Goal: Task Accomplishment & Management: Manage account settings

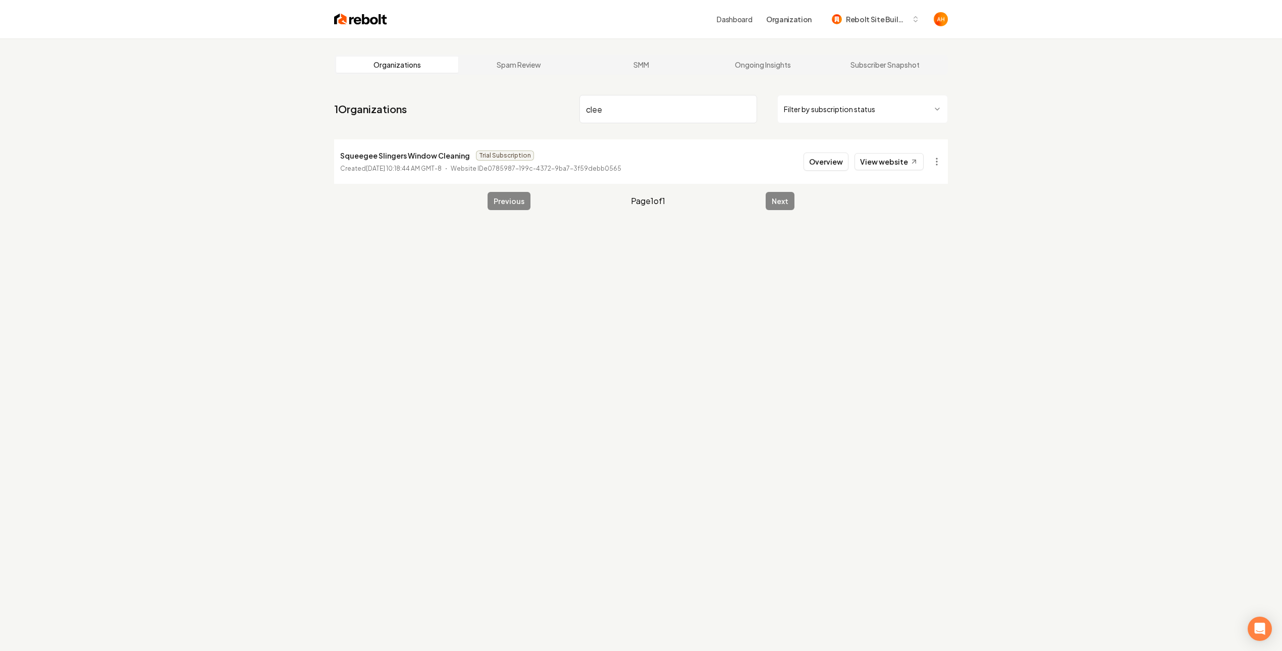
type input "clee"
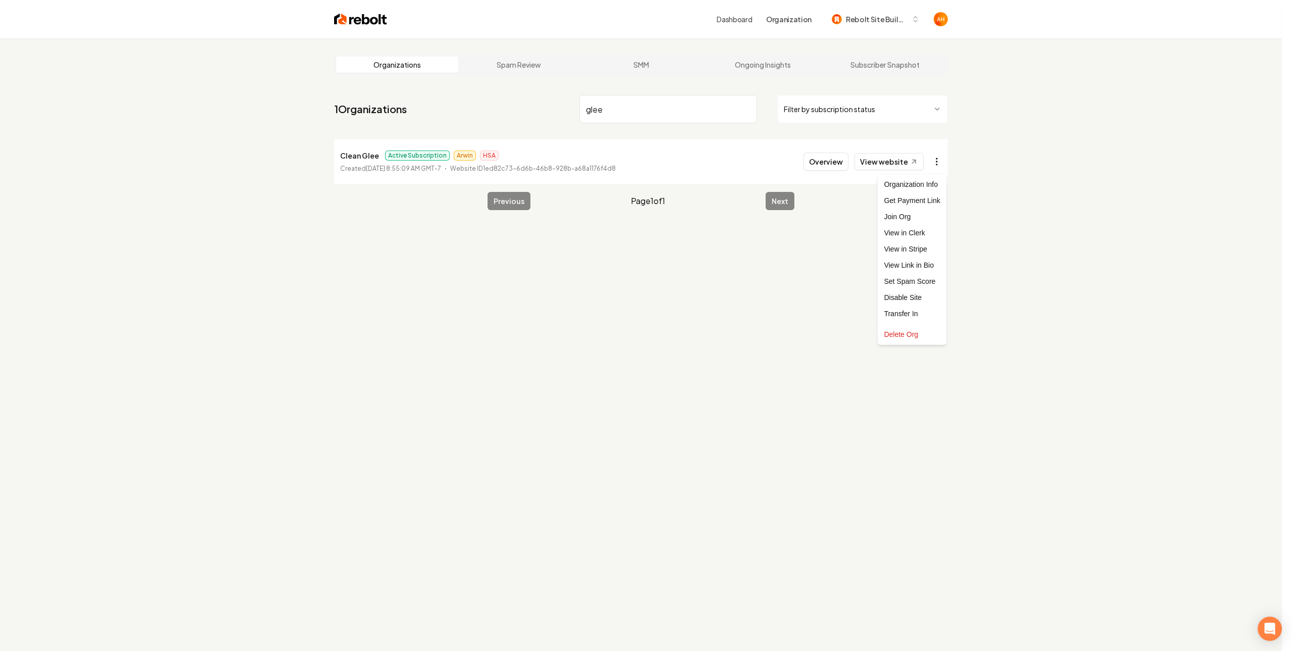
click at [941, 164] on html "Dashboard Organization Rebolt Site Builder Organizations Spam Review SMM Ongoin…" at bounding box center [646, 325] width 1292 height 651
click at [927, 252] on link "View in Stripe" at bounding box center [912, 249] width 64 height 16
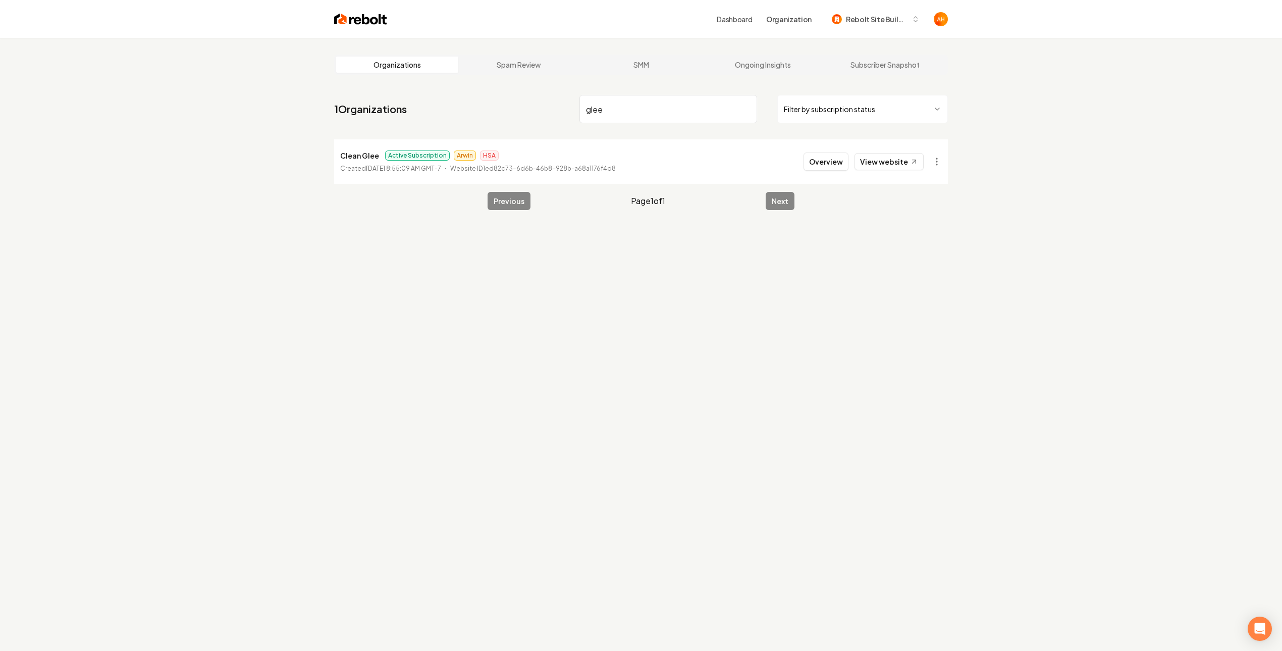
click at [537, 253] on div "Organizations Spam Review SMM Ongoing Insights Subscriber Snapshot 1 Organizati…" at bounding box center [641, 363] width 1282 height 651
click at [660, 105] on input "glee" at bounding box center [668, 109] width 178 height 28
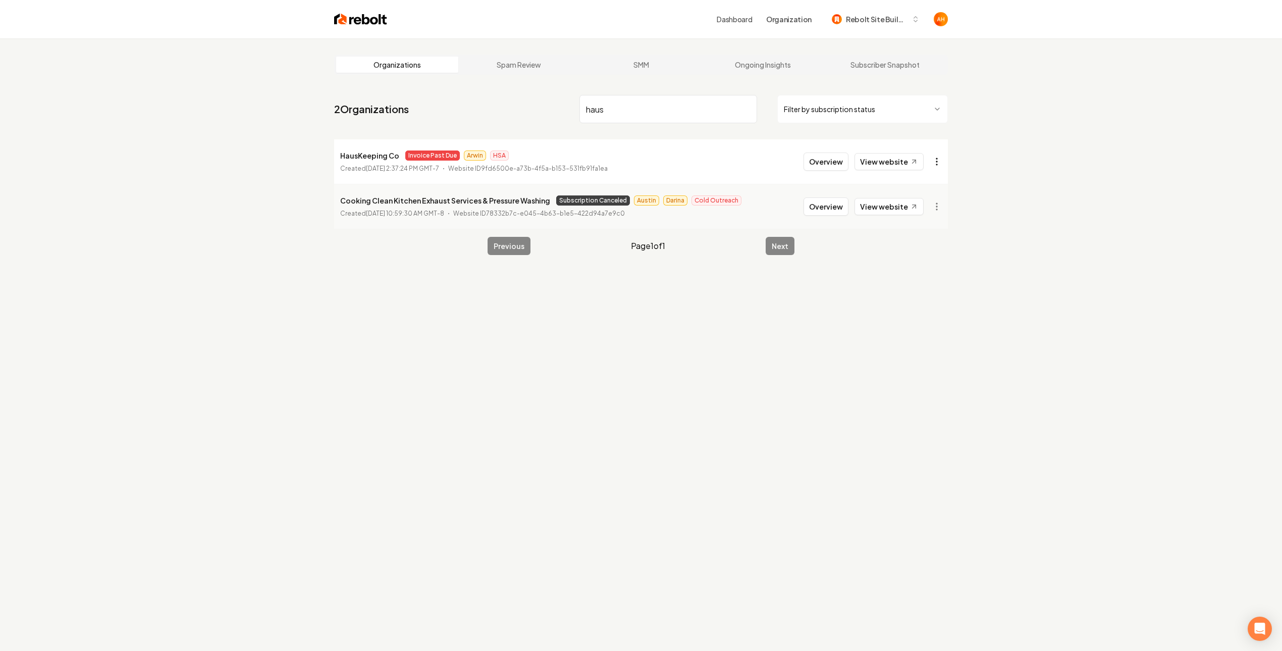
click at [942, 159] on html "Dashboard Organization Rebolt Site Builder Organizations Spam Review SMM Ongoin…" at bounding box center [641, 325] width 1282 height 651
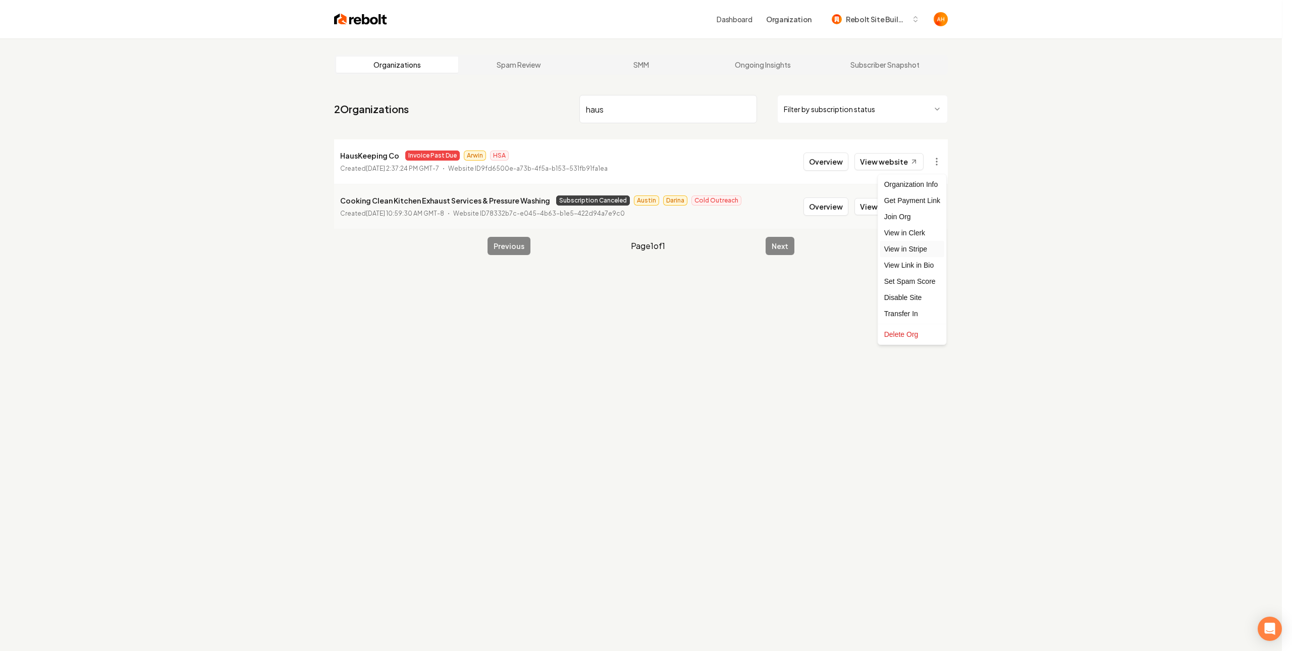
click at [917, 253] on link "View in Stripe" at bounding box center [912, 249] width 64 height 16
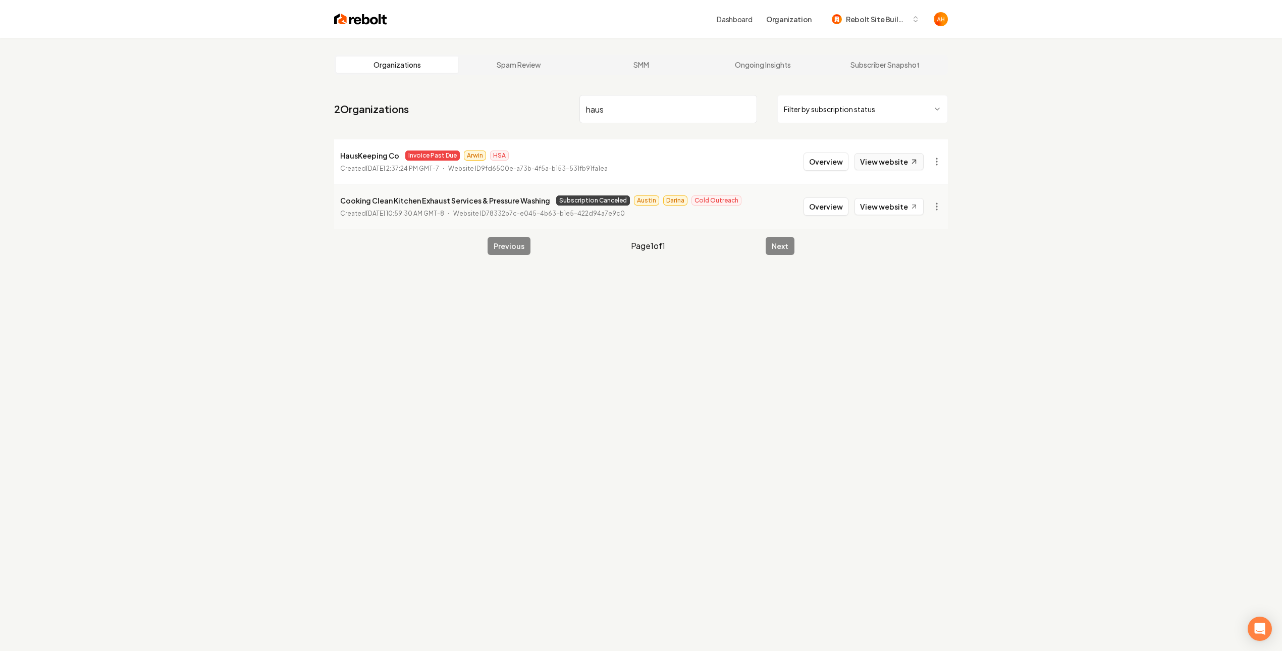
click at [891, 158] on link "View website" at bounding box center [888, 161] width 69 height 17
click at [602, 113] on input "haus" at bounding box center [668, 109] width 178 height 28
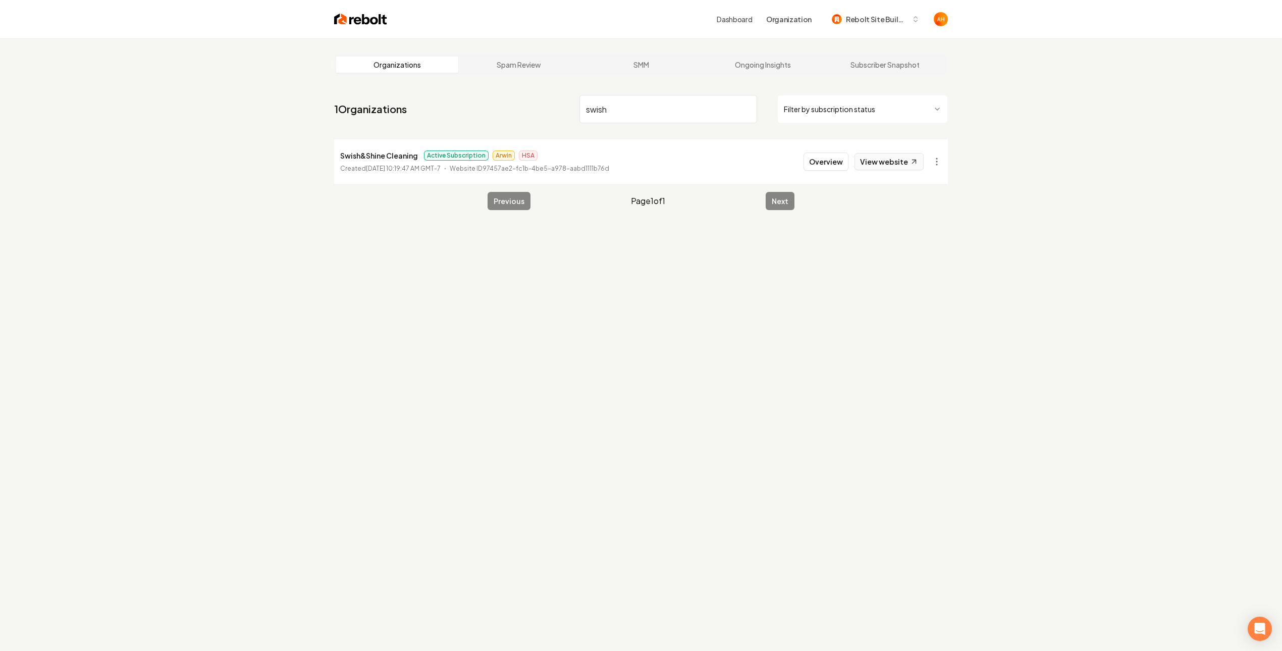
type input "swish"
click at [910, 165] on icon at bounding box center [914, 161] width 9 height 9
click at [828, 167] on button "Overview" at bounding box center [825, 161] width 45 height 18
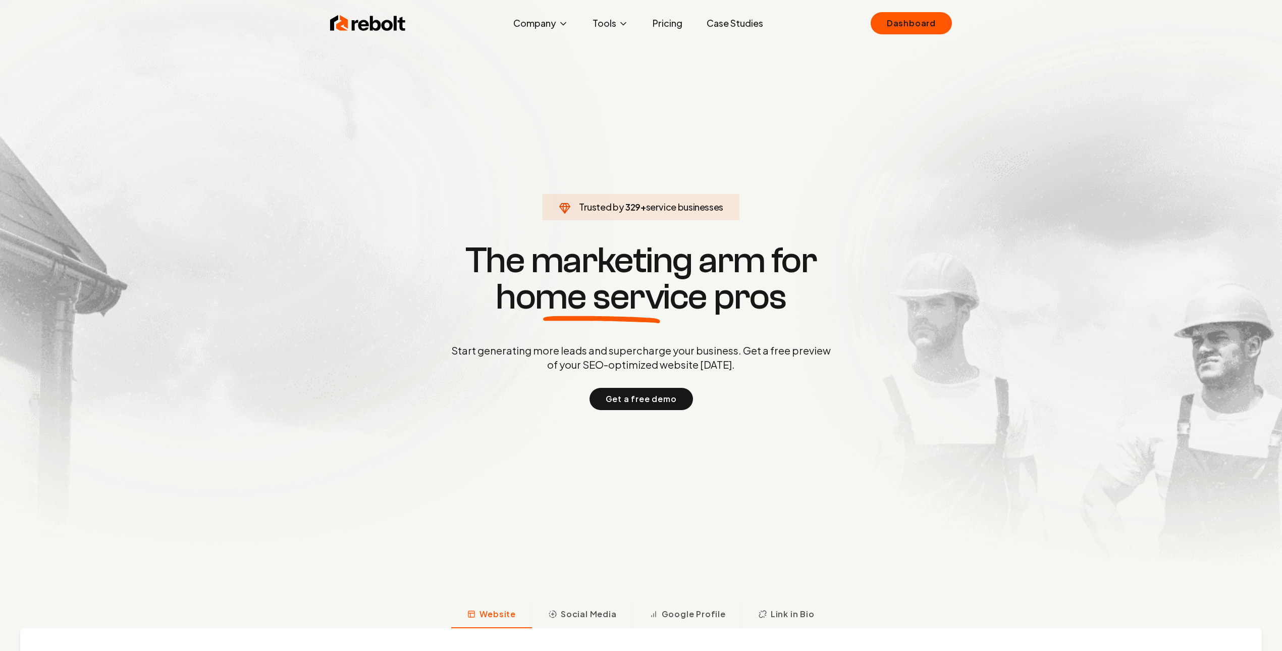
click at [872, 15] on ul "Dashboard" at bounding box center [911, 23] width 81 height 22
click at [875, 25] on link "Dashboard" at bounding box center [911, 23] width 81 height 22
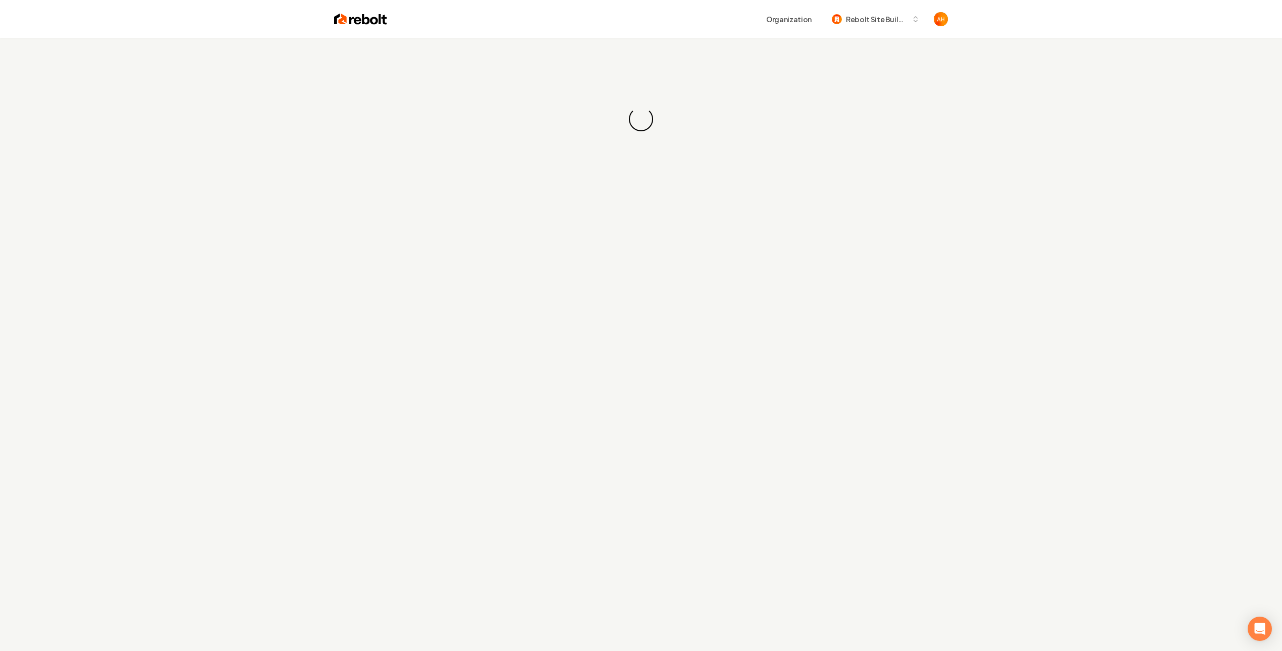
click at [713, 34] on div "Organization Rebolt Site Builder" at bounding box center [641, 19] width 646 height 38
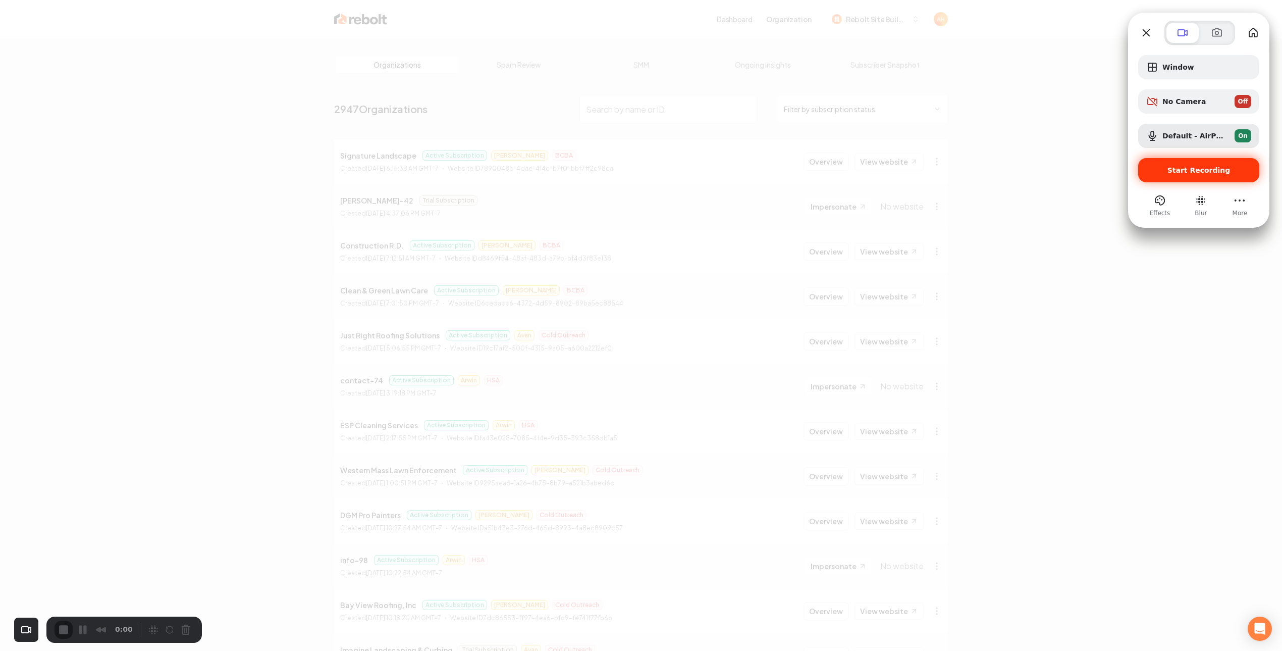
click at [1166, 162] on div "Start Recording" at bounding box center [1198, 170] width 121 height 24
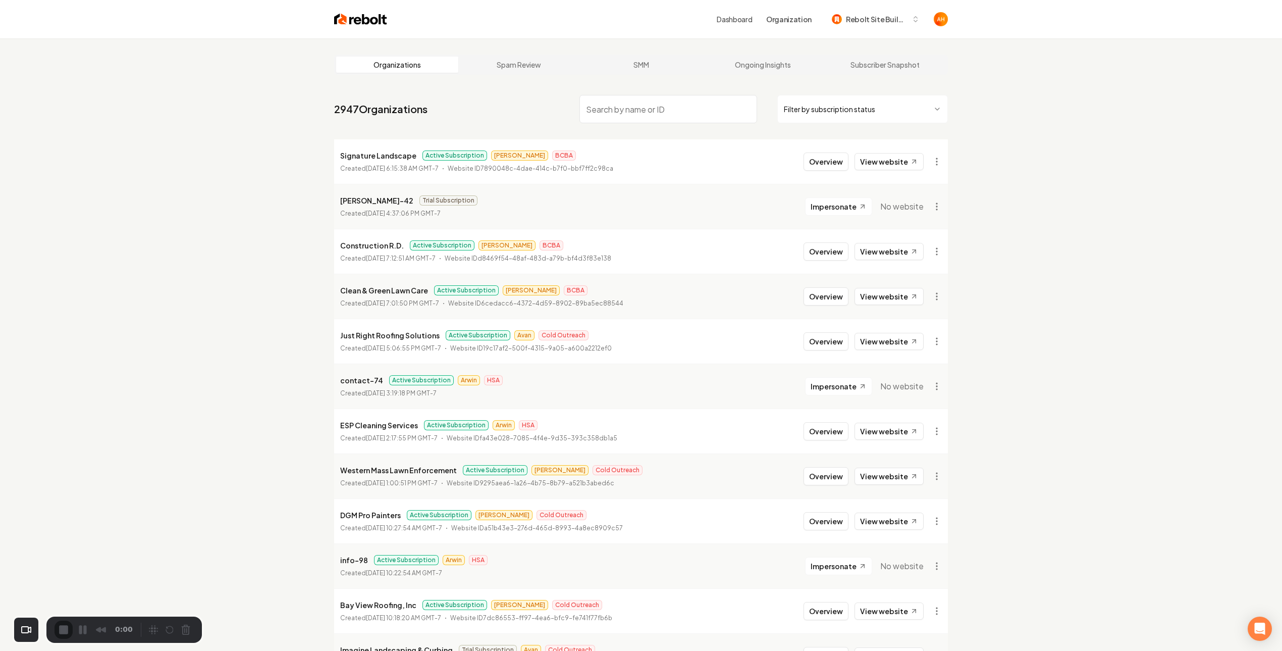
click at [691, 114] on input "search" at bounding box center [668, 109] width 178 height 28
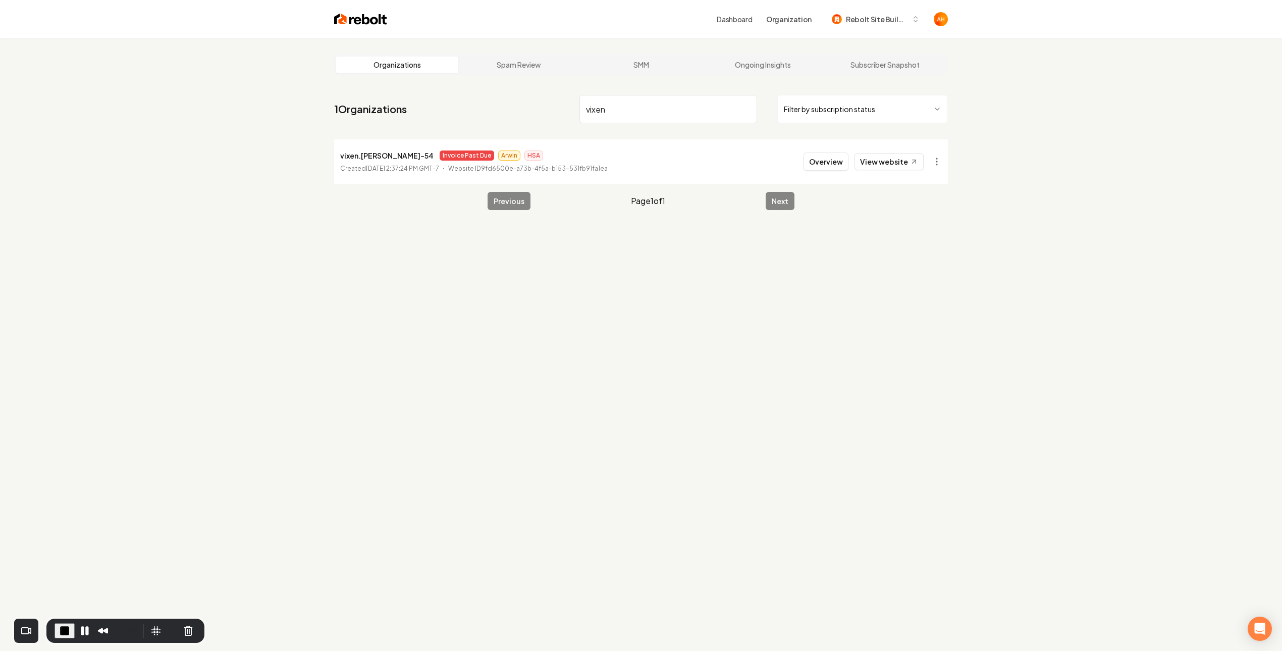
type input "vixen"
click at [942, 161] on html "Dashboard Organization Rebolt Site Builder Organizations Spam Review SMM Ongoin…" at bounding box center [641, 325] width 1282 height 651
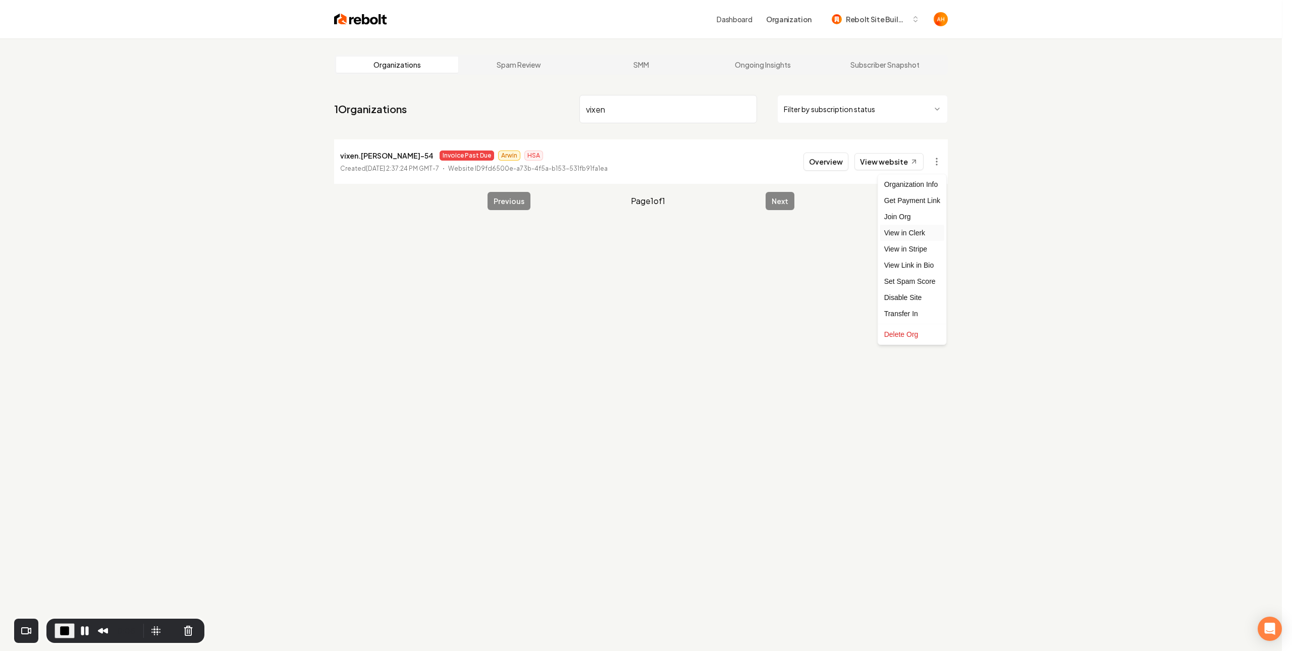
click at [906, 234] on link "View in Clerk" at bounding box center [912, 233] width 64 height 16
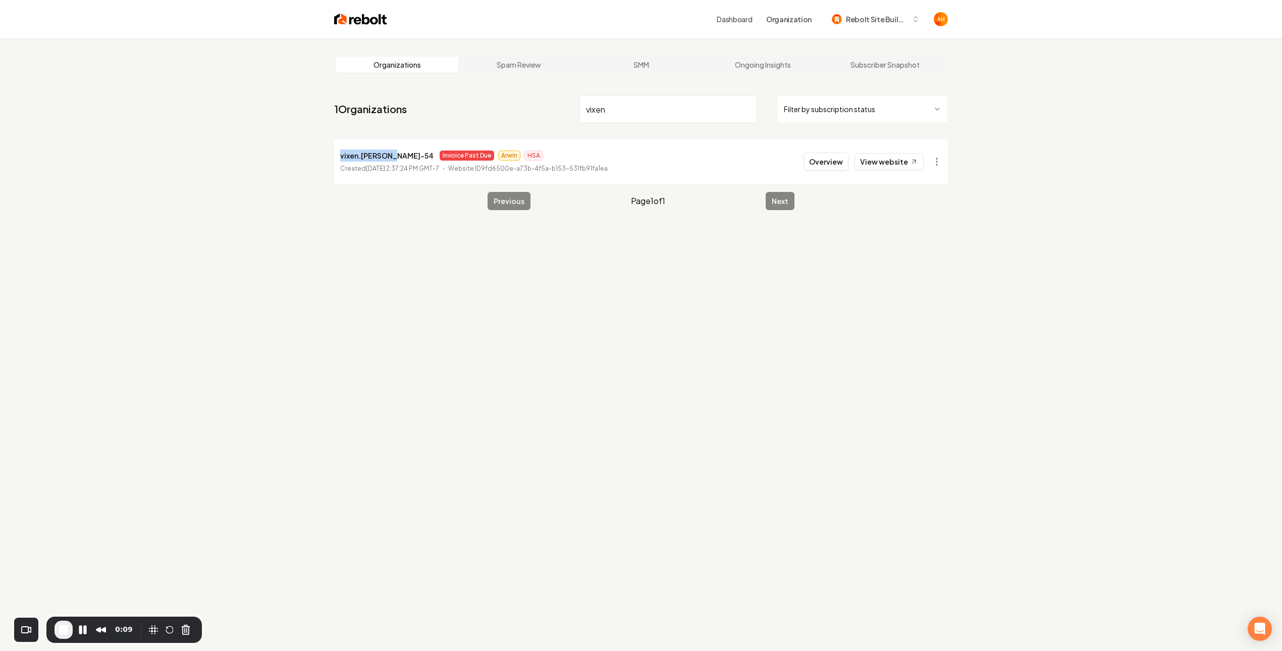
drag, startPoint x: 332, startPoint y: 158, endPoint x: 391, endPoint y: 156, distance: 59.1
click at [391, 156] on main "Organizations Spam Review SMM Ongoing Insights Subscriber Snapshot 1 Organizati…" at bounding box center [641, 132] width 646 height 188
click at [393, 153] on p "vixen.deines-54" at bounding box center [386, 155] width 93 height 12
drag, startPoint x: 393, startPoint y: 153, endPoint x: 398, endPoint y: 154, distance: 5.3
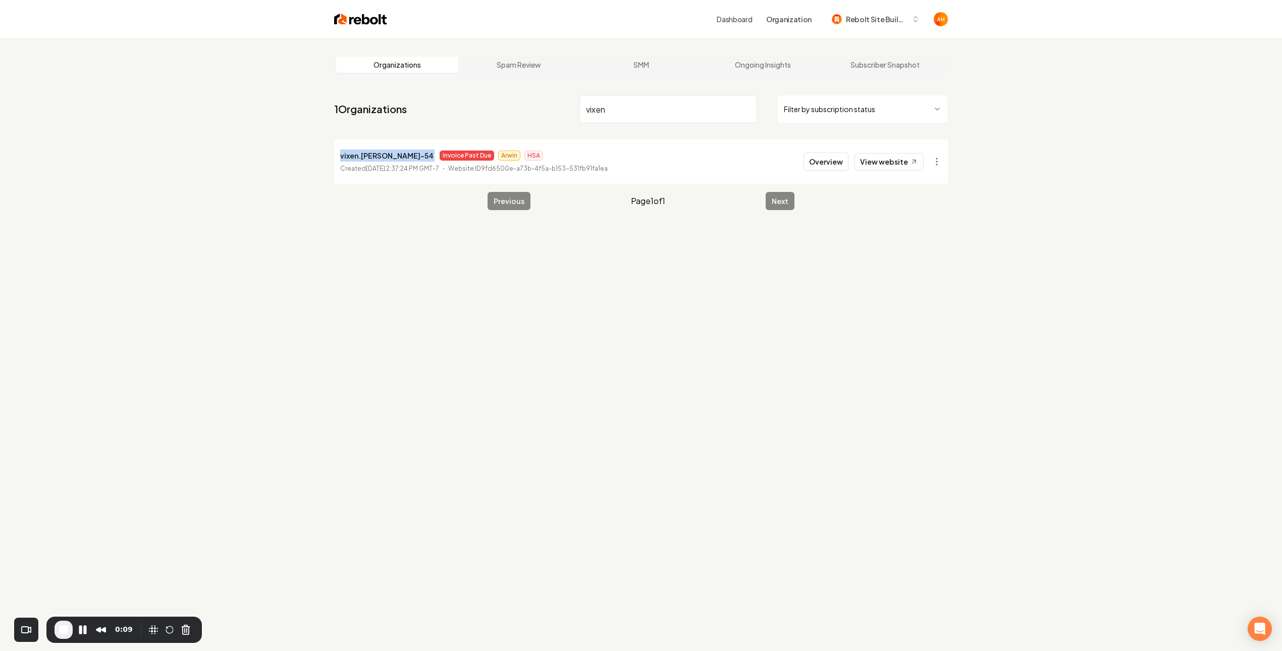
click at [393, 154] on p "vixen.deines-54" at bounding box center [386, 155] width 93 height 12
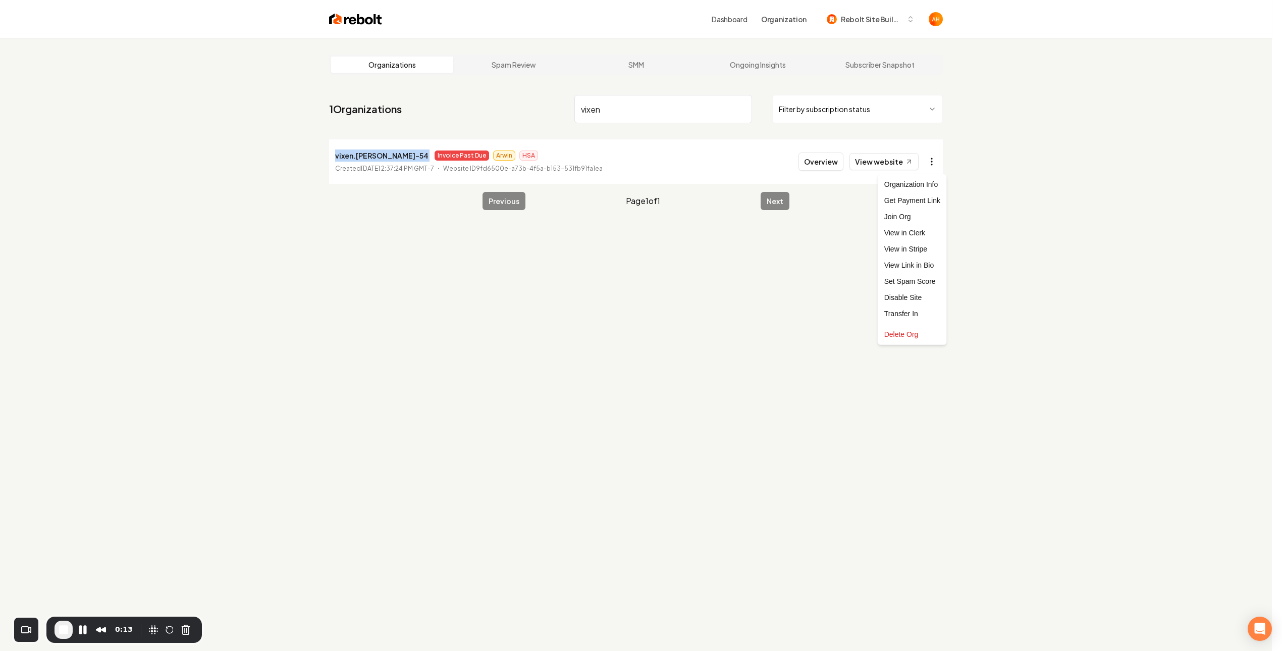
click at [944, 159] on html "Dashboard Organization Rebolt Site Builder Organizations Spam Review SMM Ongoin…" at bounding box center [641, 325] width 1282 height 651
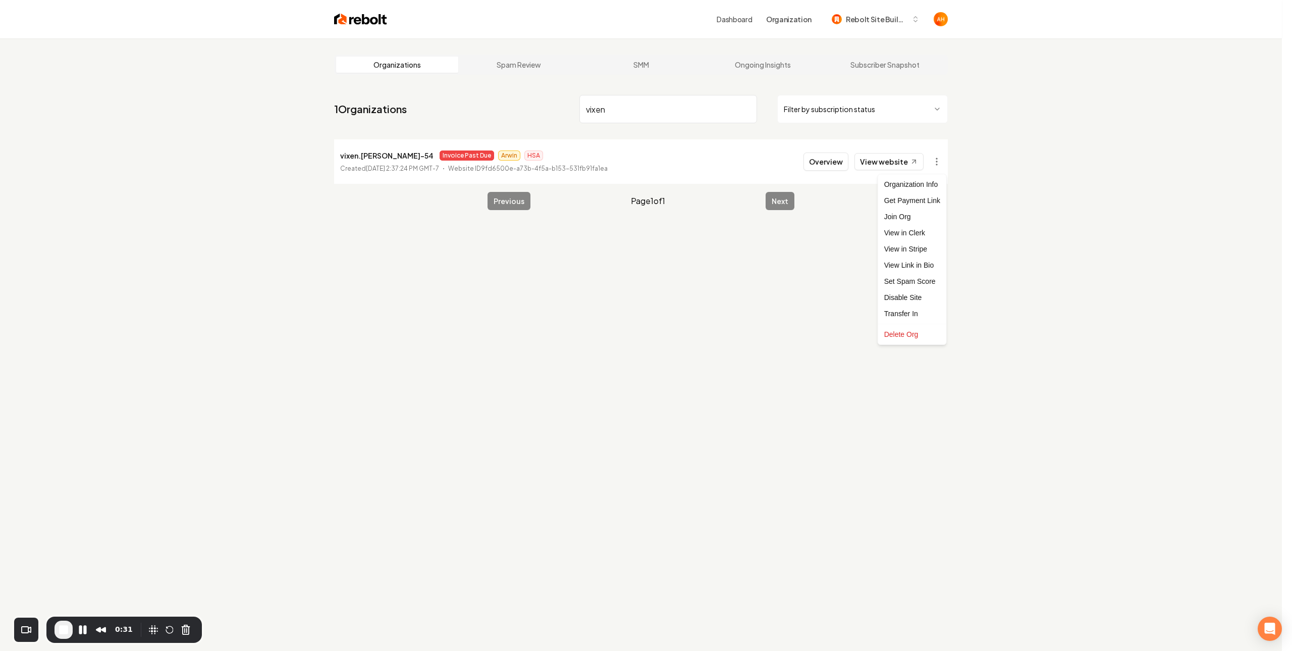
click at [697, 107] on html "Dashboard Organization Rebolt Site Builder Organizations Spam Review SMM Ongoin…" at bounding box center [646, 325] width 1292 height 651
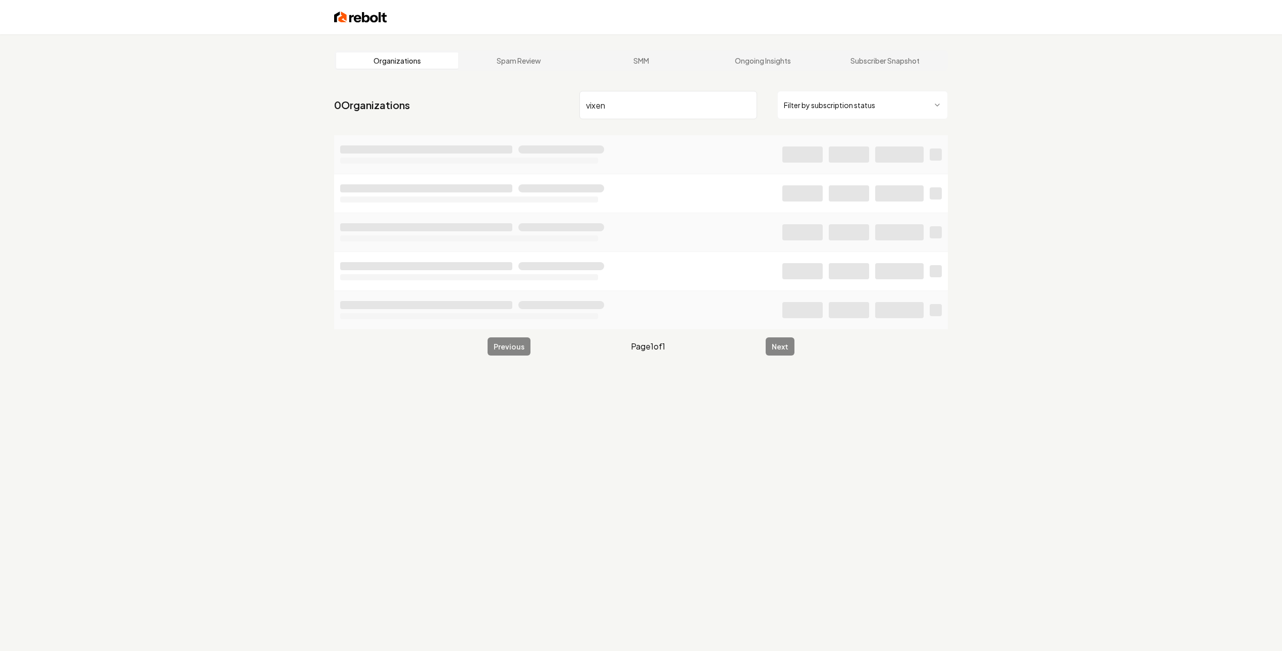
click at [629, 103] on input "vixen" at bounding box center [668, 105] width 178 height 28
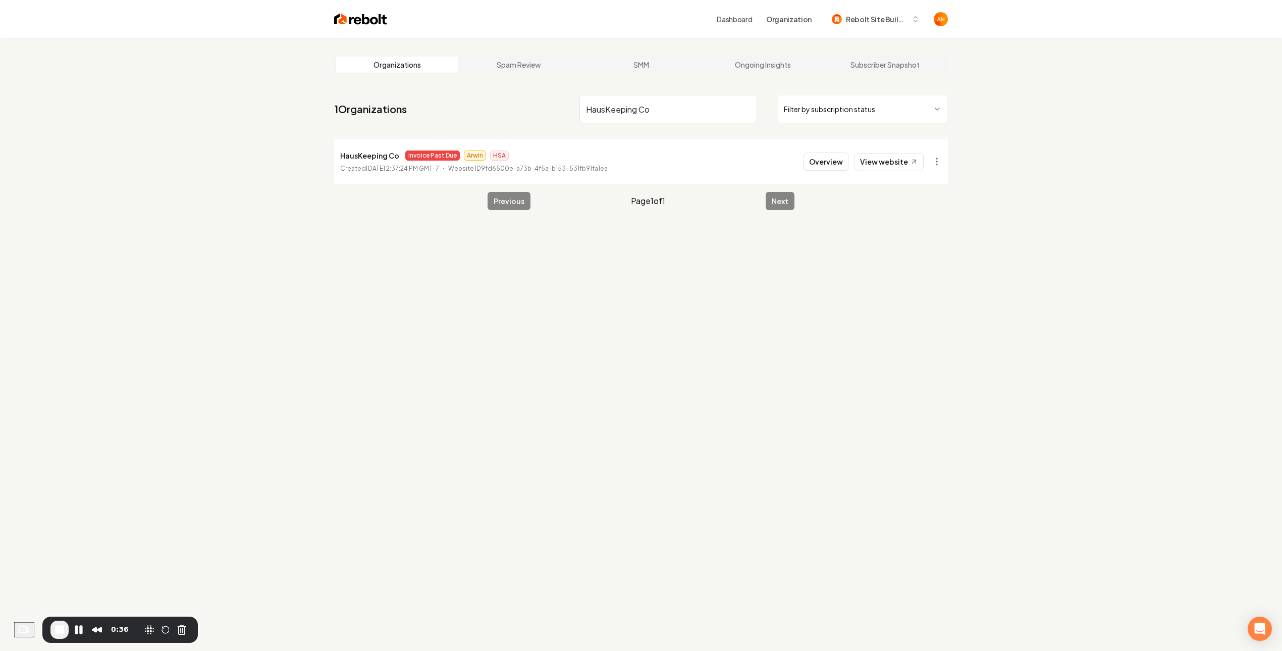
click at [383, 156] on p "HausKeeping Co" at bounding box center [369, 155] width 59 height 12
click at [646, 283] on div "Organizations Spam Review SMM Ongoing Insights Subscriber Snapshot 1 Organizati…" at bounding box center [641, 363] width 1282 height 651
click at [66, 630] on span "End Recording" at bounding box center [59, 629] width 12 height 12
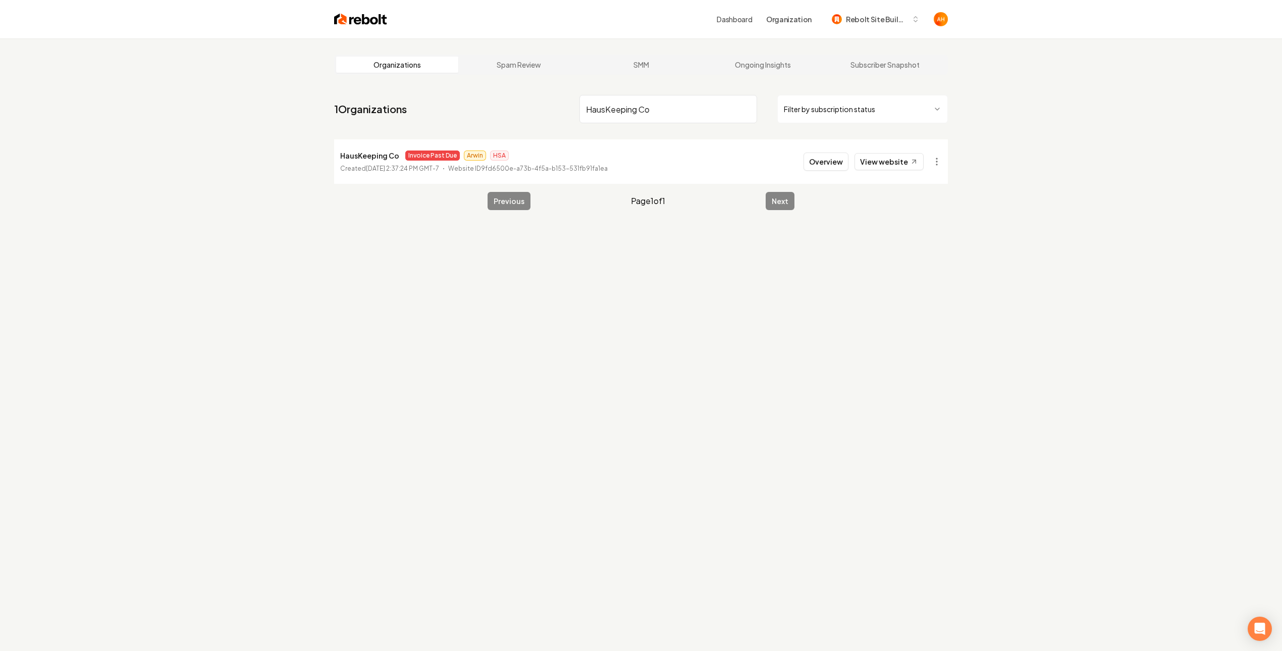
click at [677, 117] on input "HausKeeping Co" at bounding box center [668, 109] width 178 height 28
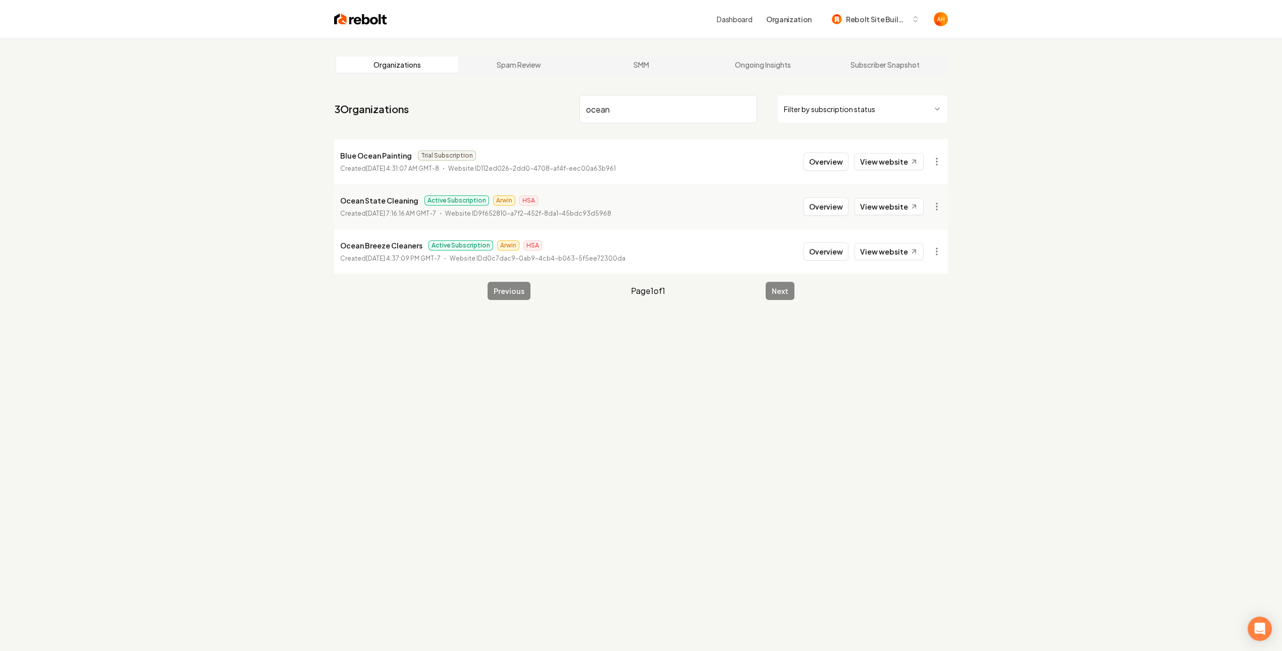
type input "ocean"
click at [224, 103] on div "Organizations Spam Review SMM Ongoing Insights Subscriber Snapshot 3 Organizati…" at bounding box center [641, 363] width 1282 height 651
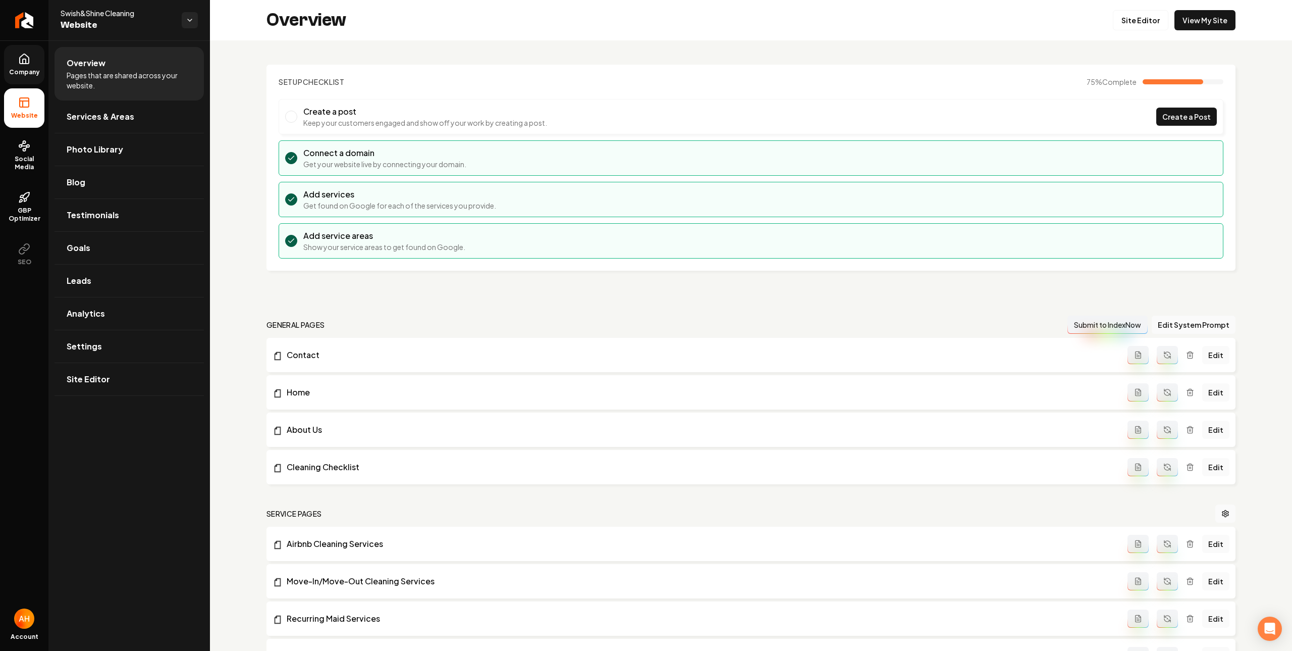
click at [25, 63] on icon at bounding box center [24, 61] width 3 height 5
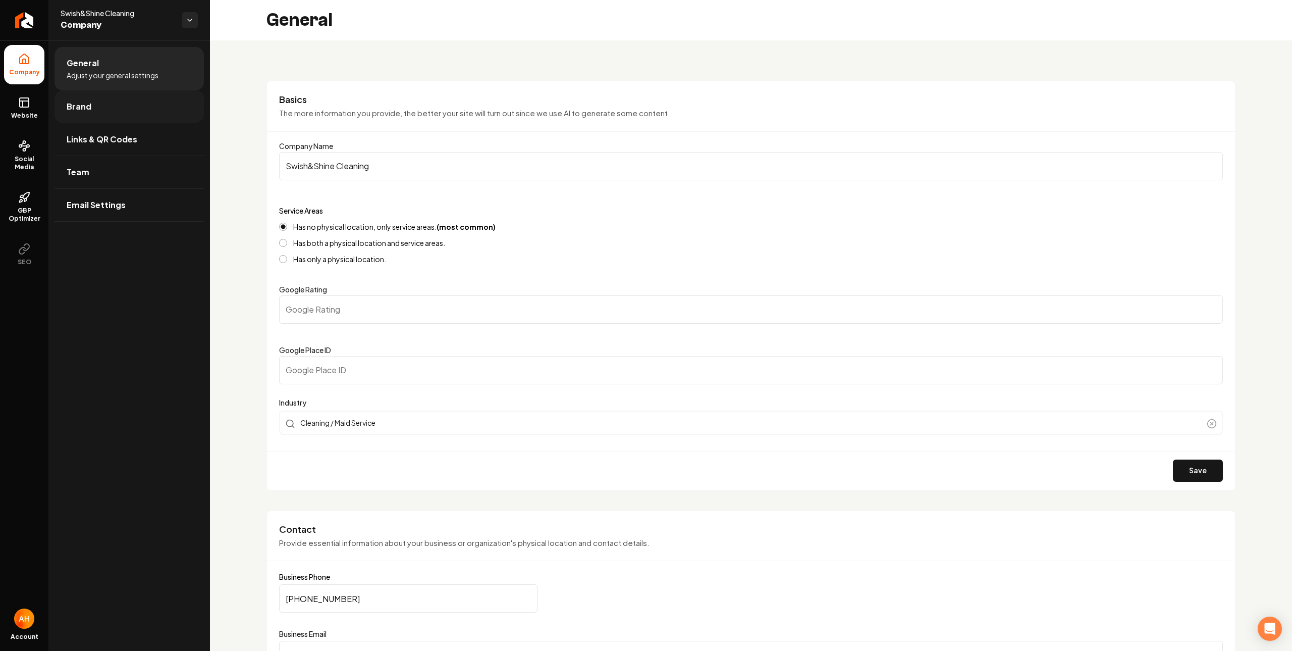
click at [123, 107] on link "Brand" at bounding box center [129, 106] width 149 height 32
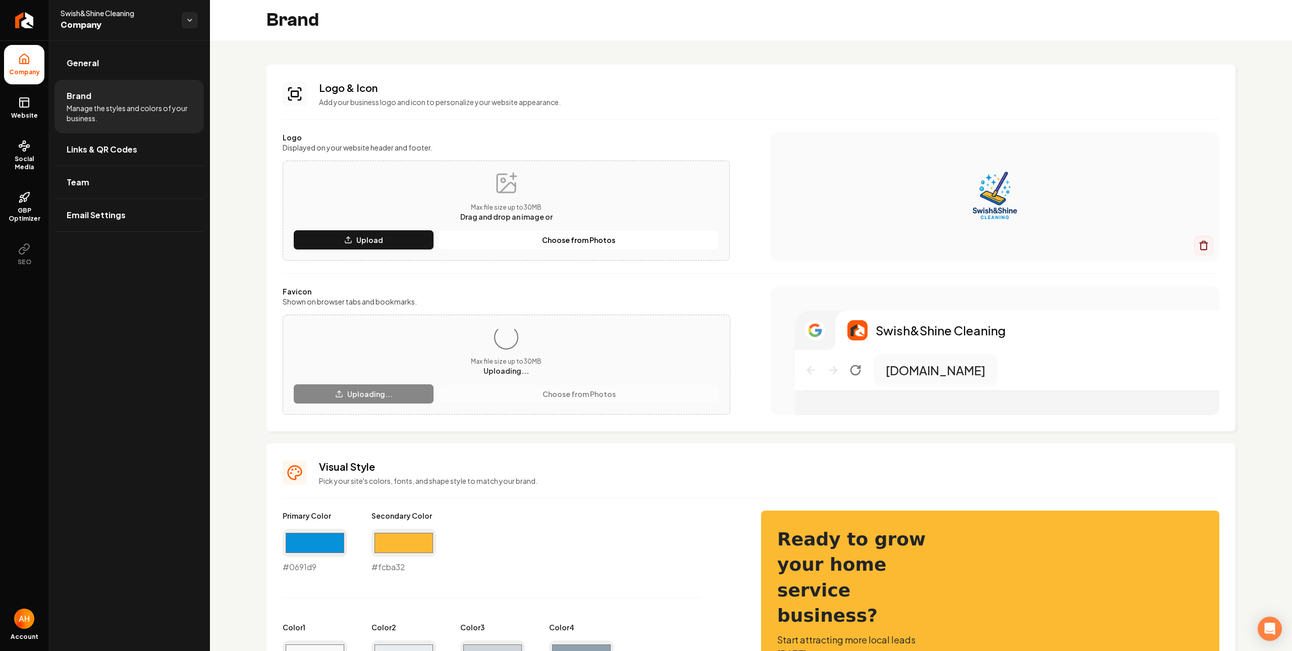
scroll to position [189, 0]
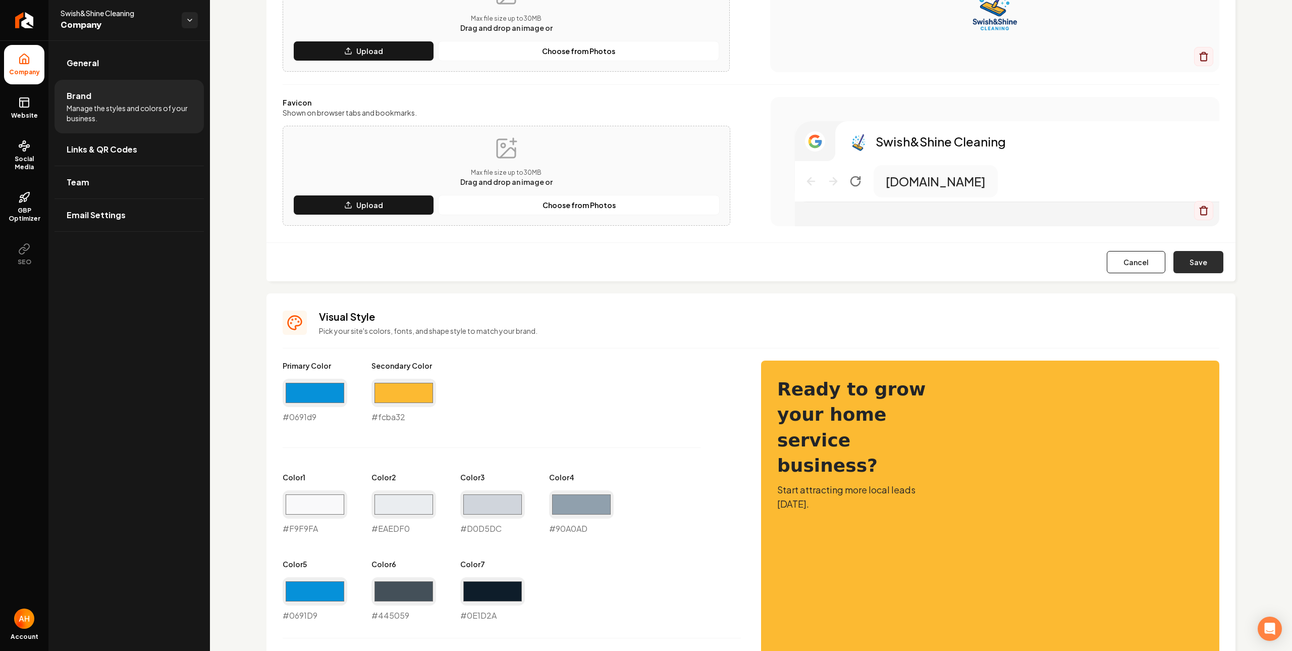
click at [1178, 254] on button "Save" at bounding box center [1198, 262] width 50 height 22
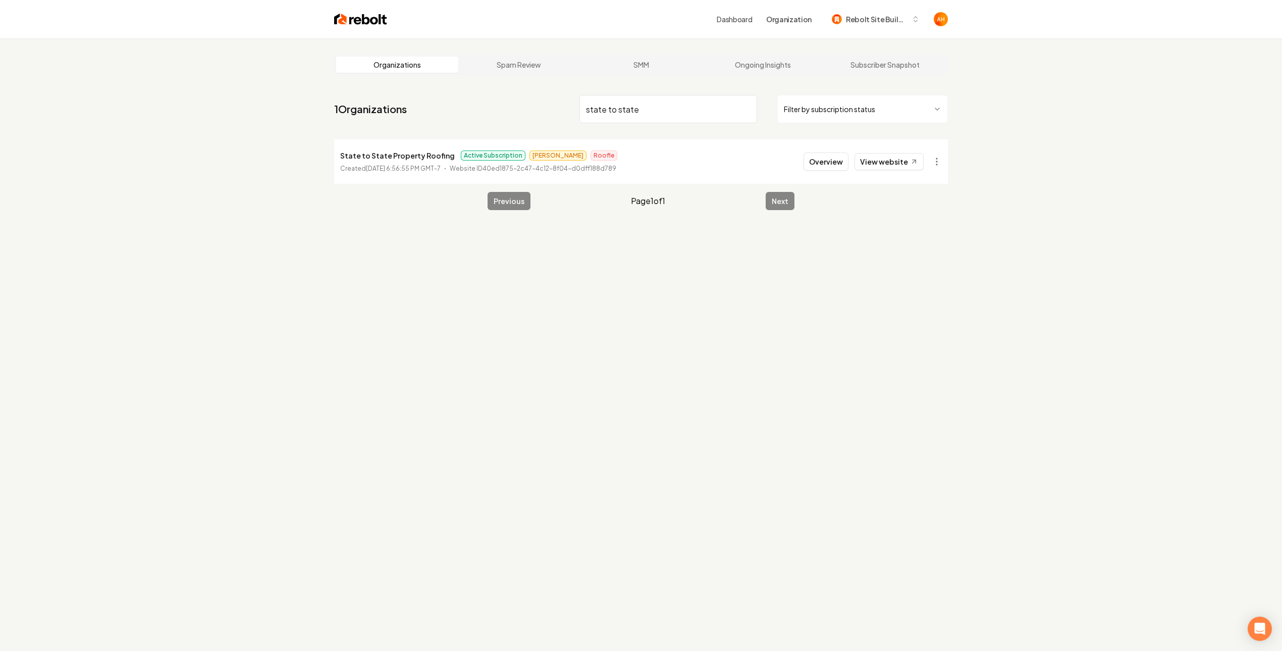
type input "state to state"
click at [523, 290] on div "Organizations Spam Review SMM Ongoing Insights Subscriber Snapshot 1 Organizati…" at bounding box center [641, 363] width 1282 height 651
click at [836, 164] on button "Overview" at bounding box center [825, 161] width 45 height 18
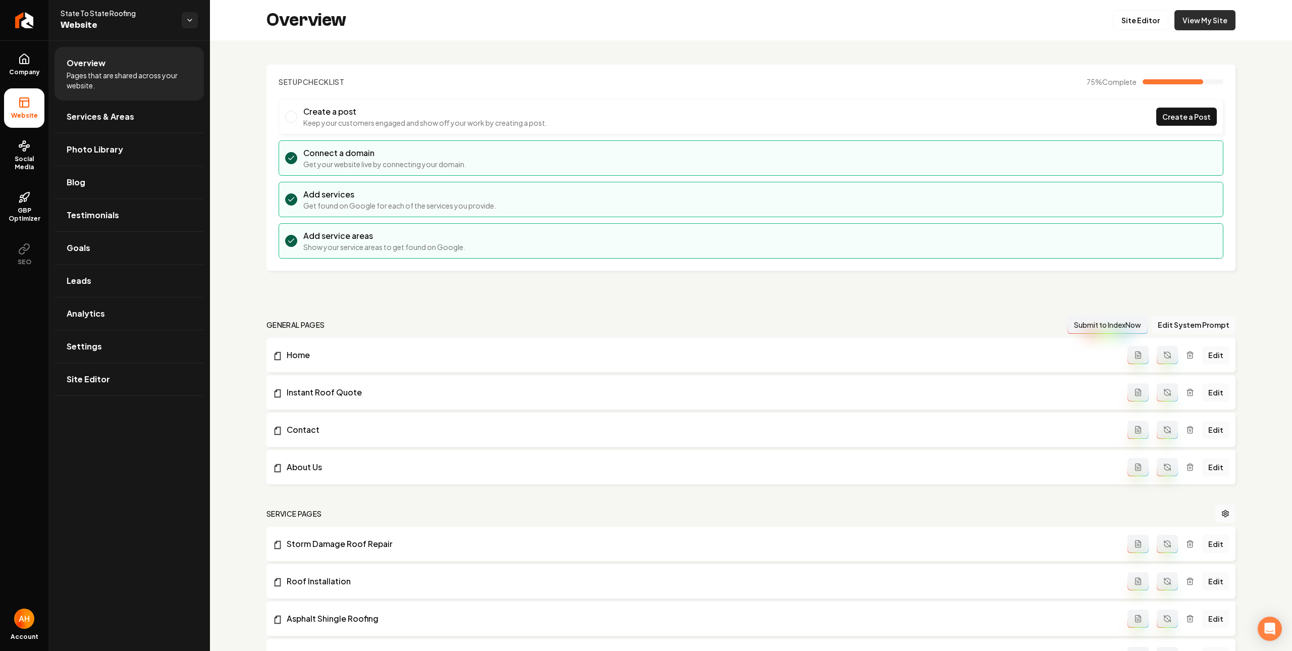
click at [1216, 20] on link "View My Site" at bounding box center [1204, 20] width 61 height 20
click at [1125, 18] on link "Site Editor" at bounding box center [1141, 20] width 56 height 20
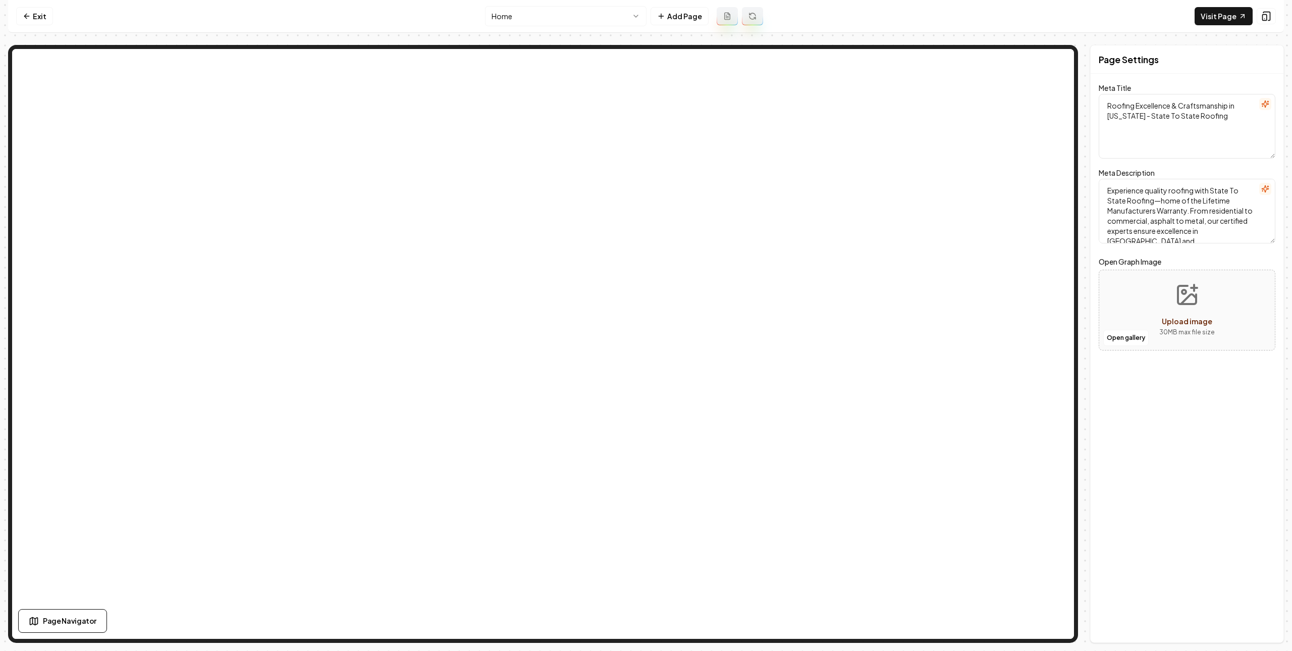
click at [582, 10] on html "Computer Required This feature is only available on a computer. Please switch t…" at bounding box center [646, 325] width 1292 height 651
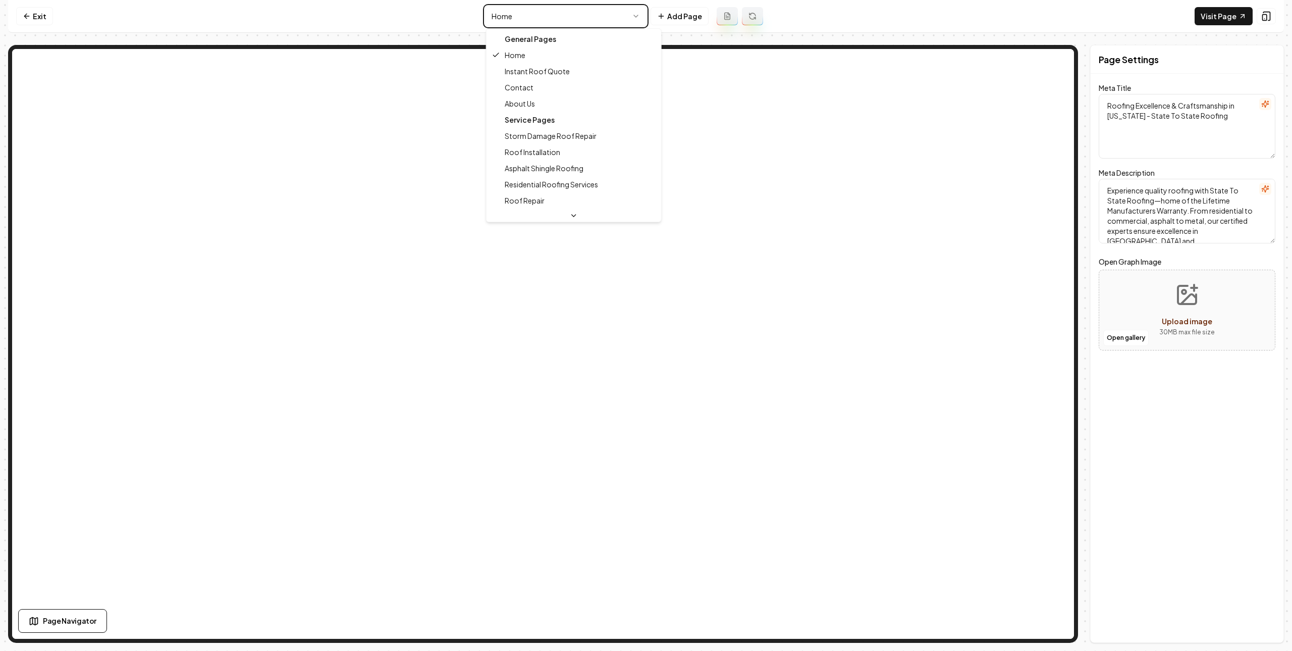
click at [799, 10] on html "Computer Required This feature is only available on a computer. Please switch t…" at bounding box center [646, 325] width 1292 height 651
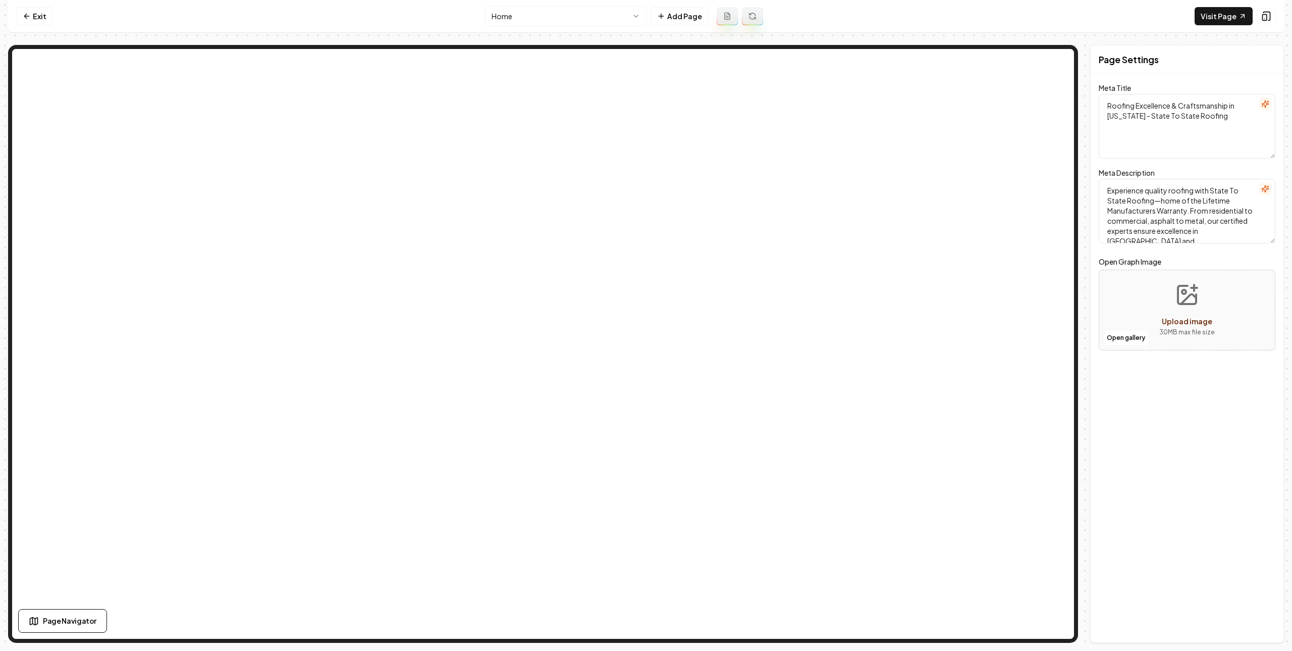
click at [635, 15] on html "Computer Required This feature is only available on a computer. Please switch t…" at bounding box center [646, 325] width 1292 height 651
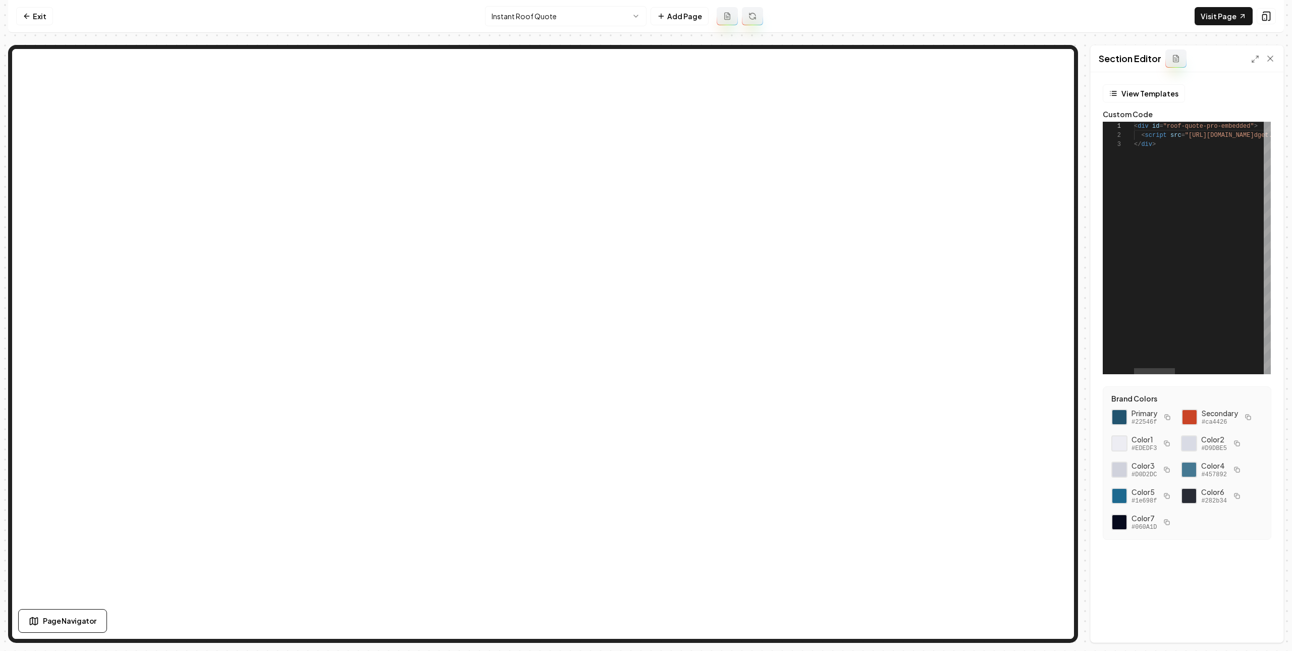
scroll to position [18, 0]
click at [46, 20] on link "Exit" at bounding box center [34, 16] width 37 height 18
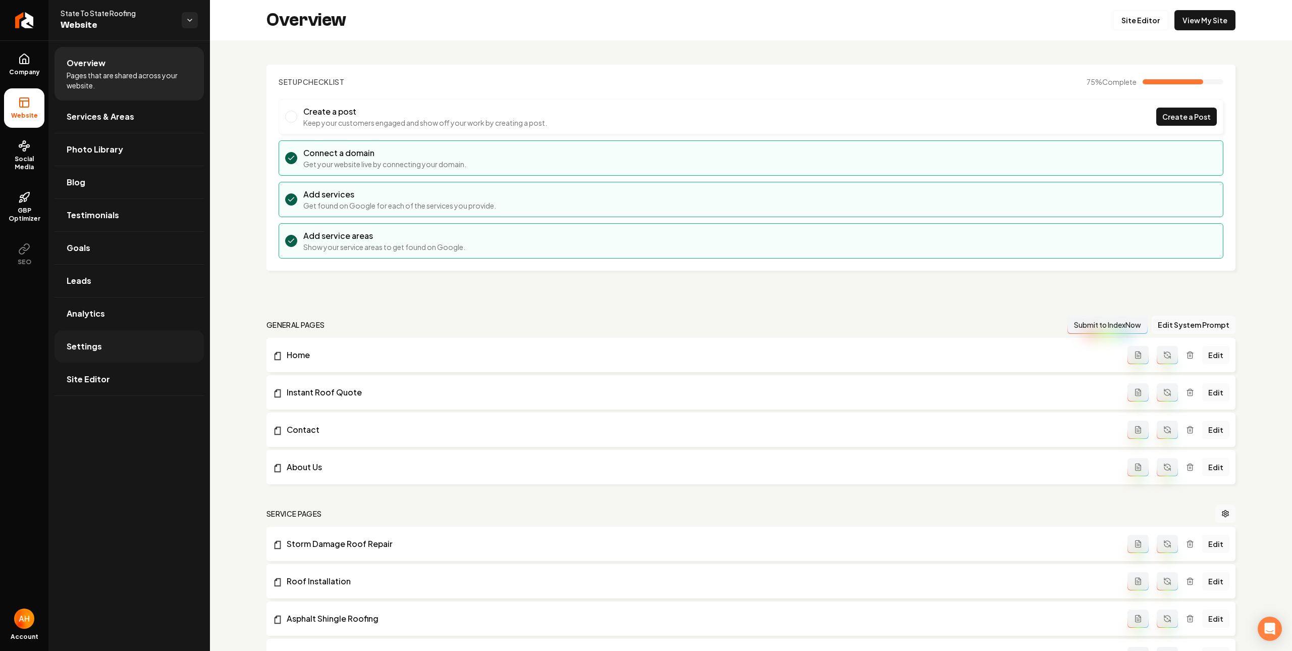
click at [156, 344] on link "Settings" at bounding box center [129, 346] width 149 height 32
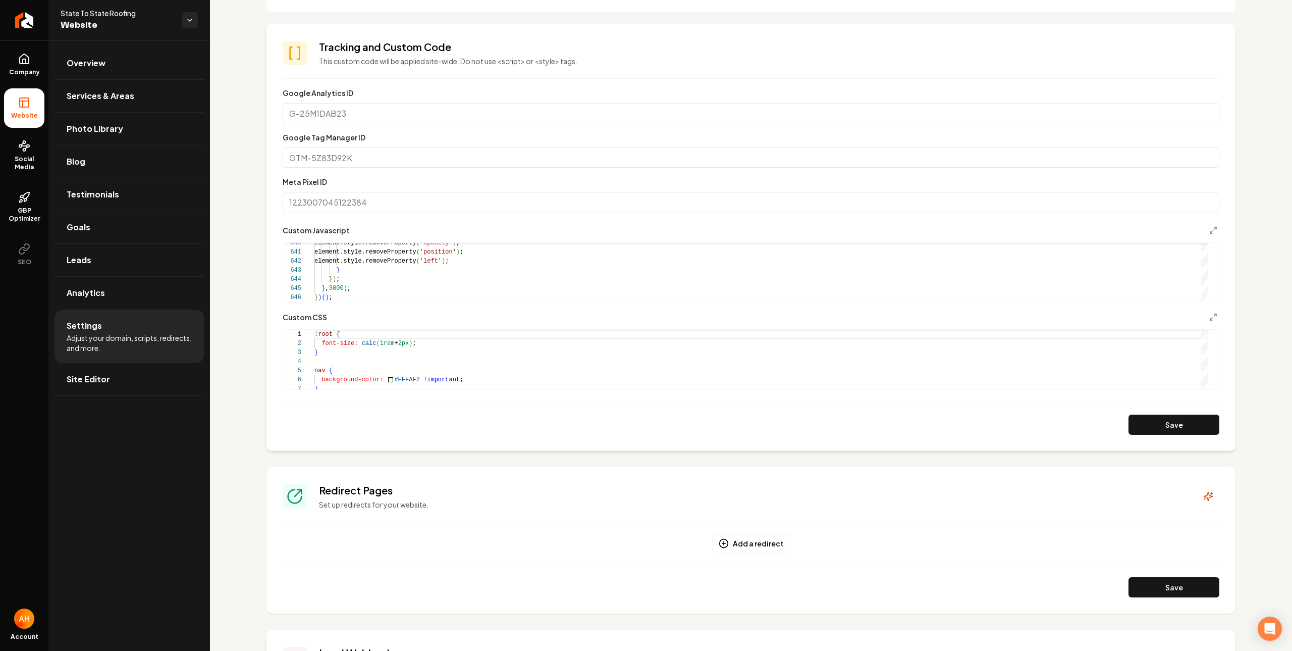
scroll to position [340, 0]
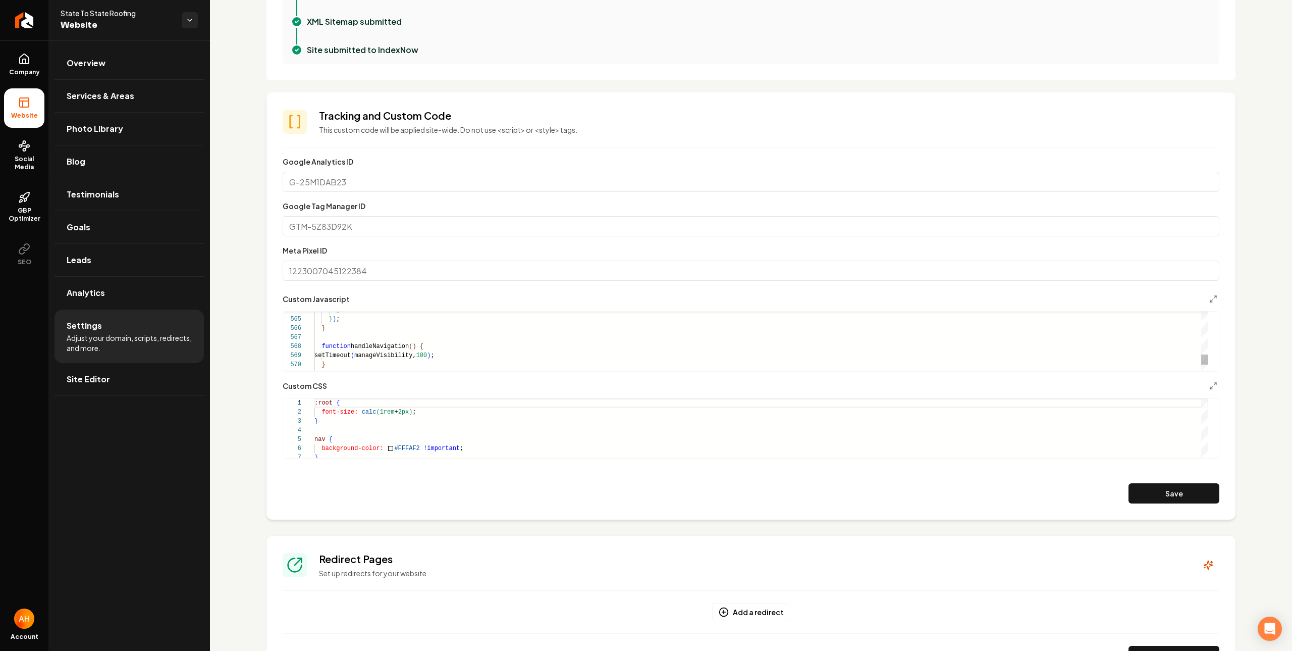
type textarea "**********"
type textarea "*"
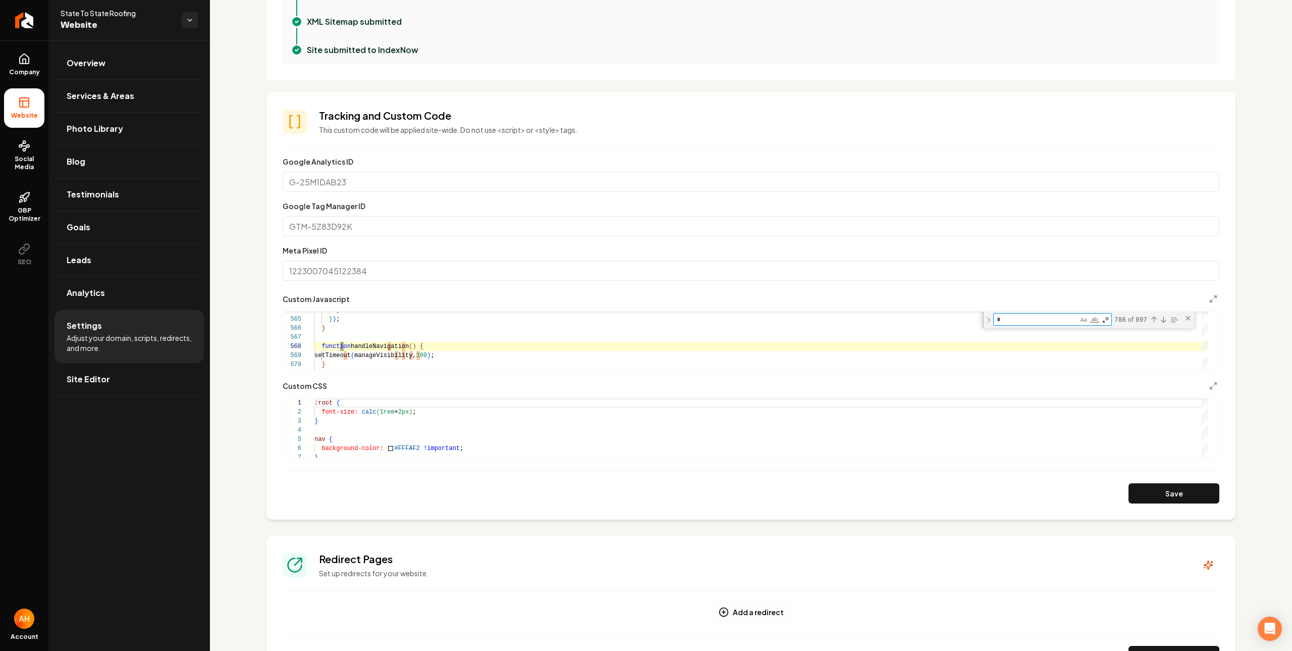
type textarea "**********"
type textarea "**"
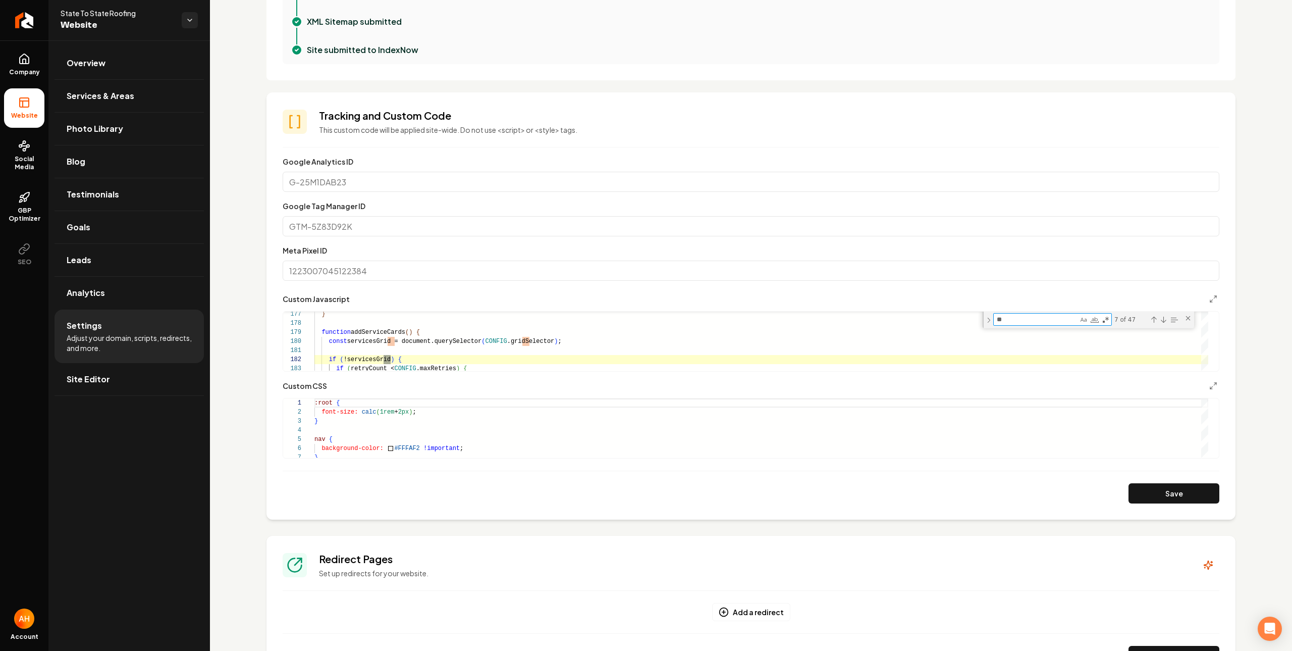
scroll to position [91, 124]
type textarea "**********"
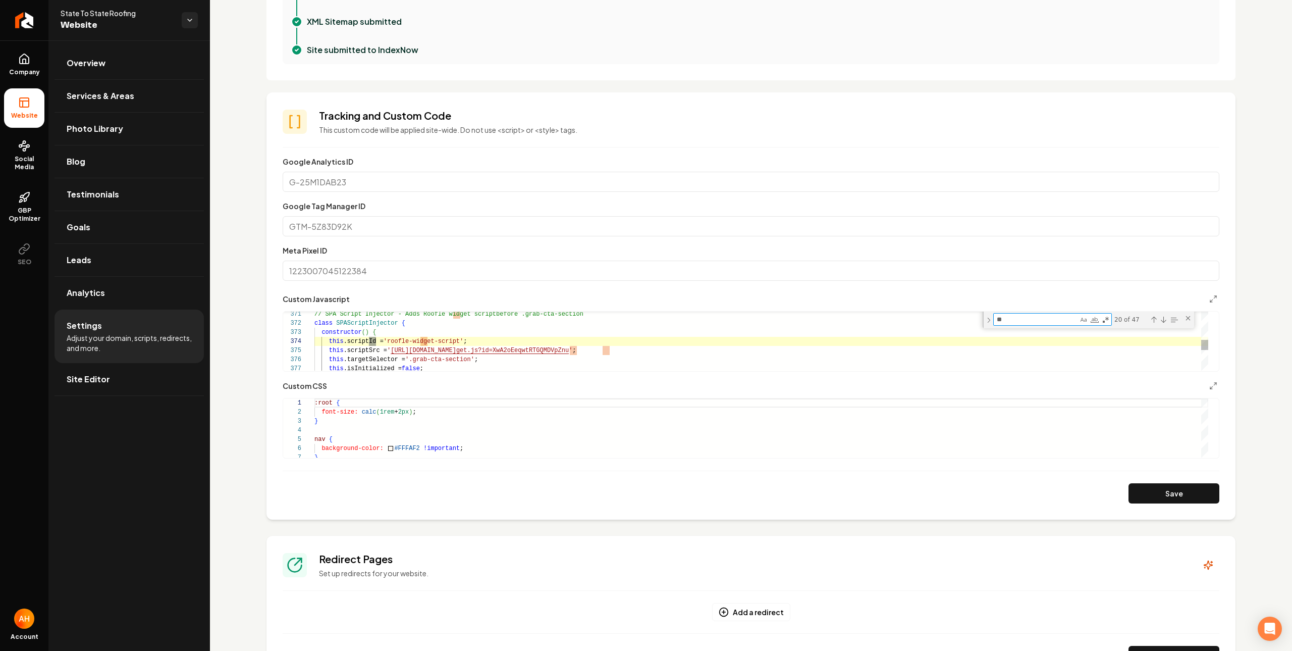
scroll to position [91, 62]
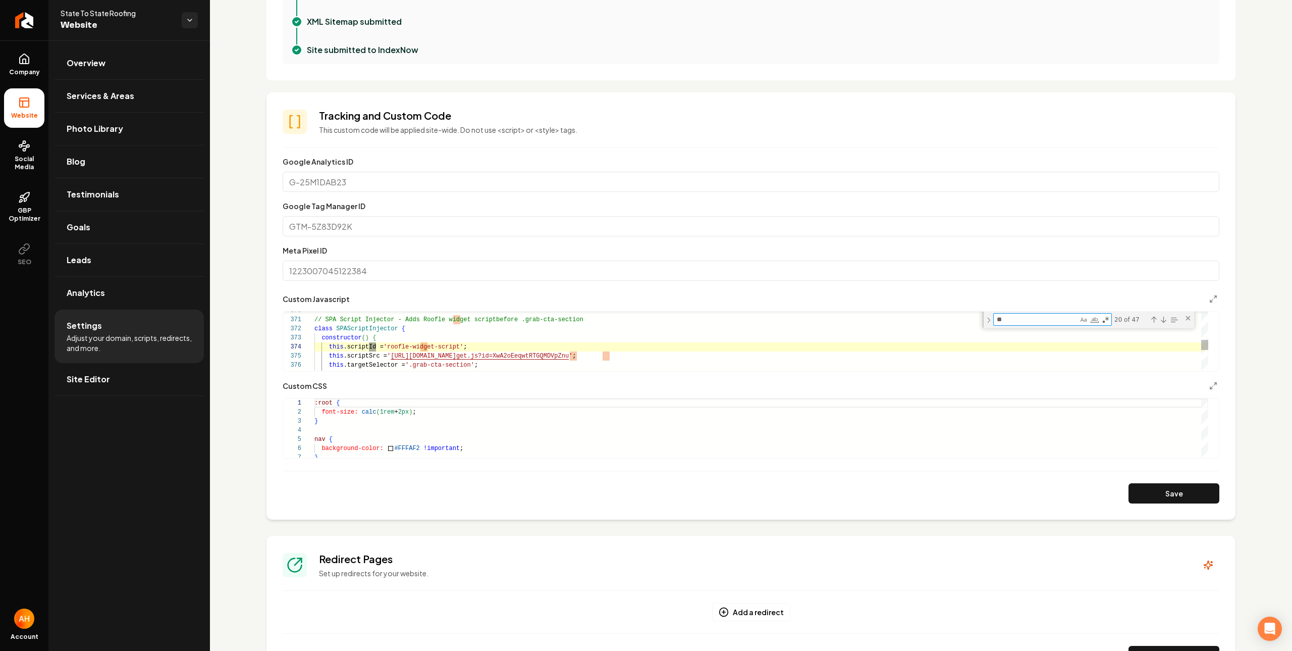
type textarea "**"
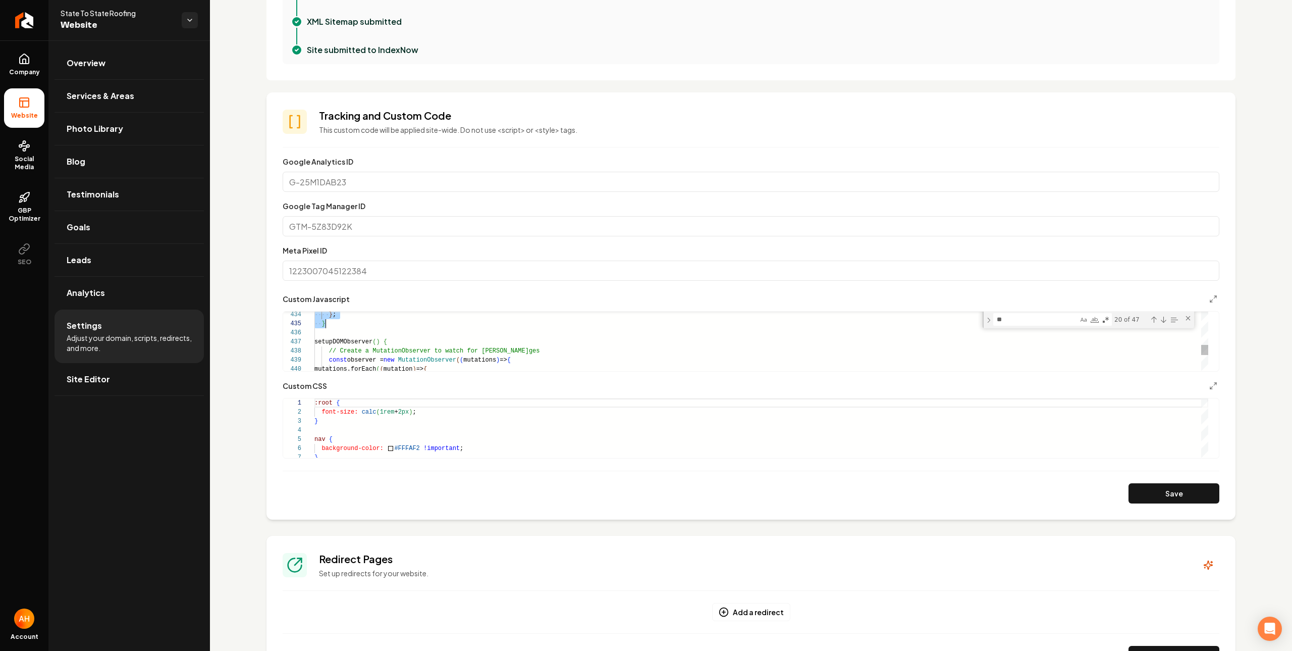
scroll to position [0, 11]
drag, startPoint x: 315, startPoint y: 318, endPoint x: 541, endPoint y: 325, distance: 226.2
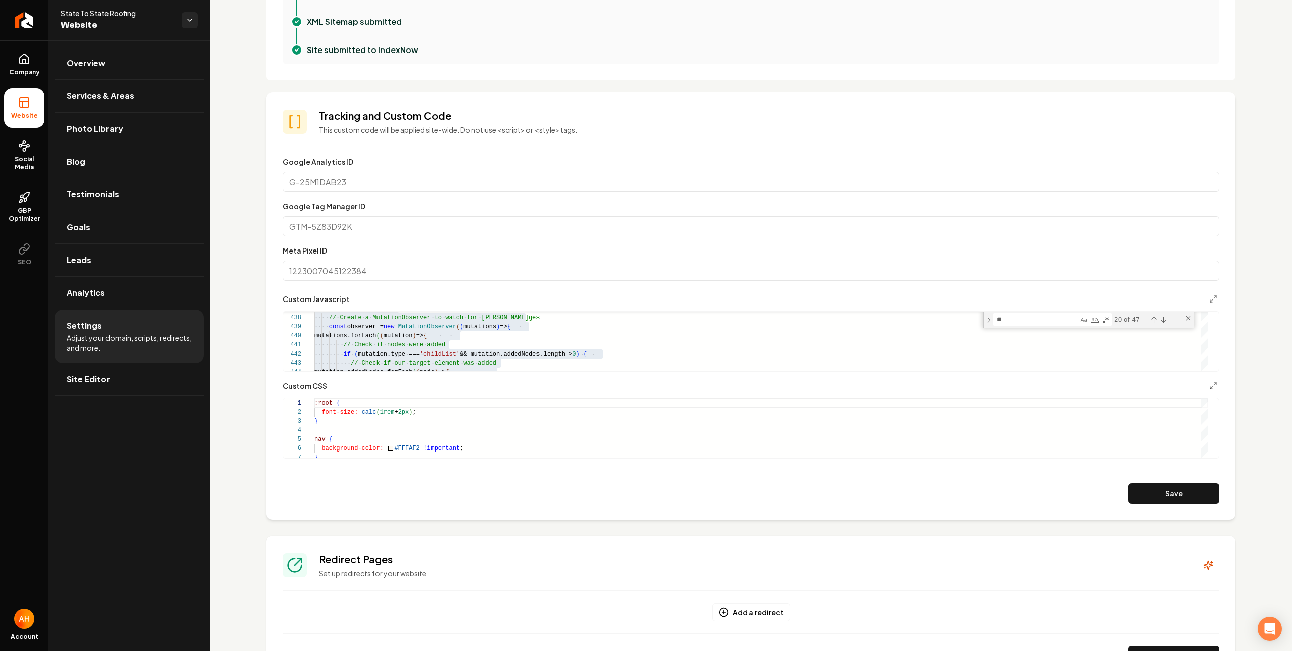
click at [966, 23] on div "XML Sitemap submitted" at bounding box center [759, 22] width 904 height 12
type textarea "********* *****"
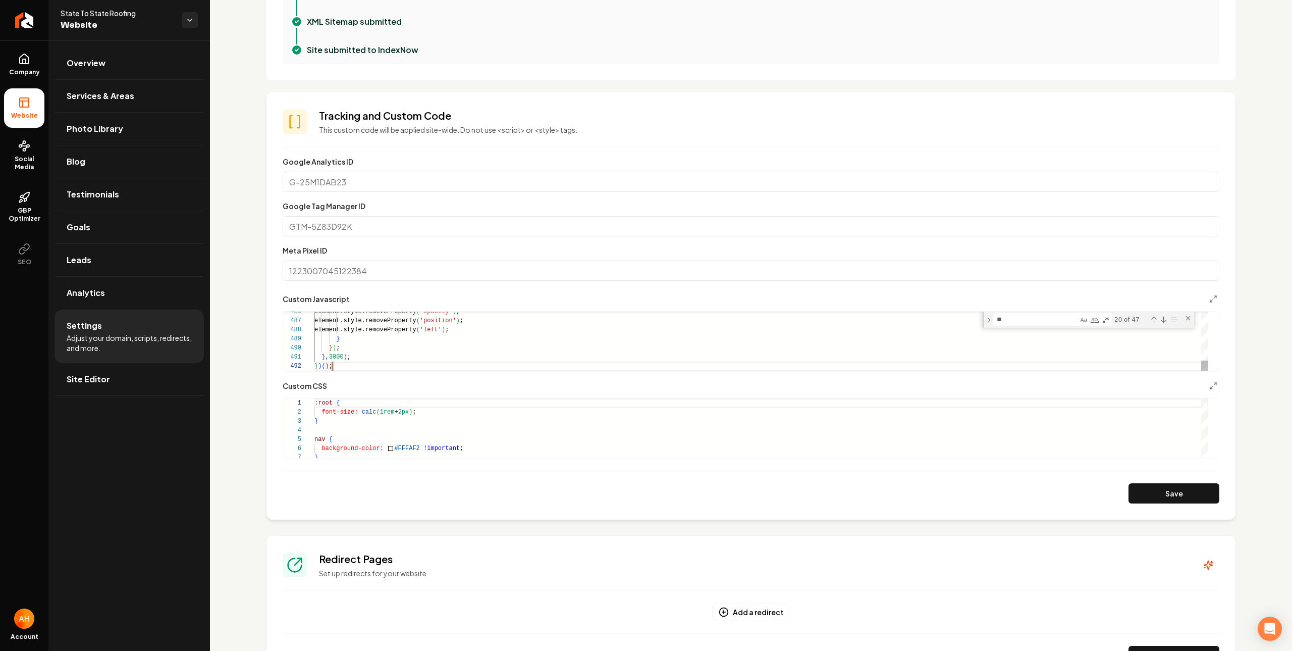
scroll to position [9, 18]
drag, startPoint x: 1167, startPoint y: 504, endPoint x: 1106, endPoint y: 455, distance: 78.3
click at [1167, 504] on section "**********" at bounding box center [750, 305] width 969 height 427
click at [1145, 496] on button "Save" at bounding box center [1173, 493] width 91 height 20
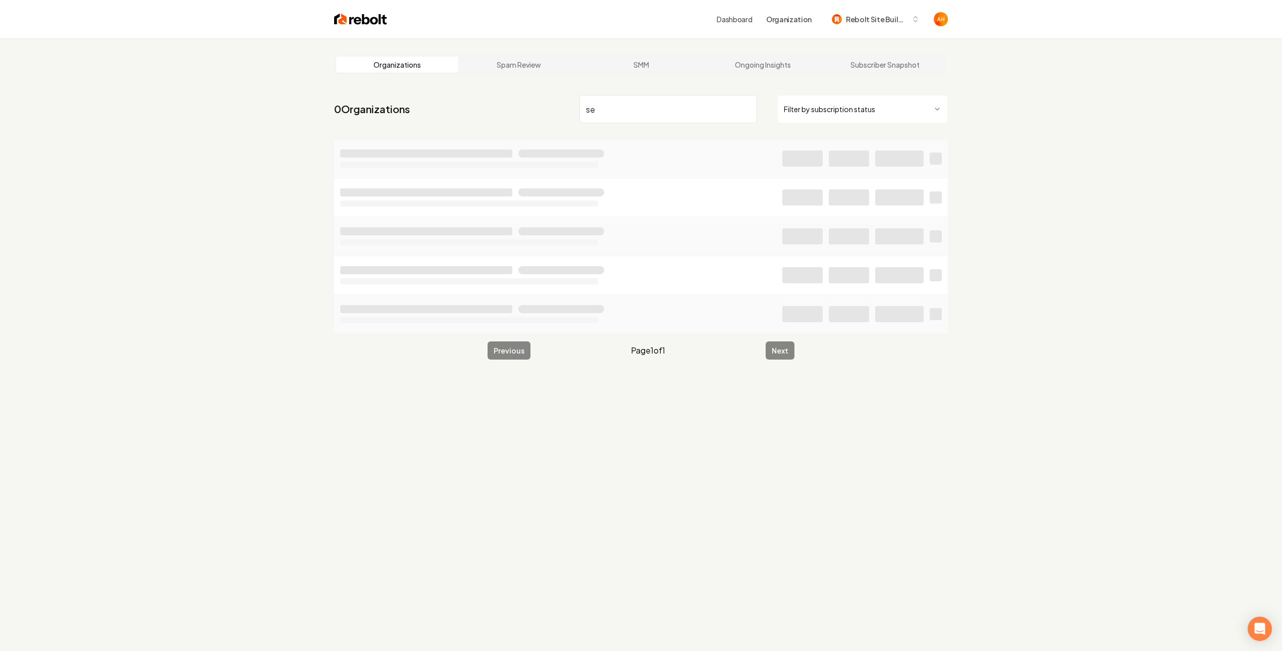
type input "s"
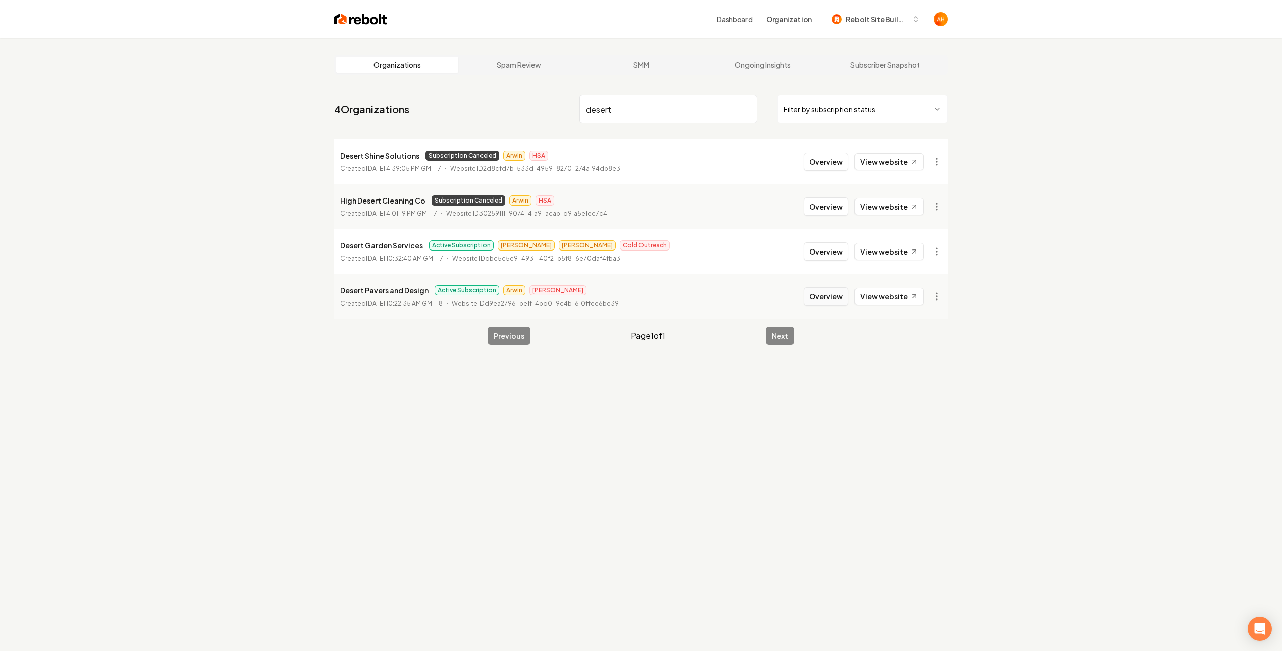
type input "desert"
click at [836, 297] on button "Overview" at bounding box center [825, 296] width 45 height 18
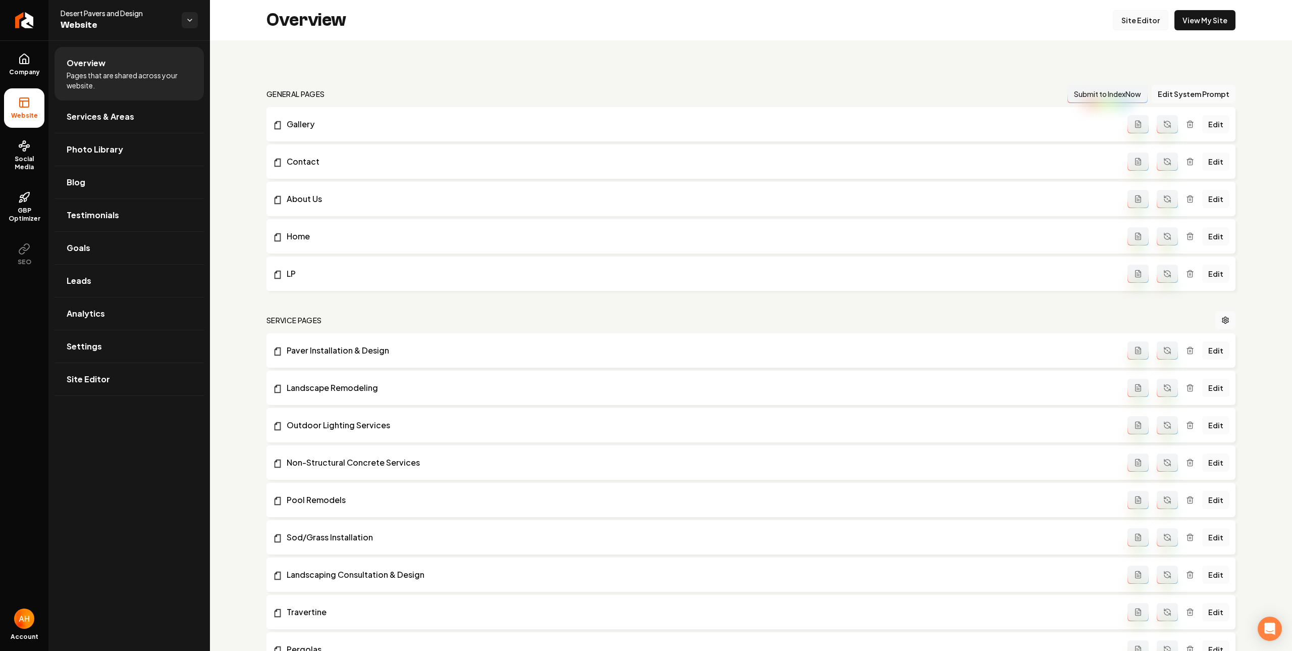
click at [1115, 19] on link "Site Editor" at bounding box center [1141, 20] width 56 height 20
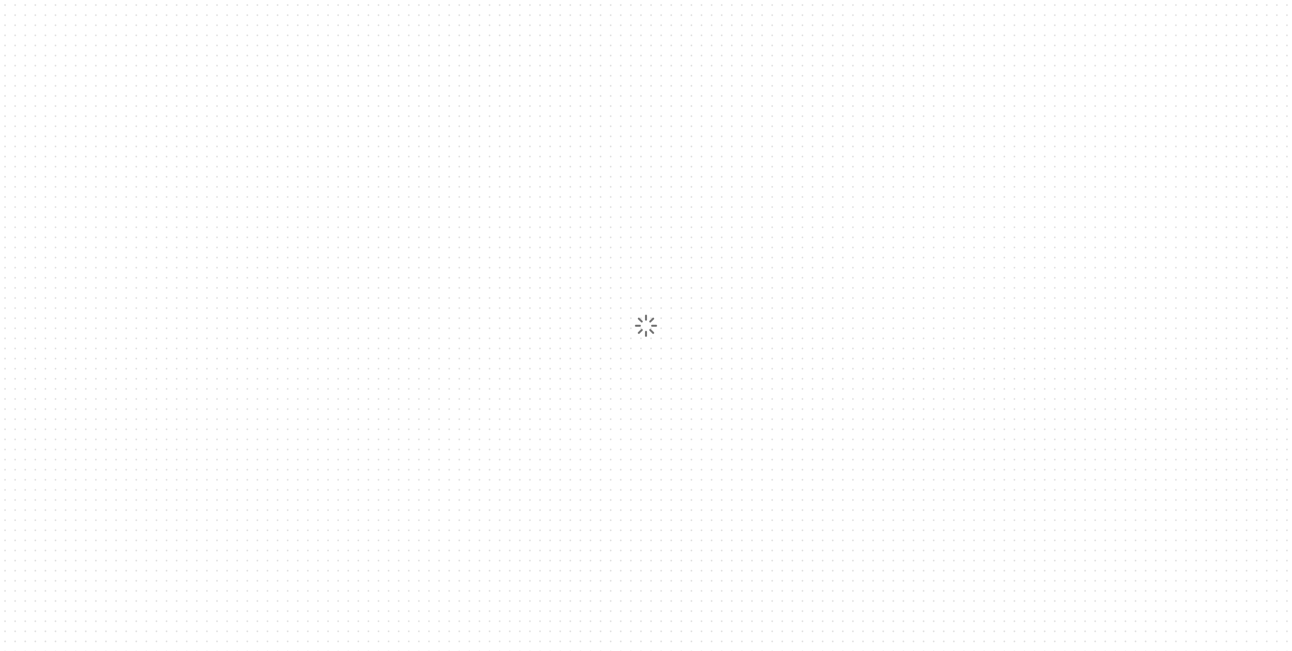
click at [1127, 24] on div at bounding box center [646, 325] width 1292 height 651
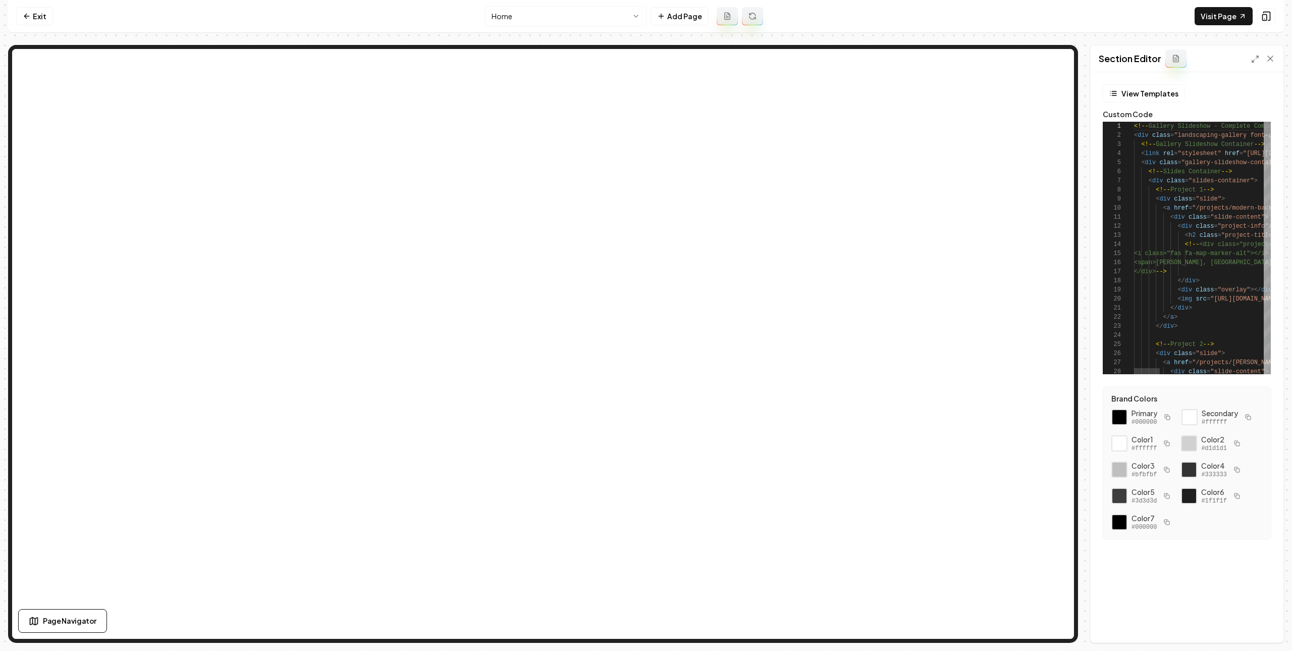
scroll to position [81, 0]
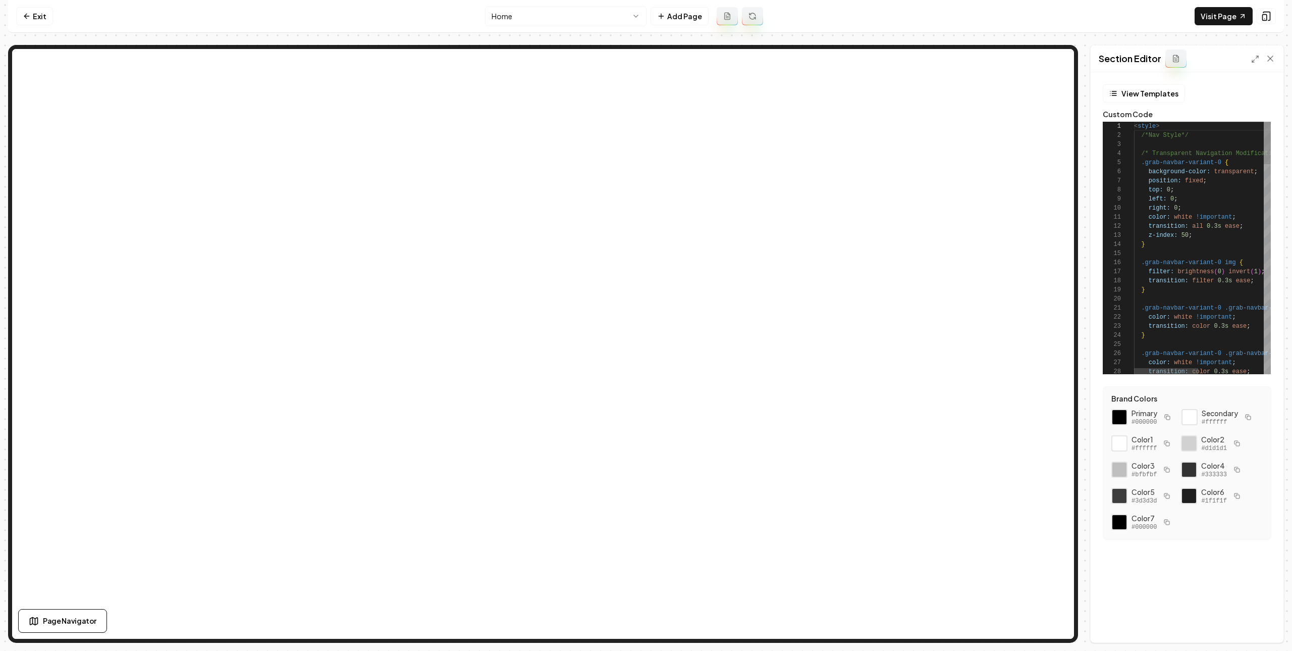
type textarea "**********"
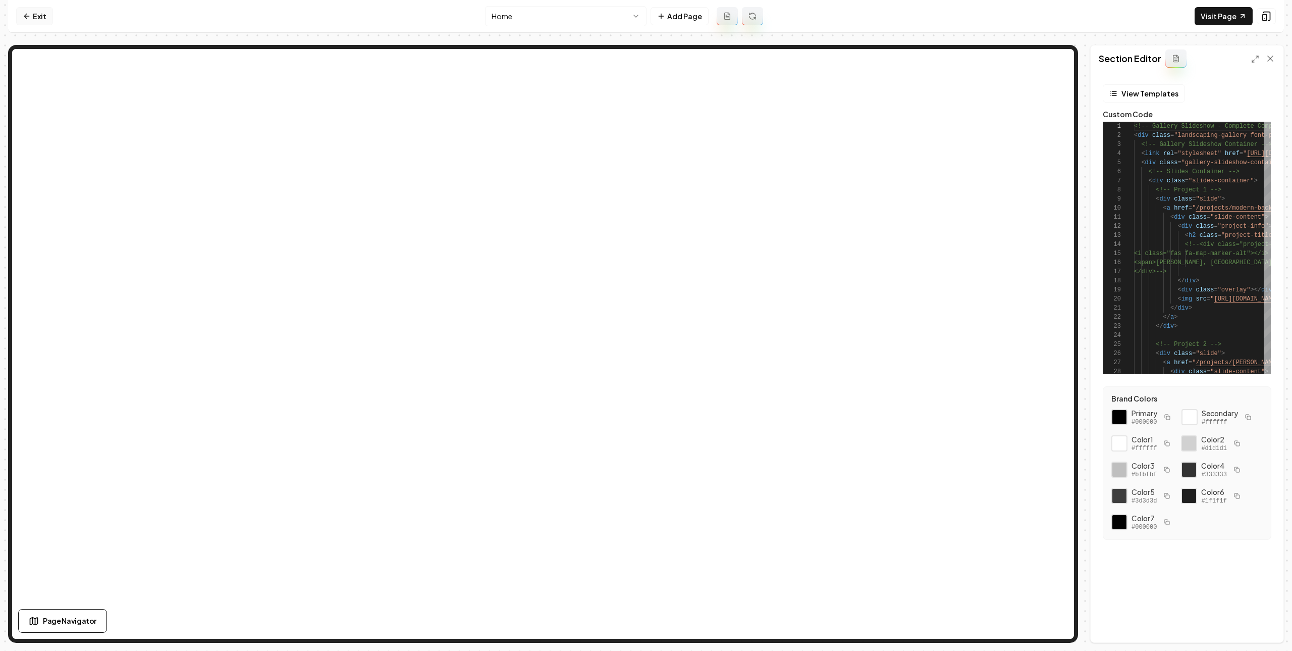
click at [48, 15] on link "Exit" at bounding box center [34, 16] width 37 height 18
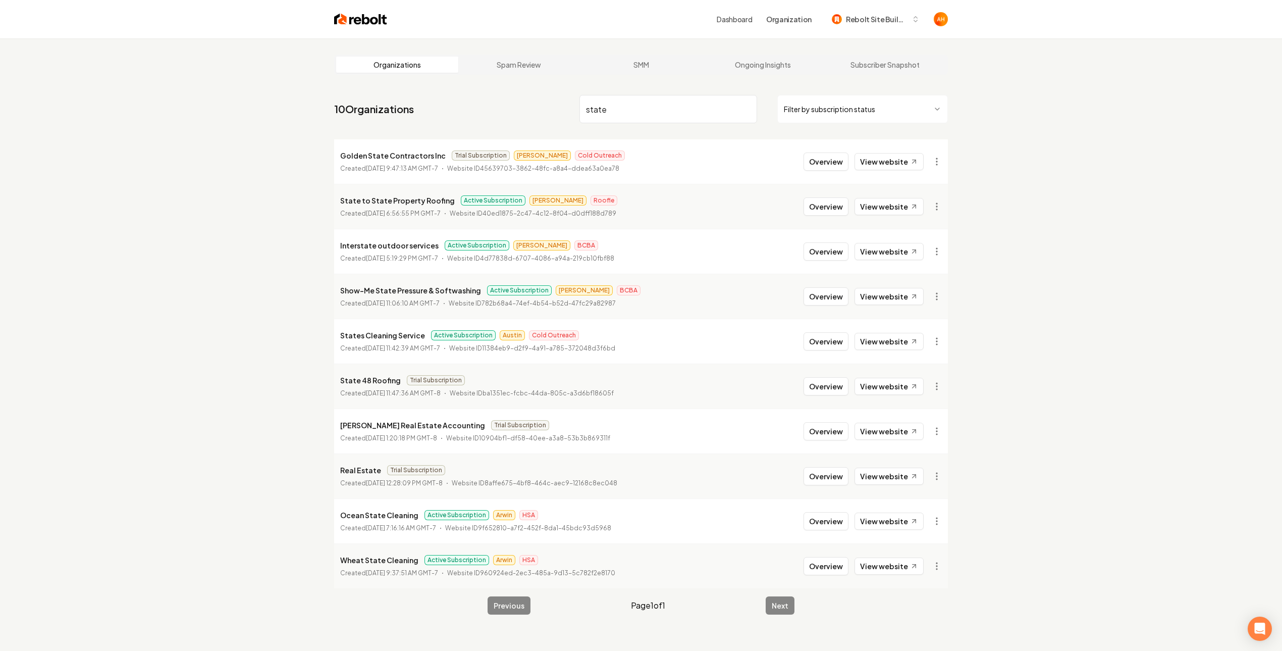
type input "state"
click at [824, 209] on button "Overview" at bounding box center [825, 206] width 45 height 18
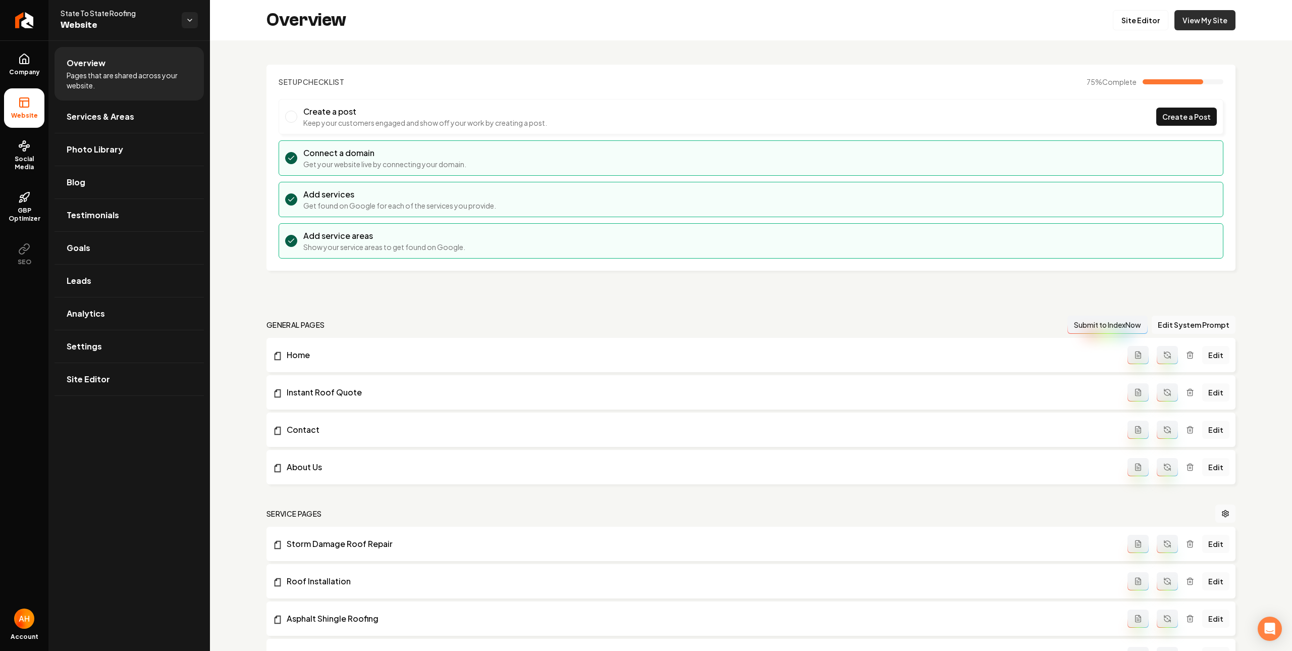
click at [1192, 27] on link "View My Site" at bounding box center [1204, 20] width 61 height 20
click at [1115, 19] on link "Site Editor" at bounding box center [1141, 20] width 56 height 20
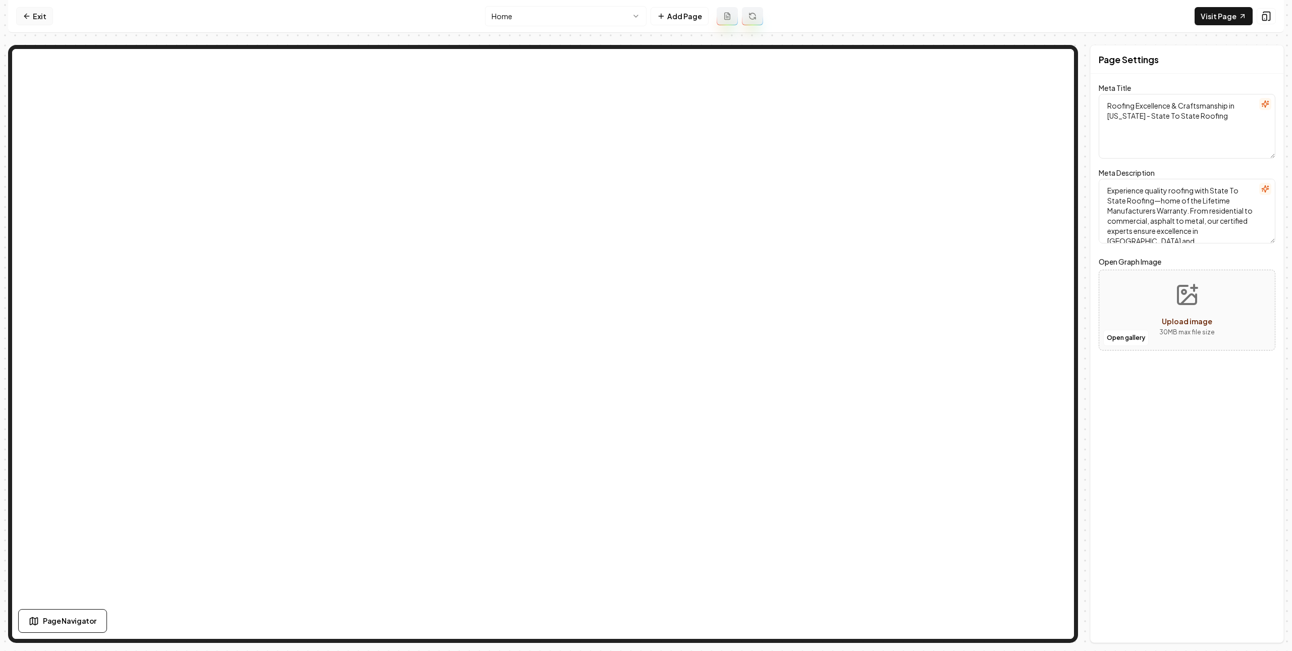
click at [37, 22] on link "Exit" at bounding box center [34, 16] width 37 height 18
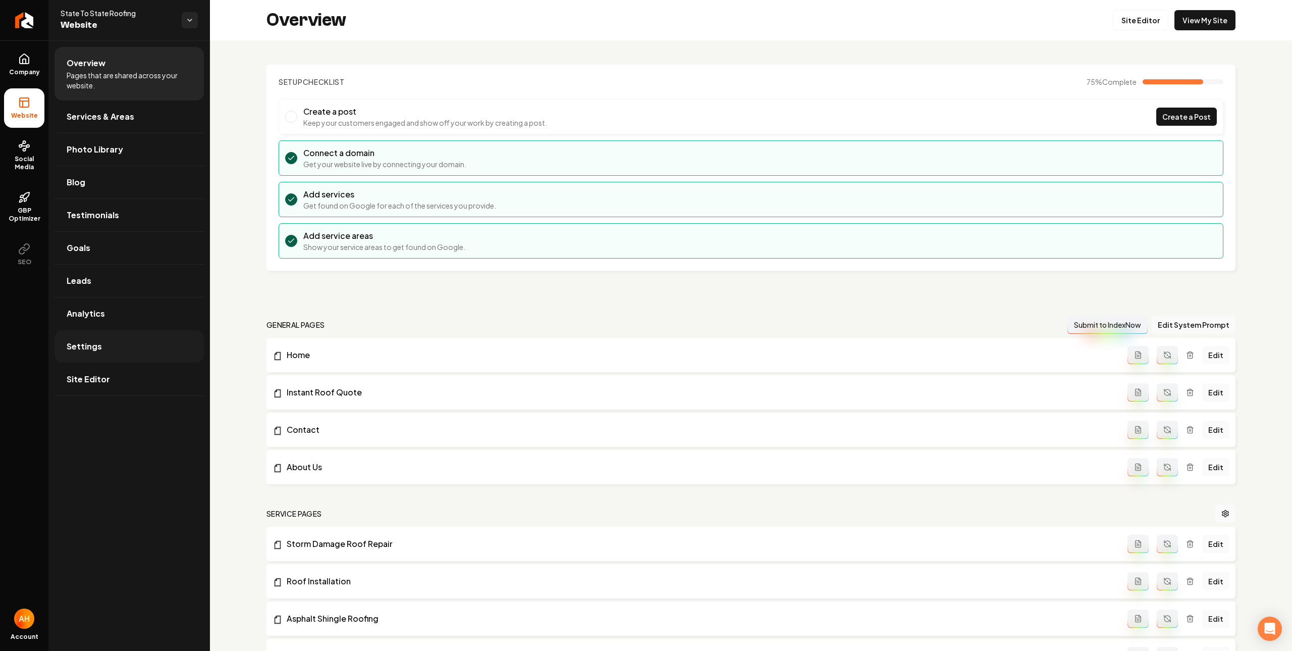
click at [116, 342] on link "Settings" at bounding box center [129, 346] width 149 height 32
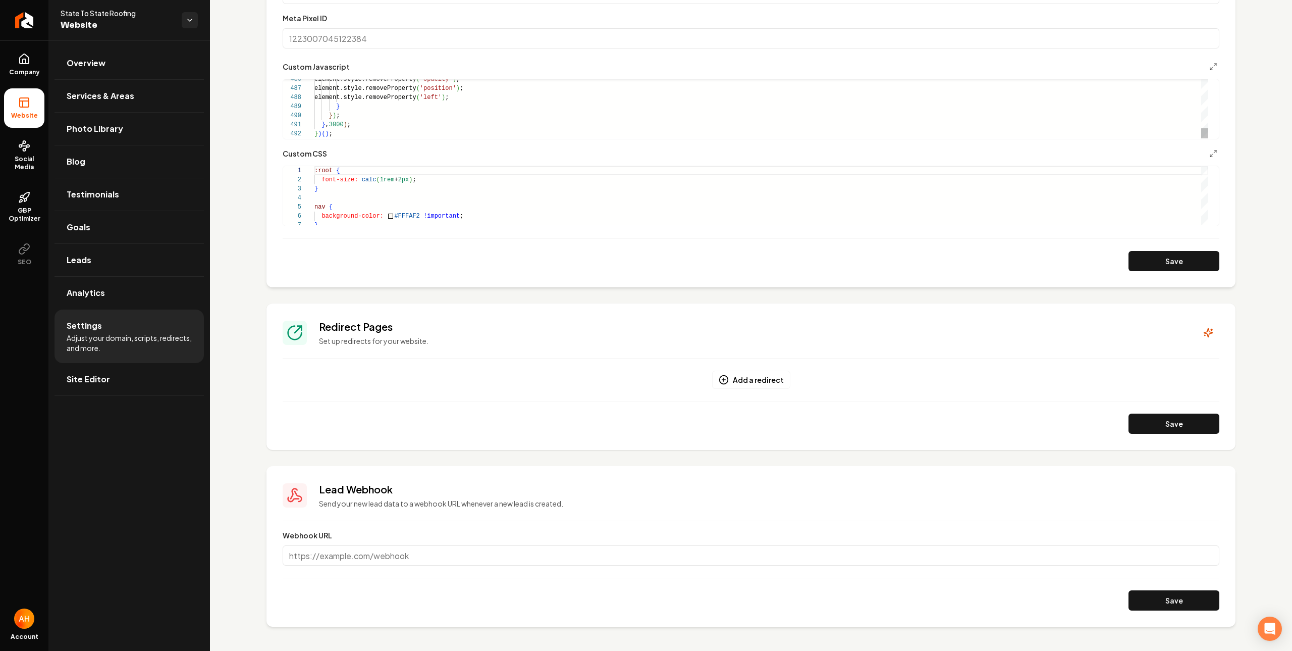
scroll to position [9, 18]
drag, startPoint x: 1133, startPoint y: 257, endPoint x: 1030, endPoint y: 243, distance: 104.0
click at [1132, 258] on button "Save" at bounding box center [1173, 261] width 91 height 20
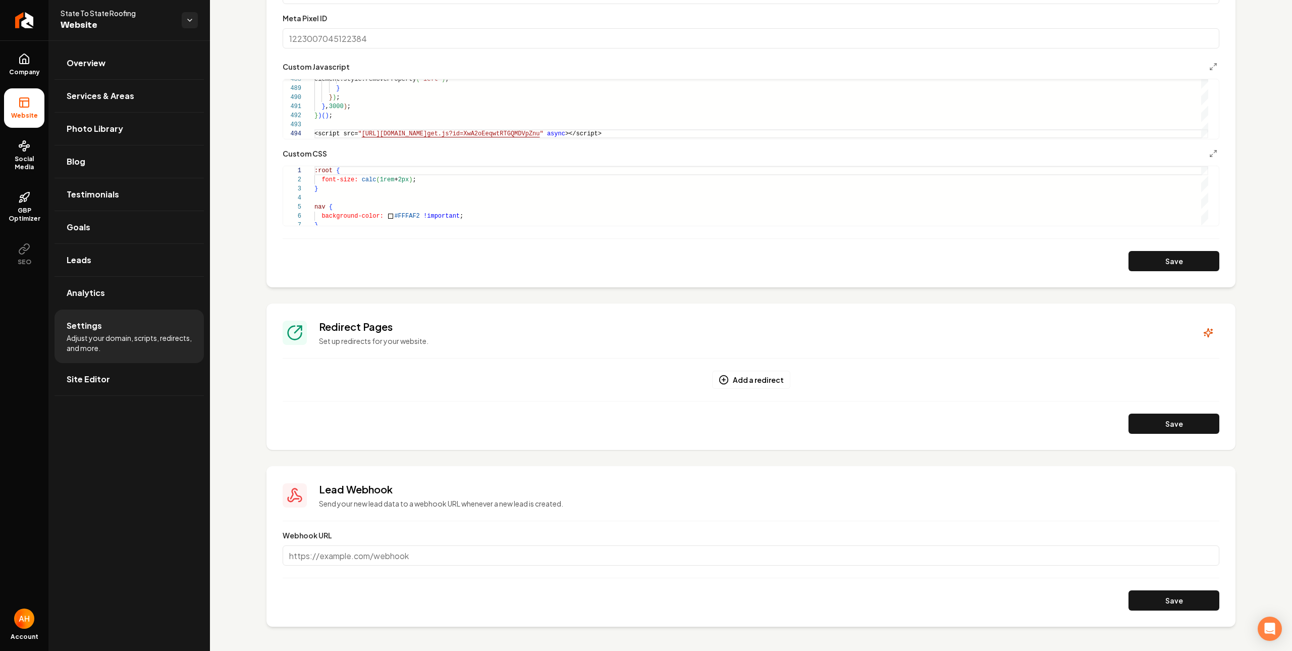
drag, startPoint x: 1132, startPoint y: 258, endPoint x: 1002, endPoint y: 88, distance: 214.1
click at [1132, 258] on button "Save" at bounding box center [1173, 261] width 91 height 20
drag, startPoint x: 752, startPoint y: 133, endPoint x: 303, endPoint y: 128, distance: 449.2
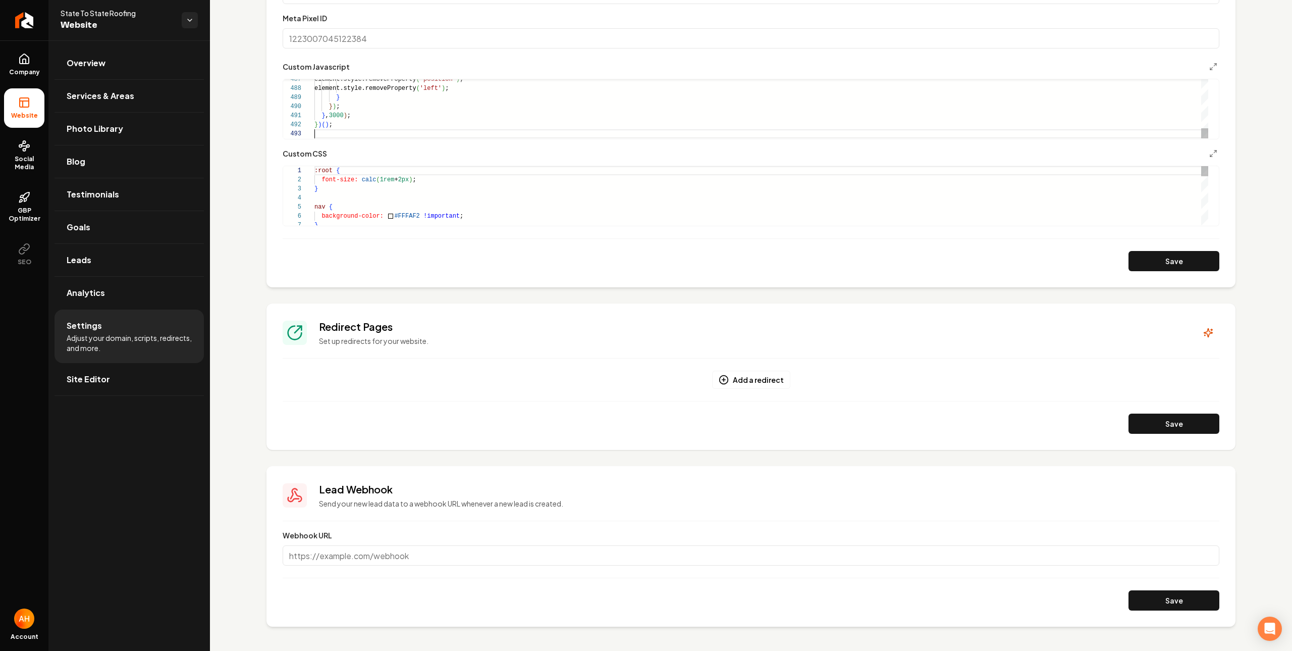
type textarea "********* *****"
drag, startPoint x: 1204, startPoint y: 265, endPoint x: 1190, endPoint y: 269, distance: 15.1
click at [1197, 267] on button "Save" at bounding box center [1173, 261] width 91 height 20
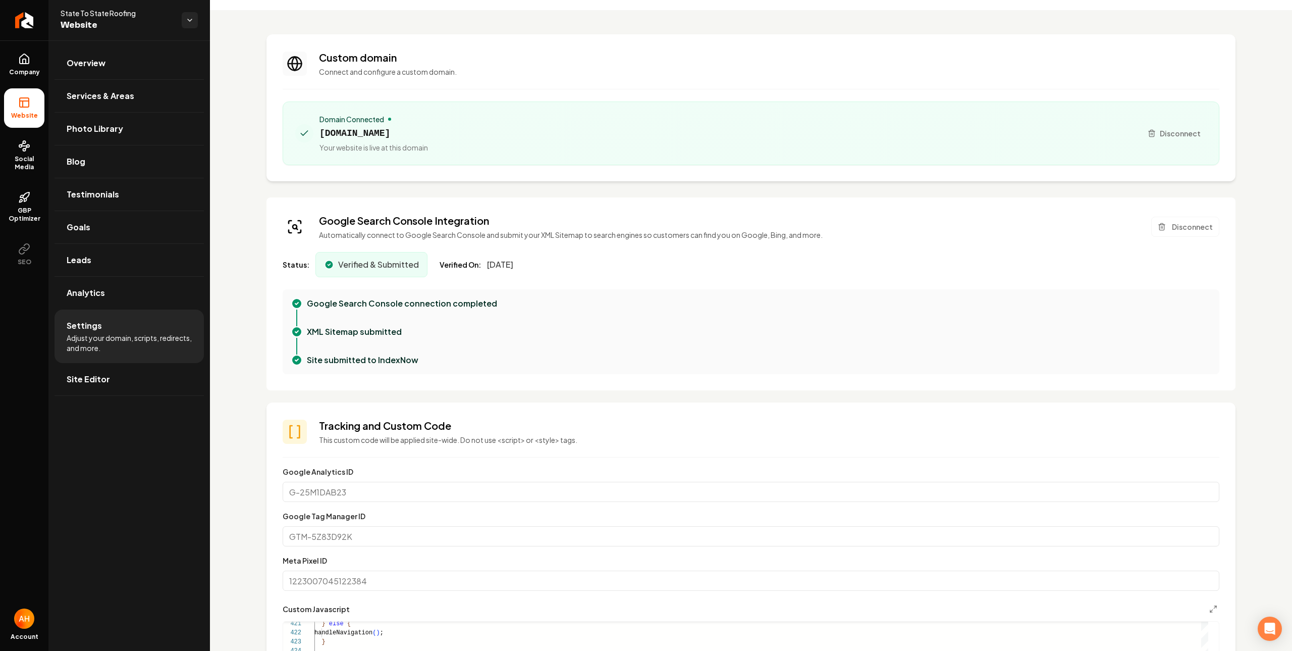
scroll to position [0, 0]
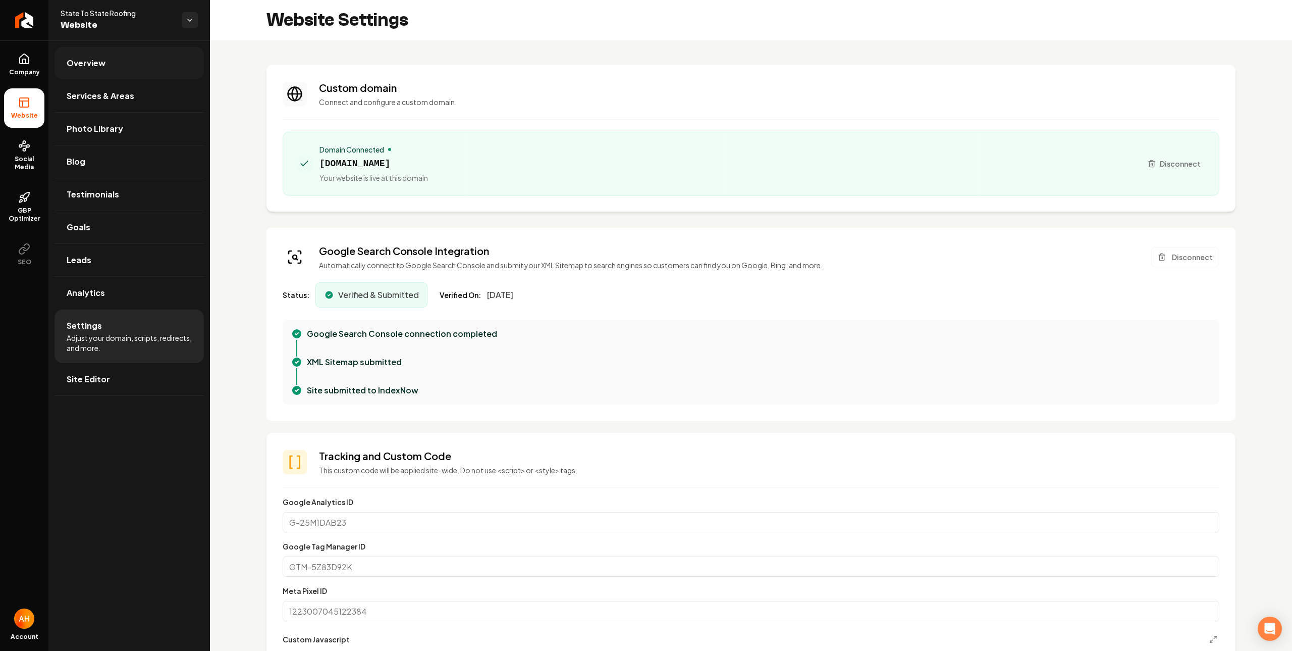
click at [140, 67] on link "Overview" at bounding box center [129, 63] width 149 height 32
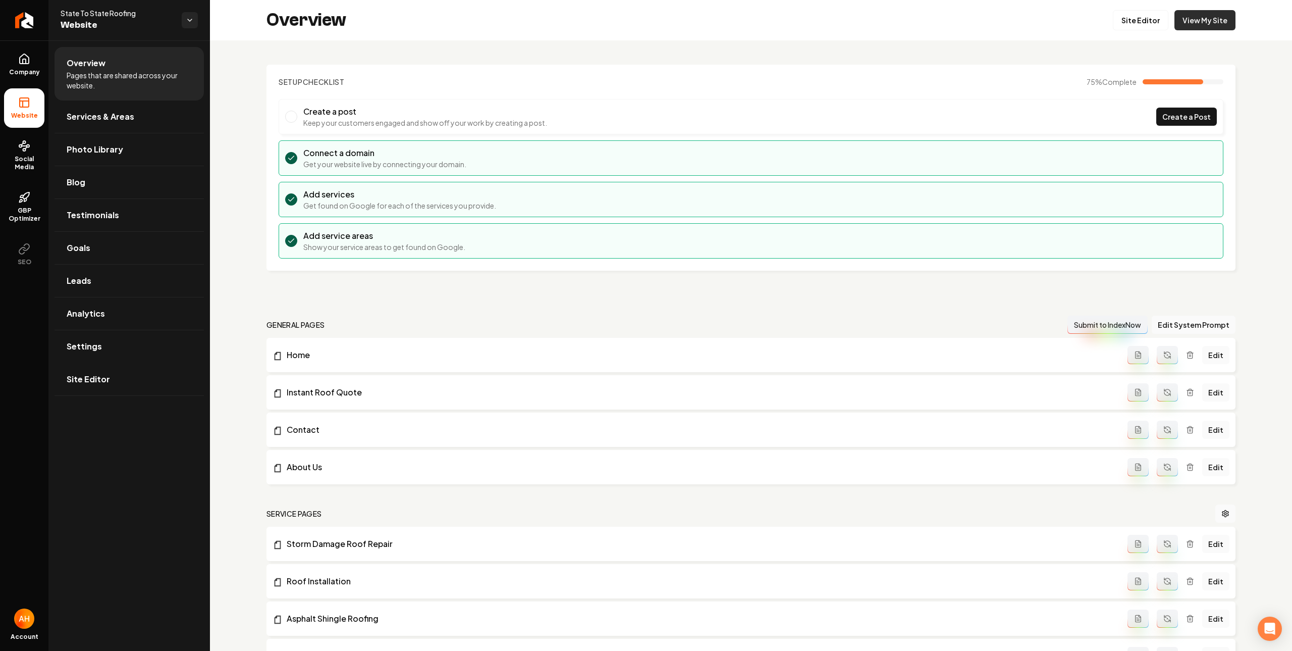
click at [1205, 17] on link "View My Site" at bounding box center [1204, 20] width 61 height 20
click at [142, 338] on link "Settings" at bounding box center [129, 346] width 149 height 32
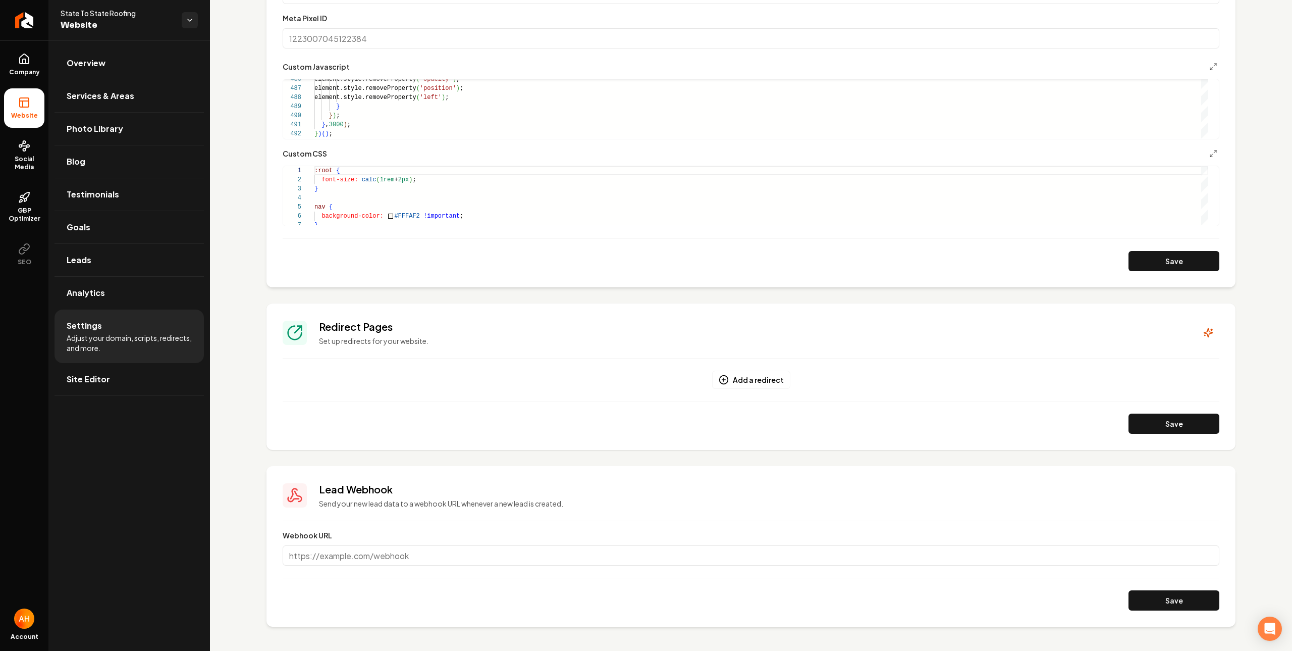
scroll to position [357, 0]
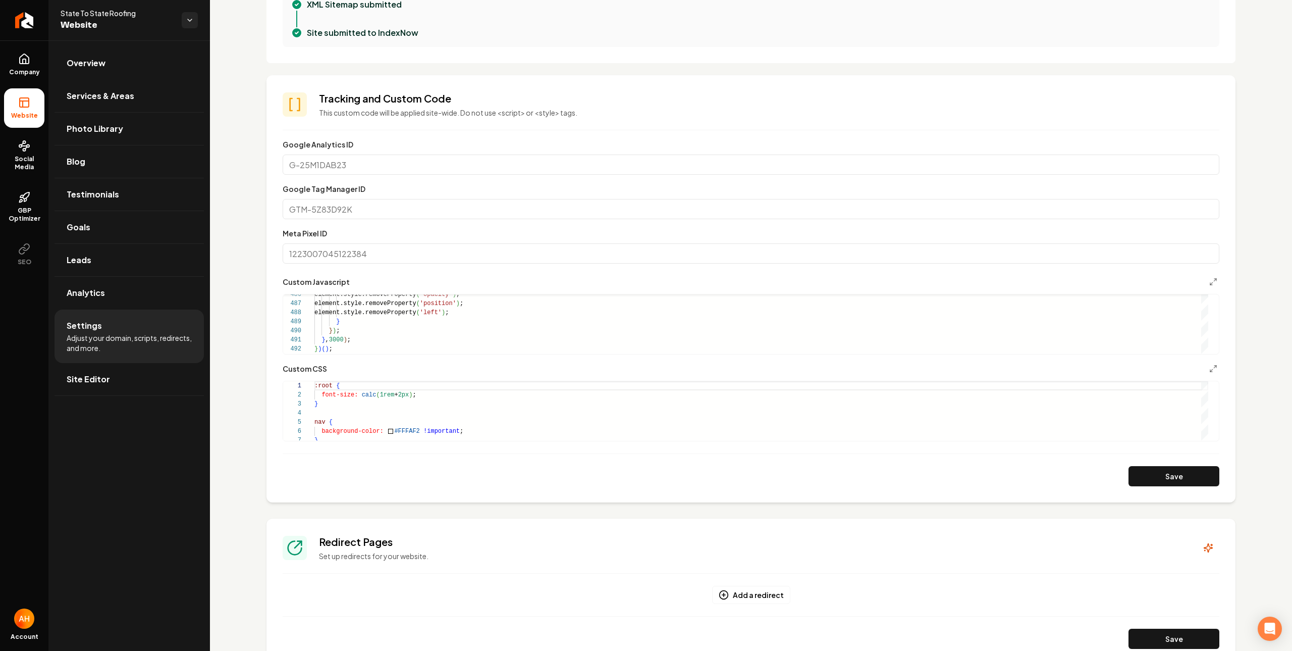
click at [607, 67] on div "Custom domain Connect and configure a custom domain. Domain Connected statetost…" at bounding box center [751, 274] width 1082 height 1182
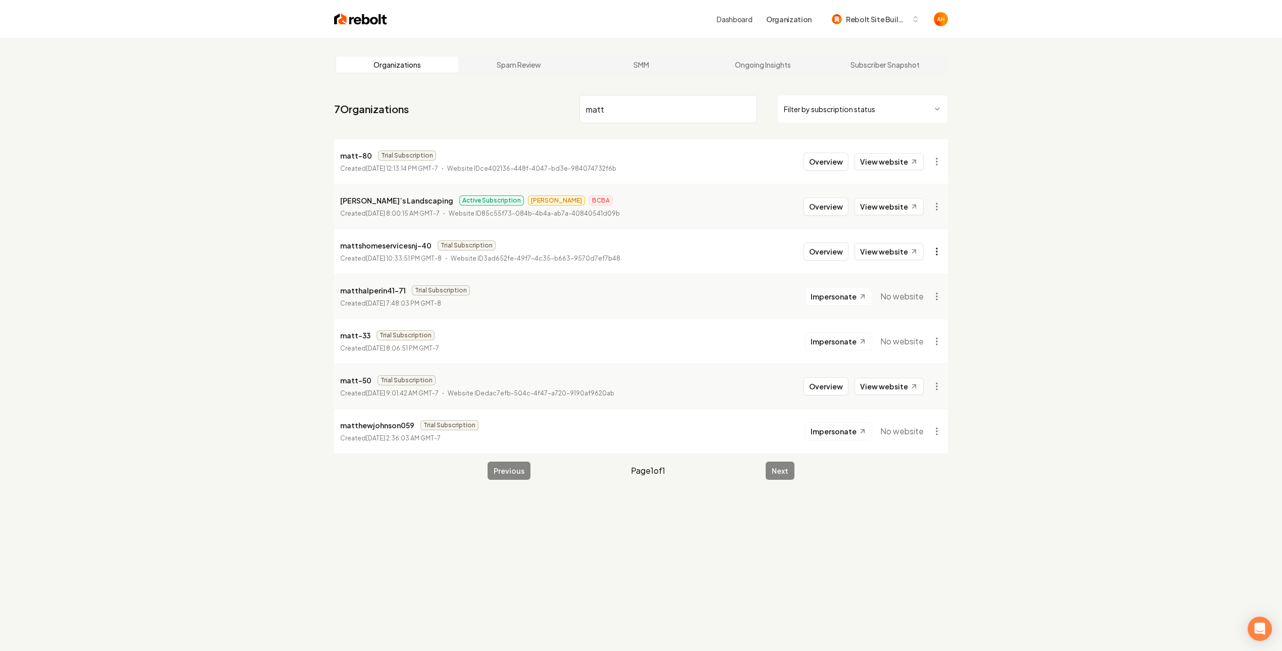
type input "matt"
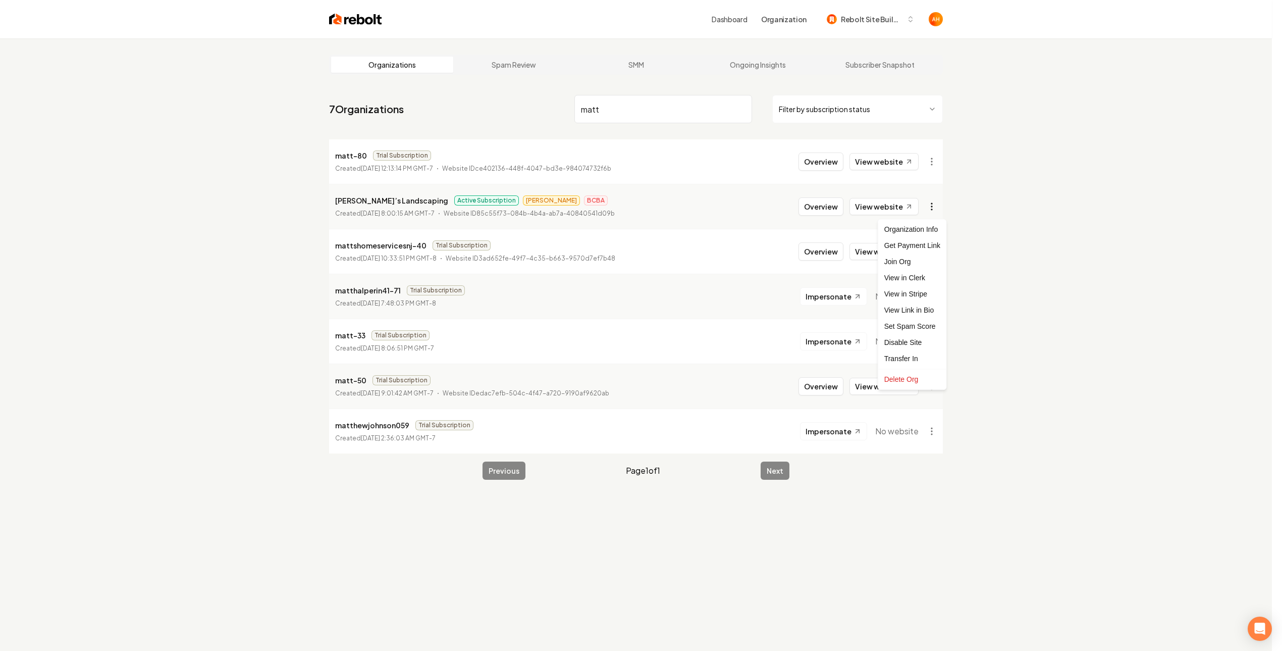
click at [934, 205] on html "Dashboard Organization Rebolt Site Builder Organizations Spam Review SMM Ongoin…" at bounding box center [641, 325] width 1282 height 651
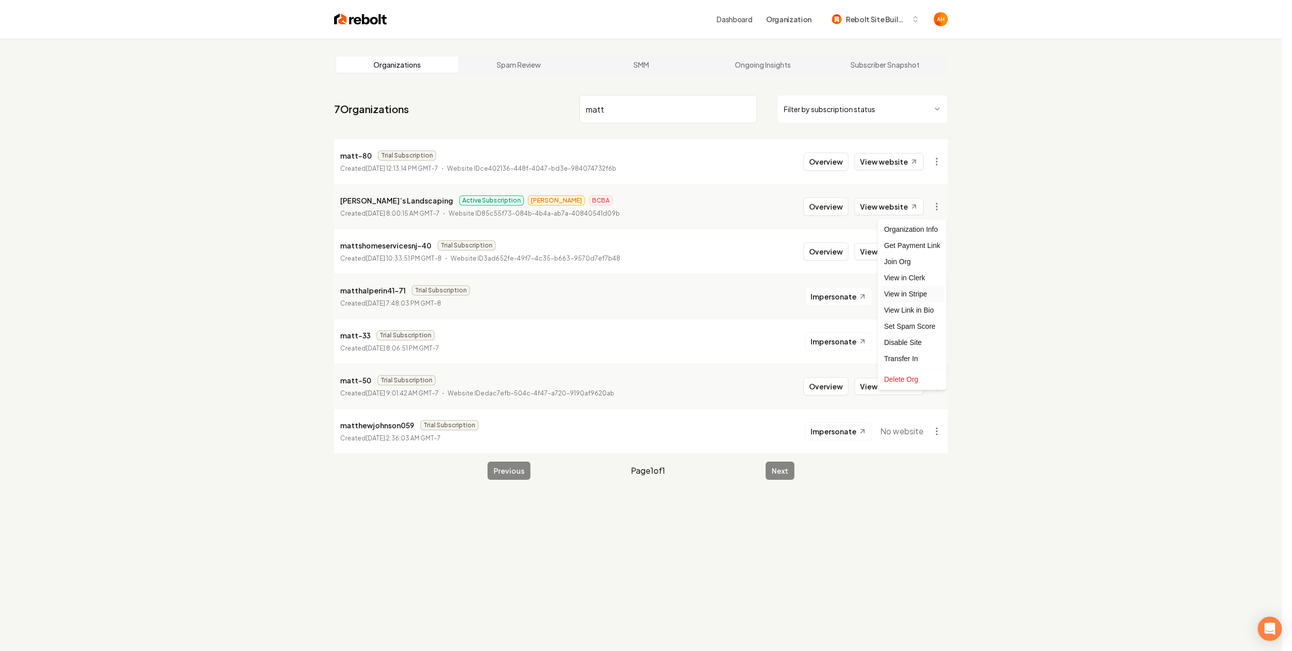
click at [910, 290] on link "View in Stripe" at bounding box center [912, 294] width 64 height 16
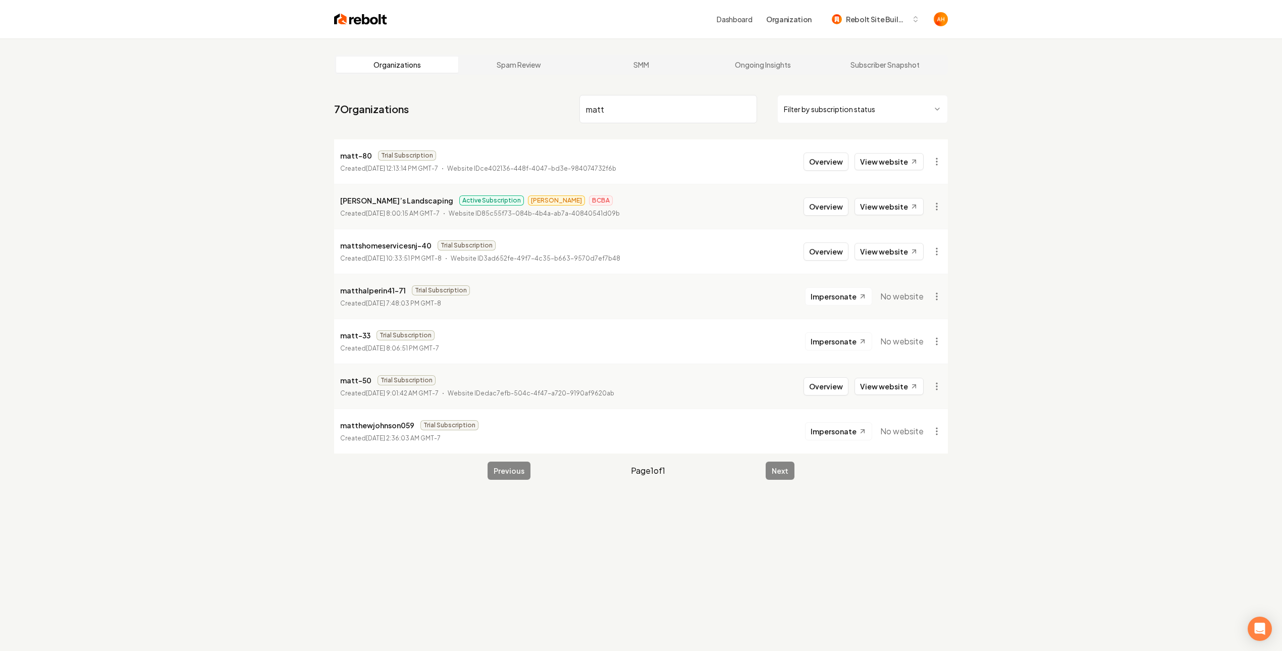
click at [620, 113] on input "matt" at bounding box center [668, 109] width 178 height 28
click at [892, 204] on link "View website" at bounding box center [888, 206] width 69 height 17
click at [377, 203] on p "Matt’s Landscaping" at bounding box center [396, 200] width 113 height 12
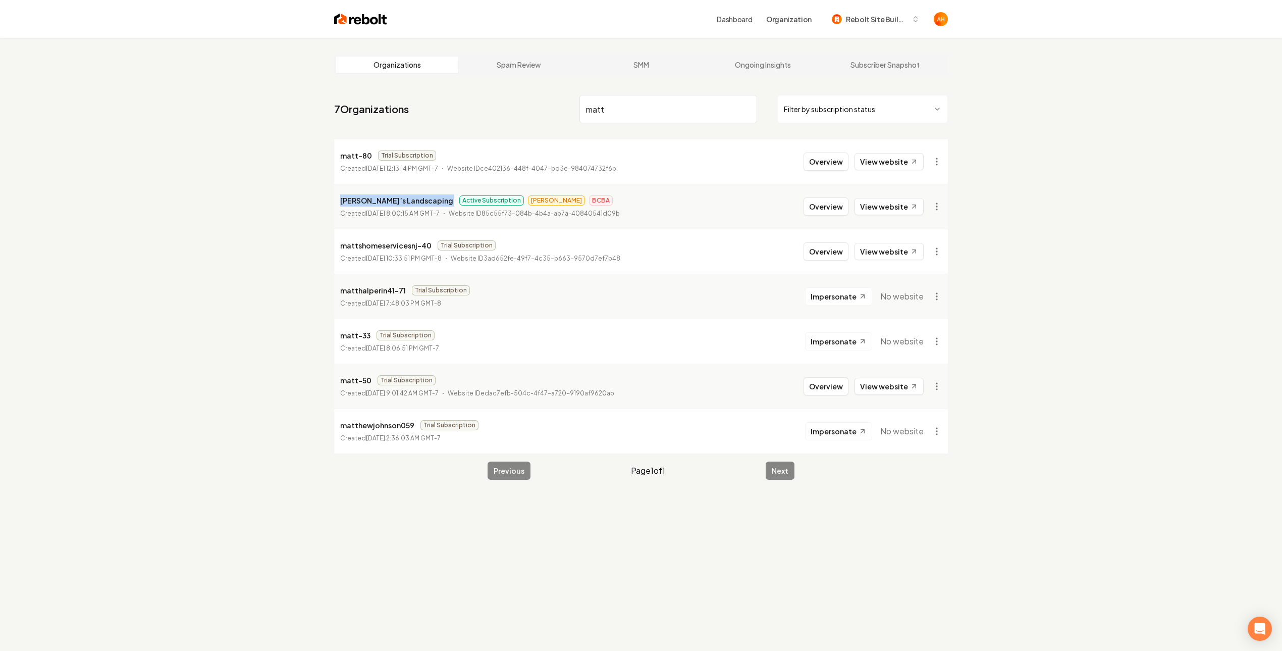
copy p "Matt’s Landscaping"
click at [826, 204] on button "Overview" at bounding box center [825, 206] width 45 height 18
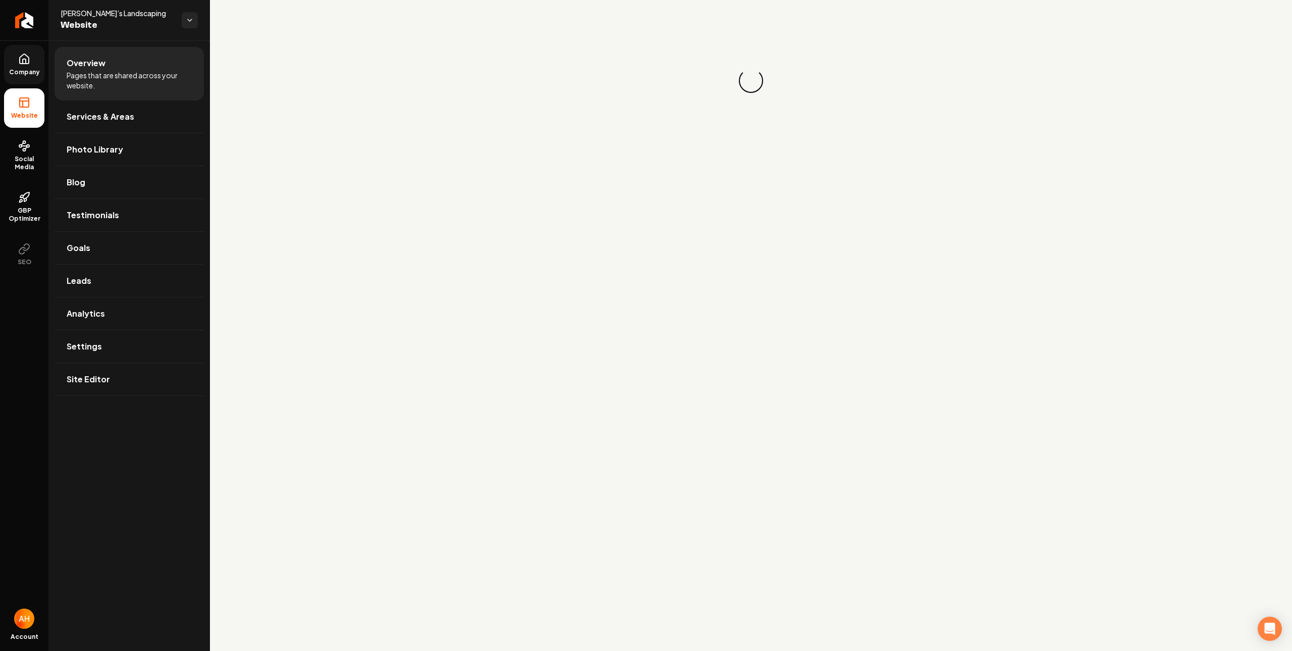
click at [11, 60] on link "Company" at bounding box center [24, 64] width 40 height 39
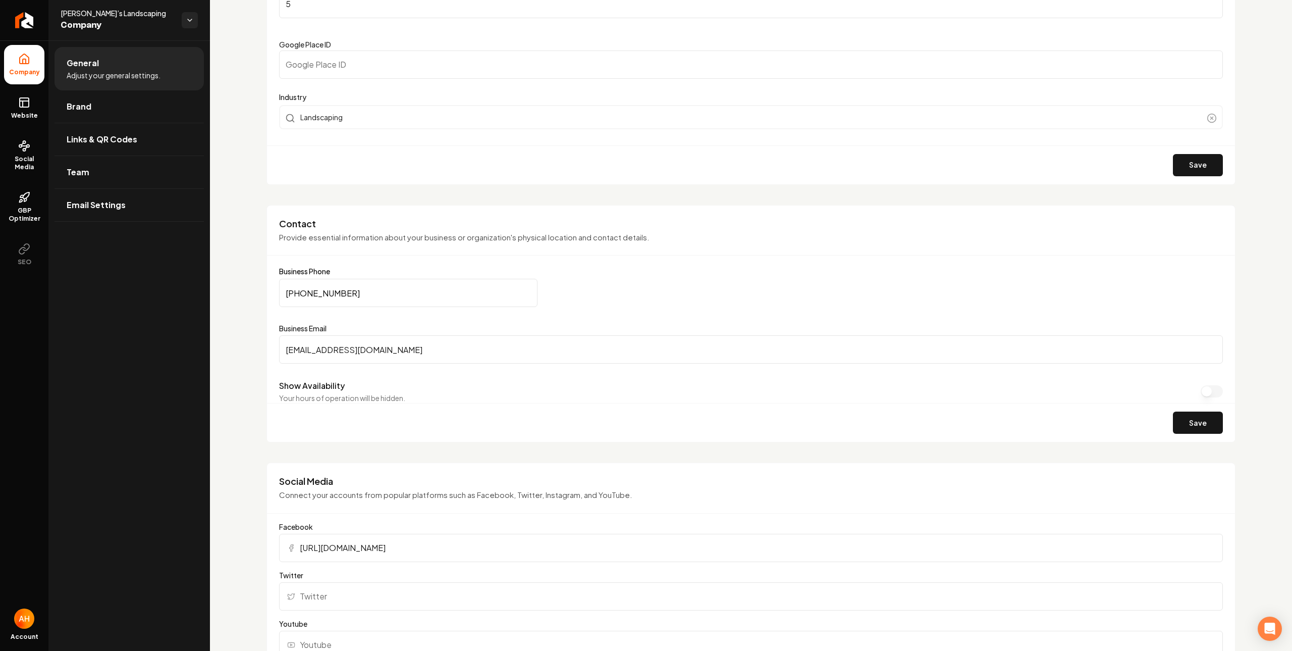
scroll to position [89, 0]
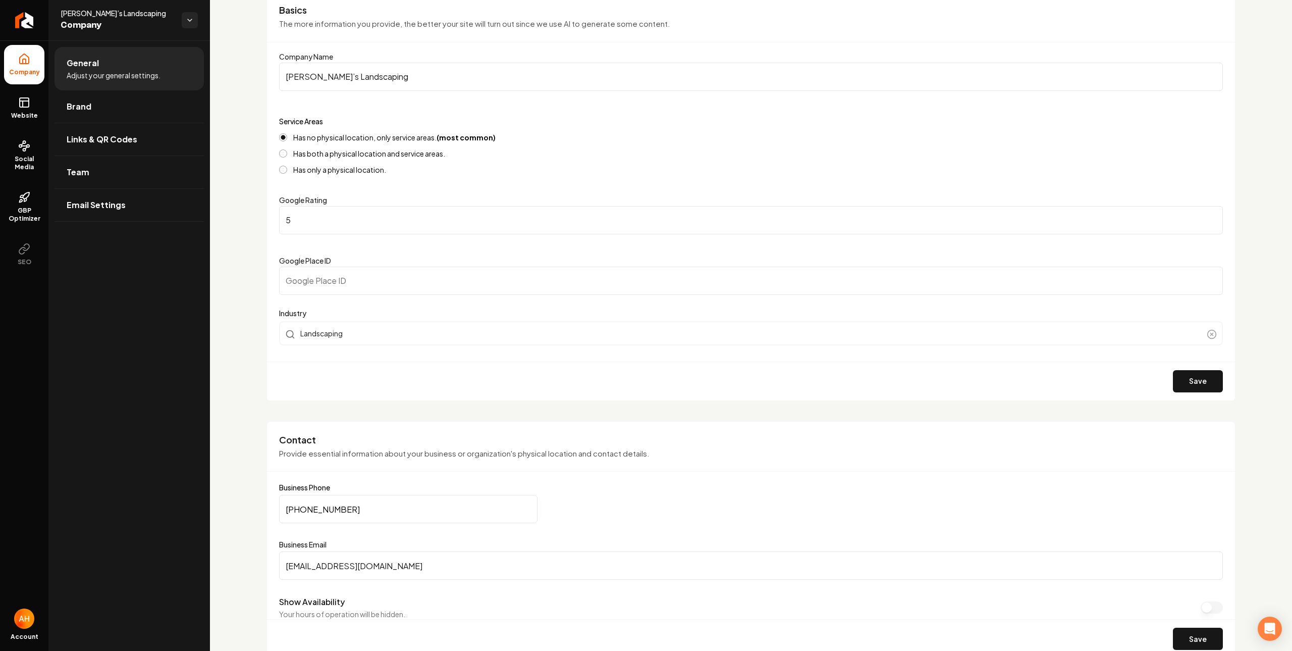
click at [363, 276] on input "Google Place ID" at bounding box center [751, 280] width 944 height 28
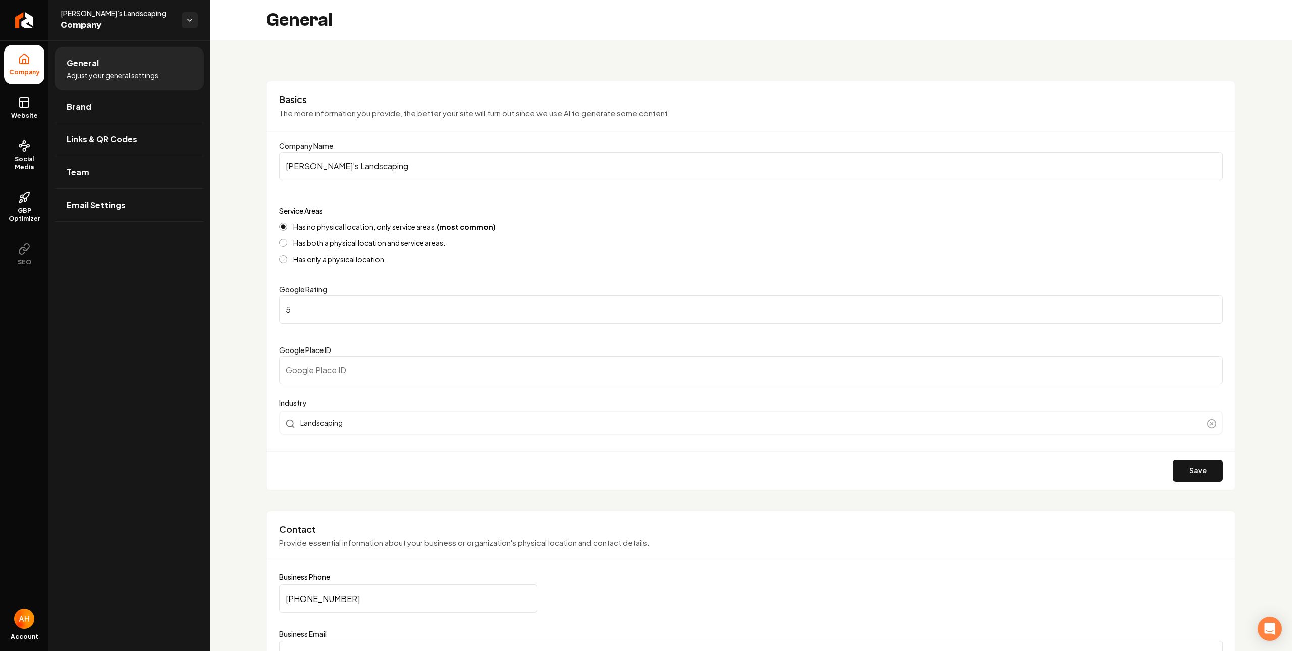
scroll to position [8, 0]
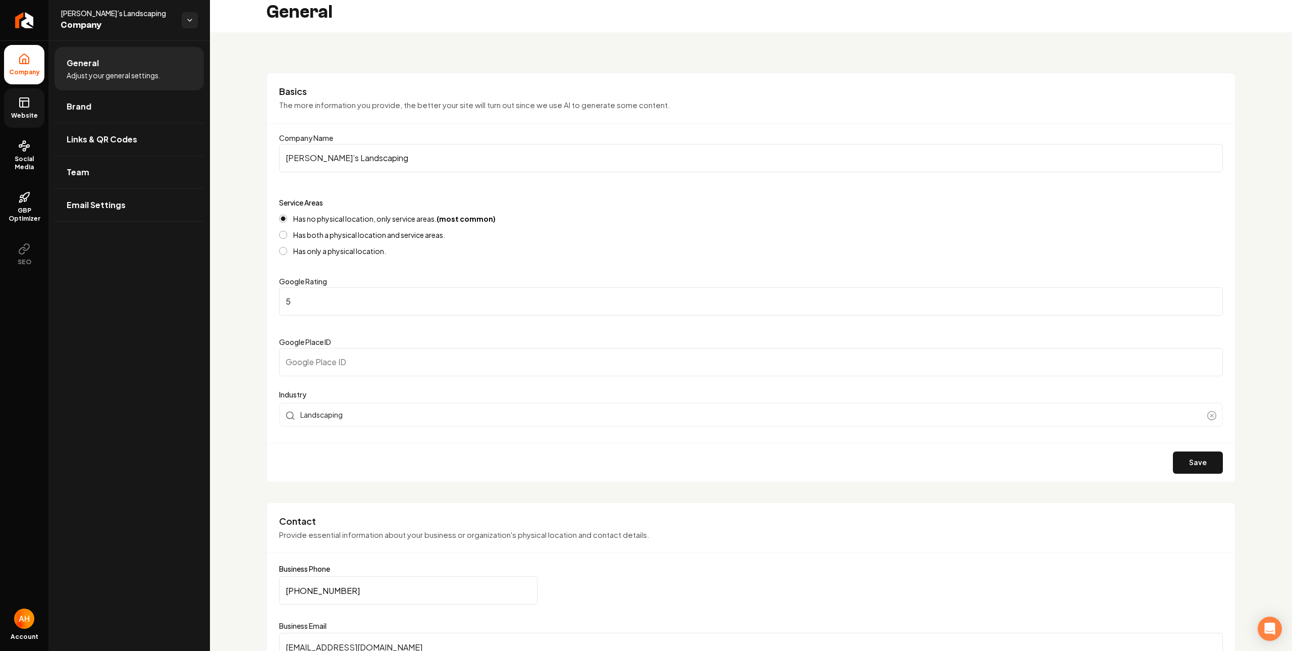
click at [12, 107] on link "Website" at bounding box center [24, 107] width 40 height 39
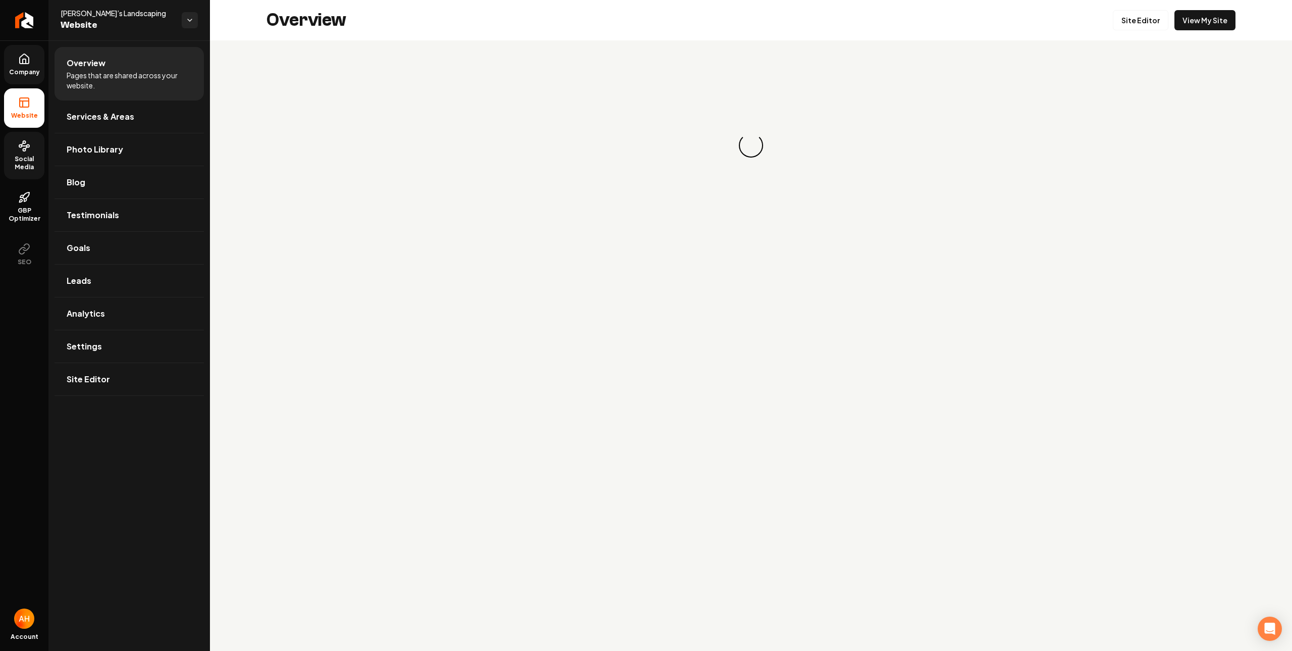
click at [34, 176] on link "Social Media" at bounding box center [24, 155] width 40 height 47
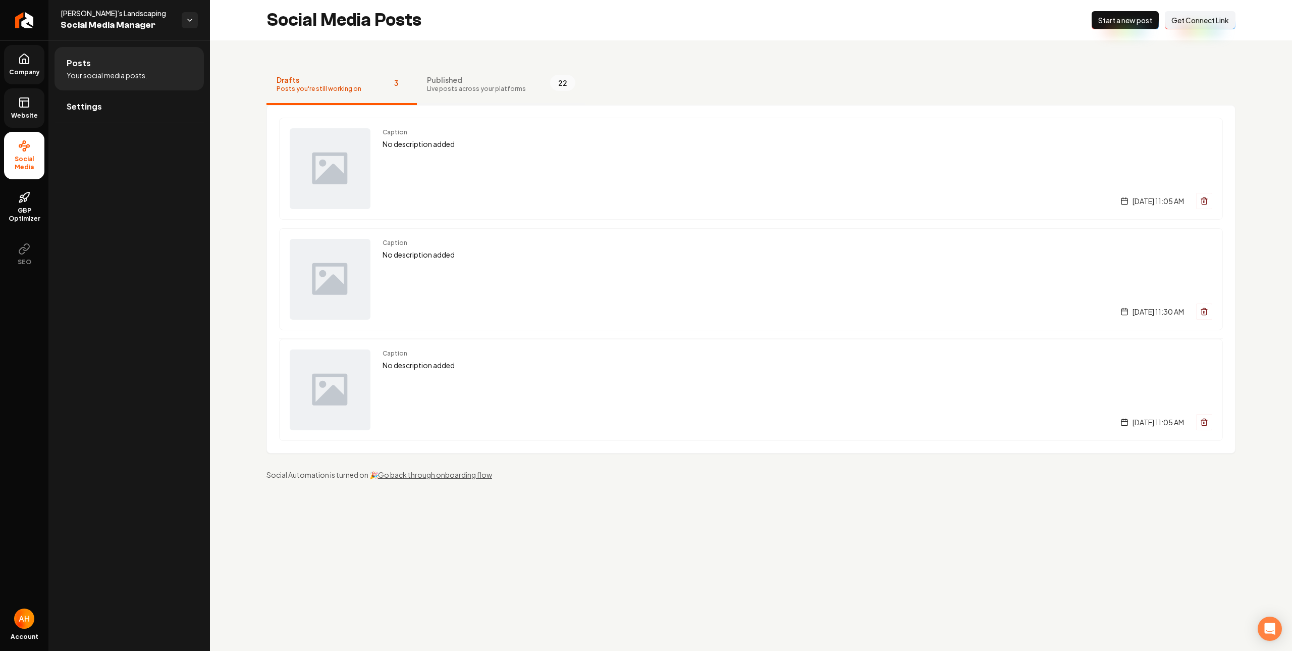
click at [502, 85] on span "Live posts across your platforms" at bounding box center [476, 89] width 99 height 8
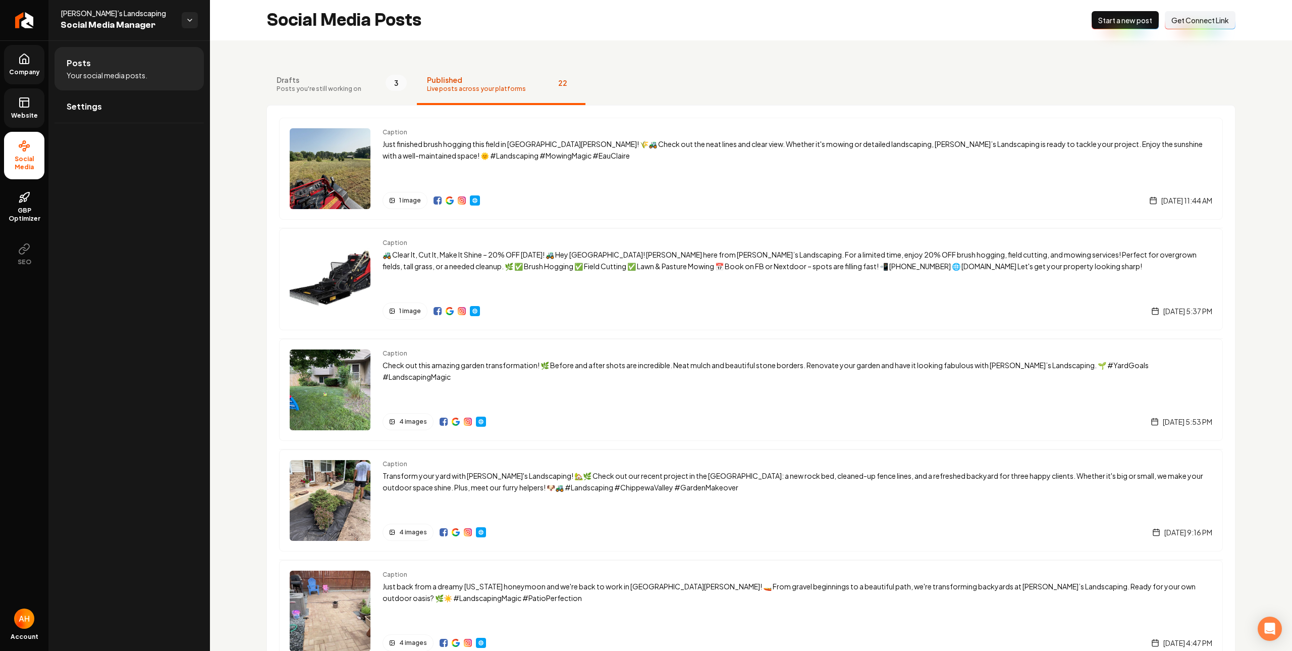
click at [31, 72] on span "Company" at bounding box center [24, 72] width 39 height 8
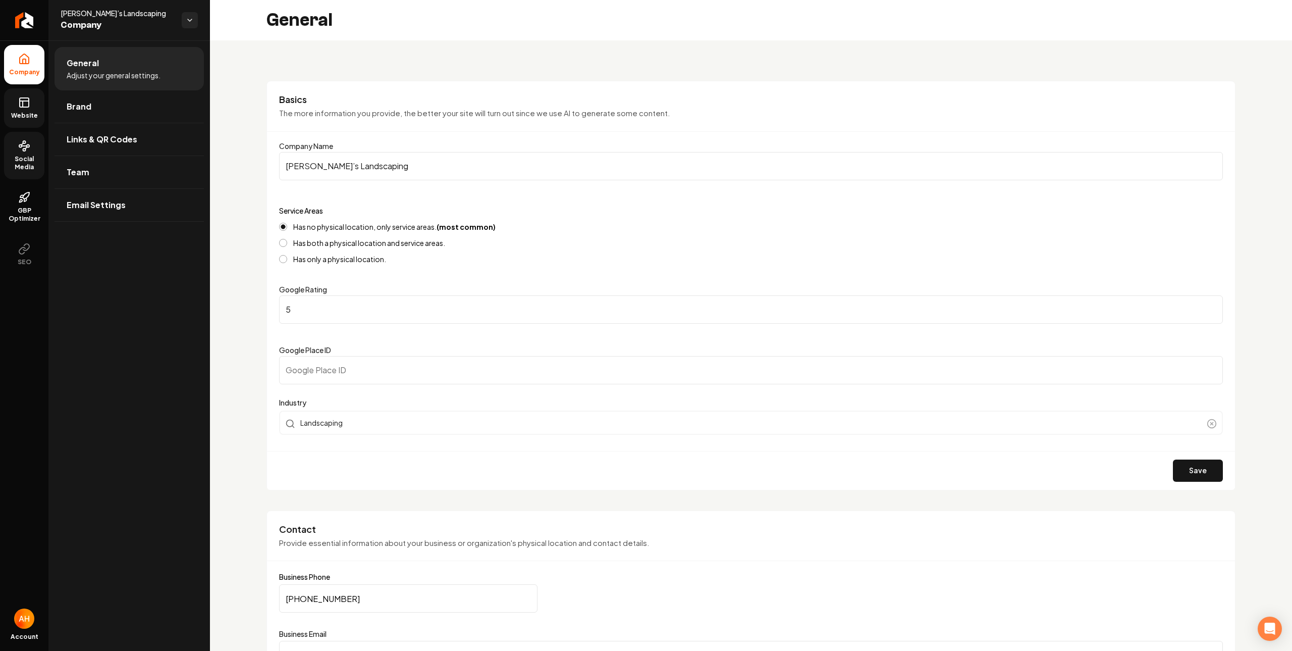
click at [454, 96] on h3 "Basics" at bounding box center [751, 99] width 944 height 12
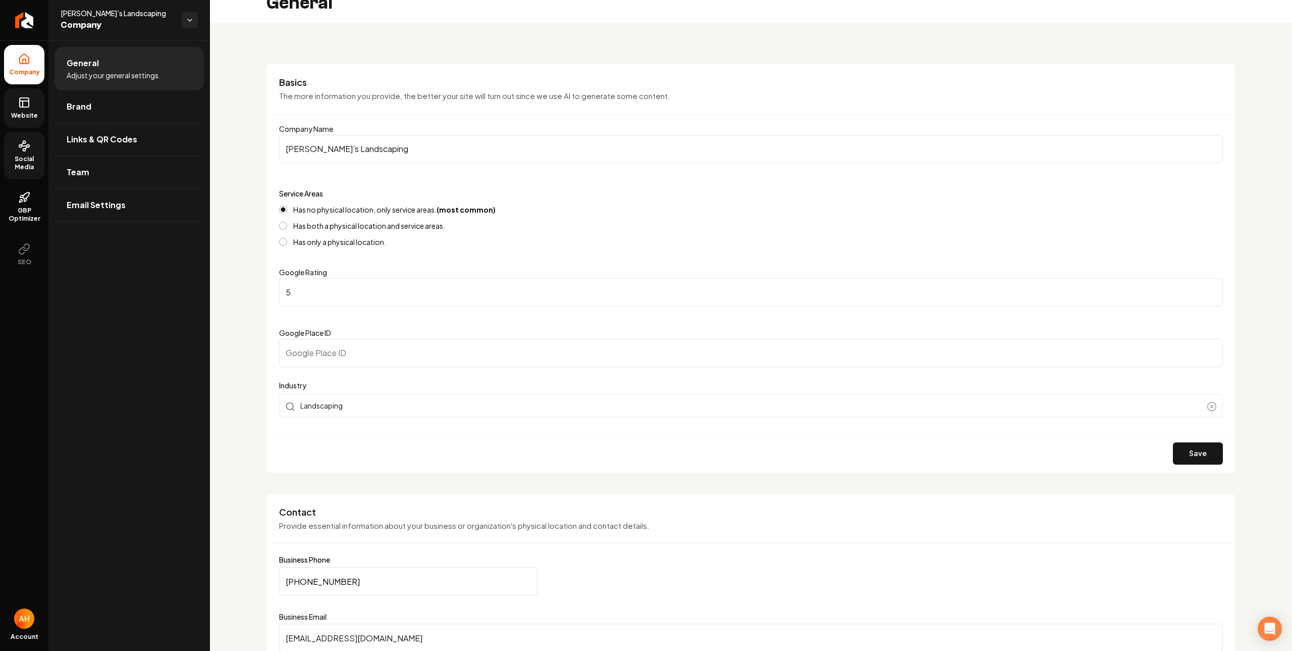
click at [369, 361] on input "Google Place ID" at bounding box center [751, 353] width 944 height 28
drag, startPoint x: 360, startPoint y: 351, endPoint x: 255, endPoint y: 346, distance: 104.6
click at [384, 353] on input "Google Place ID" at bounding box center [751, 353] width 944 height 28
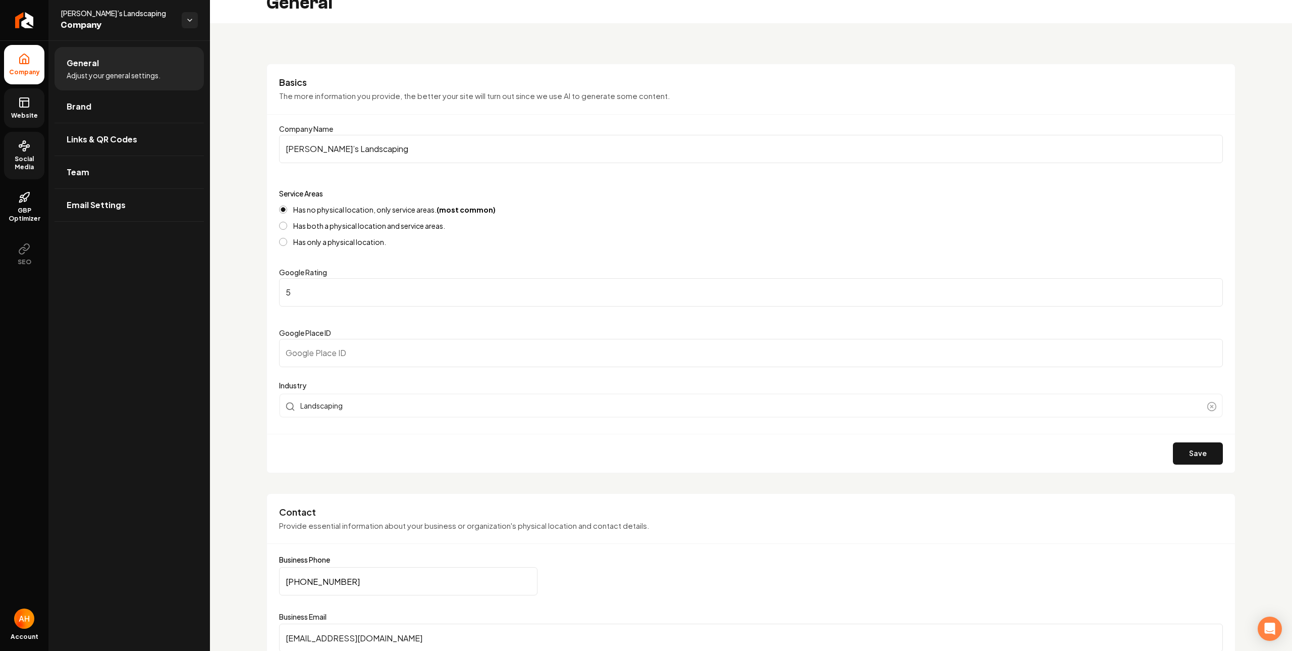
paste input "ChIJ9Zgmqja7-IcRjyzTrAh6BtY"
type input "ChIJ9Zgmqja7-IcRjyzTrAh6BtY"
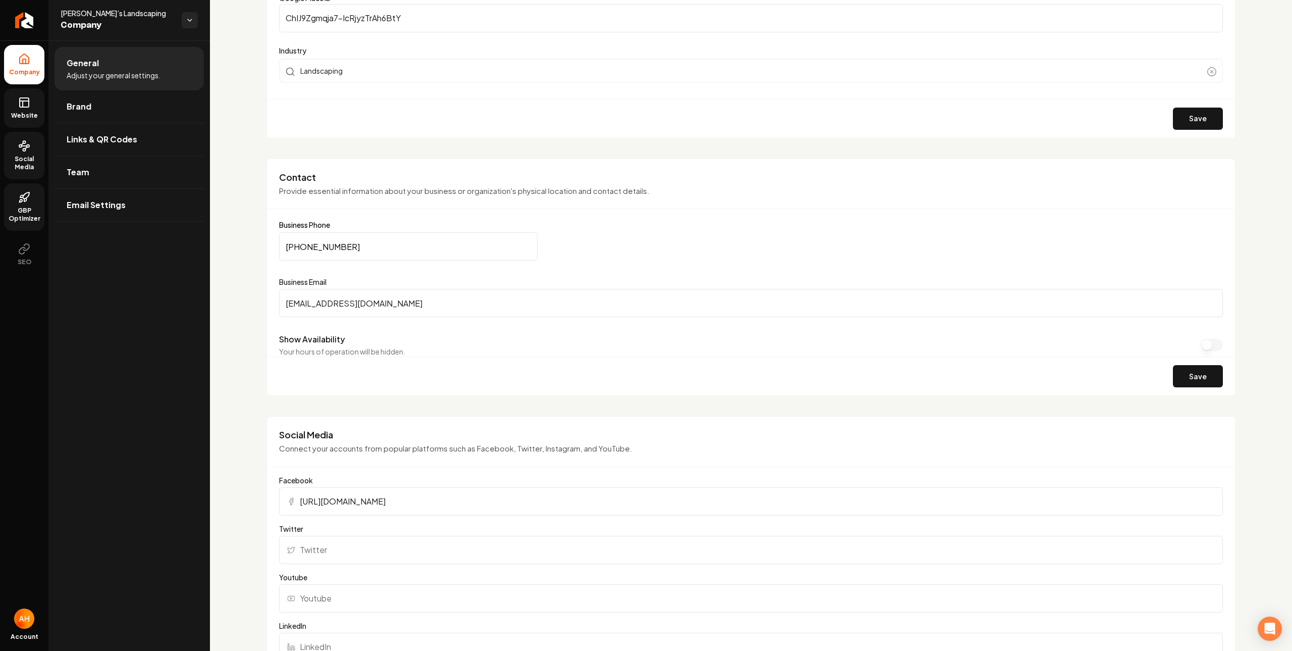
scroll to position [187, 0]
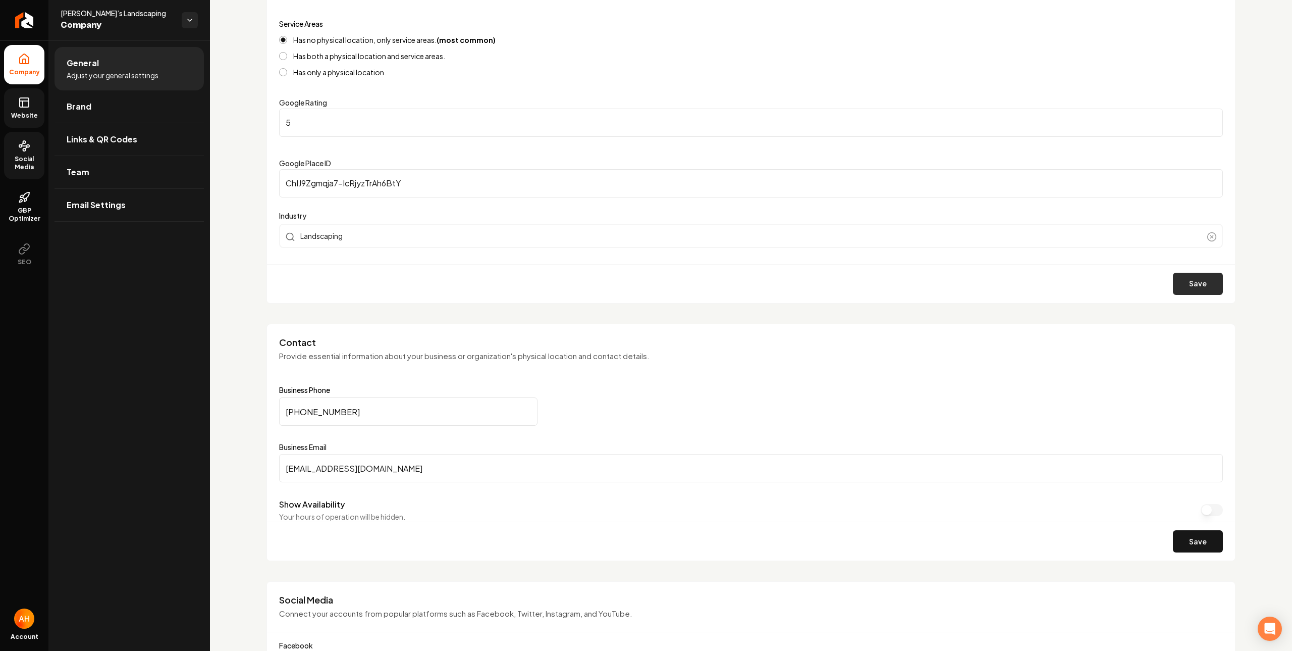
click at [1193, 288] on button "Save" at bounding box center [1198, 284] width 50 height 22
click at [28, 106] on rect at bounding box center [24, 102] width 9 height 9
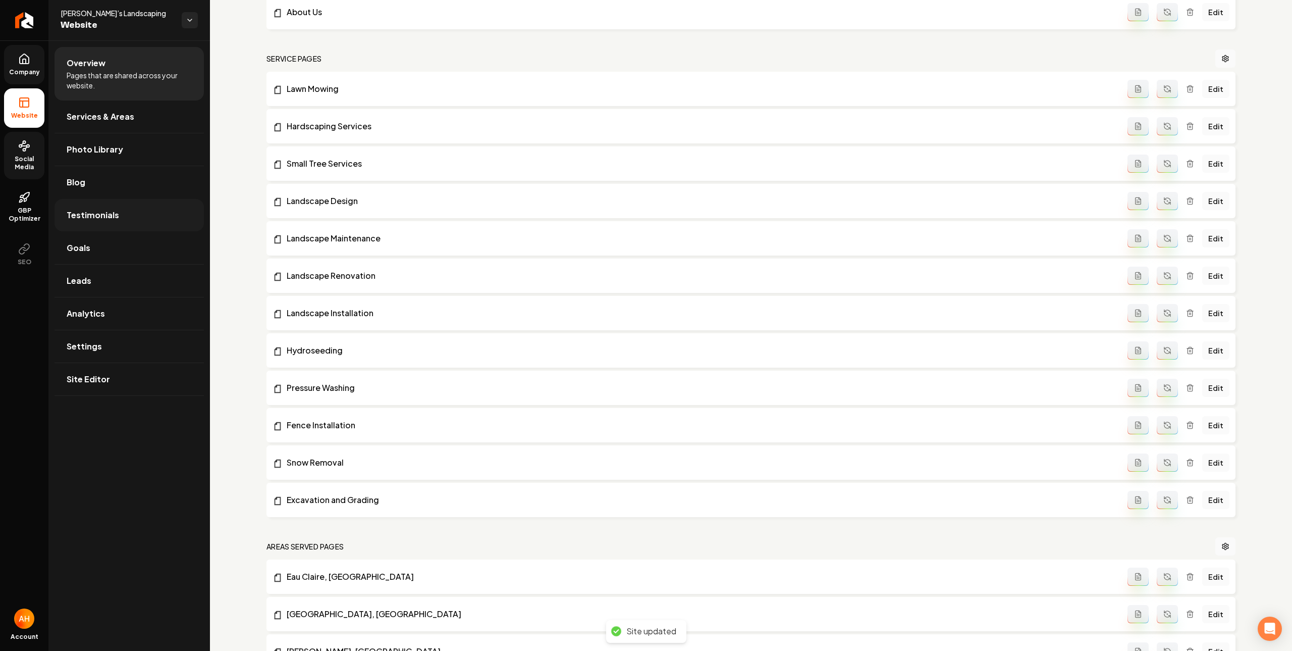
click at [132, 212] on link "Testimonials" at bounding box center [129, 215] width 149 height 32
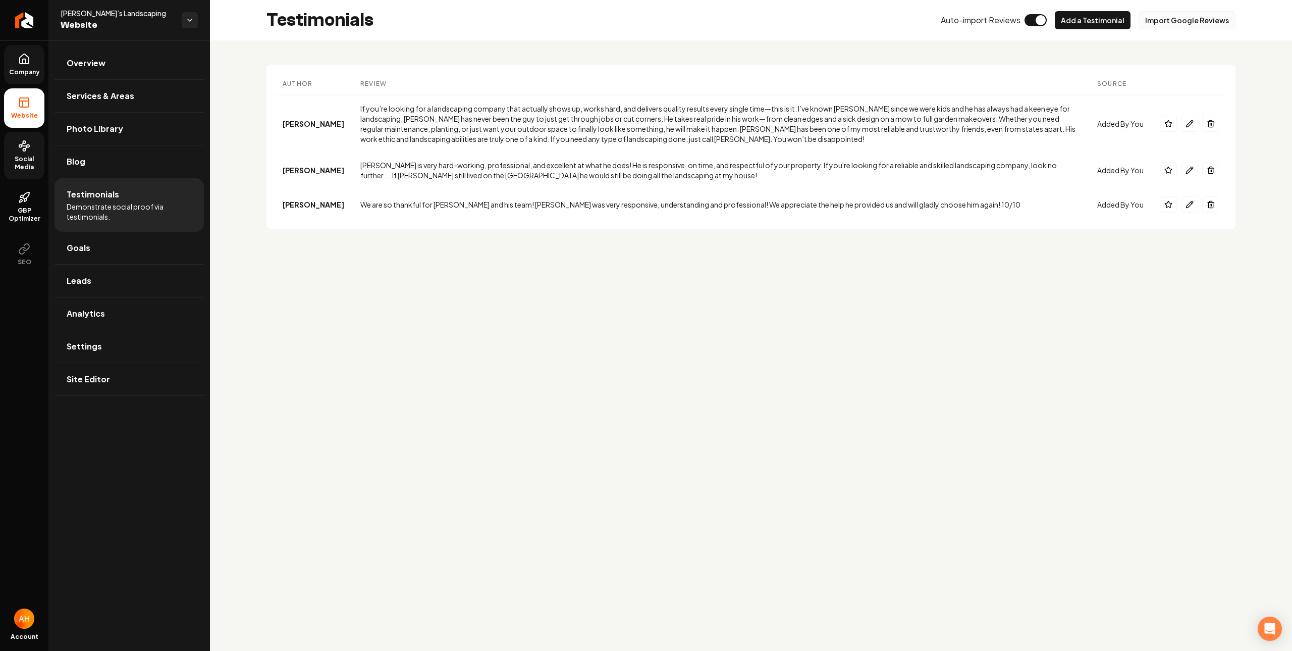
click at [1161, 19] on button "Import Google Reviews" at bounding box center [1187, 20] width 97 height 18
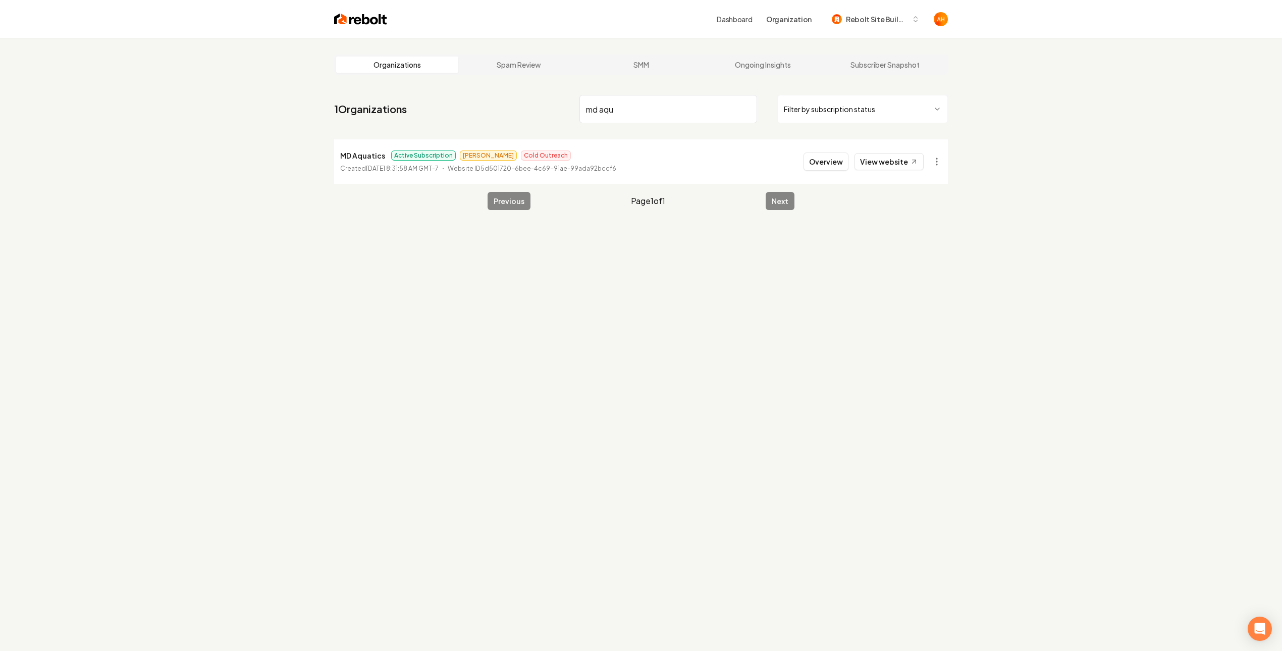
click at [646, 157] on li "MD Aquatics Active Subscription James Cold Outreach Created September 11, 2024,…" at bounding box center [641, 161] width 614 height 44
click at [877, 154] on link "View website" at bounding box center [888, 161] width 69 height 17
click at [635, 110] on input "md aqu" at bounding box center [668, 109] width 178 height 28
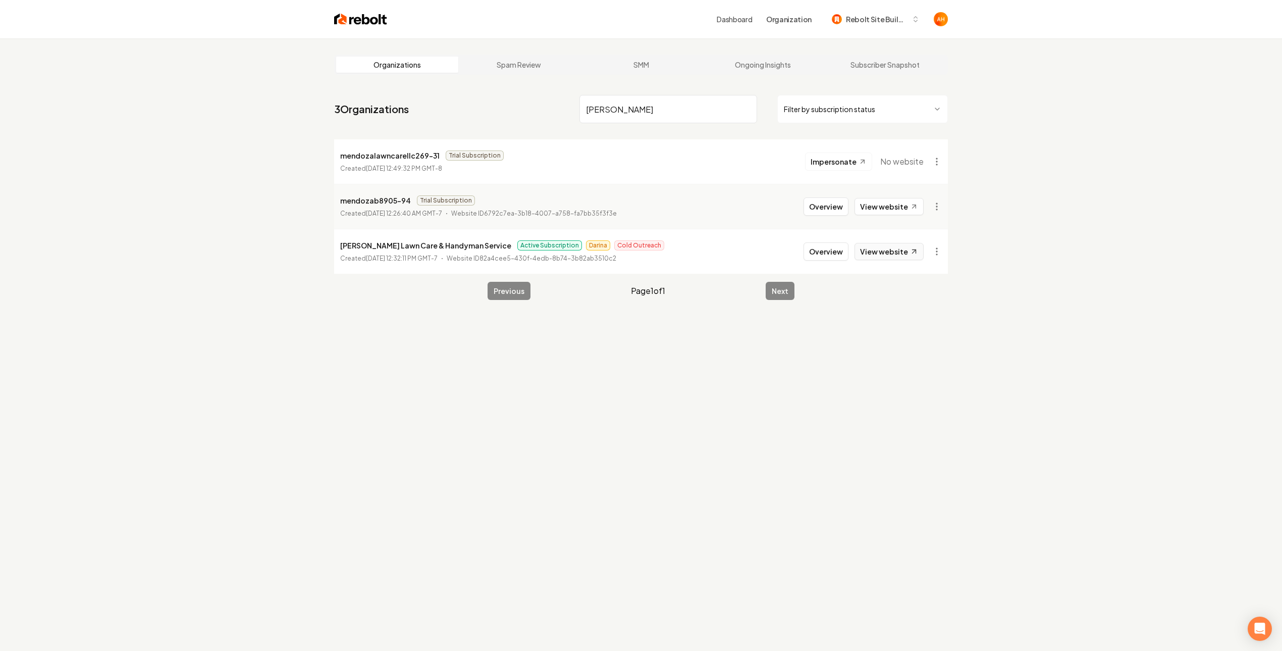
type input "mendoza"
click at [899, 249] on link "View website" at bounding box center [888, 251] width 69 height 17
click at [839, 243] on button "Overview" at bounding box center [825, 251] width 45 height 18
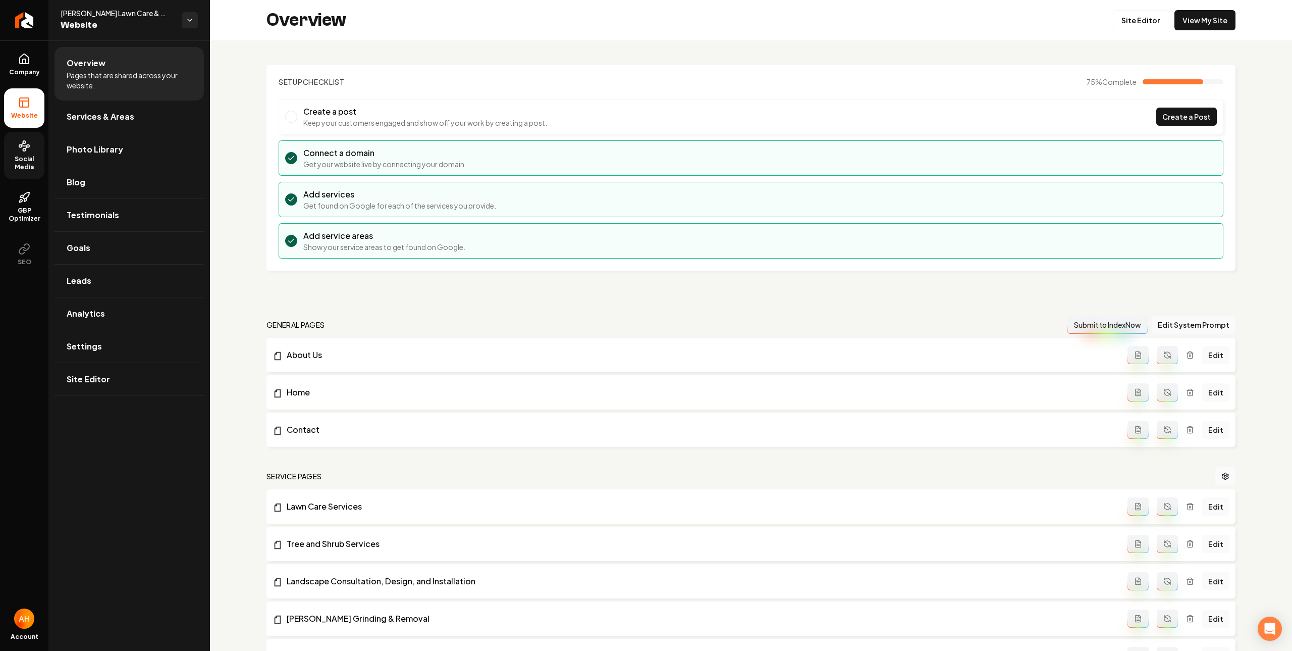
click at [33, 150] on link "Social Media" at bounding box center [24, 155] width 40 height 47
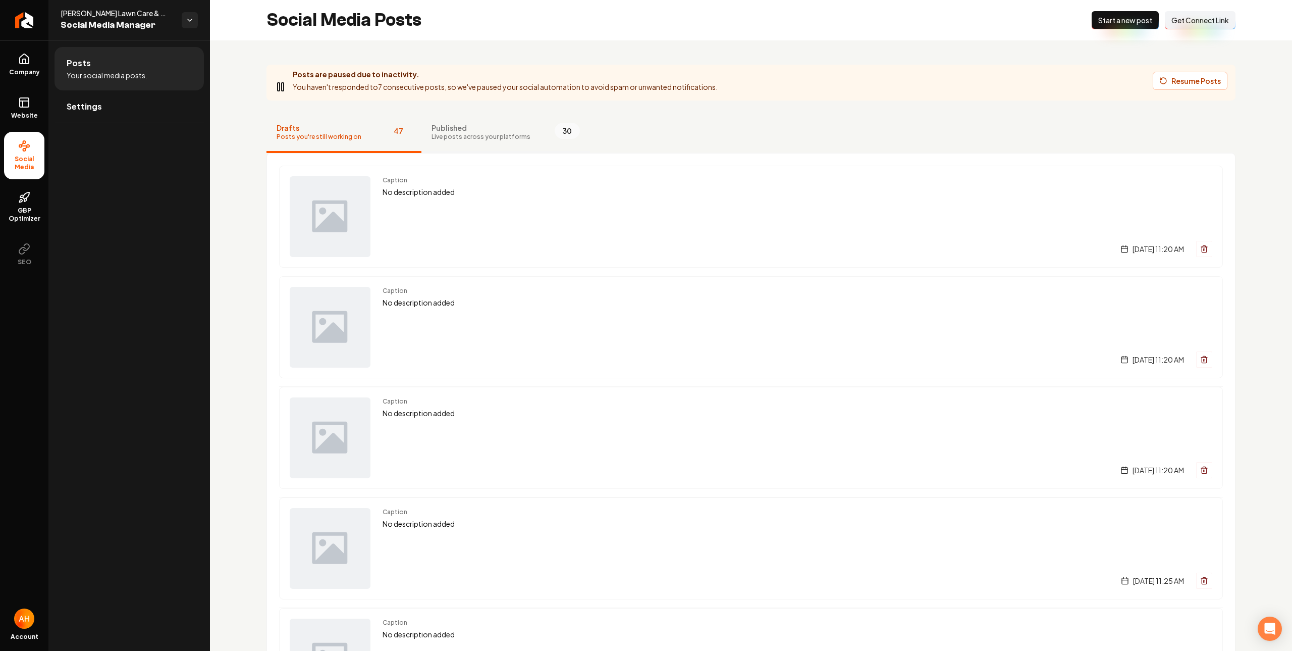
click at [555, 126] on span "30" at bounding box center [567, 131] width 25 height 16
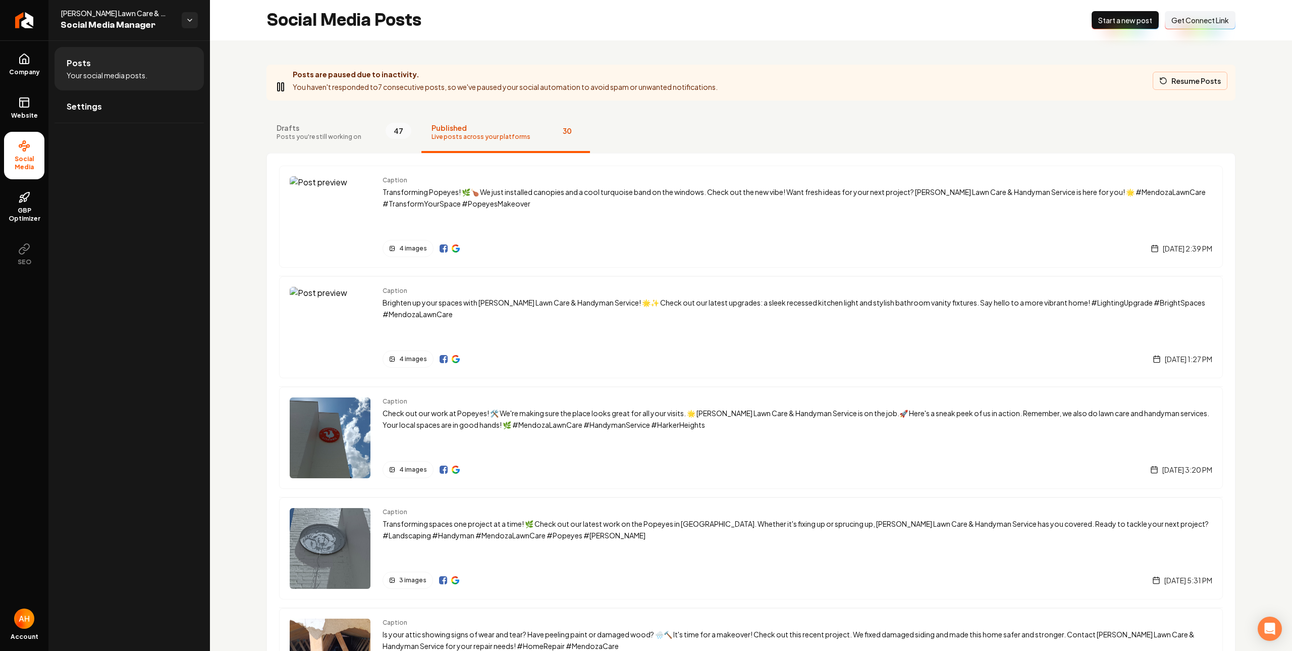
click at [1160, 79] on icon "Main content area" at bounding box center [1161, 79] width 2 height 2
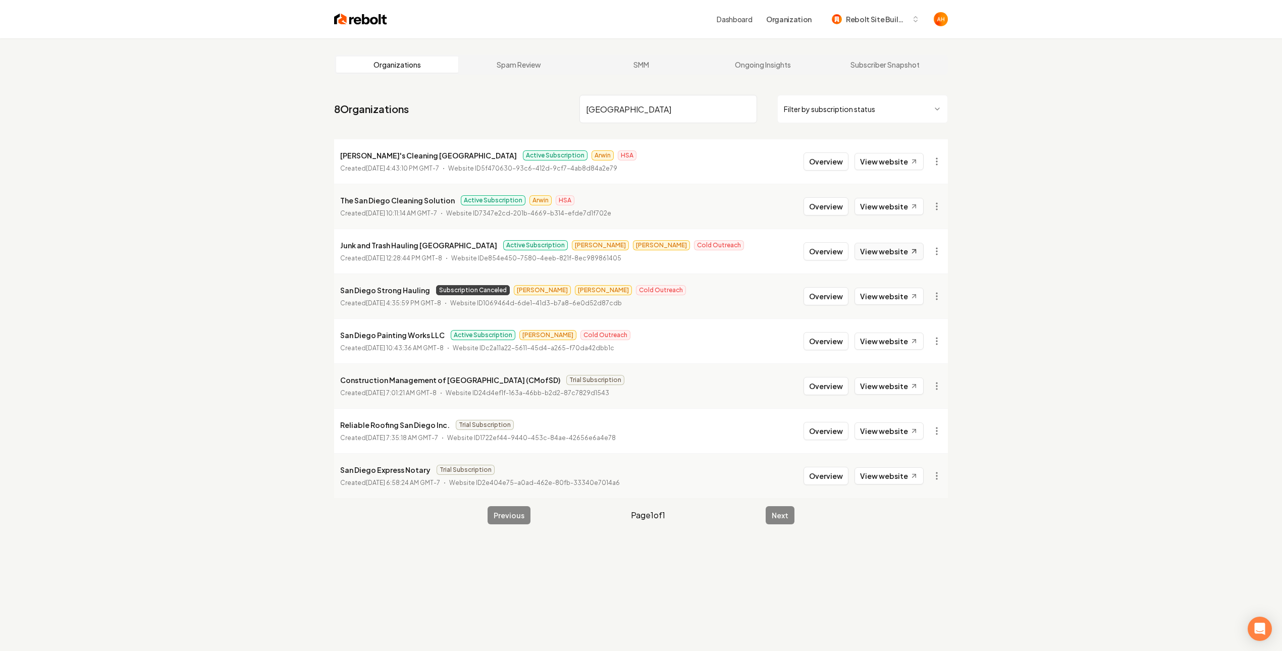
type input "san diego"
click at [889, 260] on link "View website" at bounding box center [888, 251] width 69 height 17
click at [819, 255] on button "Overview" at bounding box center [825, 251] width 45 height 18
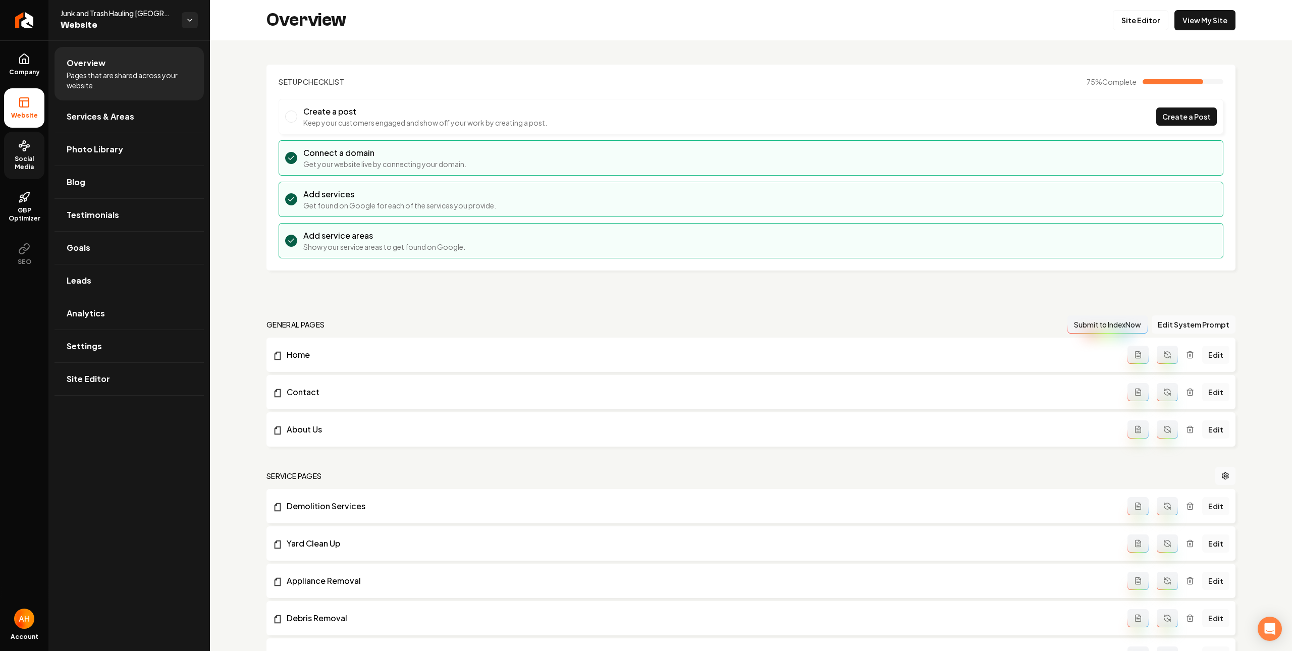
click at [19, 147] on circle at bounding box center [20, 146] width 3 height 3
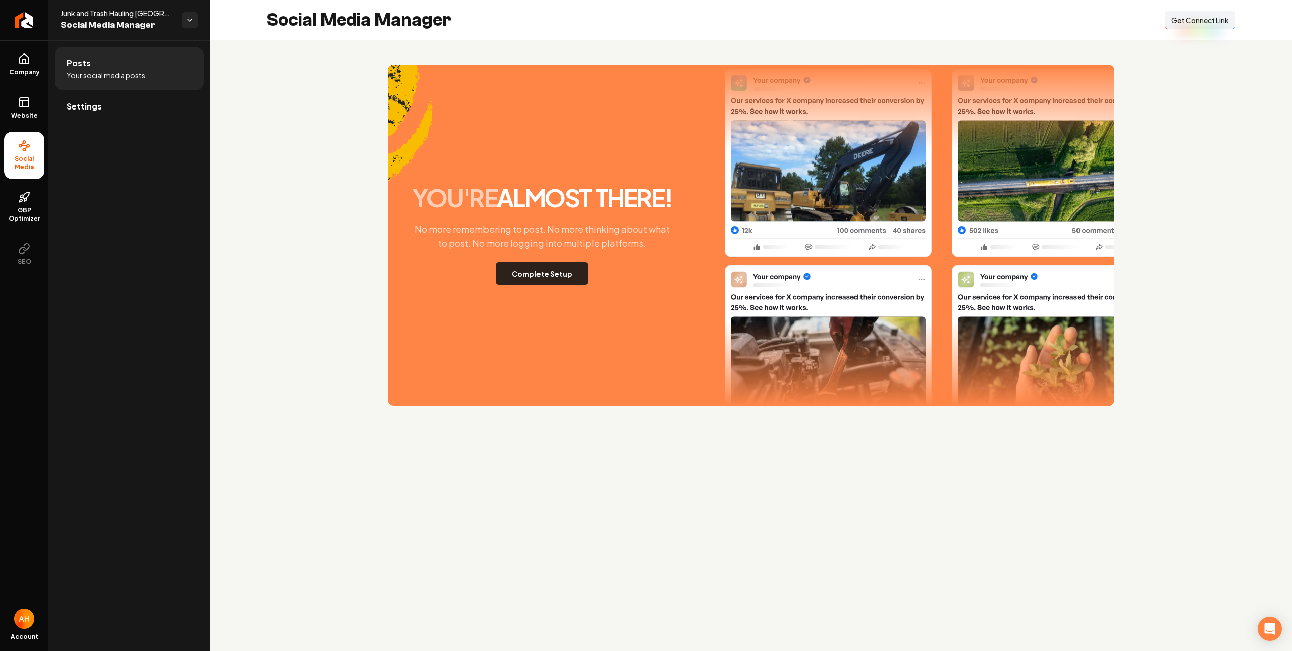
click at [554, 275] on button "Complete Setup" at bounding box center [542, 273] width 93 height 22
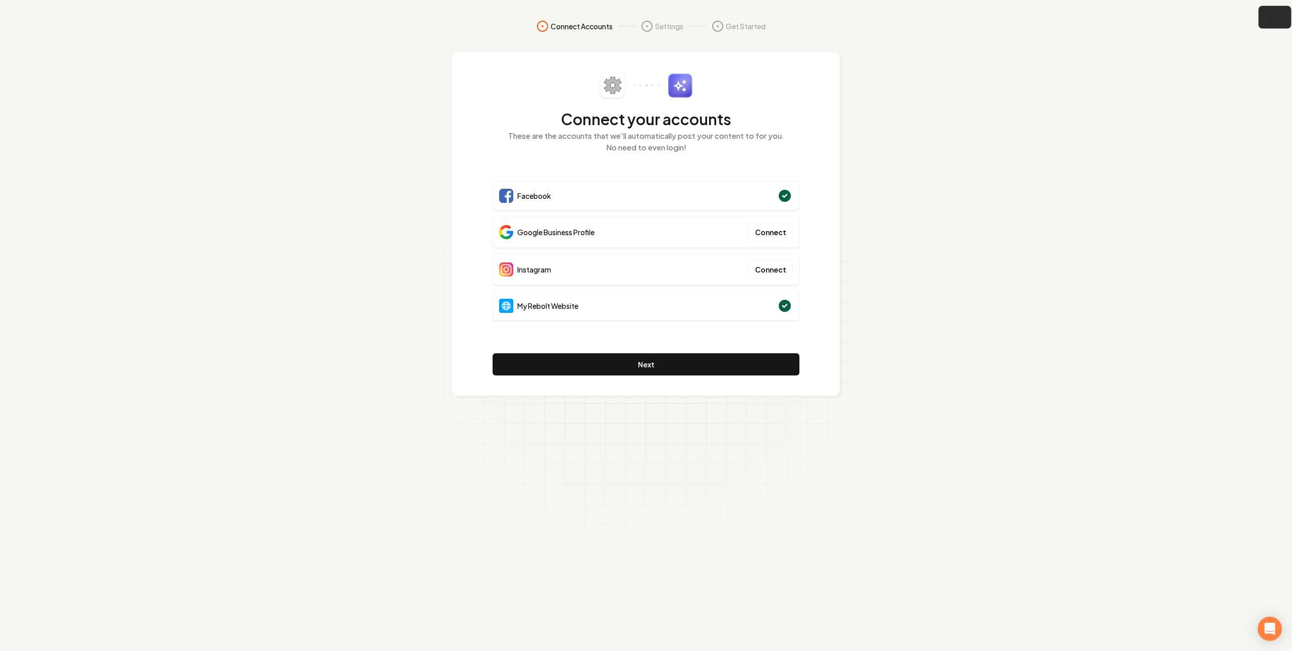
click at [1270, 16] on icon "button" at bounding box center [1272, 17] width 7 height 7
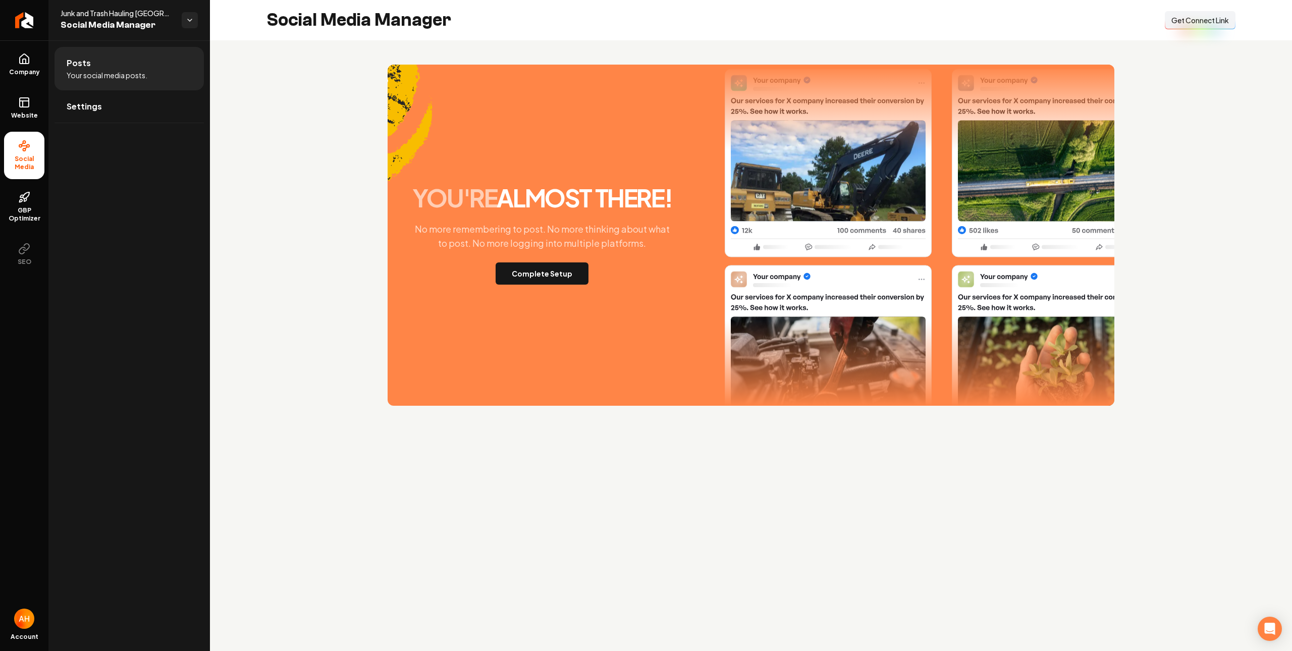
click at [307, 128] on section "you're almost there! No more remembering to post. No more thinking about what t…" at bounding box center [750, 235] width 969 height 341
click at [10, 110] on link "Website" at bounding box center [24, 107] width 40 height 39
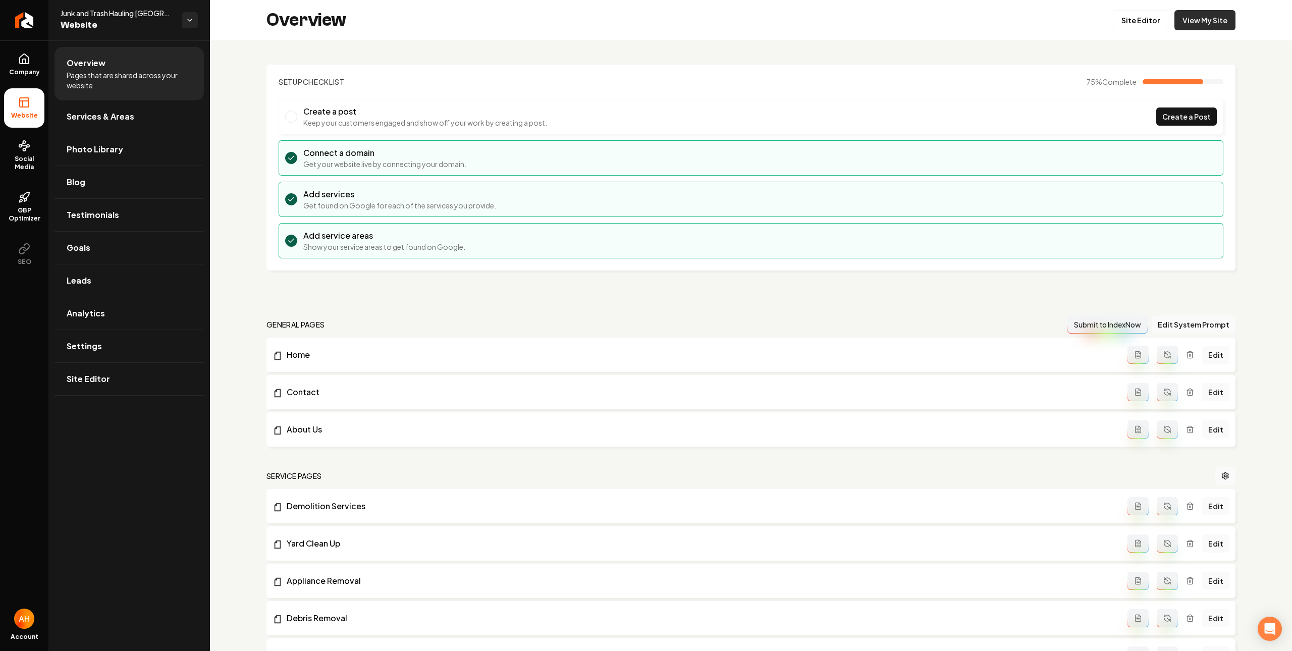
click at [1189, 25] on link "View My Site" at bounding box center [1204, 20] width 61 height 20
click at [36, 158] on span "Social Media" at bounding box center [24, 163] width 40 height 16
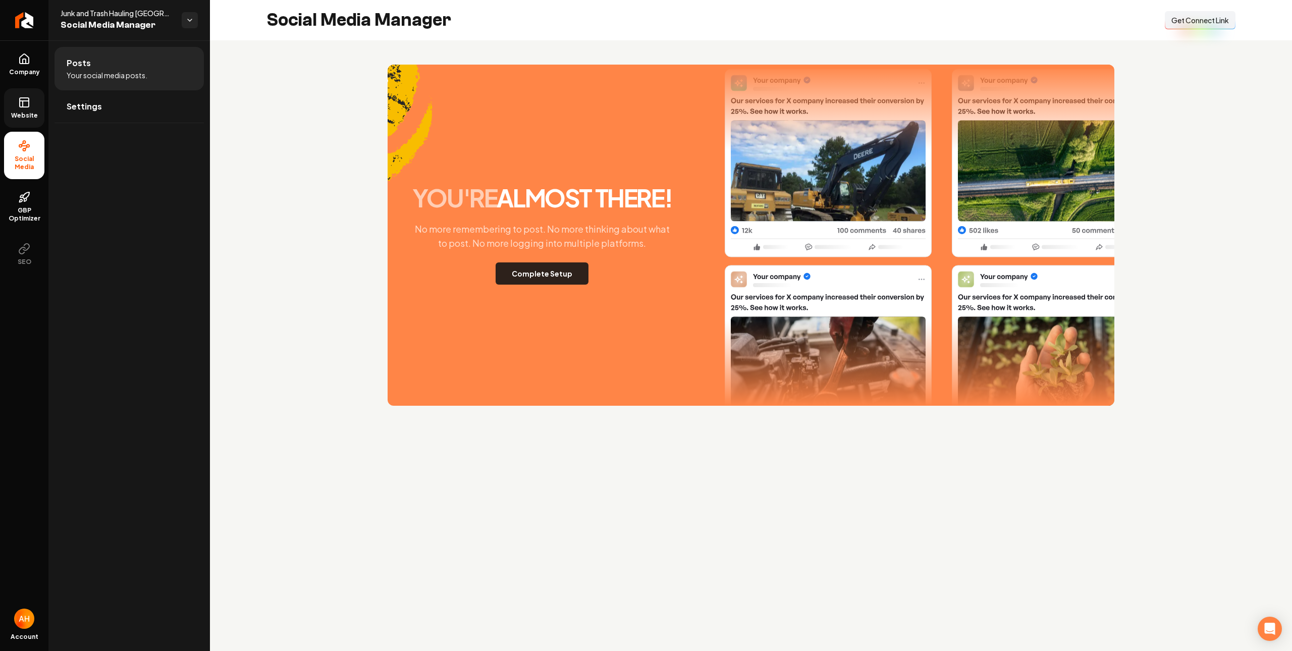
click at [554, 265] on button "Complete Setup" at bounding box center [542, 273] width 93 height 22
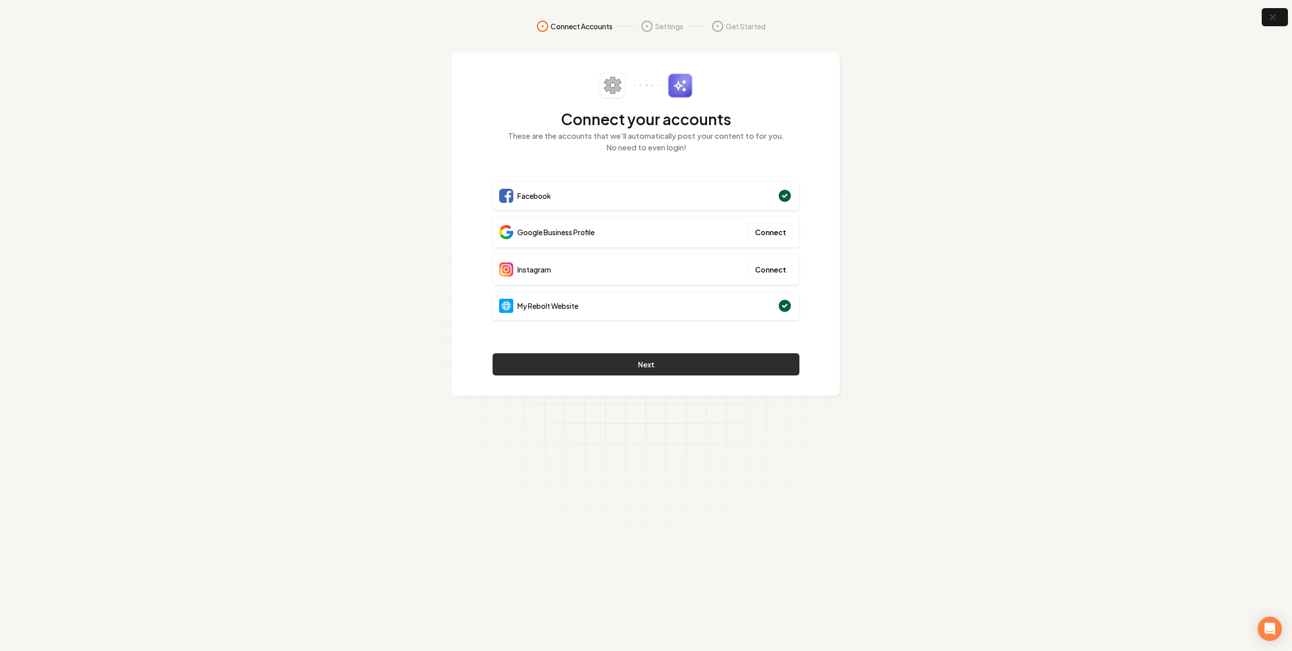
click at [606, 355] on button "Next" at bounding box center [646, 364] width 307 height 22
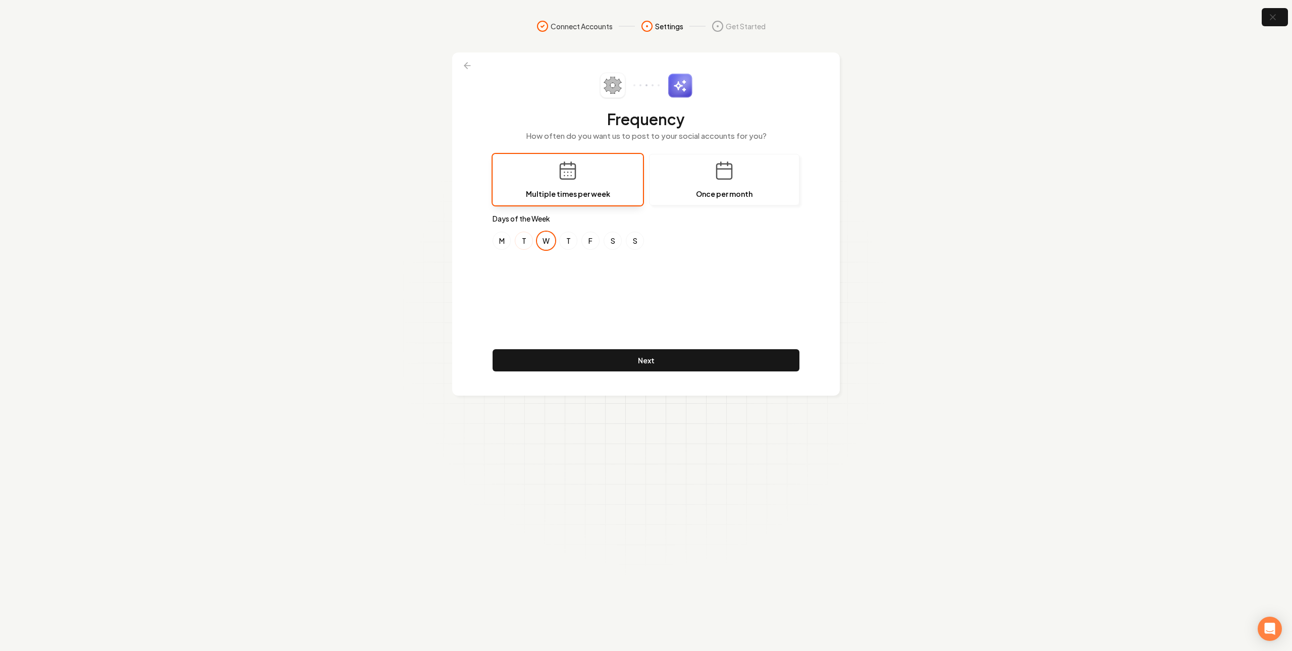
click at [523, 241] on button "T" at bounding box center [524, 241] width 18 height 18
click at [547, 237] on button "W" at bounding box center [546, 241] width 18 height 18
click at [595, 239] on button "F" at bounding box center [590, 241] width 18 height 18
click at [1271, 23] on icon "button" at bounding box center [1272, 17] width 13 height 13
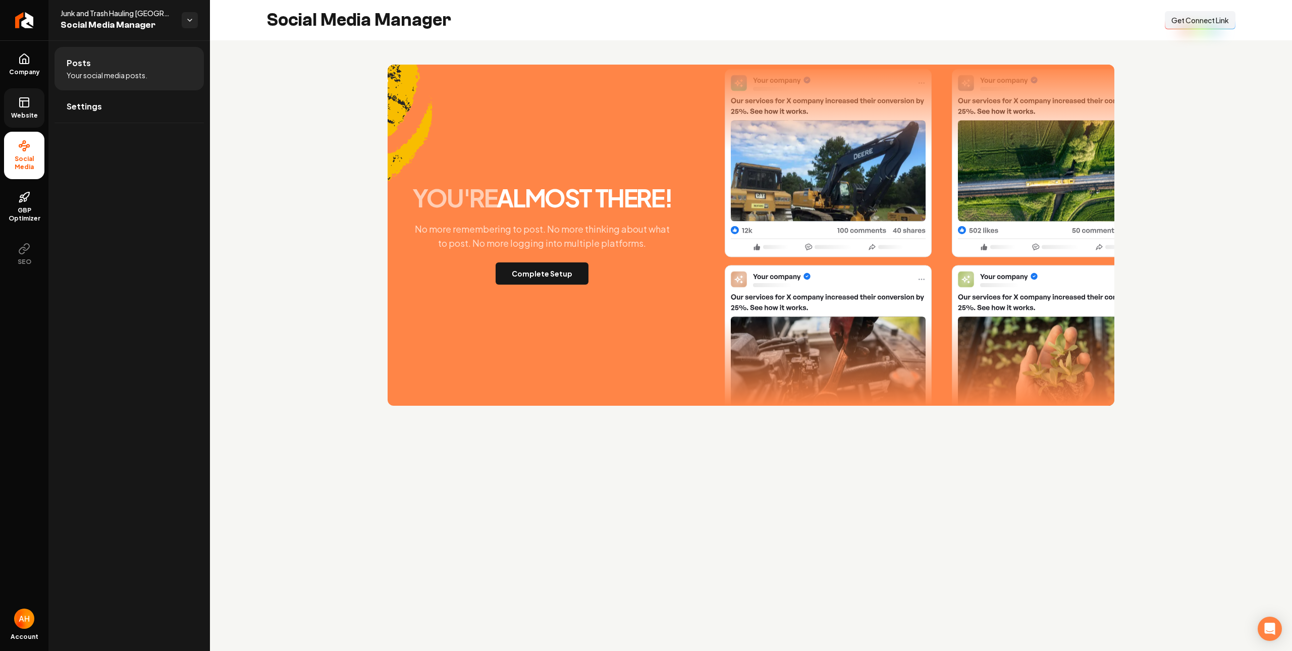
click at [25, 110] on link "Website" at bounding box center [24, 107] width 40 height 39
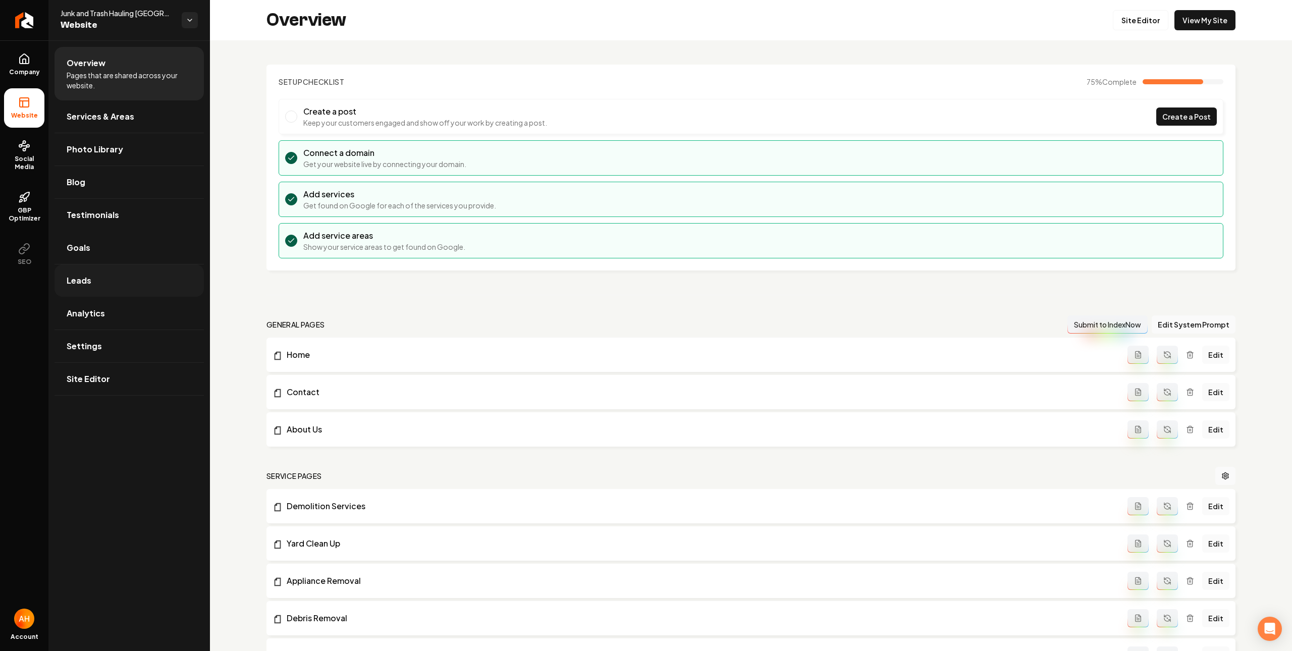
click at [120, 282] on link "Leads" at bounding box center [129, 280] width 149 height 32
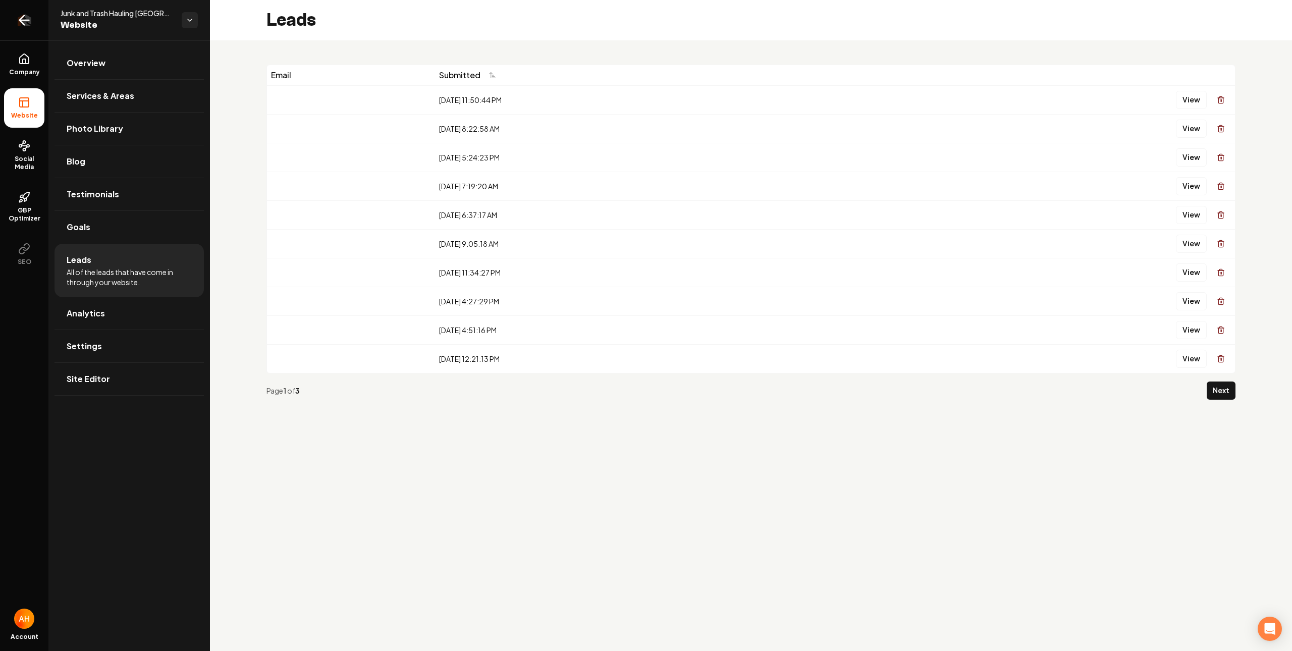
click at [40, 28] on link "Return to dashboard" at bounding box center [24, 20] width 48 height 40
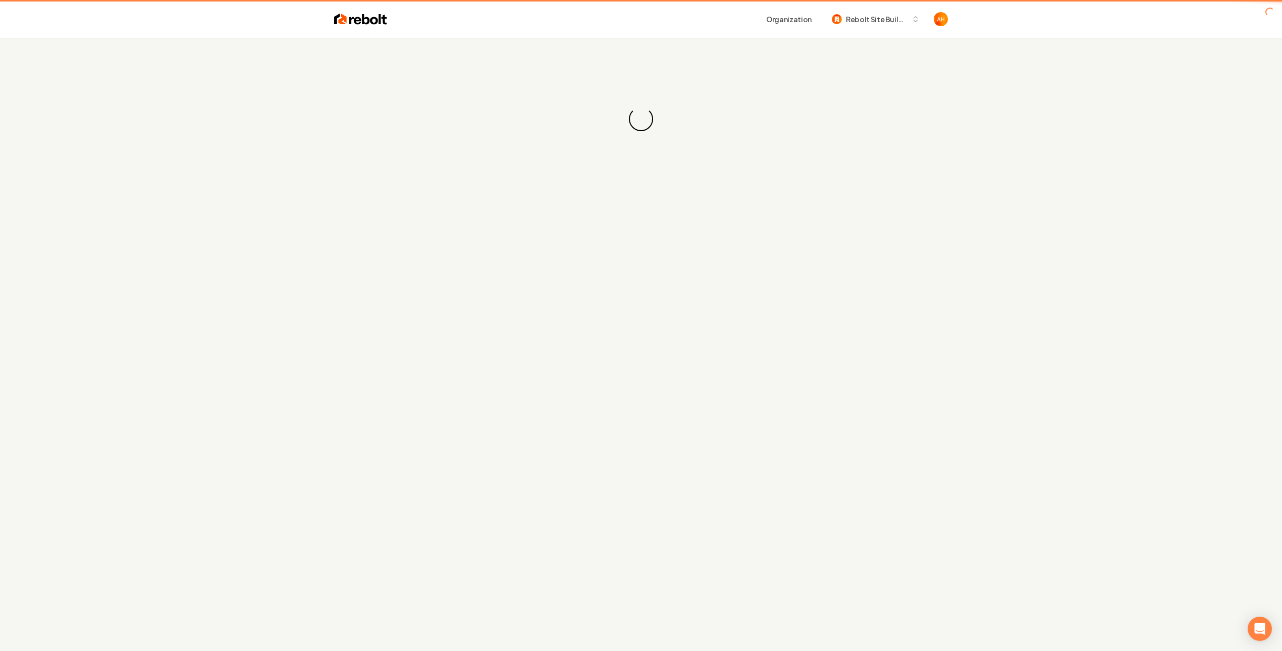
click at [350, 37] on div "Organization Rebolt Site Builder" at bounding box center [641, 19] width 646 height 38
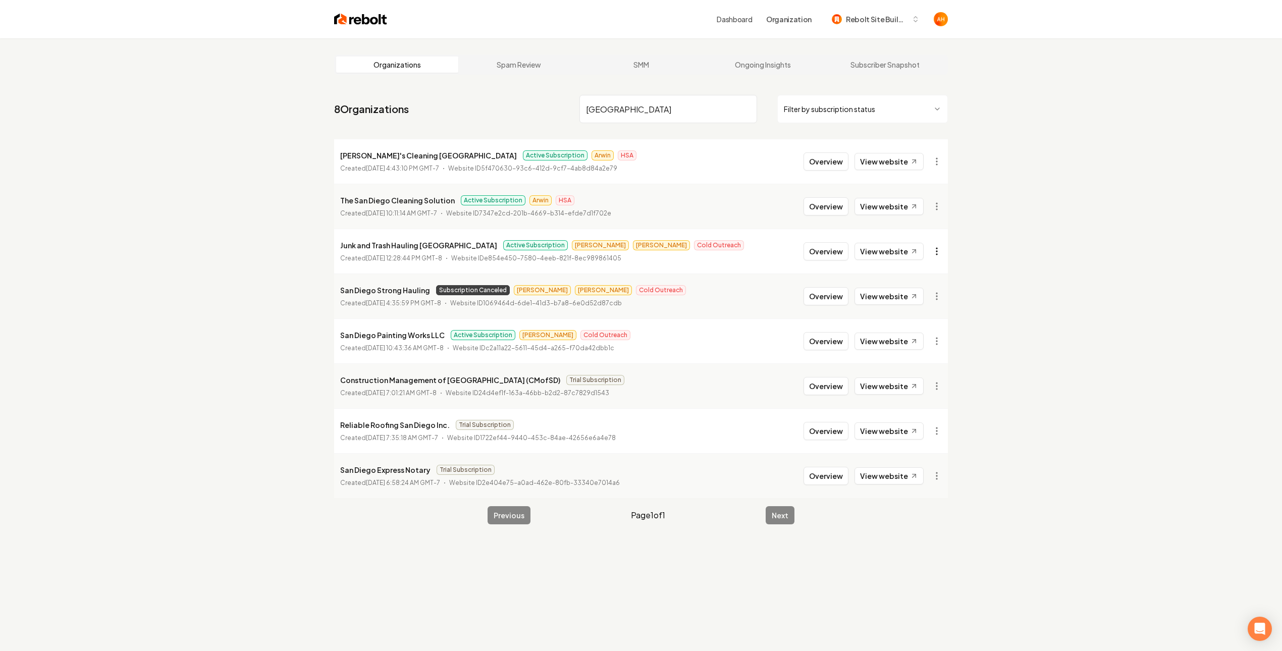
type input "san diego"
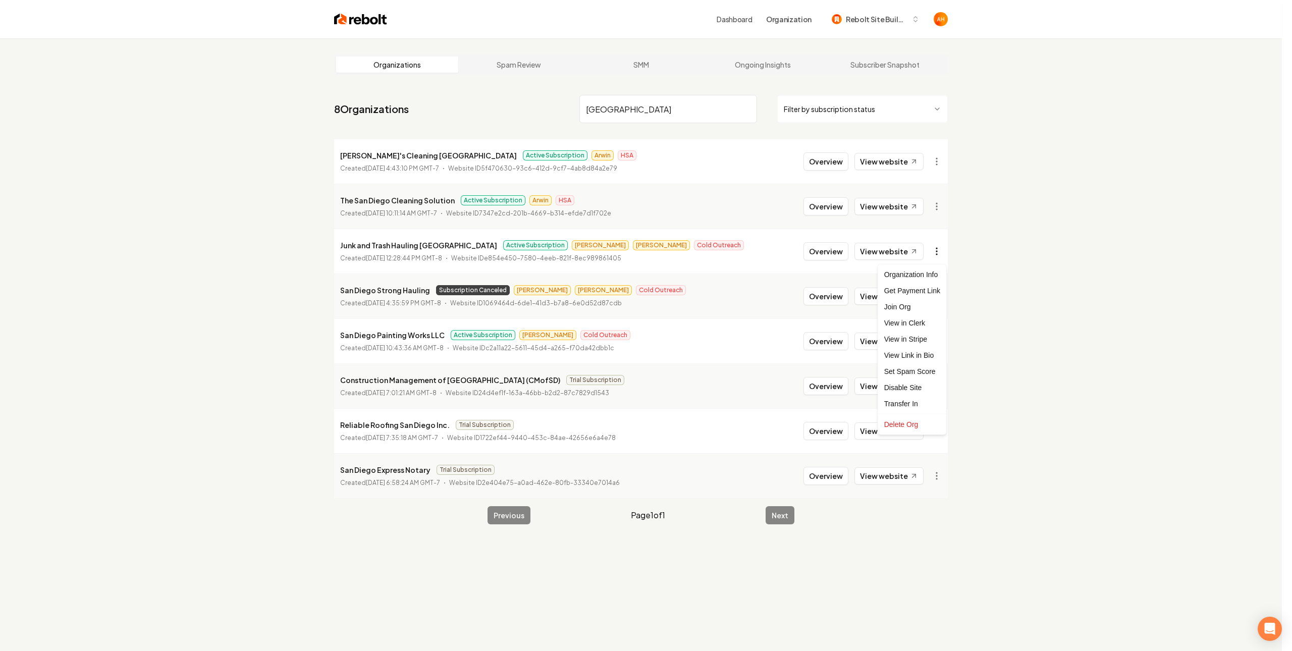
click at [931, 249] on html "Dashboard Organization Rebolt Site Builder Organizations Spam Review SMM Ongoin…" at bounding box center [646, 325] width 1292 height 651
click at [921, 342] on link "View in Stripe" at bounding box center [912, 339] width 64 height 16
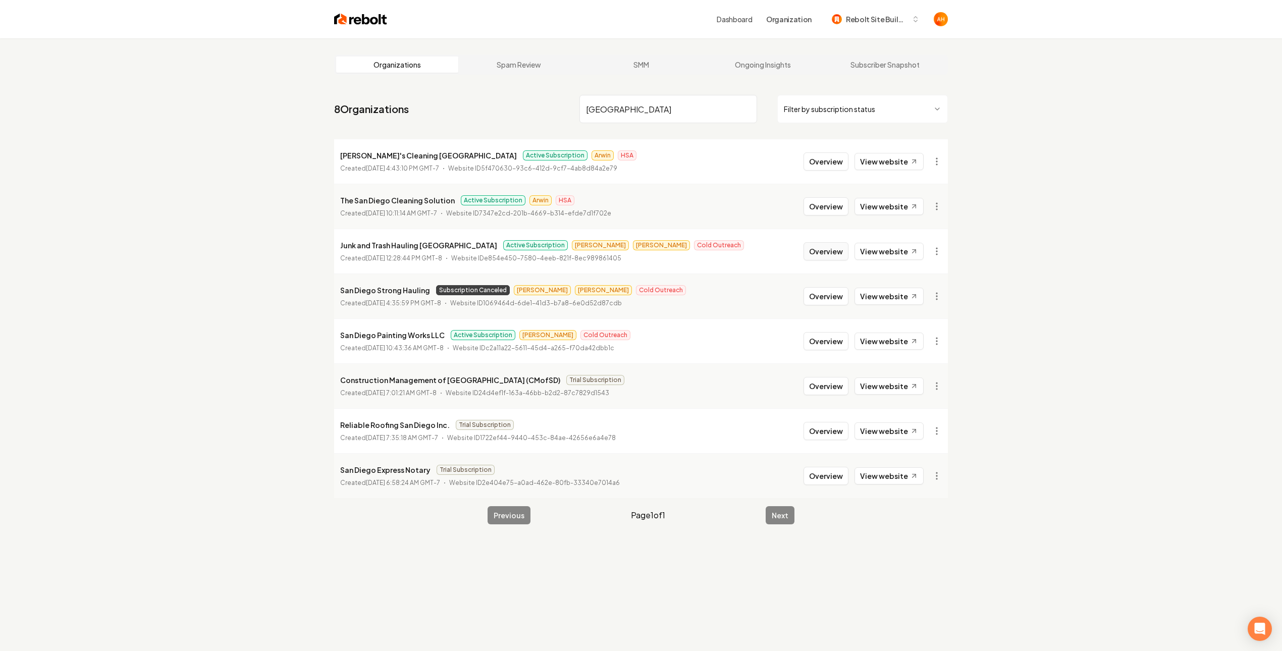
click at [834, 256] on button "Overview" at bounding box center [825, 251] width 45 height 18
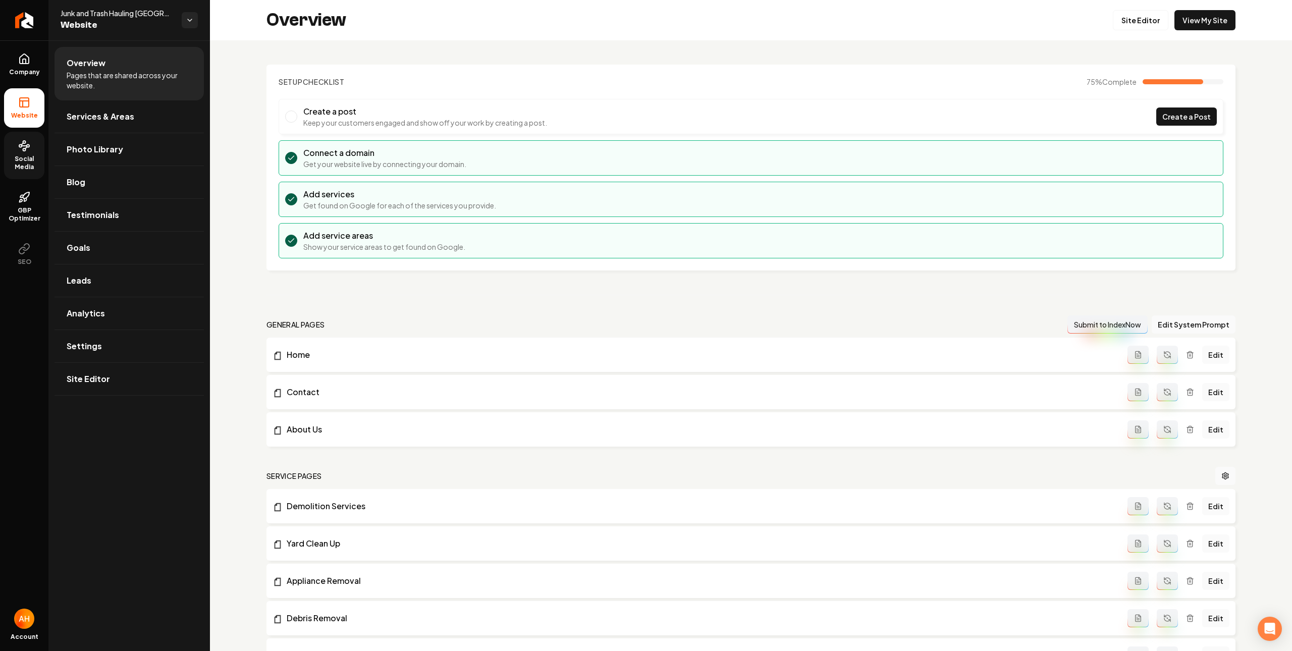
click at [29, 154] on link "Social Media" at bounding box center [24, 155] width 40 height 47
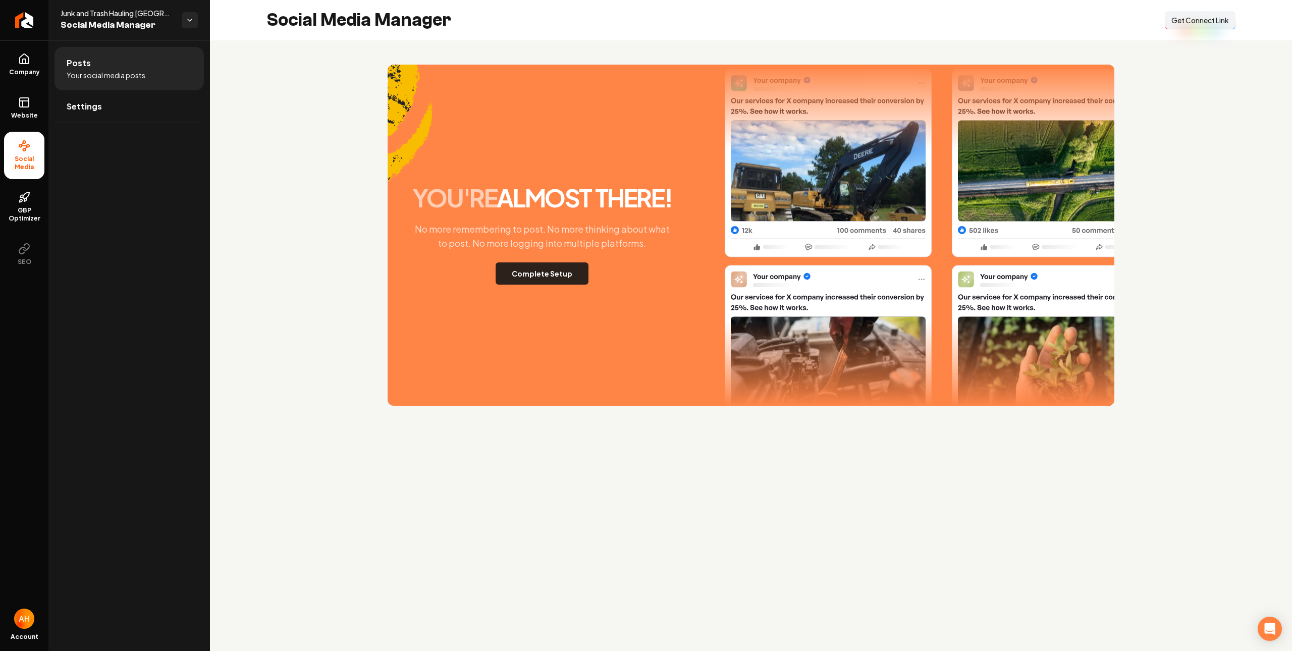
click at [544, 274] on button "Complete Setup" at bounding box center [542, 273] width 93 height 22
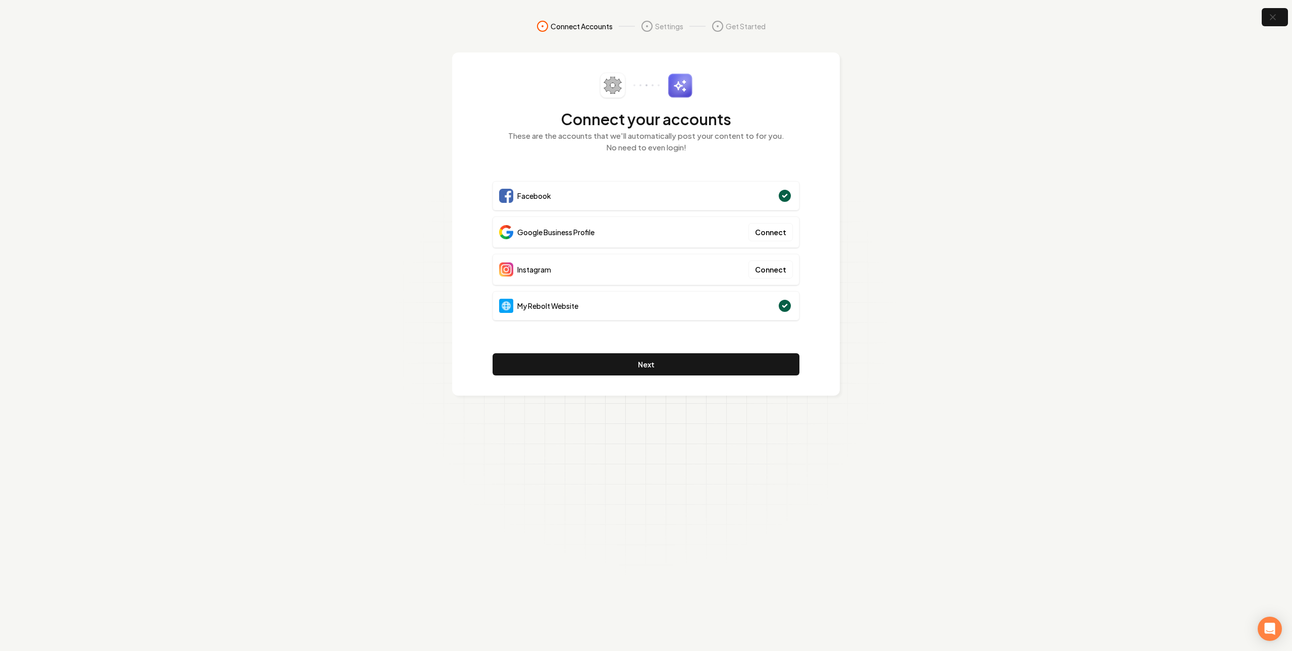
click at [399, 373] on section "Connect Accounts Settings Get Started Connect your accounts These are the accou…" at bounding box center [646, 325] width 1292 height 651
click at [1268, 21] on icon "button" at bounding box center [1272, 17] width 13 height 13
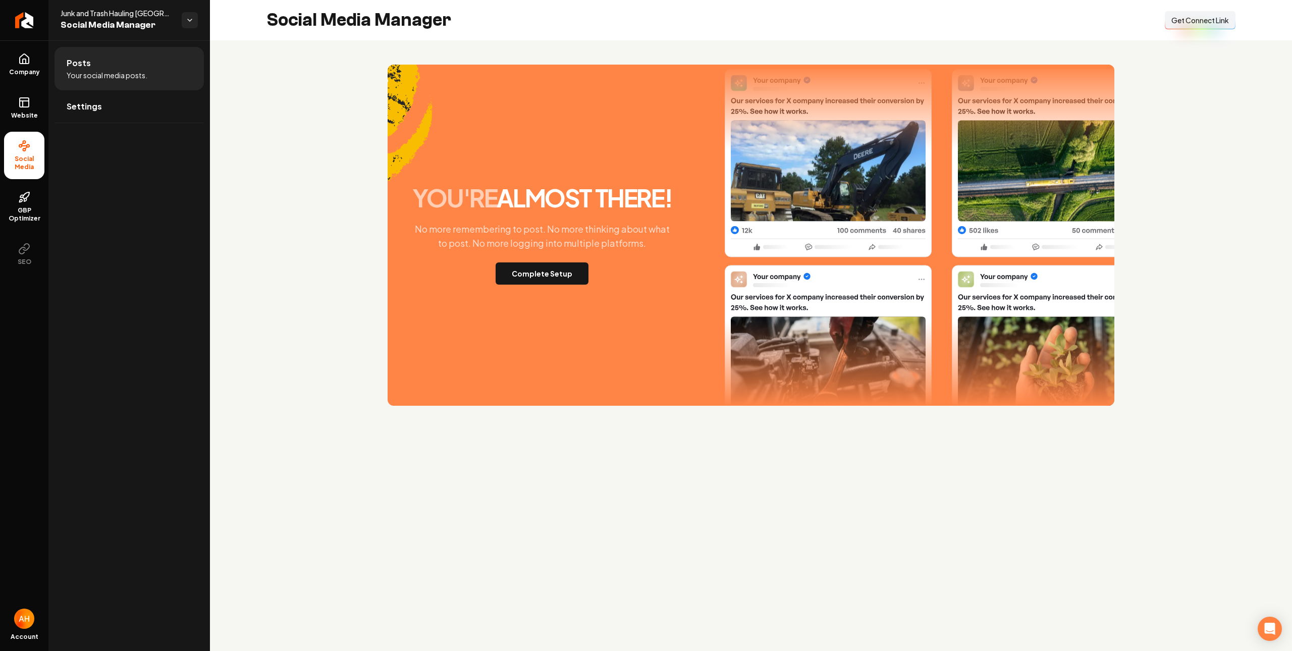
click at [1217, 29] on button "Connect Link Get Connect Link" at bounding box center [1200, 20] width 71 height 18
click at [28, 112] on span "Website" at bounding box center [24, 116] width 35 height 8
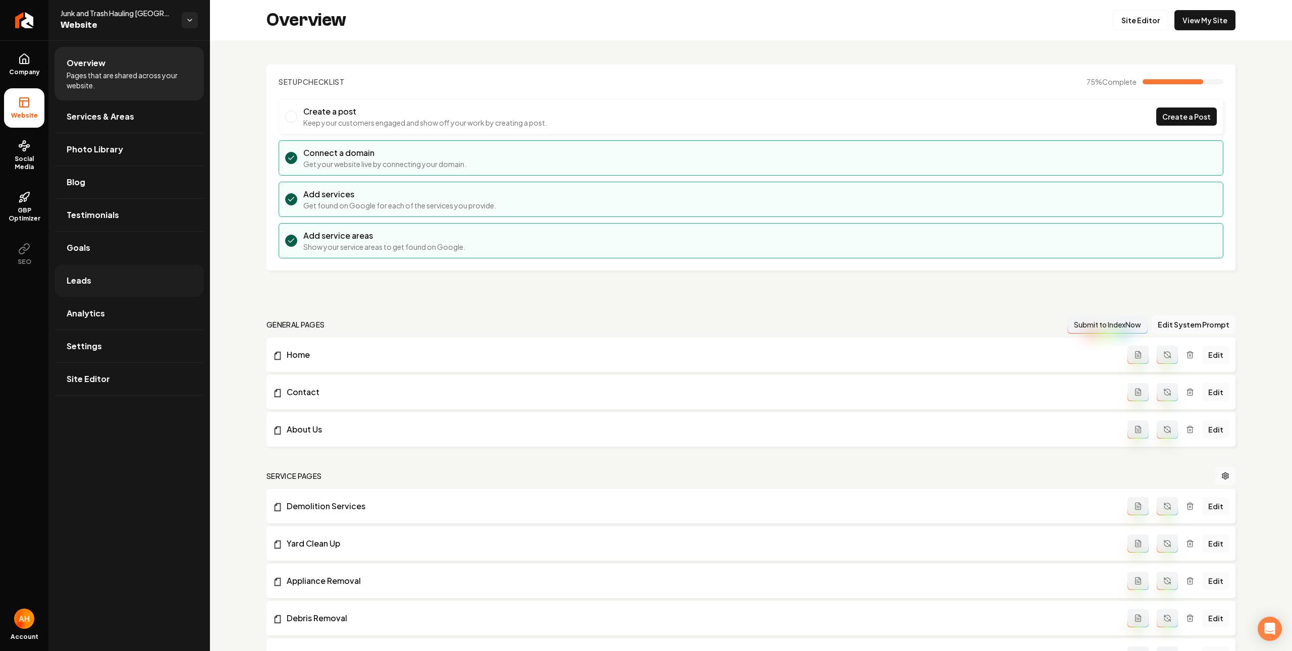
click at [138, 282] on link "Leads" at bounding box center [129, 280] width 149 height 32
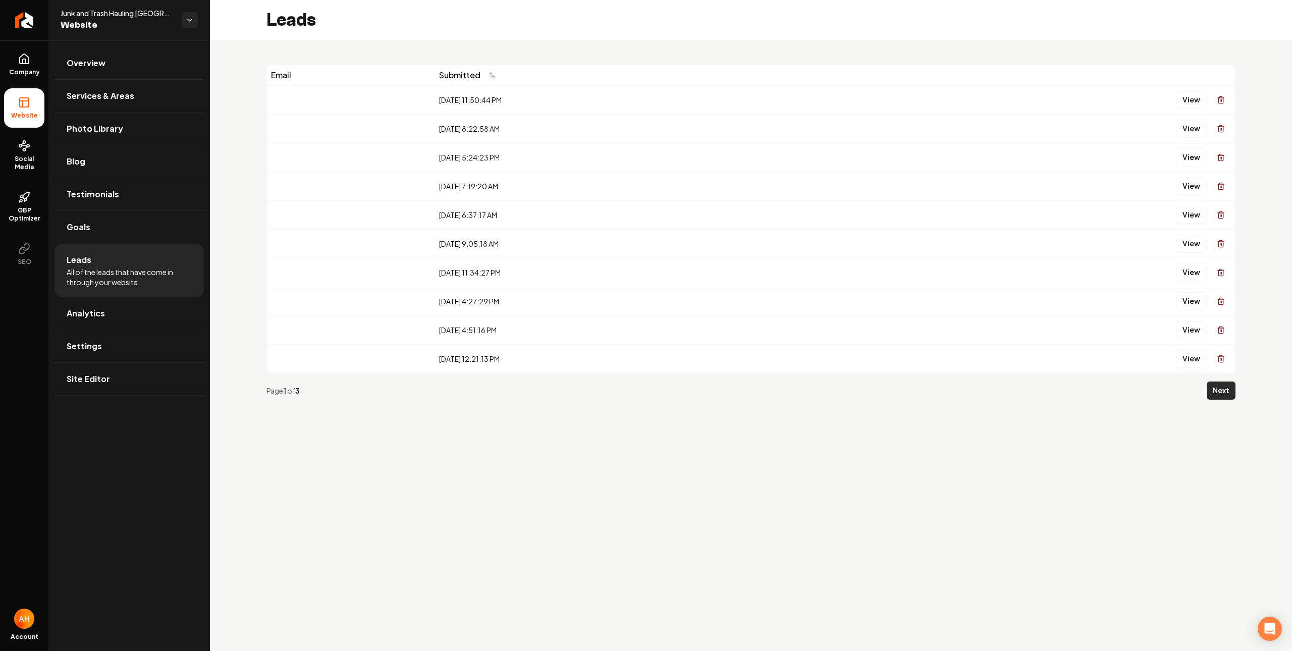
click at [1229, 391] on button "Next" at bounding box center [1221, 391] width 29 height 18
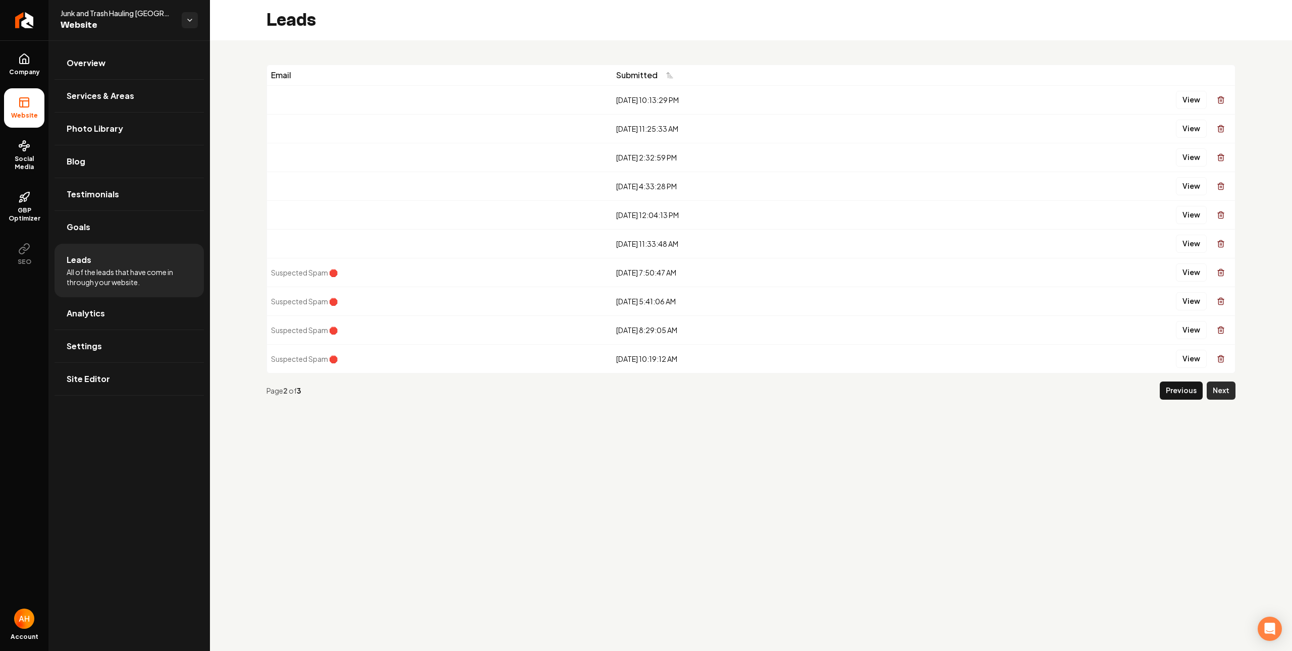
click at [1221, 391] on button "Next" at bounding box center [1221, 391] width 29 height 18
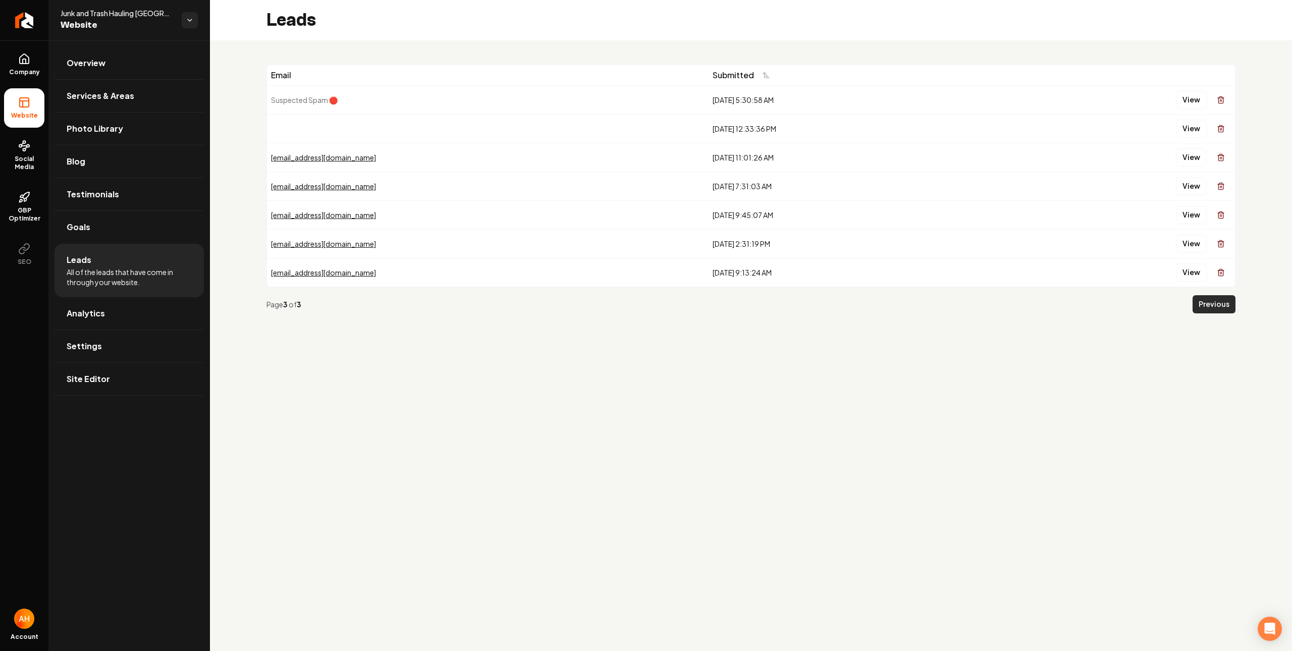
click at [1217, 306] on button "Previous" at bounding box center [1214, 304] width 43 height 18
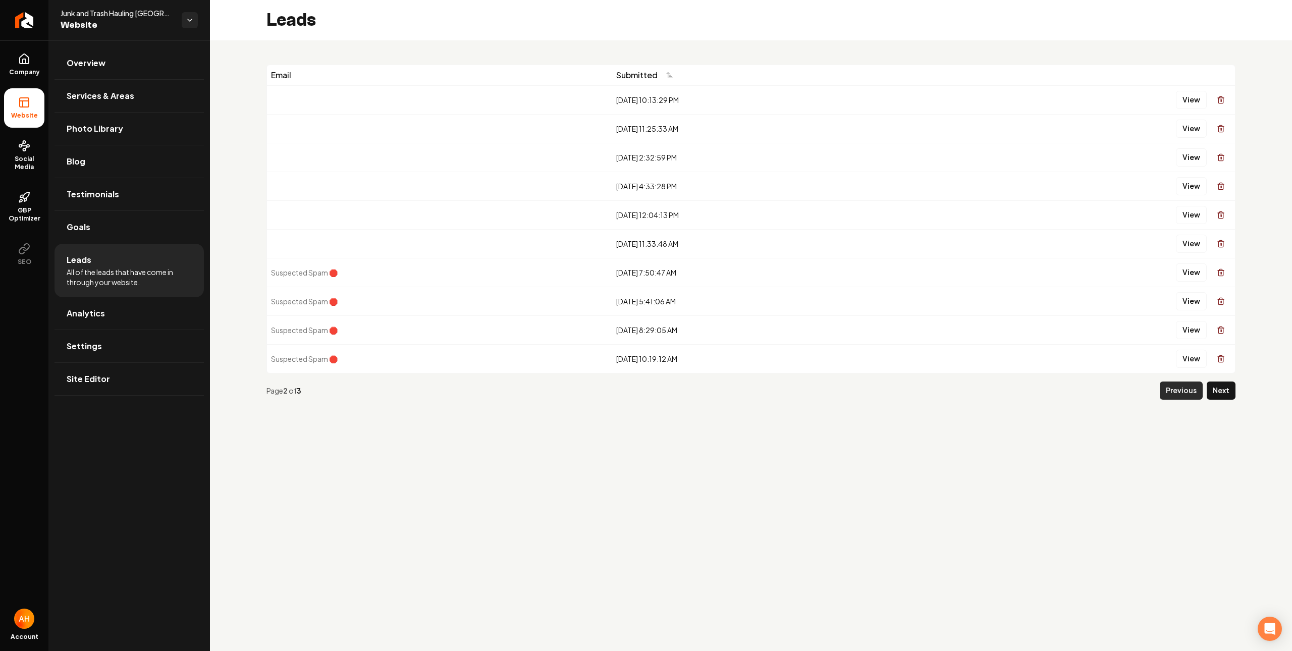
click at [1177, 396] on button "Previous" at bounding box center [1181, 391] width 43 height 18
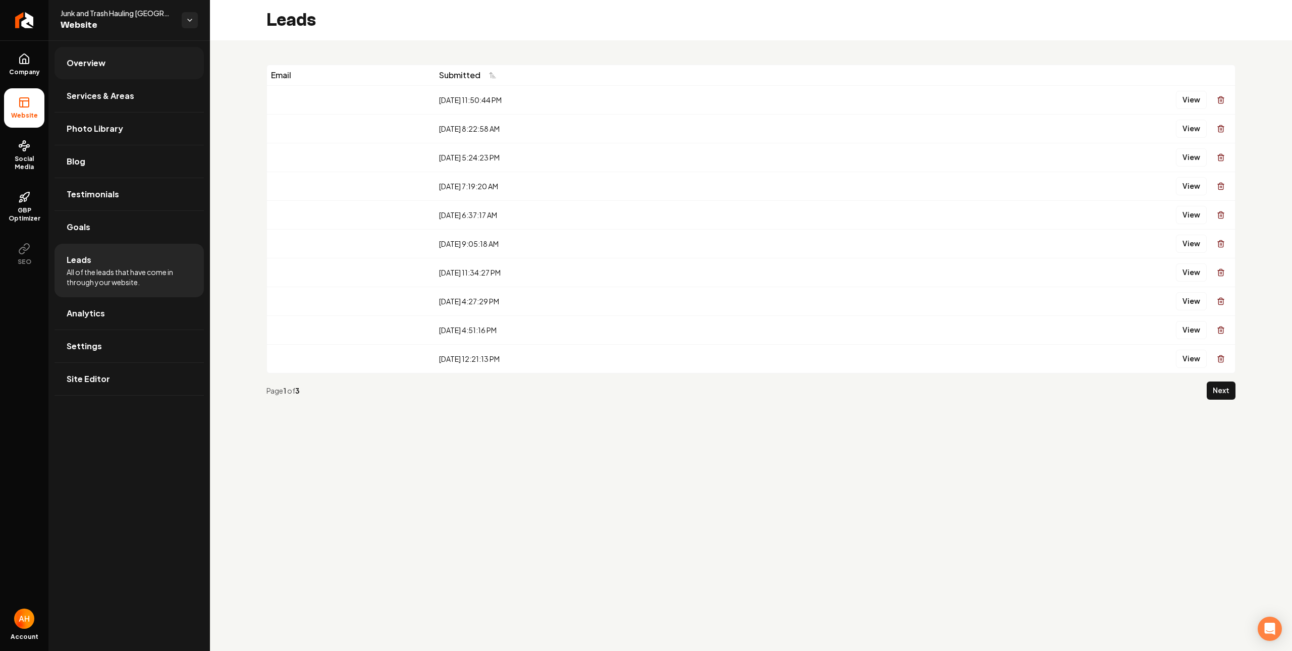
click at [112, 66] on link "Overview" at bounding box center [129, 63] width 149 height 32
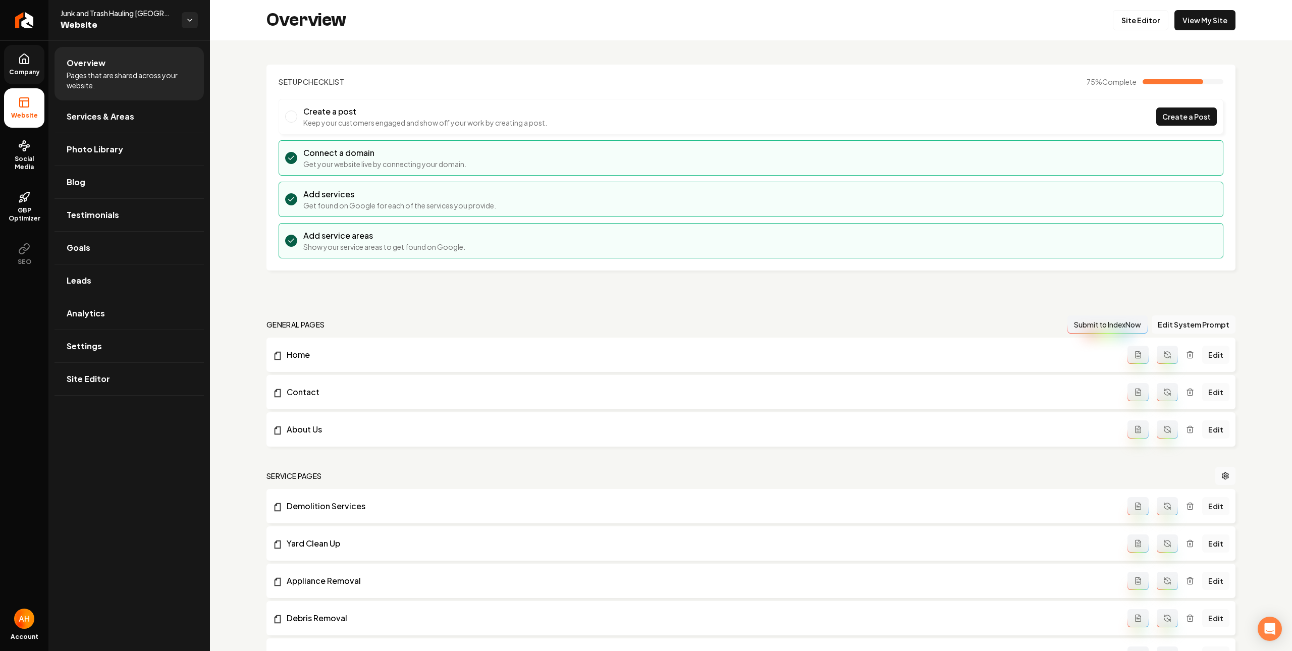
click at [23, 54] on icon at bounding box center [24, 59] width 9 height 10
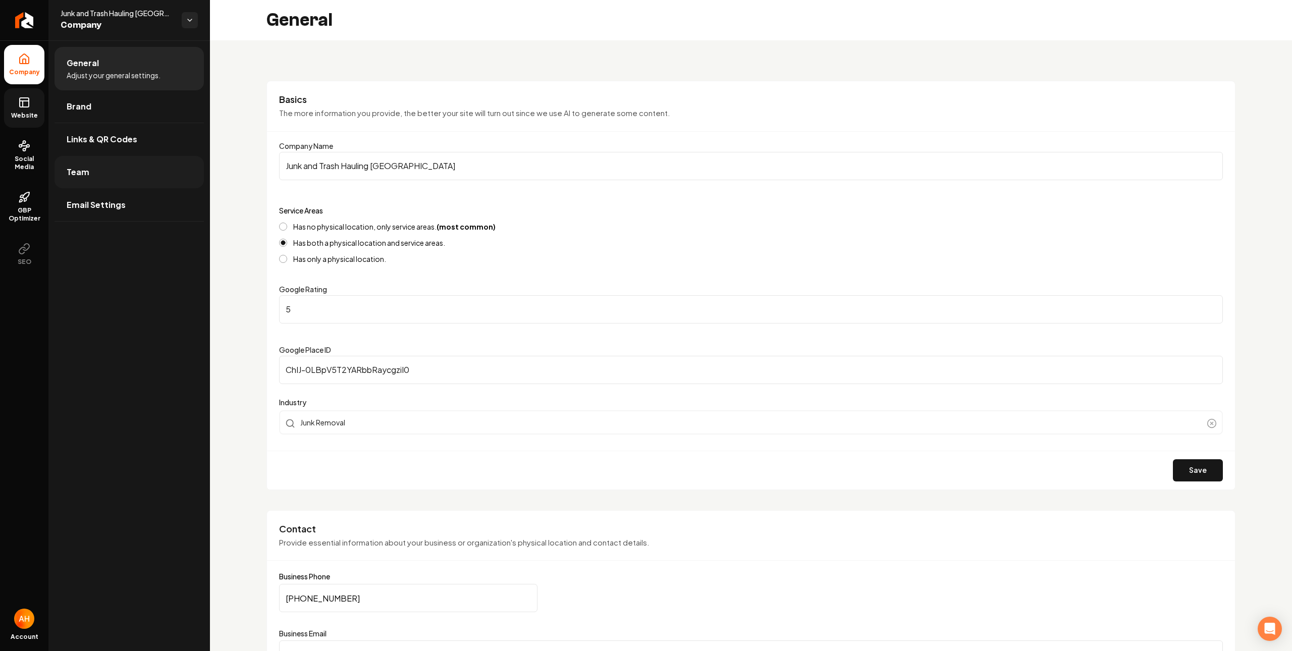
click at [135, 176] on link "Team" at bounding box center [129, 172] width 149 height 32
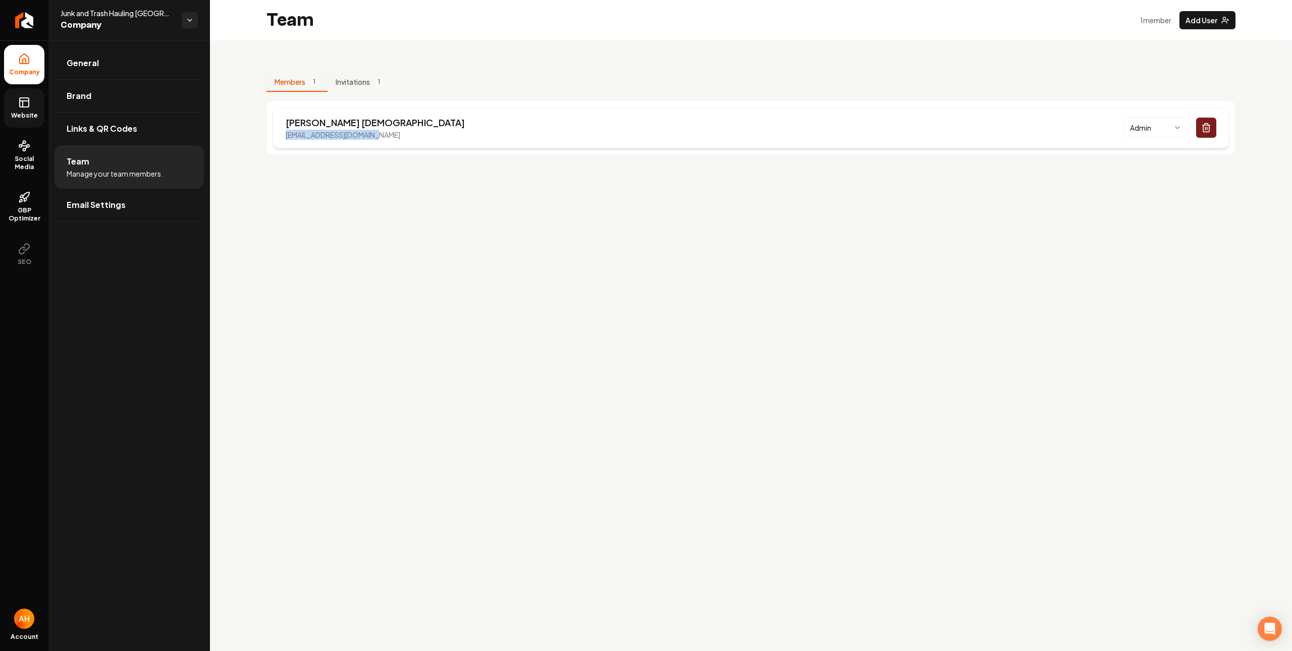
drag, startPoint x: 377, startPoint y: 133, endPoint x: 285, endPoint y: 136, distance: 92.4
click at [285, 136] on div "Josh Kircher joshkircher76@gmail.com Admin" at bounding box center [751, 127] width 956 height 41
click at [159, 67] on link "General" at bounding box center [129, 63] width 149 height 32
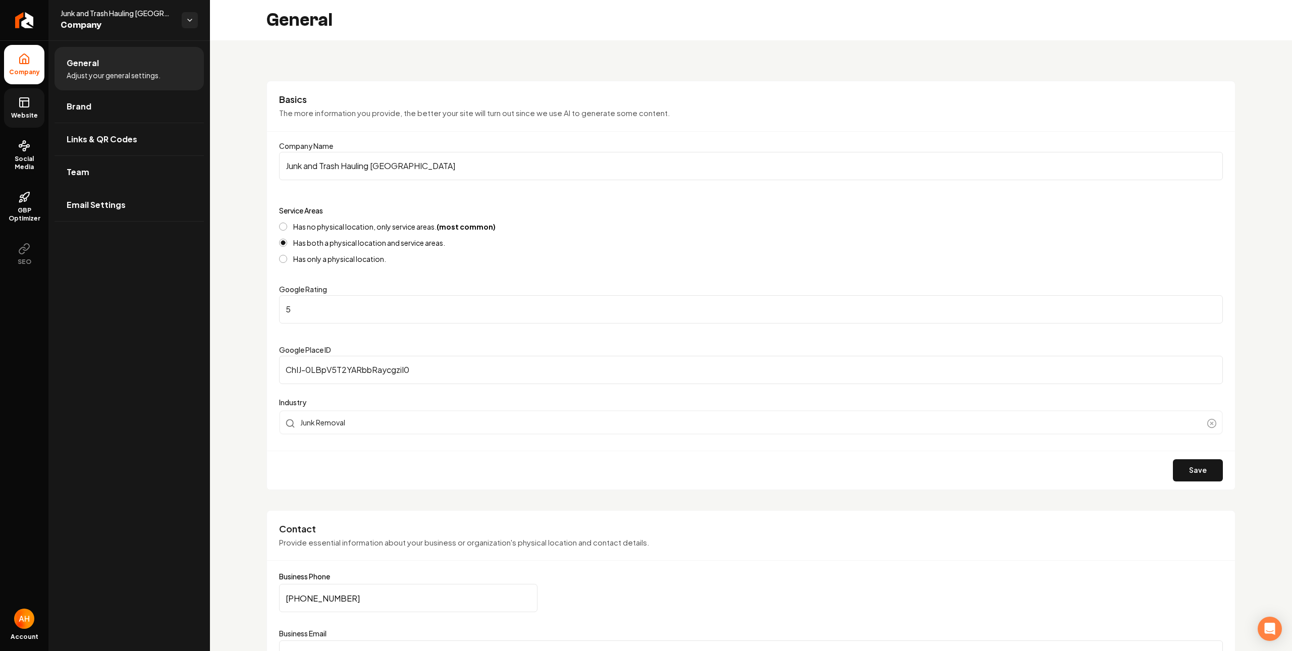
click at [399, 158] on input "Junk and Trash Hauling San Diego" at bounding box center [751, 166] width 944 height 28
click at [20, 103] on icon at bounding box center [24, 102] width 12 height 12
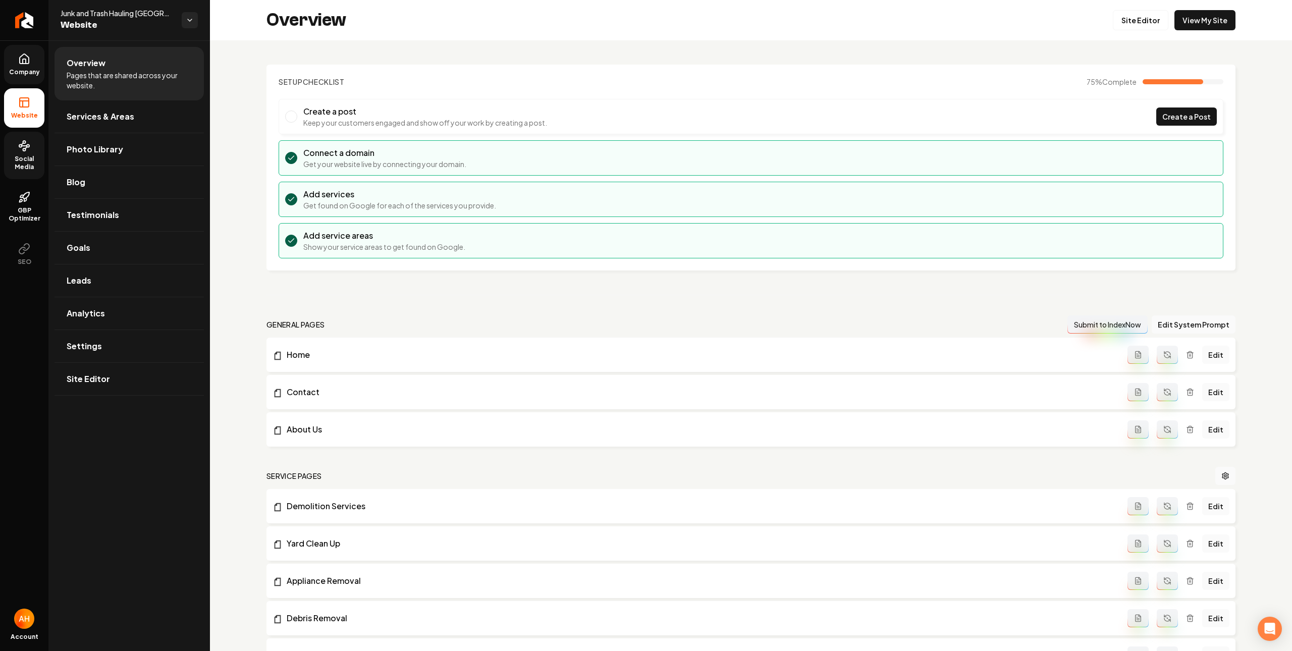
click at [26, 150] on circle at bounding box center [24, 149] width 3 height 3
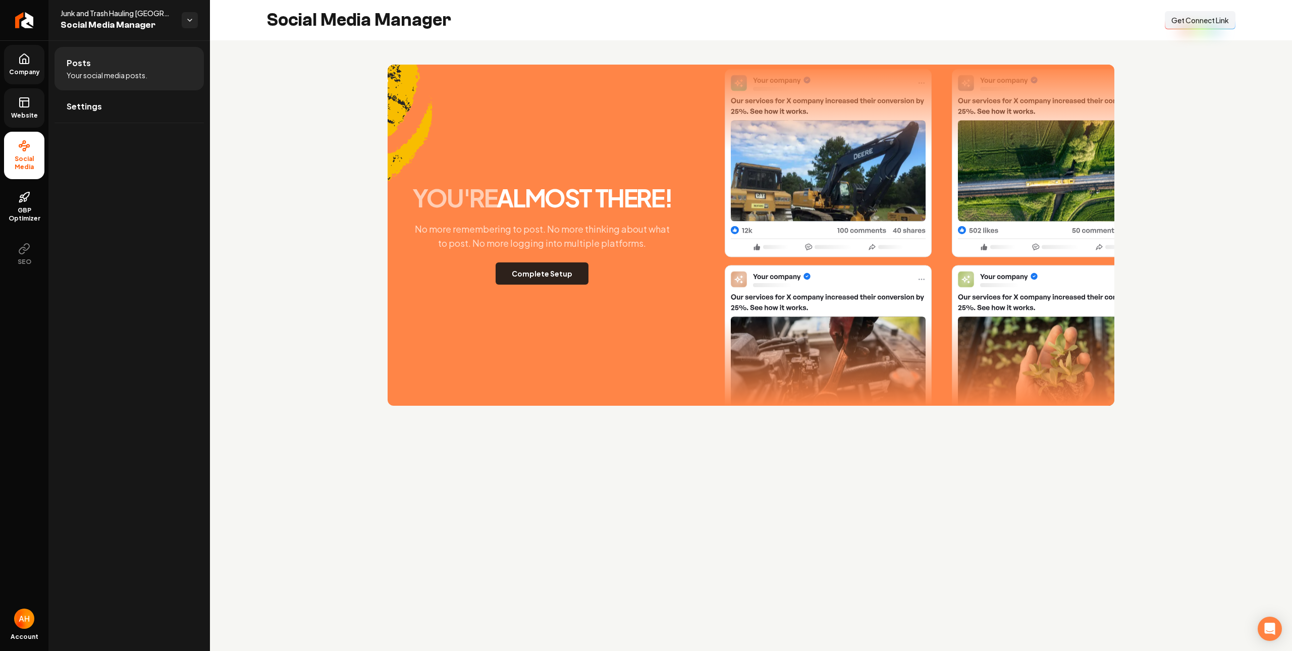
click at [538, 278] on button "Complete Setup" at bounding box center [542, 273] width 93 height 22
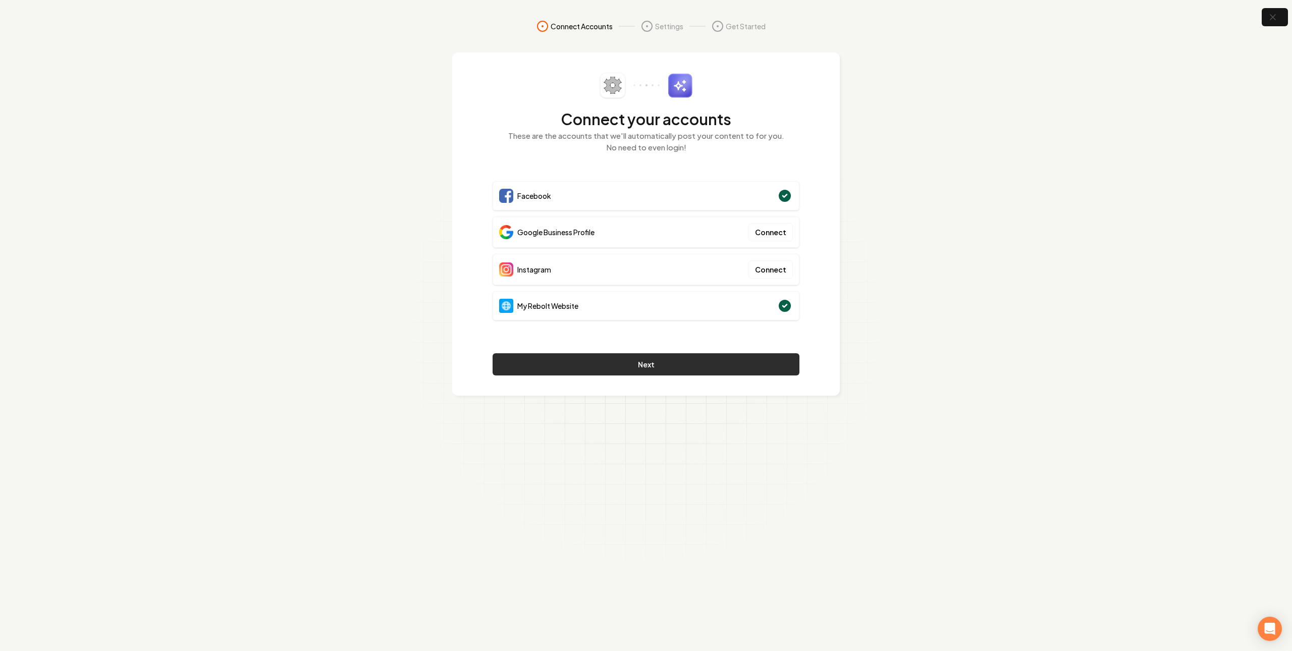
click at [670, 371] on button "Next" at bounding box center [646, 364] width 307 height 22
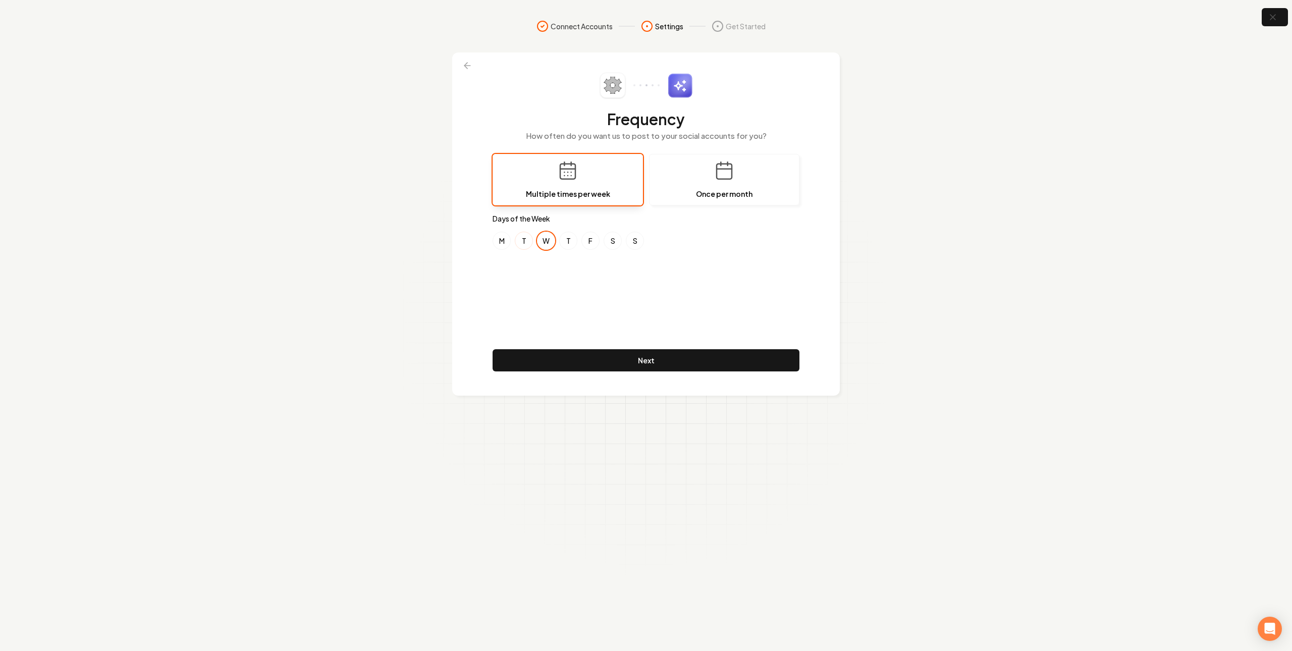
click at [524, 243] on button "T" at bounding box center [524, 241] width 18 height 18
click at [547, 240] on button "W" at bounding box center [546, 241] width 18 height 18
click at [583, 242] on button "F" at bounding box center [590, 241] width 18 height 18
click at [625, 359] on button "Next" at bounding box center [646, 360] width 307 height 22
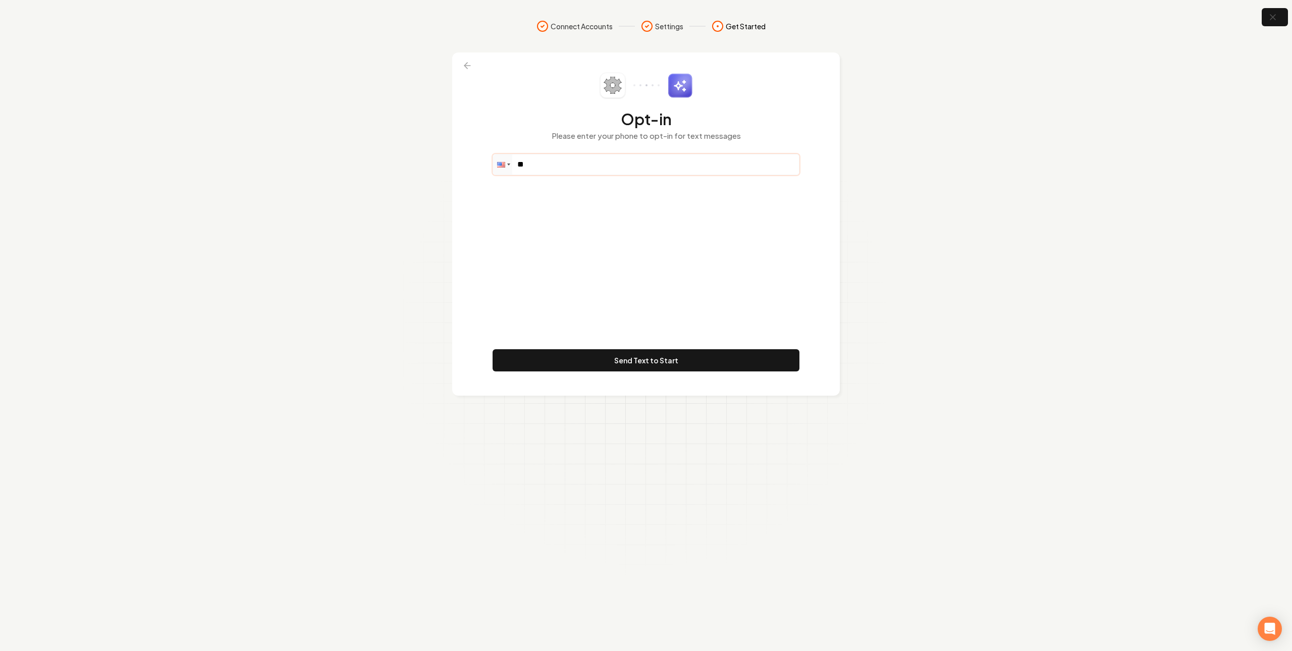
click at [576, 158] on input "**" at bounding box center [646, 164] width 306 height 20
paste input "tel"
paste input "**********"
type input "**********"
click at [601, 356] on button "Send Text to Start" at bounding box center [646, 360] width 307 height 22
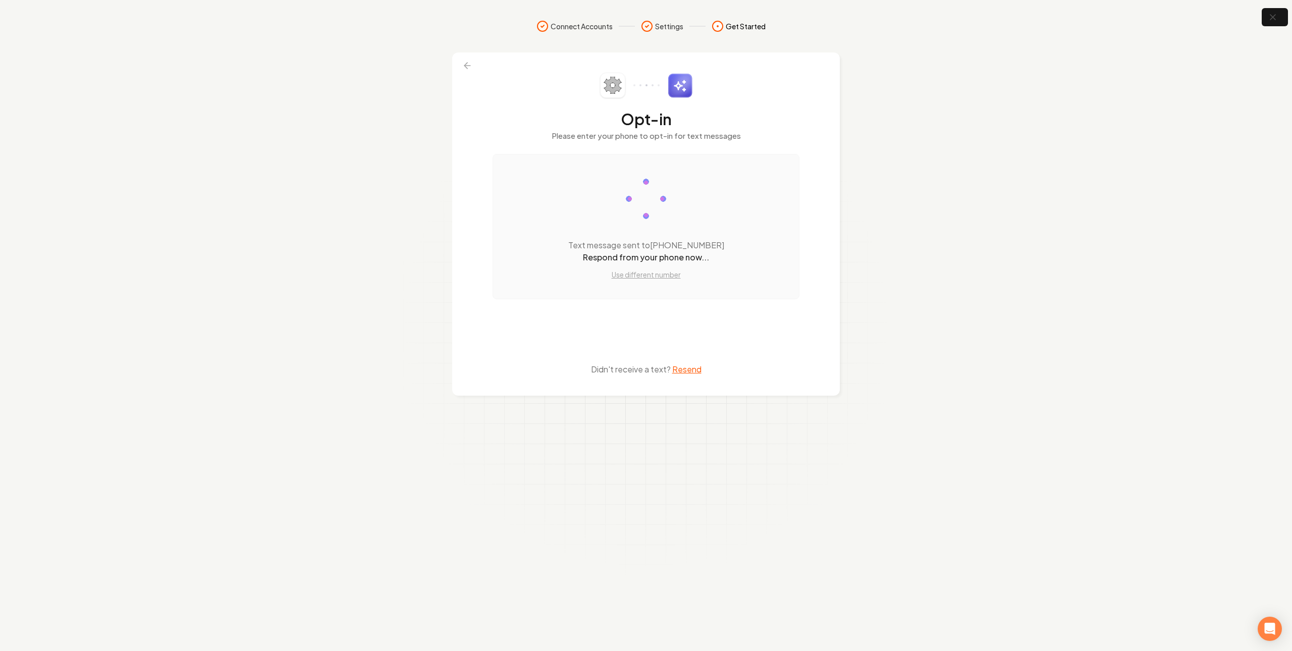
click at [989, 197] on section "Connect Accounts Settings Get Started Opt-in Please enter your phone to opt-in …" at bounding box center [646, 325] width 1292 height 651
click at [1268, 18] on icon "button" at bounding box center [1272, 17] width 13 height 13
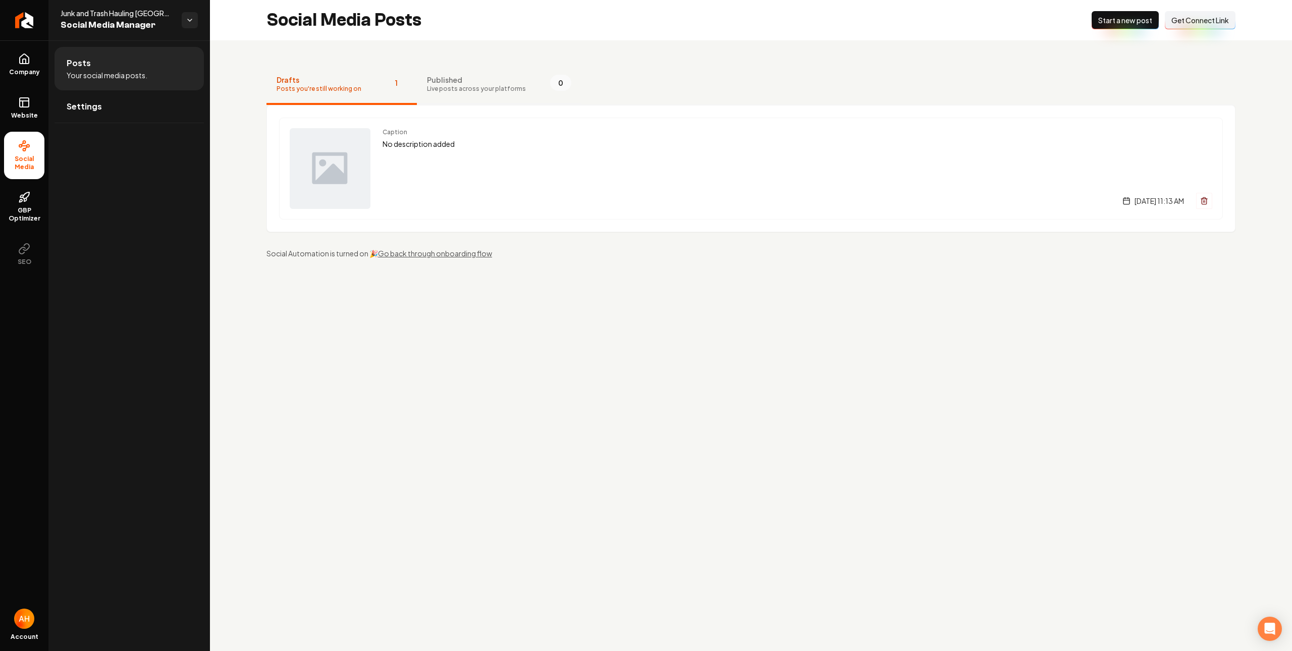
click at [441, 75] on span "Published" at bounding box center [476, 80] width 99 height 10
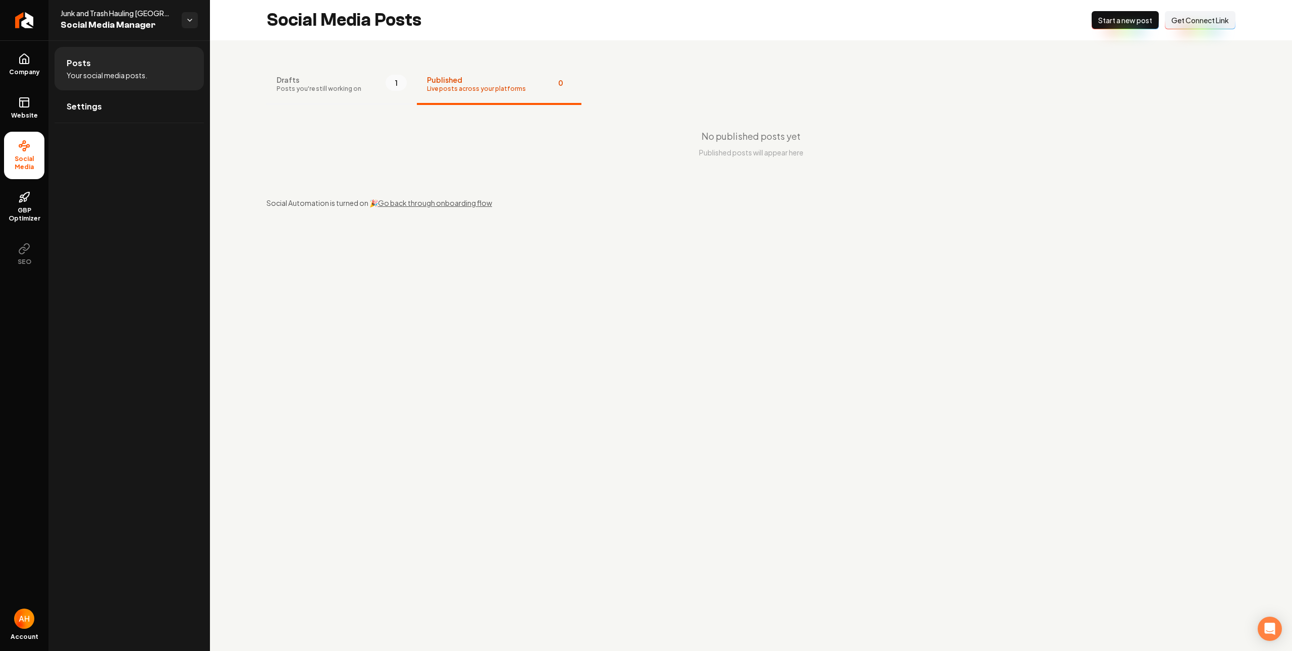
click at [379, 82] on button "Drafts Posts you're still working on 1" at bounding box center [341, 85] width 150 height 40
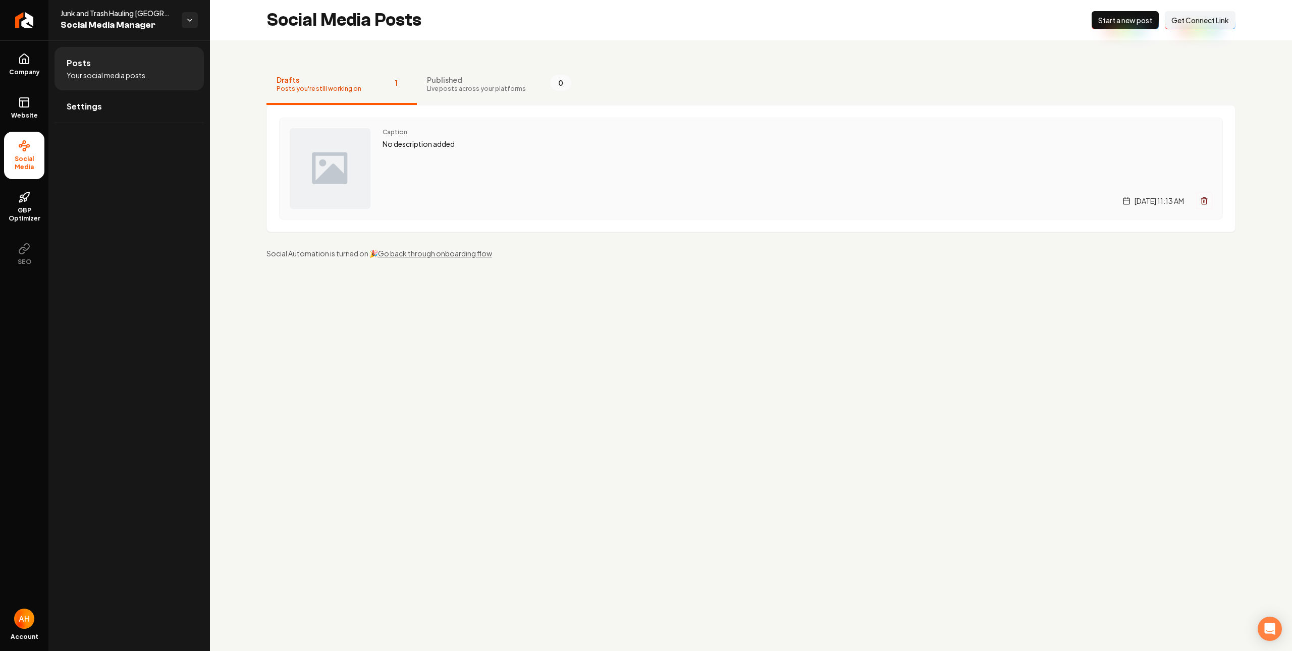
click at [439, 163] on div "Caption No description added Friday, August 15, 2025 | 11:13 AM" at bounding box center [798, 168] width 830 height 81
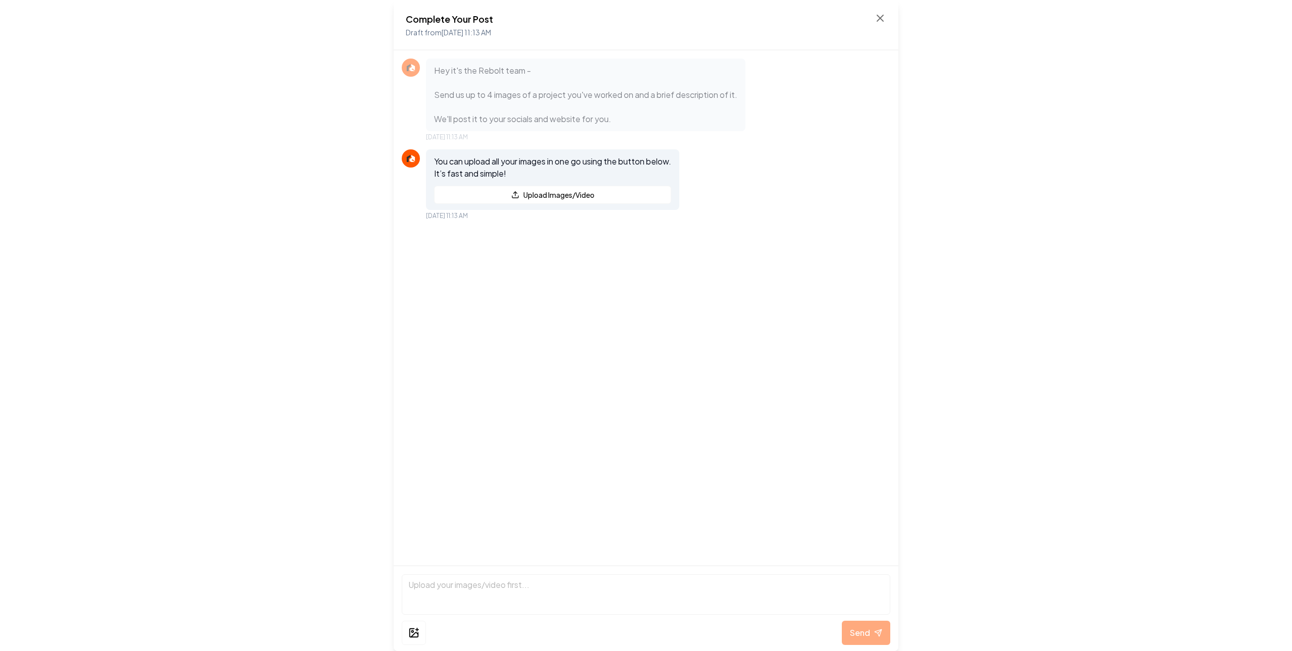
click at [872, 12] on div "Complete Your Post Draft from [DATE] 11:13 AM" at bounding box center [646, 25] width 480 height 26
click at [879, 18] on icon at bounding box center [880, 18] width 6 height 6
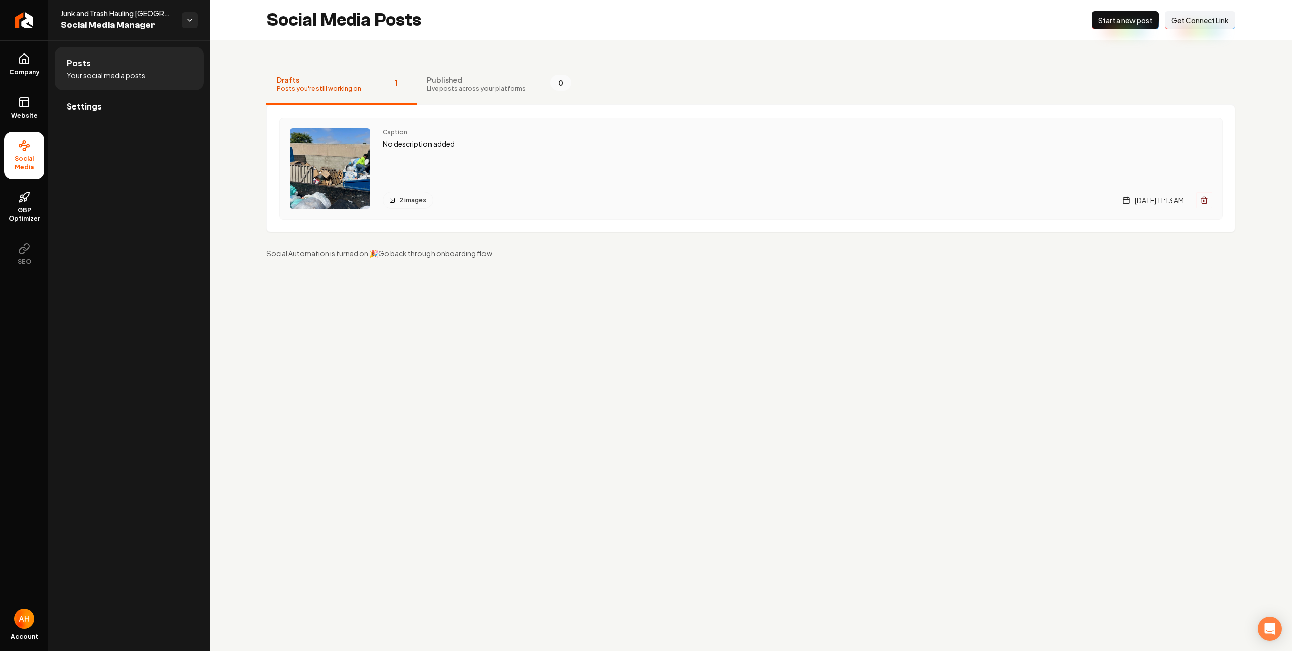
click at [468, 161] on div "Caption No description added 2 images [DATE] 11:13 AM" at bounding box center [798, 168] width 830 height 81
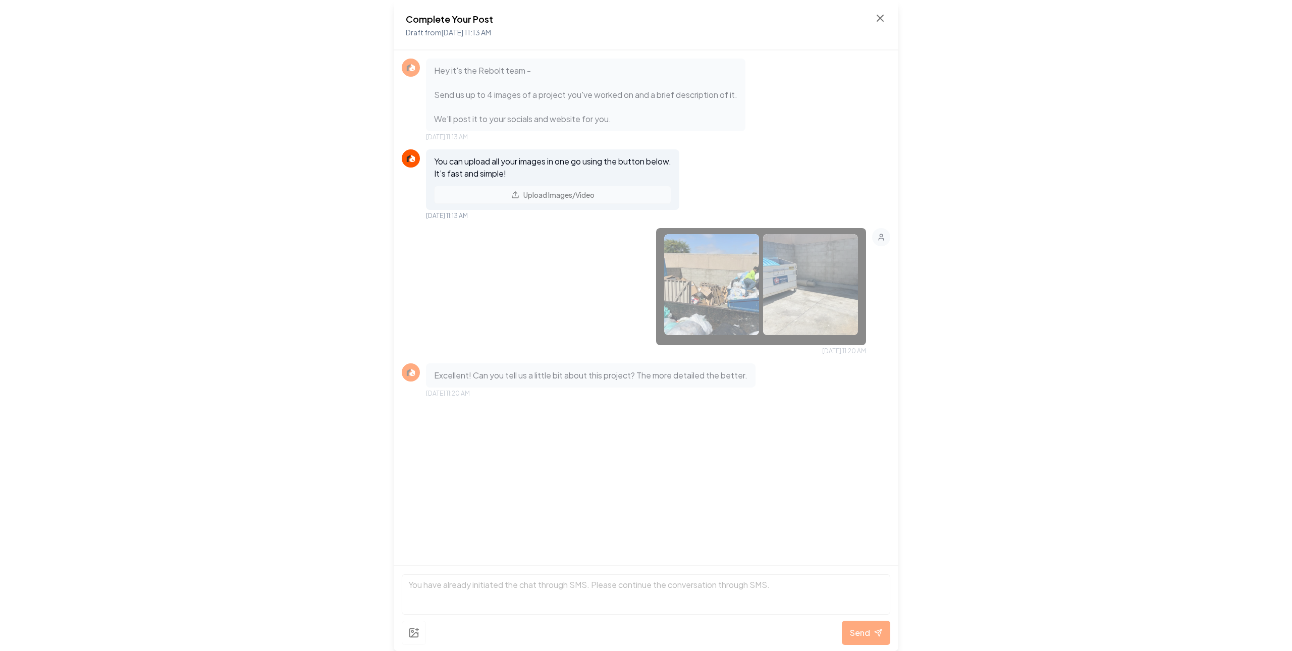
click at [719, 265] on img at bounding box center [711, 284] width 95 height 101
click at [801, 266] on img at bounding box center [810, 284] width 95 height 101
click at [157, 225] on div "Complete Your Post Draft from [DATE] 11:13 AM Hey it's the Rebolt team - Send u…" at bounding box center [646, 325] width 1292 height 651
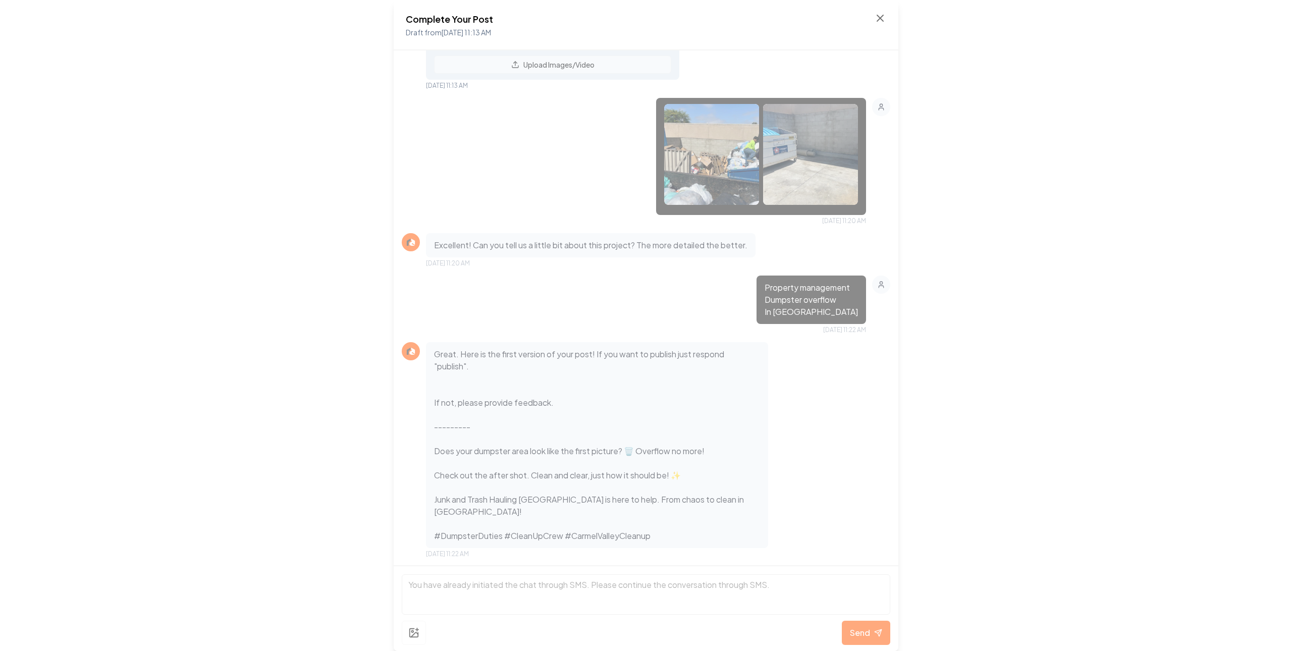
scroll to position [131, 0]
drag, startPoint x: 1199, startPoint y: 173, endPoint x: 1187, endPoint y: 174, distance: 11.6
click at [1189, 175] on div "Complete Your Post Draft from [DATE] 11:13 AM Hey it's the Rebolt team - Send u…" at bounding box center [646, 325] width 1292 height 651
drag, startPoint x: 1095, startPoint y: 20, endPoint x: 984, endPoint y: 15, distance: 110.6
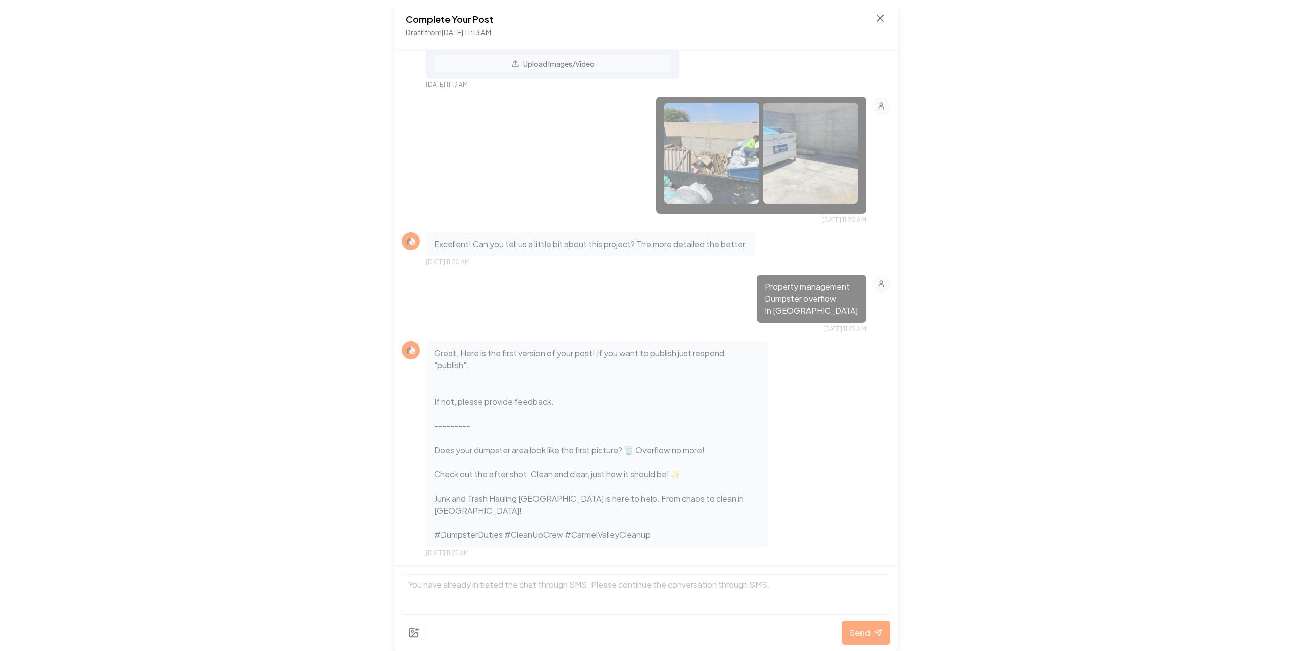
click at [1093, 20] on div "Complete Your Post Draft from [DATE] 11:13 AM Hey it's the Rebolt team - Send u…" at bounding box center [646, 325] width 1292 height 651
click at [883, 16] on icon at bounding box center [880, 18] width 6 height 6
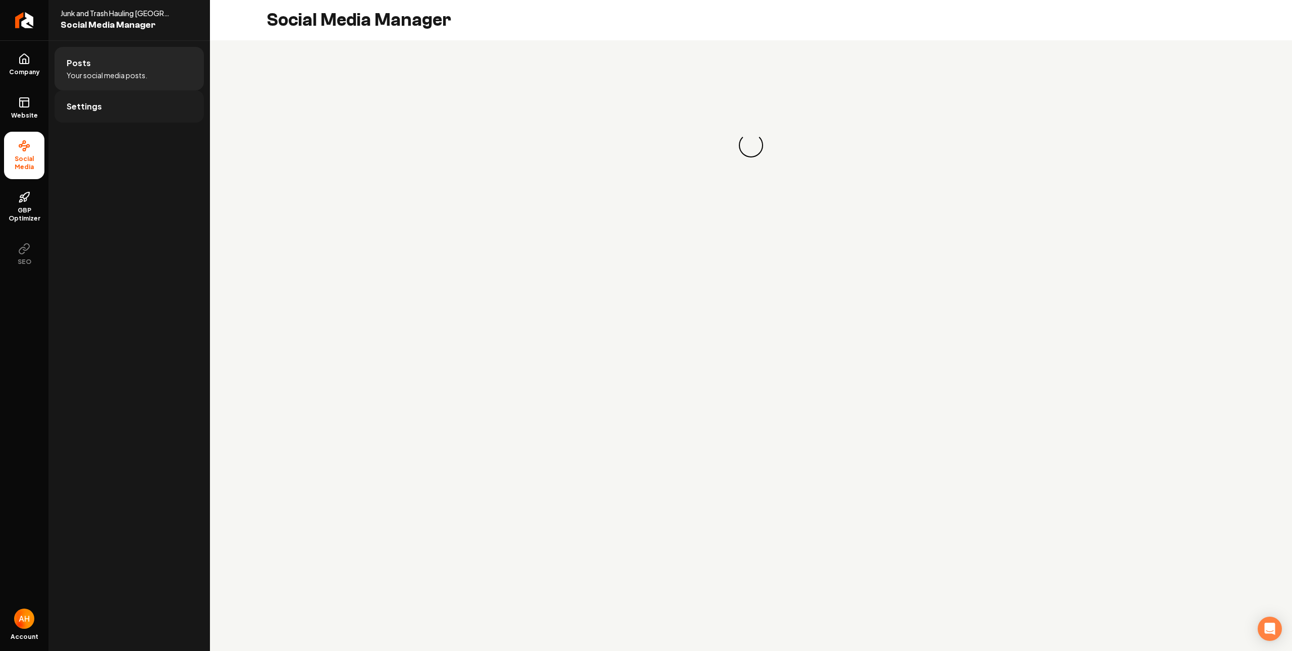
click at [103, 102] on link "Settings" at bounding box center [129, 106] width 149 height 32
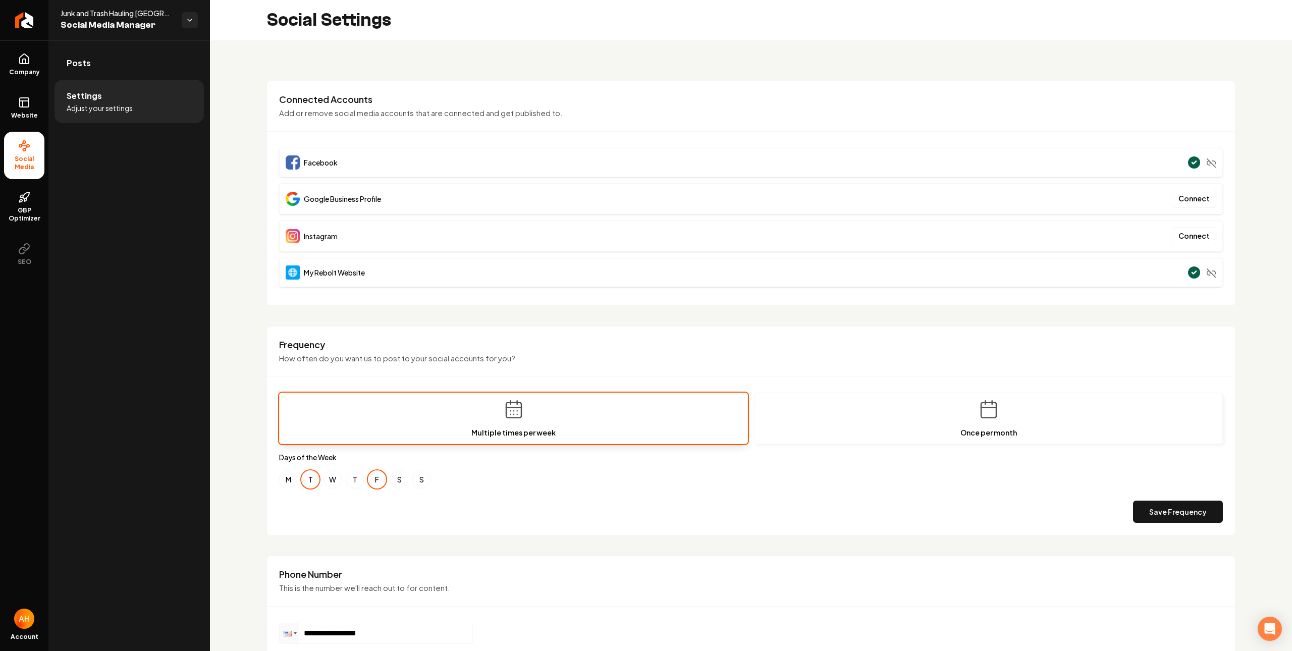
click at [452, 115] on p "Add or remove social media accounts that are connected and get published to." at bounding box center [751, 113] width 944 height 12
click at [434, 101] on h3 "Connected Accounts" at bounding box center [751, 99] width 944 height 12
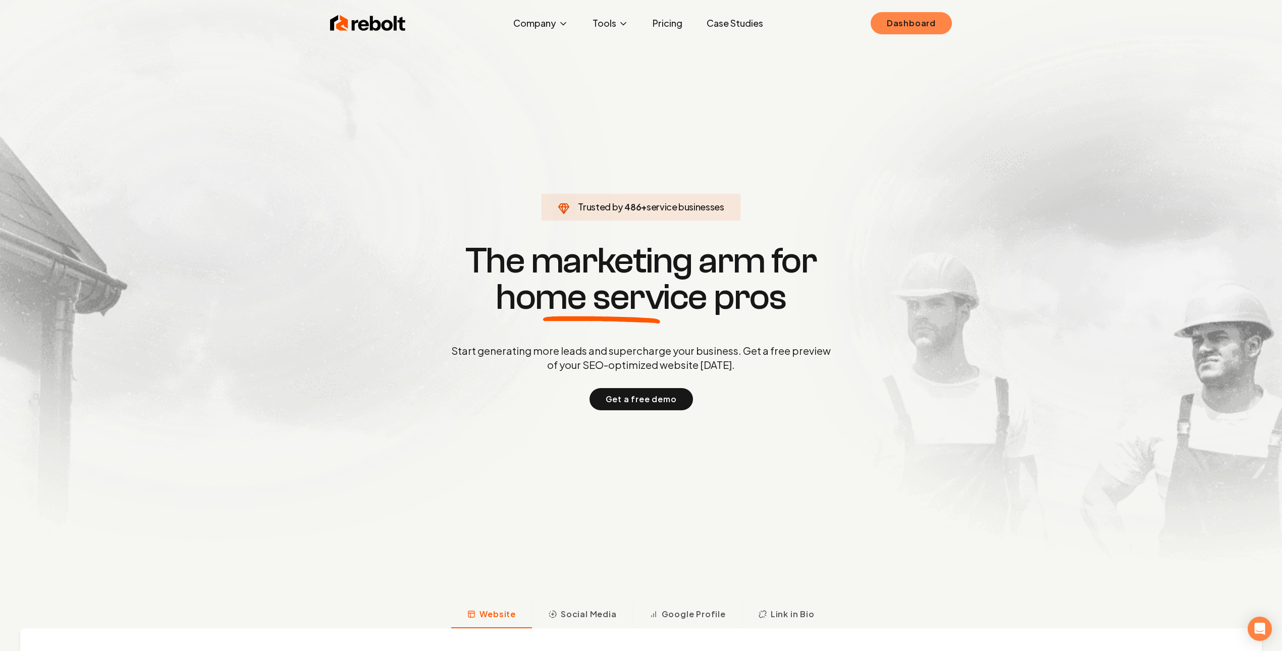
click at [896, 19] on link "Dashboard" at bounding box center [911, 23] width 81 height 22
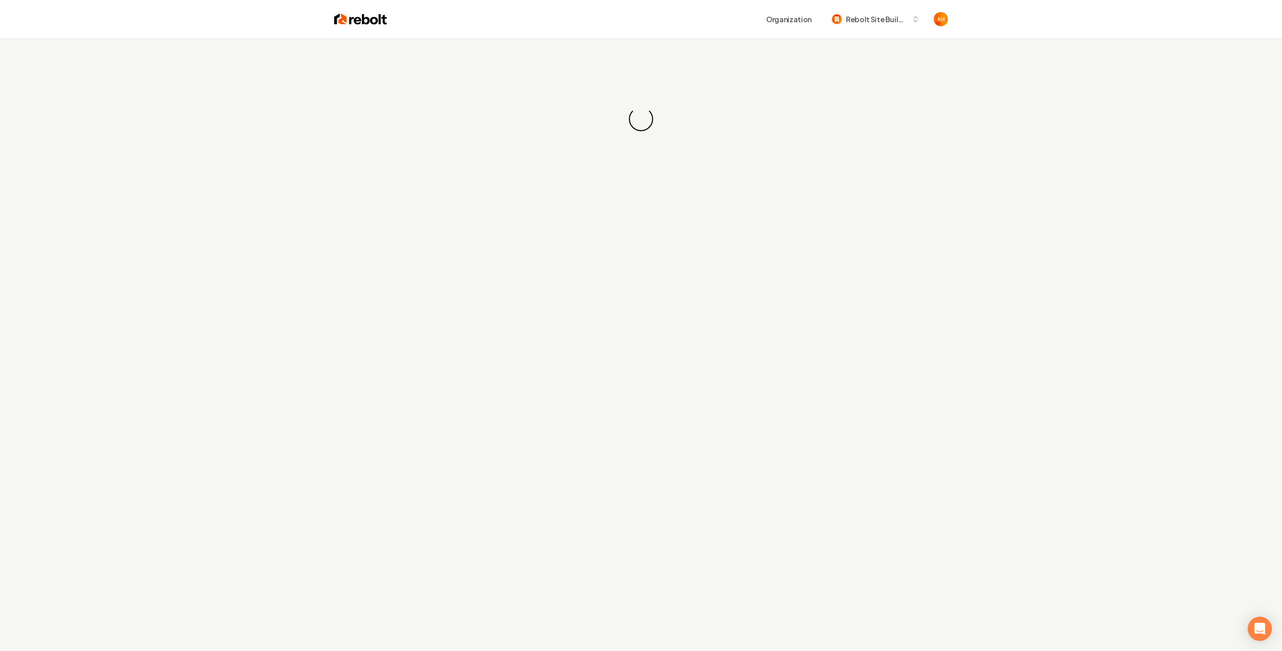
click at [684, 35] on div "Organization Rebolt Site Builder" at bounding box center [641, 19] width 646 height 38
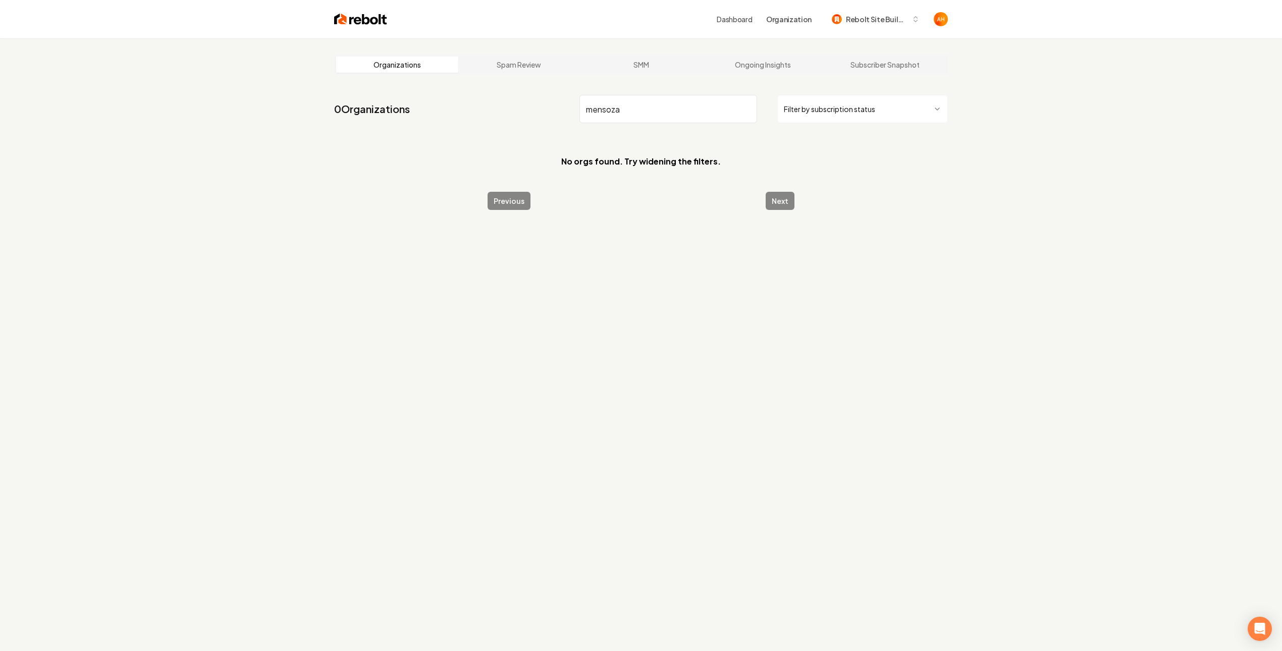
click at [663, 118] on input "mensoza" at bounding box center [668, 109] width 178 height 28
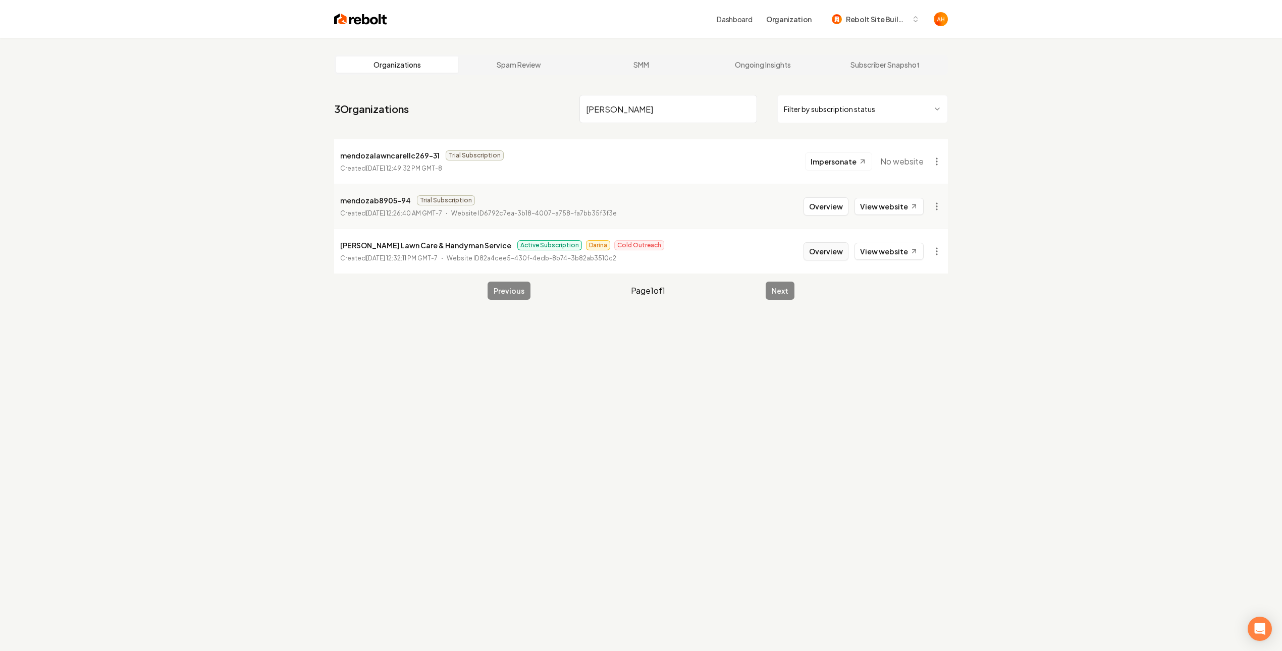
type input "mendoza"
click at [826, 248] on button "Overview" at bounding box center [825, 251] width 45 height 18
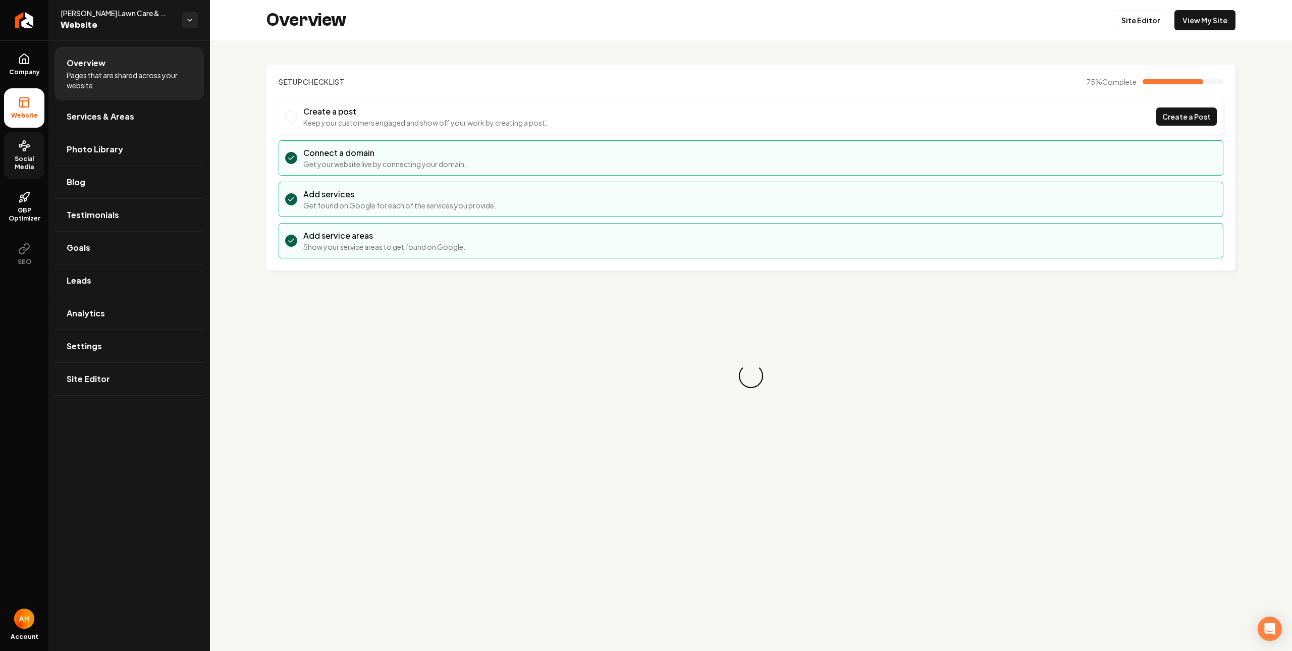
click at [13, 145] on link "Social Media" at bounding box center [24, 155] width 40 height 47
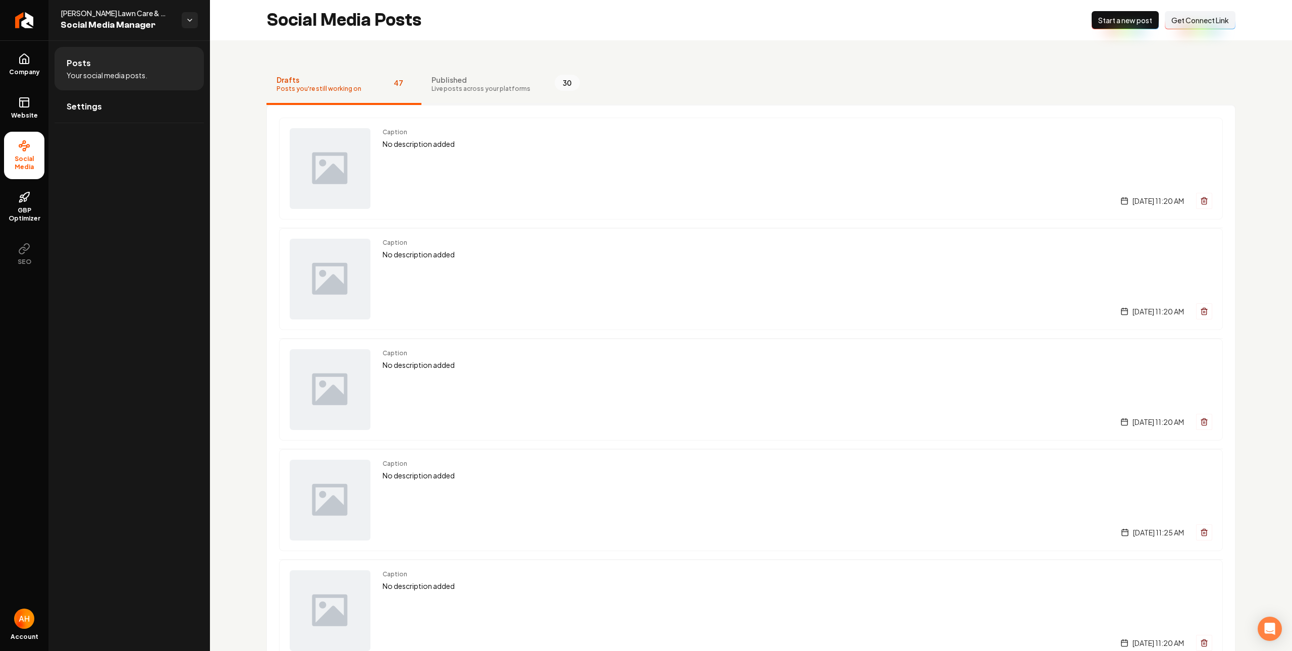
click at [498, 79] on span "Published" at bounding box center [480, 80] width 99 height 10
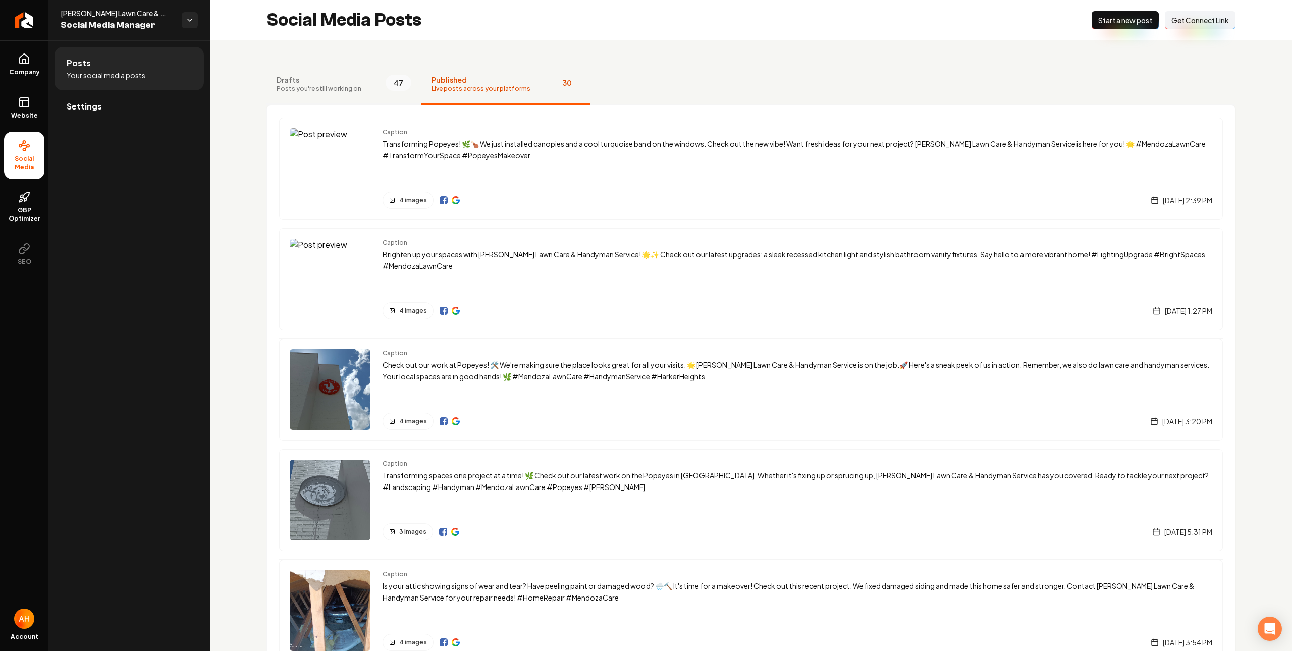
click at [371, 79] on button "Drafts Posts you're still working on 47" at bounding box center [343, 85] width 155 height 40
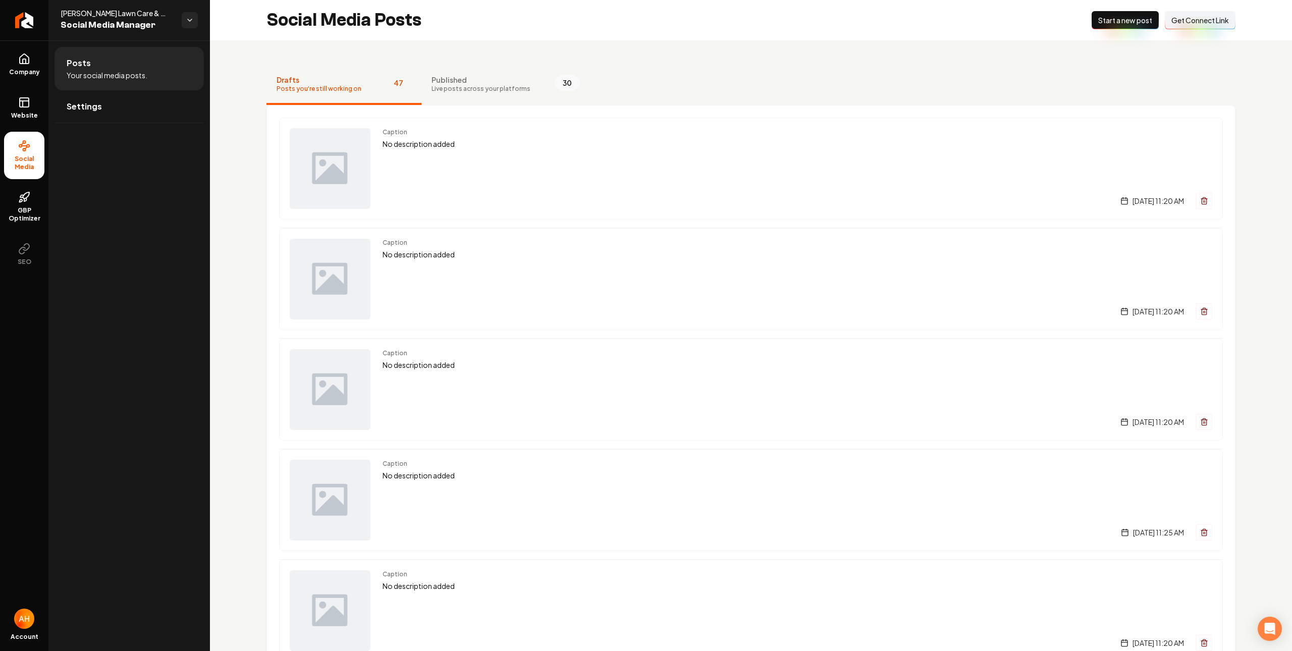
click at [1106, 18] on span "Start a new post" at bounding box center [1125, 20] width 54 height 10
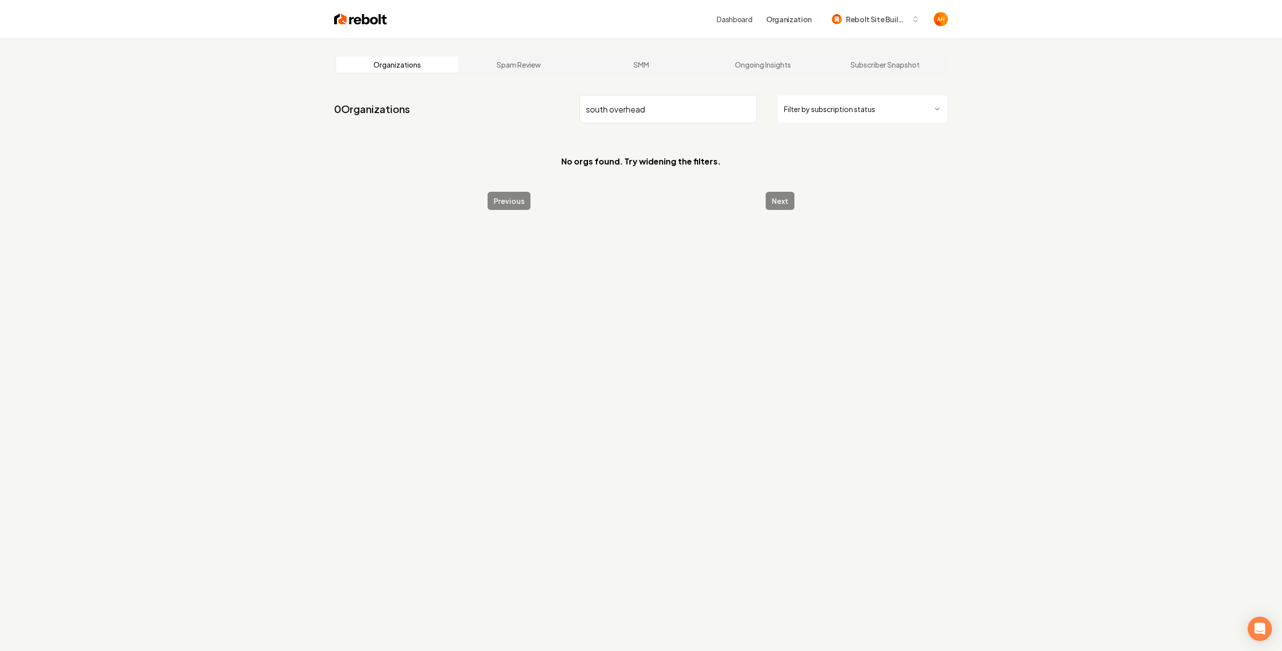
type input "south"
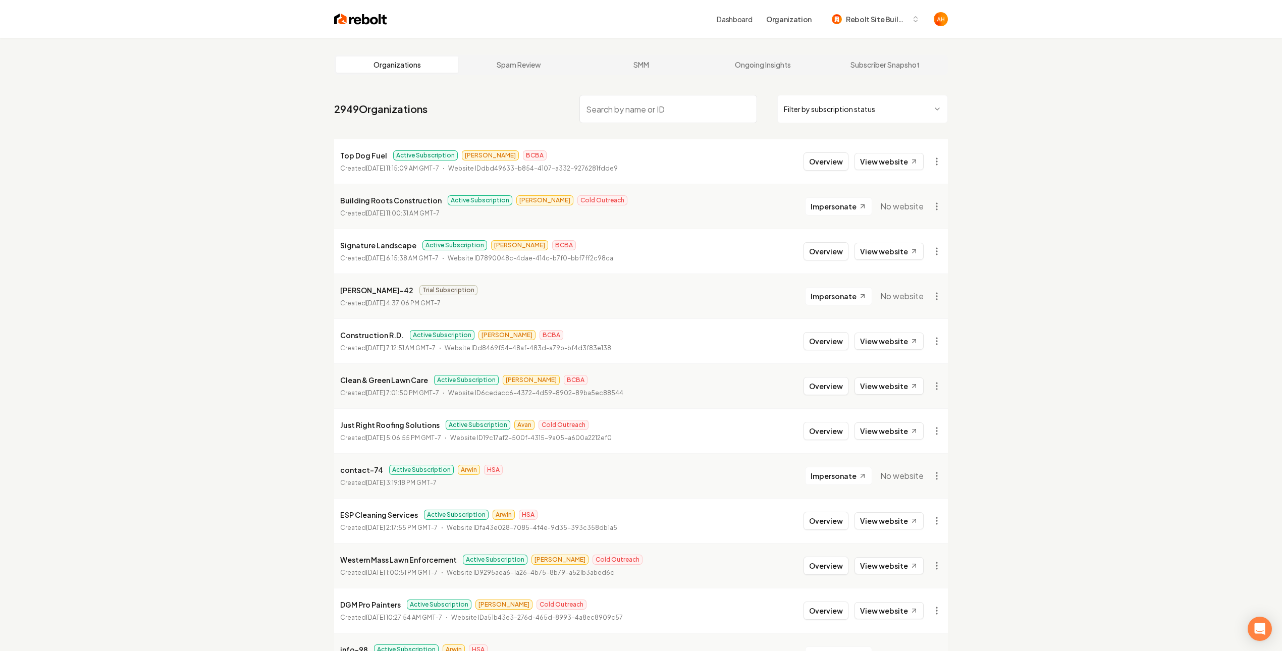
click at [657, 109] on input "search" at bounding box center [668, 109] width 178 height 28
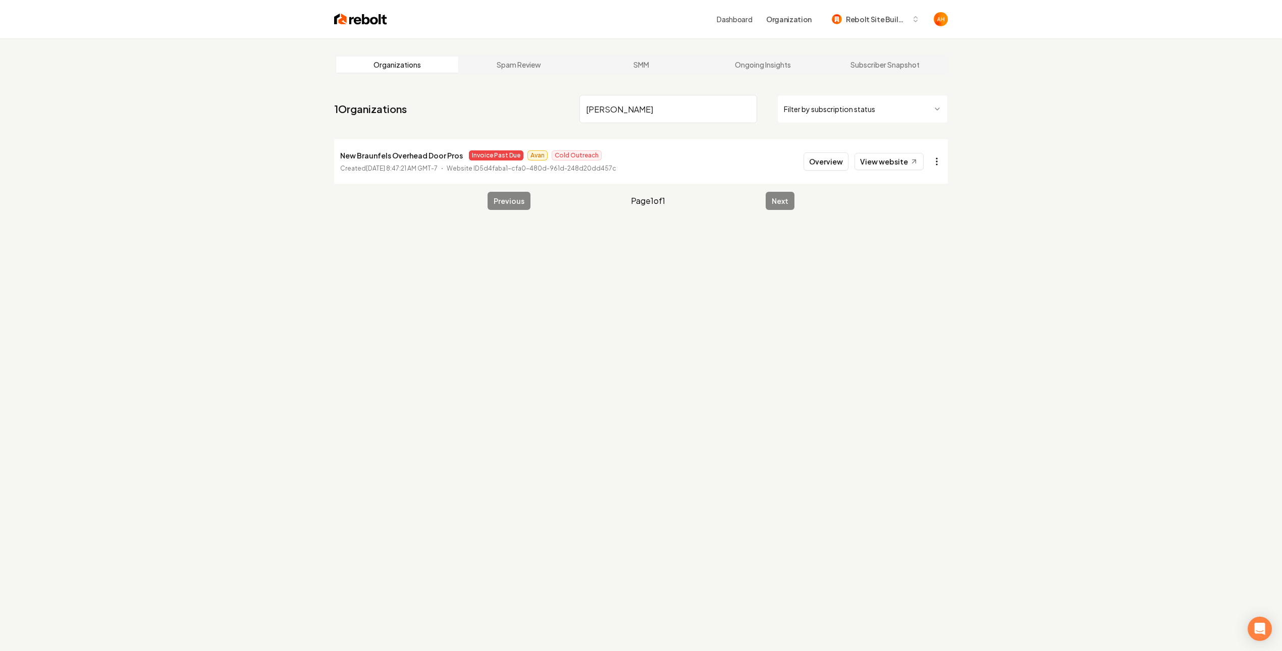
type input "braun"
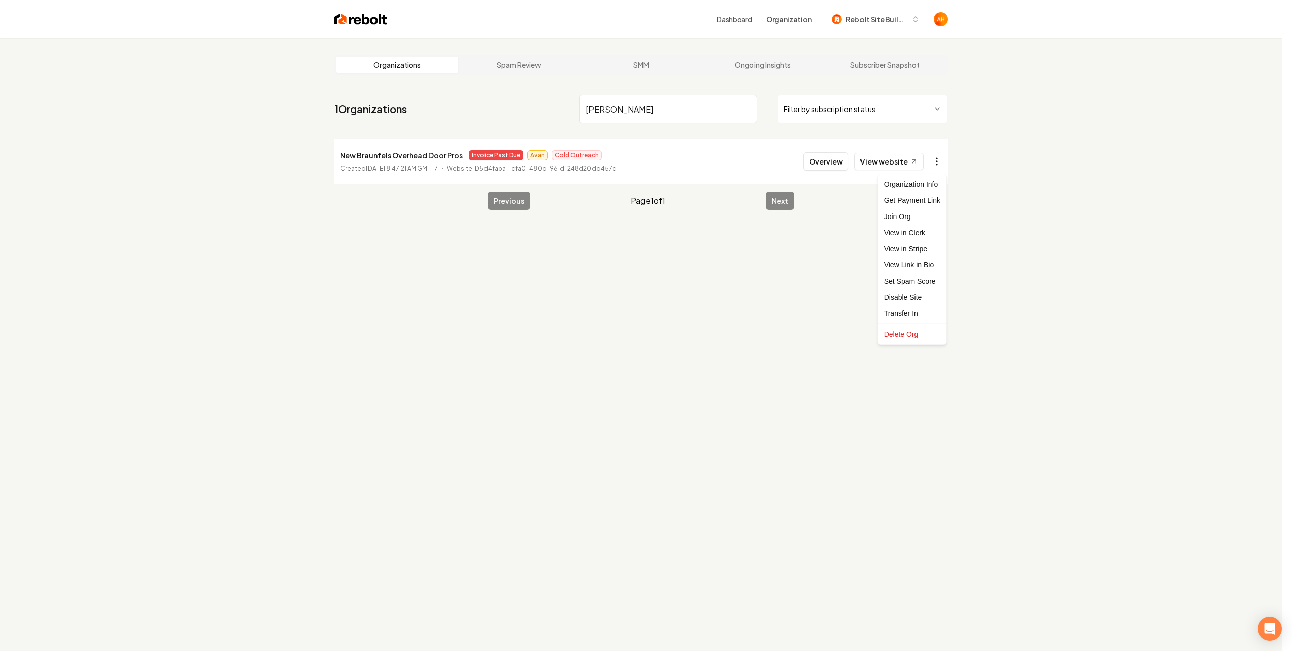
click at [933, 168] on html "Dashboard Organization Rebolt Site Builder Organizations Spam Review SMM Ongoin…" at bounding box center [646, 325] width 1292 height 651
click at [922, 248] on link "View in Stripe" at bounding box center [912, 249] width 64 height 16
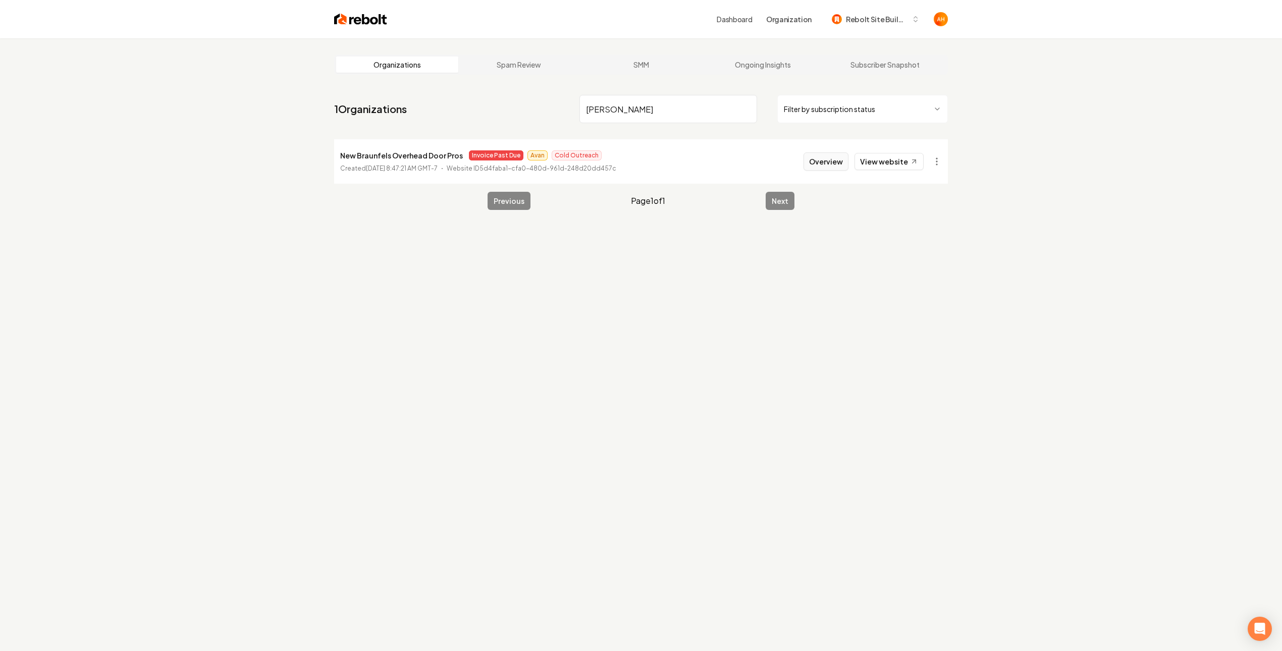
click at [836, 165] on button "Overview" at bounding box center [825, 161] width 45 height 18
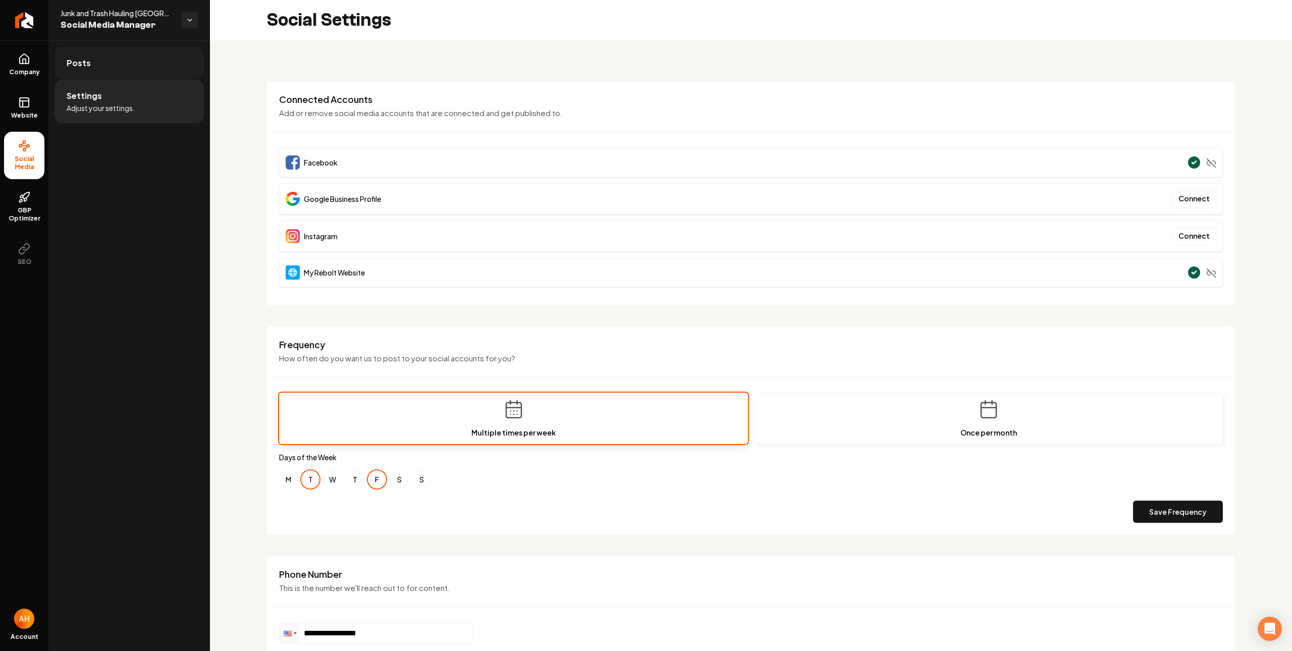
click at [127, 63] on link "Posts" at bounding box center [129, 63] width 149 height 32
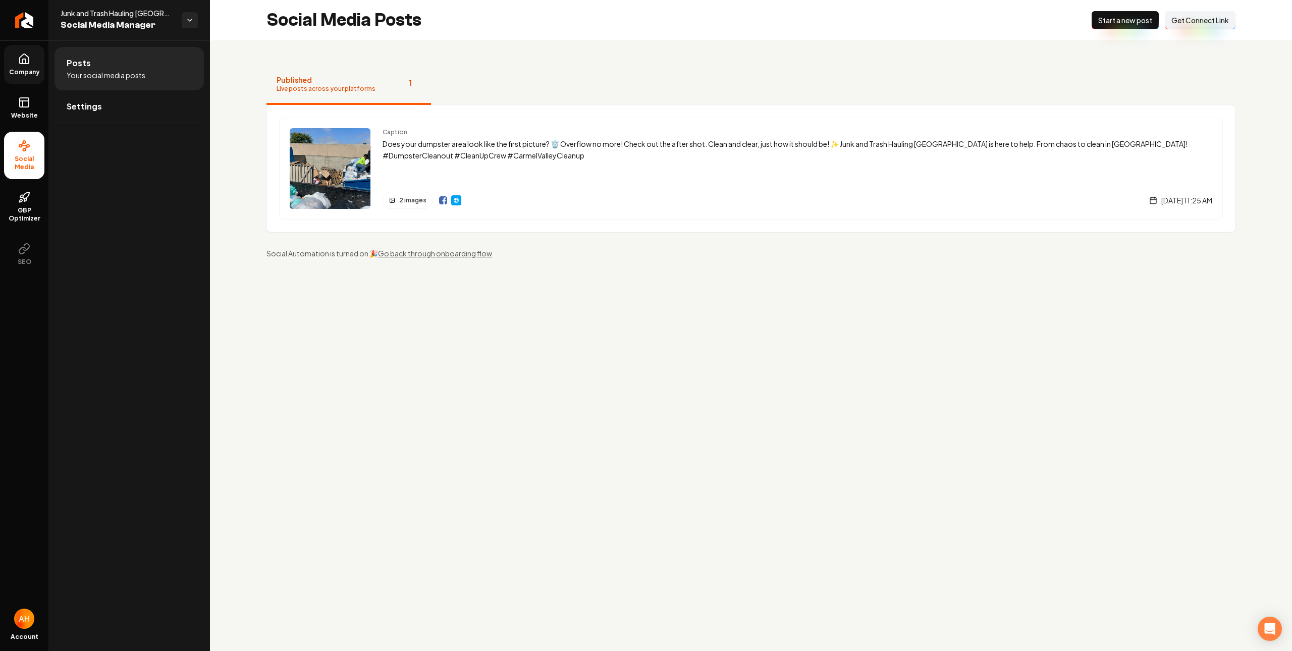
click at [35, 60] on link "Company" at bounding box center [24, 64] width 40 height 39
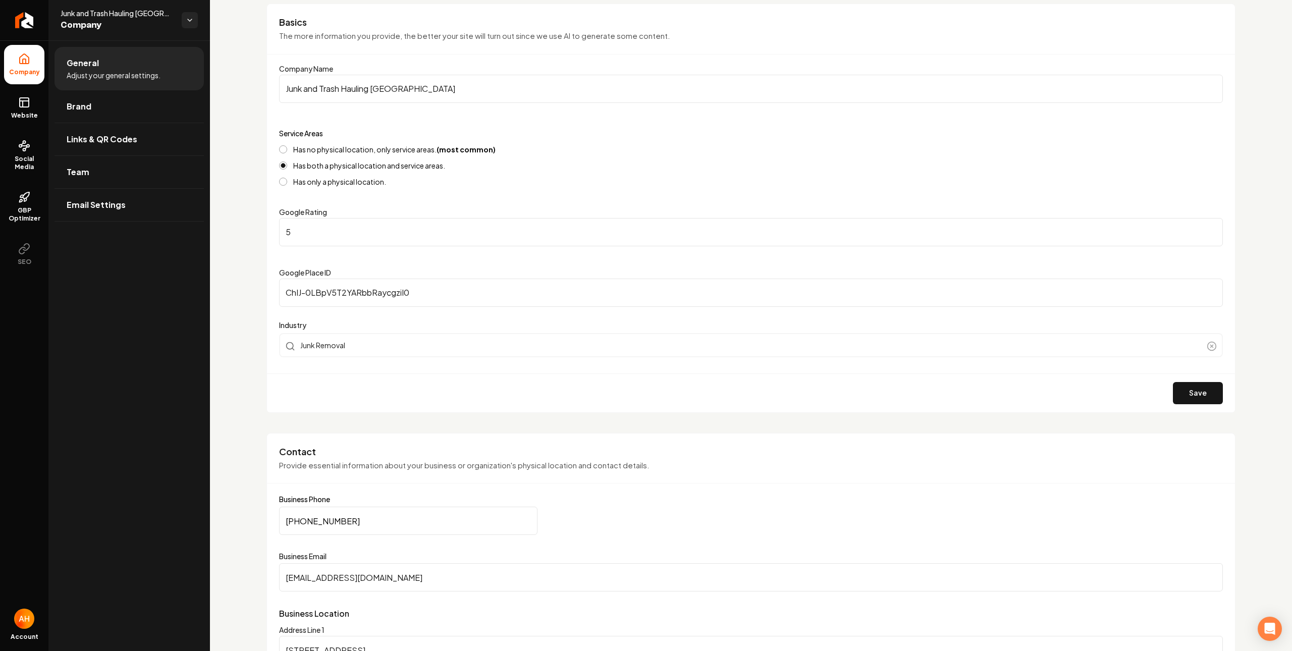
scroll to position [243, 0]
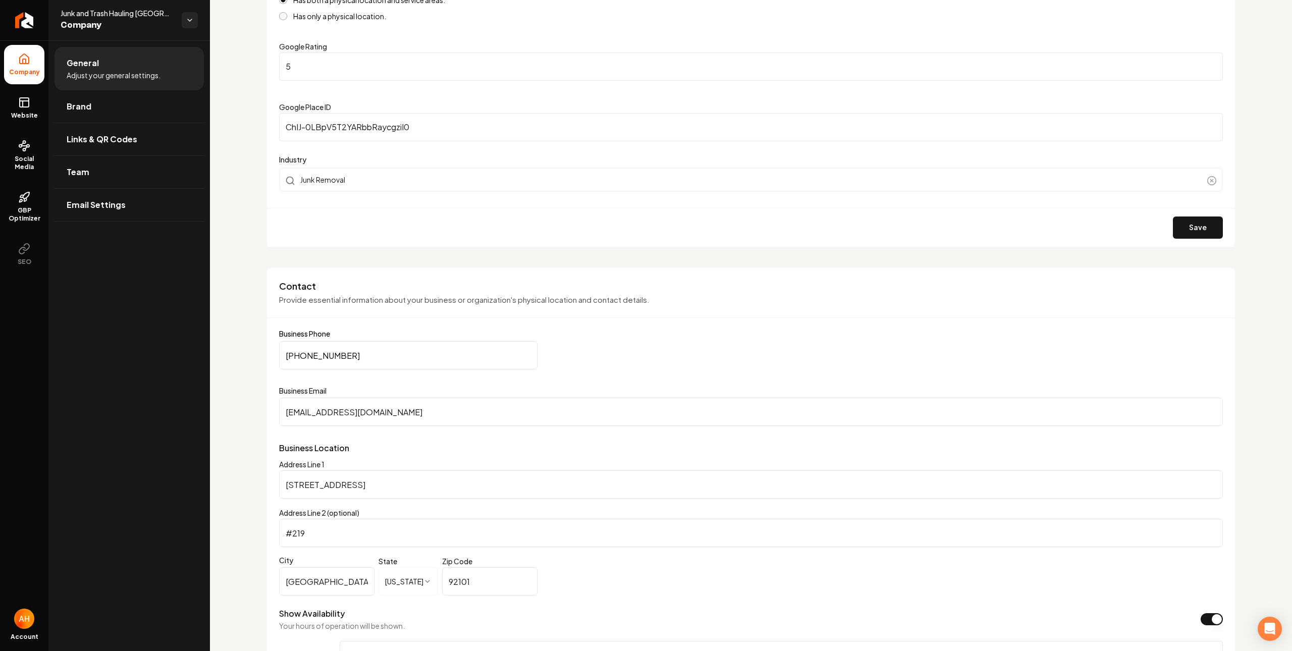
click at [445, 416] on input "lovetohaul@yahoo.com" at bounding box center [751, 412] width 944 height 28
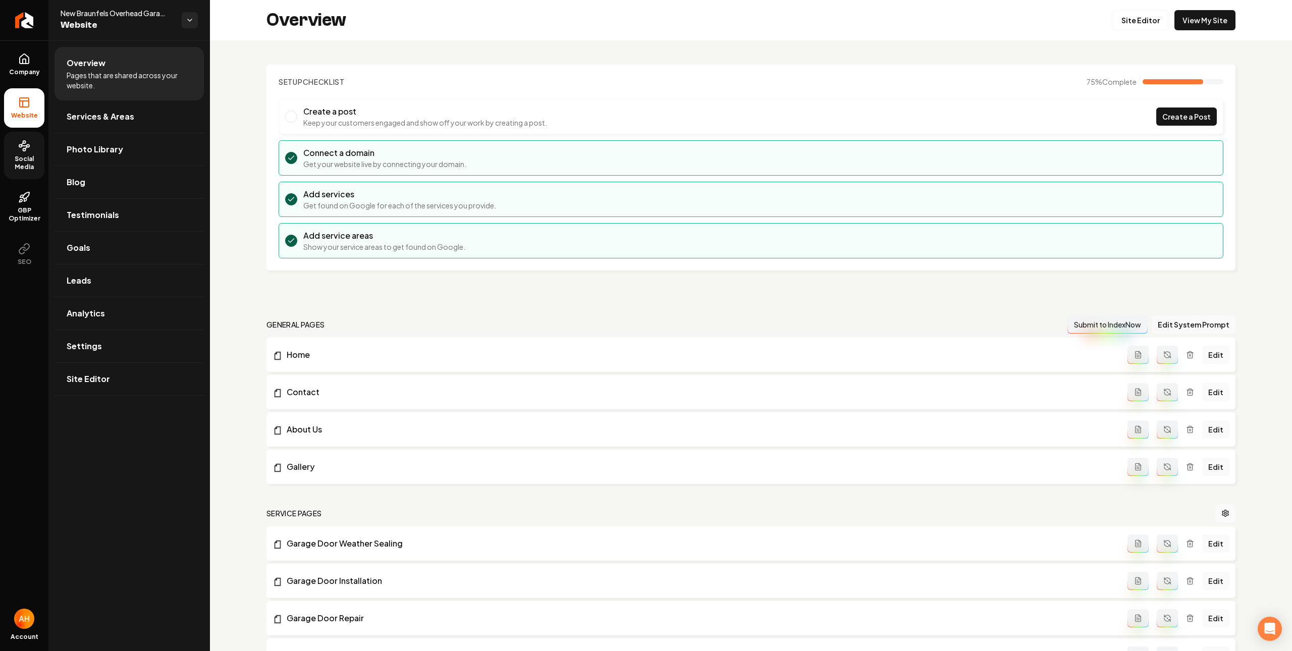
click at [19, 158] on span "Social Media" at bounding box center [24, 163] width 40 height 16
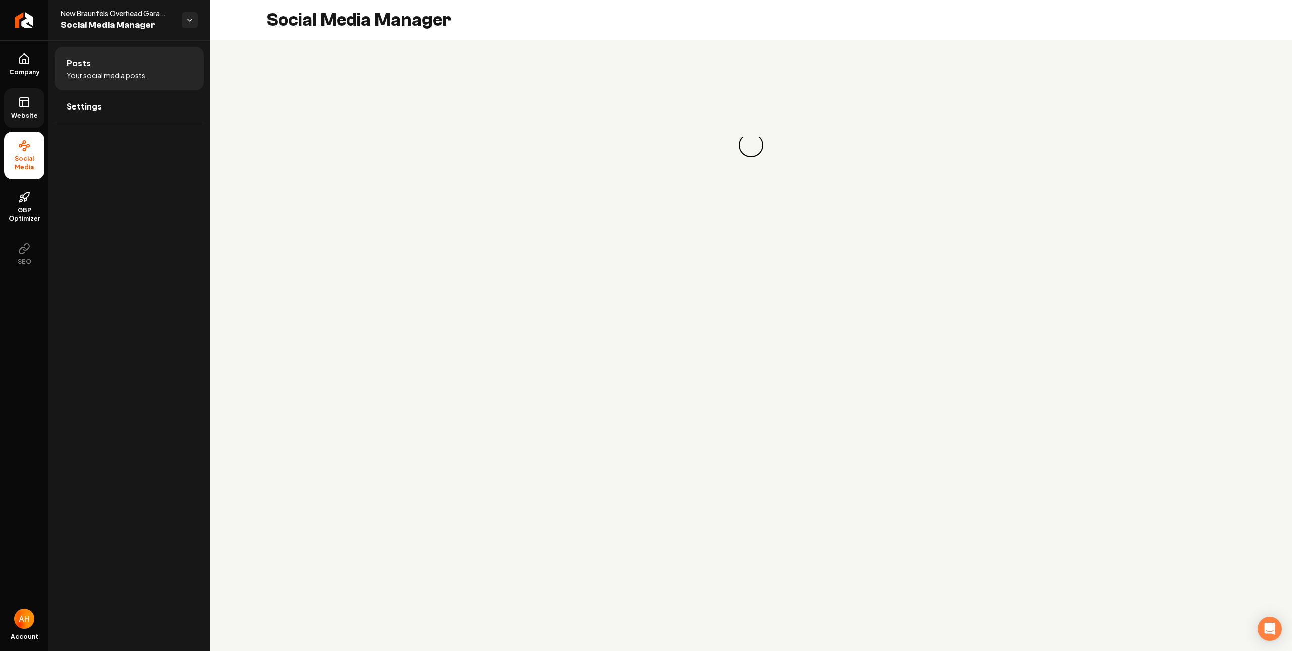
click at [28, 124] on link "Website" at bounding box center [24, 107] width 40 height 39
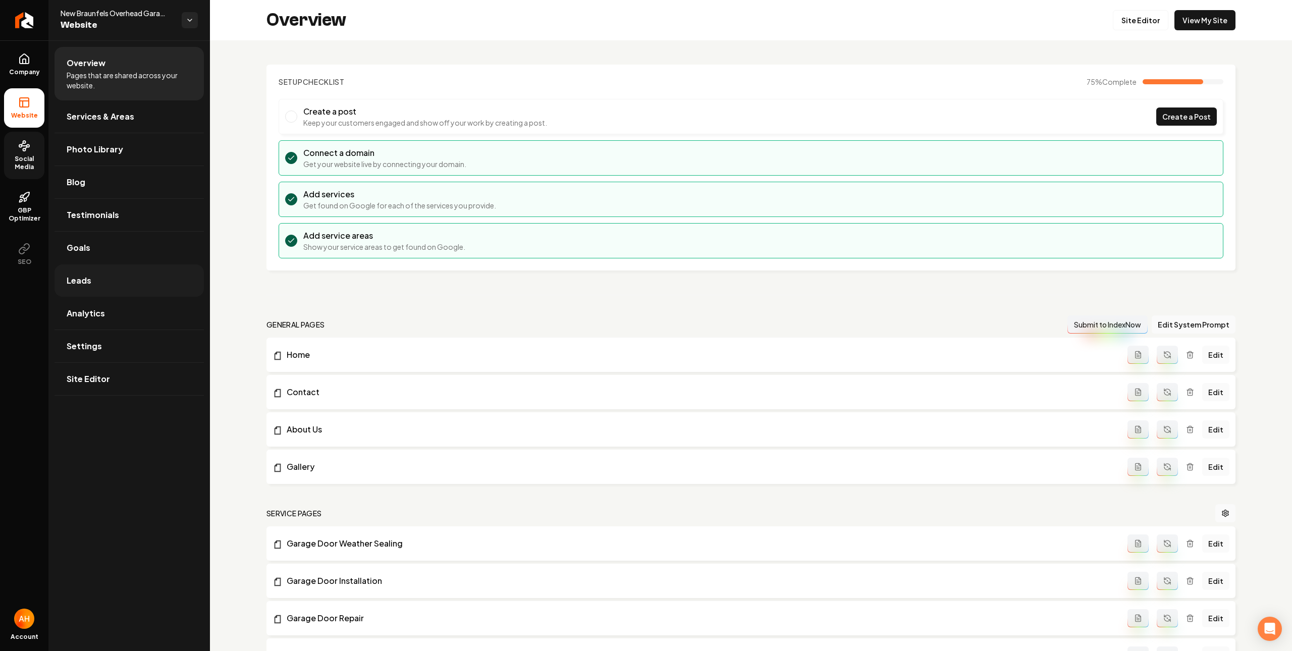
click at [161, 270] on link "Leads" at bounding box center [129, 280] width 149 height 32
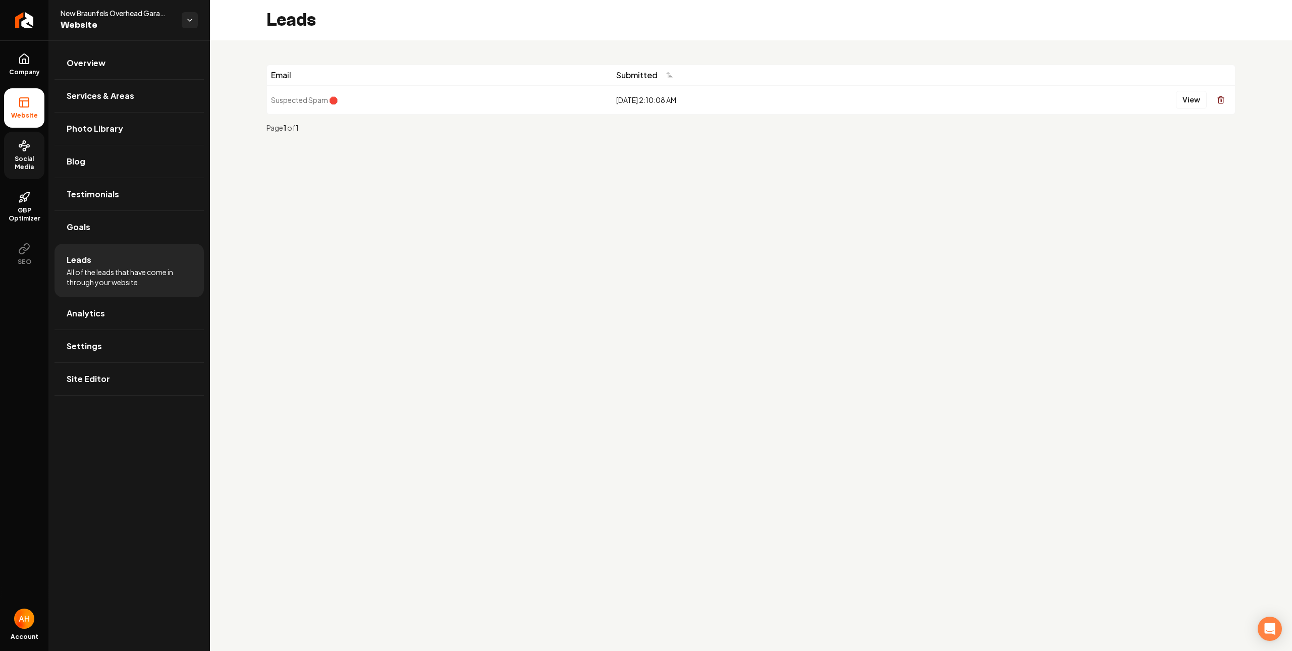
click at [31, 144] on link "Social Media" at bounding box center [24, 155] width 40 height 47
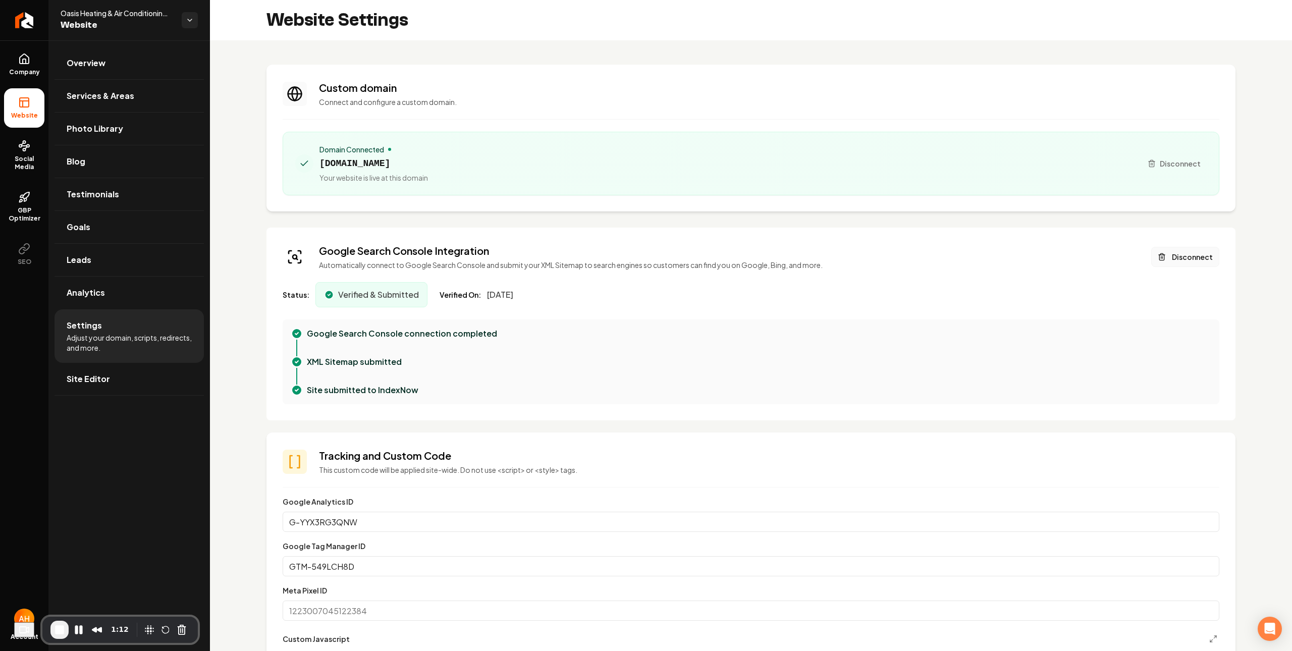
click at [1178, 256] on button "Disconnect" at bounding box center [1185, 257] width 68 height 20
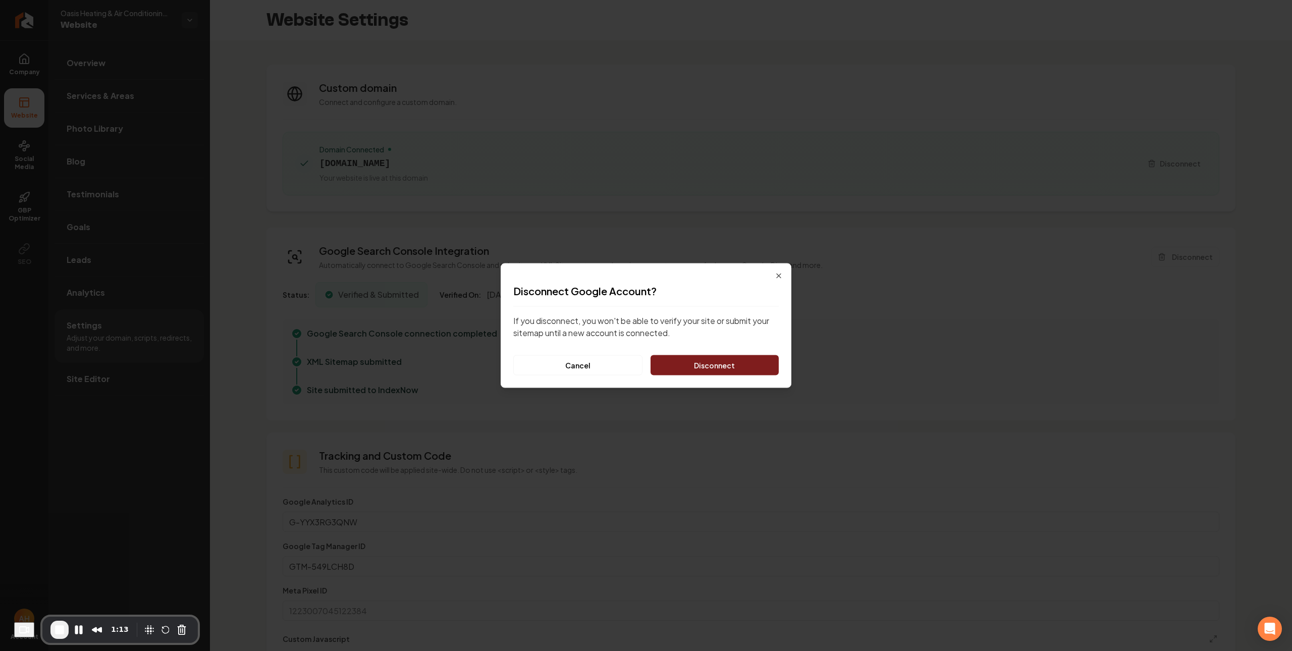
click at [698, 360] on button "Disconnect" at bounding box center [715, 365] width 128 height 20
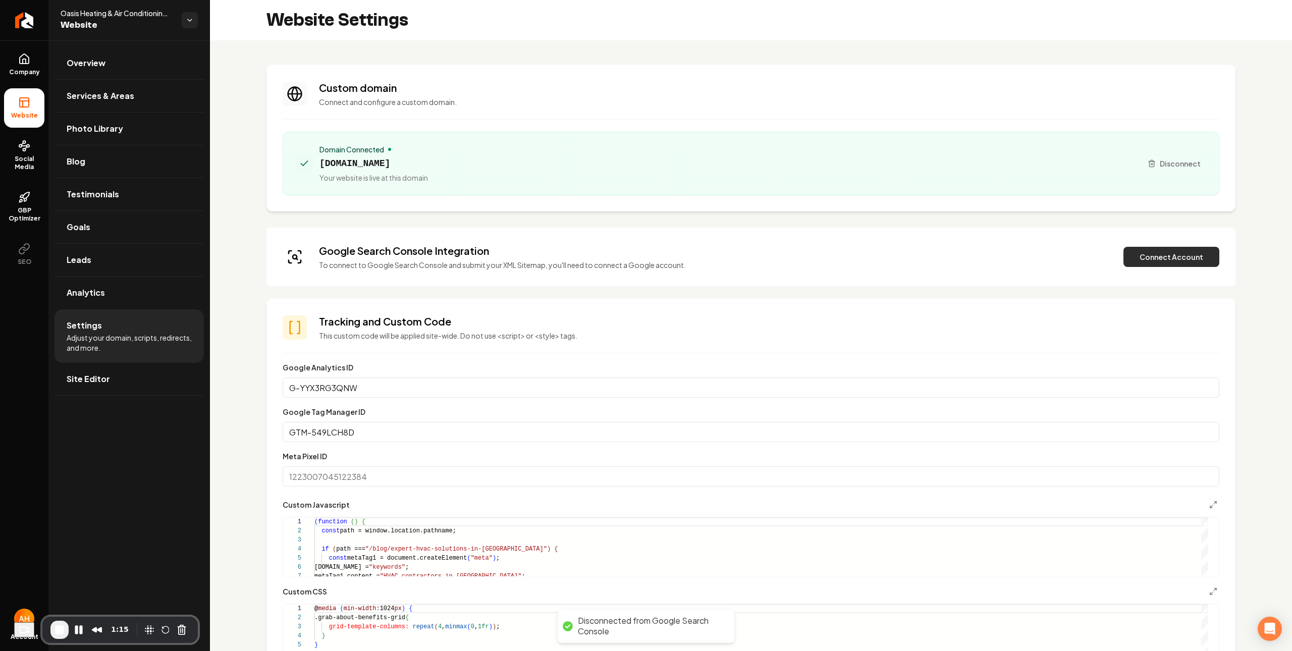
click at [1174, 262] on button "Connect Account" at bounding box center [1171, 257] width 96 height 20
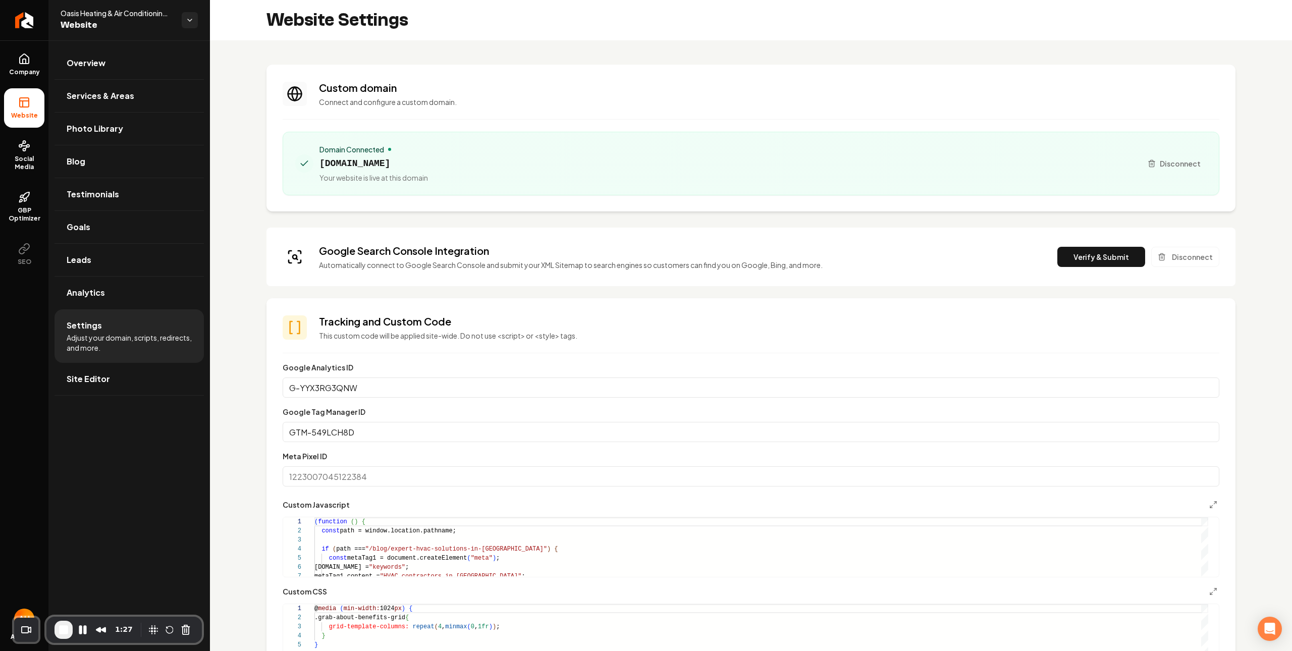
drag, startPoint x: 1060, startPoint y: 248, endPoint x: 1069, endPoint y: 255, distance: 11.4
click at [1061, 248] on button "Verify & Submit" at bounding box center [1101, 257] width 88 height 20
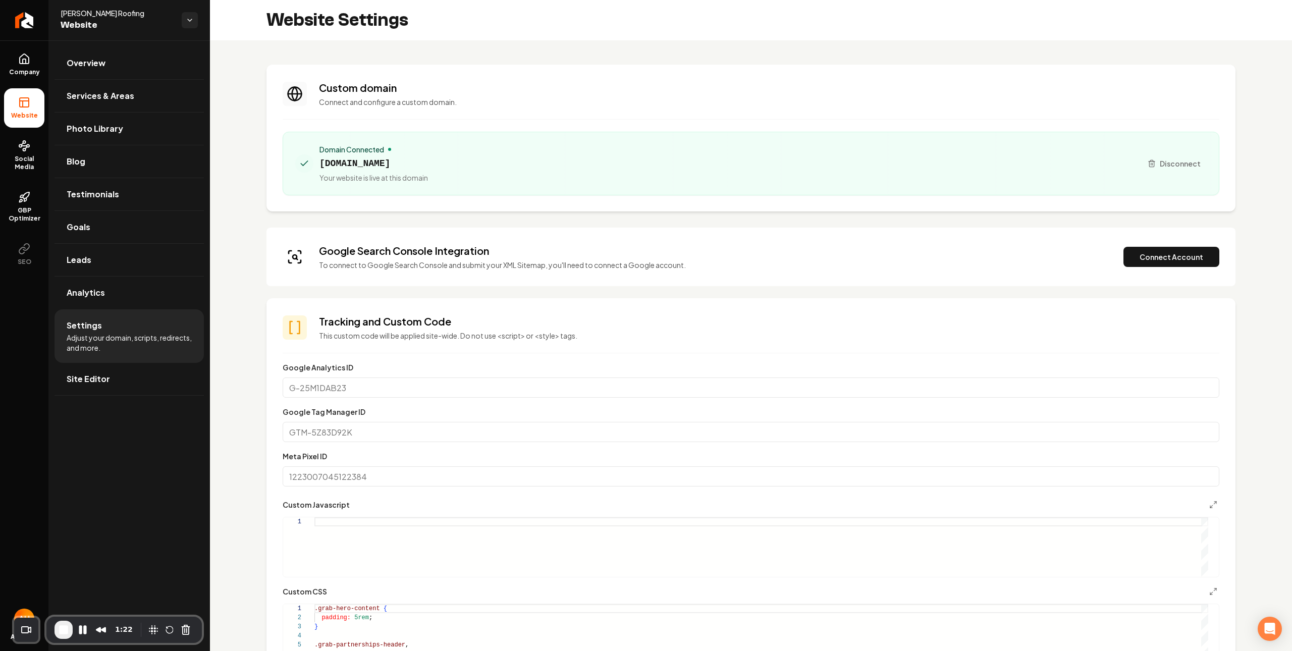
drag, startPoint x: 1144, startPoint y: 252, endPoint x: 1035, endPoint y: 224, distance: 112.7
click at [1143, 252] on button "Connect Account" at bounding box center [1171, 257] width 96 height 20
click at [1081, 256] on button "Verify & Submit" at bounding box center [1101, 257] width 88 height 20
click at [1133, 251] on button "Connect Account" at bounding box center [1171, 257] width 96 height 20
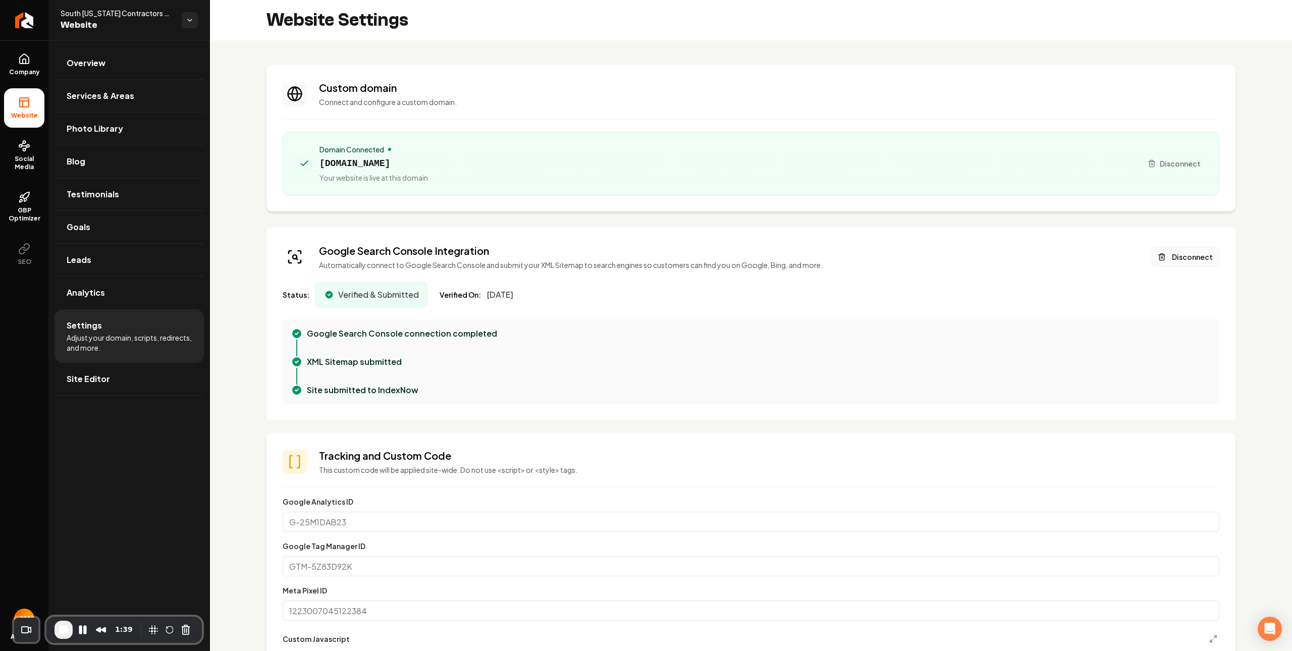
click at [1159, 259] on icon "Main content area" at bounding box center [1161, 258] width 5 height 6
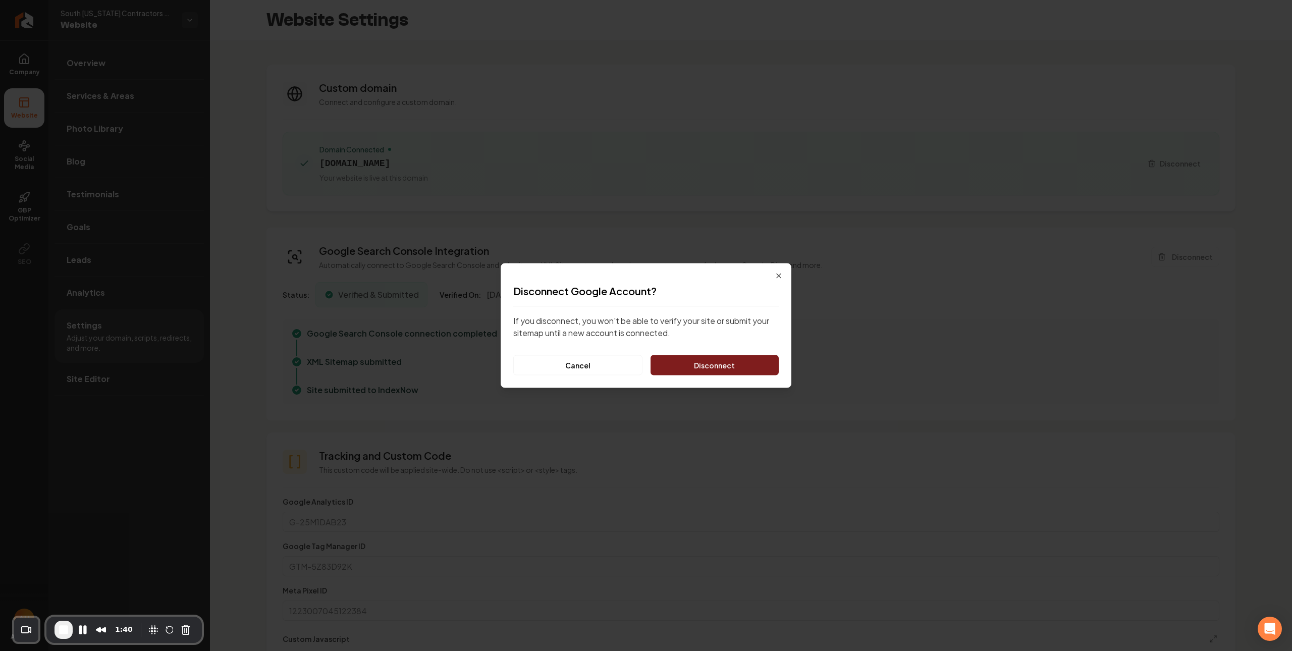
click at [746, 358] on button "Disconnect" at bounding box center [715, 365] width 128 height 20
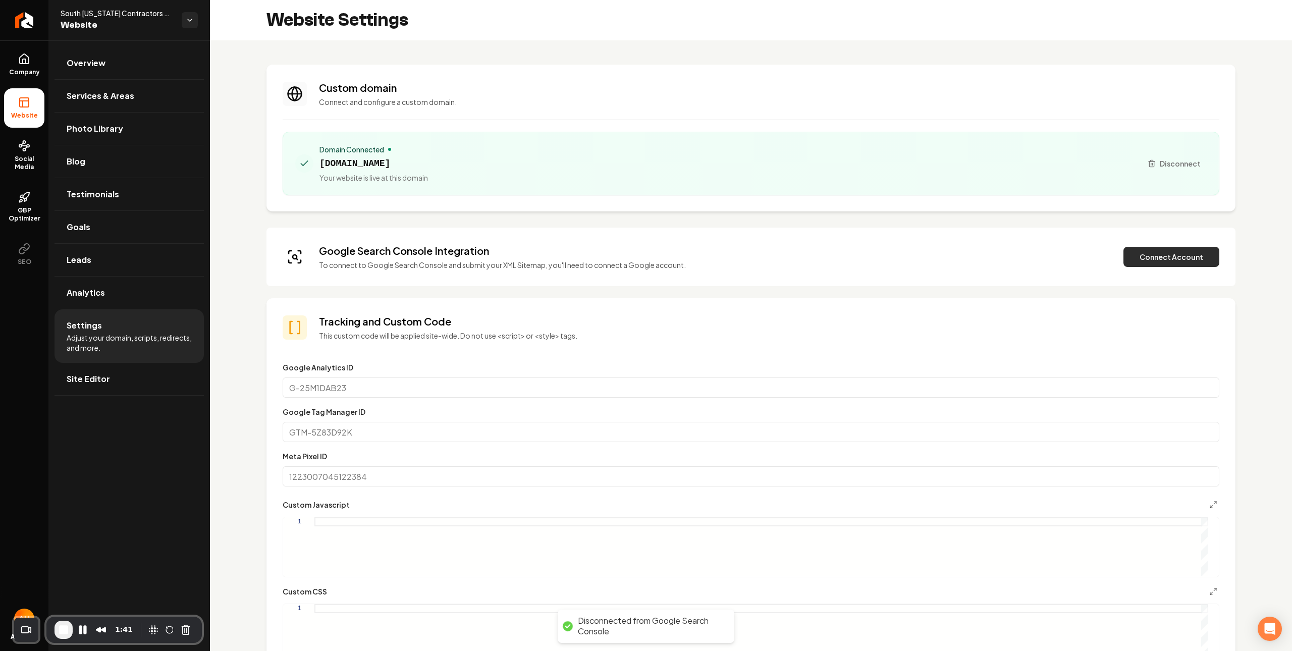
click at [1145, 259] on button "Connect Account" at bounding box center [1171, 257] width 96 height 20
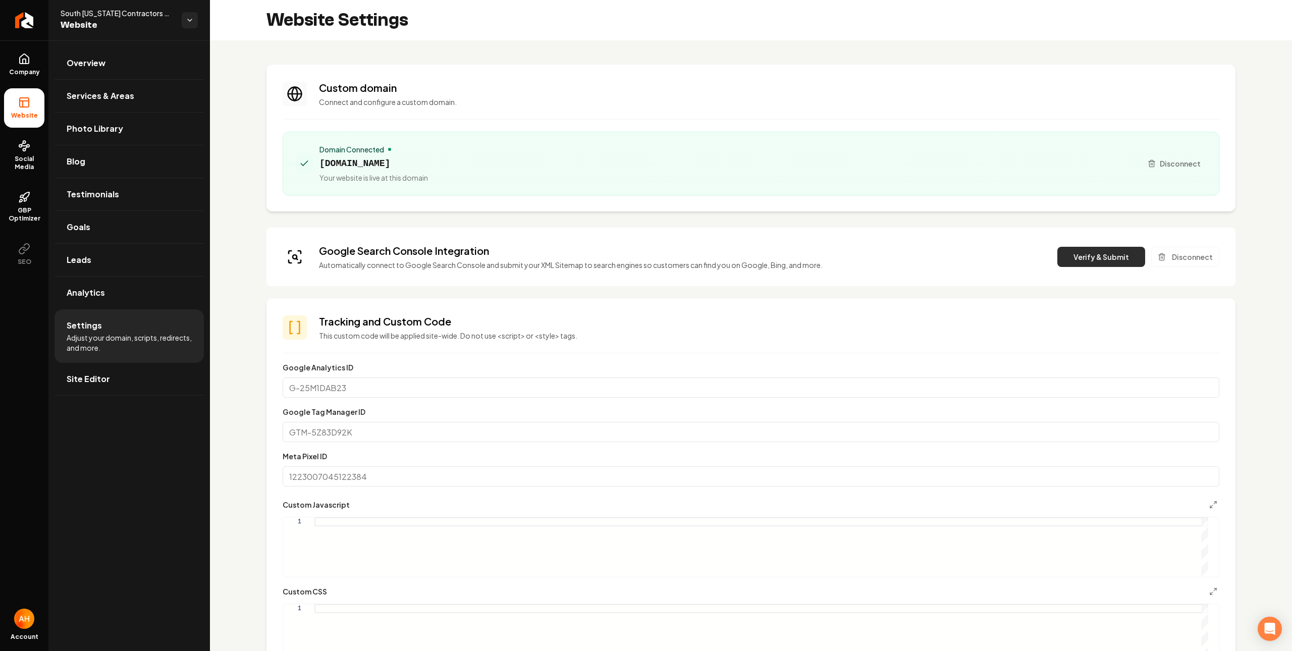
click at [1070, 252] on button "Verify & Submit" at bounding box center [1101, 257] width 88 height 20
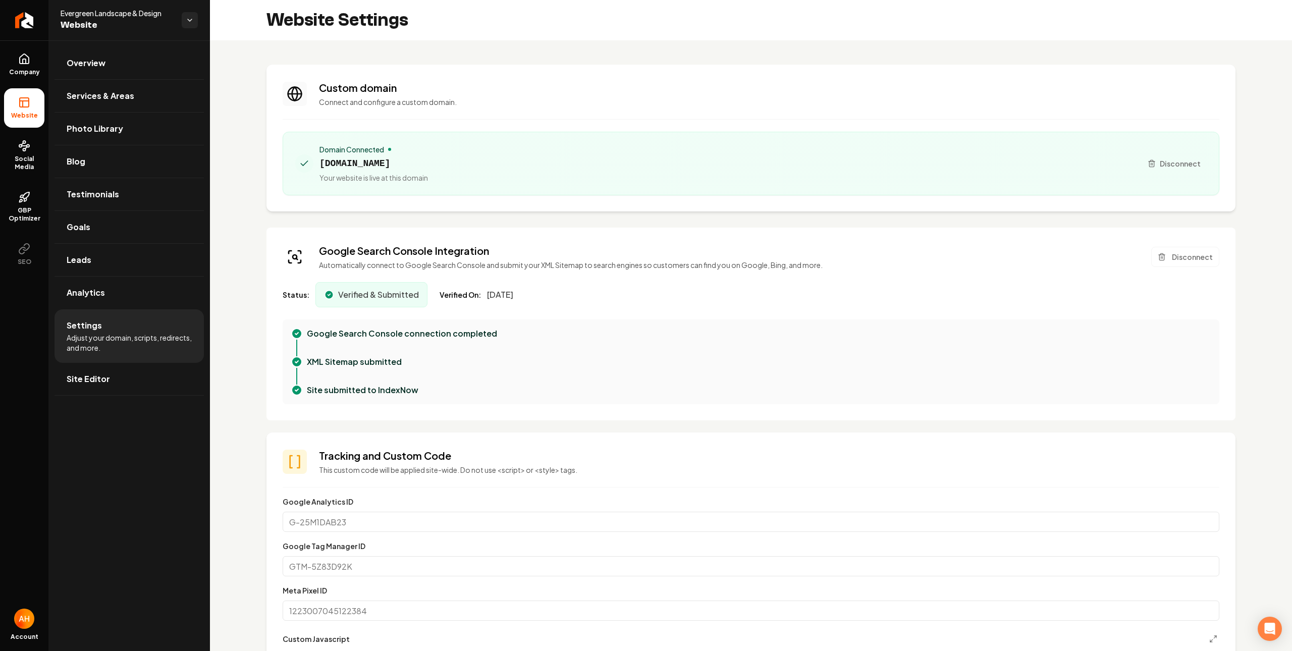
drag, startPoint x: 490, startPoint y: 297, endPoint x: 553, endPoint y: 298, distance: 63.1
click at [553, 298] on div "Status: Verified & Submitted Verified On: [DATE]" at bounding box center [751, 294] width 937 height 25
click at [513, 293] on span "[DATE]" at bounding box center [500, 295] width 26 height 12
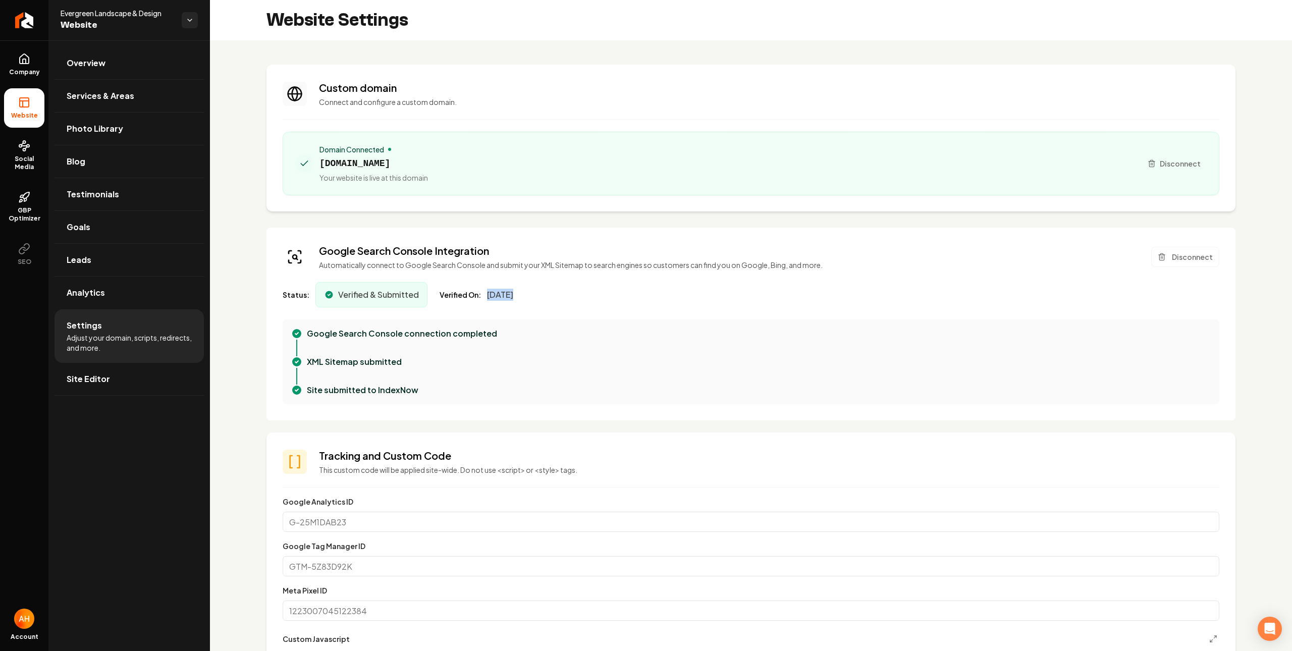
click at [513, 293] on span "August 11, 2025" at bounding box center [500, 295] width 26 height 12
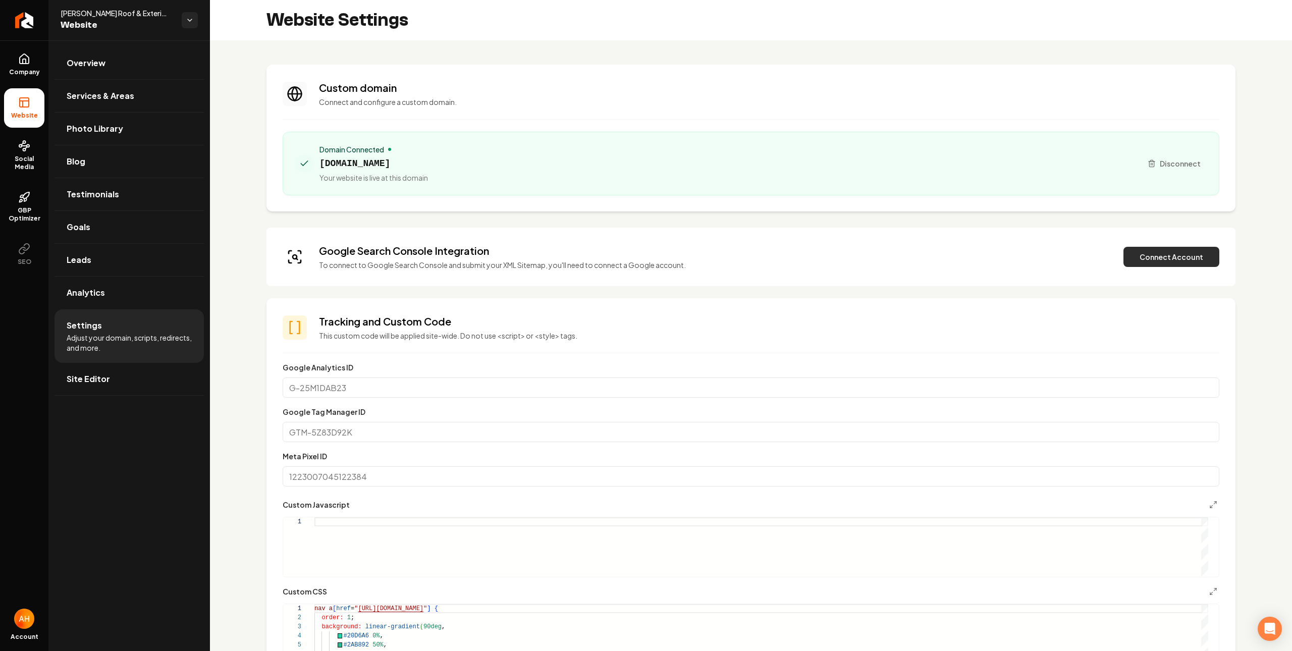
click at [1143, 259] on button "Connect Account" at bounding box center [1171, 257] width 96 height 20
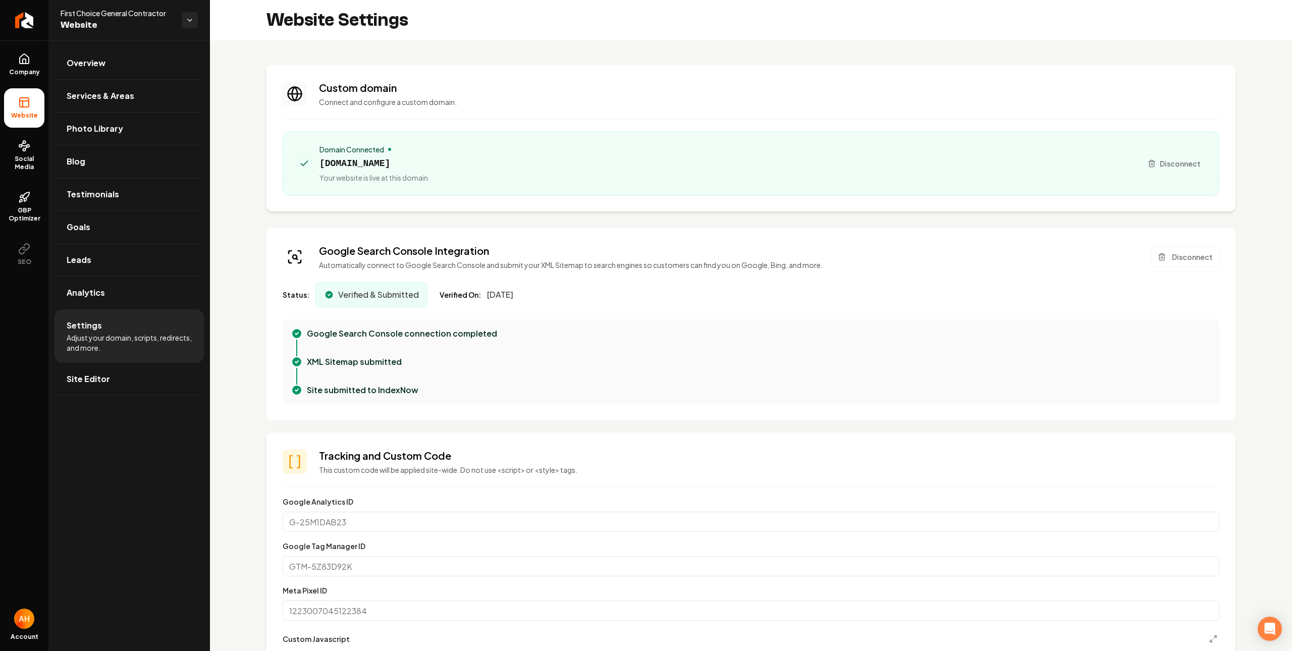
click at [356, 165] on span "[DOMAIN_NAME]" at bounding box center [373, 163] width 109 height 14
click at [357, 164] on span "[DOMAIN_NAME]" at bounding box center [373, 163] width 109 height 14
drag, startPoint x: 528, startPoint y: 300, endPoint x: 464, endPoint y: 291, distance: 64.7
click at [442, 297] on div "Verified On: May 5, 2025" at bounding box center [477, 295] width 74 height 12
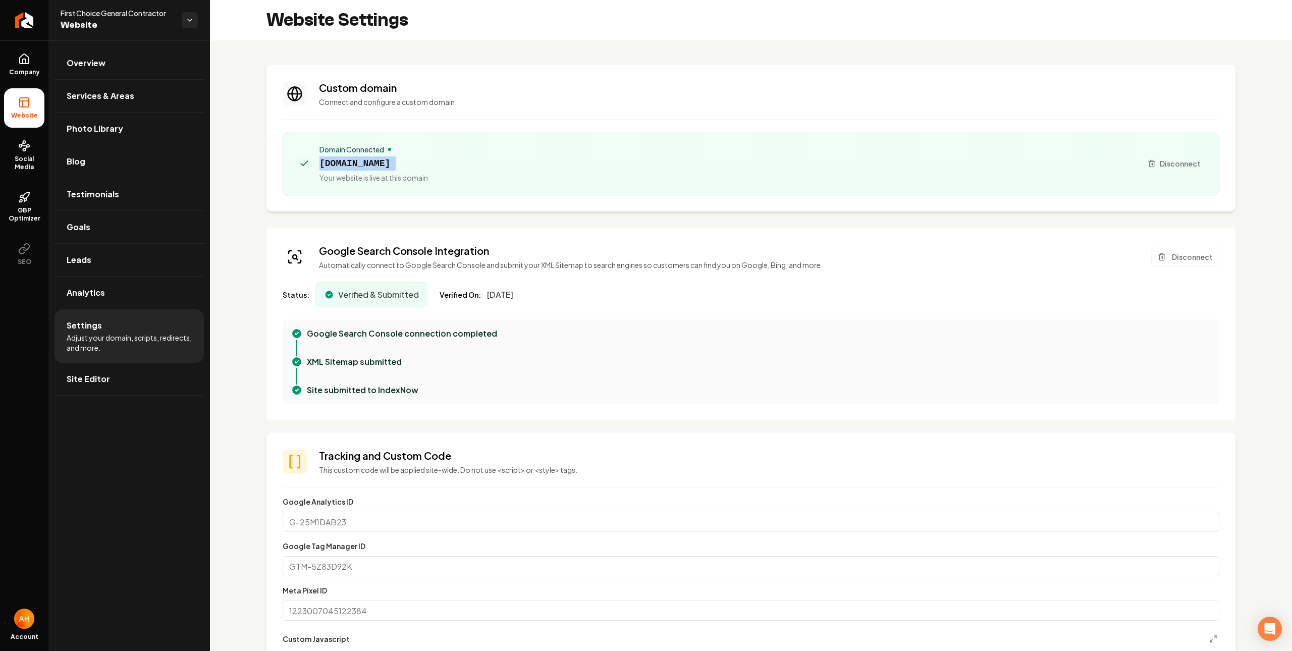
click at [474, 291] on span "Verified On:" at bounding box center [460, 295] width 41 height 10
drag, startPoint x: 504, startPoint y: 253, endPoint x: 463, endPoint y: 268, distance: 43.6
click at [503, 252] on h3 "Google Search Console Integration" at bounding box center [571, 251] width 504 height 14
drag, startPoint x: 561, startPoint y: 290, endPoint x: 485, endPoint y: 289, distance: 75.2
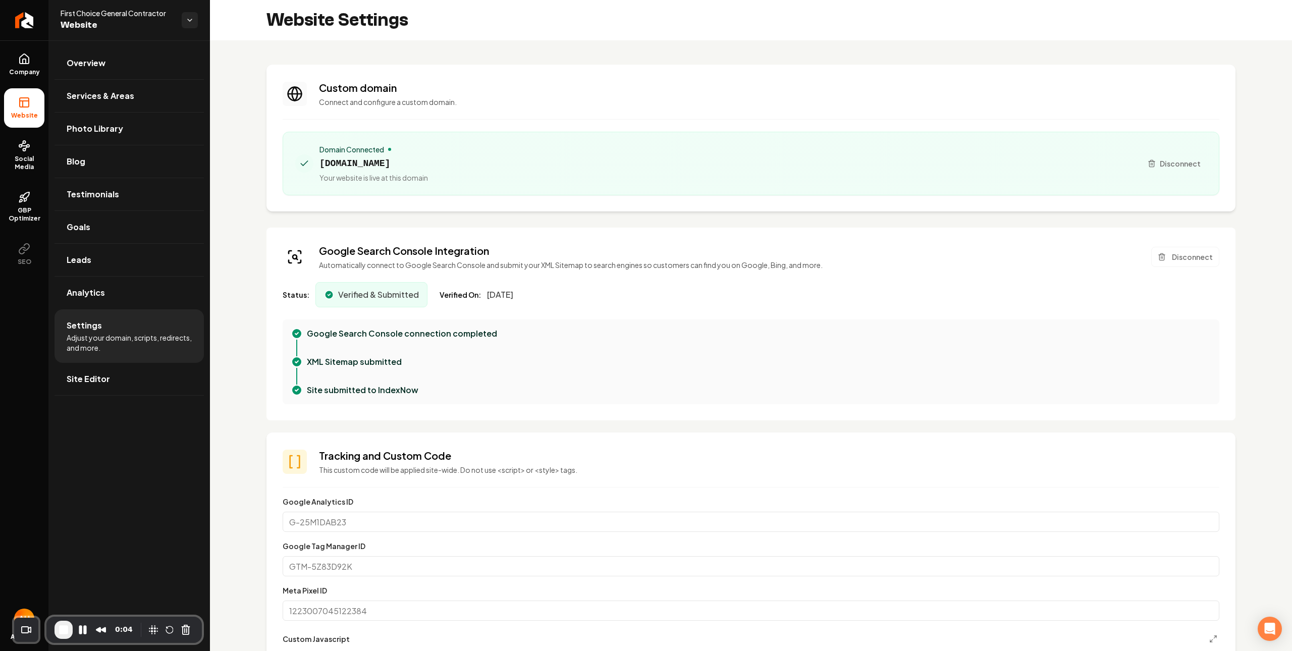
click at [485, 289] on div "Status: Verified & Submitted Verified On: May 5, 2025" at bounding box center [751, 294] width 937 height 25
click at [359, 174] on span "Your website is live at this domain" at bounding box center [373, 178] width 109 height 10
click at [360, 165] on span "fcgencontractor.com" at bounding box center [373, 163] width 109 height 14
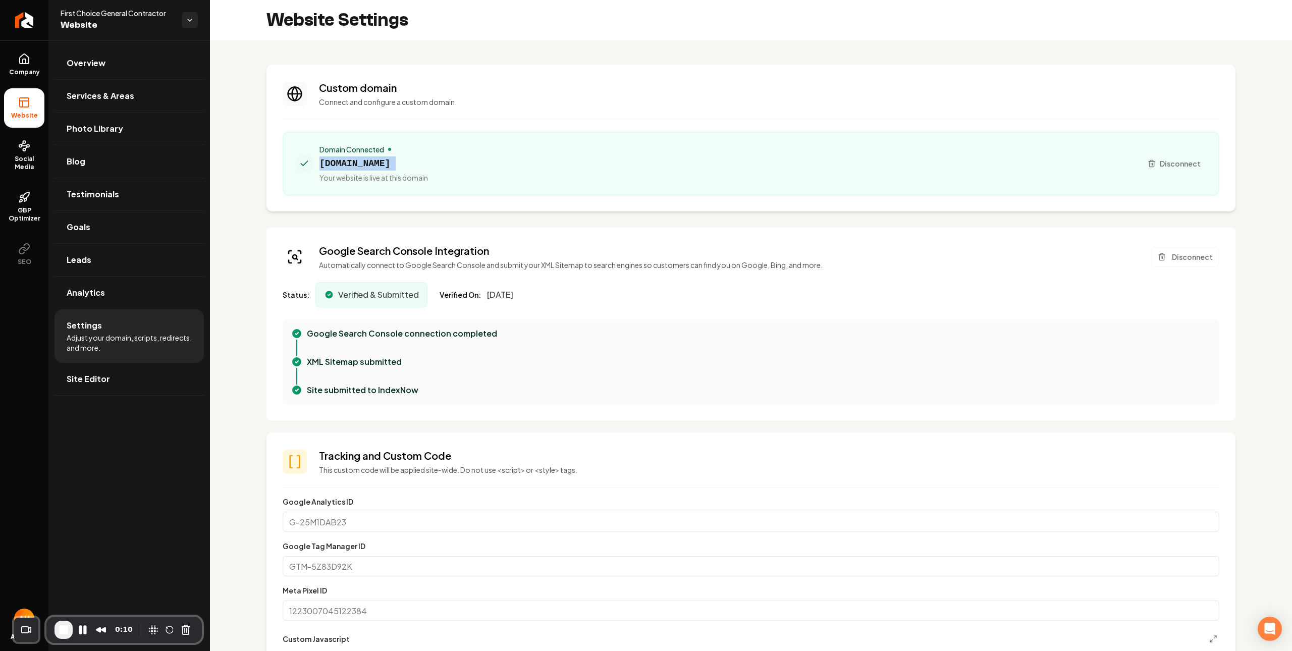
click at [395, 163] on span "fcgencontractor.com" at bounding box center [373, 163] width 109 height 14
click at [428, 173] on span "Your website is live at this domain" at bounding box center [373, 178] width 109 height 10
click at [430, 169] on div "Domain Connected fcgencontractor.com Your website is live at this domain" at bounding box center [714, 163] width 838 height 38
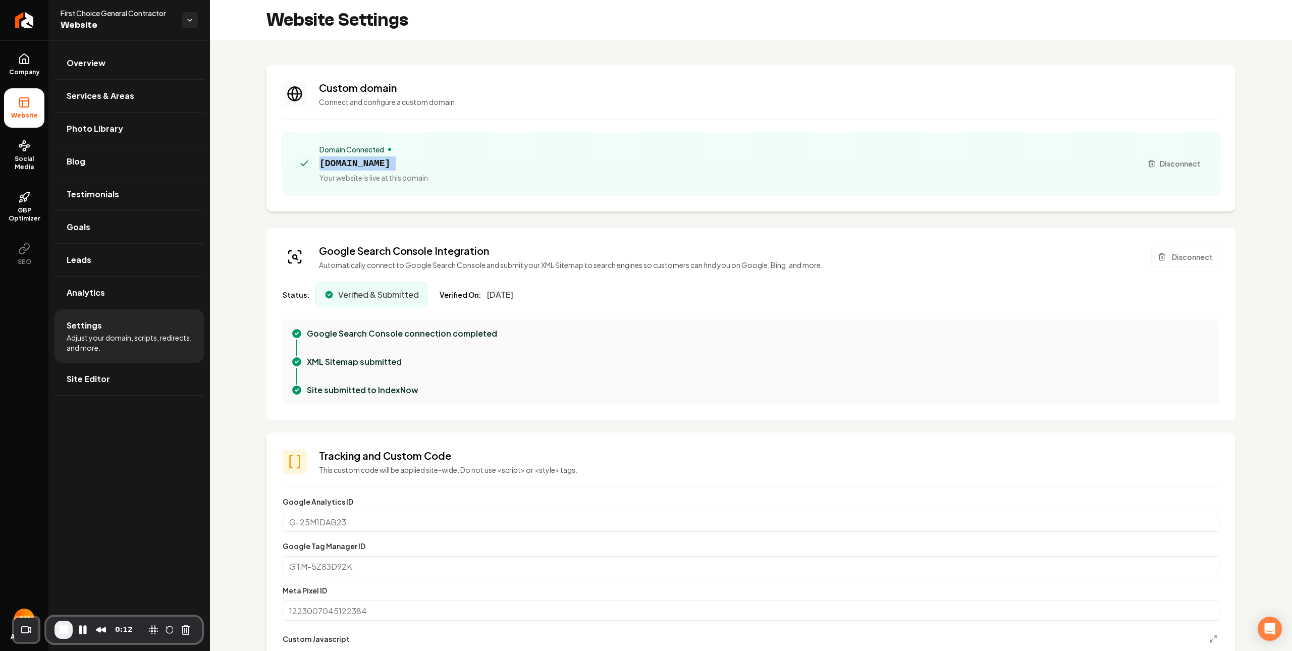
drag, startPoint x: 430, startPoint y: 169, endPoint x: 340, endPoint y: 155, distance: 90.8
click at [340, 156] on div "Domain Connected fcgencontractor.com Your website is live at this domain" at bounding box center [714, 163] width 838 height 38
drag, startPoint x: 476, startPoint y: 298, endPoint x: 552, endPoint y: 284, distance: 76.9
click at [563, 285] on div "Status: Verified & Submitted Verified On: [DATE]" at bounding box center [751, 294] width 937 height 25
drag, startPoint x: 497, startPoint y: 301, endPoint x: 531, endPoint y: 287, distance: 37.4
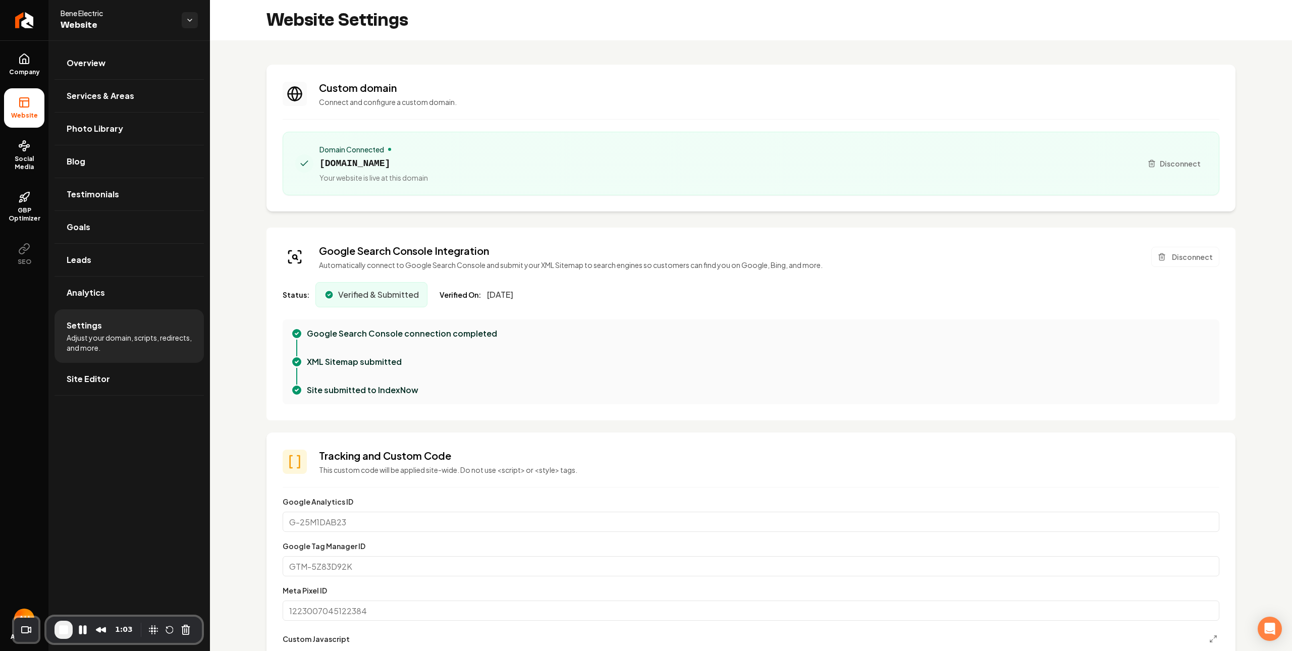
click at [513, 290] on span "[DATE]" at bounding box center [500, 295] width 26 height 12
click at [493, 301] on span "[DATE]" at bounding box center [500, 295] width 26 height 12
click at [492, 299] on span "[DATE]" at bounding box center [500, 295] width 26 height 12
click at [496, 298] on span "[DATE]" at bounding box center [500, 295] width 26 height 12
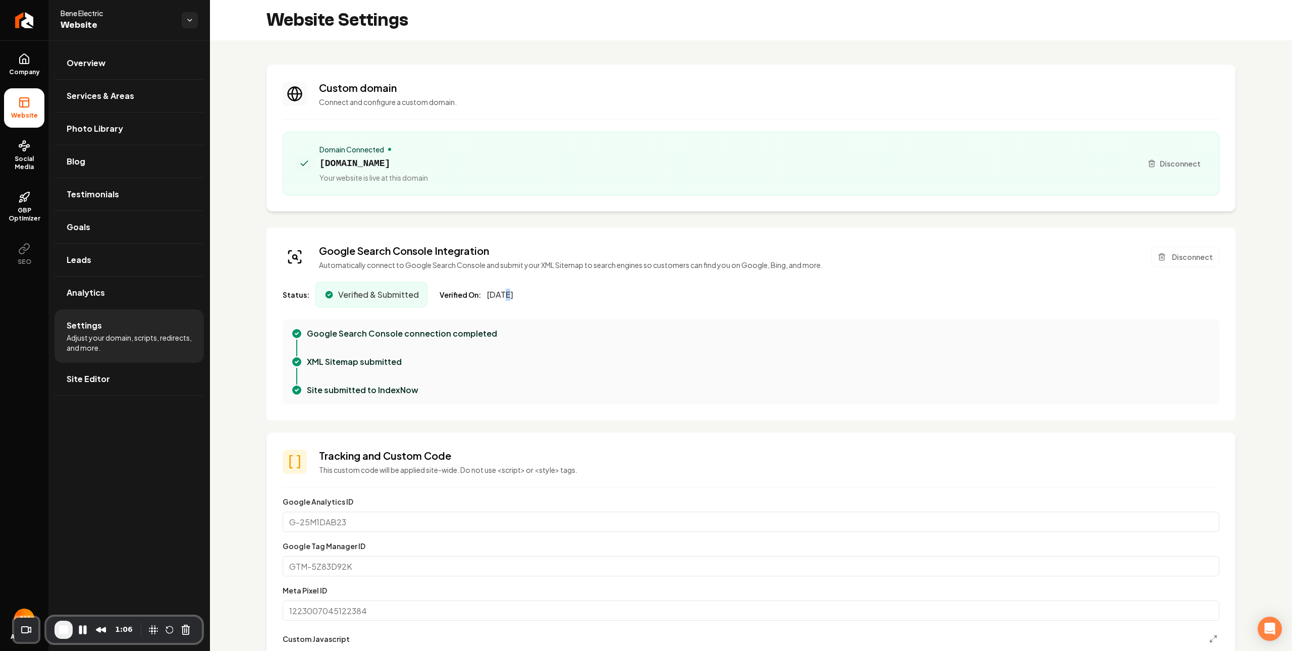
click at [496, 298] on span "July 17, 2025" at bounding box center [500, 295] width 26 height 12
click at [491, 291] on span "July 17, 2025" at bounding box center [500, 295] width 26 height 12
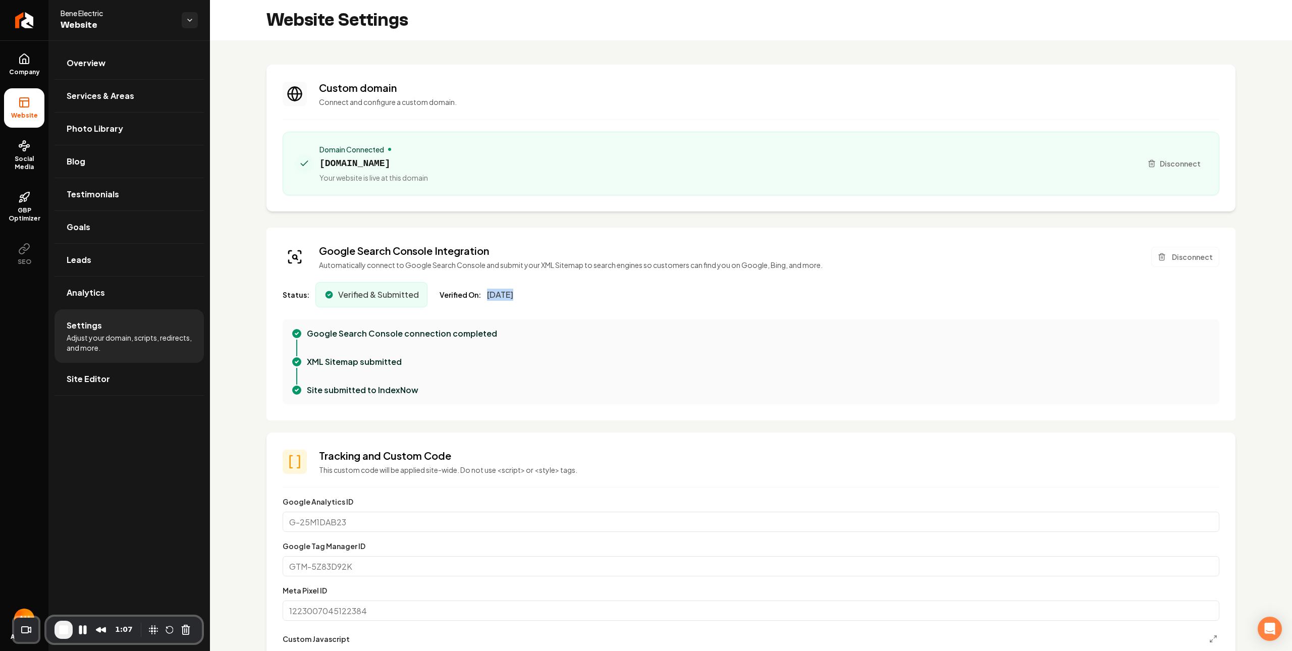
click at [491, 291] on span "July 17, 2025" at bounding box center [500, 295] width 26 height 12
click at [492, 291] on span "July 17, 2025" at bounding box center [500, 295] width 26 height 12
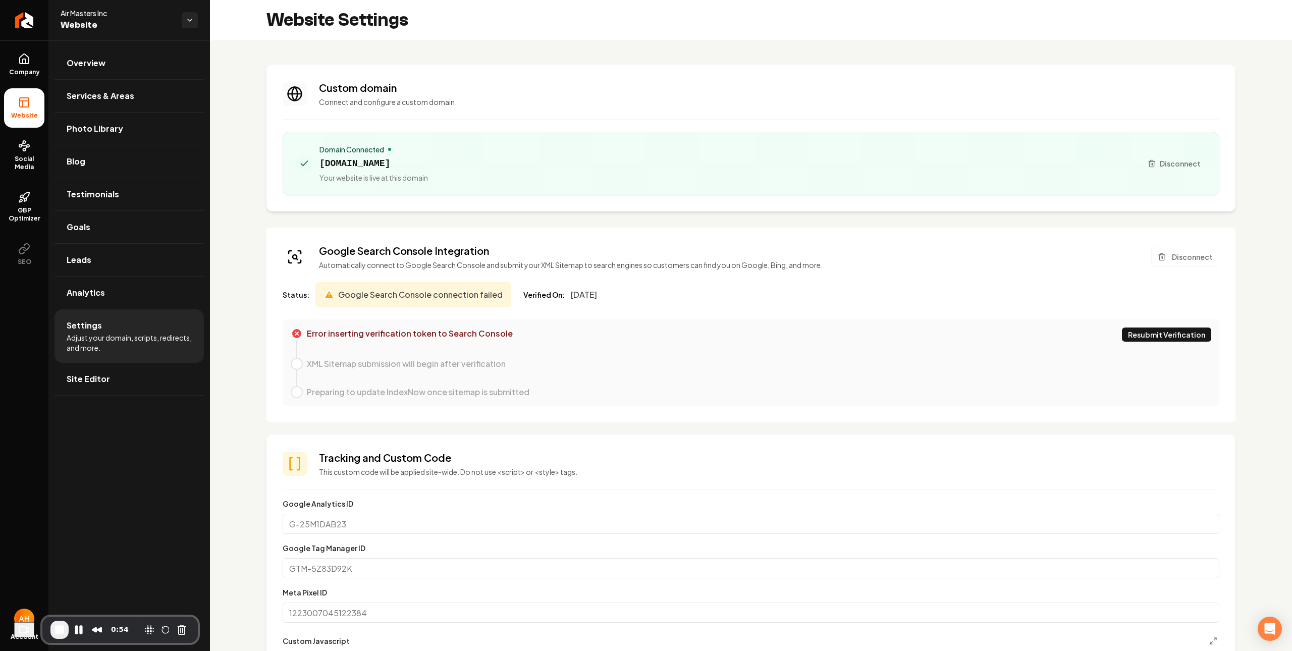
click at [317, 150] on div "Domain Connected airmastershawaii.com Your website is live at this domain" at bounding box center [714, 163] width 838 height 38
click at [380, 167] on span "airmastershawaii.com" at bounding box center [373, 163] width 109 height 14
drag, startPoint x: 551, startPoint y: 308, endPoint x: 624, endPoint y: 294, distance: 74.0
click at [629, 296] on div "Google Search Console Integration Automatically connect to Google Search Consol…" at bounding box center [750, 325] width 969 height 195
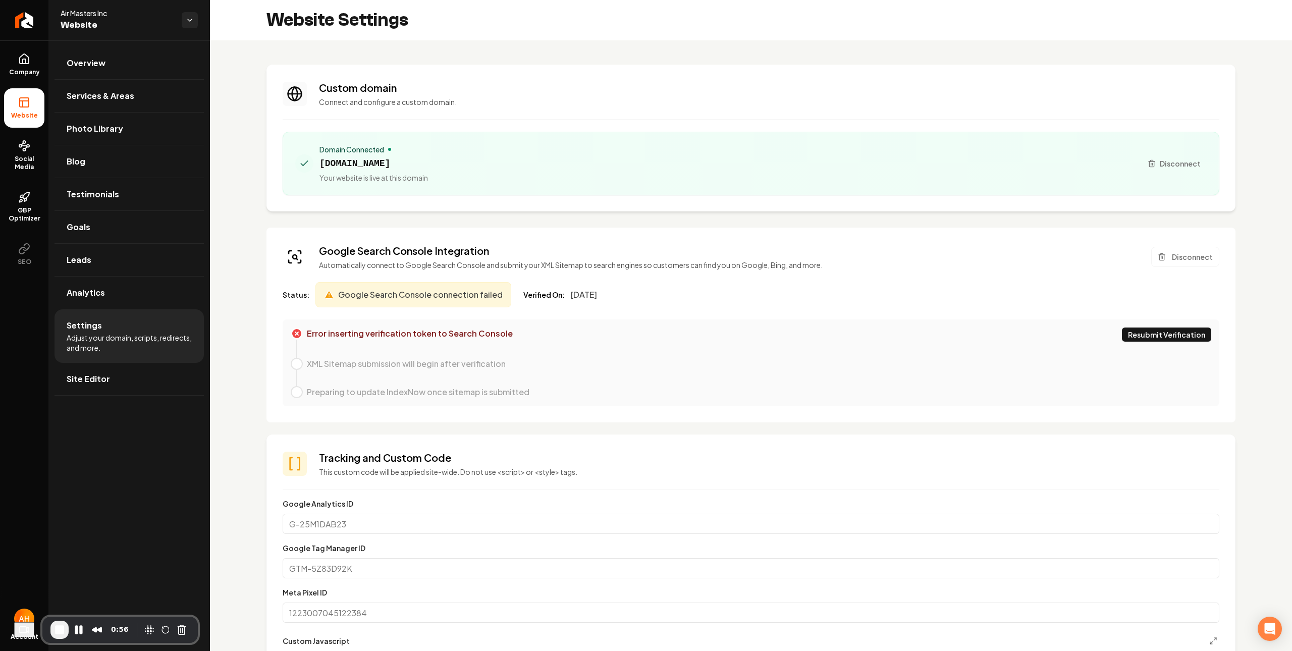
click at [597, 295] on span "July 23, 2025" at bounding box center [584, 295] width 26 height 12
click at [562, 296] on div "Verified On: July 23, 2025" at bounding box center [560, 295] width 74 height 12
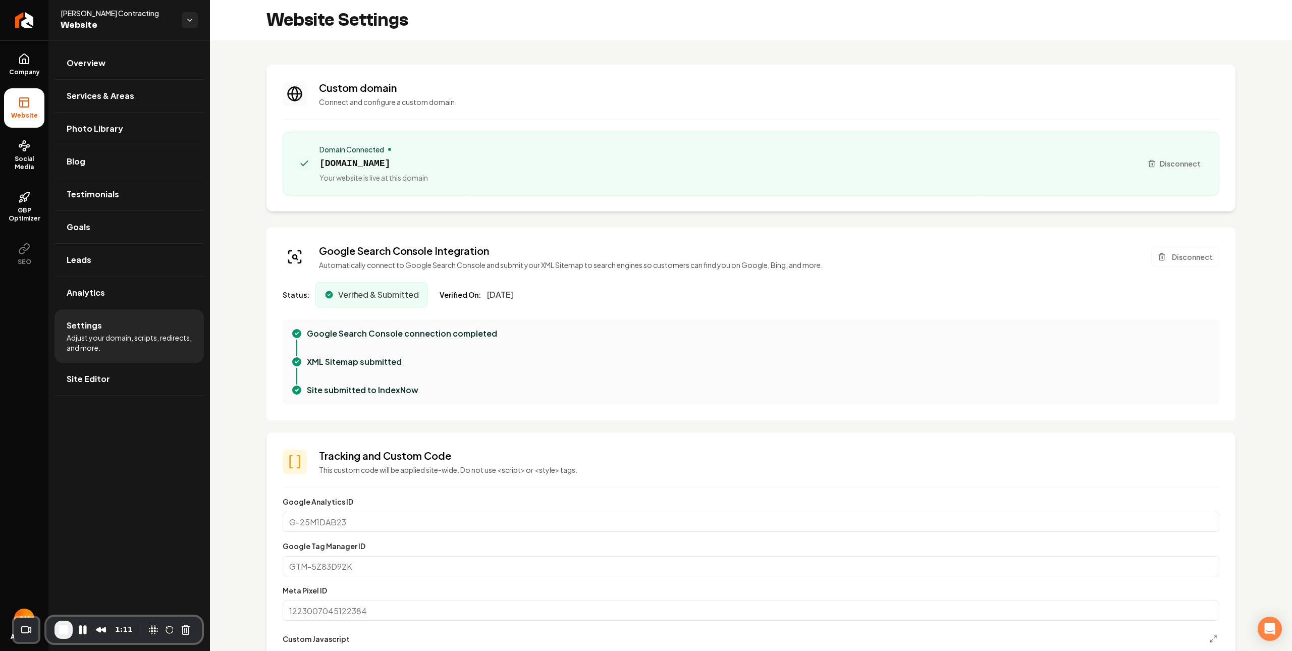
click at [502, 294] on span "August 7, 2025" at bounding box center [500, 295] width 26 height 12
click at [543, 293] on div "Status: Verified & Submitted Verified On: August 7, 2025" at bounding box center [751, 294] width 937 height 25
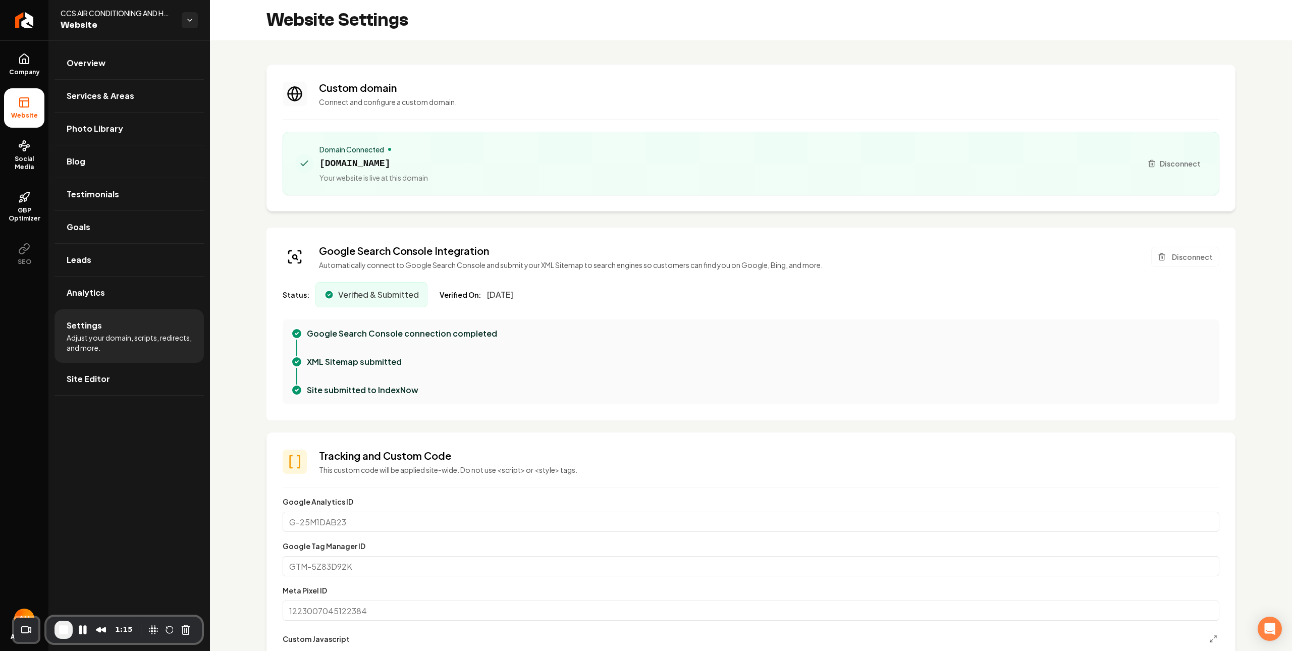
click at [513, 290] on span "[DATE]" at bounding box center [500, 295] width 26 height 12
click at [617, 246] on h3 "Google Search Console Integration" at bounding box center [571, 251] width 504 height 14
click at [508, 294] on span "[DATE]" at bounding box center [500, 295] width 26 height 12
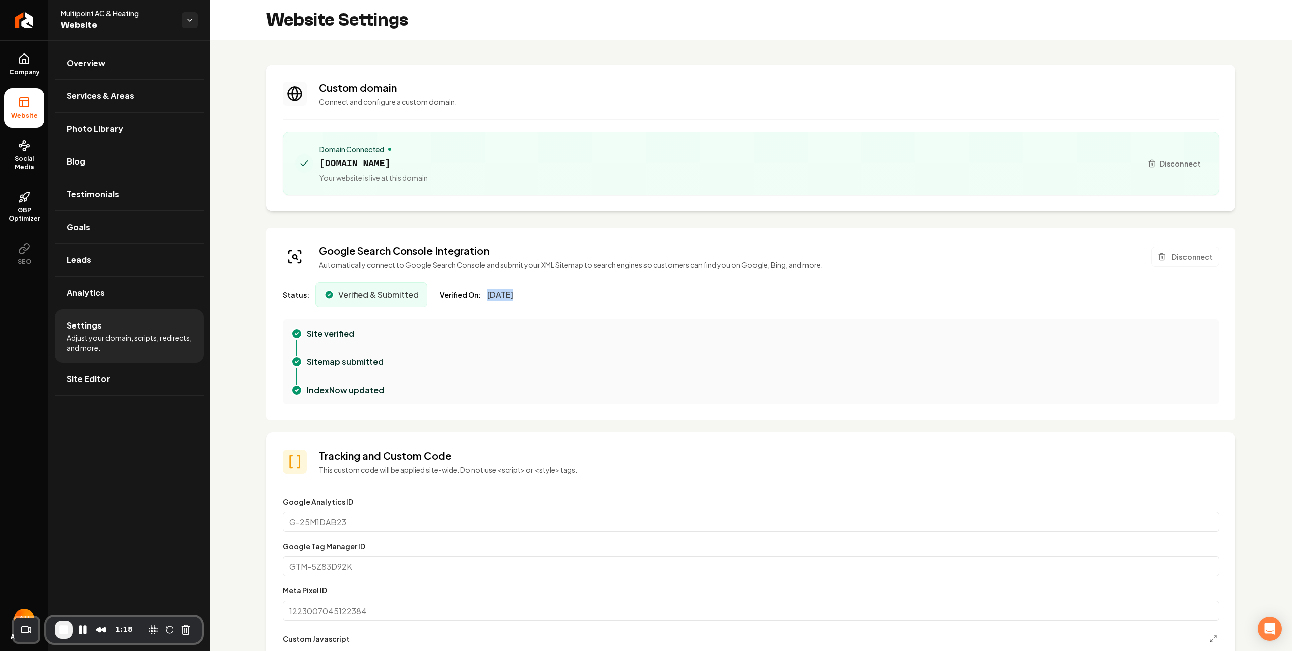
drag, startPoint x: 508, startPoint y: 294, endPoint x: 607, endPoint y: 204, distance: 134.0
click at [508, 293] on span "[DATE]" at bounding box center [500, 295] width 26 height 12
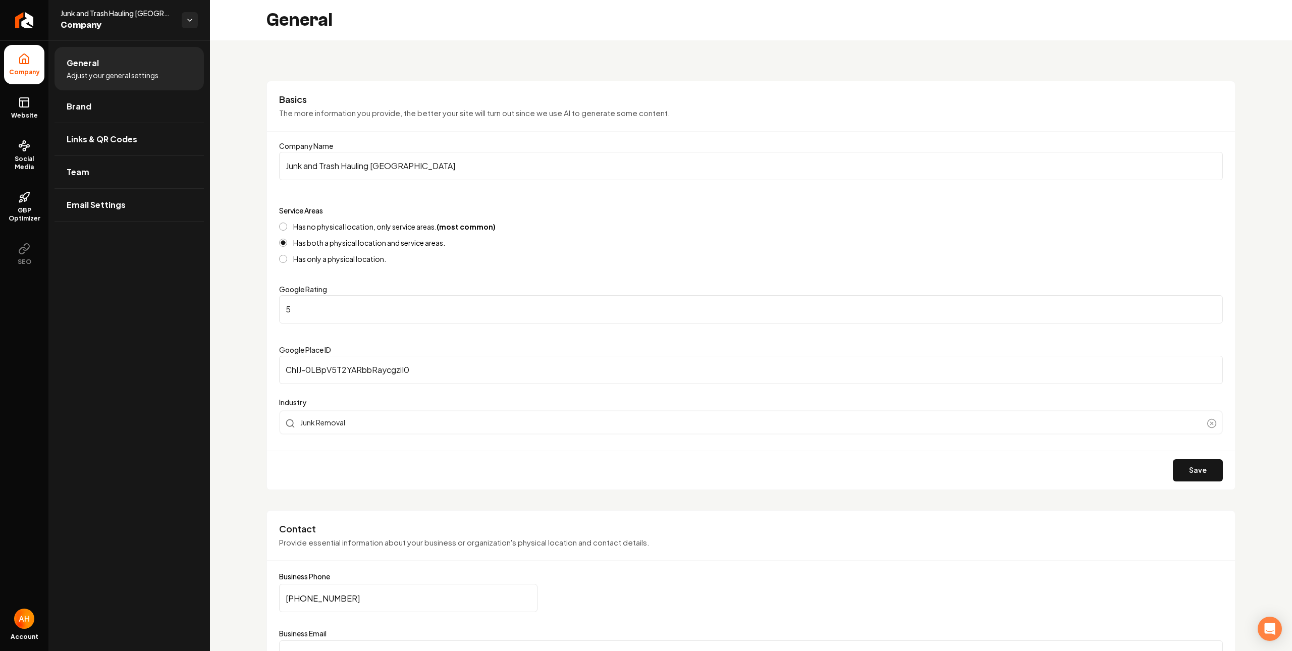
scroll to position [243, 0]
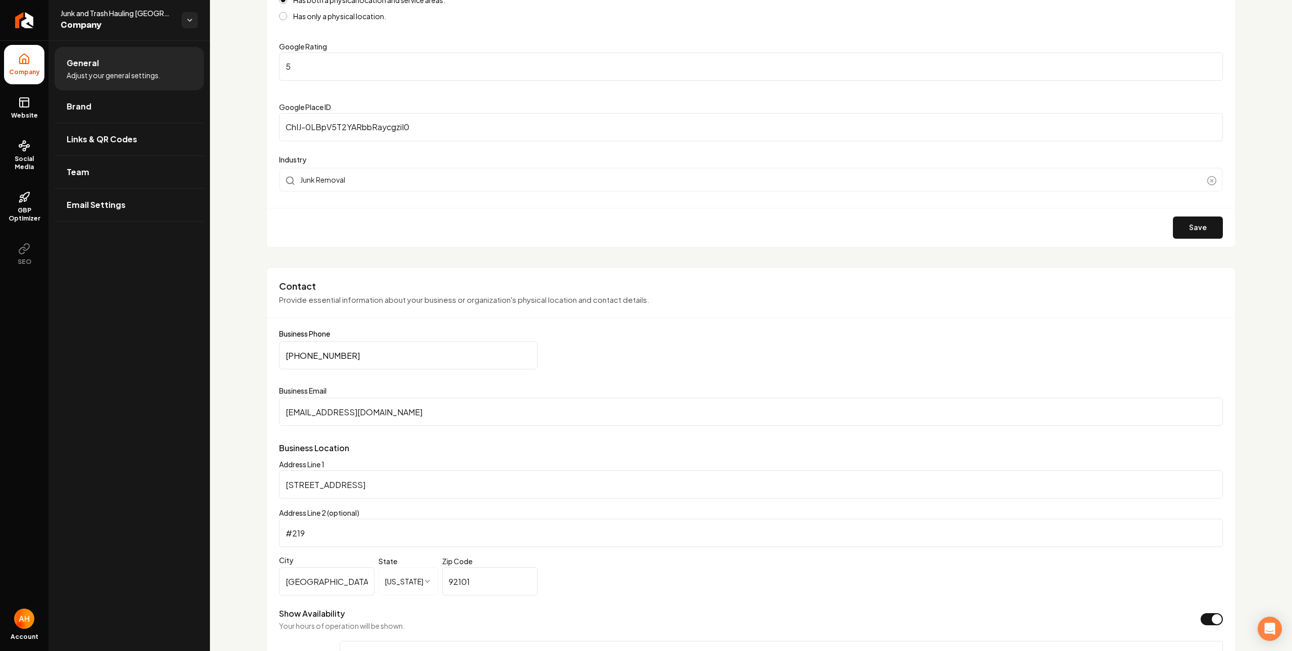
drag, startPoint x: 282, startPoint y: 149, endPoint x: 282, endPoint y: 157, distance: 8.1
click at [282, 149] on form "Company Name Junk and Trash Hauling San Diego Service Areas Has no physical loc…" at bounding box center [751, 72] width 944 height 350
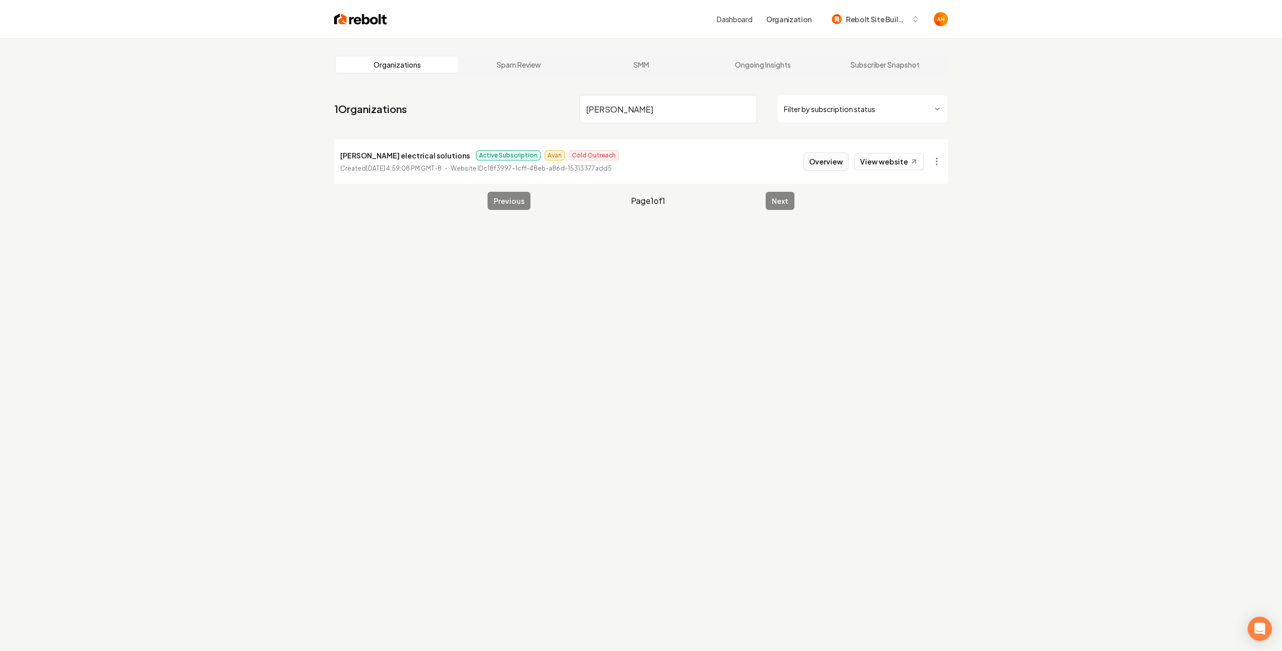
type input "[PERSON_NAME]"
click at [843, 159] on button "Overview" at bounding box center [825, 161] width 45 height 18
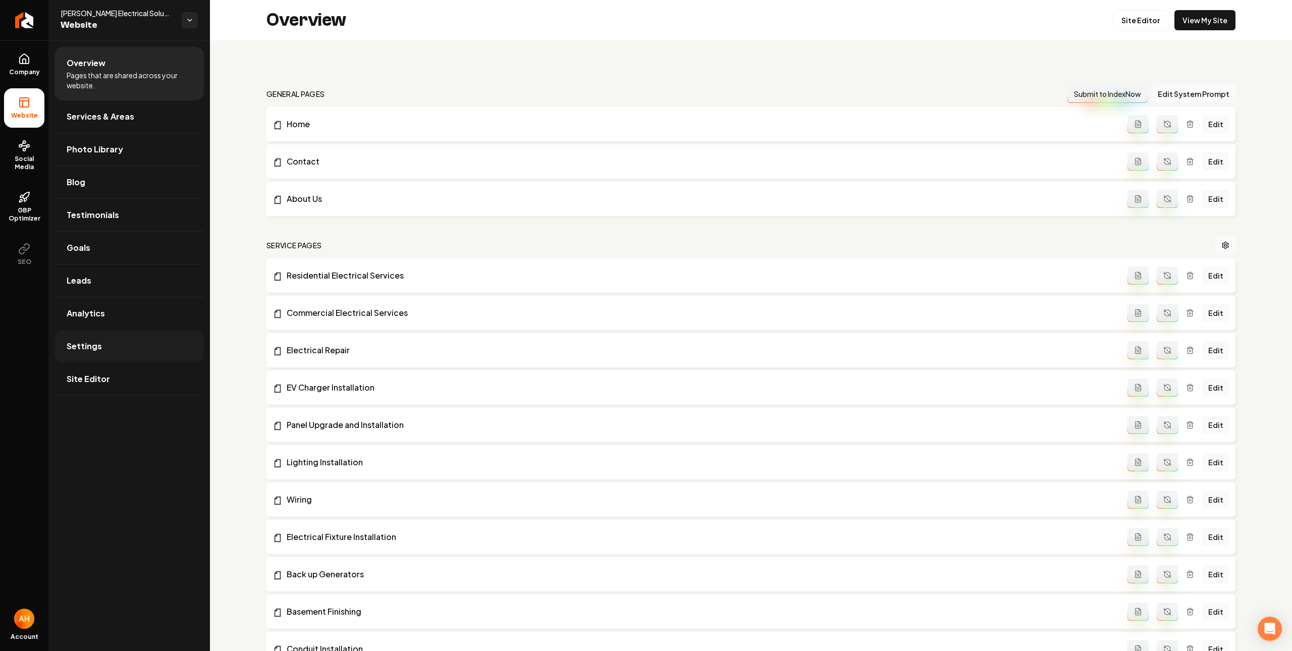
click at [153, 353] on link "Settings" at bounding box center [129, 346] width 149 height 32
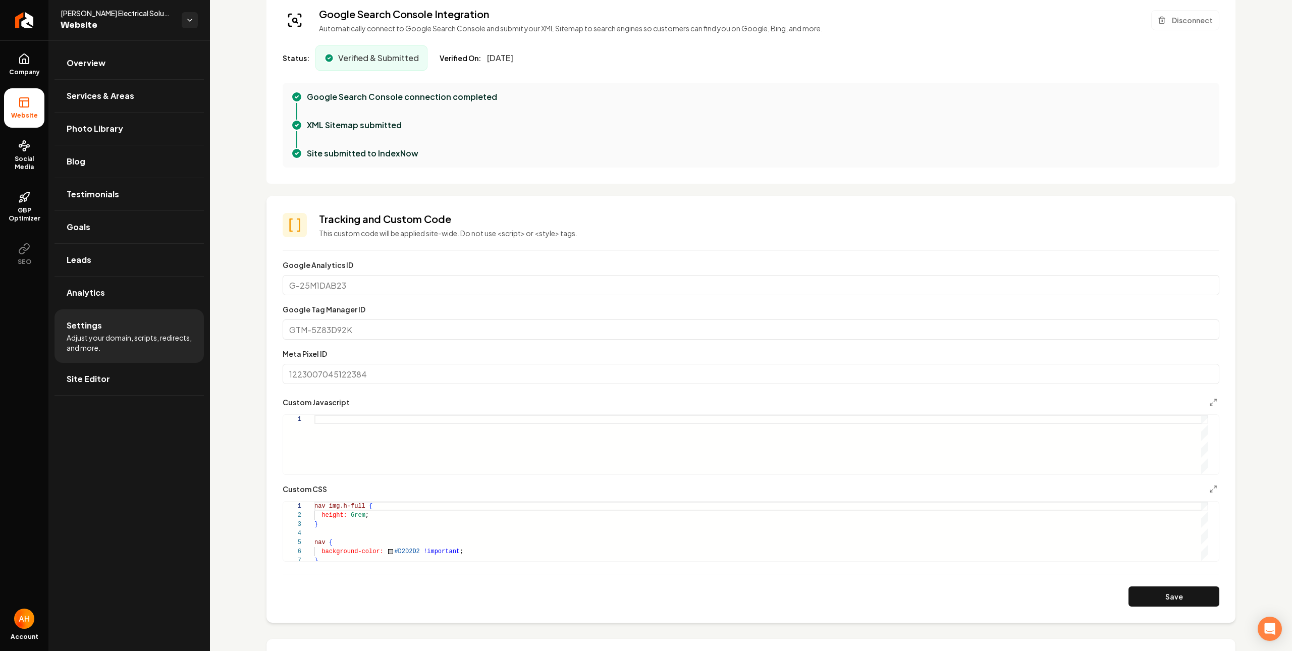
scroll to position [572, 0]
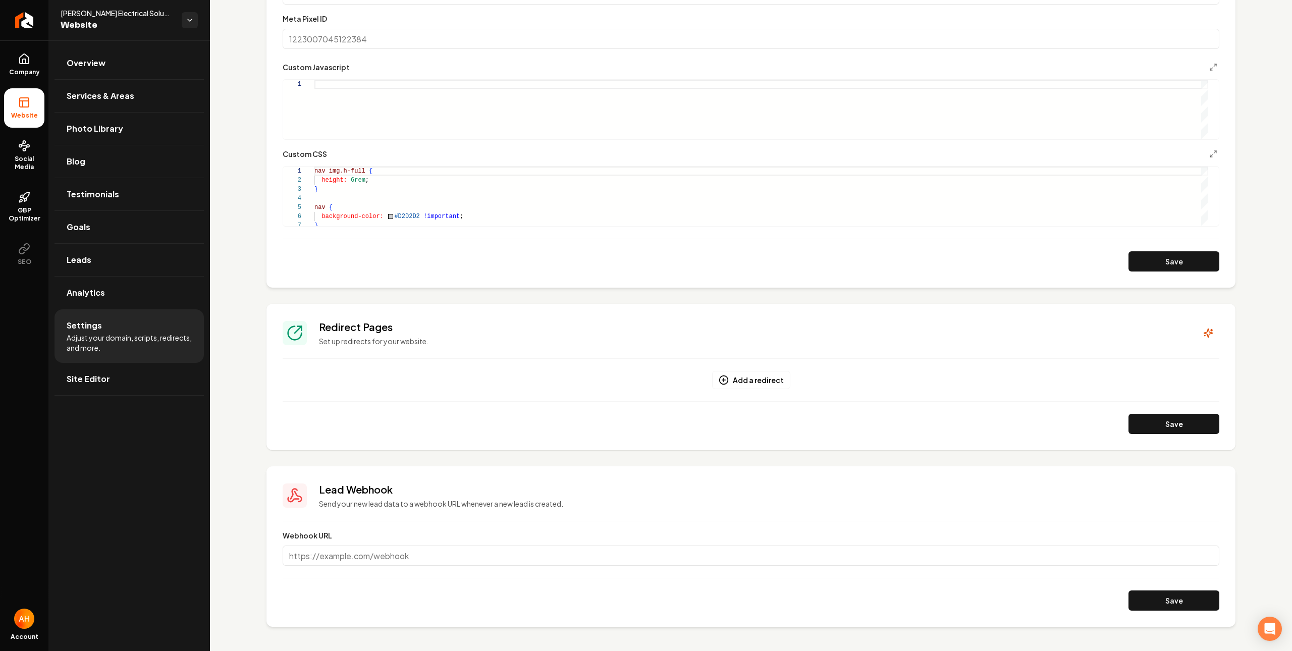
click at [529, 90] on div "Main content area" at bounding box center [761, 109] width 894 height 59
type textarea "**********"
click at [1164, 262] on button "Save" at bounding box center [1173, 261] width 91 height 20
click at [148, 63] on link "Overview" at bounding box center [129, 63] width 149 height 32
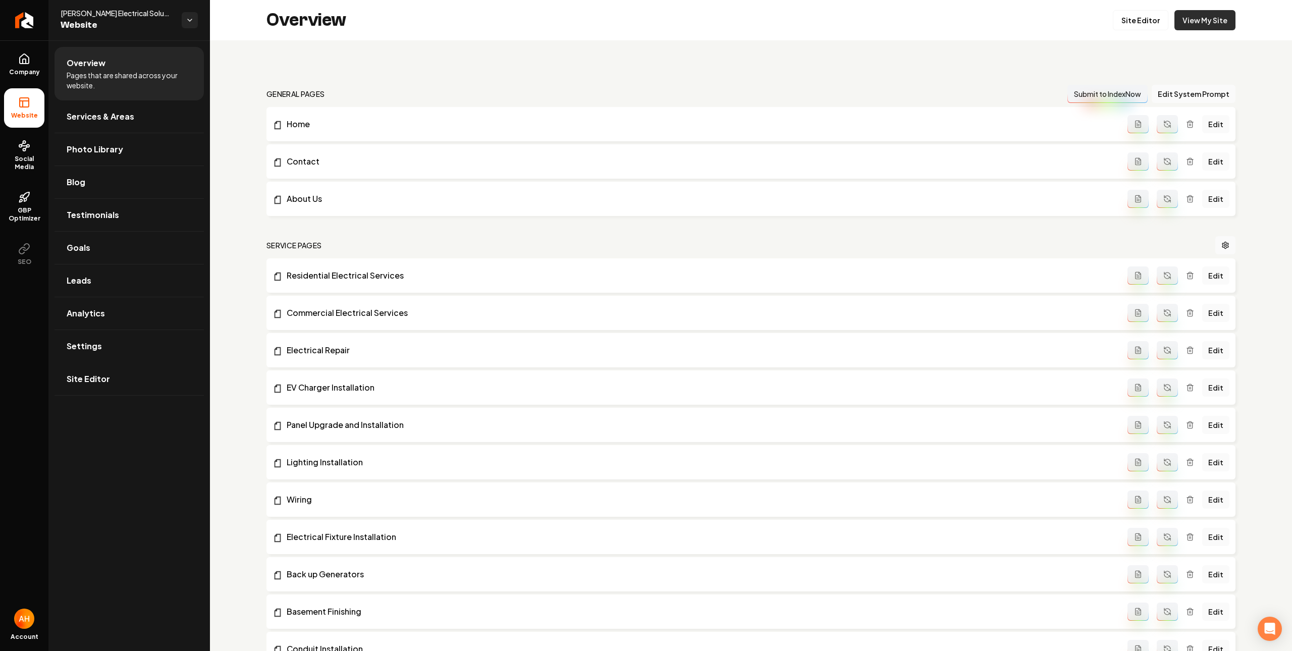
click at [1204, 24] on link "View My Site" at bounding box center [1204, 20] width 61 height 20
click at [127, 336] on link "Settings" at bounding box center [129, 346] width 149 height 32
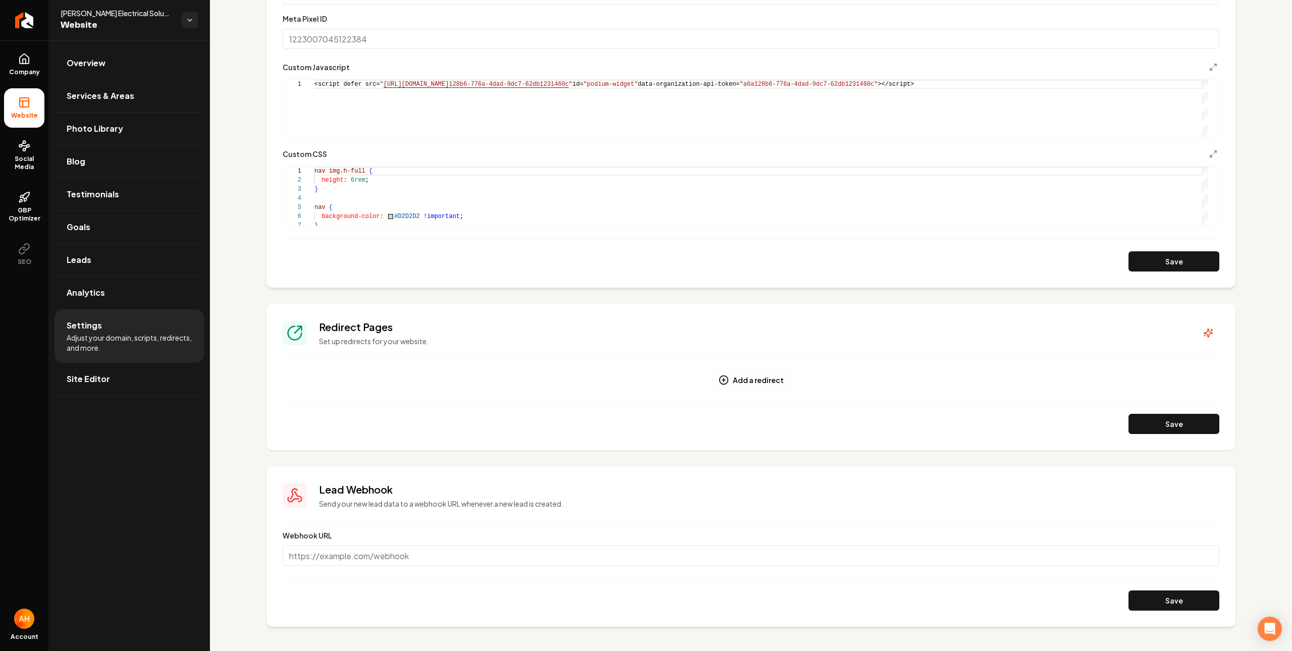
scroll to position [0, 725]
drag, startPoint x: 707, startPoint y: 127, endPoint x: 971, endPoint y: 109, distance: 264.6
click at [708, 127] on div "<script defer src= " https://connect.podium.com/widget.js#ORG_TOKEN=a6a 128b6-7…" at bounding box center [761, 109] width 894 height 59
click at [1209, 65] on icon "Main content area" at bounding box center [1213, 67] width 8 height 8
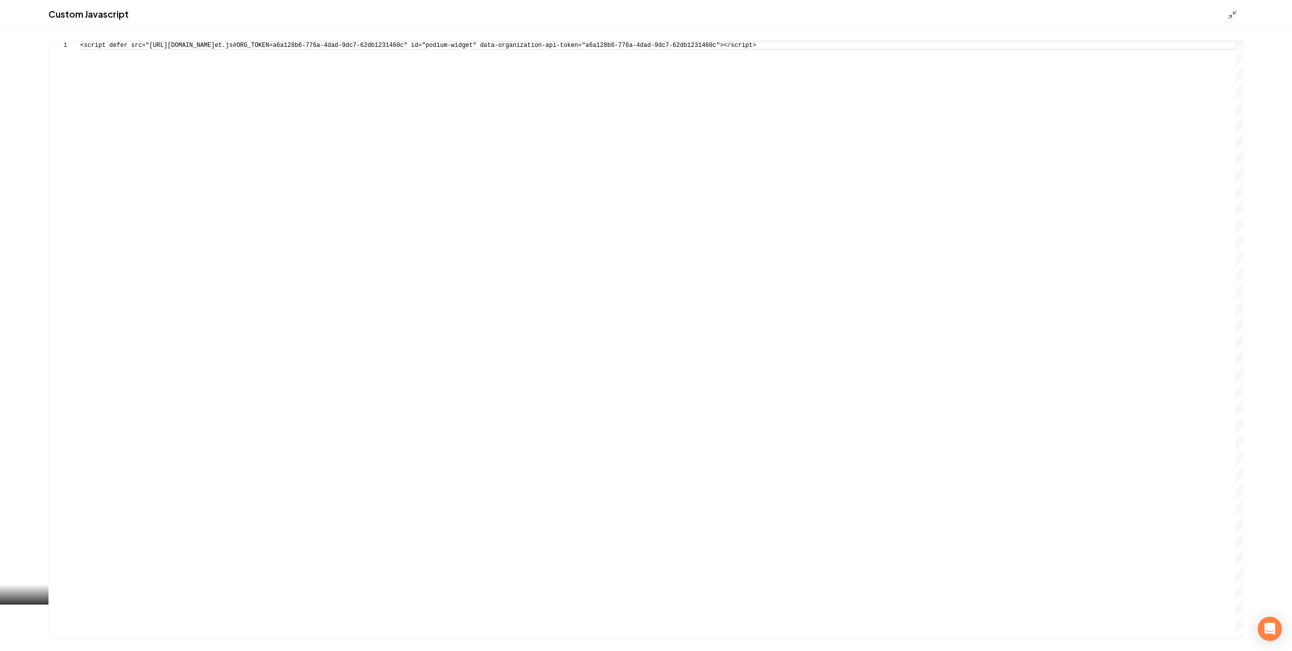
click at [351, 129] on div "<script defer src="https://connect.podium.com/widg et.js#ORG_TOKEN=a6a128b6-776…" at bounding box center [661, 340] width 1162 height 598
type textarea "**********"
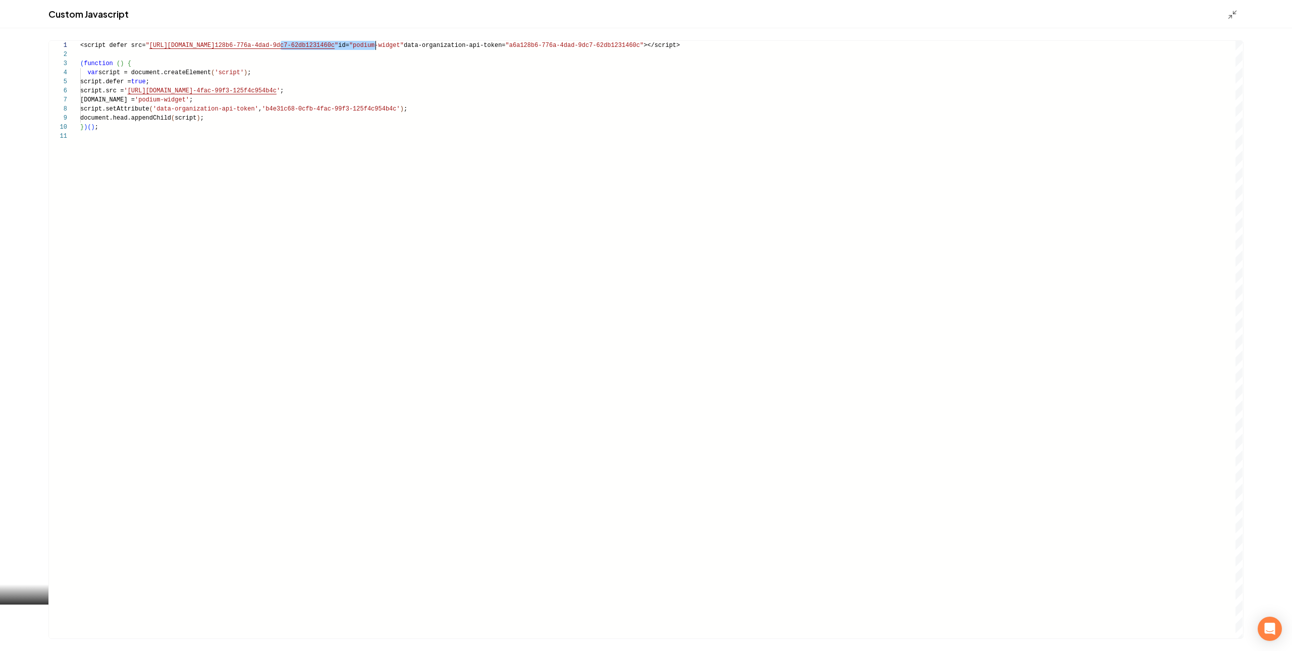
scroll to position [0, 295]
drag, startPoint x: 282, startPoint y: 47, endPoint x: 376, endPoint y: 46, distance: 93.9
click at [376, 46] on div "<script defer src= " https://connect.podium.com/widget.js#ORG_TOKEN=a6a 128b6-7…" at bounding box center [661, 340] width 1162 height 598
drag, startPoint x: 453, startPoint y: 45, endPoint x: 151, endPoint y: 47, distance: 302.3
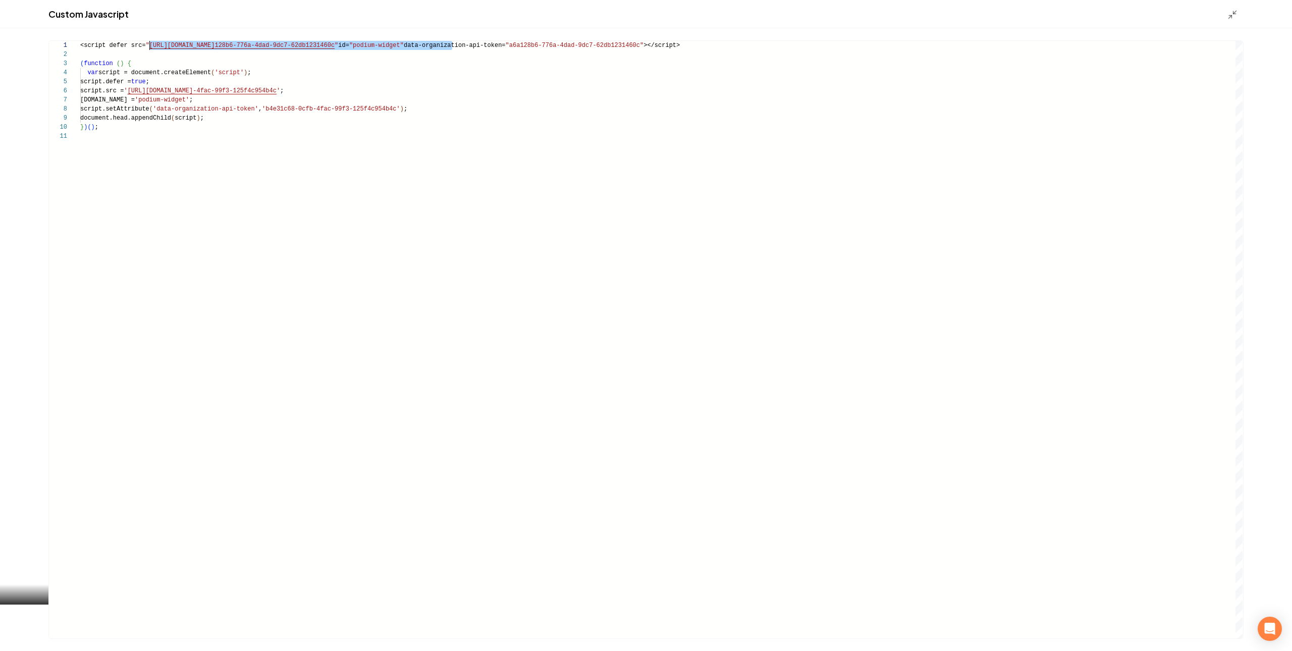
click at [151, 47] on div "<script defer src= " https://connect.podium.com/widget.js#ORG_TOKEN=a6a 128b6-7…" at bounding box center [661, 340] width 1162 height 598
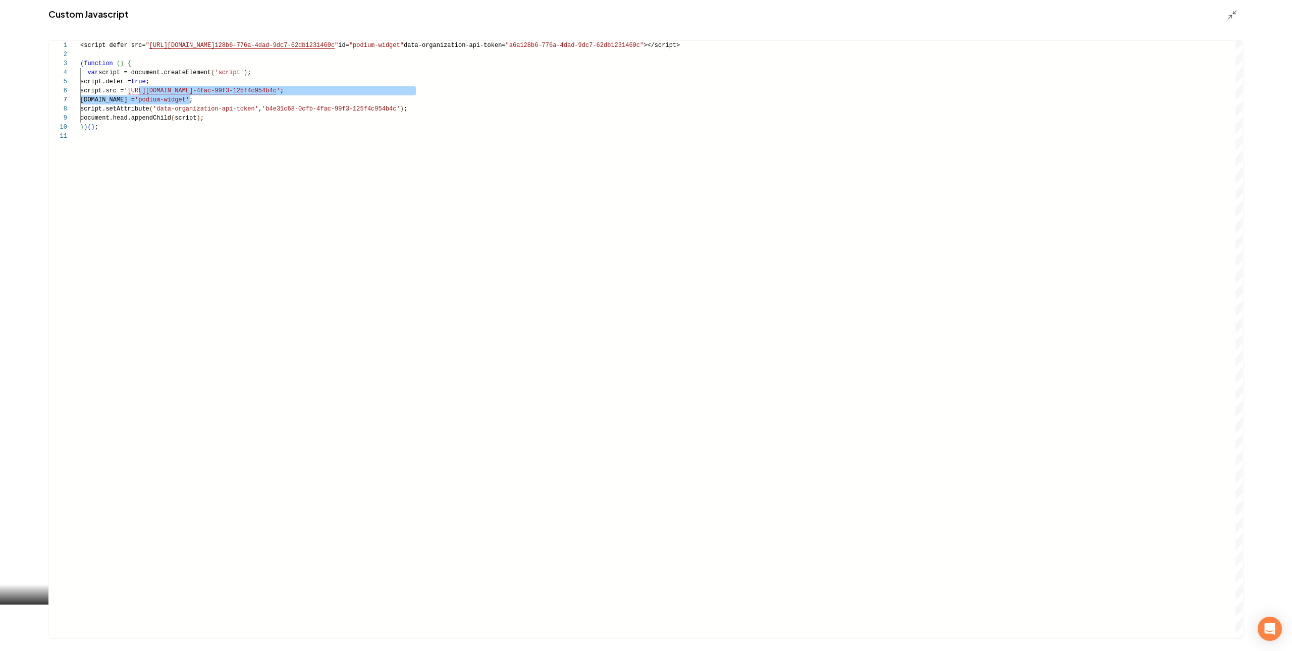
scroll to position [45, 324]
drag, startPoint x: 139, startPoint y: 89, endPoint x: 406, endPoint y: 92, distance: 267.0
click at [406, 92] on div "<script defer src= " https://connect.podium.com/widget.js#ORG_TOKEN=a6a 128b6-7…" at bounding box center [661, 340] width 1162 height 598
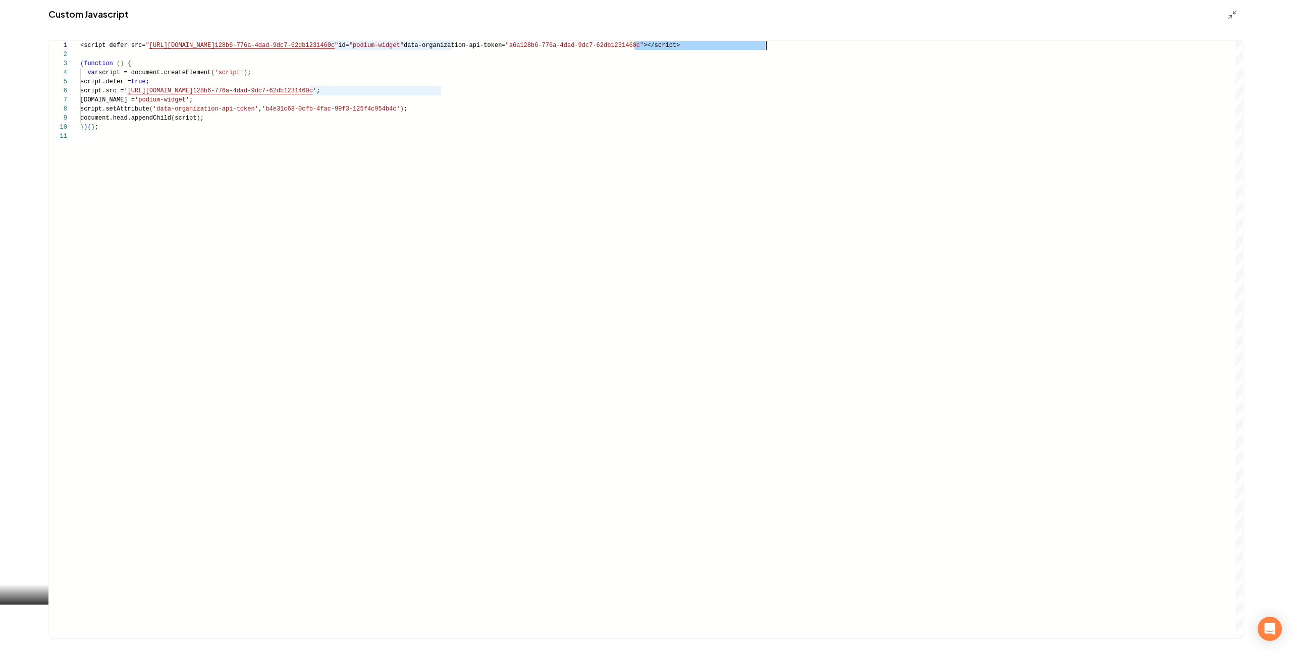
scroll to position [0, 685]
drag, startPoint x: 633, startPoint y: 45, endPoint x: 766, endPoint y: 47, distance: 132.7
click at [766, 47] on div "<script defer src= " https://connect.podium.com/widget.js#ORG_TOKEN=a6a 128b6-7…" at bounding box center [661, 340] width 1162 height 598
click at [410, 113] on div "<script defer src= " https://connect.podium.com/widget.js#ORG_TOKEN=a6a 128b6-7…" at bounding box center [661, 340] width 1162 height 598
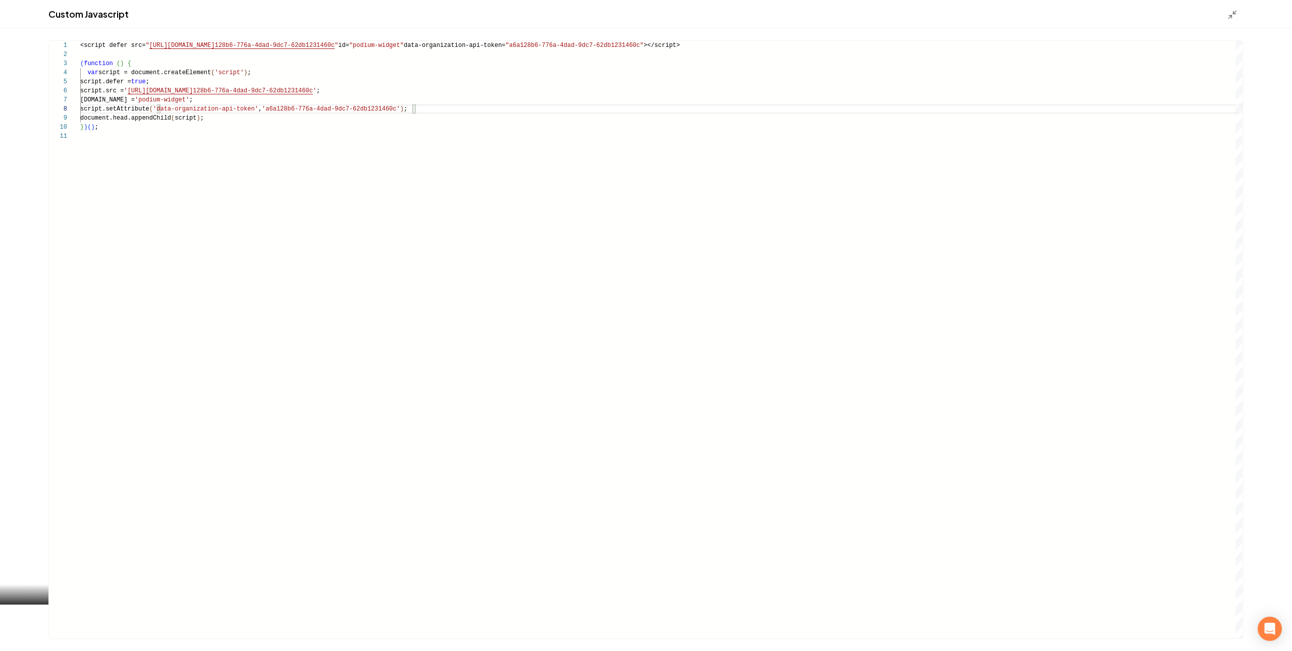
click at [182, 51] on div "<script defer src= " https://connect.podium.com/widget.js#ORG_TOKEN=a6a 128b6-7…" at bounding box center [661, 340] width 1162 height 598
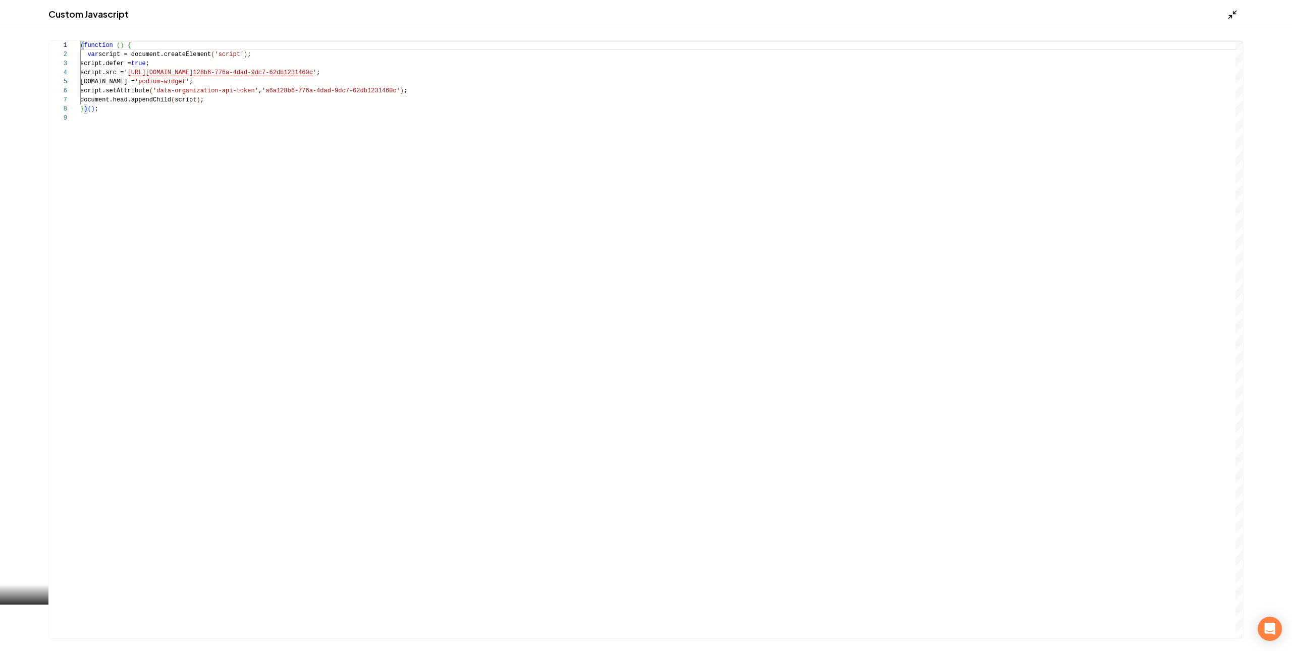
type textarea "**********"
click at [1236, 10] on icon "Main content area" at bounding box center [1232, 15] width 10 height 10
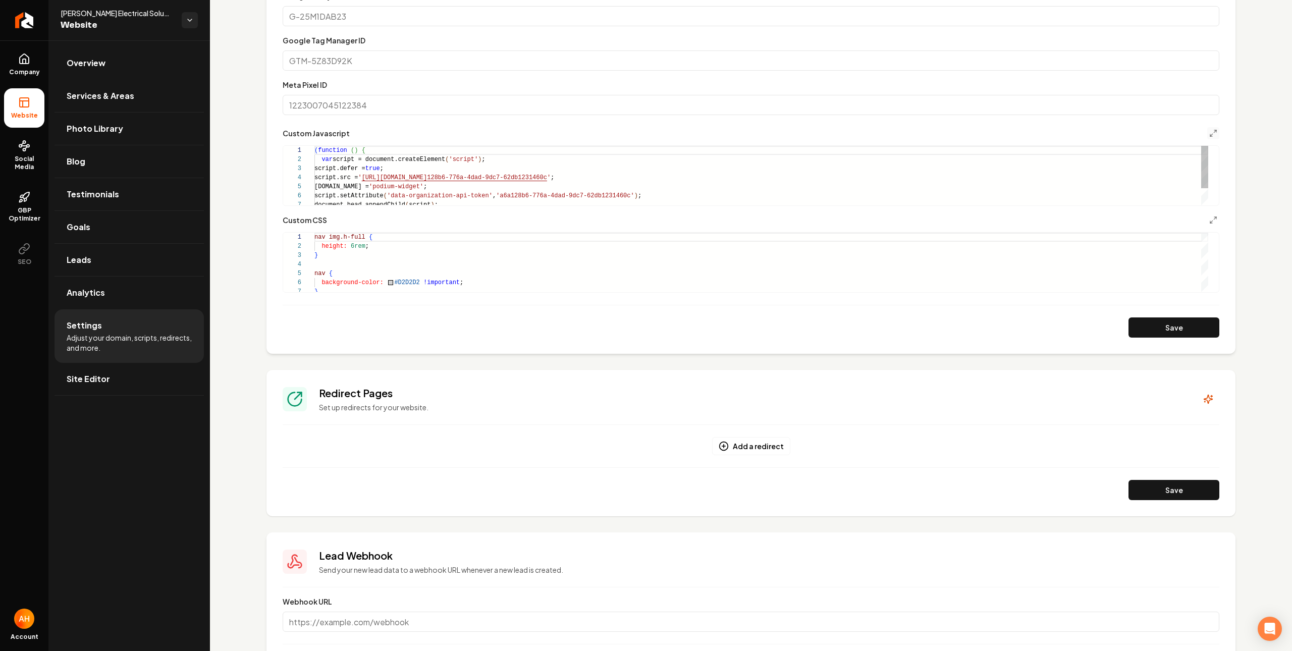
scroll to position [73, 0]
click at [1147, 322] on button "Save" at bounding box center [1173, 327] width 91 height 20
click at [162, 58] on link "Overview" at bounding box center [129, 63] width 149 height 32
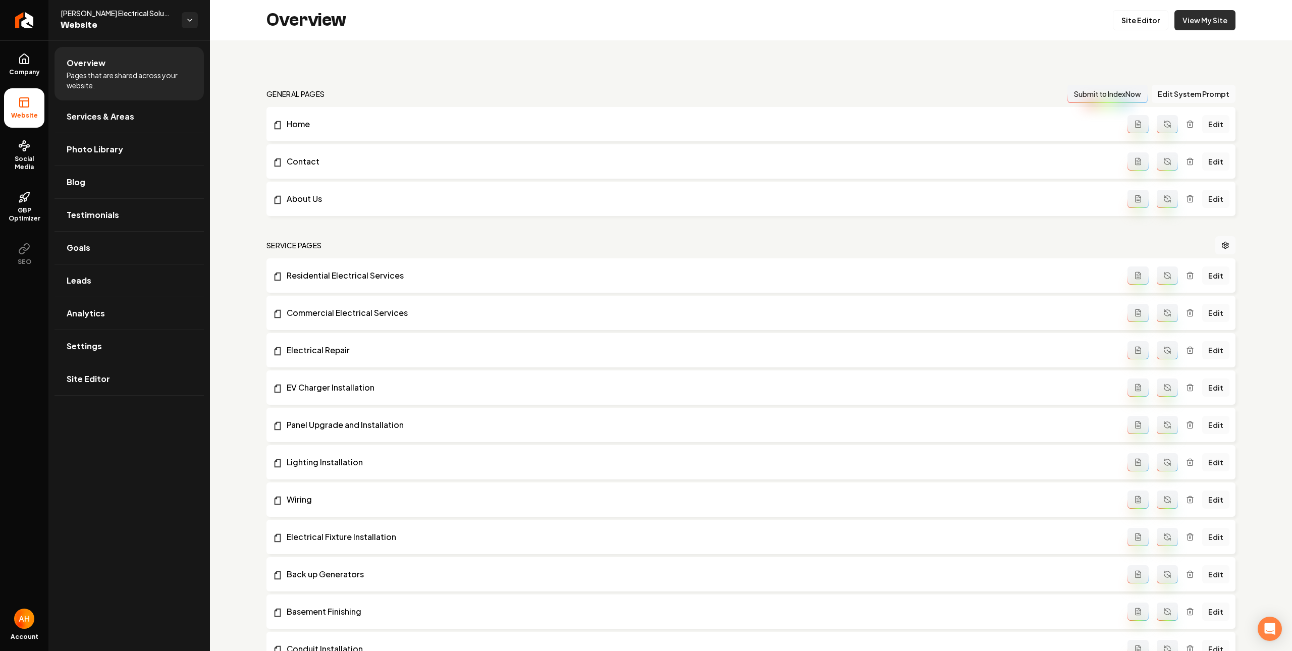
click at [1177, 26] on link "View My Site" at bounding box center [1204, 20] width 61 height 20
click at [89, 352] on span "Settings" at bounding box center [84, 346] width 35 height 12
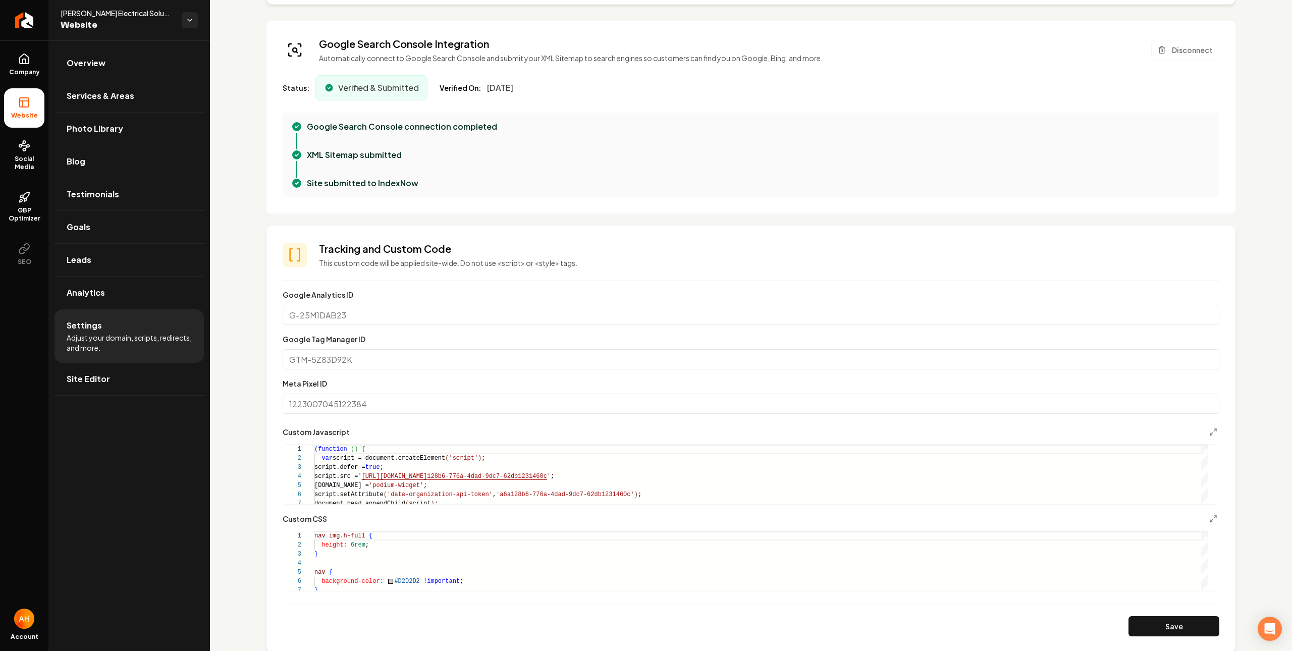
scroll to position [285, 0]
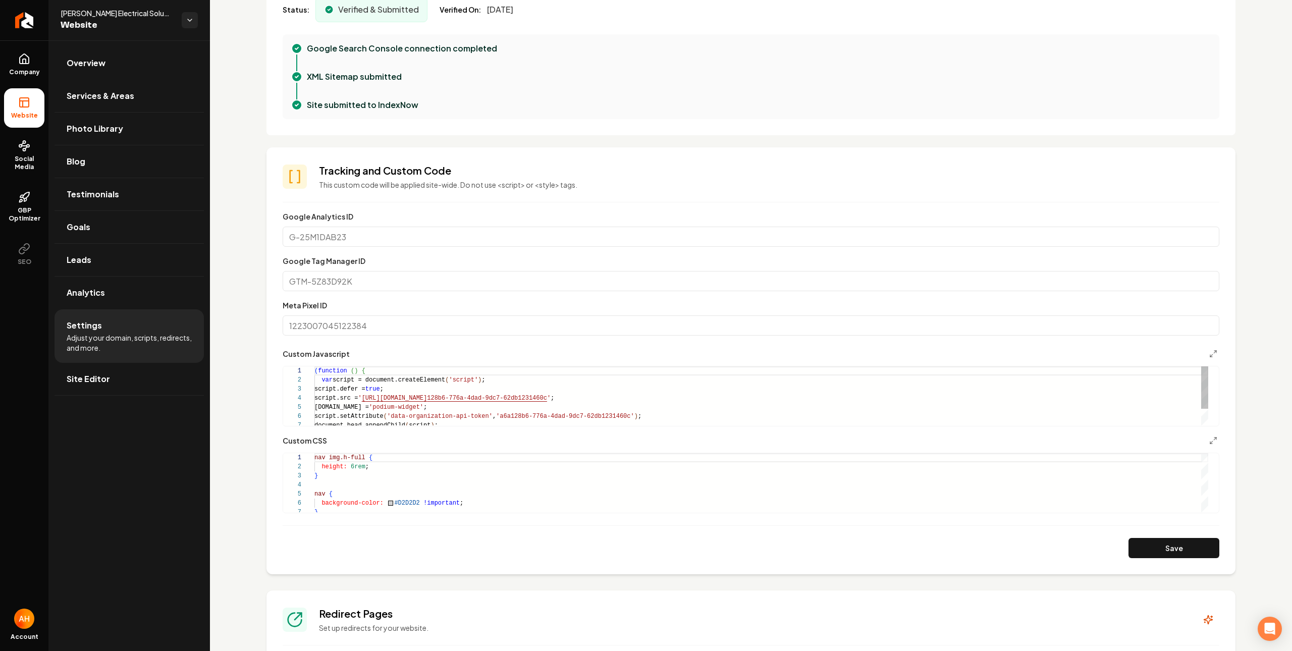
click at [453, 397] on div "( function ( ) { var script = document.createElement ( 'script' ) ; script.defe…" at bounding box center [761, 407] width 894 height 82
drag, startPoint x: 1170, startPoint y: 547, endPoint x: 1163, endPoint y: 543, distance: 8.0
click at [1170, 547] on button "Save" at bounding box center [1173, 548] width 91 height 20
click at [532, 399] on div "var script = document.createElement ( 'script' ) ; script.defer = true ; script…" at bounding box center [761, 389] width 894 height 73
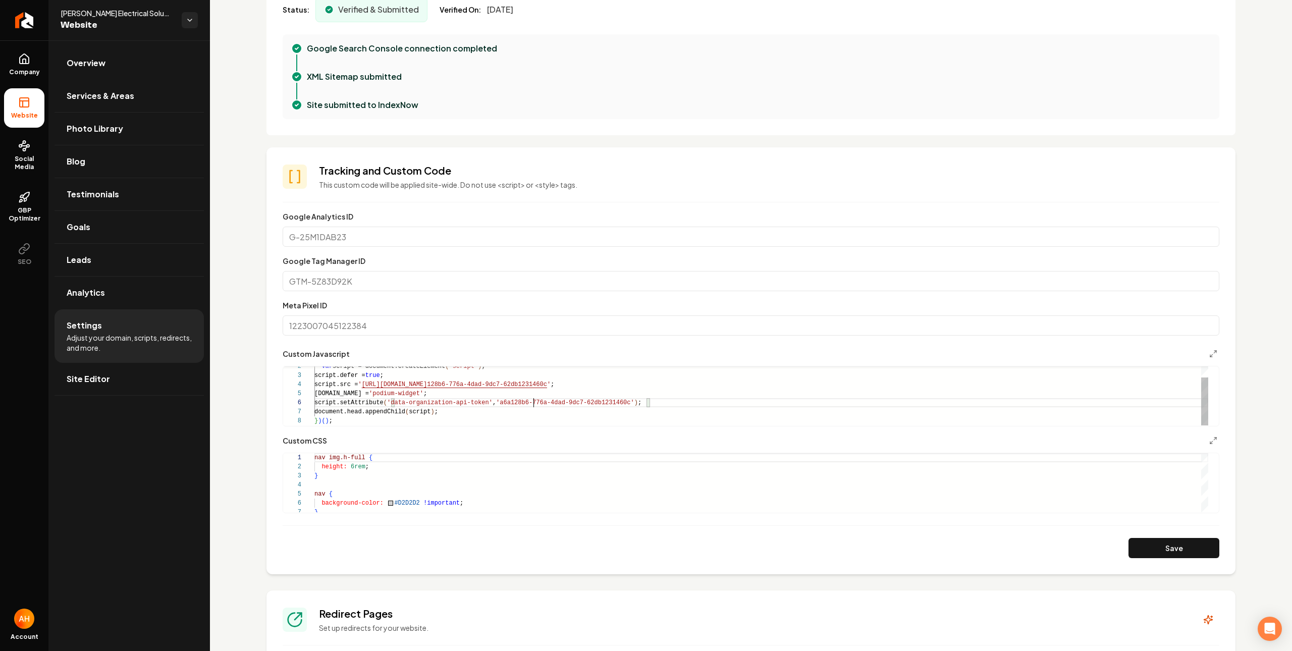
type textarea "**********"
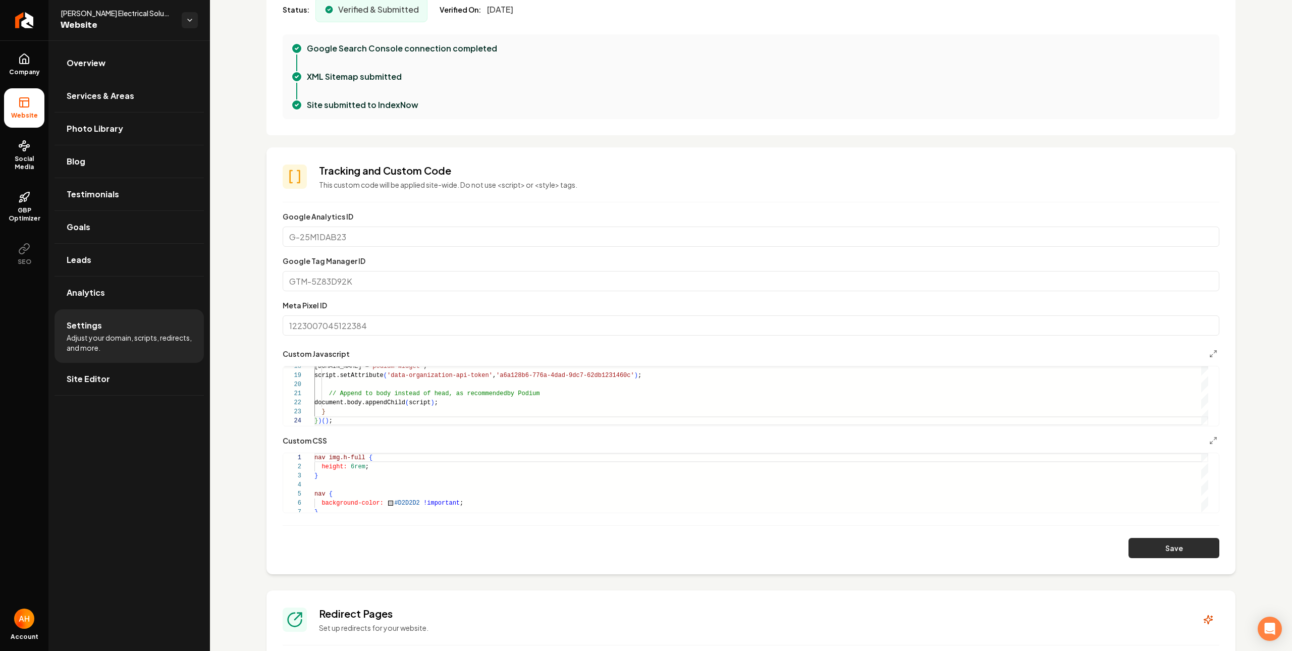
click at [1177, 558] on button "Save" at bounding box center [1173, 548] width 91 height 20
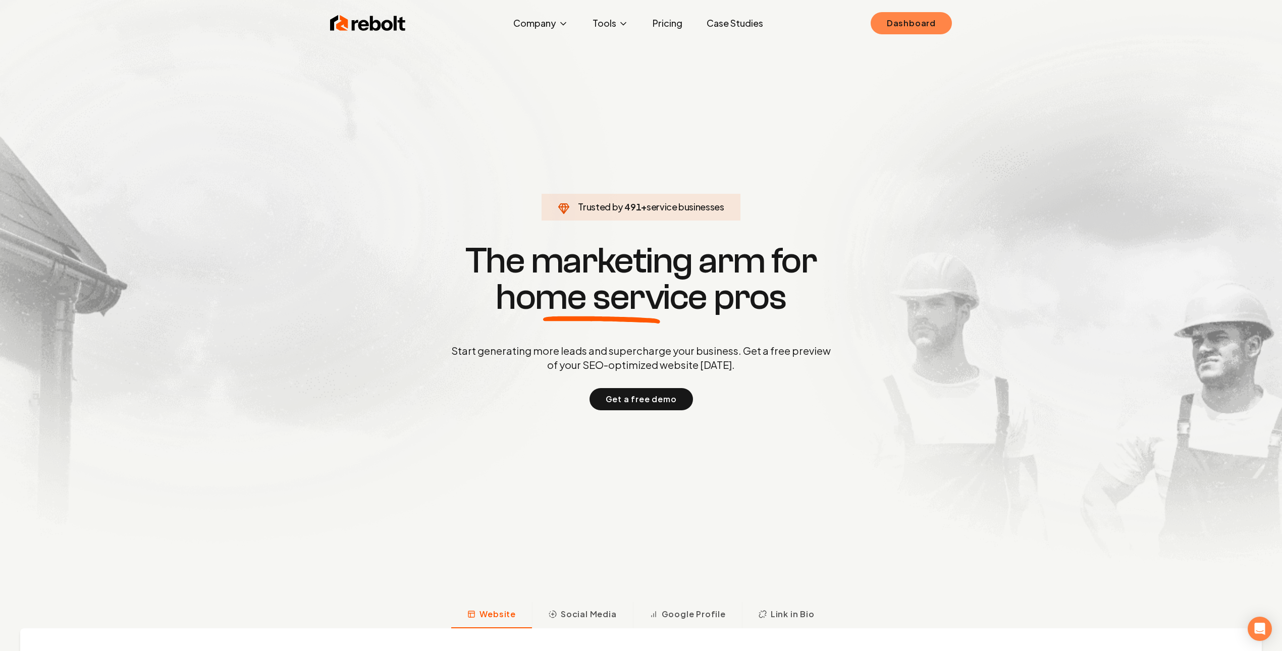
click at [924, 22] on link "Dashboard" at bounding box center [911, 23] width 81 height 22
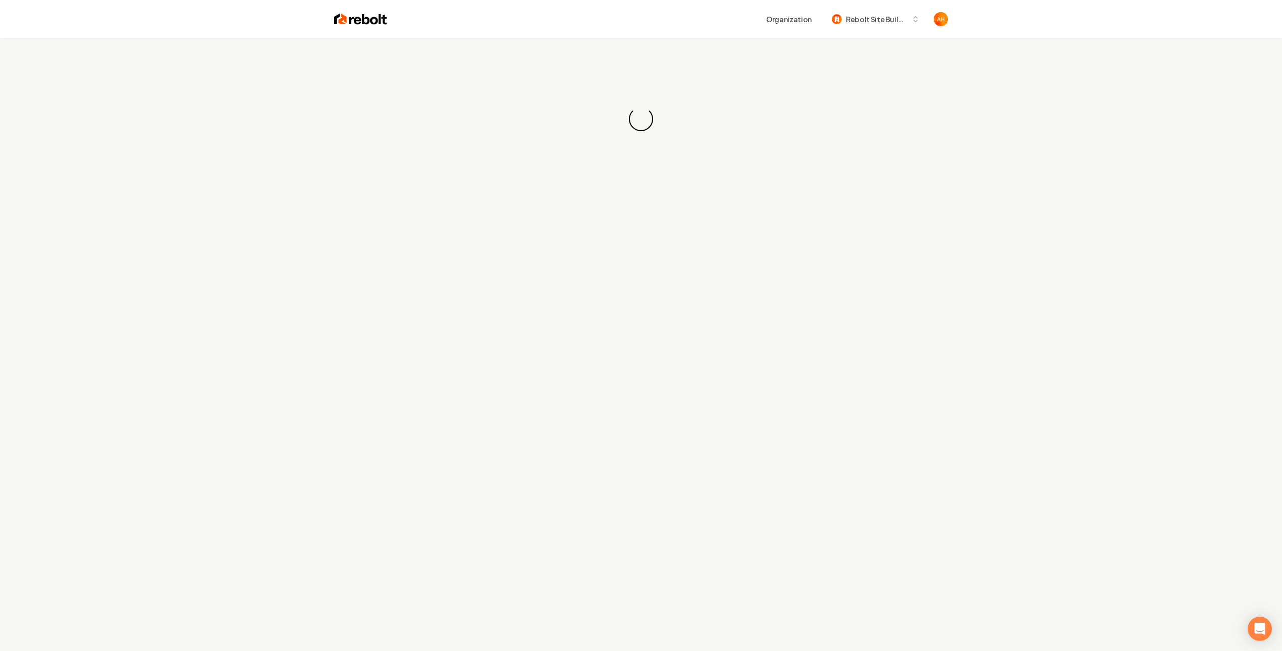
click at [652, 66] on div "Loading... Loading..." at bounding box center [641, 118] width 1282 height 161
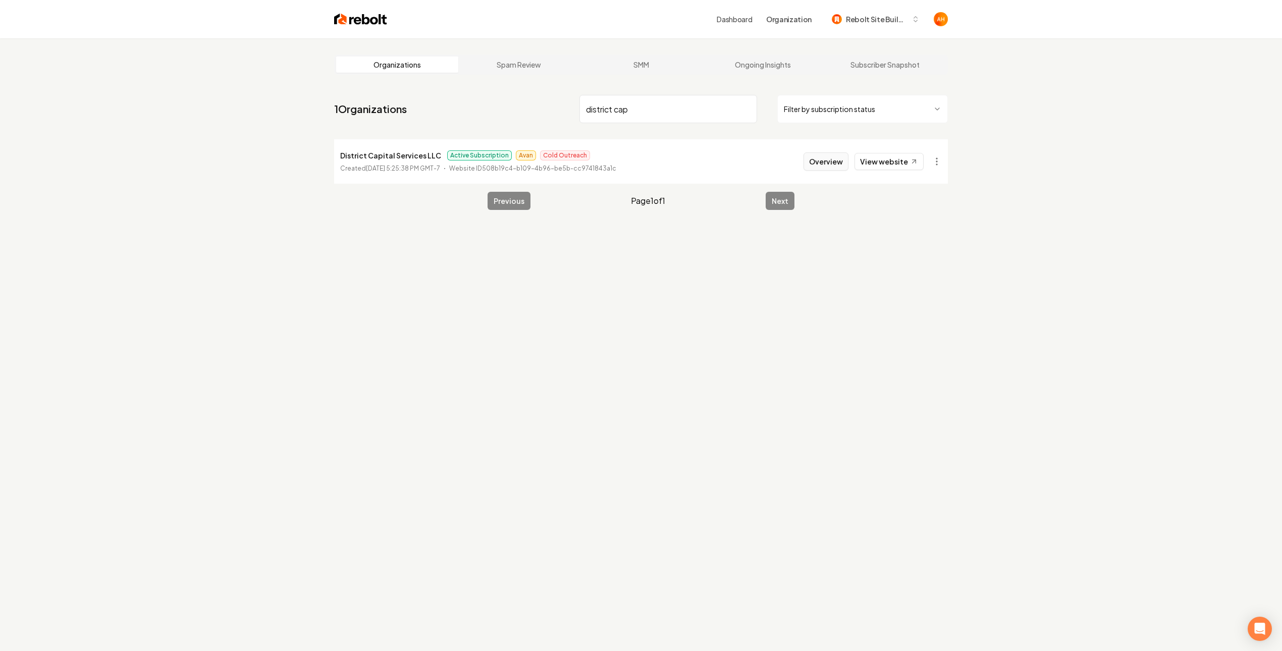
type input "district cap"
click at [829, 164] on button "Overview" at bounding box center [825, 161] width 45 height 18
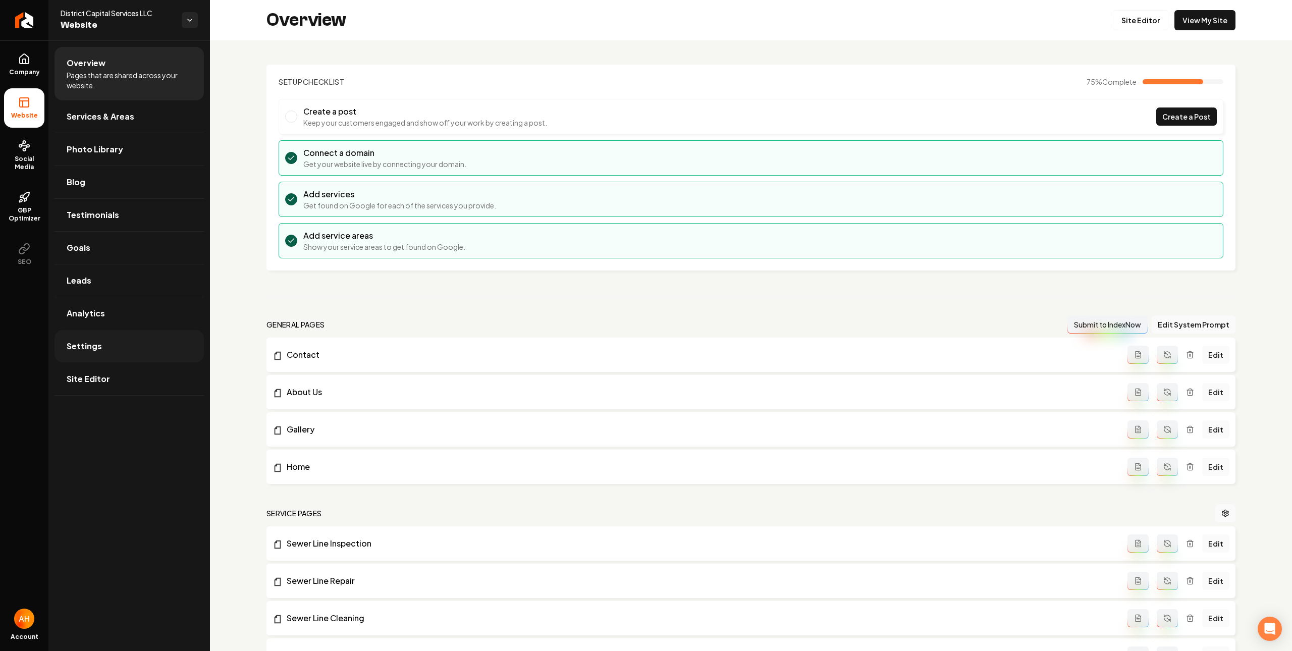
click at [134, 337] on link "Settings" at bounding box center [129, 346] width 149 height 32
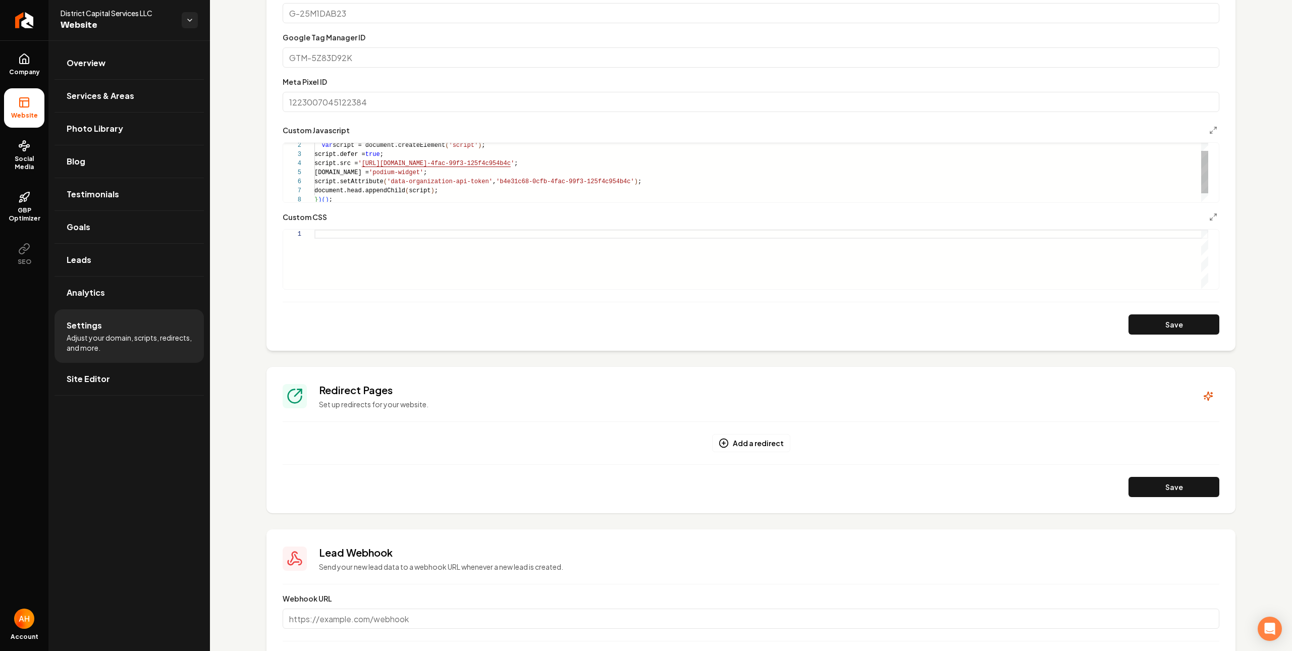
scroll to position [517, 0]
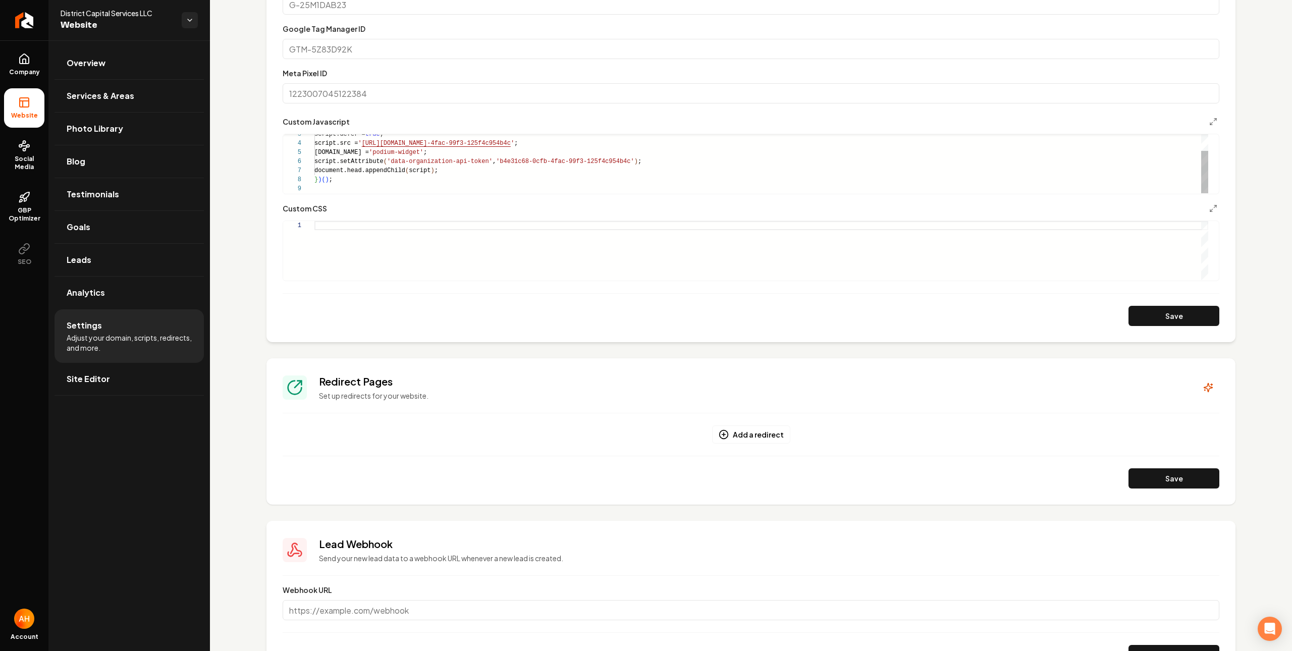
click at [503, 177] on div "script.defer = true ; script.src = ' https://connect.podium.com/widget.js#b4e31…" at bounding box center [761, 153] width 894 height 82
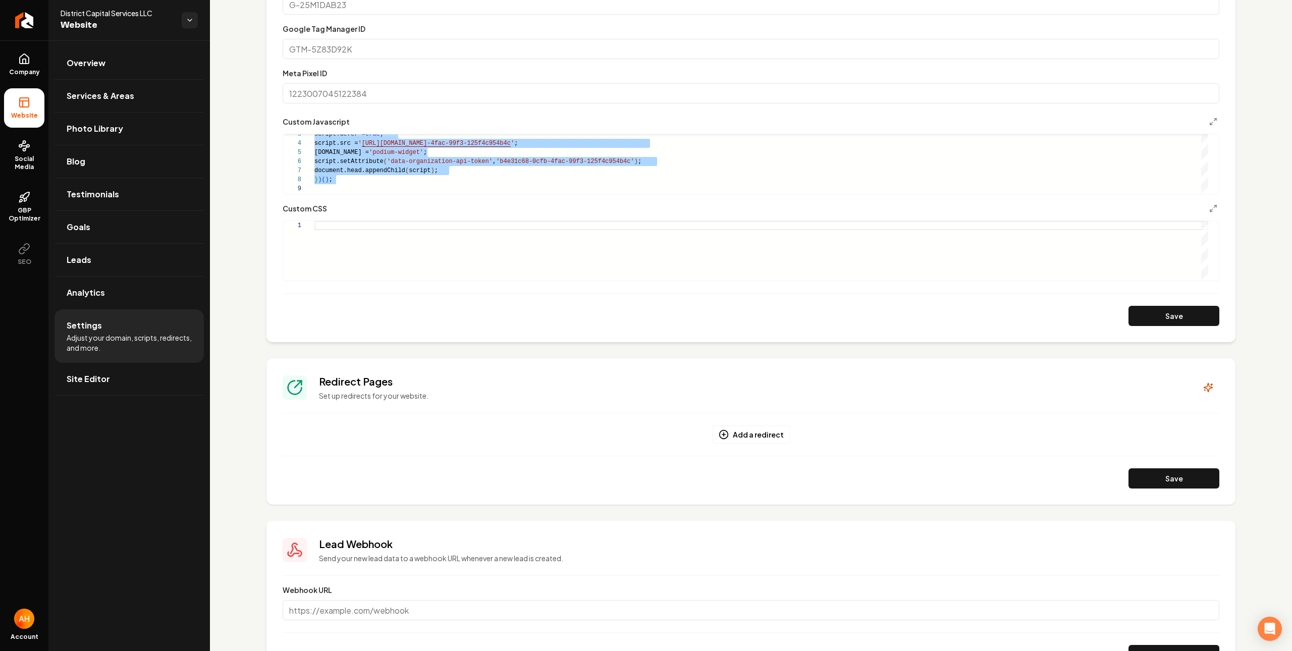
scroll to position [0, 0]
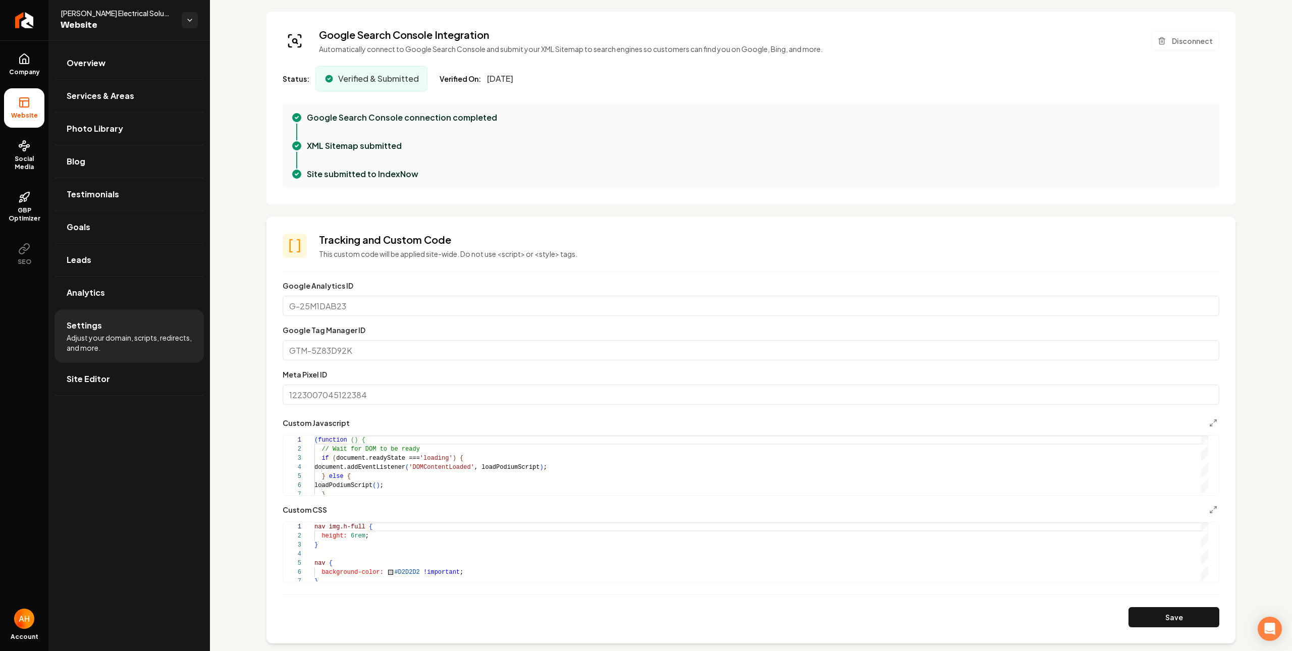
scroll to position [285, 0]
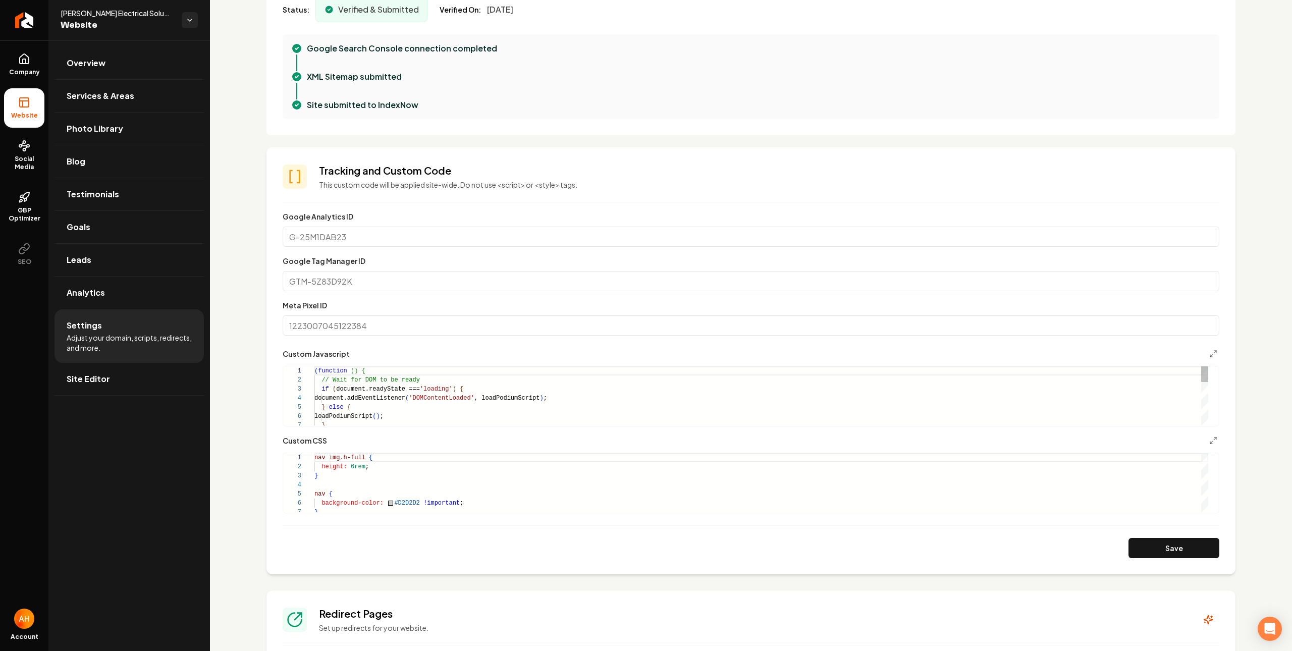
click at [467, 413] on div "( function ( ) { // Wait for DOM to be ready if ( document.readyState === 'load…" at bounding box center [761, 475] width 894 height 218
click at [1132, 555] on button "Save" at bounding box center [1173, 548] width 91 height 20
click at [512, 406] on div "var script = document.createElement ( 'script' ) ; script.defer = true ; script…" at bounding box center [761, 385] width 894 height 82
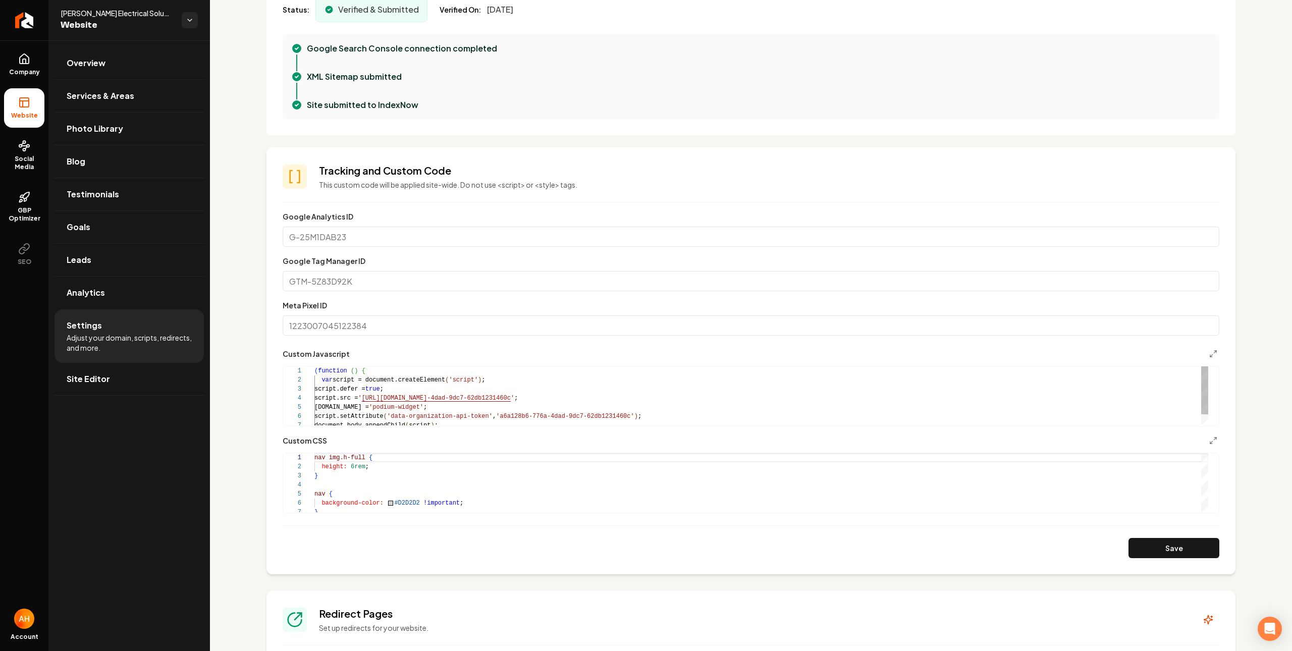
click at [428, 405] on div "script.defer = true ; script.src = ' https://connect.podium.com/widget.js#a6a12…" at bounding box center [761, 402] width 894 height 73
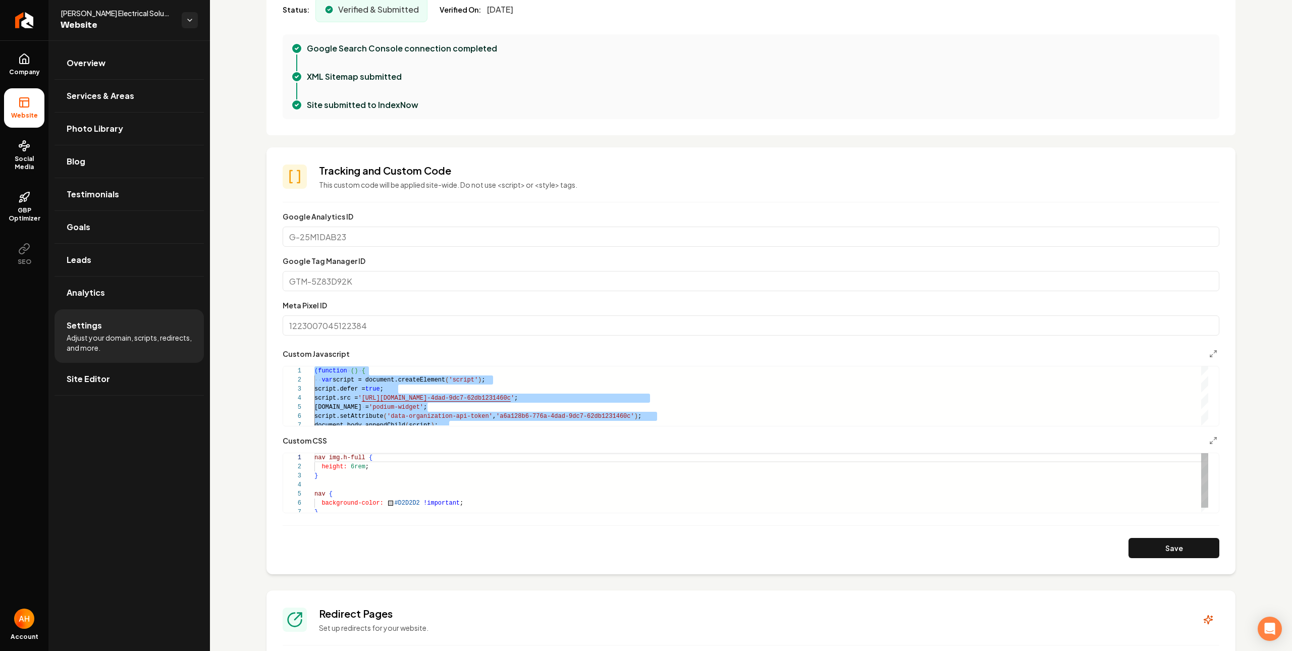
scroll to position [45, 18]
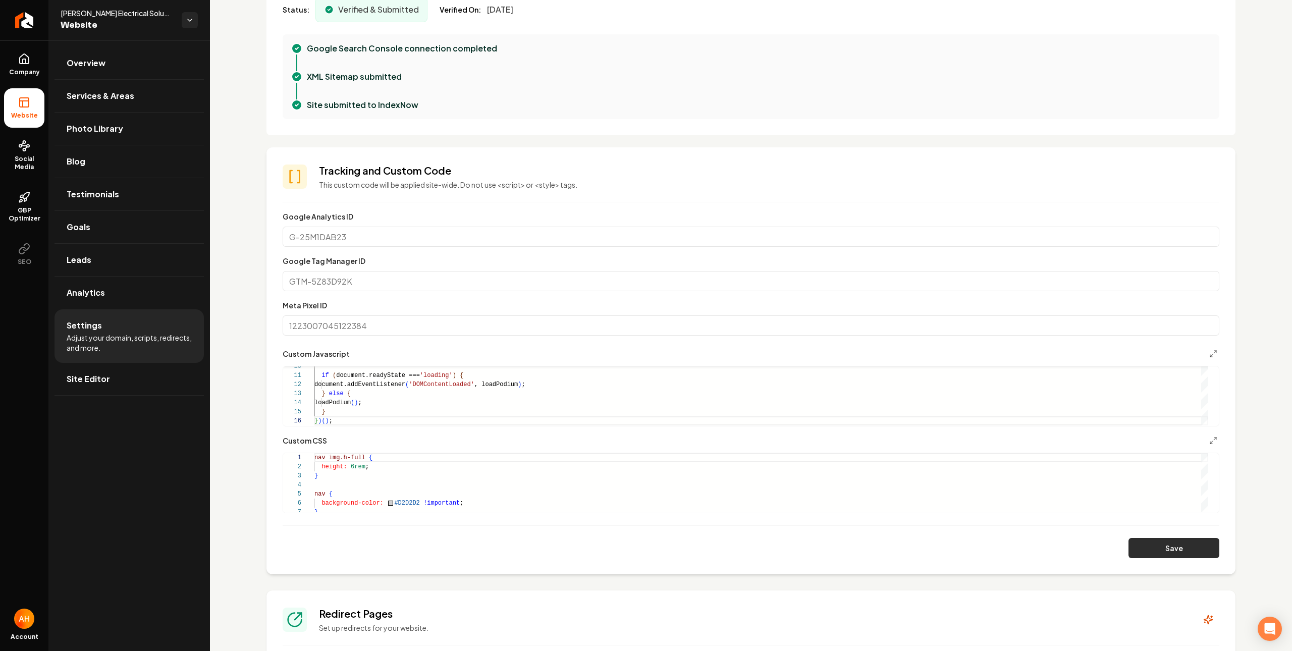
click at [1131, 547] on button "Save" at bounding box center [1173, 548] width 91 height 20
click at [536, 385] on div "if ( document.readyState === 'loading' ) { document.addEventListener ( 'DOMCont…" at bounding box center [761, 352] width 894 height 145
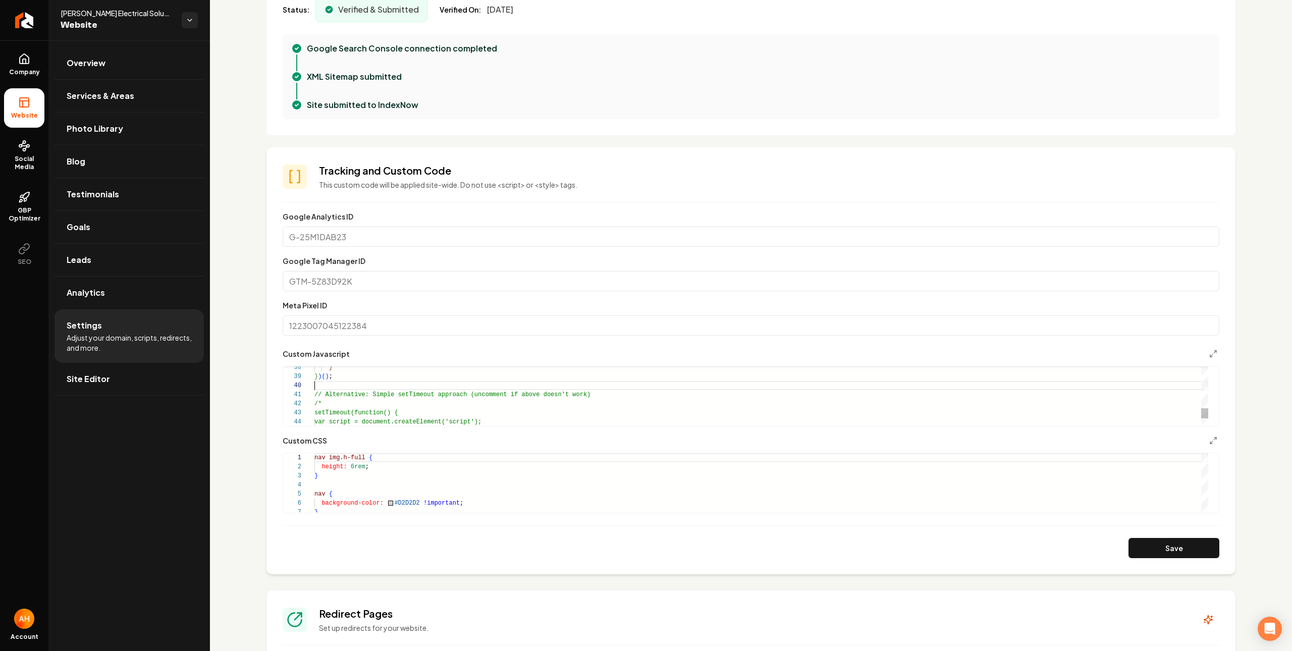
scroll to position [572, 0]
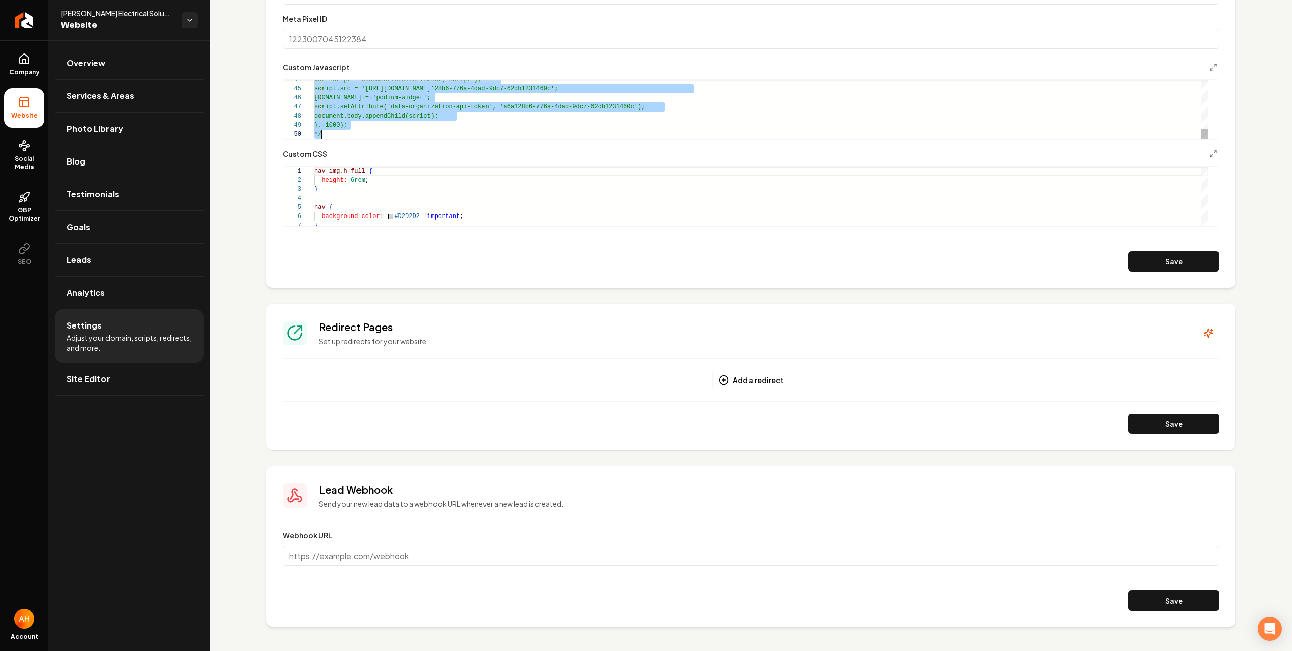
drag, startPoint x: 344, startPoint y: 387, endPoint x: 356, endPoint y: 395, distance: 14.8
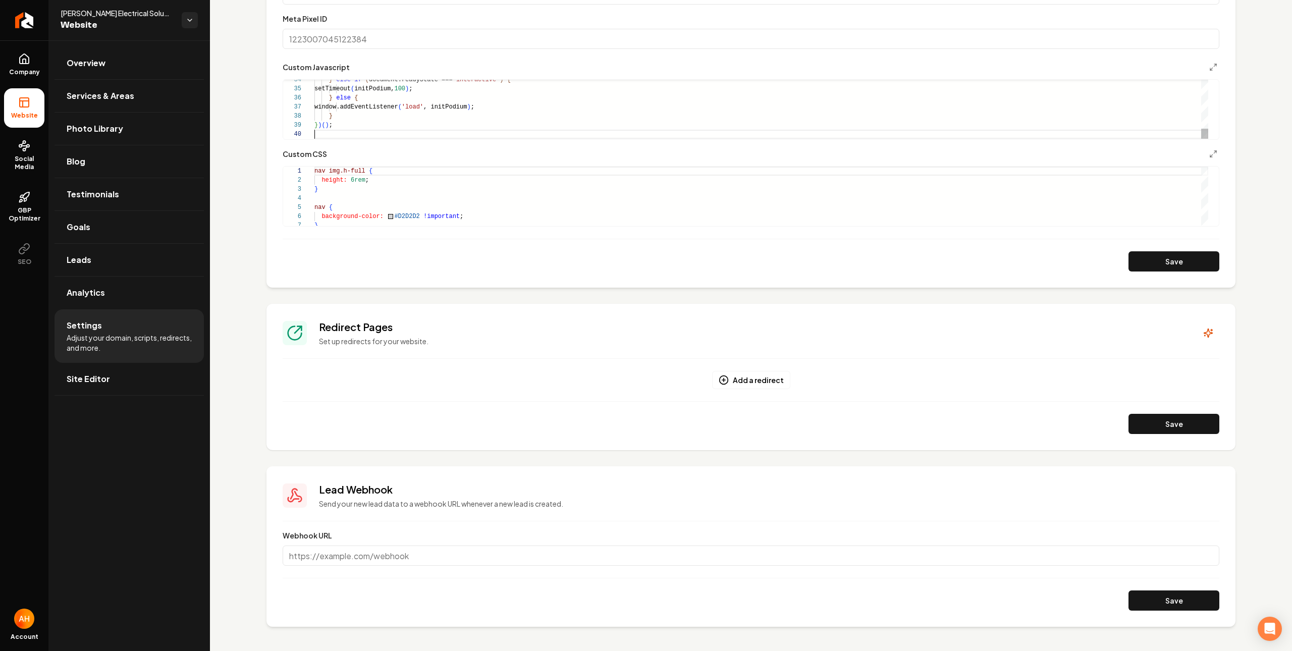
scroll to position [73, 18]
click at [1156, 257] on button "Save" at bounding box center [1173, 261] width 91 height 20
type textarea "******"
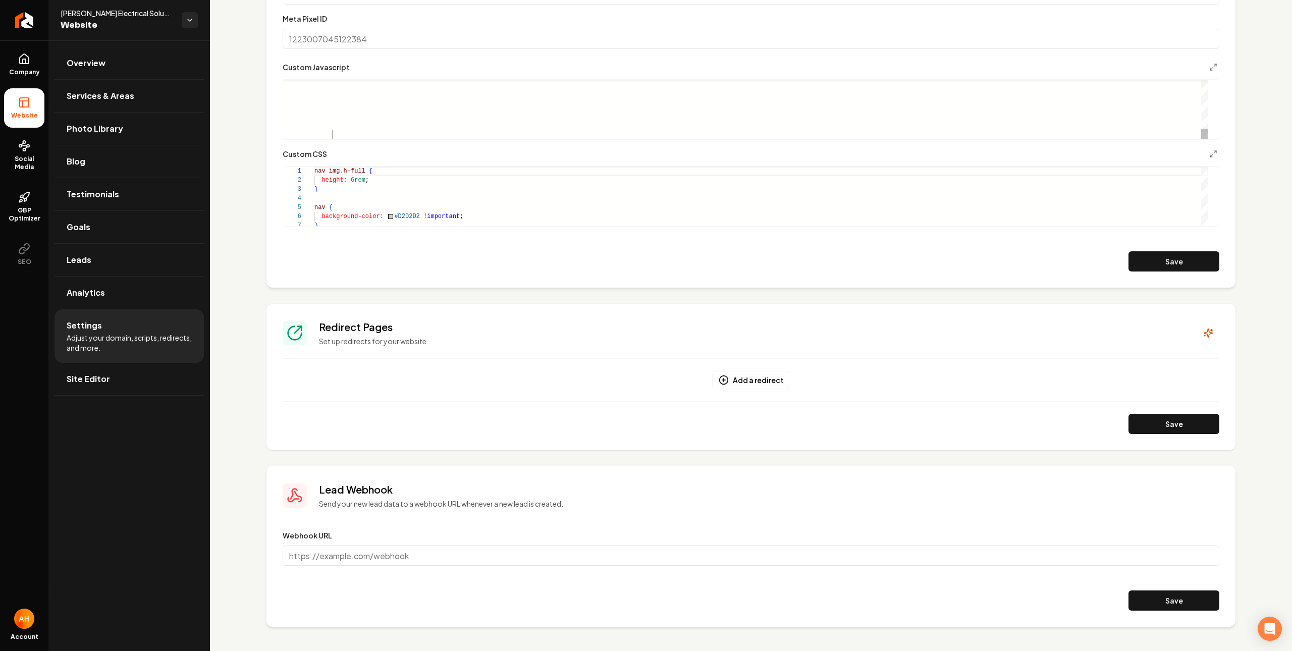
scroll to position [0, 21]
click at [1128, 268] on button "Save" at bounding box center [1173, 261] width 91 height 20
click at [33, 59] on link "Company" at bounding box center [24, 64] width 40 height 39
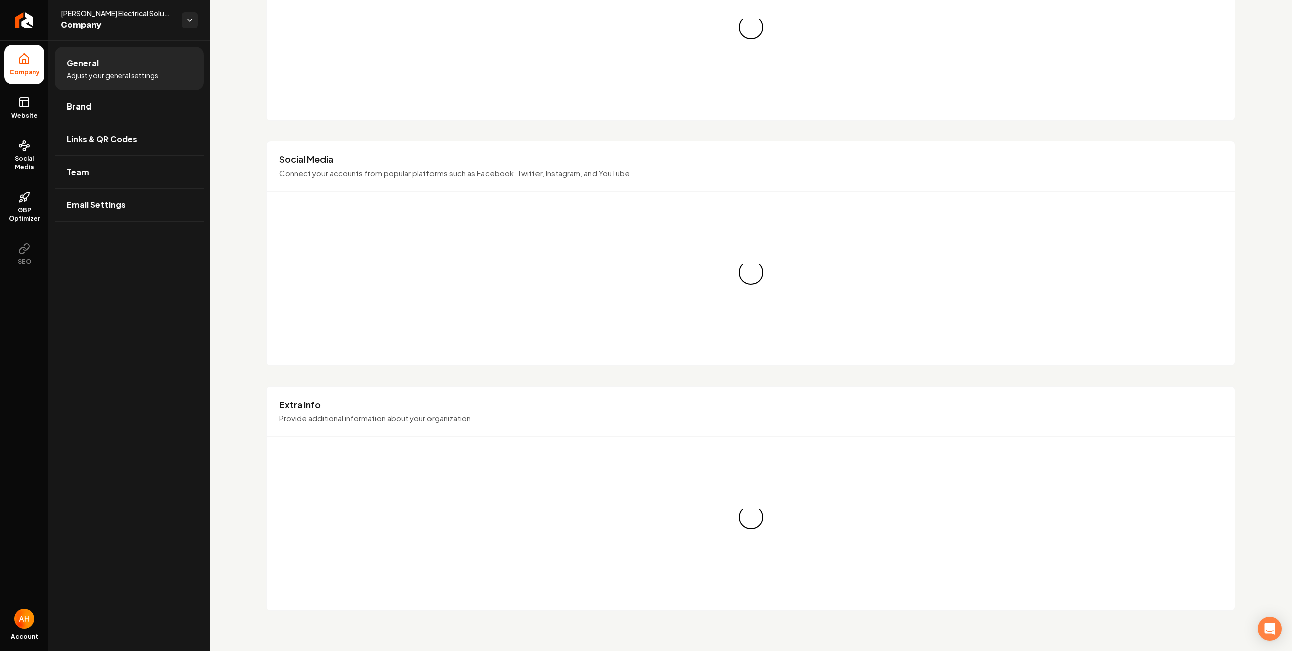
scroll to position [572, 0]
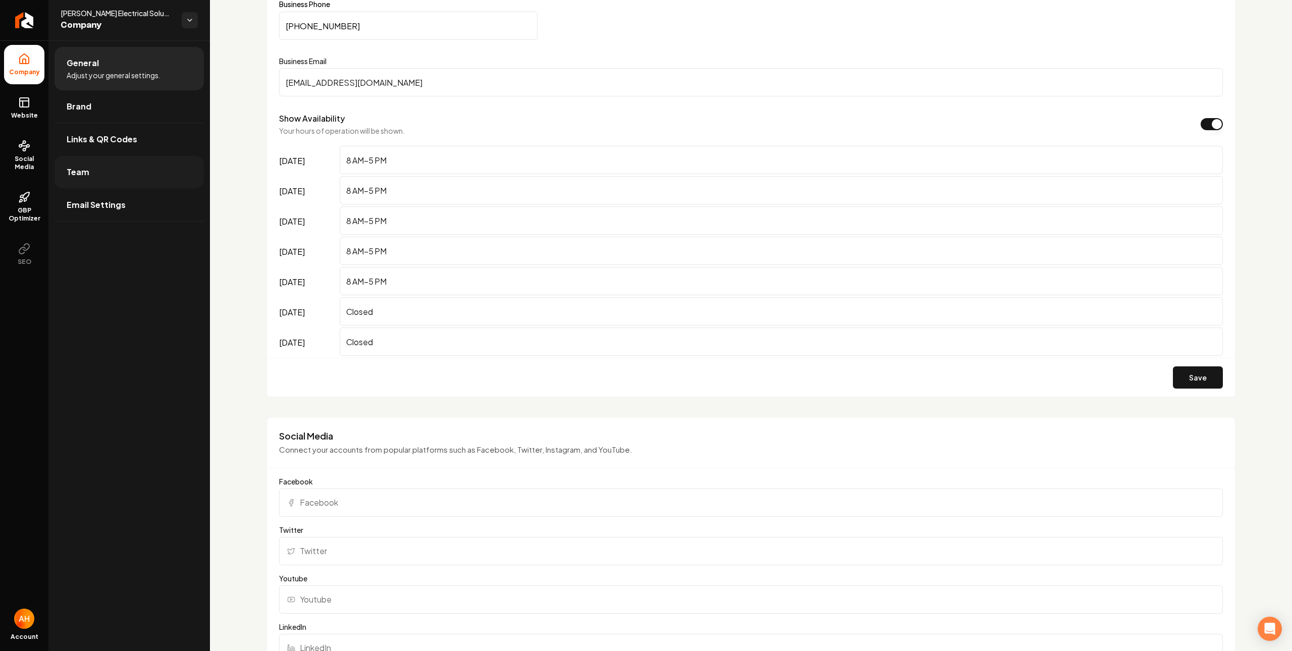
click at [187, 173] on link "Team" at bounding box center [129, 172] width 149 height 32
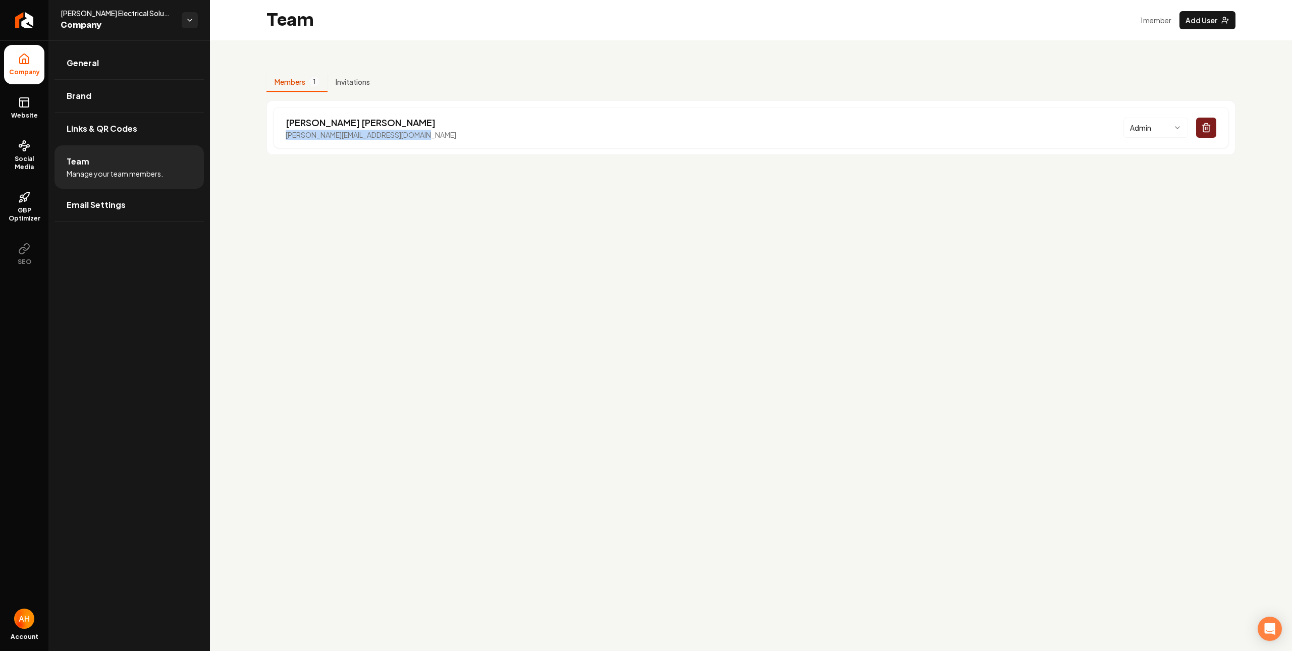
drag, startPoint x: 418, startPoint y: 136, endPoint x: 261, endPoint y: 138, distance: 157.0
click at [261, 138] on div "Members 1 Invitations Steven Lovell steven@lovellelectricalsolution.com Admin" at bounding box center [751, 109] width 1082 height 139
click at [617, 32] on div "Team 1 member Add User" at bounding box center [751, 20] width 1082 height 40
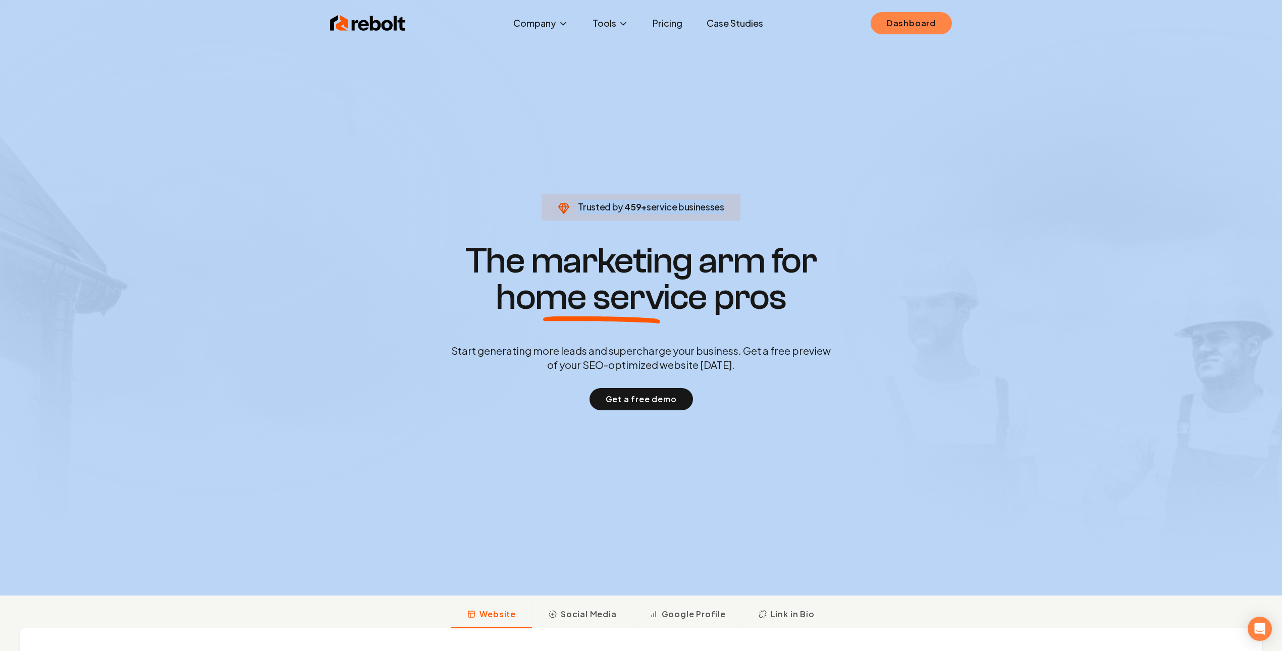
drag, startPoint x: 922, startPoint y: 39, endPoint x: 926, endPoint y: 29, distance: 10.4
click at [926, 30] on div "Rebolt Company About Blog Jobs Tools Google Review QR Code Generator Google Bus…" at bounding box center [641, 325] width 1282 height 651
click at [926, 29] on link "Dashboard" at bounding box center [911, 23] width 81 height 22
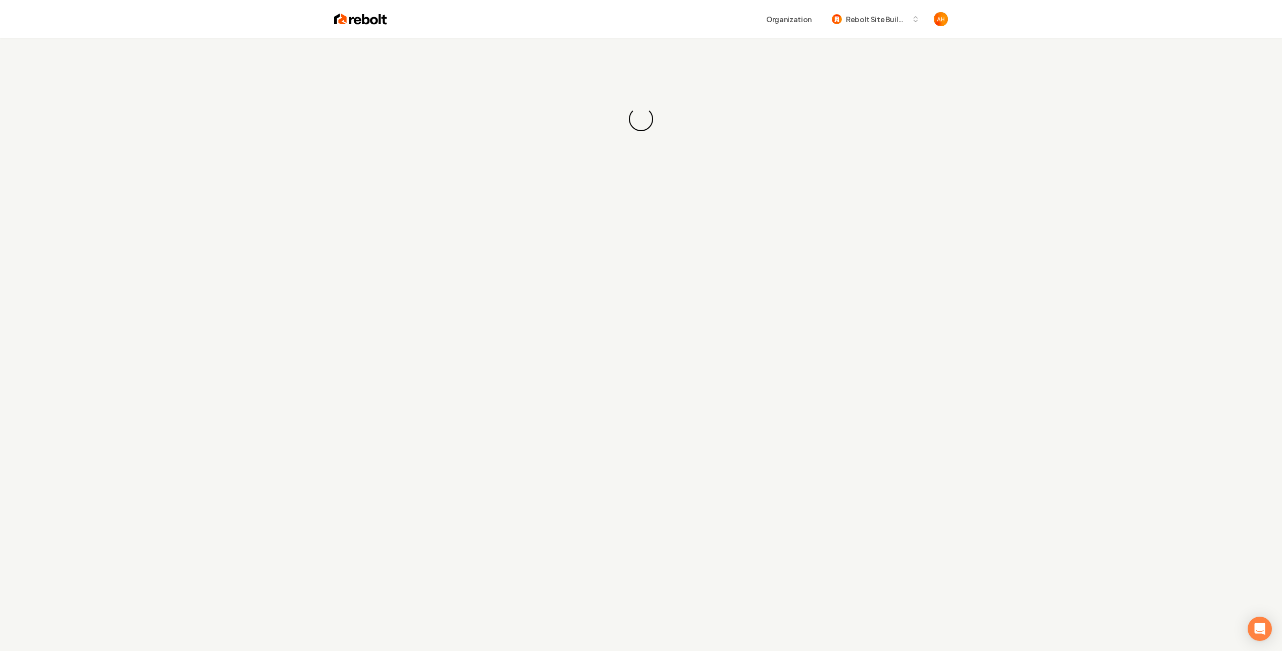
click at [695, 19] on div "Organization Rebolt Site Builder" at bounding box center [667, 19] width 561 height 18
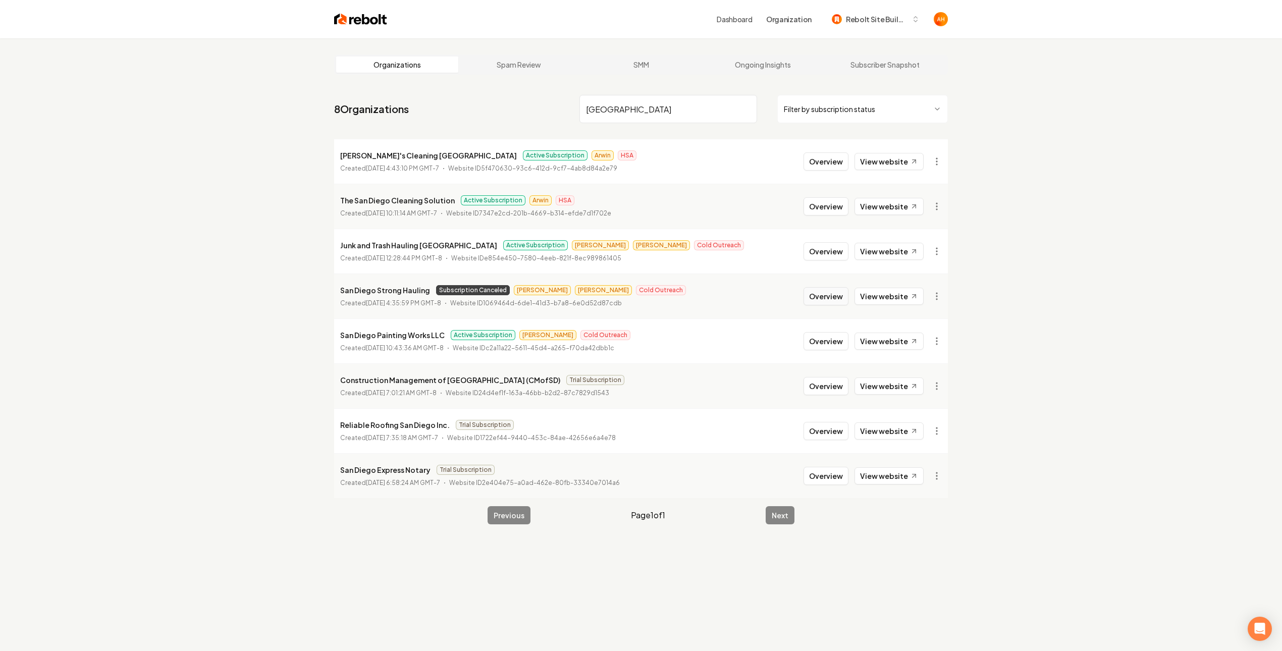
type input "[GEOGRAPHIC_DATA]"
click at [823, 297] on button "Overview" at bounding box center [825, 296] width 45 height 18
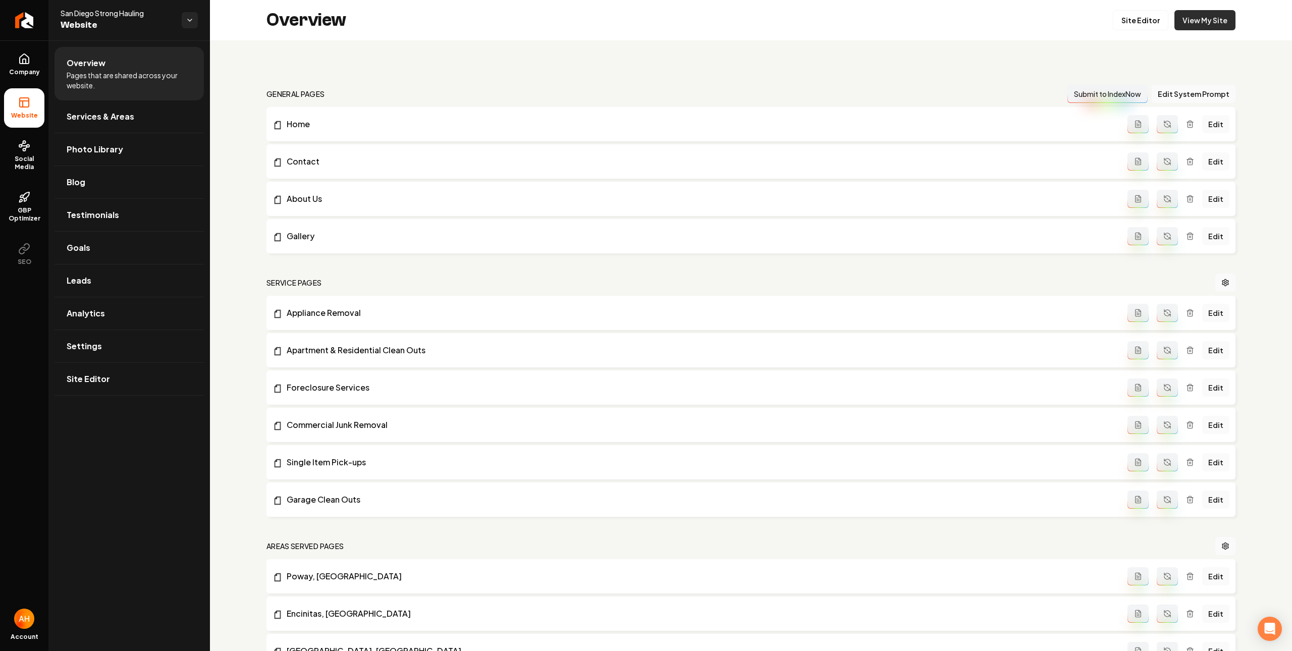
click at [1203, 15] on link "View My Site" at bounding box center [1204, 20] width 61 height 20
click at [583, 37] on div "Overview Site Editor View My Site" at bounding box center [751, 20] width 1082 height 40
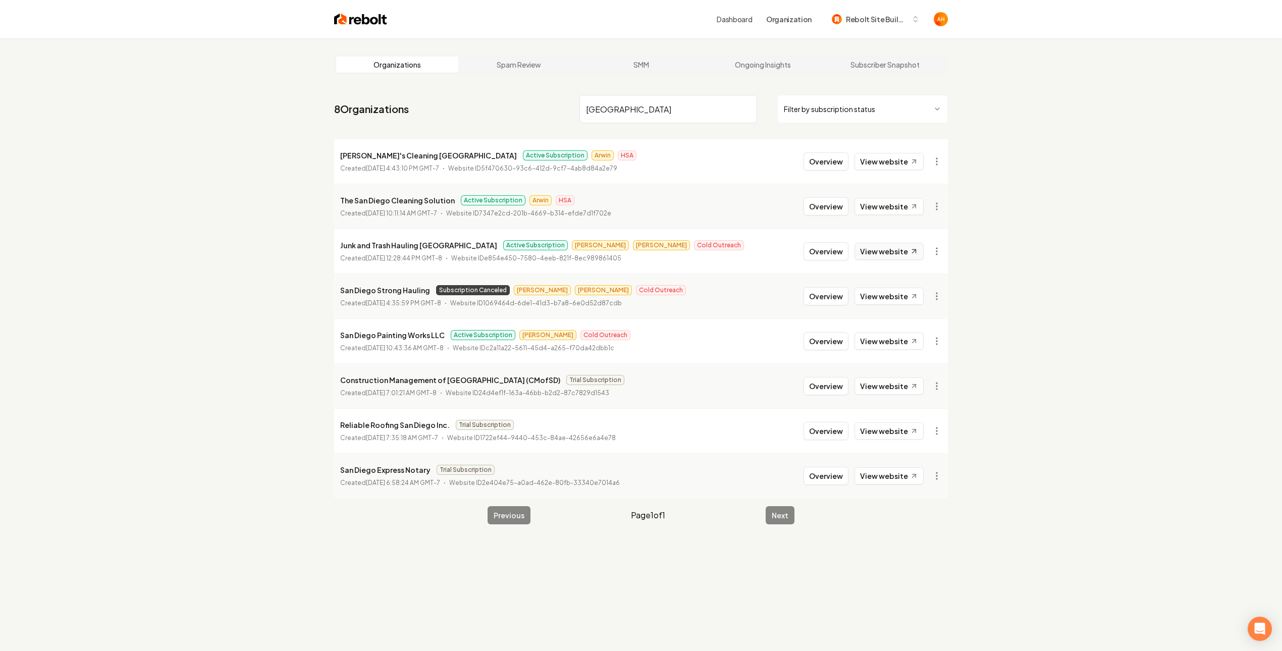
type input "[GEOGRAPHIC_DATA]"
click at [897, 252] on link "View website" at bounding box center [888, 251] width 69 height 17
click at [817, 246] on button "Overview" at bounding box center [825, 251] width 45 height 18
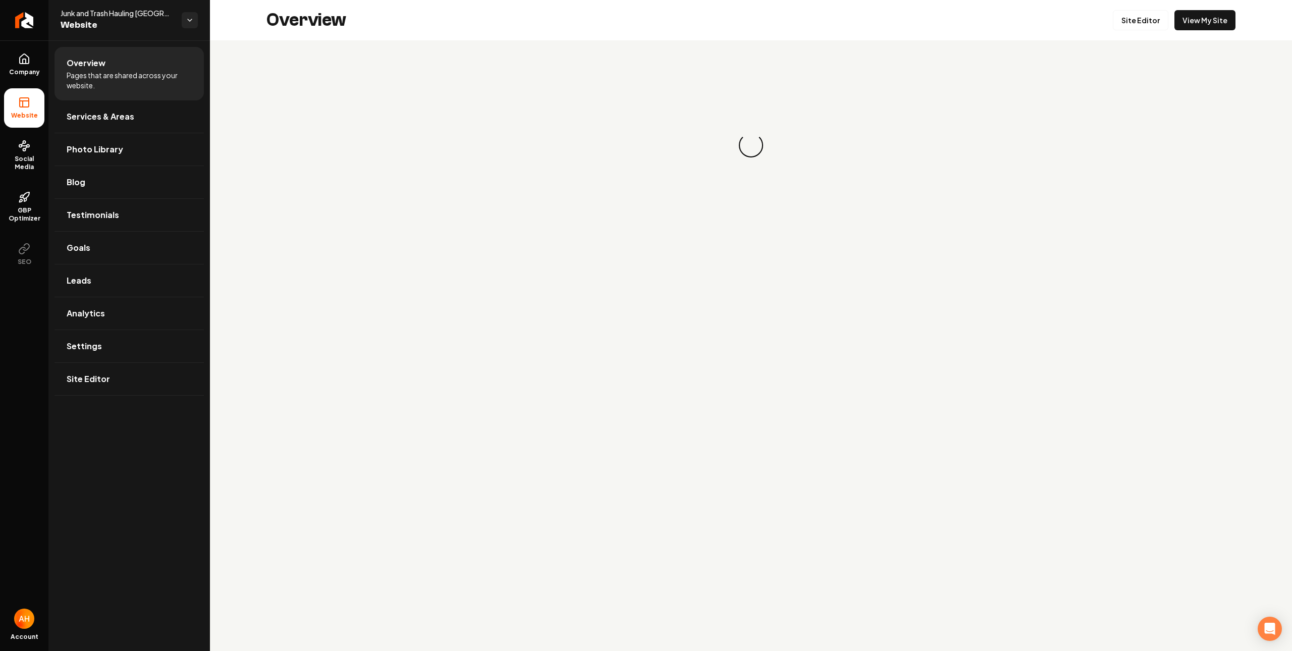
click at [25, 41] on ul "Company Website Social Media GBP Optimizer SEO" at bounding box center [24, 159] width 48 height 238
click at [25, 62] on icon at bounding box center [24, 59] width 12 height 12
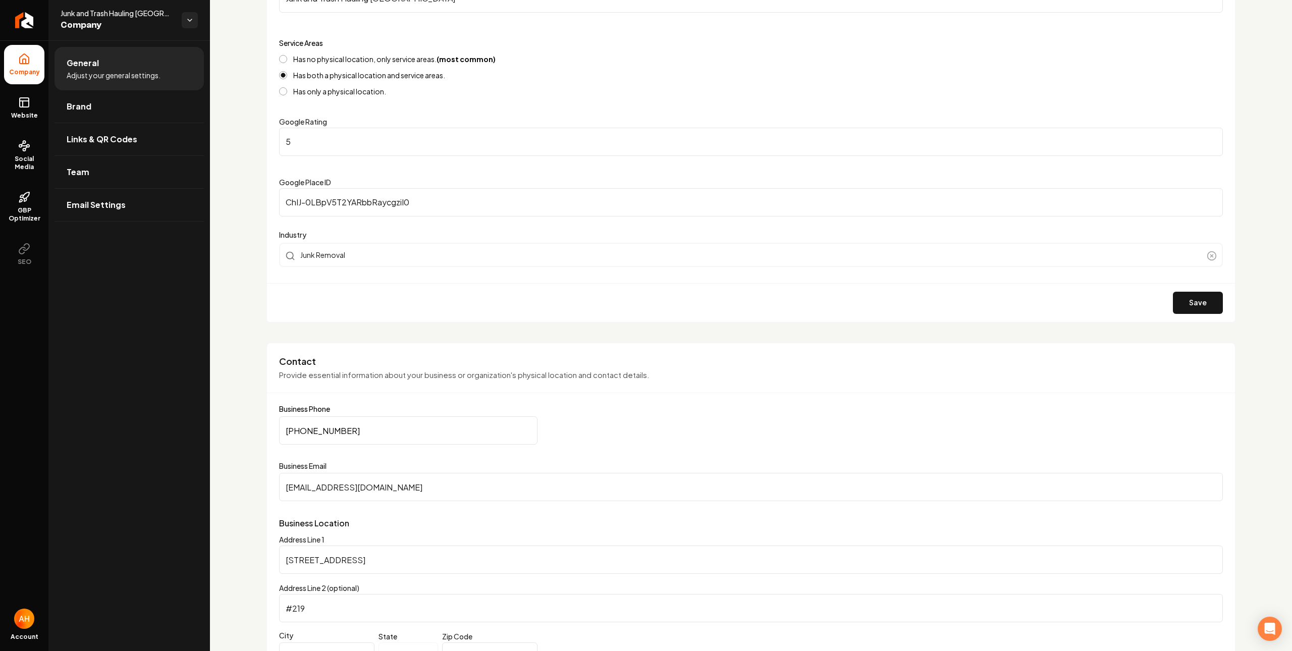
scroll to position [185, 0]
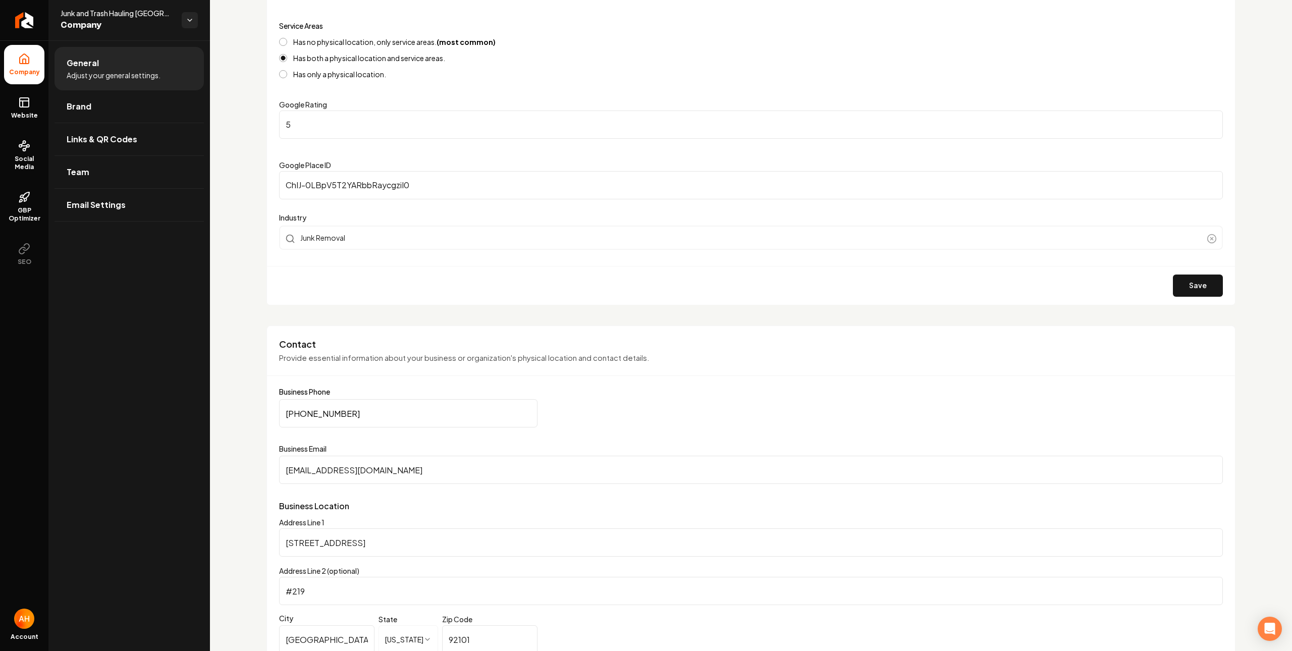
click at [404, 465] on input "[EMAIL_ADDRESS][DOMAIN_NAME]" at bounding box center [751, 470] width 944 height 28
click at [23, 157] on span "Social Media" at bounding box center [24, 163] width 40 height 16
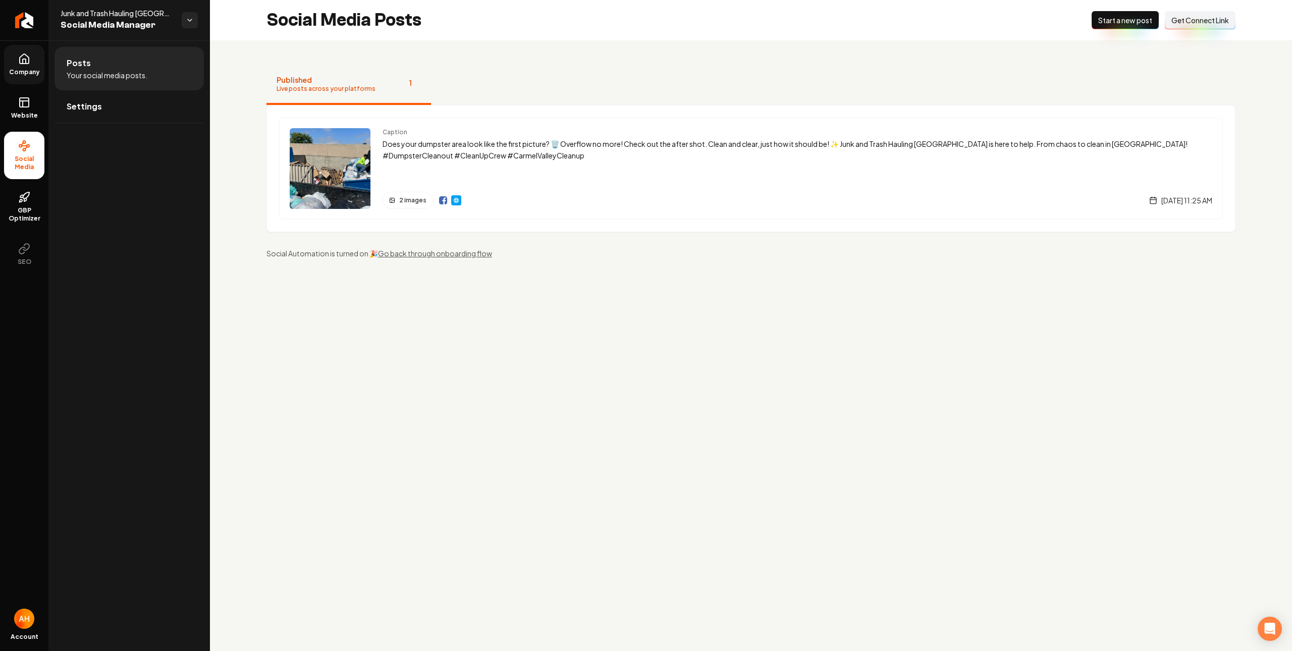
click at [1176, 24] on span "Get Connect Link" at bounding box center [1200, 20] width 58 height 10
click at [558, 59] on div "Published Live posts across your platforms 1 Caption Does your dumpster area lo…" at bounding box center [751, 161] width 1082 height 242
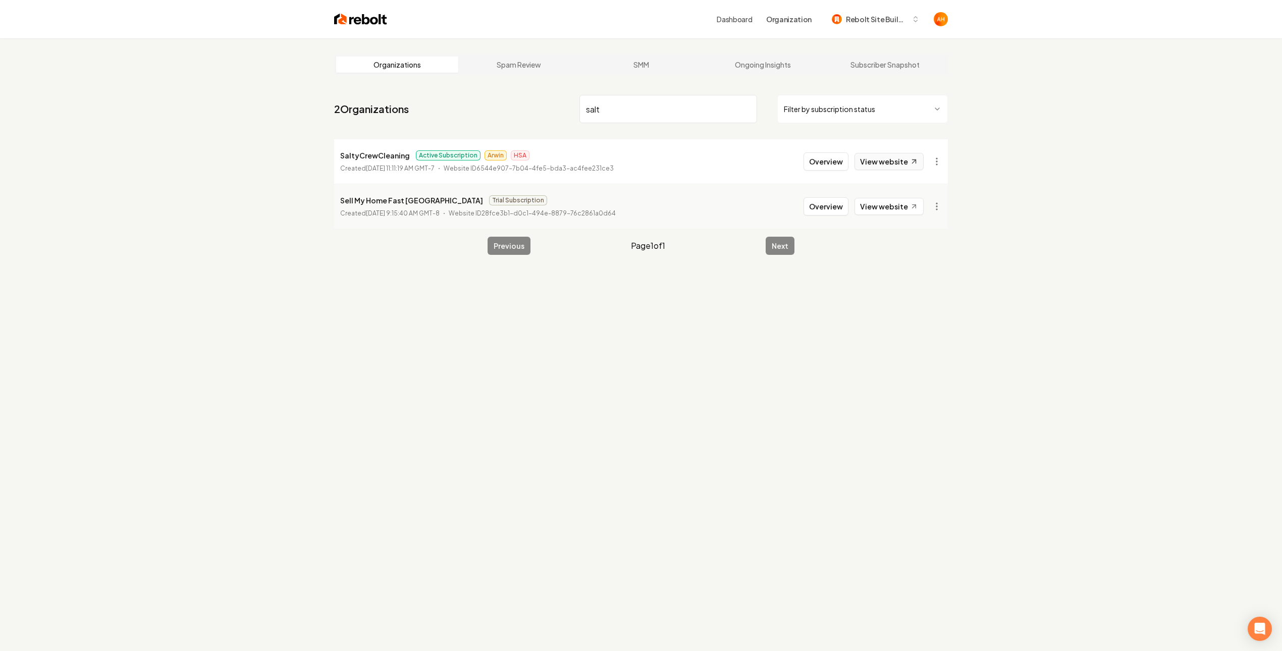
click at [884, 166] on link "View website" at bounding box center [888, 161] width 69 height 17
drag, startPoint x: 686, startPoint y: 118, endPoint x: 689, endPoint y: 123, distance: 5.9
click at [686, 118] on input "salt" at bounding box center [668, 109] width 178 height 28
type input "twin city"
click at [825, 204] on button "Overview" at bounding box center [825, 206] width 45 height 18
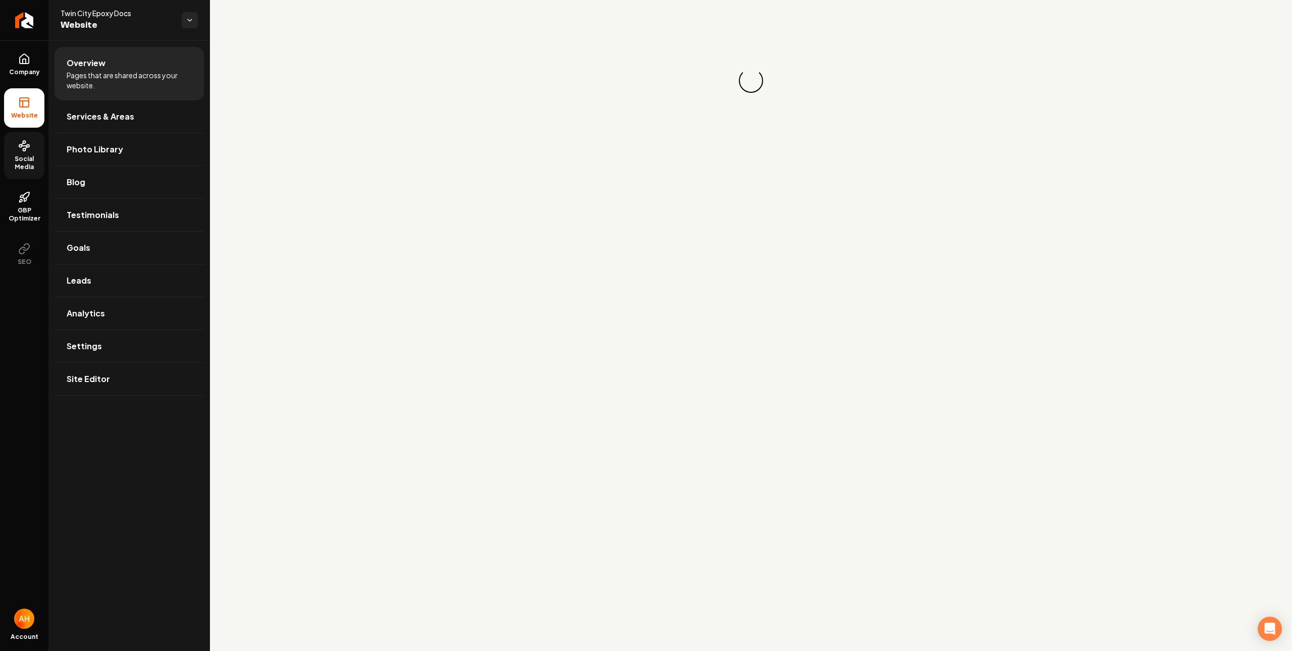
click at [18, 152] on link "Social Media" at bounding box center [24, 155] width 40 height 47
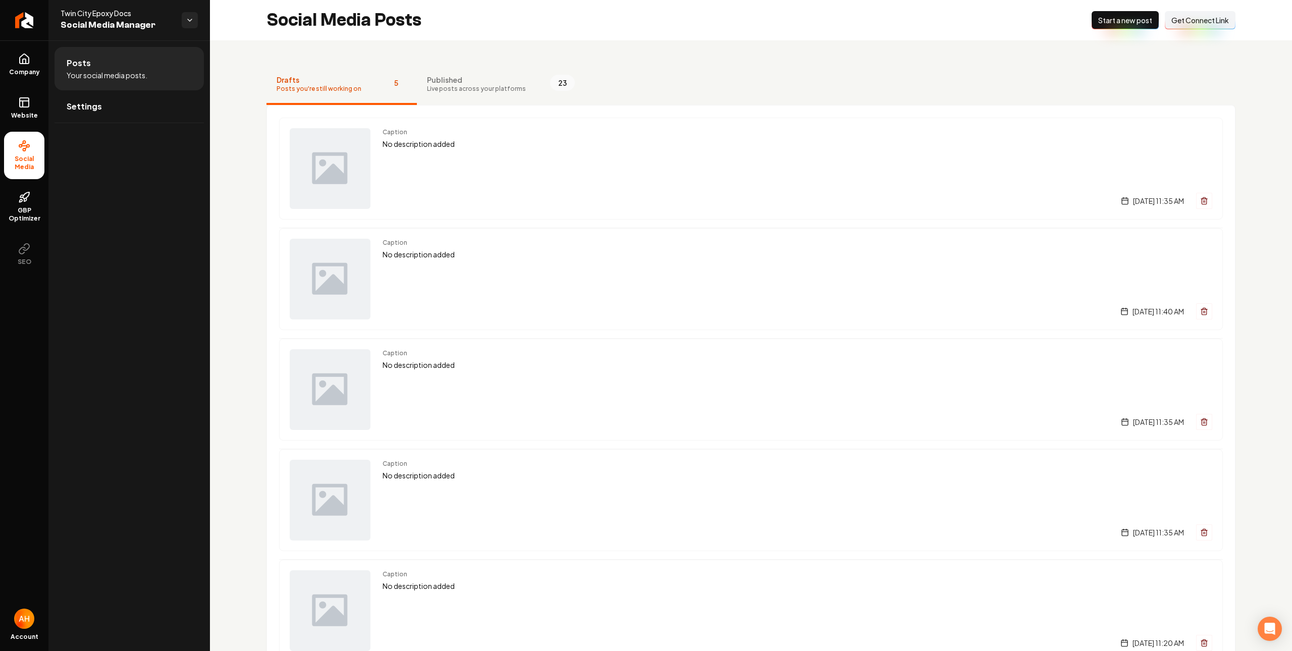
drag, startPoint x: 478, startPoint y: 97, endPoint x: 261, endPoint y: 114, distance: 217.6
click at [476, 97] on button "Published Live posts across your platforms 23" at bounding box center [501, 85] width 168 height 40
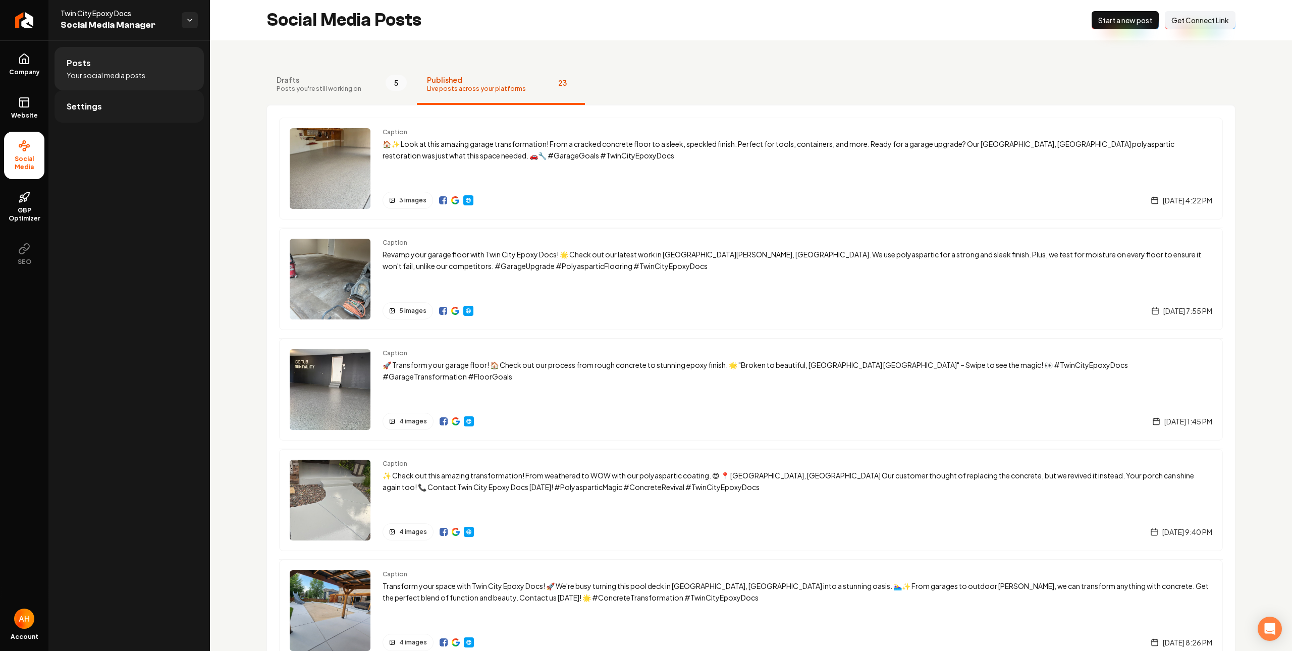
click at [143, 97] on link "Settings" at bounding box center [129, 106] width 149 height 32
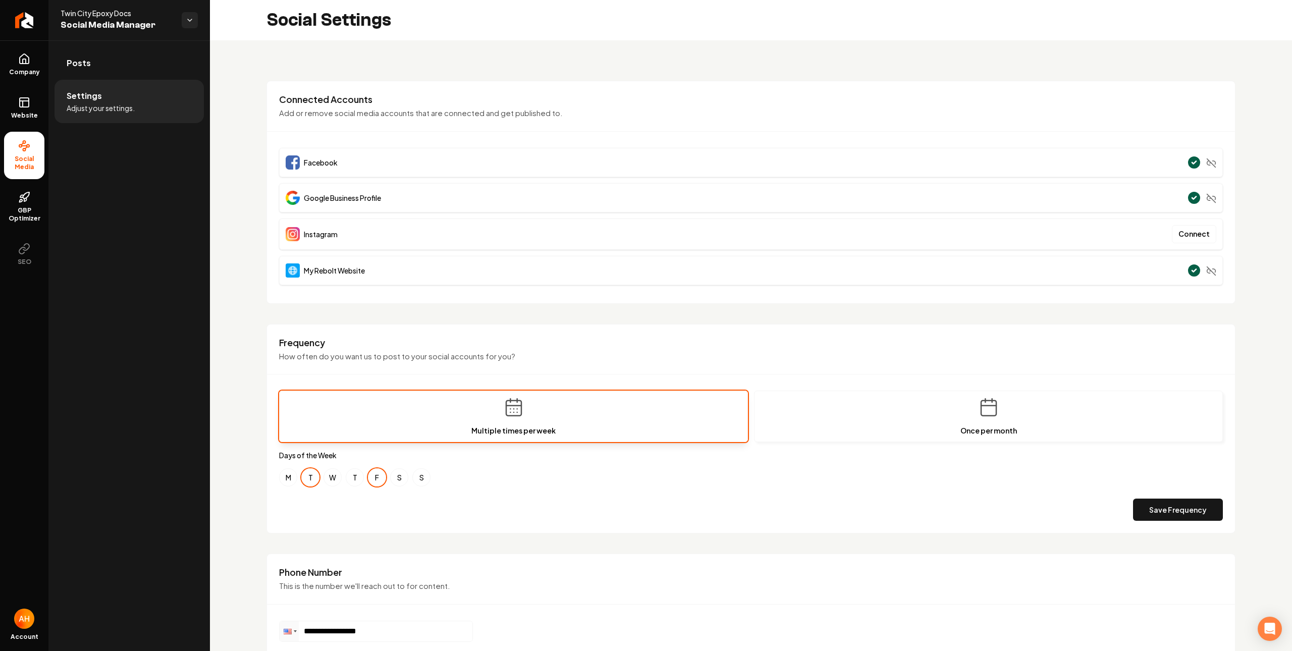
drag, startPoint x: 136, startPoint y: 70, endPoint x: 184, endPoint y: 70, distance: 47.9
click at [136, 70] on link "Posts" at bounding box center [129, 63] width 149 height 32
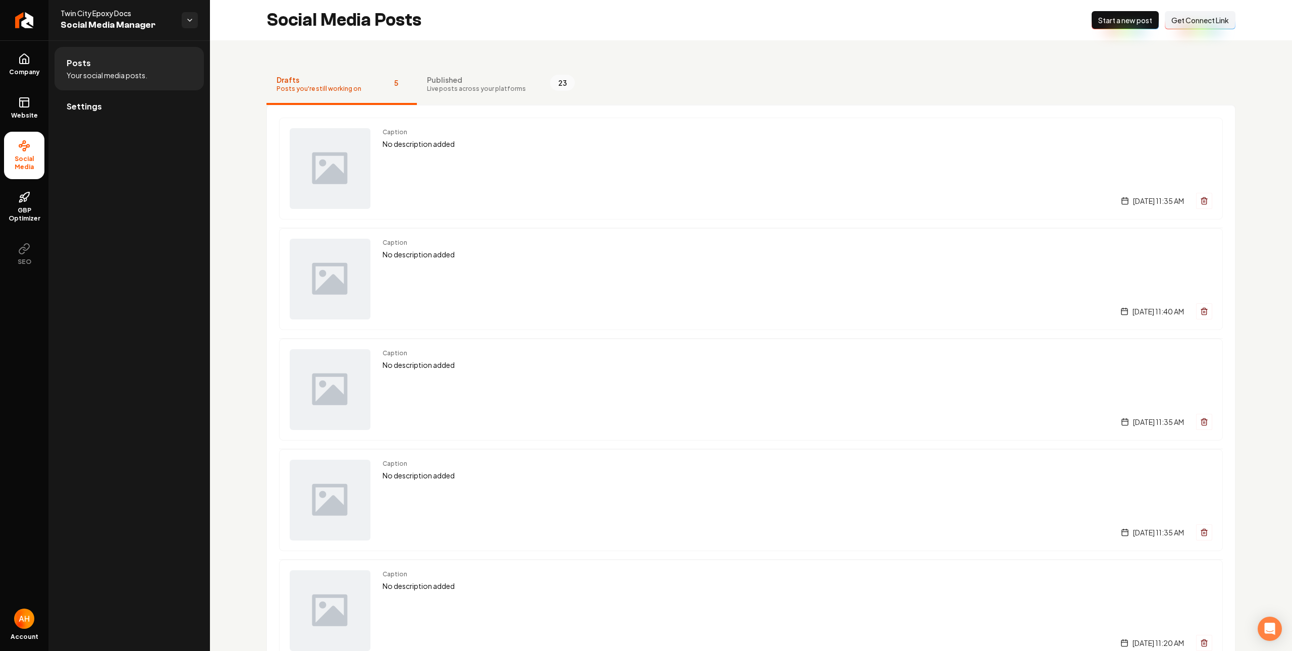
click at [1186, 26] on button "Connect Link Get Connect Link" at bounding box center [1200, 20] width 71 height 18
click at [230, 44] on div "Drafts Posts you're still working on 5 Published Live posts across your platfor…" at bounding box center [751, 382] width 1082 height 684
click at [837, 23] on div "Social Media Posts New Post Start a new post Connect Link Get Connect Link" at bounding box center [751, 20] width 1082 height 40
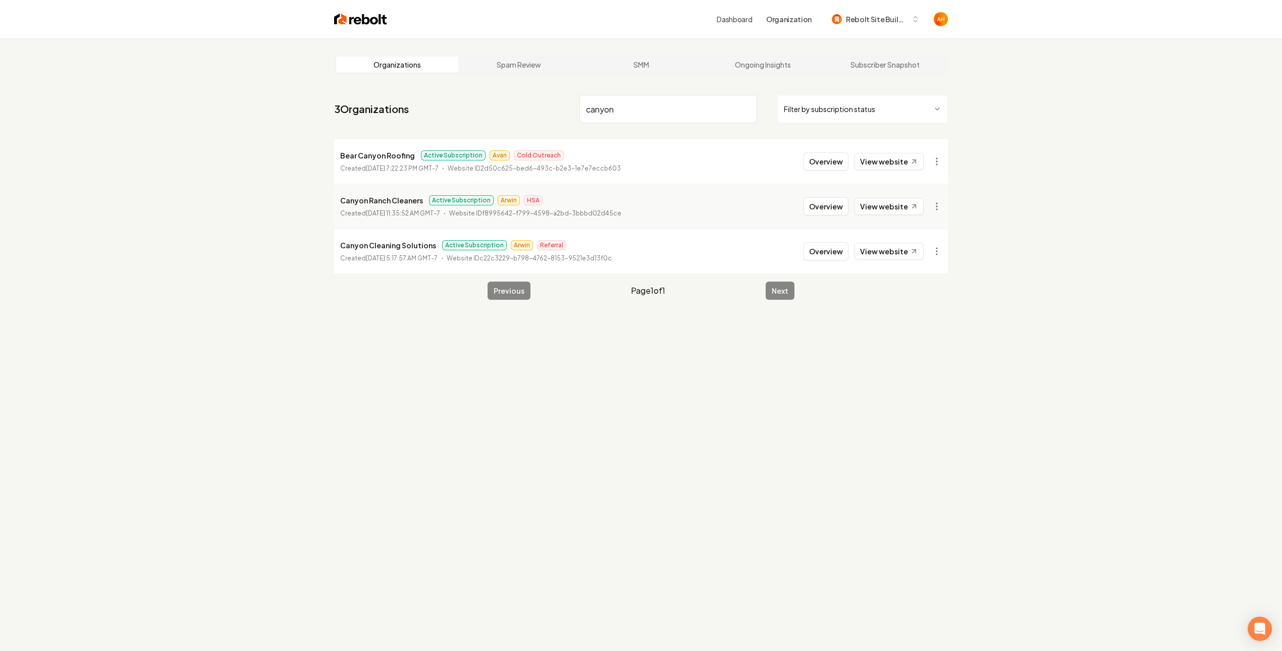
type input "canyon"
click at [883, 210] on link "View website" at bounding box center [888, 206] width 69 height 17
click at [817, 206] on button "Overview" at bounding box center [825, 206] width 45 height 18
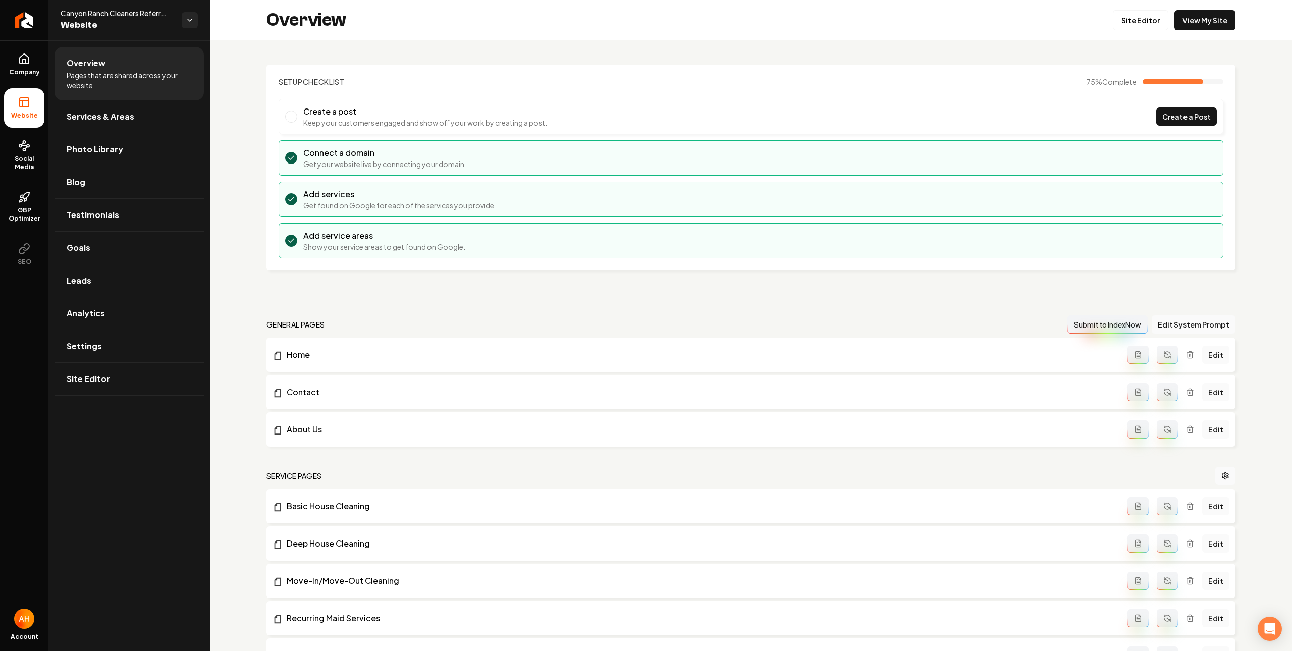
drag, startPoint x: 125, startPoint y: 288, endPoint x: 328, endPoint y: 264, distance: 204.7
click at [125, 288] on link "Leads" at bounding box center [129, 280] width 149 height 32
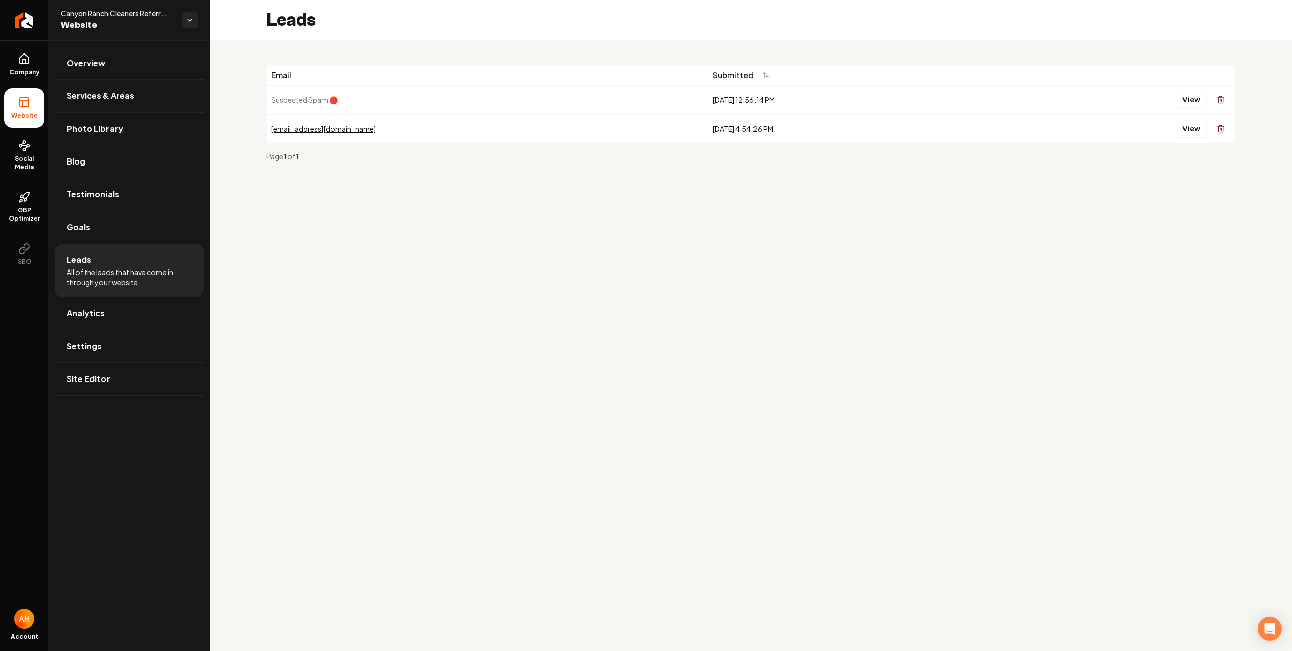
drag, startPoint x: 106, startPoint y: 234, endPoint x: 164, endPoint y: 220, distance: 59.2
click at [106, 234] on link "Goals" at bounding box center [129, 227] width 149 height 32
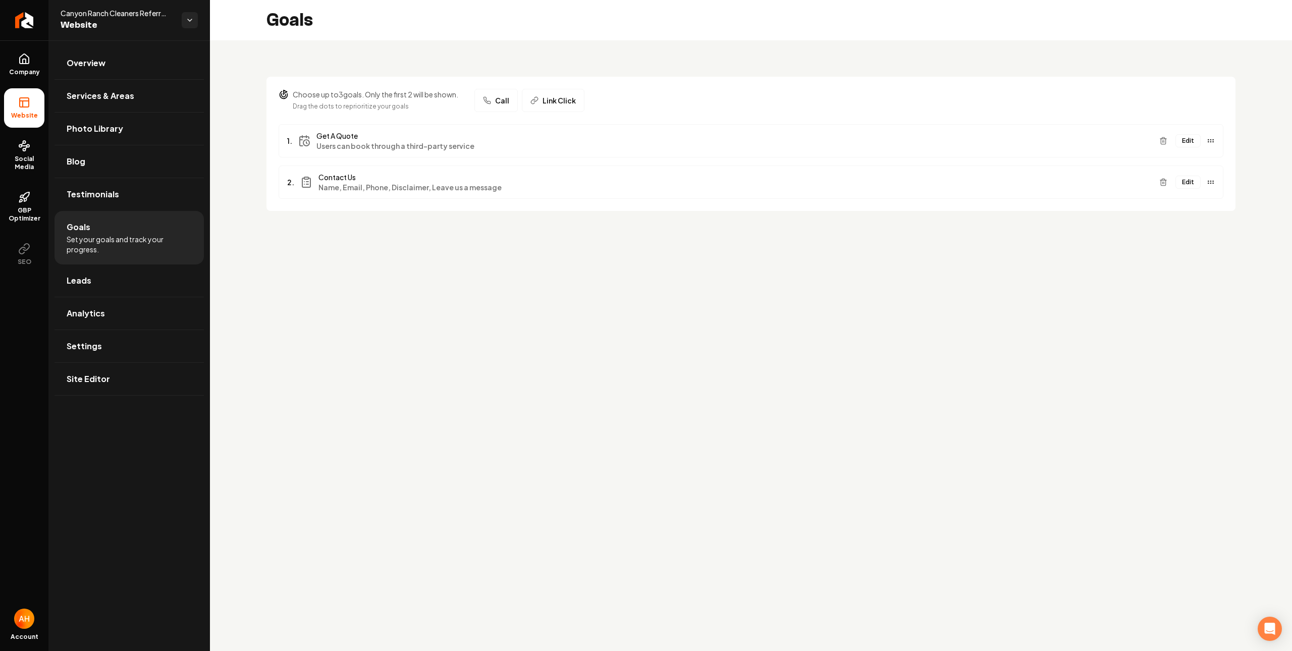
click at [507, 96] on span "Call" at bounding box center [502, 100] width 14 height 10
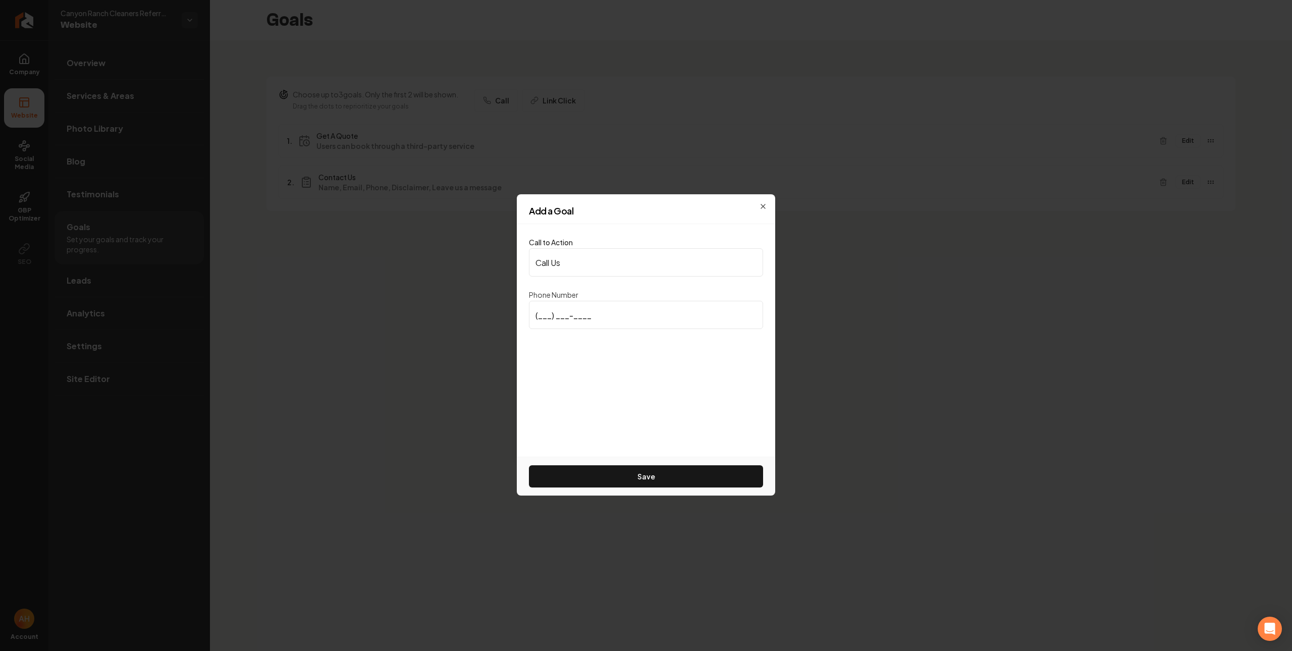
type input "(970) 900-5911"
click at [600, 474] on button "Save" at bounding box center [646, 476] width 234 height 22
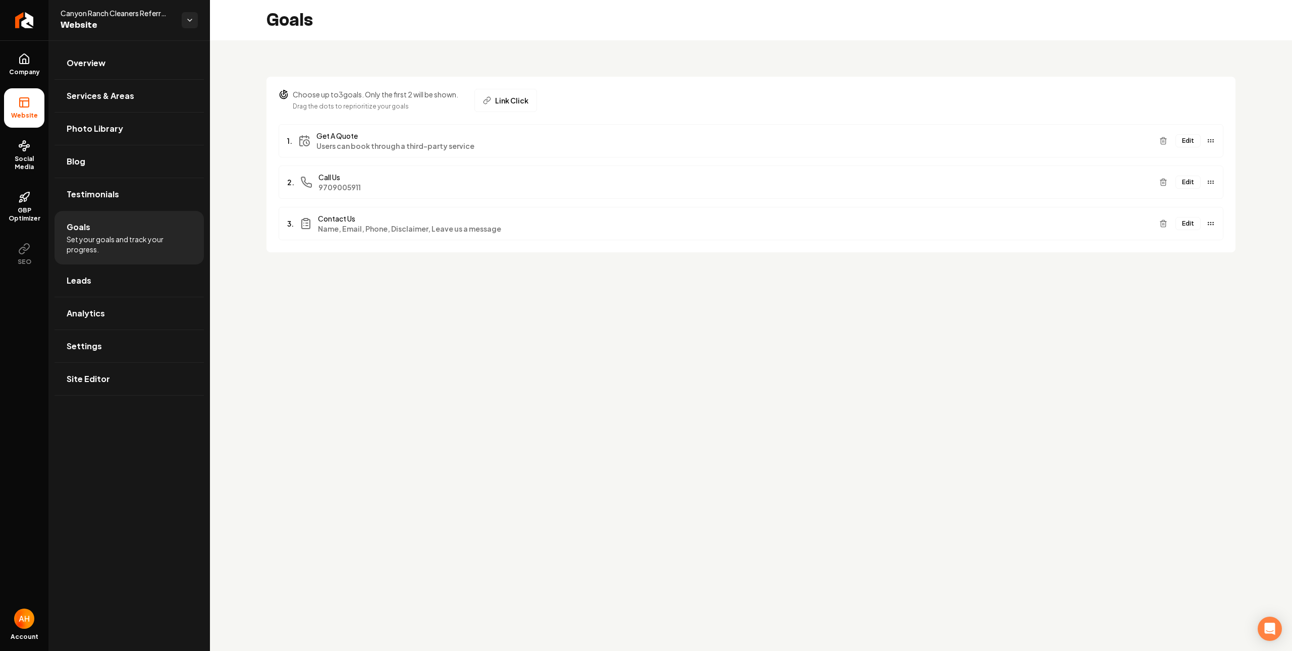
click at [585, 87] on section "Choose up to 3 goals. Only the first 2 will be shown. Drag the dots to repriori…" at bounding box center [750, 165] width 969 height 176
click at [594, 77] on section "Choose up to 3 goals. Only the first 2 will be shown. Drag the dots to repriori…" at bounding box center [750, 165] width 969 height 176
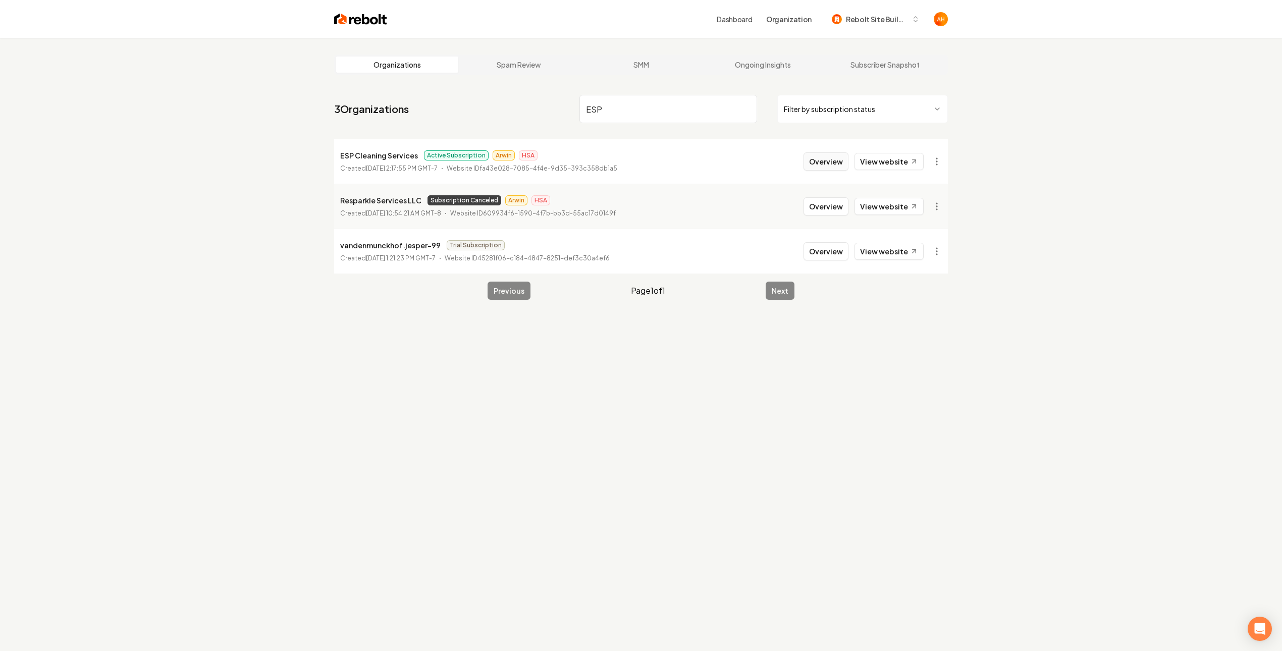
type input "ESP"
click at [814, 162] on button "Overview" at bounding box center [825, 161] width 45 height 18
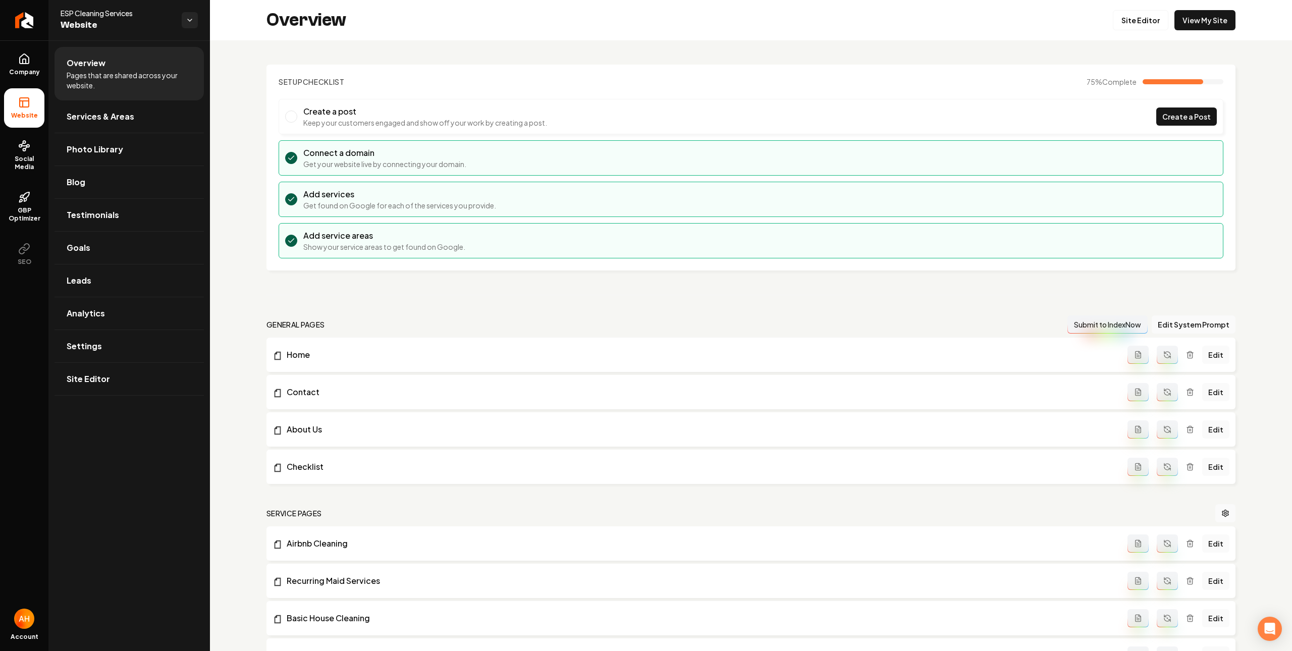
click at [701, 47] on div "Setup Checklist 75 % Complete Create a post Keep your customers engaged and sho…" at bounding box center [751, 648] width 1082 height 1217
click at [43, 51] on link "Company" at bounding box center [24, 64] width 40 height 39
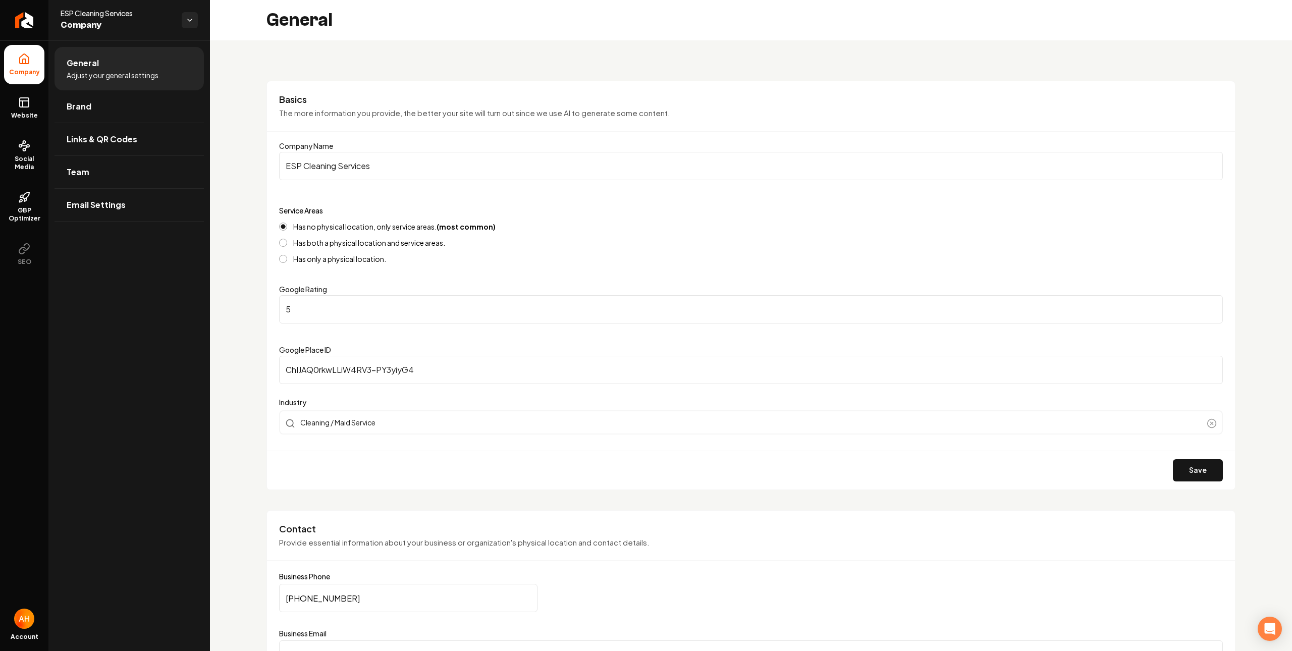
drag, startPoint x: 128, startPoint y: 116, endPoint x: 207, endPoint y: 87, distance: 84.0
click at [129, 115] on link "Brand" at bounding box center [129, 106] width 149 height 32
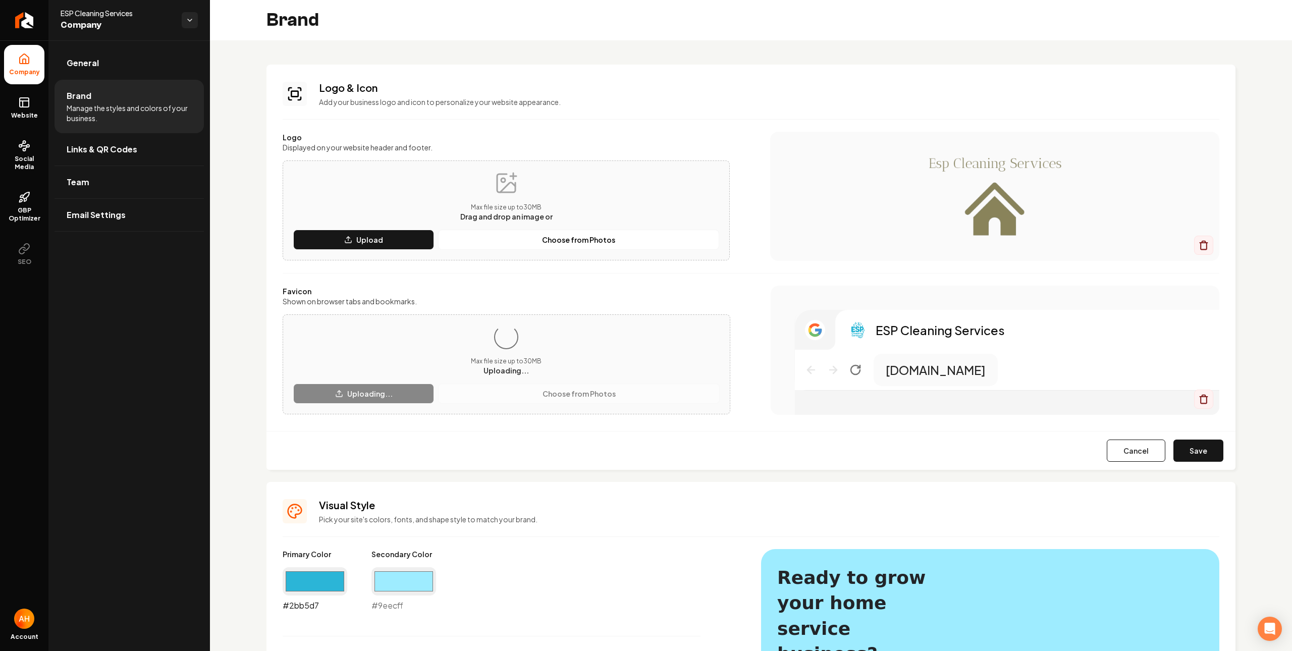
click at [306, 585] on input "#2bb5d7" at bounding box center [315, 581] width 65 height 28
type input "#8a835a"
click at [770, 247] on div "Main content area" at bounding box center [994, 196] width 449 height 129
drag, startPoint x: 385, startPoint y: 584, endPoint x: 412, endPoint y: 569, distance: 30.7
click at [386, 584] on input "#9eecff" at bounding box center [403, 581] width 65 height 28
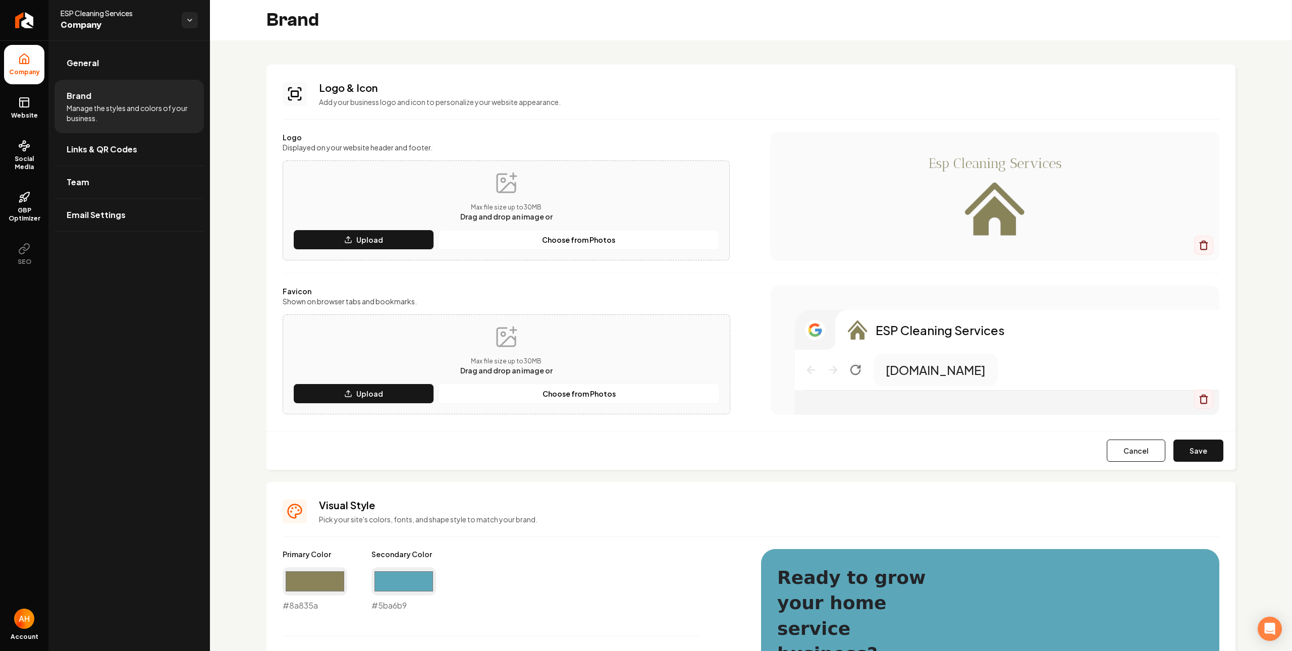
type input "#5ba6b9"
click at [1183, 452] on button "Save" at bounding box center [1198, 451] width 50 height 22
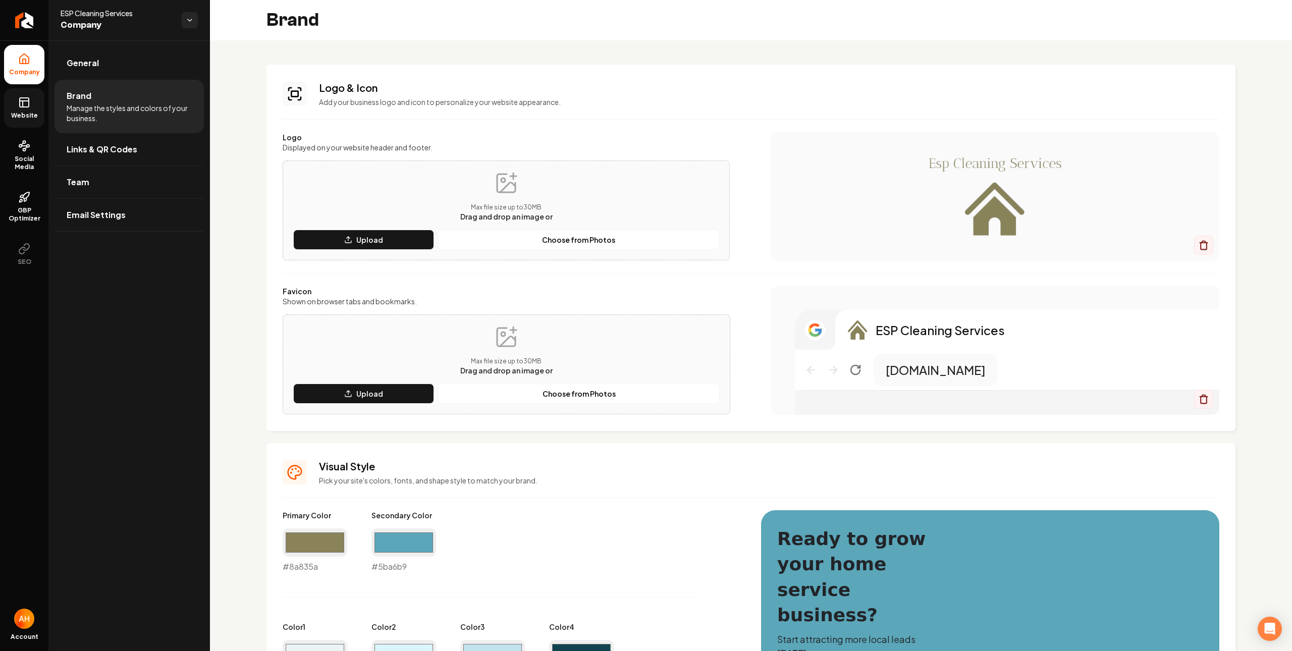
click at [22, 115] on span "Website" at bounding box center [24, 116] width 35 height 8
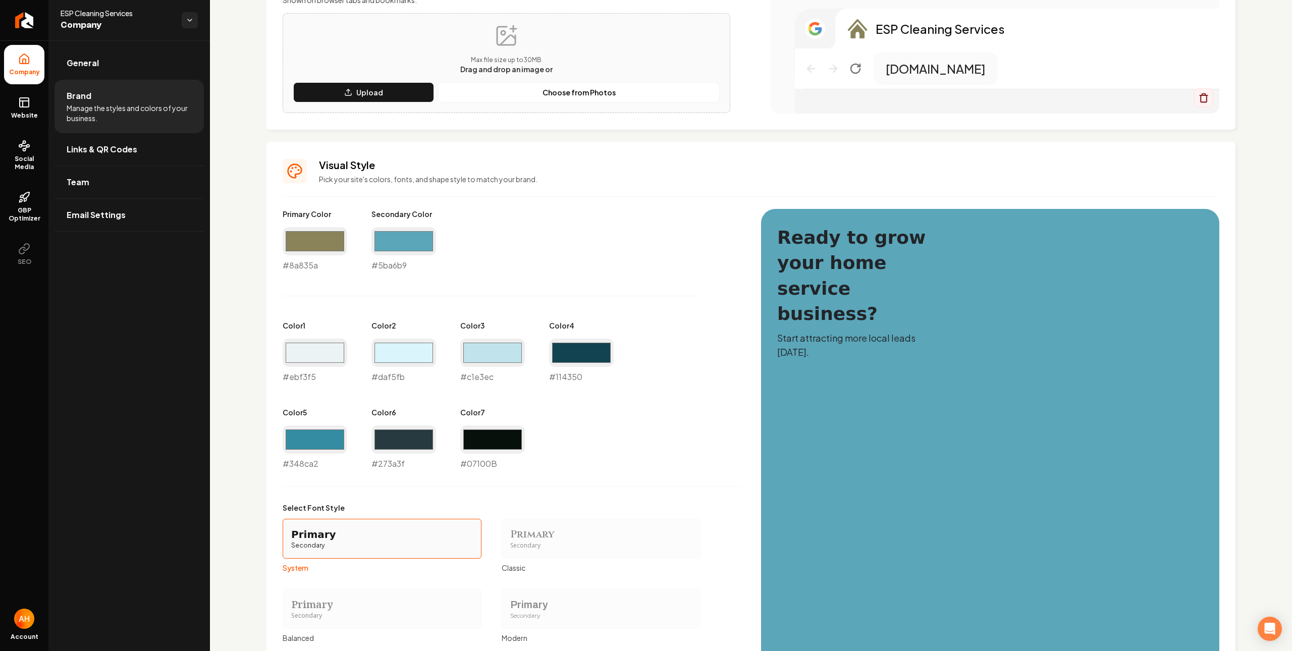
scroll to position [469, 0]
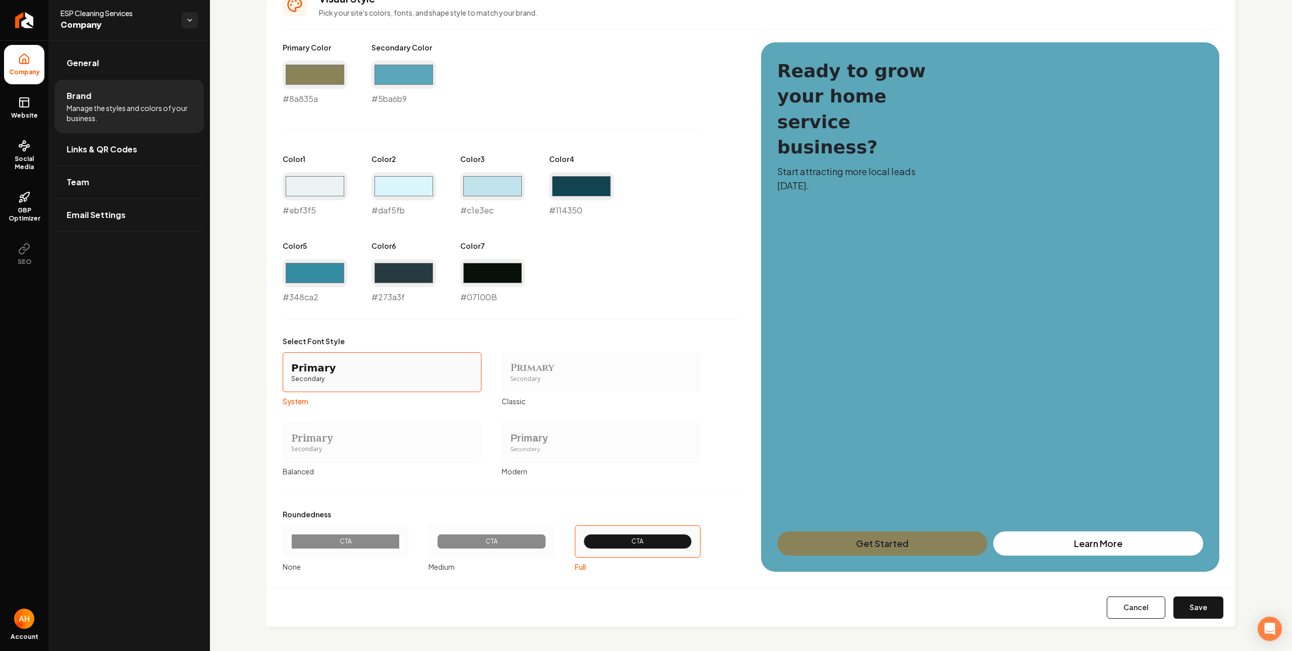
drag, startPoint x: 1189, startPoint y: 604, endPoint x: 1164, endPoint y: 560, distance: 51.1
click at [1189, 604] on button "Save" at bounding box center [1198, 608] width 50 height 22
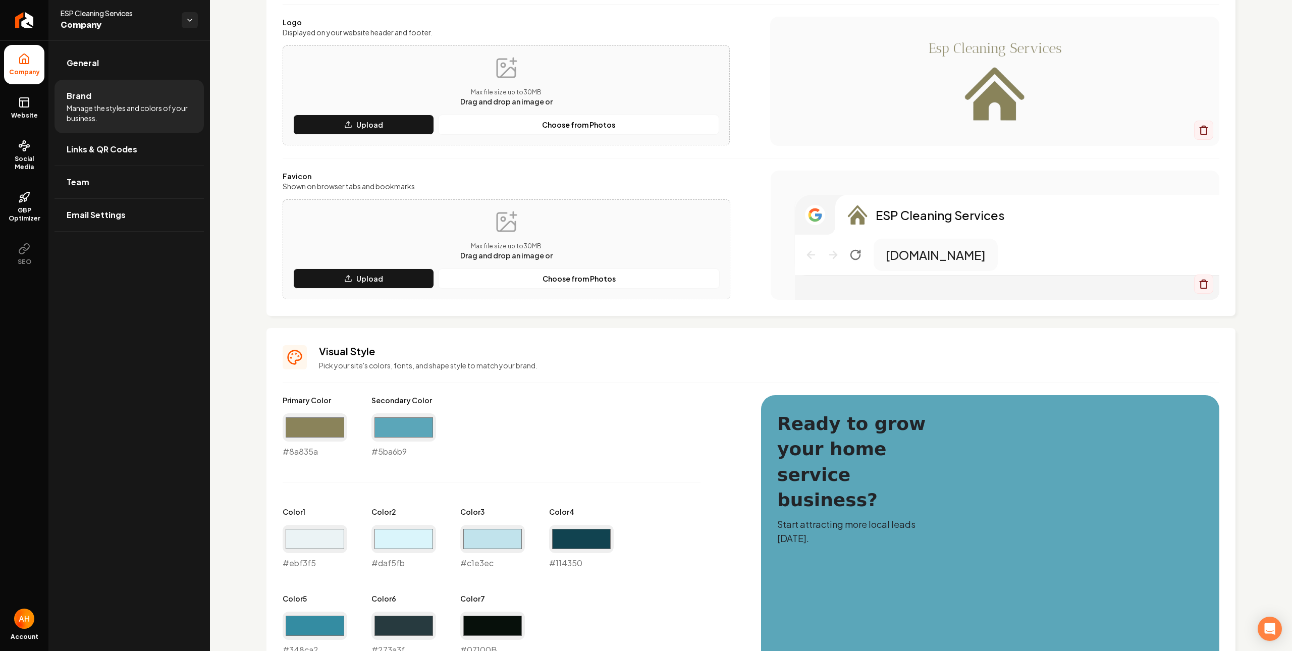
scroll to position [0, 0]
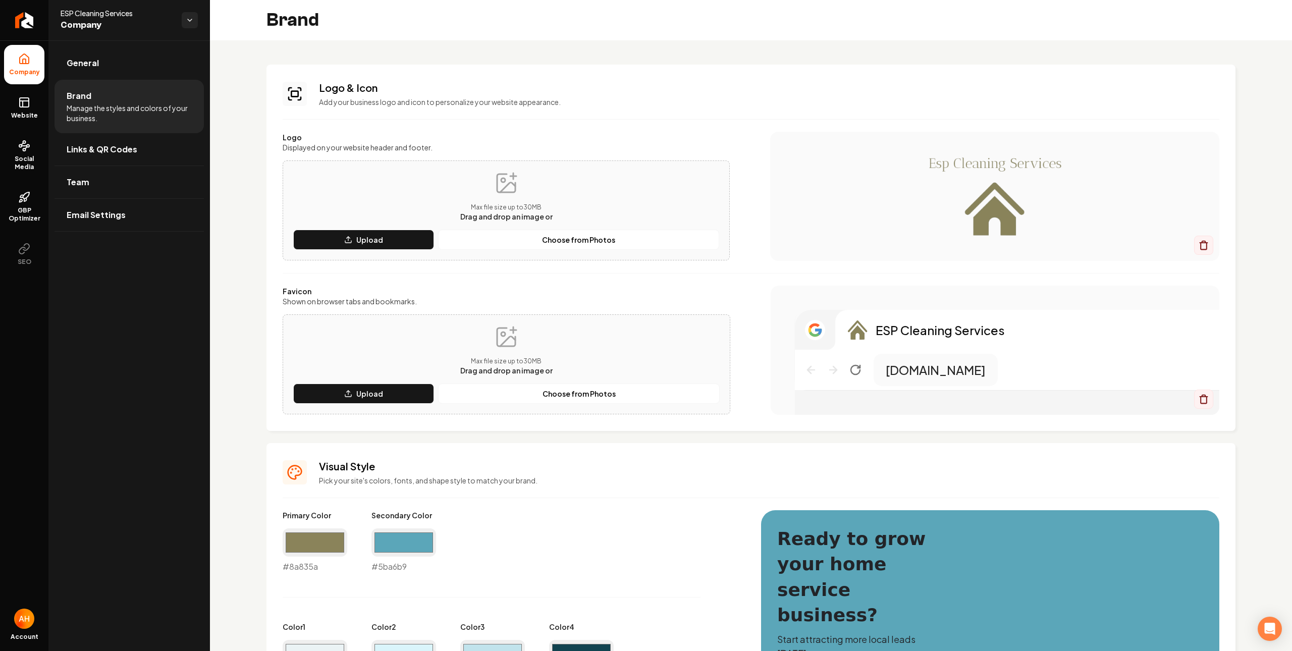
type input "#07100b"
click at [26, 112] on span "Website" at bounding box center [24, 116] width 35 height 8
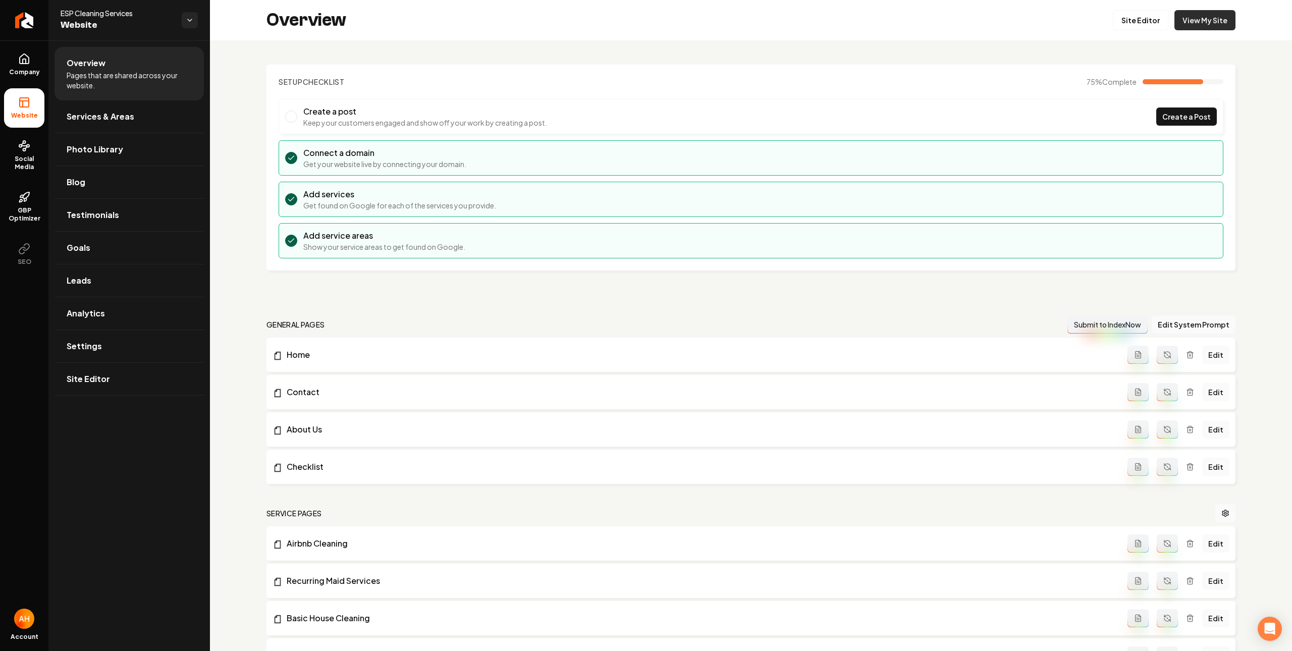
click at [1205, 22] on link "View My Site" at bounding box center [1204, 20] width 61 height 20
click at [503, 83] on header "Setup Checklist 75 % Complete" at bounding box center [751, 82] width 945 height 10
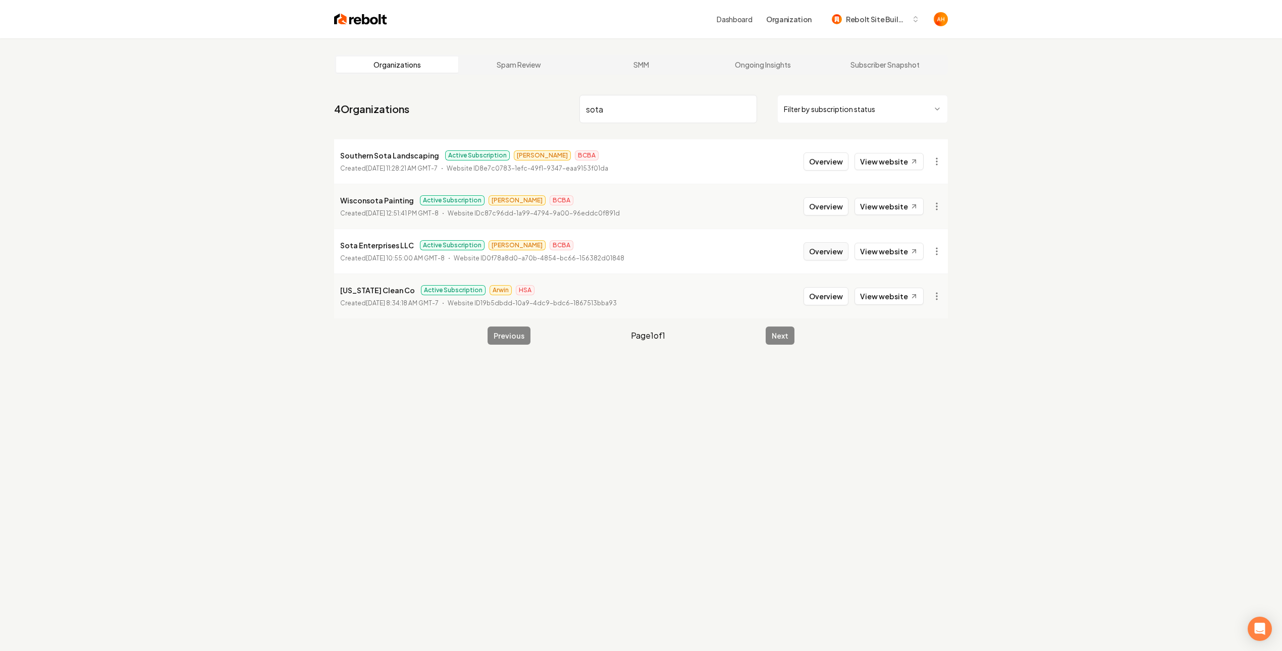
type input "sota"
click at [835, 243] on button "Overview" at bounding box center [825, 251] width 45 height 18
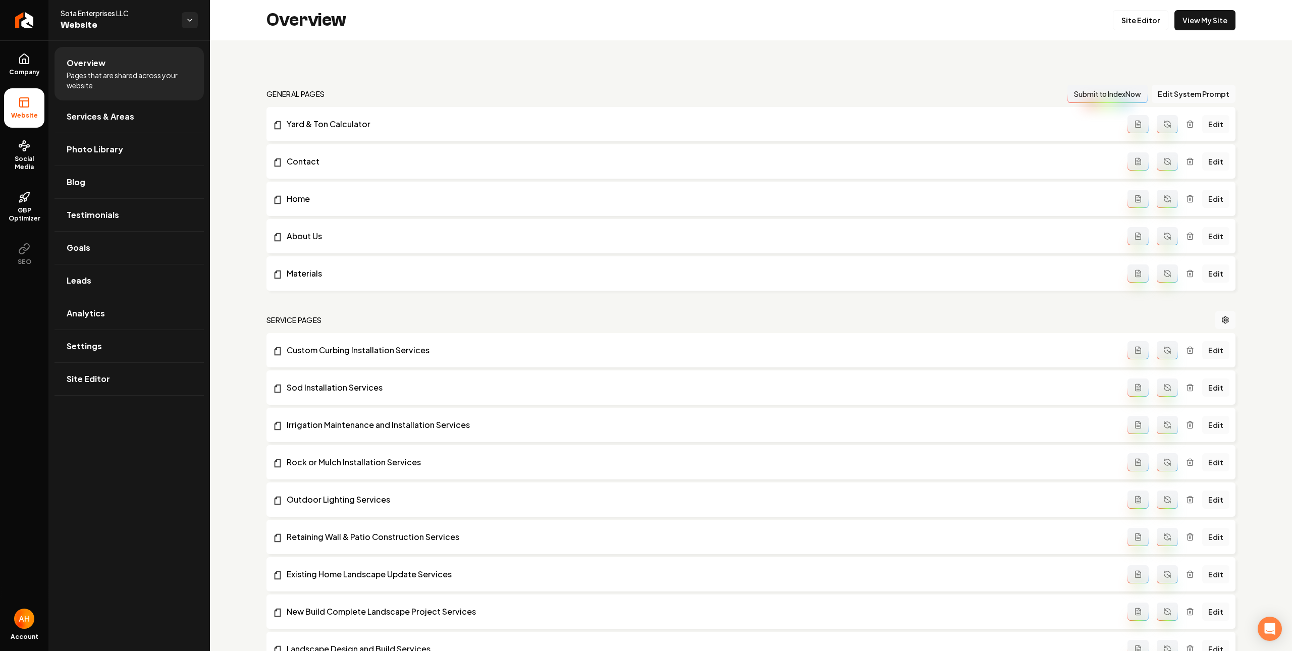
click at [926, 26] on div "Overview Site Editor View My Site" at bounding box center [751, 20] width 1082 height 40
click at [231, 117] on div "general pages Submit to IndexNow Edit System Prompt Yard & Ton Calculator Edit …" at bounding box center [751, 607] width 1082 height 1135
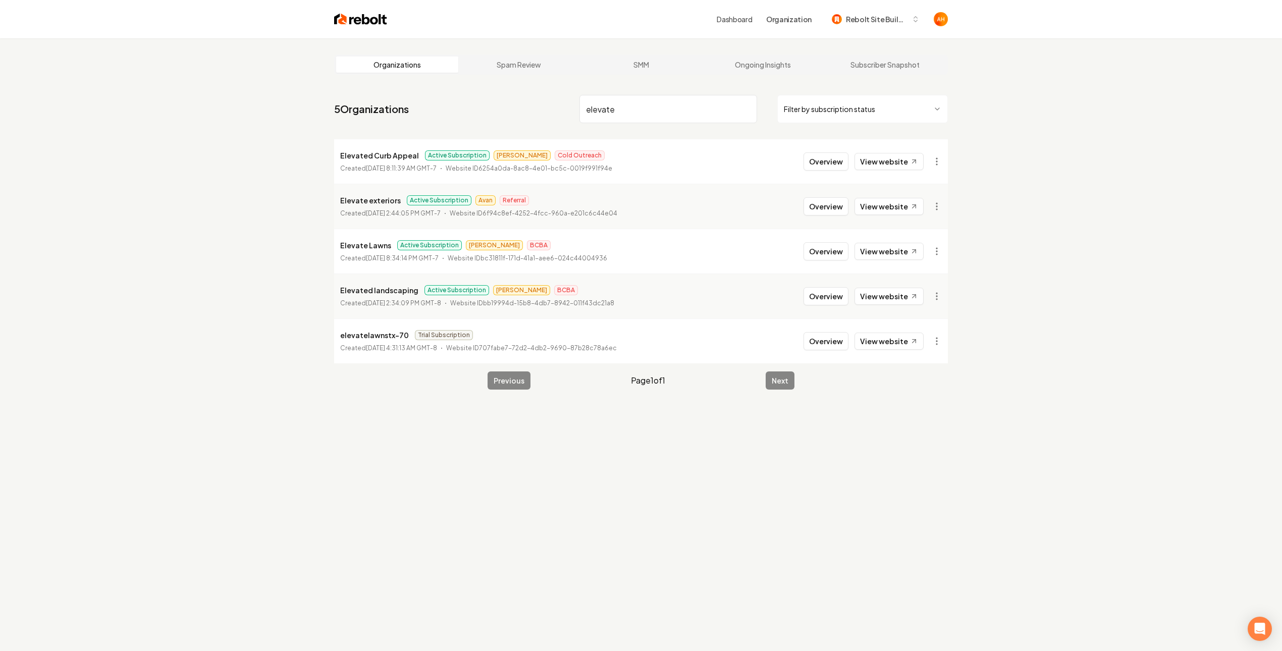
type input "elevate"
click at [819, 160] on button "Overview" at bounding box center [825, 161] width 45 height 18
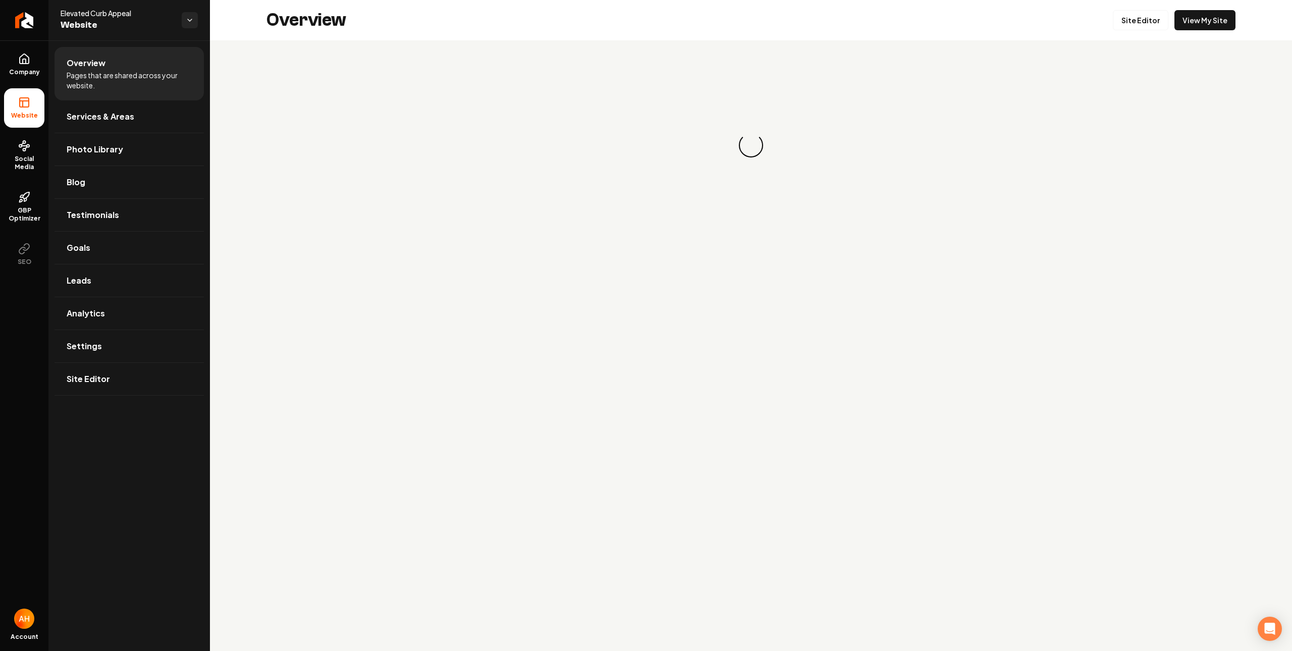
click at [315, 93] on div "Loading... Loading..." at bounding box center [750, 145] width 969 height 161
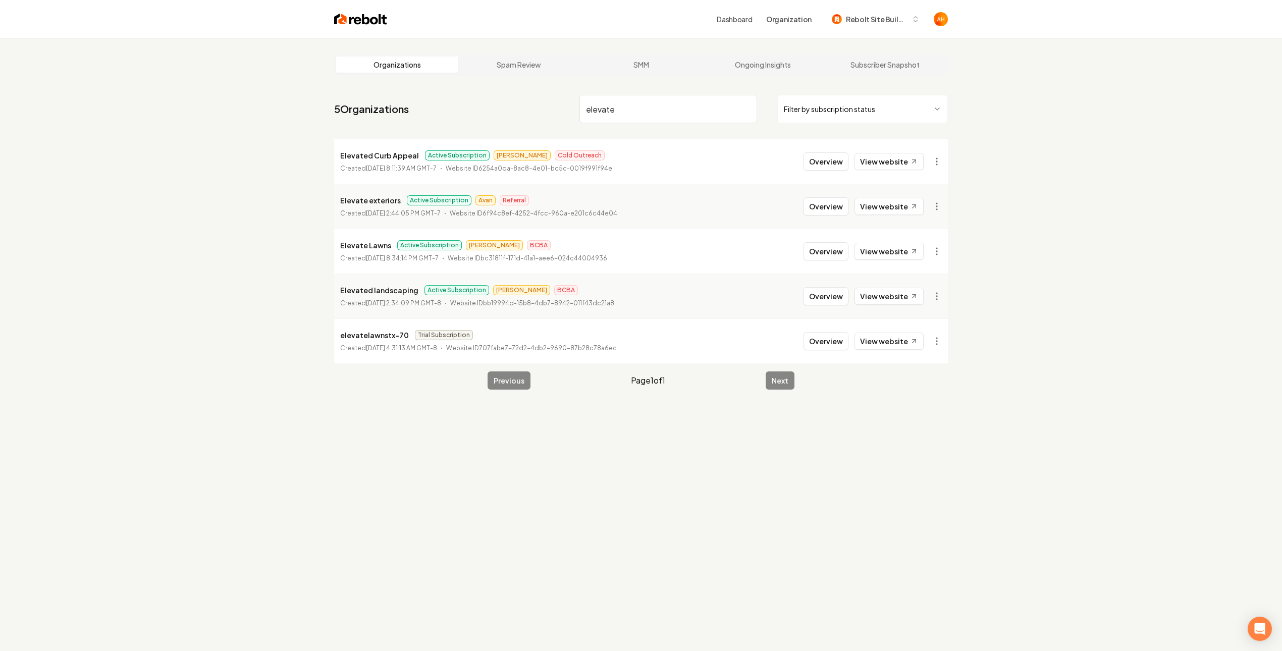
type input "elevate"
click at [816, 213] on button "Overview" at bounding box center [825, 206] width 45 height 18
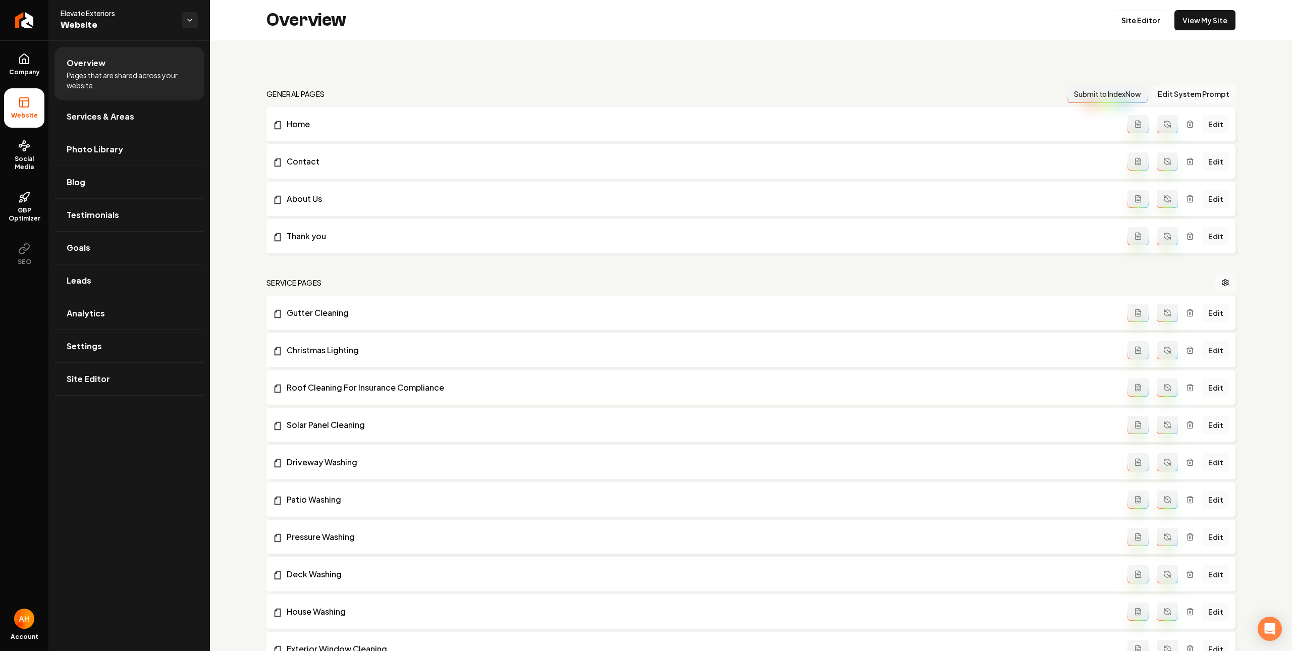
scroll to position [1496, 0]
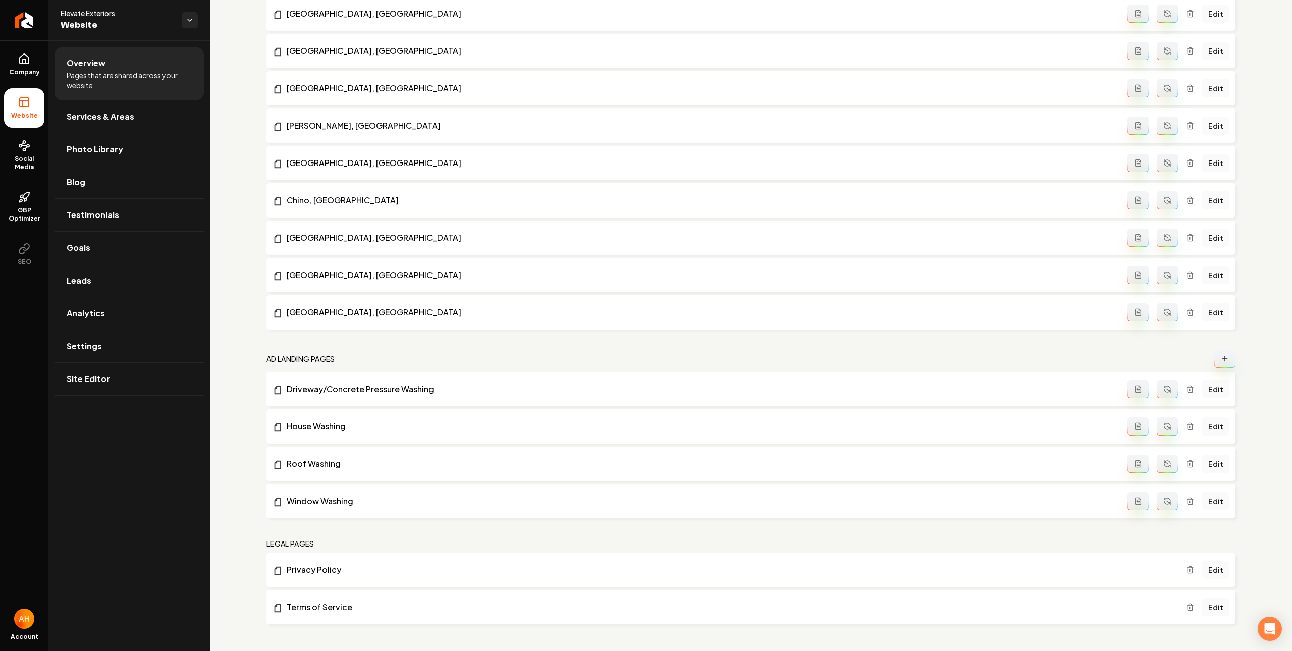
click at [380, 387] on link "Driveway/Concrete Pressure Washing" at bounding box center [700, 389] width 855 height 12
click at [327, 502] on link "Window Washing" at bounding box center [700, 501] width 855 height 12
click at [301, 457] on li "Roof Washing Edit" at bounding box center [750, 464] width 969 height 34
click at [306, 460] on link "Roof Washing" at bounding box center [700, 464] width 855 height 12
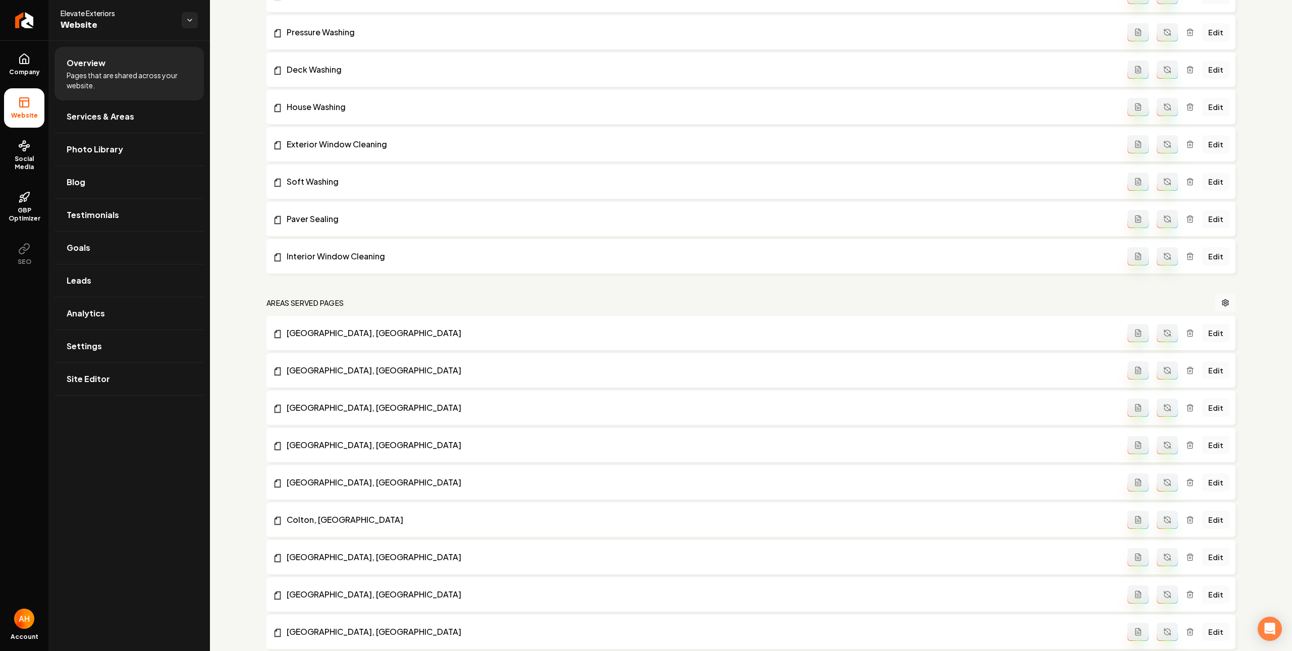
scroll to position [0, 0]
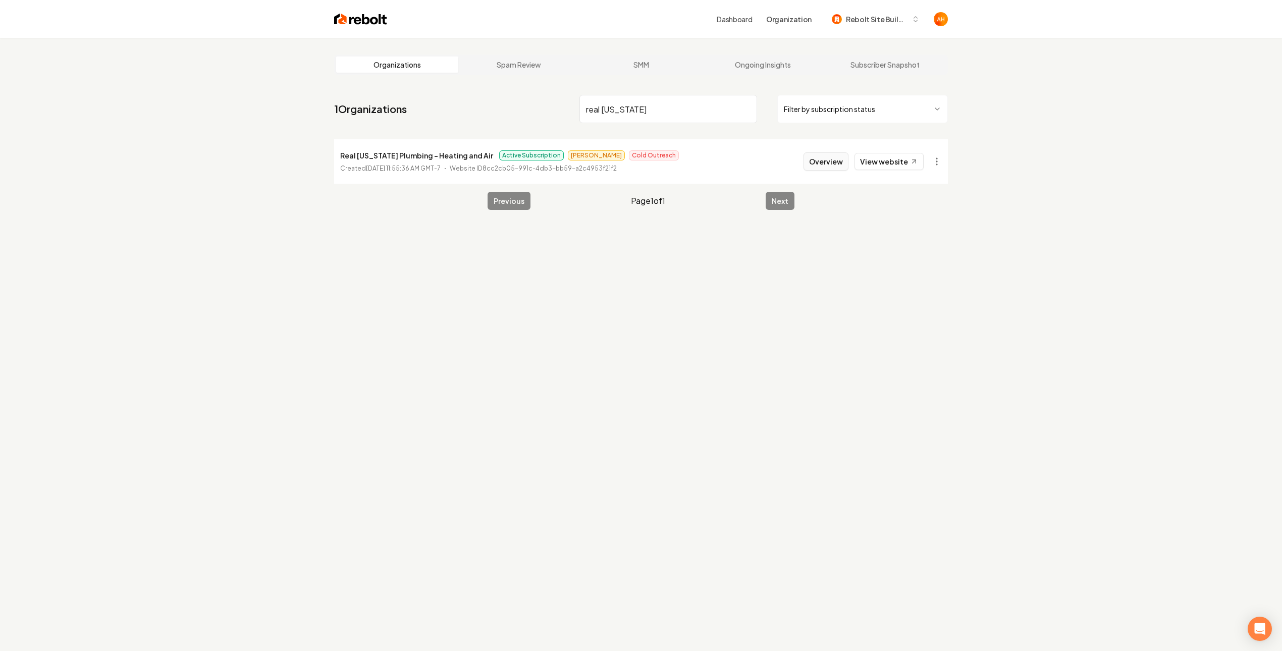
type input "real texas"
click at [828, 168] on button "Overview" at bounding box center [825, 161] width 45 height 18
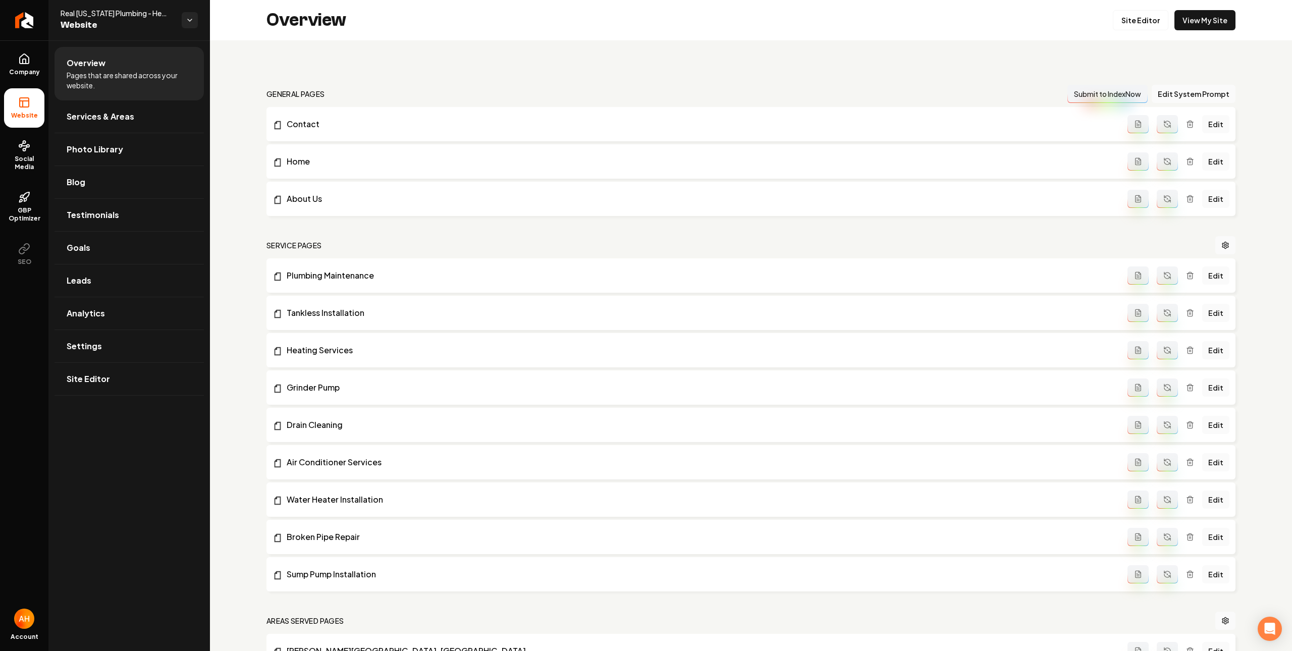
scroll to position [600, 0]
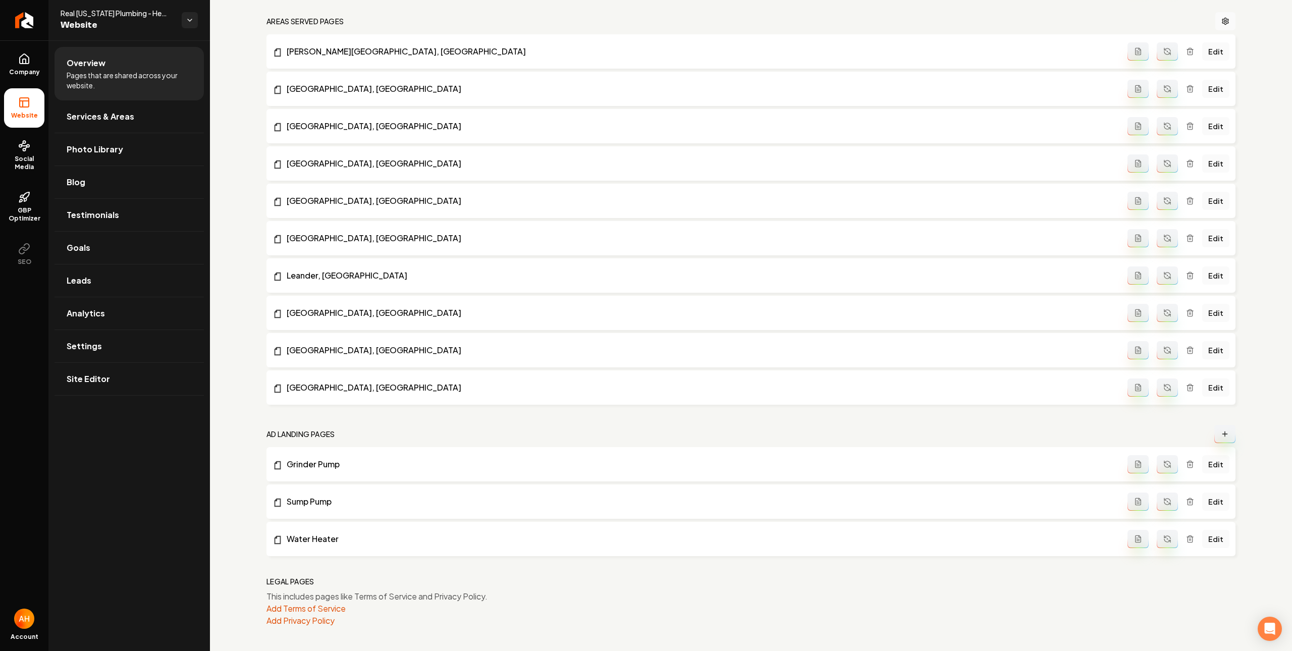
drag, startPoint x: 318, startPoint y: 502, endPoint x: 338, endPoint y: 521, distance: 27.5
drag, startPoint x: 333, startPoint y: 541, endPoint x: 368, endPoint y: 494, distance: 58.7
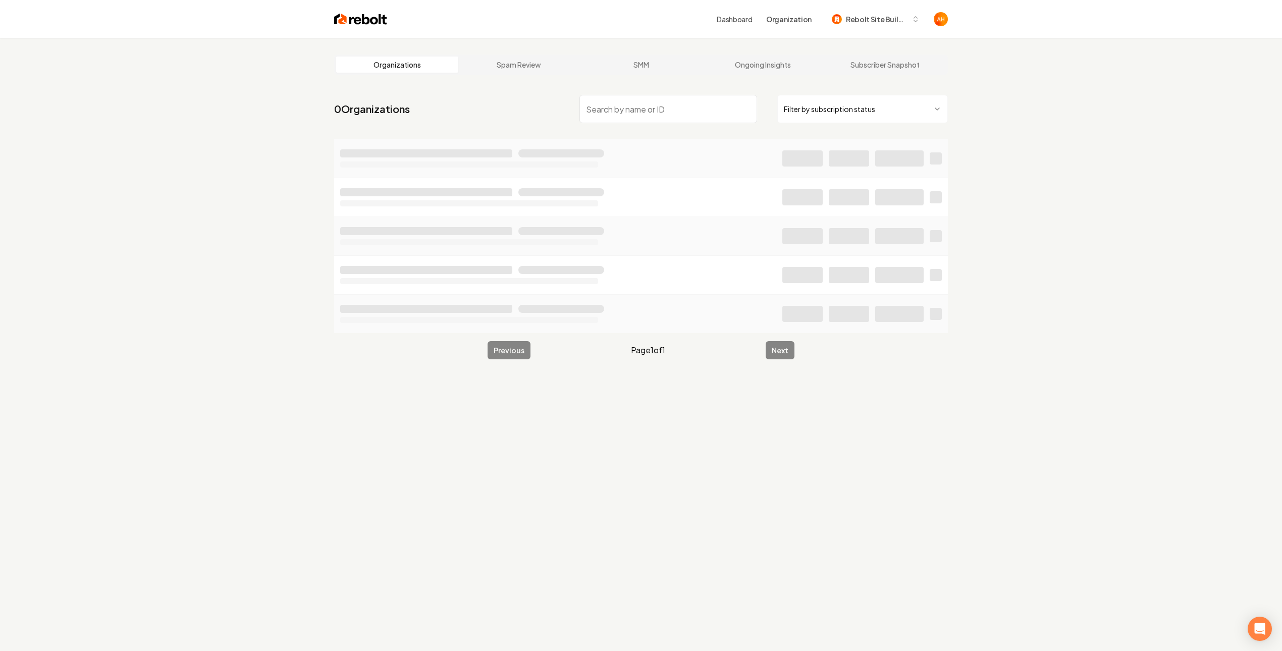
type input "B"
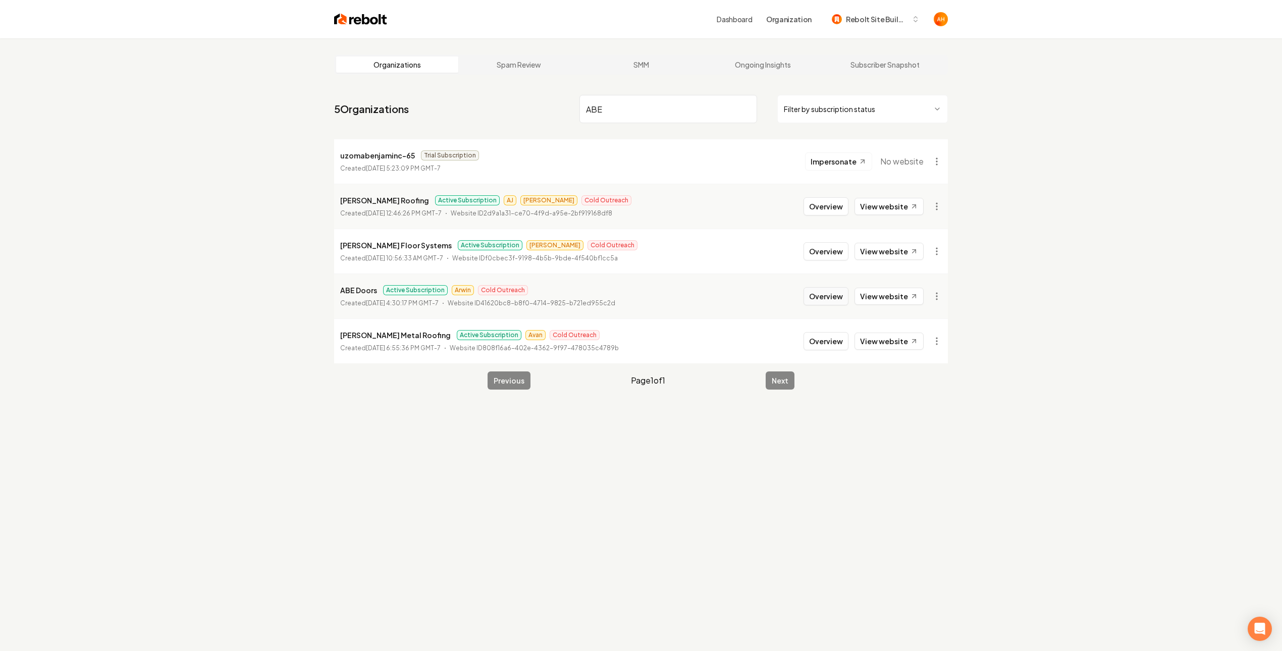
type input "ABE"
click at [842, 298] on button "Overview" at bounding box center [825, 296] width 45 height 18
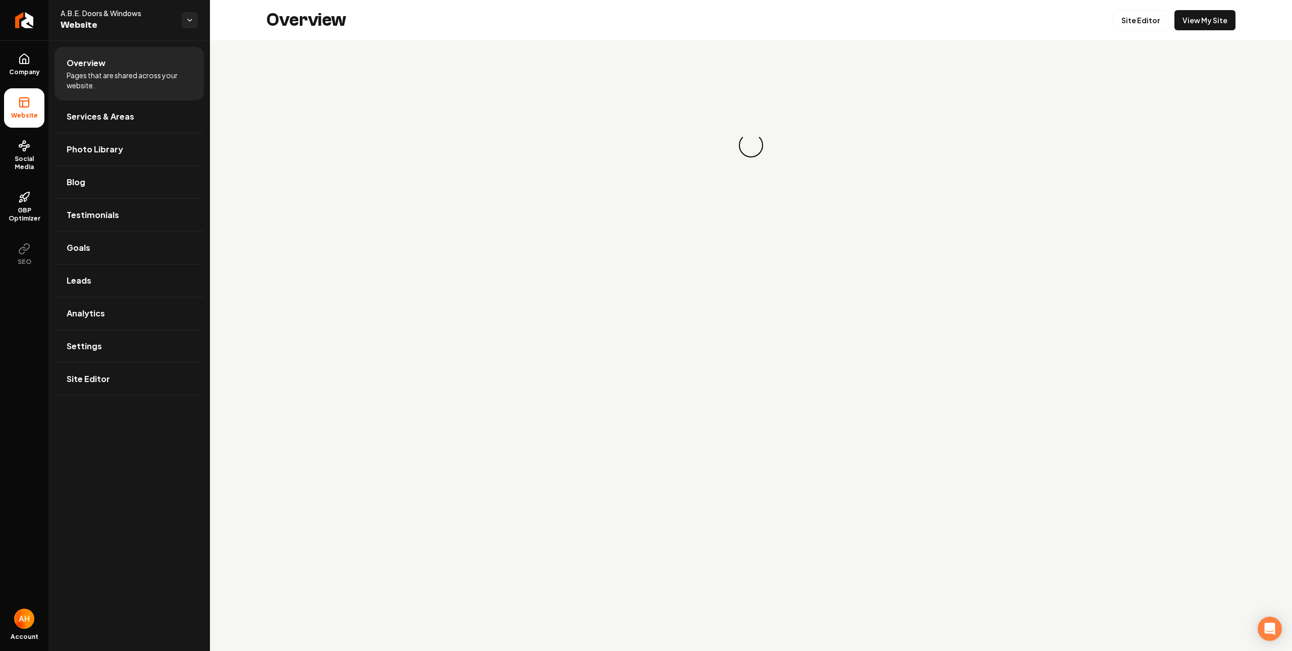
scroll to position [1159, 0]
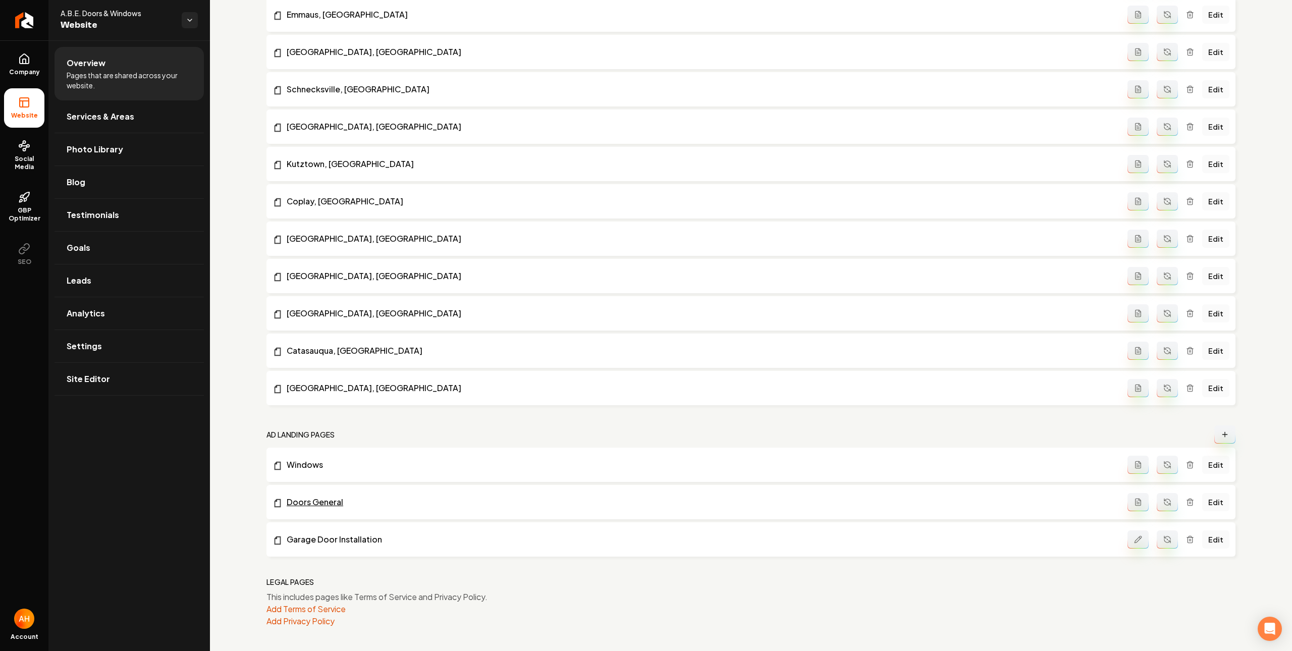
drag, startPoint x: 300, startPoint y: 467, endPoint x: 301, endPoint y: 497, distance: 29.8
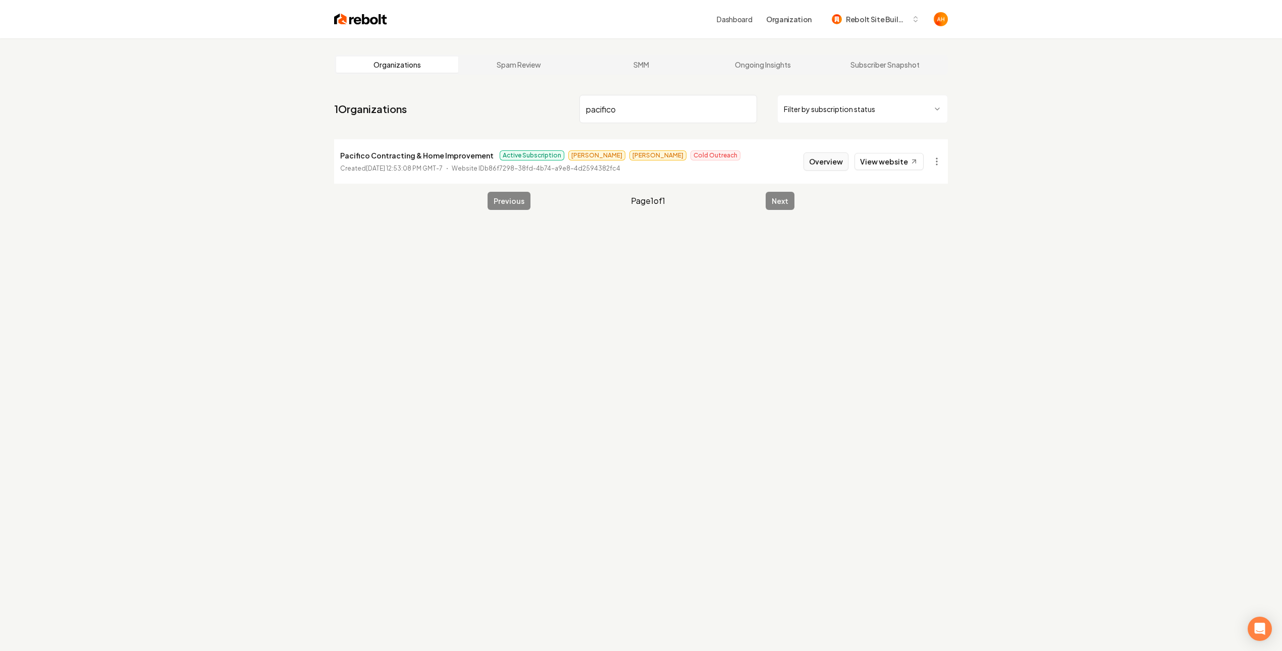
type input "pacifico"
click at [815, 164] on button "Overview" at bounding box center [825, 161] width 45 height 18
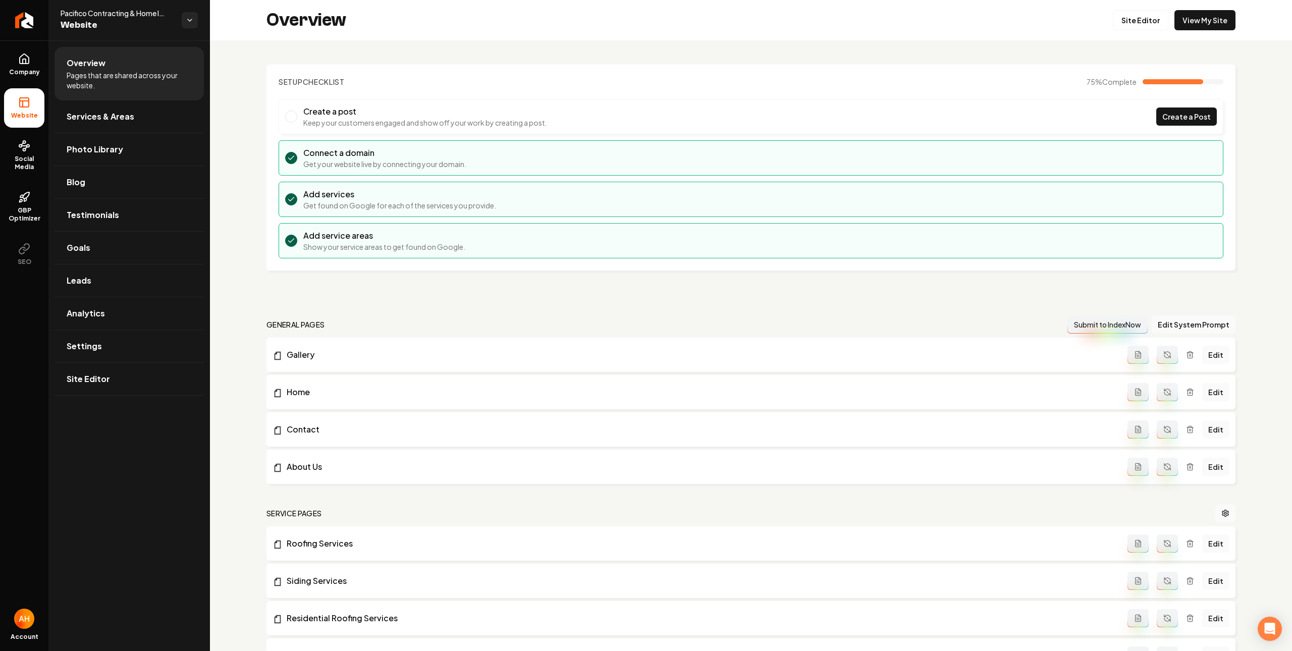
scroll to position [906, 0]
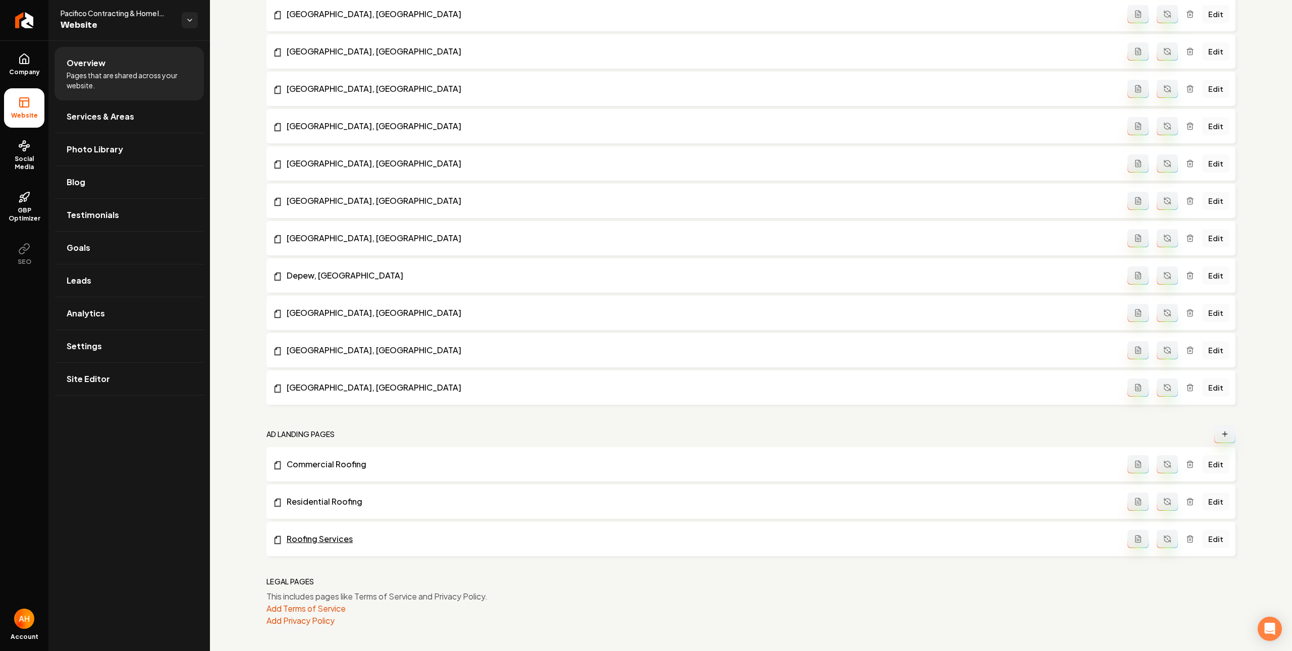
drag, startPoint x: 331, startPoint y: 539, endPoint x: 329, endPoint y: 534, distance: 5.4
drag, startPoint x: 251, startPoint y: 65, endPoint x: 276, endPoint y: 109, distance: 50.6
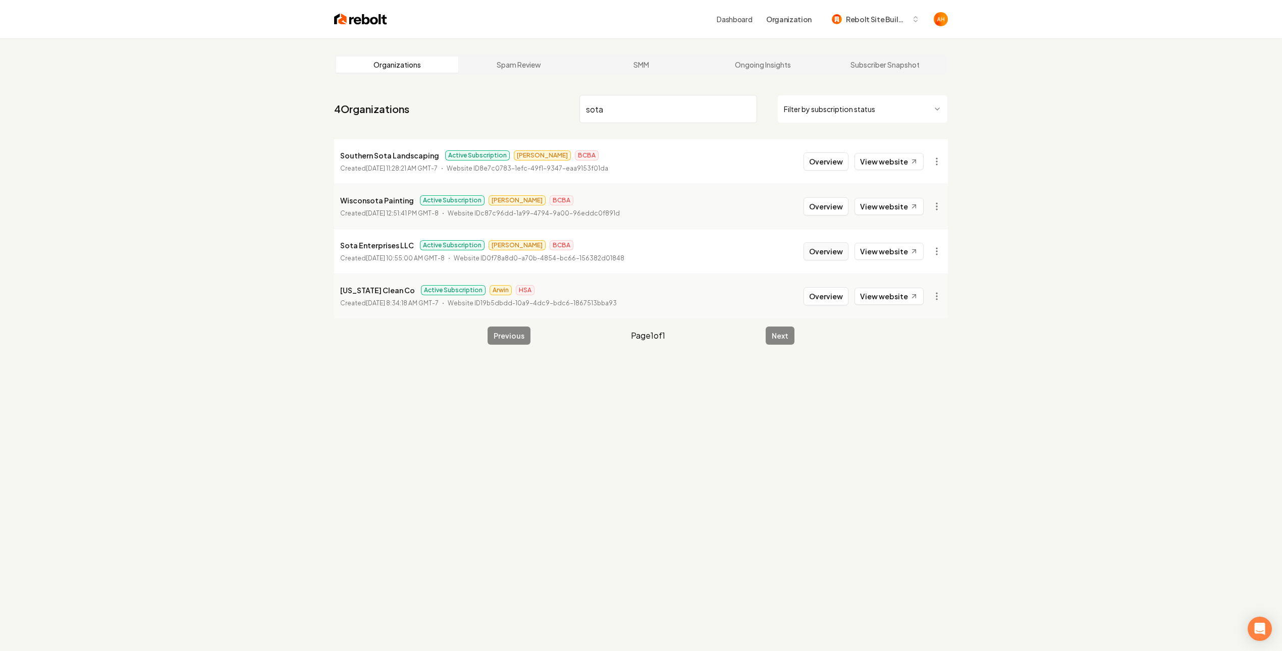
type input "sota"
click at [811, 251] on button "Overview" at bounding box center [825, 251] width 45 height 18
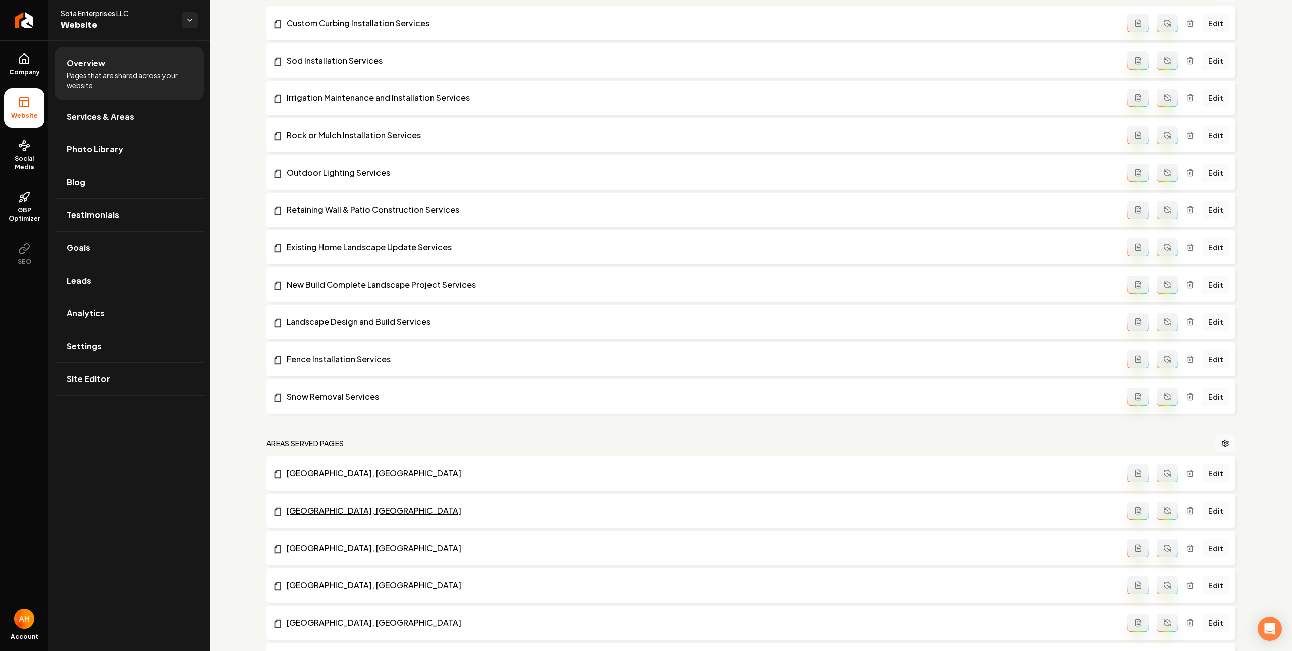
scroll to position [523, 0]
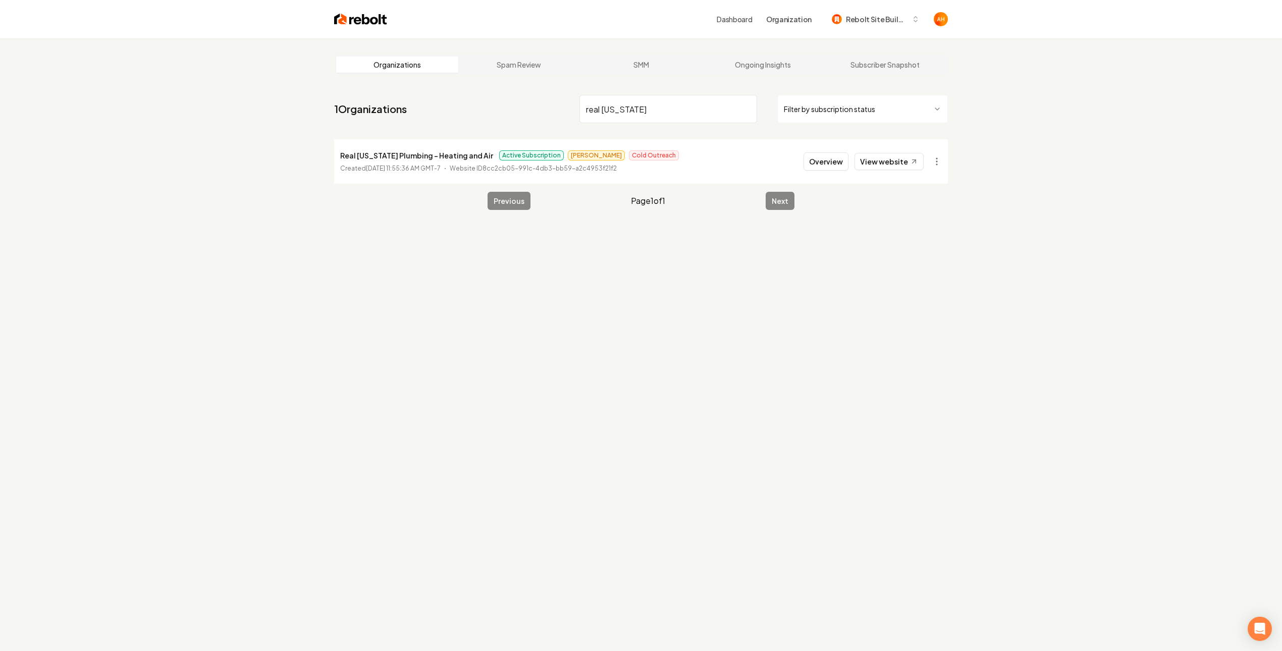
type input "real texas"
drag, startPoint x: 827, startPoint y: 149, endPoint x: 827, endPoint y: 132, distance: 17.2
click at [827, 150] on li "Real Texas Plumbing - Heating and Air Active Subscription Omar Cold Outreach Cr…" at bounding box center [641, 161] width 614 height 44
drag, startPoint x: 832, startPoint y: 163, endPoint x: 839, endPoint y: 22, distance: 141.0
click at [828, 149] on li "Real Texas Plumbing - Heating and Air Active Subscription Omar Cold Outreach Cr…" at bounding box center [641, 161] width 614 height 44
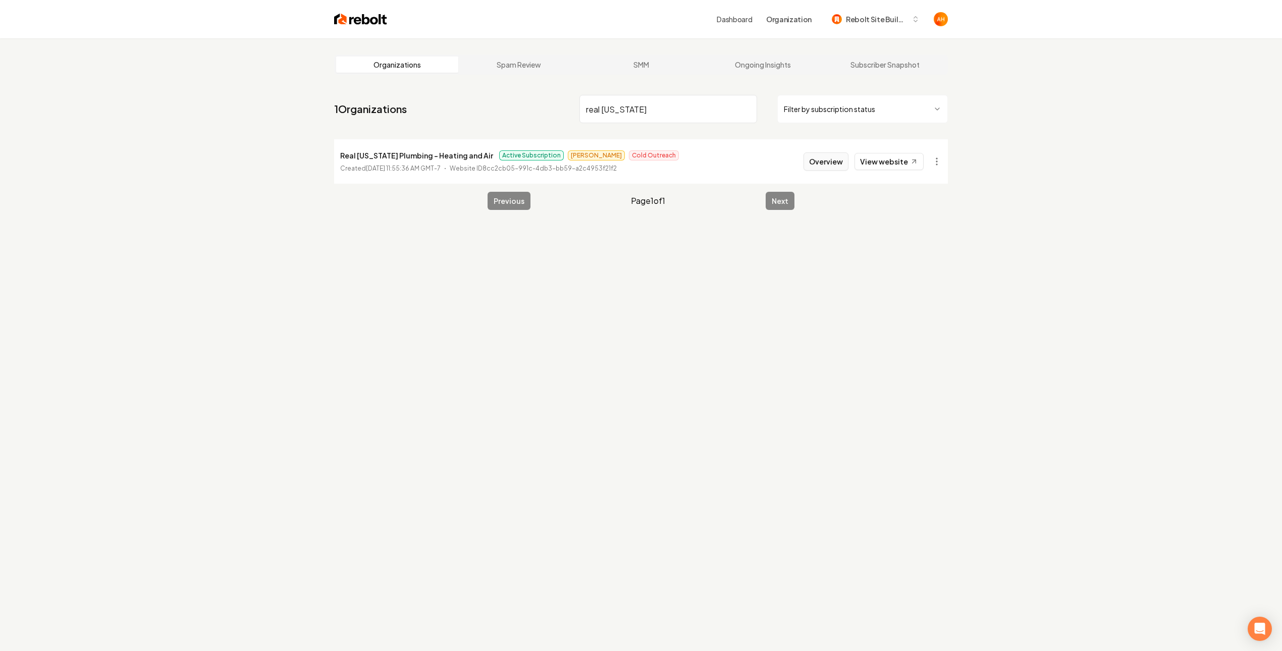
click at [837, 157] on button "Overview" at bounding box center [825, 161] width 45 height 18
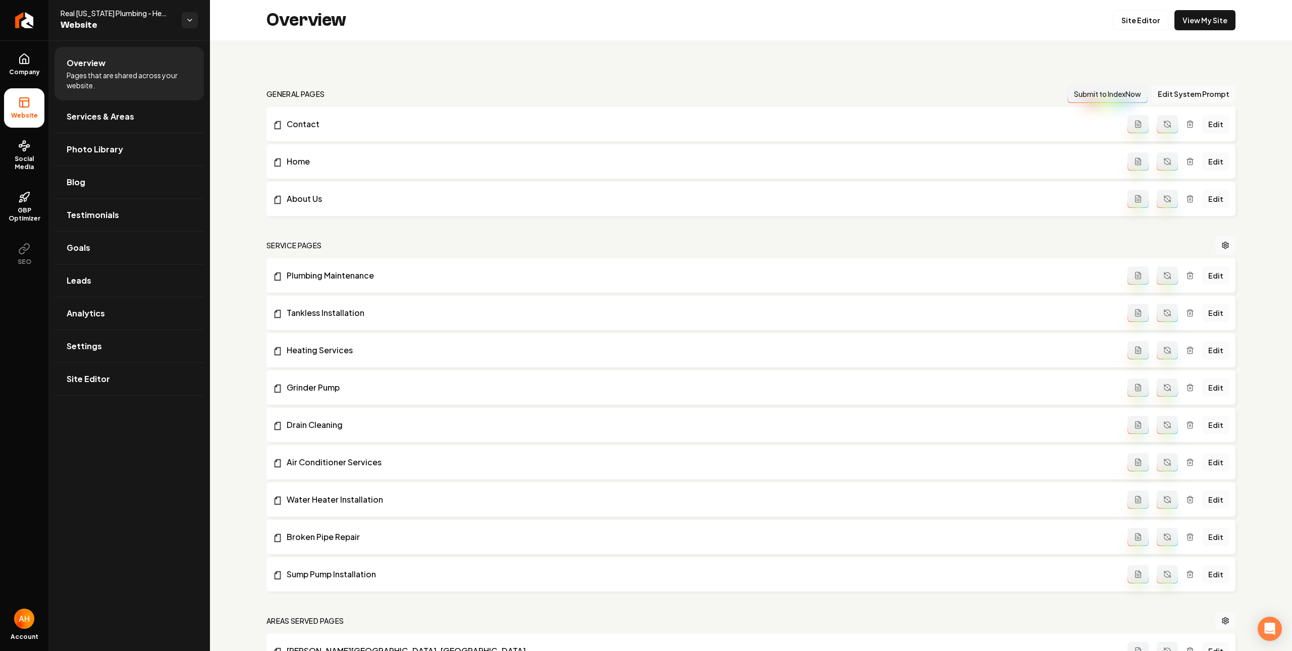
scroll to position [600, 0]
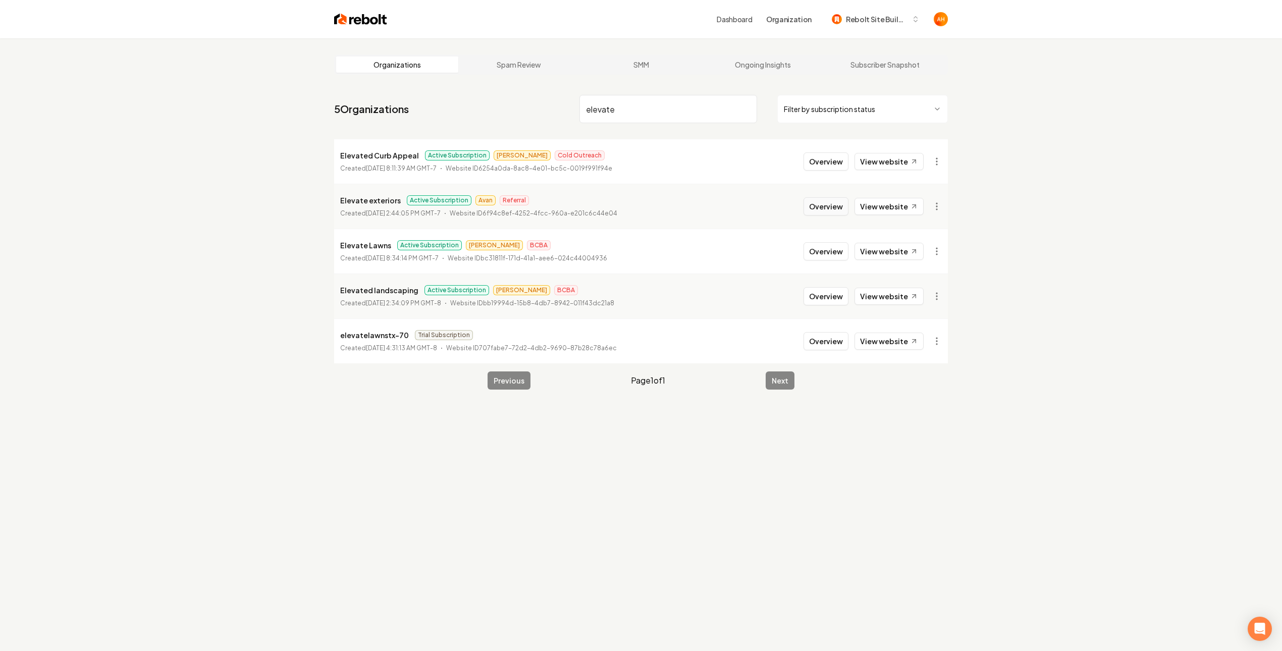
type input "elevate"
click at [829, 208] on button "Overview" at bounding box center [825, 206] width 45 height 18
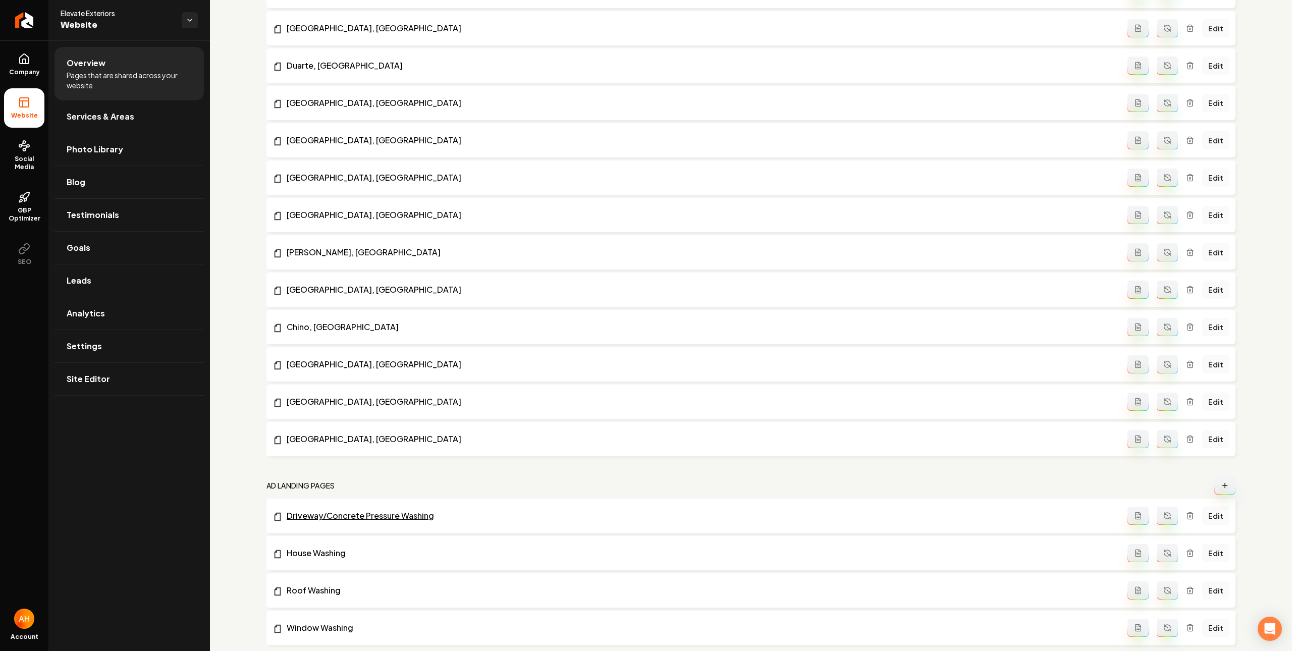
scroll to position [1496, 0]
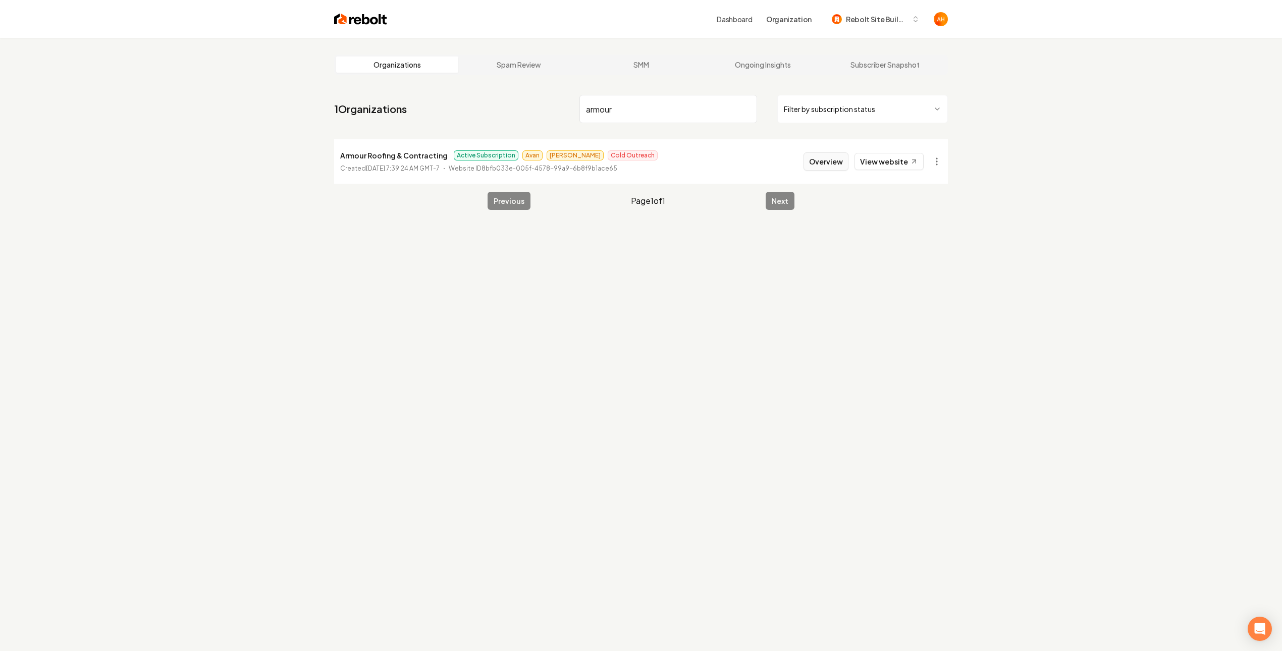
type input "armour"
click at [834, 157] on button "Overview" at bounding box center [825, 161] width 45 height 18
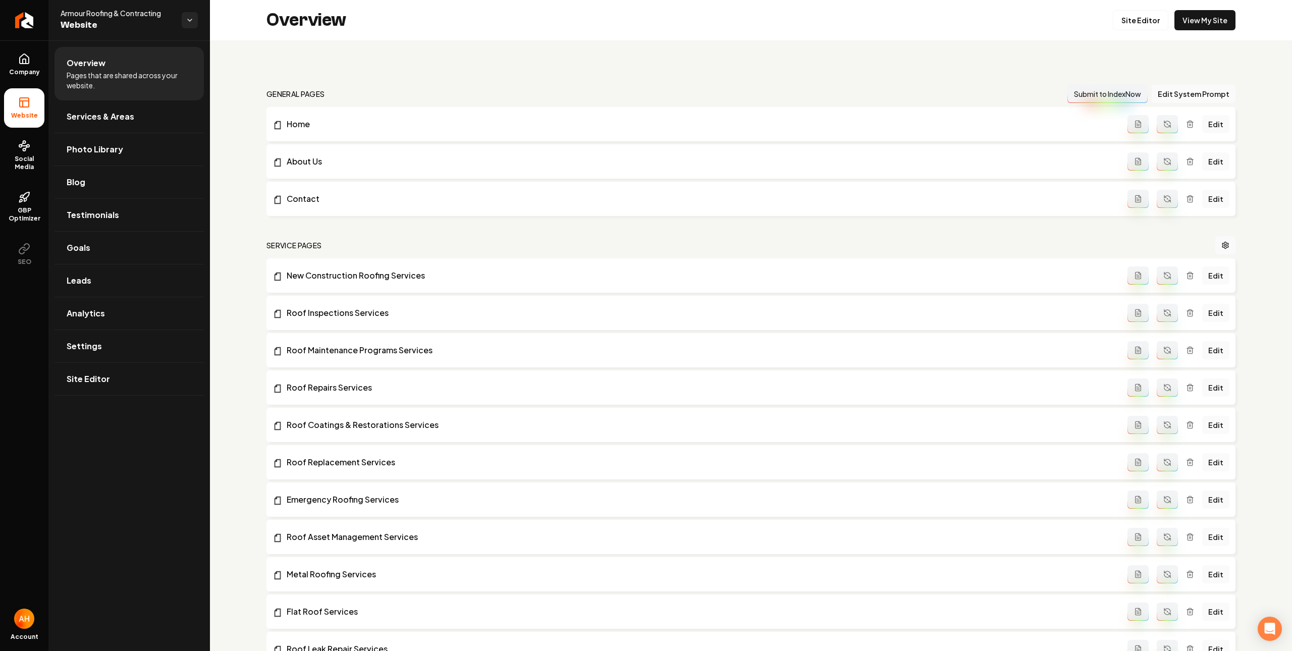
scroll to position [935, 0]
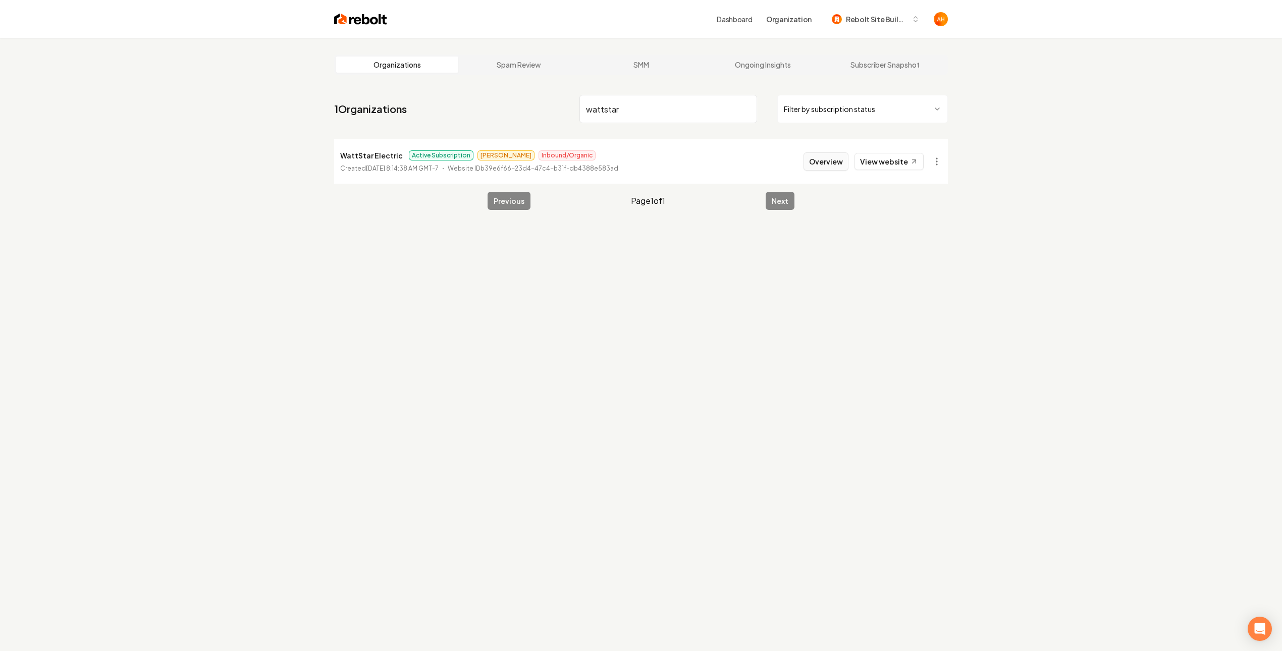
type input "wattstar"
click at [839, 167] on button "Overview" at bounding box center [825, 161] width 45 height 18
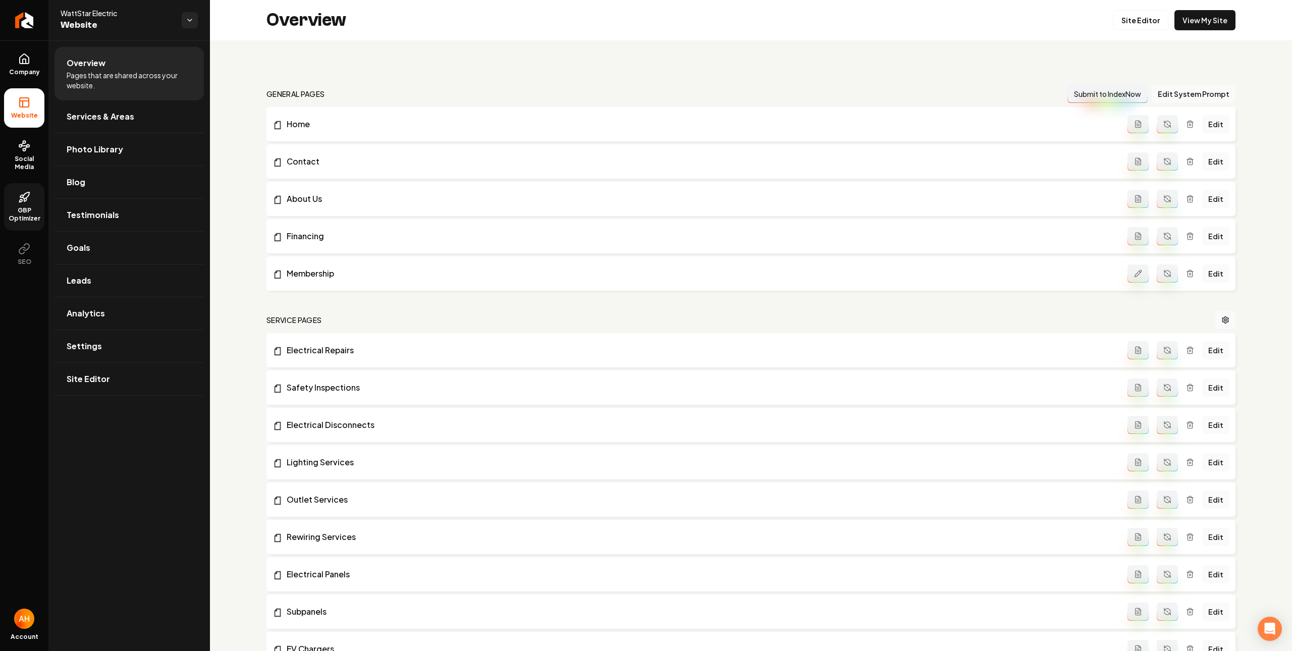
scroll to position [1010, 0]
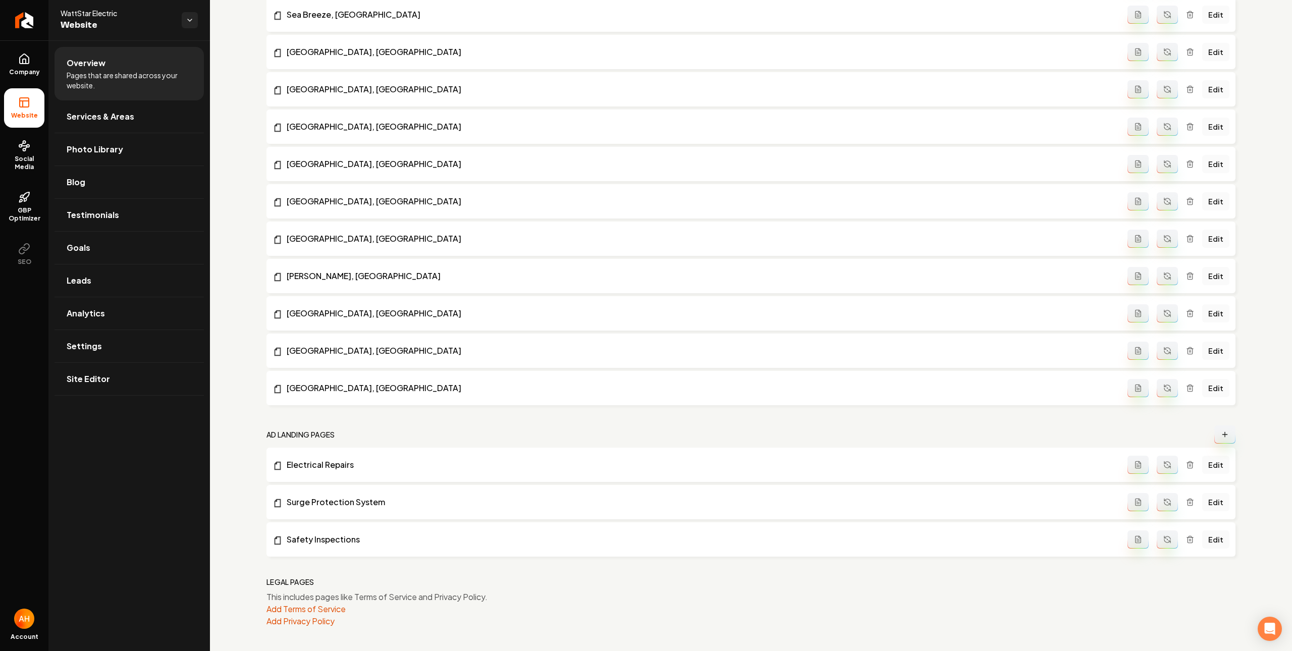
click at [987, 434] on nav "Ad landing pages" at bounding box center [750, 434] width 969 height 18
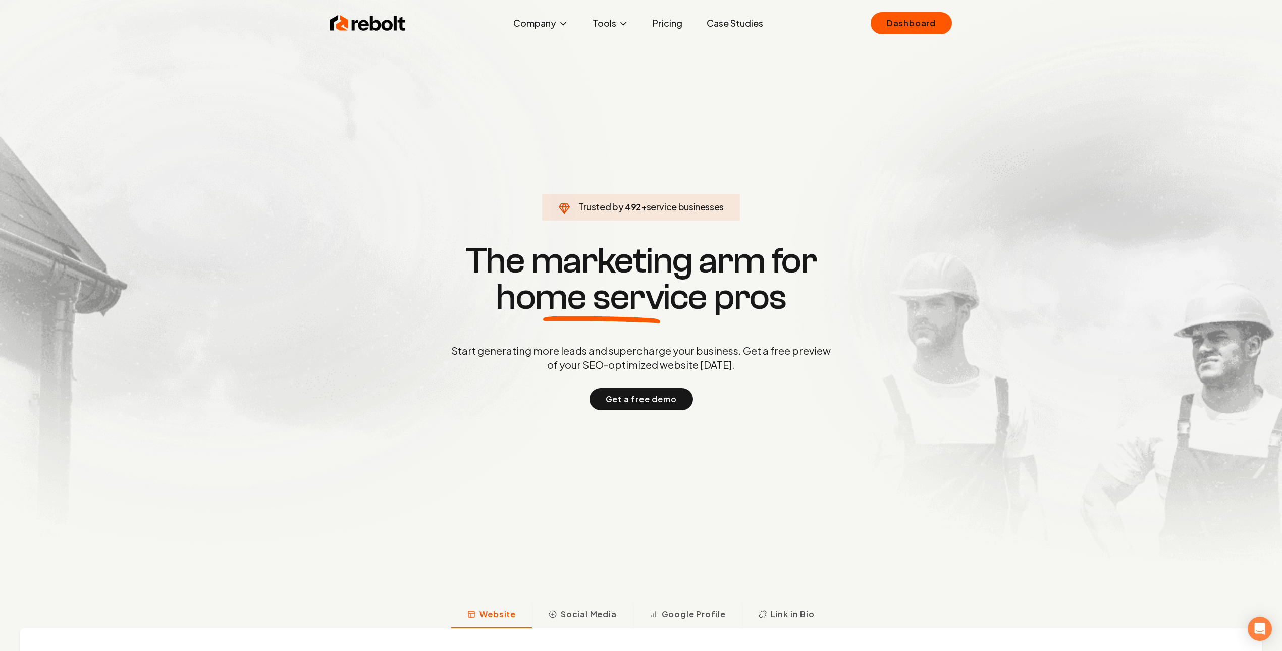
click link "Dashboard" at bounding box center [911, 23] width 81 height 22
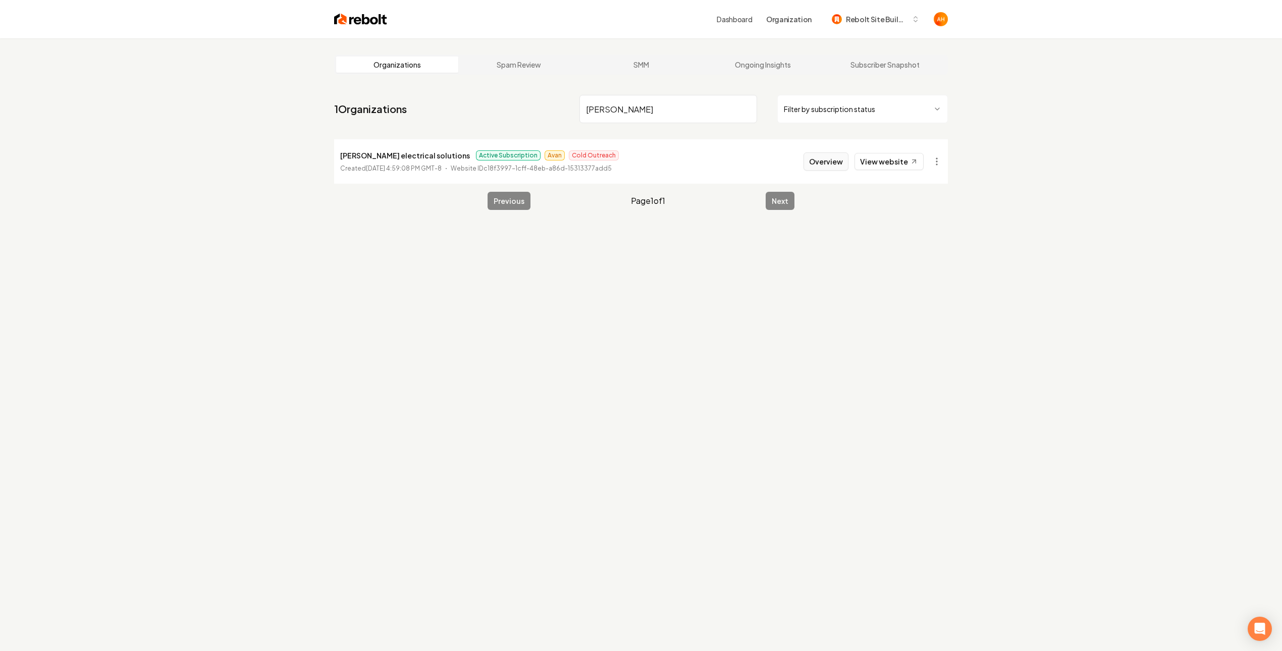
type input "[PERSON_NAME]"
click at [810, 159] on button "Overview" at bounding box center [825, 161] width 45 height 18
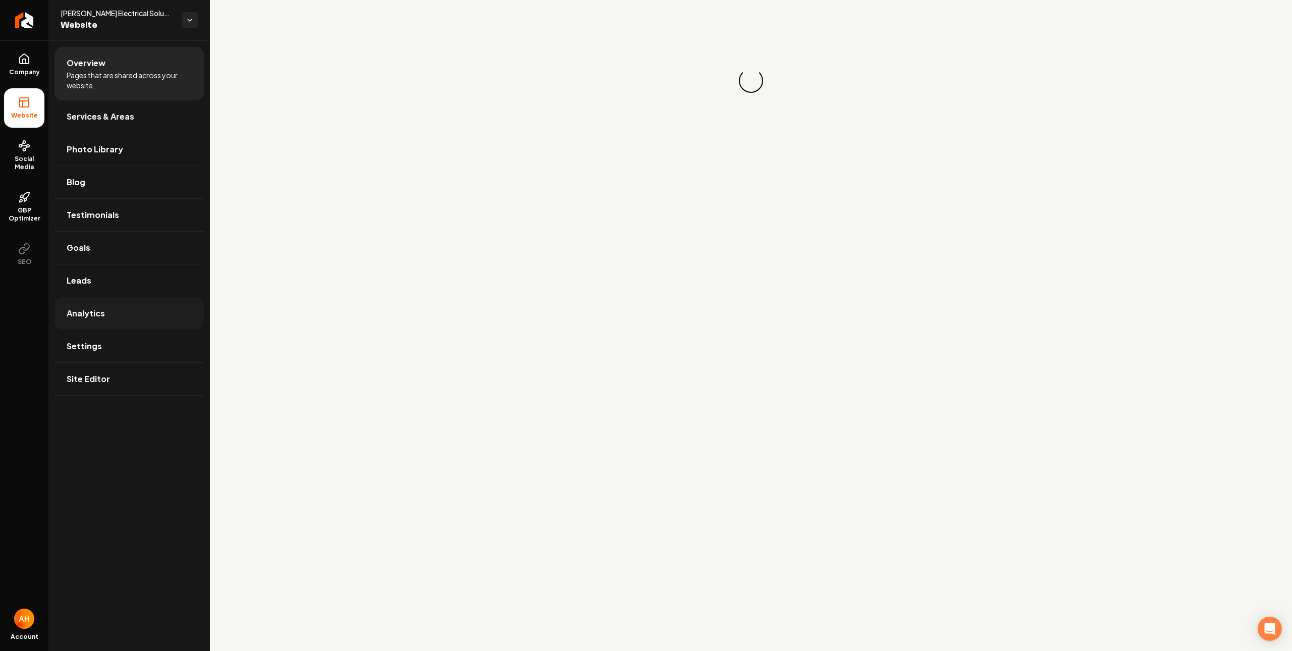
click at [177, 330] on link "Analytics" at bounding box center [129, 313] width 149 height 32
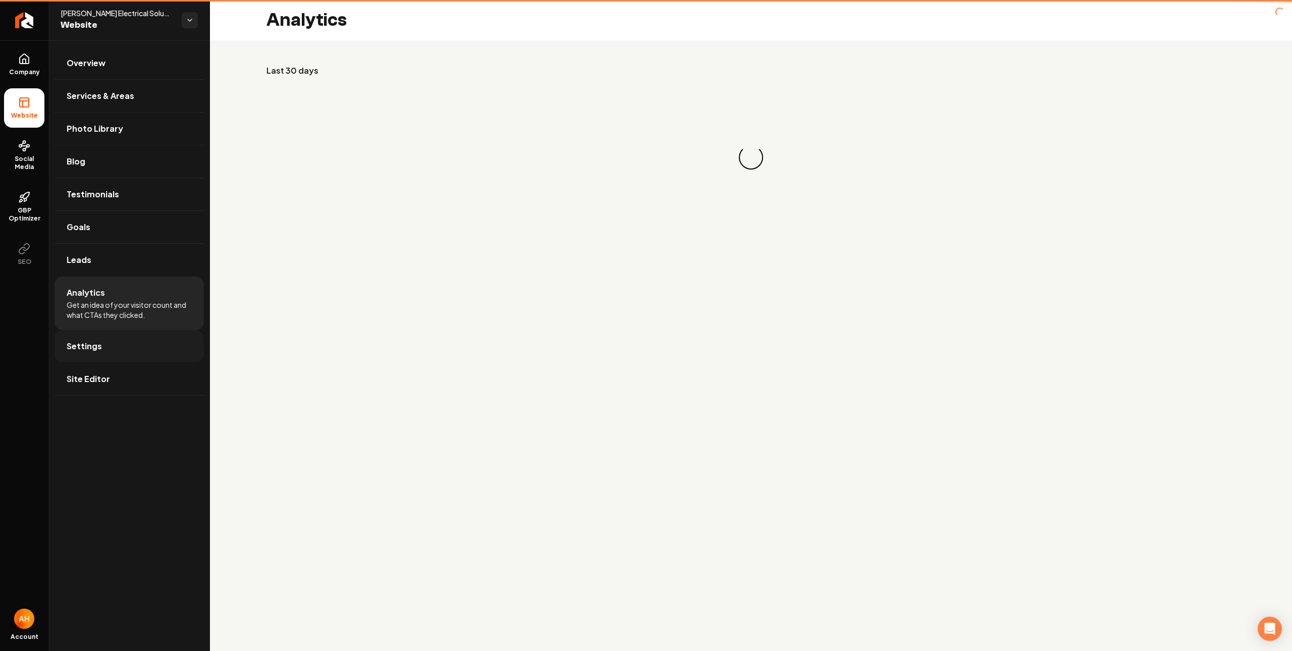
click at [168, 338] on link "Settings" at bounding box center [129, 346] width 149 height 32
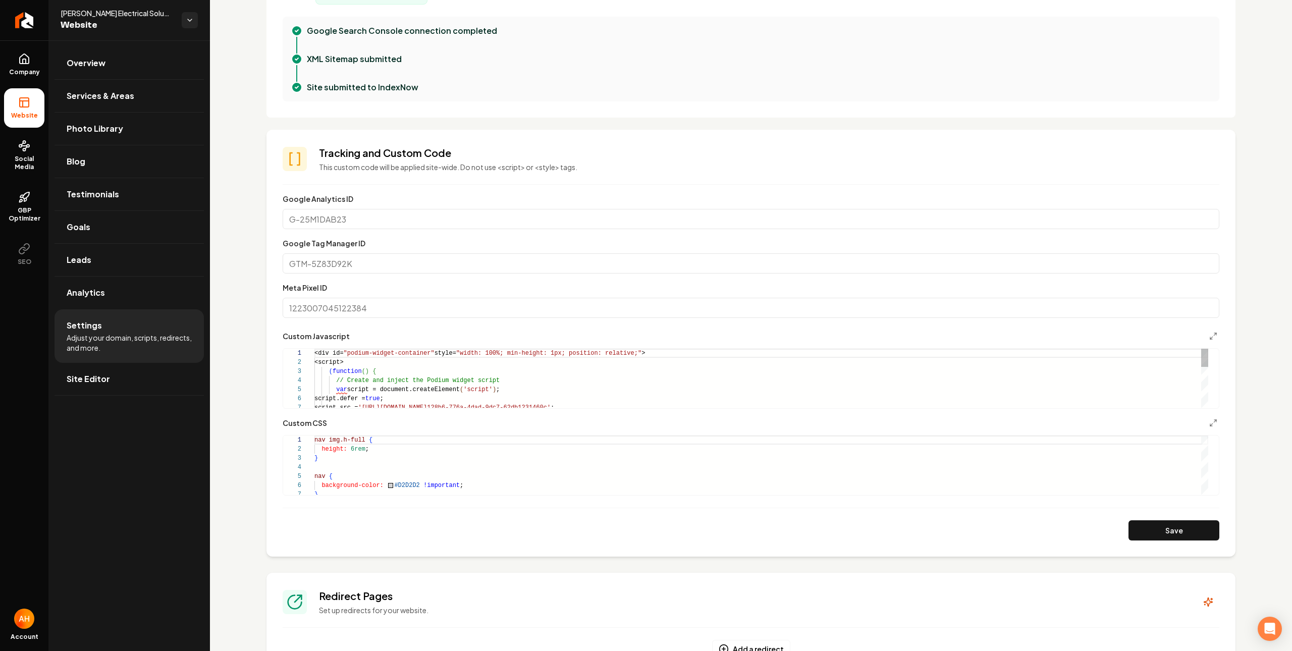
scroll to position [173, 0]
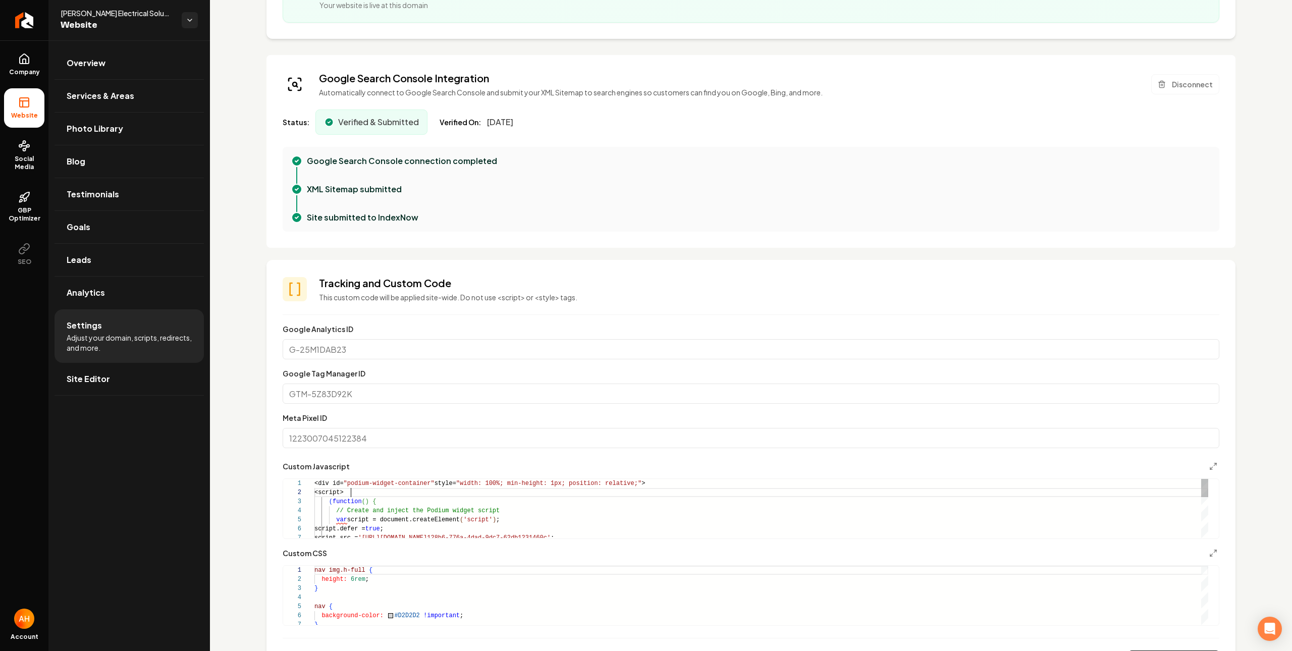
click at [457, 496] on div "script.src = ' [URL][DOMAIN_NAME] 128b6-776a-4dad-9dc7-62db1231460c ' ; var scr…" at bounding box center [761, 574] width 894 height 191
type textarea "**********"
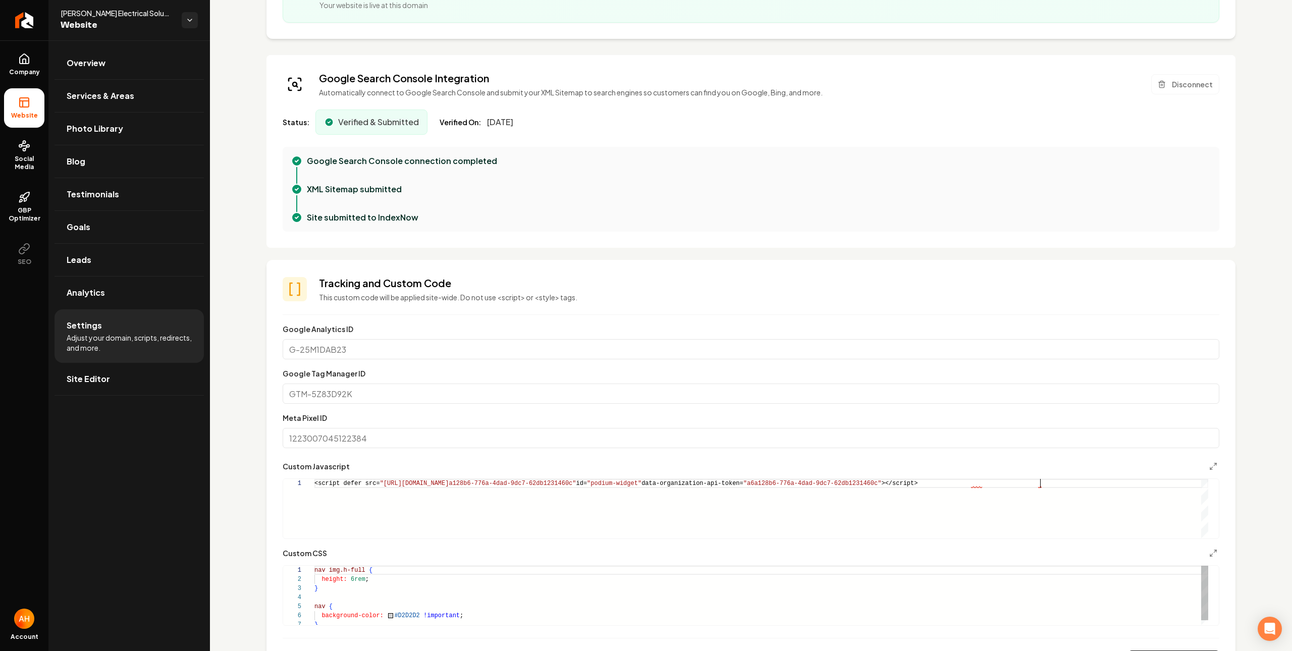
scroll to position [406, 0]
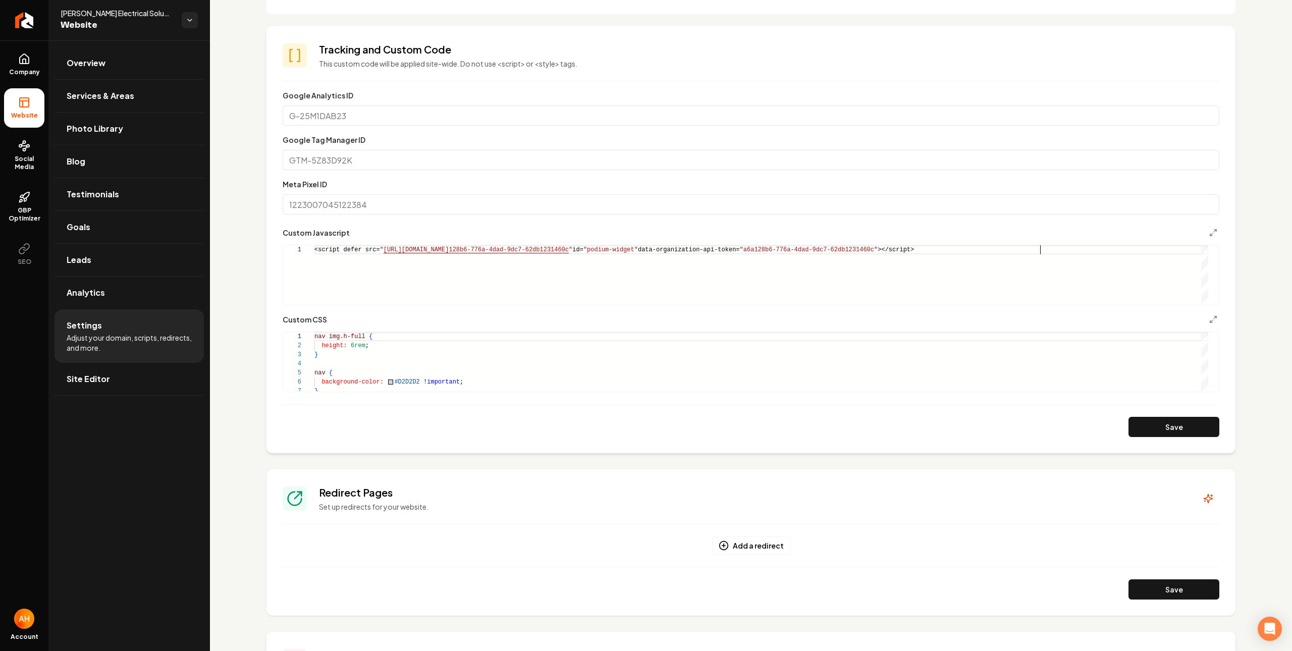
click at [1174, 441] on section "**********" at bounding box center [750, 239] width 969 height 427
click at [1174, 431] on button "Save" at bounding box center [1173, 427] width 91 height 20
click at [97, 67] on span "Overview" at bounding box center [86, 63] width 39 height 12
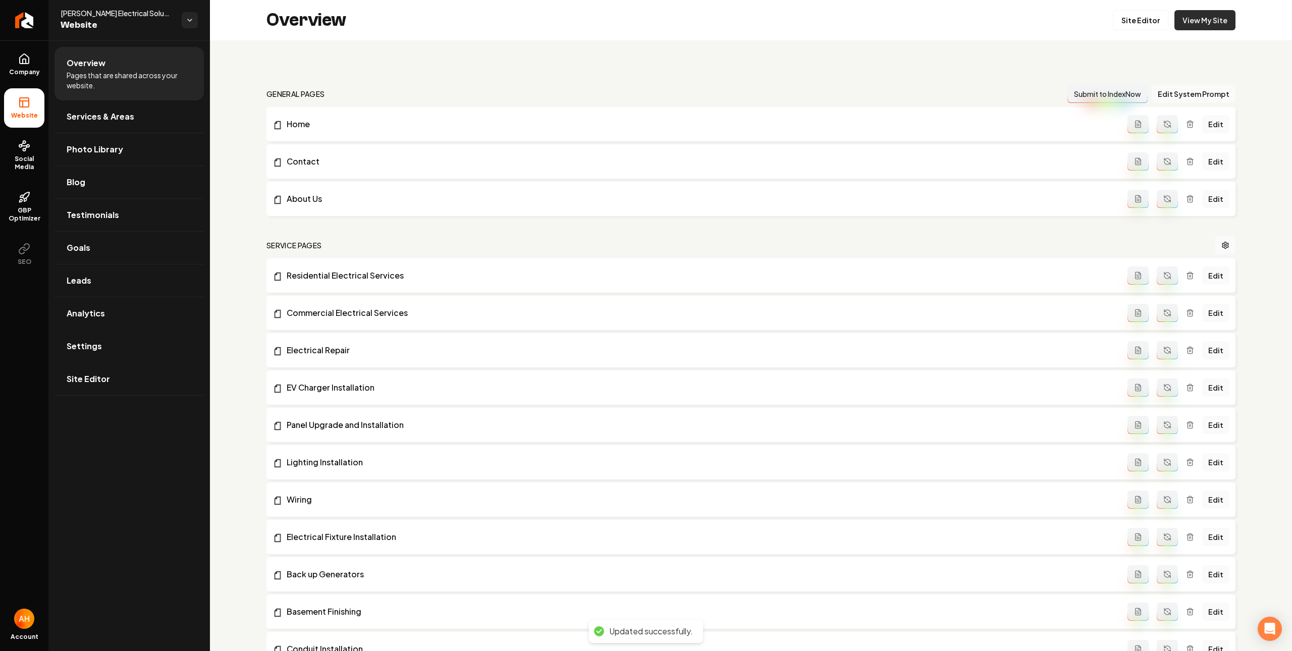
click at [1206, 23] on link "View My Site" at bounding box center [1204, 20] width 61 height 20
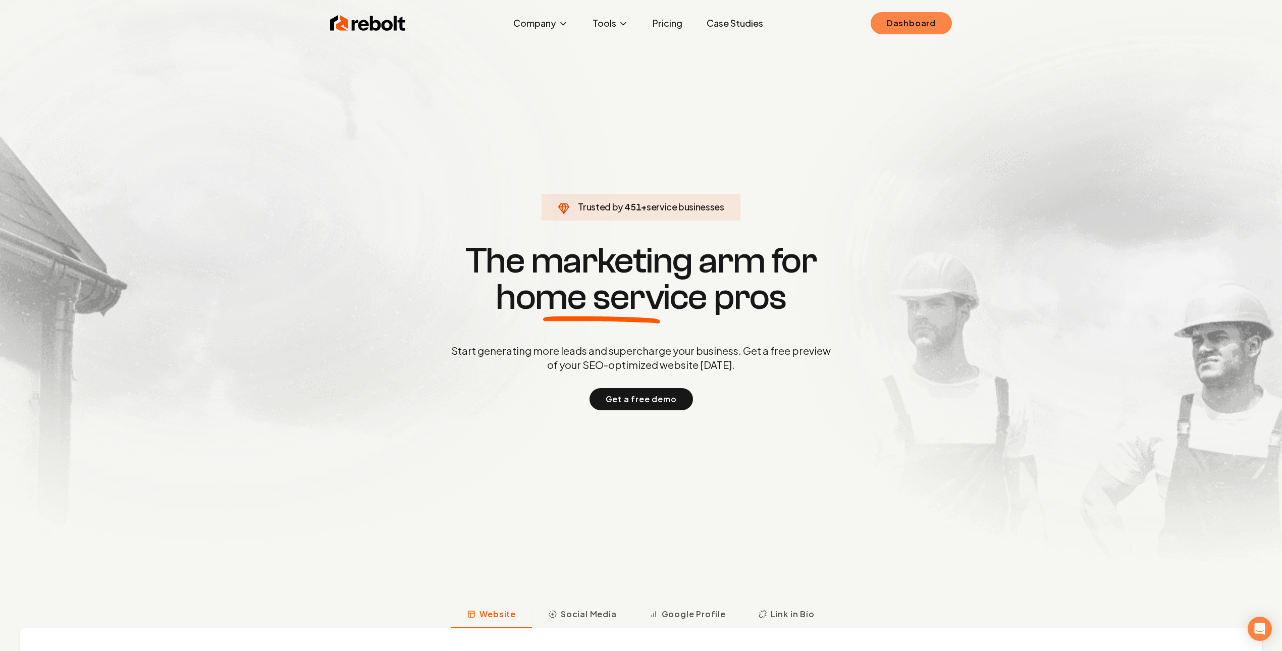
click at [907, 17] on link "Dashboard" at bounding box center [911, 23] width 81 height 22
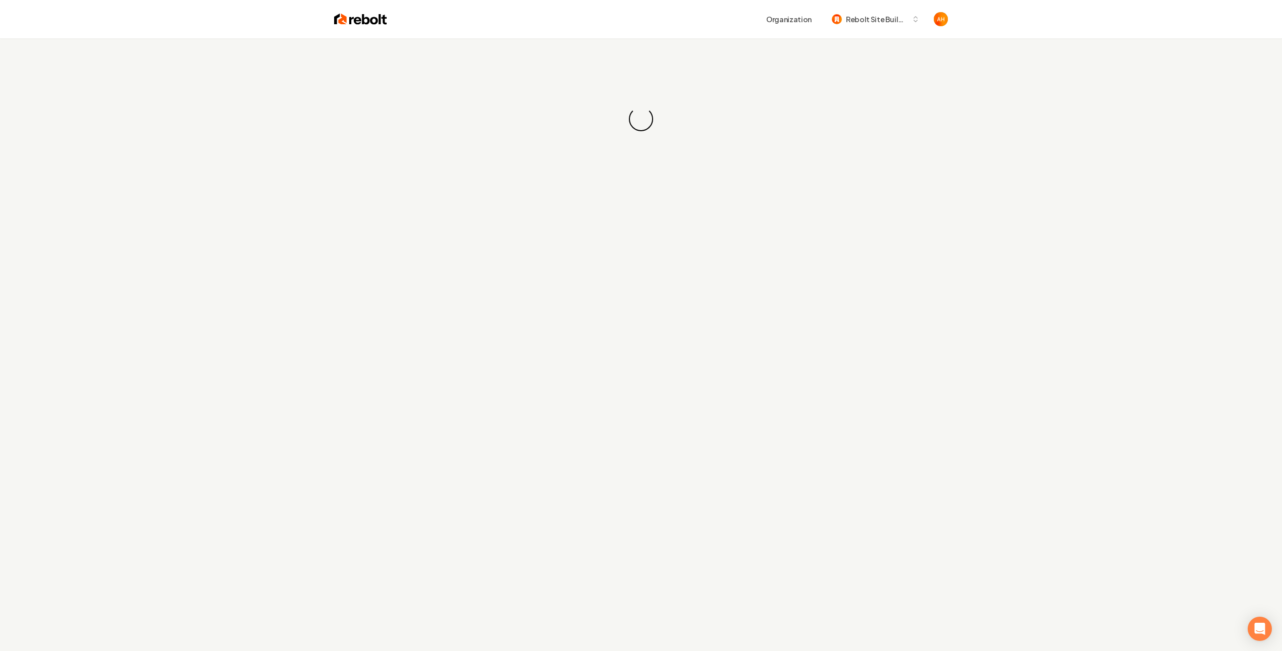
click at [356, 70] on div "Loading... Loading..." at bounding box center [641, 118] width 1282 height 161
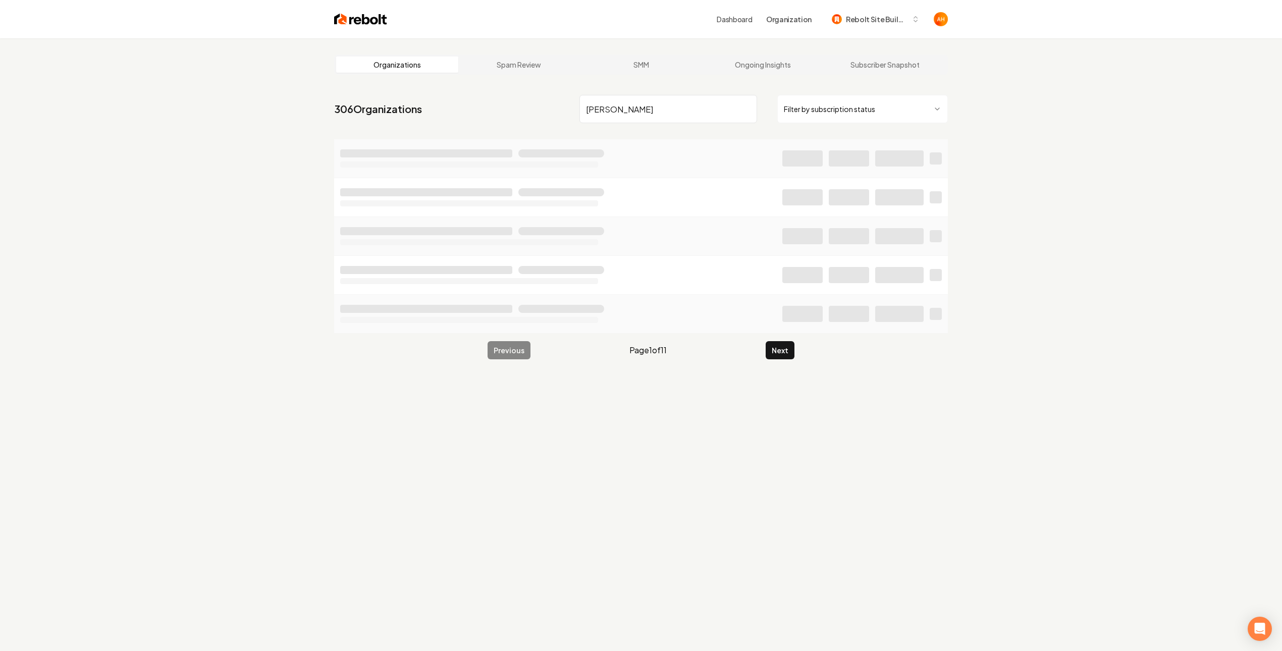
click at [634, 116] on input "langdon" at bounding box center [668, 109] width 178 height 28
click at [632, 116] on input "langdon" at bounding box center [668, 109] width 178 height 28
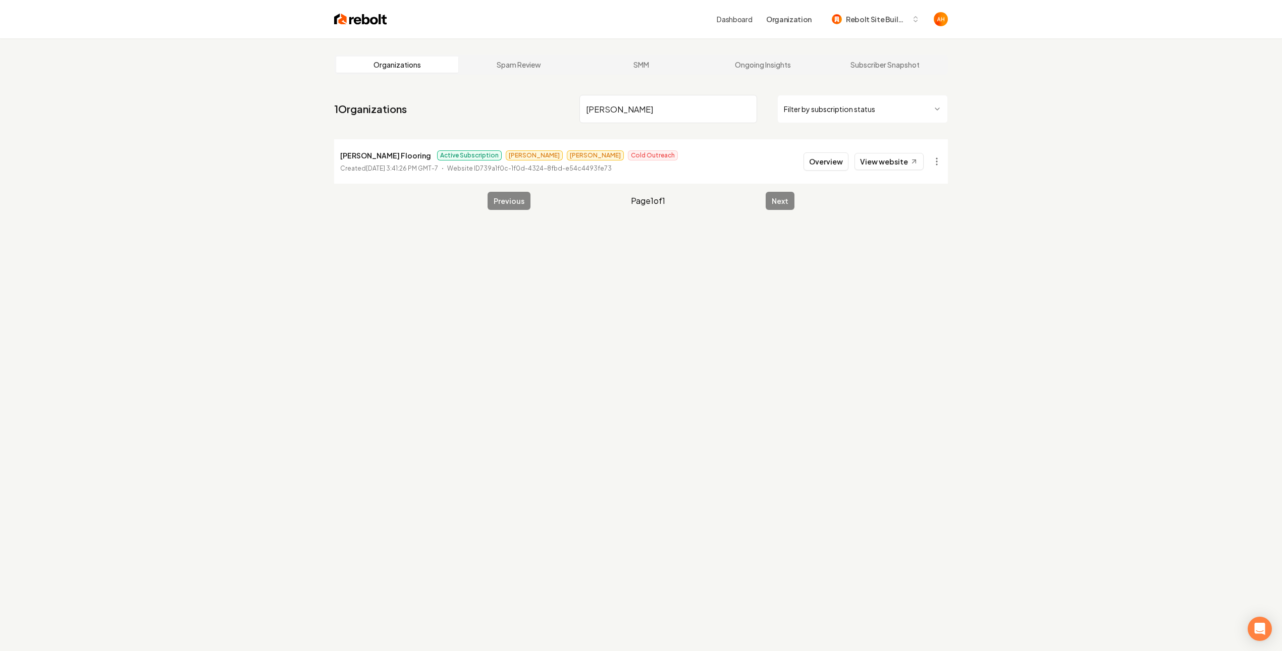
type input "langdon"
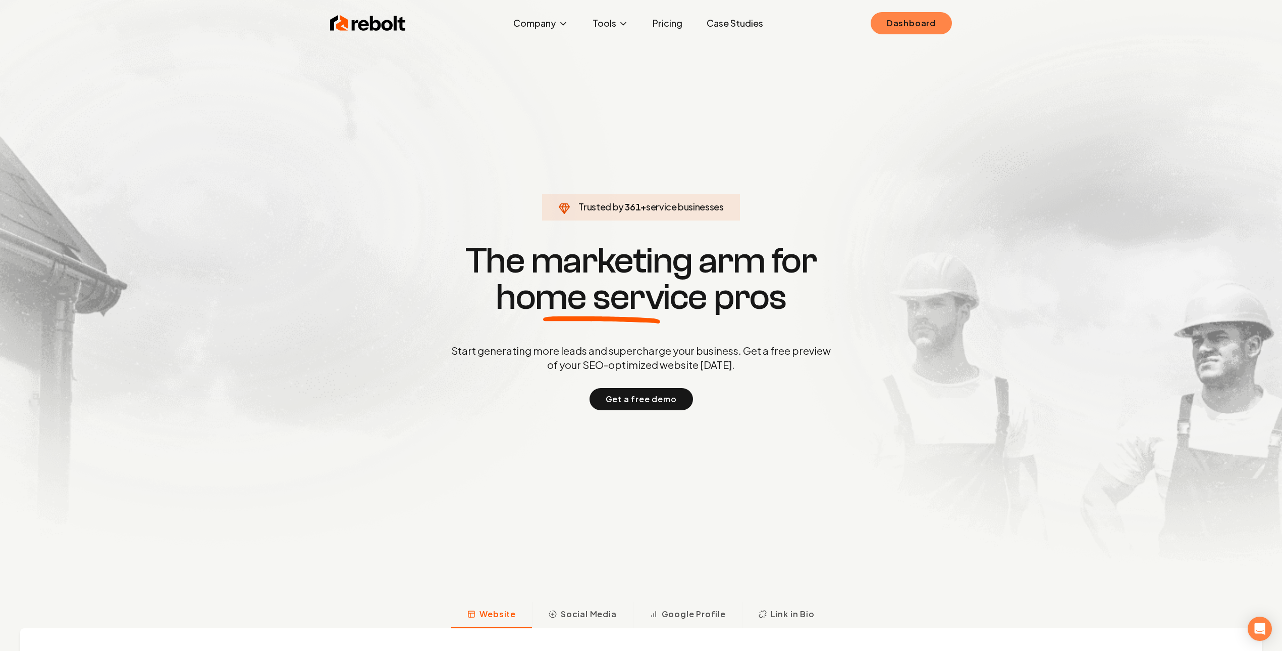
click at [925, 23] on link "Dashboard" at bounding box center [911, 23] width 81 height 22
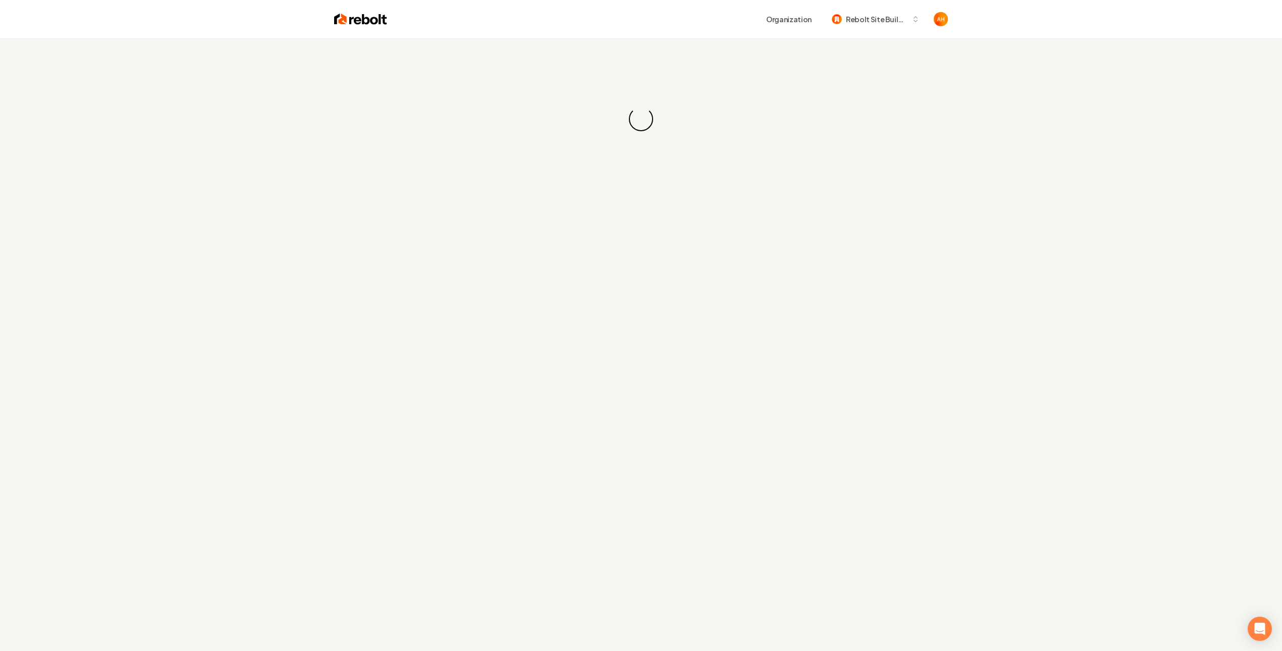
click at [539, 85] on div "Loading... Loading..." at bounding box center [641, 118] width 1282 height 161
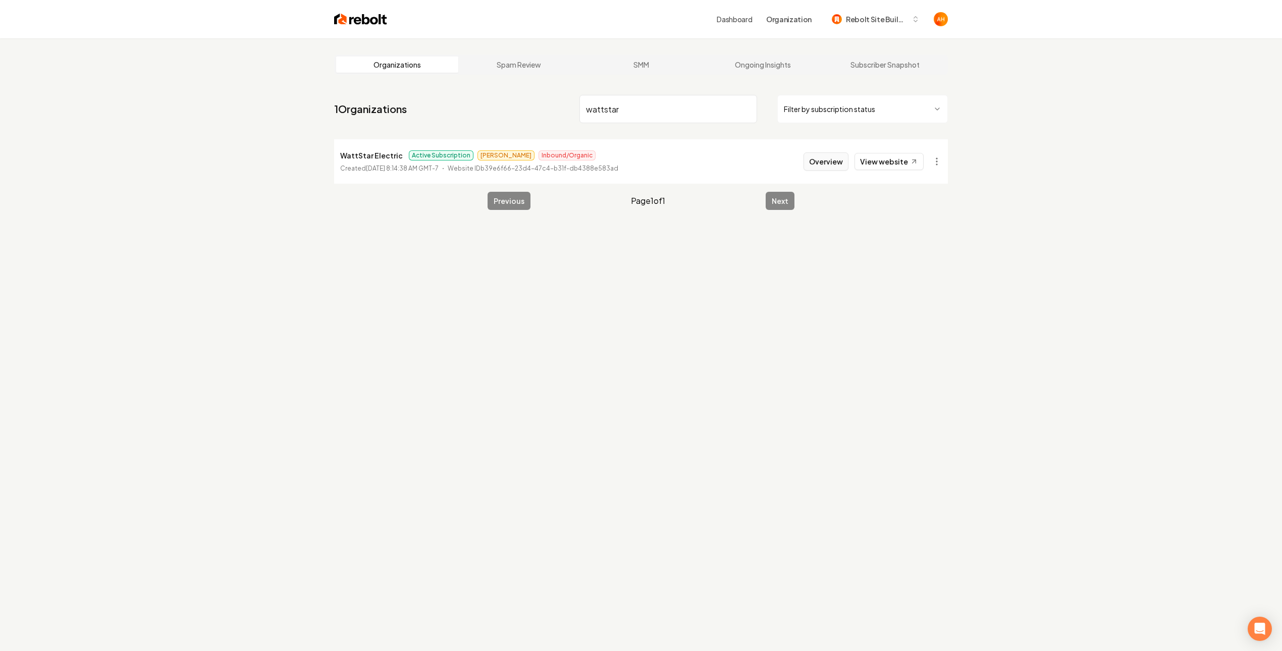
type input "wattstar"
click at [827, 158] on button "Overview" at bounding box center [825, 161] width 45 height 18
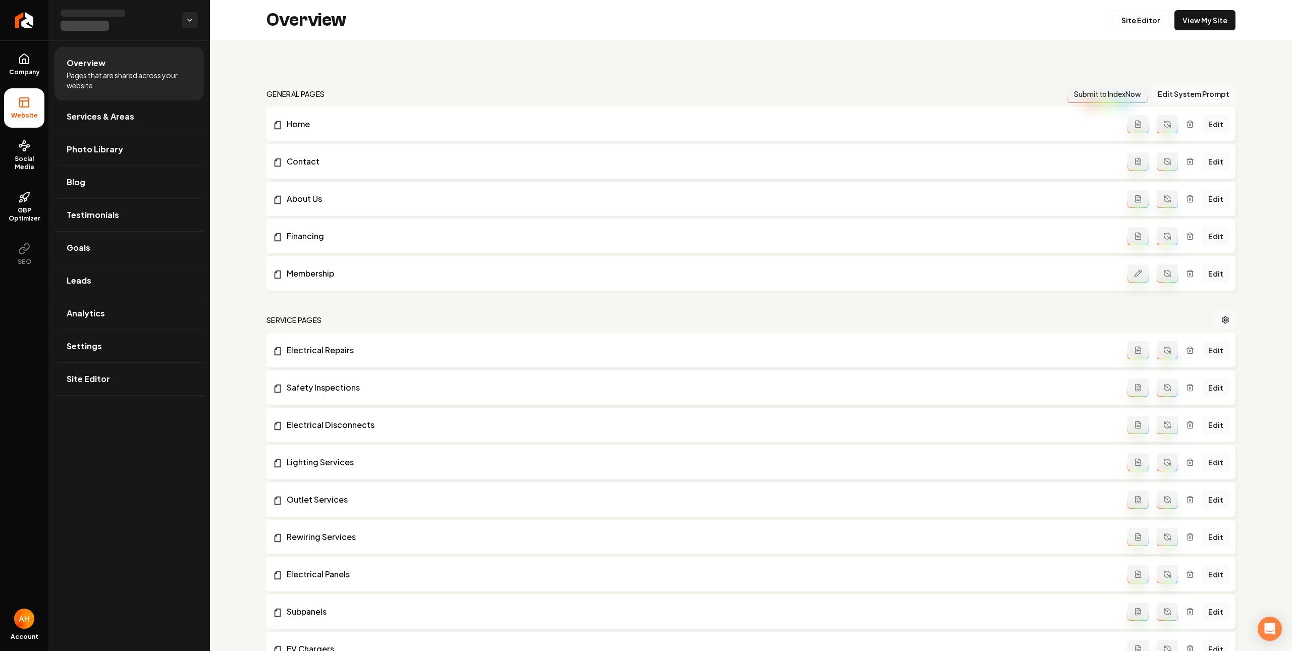
scroll to position [1010, 0]
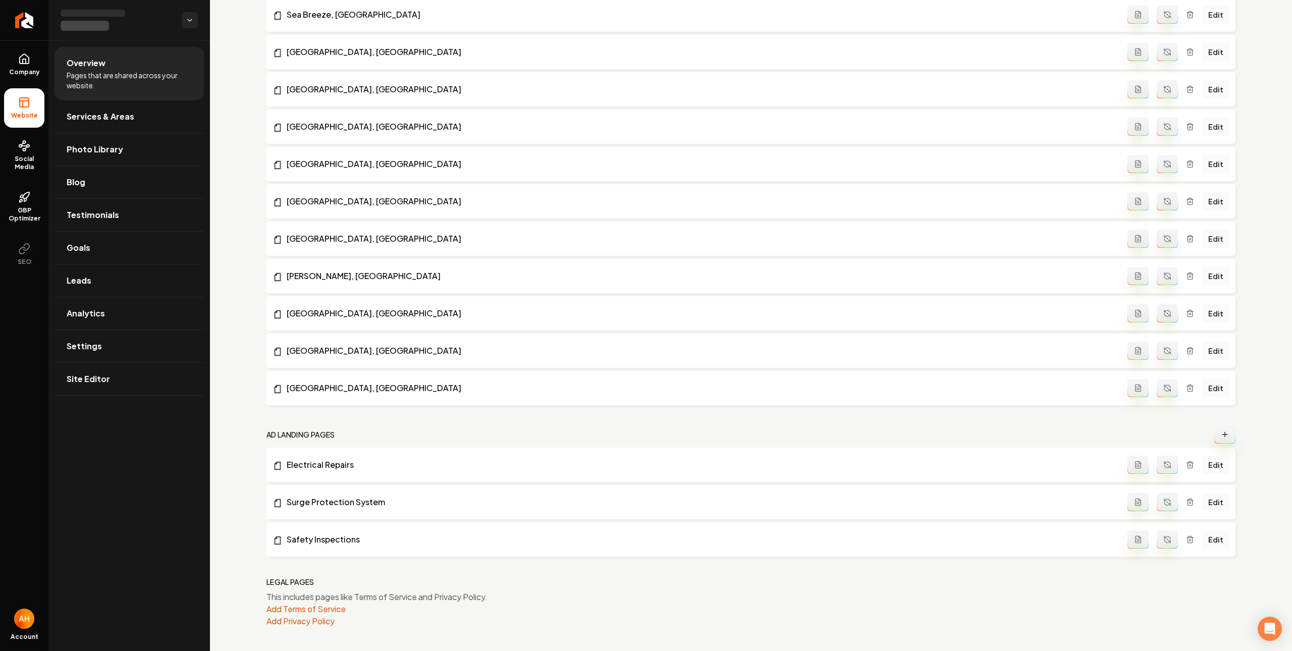
click at [1164, 467] on icon "Main content area" at bounding box center [1167, 466] width 6 height 3
click at [1167, 502] on circle "Main content area" at bounding box center [1167, 502] width 1 height 1
click at [1163, 540] on icon "Main content area" at bounding box center [1167, 539] width 8 height 8
click at [307, 539] on link "Safety Inspections" at bounding box center [700, 539] width 855 height 12
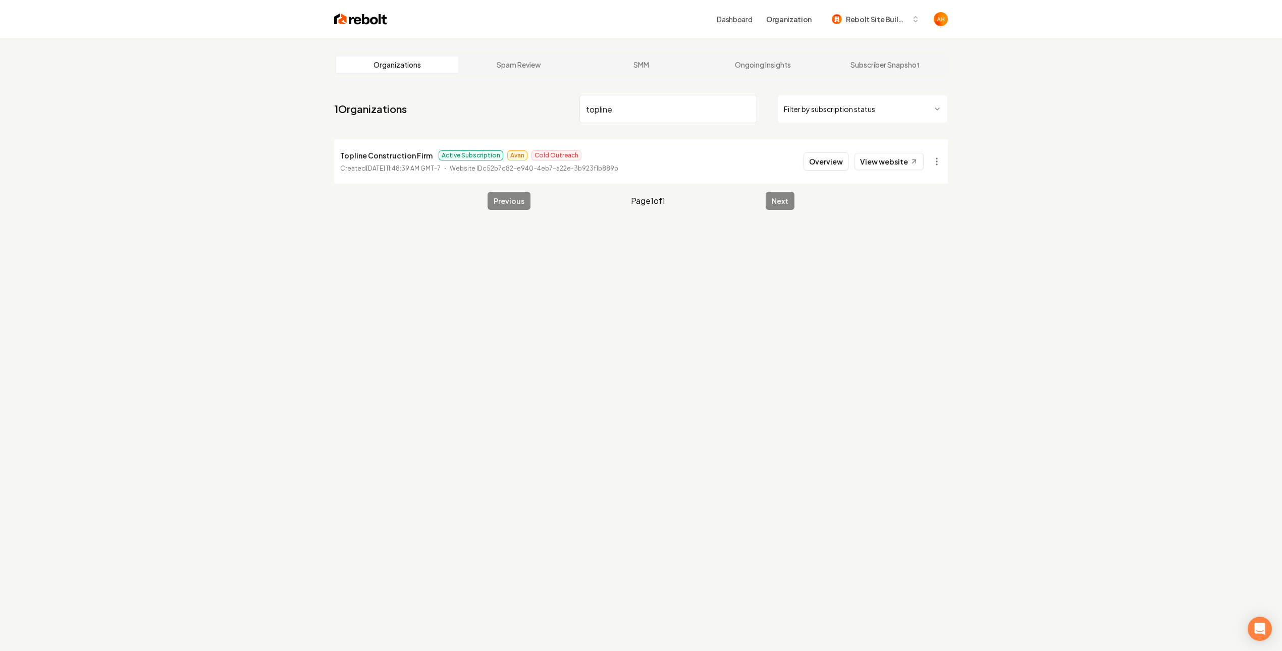
type input "topline"
click at [806, 163] on button "Overview" at bounding box center [825, 161] width 45 height 18
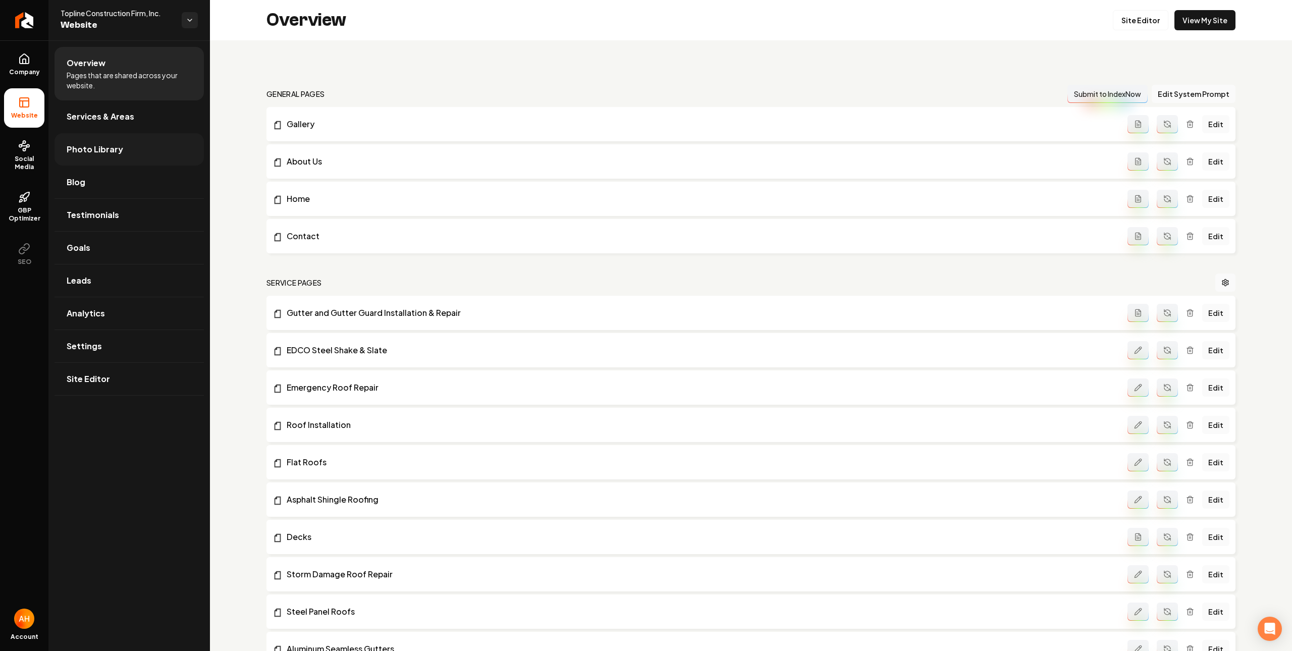
click at [136, 142] on link "Photo Library" at bounding box center [129, 149] width 149 height 32
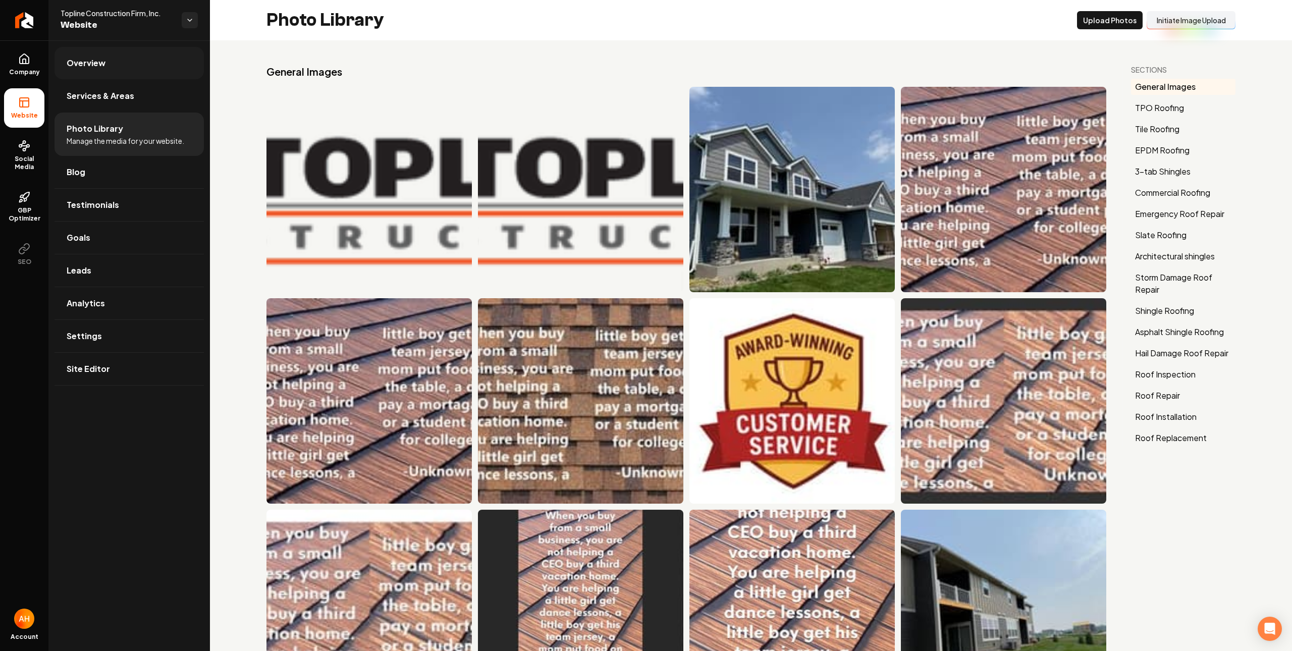
click at [87, 55] on link "Overview" at bounding box center [129, 63] width 149 height 32
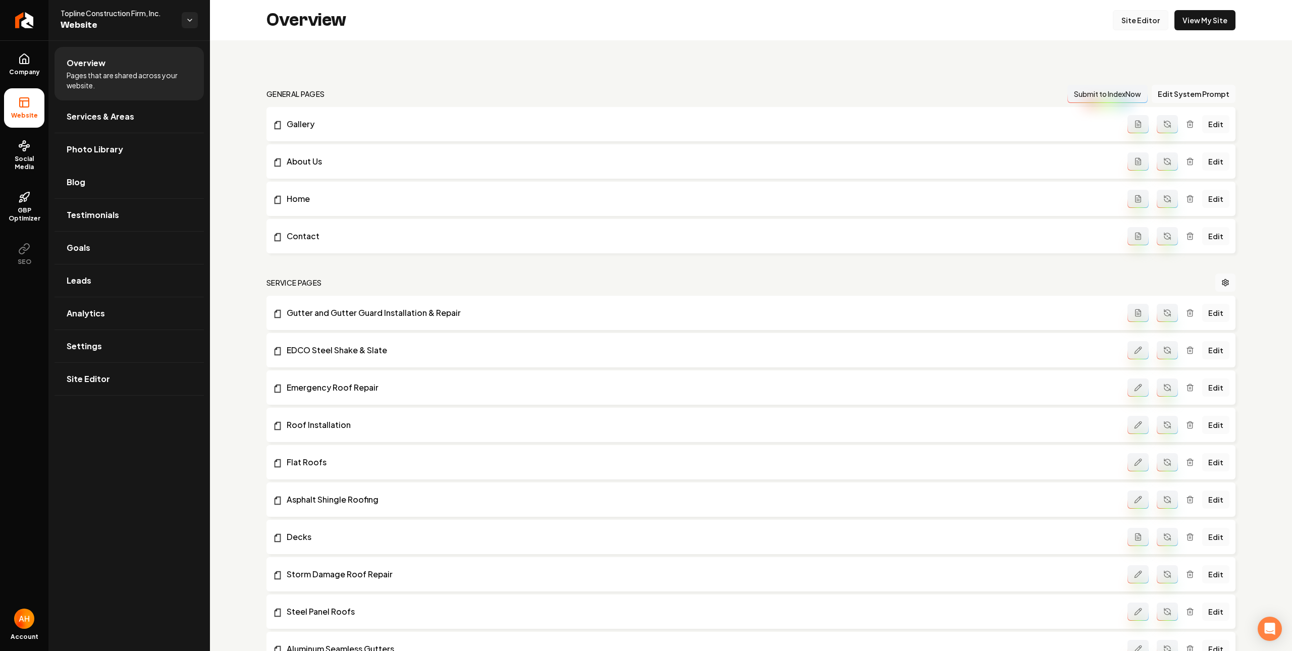
click at [1113, 16] on link "Site Editor" at bounding box center [1141, 20] width 56 height 20
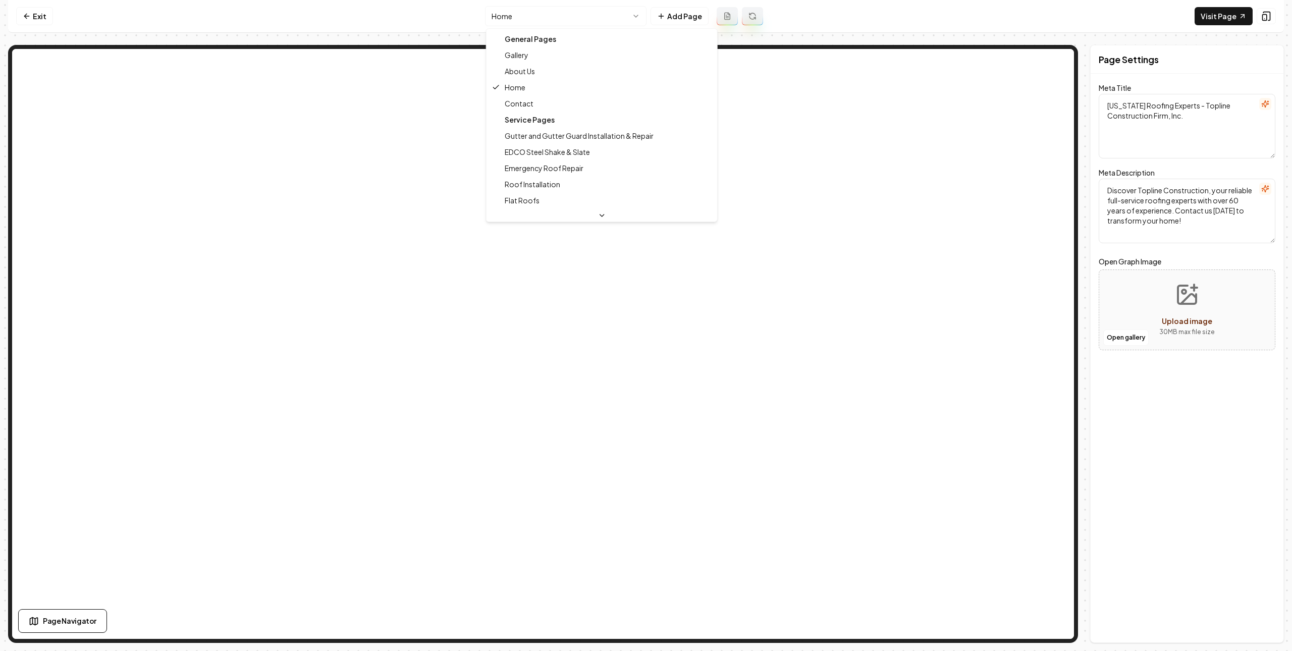
click at [534, 13] on html "Computer Required This feature is only available on a computer. Please switch t…" at bounding box center [646, 325] width 1292 height 651
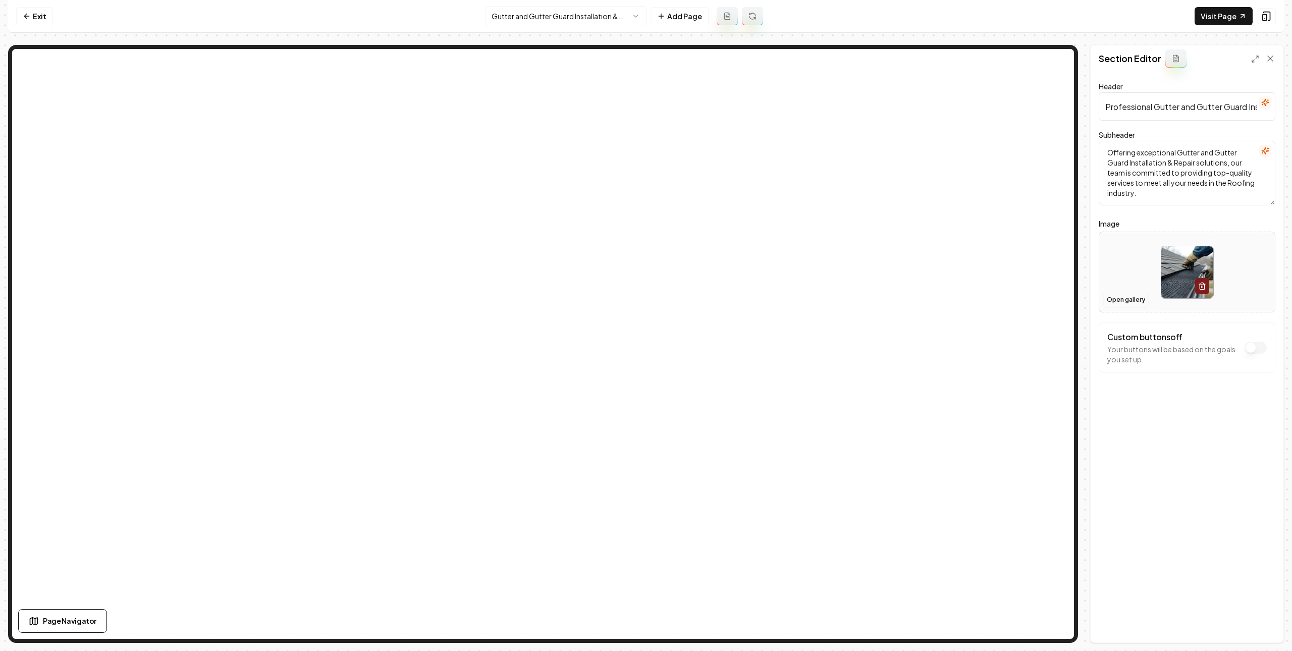
click at [1129, 299] on button "Open gallery" at bounding box center [1125, 300] width 45 height 16
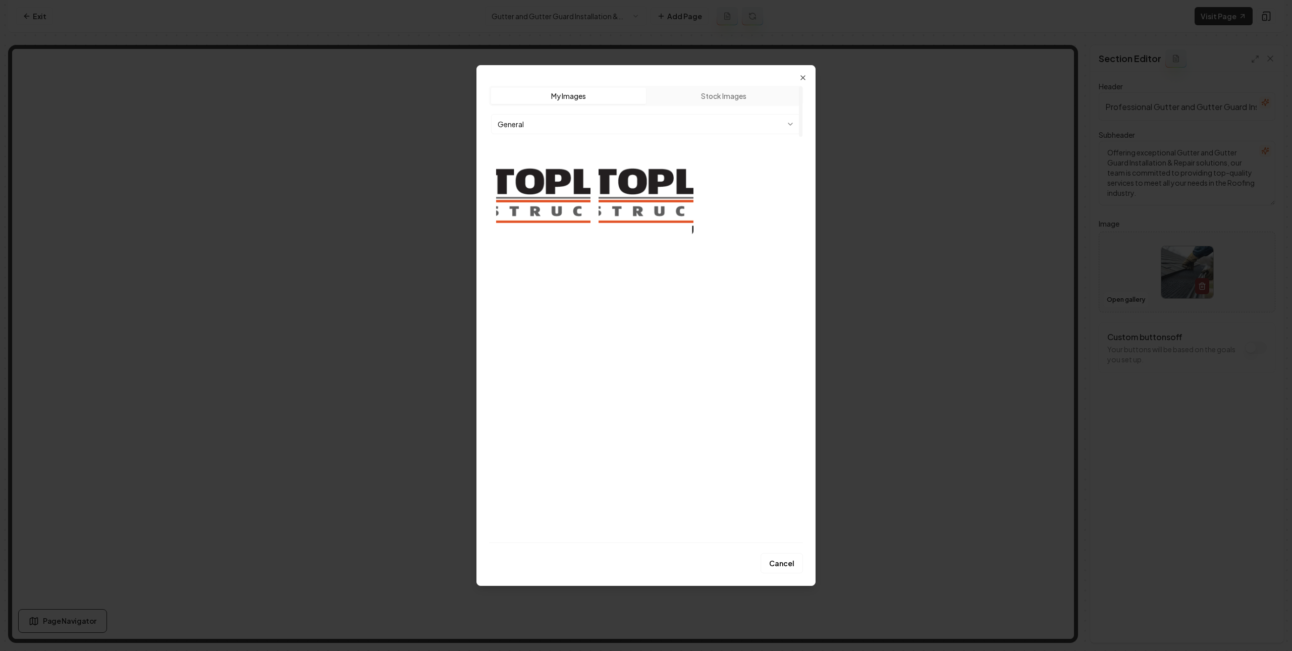
click at [695, 127] on body "Computer Required This feature is only available on a computer. Please switch t…" at bounding box center [646, 325] width 1292 height 651
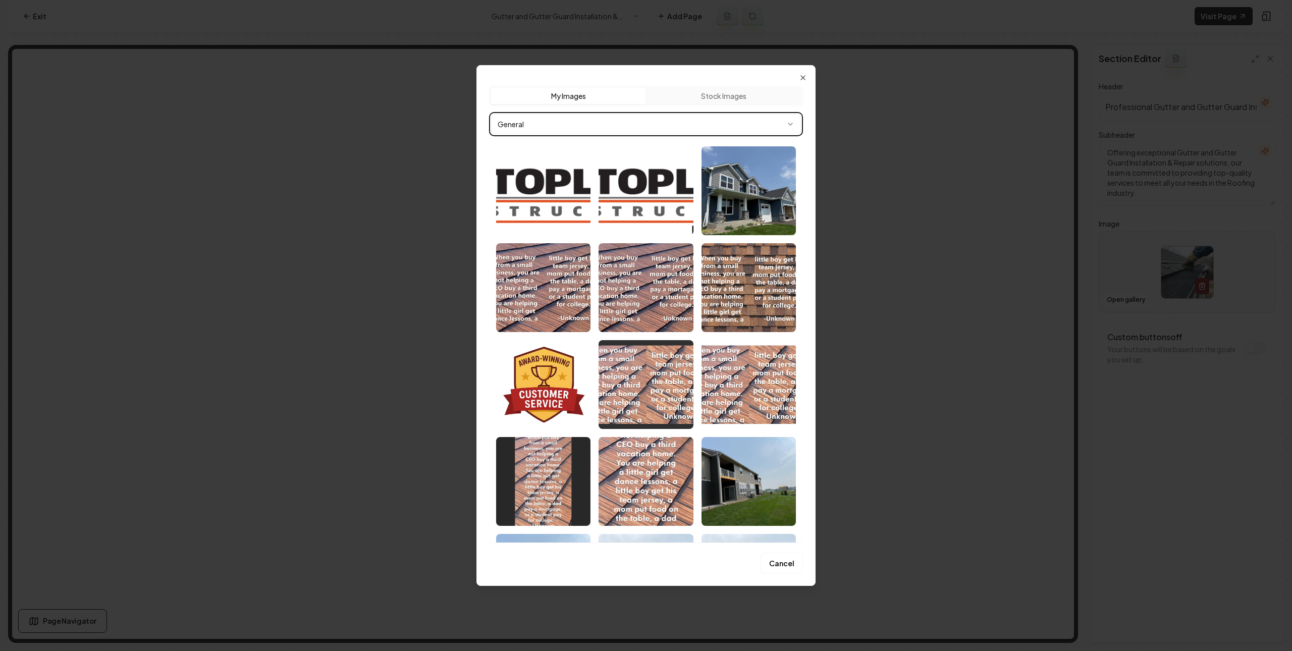
click at [796, 78] on body "Computer Required This feature is only available on a computer. Please switch t…" at bounding box center [646, 325] width 1292 height 651
drag, startPoint x: 808, startPoint y: 75, endPoint x: 800, endPoint y: 76, distance: 8.6
click at [807, 75] on div "Upload My Images Stock Images General Cancel Close" at bounding box center [645, 325] width 339 height 521
click at [800, 76] on icon "button" at bounding box center [803, 78] width 8 height 8
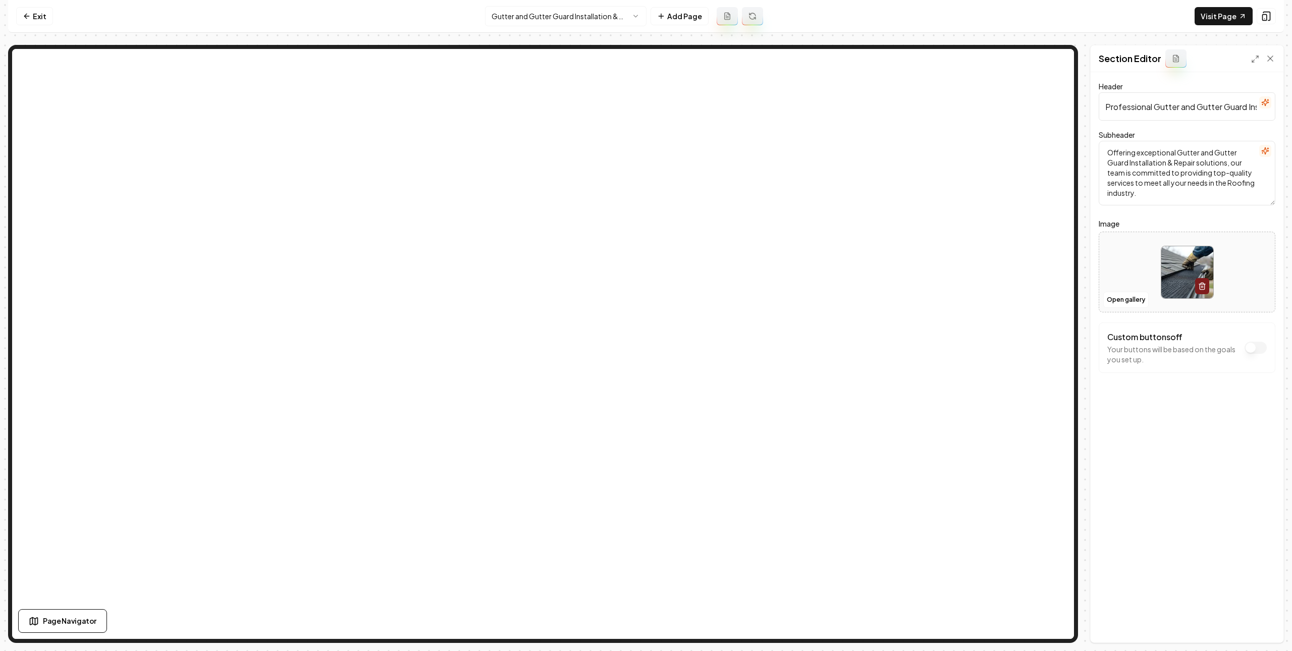
click at [531, 21] on html "Computer Required This feature is only available on a computer. Please switch t…" at bounding box center [646, 325] width 1292 height 651
click at [1126, 302] on button "Open gallery" at bounding box center [1125, 300] width 45 height 16
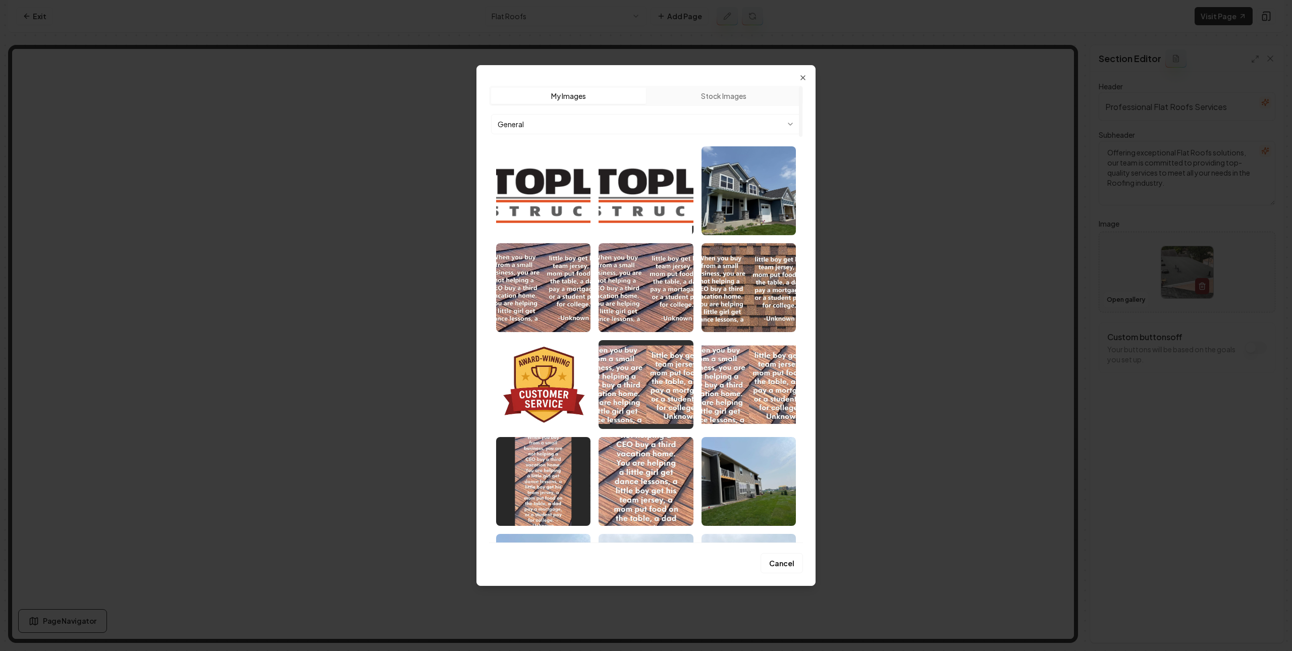
click at [622, 121] on body "Computer Required This feature is only available on a computer. Please switch t…" at bounding box center [646, 325] width 1292 height 651
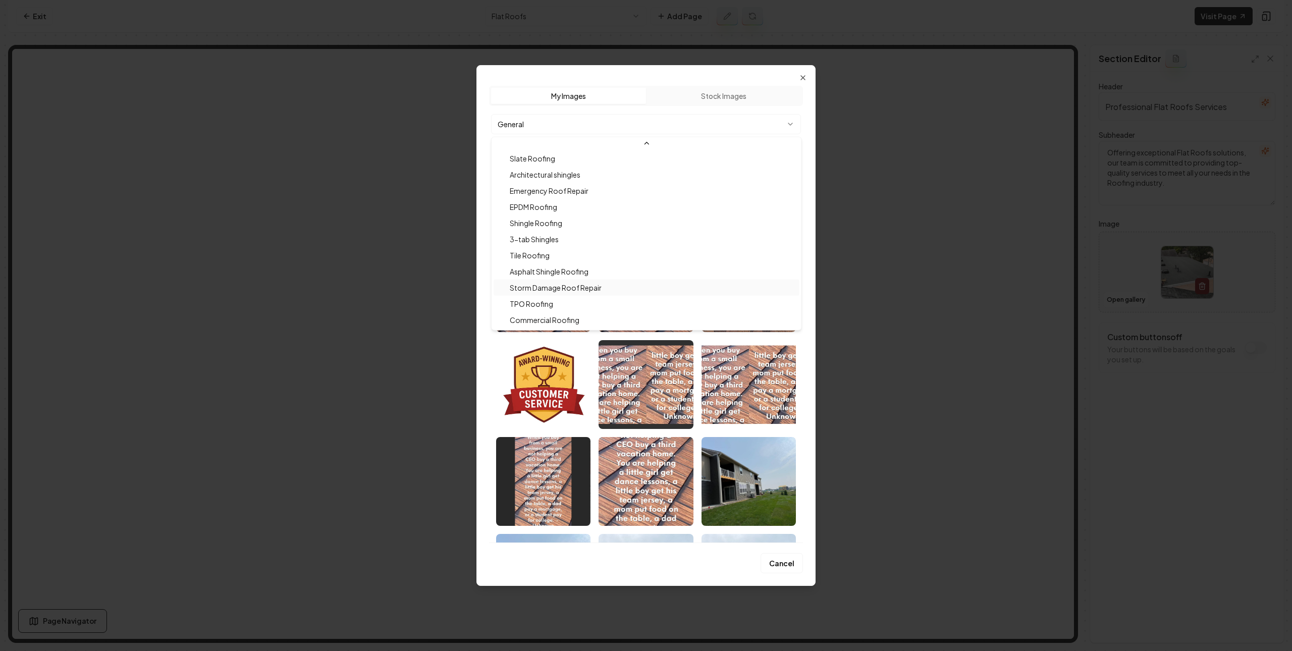
scroll to position [98, 0]
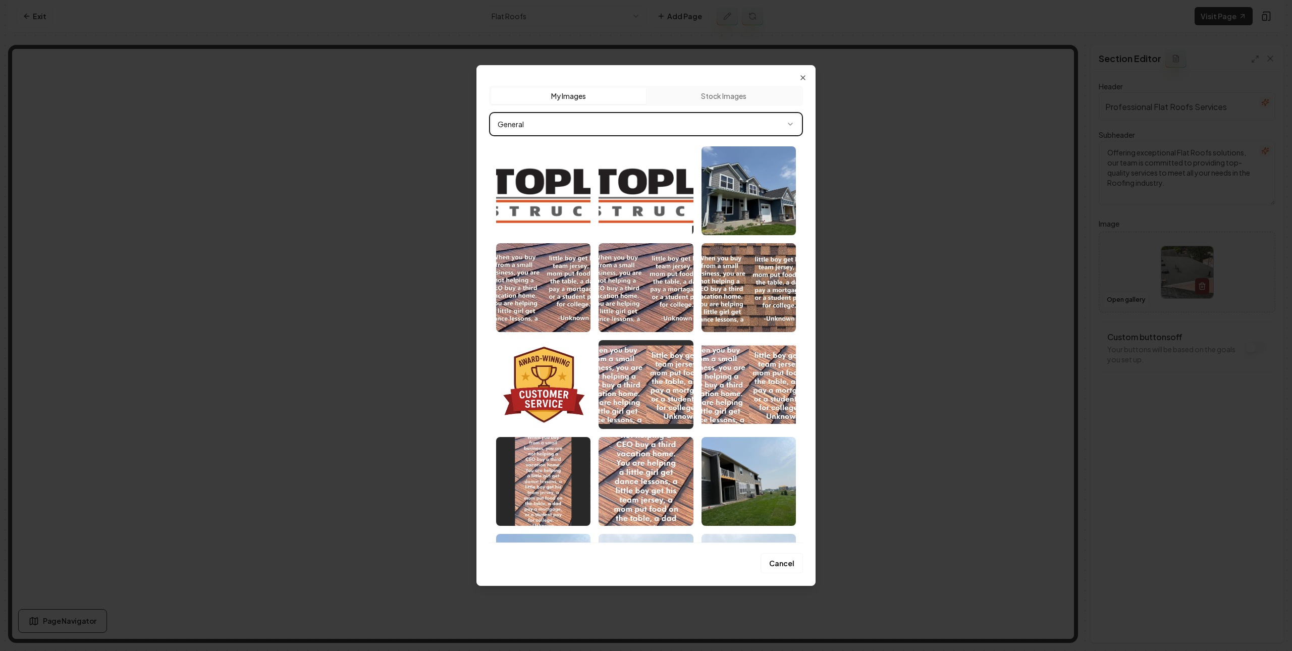
click at [897, 163] on div at bounding box center [646, 325] width 1292 height 651
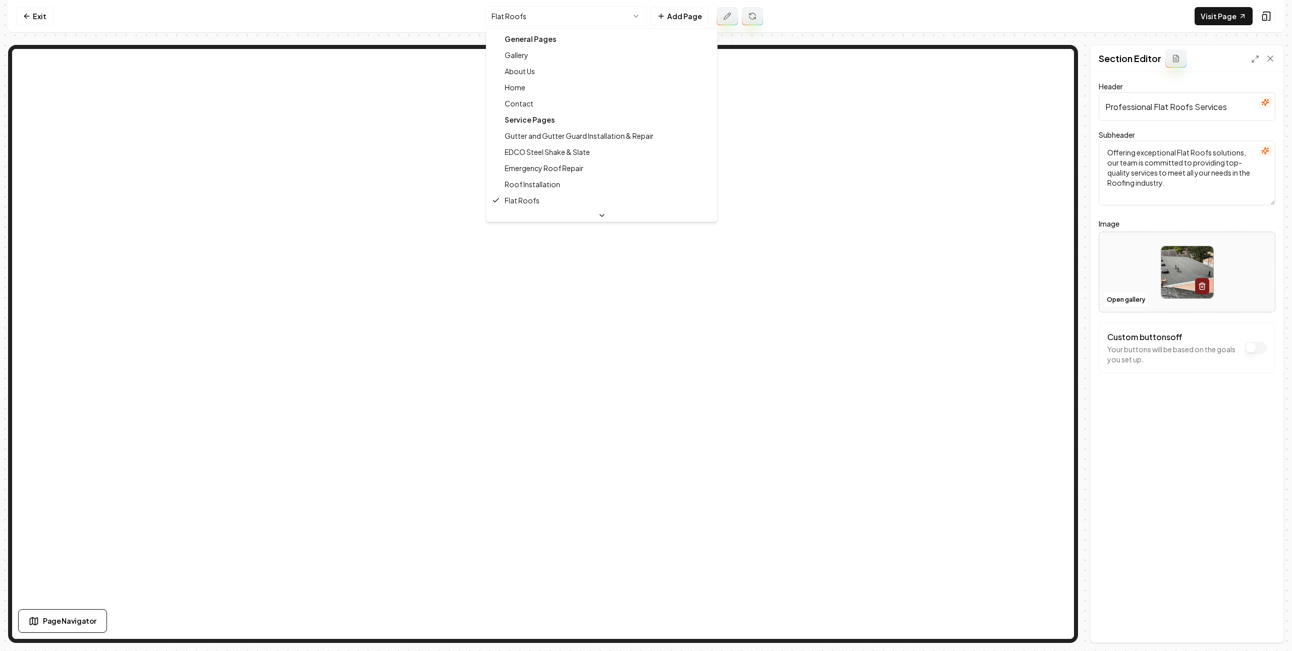
click at [580, 19] on html "Computer Required This feature is only available on a computer. Please switch t…" at bounding box center [646, 325] width 1292 height 651
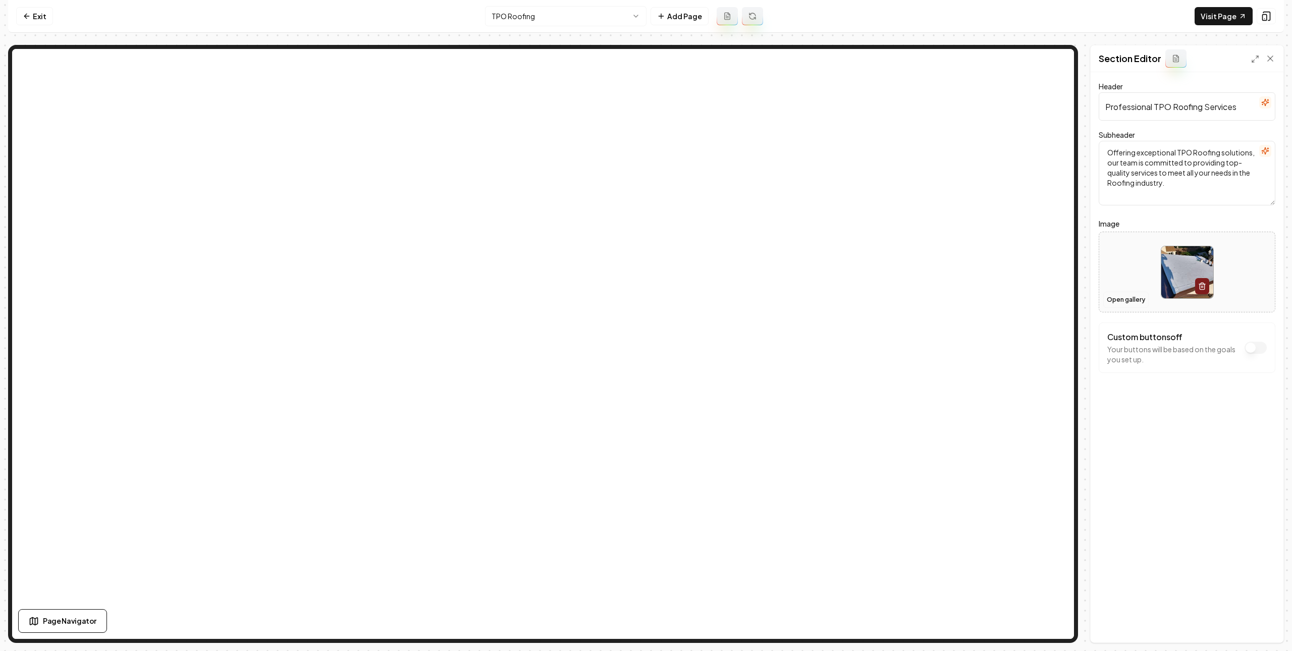
click at [1119, 298] on button "Open gallery" at bounding box center [1125, 300] width 45 height 16
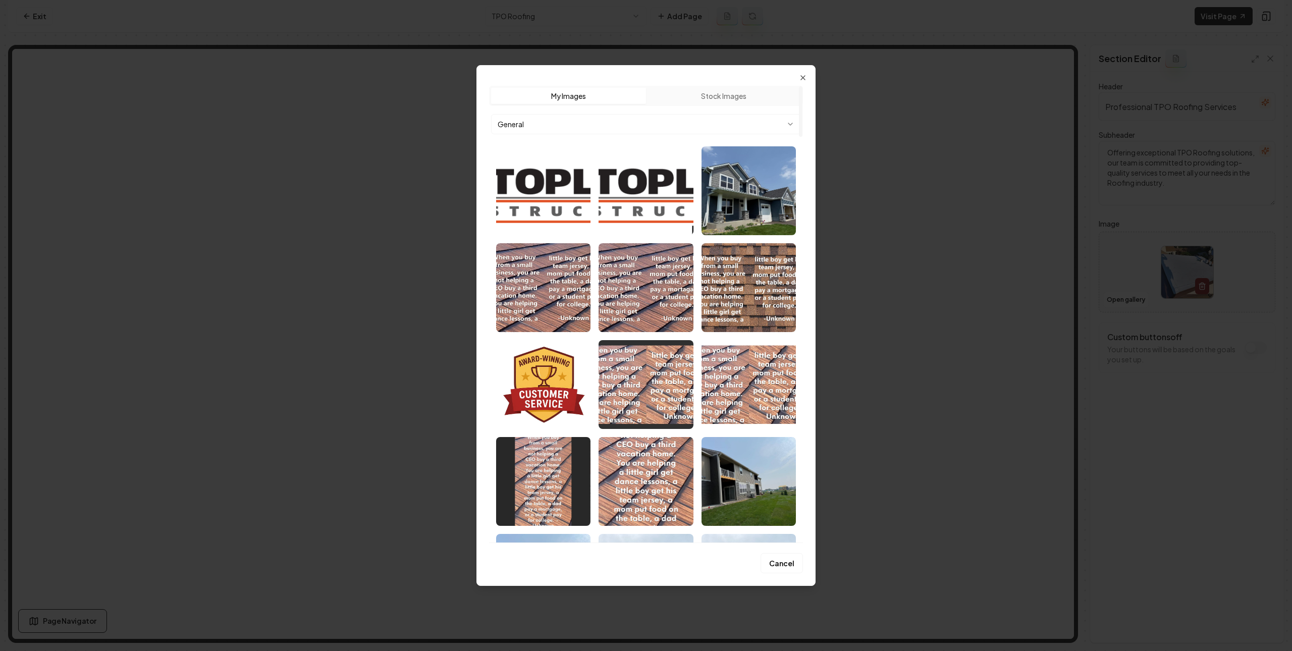
click at [632, 131] on body "Computer Required This feature is only available on a computer. Please switch t…" at bounding box center [646, 325] width 1292 height 651
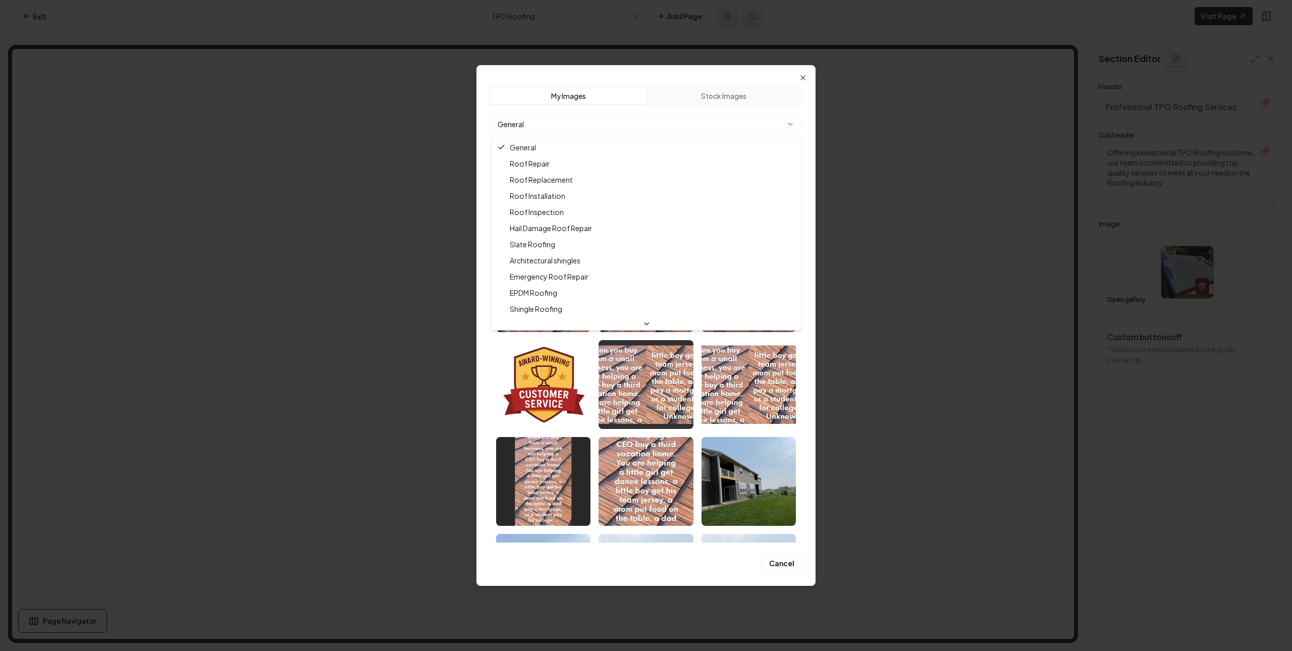
scroll to position [98, 0]
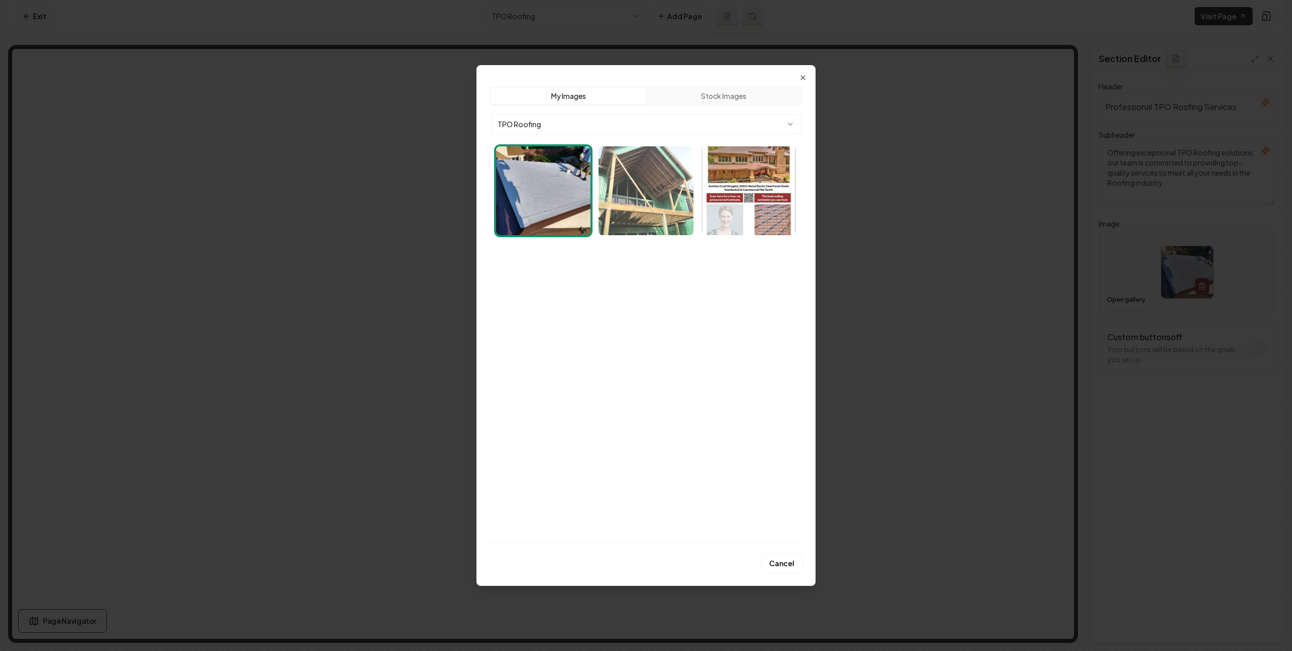
click at [663, 198] on img "Select image image_687ee2b55c7cd75eb80c00d1.webp" at bounding box center [646, 190] width 94 height 89
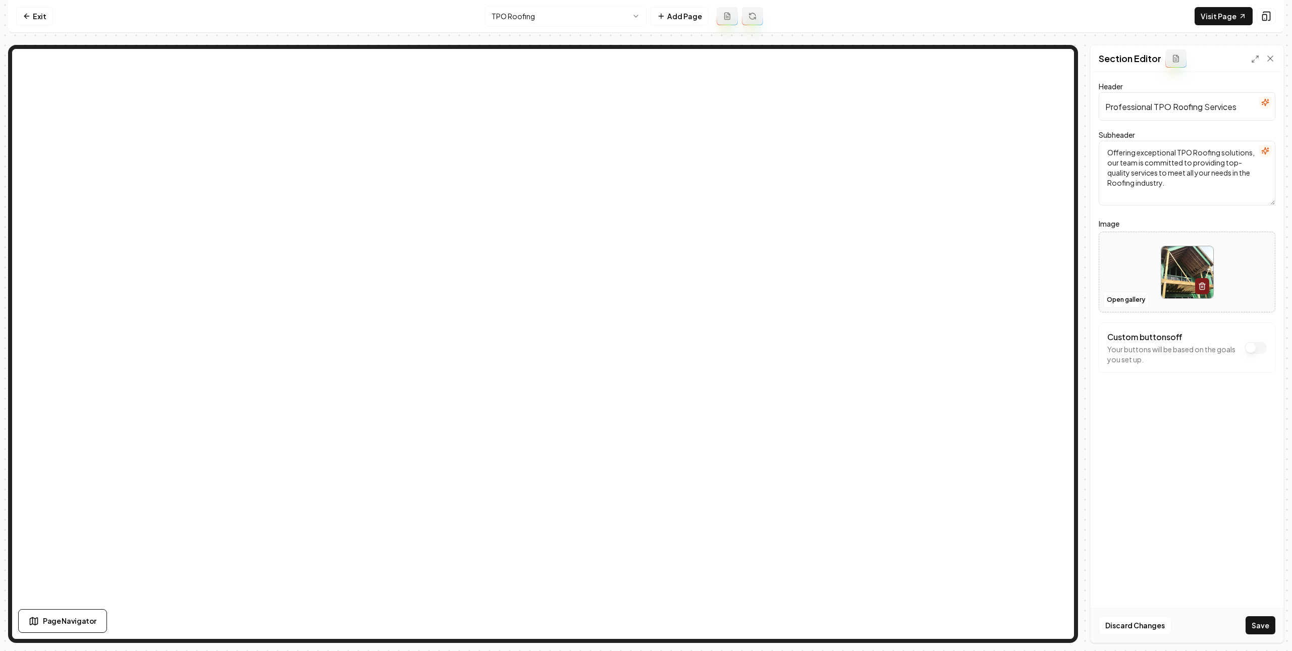
click at [1257, 634] on button "Save" at bounding box center [1261, 625] width 30 height 18
click at [1227, 19] on link "Visit Page" at bounding box center [1224, 16] width 58 height 18
click at [578, 14] on html "Computer Required This feature is only available on a computer. Please switch t…" at bounding box center [646, 325] width 1292 height 651
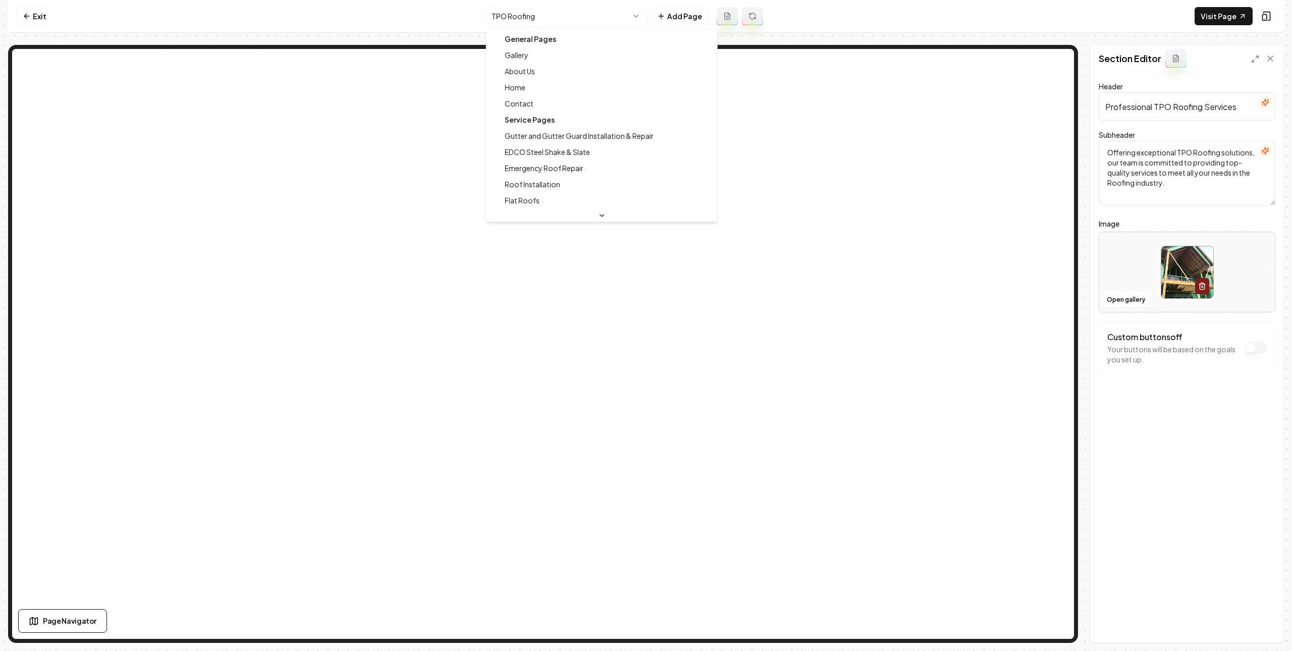
scroll to position [30, 0]
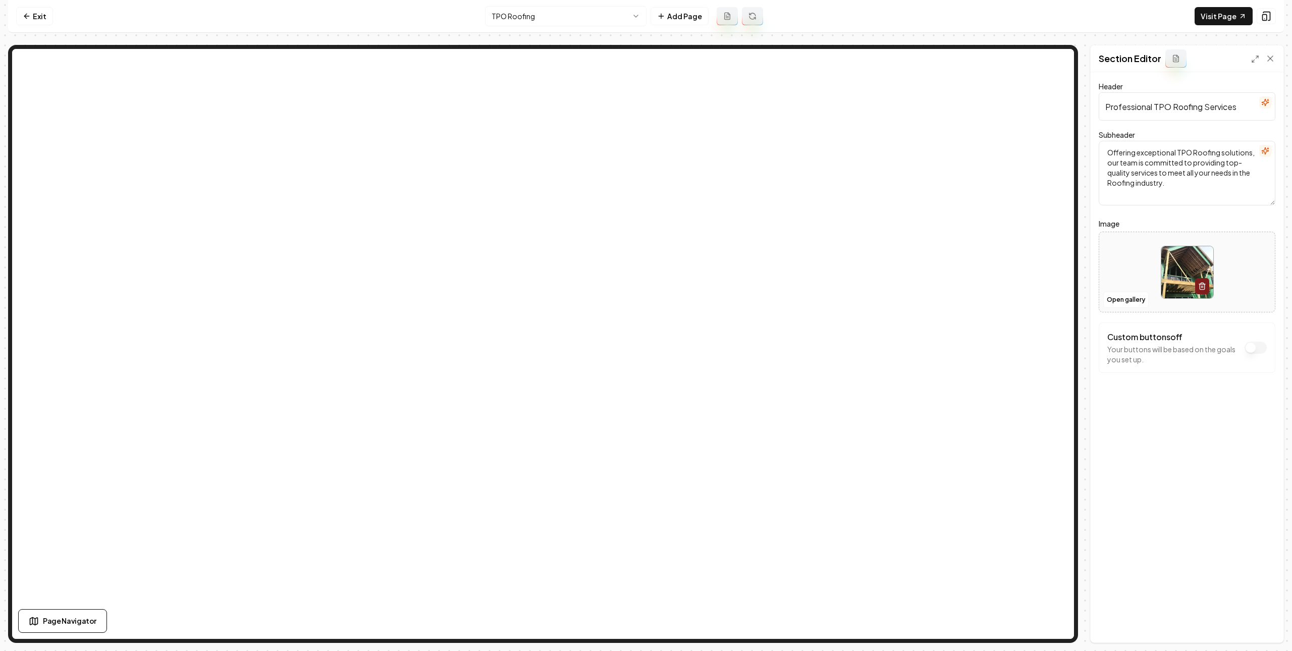
click at [604, 21] on html "Computer Required This feature is only available on a computer. Please switch t…" at bounding box center [646, 325] width 1292 height 651
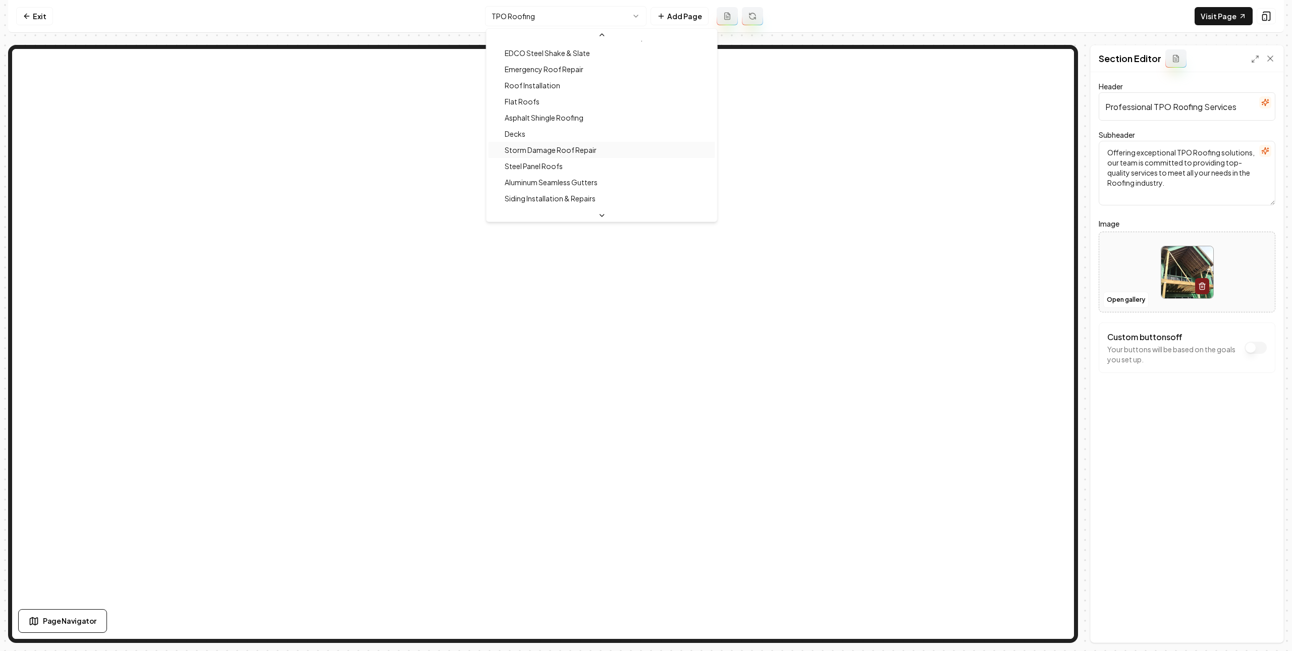
scroll to position [102, 0]
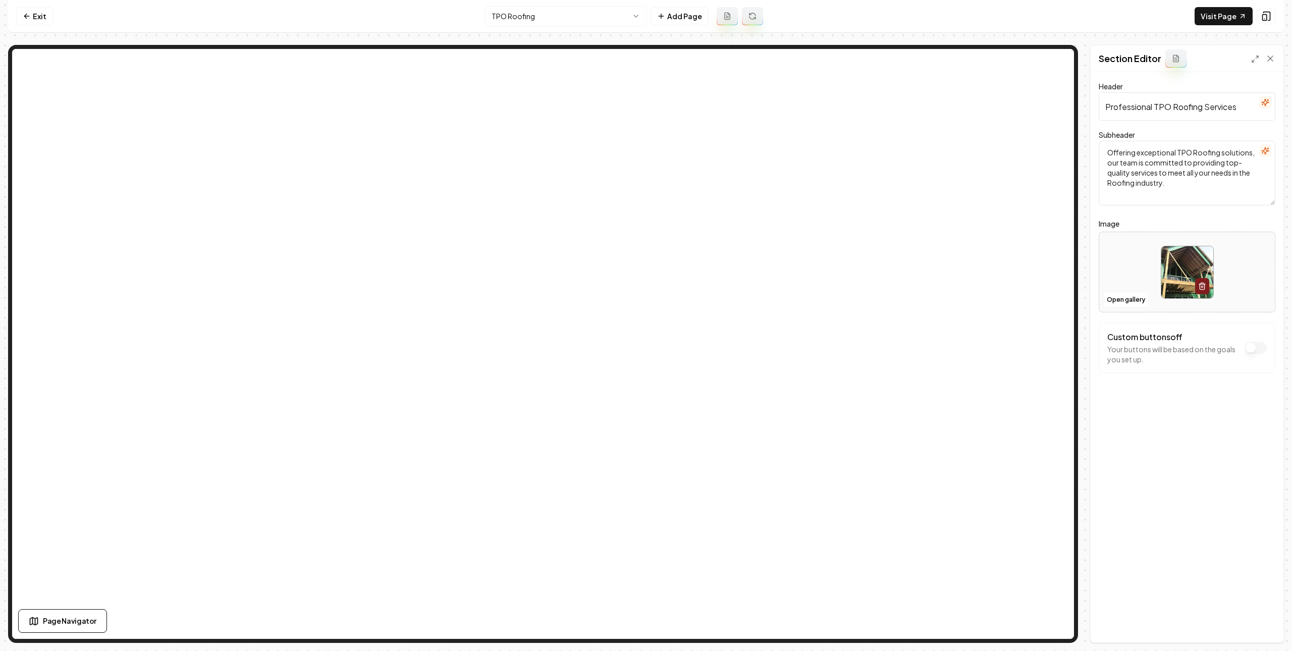
click at [586, 17] on html "Computer Required This feature is only available on a computer. Please switch t…" at bounding box center [646, 325] width 1292 height 651
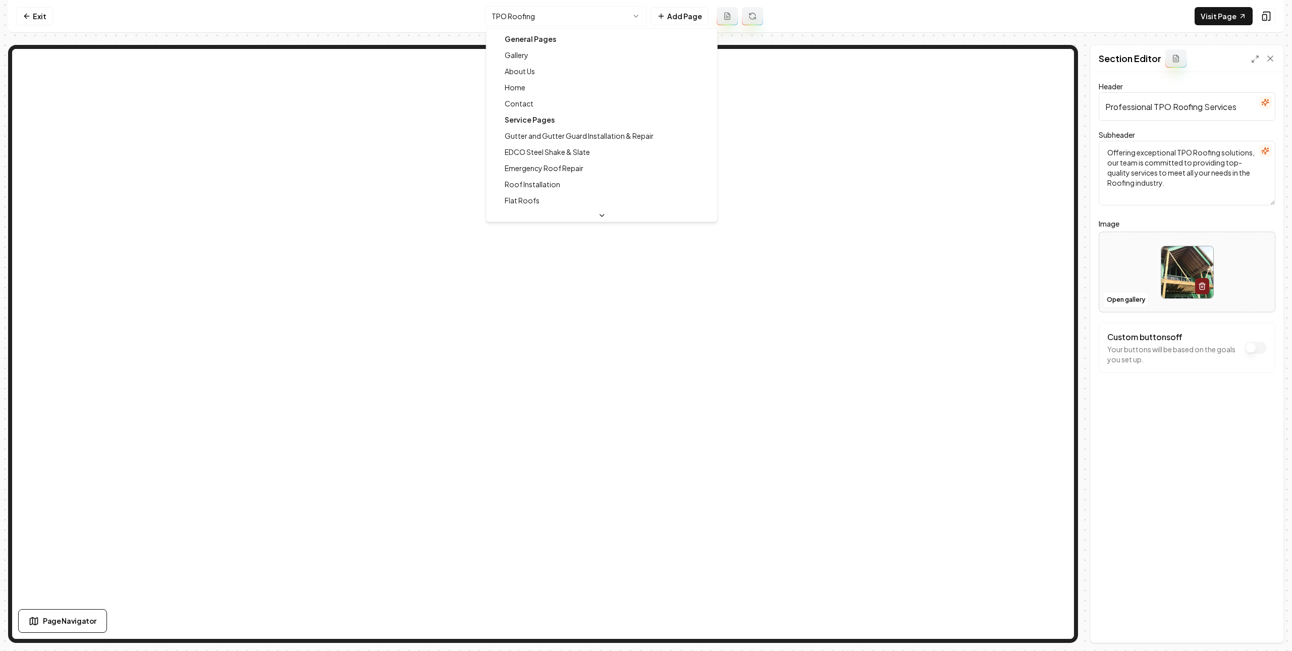
scroll to position [17, 0]
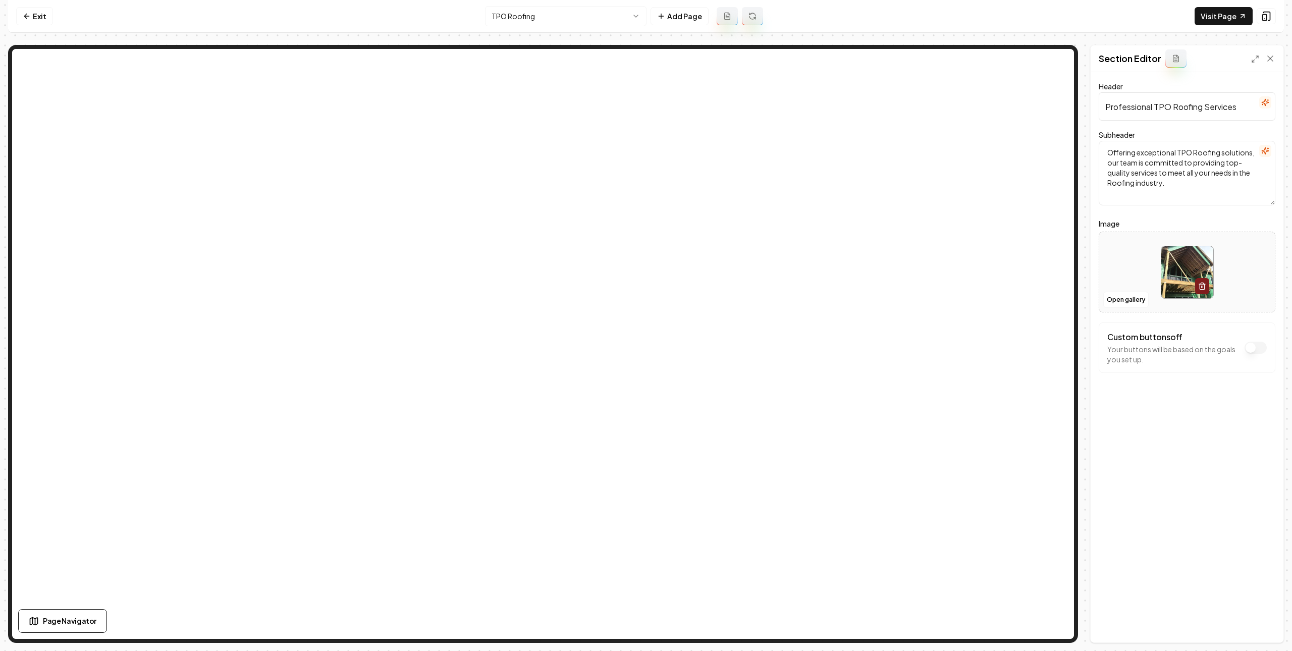
click at [1134, 289] on div at bounding box center [1187, 272] width 176 height 69
click at [585, 7] on html "Computer Required This feature is only available on a computer. Please switch t…" at bounding box center [646, 325] width 1292 height 651
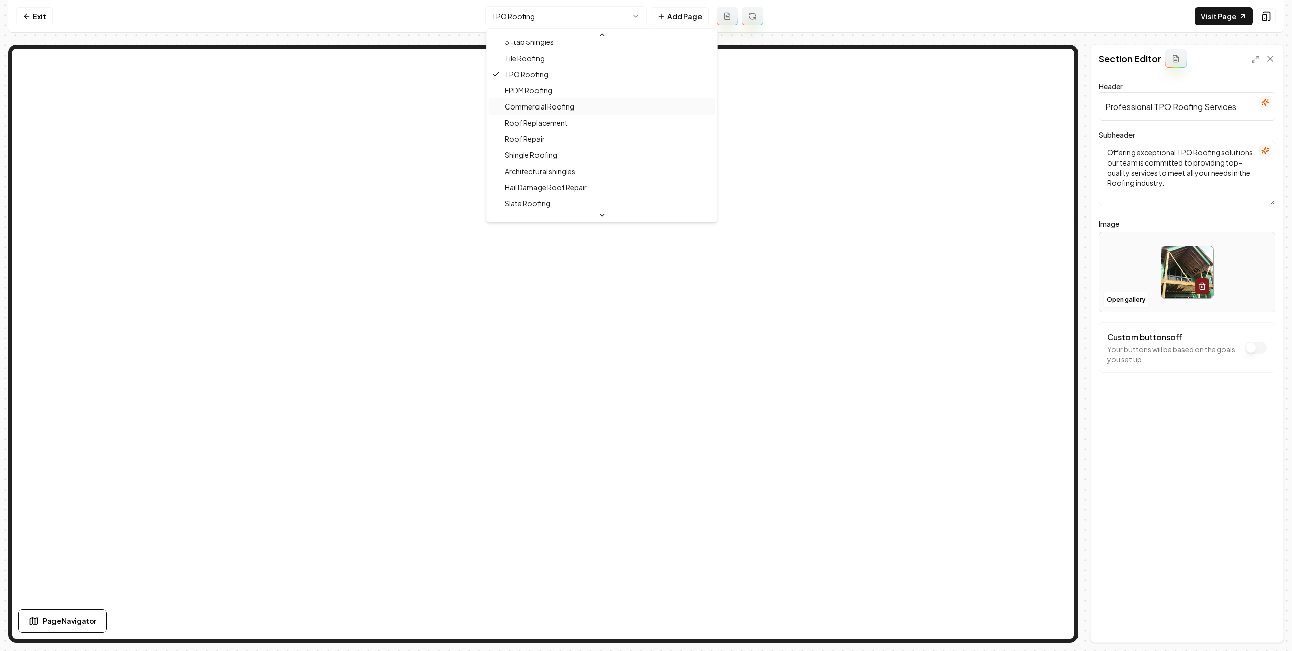
scroll to position [292, 0]
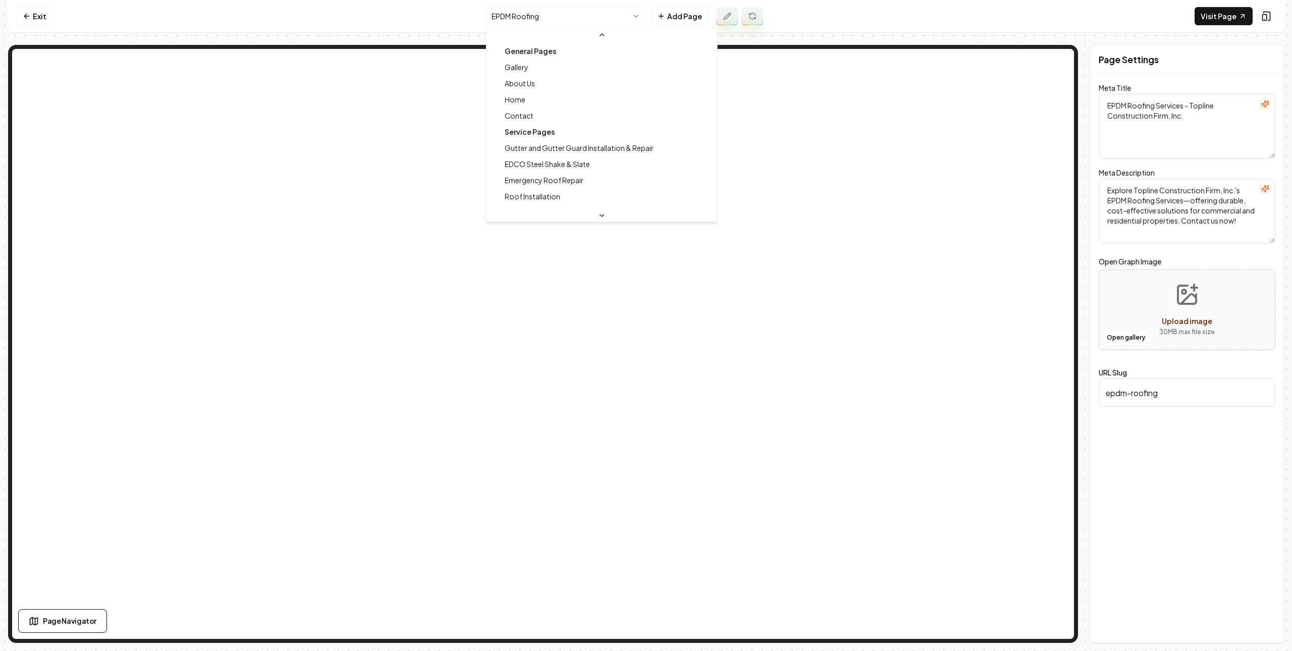
click at [612, 21] on html "Computer Required This feature is only available on a computer. Please switch t…" at bounding box center [646, 325] width 1292 height 651
type textarea "Gutter Installation & Repair Services - Topline Construction"
type textarea "Protect your home with Topline Construction Firm's expert gutter and gutter gua…"
type input "gutter-and-gutter-guard-installation-repair"
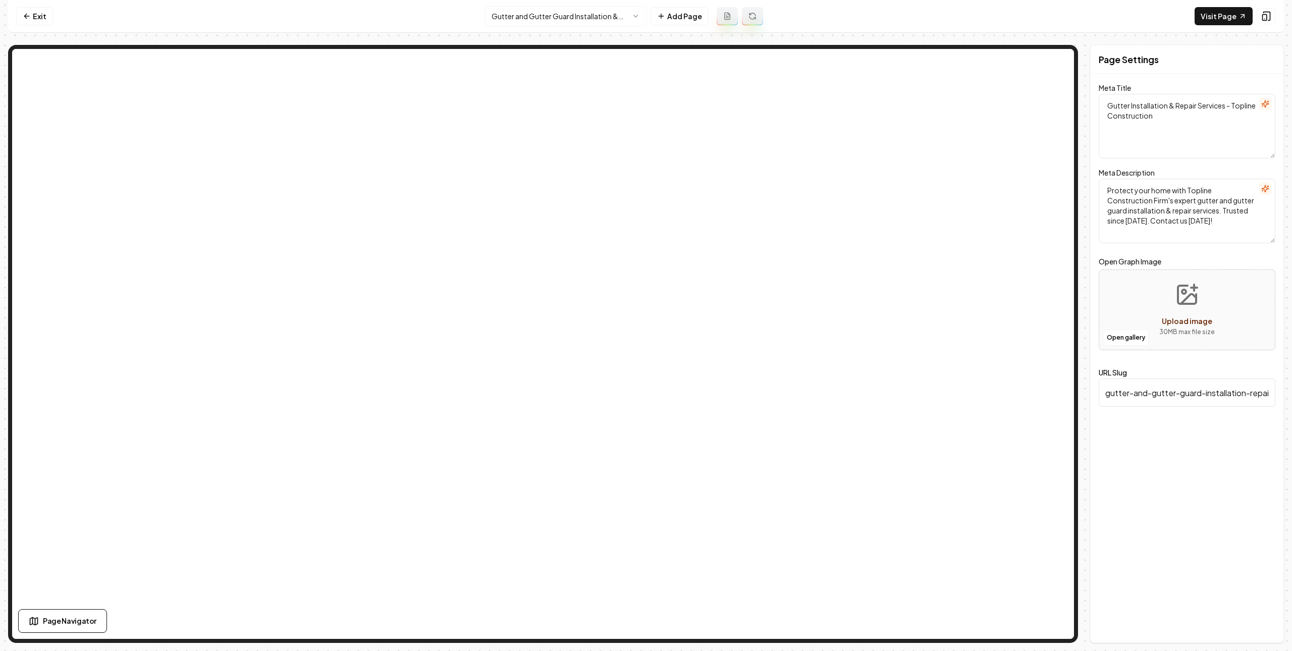
click at [588, 11] on html "Computer Required This feature is only available on a computer. Please switch t…" at bounding box center [646, 325] width 1292 height 651
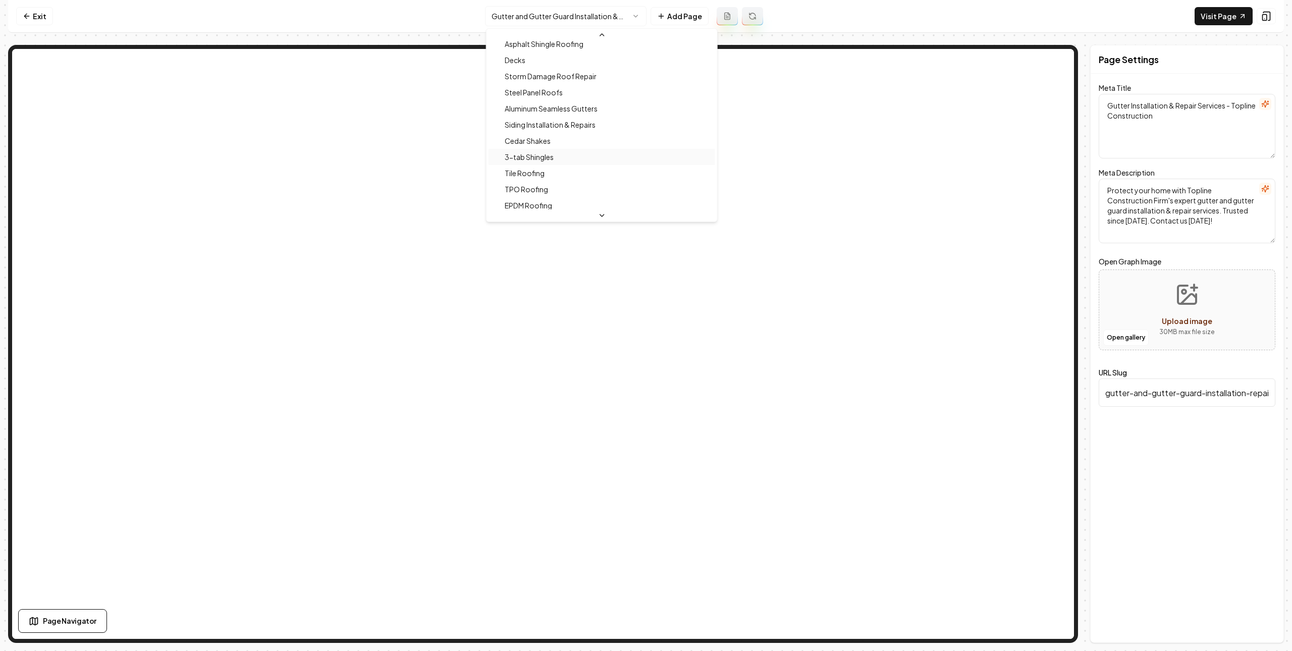
scroll to position [202, 0]
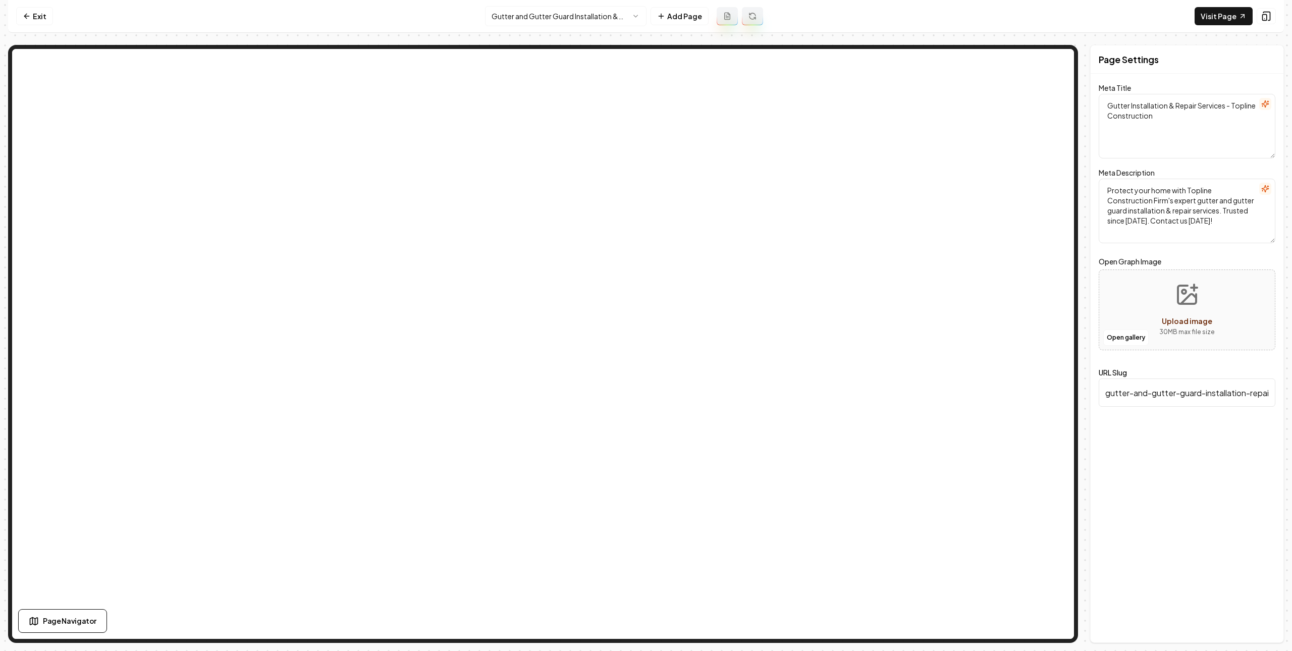
click at [578, 12] on html "Computer Required This feature is only available on a computer. Please switch t…" at bounding box center [646, 325] width 1292 height 651
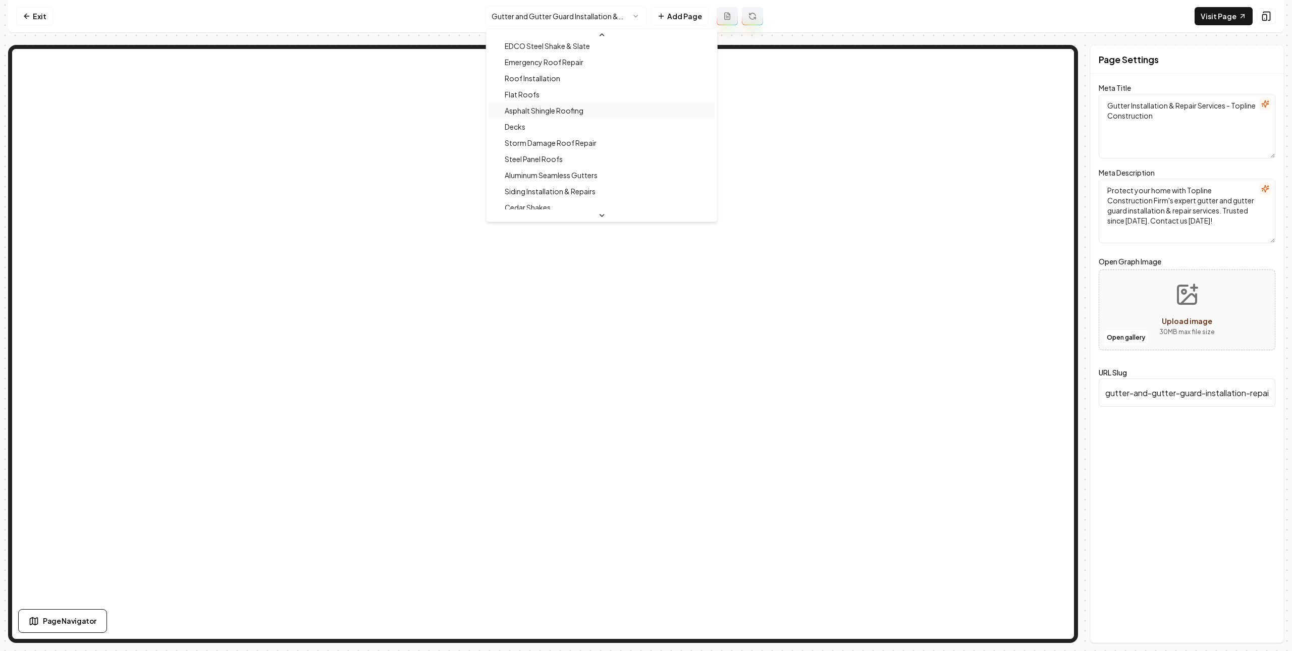
scroll to position [101, 0]
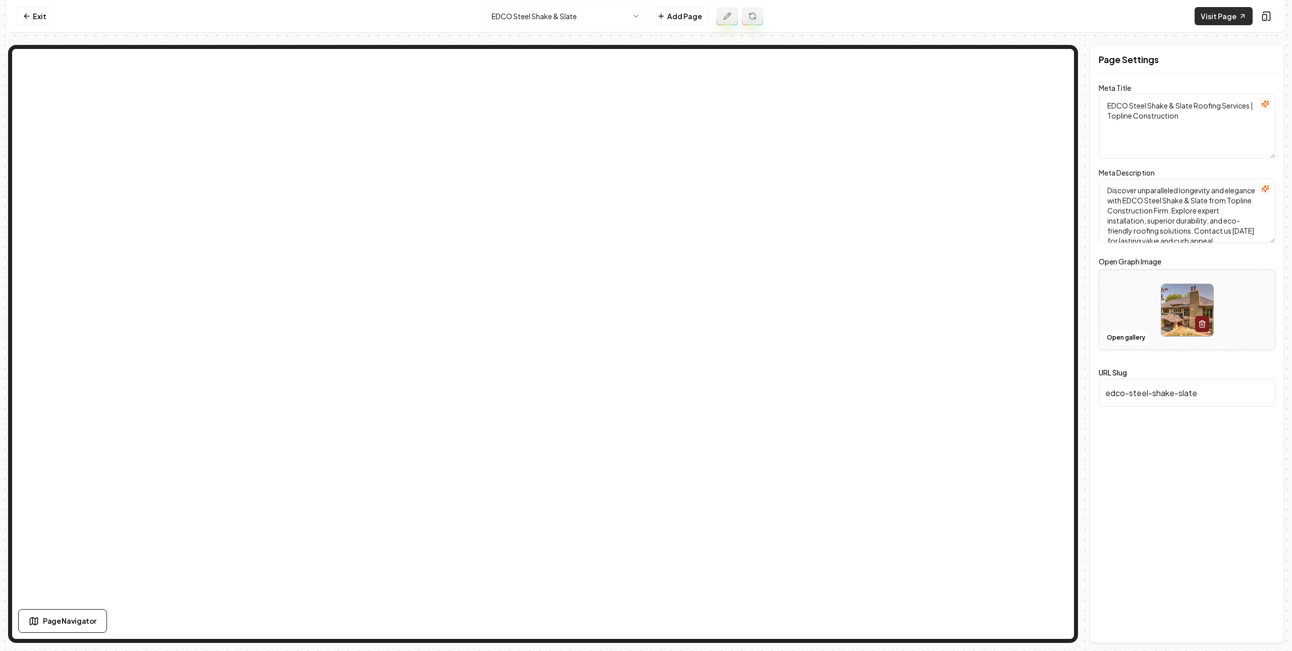
click at [1221, 18] on link "Visit Page" at bounding box center [1224, 16] width 58 height 18
click at [615, 12] on html "Computer Required This feature is only available on a computer. Please switch t…" at bounding box center [646, 325] width 1292 height 651
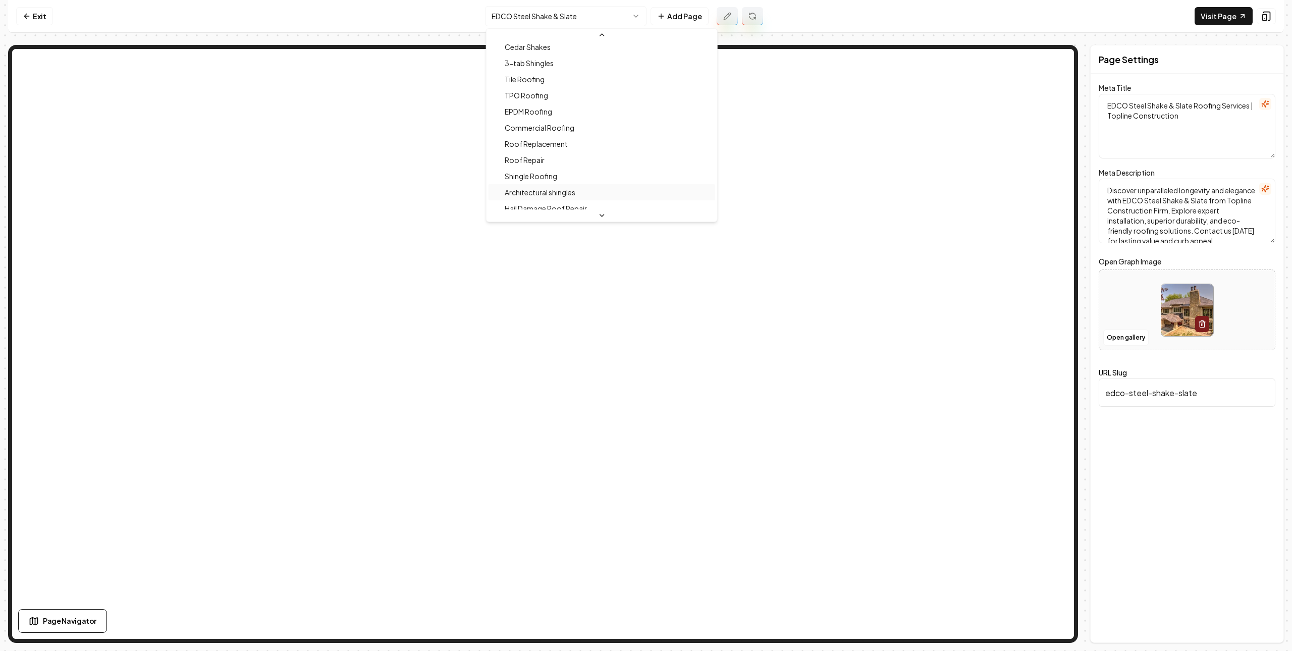
scroll to position [287, 0]
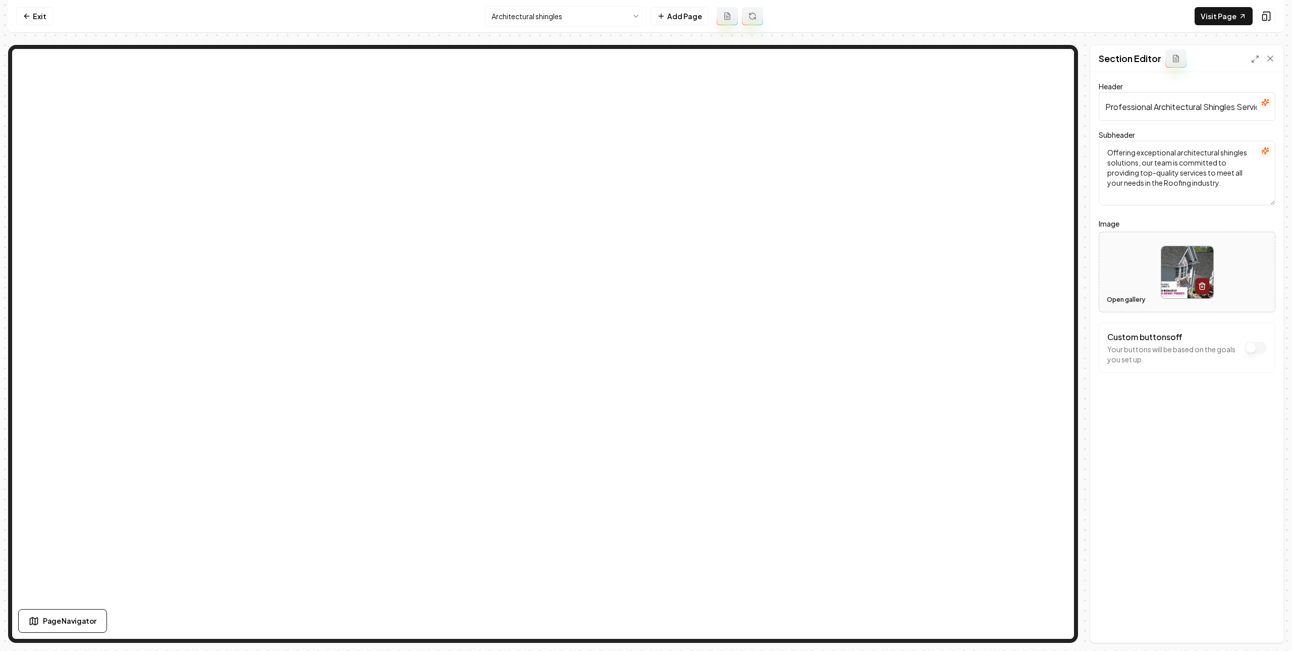
click at [1119, 295] on button "Open gallery" at bounding box center [1125, 300] width 45 height 16
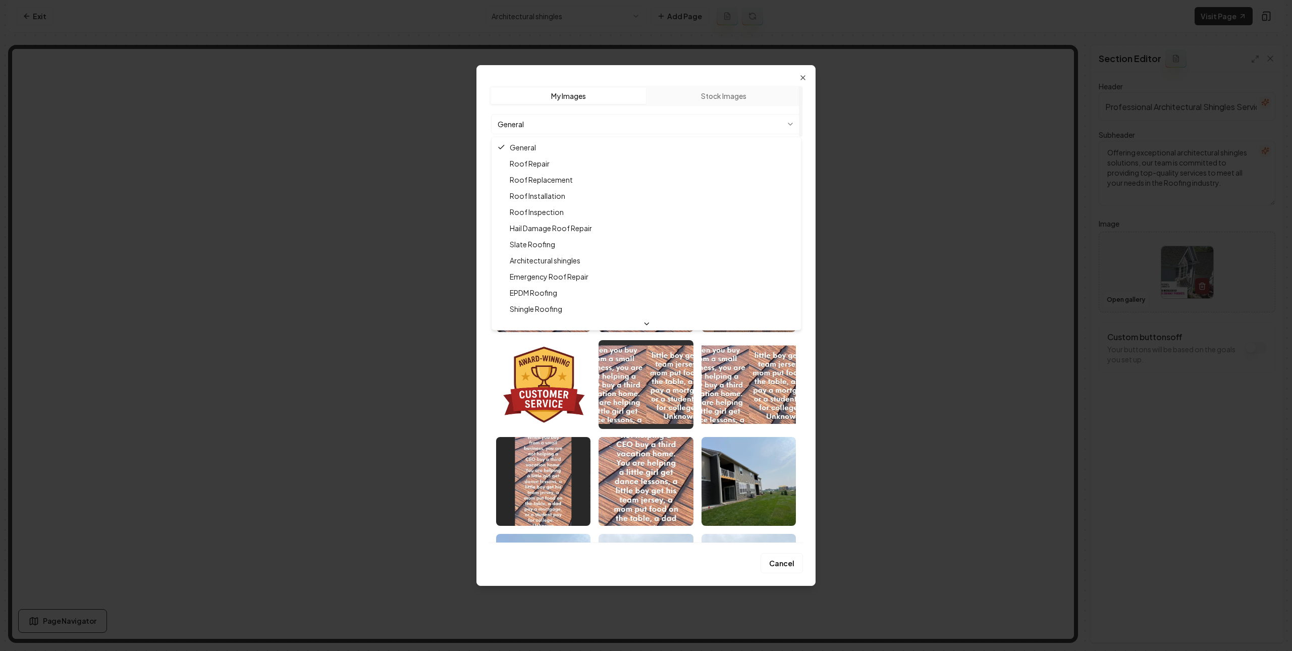
click at [652, 127] on body "Computer Required This feature is only available on a computer. Please switch t…" at bounding box center [646, 325] width 1292 height 651
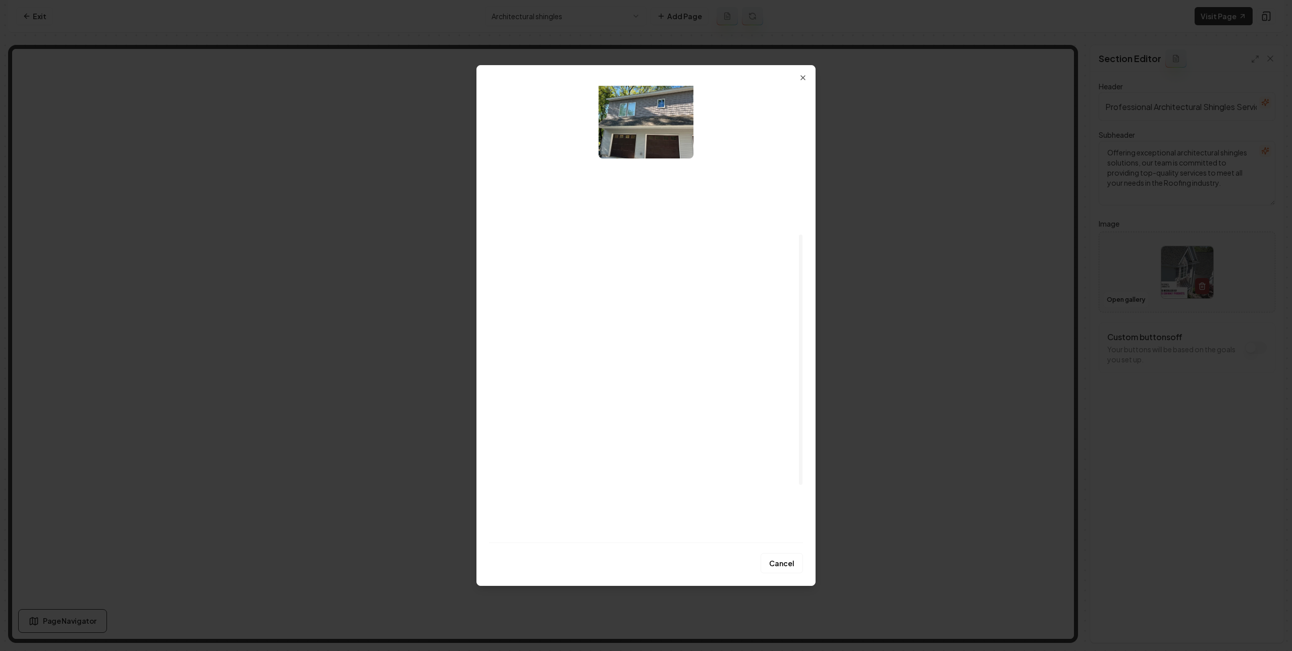
scroll to position [375, 0]
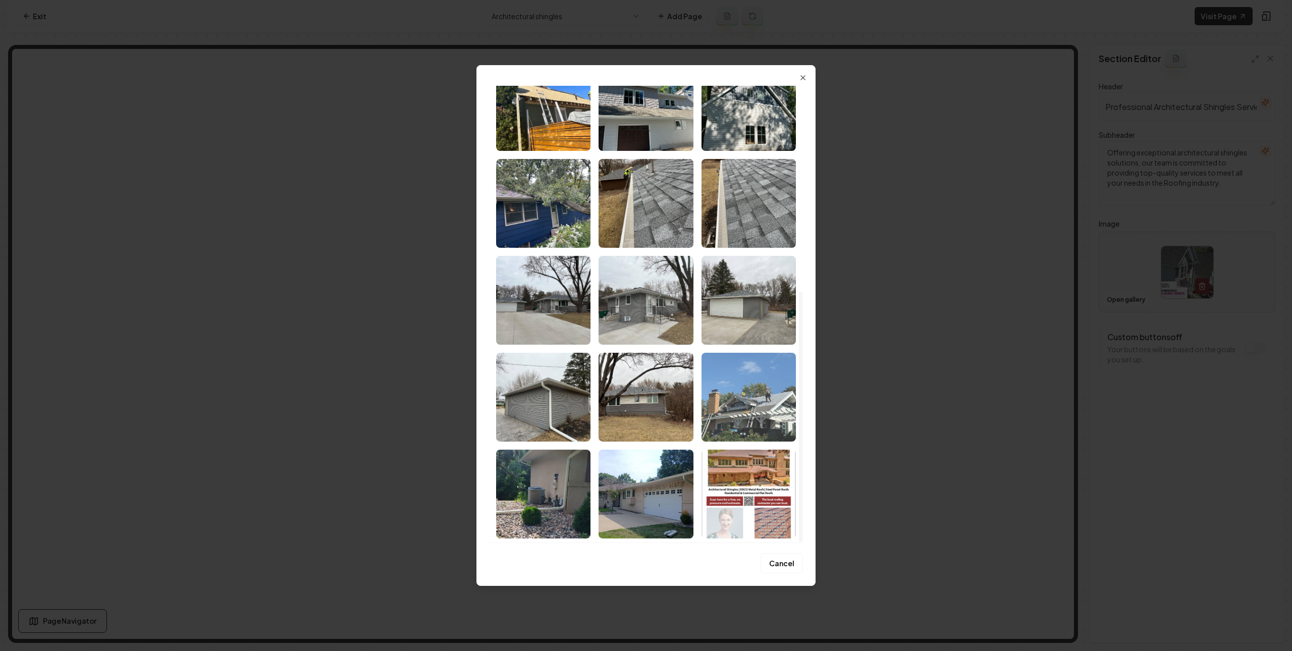
click at [772, 387] on img "Select image image_687ed5b85c7cd75eb8ac8151.webp" at bounding box center [748, 397] width 94 height 89
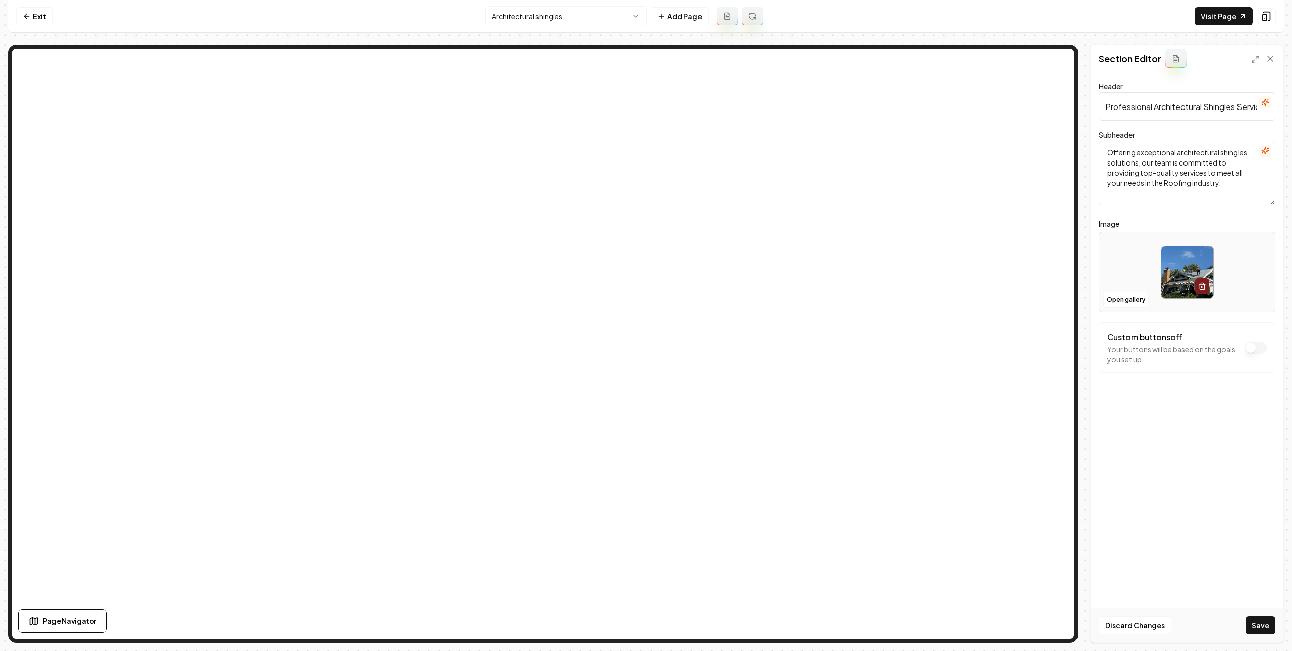
drag, startPoint x: 1276, startPoint y: 632, endPoint x: 1144, endPoint y: 567, distance: 147.8
click at [1276, 632] on div "Discard Changes Save" at bounding box center [1187, 625] width 193 height 35
click at [1258, 625] on button "Save" at bounding box center [1261, 625] width 30 height 18
click at [1135, 296] on button "Open gallery" at bounding box center [1125, 300] width 45 height 16
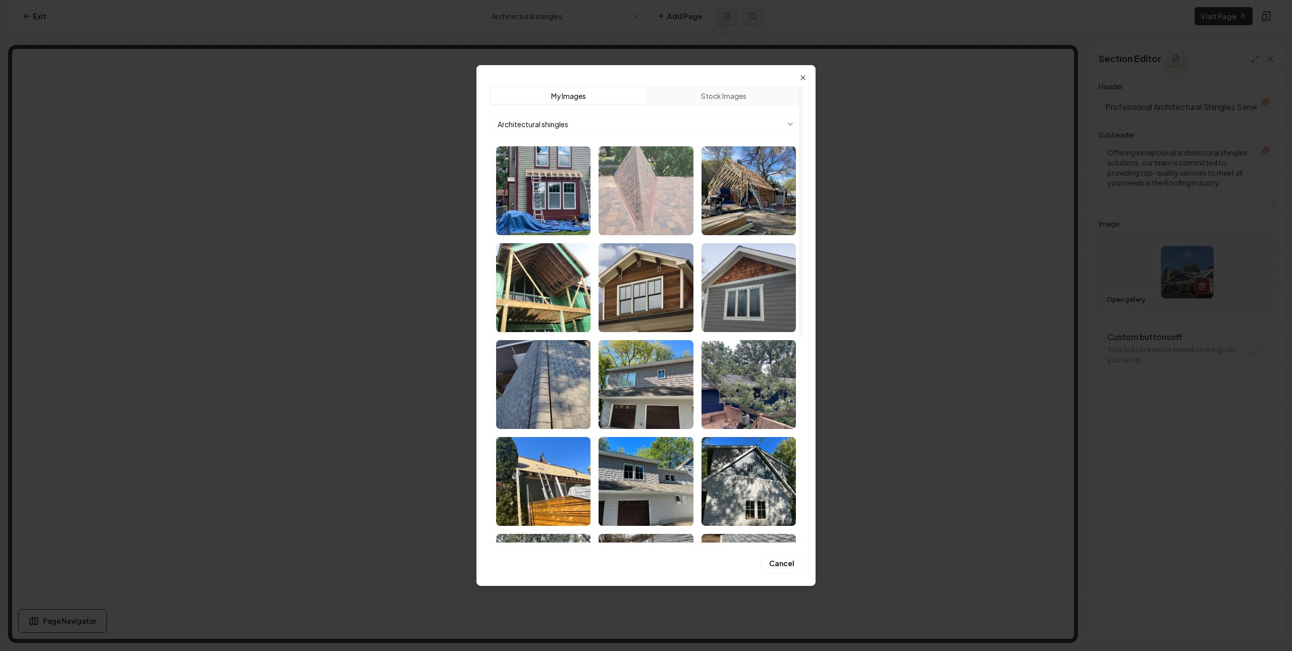
click at [652, 205] on img "Select image image_687ee2ae5c7cd75eb80bd12e.webp" at bounding box center [646, 190] width 94 height 89
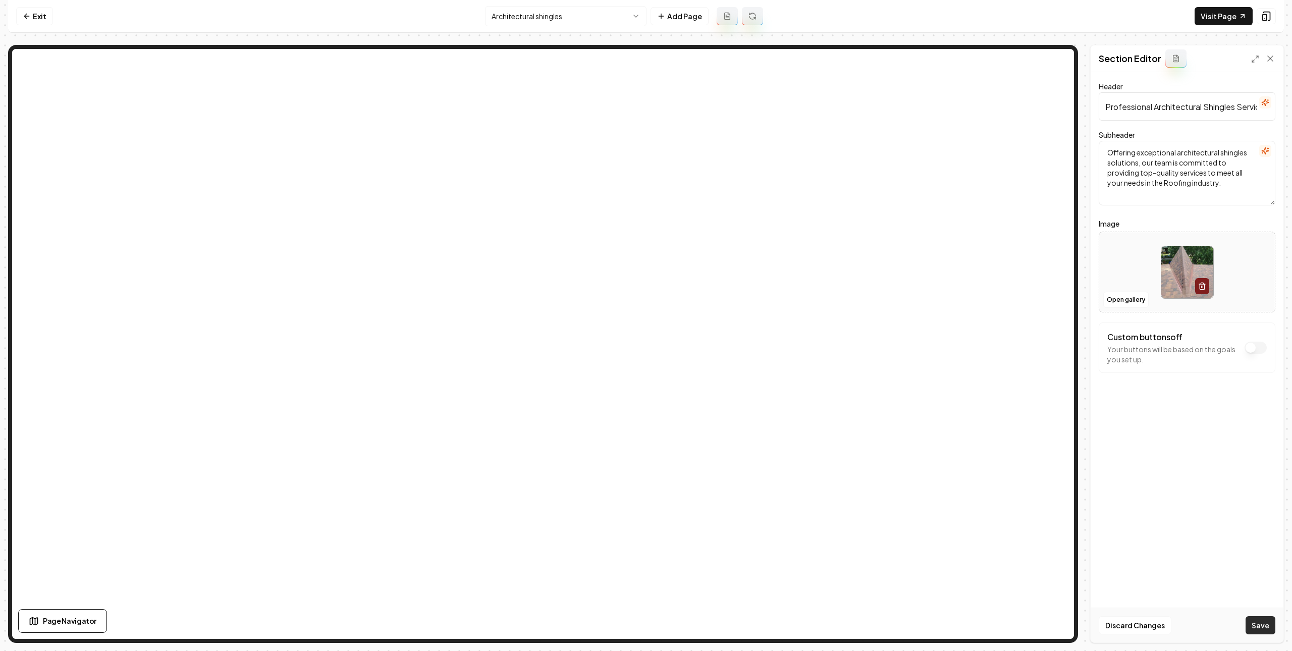
click at [1260, 622] on button "Save" at bounding box center [1261, 625] width 30 height 18
click at [1126, 298] on button "Open gallery" at bounding box center [1125, 300] width 45 height 16
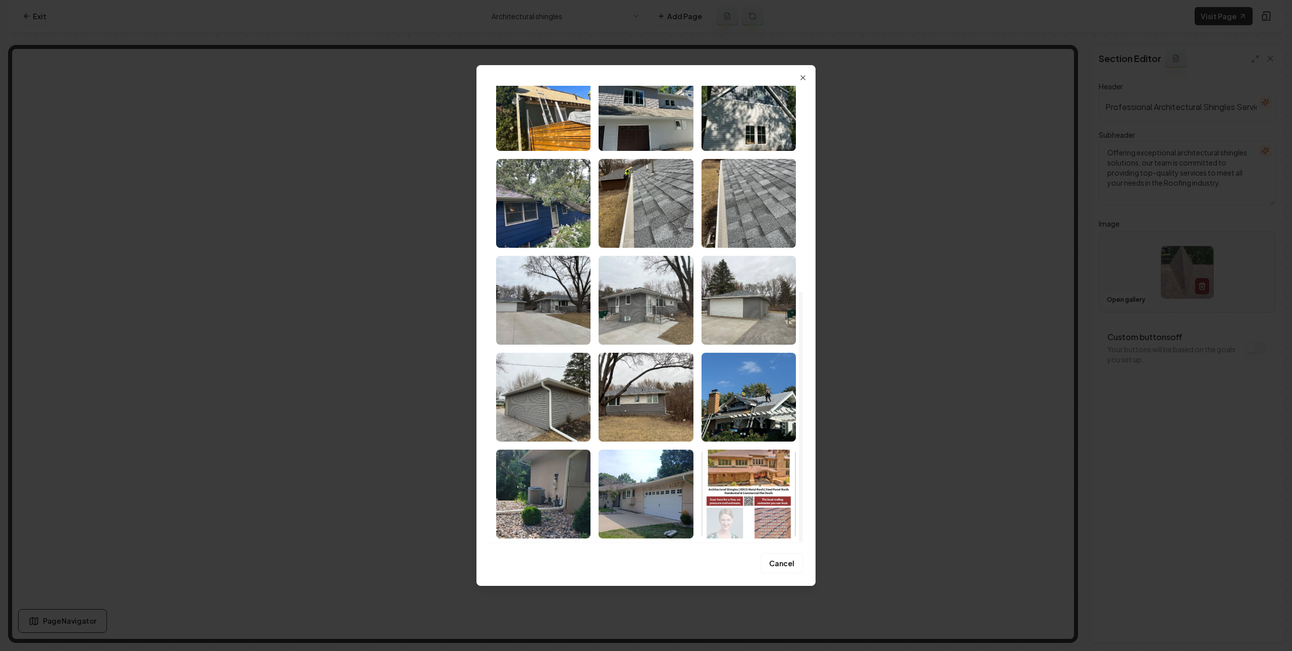
scroll to position [160, 0]
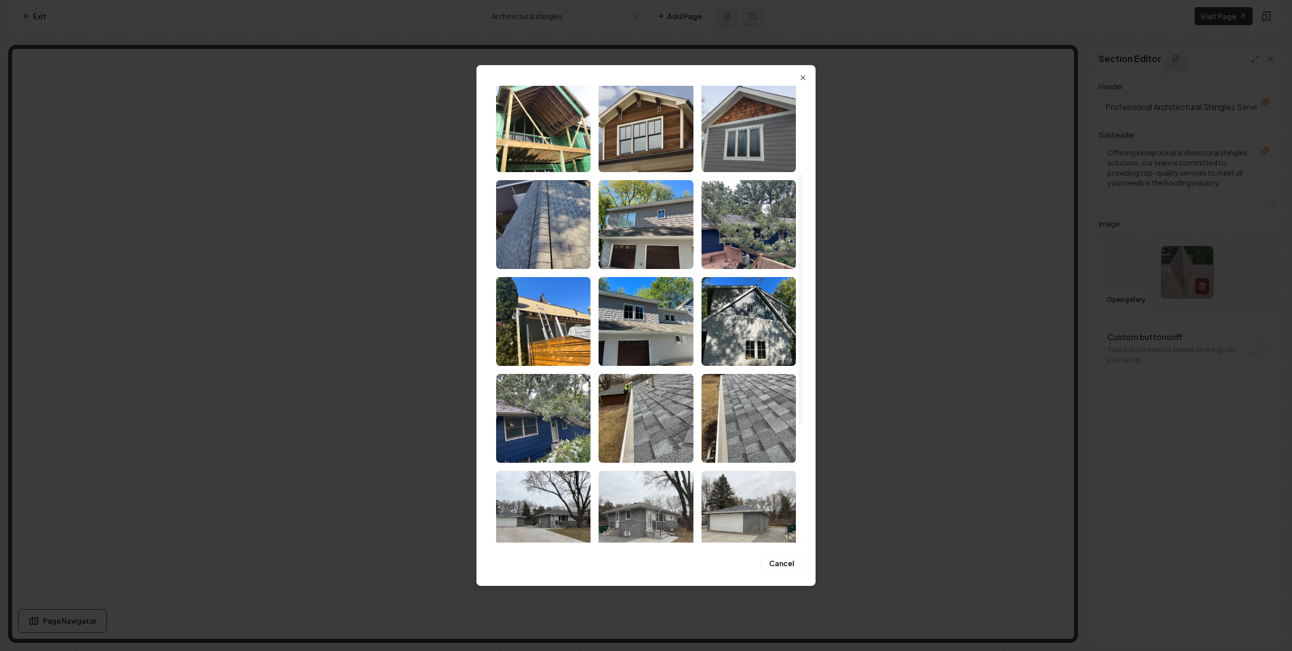
click at [641, 382] on img "Select image image_687ed5ae5c7cd75eb8ac4648.webp" at bounding box center [646, 418] width 94 height 89
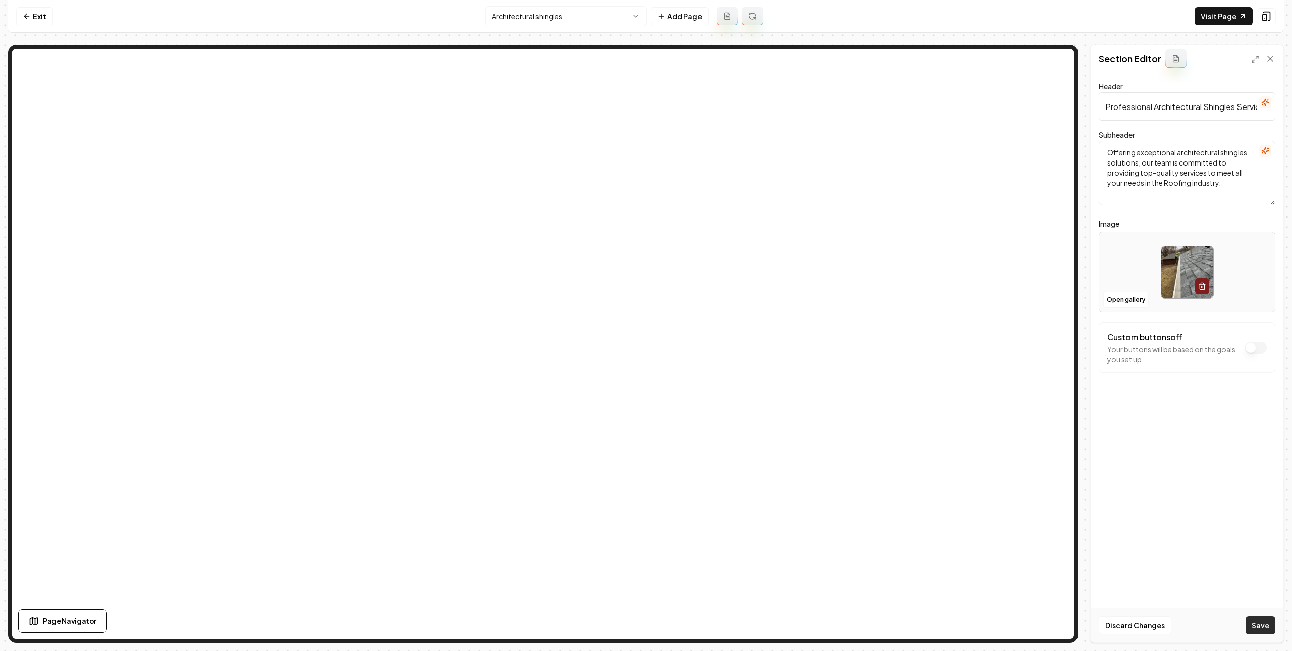
click at [1256, 627] on button "Save" at bounding box center [1261, 625] width 30 height 18
click at [1127, 295] on button "Open gallery" at bounding box center [1125, 300] width 45 height 16
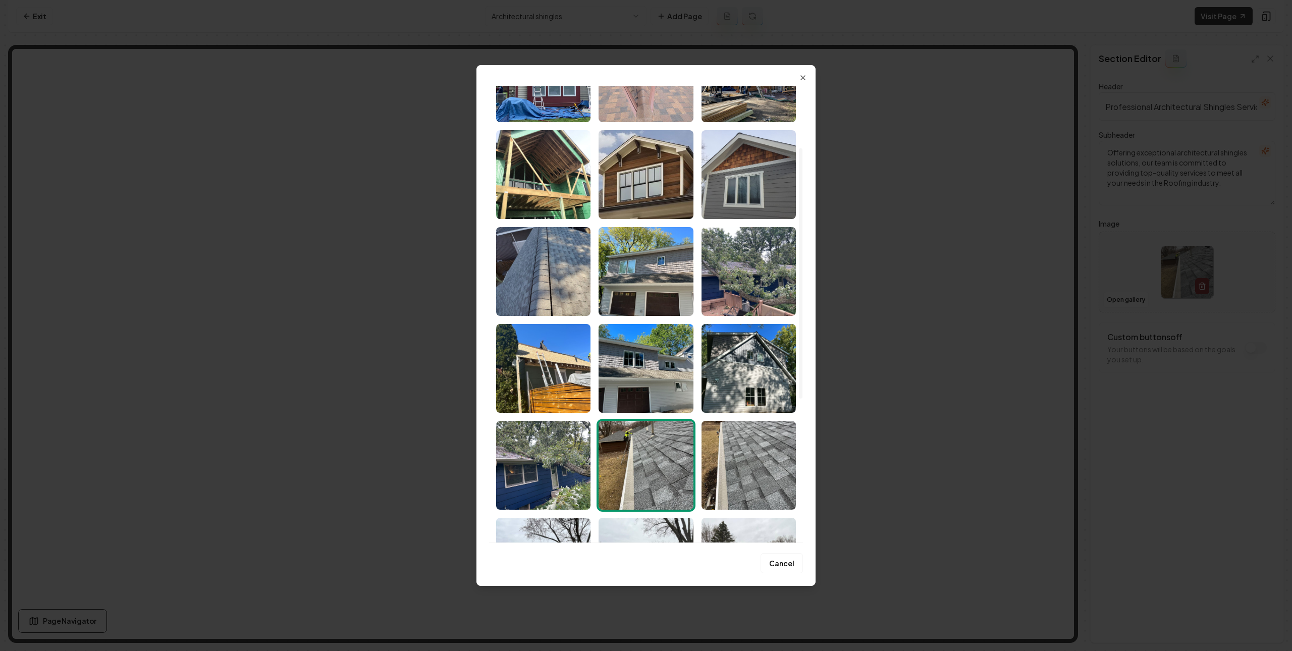
scroll to position [375, 0]
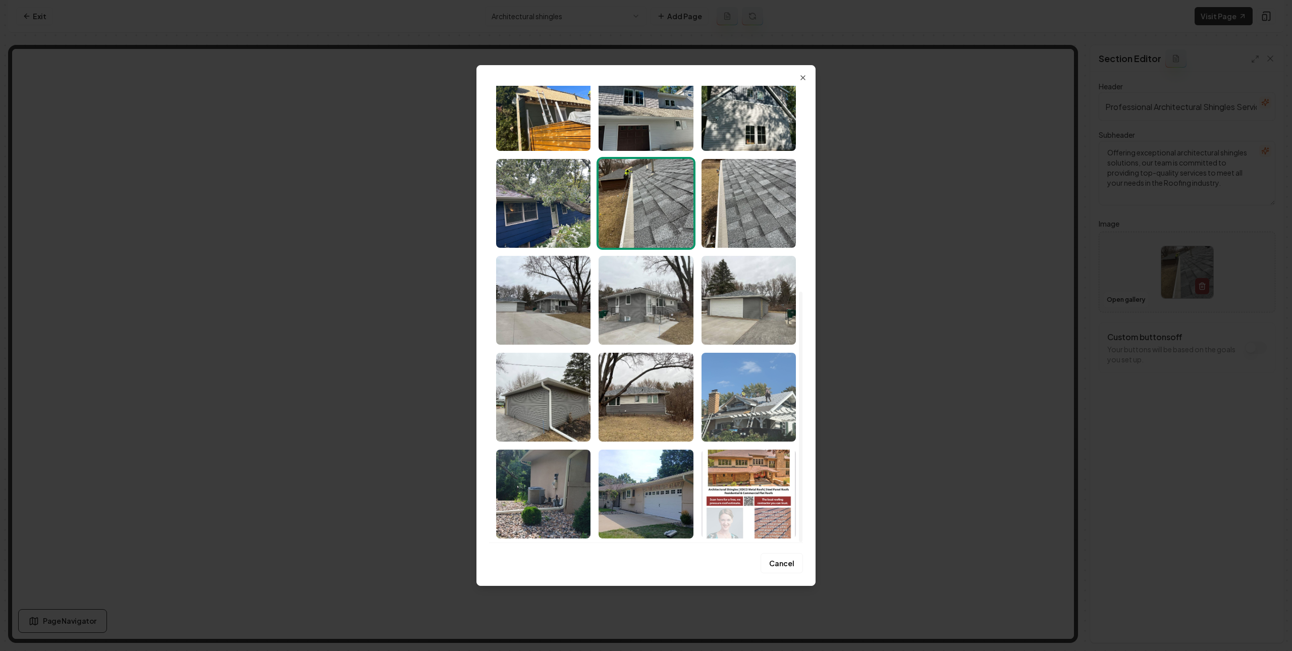
click at [723, 405] on img "Select image image_687ed5b85c7cd75eb8ac8151.webp" at bounding box center [748, 397] width 94 height 89
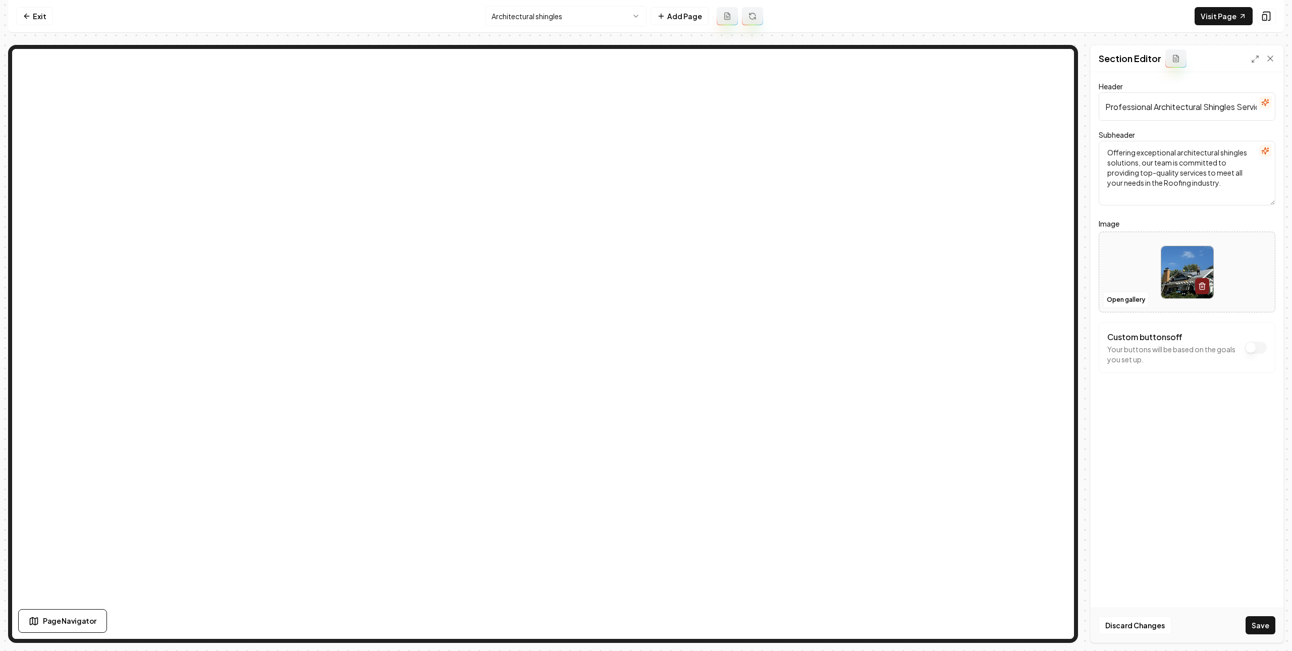
drag, startPoint x: 1251, startPoint y: 625, endPoint x: 1179, endPoint y: 574, distance: 87.9
click at [1251, 625] on button "Save" at bounding box center [1261, 625] width 30 height 18
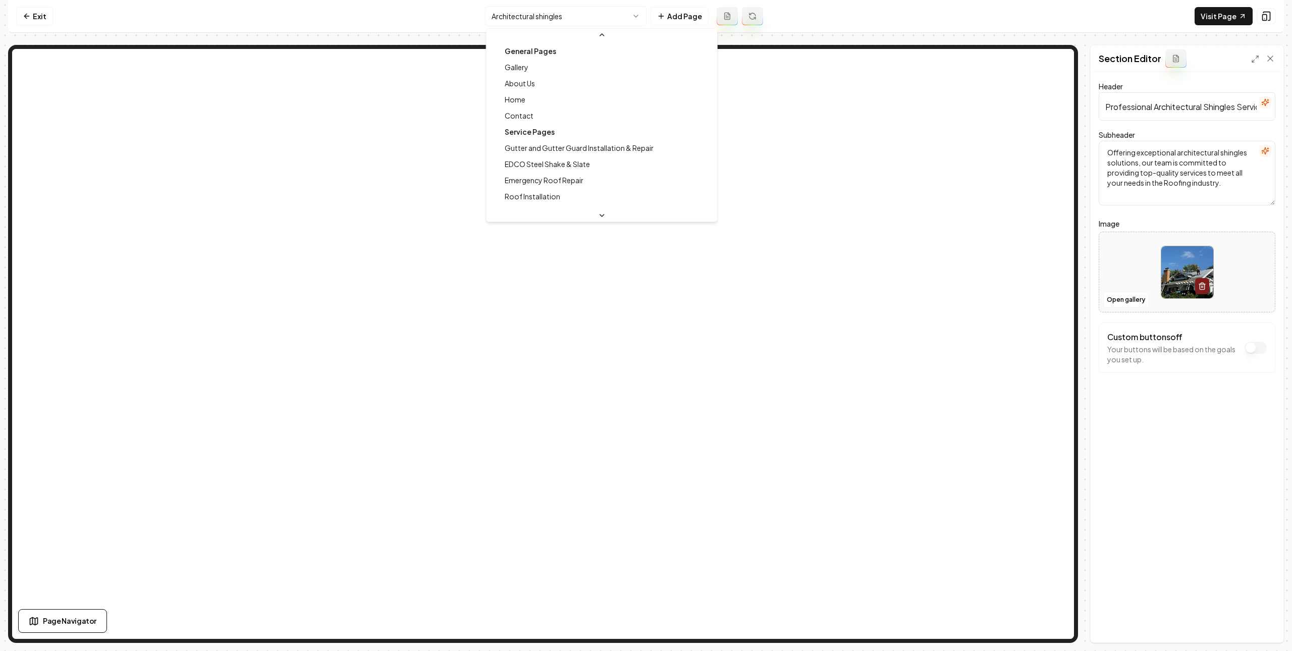
click at [591, 12] on html "Computer Required This feature is only available on a computer. Please switch t…" at bounding box center [646, 325] width 1292 height 651
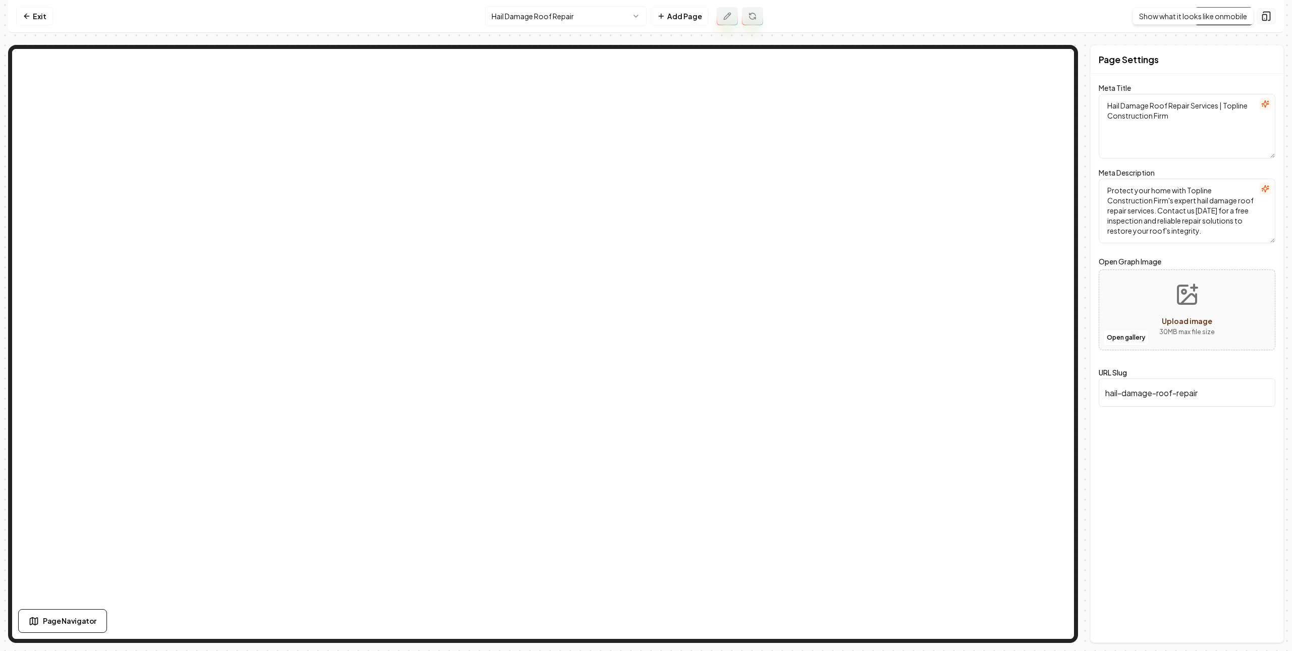
click at [1263, 17] on rect at bounding box center [1265, 18] width 4 height 6
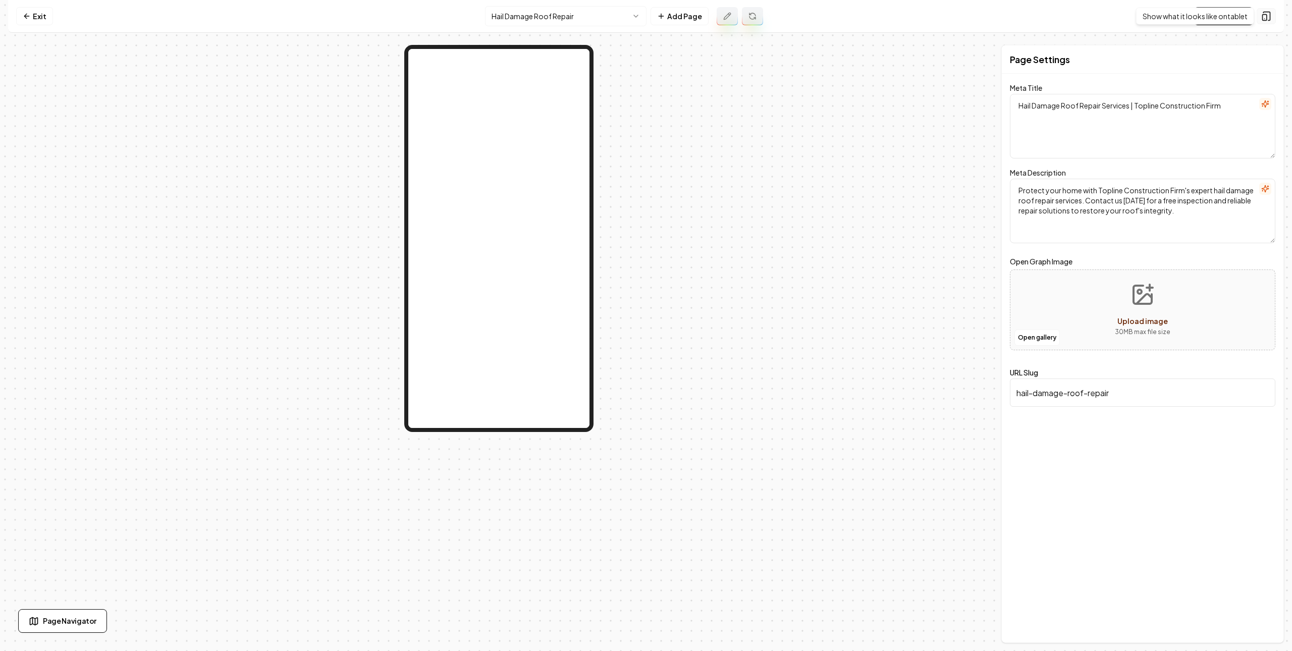
click at [1264, 16] on icon at bounding box center [1266, 16] width 10 height 10
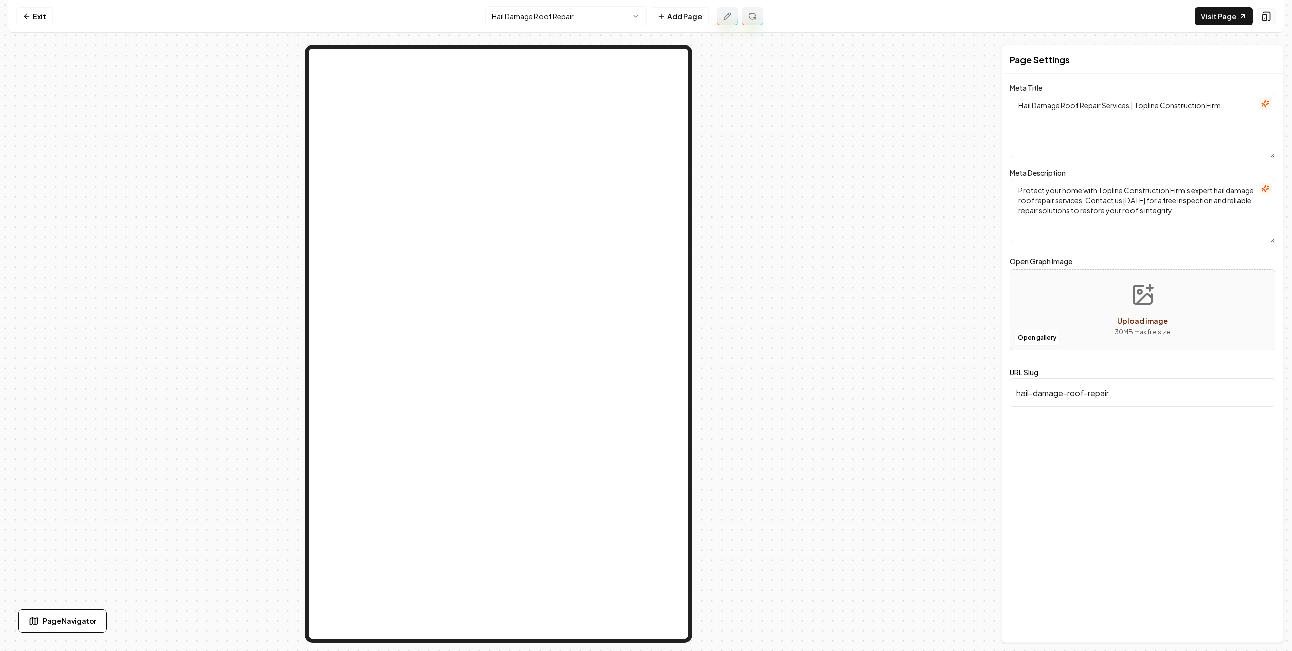
click at [1264, 16] on icon at bounding box center [1266, 16] width 10 height 10
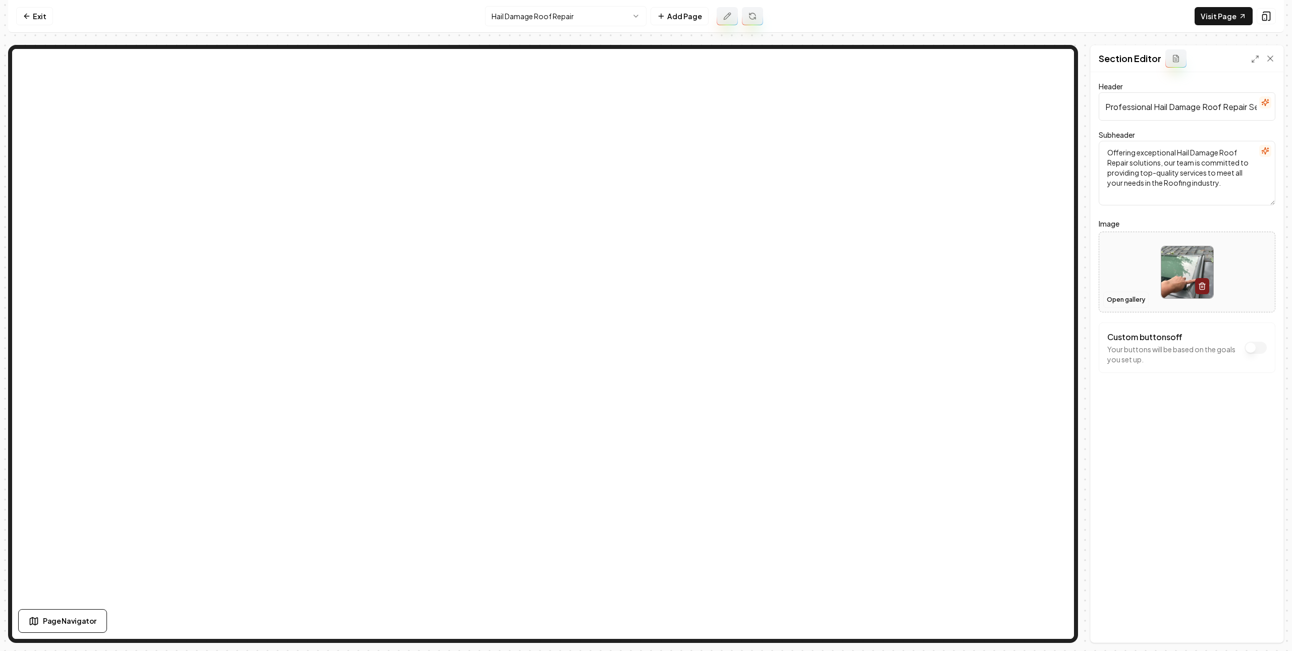
click at [1118, 305] on button "Open gallery" at bounding box center [1125, 300] width 45 height 16
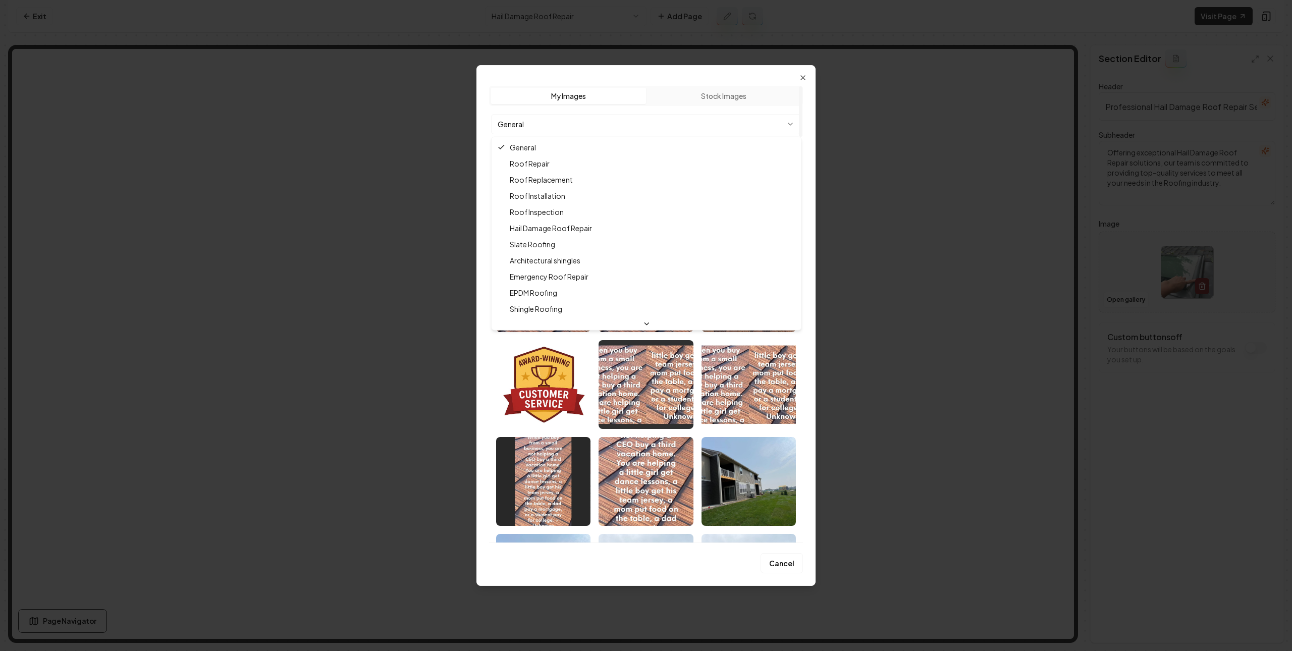
click at [696, 121] on body "Computer Required This feature is only available on a computer. Please switch t…" at bounding box center [646, 325] width 1292 height 651
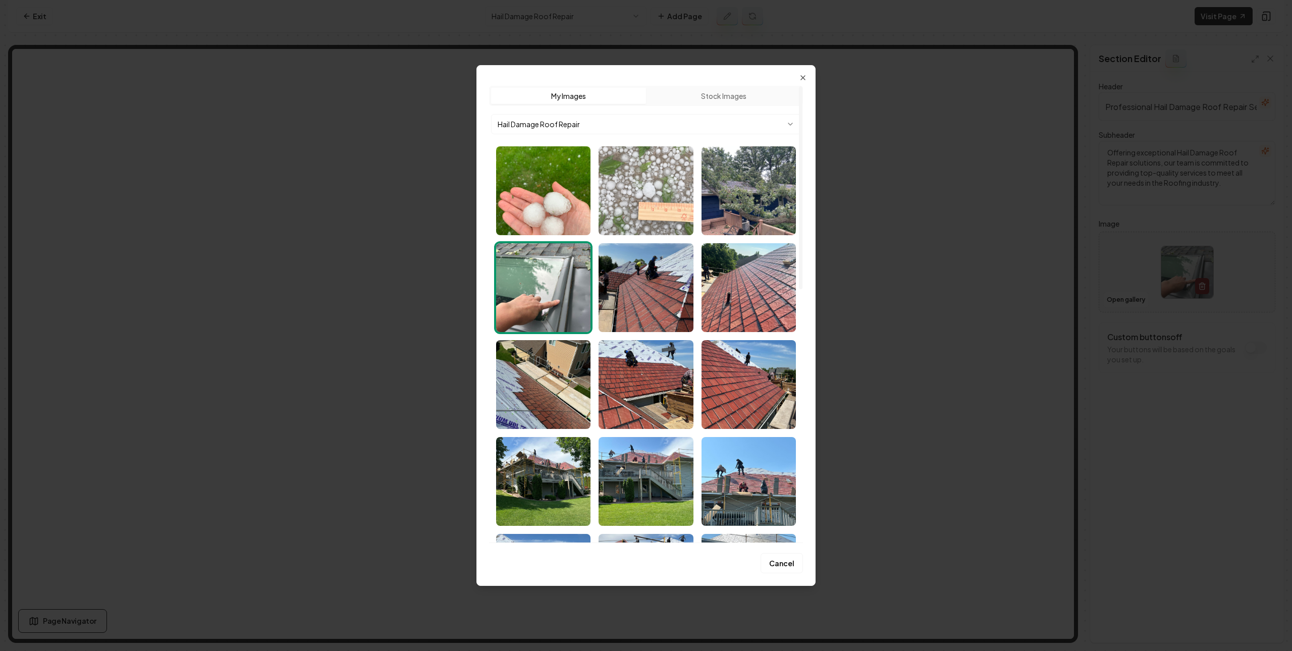
click at [631, 214] on img "Select image image_687ee2b55c7cd75eb80bfb9d.webp" at bounding box center [646, 190] width 94 height 89
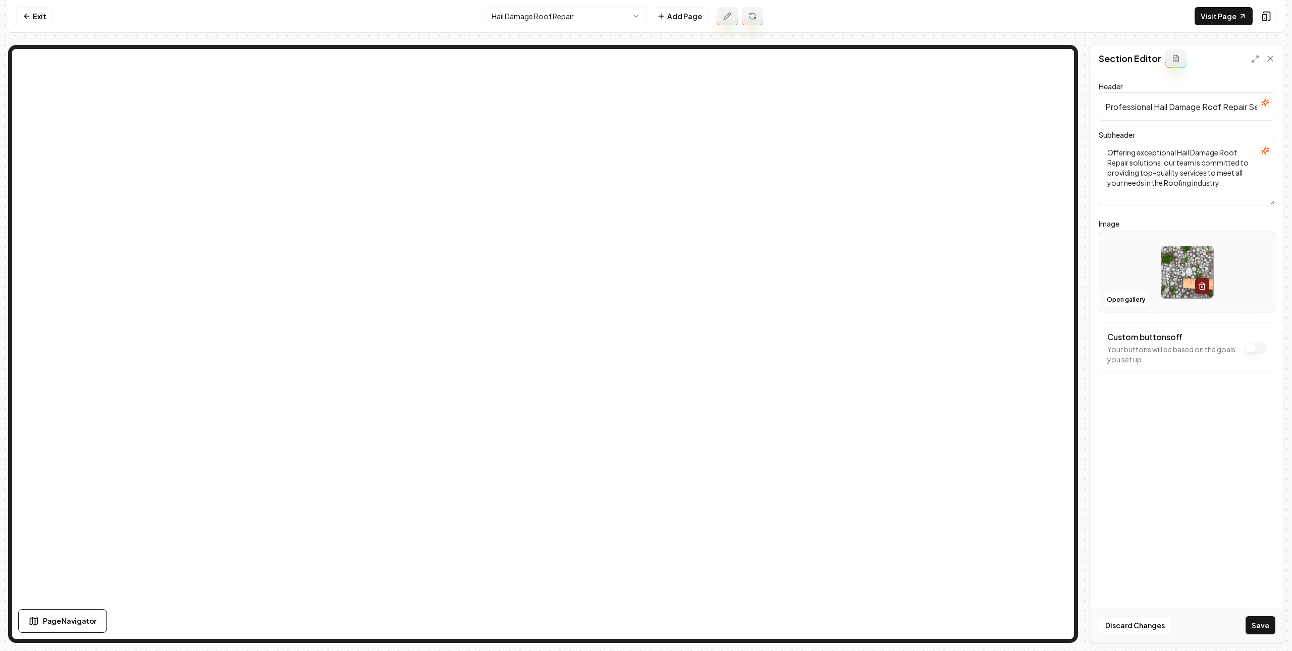
click at [1251, 619] on button "Save" at bounding box center [1261, 625] width 30 height 18
click at [1110, 302] on button "Open gallery" at bounding box center [1125, 300] width 45 height 16
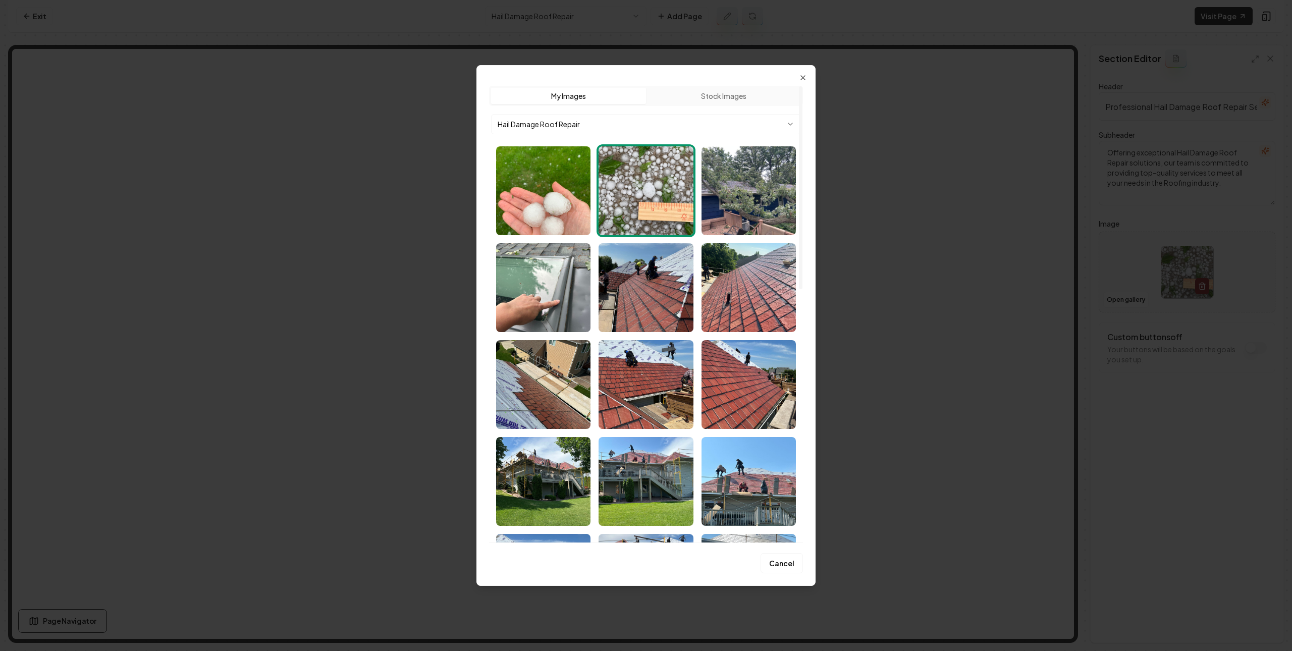
drag, startPoint x: 554, startPoint y: 172, endPoint x: 584, endPoint y: 180, distance: 32.0
click at [554, 172] on img "Select image image_687ee2b45c7cd75eb80bf7f2.webp" at bounding box center [543, 190] width 94 height 89
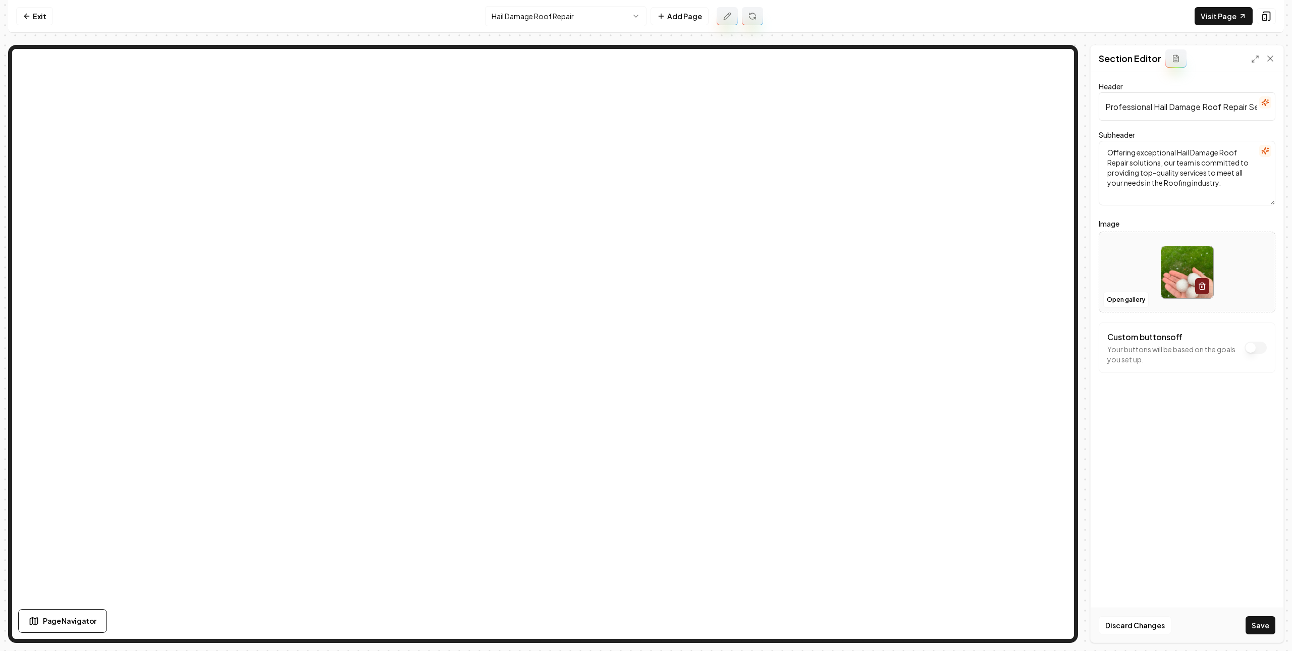
click at [1266, 625] on button "Save" at bounding box center [1261, 625] width 30 height 18
click at [1127, 298] on button "Open gallery" at bounding box center [1125, 300] width 45 height 16
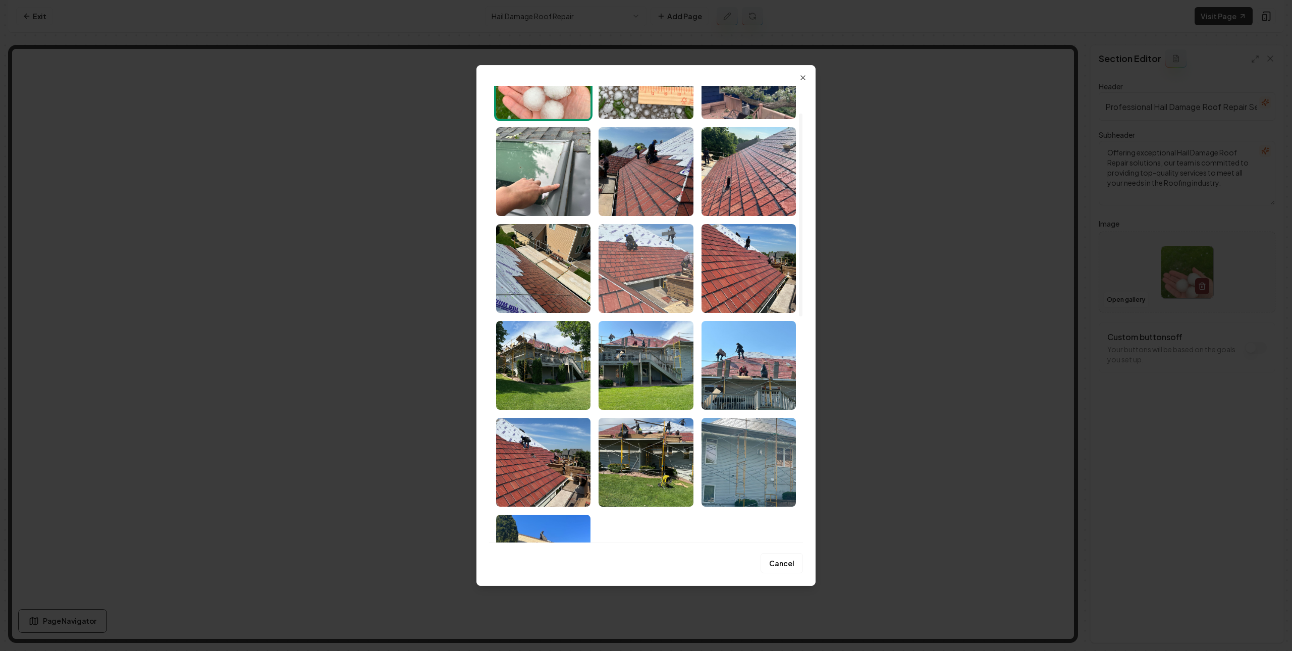
scroll to position [61, 0]
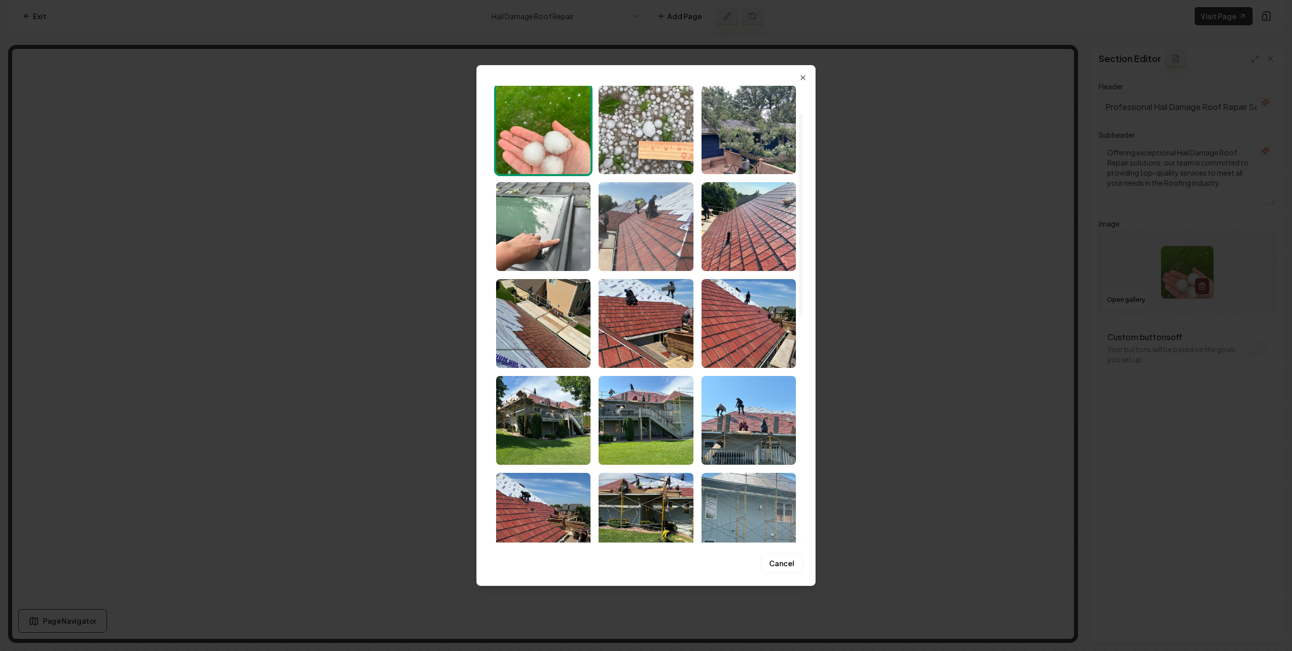
click at [646, 245] on img "Select image image_687edb7c5c7cd75eb8dec860.webp" at bounding box center [646, 226] width 94 height 89
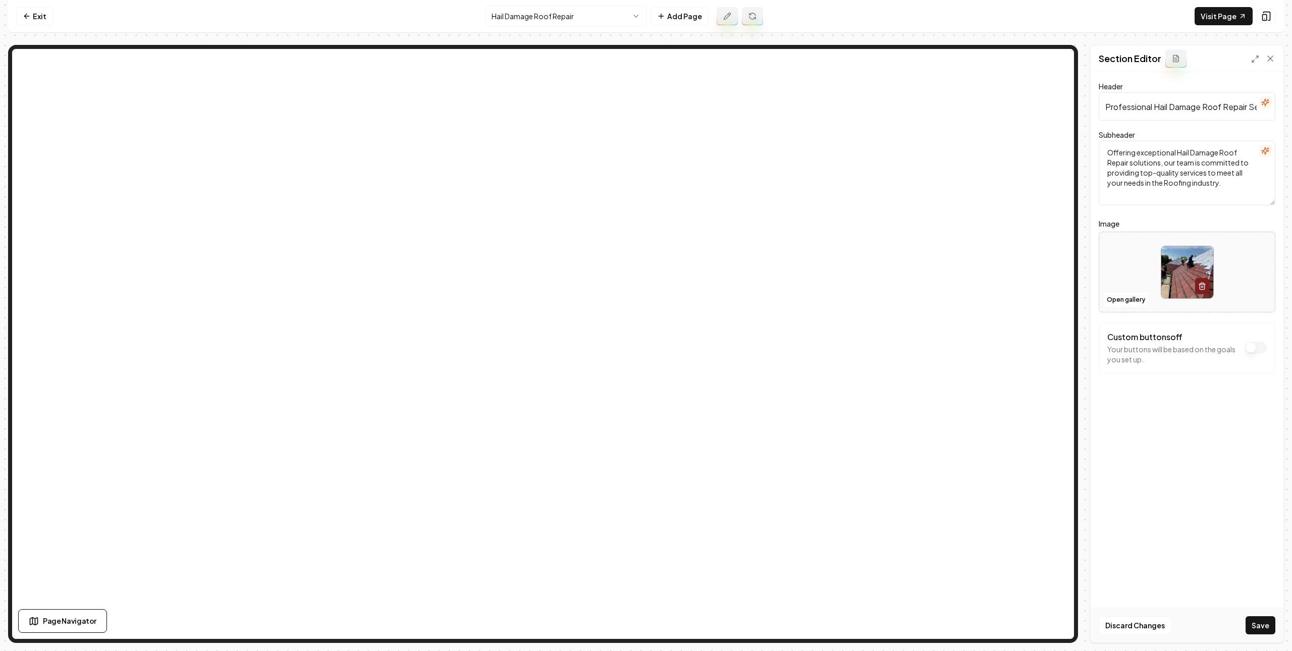
click at [1273, 624] on button "Save" at bounding box center [1261, 625] width 30 height 18
click at [571, 23] on html "Computer Required This feature is only available on a computer. Please switch t…" at bounding box center [646, 325] width 1292 height 651
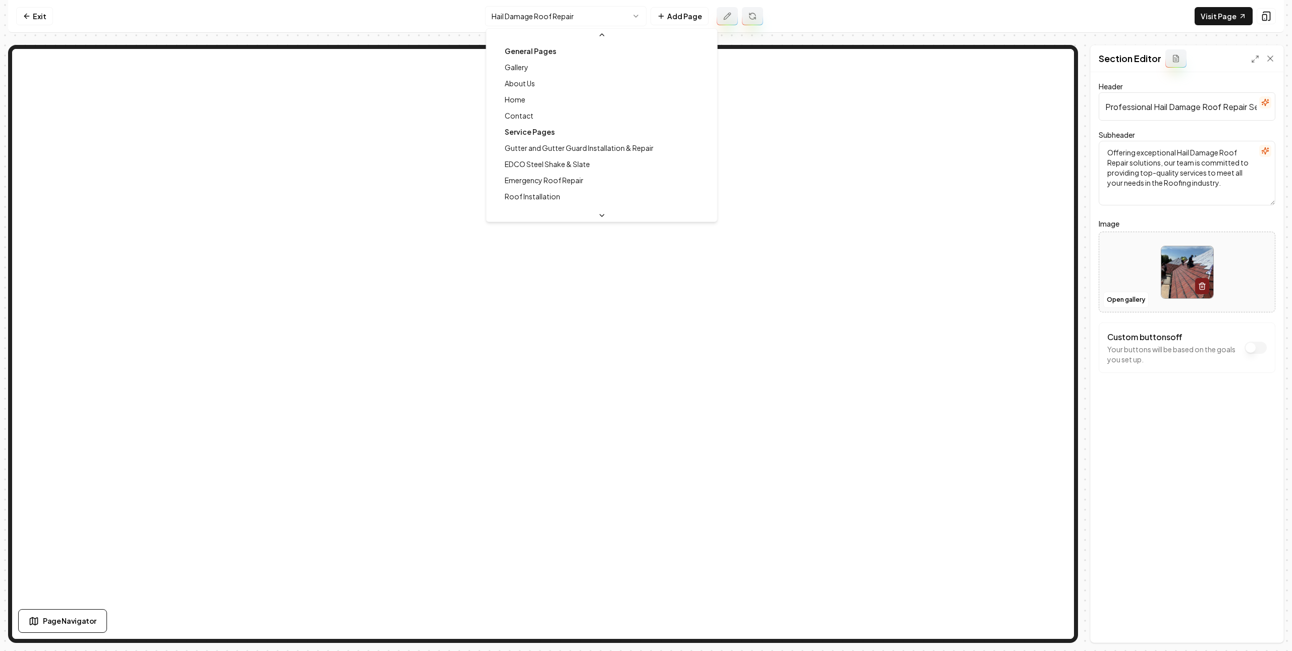
scroll to position [286, 0]
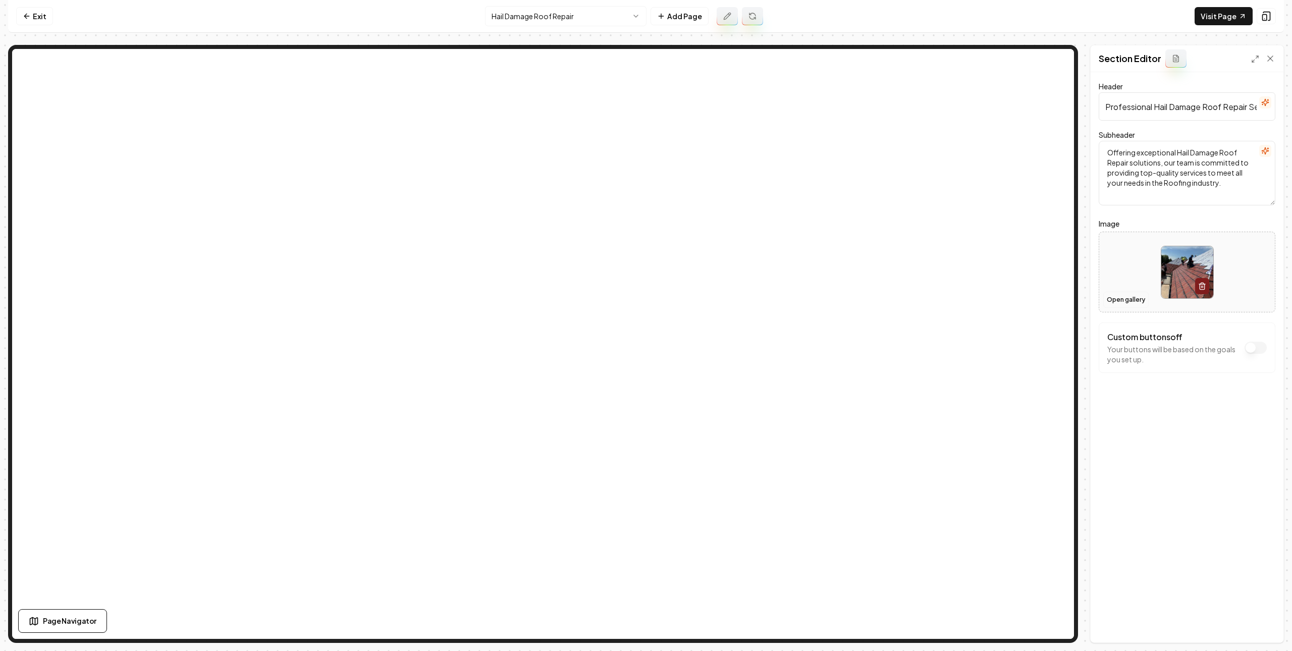
click at [1129, 302] on button "Open gallery" at bounding box center [1125, 300] width 45 height 16
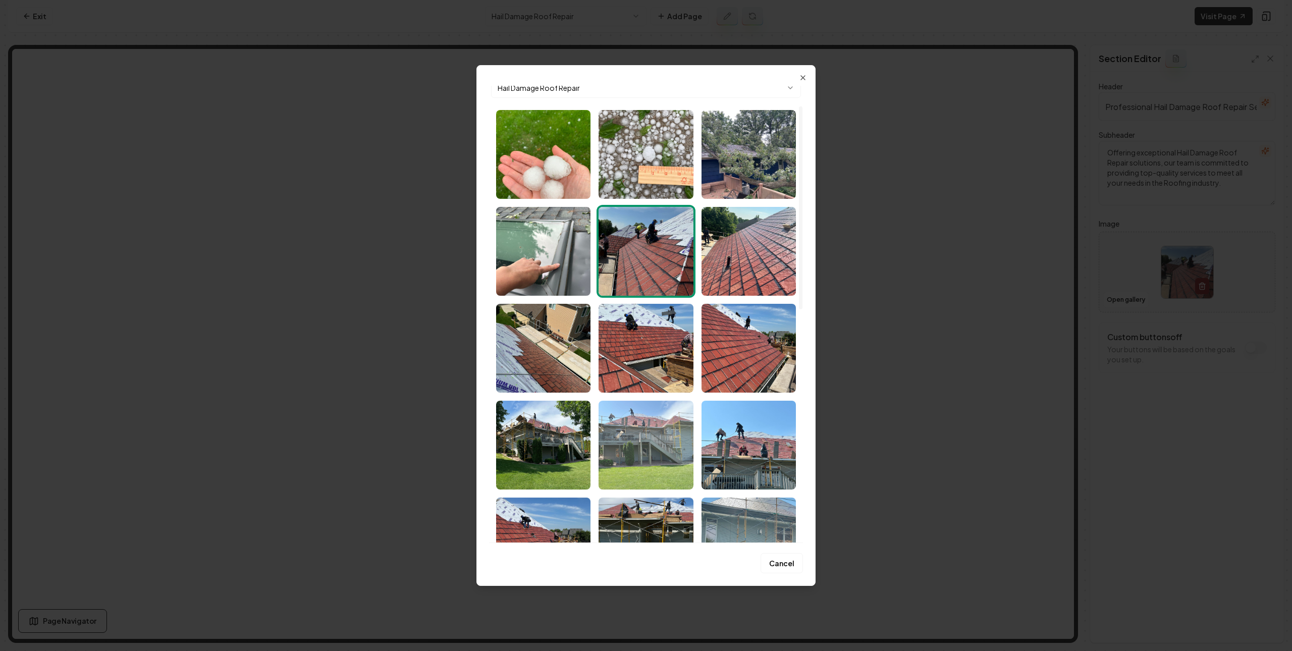
scroll to position [231, 0]
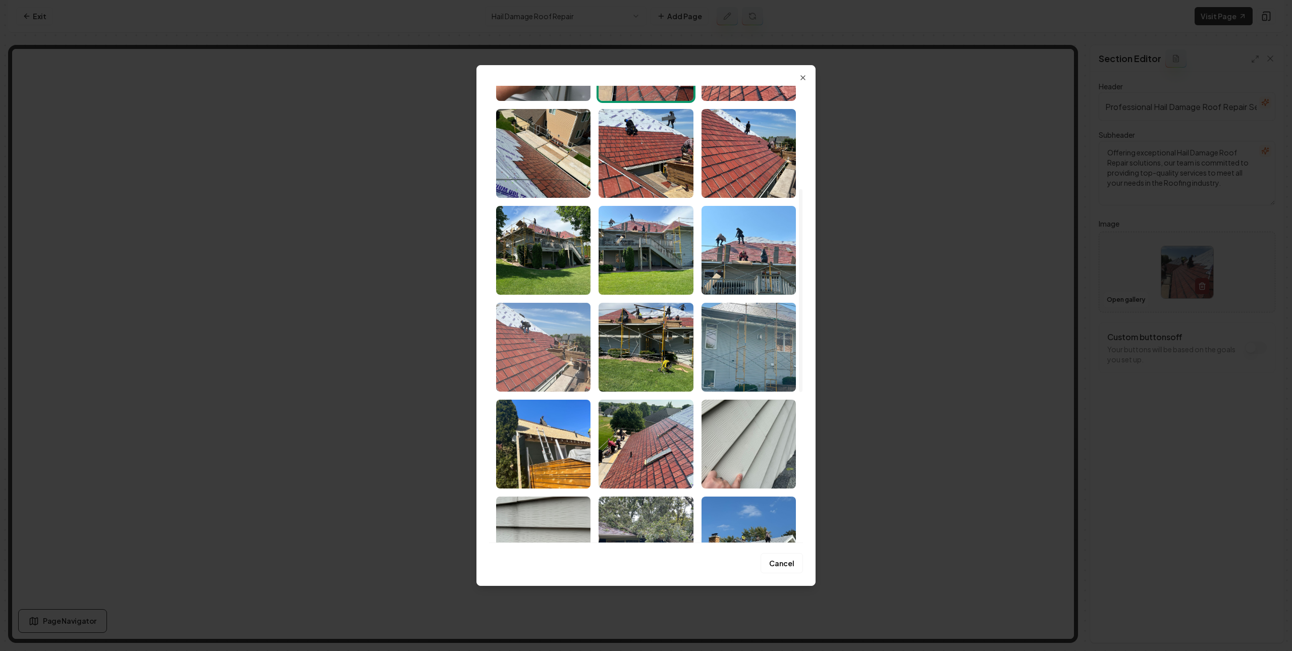
click at [566, 337] on img "Select image image_687edb7c5c7cd75eb8dec610.webp" at bounding box center [543, 347] width 94 height 89
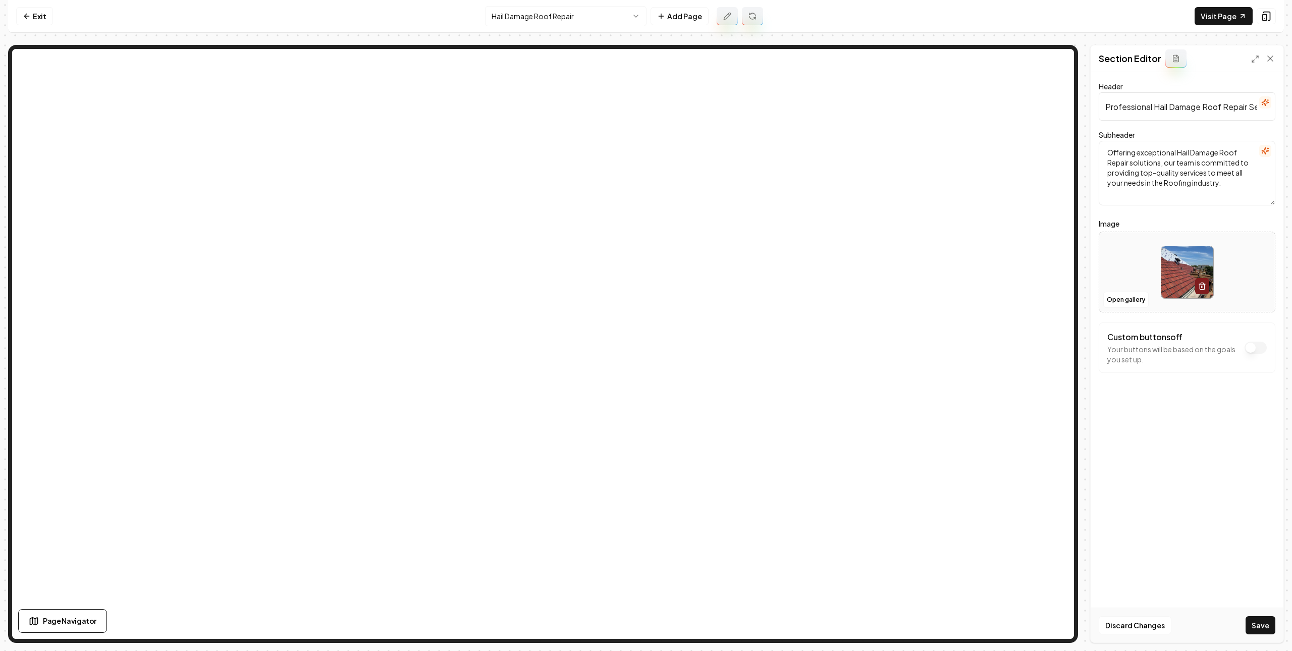
click at [1256, 622] on button "Save" at bounding box center [1261, 625] width 30 height 18
click at [534, 29] on nav "Exit Hail Damage Roof Repair Add Page Visit Page" at bounding box center [646, 16] width 1276 height 33
click at [540, 17] on html "Computer Required This feature is only available on a computer. Please switch t…" at bounding box center [646, 325] width 1292 height 651
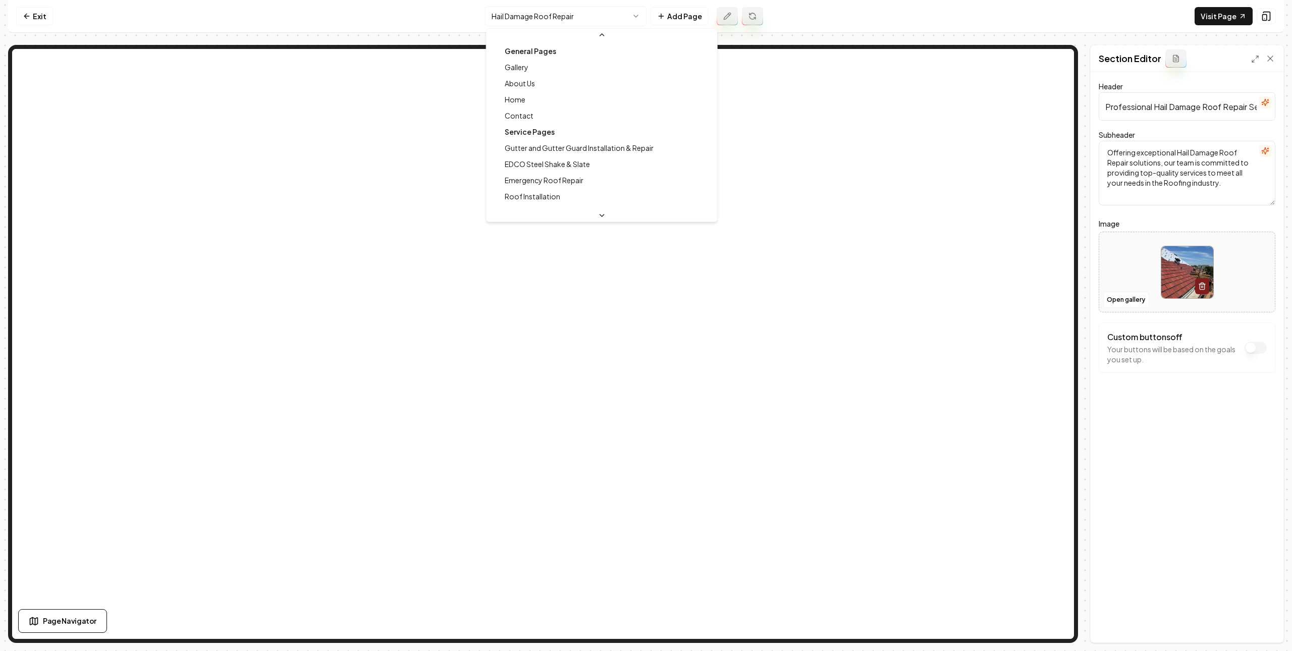
scroll to position [286, 0]
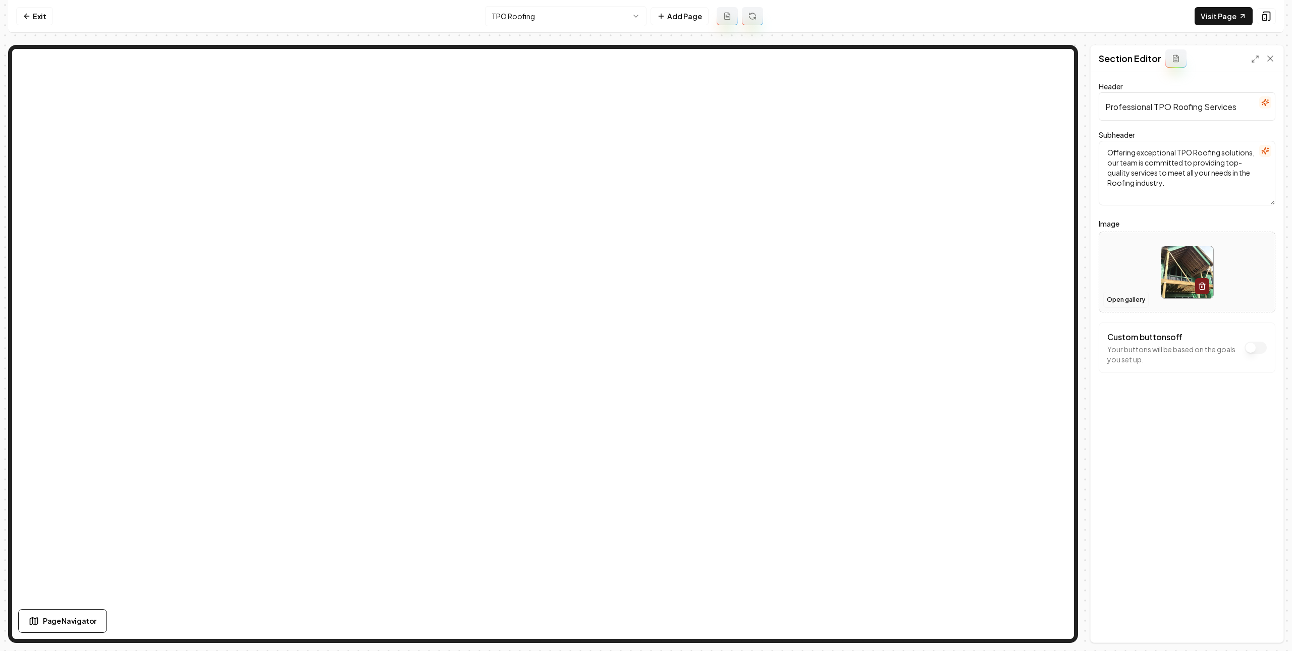
click at [1122, 301] on button "Open gallery" at bounding box center [1125, 300] width 45 height 16
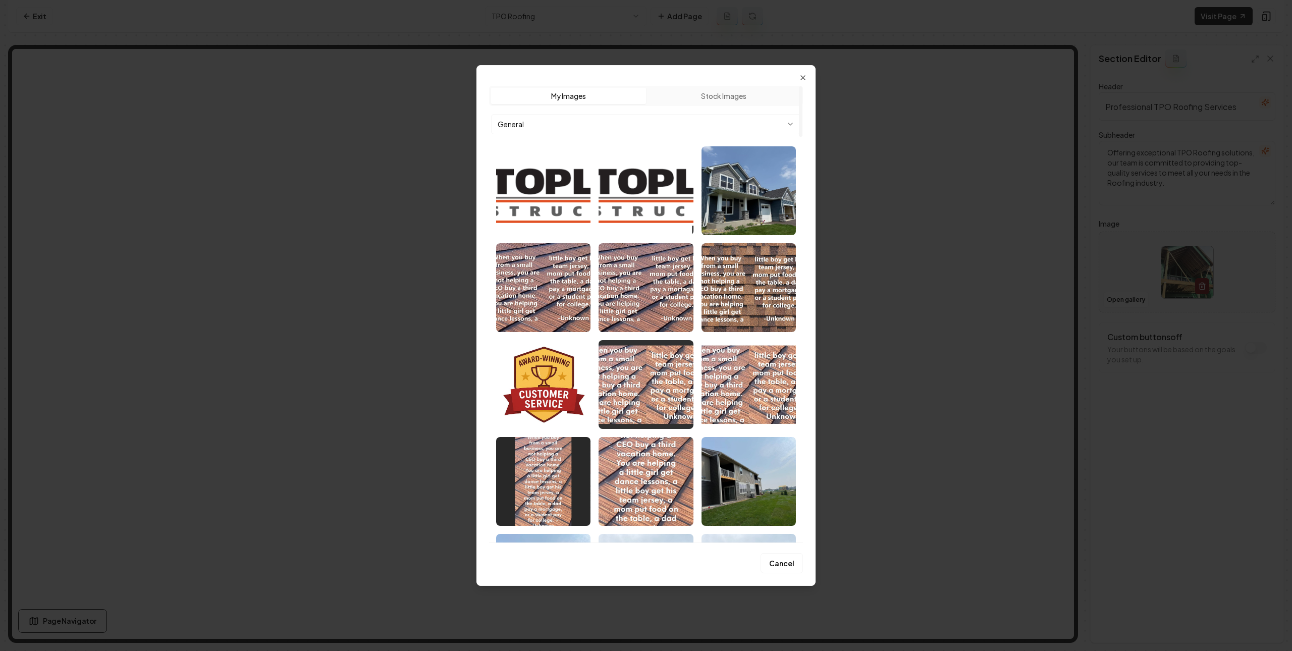
click at [689, 121] on body "Computer Required This feature is only available on a computer. Please switch t…" at bounding box center [646, 325] width 1292 height 651
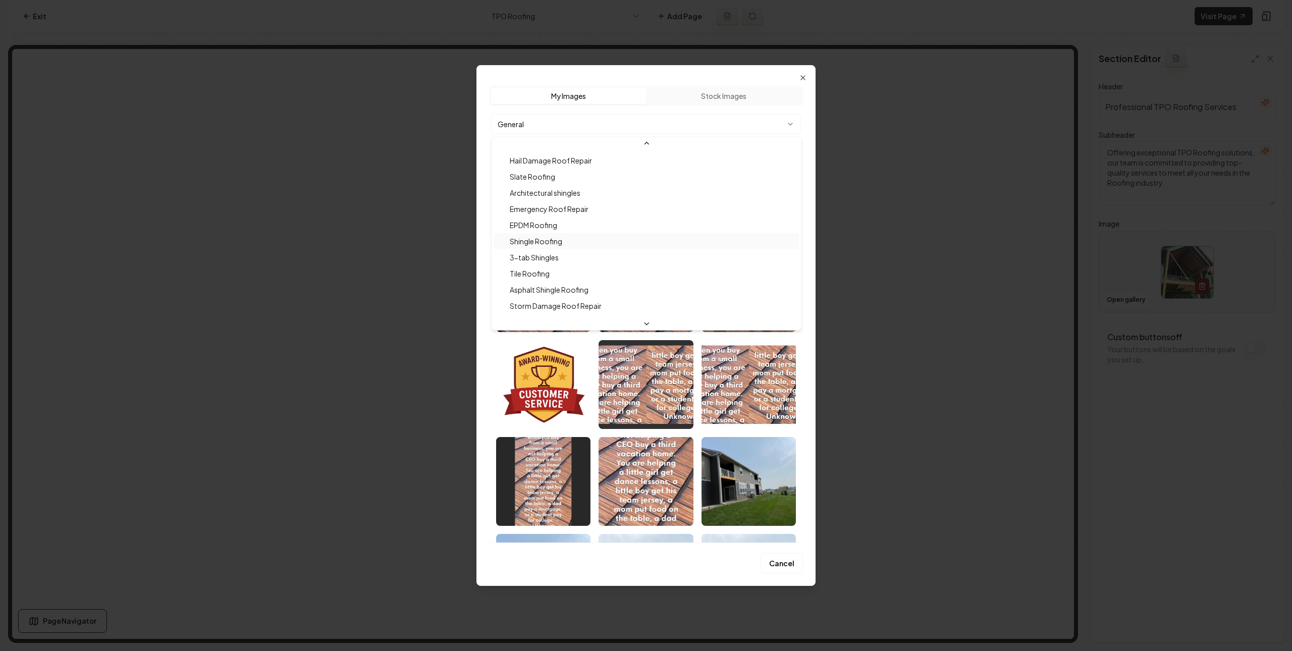
scroll to position [98, 0]
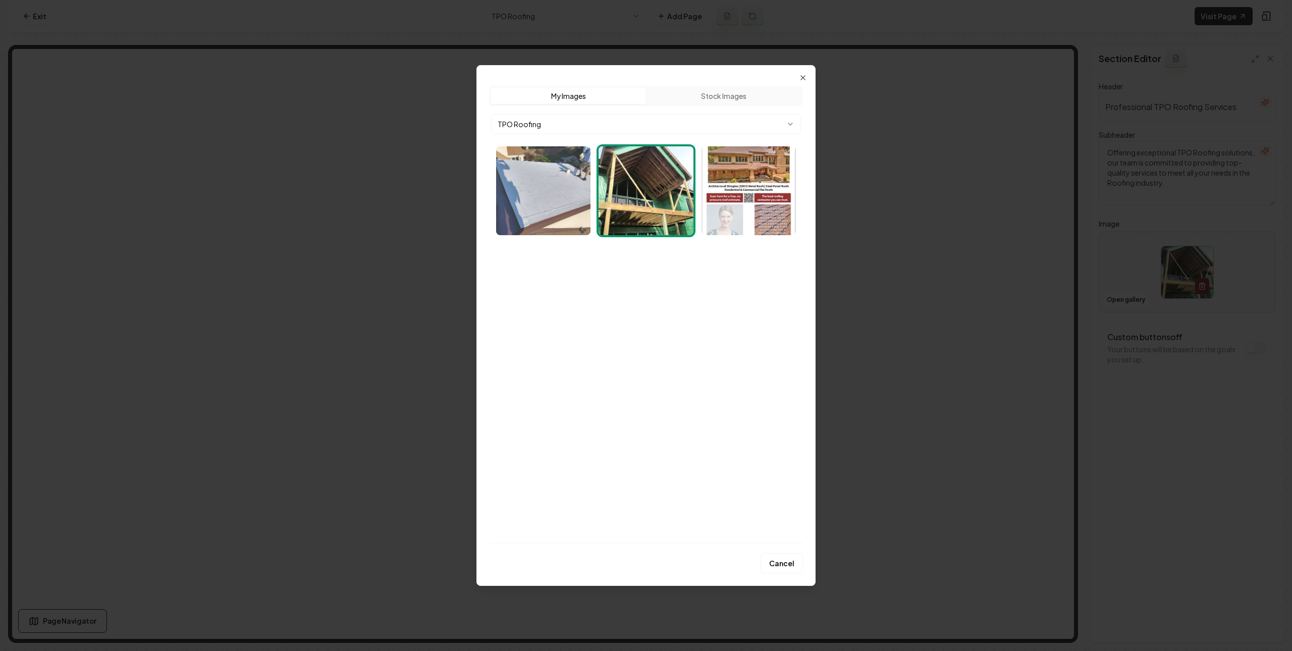
click at [563, 217] on img "Select image image_687ee5665c7cd75eb825c0eb.webp" at bounding box center [543, 190] width 94 height 89
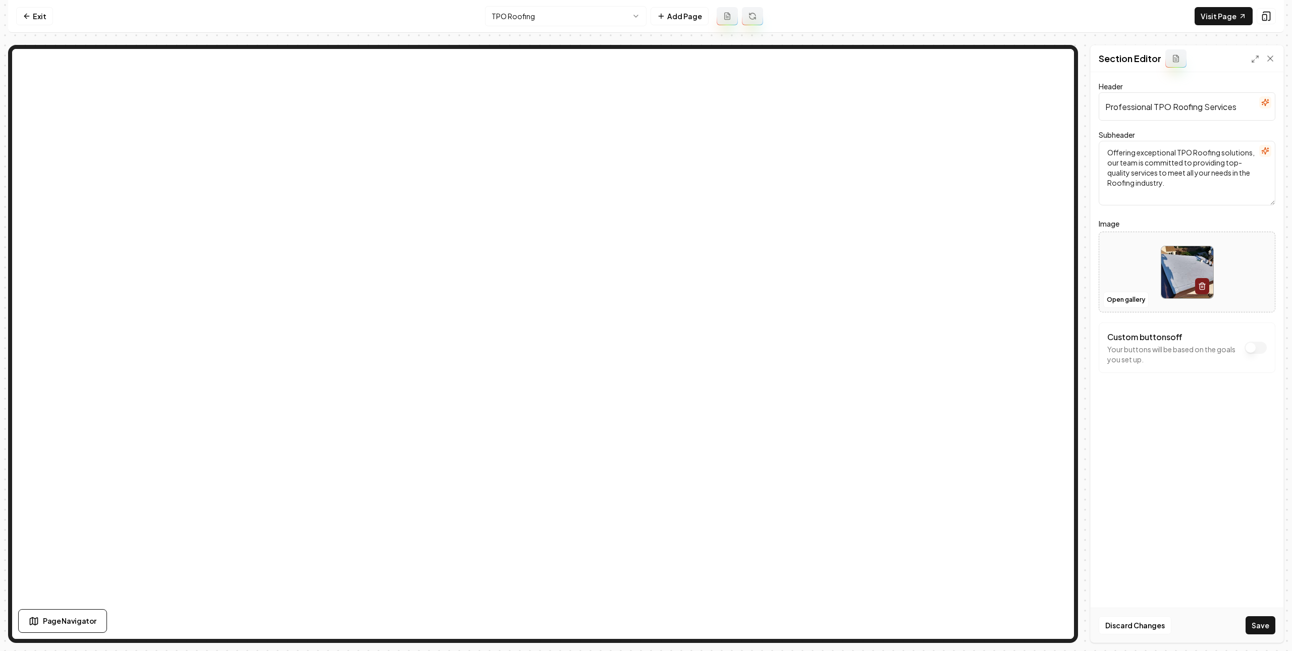
click at [1245, 623] on div "Discard Changes Save" at bounding box center [1187, 625] width 193 height 35
click at [1249, 625] on button "Save" at bounding box center [1261, 625] width 30 height 18
click at [627, 21] on html "Computer Required This feature is only available on a computer. Please switch t…" at bounding box center [646, 325] width 1292 height 651
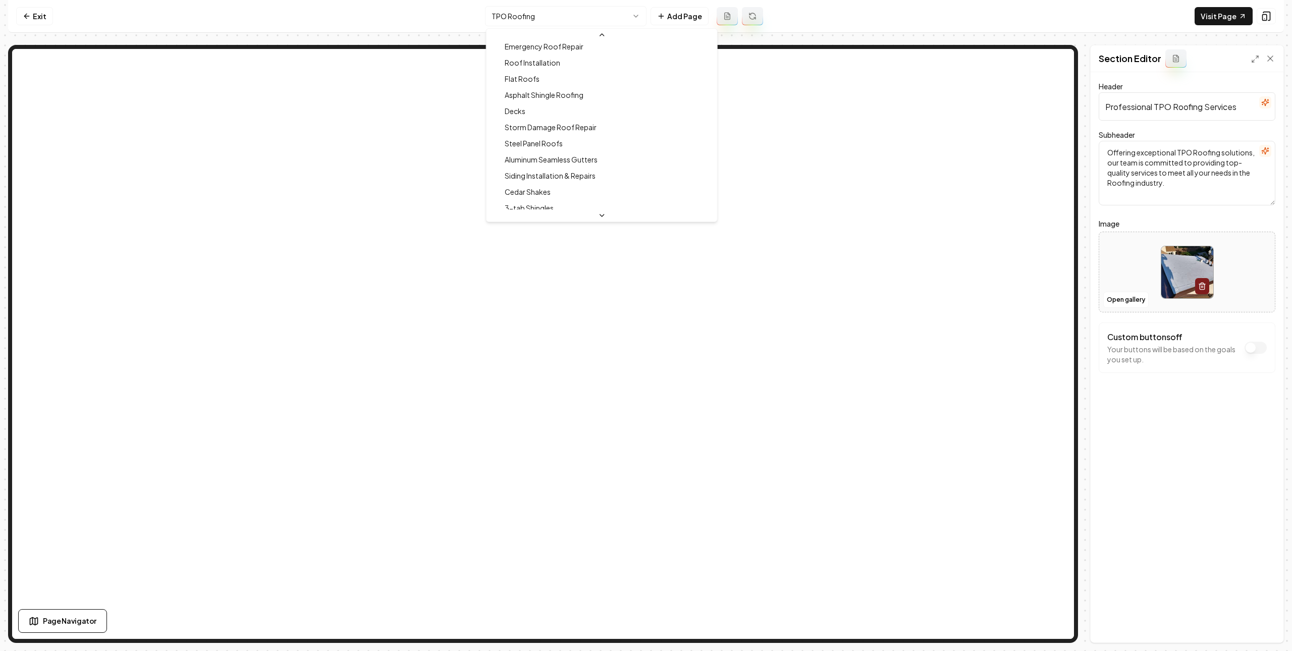
scroll to position [259, 0]
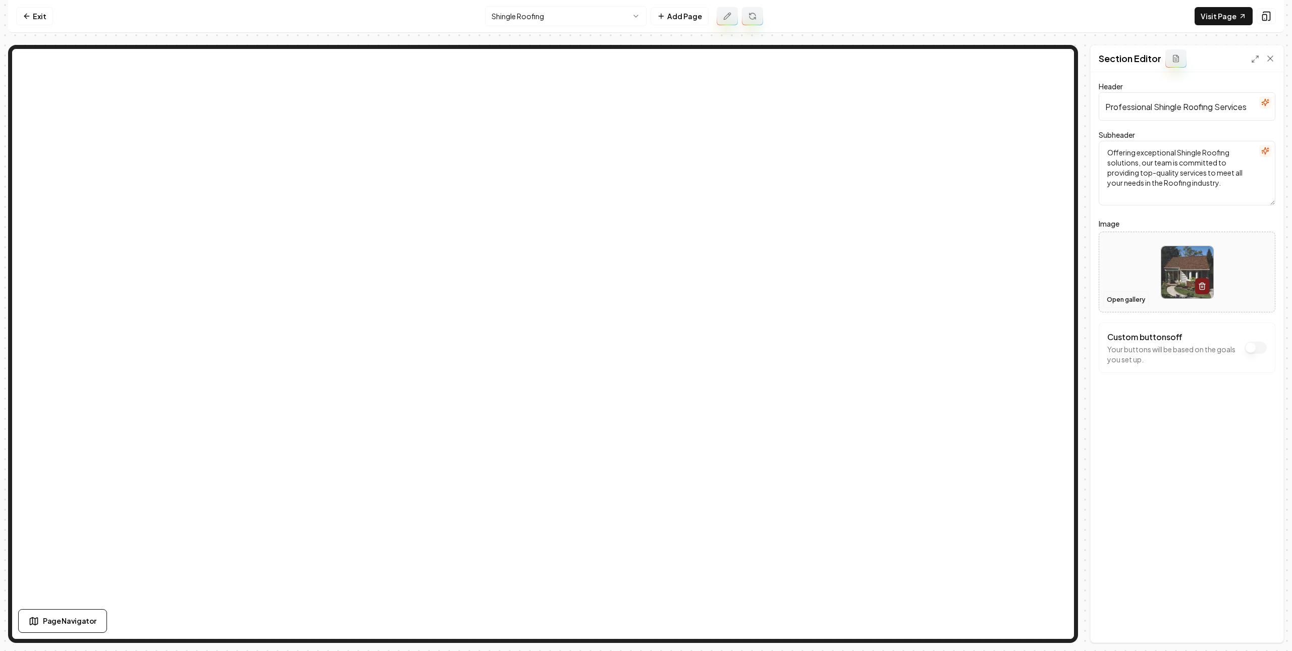
click at [1129, 301] on button "Open gallery" at bounding box center [1125, 300] width 45 height 16
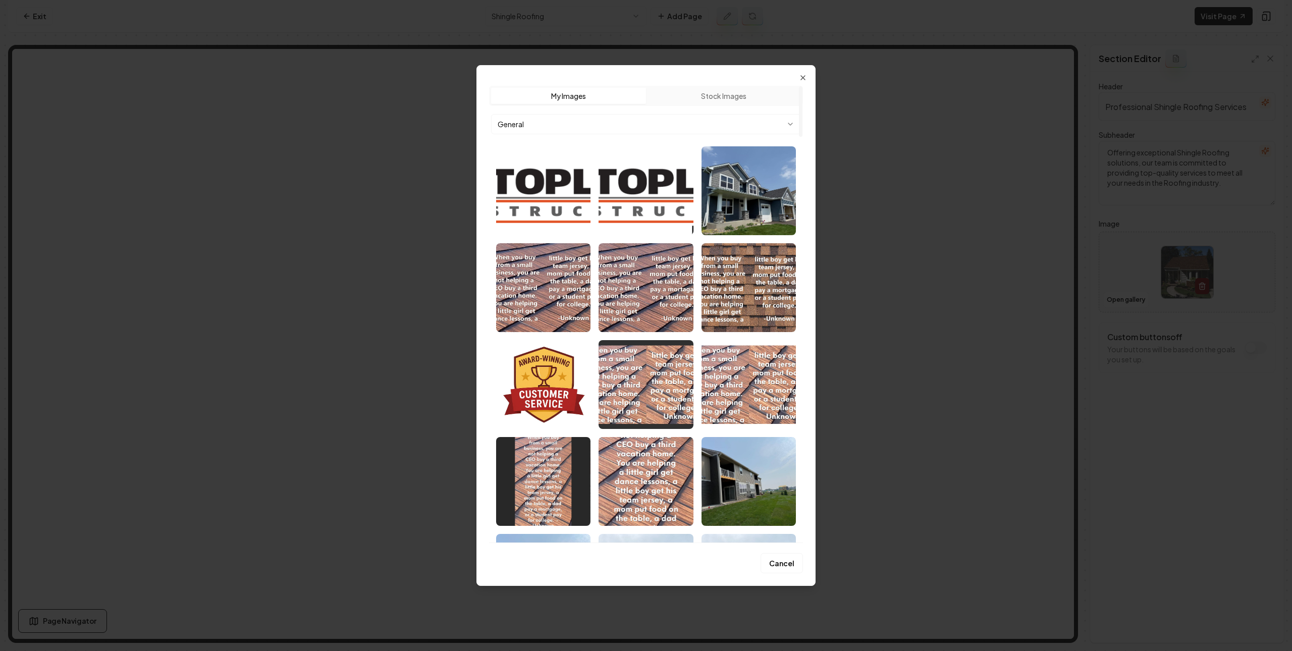
click at [633, 125] on body "Computer Required This feature is only available on a computer. Please switch t…" at bounding box center [646, 325] width 1292 height 651
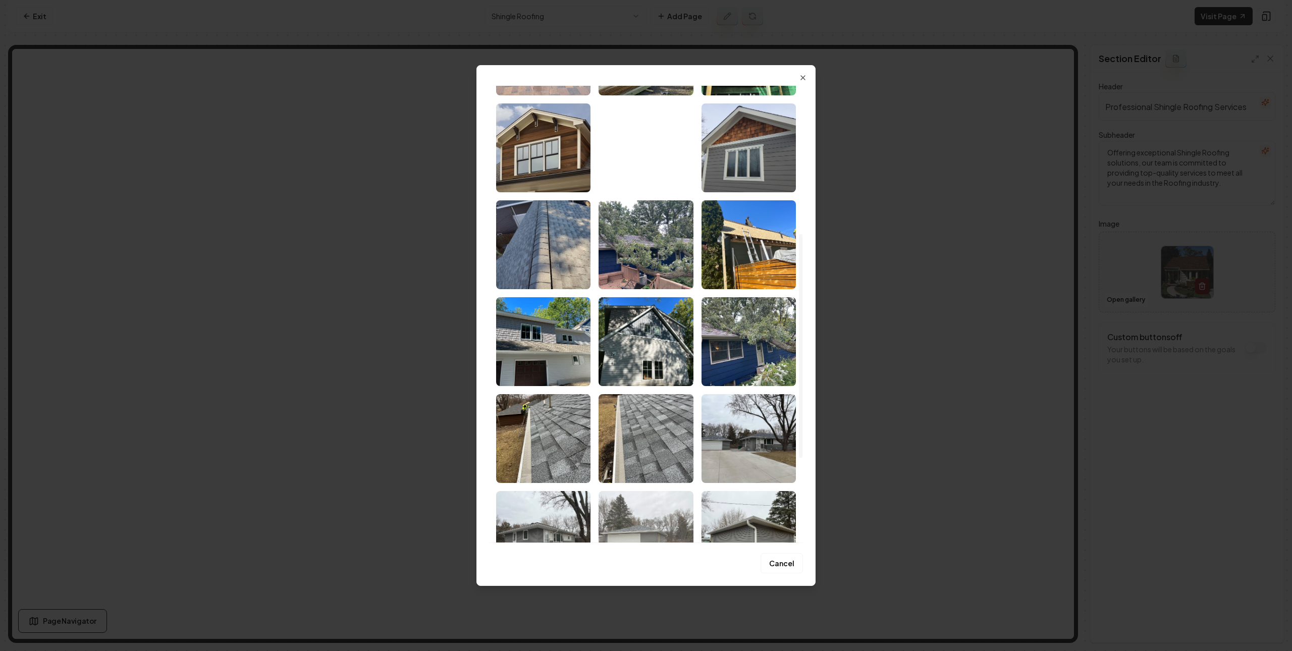
scroll to position [364, 0]
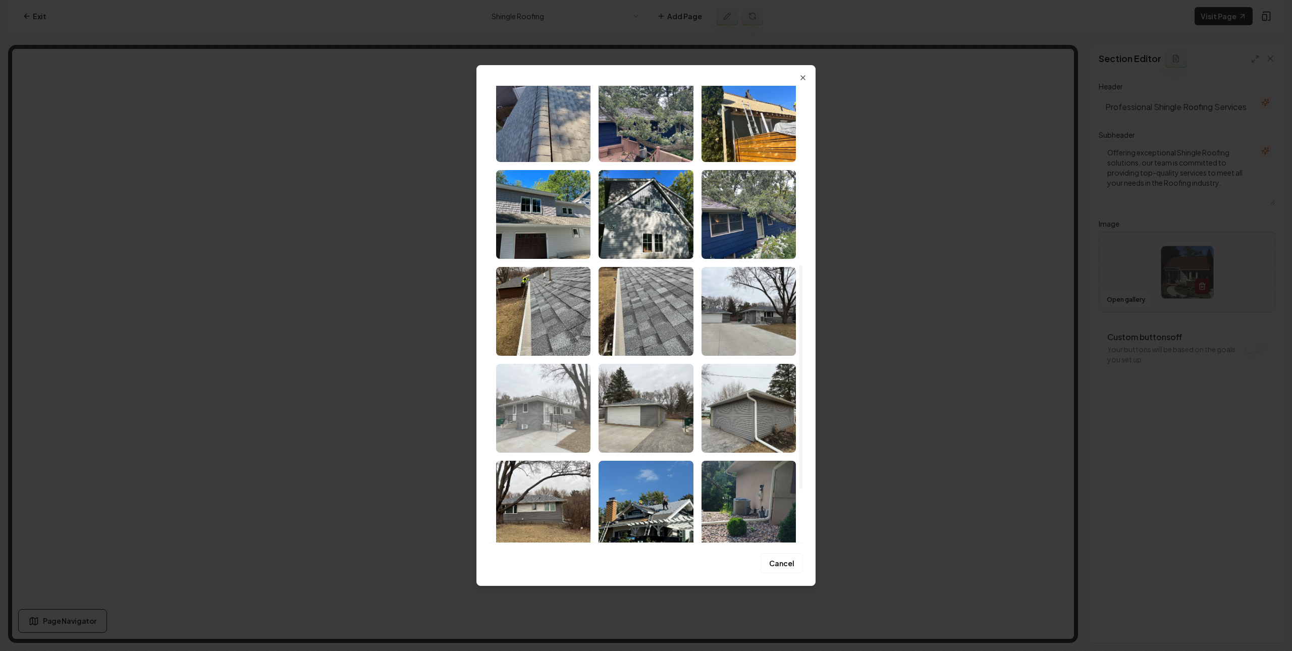
click at [556, 410] on img "Select image image_687ed5ae5c7cd75eb8ac475f.webp" at bounding box center [543, 408] width 94 height 89
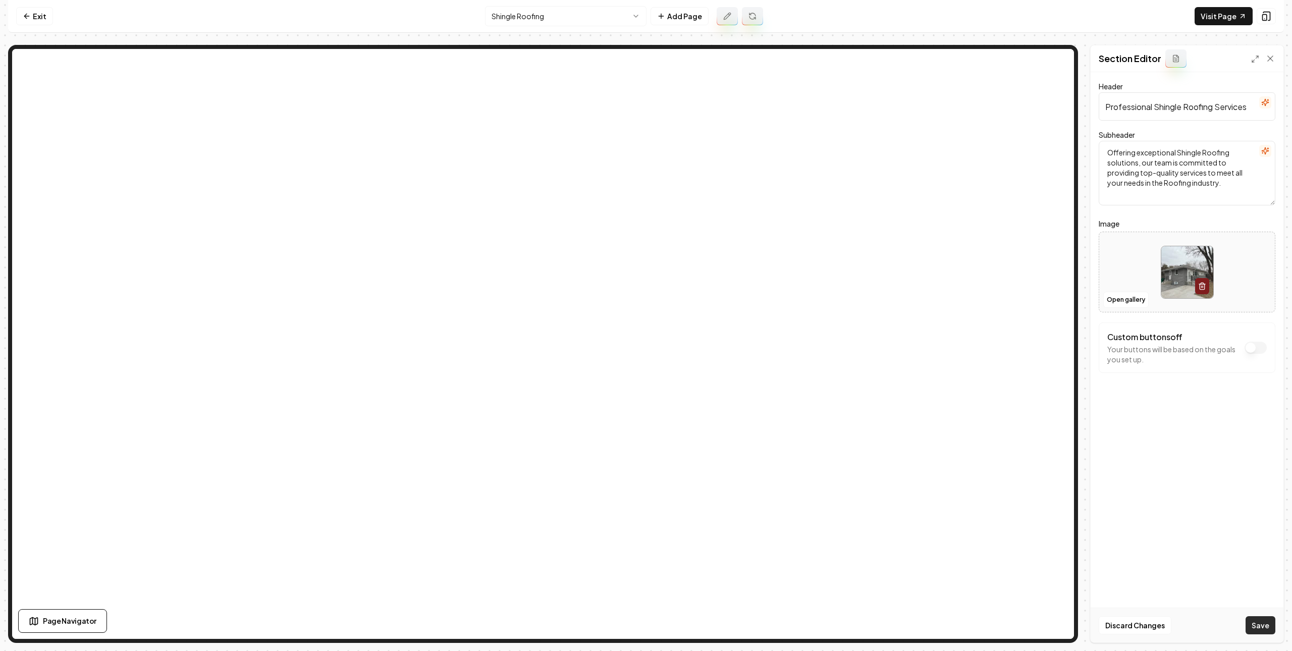
click at [1250, 628] on button "Save" at bounding box center [1261, 625] width 30 height 18
click at [559, 20] on html "Computer Required This feature is only available on a computer. Please switch t…" at bounding box center [646, 325] width 1292 height 651
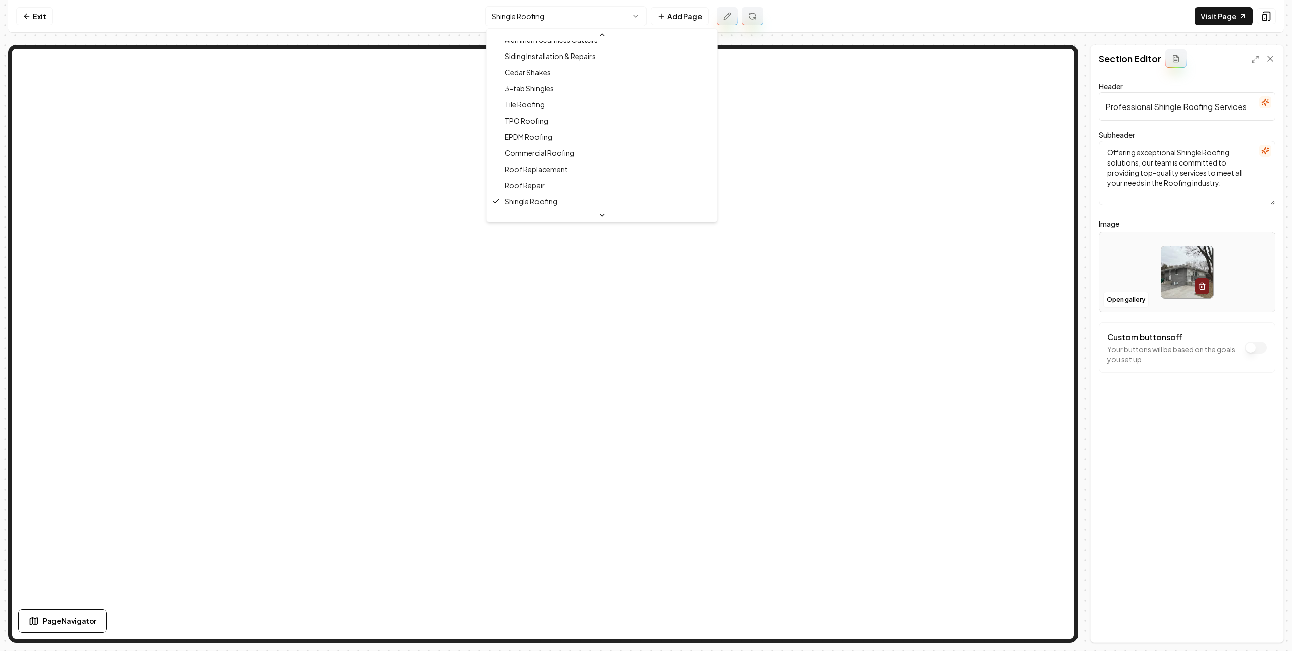
scroll to position [0, 0]
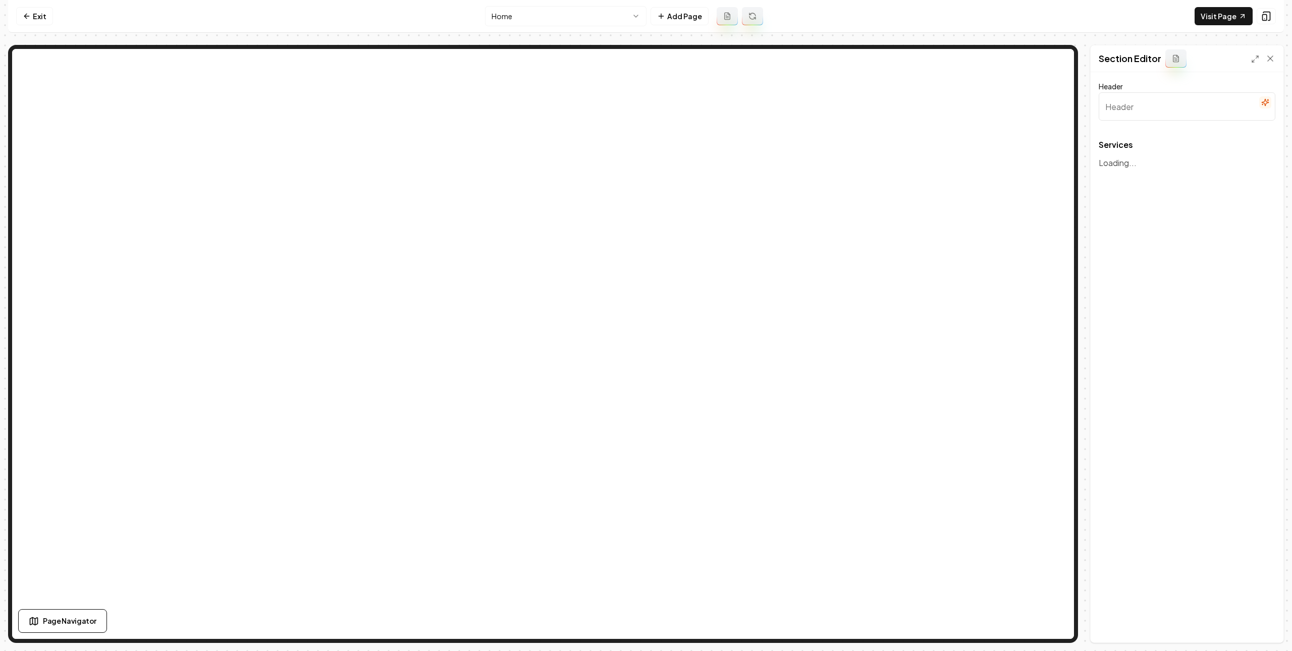
type input "Roofing Solutions for Your Peace of Mind"
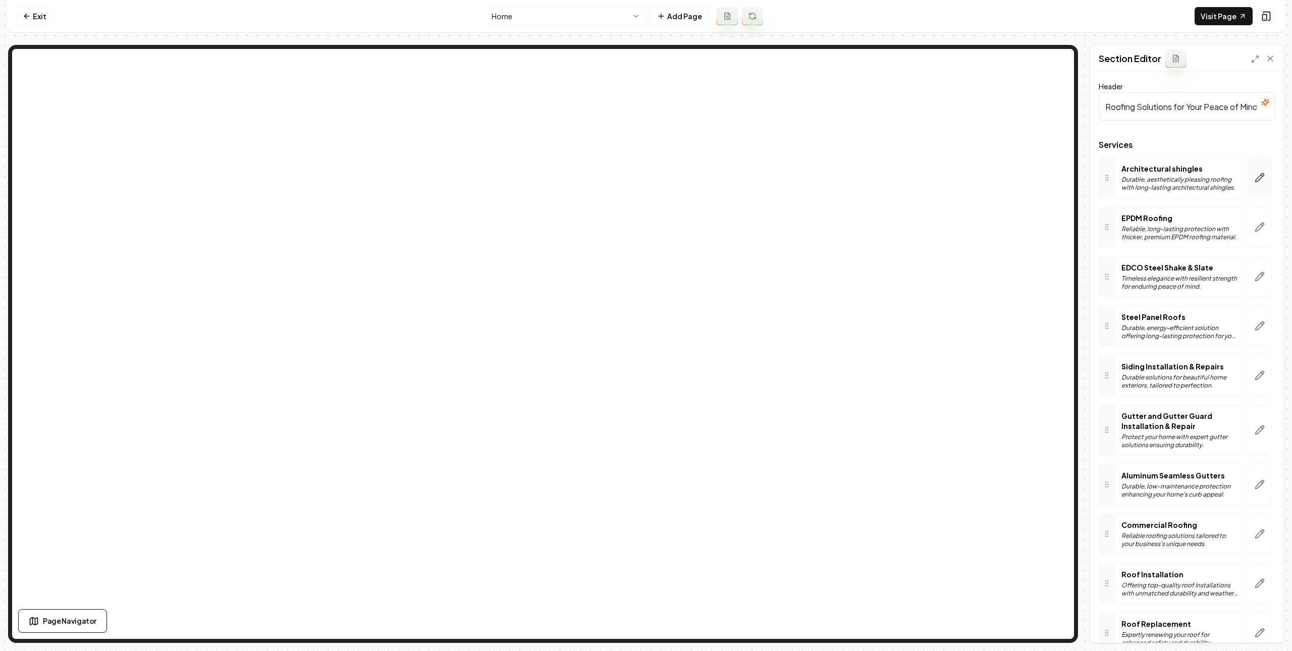
click at [1248, 174] on button "button" at bounding box center [1259, 177] width 23 height 41
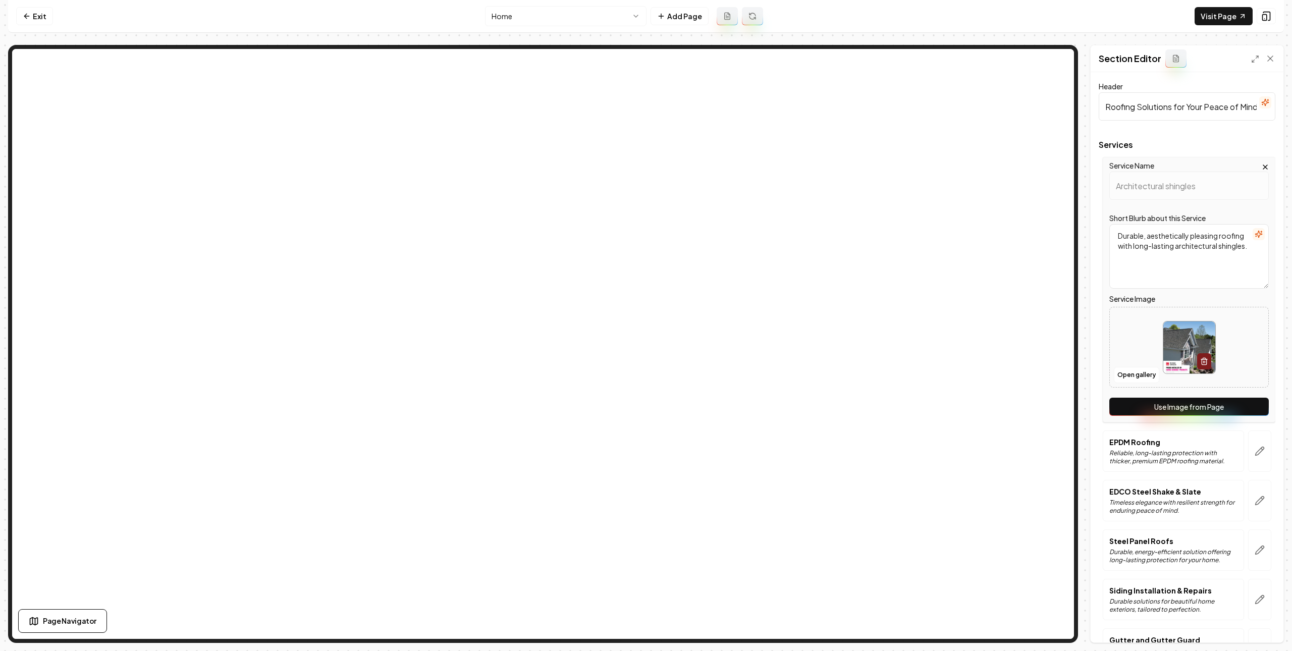
click at [1174, 410] on button "Use Image from Page" at bounding box center [1188, 407] width 159 height 18
click at [1273, 56] on icon at bounding box center [1270, 58] width 10 height 10
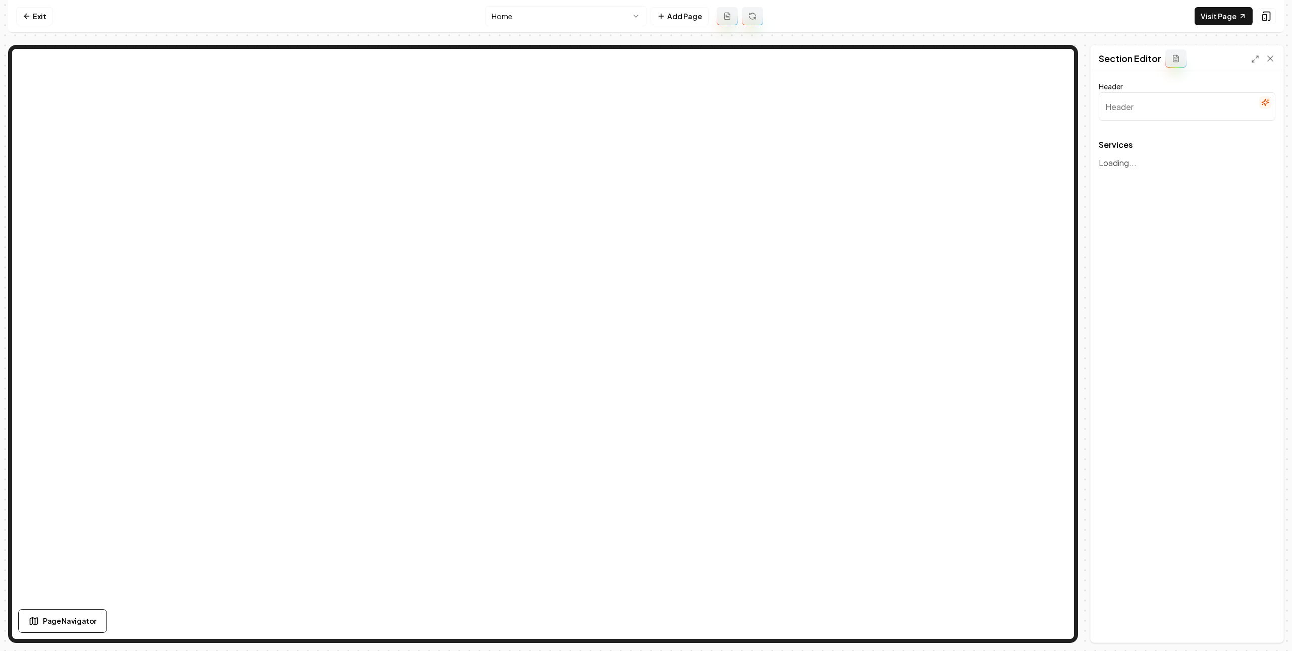
type input "Roofing Solutions for Your Peace of Mind"
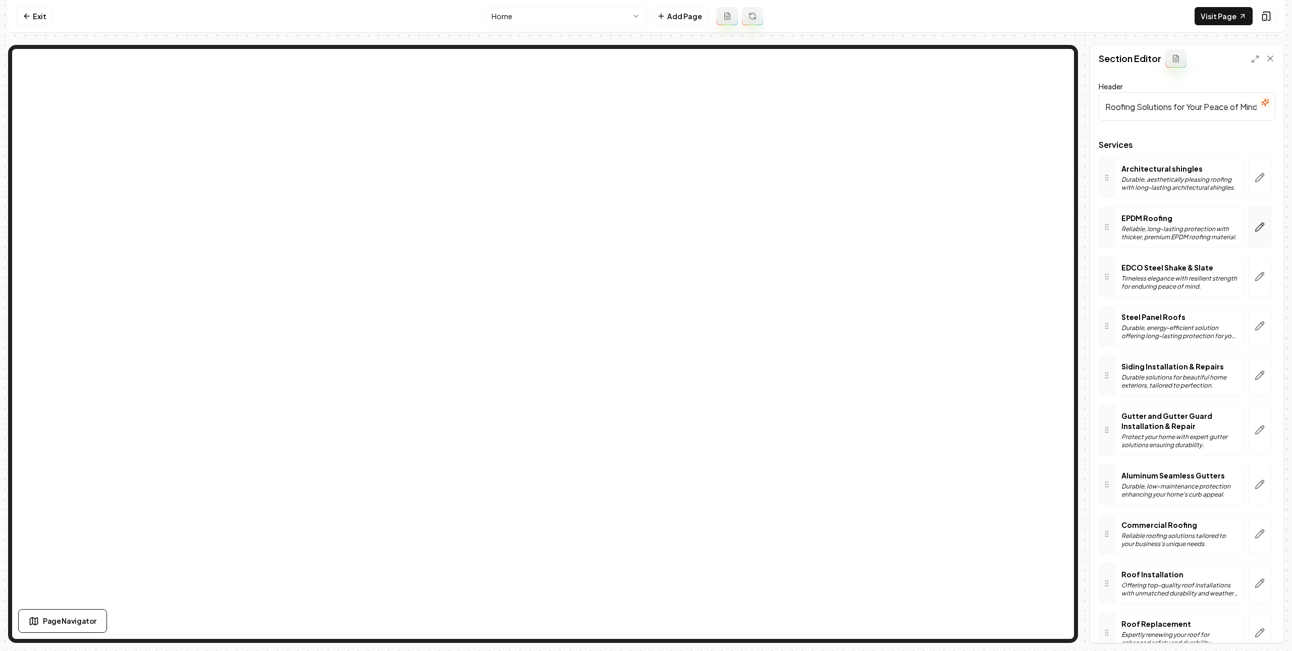
click at [1257, 221] on button "button" at bounding box center [1259, 226] width 23 height 41
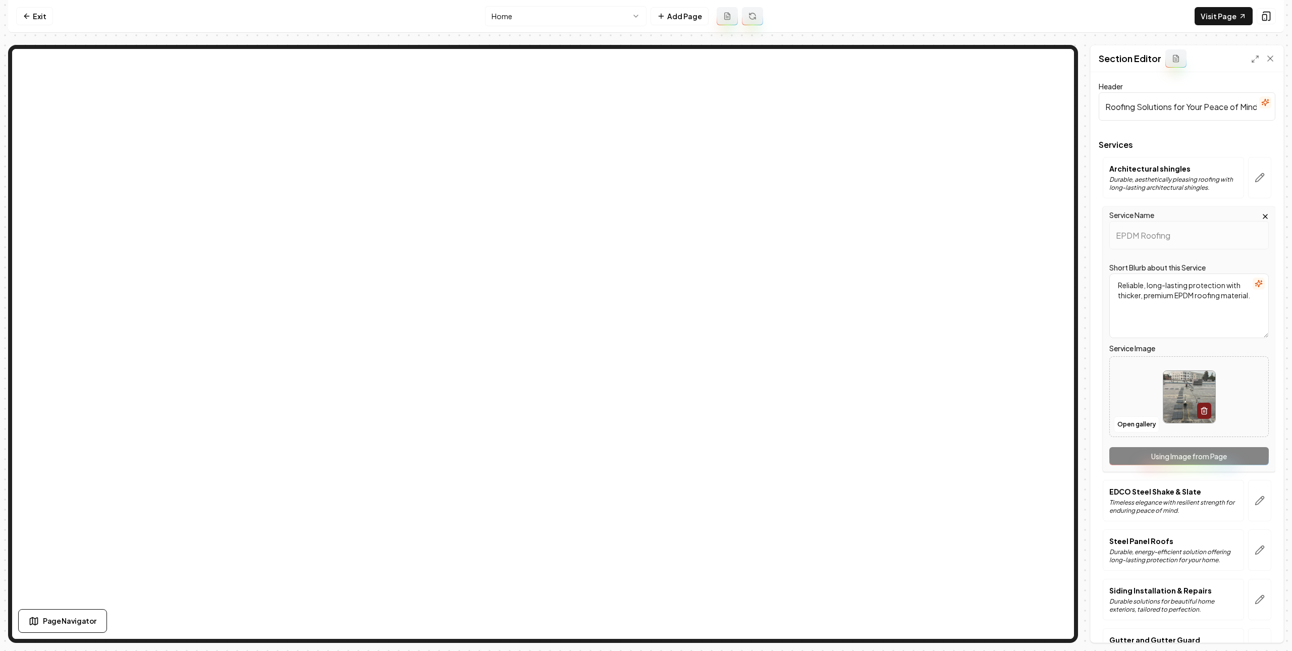
scroll to position [215, 0]
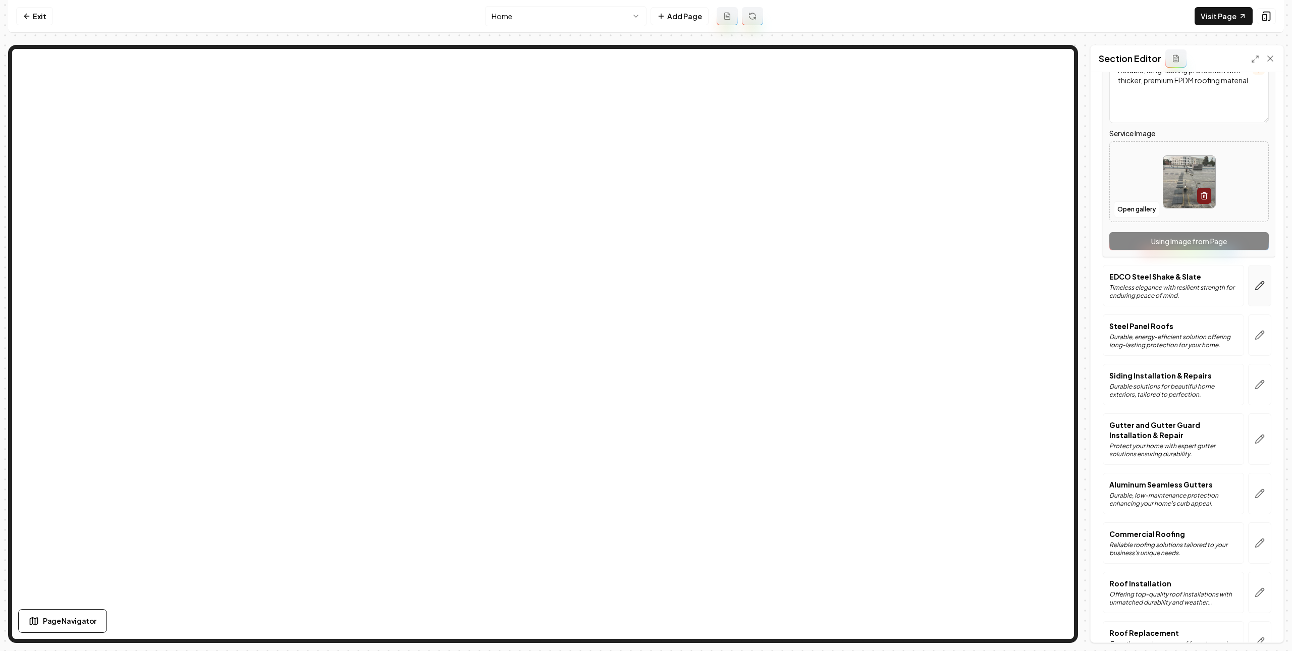
click at [1255, 283] on button "button" at bounding box center [1259, 285] width 23 height 41
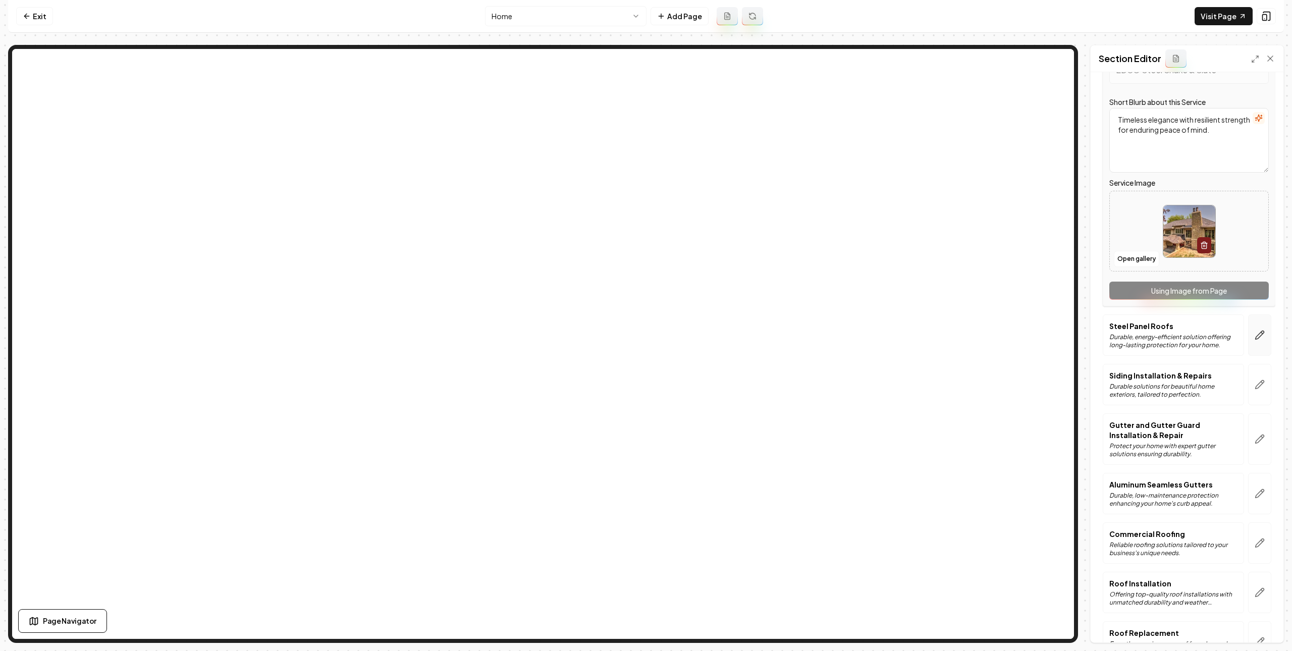
click at [1248, 333] on button "button" at bounding box center [1259, 334] width 23 height 41
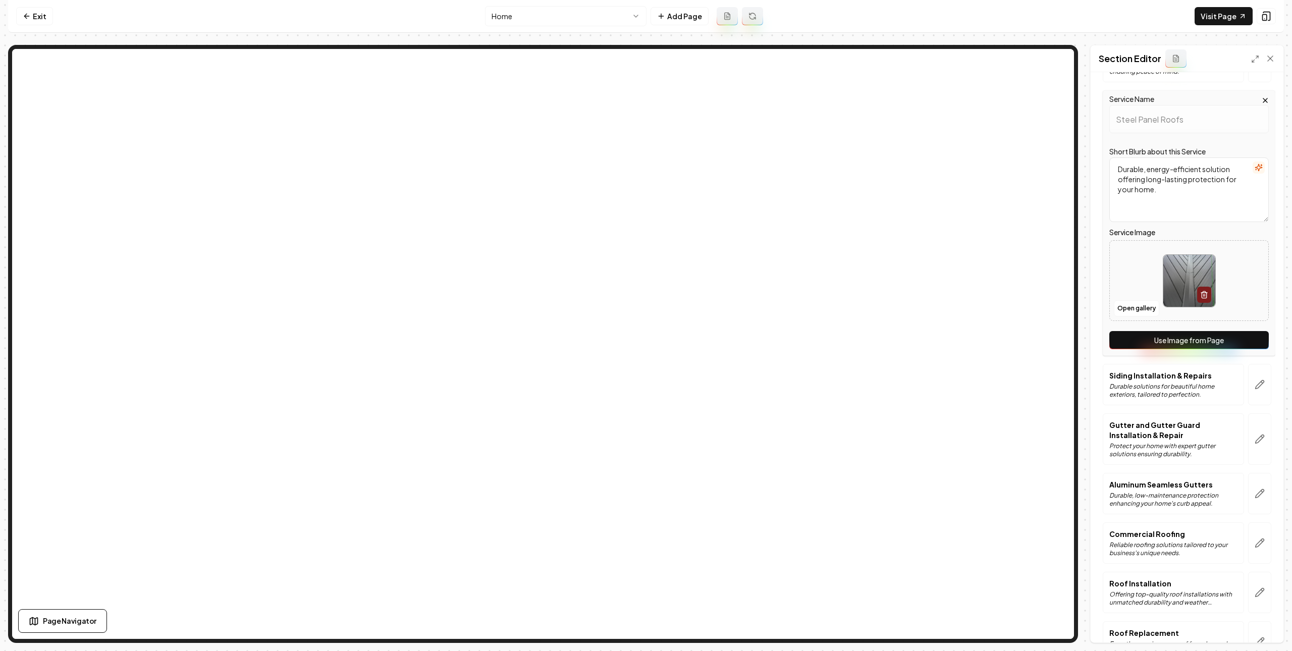
click at [1229, 346] on button "Use Image from Page" at bounding box center [1188, 340] width 159 height 18
click at [1214, 344] on button "Use Image from Page" at bounding box center [1188, 340] width 159 height 18
click at [1255, 384] on icon "button" at bounding box center [1260, 385] width 10 height 10
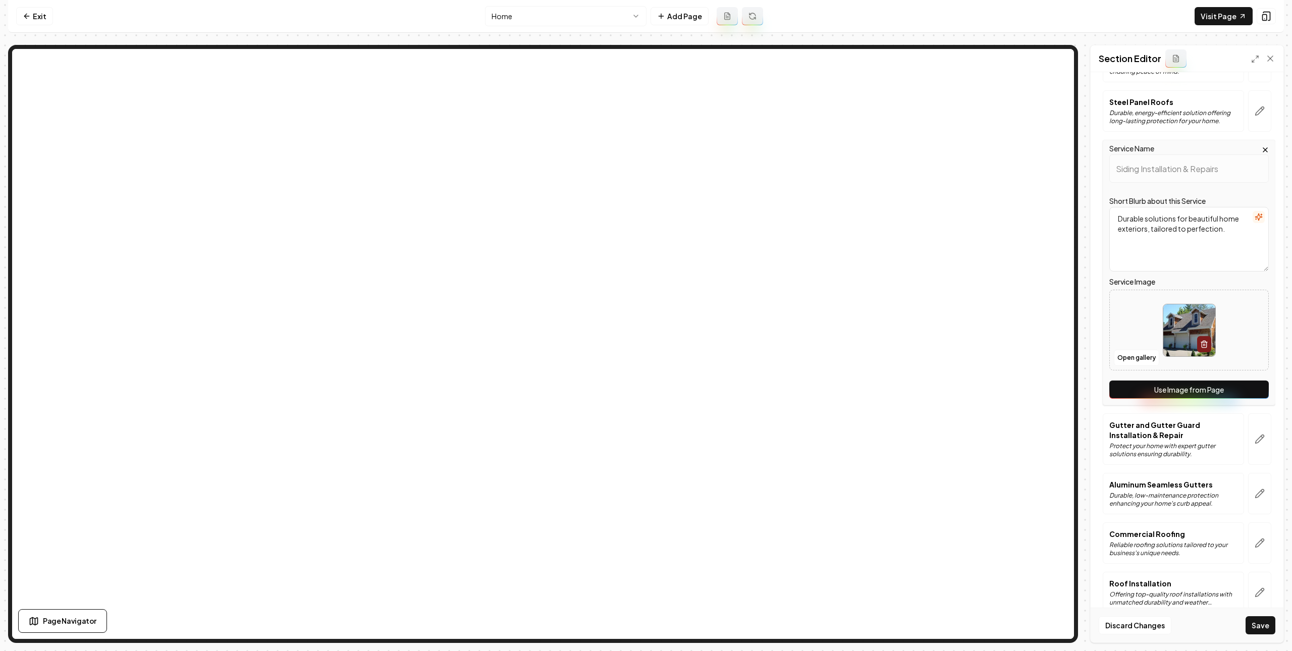
scroll to position [233, 0]
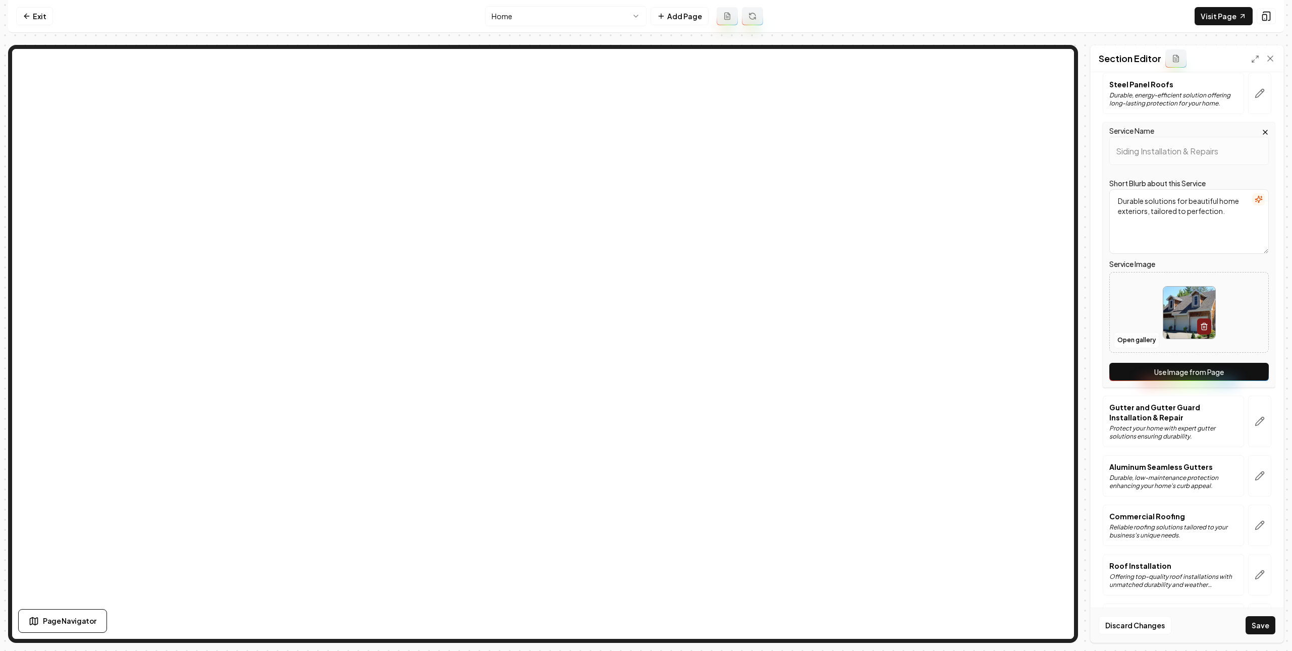
click at [1236, 376] on button "Use Image from Page" at bounding box center [1188, 372] width 159 height 18
click at [1255, 420] on icon "button" at bounding box center [1260, 421] width 10 height 10
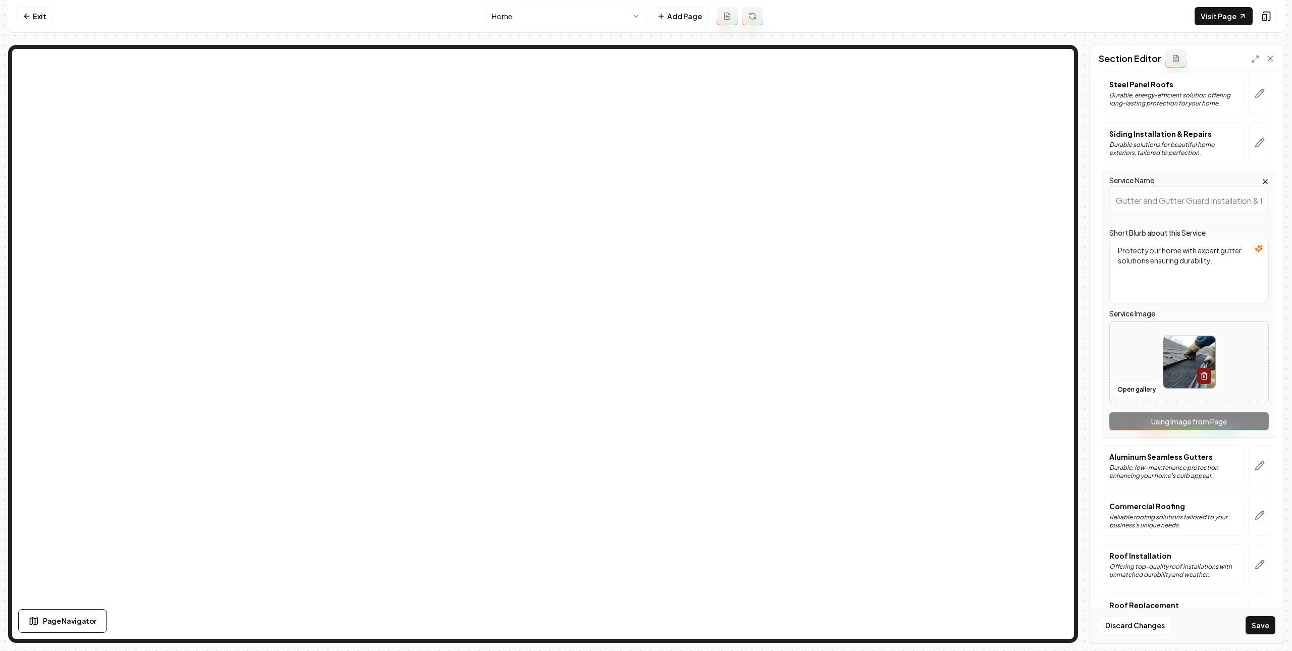
scroll to position [397, 0]
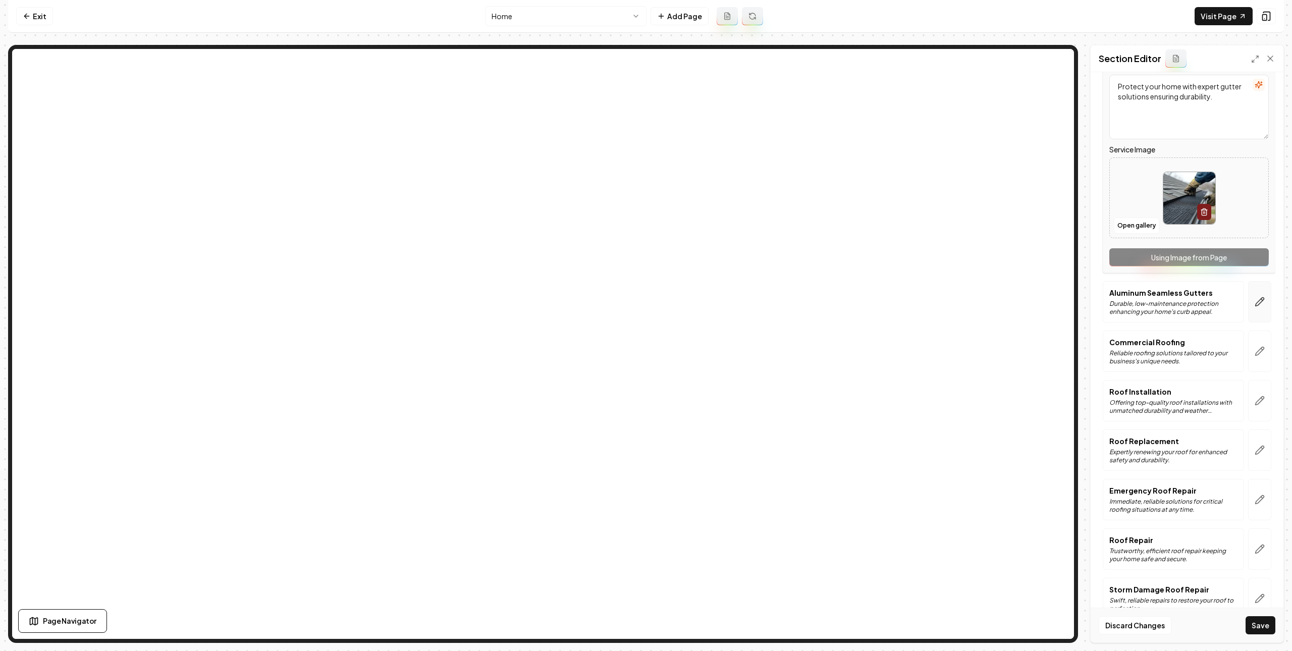
click at [1251, 317] on button "button" at bounding box center [1259, 301] width 23 height 41
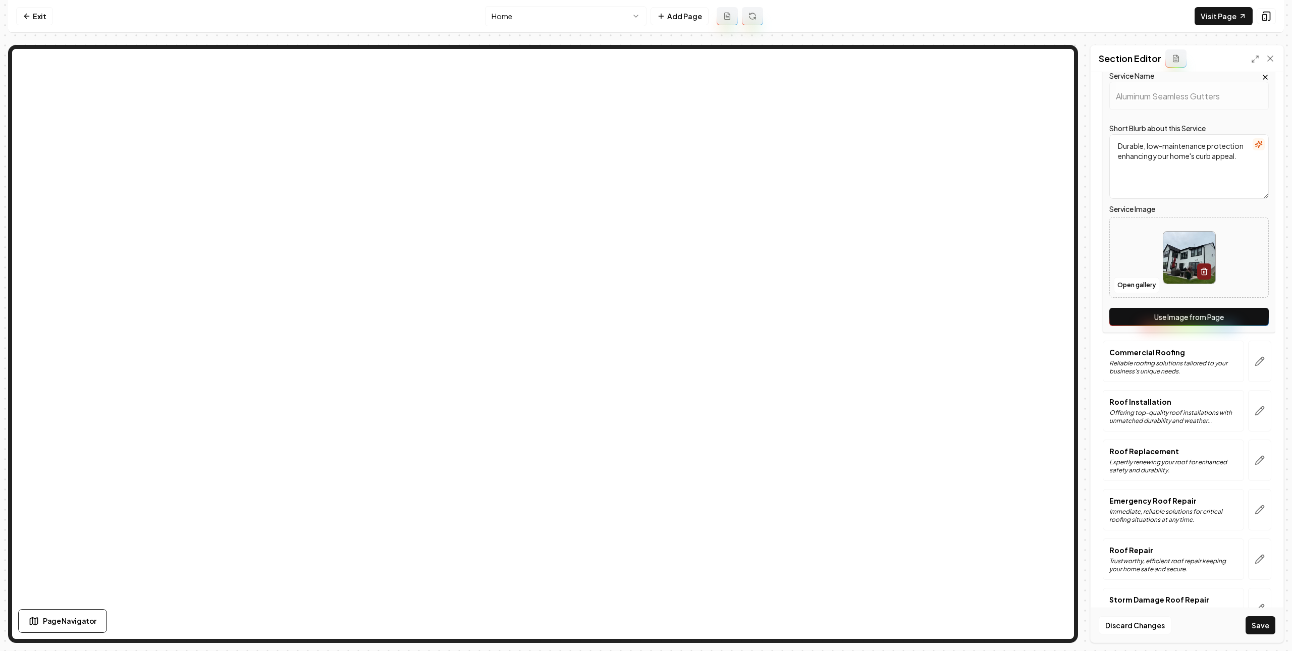
click at [1238, 320] on button "Use Image from Page" at bounding box center [1188, 317] width 159 height 18
click at [1255, 361] on icon "button" at bounding box center [1260, 361] width 10 height 10
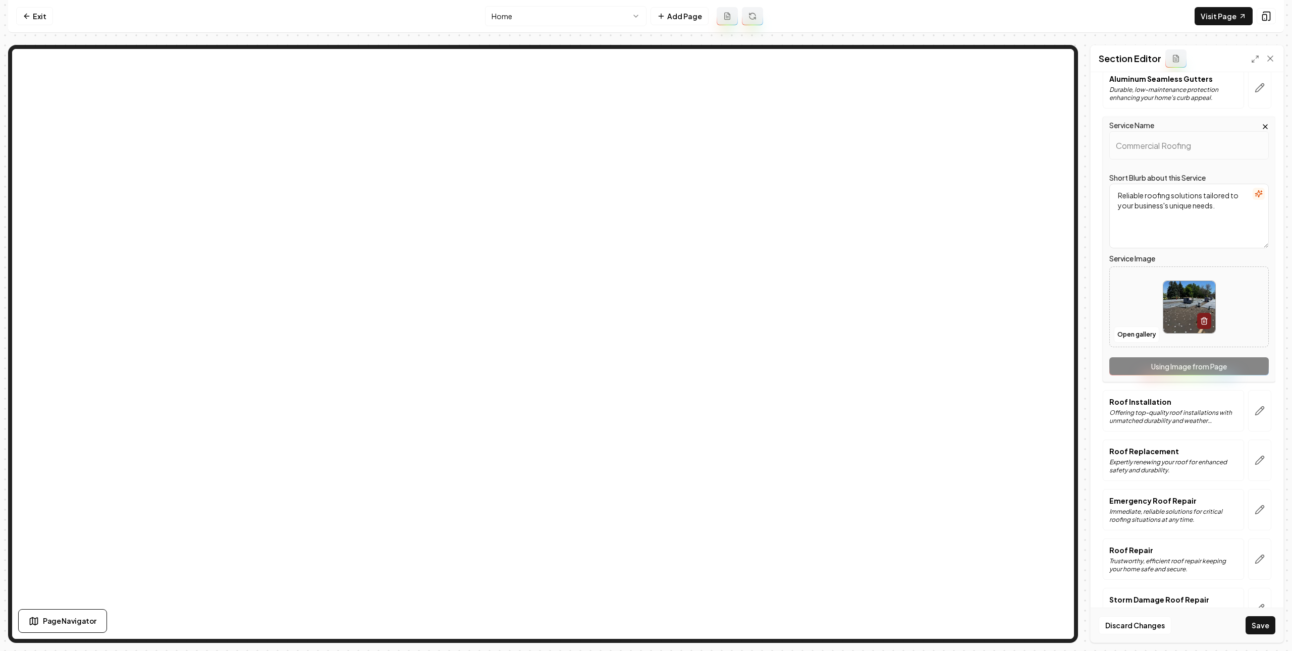
click at [1248, 404] on button "button" at bounding box center [1259, 410] width 23 height 41
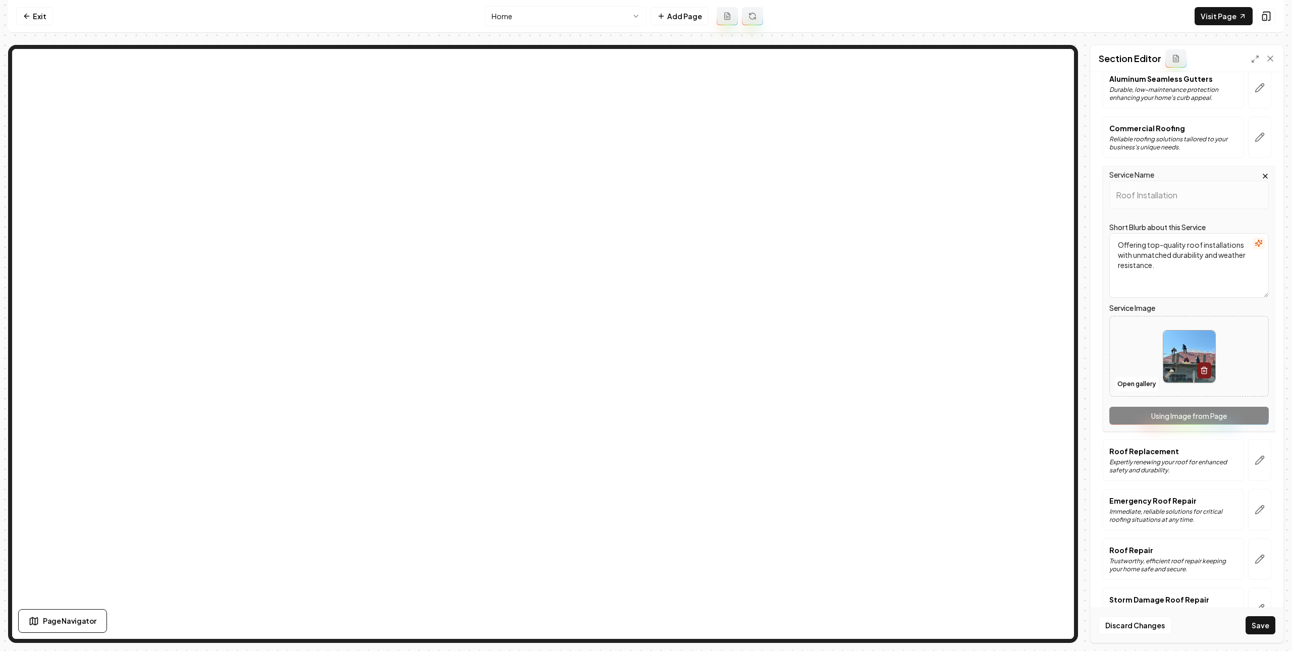
scroll to position [613, 0]
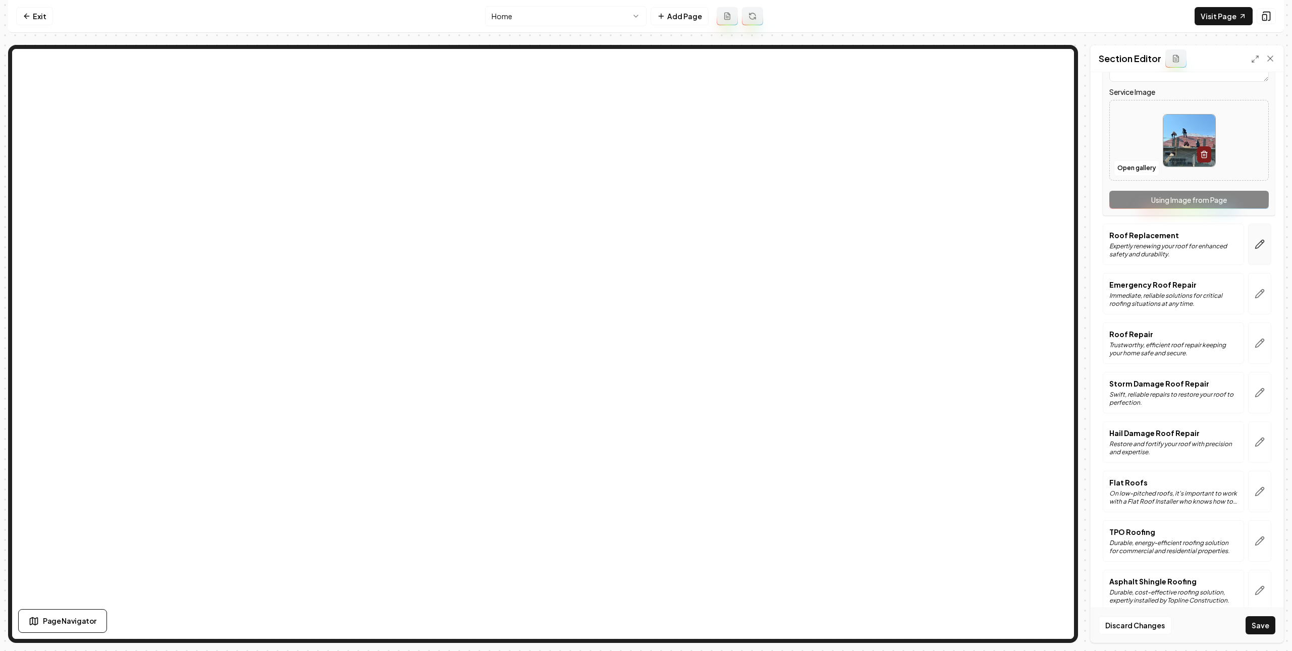
click at [1259, 245] on button "button" at bounding box center [1259, 244] width 23 height 41
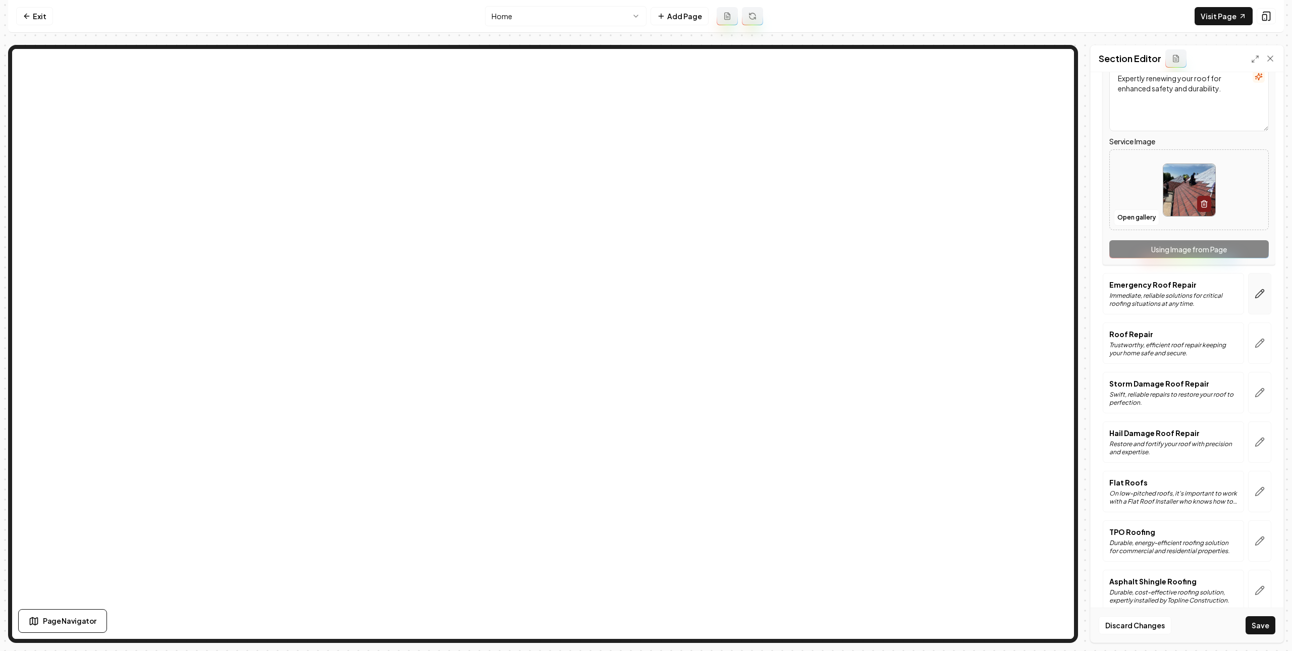
click at [1255, 299] on icon "button" at bounding box center [1260, 294] width 10 height 10
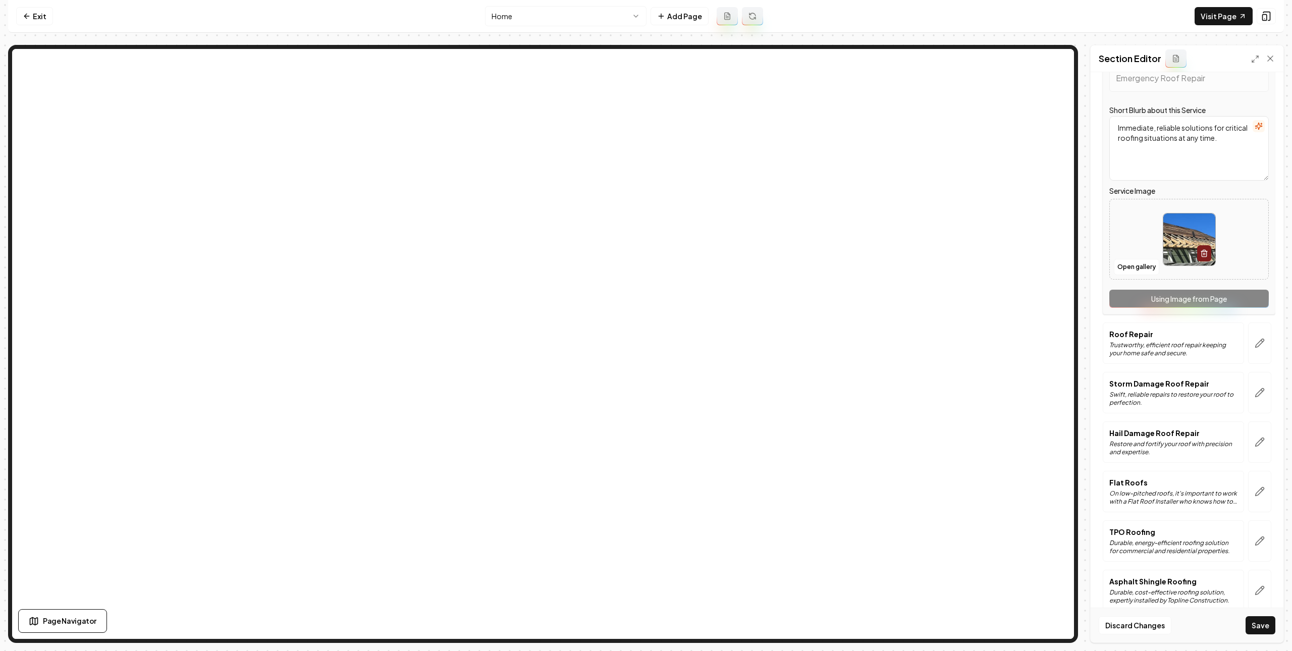
click at [1244, 347] on div at bounding box center [1259, 342] width 31 height 41
click at [1255, 344] on icon "button" at bounding box center [1260, 343] width 10 height 10
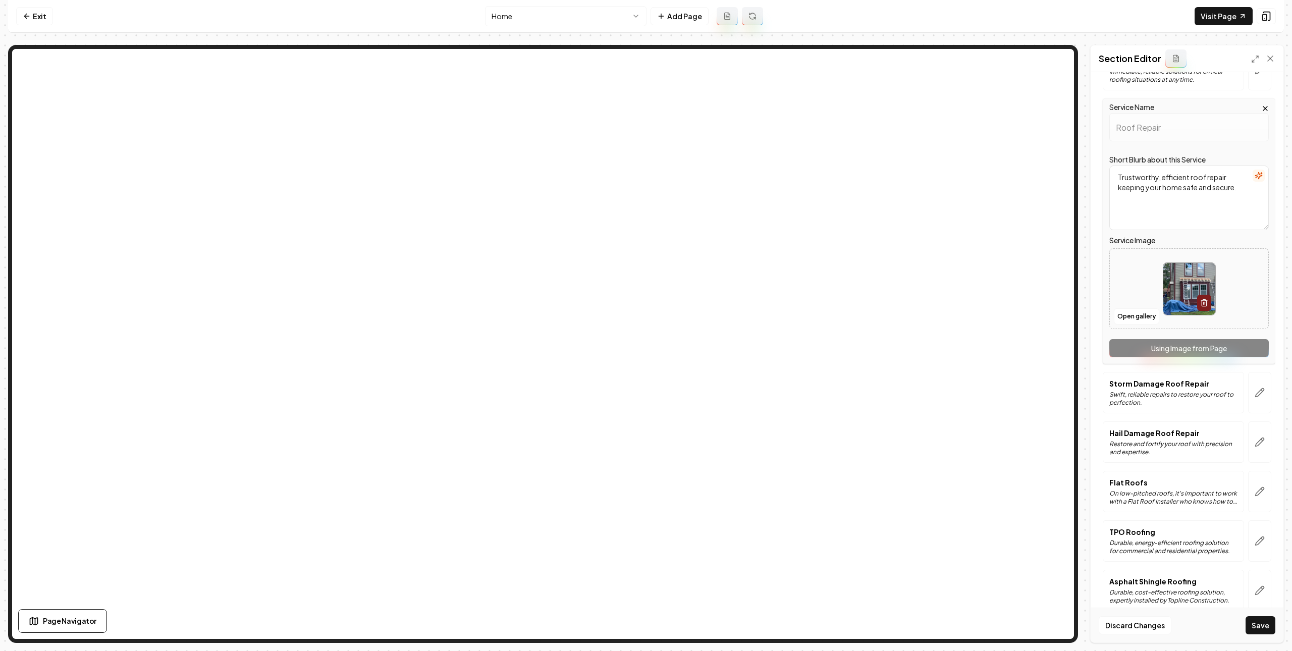
scroll to position [777, 0]
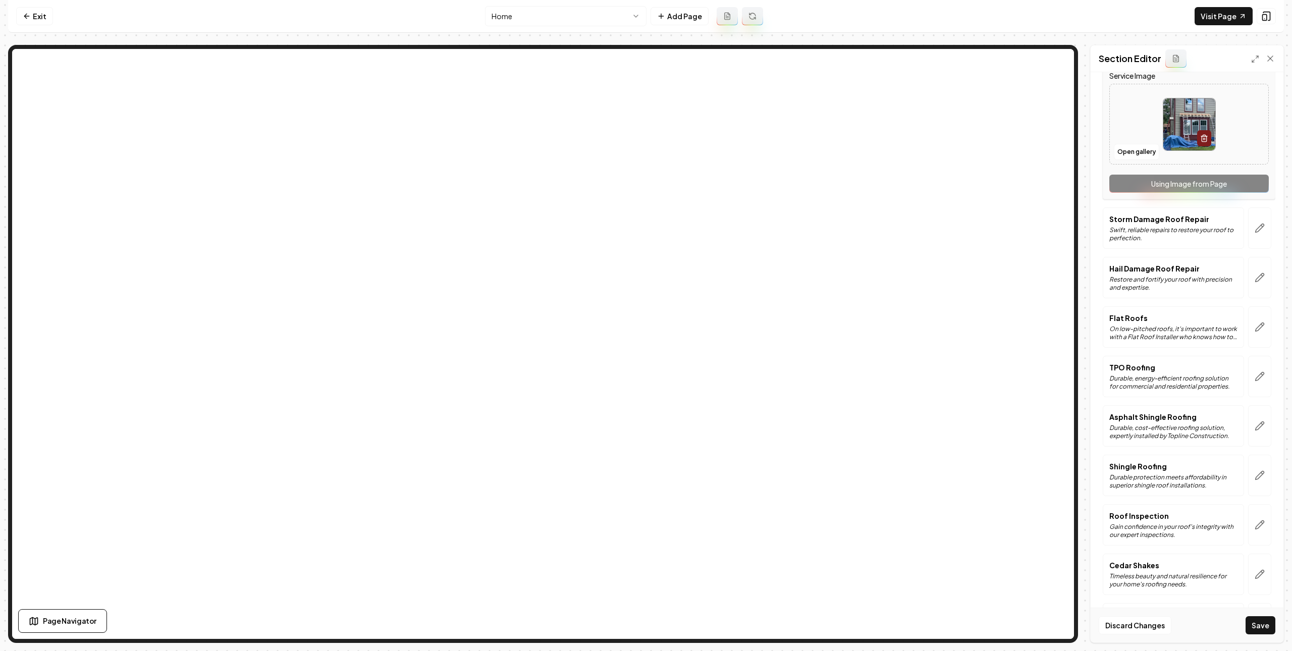
click at [1255, 233] on icon "button" at bounding box center [1260, 228] width 10 height 10
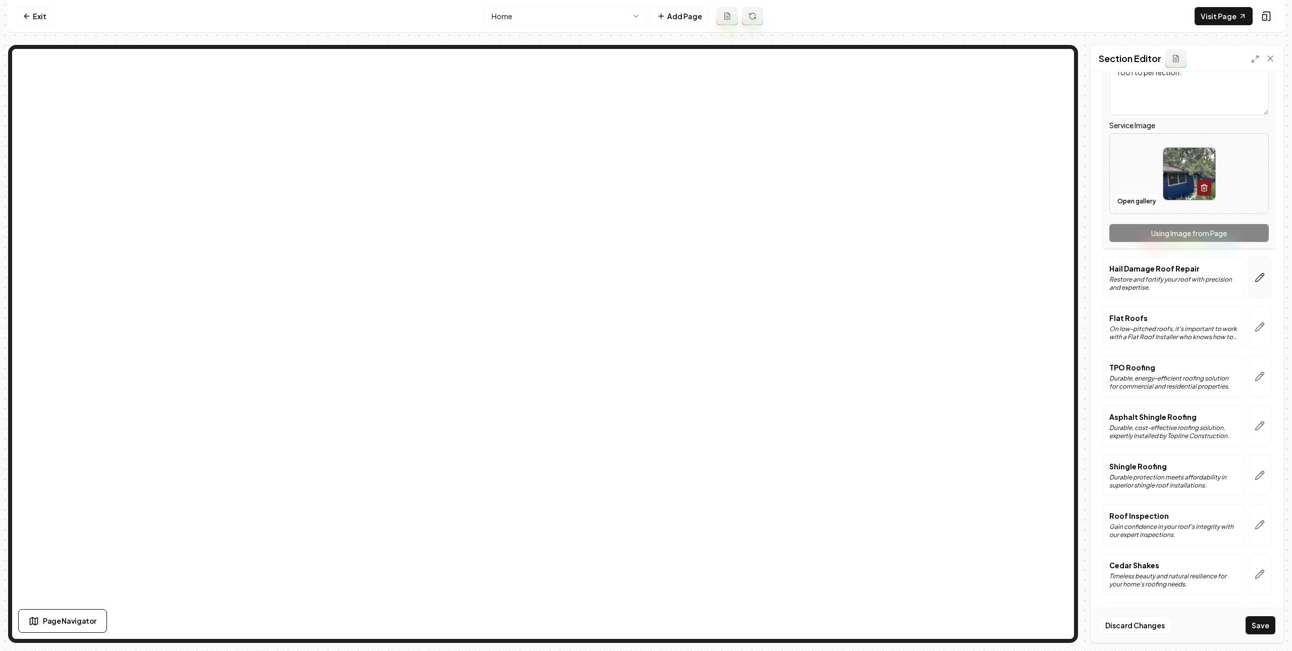
click at [1251, 288] on button "button" at bounding box center [1259, 277] width 23 height 41
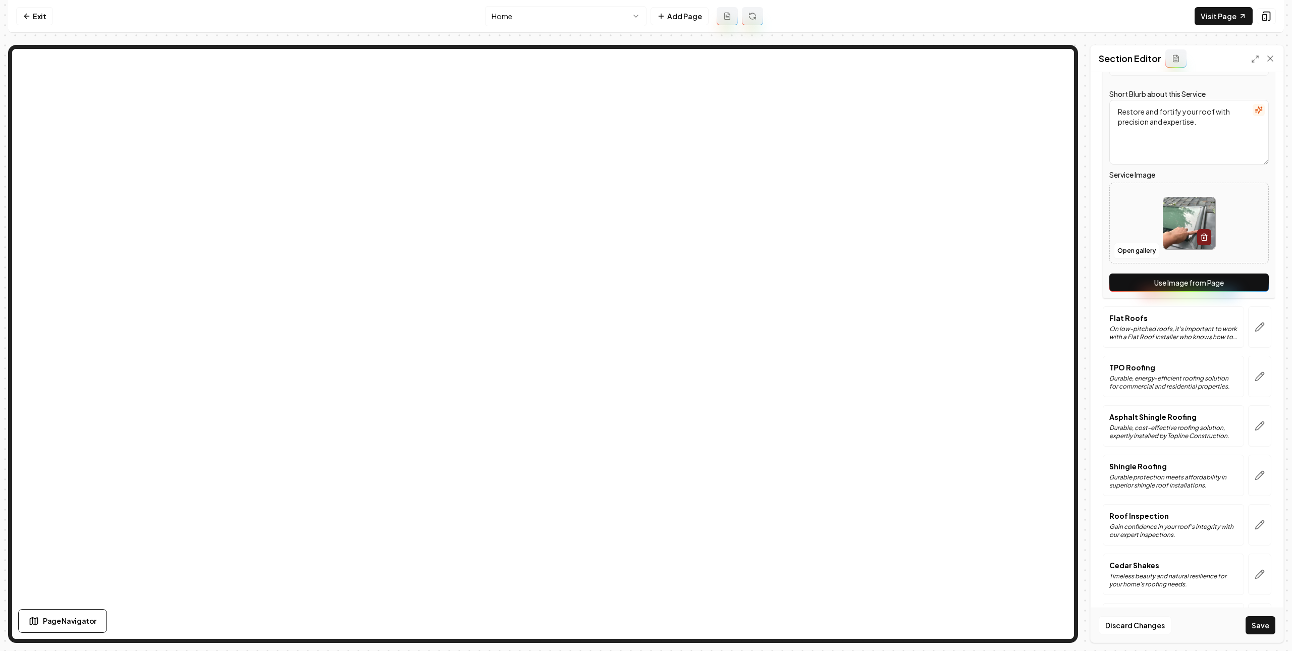
click at [1237, 290] on button "Use Image from Page" at bounding box center [1188, 283] width 159 height 18
click at [1211, 290] on button "Use Image from Page" at bounding box center [1188, 283] width 159 height 18
click at [1255, 328] on icon "button" at bounding box center [1260, 327] width 10 height 10
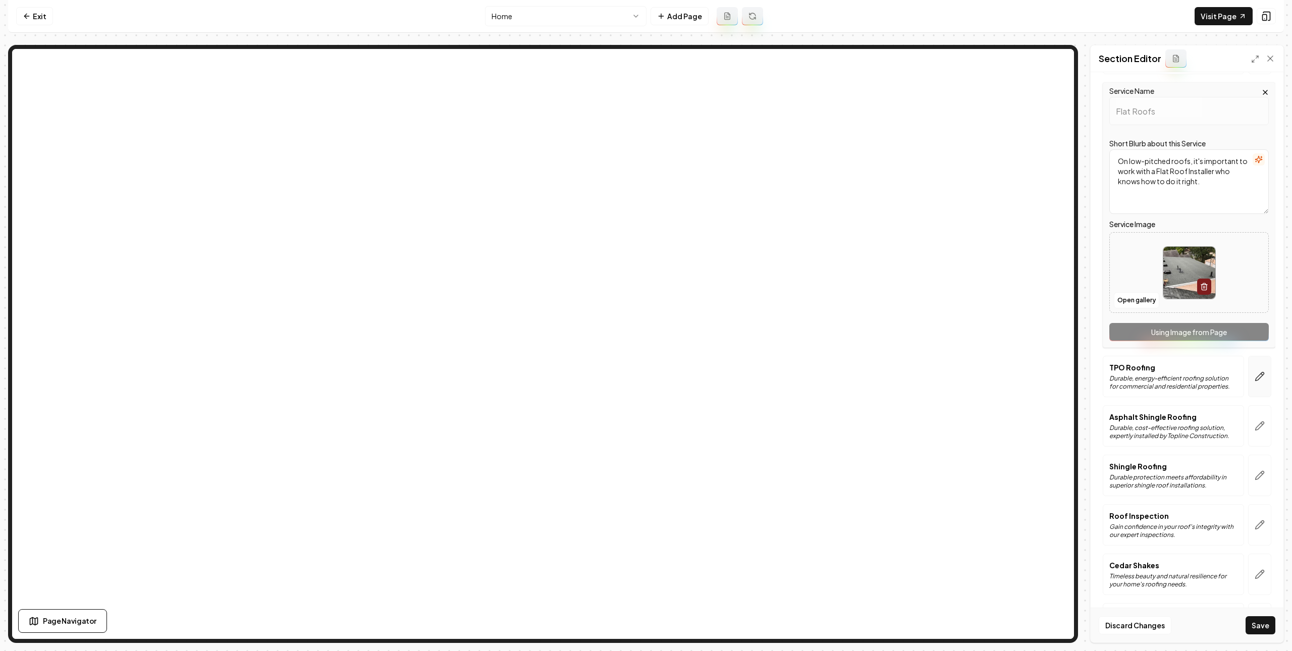
click at [1248, 373] on button "button" at bounding box center [1259, 376] width 23 height 41
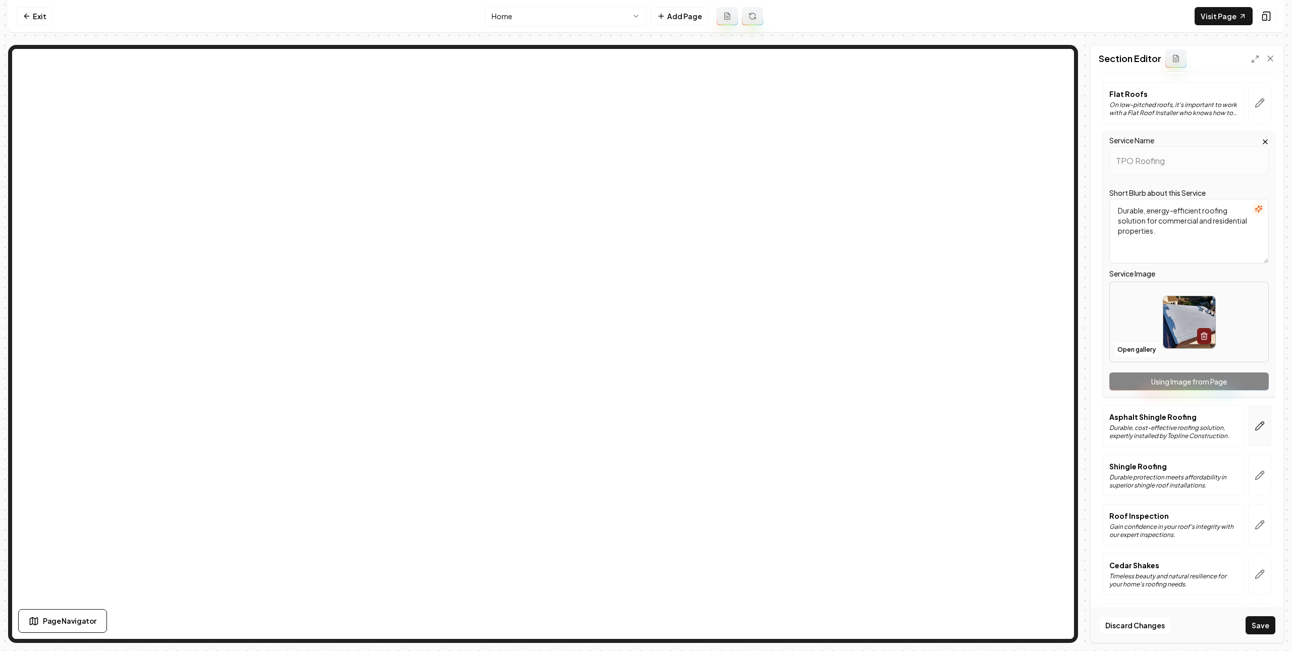
click at [1248, 420] on button "button" at bounding box center [1259, 425] width 23 height 41
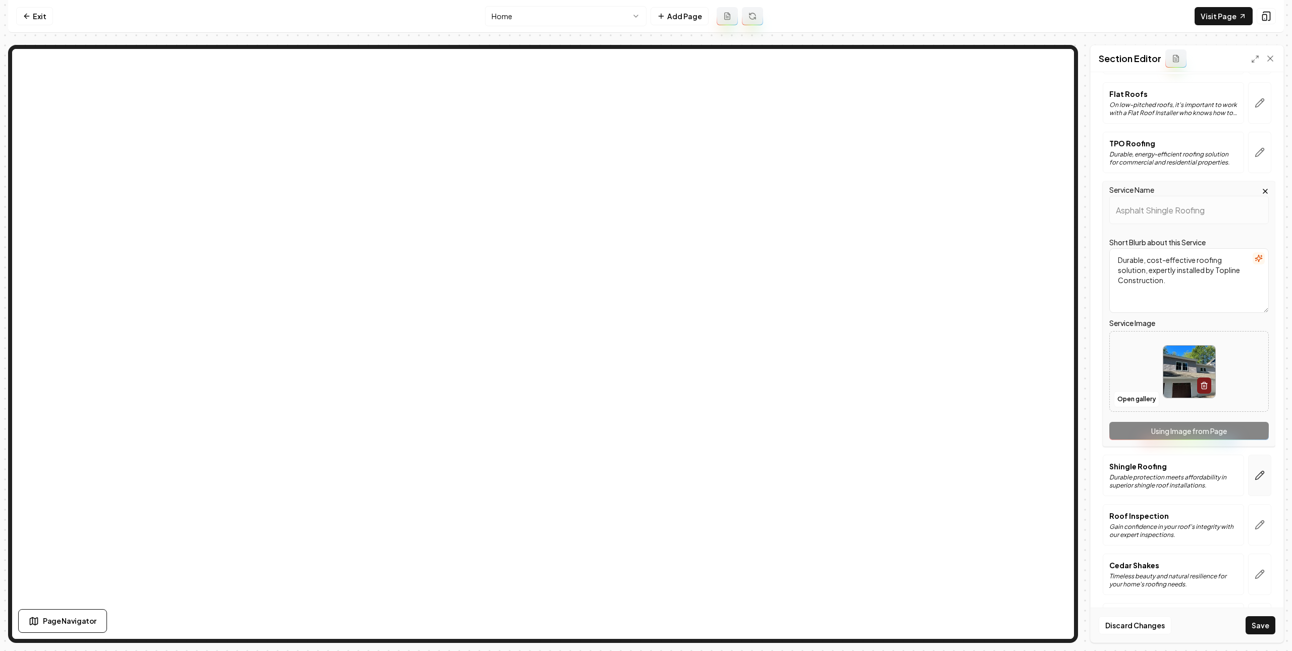
click at [1250, 475] on button "button" at bounding box center [1259, 475] width 23 height 41
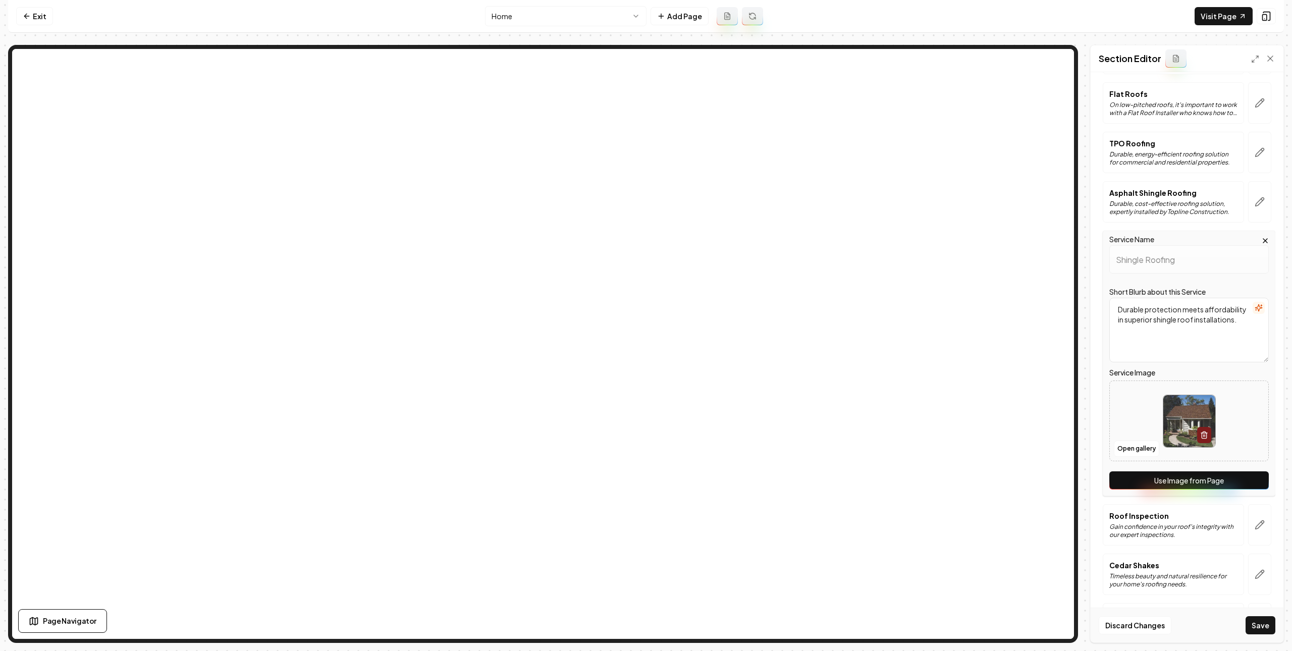
scroll to position [941, 0]
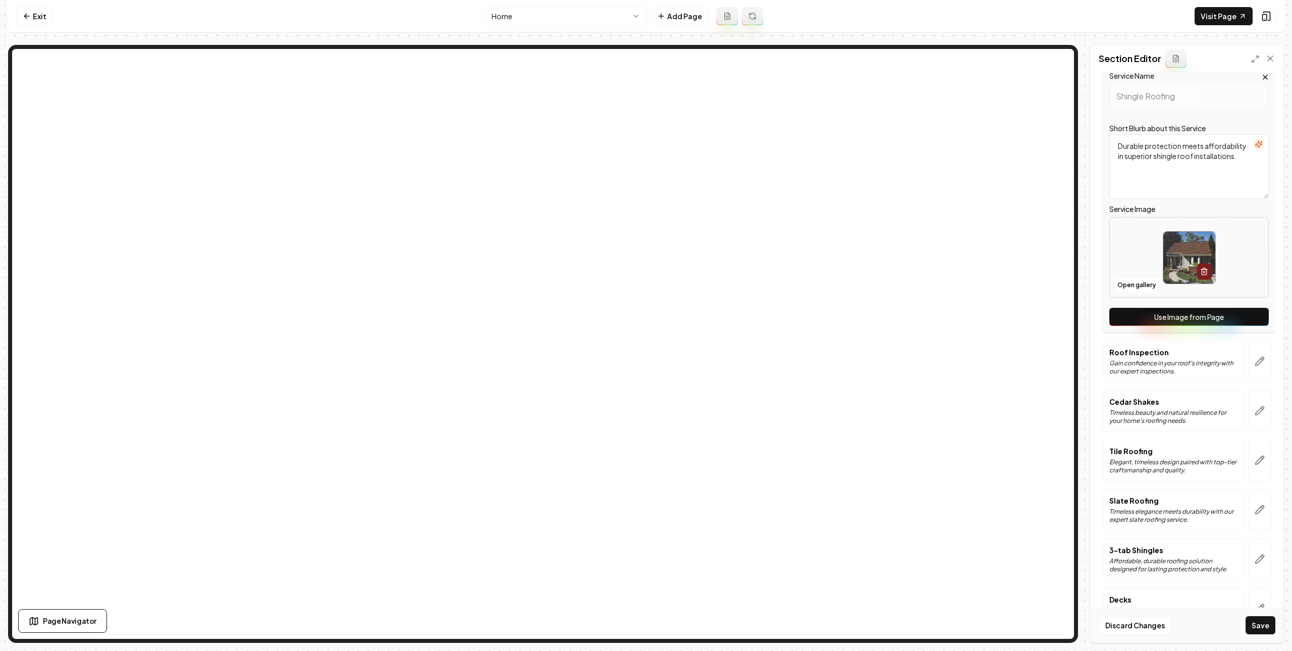
click at [1199, 308] on div "Service Name Shingle Roofing Short Blurb about this Service Durable protection …" at bounding box center [1189, 199] width 173 height 265
click at [1197, 325] on button "Use Image from Page" at bounding box center [1188, 317] width 159 height 18
click at [1256, 372] on button "button" at bounding box center [1259, 361] width 23 height 41
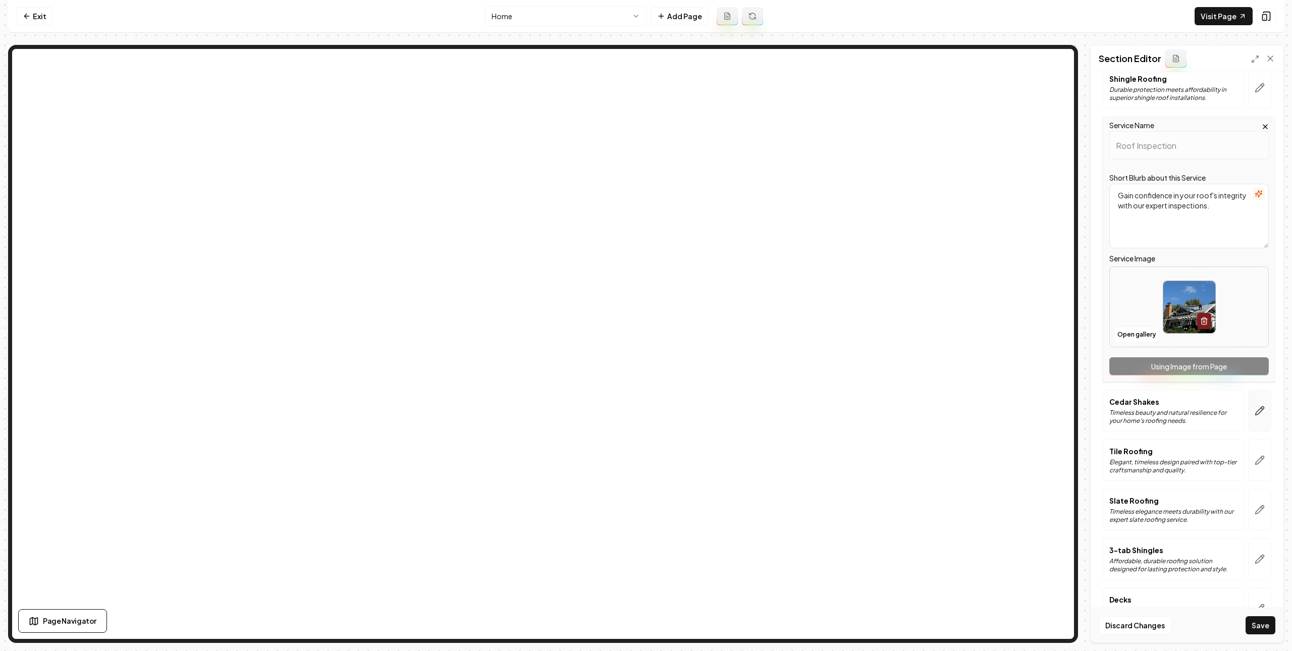
click at [1248, 414] on button "button" at bounding box center [1259, 410] width 23 height 41
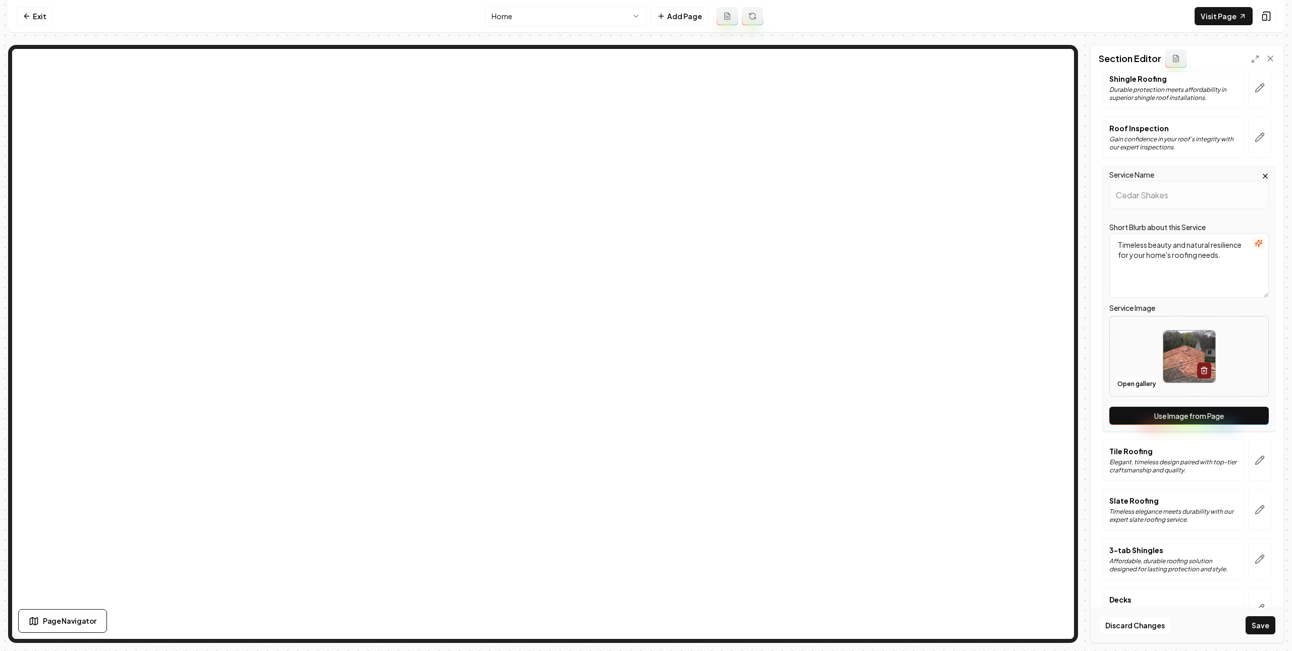
click at [1204, 418] on button "Use Image from Page" at bounding box center [1188, 416] width 159 height 18
click at [1225, 422] on button "Use Image from Page" at bounding box center [1188, 416] width 159 height 18
drag, startPoint x: 1256, startPoint y: 468, endPoint x: 1212, endPoint y: 457, distance: 45.2
click at [1256, 468] on button "button" at bounding box center [1259, 460] width 23 height 41
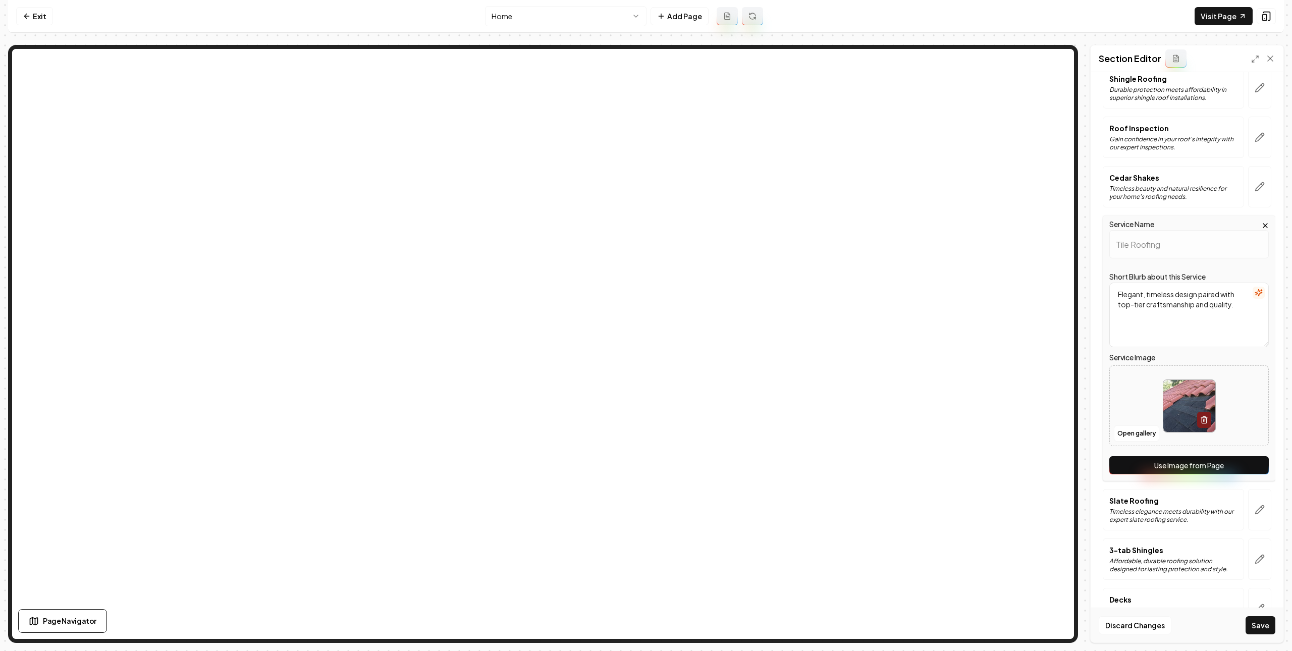
scroll to position [982, 0]
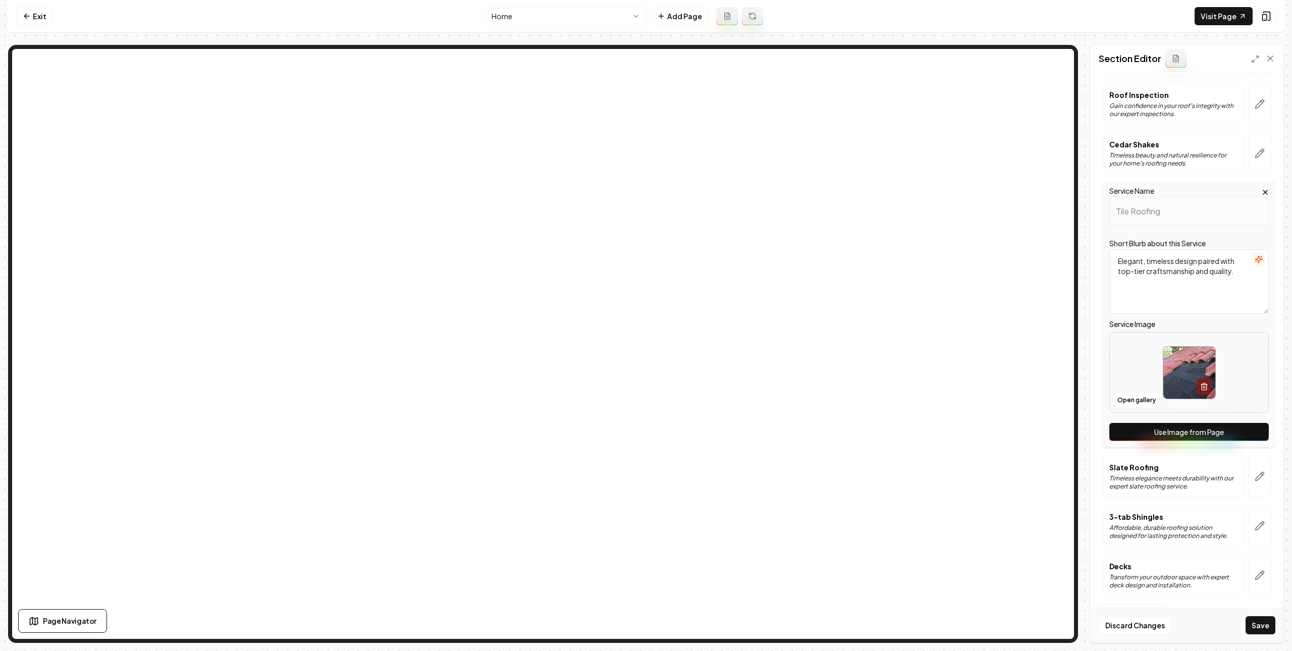
click at [1206, 430] on button "Use Image from Page" at bounding box center [1188, 432] width 159 height 18
click at [1249, 464] on button "button" at bounding box center [1259, 476] width 23 height 41
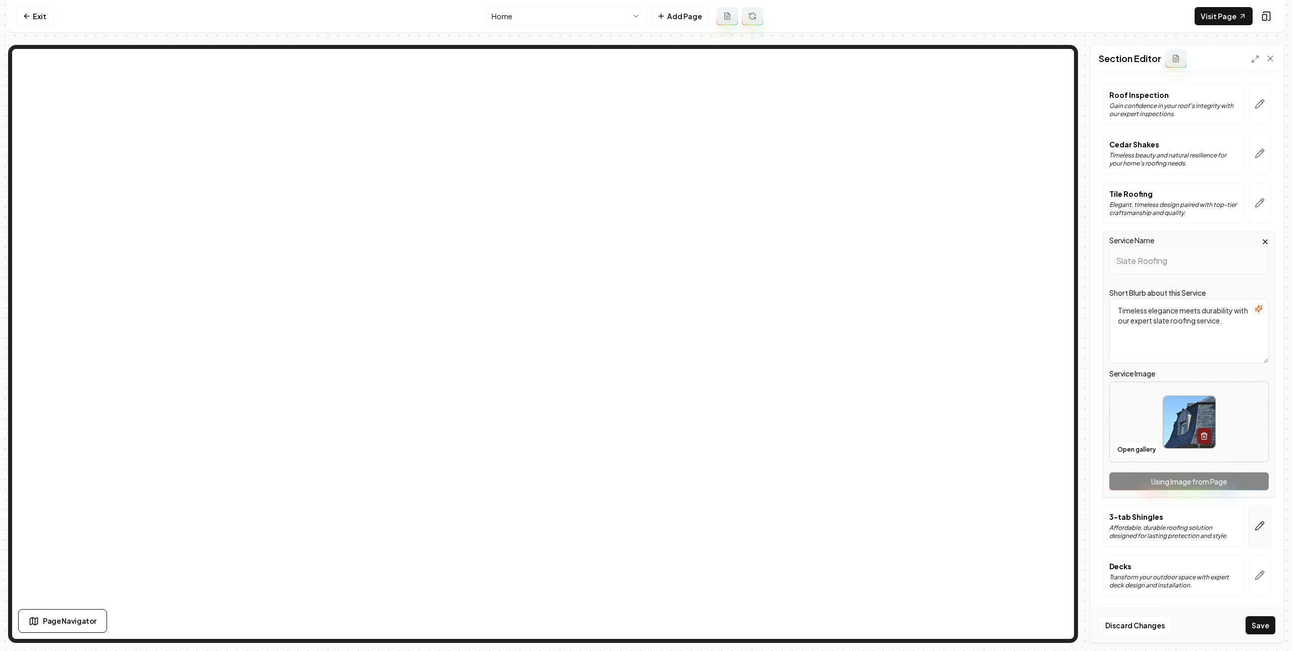
click at [1255, 521] on icon "button" at bounding box center [1260, 526] width 10 height 10
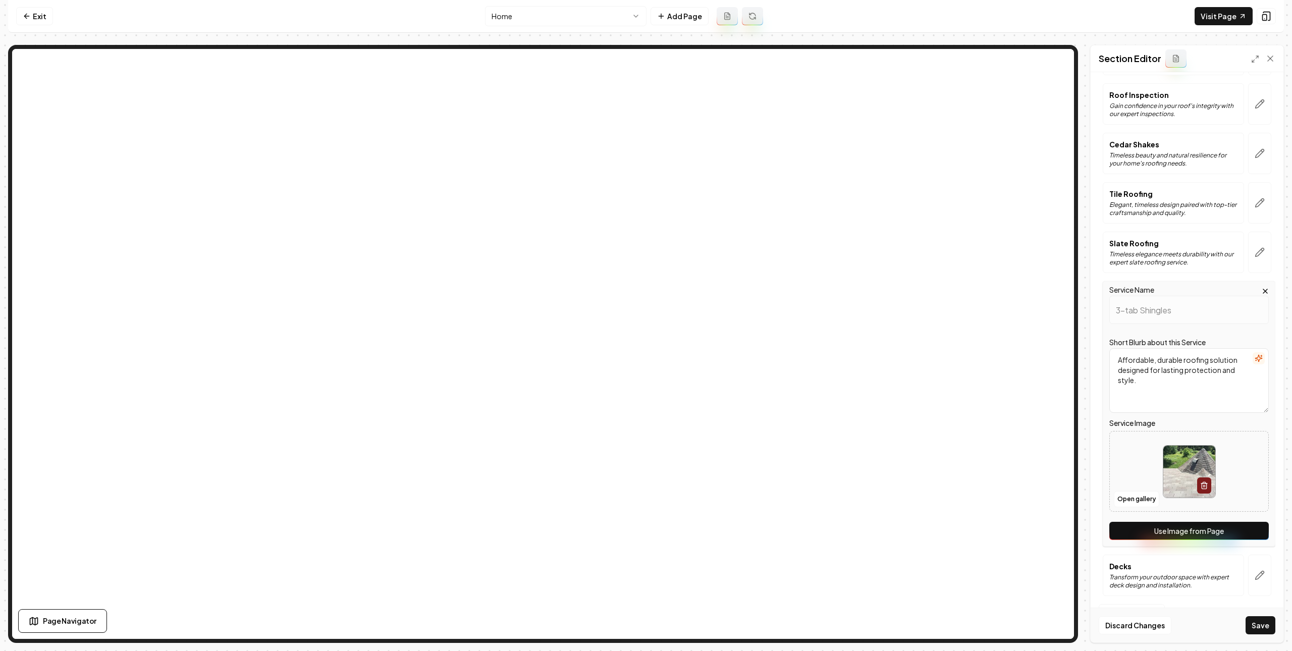
click at [1228, 519] on div "Service Name 3-tab Shingles Short Blurb about this Service Affordable, durable …" at bounding box center [1189, 413] width 173 height 265
click at [1228, 524] on button "Use Image from Page" at bounding box center [1188, 531] width 159 height 18
click at [1255, 574] on icon "button" at bounding box center [1260, 575] width 10 height 10
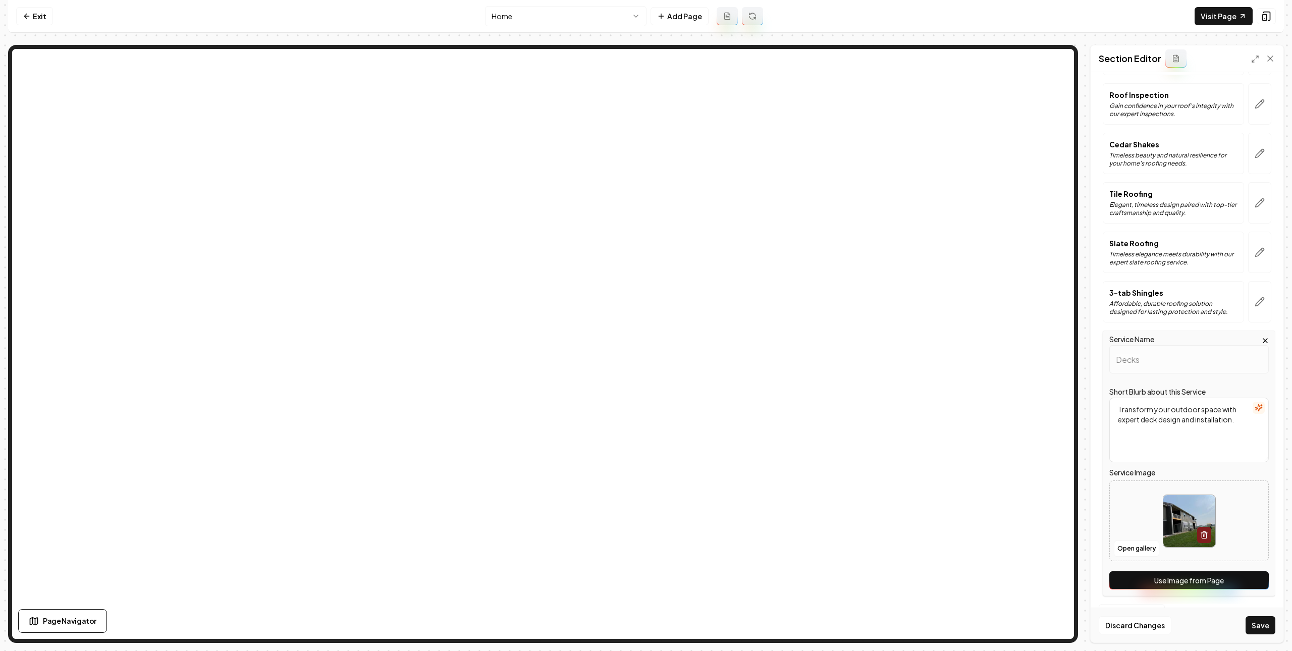
click at [1188, 577] on button "Use Image from Page" at bounding box center [1188, 580] width 159 height 18
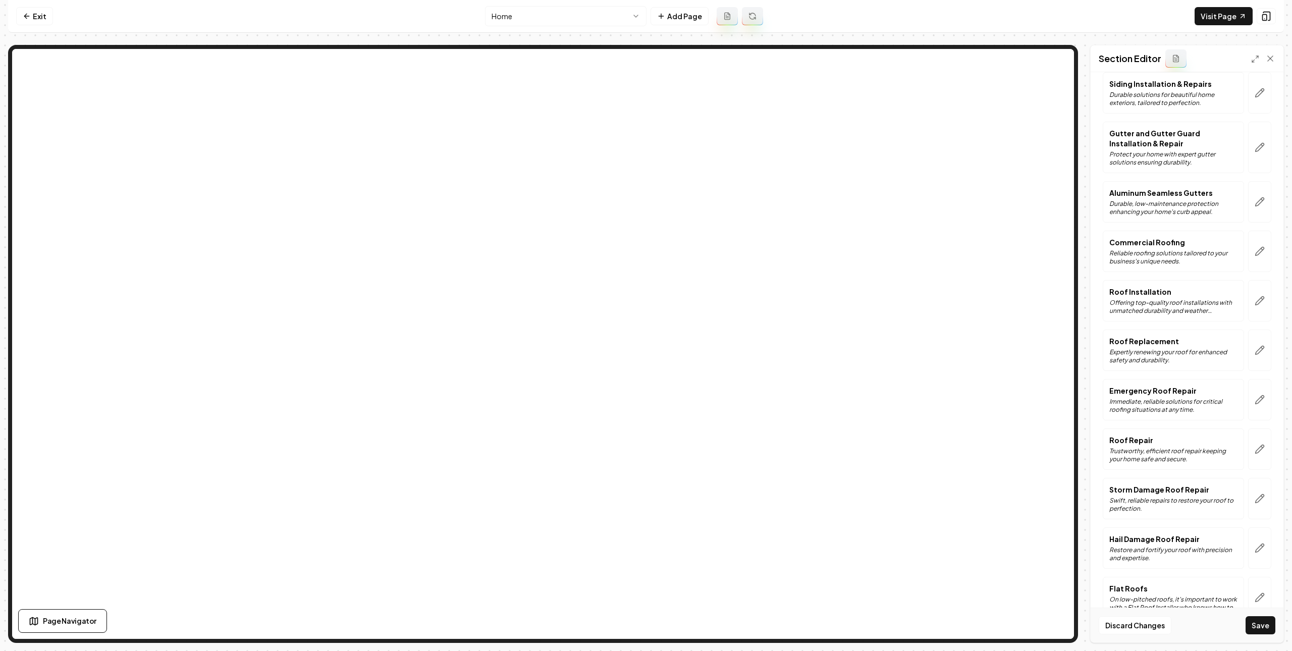
scroll to position [0, 0]
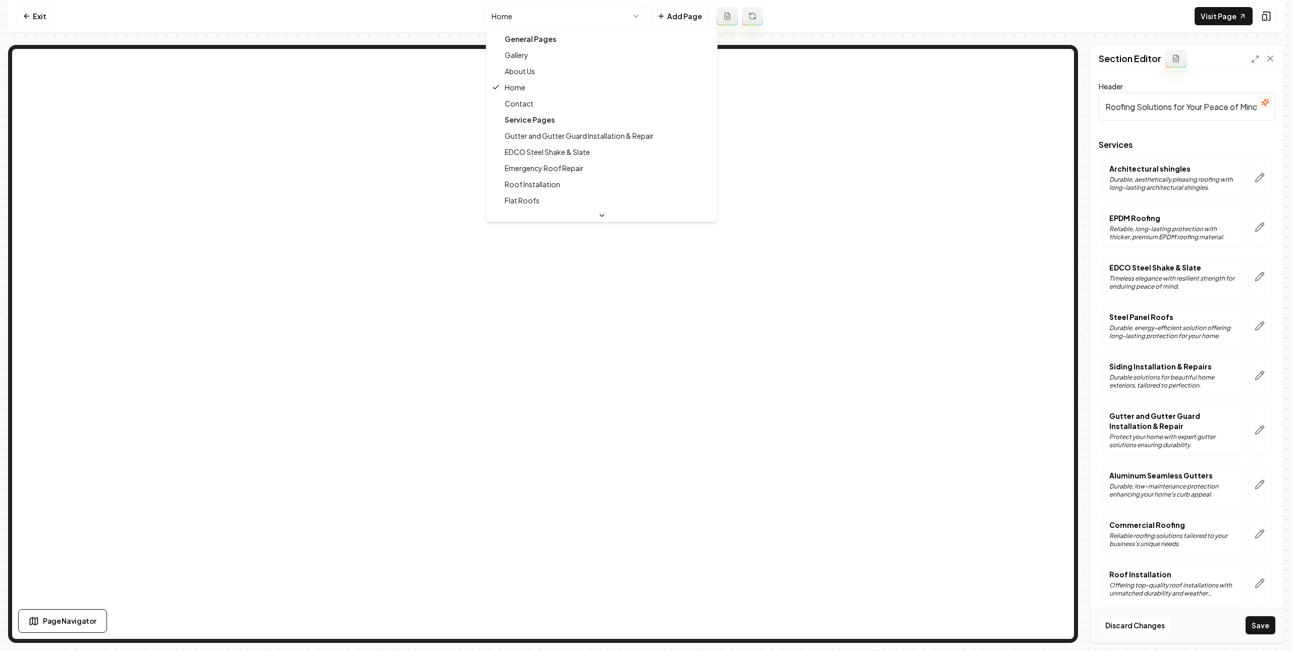
click at [621, 17] on html "Computer Required This feature is only available on a computer. Please switch t…" at bounding box center [646, 325] width 1292 height 651
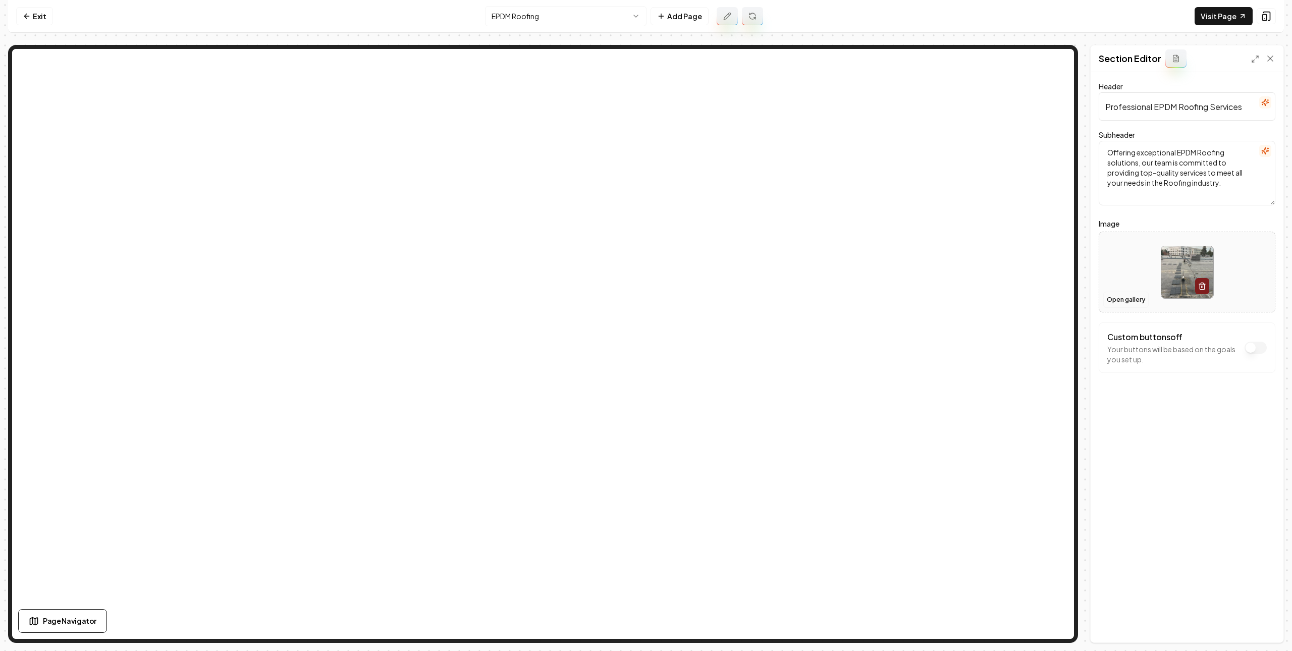
click at [1121, 303] on button "Open gallery" at bounding box center [1125, 300] width 45 height 16
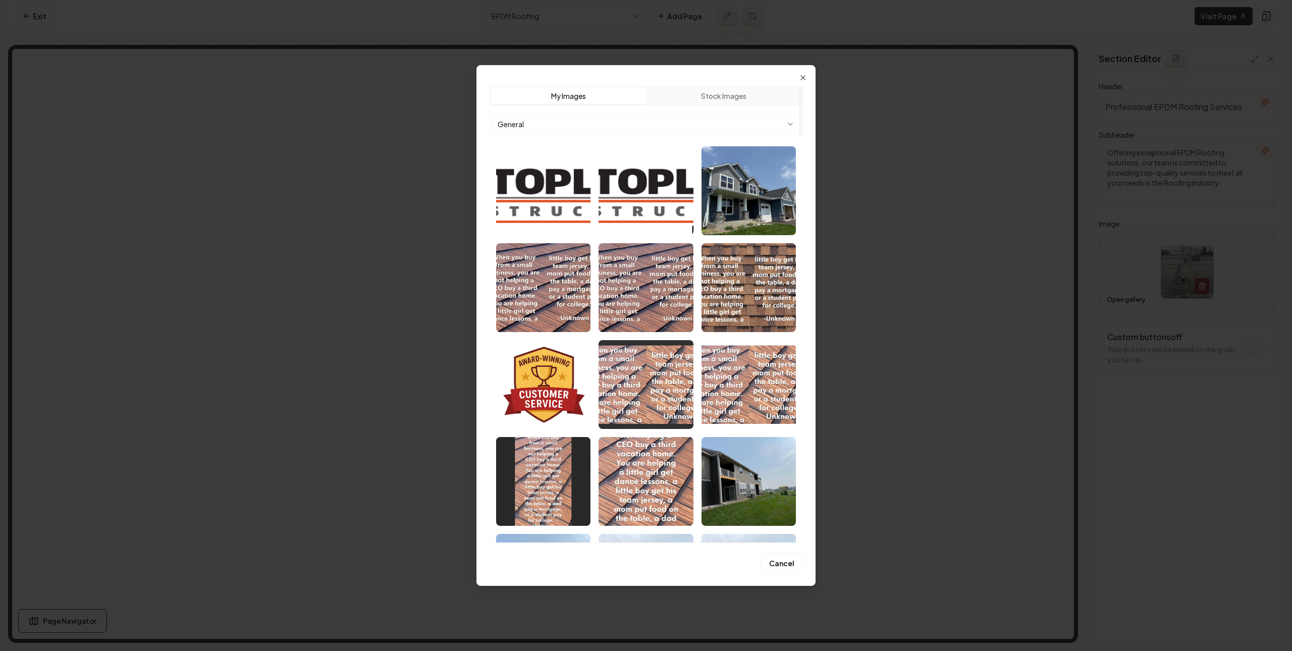
click at [656, 123] on body "Computer Required This feature is only available on a computer. Please switch t…" at bounding box center [646, 325] width 1292 height 651
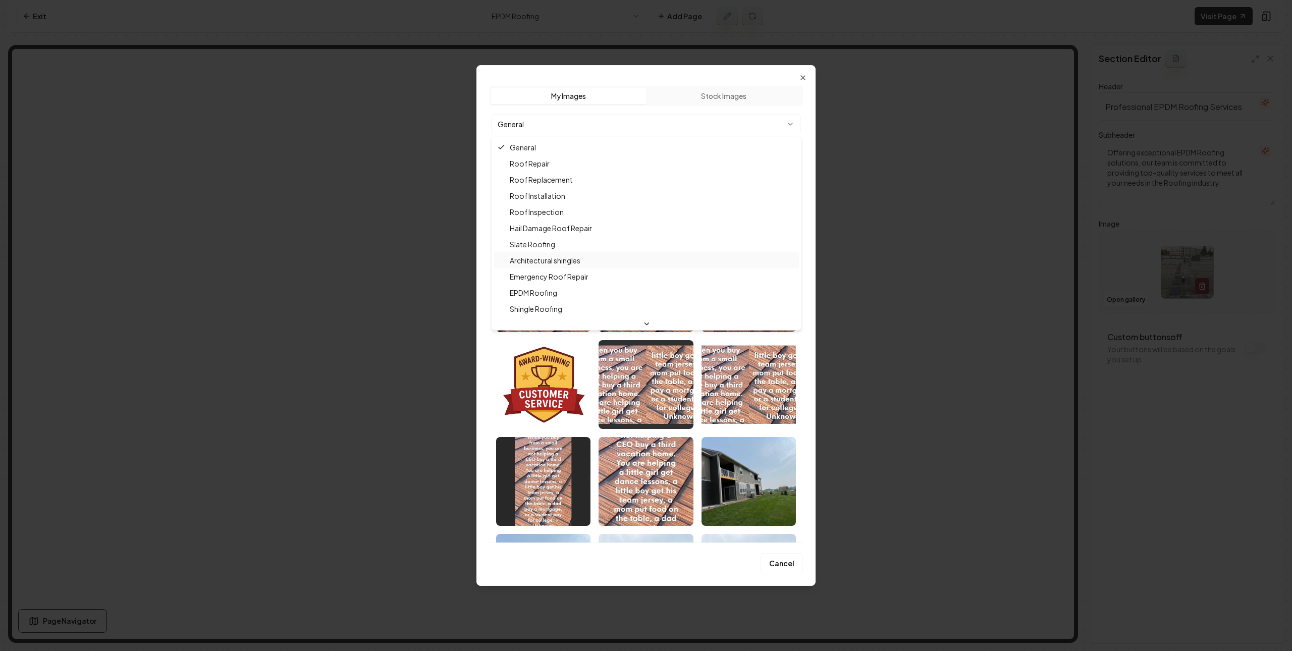
scroll to position [17, 0]
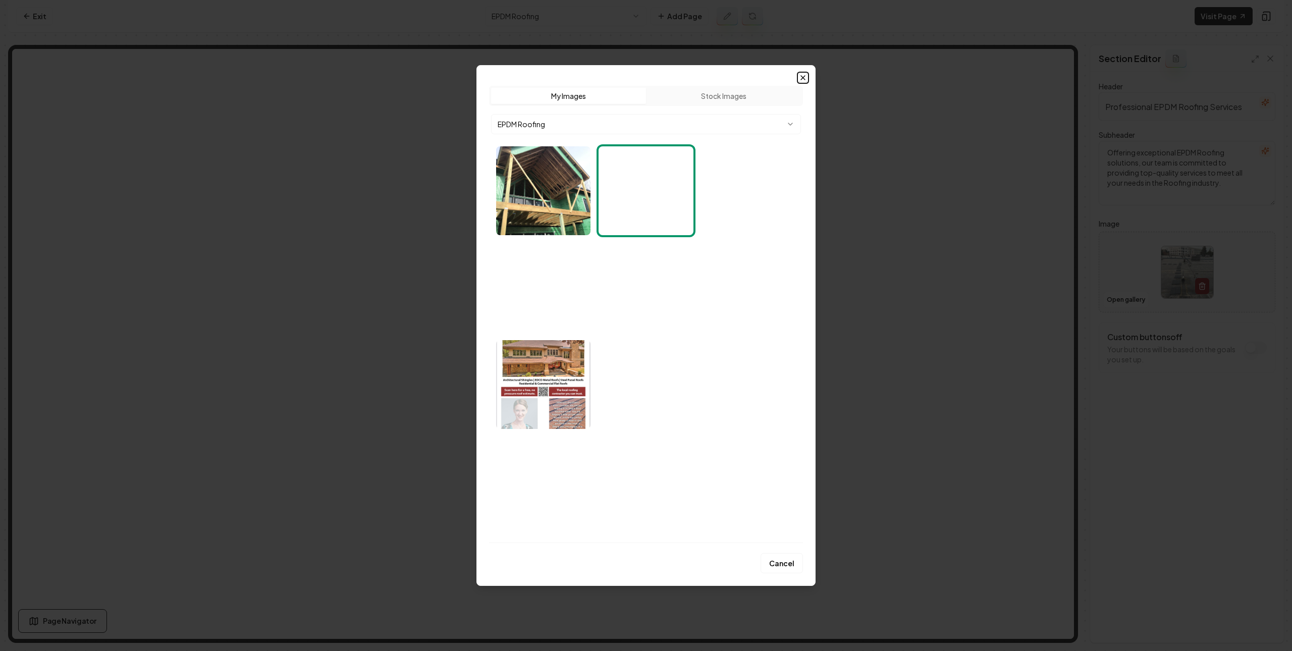
click at [801, 77] on icon "button" at bounding box center [803, 78] width 8 height 8
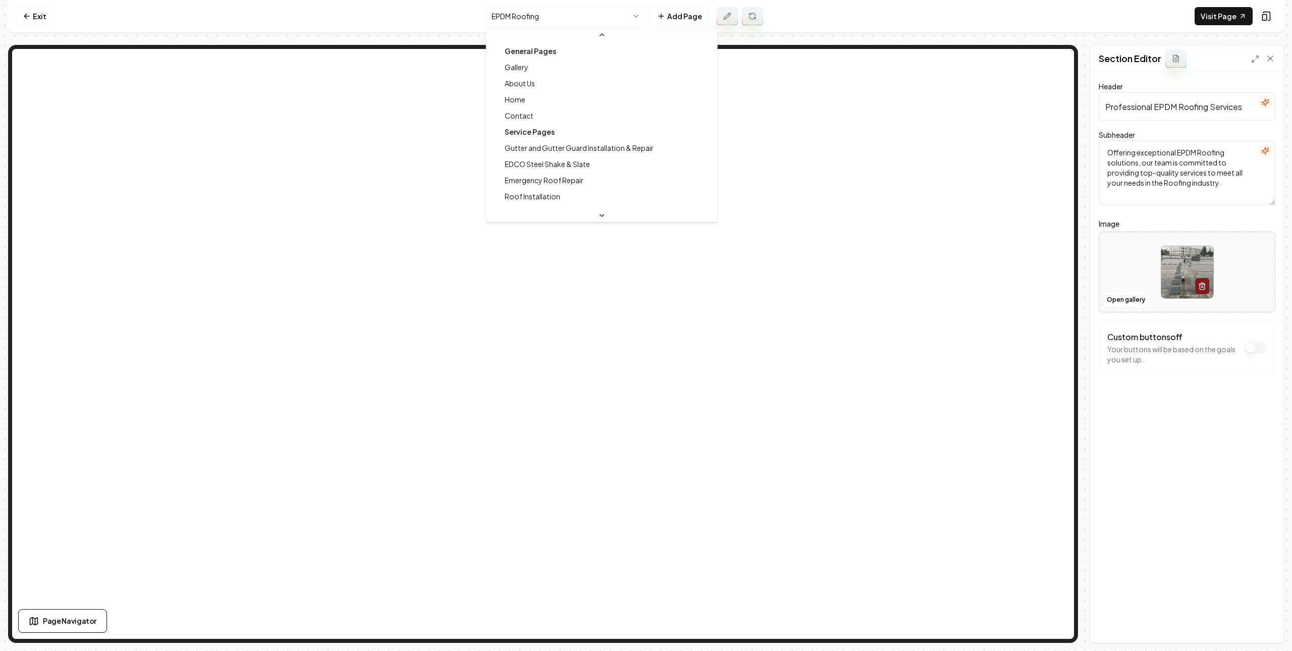
click at [610, 18] on html "Computer Required This feature is only available on a computer. Please switch t…" at bounding box center [646, 325] width 1292 height 651
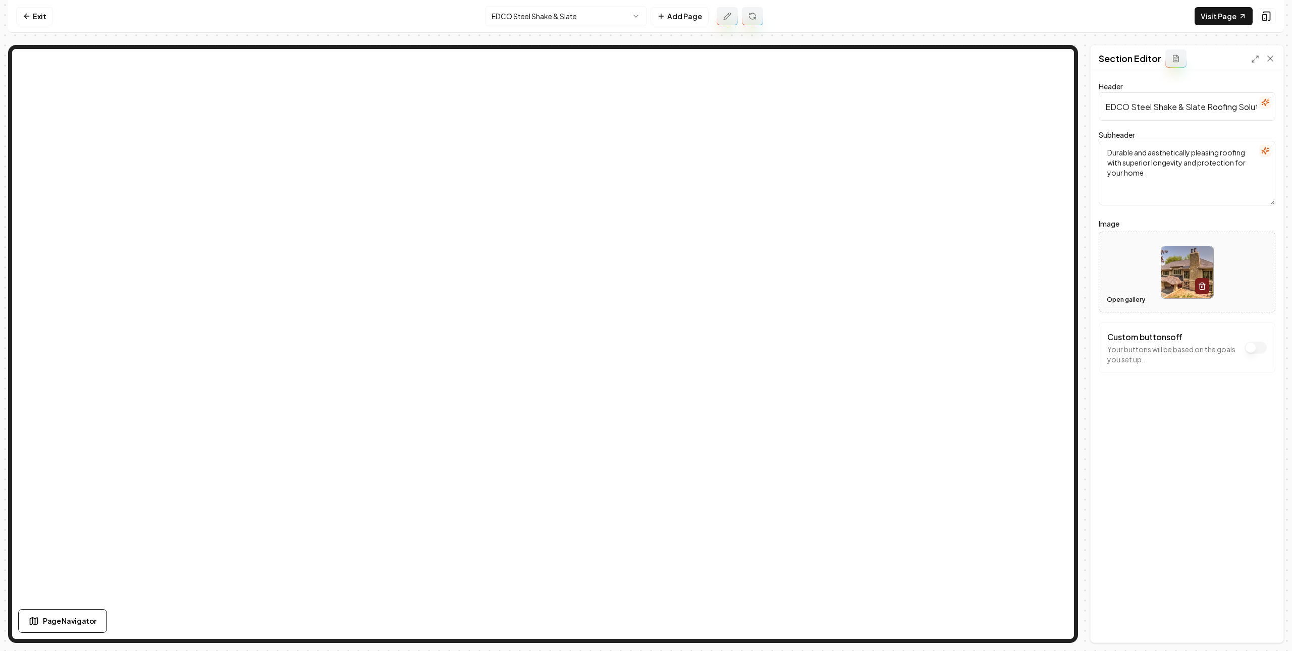
click at [1121, 301] on button "Open gallery" at bounding box center [1125, 300] width 45 height 16
click at [569, 19] on html "Computer Required This feature is only available on a computer. Please switch t…" at bounding box center [646, 325] width 1292 height 651
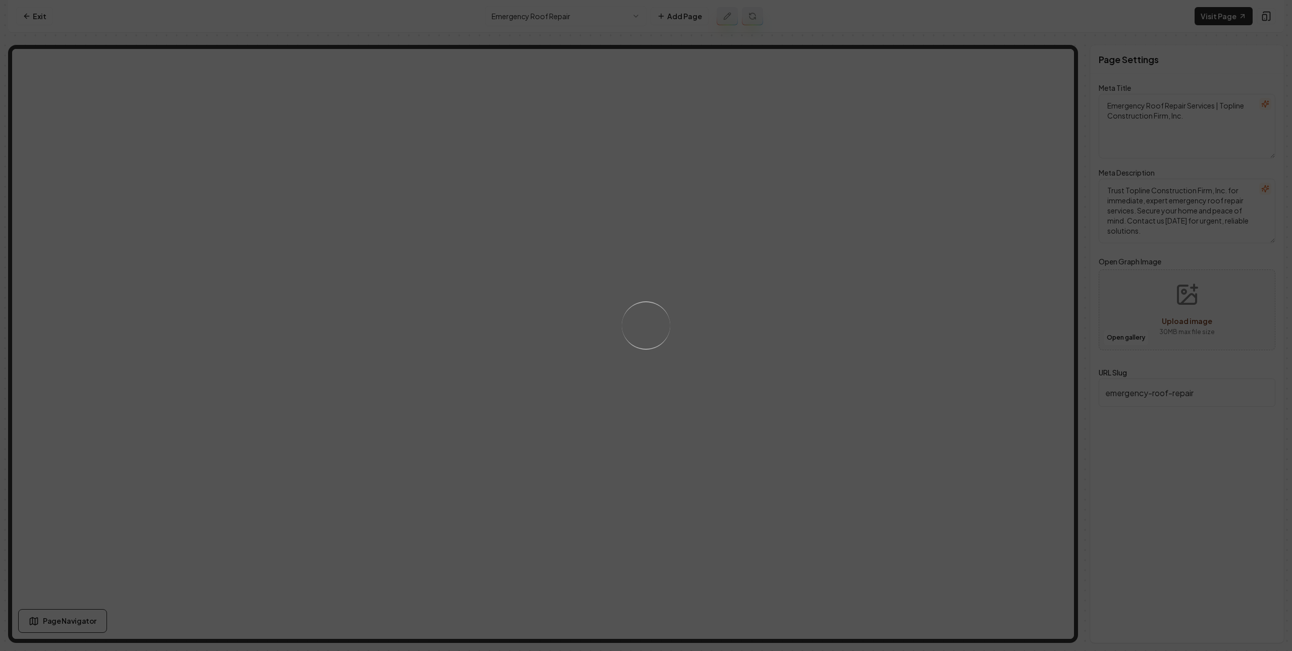
click at [539, 21] on div "Loading..." at bounding box center [646, 325] width 1292 height 651
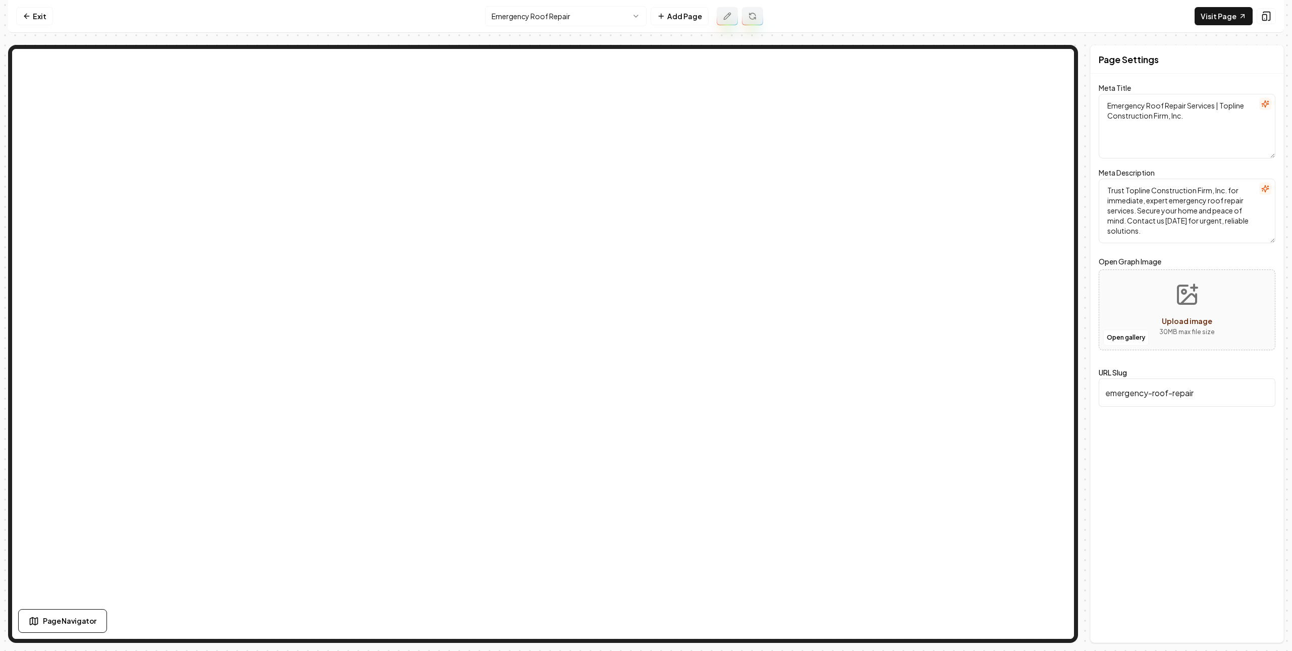
click at [569, 22] on html "Computer Required This feature is only available on a computer. Please switch t…" at bounding box center [646, 325] width 1292 height 651
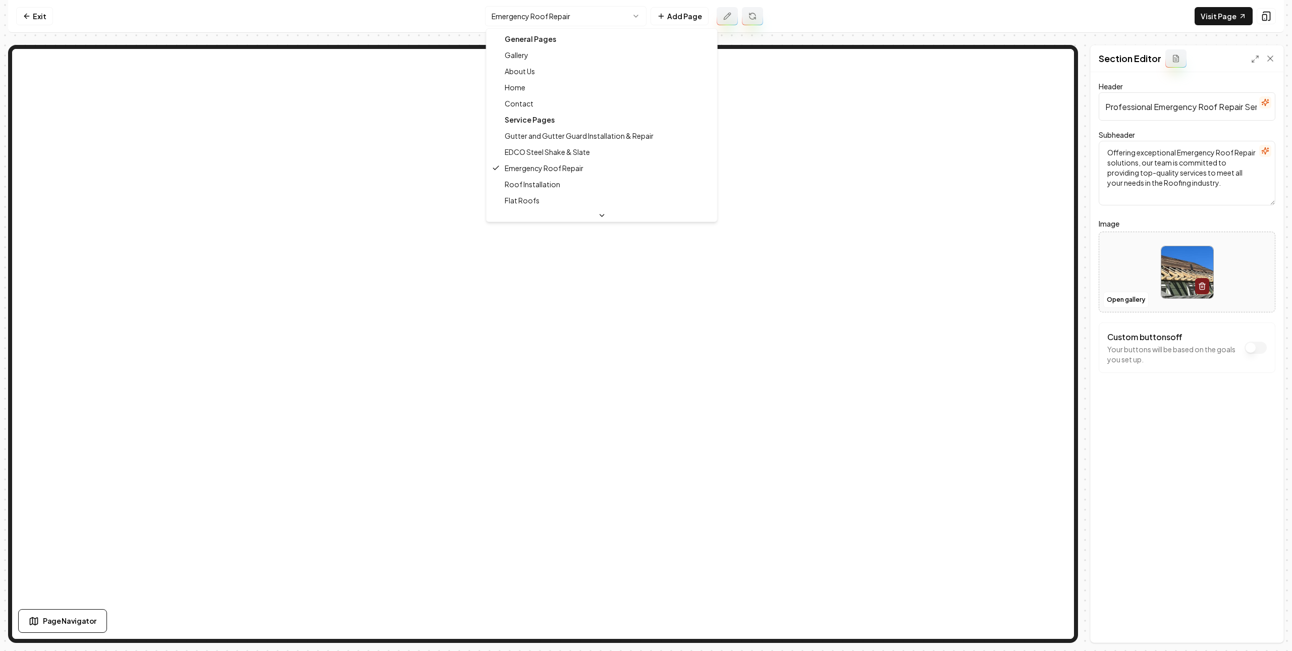
click at [540, 13] on html "Computer Required This feature is only available on a computer. Please switch t…" at bounding box center [646, 325] width 1292 height 651
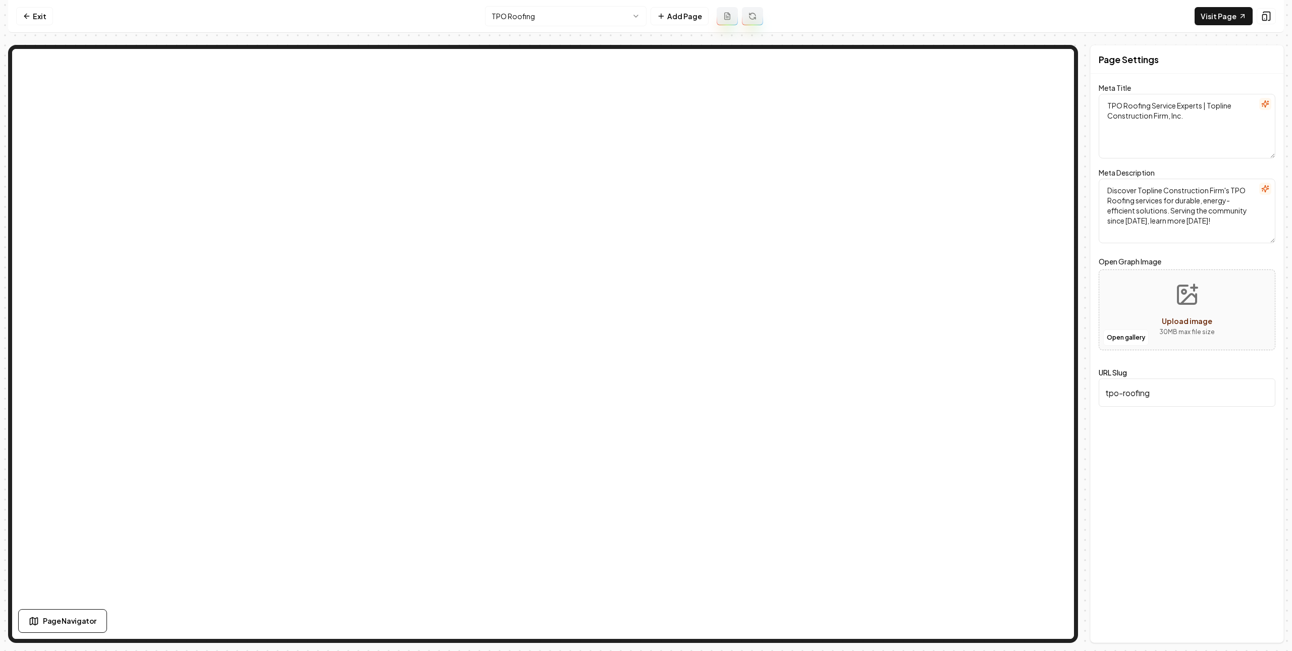
click at [533, 23] on html "Computer Required This feature is only available on a computer. Please switch t…" at bounding box center [646, 325] width 1292 height 651
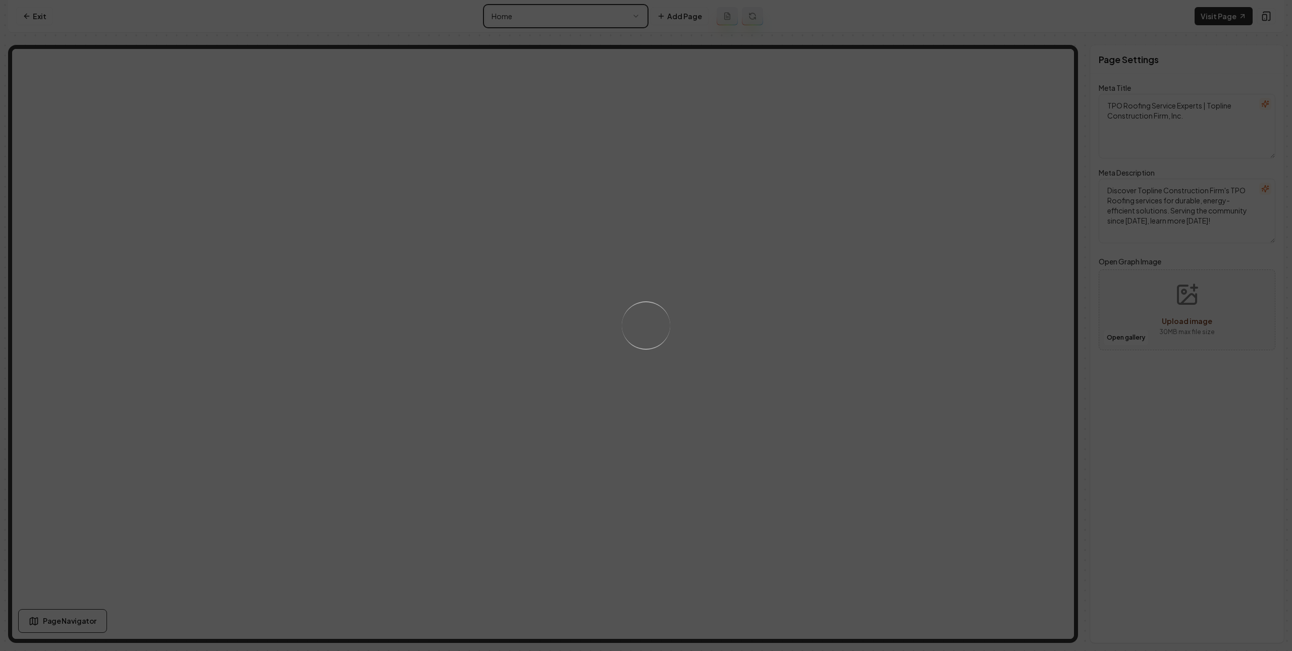
type textarea "Minnesota Roofing Experts - Topline Construction Firm, Inc."
type textarea "Discover Topline Construction, your reliable full-service roofing experts with …"
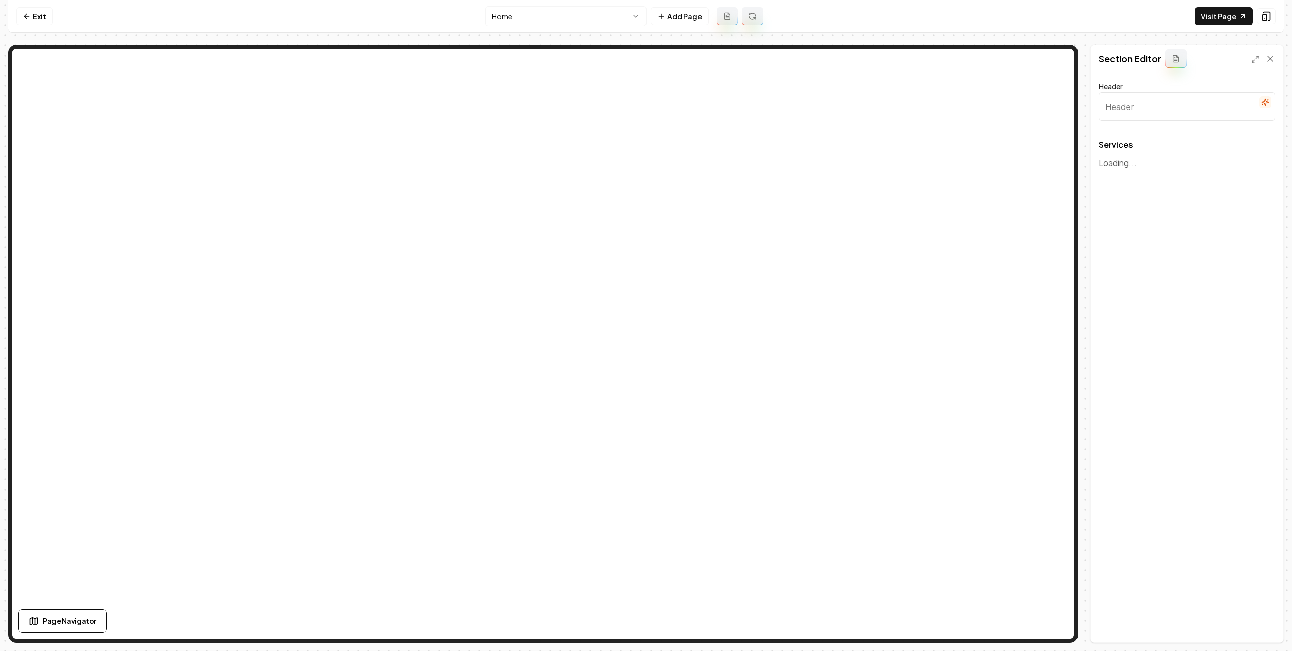
type input "Roofing Solutions for Your Peace of Mind"
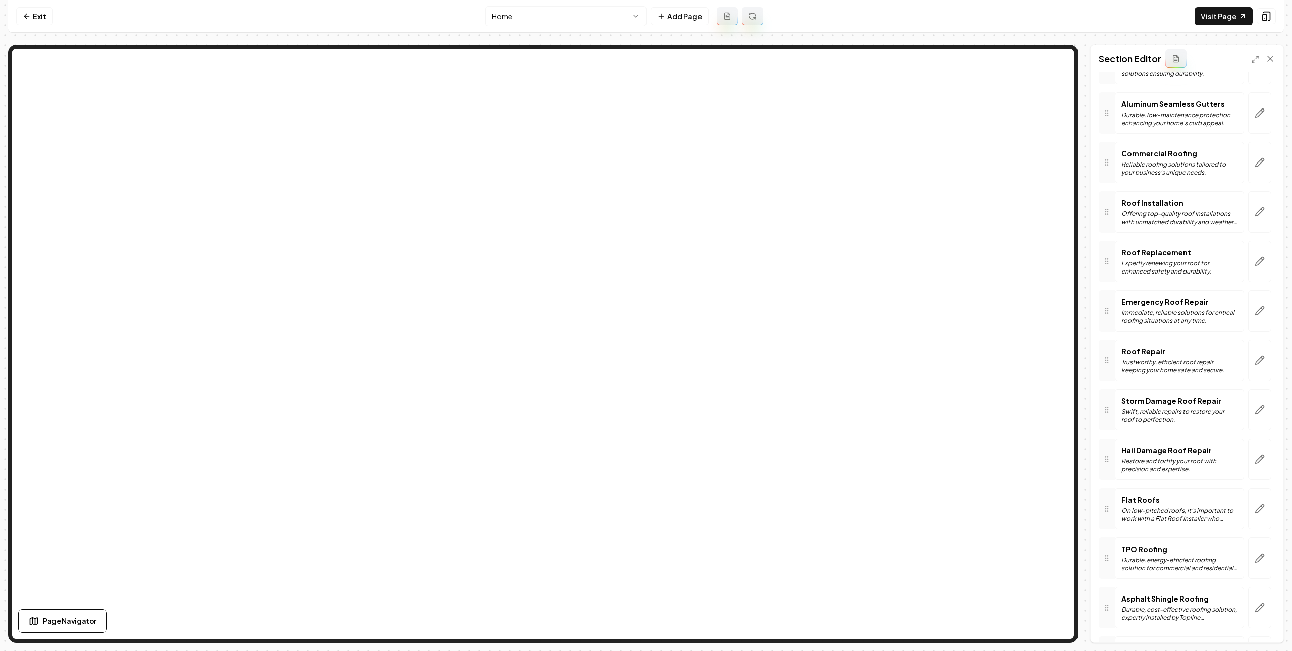
scroll to position [441, 0]
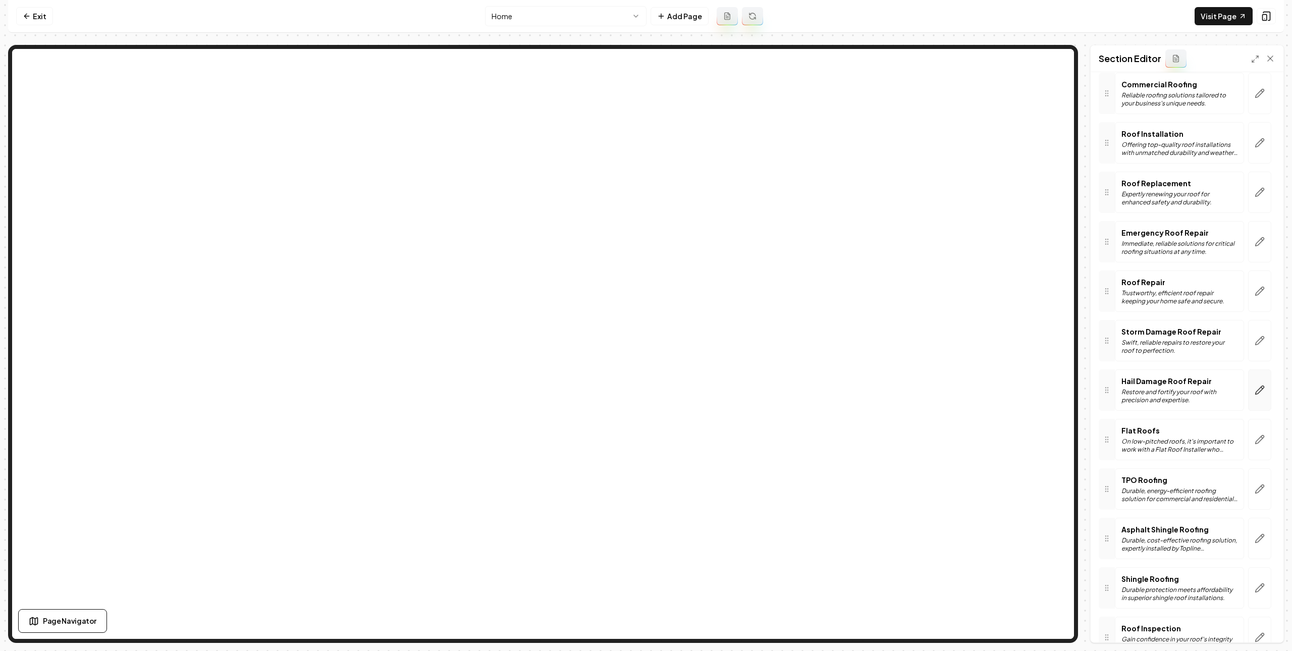
click at [1254, 397] on button "button" at bounding box center [1259, 389] width 23 height 41
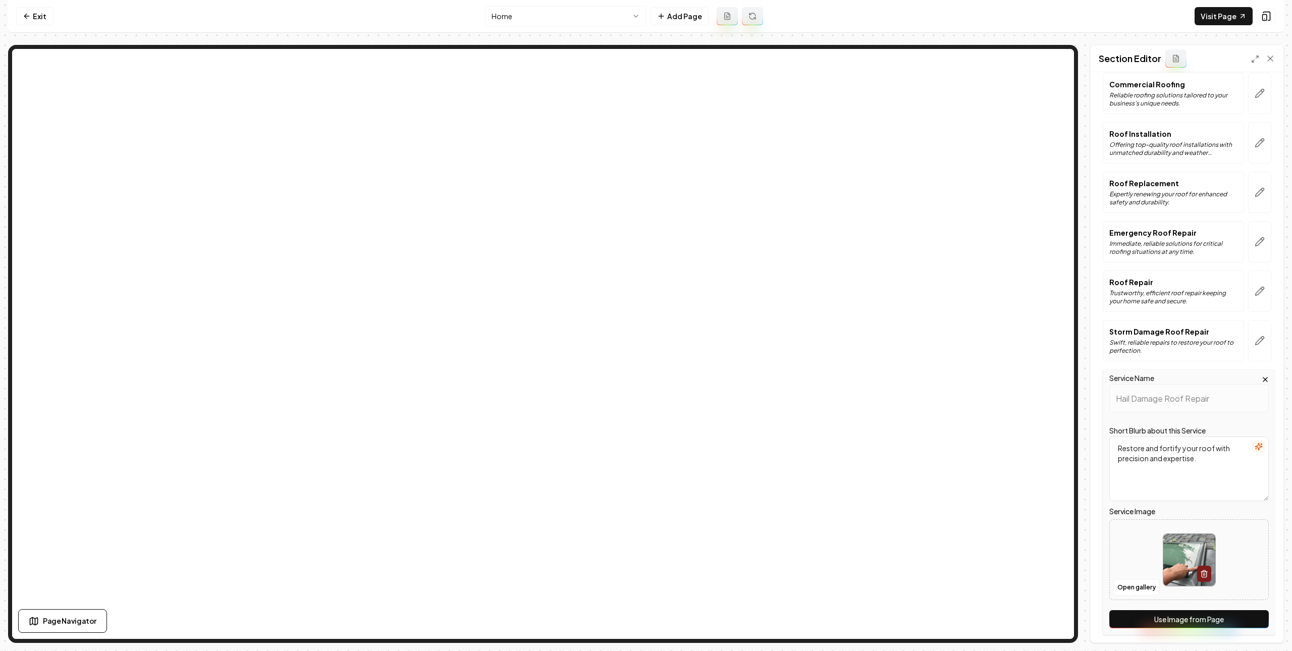
scroll to position [674, 0]
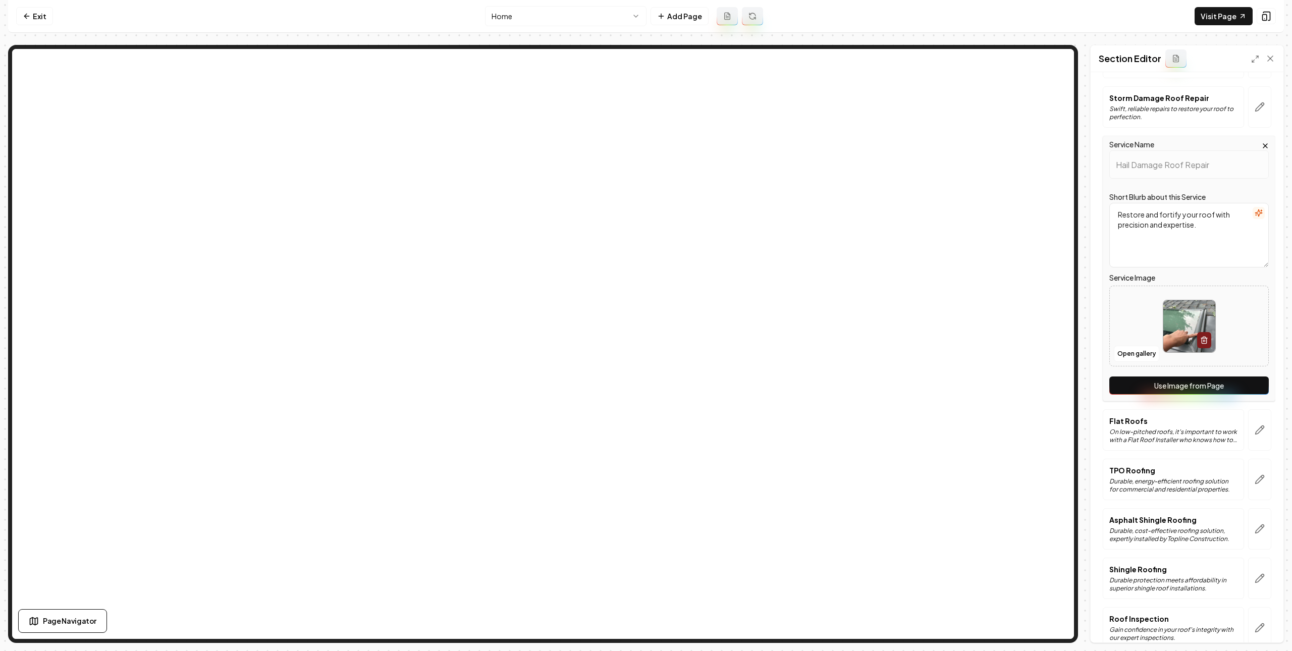
click at [1220, 385] on button "Use Image from Page" at bounding box center [1188, 385] width 159 height 18
click at [1259, 628] on button "Save" at bounding box center [1261, 625] width 30 height 18
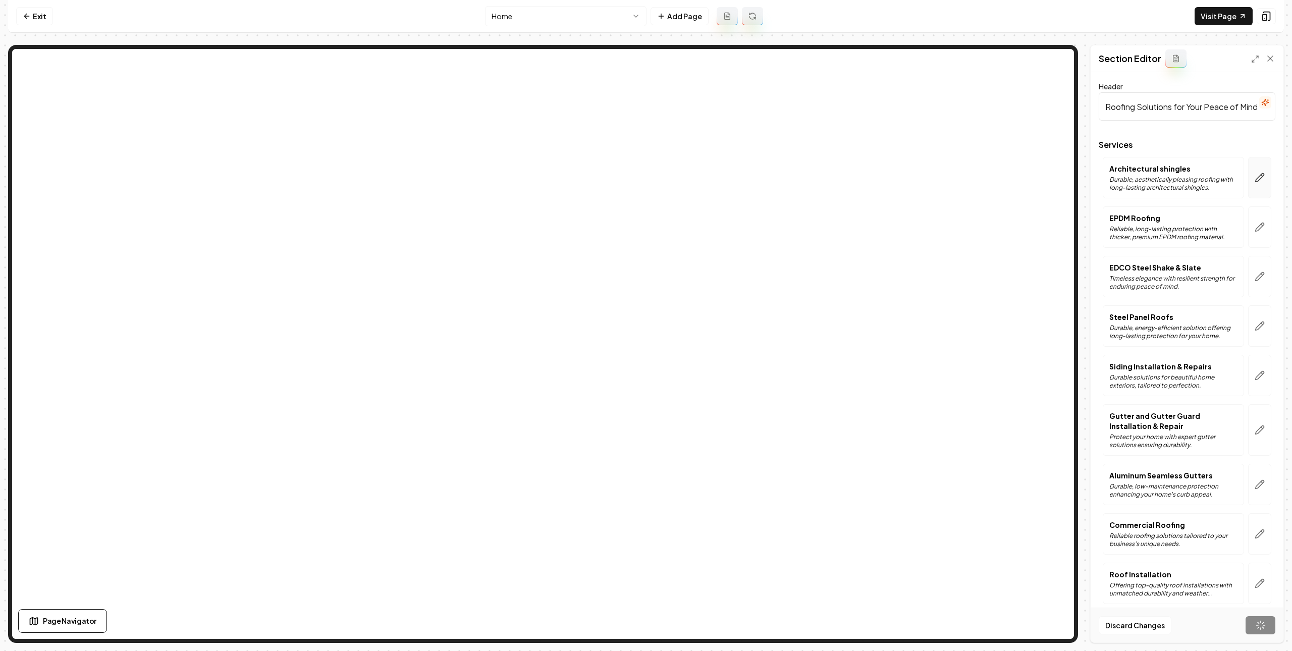
click at [1255, 183] on icon "button" at bounding box center [1260, 178] width 10 height 10
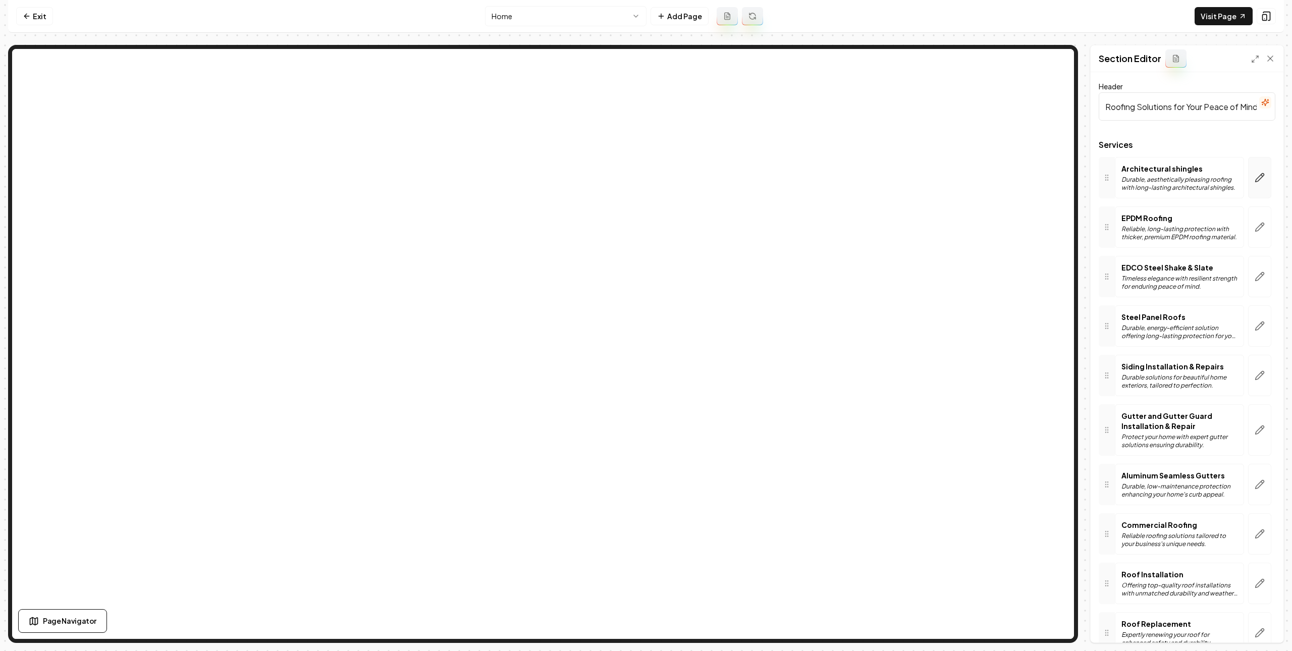
click at [1250, 183] on button "button" at bounding box center [1259, 177] width 23 height 41
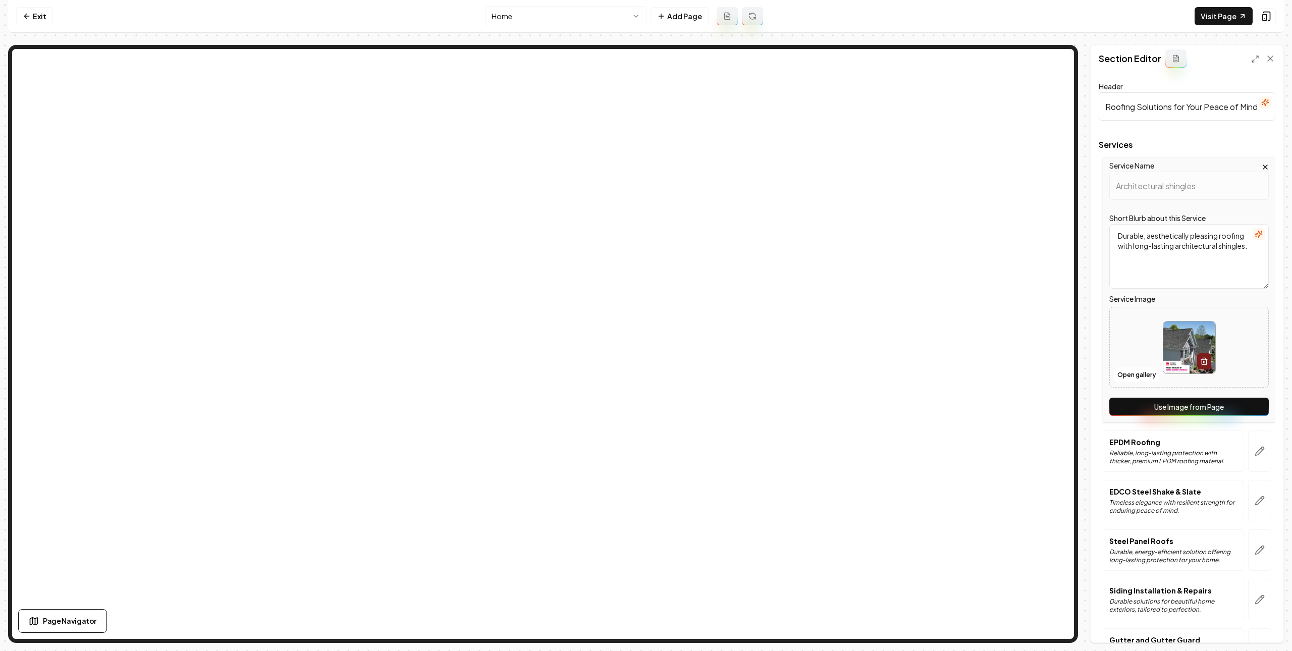
click at [1195, 412] on button "Use Image from Page" at bounding box center [1188, 407] width 159 height 18
click at [1255, 450] on icon "button" at bounding box center [1260, 451] width 10 height 10
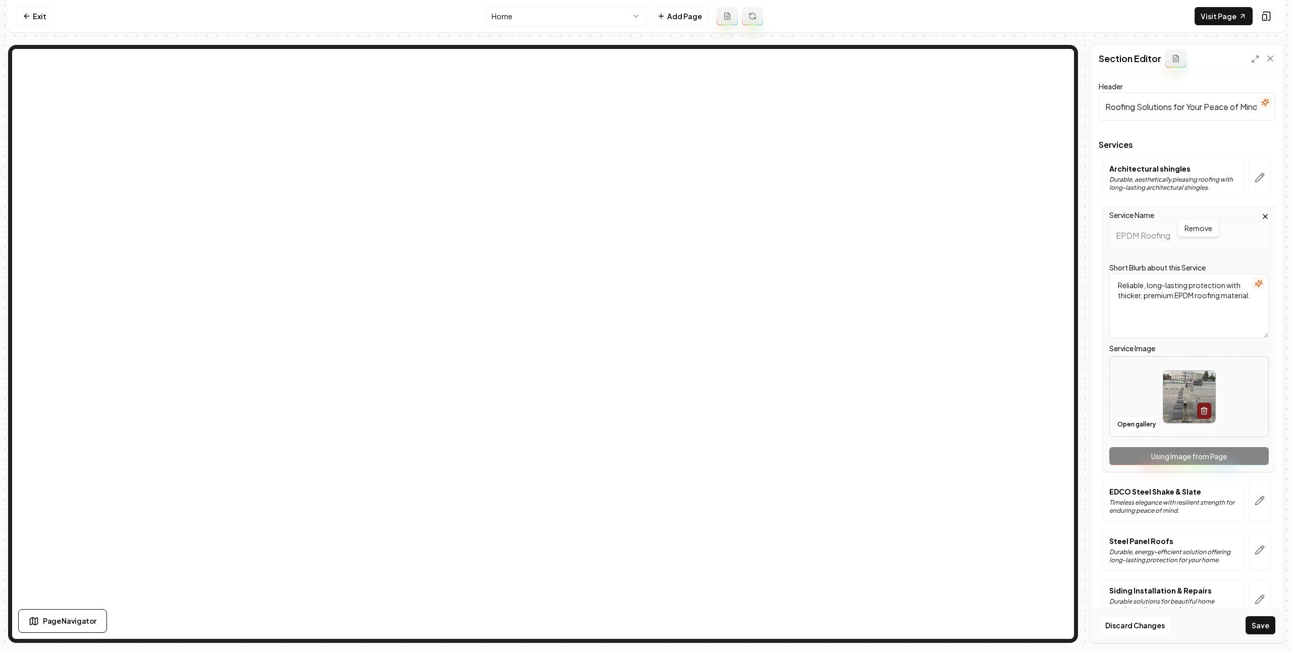
scroll to position [271, 0]
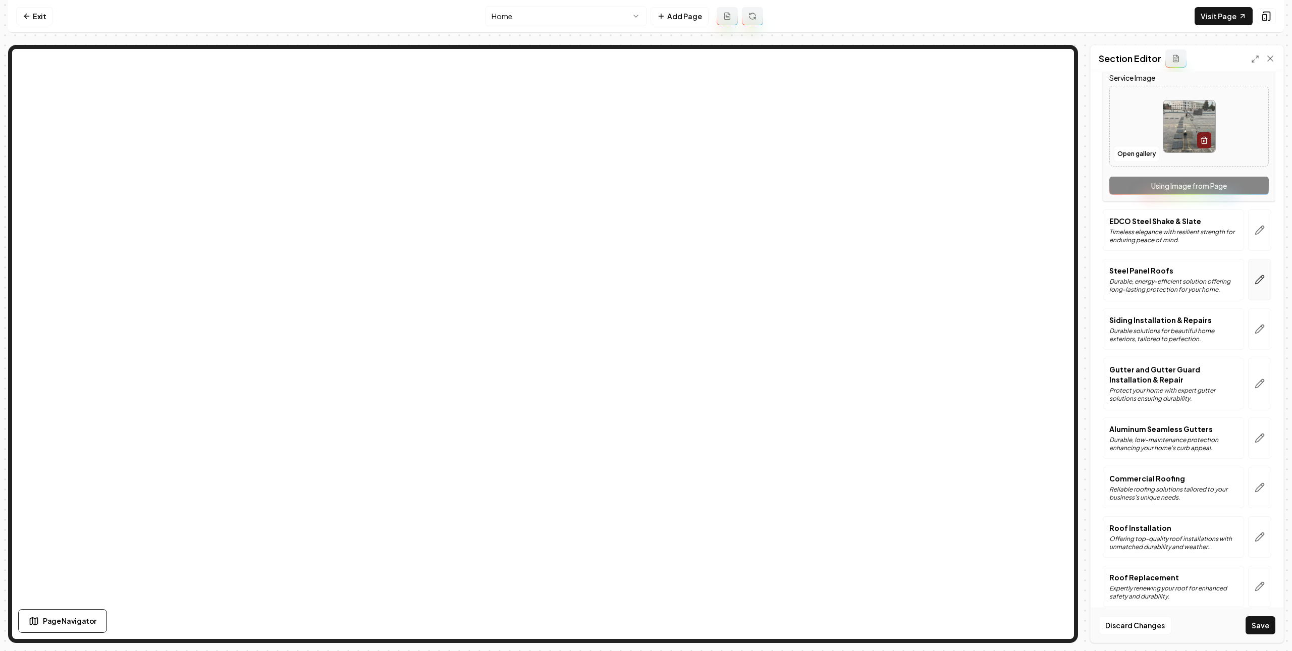
click at [1255, 291] on button "button" at bounding box center [1259, 279] width 23 height 41
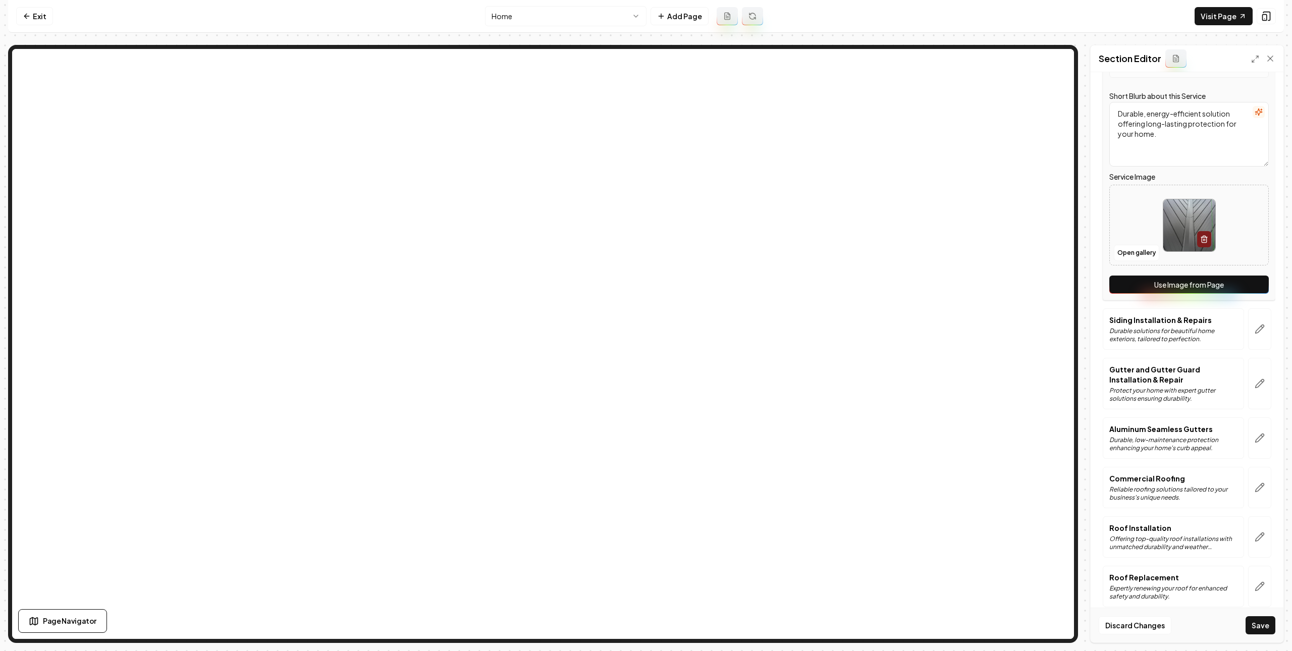
click at [1223, 286] on button "Use Image from Page" at bounding box center [1188, 285] width 159 height 18
click at [1203, 285] on button "Use Image from Page" at bounding box center [1188, 285] width 159 height 18
click at [1248, 325] on button "button" at bounding box center [1259, 328] width 23 height 41
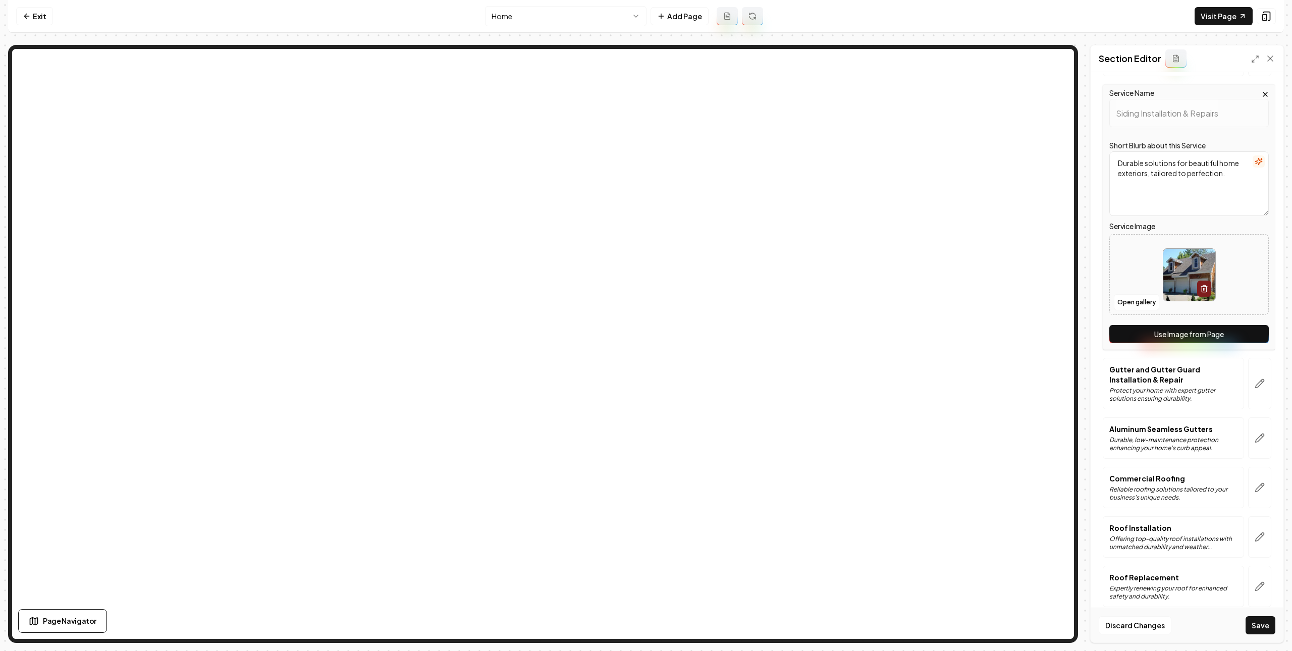
click at [1225, 334] on button "Use Image from Page" at bounding box center [1188, 334] width 159 height 18
click at [1225, 335] on button "Use Image from Page" at bounding box center [1188, 334] width 159 height 18
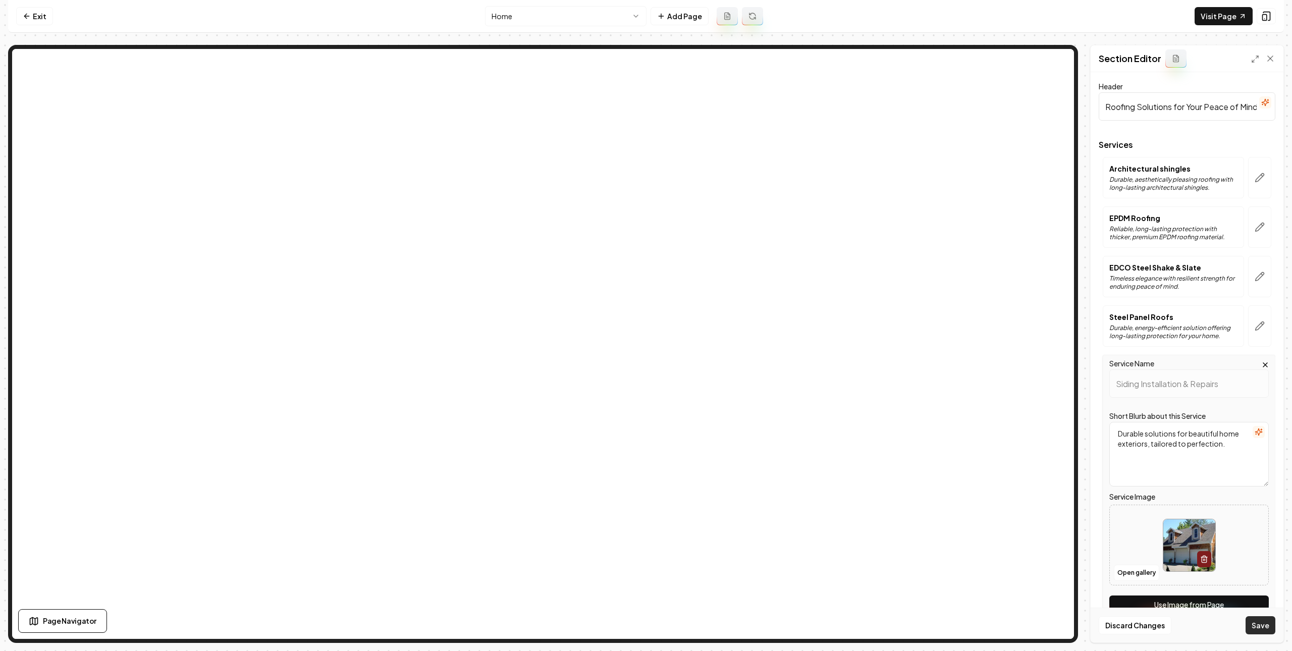
click at [1270, 618] on button "Save" at bounding box center [1261, 625] width 30 height 18
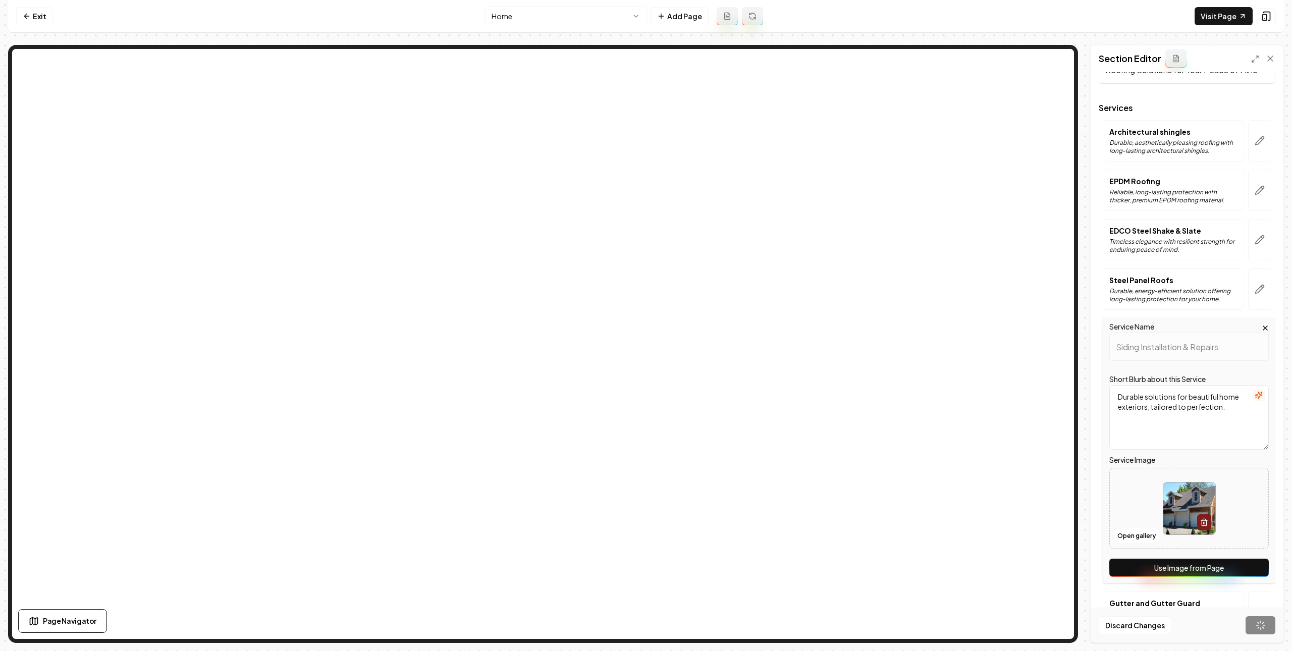
scroll to position [120, 0]
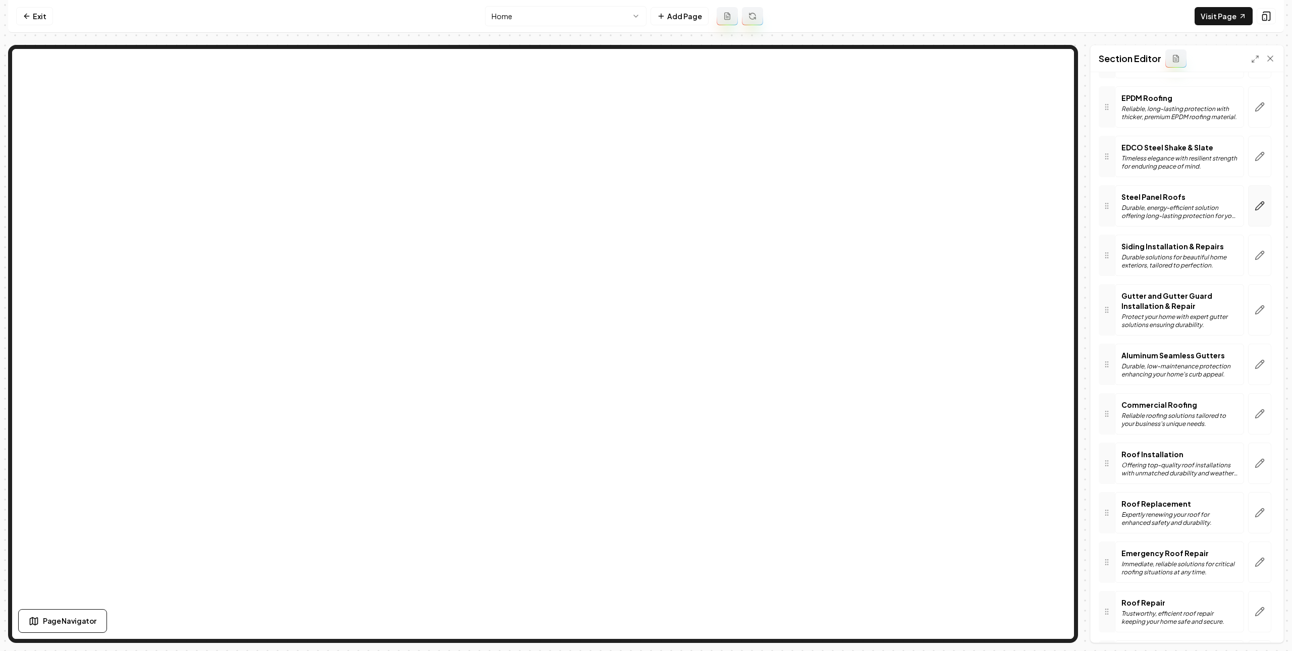
click at [1249, 214] on button "button" at bounding box center [1259, 205] width 23 height 41
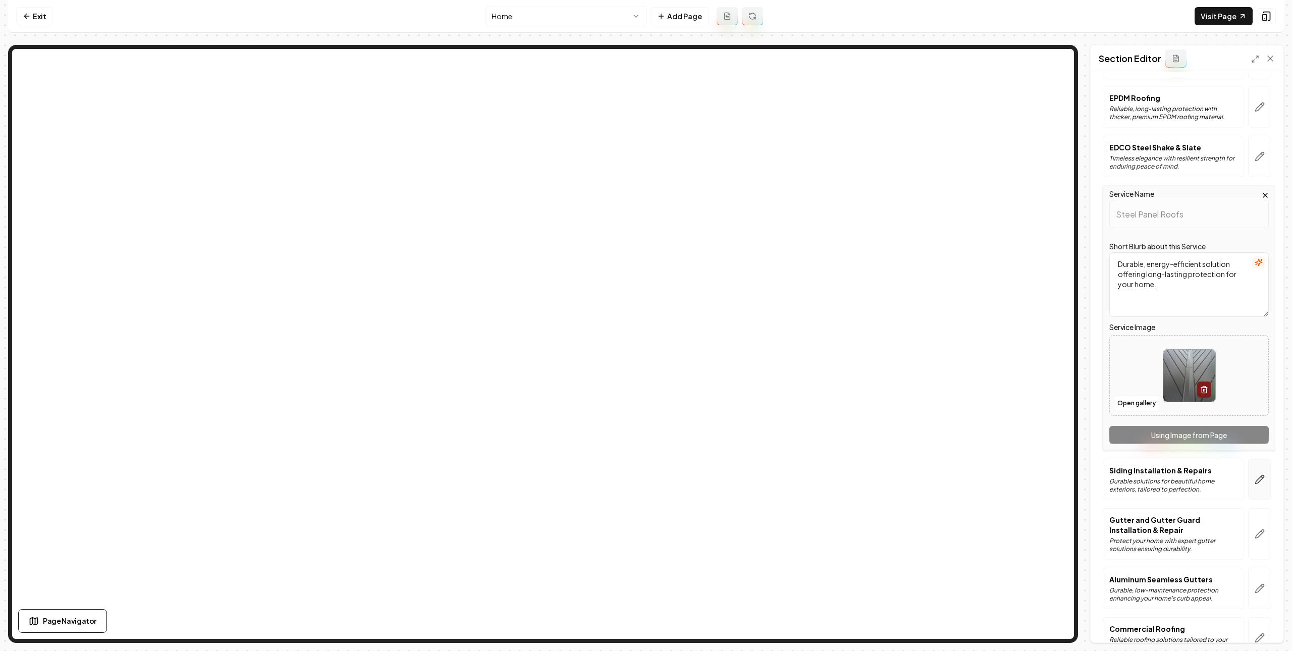
click at [1248, 470] on button "button" at bounding box center [1259, 479] width 23 height 41
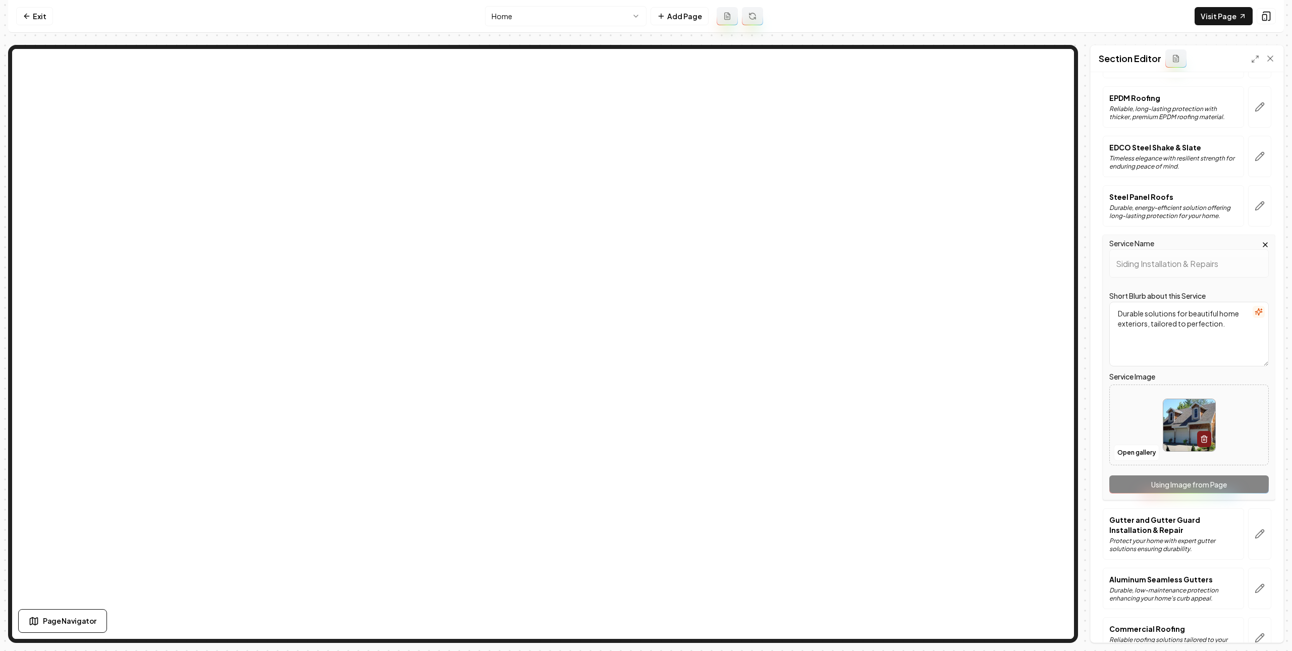
scroll to position [323, 0]
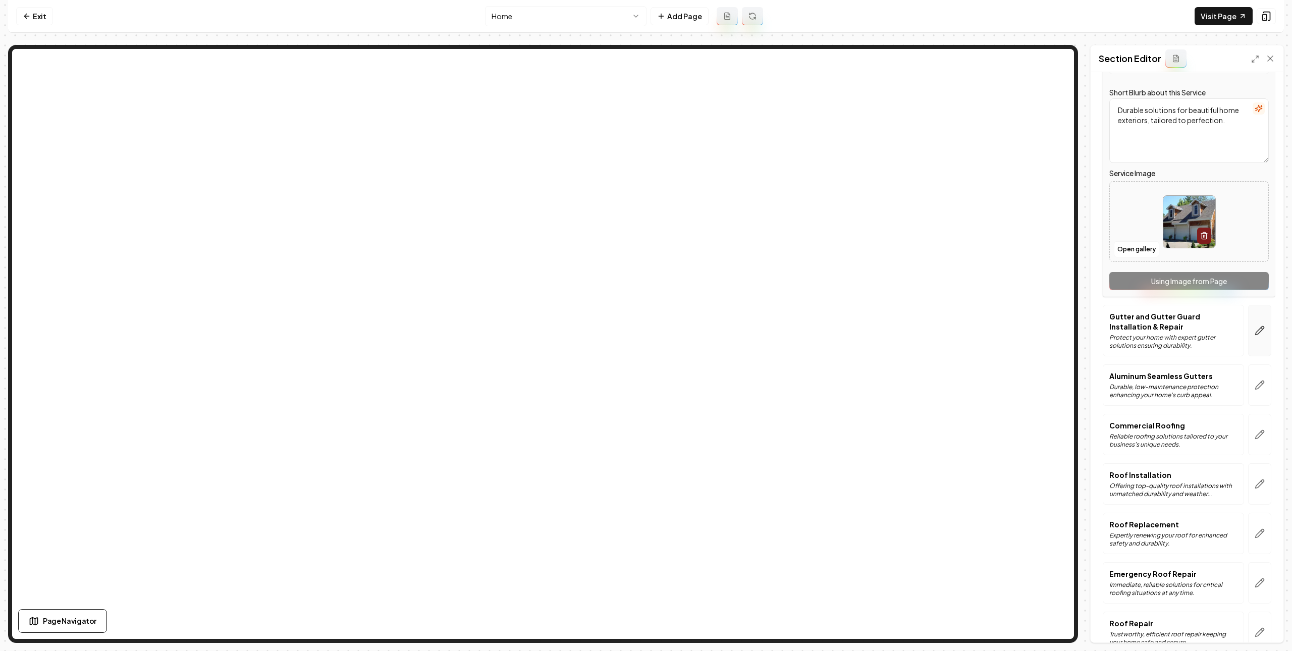
click at [1248, 321] on button "button" at bounding box center [1259, 330] width 23 height 51
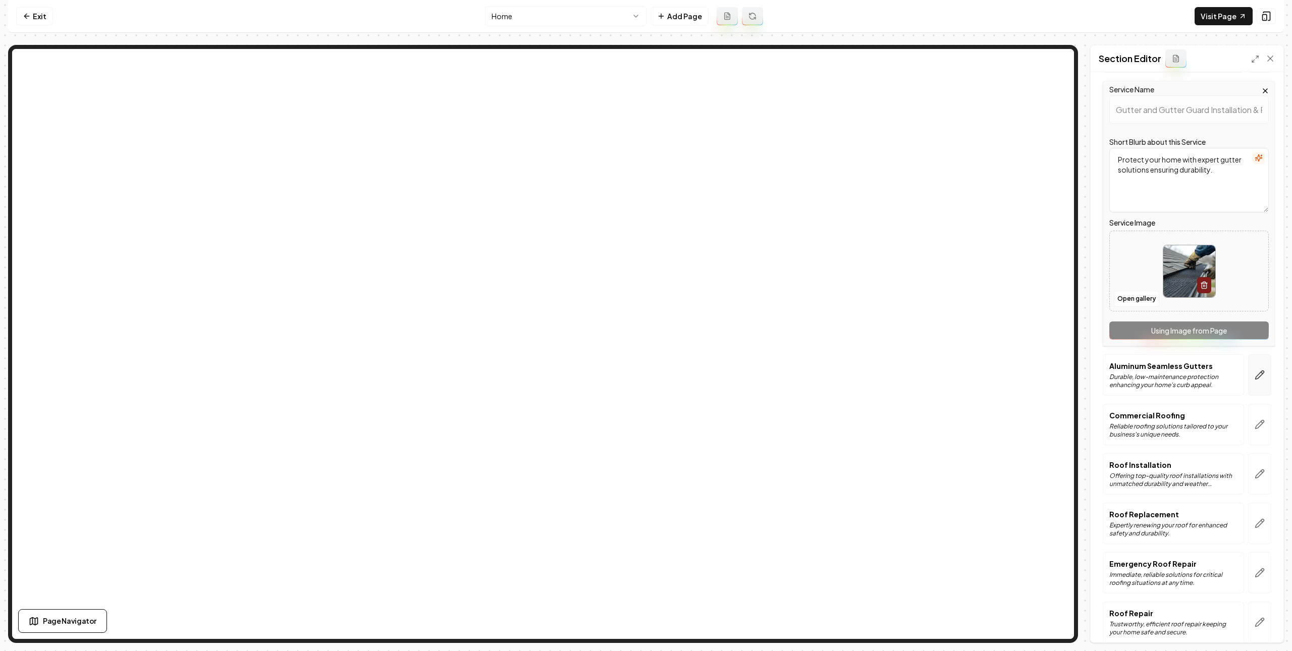
click at [1249, 385] on button "button" at bounding box center [1259, 374] width 23 height 41
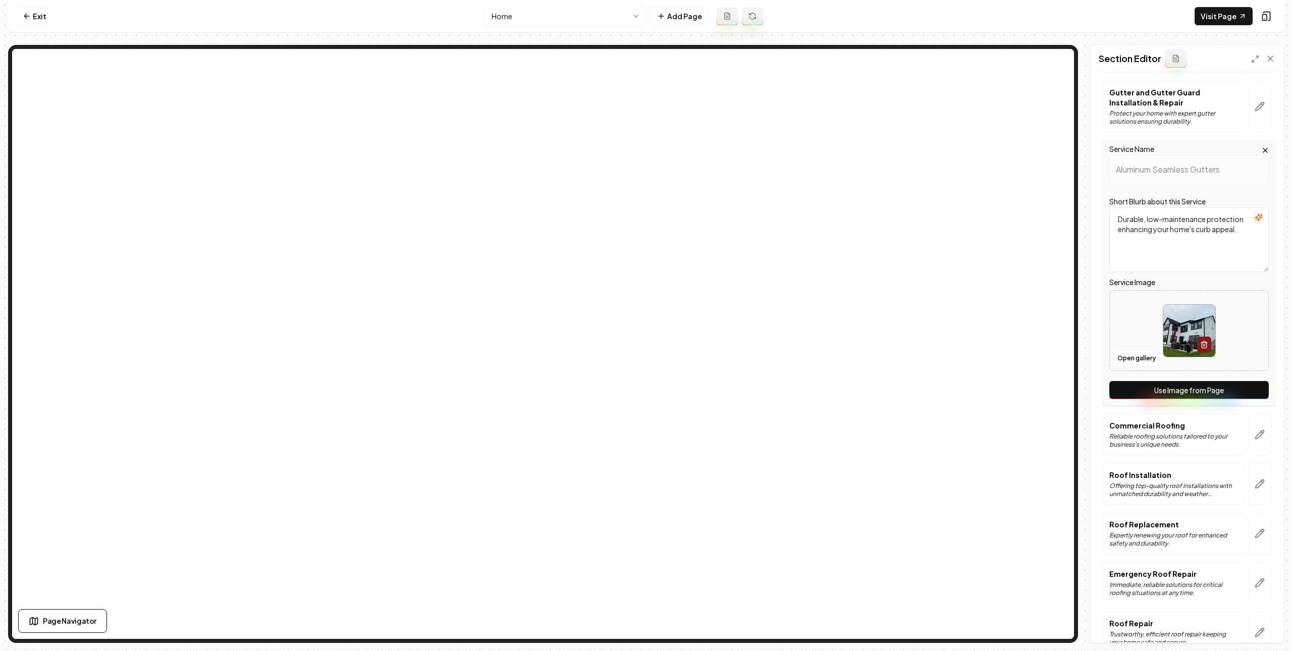
click at [1229, 388] on button "Use Image from Page" at bounding box center [1188, 390] width 159 height 18
drag, startPoint x: 1206, startPoint y: 400, endPoint x: 1252, endPoint y: 441, distance: 62.2
click at [1208, 399] on button "Use Image from Page" at bounding box center [1188, 390] width 159 height 18
click at [1254, 443] on button "button" at bounding box center [1259, 434] width 23 height 41
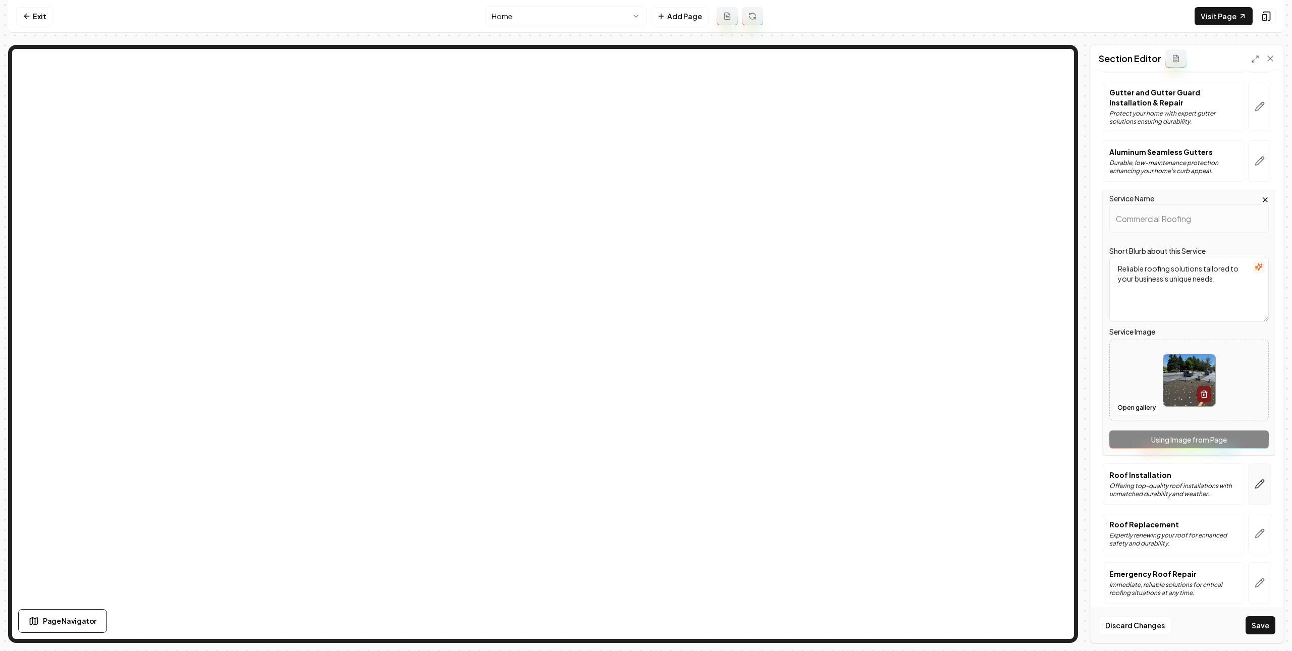
click at [1255, 488] on icon "button" at bounding box center [1260, 484] width 10 height 10
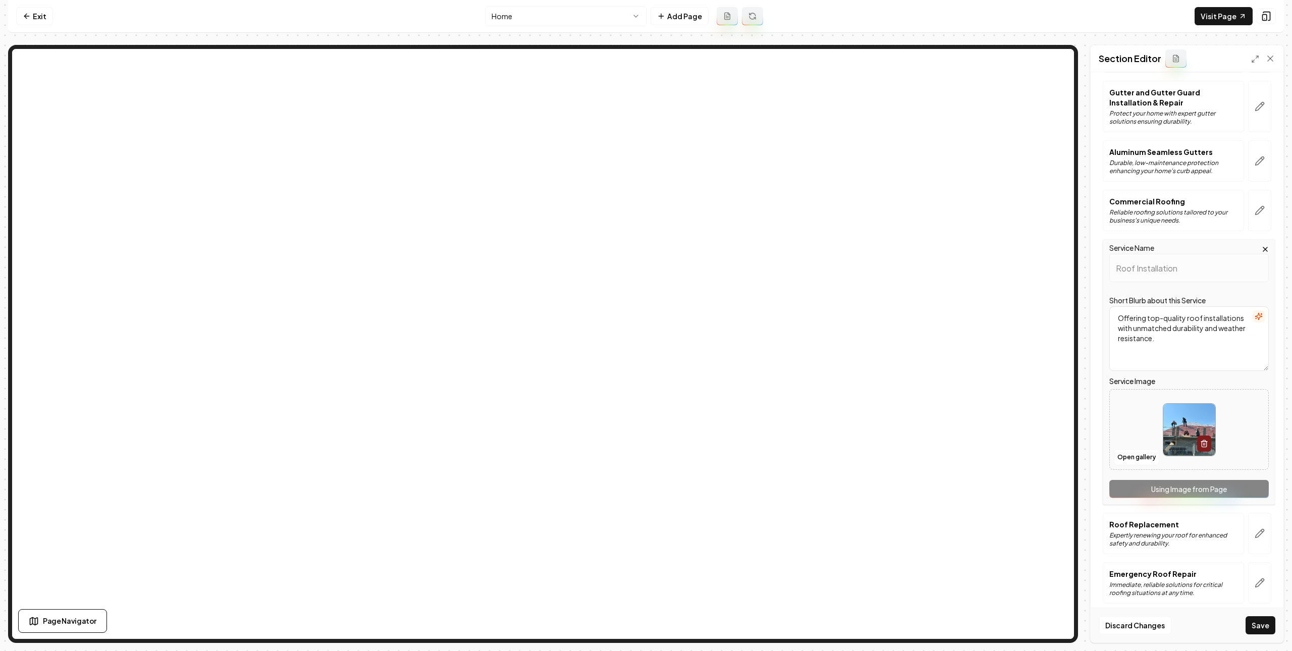
click at [1248, 523] on button "button" at bounding box center [1259, 533] width 23 height 41
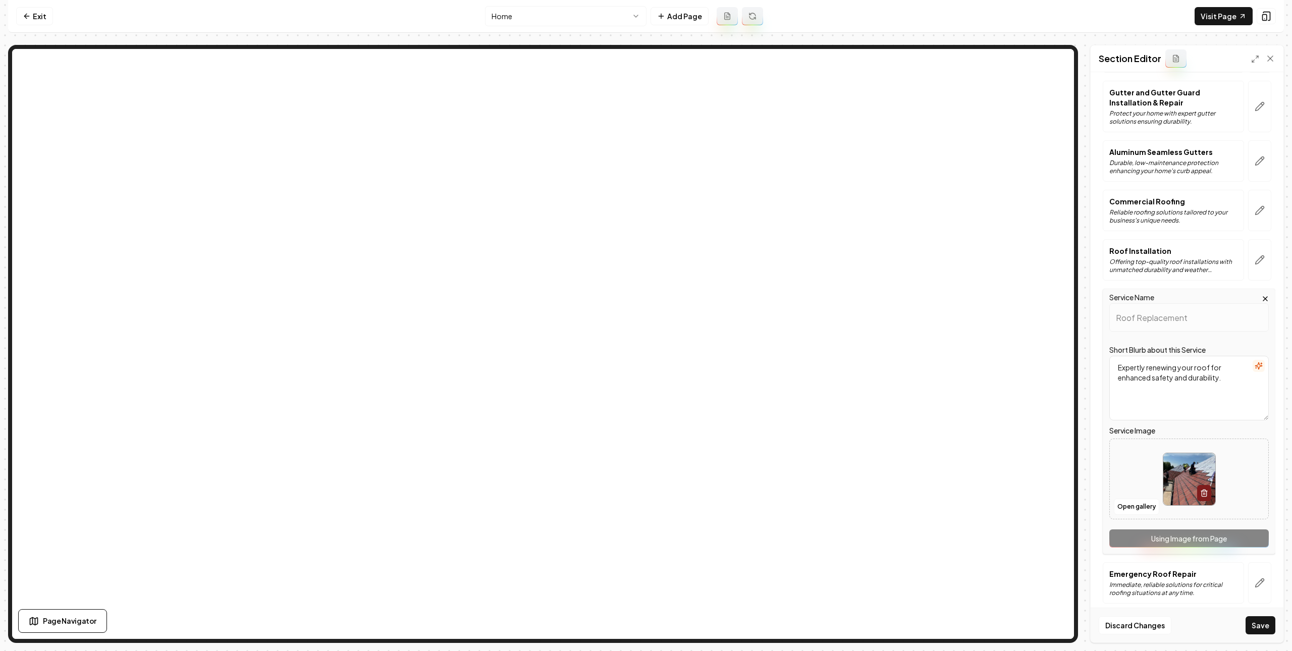
scroll to position [466, 0]
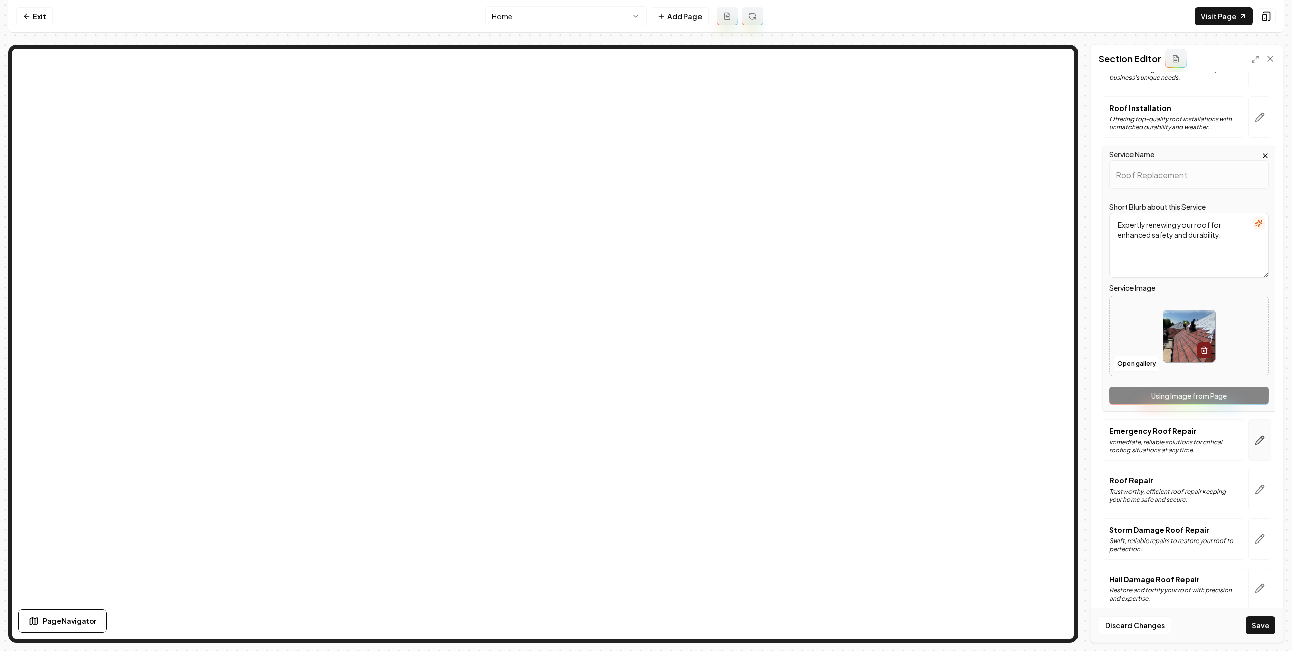
click at [1255, 444] on icon "button" at bounding box center [1260, 440] width 10 height 10
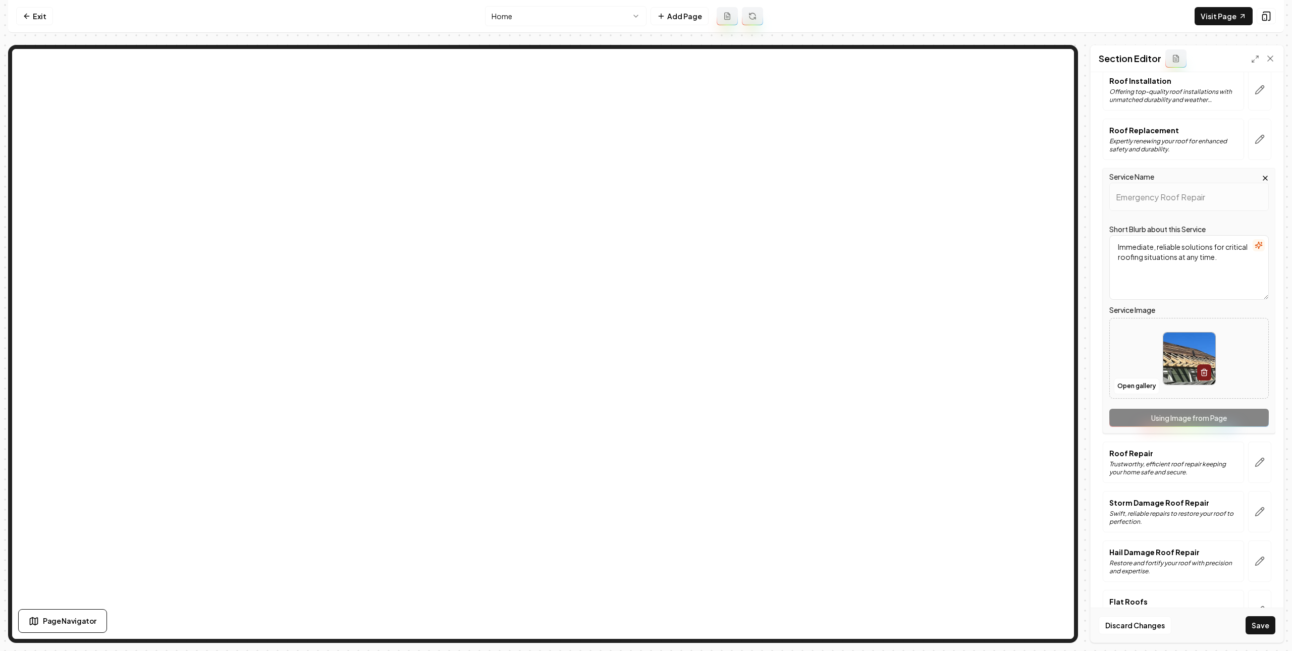
scroll to position [528, 0]
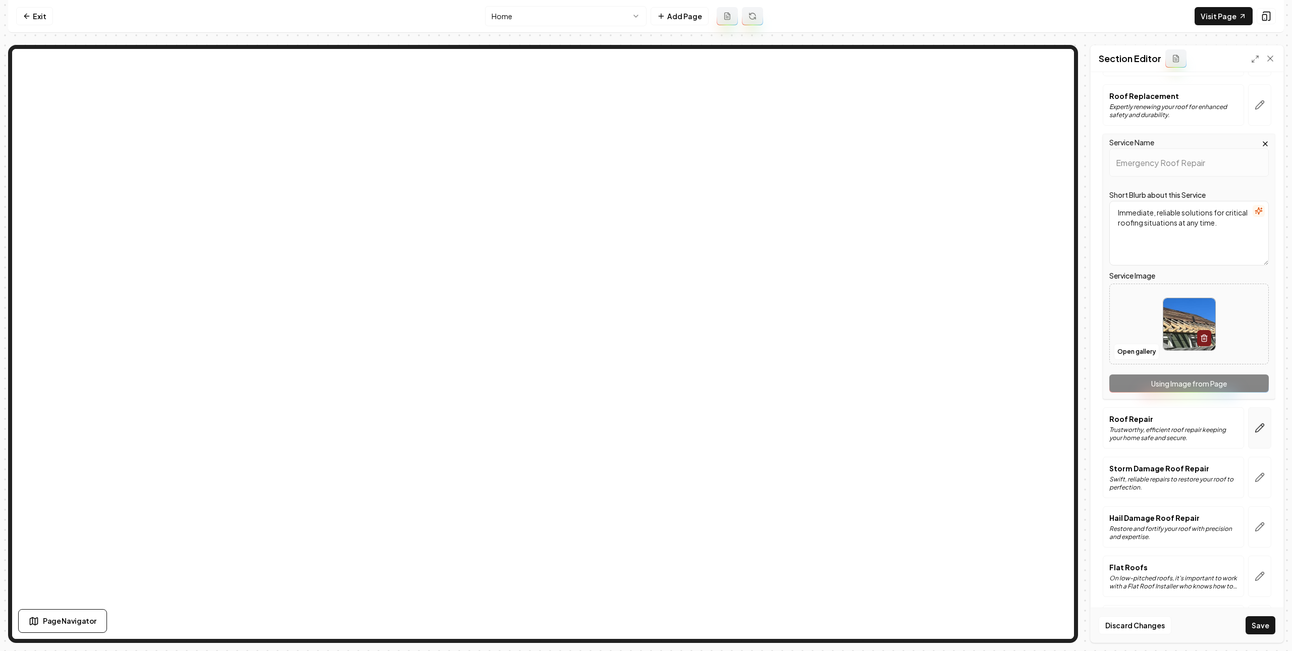
click at [1256, 428] on icon "button" at bounding box center [1260, 428] width 9 height 9
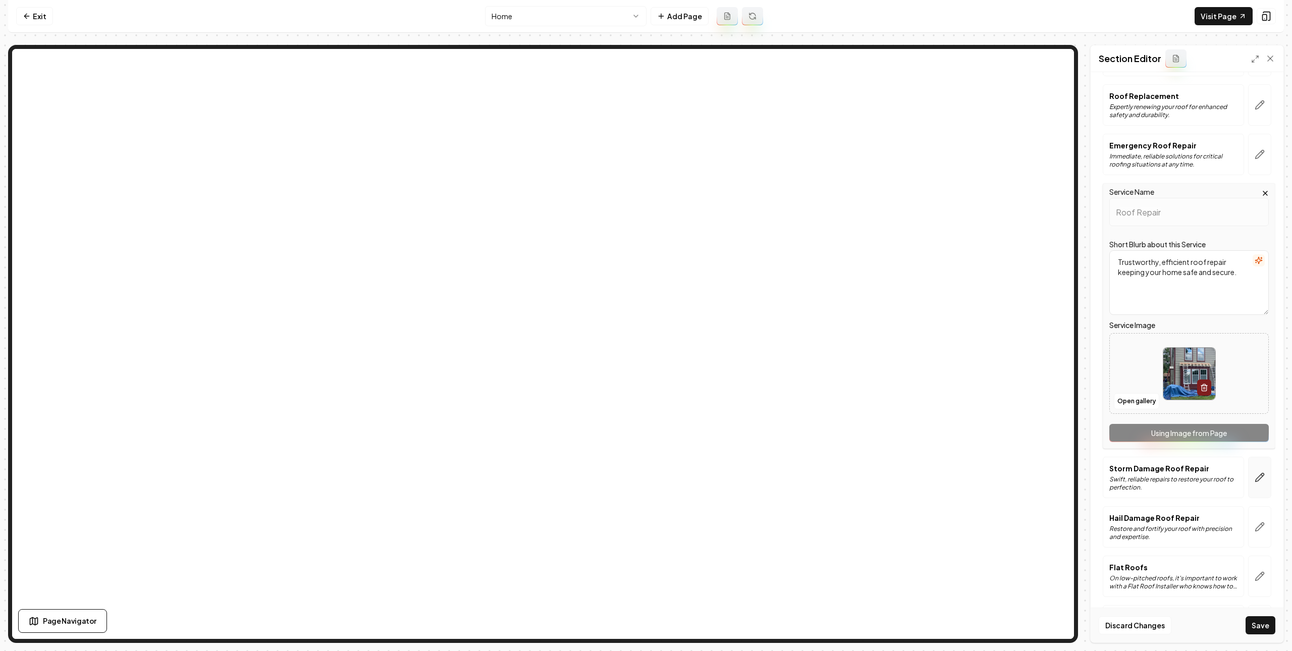
click at [1253, 476] on button "button" at bounding box center [1259, 477] width 23 height 41
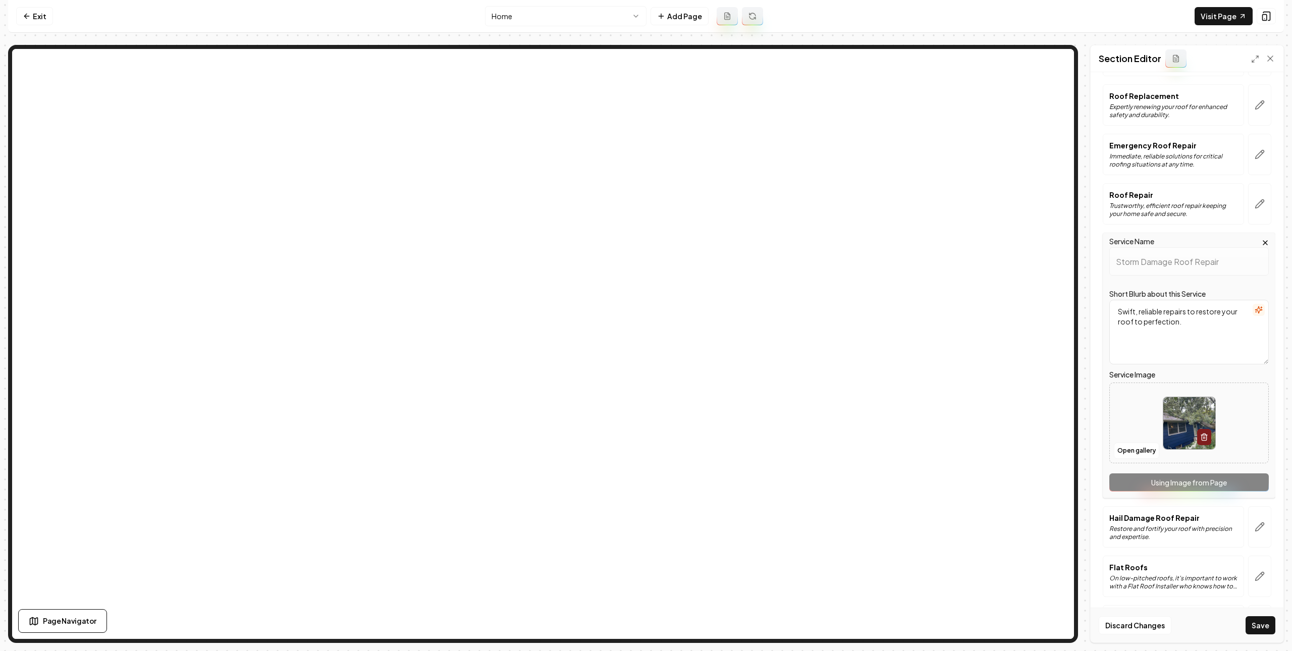
scroll to position [673, 0]
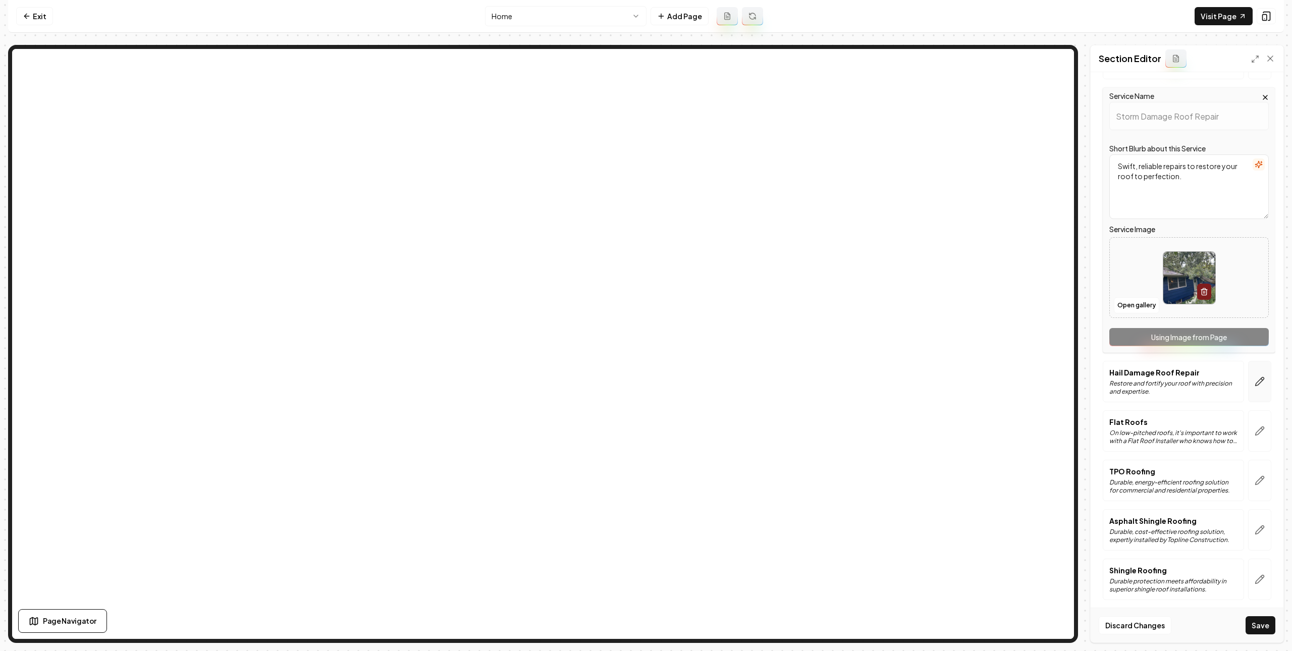
click at [1257, 381] on button "button" at bounding box center [1259, 381] width 23 height 41
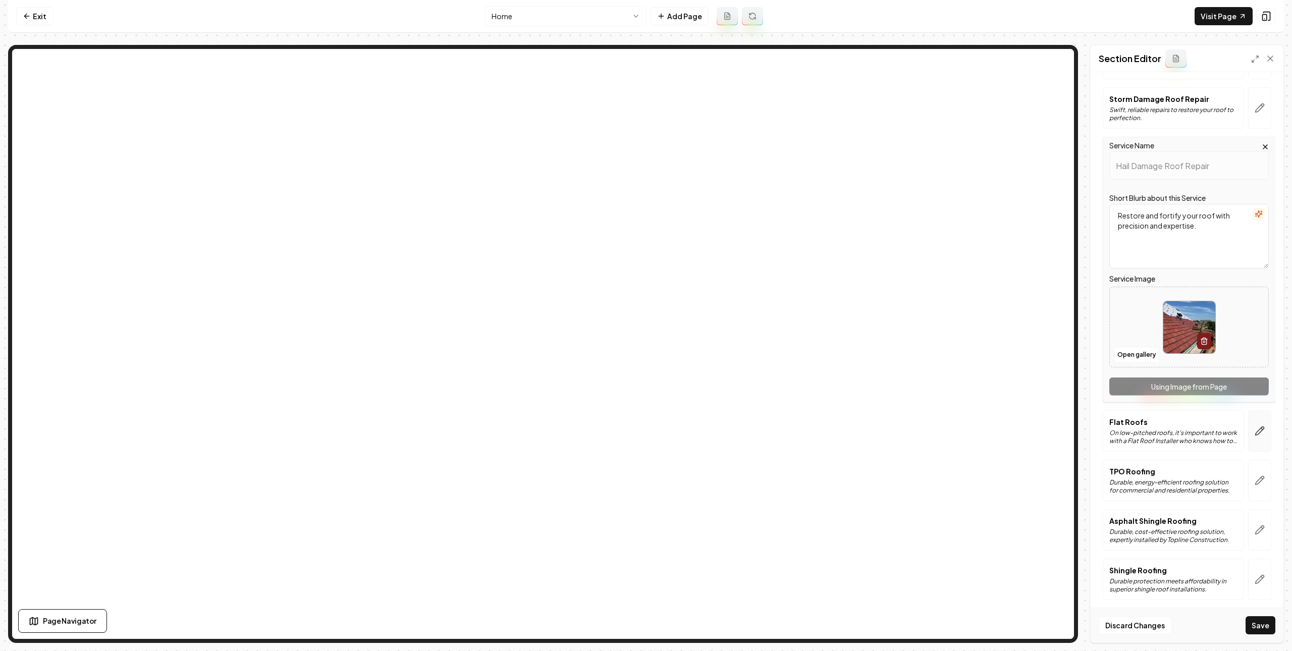
click at [1255, 436] on icon "button" at bounding box center [1260, 431] width 10 height 10
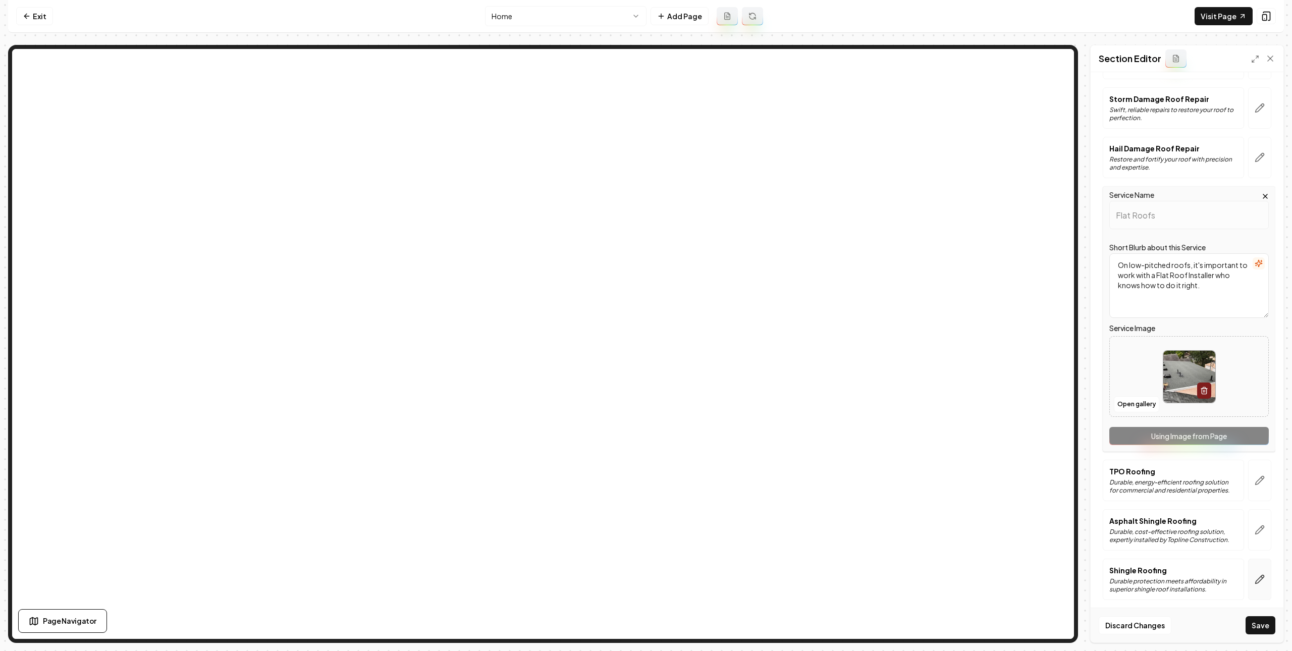
scroll to position [836, 0]
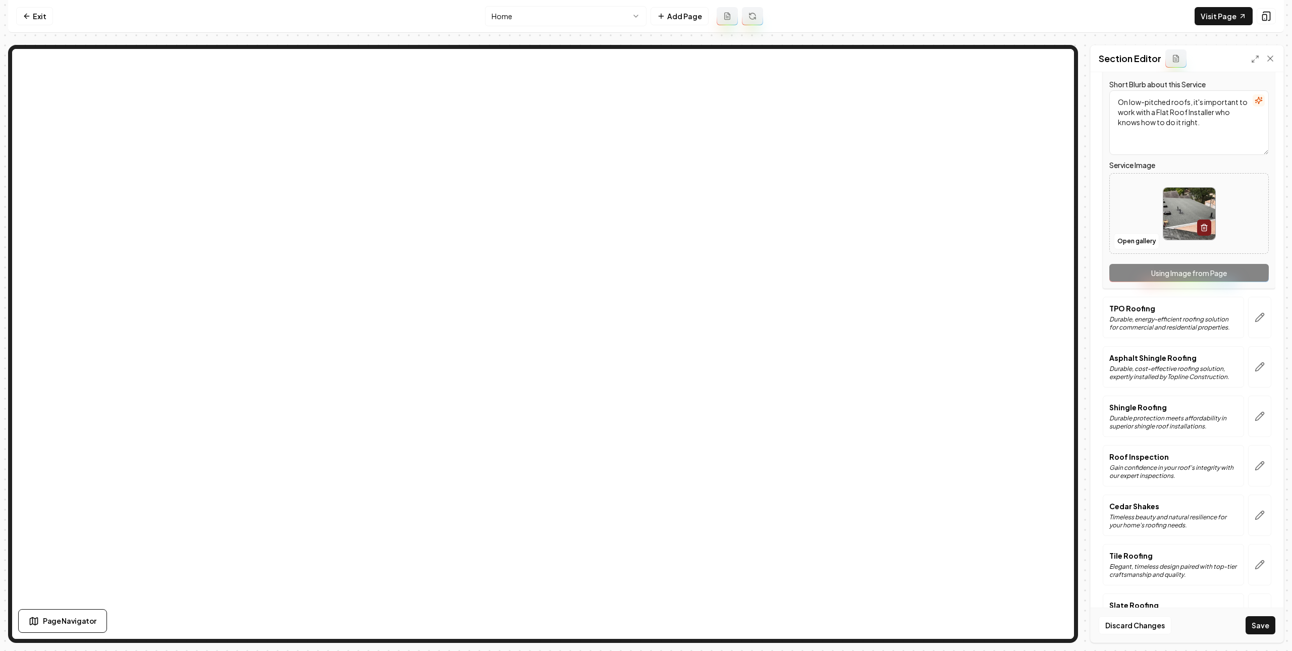
drag, startPoint x: 1253, startPoint y: 328, endPoint x: 1259, endPoint y: 337, distance: 11.1
click at [1255, 322] on icon "button" at bounding box center [1260, 317] width 10 height 10
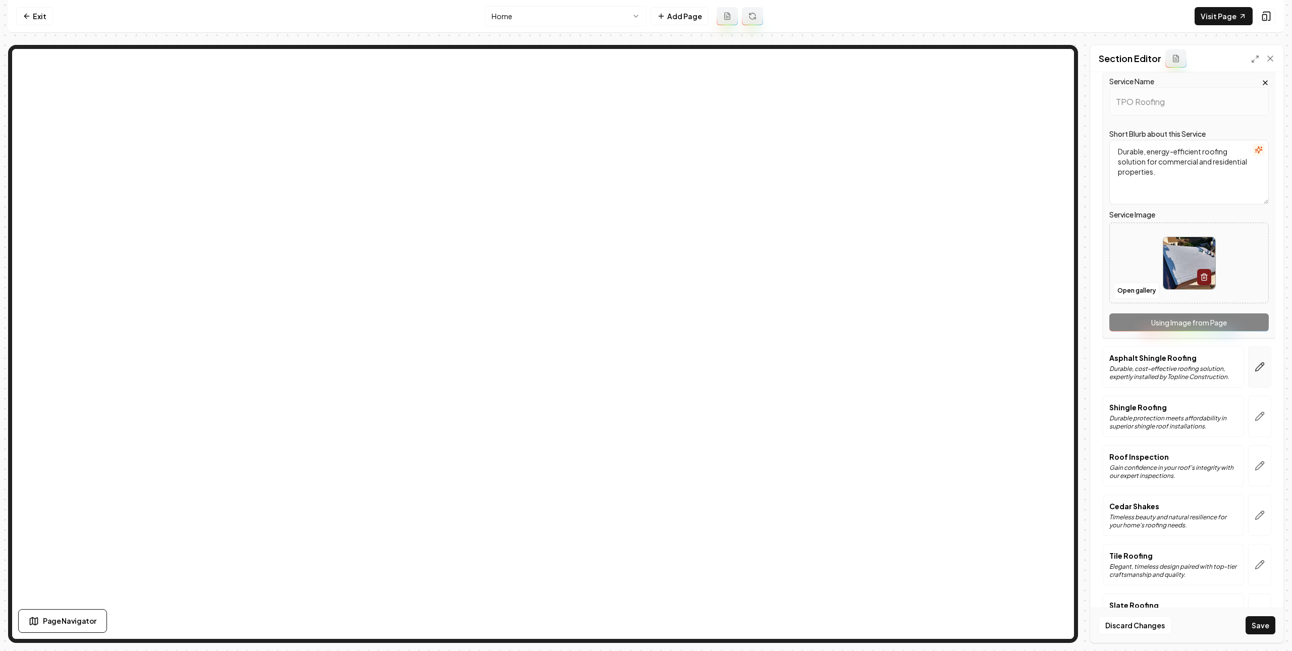
scroll to position [932, 0]
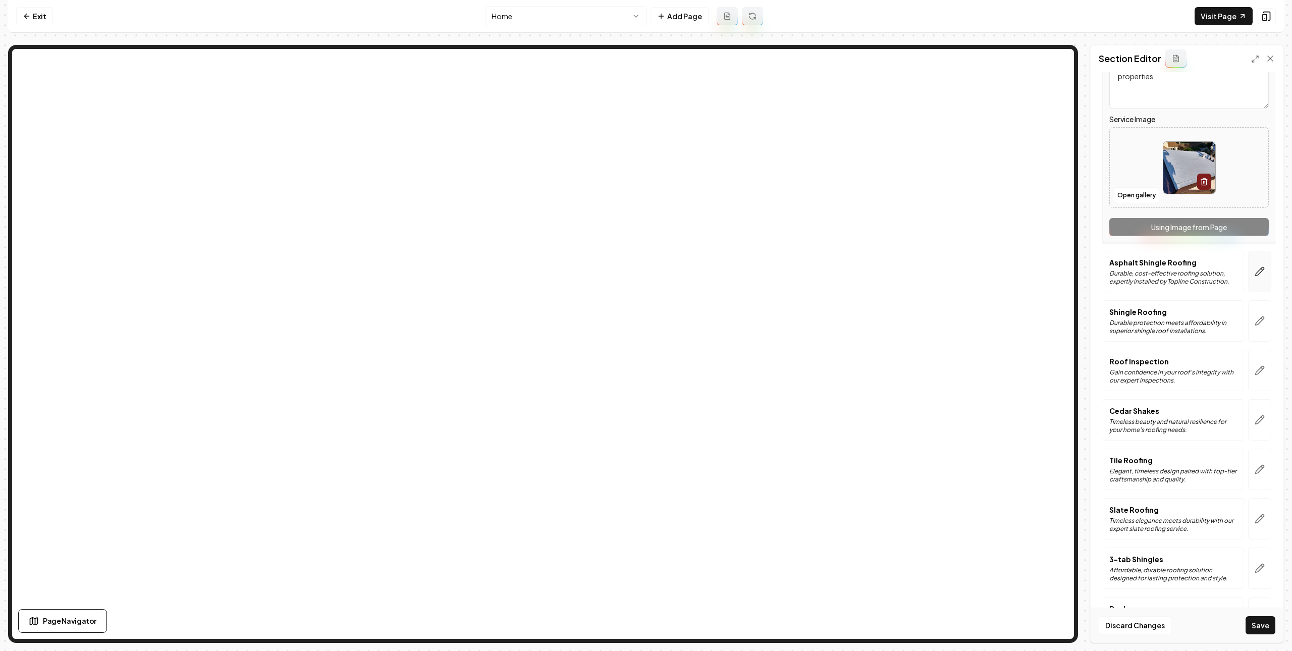
click at [1255, 280] on button "button" at bounding box center [1259, 271] width 23 height 41
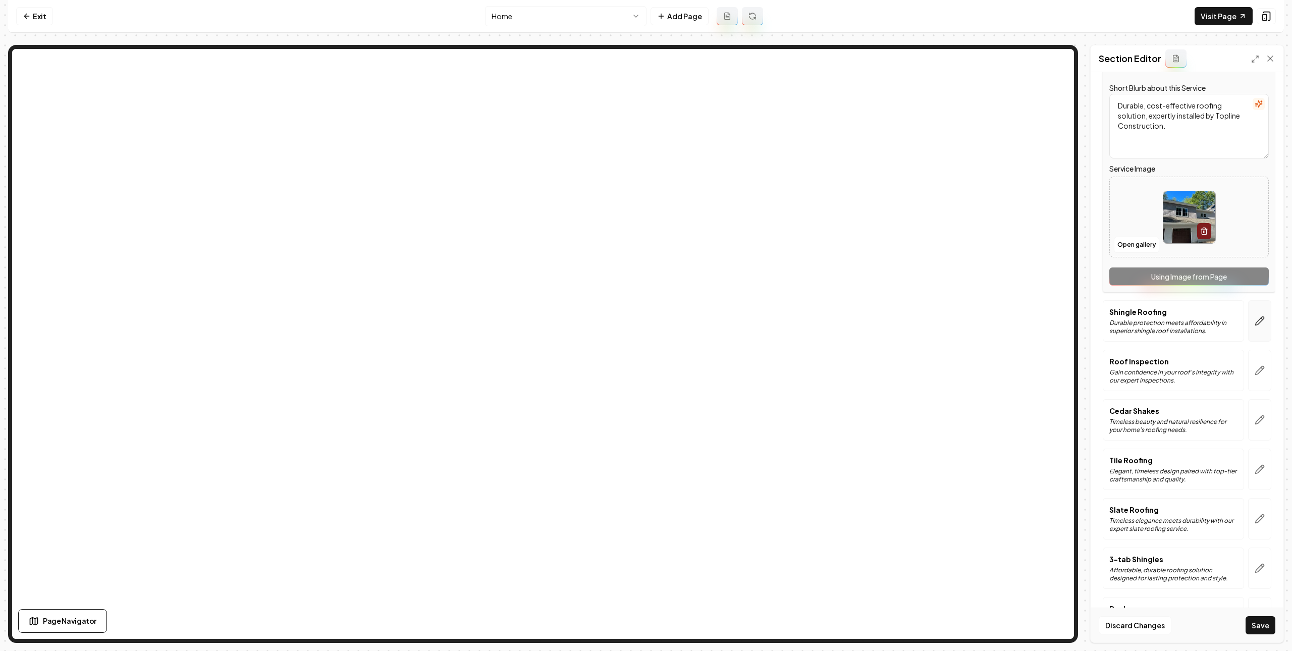
click at [1248, 333] on button "button" at bounding box center [1259, 320] width 23 height 41
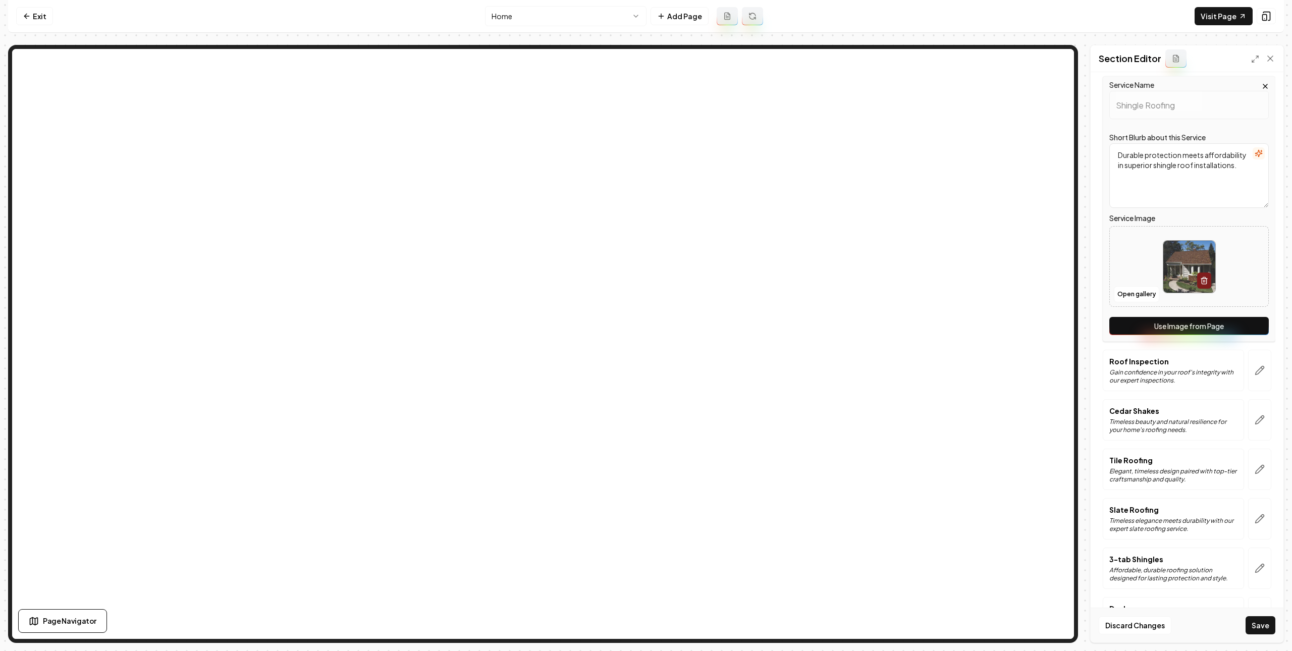
click at [1220, 330] on button "Use Image from Page" at bounding box center [1188, 326] width 159 height 18
click at [1249, 369] on button "button" at bounding box center [1259, 370] width 23 height 41
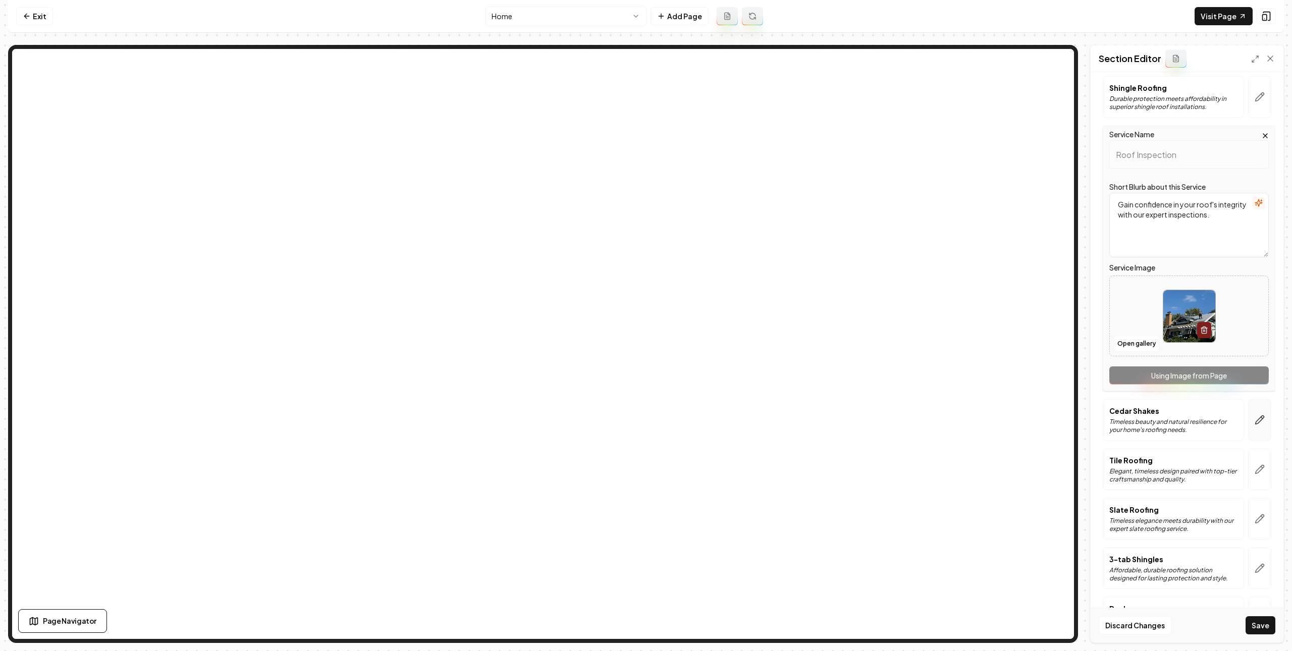
click at [1248, 424] on button "button" at bounding box center [1259, 419] width 23 height 41
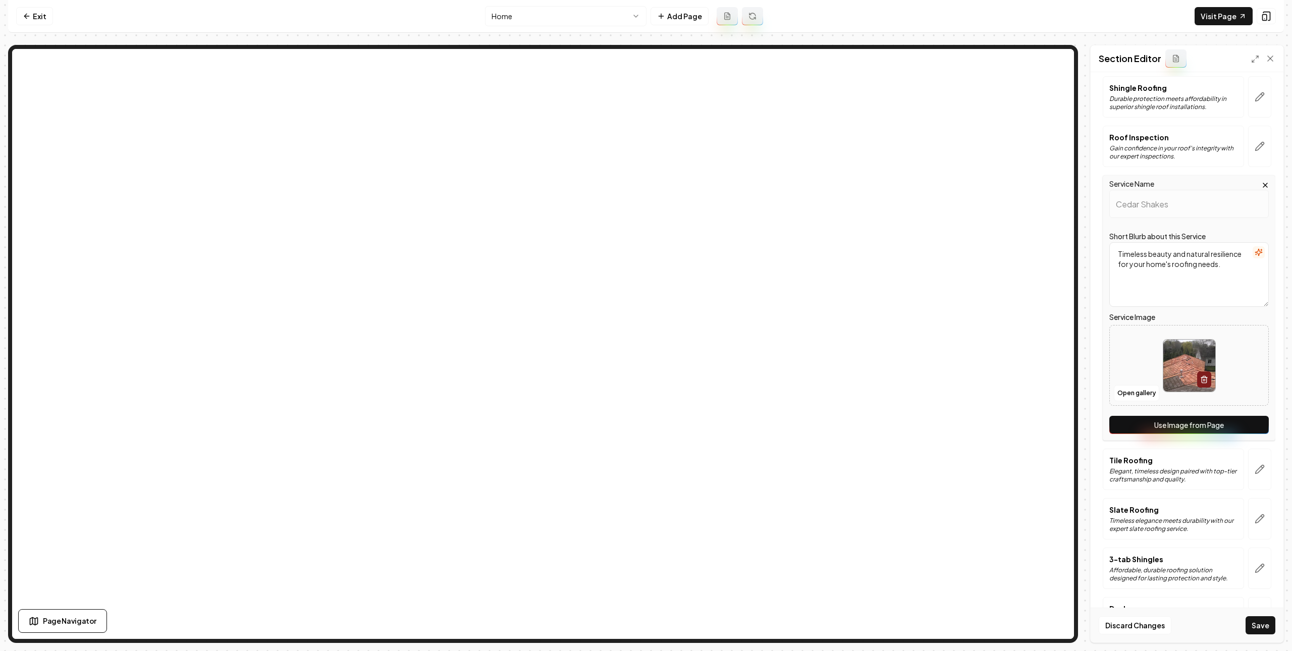
click at [1185, 429] on button "Use Image from Page" at bounding box center [1188, 425] width 159 height 18
click at [1185, 430] on button "Use Image from Page" at bounding box center [1188, 425] width 159 height 18
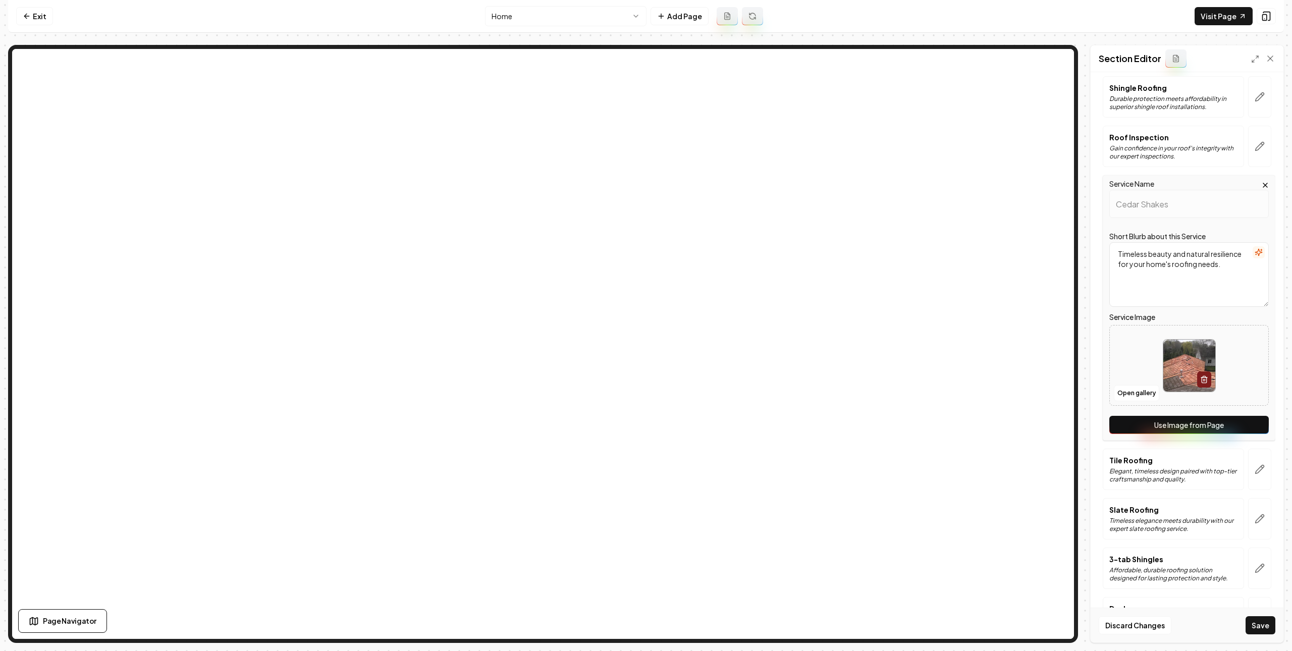
drag, startPoint x: 1185, startPoint y: 431, endPoint x: 1213, endPoint y: 468, distance: 45.4
click at [1185, 431] on button "Use Image from Page" at bounding box center [1188, 425] width 159 height 18
click at [1258, 625] on button "Save" at bounding box center [1261, 625] width 30 height 18
click at [1218, 430] on button "Use Image from Page" at bounding box center [1188, 425] width 159 height 18
click at [1255, 474] on icon "button" at bounding box center [1260, 469] width 10 height 10
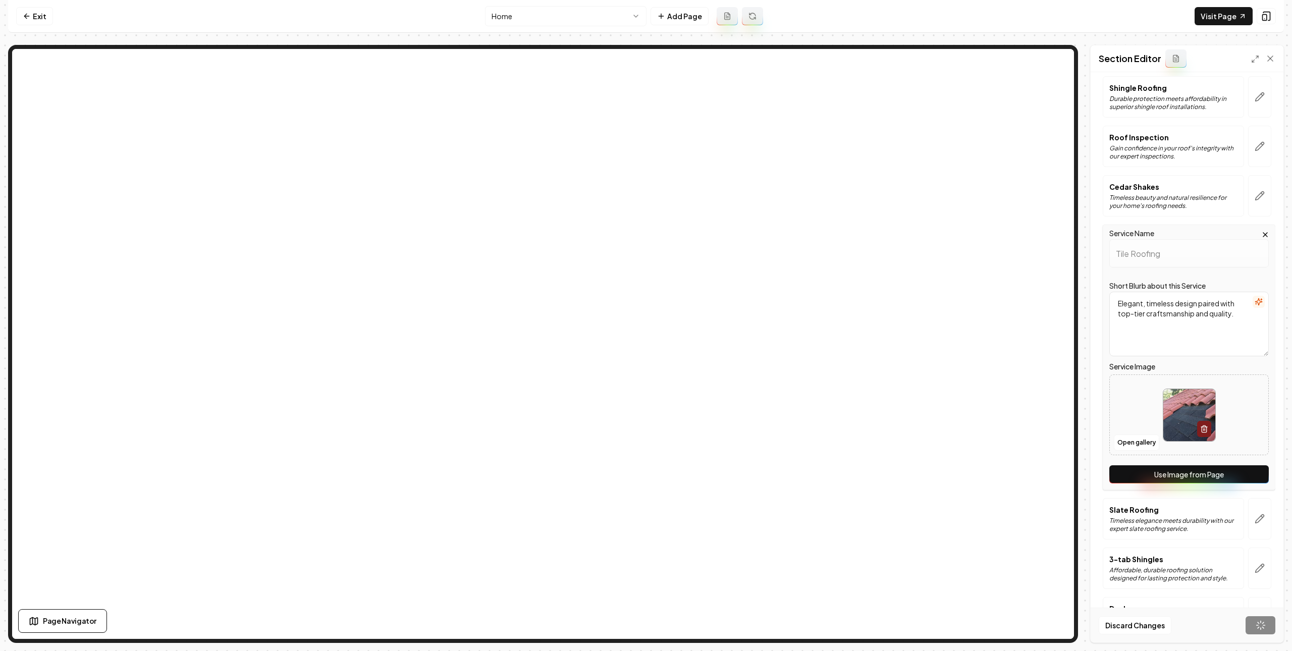
click at [1216, 482] on button "Use Image from Page" at bounding box center [1188, 474] width 159 height 18
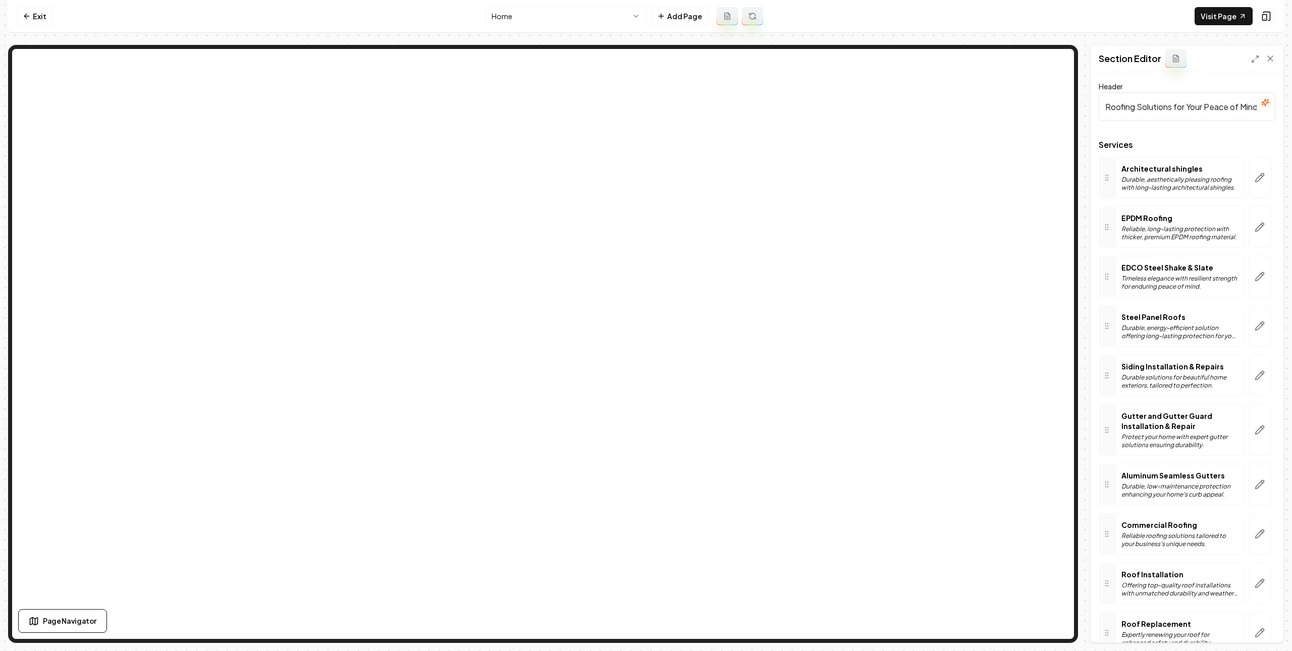
scroll to position [233, 0]
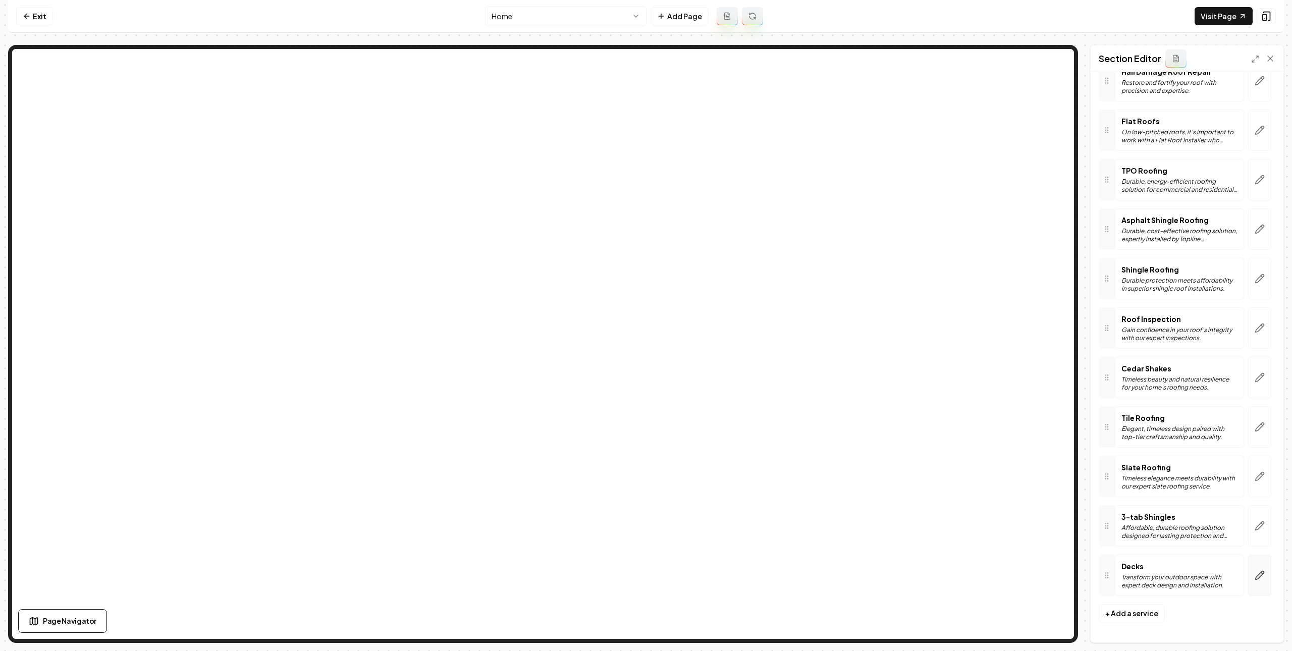
click at [1248, 571] on button "button" at bounding box center [1259, 575] width 23 height 41
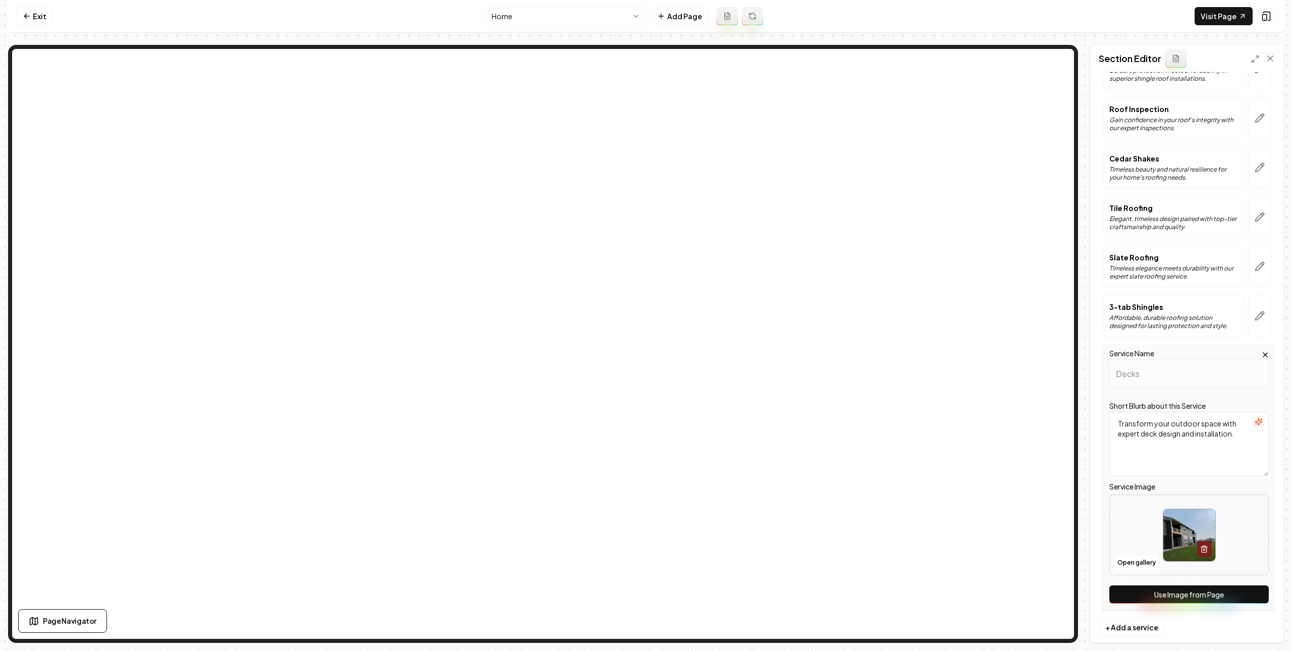
scroll to position [982, 0]
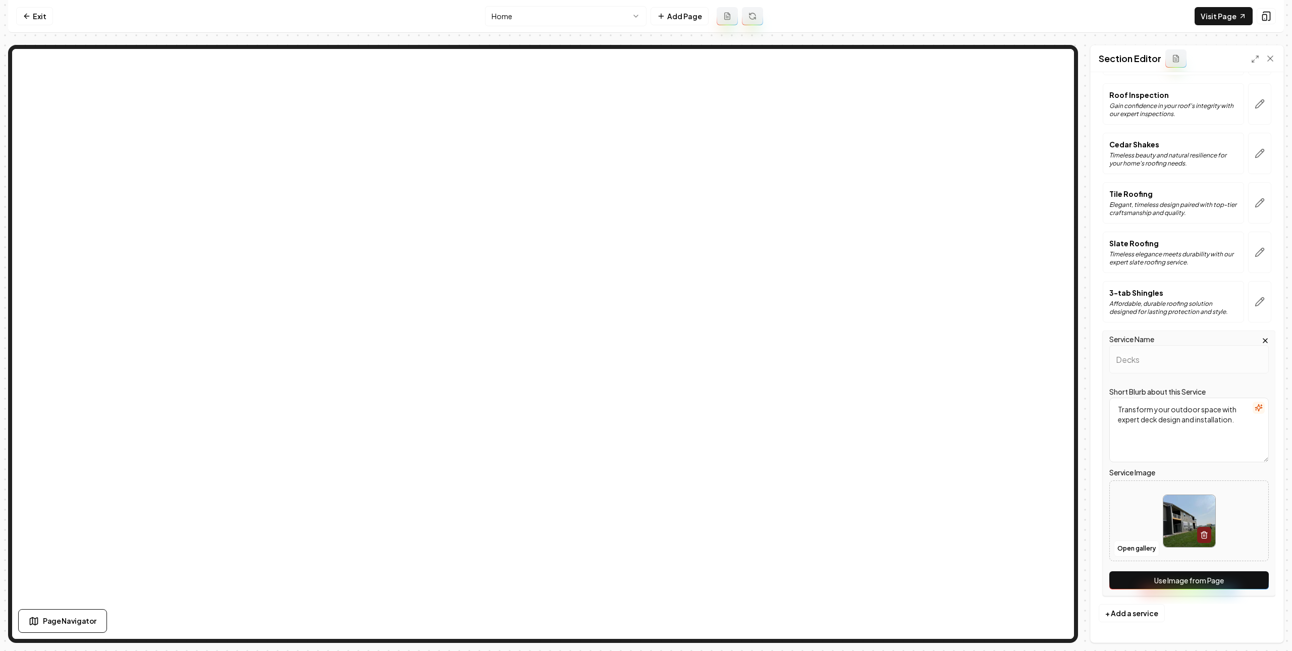
click at [1203, 580] on button "Use Image from Page" at bounding box center [1188, 580] width 159 height 18
click at [1255, 302] on icon "button" at bounding box center [1260, 302] width 10 height 10
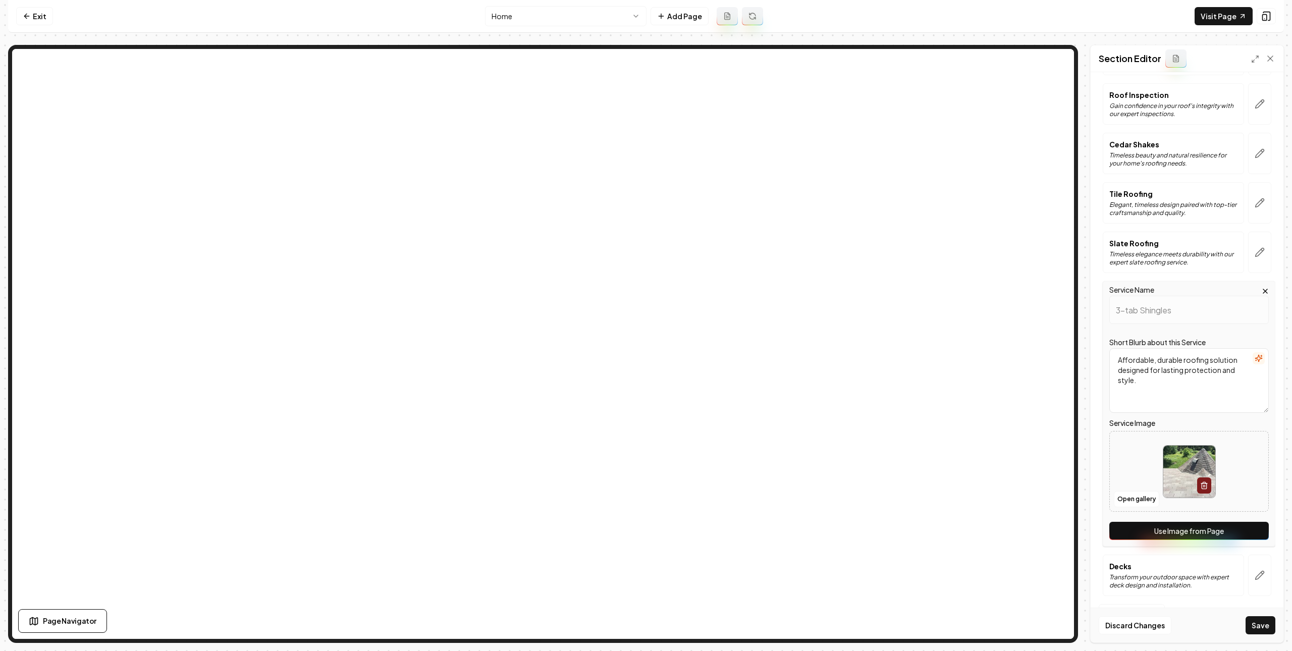
click at [1203, 530] on button "Use Image from Page" at bounding box center [1188, 531] width 159 height 18
click at [1272, 63] on icon at bounding box center [1270, 58] width 10 height 10
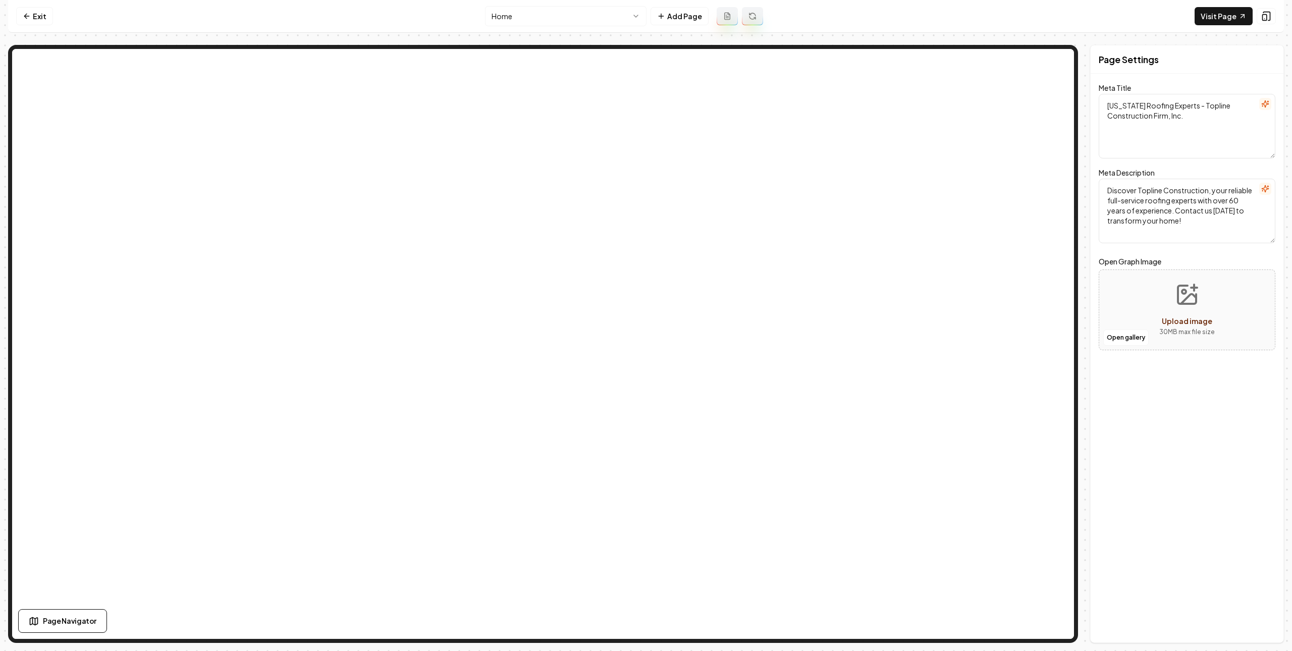
click at [1081, 24] on nav "Exit Home Add Page Visit Page" at bounding box center [646, 16] width 1276 height 33
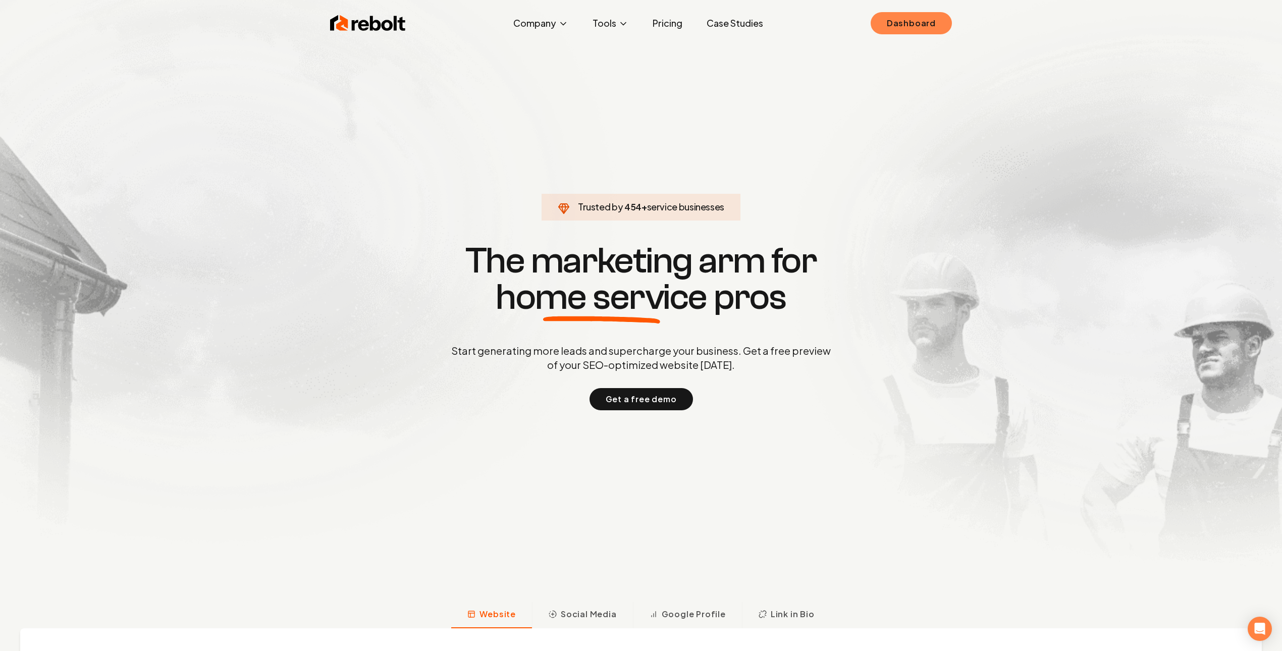
drag, startPoint x: 874, startPoint y: 33, endPoint x: 898, endPoint y: 30, distance: 24.4
click at [875, 33] on ul "Dashboard" at bounding box center [911, 23] width 81 height 22
click at [902, 19] on link "Dashboard" at bounding box center [911, 23] width 81 height 22
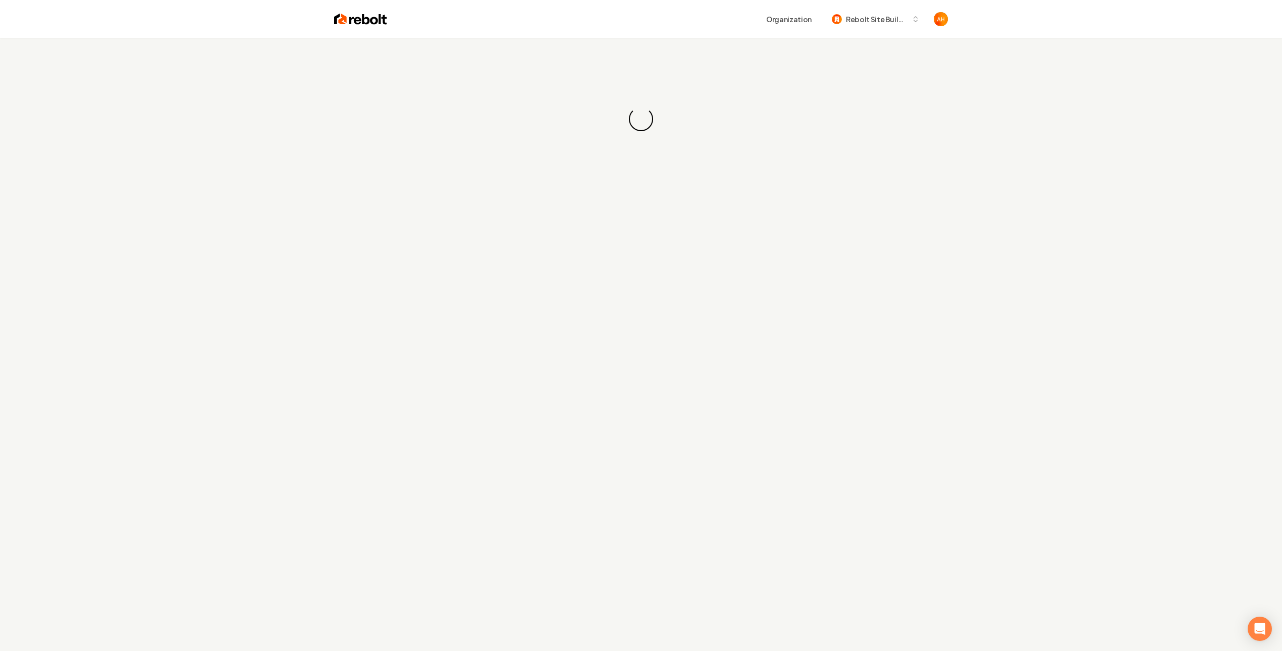
click at [624, 47] on div "Loading... Loading..." at bounding box center [641, 118] width 1282 height 161
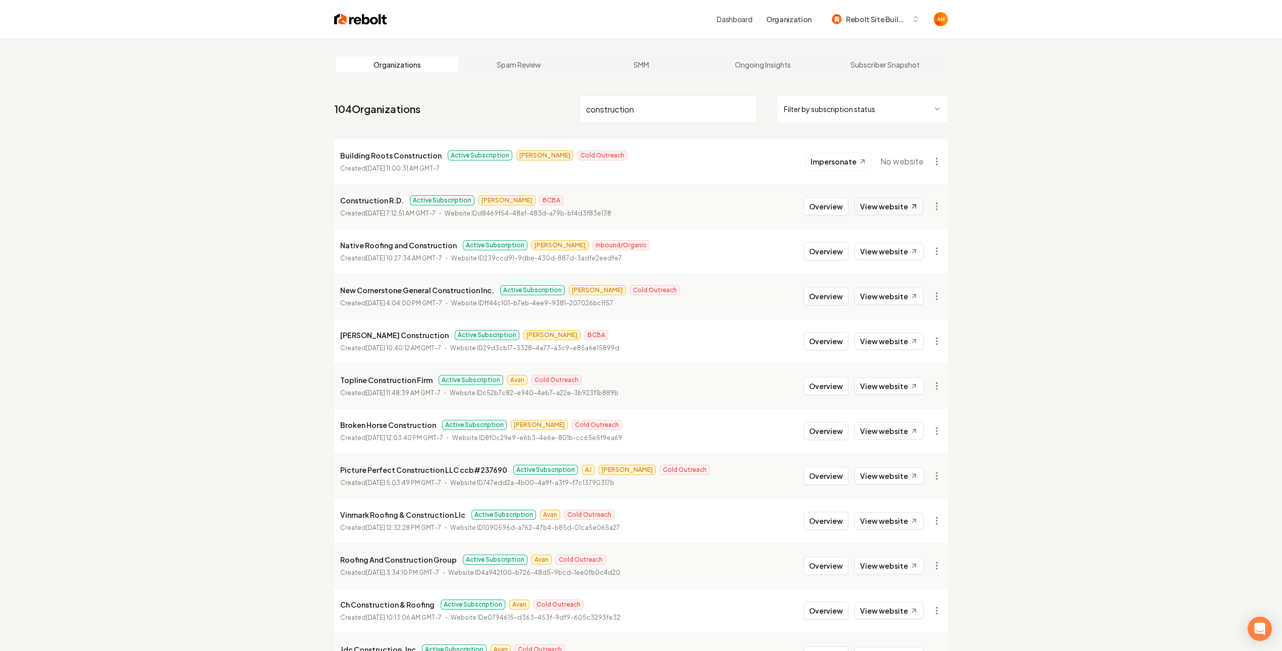
type input "construction"
click at [873, 207] on link "View website" at bounding box center [888, 206] width 69 height 17
click at [818, 211] on button "Overview" at bounding box center [825, 206] width 45 height 18
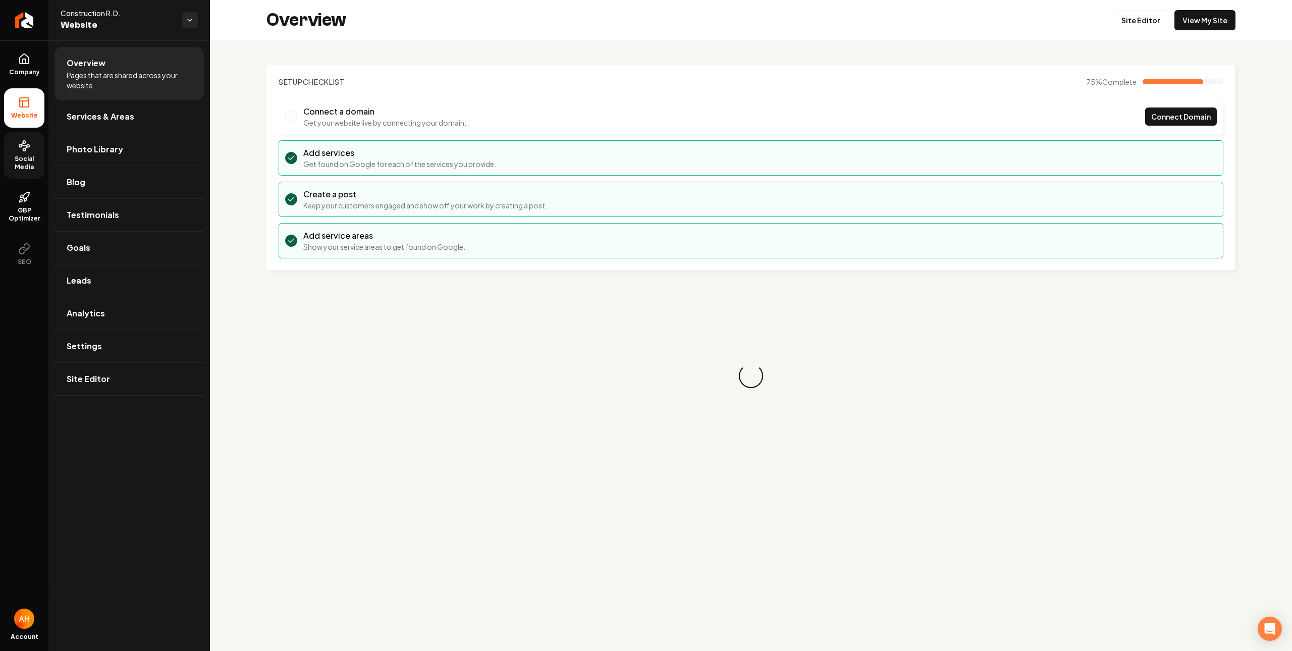
click at [36, 152] on link "Social Media" at bounding box center [24, 155] width 40 height 47
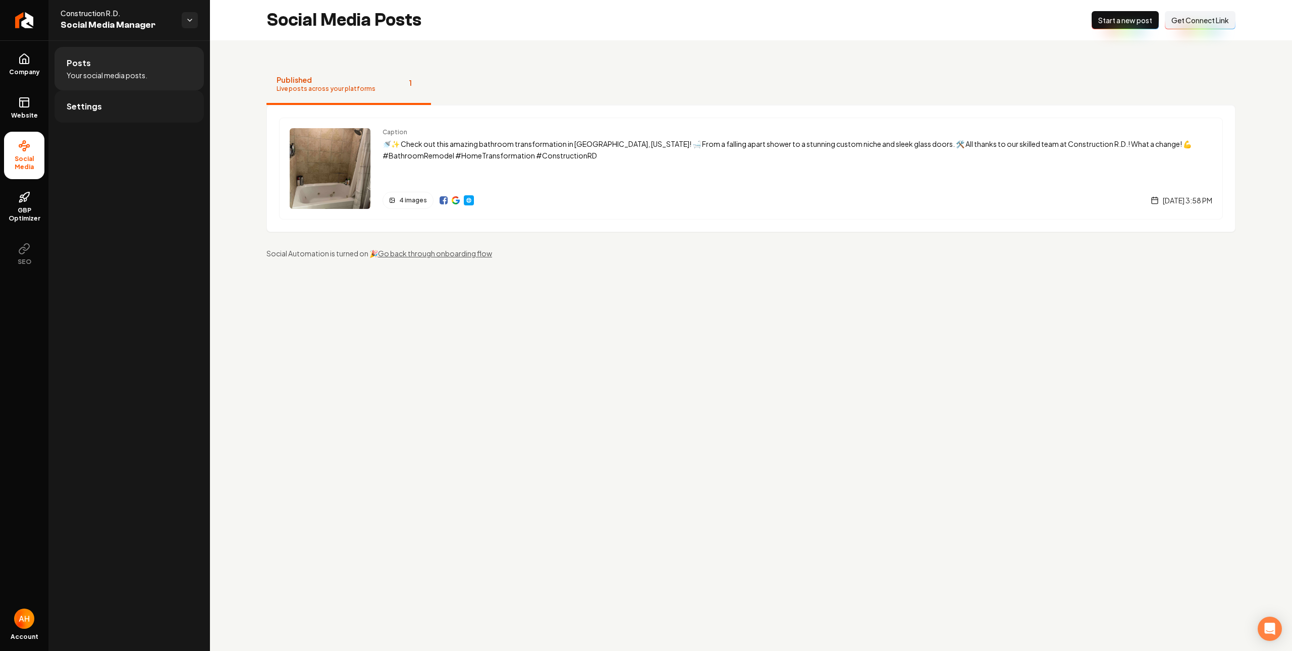
click at [103, 100] on link "Settings" at bounding box center [129, 106] width 149 height 32
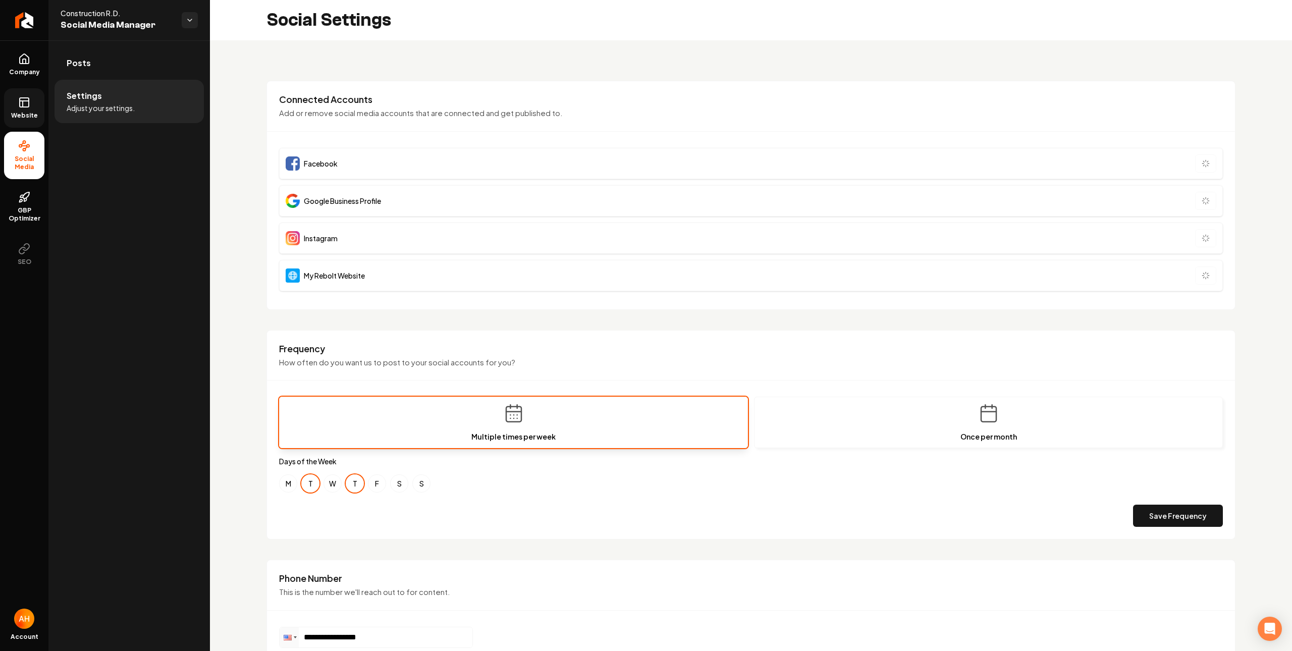
click at [24, 111] on link "Website" at bounding box center [24, 107] width 40 height 39
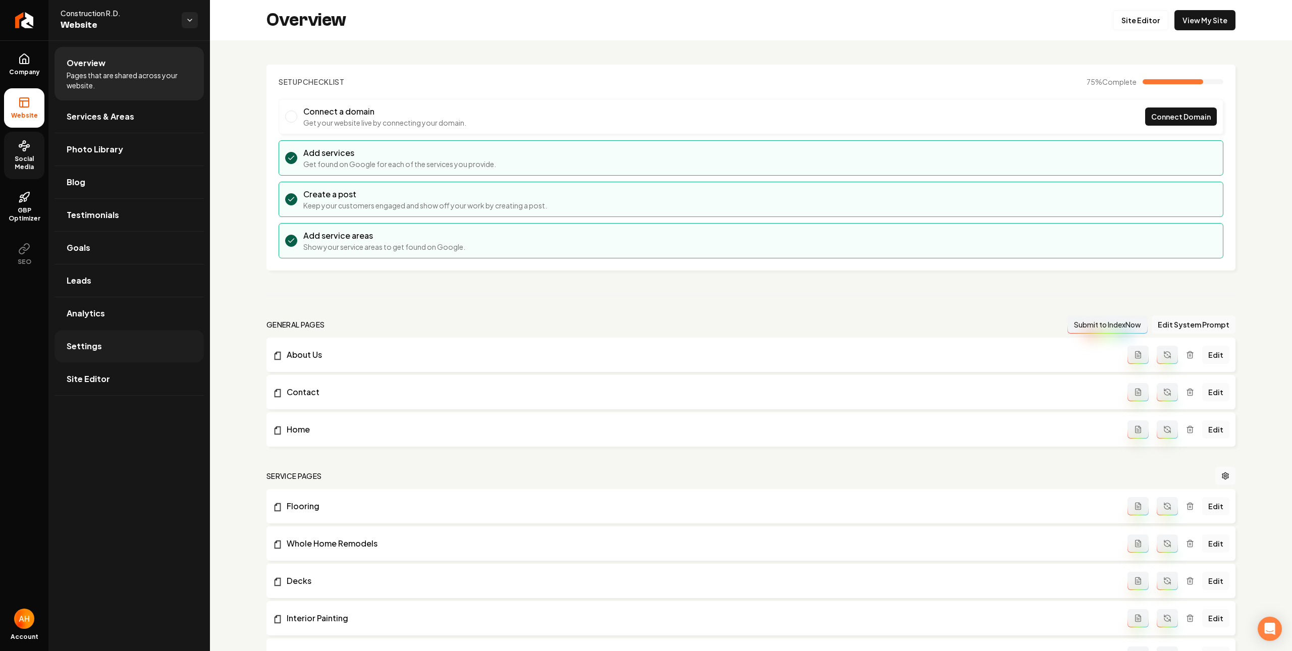
click at [124, 341] on link "Settings" at bounding box center [129, 346] width 149 height 32
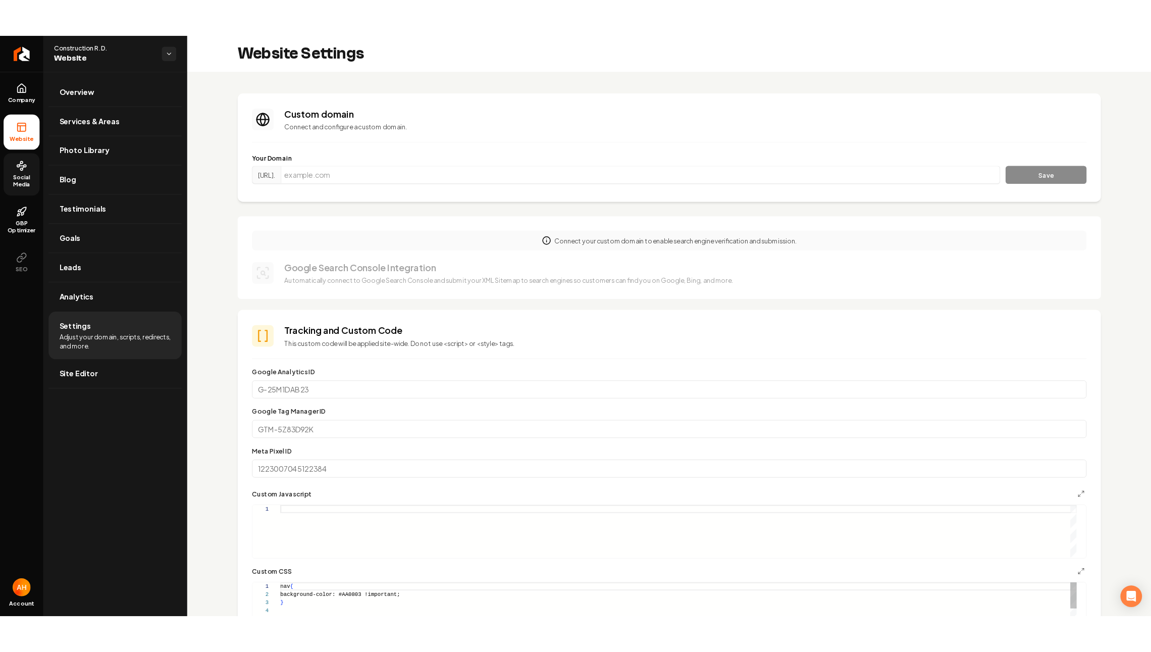
scroll to position [91, 0]
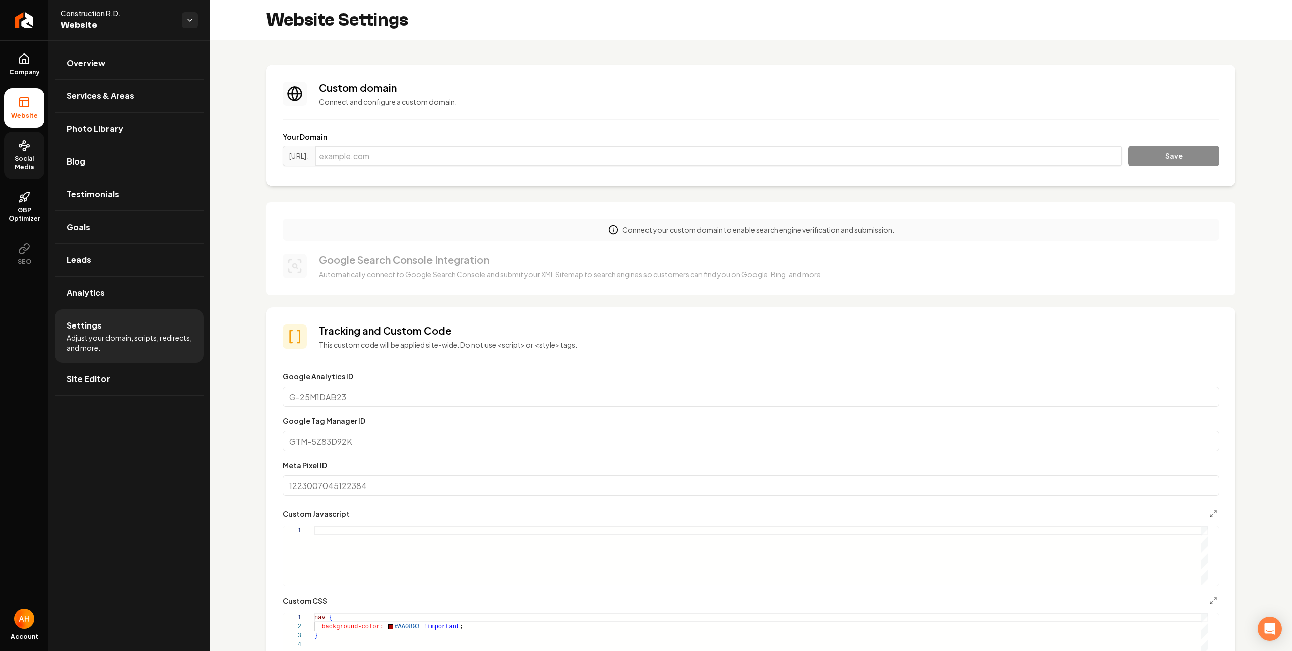
click at [522, 157] on input "Main content area" at bounding box center [718, 156] width 807 height 20
paste input "[DOMAIN_NAME]"
type input "[DOMAIN_NAME]"
click at [1143, 156] on button "Save" at bounding box center [1173, 156] width 91 height 20
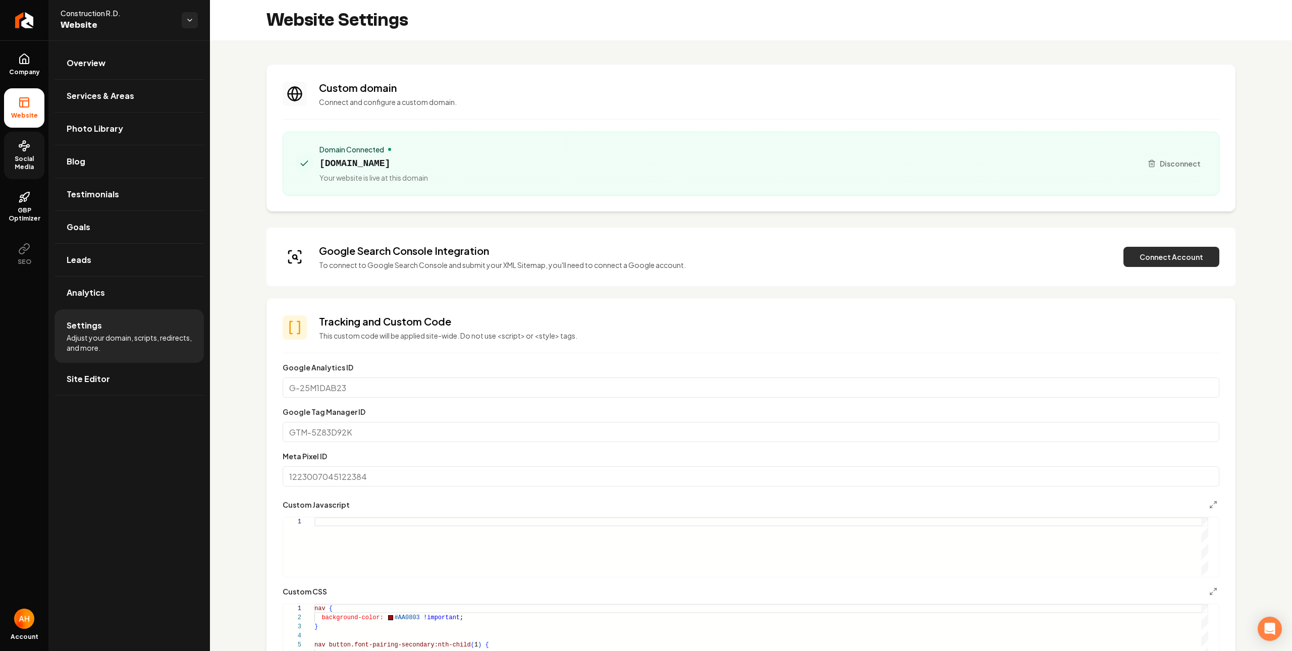
click at [1185, 266] on button "Connect Account" at bounding box center [1171, 257] width 96 height 20
click at [1152, 262] on button "Connect Account" at bounding box center [1171, 257] width 96 height 20
click at [687, 67] on section "Custom domain Connect and configure a custom domain. Domain Connected [DOMAIN_N…" at bounding box center [750, 138] width 969 height 147
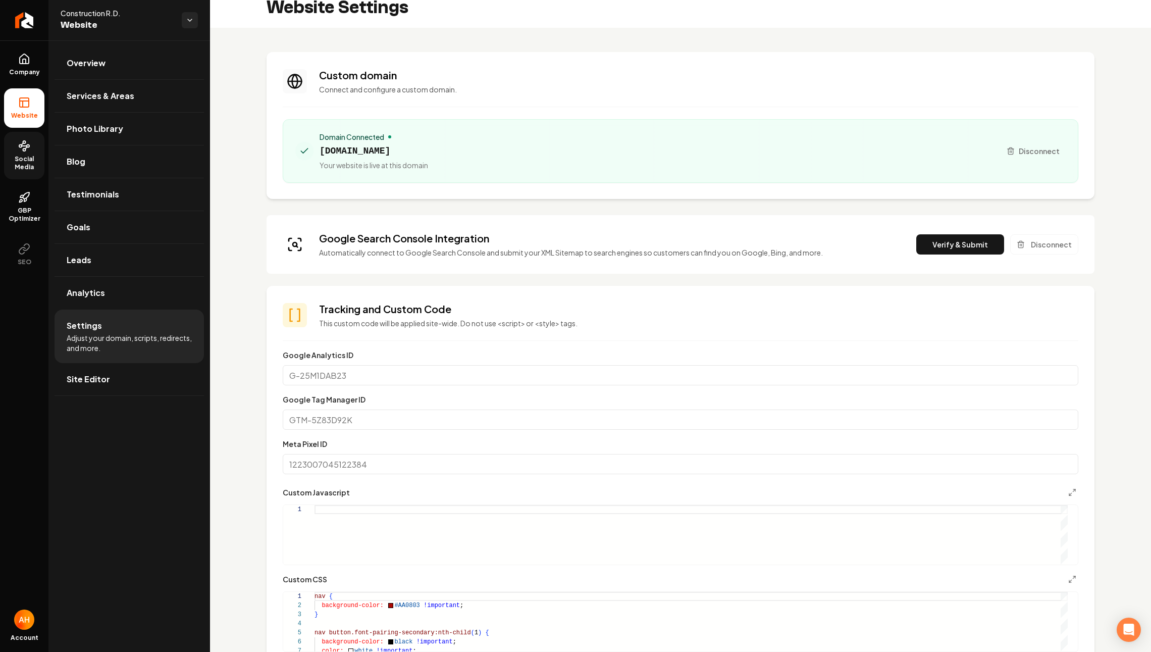
scroll to position [0, 0]
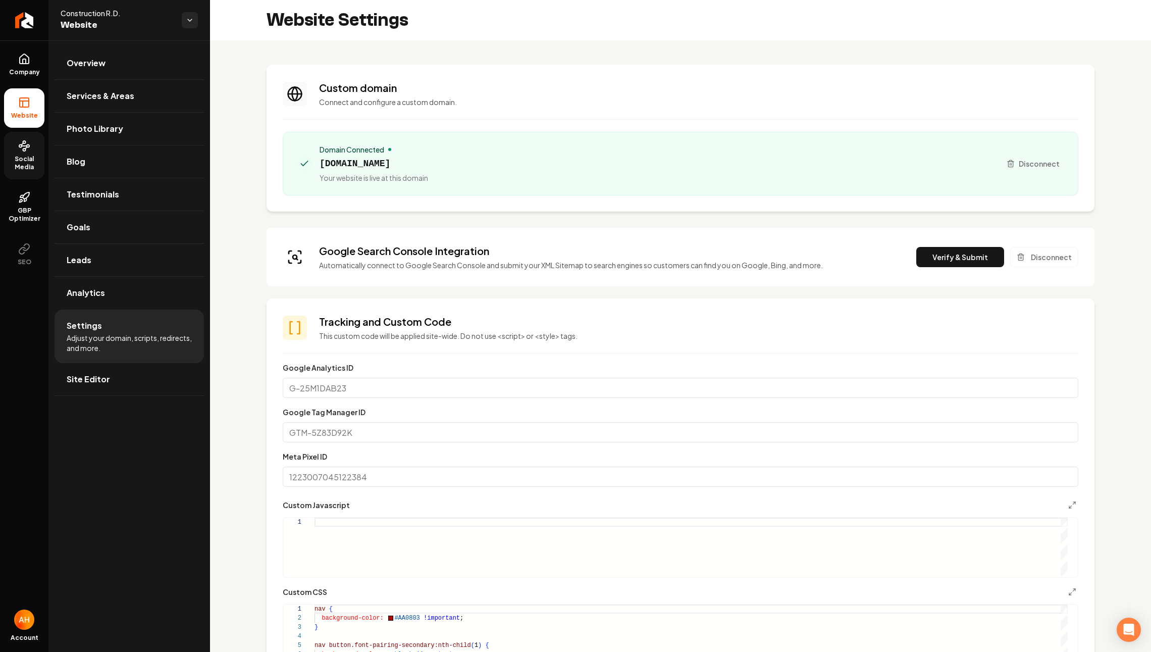
click at [499, 209] on section "Custom domain Connect and configure a custom domain. Domain Connected [DOMAIN_N…" at bounding box center [680, 138] width 828 height 147
click at [959, 255] on button "Verify & Submit" at bounding box center [960, 257] width 88 height 20
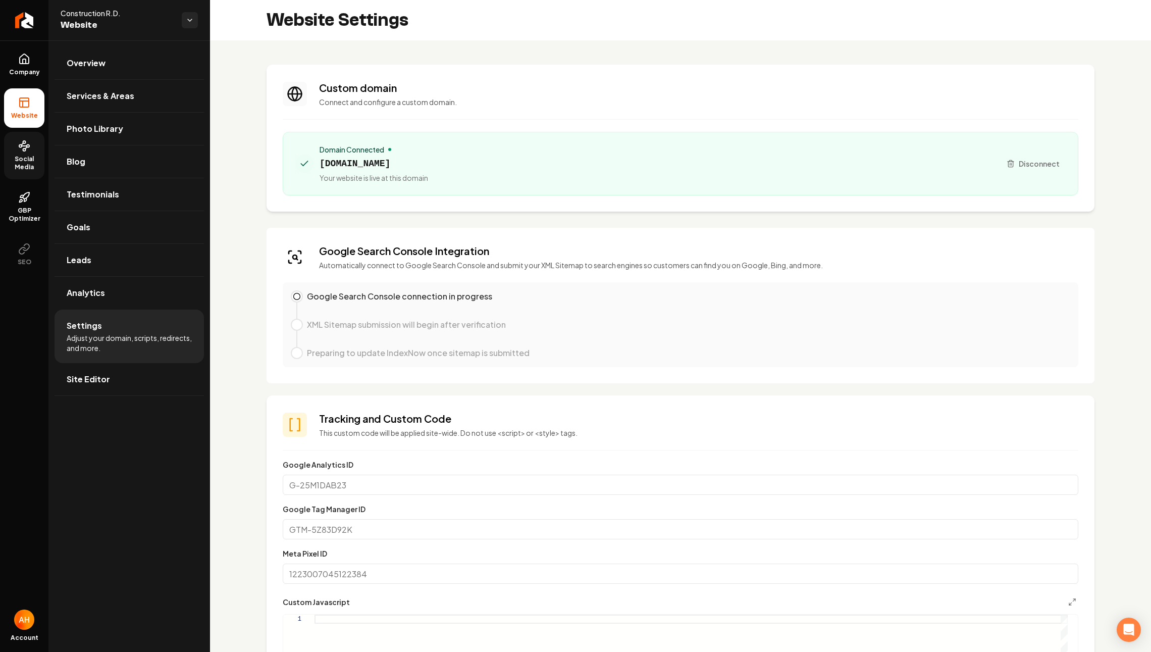
click at [367, 160] on span "[DOMAIN_NAME]" at bounding box center [373, 163] width 109 height 14
copy span "[DOMAIN_NAME]"
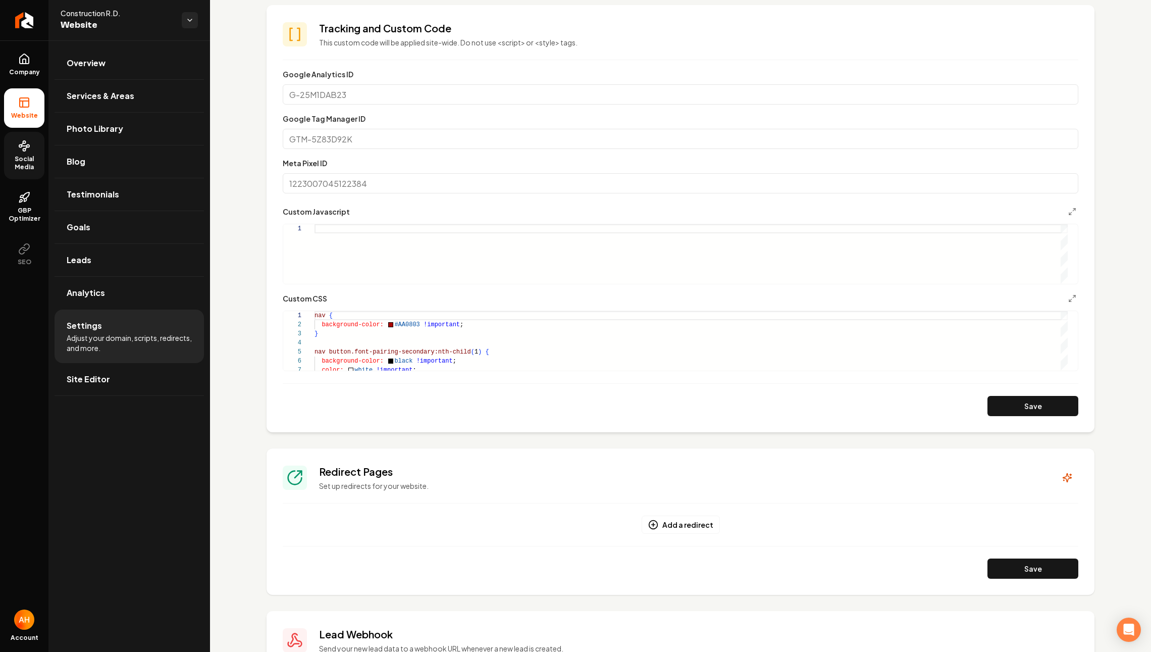
scroll to position [533, 0]
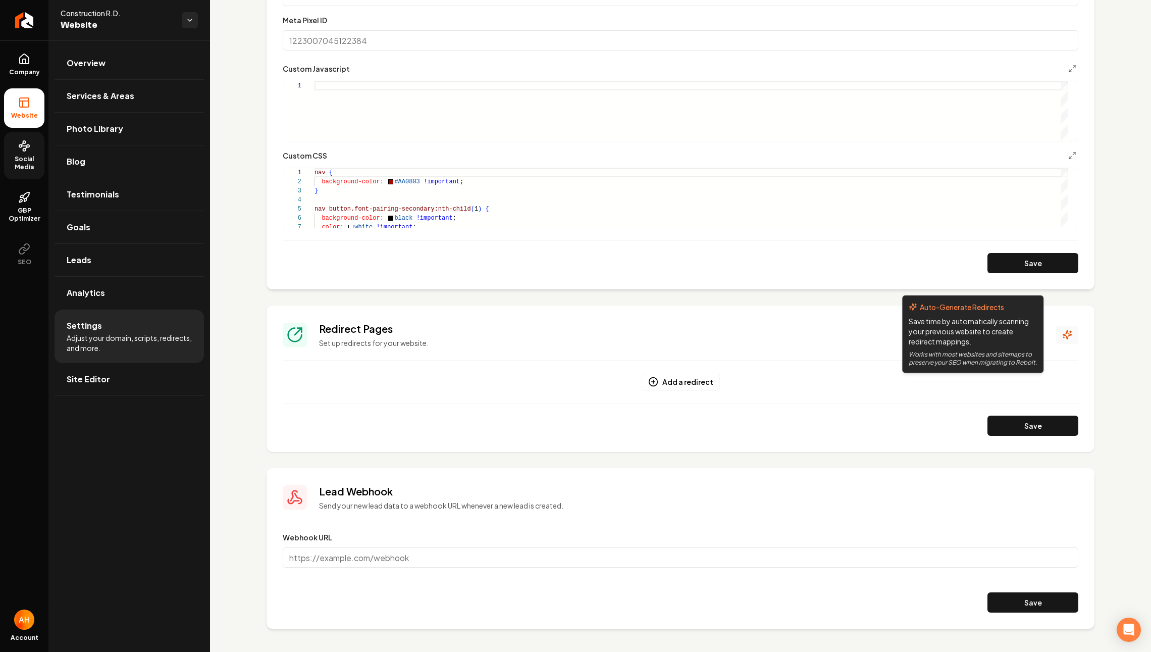
click at [1069, 332] on icon "Main content area" at bounding box center [1070, 332] width 2 height 0
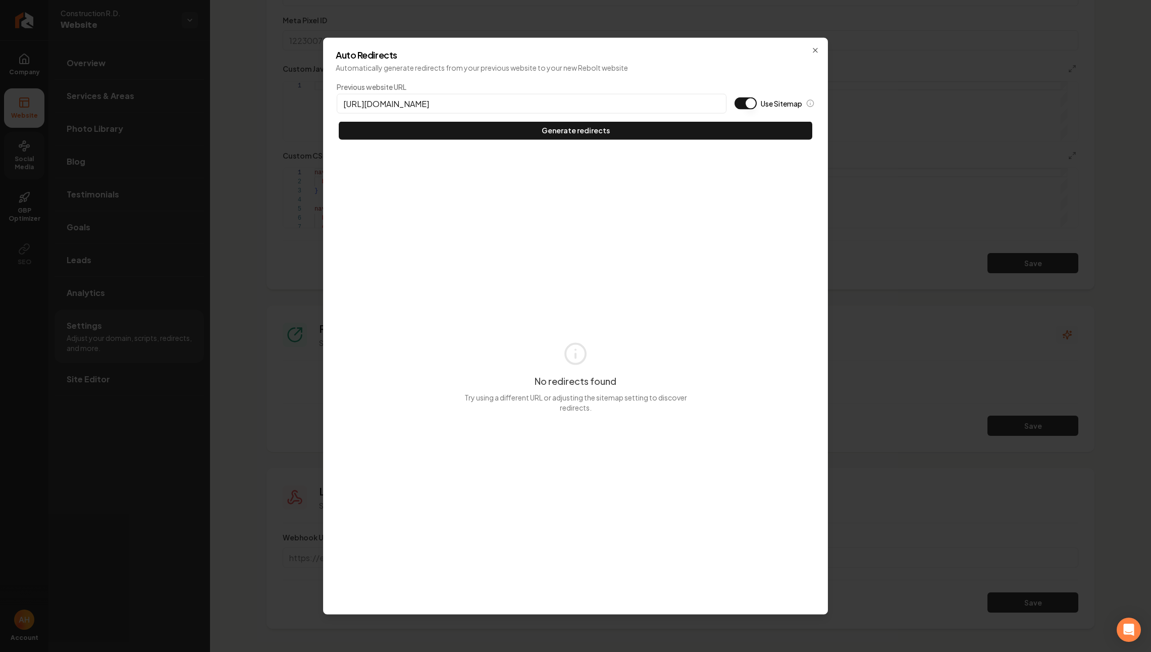
type input "[URL][DOMAIN_NAME]"
type button "on"
click at [734, 97] on button "Use Sitemap" at bounding box center [745, 103] width 22 height 12
click at [339, 121] on button "Generate redirects" at bounding box center [575, 130] width 473 height 18
click at [818, 46] on icon "button" at bounding box center [815, 50] width 8 height 8
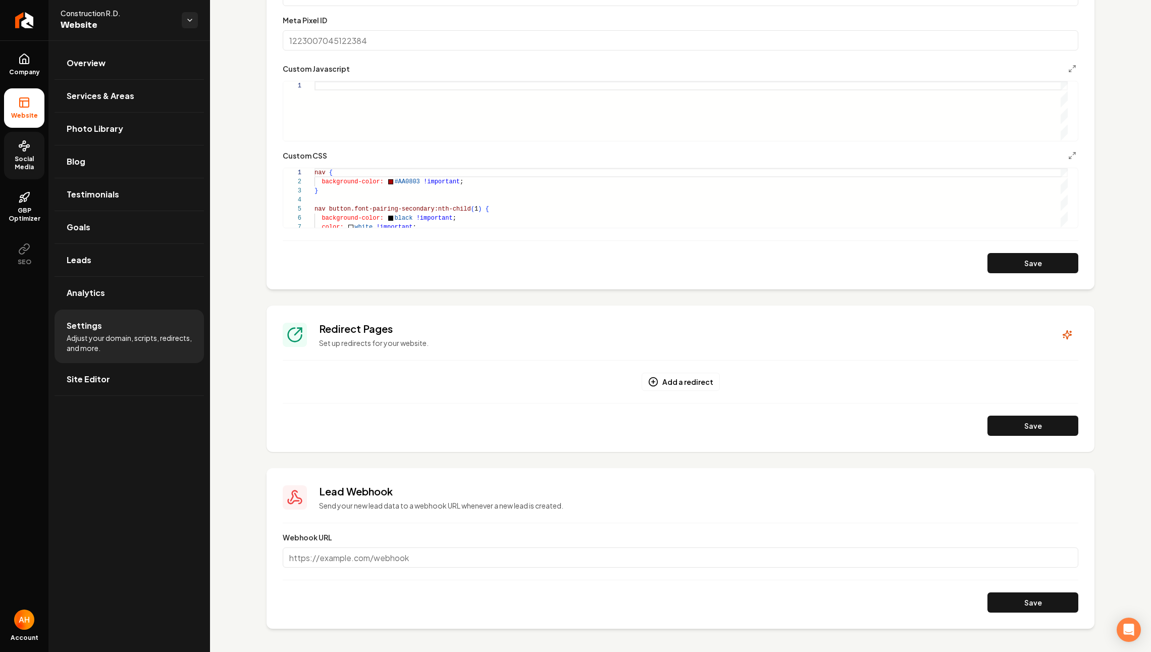
scroll to position [0, 0]
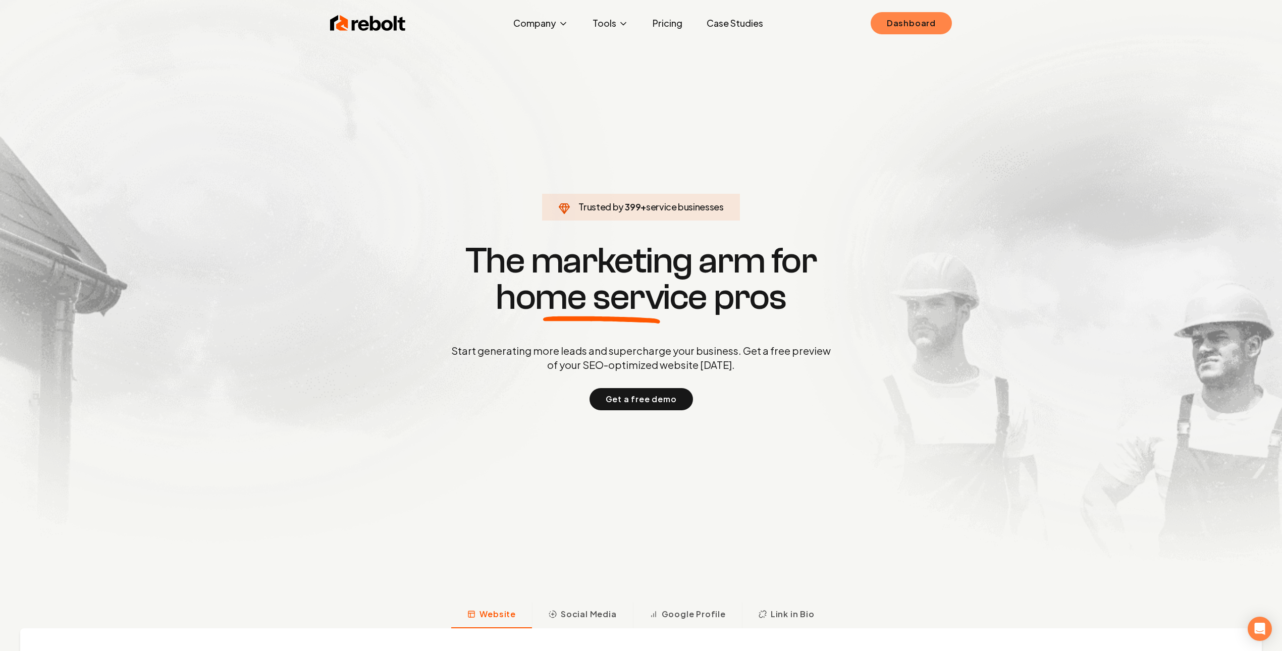
click at [907, 21] on link "Dashboard" at bounding box center [911, 23] width 81 height 22
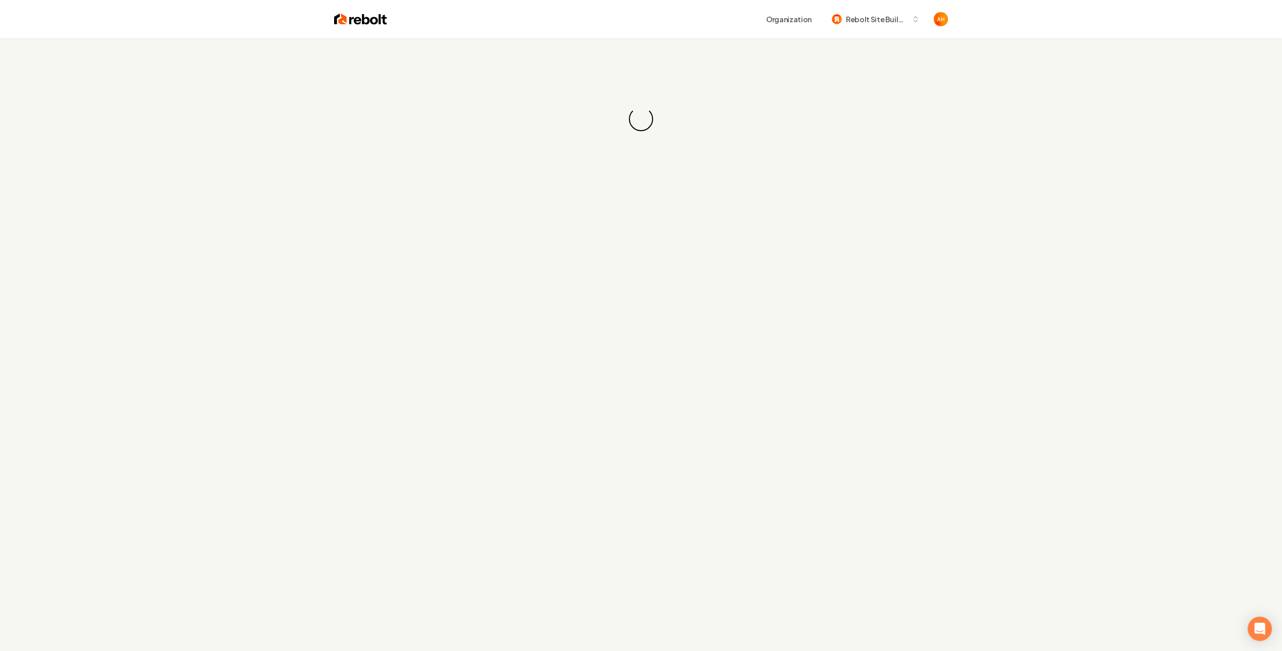
click at [460, 43] on div "Loading... Loading..." at bounding box center [641, 118] width 1282 height 161
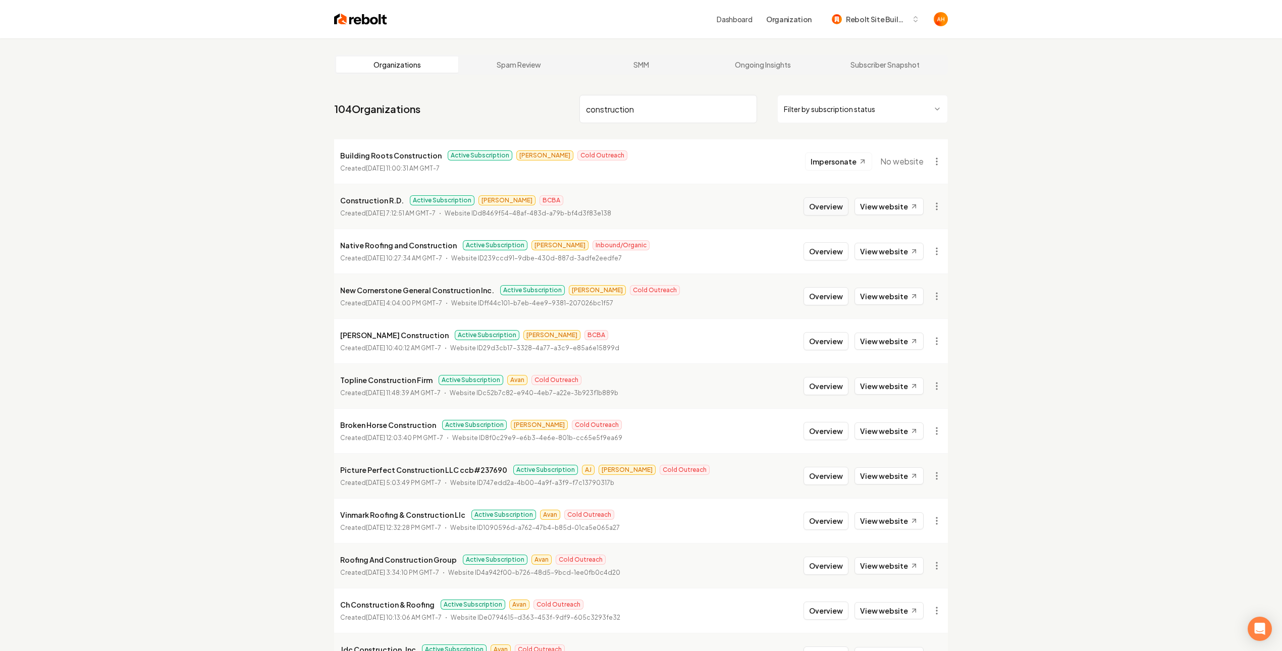
type input "construction"
click at [836, 211] on button "Overview" at bounding box center [825, 206] width 45 height 18
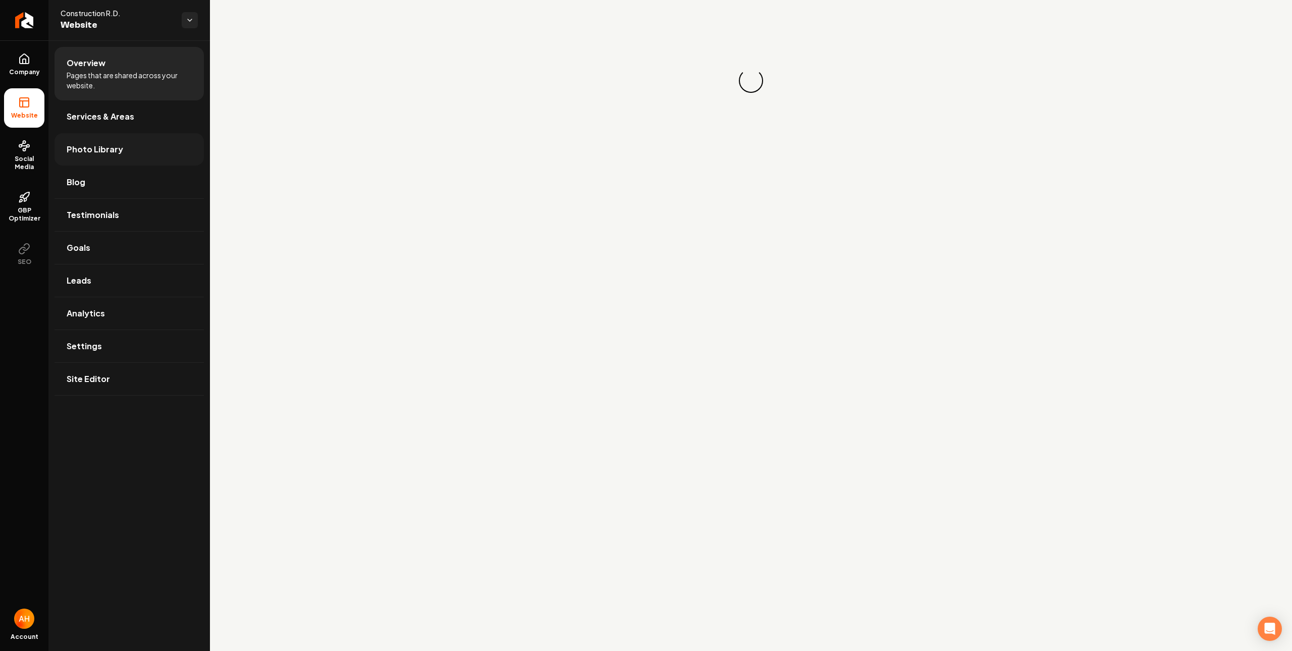
click at [124, 158] on link "Photo Library" at bounding box center [129, 149] width 149 height 32
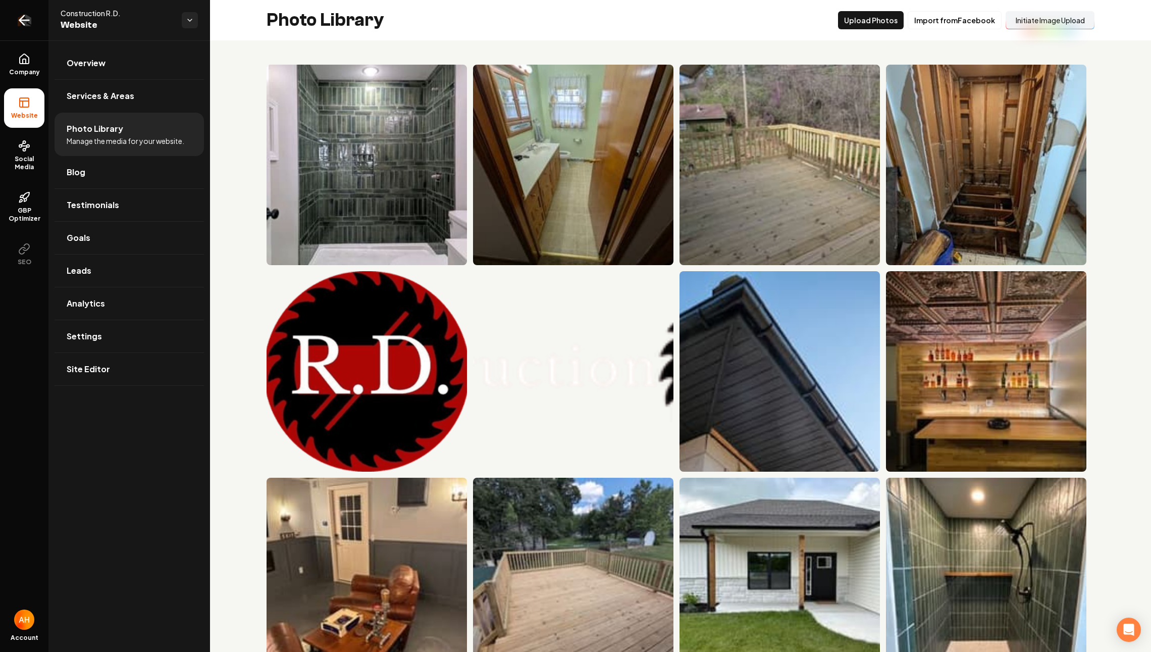
click at [29, 29] on link "Return to dashboard" at bounding box center [24, 20] width 48 height 40
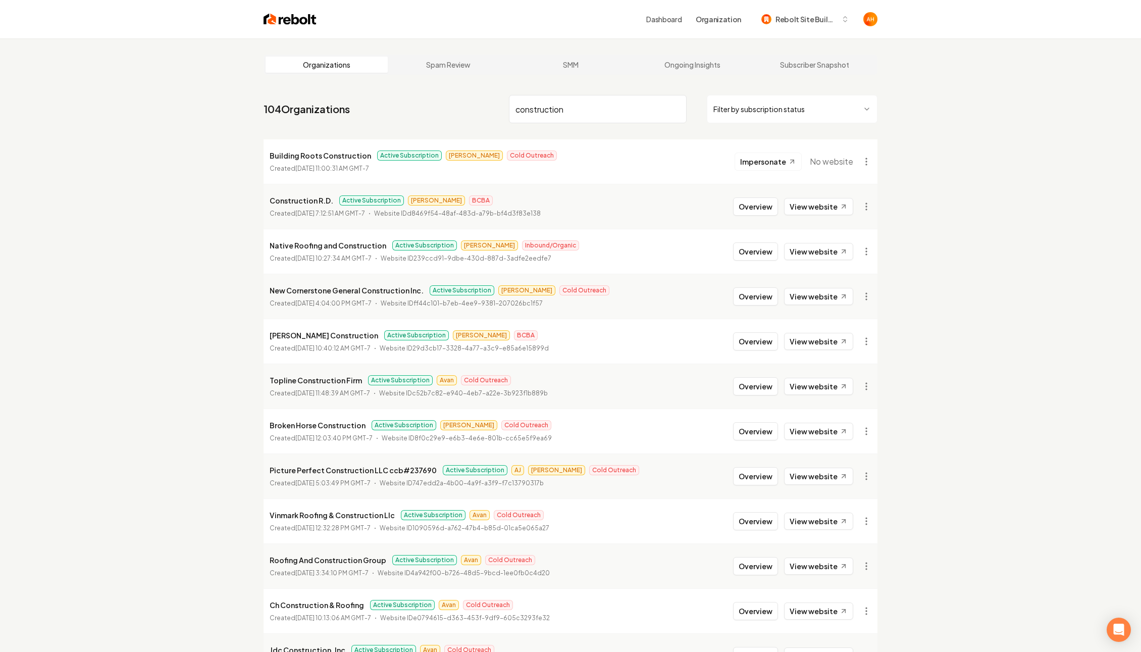
type input "construction"
click at [302, 192] on li "Construction R.D. Active Subscription [PERSON_NAME] BCBA Created [DATE] 7:12:51…" at bounding box center [570, 206] width 614 height 45
copy p "Construction R.D."
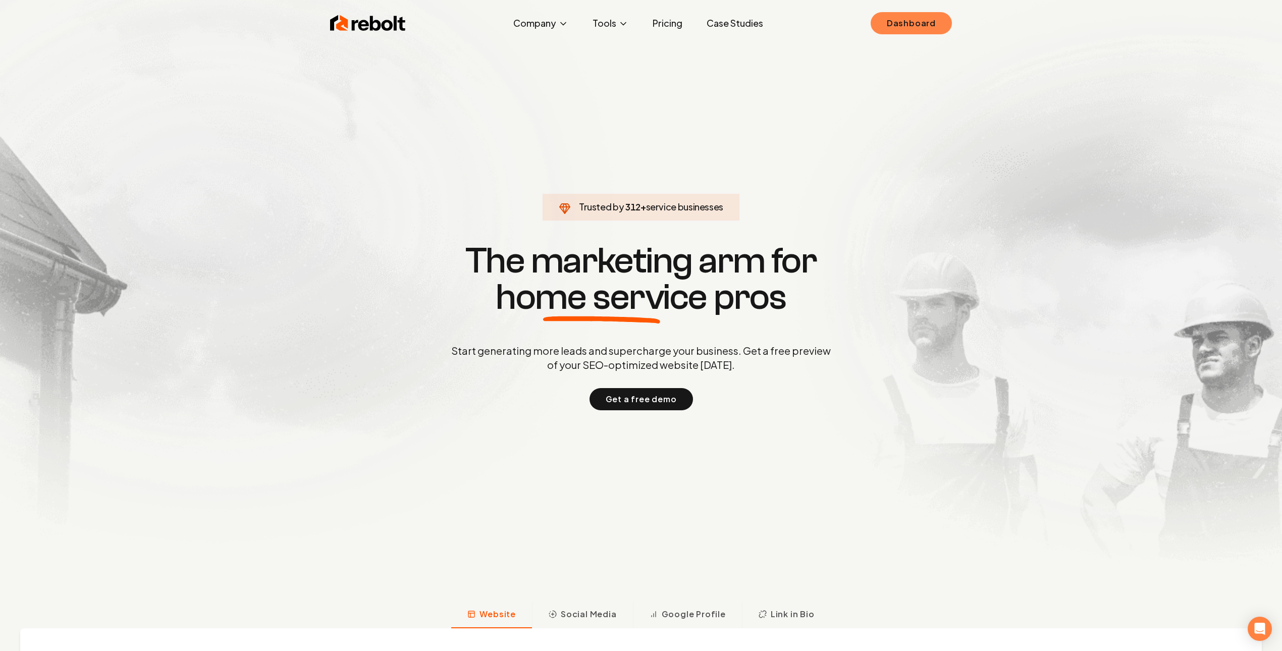
click at [903, 14] on link "Dashboard" at bounding box center [911, 23] width 81 height 22
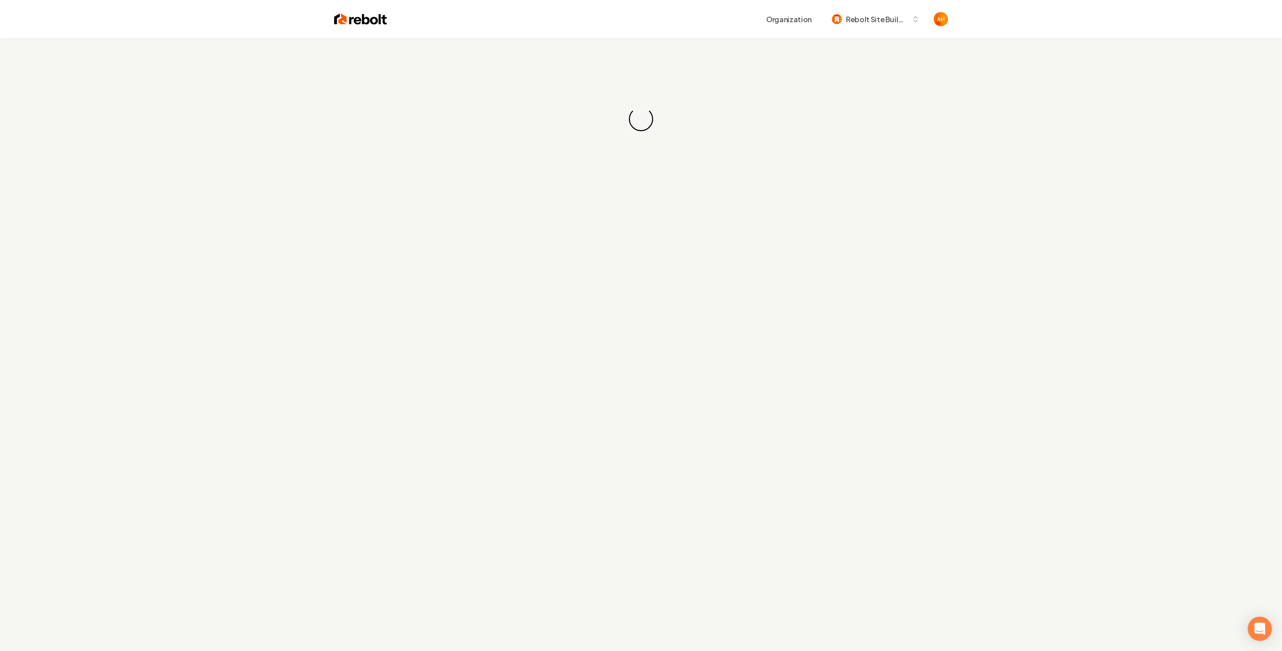
click at [660, 62] on div "Loading... Loading..." at bounding box center [641, 118] width 1282 height 161
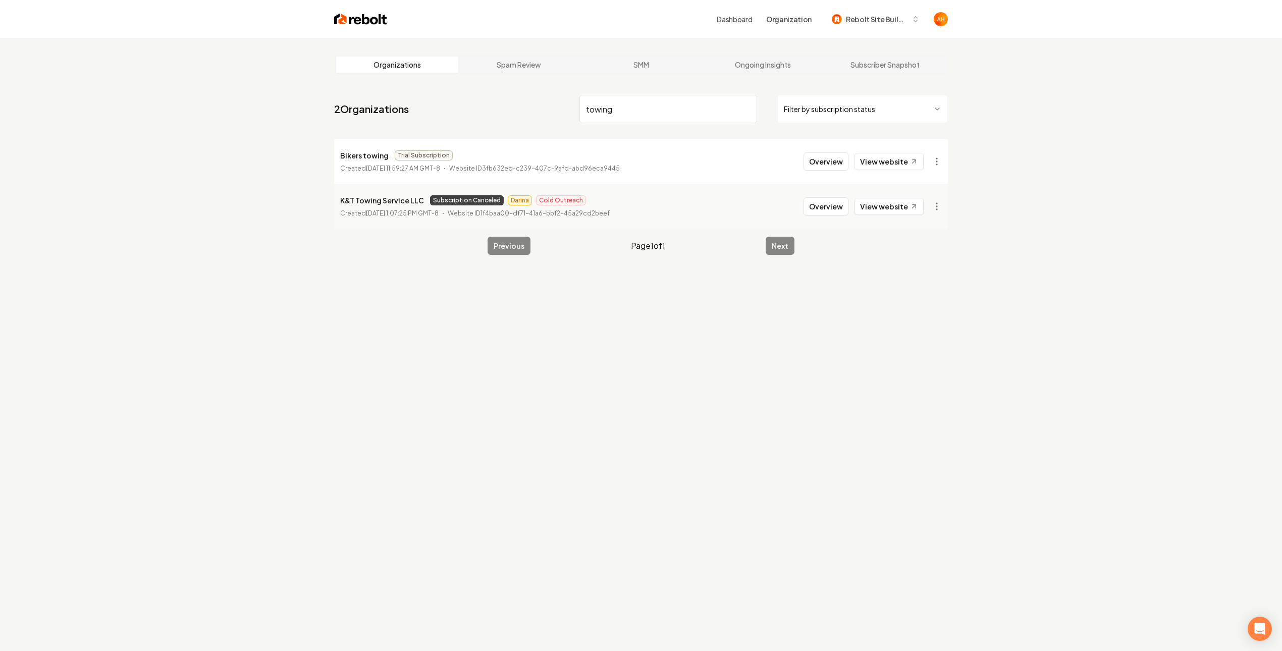
click at [628, 110] on input "towing" at bounding box center [668, 109] width 178 height 28
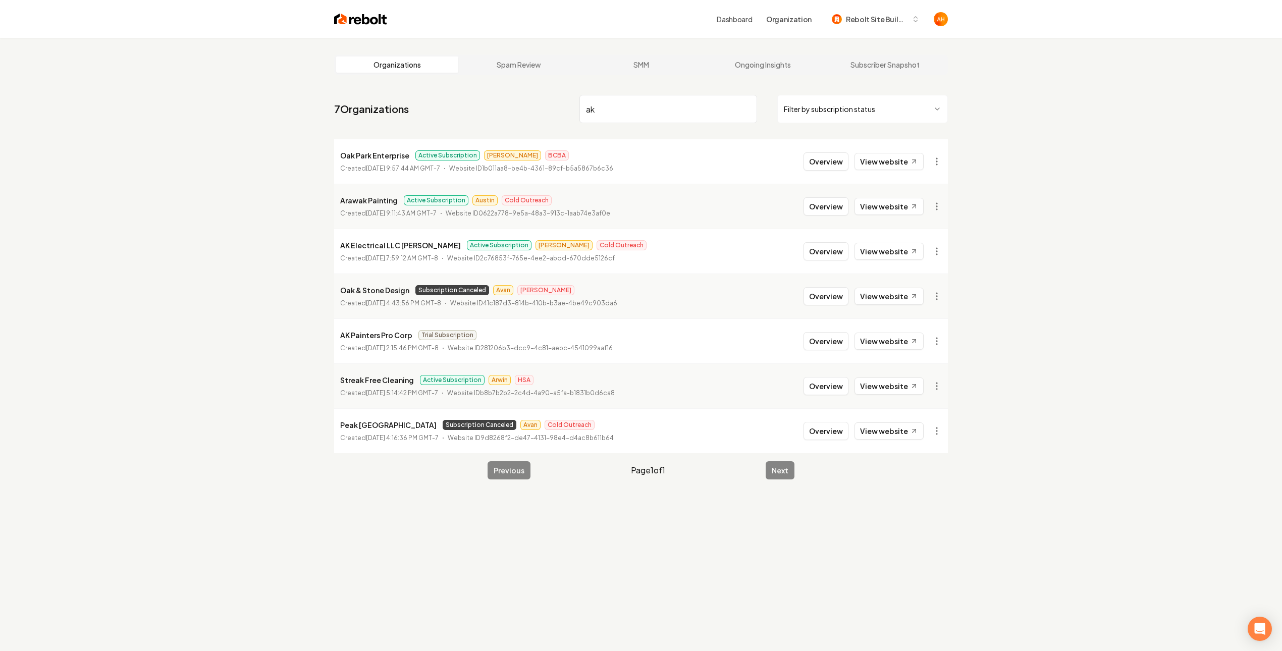
click at [643, 111] on input "ak" at bounding box center [668, 109] width 178 height 28
type input "ak"
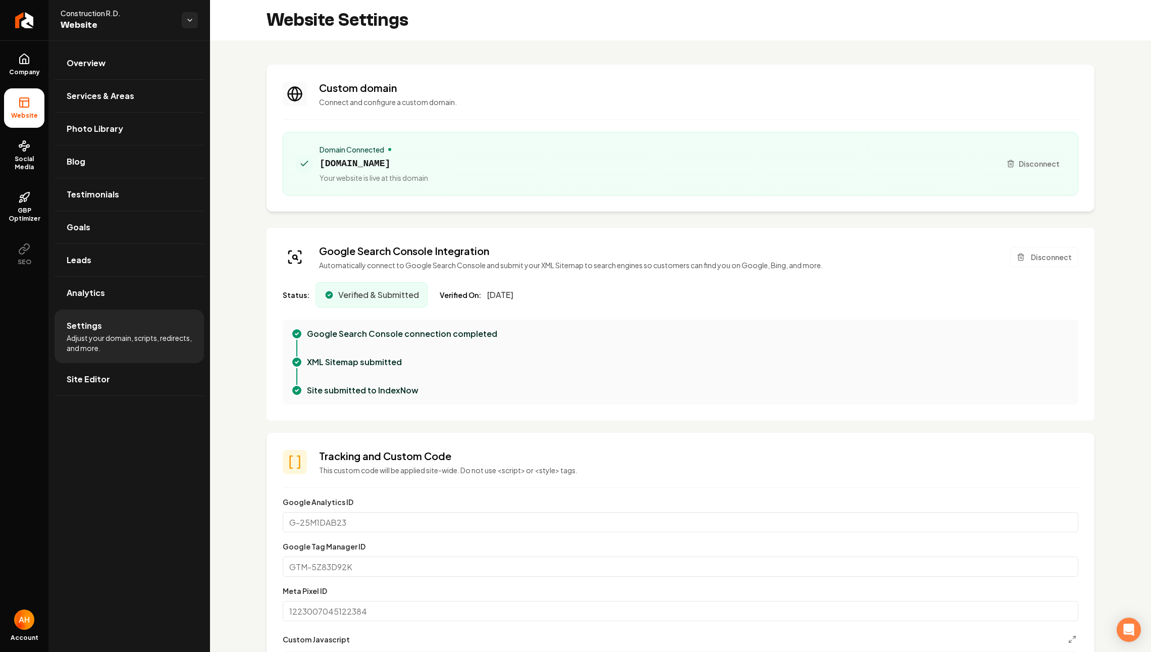
click at [347, 170] on span "[DOMAIN_NAME]" at bounding box center [373, 163] width 109 height 14
click at [344, 164] on span "[DOMAIN_NAME]" at bounding box center [373, 163] width 109 height 14
copy span "[DOMAIN_NAME]"
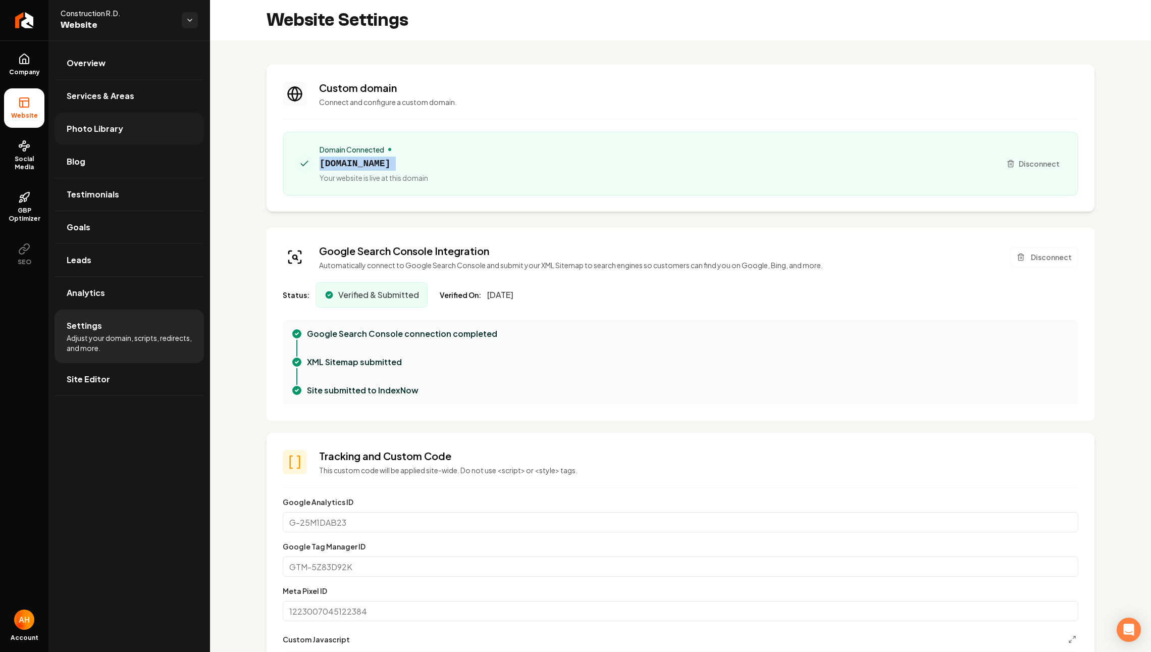
click at [140, 125] on link "Photo Library" at bounding box center [129, 129] width 149 height 32
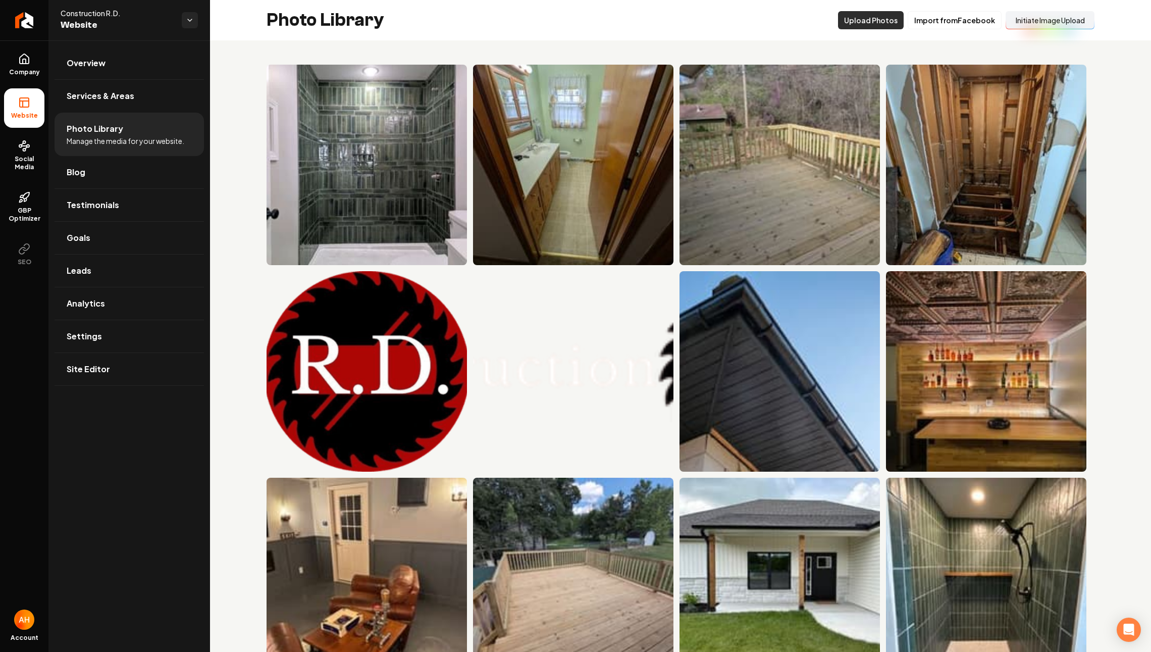
click at [859, 24] on button "Upload Photos" at bounding box center [871, 20] width 66 height 18
click at [1048, 20] on button "Initiate Image Upload" at bounding box center [1049, 20] width 89 height 18
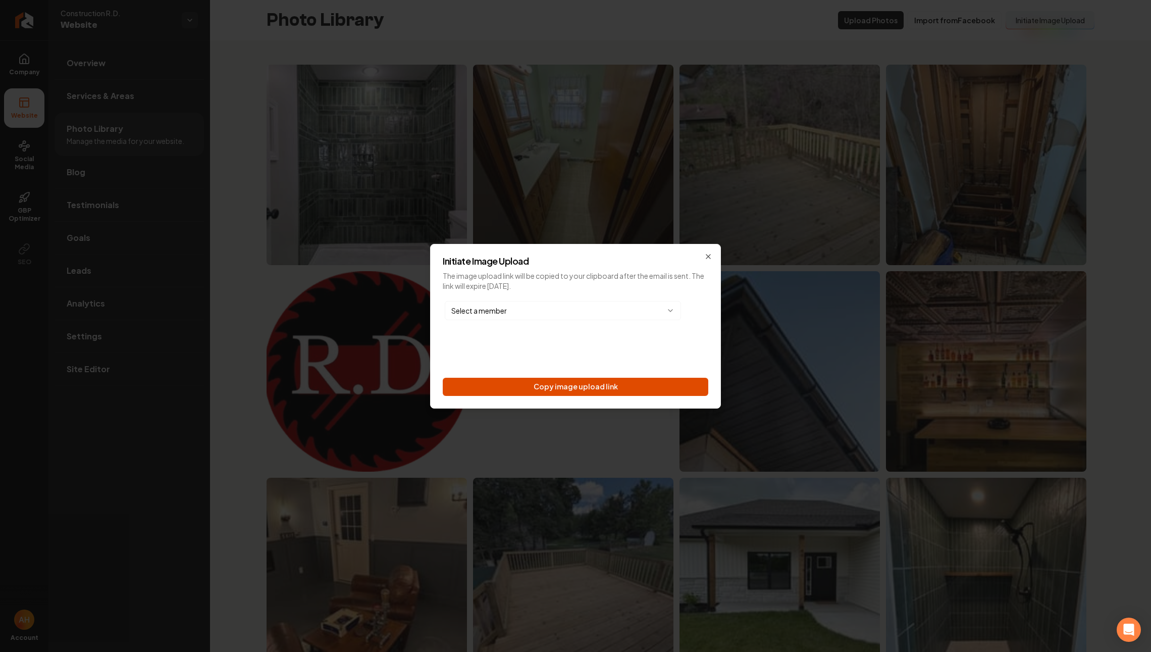
click at [639, 382] on button "Copy image upload link" at bounding box center [575, 386] width 265 height 18
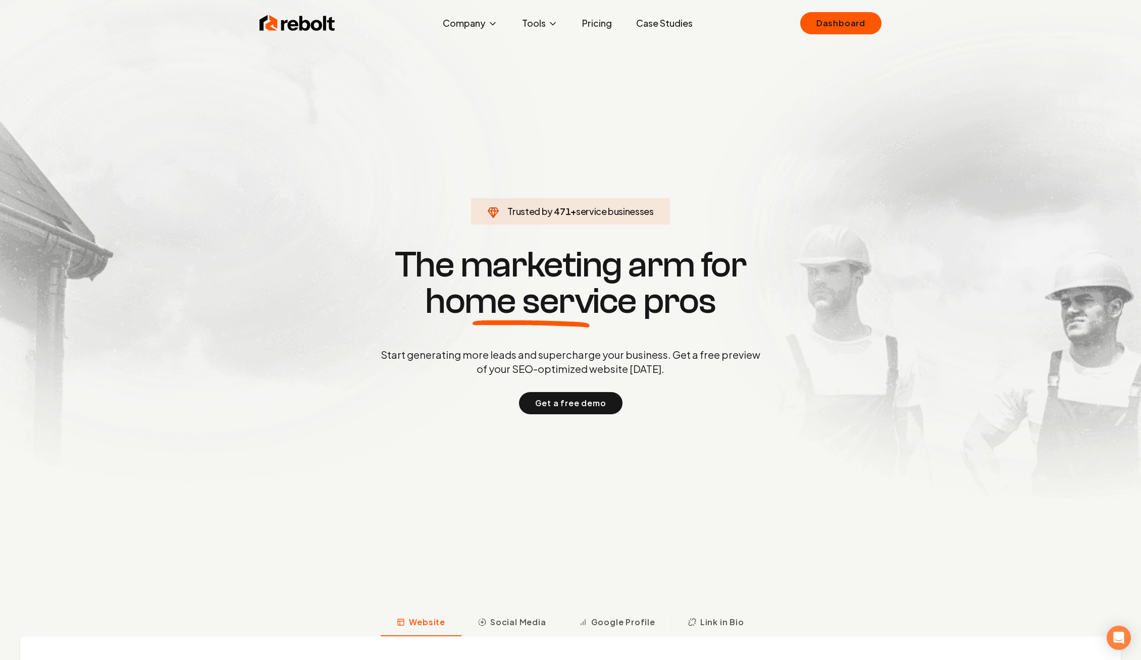
click link "Dashboard" at bounding box center [840, 23] width 81 height 22
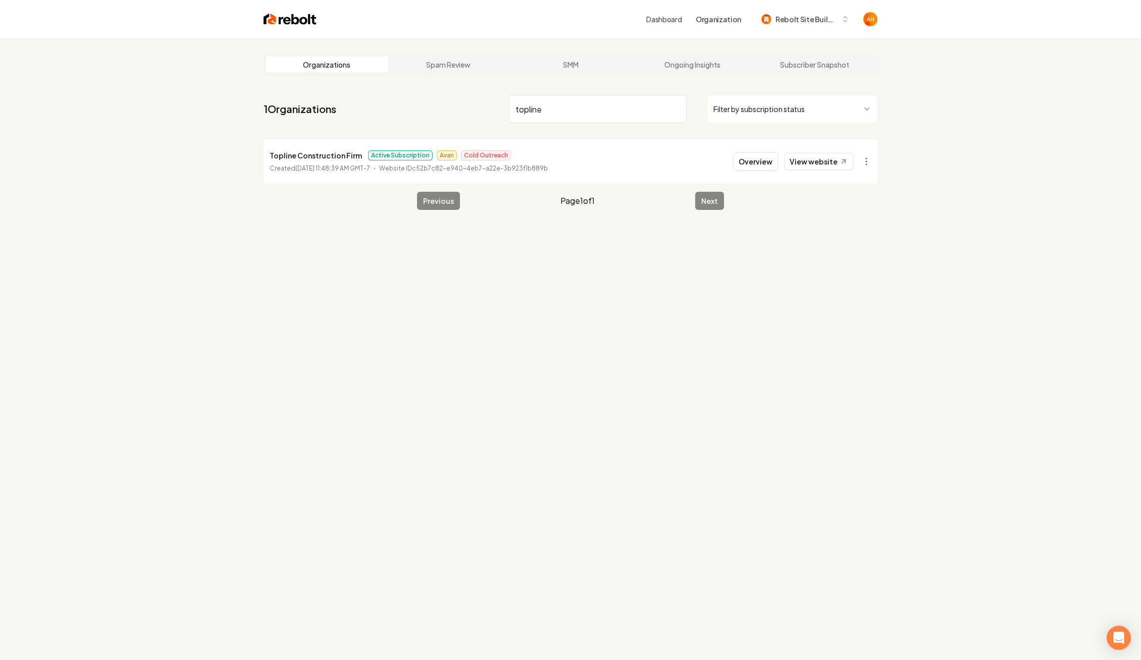
type input "topline"
click at [312, 153] on p "Topline Construction Firm" at bounding box center [315, 155] width 92 height 12
copy p "Topline Construction Firm"
click at [312, 153] on p "Topline Construction Firm" at bounding box center [315, 155] width 92 height 12
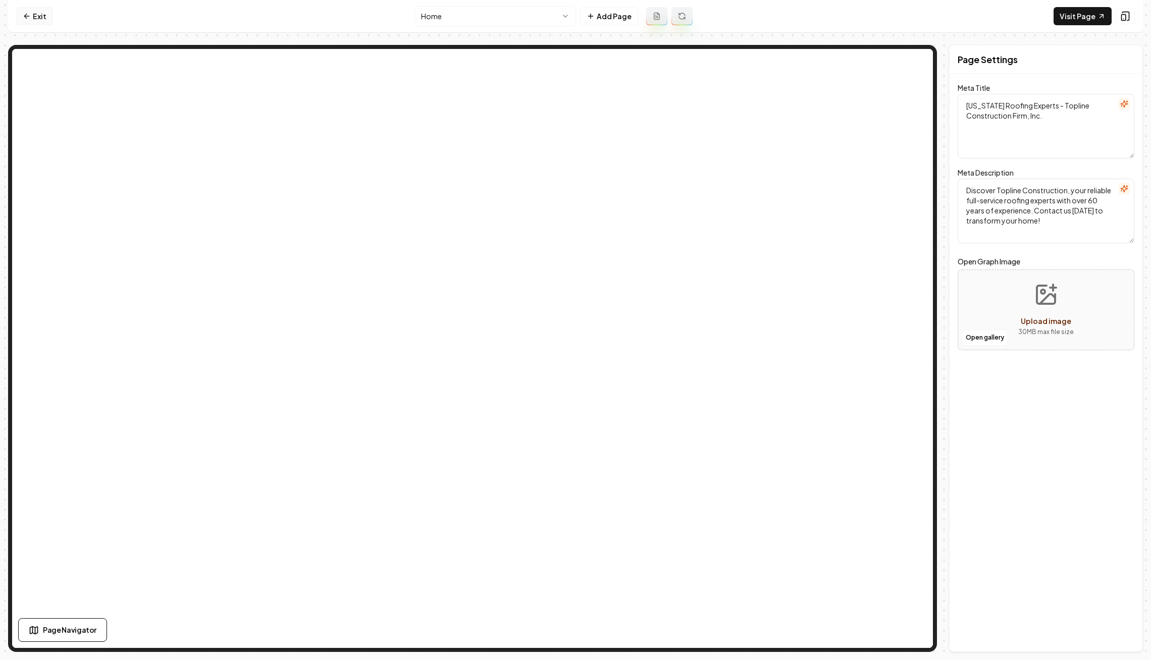
click at [42, 17] on link "Exit" at bounding box center [34, 16] width 37 height 18
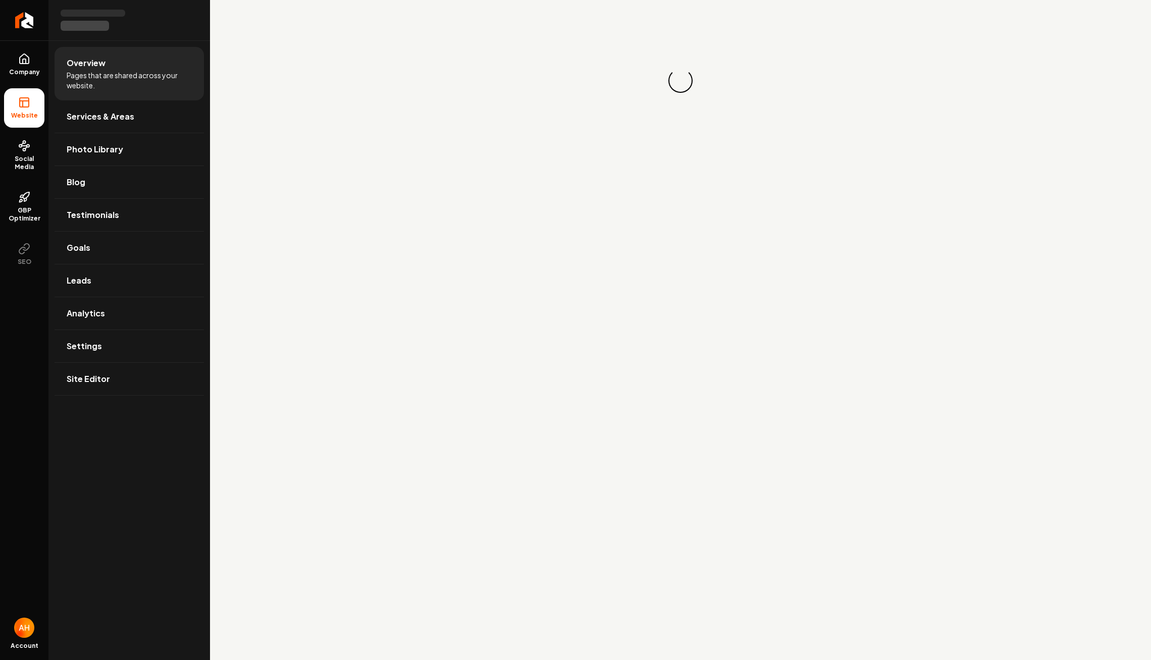
click at [282, 18] on div "Loading... Loading..." at bounding box center [680, 80] width 941 height 161
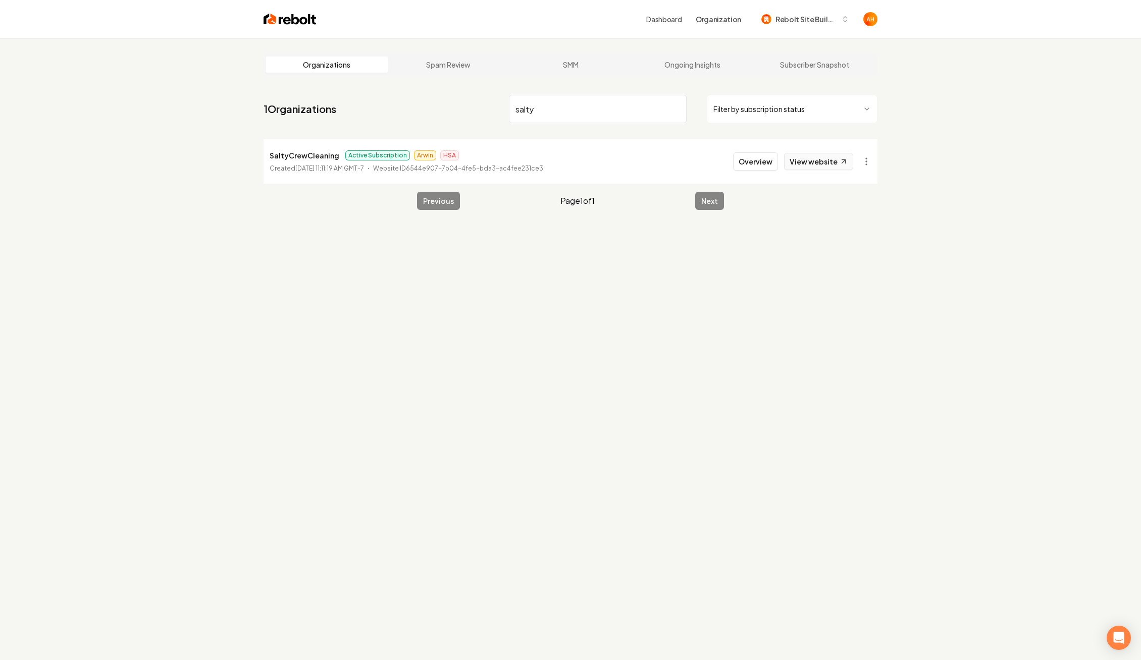
click at [850, 157] on link "View website" at bounding box center [818, 161] width 69 height 17
click at [567, 116] on input "salty" at bounding box center [598, 109] width 178 height 28
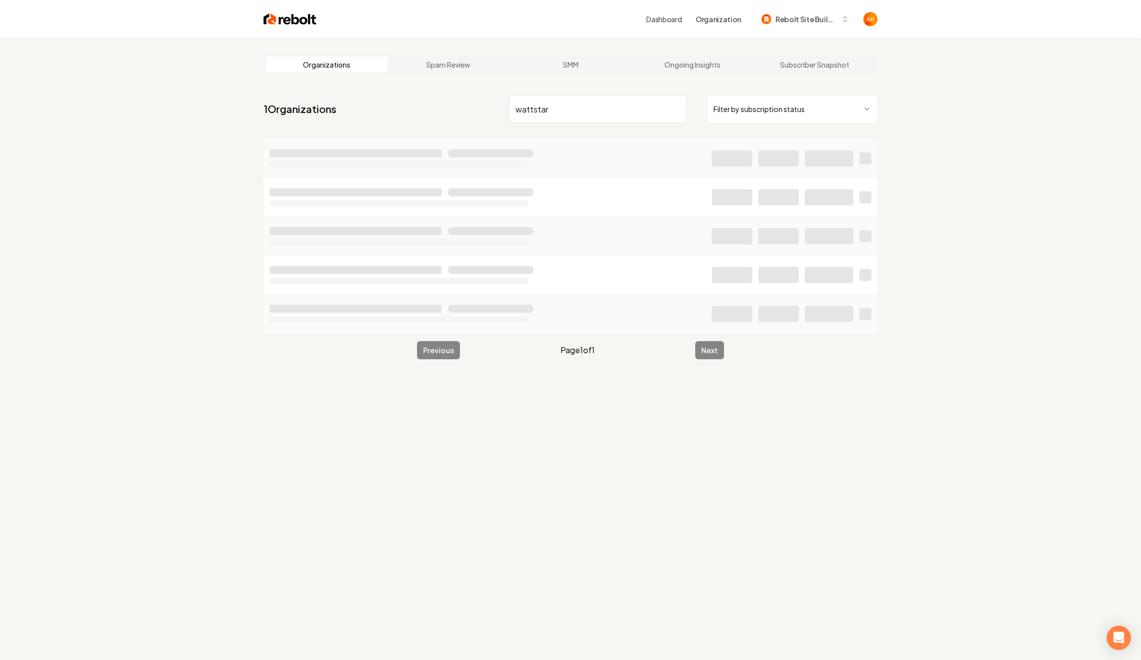
type input "wattstar"
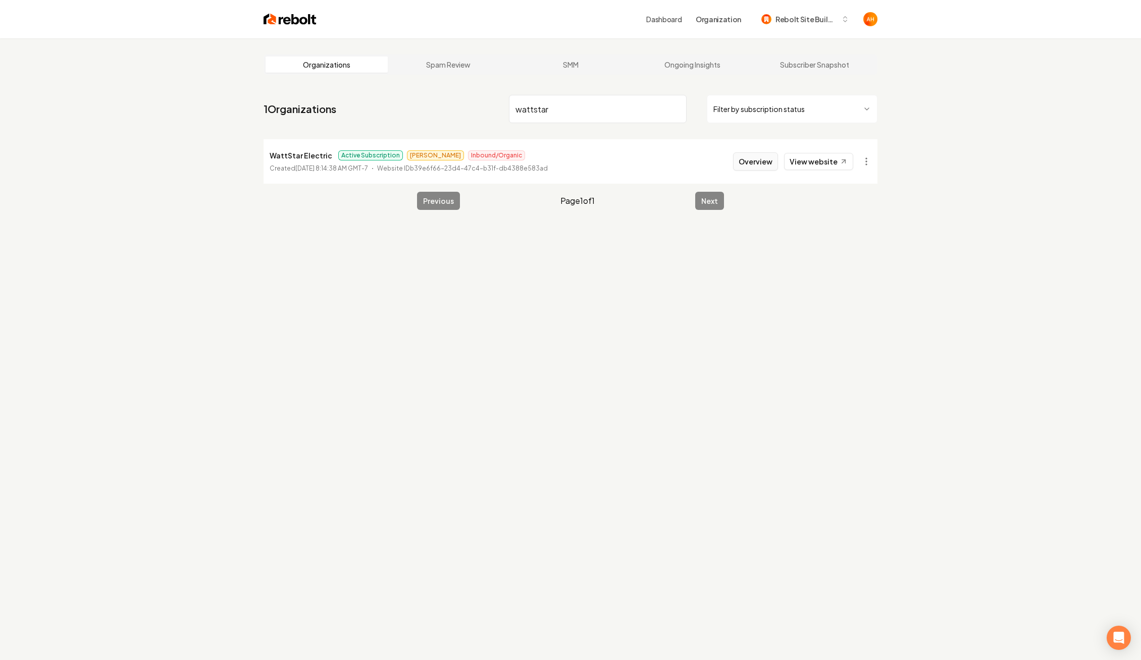
click at [759, 162] on button "Overview" at bounding box center [755, 161] width 45 height 18
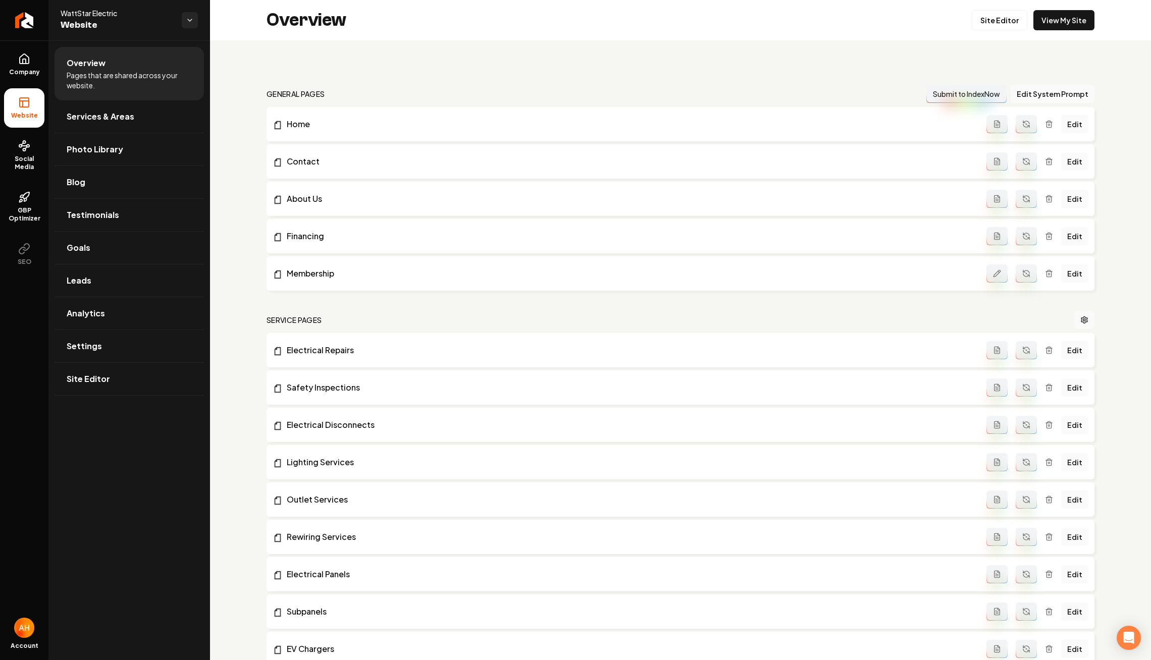
scroll to position [1001, 0]
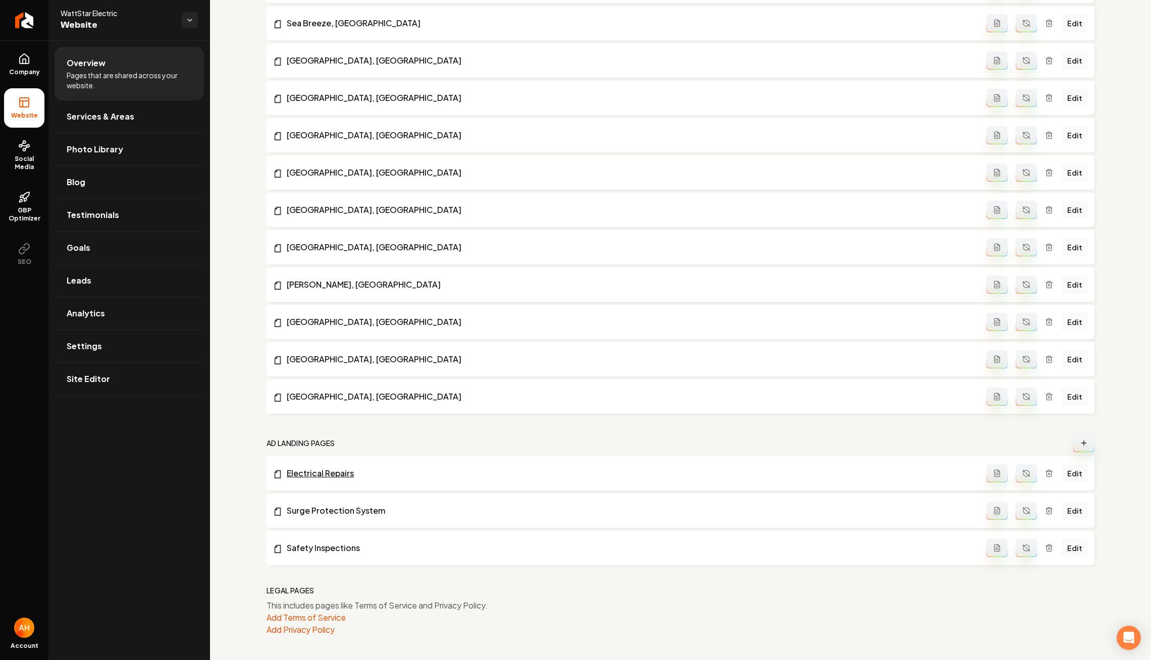
click at [330, 475] on link "Electrical Repairs" at bounding box center [630, 473] width 714 height 12
click at [330, 506] on link "Surge Protection System" at bounding box center [630, 511] width 714 height 12
click at [330, 547] on link "Safety Inspections" at bounding box center [630, 548] width 714 height 12
click at [1068, 473] on link "Edit" at bounding box center [1074, 473] width 27 height 18
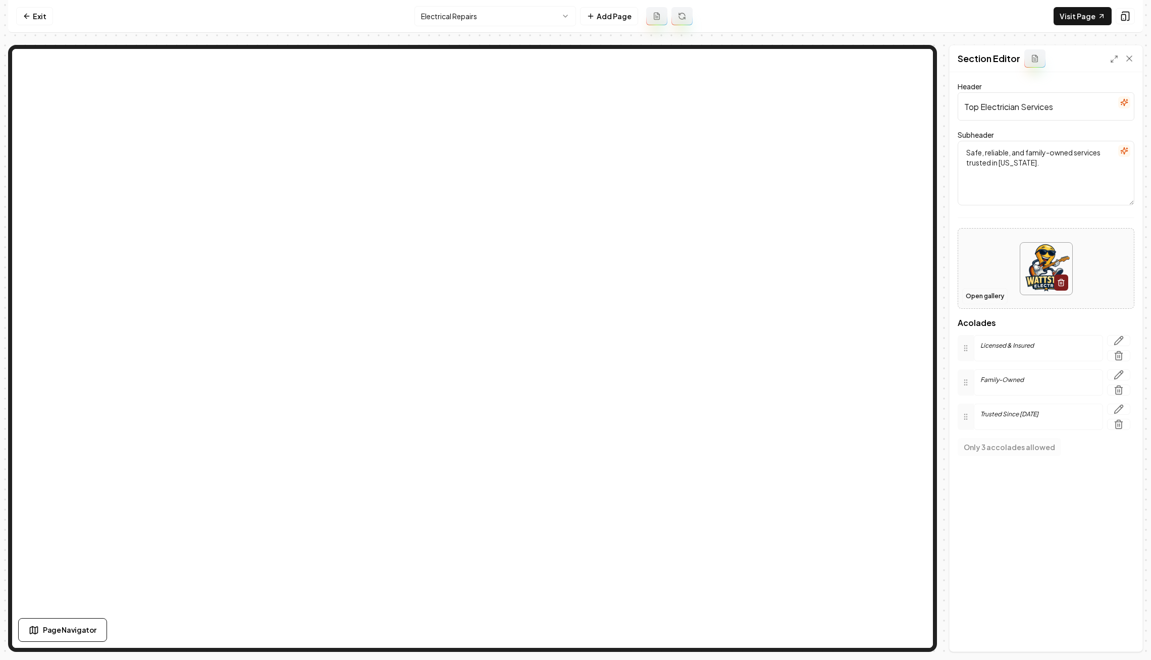
click at [985, 301] on button "Open gallery" at bounding box center [984, 296] width 45 height 16
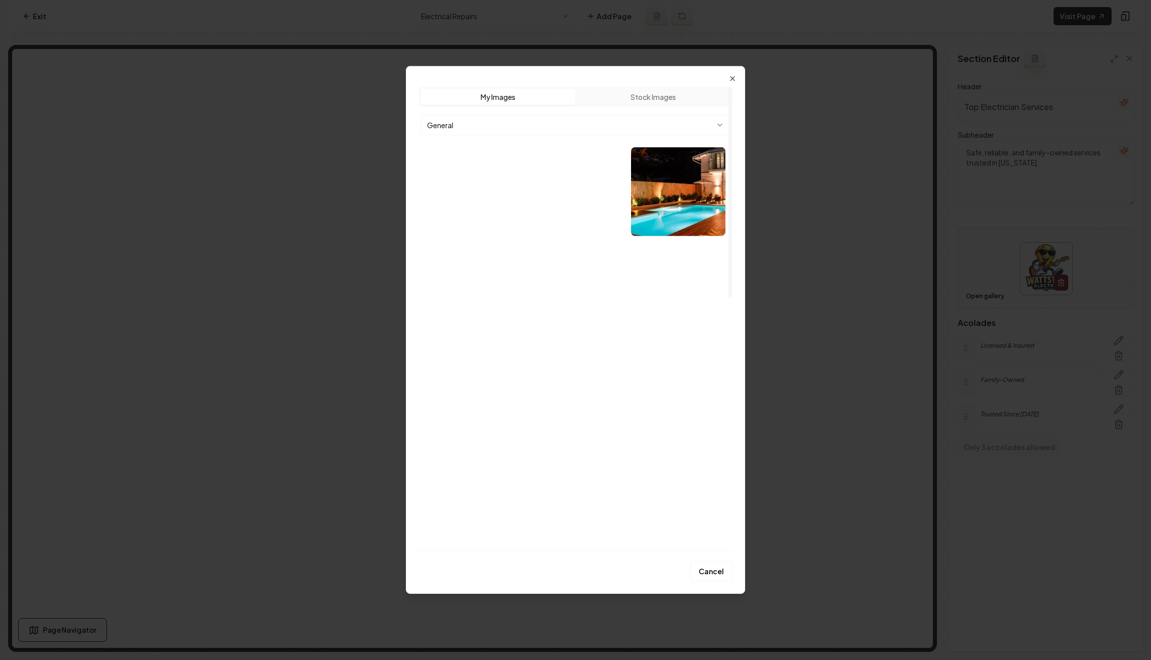
scroll to position [561, 0]
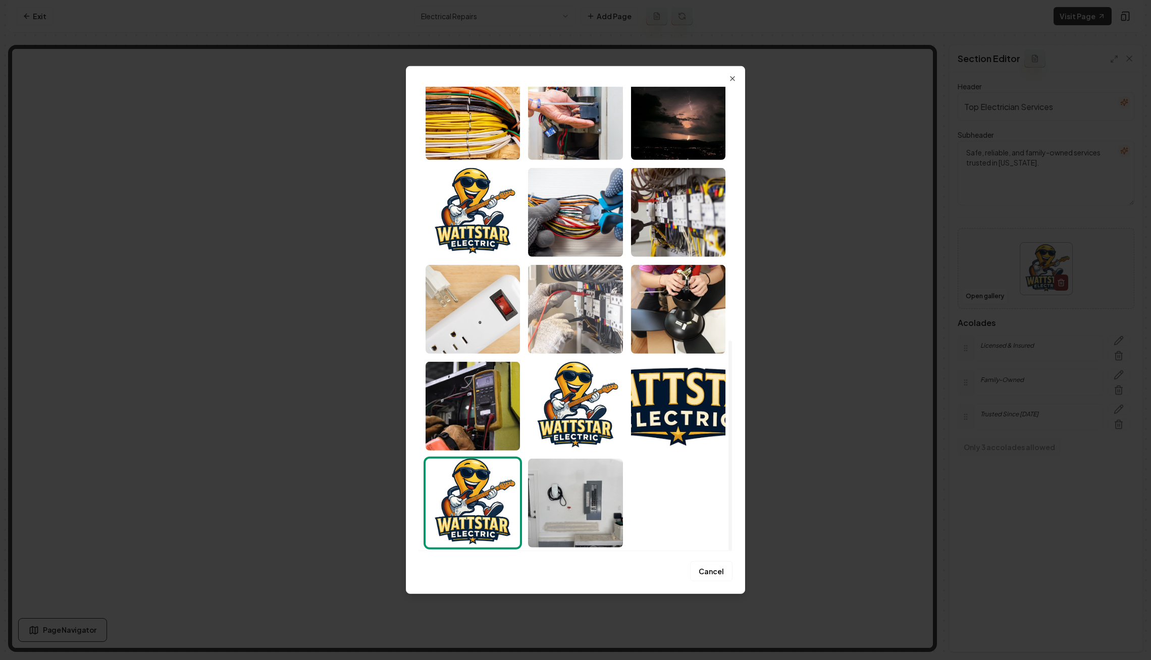
click at [603, 308] on img "Select image image_688cc5b65c7cd75eb80b840c.jpeg" at bounding box center [575, 309] width 94 height 89
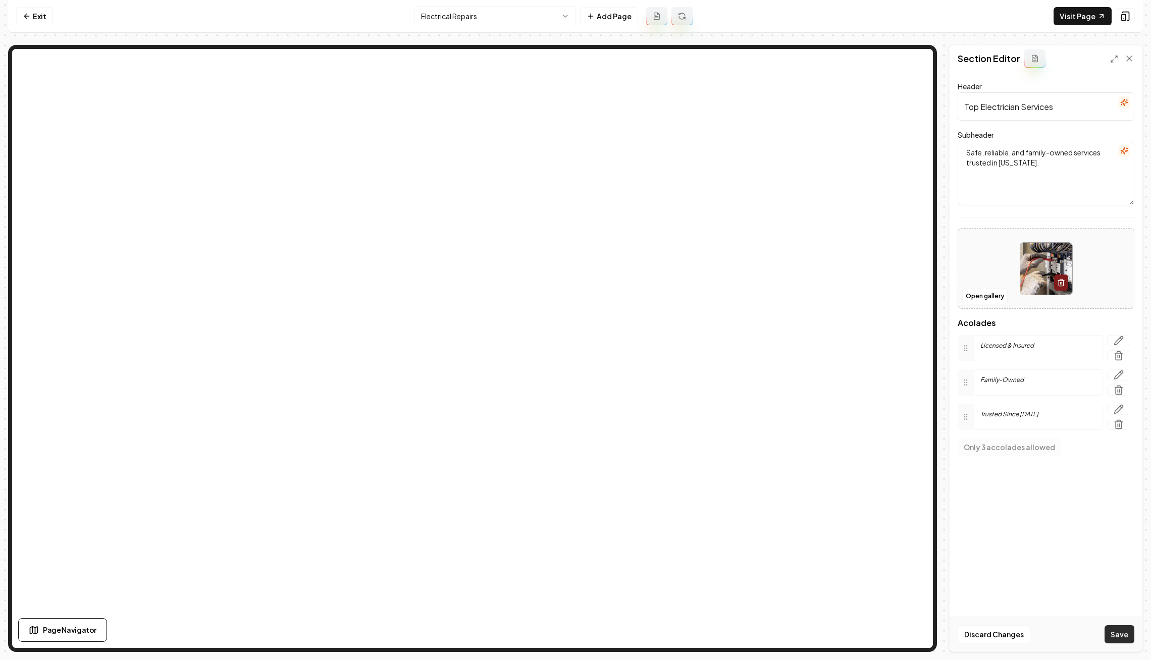
click at [1115, 633] on button "Save" at bounding box center [1119, 634] width 30 height 18
click at [36, 29] on nav "Exit Electrical Repairs Add Page Visit Page" at bounding box center [575, 16] width 1135 height 33
click at [44, 13] on link "Exit" at bounding box center [34, 16] width 37 height 18
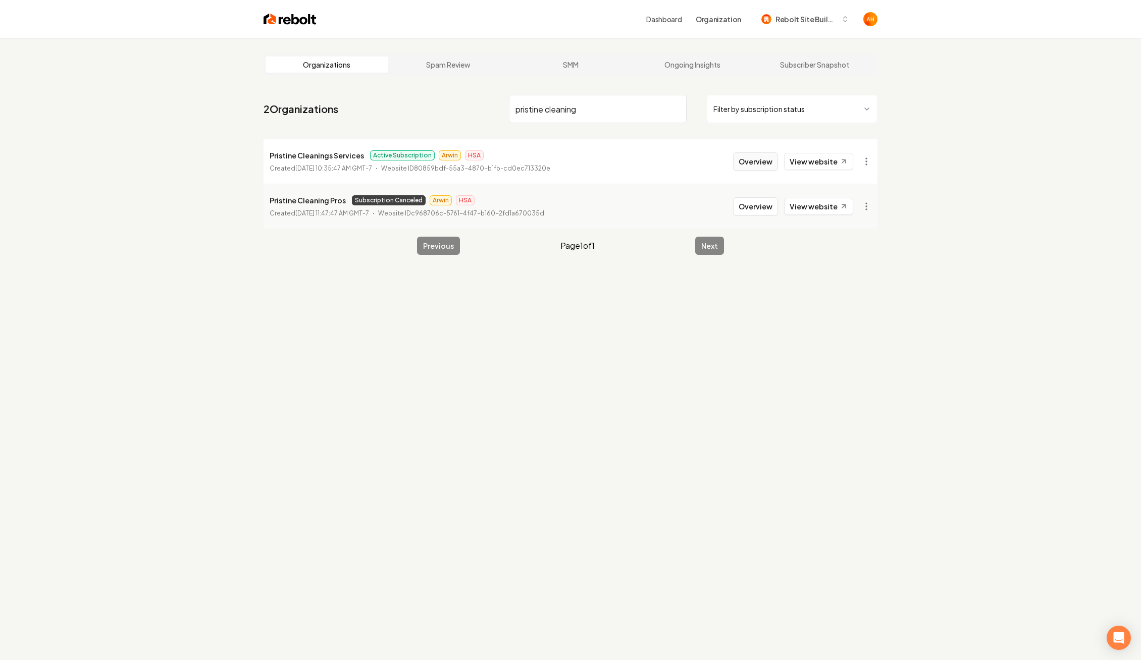
type input "pristine cleaning"
click at [754, 163] on button "Overview" at bounding box center [755, 161] width 45 height 18
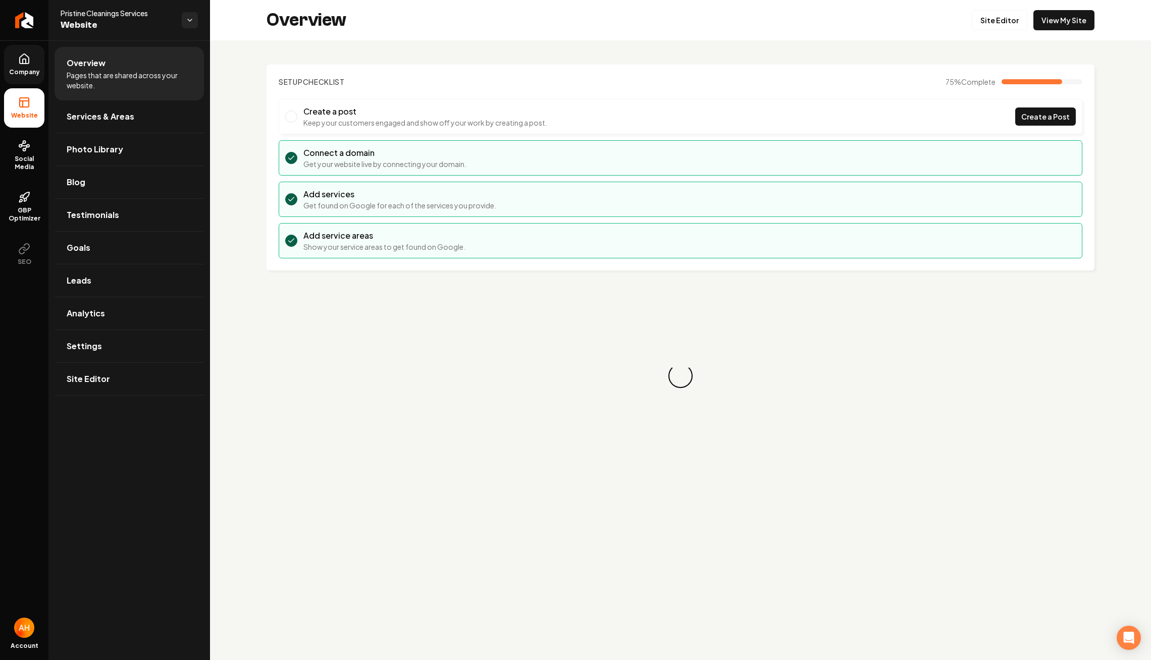
click at [18, 58] on icon at bounding box center [24, 59] width 12 height 12
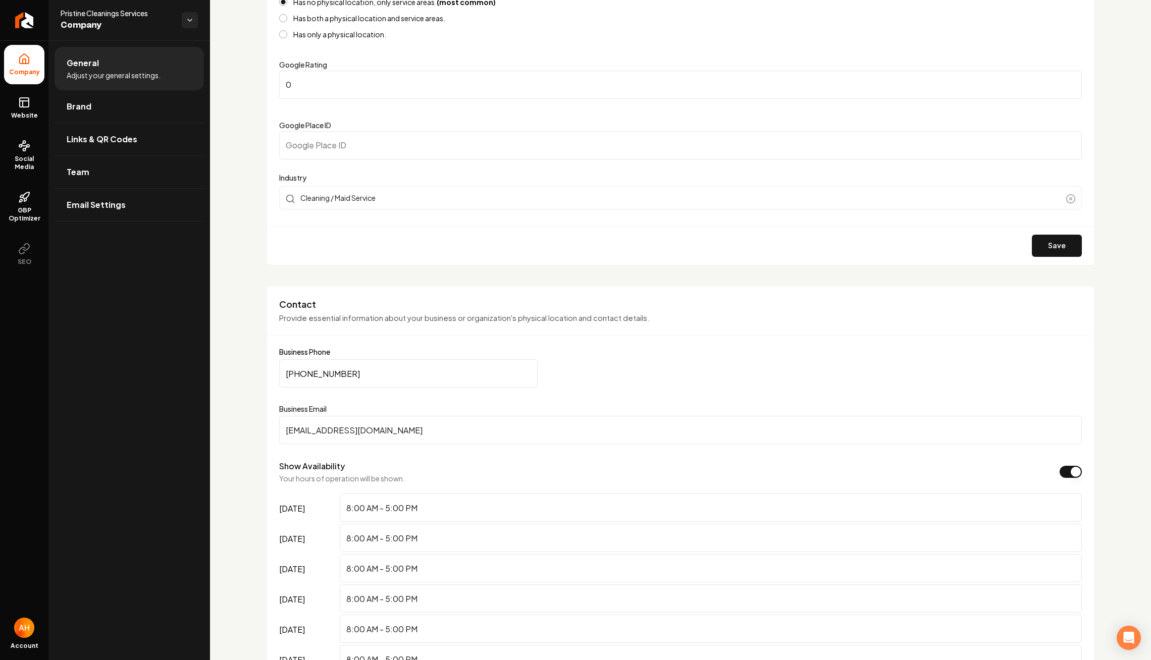
scroll to position [265, 0]
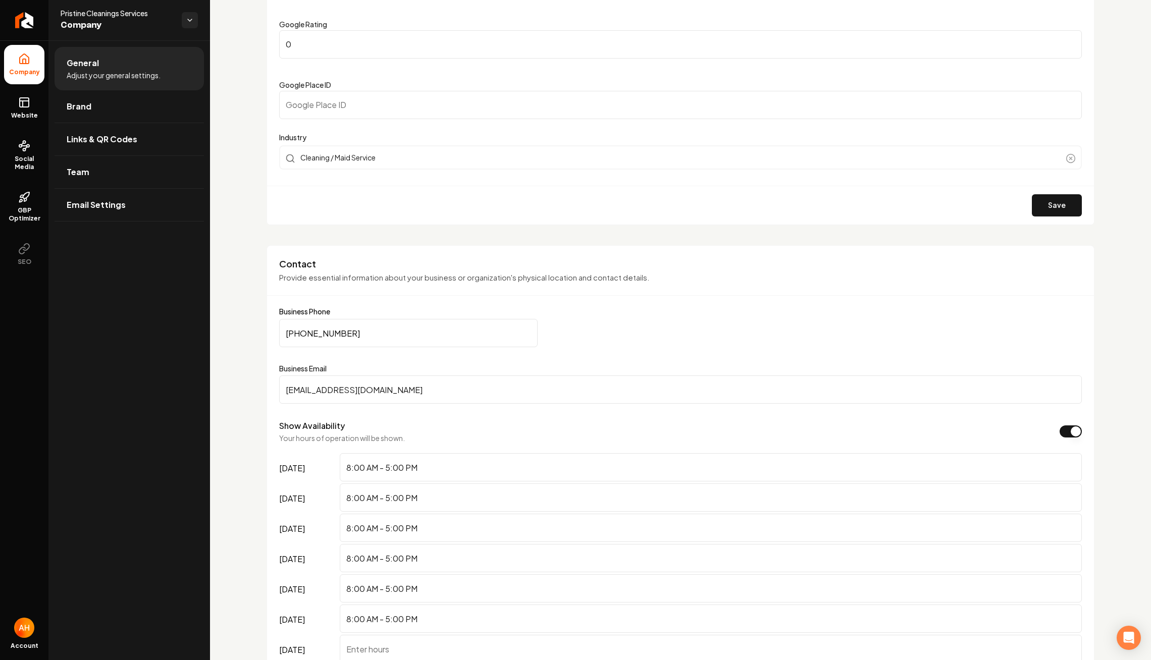
click at [436, 391] on input "info@pristinecleaningsservices.com" at bounding box center [680, 389] width 802 height 28
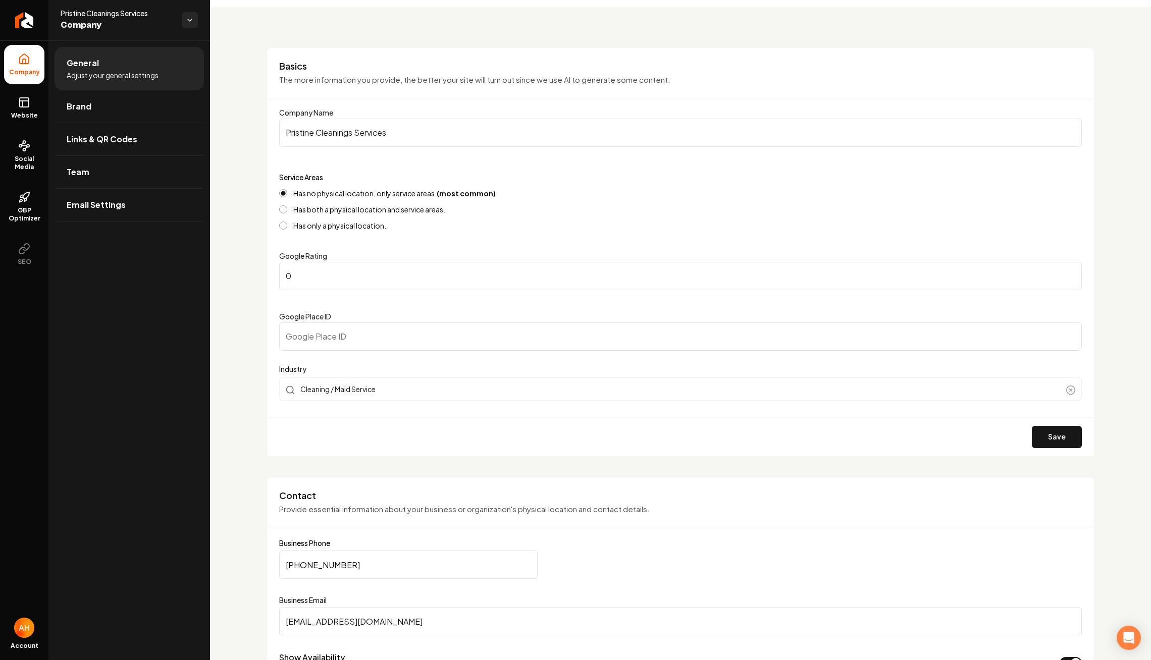
scroll to position [0, 0]
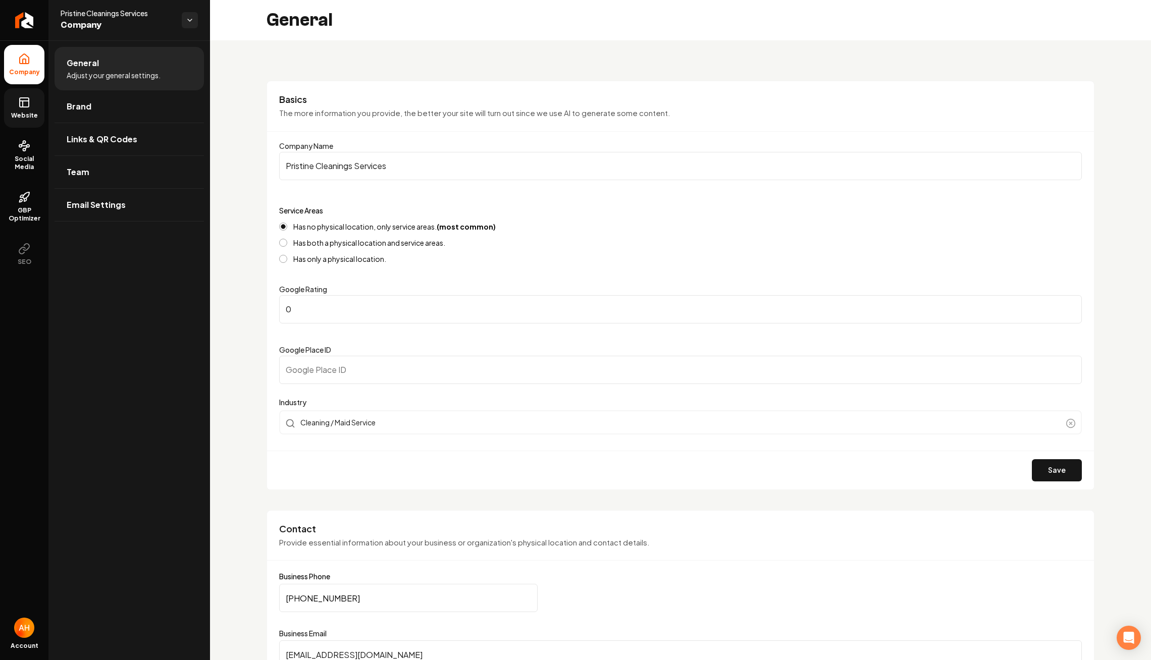
click at [21, 97] on icon at bounding box center [24, 102] width 12 height 12
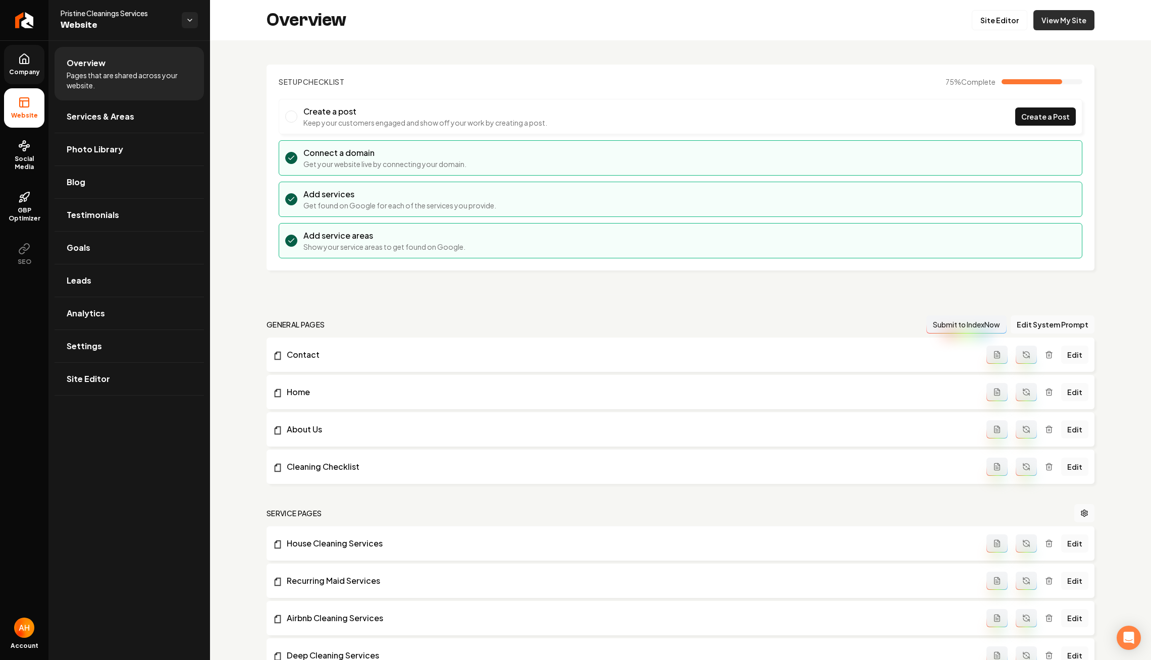
click at [1064, 25] on link "View My Site" at bounding box center [1063, 20] width 61 height 20
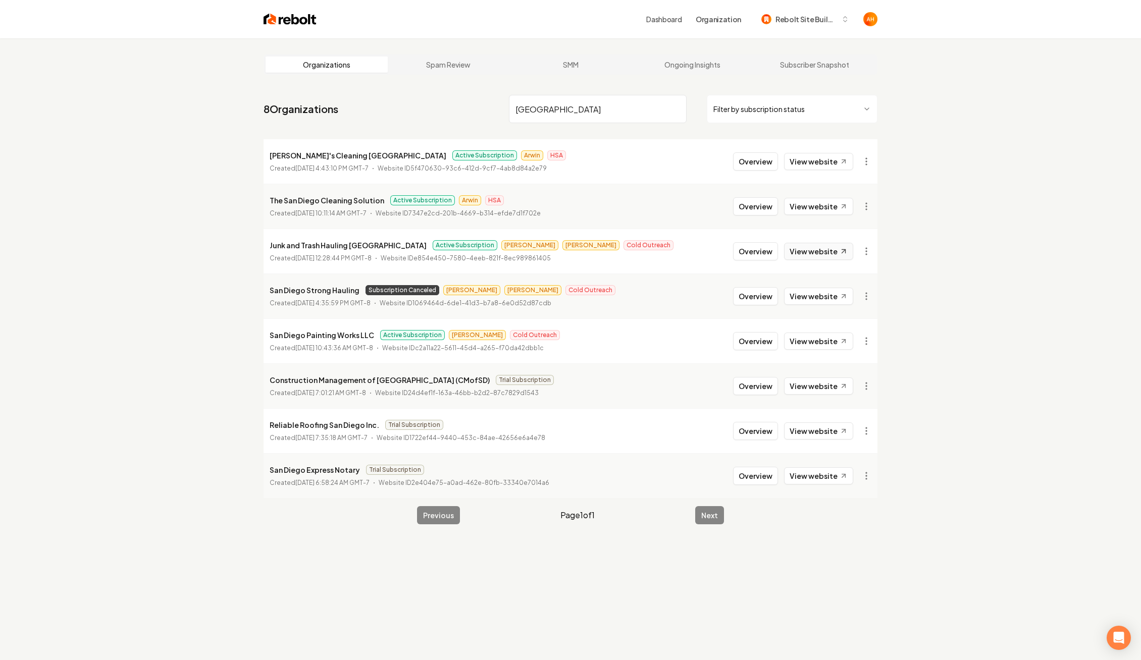
type input "san diego"
click at [843, 250] on icon at bounding box center [843, 251] width 9 height 9
click at [767, 251] on button "Overview" at bounding box center [755, 251] width 45 height 18
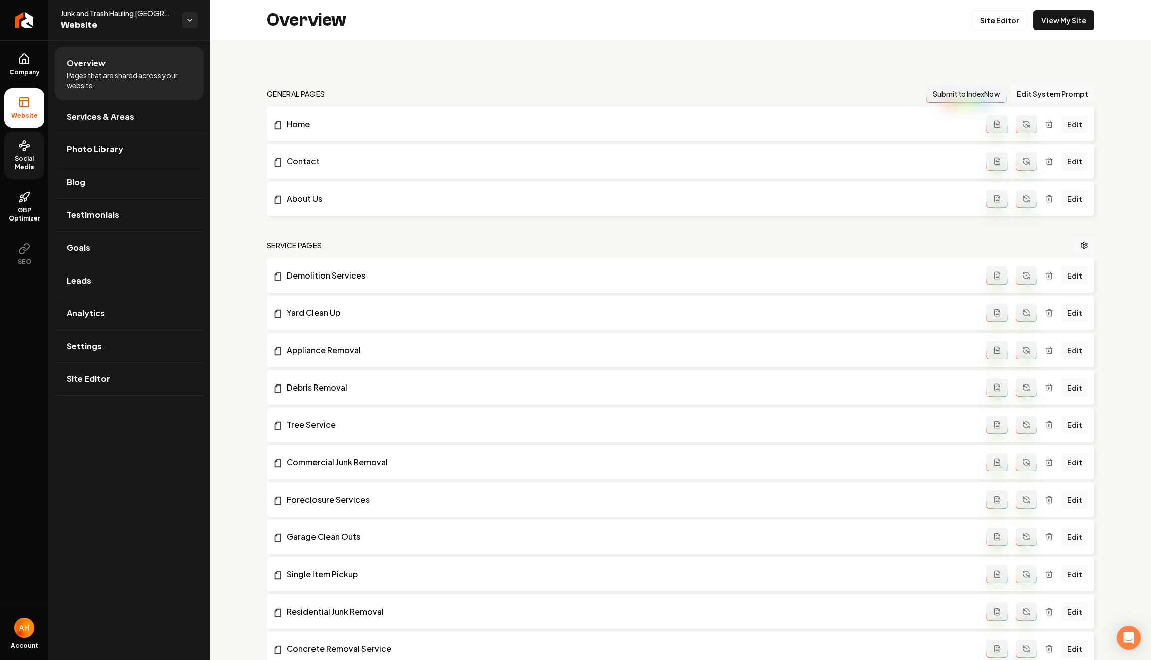
click at [15, 168] on span "Social Media" at bounding box center [24, 163] width 40 height 16
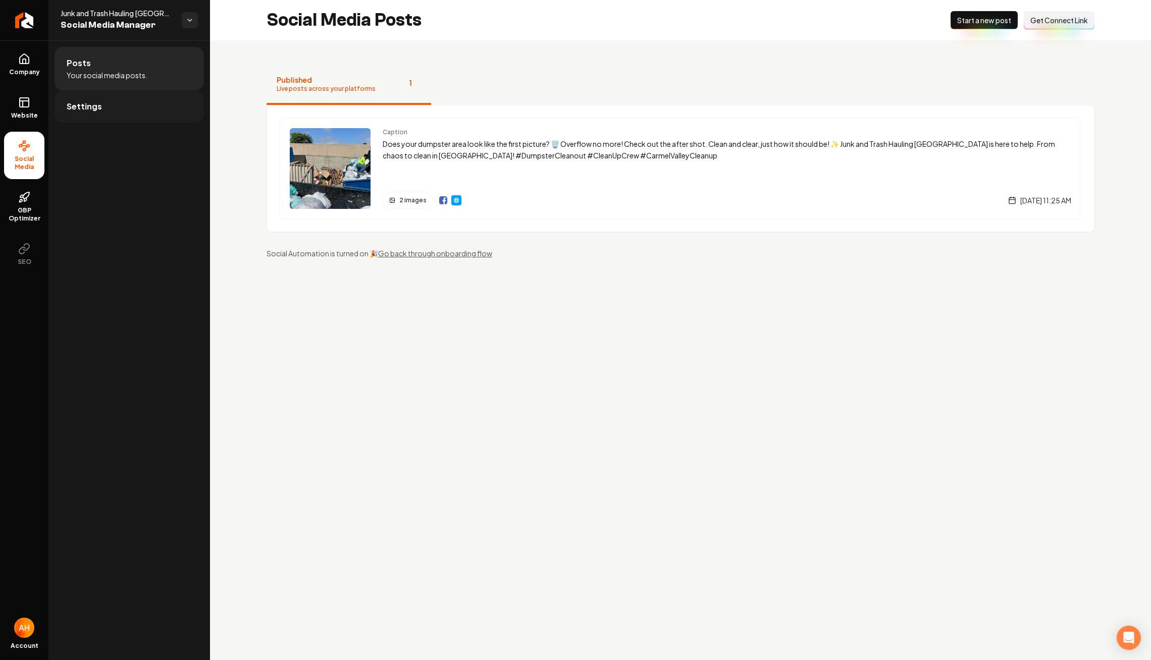
click at [179, 105] on link "Settings" at bounding box center [129, 106] width 149 height 32
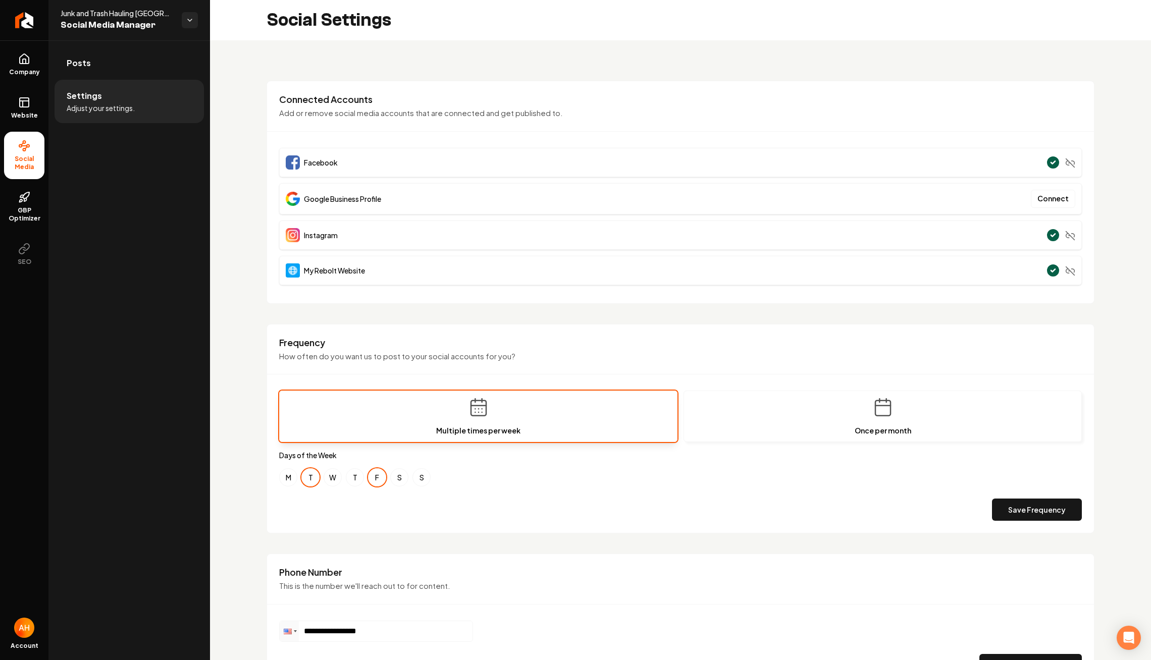
click at [872, 12] on div "Social Settings" at bounding box center [680, 20] width 941 height 40
click at [235, 107] on div "**********" at bounding box center [680, 472] width 941 height 865
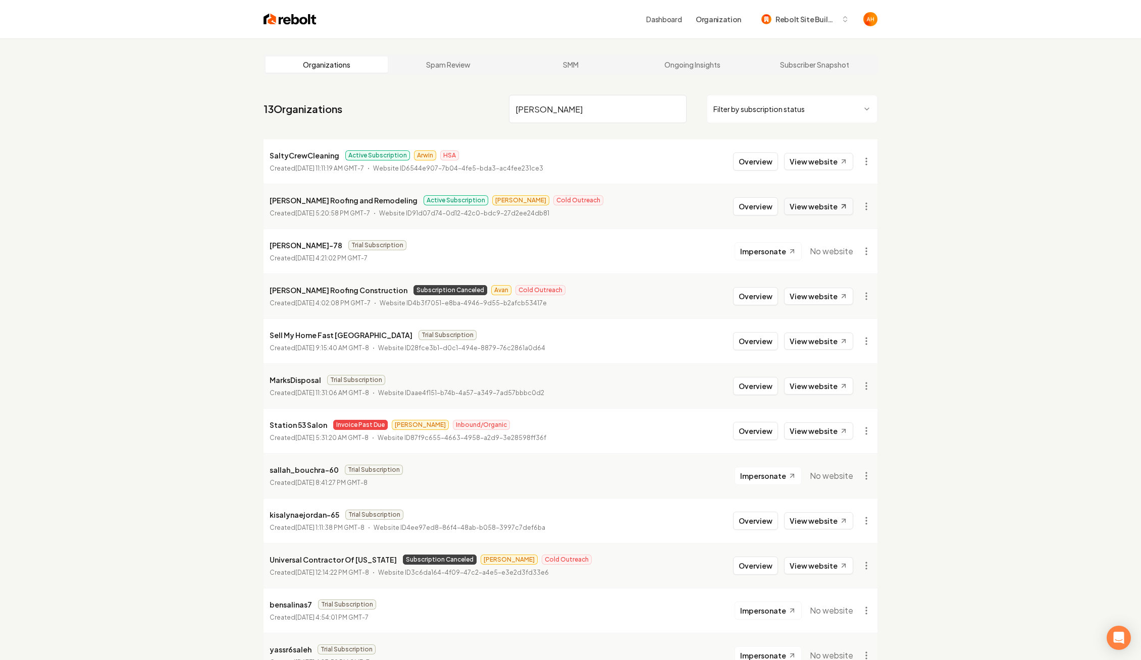
type input "salzar"
click at [810, 203] on link "View website" at bounding box center [818, 206] width 69 height 17
click at [760, 206] on button "Overview" at bounding box center [755, 206] width 45 height 18
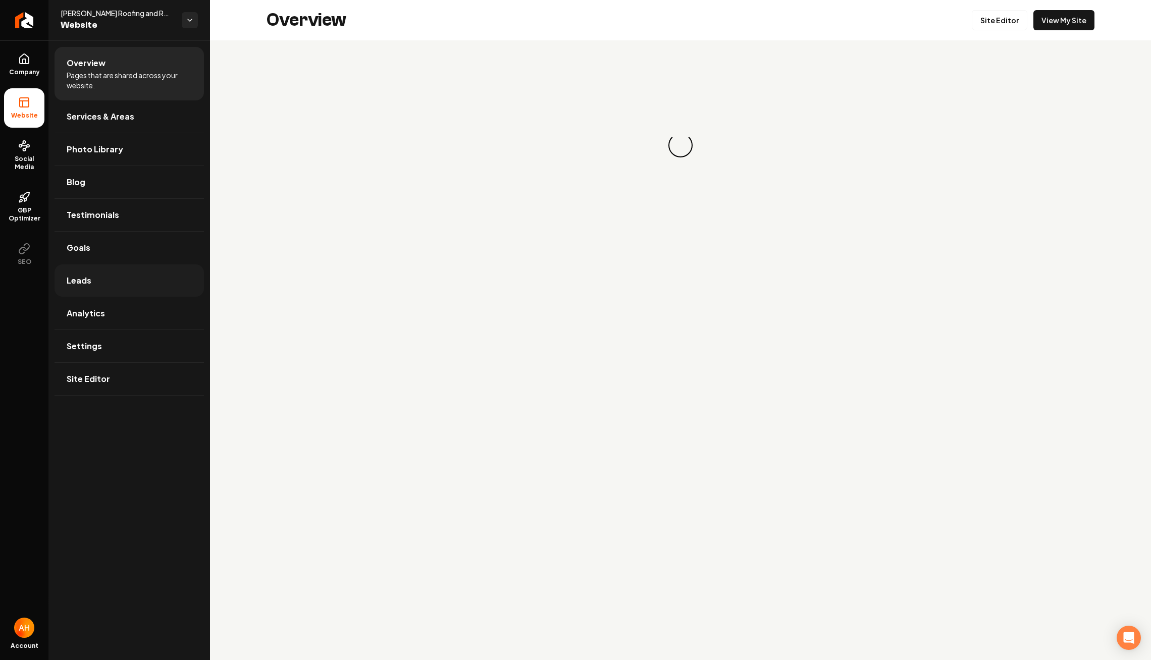
click at [132, 274] on link "Leads" at bounding box center [129, 280] width 149 height 32
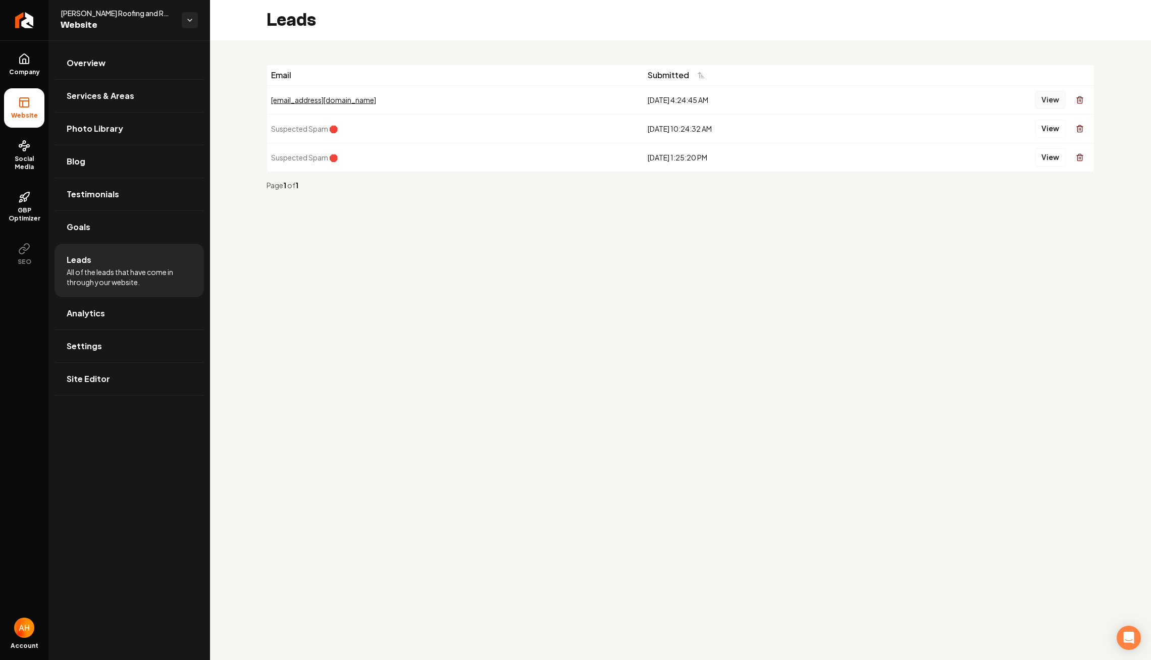
click at [1050, 98] on button "View" at bounding box center [1050, 100] width 31 height 18
click at [149, 69] on link "Overview" at bounding box center [129, 63] width 149 height 32
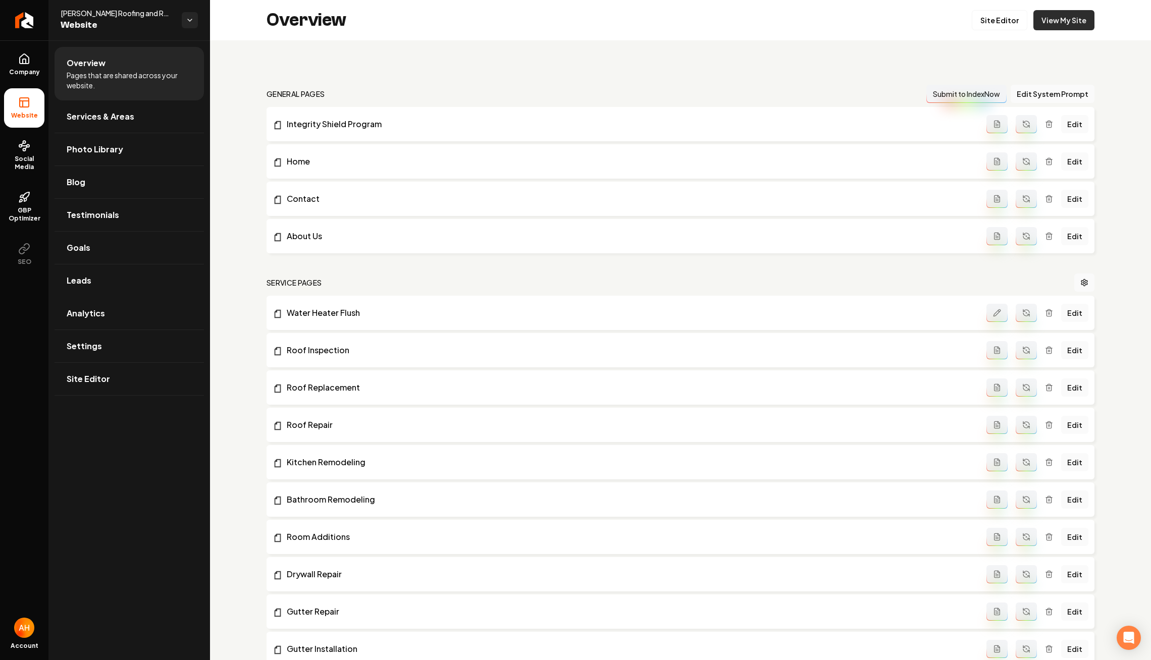
click at [1052, 27] on link "View My Site" at bounding box center [1063, 20] width 61 height 20
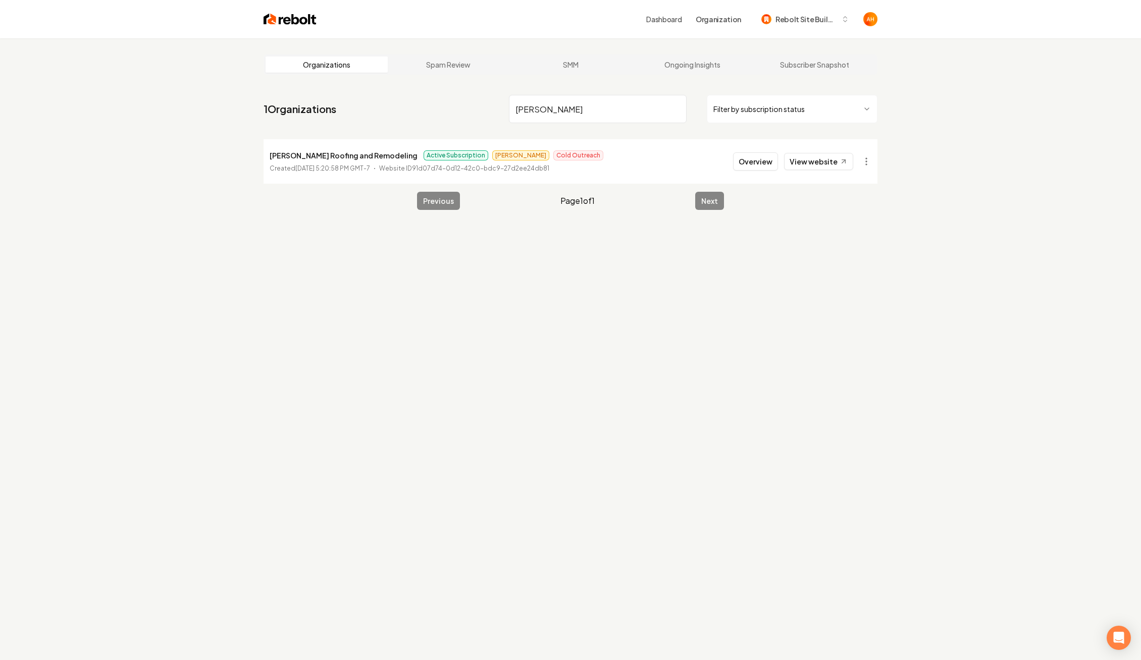
type input "salazar"
click at [689, 63] on link "Ongoing Insights" at bounding box center [692, 65] width 122 height 16
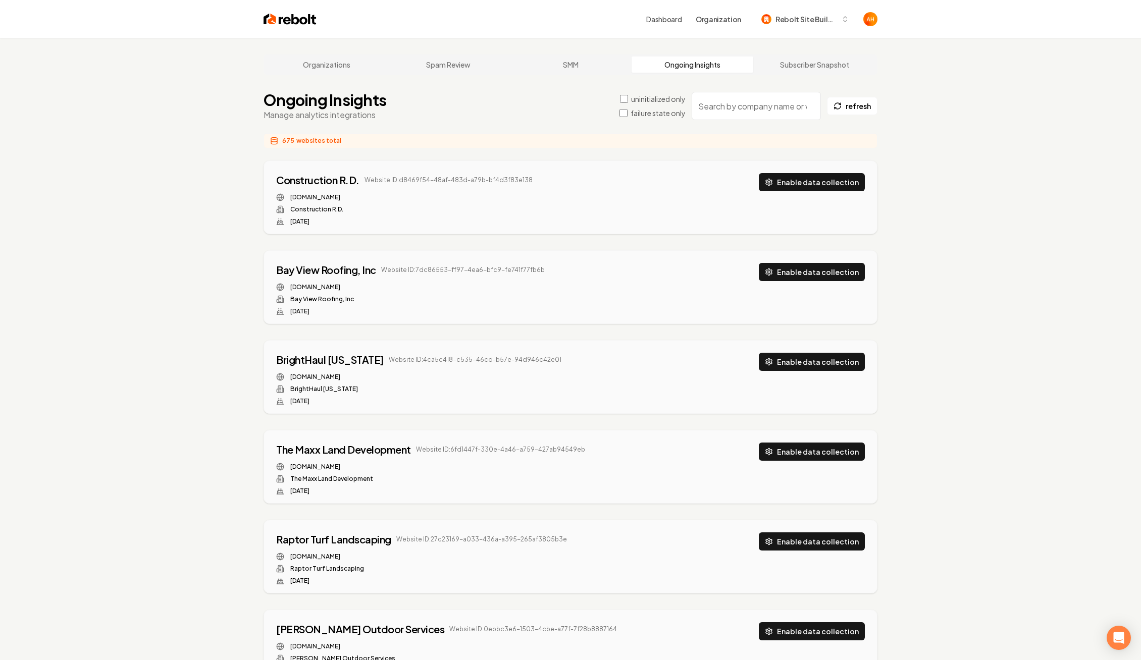
click at [749, 99] on input "search" at bounding box center [755, 106] width 129 height 28
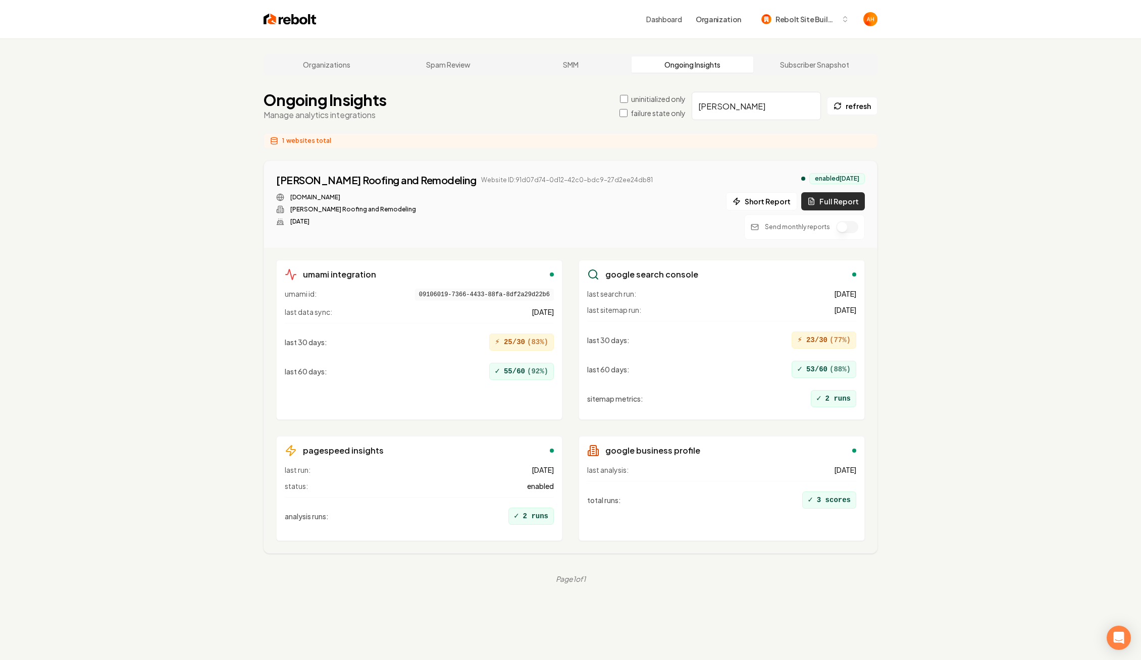
type input "salazar"
click at [825, 196] on button "Full Report" at bounding box center [833, 201] width 64 height 18
click at [835, 201] on button "Full Report" at bounding box center [833, 201] width 64 height 18
click at [657, 177] on button "1 report" at bounding box center [675, 180] width 37 height 12
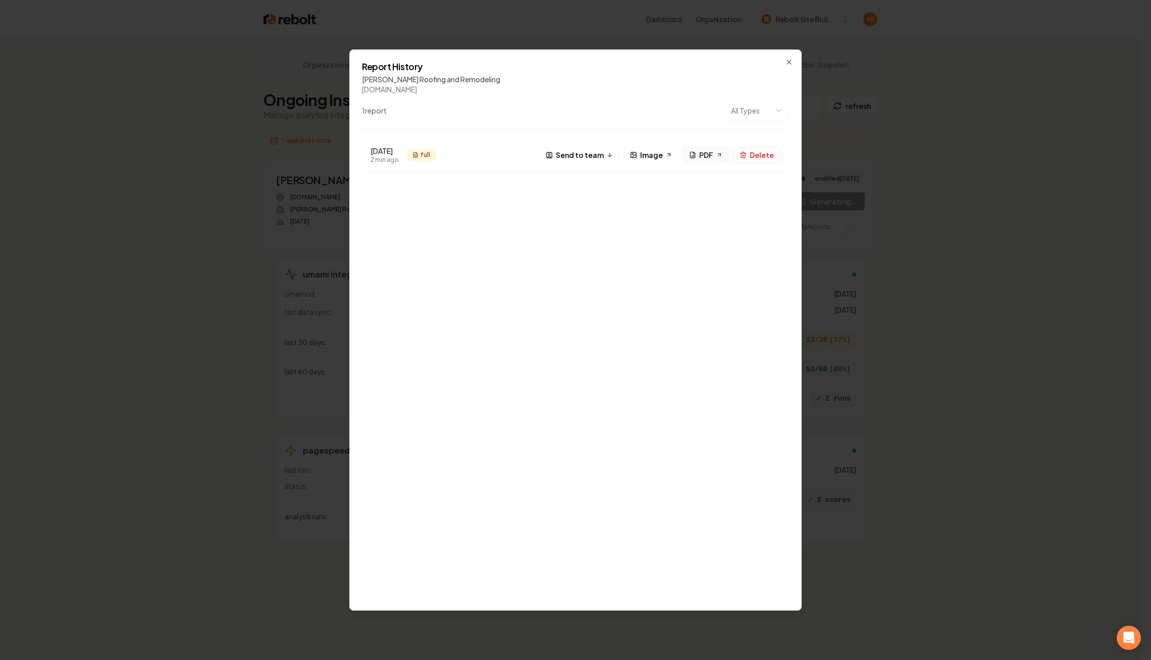
click at [713, 155] on span "PDF" at bounding box center [706, 155] width 14 height 11
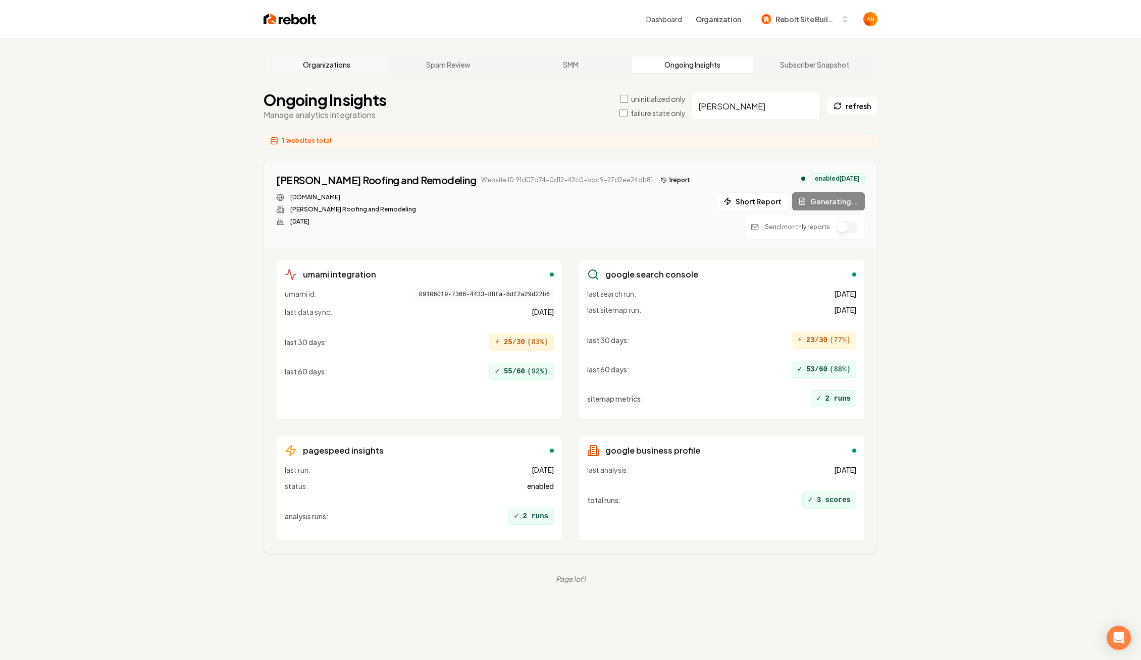
click at [312, 59] on link "Organizations" at bounding box center [326, 65] width 122 height 16
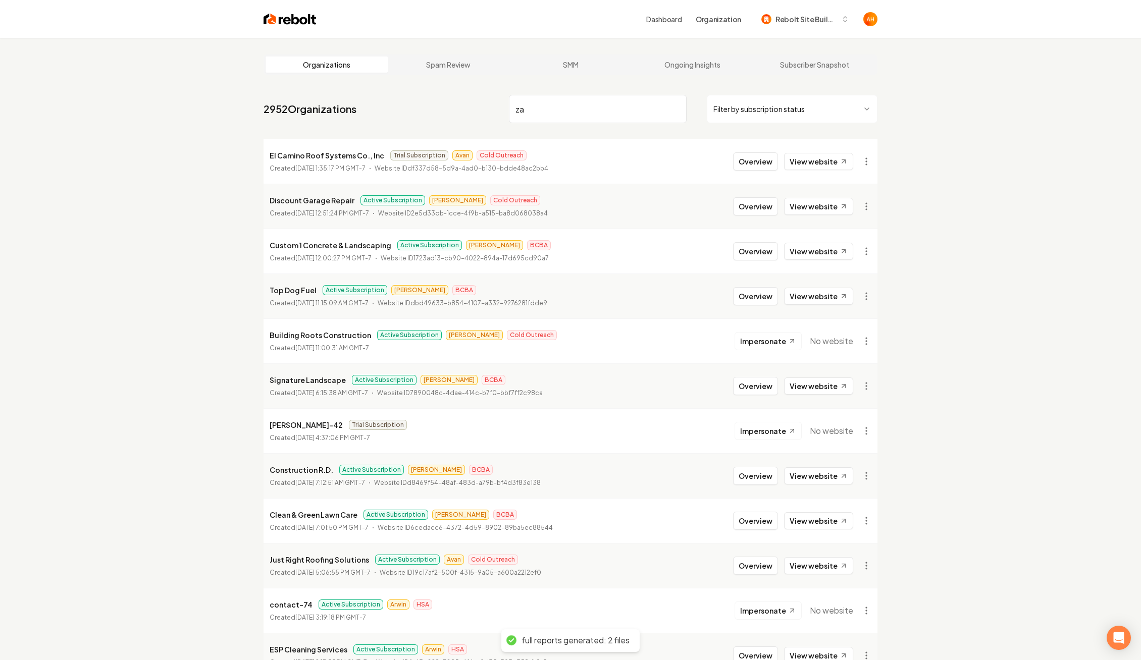
type input "z"
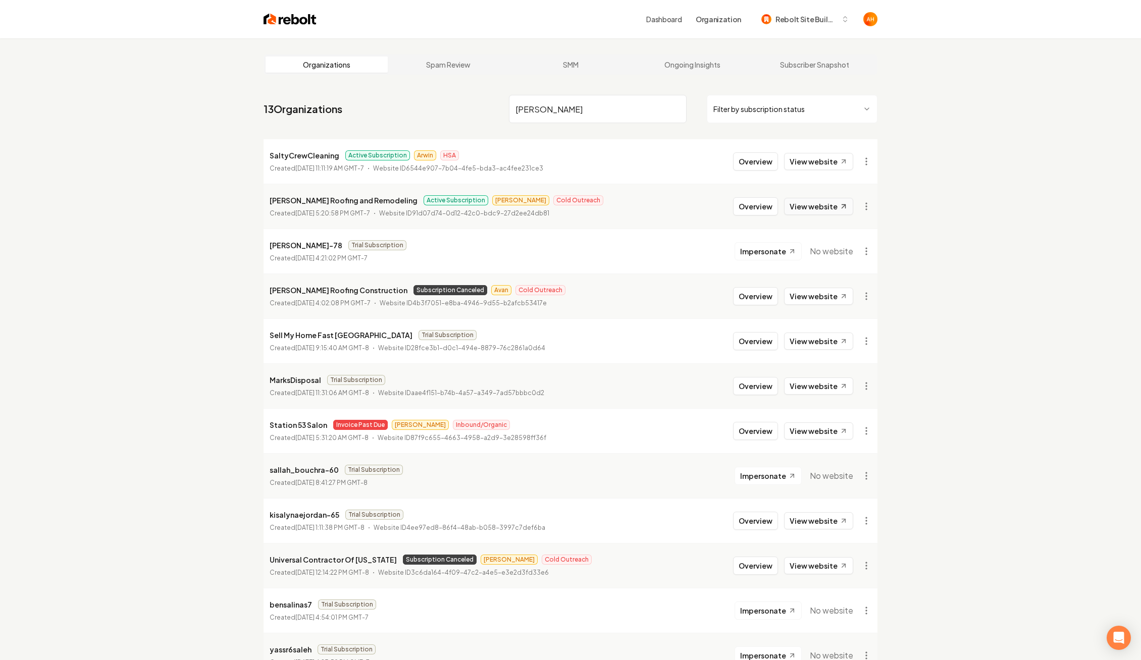
type input "sal"
click at [799, 205] on link "View website" at bounding box center [818, 206] width 69 height 17
click at [764, 204] on button "Overview" at bounding box center [755, 206] width 45 height 18
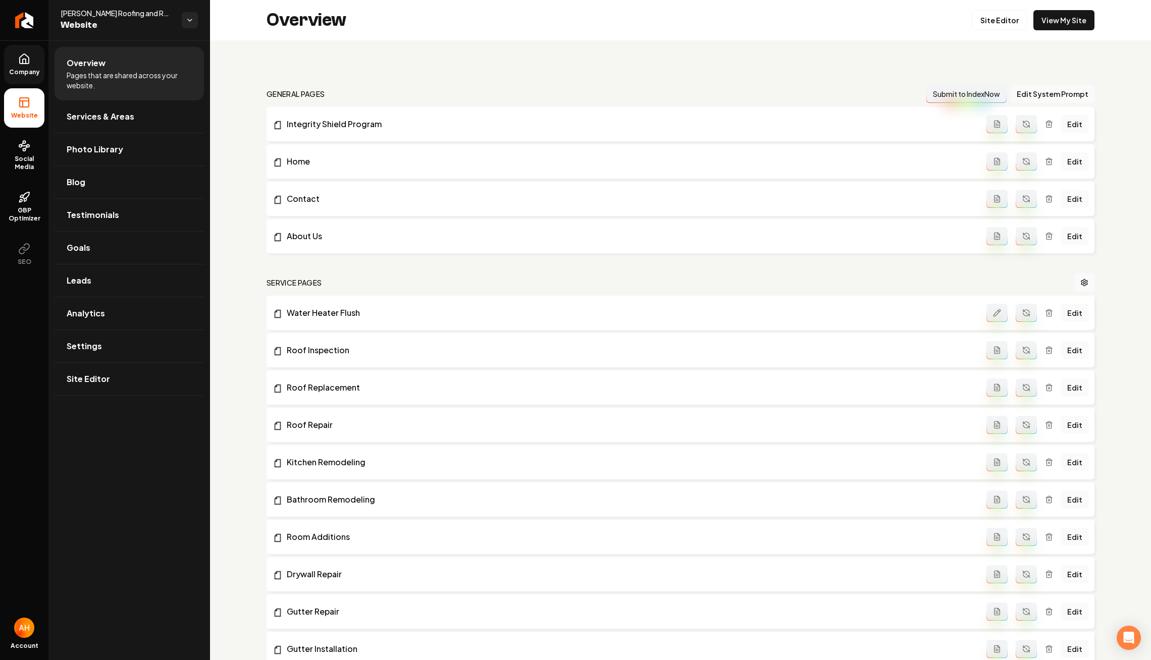
click at [10, 68] on span "Company" at bounding box center [24, 72] width 39 height 8
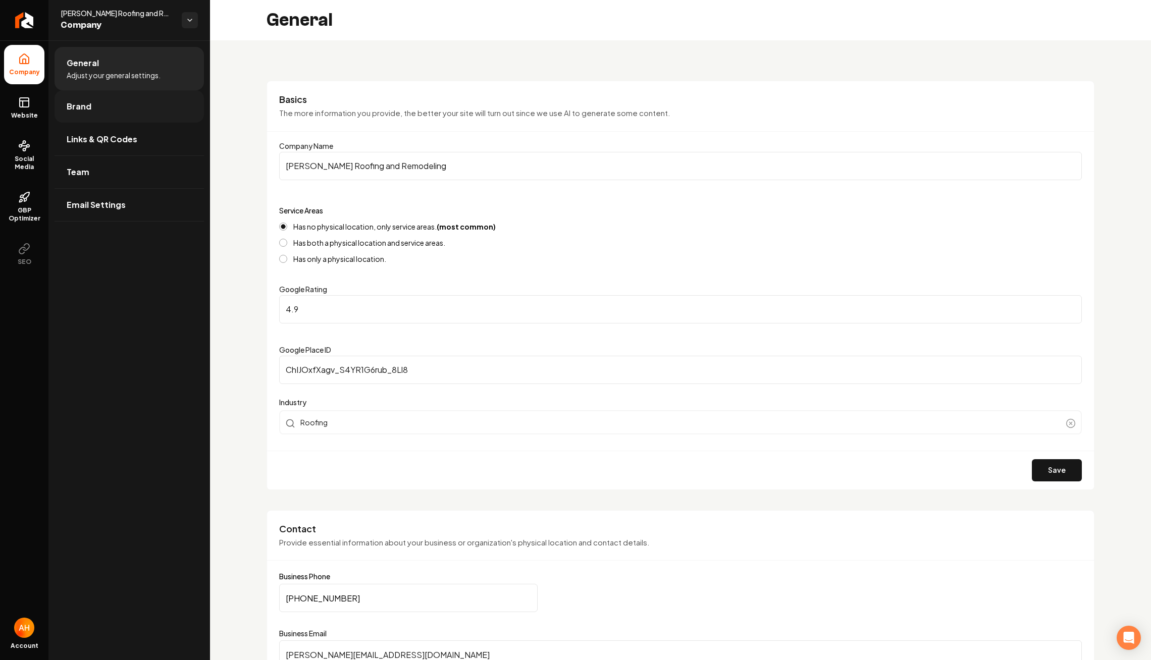
click at [140, 106] on link "Brand" at bounding box center [129, 106] width 149 height 32
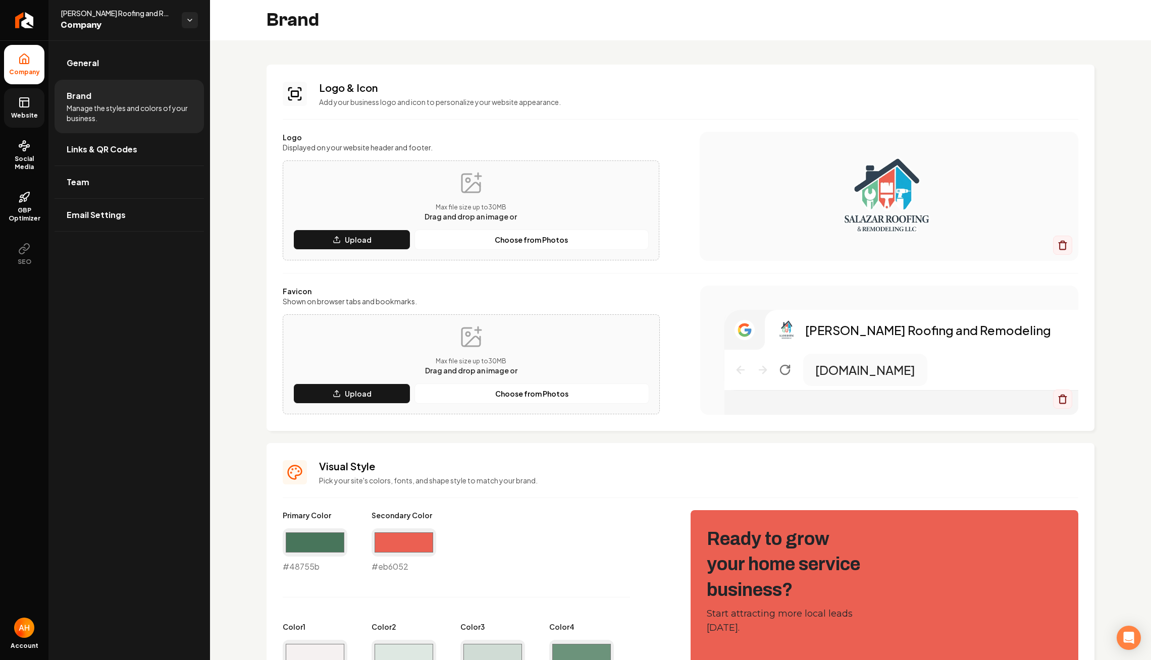
click at [17, 103] on link "Website" at bounding box center [24, 107] width 40 height 39
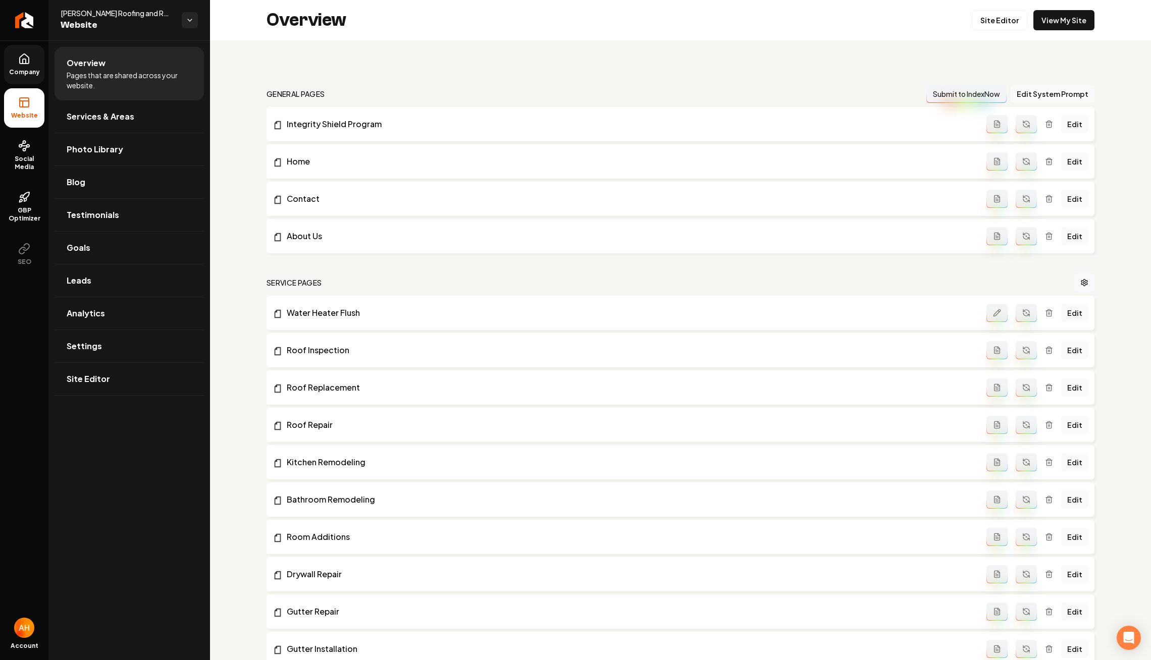
click at [36, 63] on link "Company" at bounding box center [24, 64] width 40 height 39
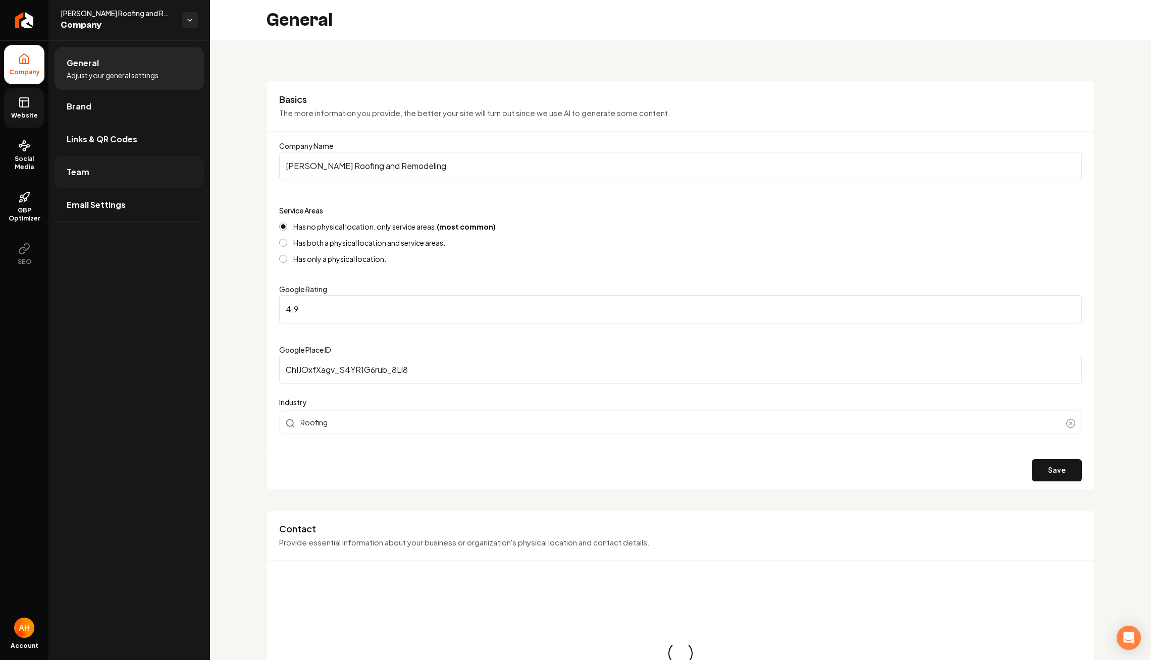
click at [131, 170] on link "Team" at bounding box center [129, 172] width 149 height 32
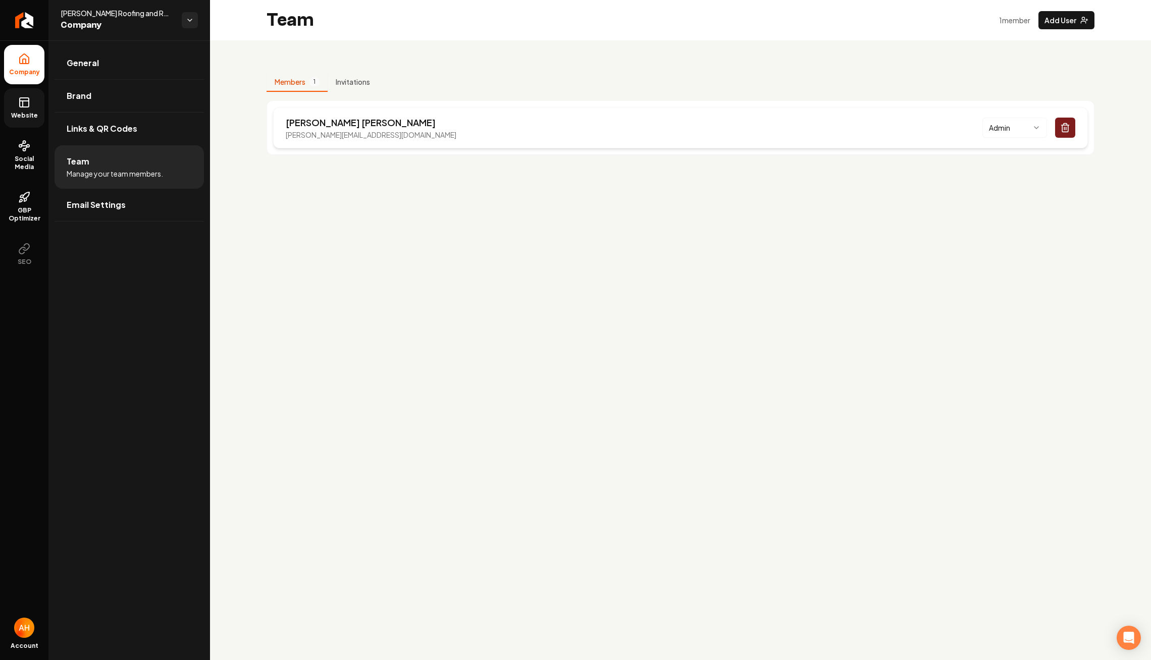
click at [340, 134] on p "vincent@salazarrr.com" at bounding box center [371, 135] width 171 height 10
copy p "vincent@salazarrr.com"
click at [375, 66] on div "Members 1 Invitations Vincent Salazar vincent@salazarrr.com Admin" at bounding box center [680, 109] width 941 height 139
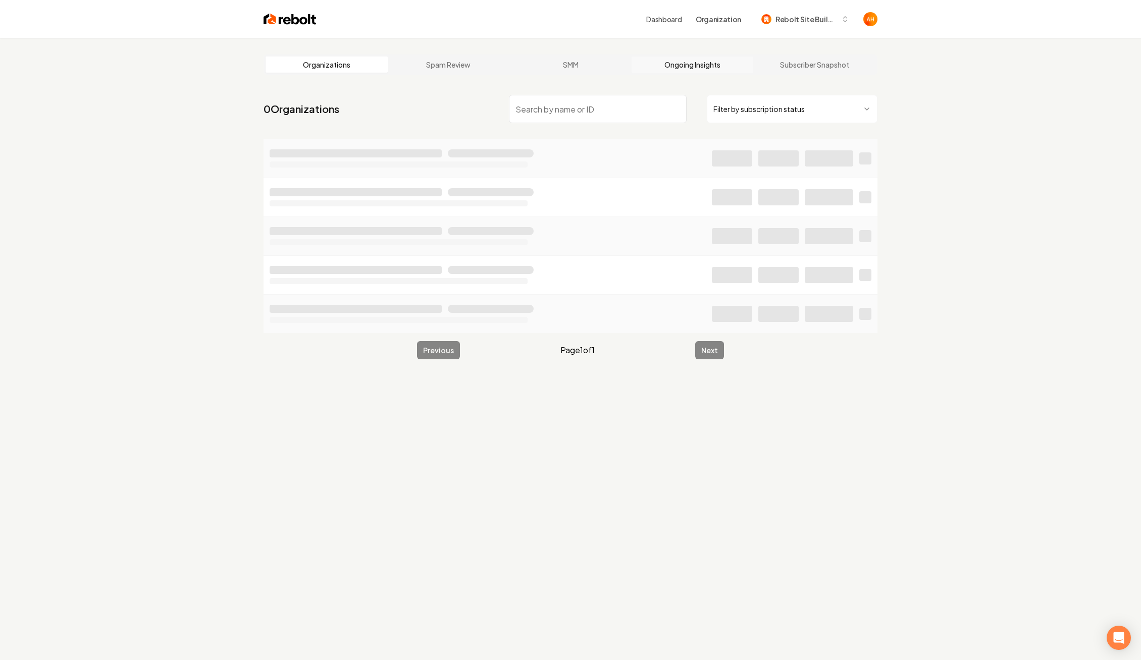
click at [691, 61] on link "Ongoing Insights" at bounding box center [692, 65] width 122 height 16
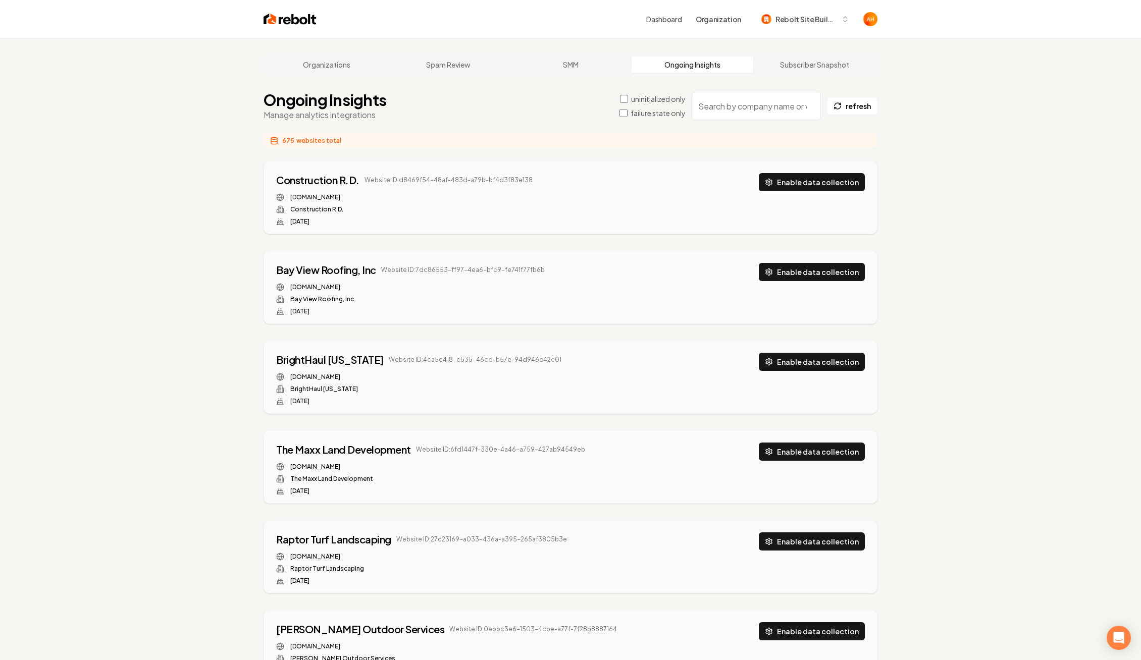
click at [713, 106] on input "search" at bounding box center [755, 106] width 129 height 28
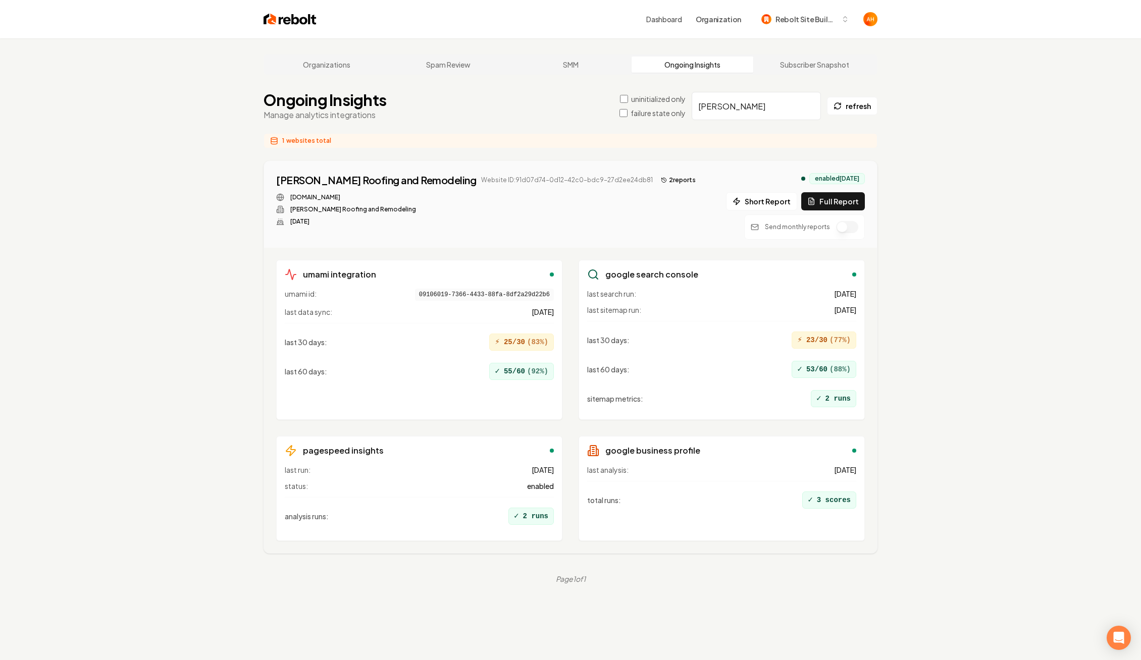
type input "salazar"
click at [967, 96] on div "Organizations Spam Review SMM Ongoing Insights Subscriber Snapshot Ongoing Insi…" at bounding box center [570, 368] width 1141 height 660
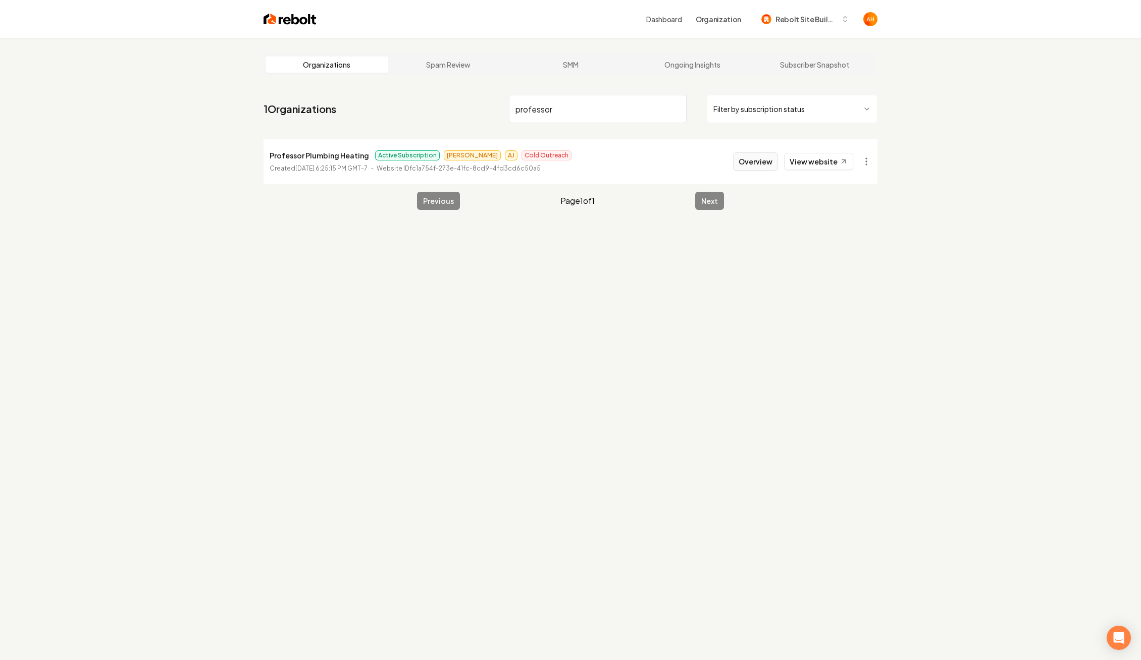
type input "professor"
click at [752, 158] on button "Overview" at bounding box center [755, 161] width 45 height 18
type input "professor"
click at [758, 160] on button "Overview" at bounding box center [755, 161] width 45 height 18
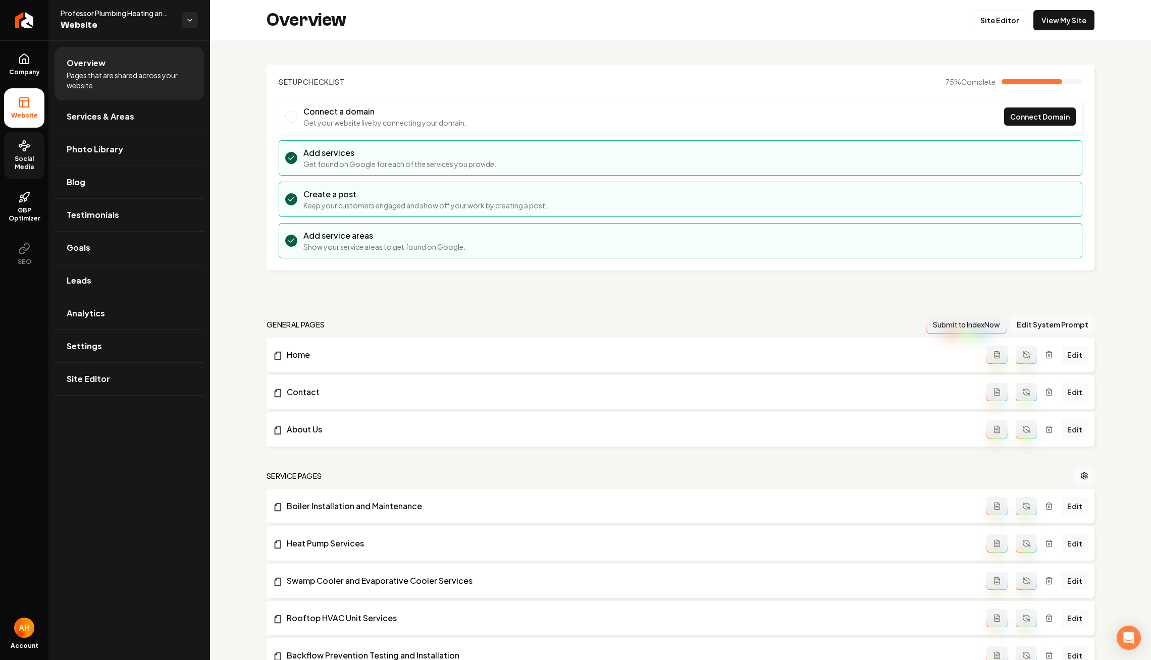
click at [22, 148] on icon at bounding box center [24, 146] width 12 height 12
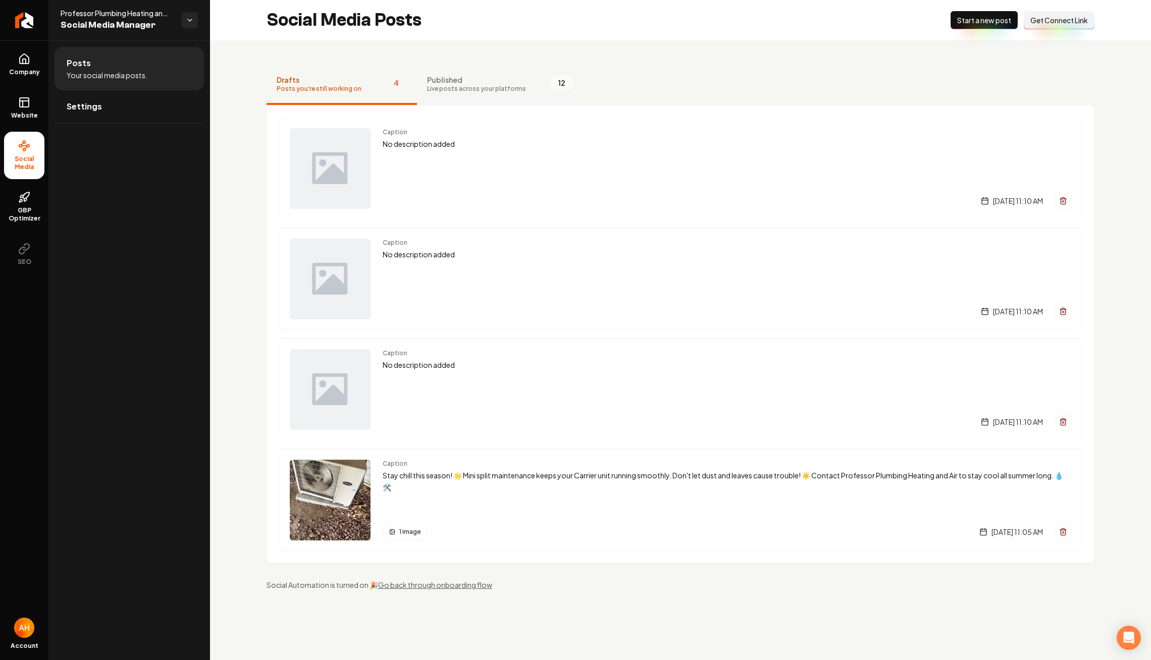
click at [502, 84] on span "Published" at bounding box center [476, 80] width 99 height 10
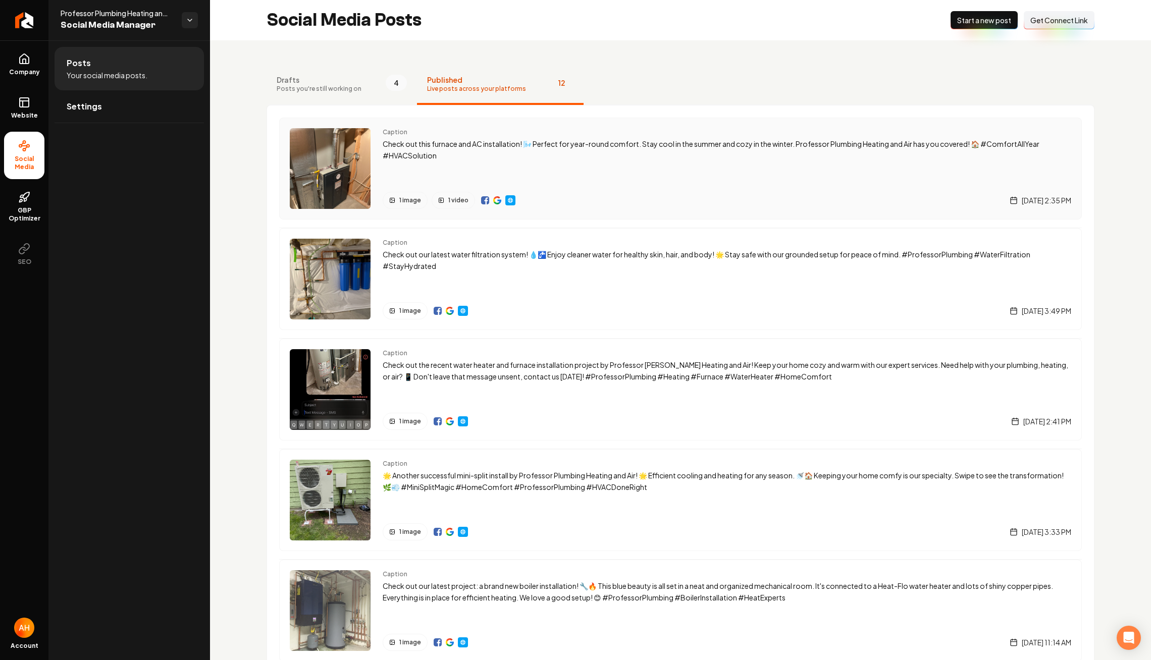
click at [600, 176] on div "Caption Check out this furnace and AC installation! 🌬️ Perfect for year-round c…" at bounding box center [727, 168] width 688 height 81
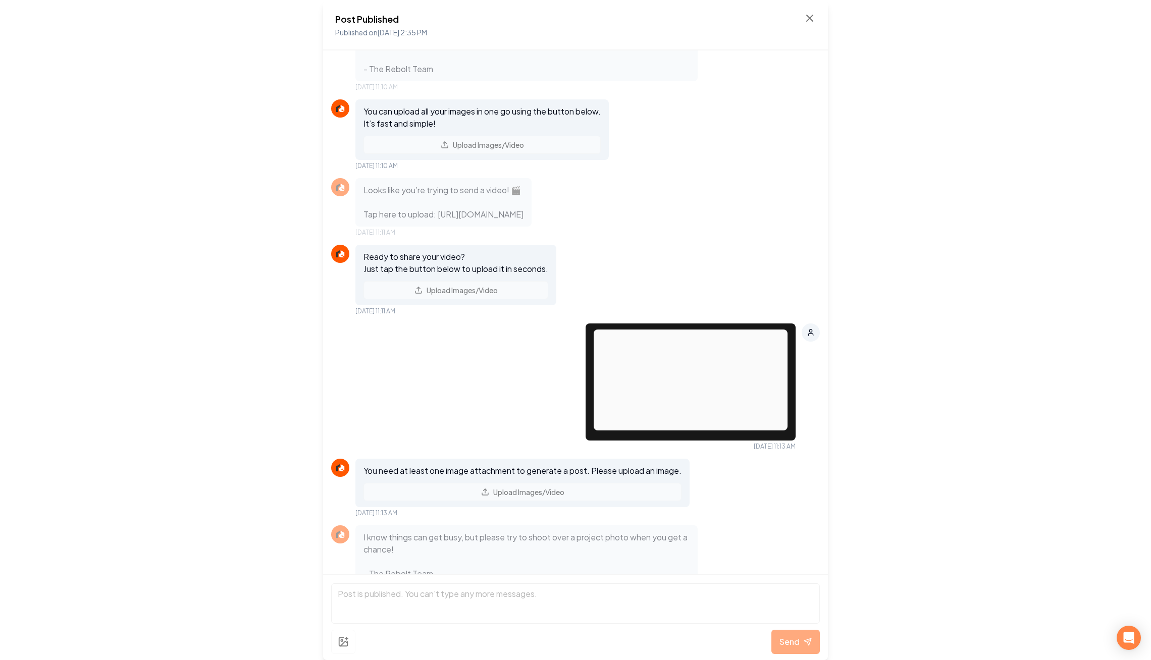
scroll to position [36, 0]
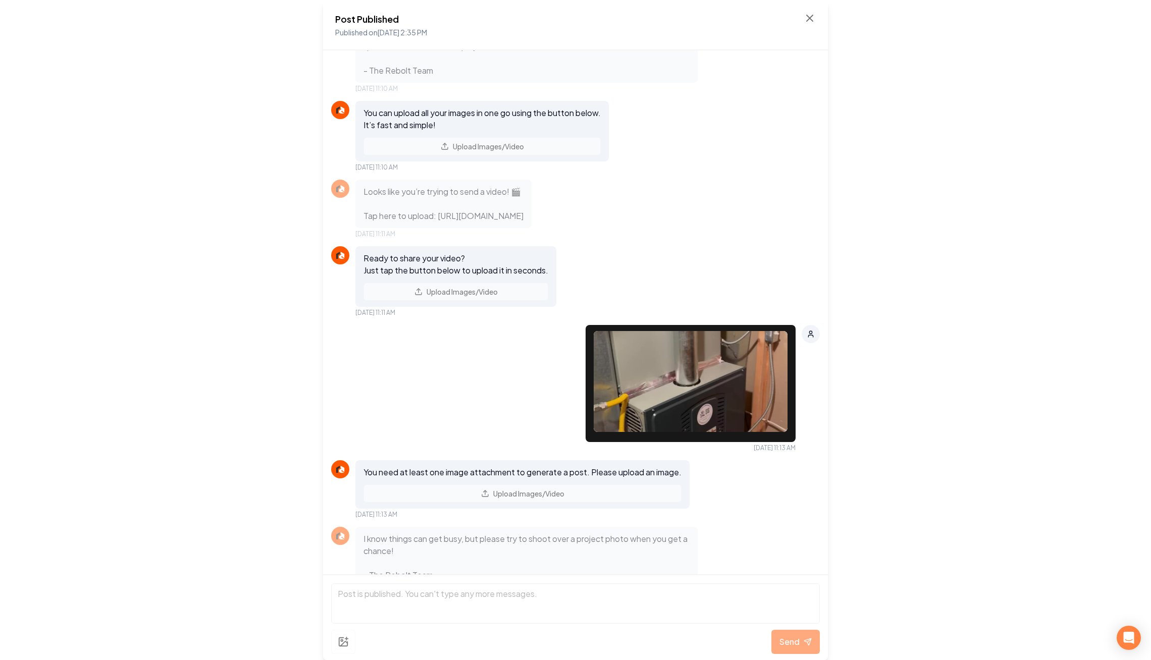
click at [957, 40] on div "Post Published Published on Aug 15, 2025 2:35 PM Share your recent work—it's gr…" at bounding box center [575, 330] width 1151 height 660
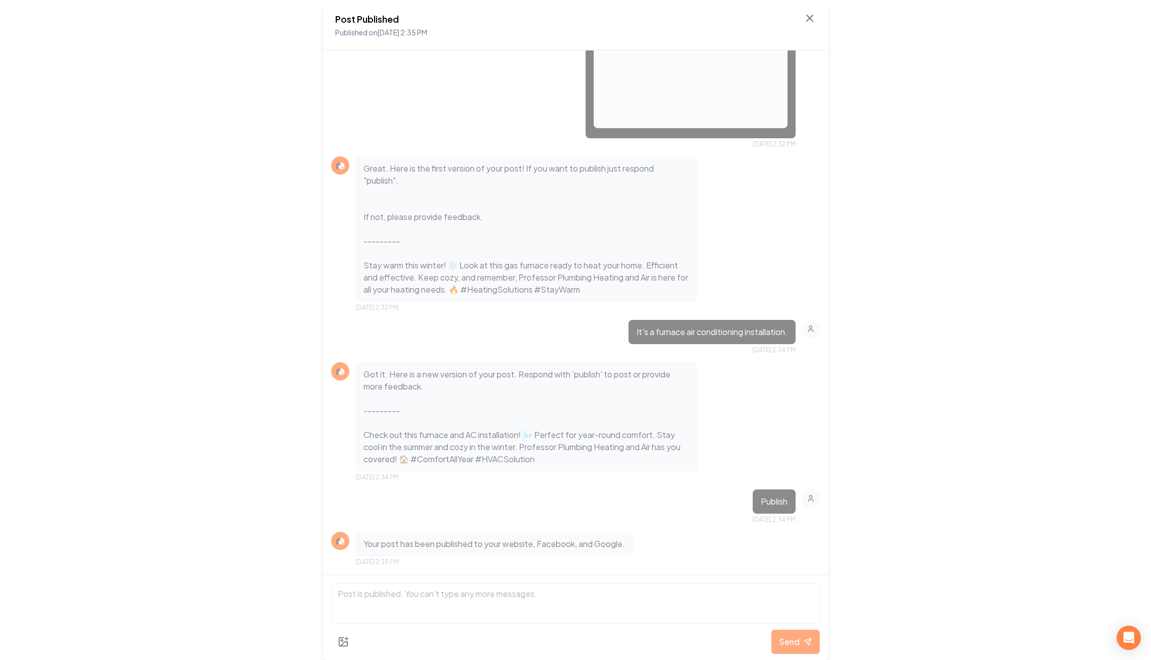
scroll to position [821, 0]
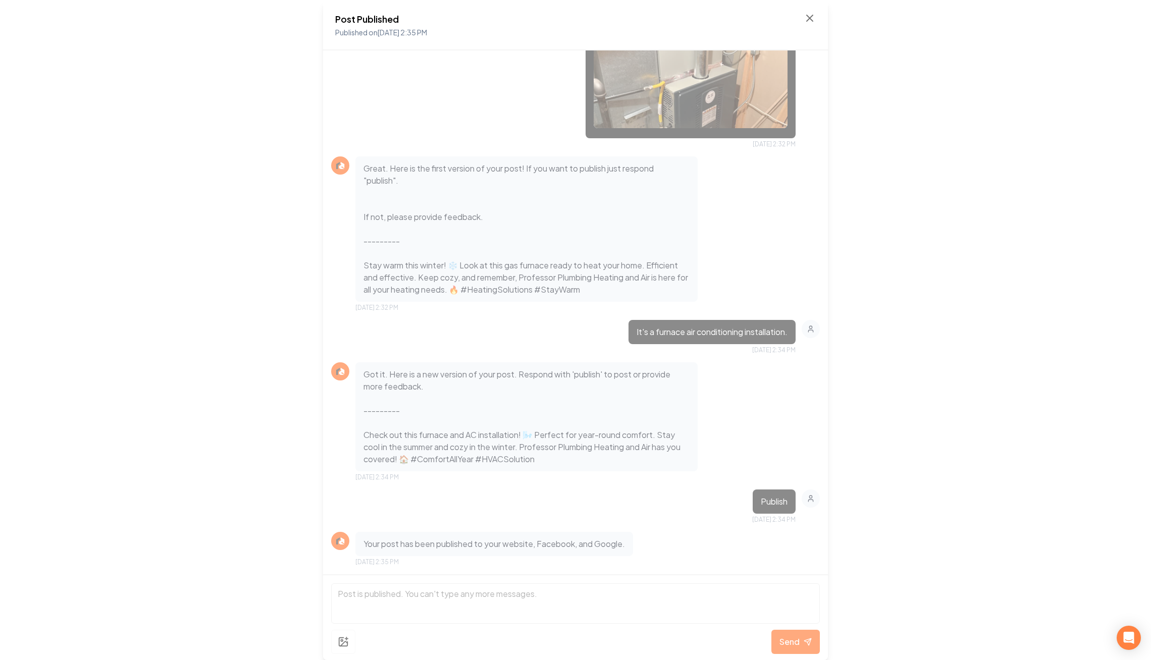
click at [815, 5] on div "Post Published Published on Aug 15, 2025 2:35 PM" at bounding box center [575, 25] width 505 height 50
click at [809, 16] on icon at bounding box center [809, 18] width 12 height 12
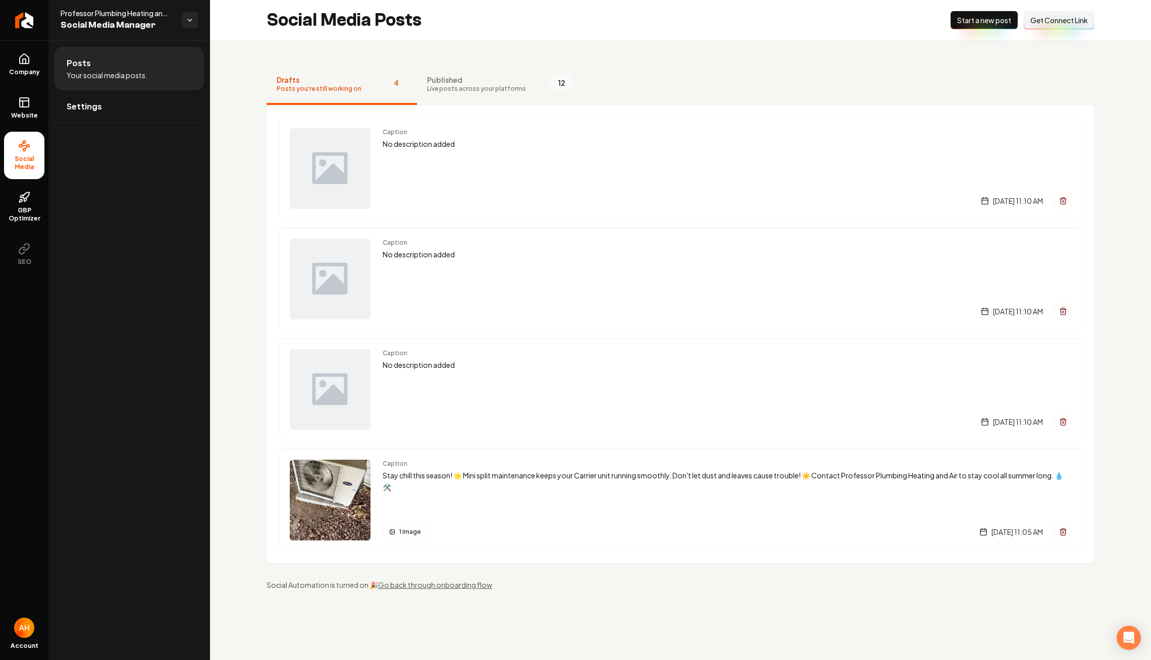
click at [600, 21] on div "Social Media Posts New Post Start a new post Connect Link Get Connect Link" at bounding box center [680, 20] width 941 height 40
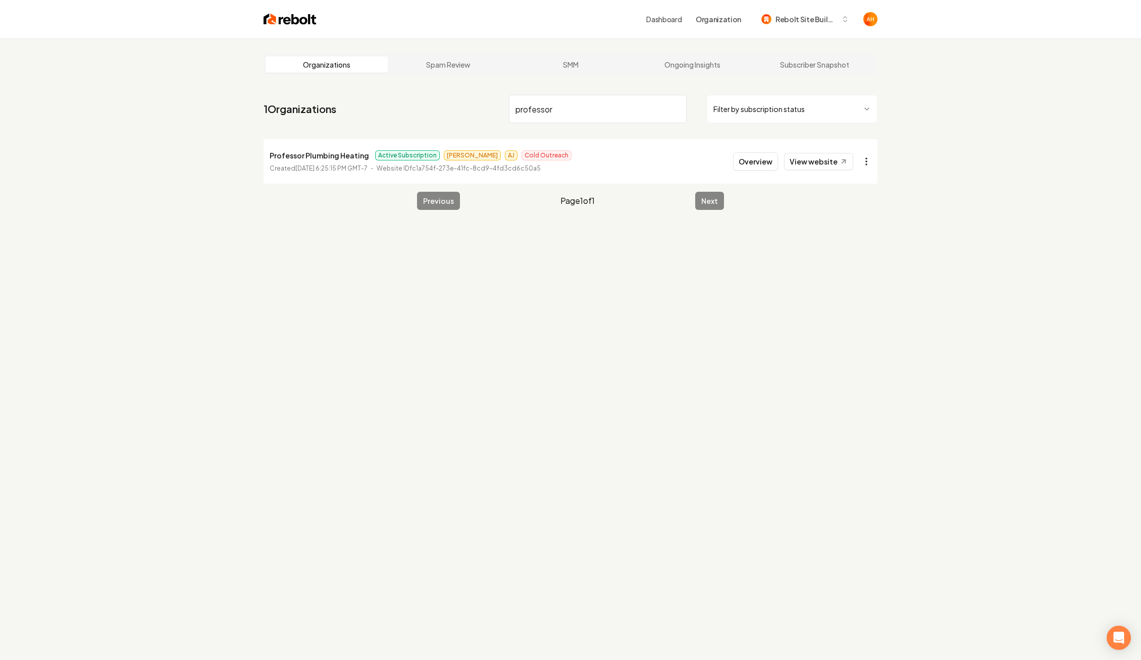
type input "professor"
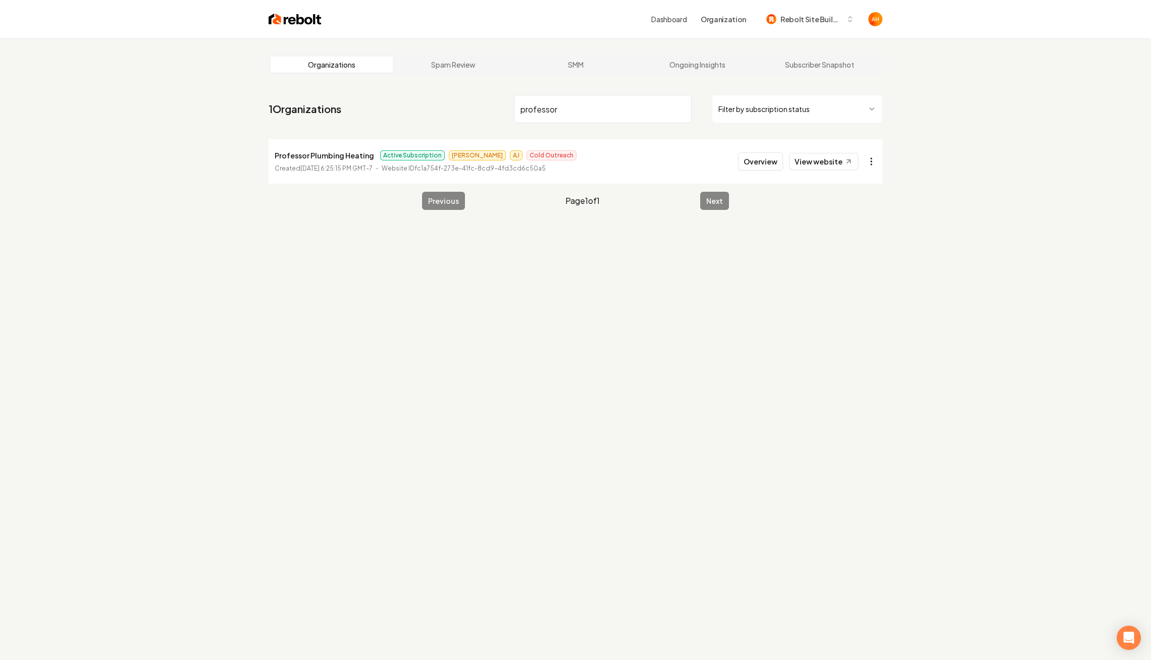
click at [863, 165] on html "Dashboard Organization Rebolt Site Builder Organizations Spam Review SMM Ongoin…" at bounding box center [575, 330] width 1151 height 660
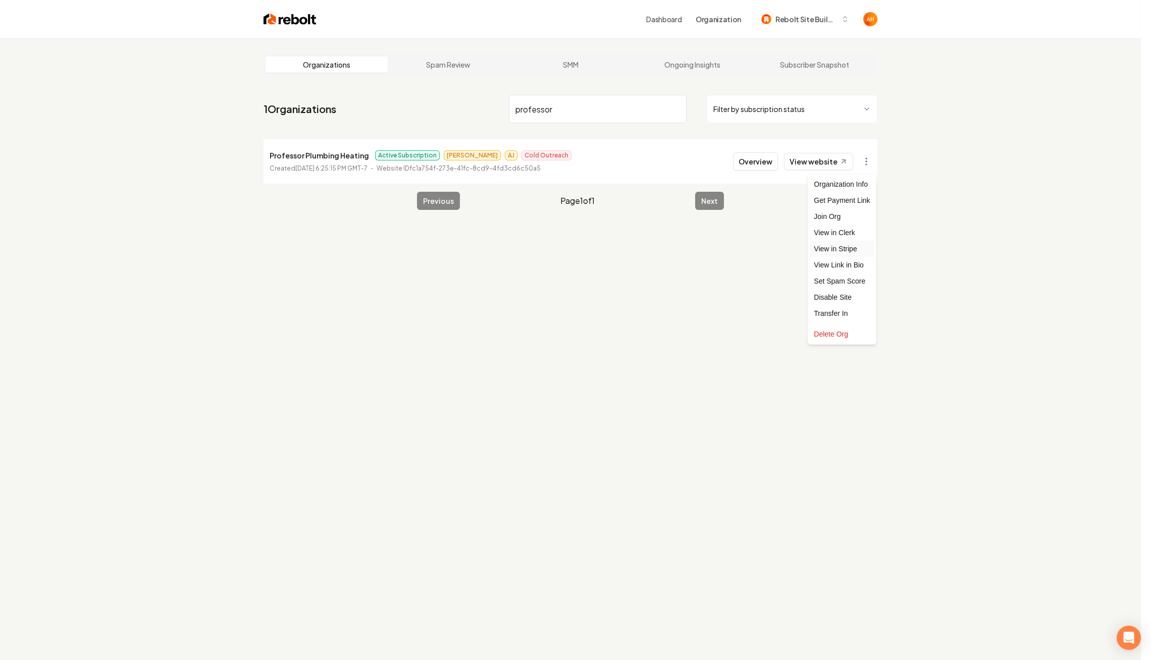
click at [842, 249] on link "View in Stripe" at bounding box center [841, 249] width 64 height 16
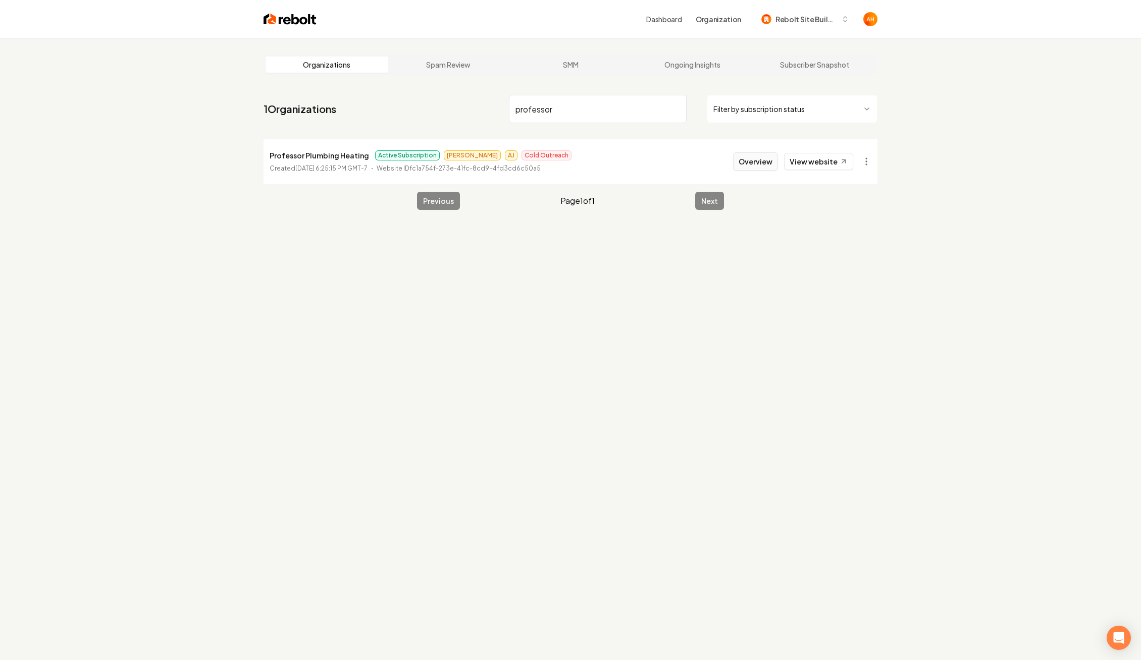
click at [768, 157] on button "Overview" at bounding box center [755, 161] width 45 height 18
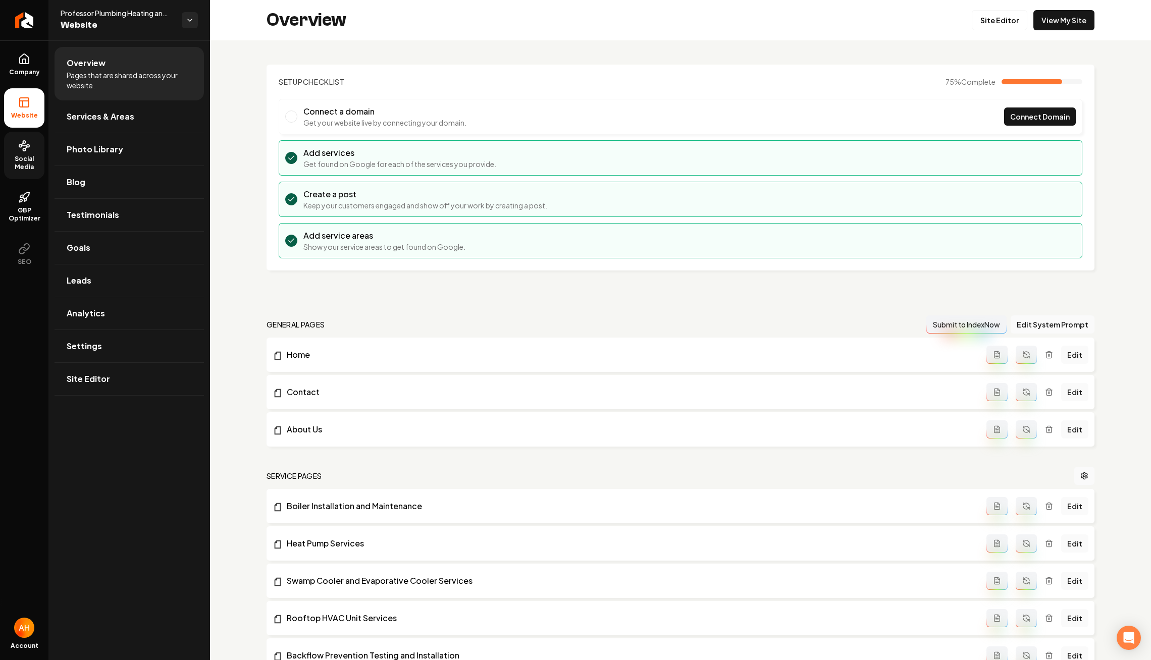
click at [25, 156] on span "Social Media" at bounding box center [24, 163] width 40 height 16
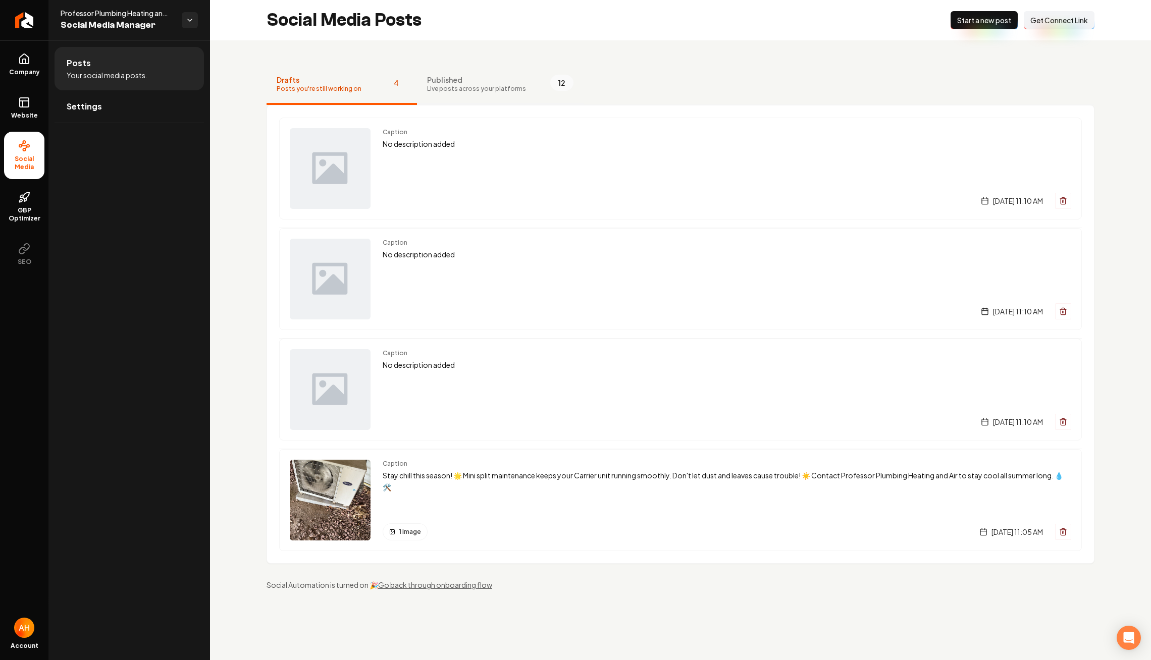
click at [494, 89] on span "Live posts across your platforms" at bounding box center [476, 89] width 99 height 8
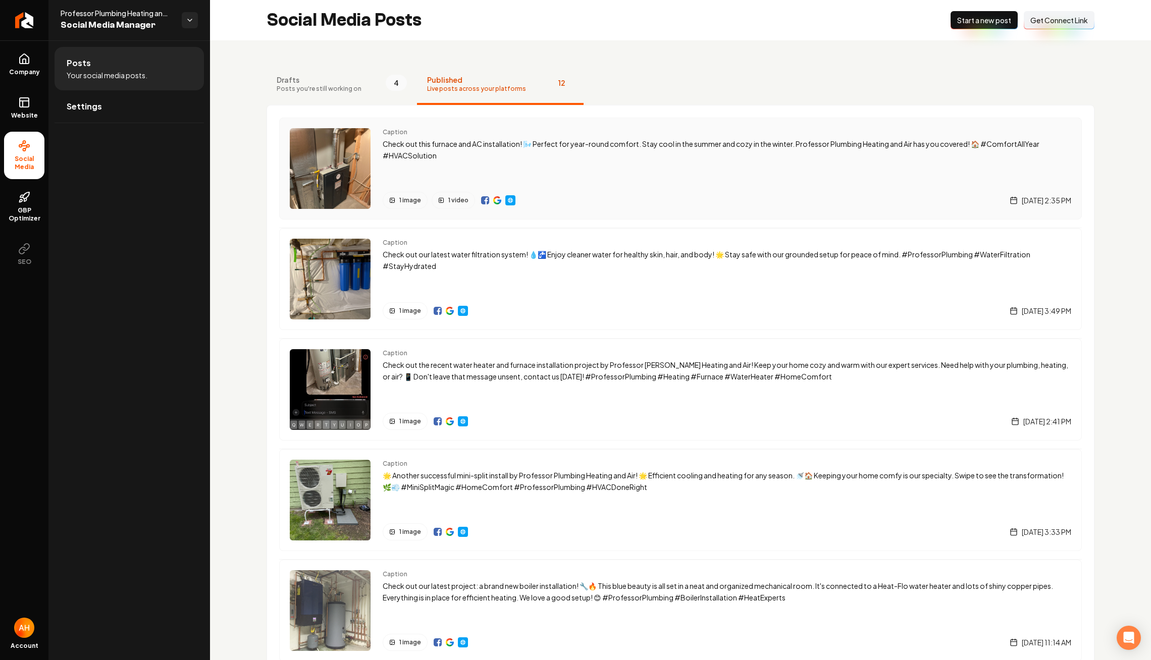
click at [586, 153] on p "Check out this furnace and AC installation! 🌬️ Perfect for year-round comfort. …" at bounding box center [727, 149] width 688 height 23
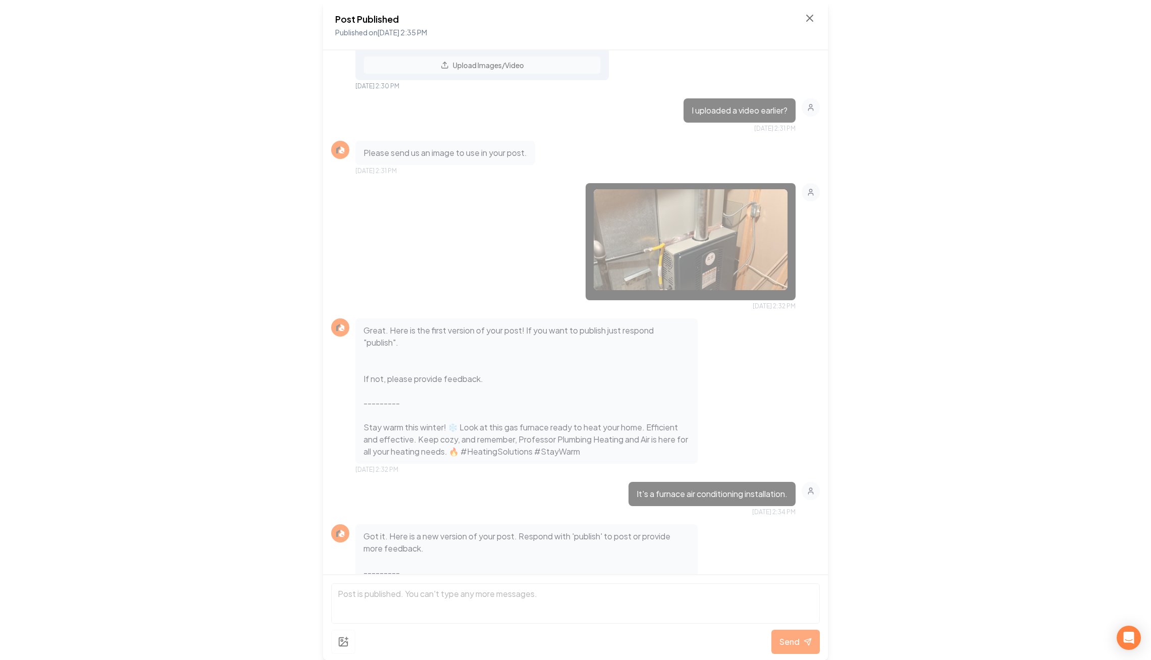
scroll to position [821, 0]
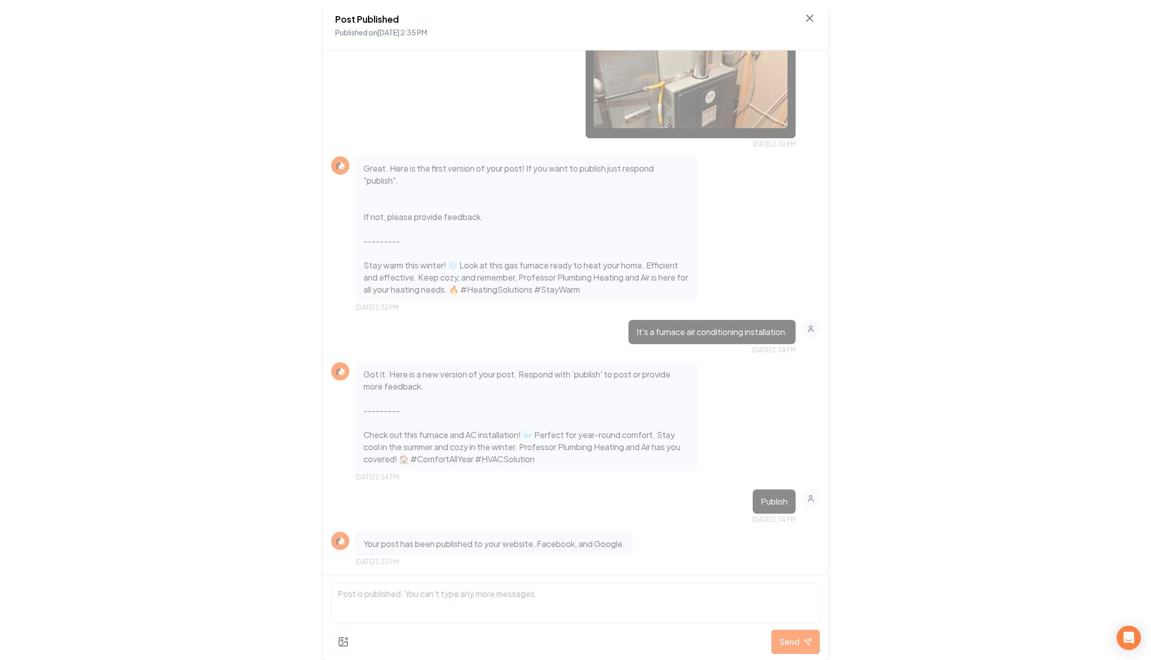
click at [818, 12] on div "Post Published Published on Aug 15, 2025 2:35 PM" at bounding box center [575, 25] width 505 height 50
click at [816, 12] on div "Post Published Published on Aug 15, 2025 2:35 PM" at bounding box center [575, 25] width 505 height 50
click at [813, 12] on icon at bounding box center [809, 18] width 12 height 12
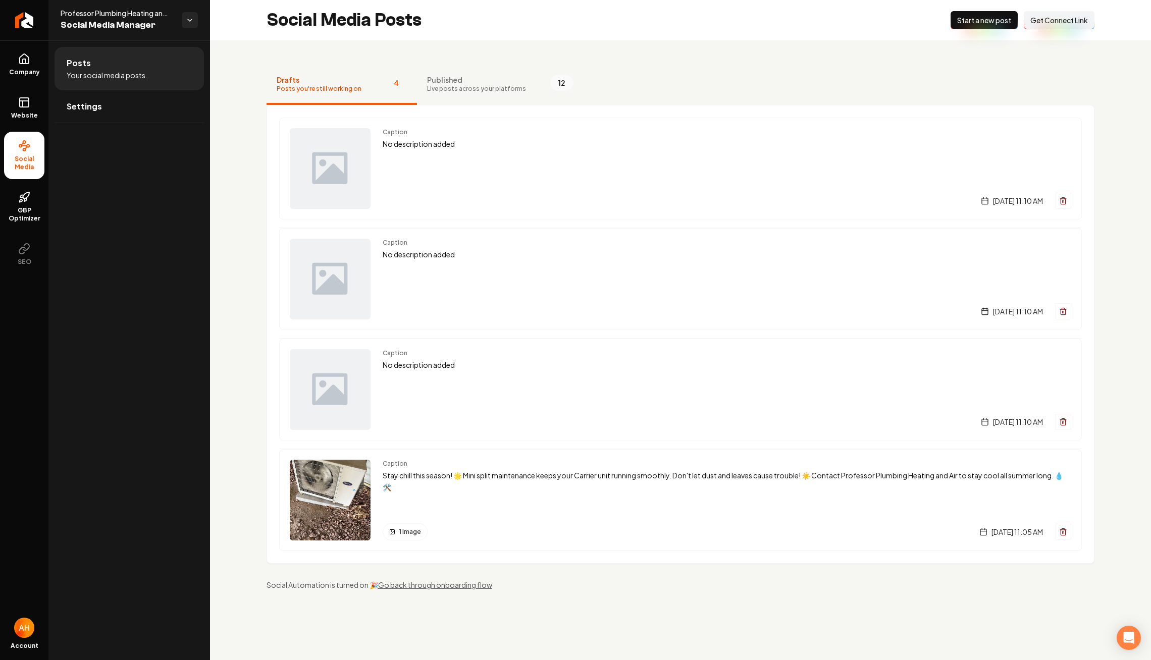
click at [725, 34] on div "Social Media Posts New Post Start a new post Connect Link Get Connect Link" at bounding box center [680, 20] width 941 height 40
click at [9, 93] on link "Website" at bounding box center [24, 107] width 40 height 39
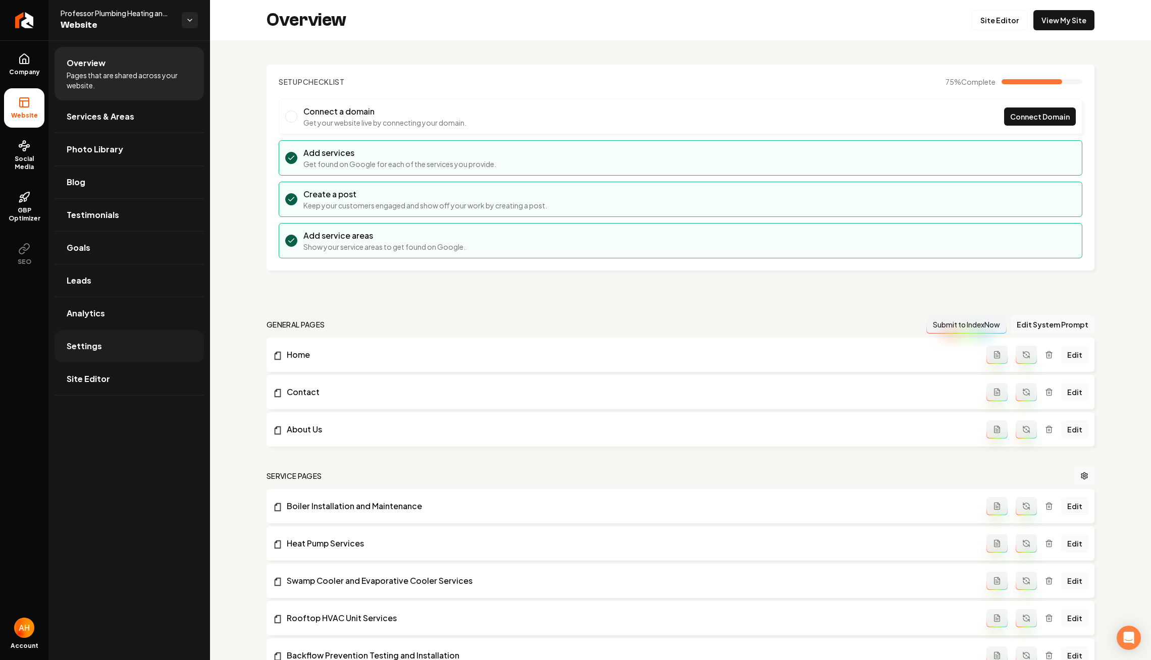
click at [169, 354] on link "Settings" at bounding box center [129, 346] width 149 height 32
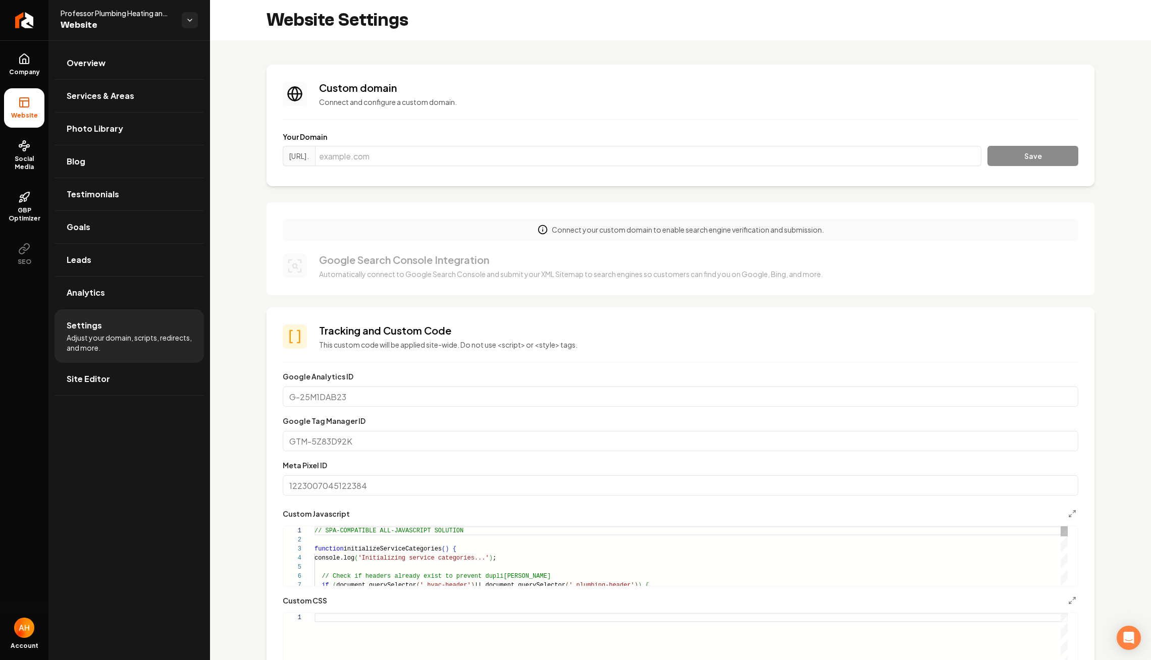
scroll to position [91, 0]
click at [558, 146] on input "Main content area" at bounding box center [648, 156] width 666 height 20
paste input "professorplumbingheatingair.com"
type input "professorplumbingheatingair.com"
click at [1049, 153] on button "Save" at bounding box center [1032, 156] width 91 height 20
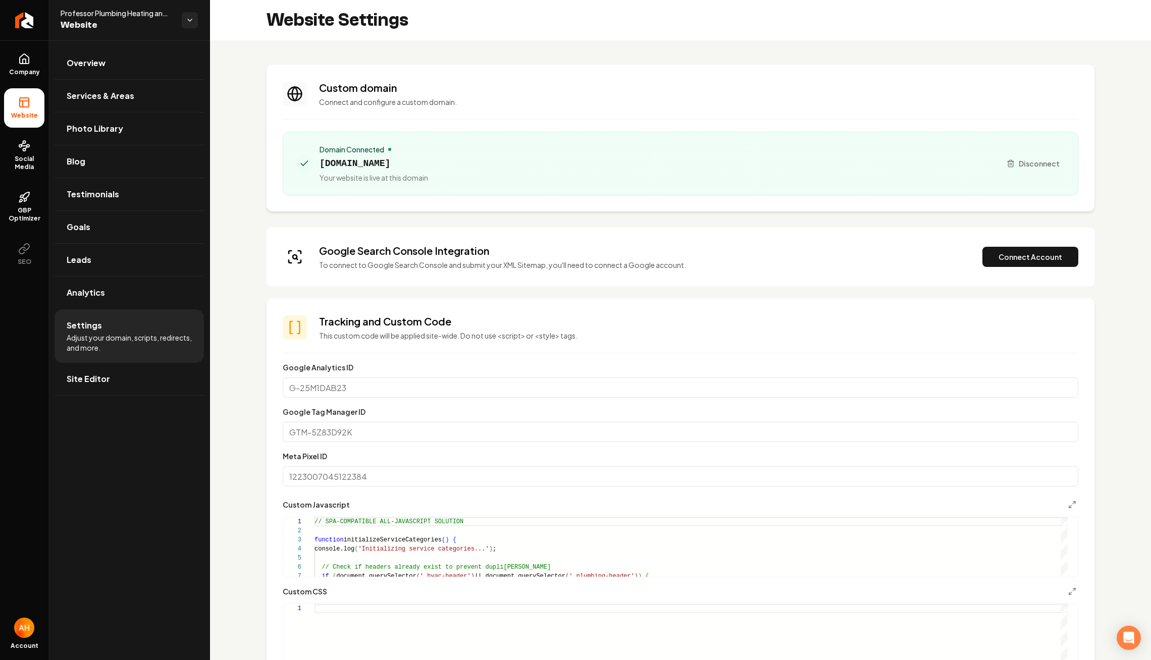
click at [1027, 269] on div "Google Search Console Integration To connect to Google Search Console and submi…" at bounding box center [680, 257] width 795 height 26
click at [1025, 261] on button "Connect Account" at bounding box center [1030, 257] width 96 height 20
click at [927, 249] on button "Verify & Submit" at bounding box center [960, 257] width 88 height 20
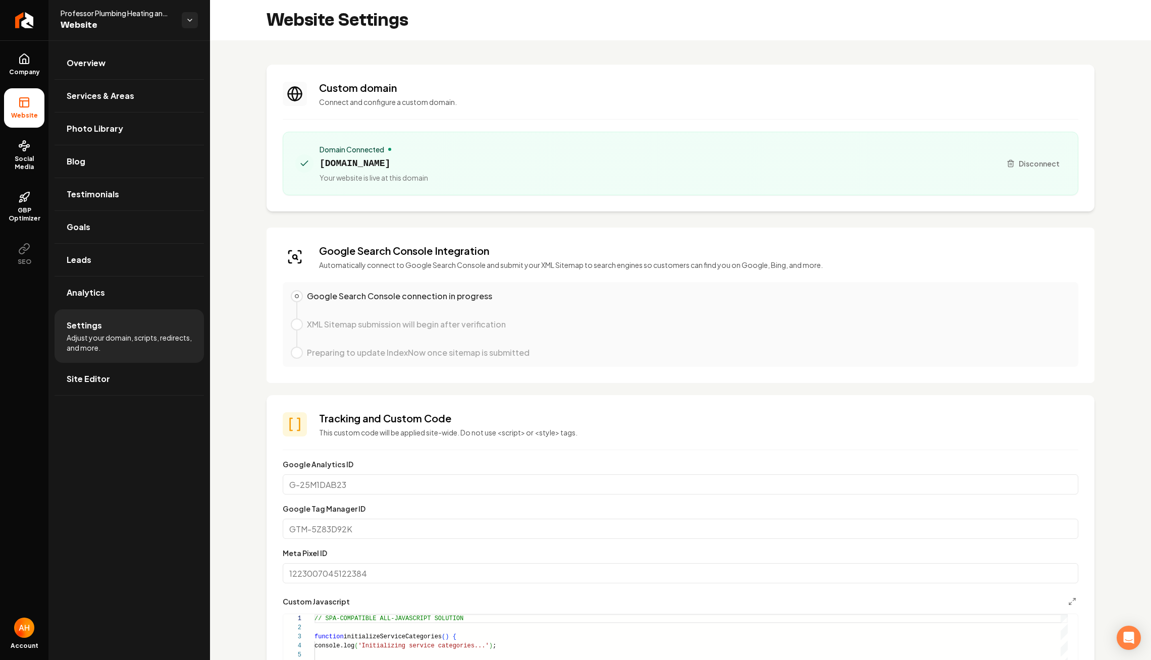
click at [428, 166] on span "professorplumbingheatingair.com" at bounding box center [373, 163] width 109 height 14
copy span "professorplumbingheatingair.com"
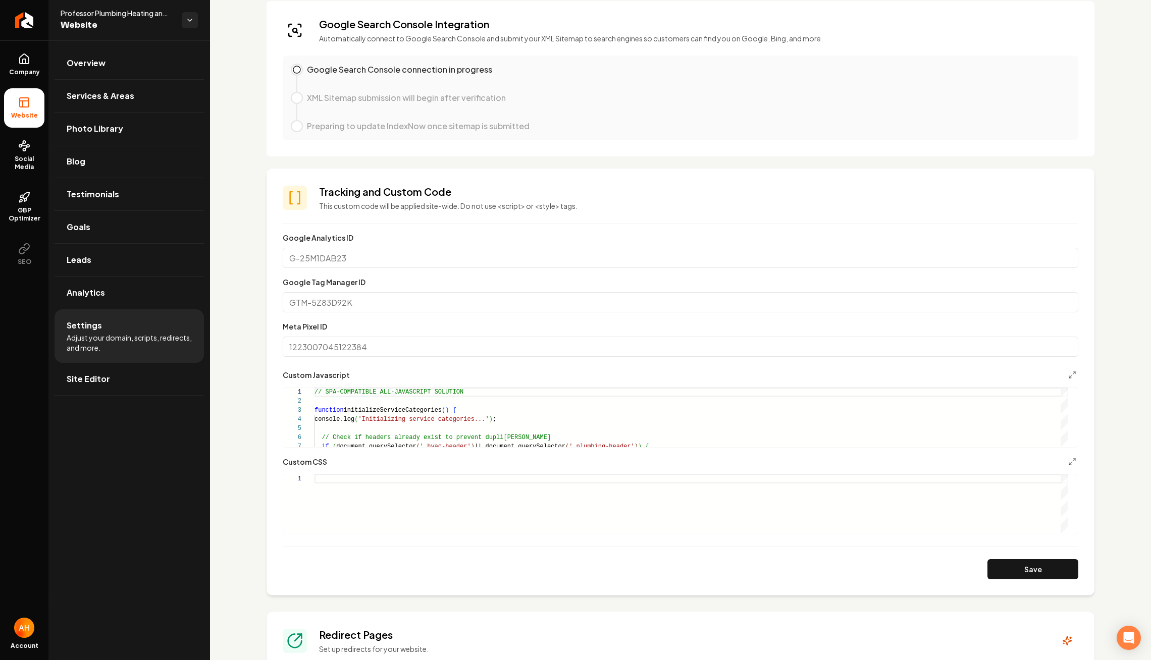
scroll to position [721, 0]
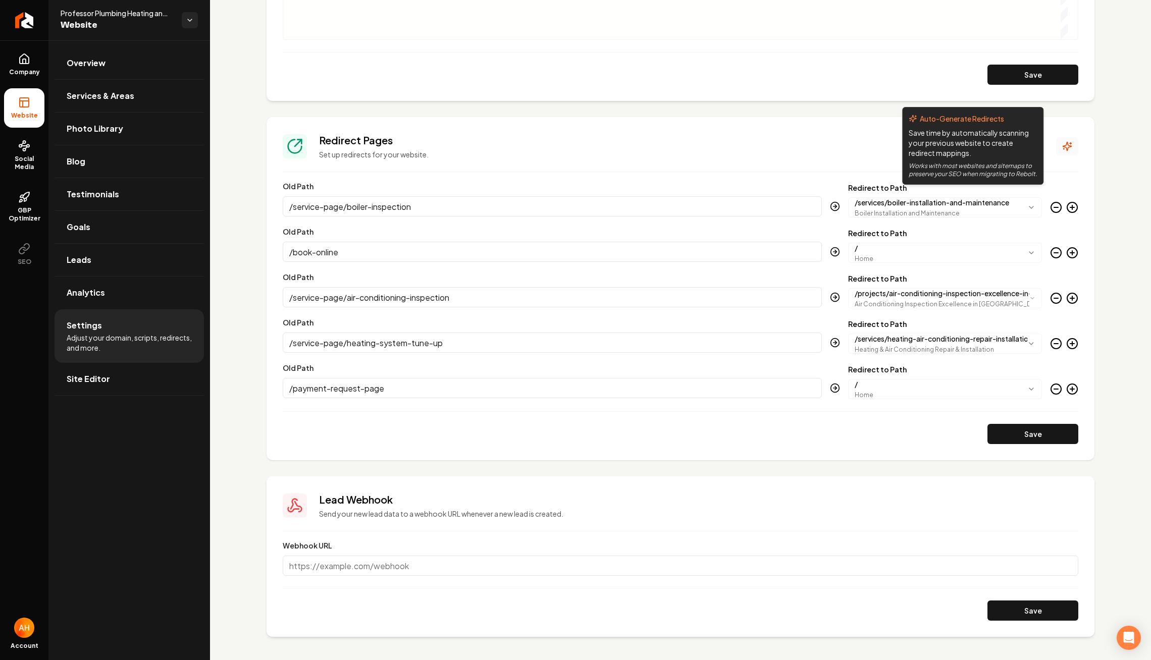
click at [1062, 143] on button "Main content area" at bounding box center [1067, 146] width 22 height 18
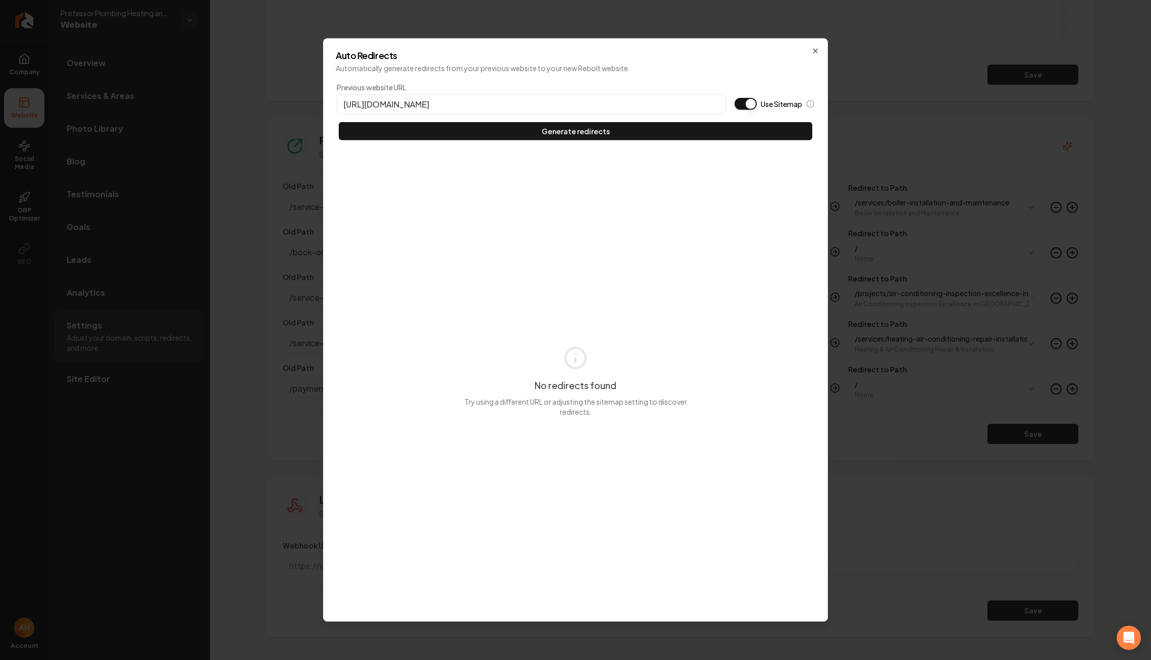
type input "https://professorplumbingheatingair.com/"
click at [745, 101] on button "Use Sitemap" at bounding box center [745, 104] width 22 height 12
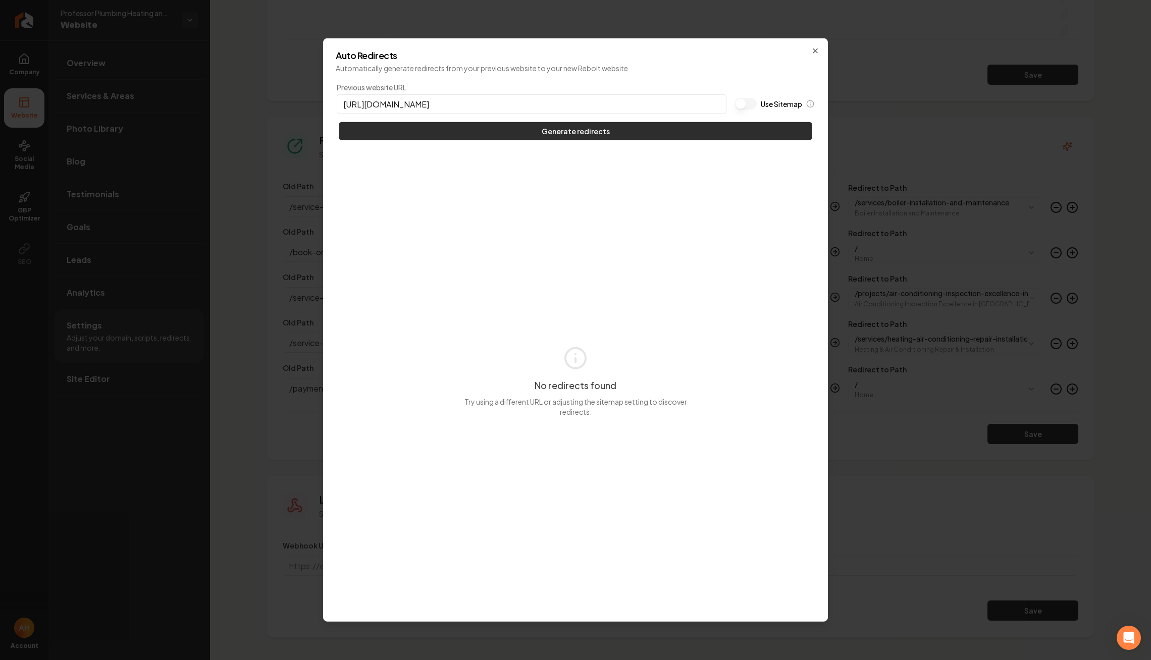
click at [730, 130] on button "Generate redirects" at bounding box center [575, 131] width 473 height 18
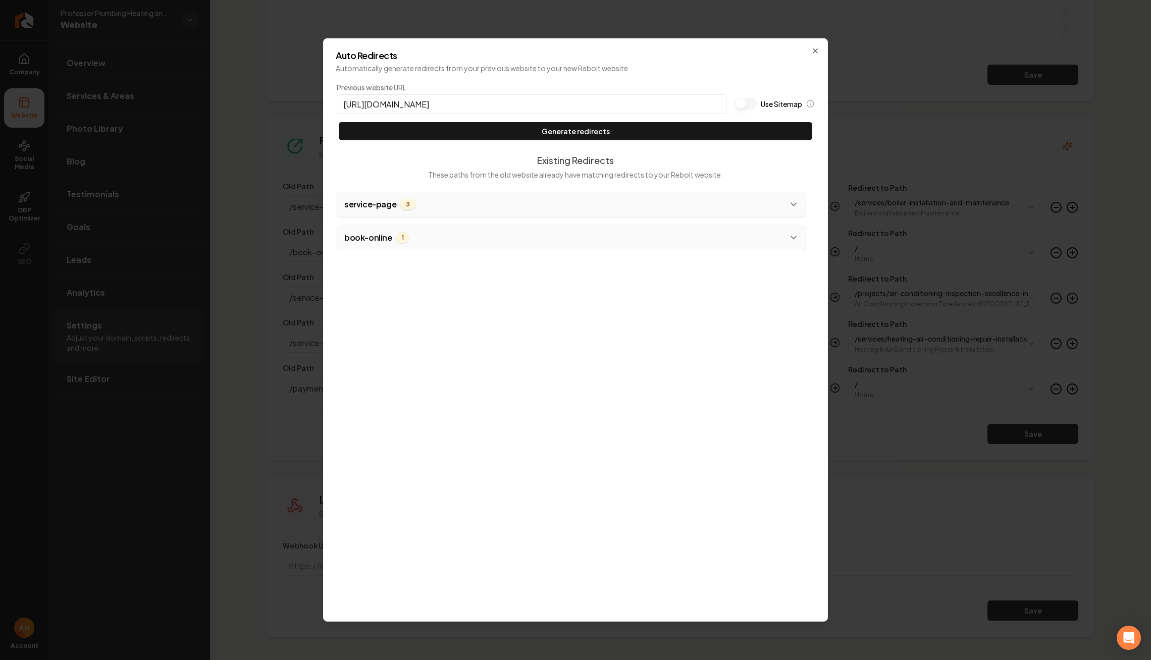
click at [810, 50] on div "Auto Redirects Automatically generate redirects from your previous website to y…" at bounding box center [575, 329] width 505 height 583
click at [815, 50] on icon "button" at bounding box center [815, 51] width 8 height 8
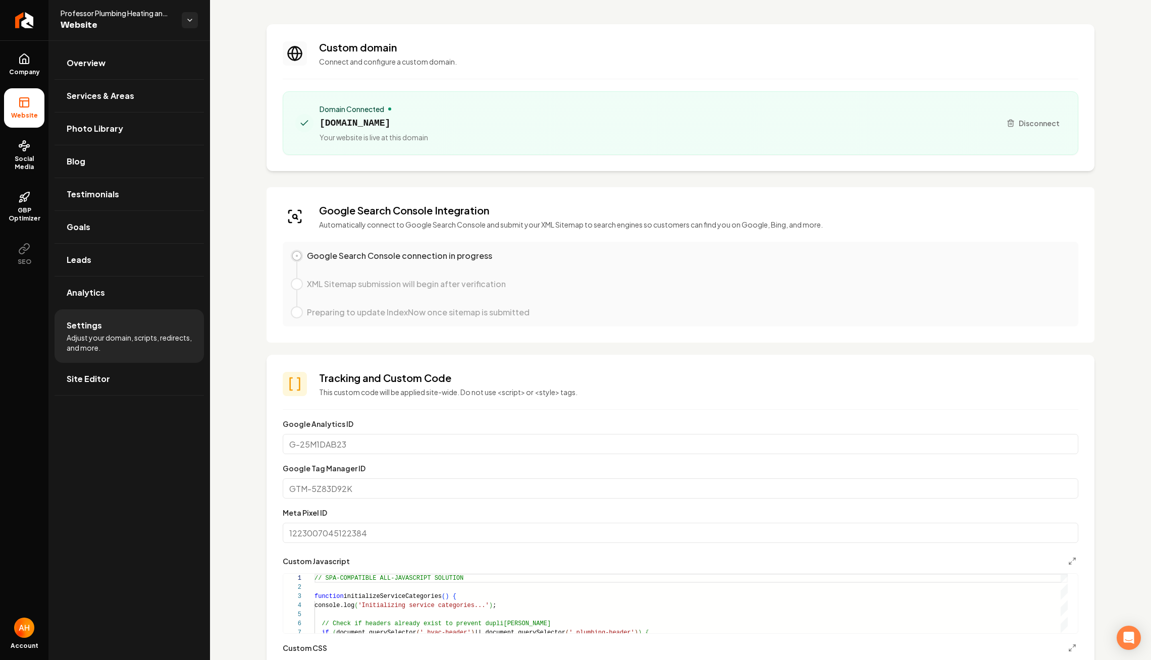
scroll to position [38, 0]
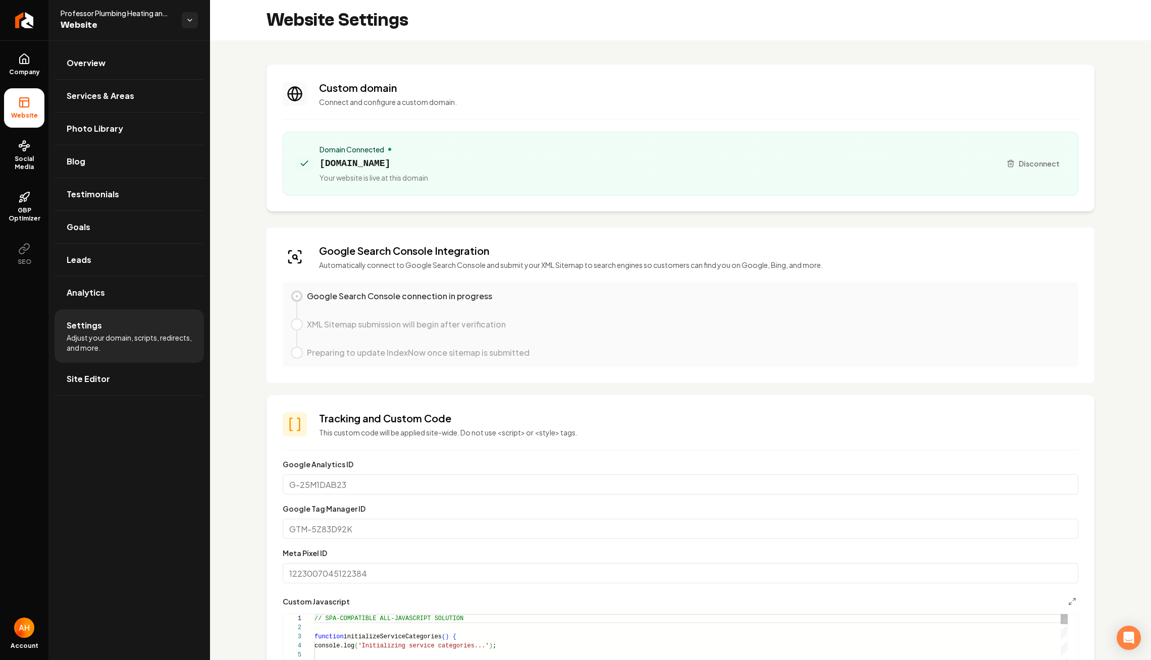
scroll to position [91, 0]
click at [482, 295] on p "Google Search Console connection in progress" at bounding box center [399, 296] width 185 height 12
click at [428, 163] on span "[DOMAIN_NAME]" at bounding box center [373, 163] width 109 height 14
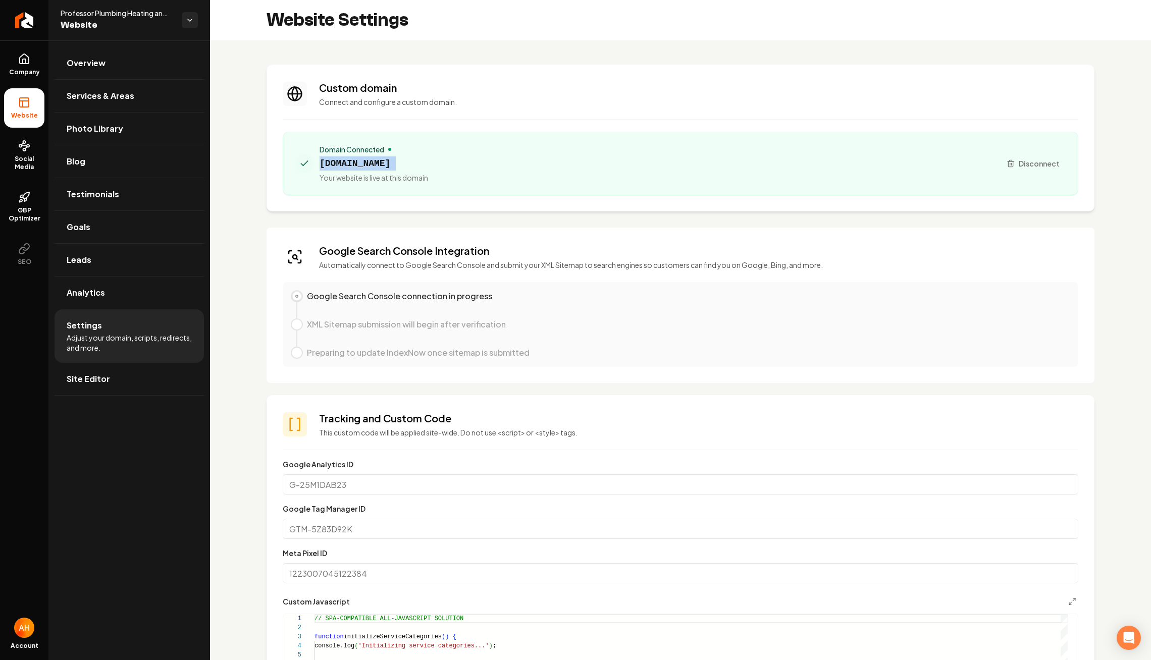
copy span "[DOMAIN_NAME]"
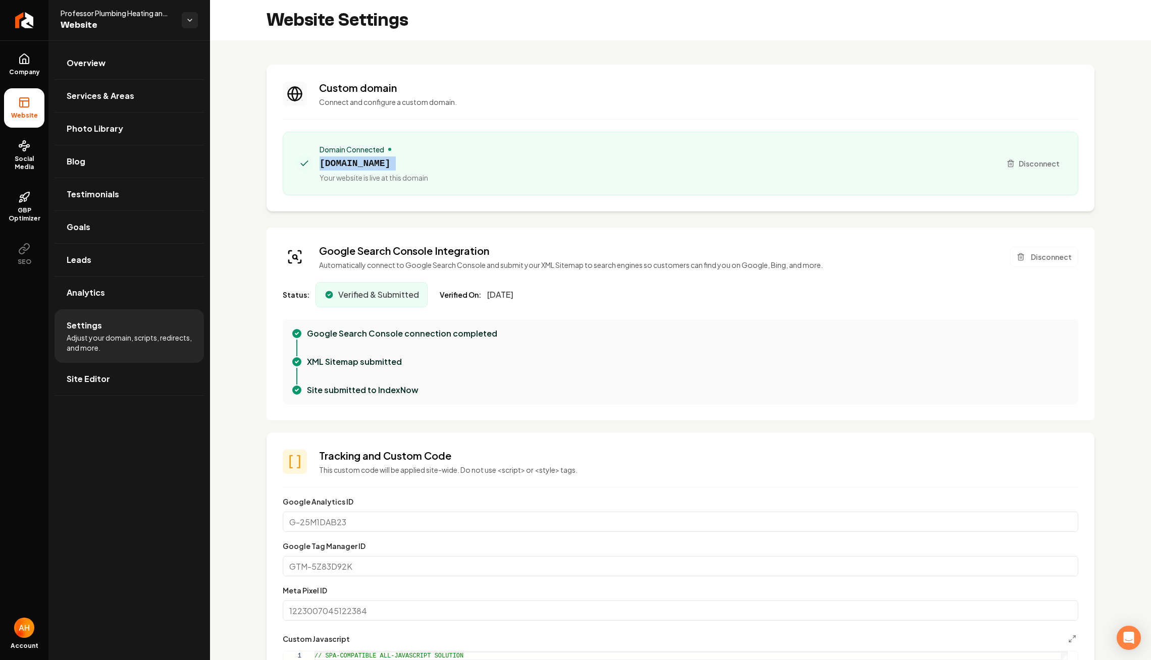
copy span "[DOMAIN_NAME]"
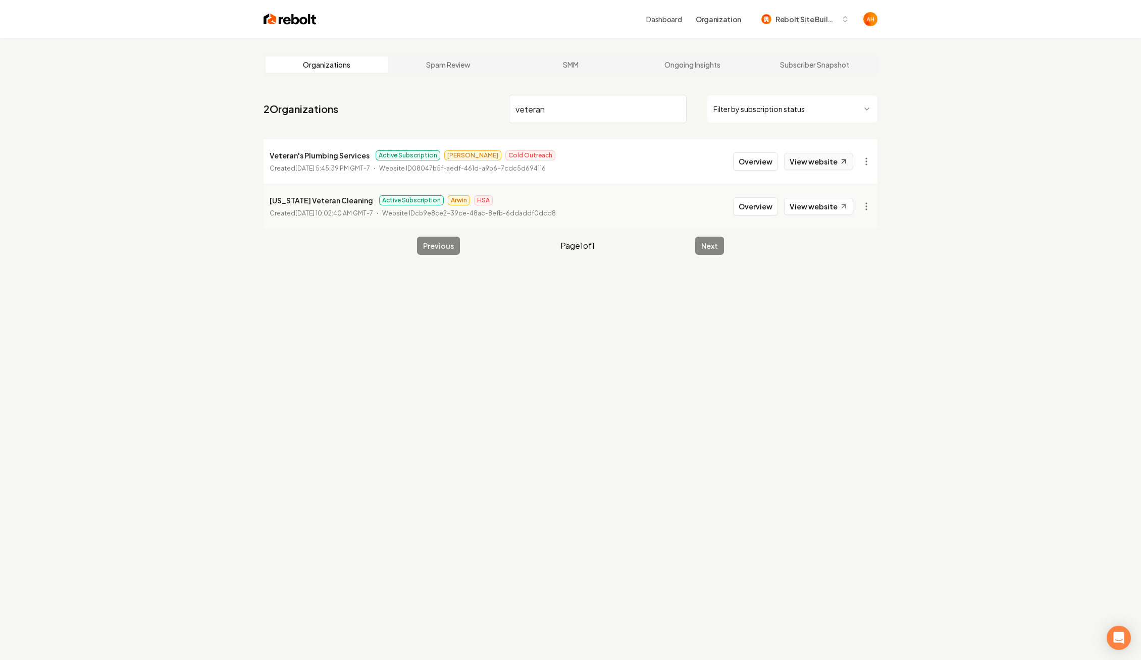
type input "veteran"
click at [824, 159] on link "View website" at bounding box center [818, 161] width 69 height 17
click at [764, 157] on button "Overview" at bounding box center [755, 161] width 45 height 18
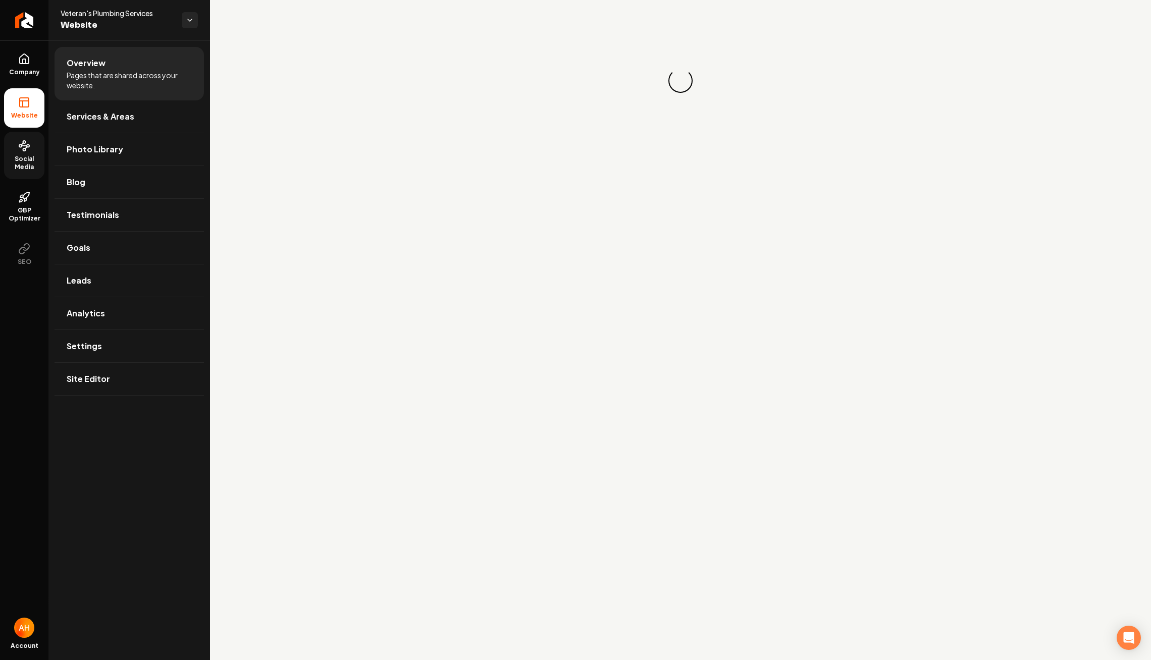
click at [41, 159] on span "Social Media" at bounding box center [24, 163] width 40 height 16
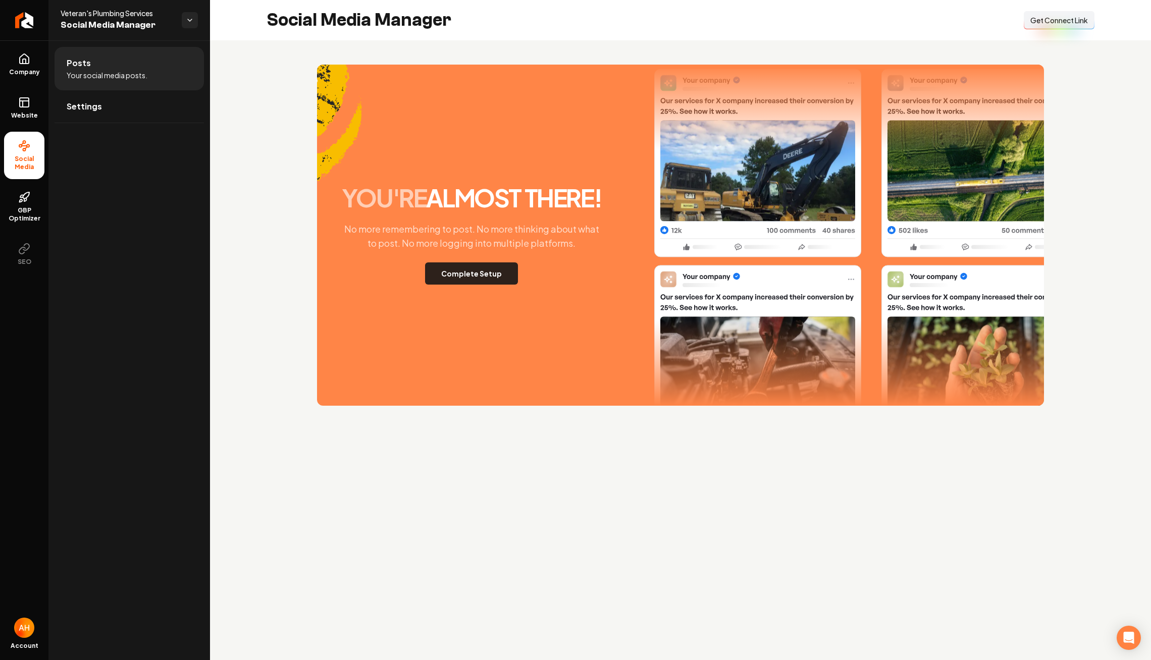
click at [496, 283] on button "Complete Setup" at bounding box center [471, 273] width 93 height 22
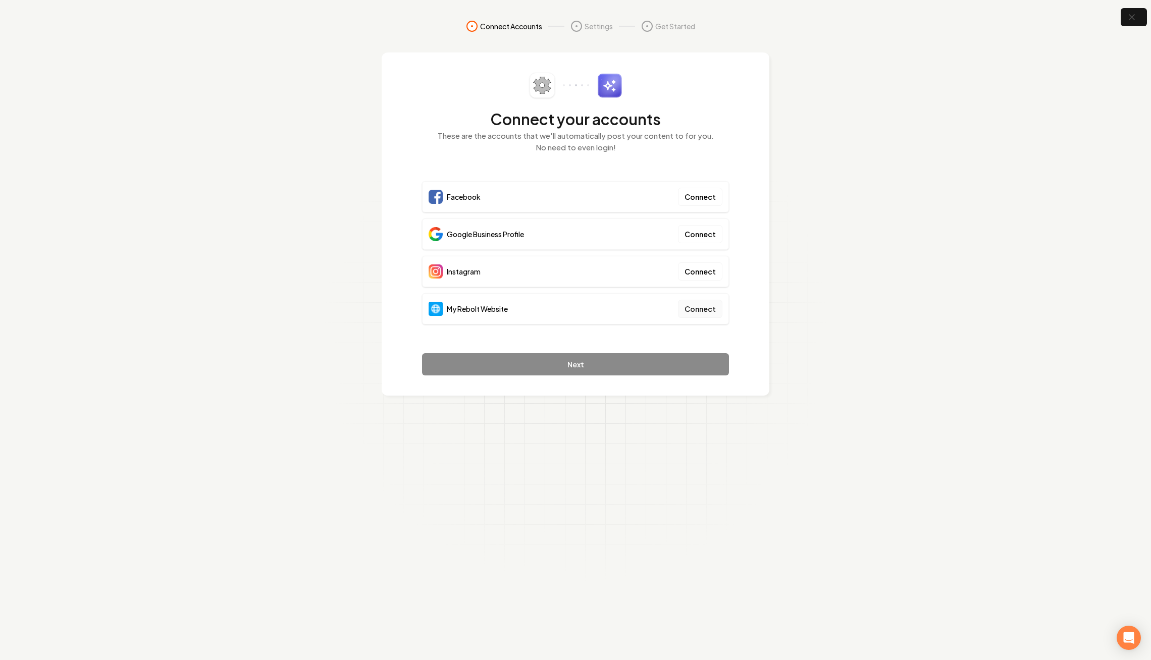
click at [703, 300] on button "Connect" at bounding box center [700, 309] width 44 height 18
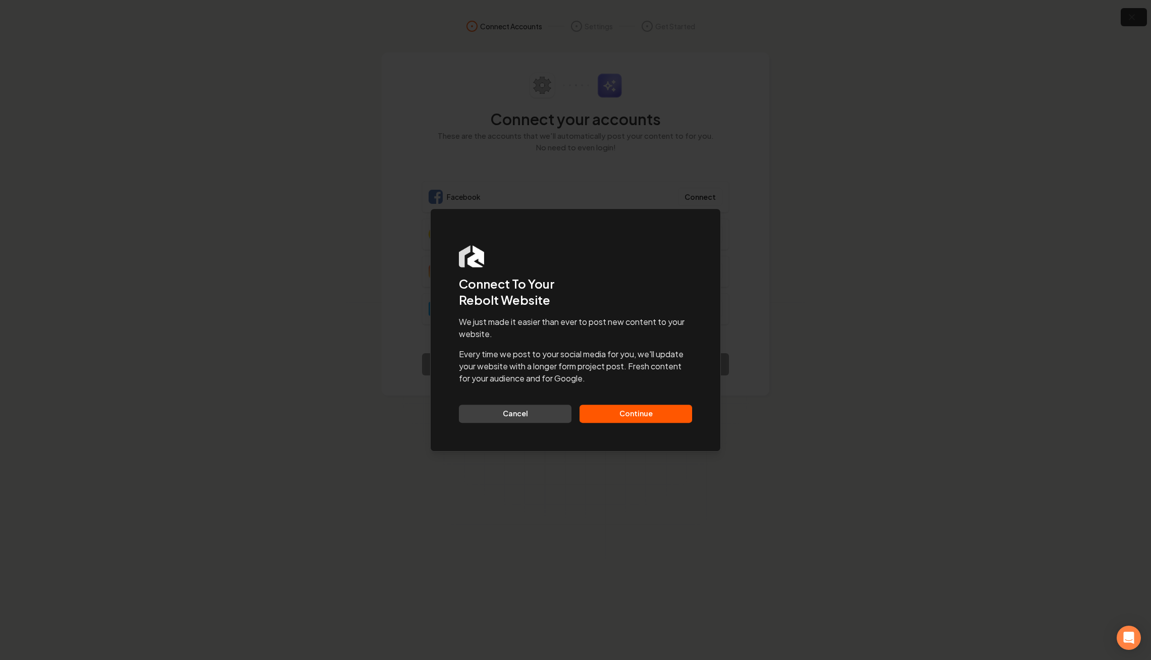
click at [619, 420] on button "Continue" at bounding box center [635, 414] width 113 height 18
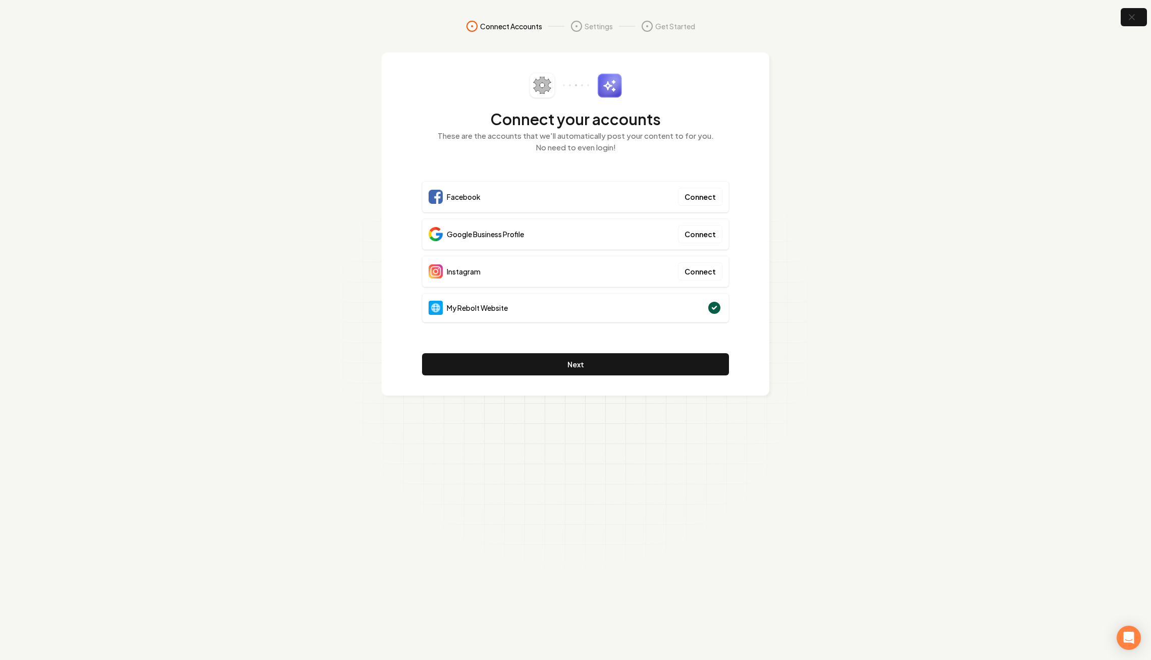
click at [910, 60] on section "Connect Accounts Settings Get Started Connect your accounts These are the accou…" at bounding box center [575, 330] width 1151 height 660
click at [1127, 12] on icon "button" at bounding box center [1131, 17] width 13 height 13
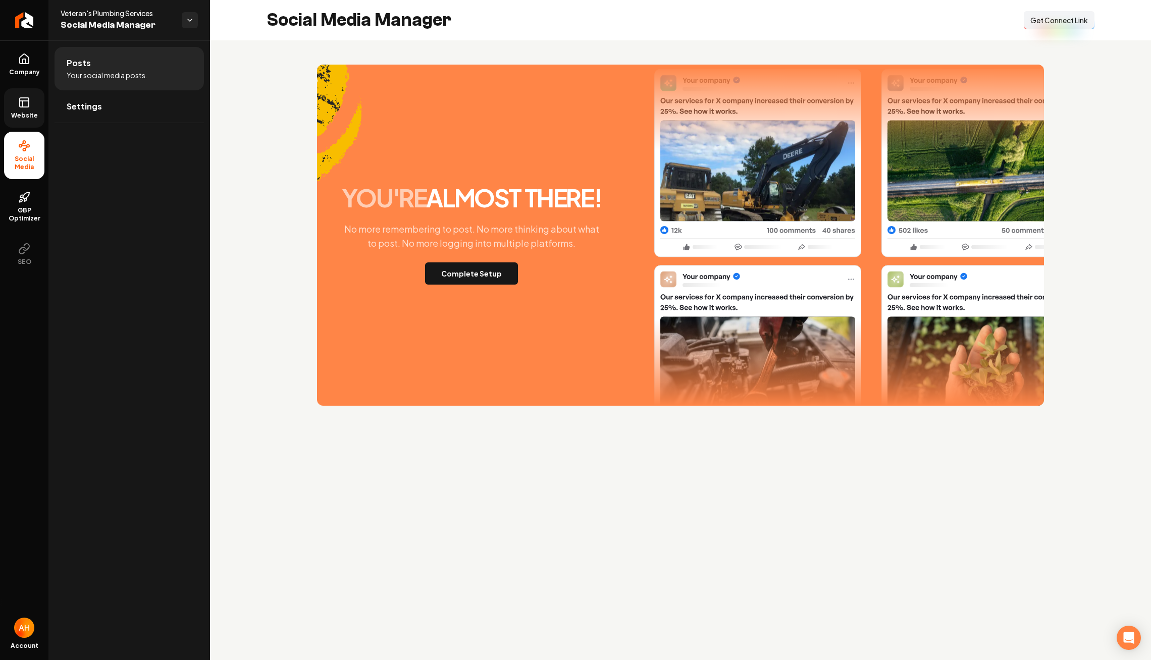
click at [17, 113] on span "Website" at bounding box center [24, 116] width 35 height 8
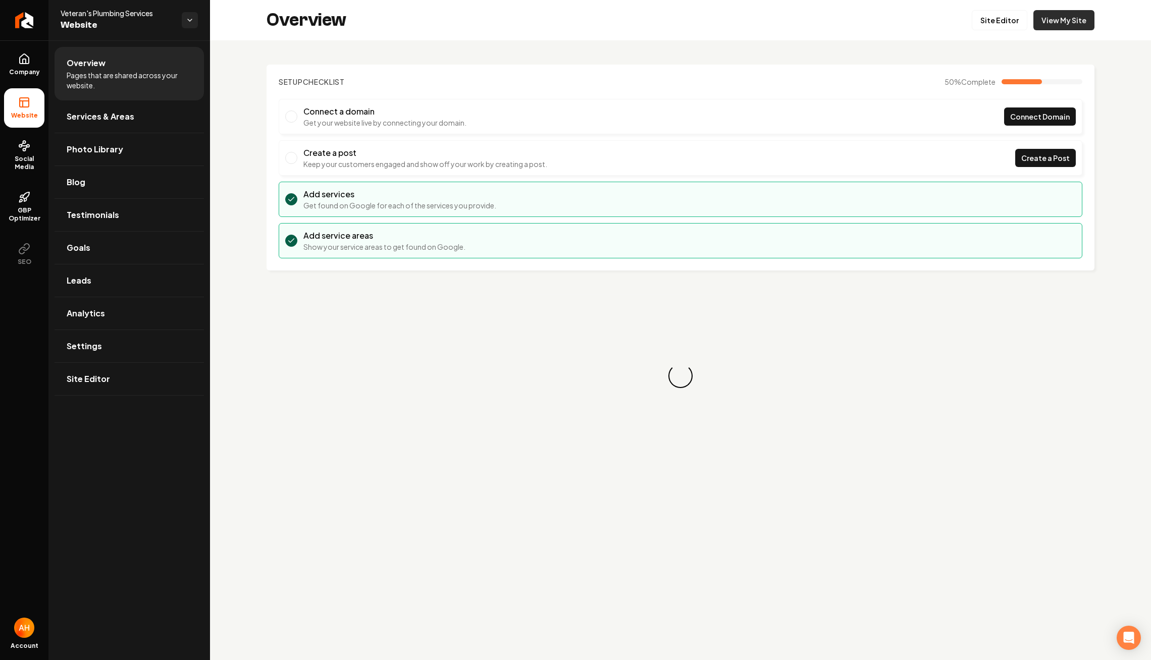
click at [1056, 24] on link "View My Site" at bounding box center [1063, 20] width 61 height 20
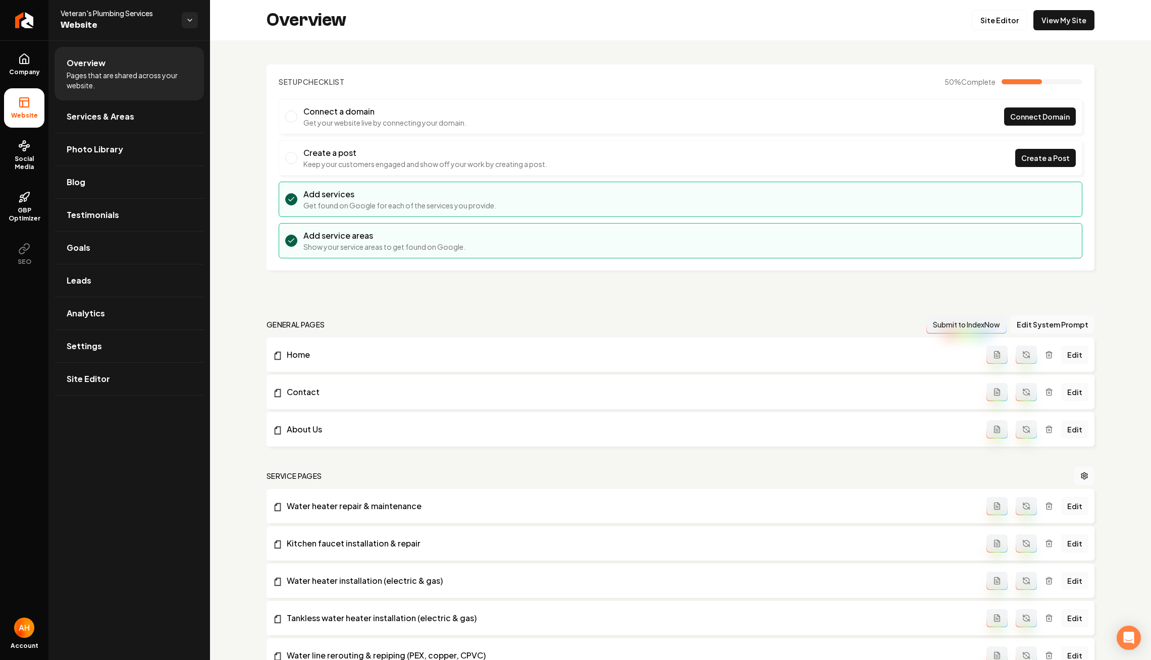
click at [467, 71] on section "Setup Checklist 50 % Complete Connect a domain Get your website live by connect…" at bounding box center [680, 168] width 828 height 206
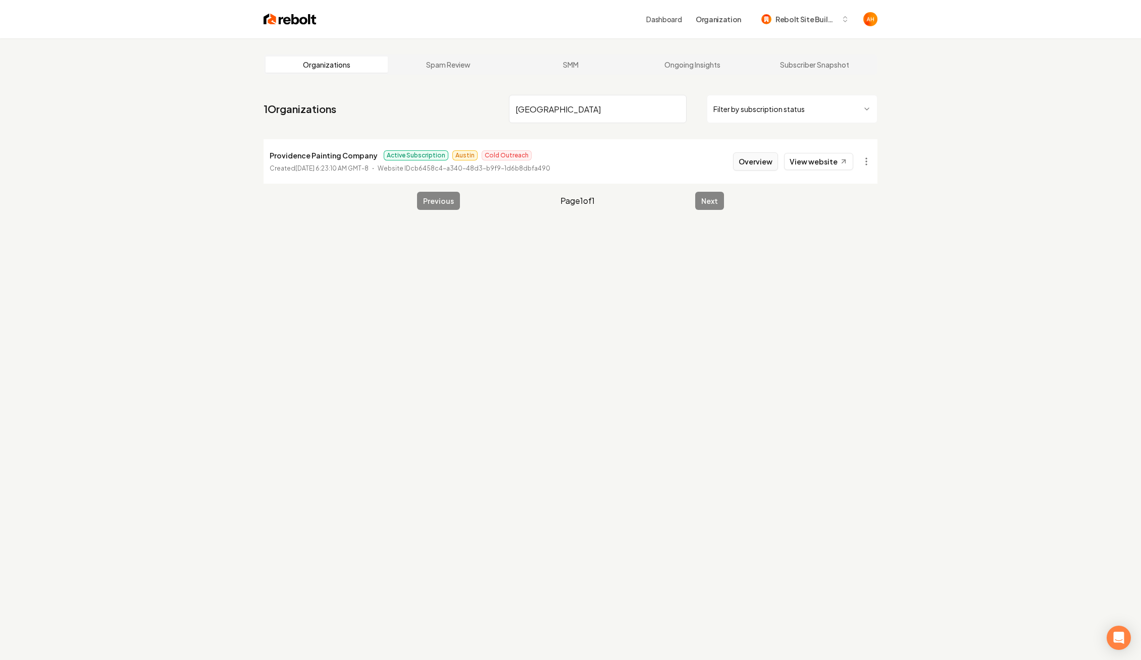
type input "providence"
click at [752, 163] on button "Overview" at bounding box center [755, 161] width 45 height 18
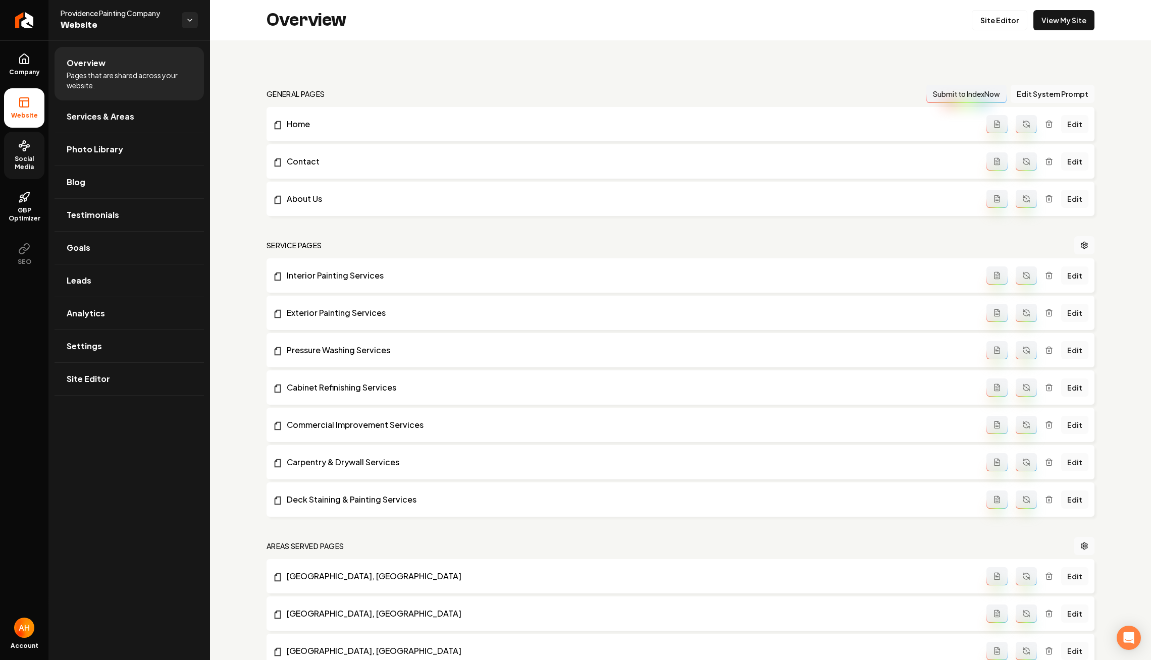
click at [20, 138] on link "Social Media" at bounding box center [24, 155] width 40 height 47
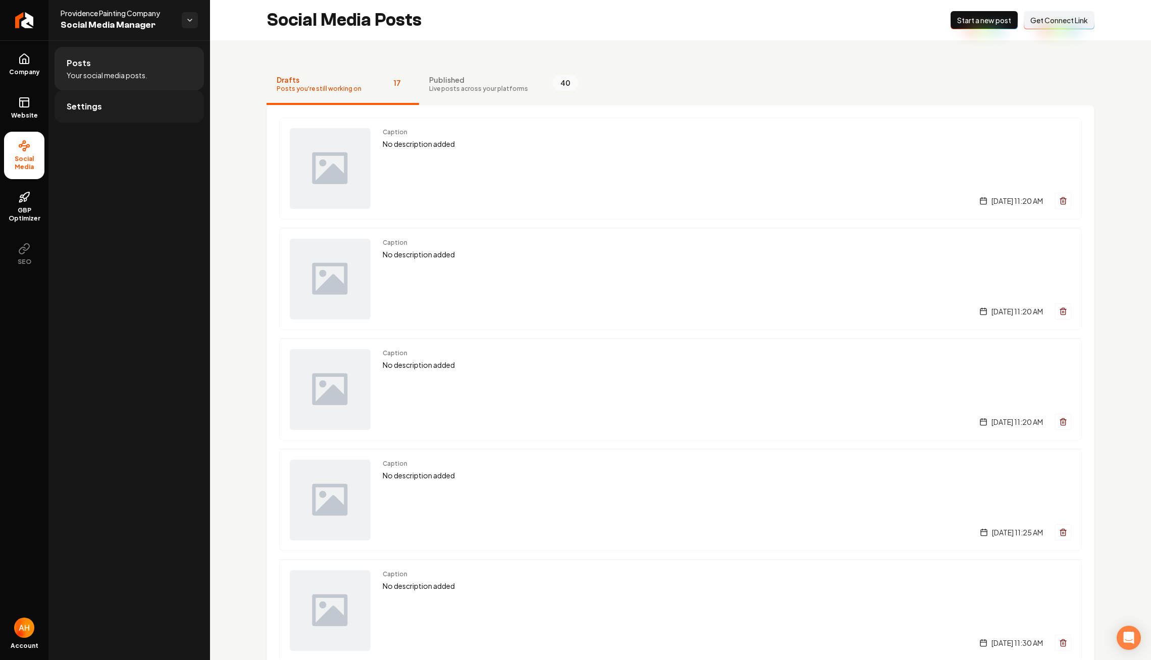
click at [142, 109] on link "Settings" at bounding box center [129, 106] width 149 height 32
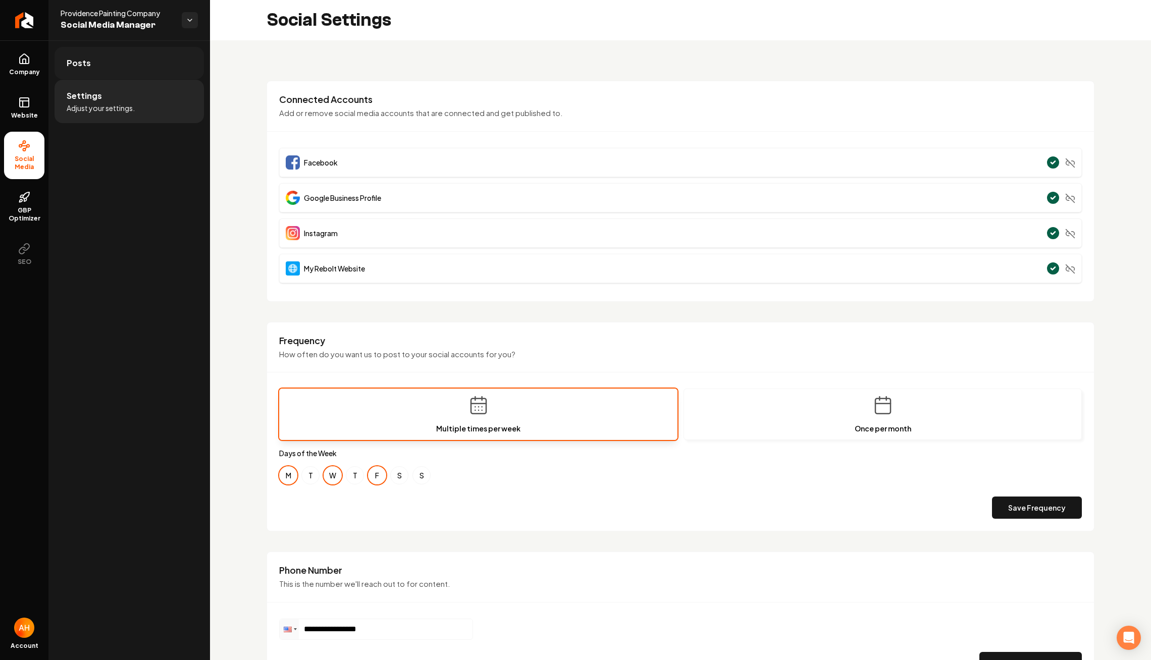
click at [145, 74] on link "Posts" at bounding box center [129, 63] width 149 height 32
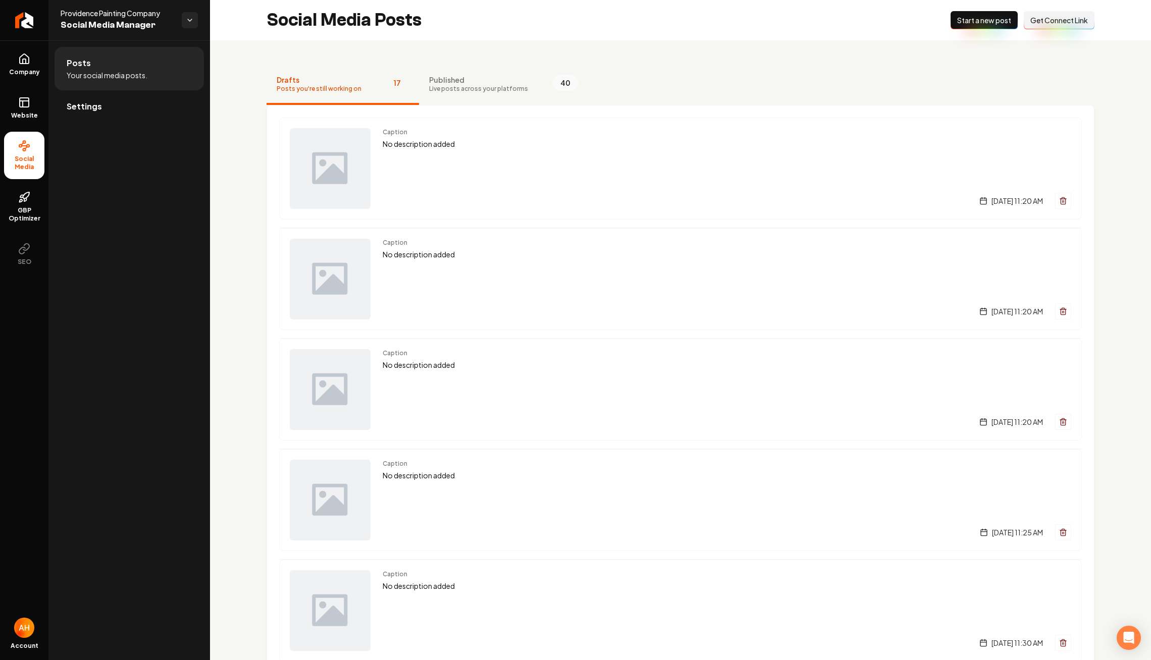
click at [584, 29] on div "Social Media Posts New Post Start a new post Connect Link Get Connect Link" at bounding box center [680, 20] width 941 height 40
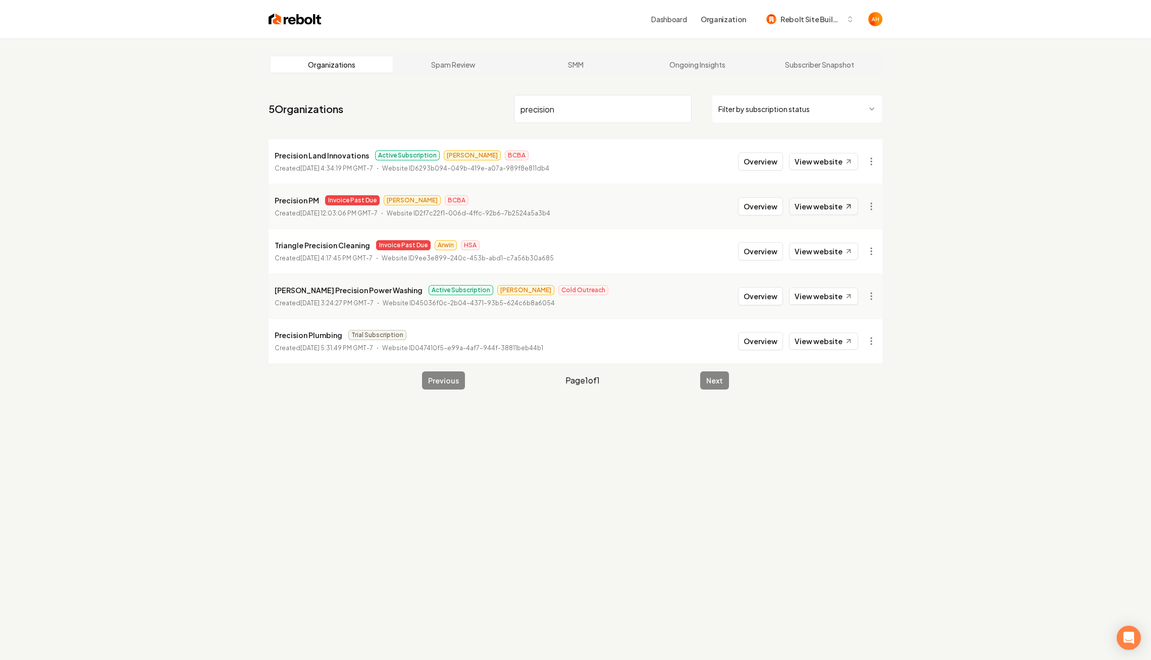
click at [841, 212] on link "View website" at bounding box center [823, 206] width 69 height 17
click at [867, 209] on html "Dashboard Organization Rebolt Site Builder Organizations Spam Review SMM Ongoin…" at bounding box center [575, 330] width 1151 height 660
click at [849, 340] on div "Disable Site" at bounding box center [847, 342] width 64 height 16
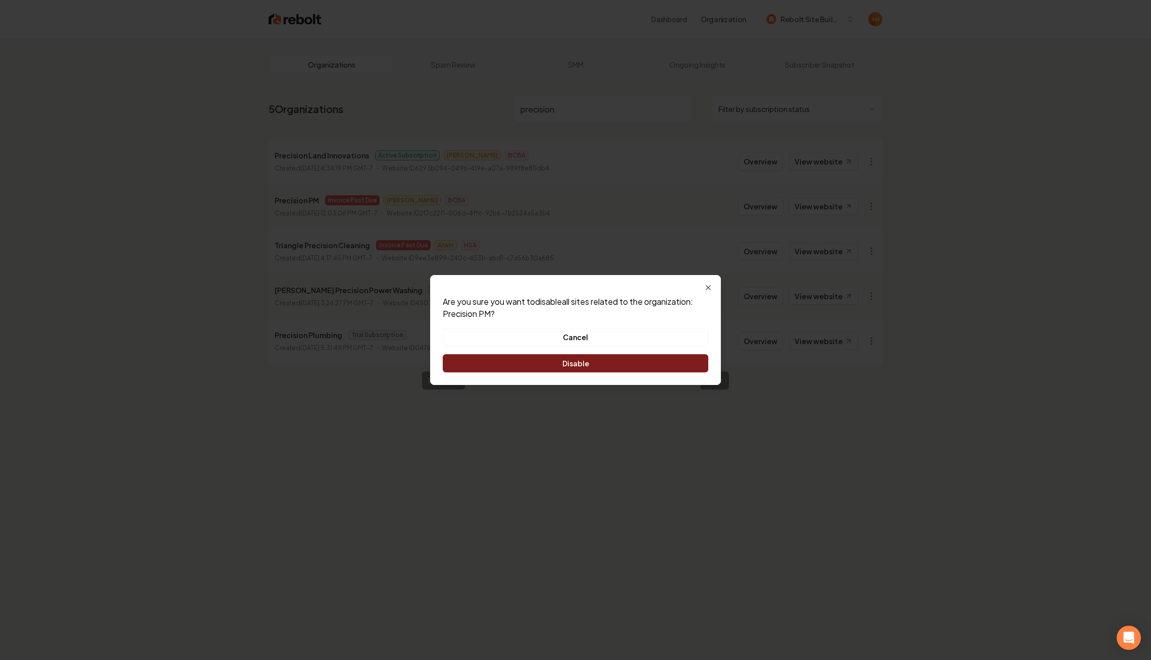
click at [650, 364] on button "Disable" at bounding box center [575, 363] width 265 height 18
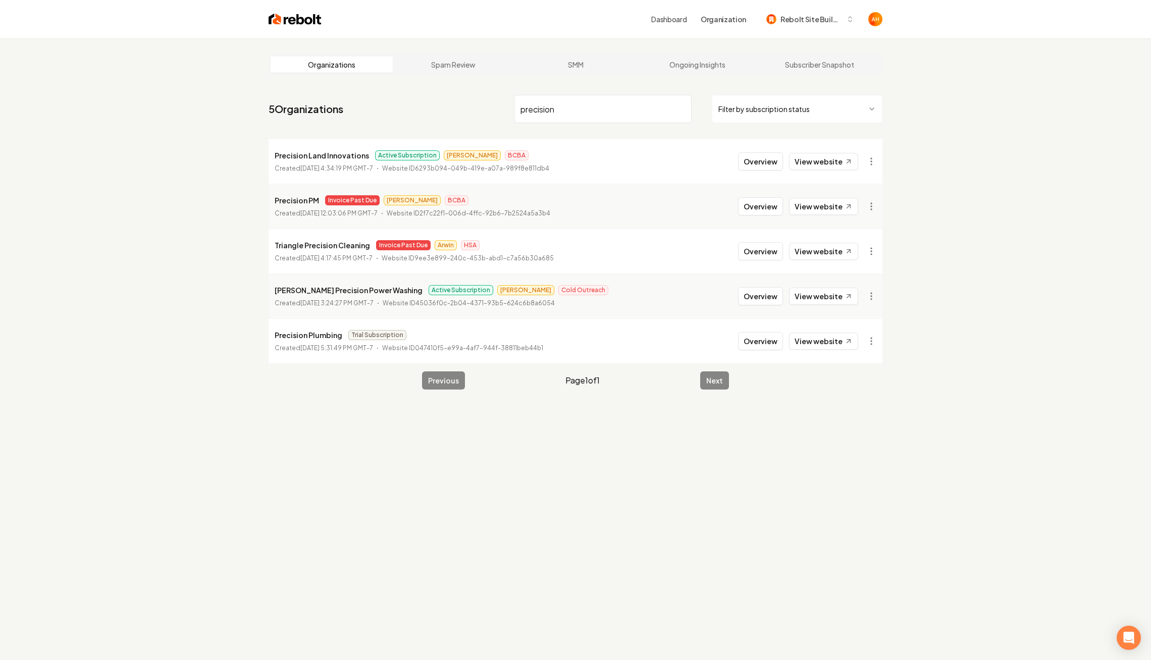
click at [539, 114] on input "precision" at bounding box center [603, 109] width 178 height 28
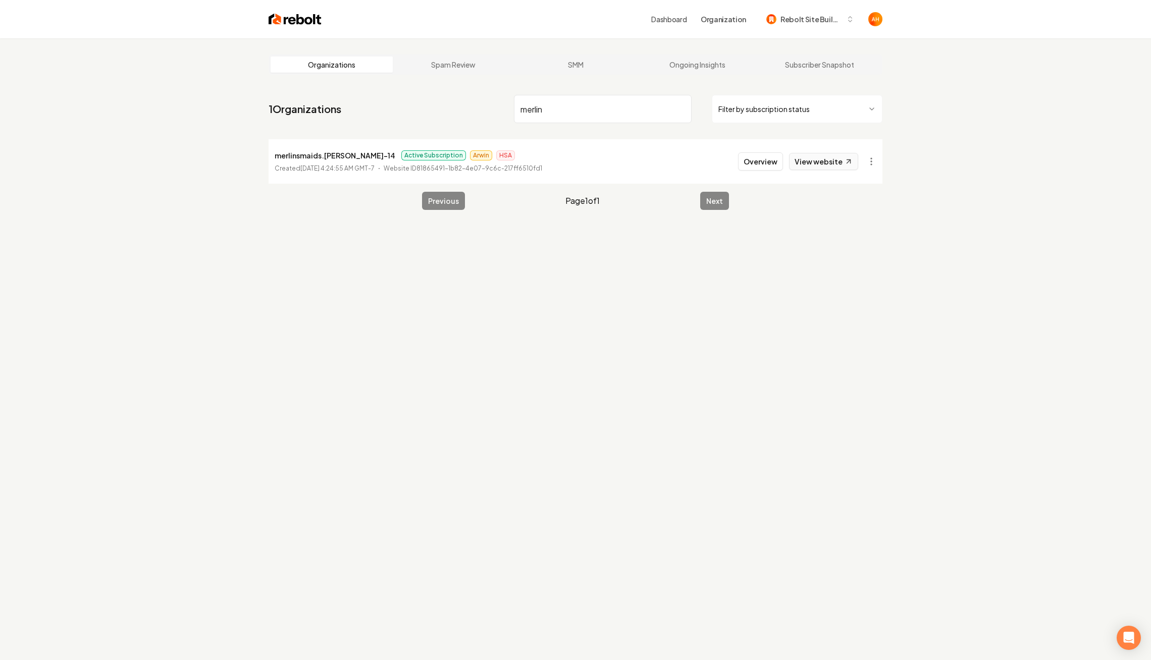
click at [833, 157] on link "View website" at bounding box center [823, 161] width 69 height 17
click at [567, 116] on input "merlin" at bounding box center [603, 109] width 178 height 28
type input "rooftech"
click at [828, 156] on link "View website" at bounding box center [823, 161] width 69 height 17
click at [765, 170] on button "Overview" at bounding box center [760, 161] width 45 height 18
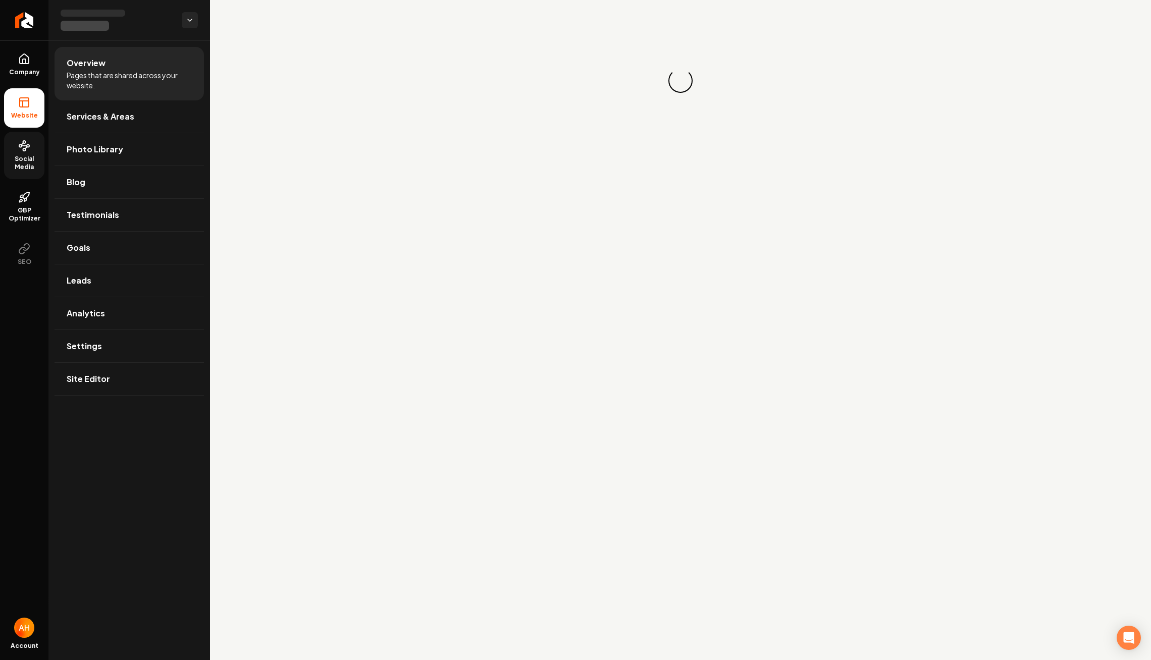
click at [19, 155] on span "Social Media" at bounding box center [24, 163] width 40 height 16
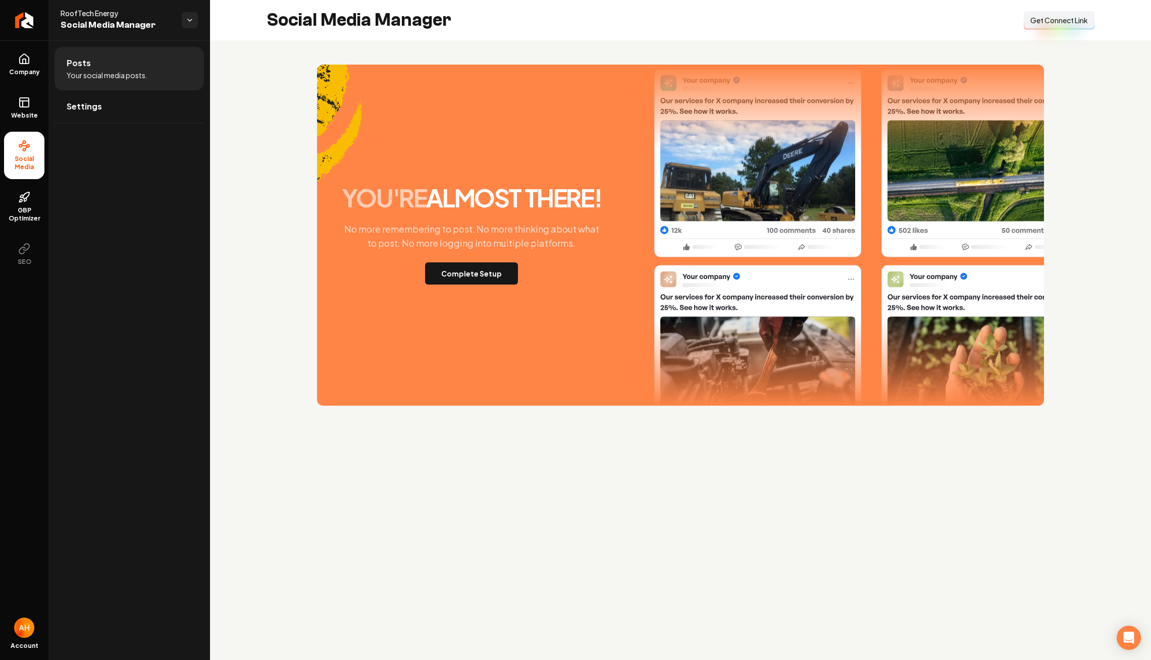
click at [1031, 23] on span "Get Connect Link" at bounding box center [1059, 20] width 58 height 10
click at [474, 277] on button "Complete Setup" at bounding box center [471, 273] width 93 height 22
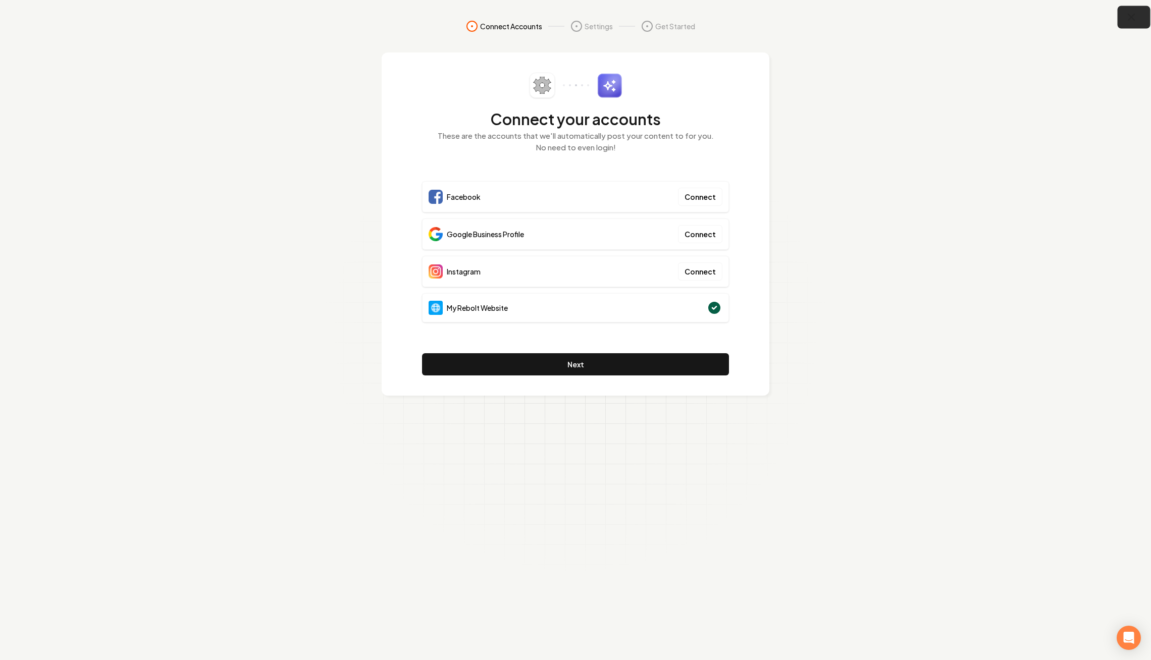
click at [1132, 19] on icon "button" at bounding box center [1131, 17] width 7 height 7
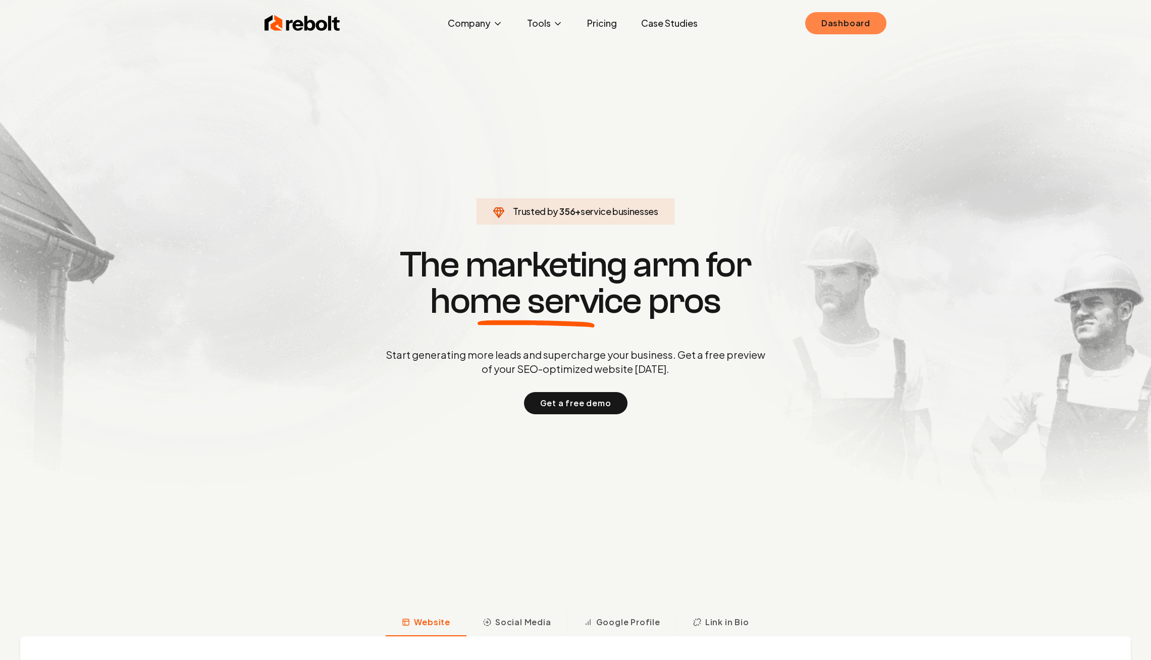
click at [832, 25] on link "Dashboard" at bounding box center [845, 23] width 81 height 22
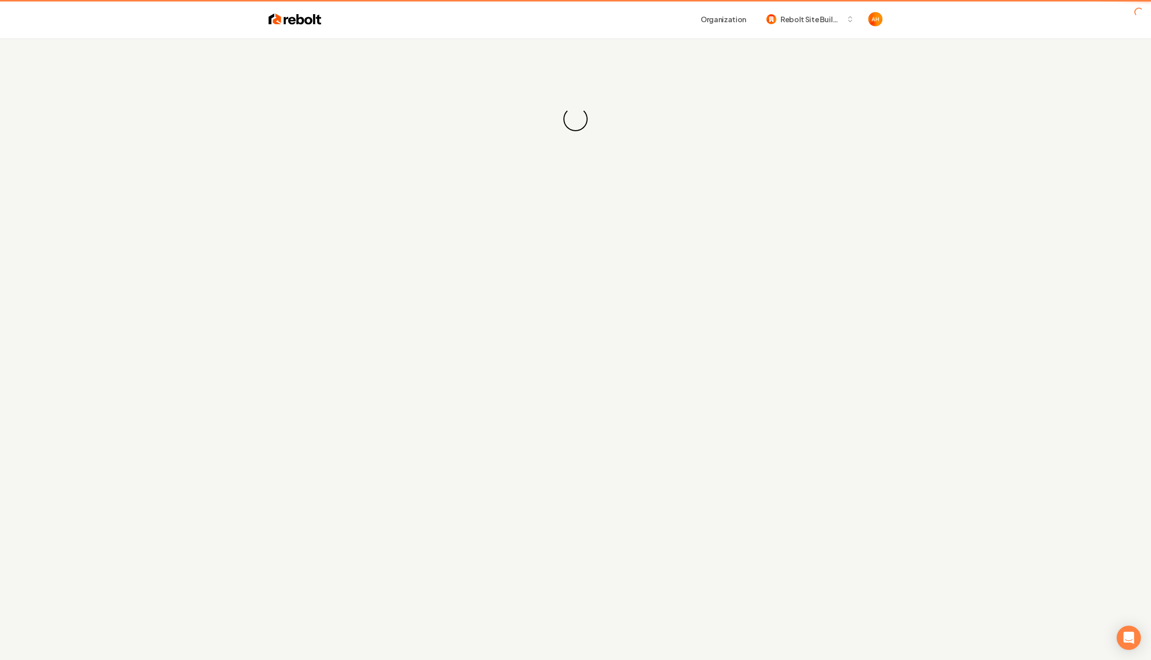
click at [637, 65] on div "Loading... Loading..." at bounding box center [575, 118] width 1151 height 161
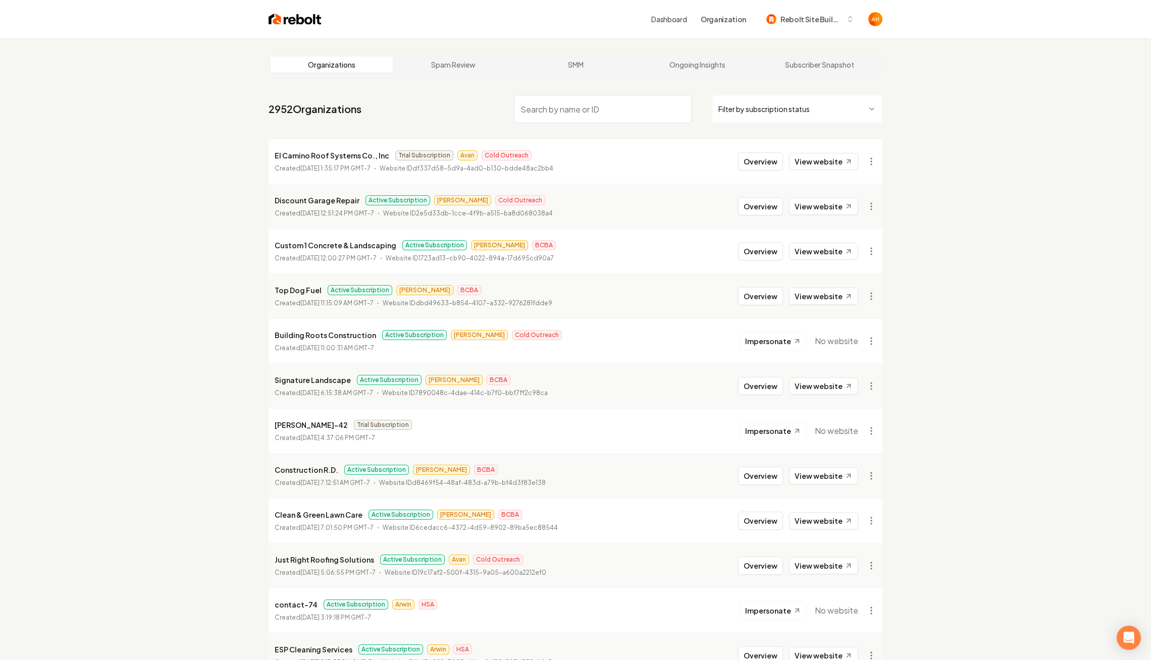
click at [615, 108] on input "search" at bounding box center [603, 109] width 178 height 28
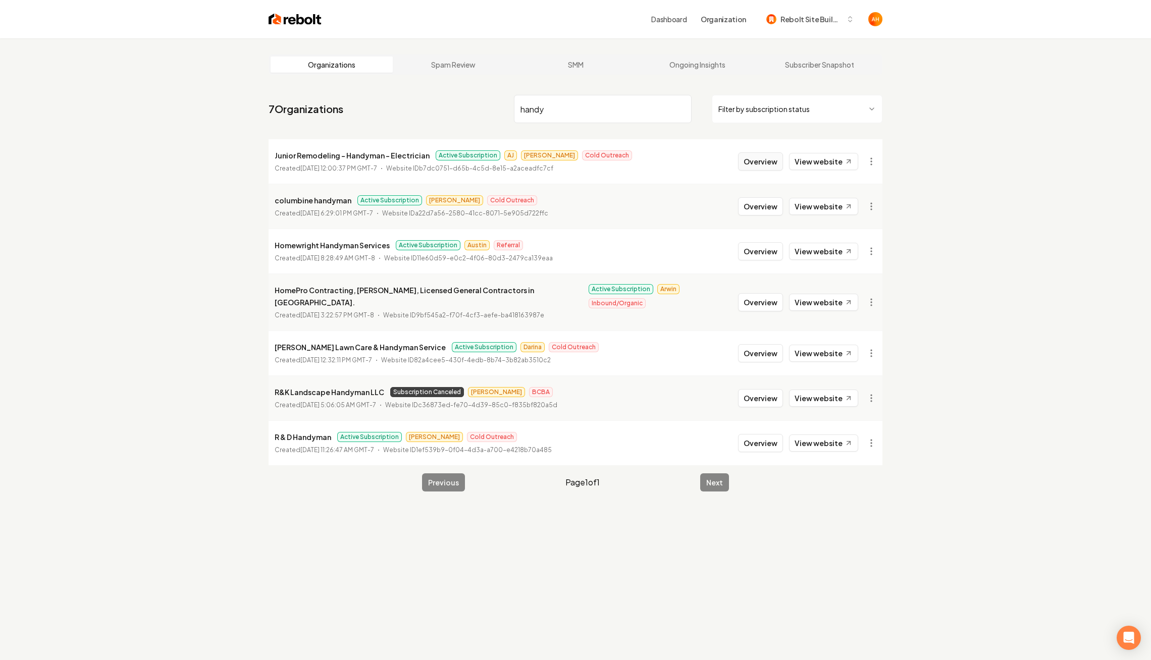
type input "handy"
click at [766, 161] on button "Overview" at bounding box center [760, 161] width 45 height 18
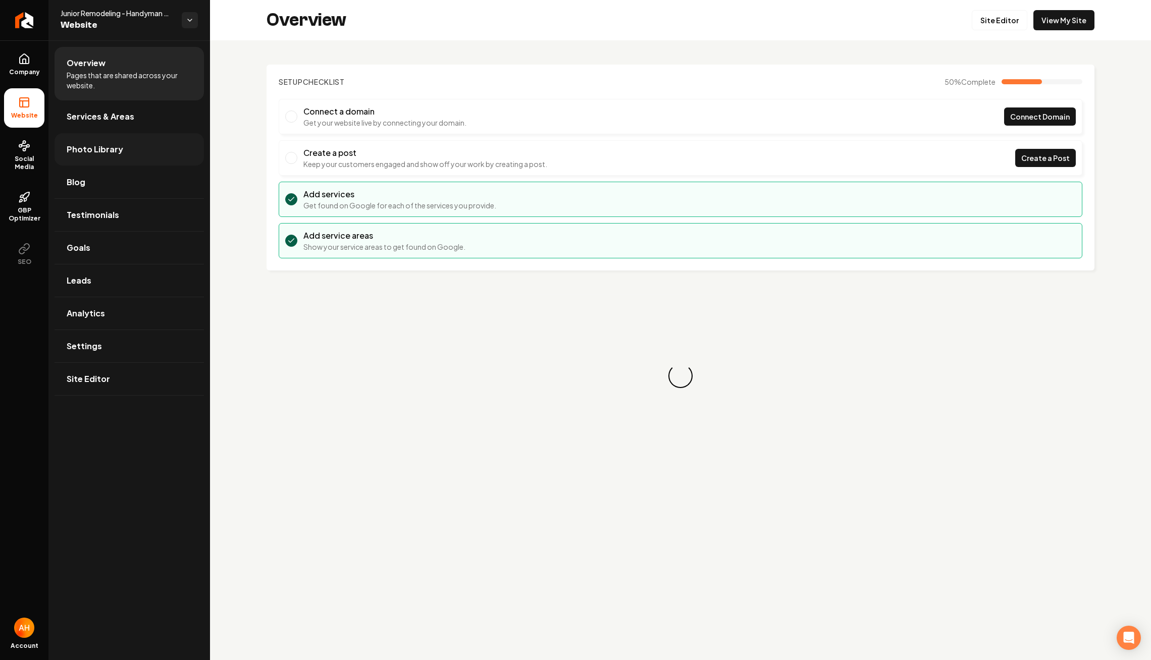
click at [141, 161] on link "Photo Library" at bounding box center [129, 149] width 149 height 32
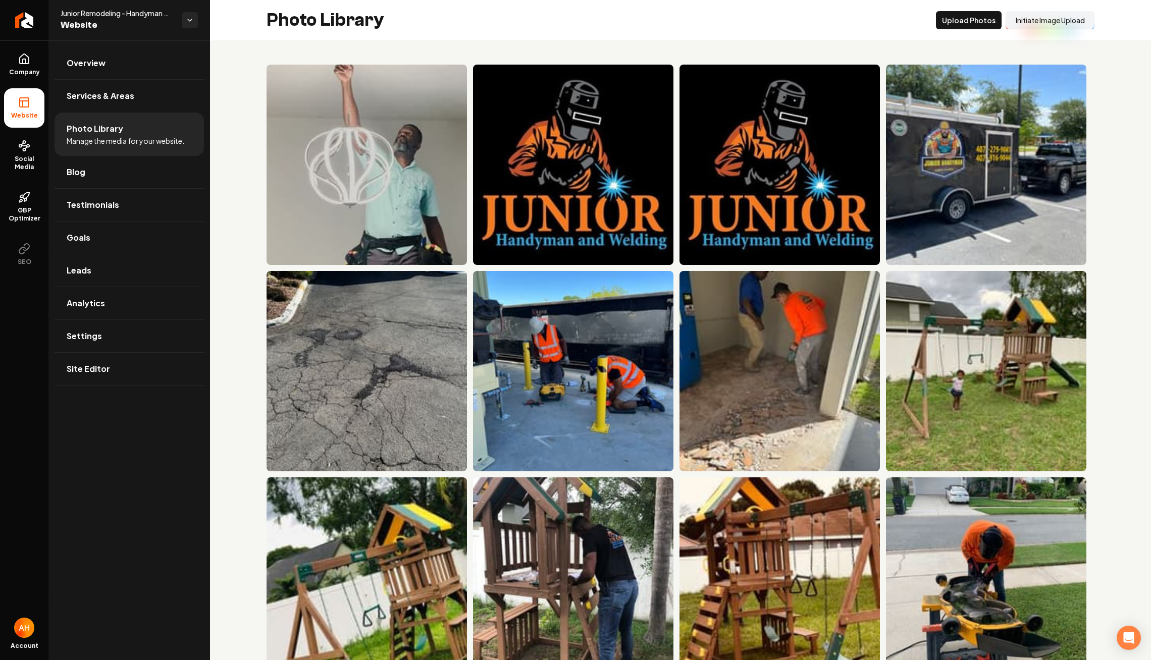
click at [1053, 22] on button "Initiate Image Upload" at bounding box center [1049, 20] width 89 height 18
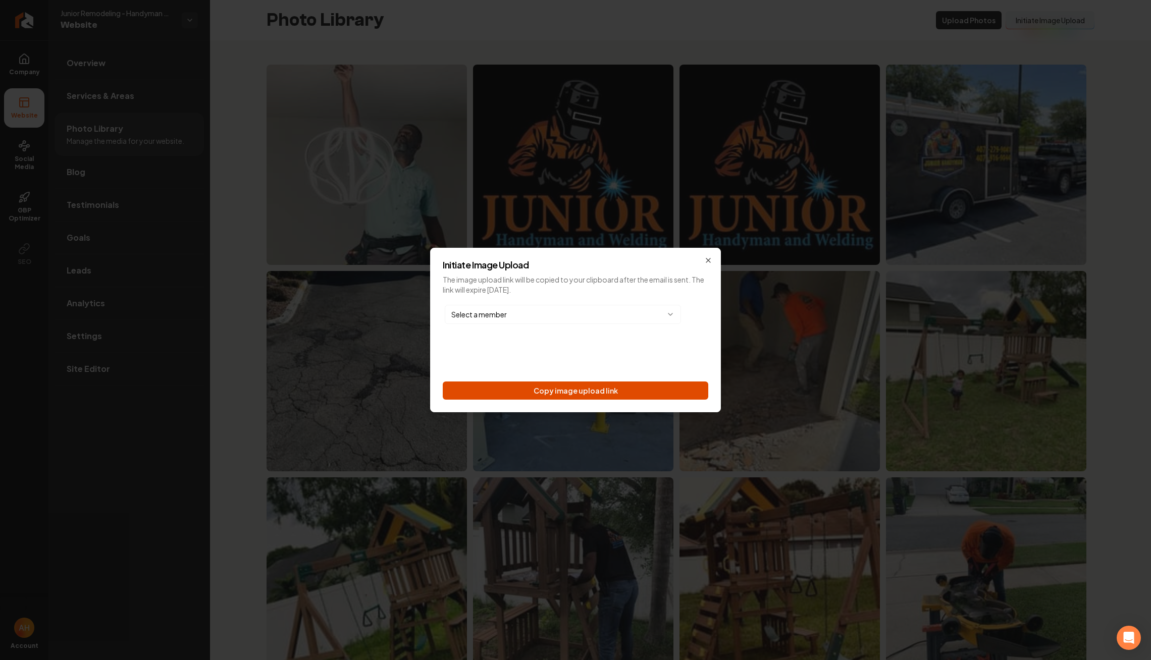
click at [608, 397] on button "Copy image upload link" at bounding box center [575, 391] width 265 height 18
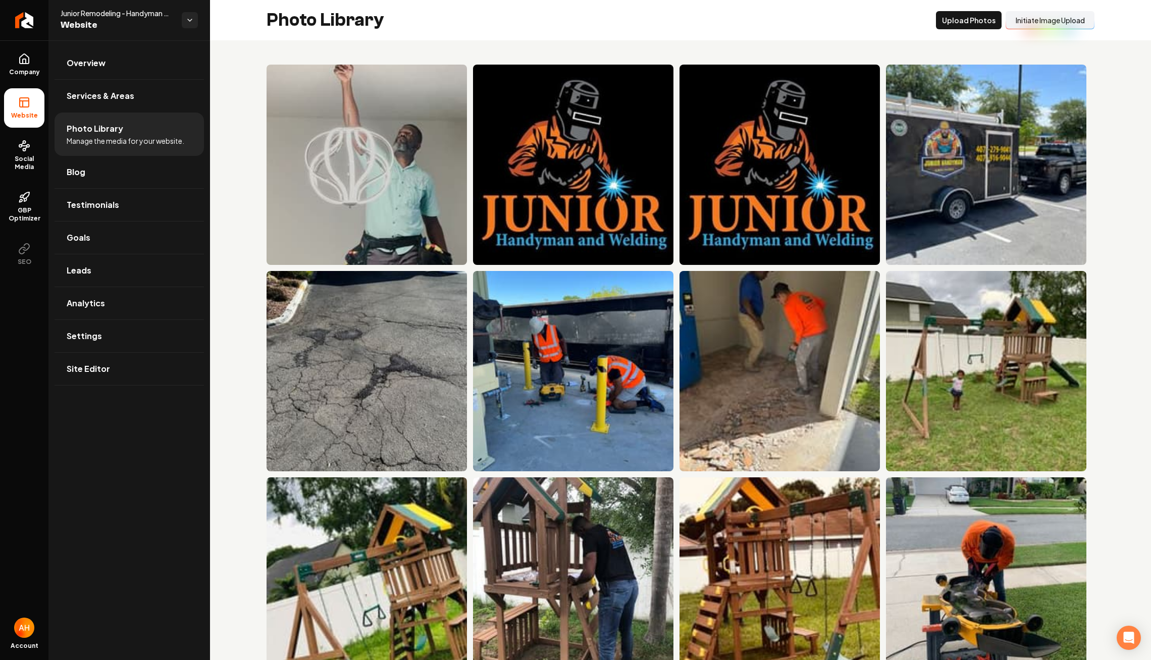
click at [757, 32] on div "Photo Library Upload Photos Initiate Image Upload" at bounding box center [680, 20] width 941 height 40
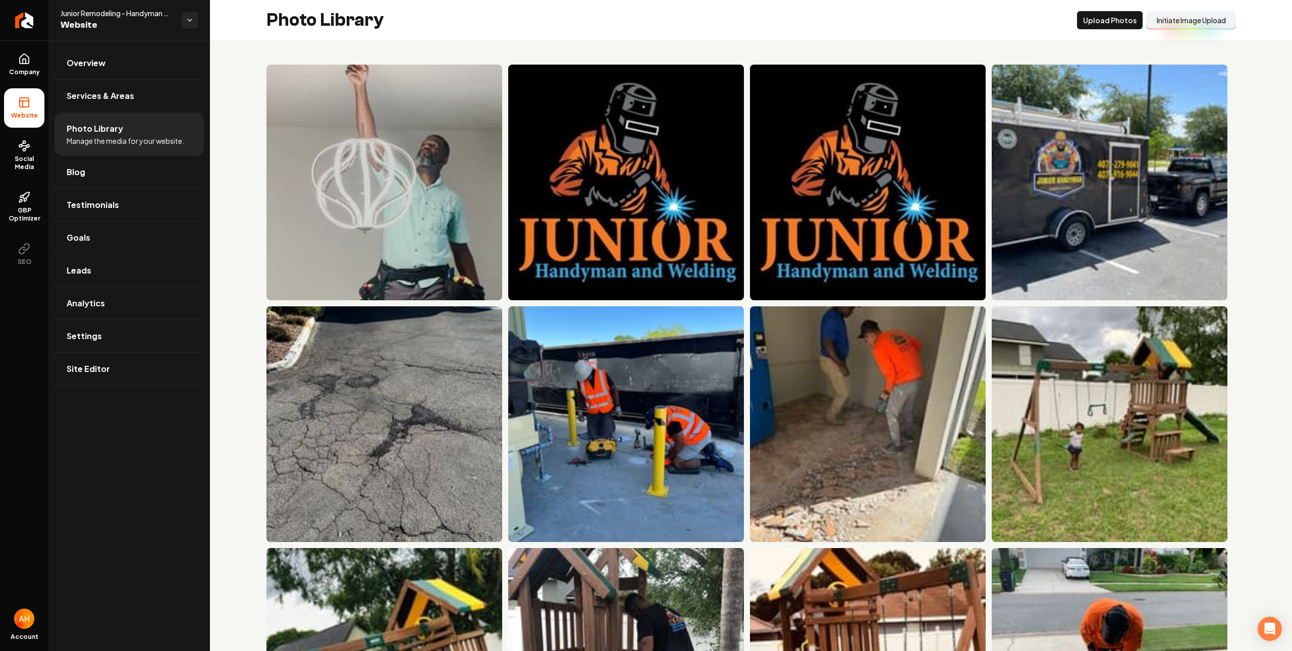
click at [684, 10] on div "Photo Library Upload Photos Initiate Image Upload" at bounding box center [751, 20] width 1082 height 40
click at [548, 34] on div "Photo Library Upload Photos Initiate Image Upload" at bounding box center [751, 20] width 1082 height 40
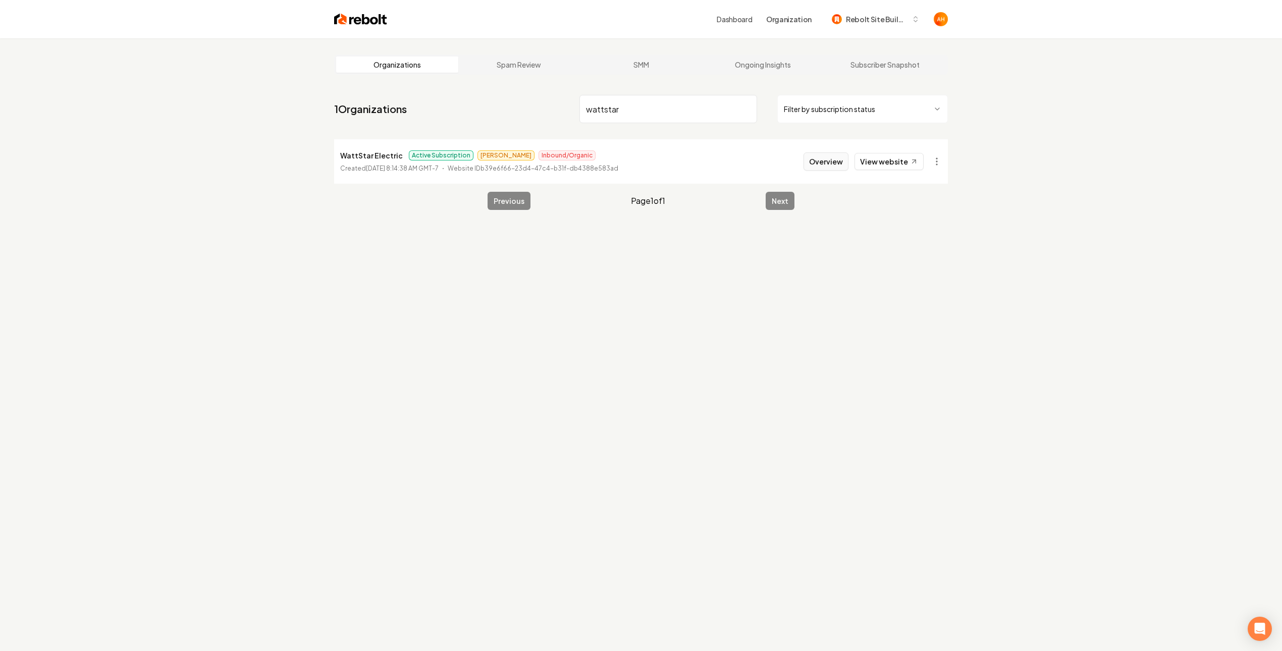
type input "wattstar"
click at [823, 159] on button "Overview" at bounding box center [825, 161] width 45 height 18
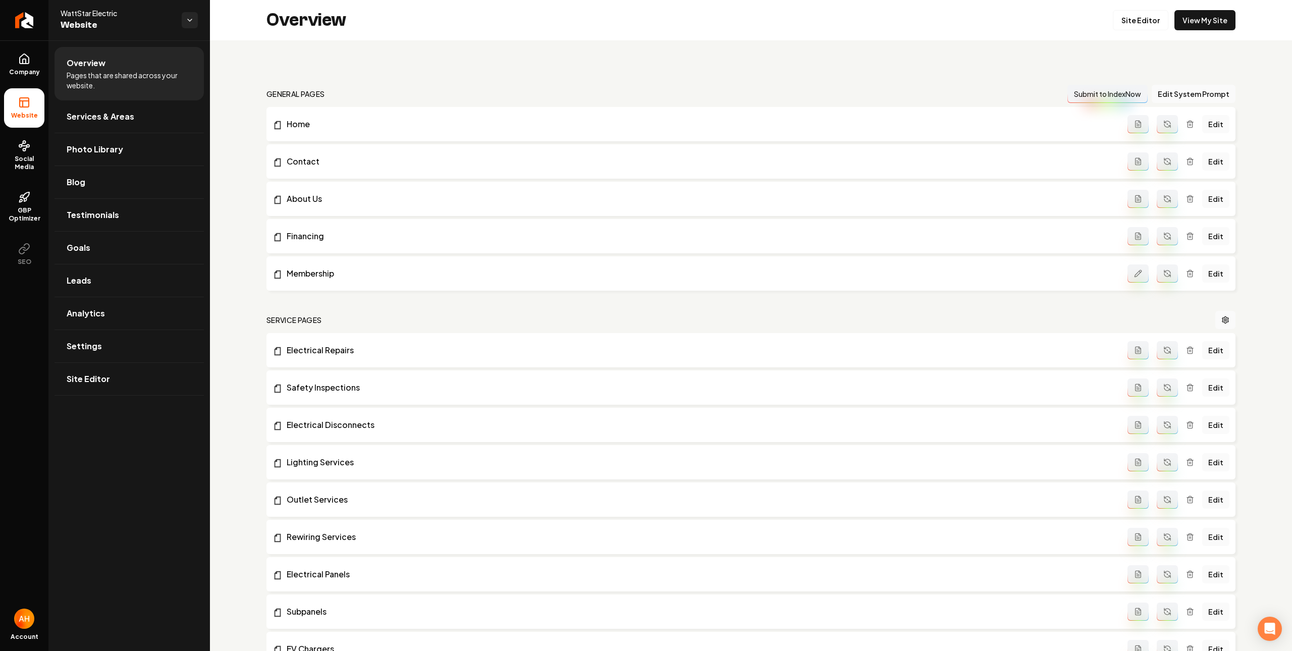
scroll to position [1010, 0]
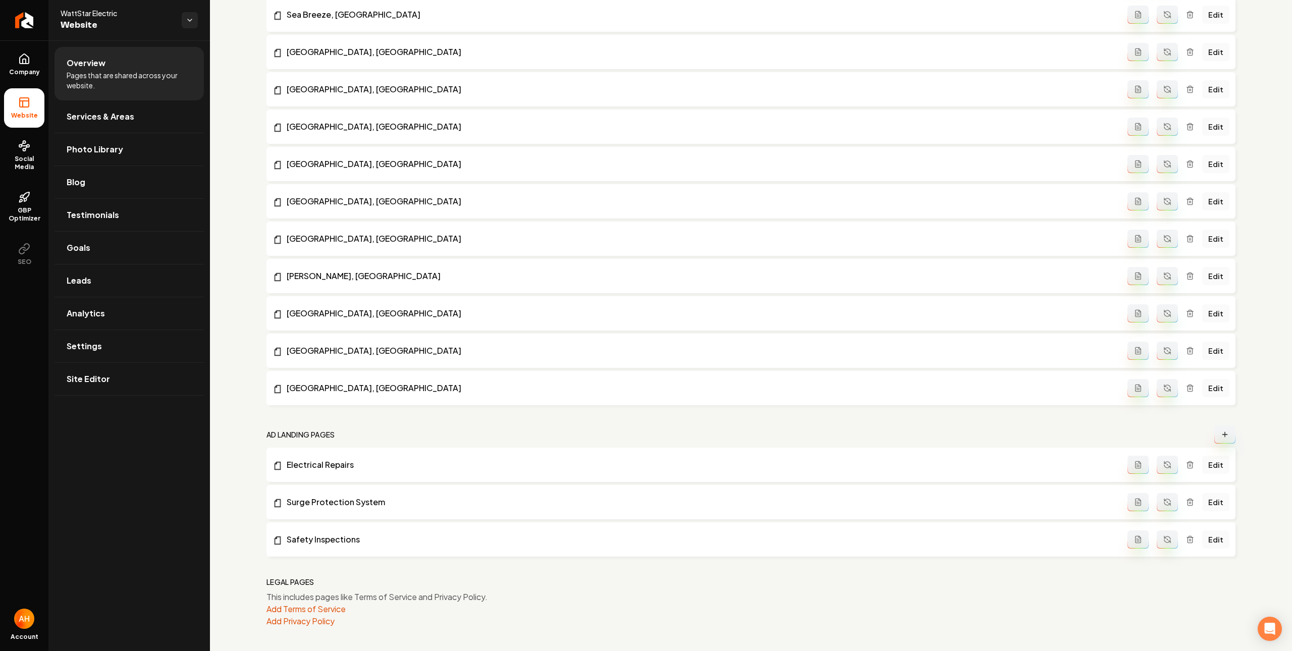
click at [382, 455] on li "Electrical Repairs Edit" at bounding box center [750, 465] width 969 height 34
drag, startPoint x: 330, startPoint y: 502, endPoint x: 332, endPoint y: 533, distance: 31.9
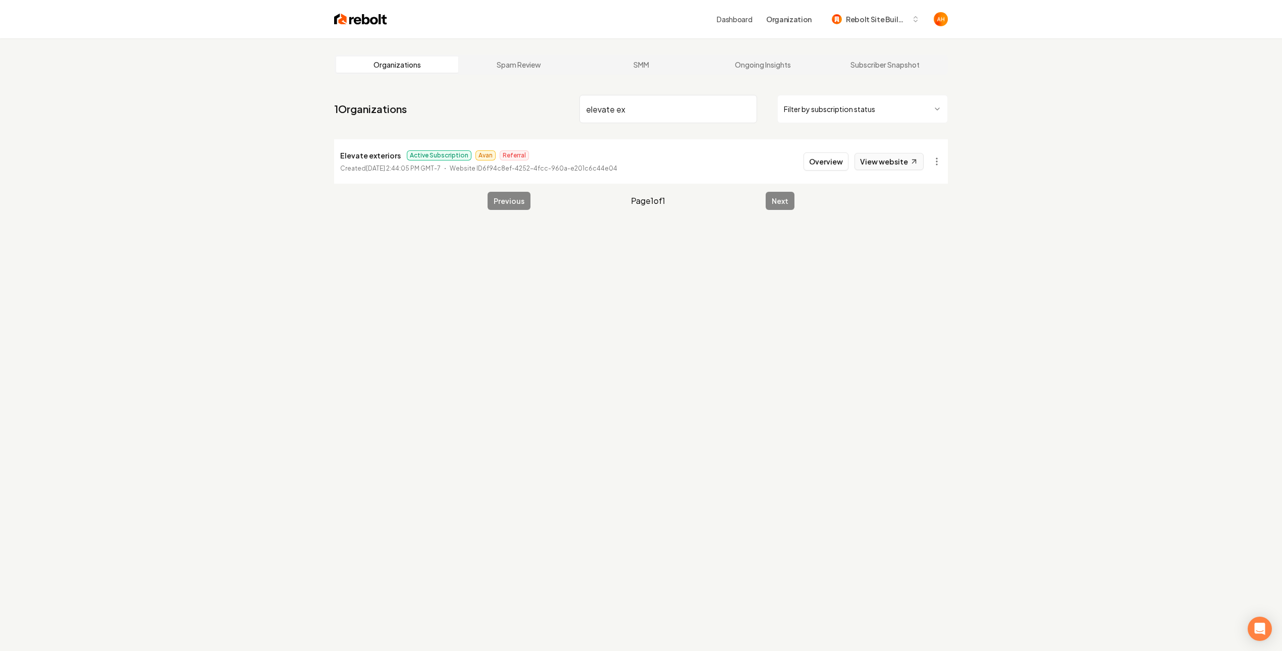
type input "elevate ex"
click at [871, 161] on link "View website" at bounding box center [888, 161] width 69 height 17
click at [638, 112] on input "elevate ex" at bounding box center [668, 109] width 178 height 28
click at [840, 161] on button "Overview" at bounding box center [825, 161] width 45 height 18
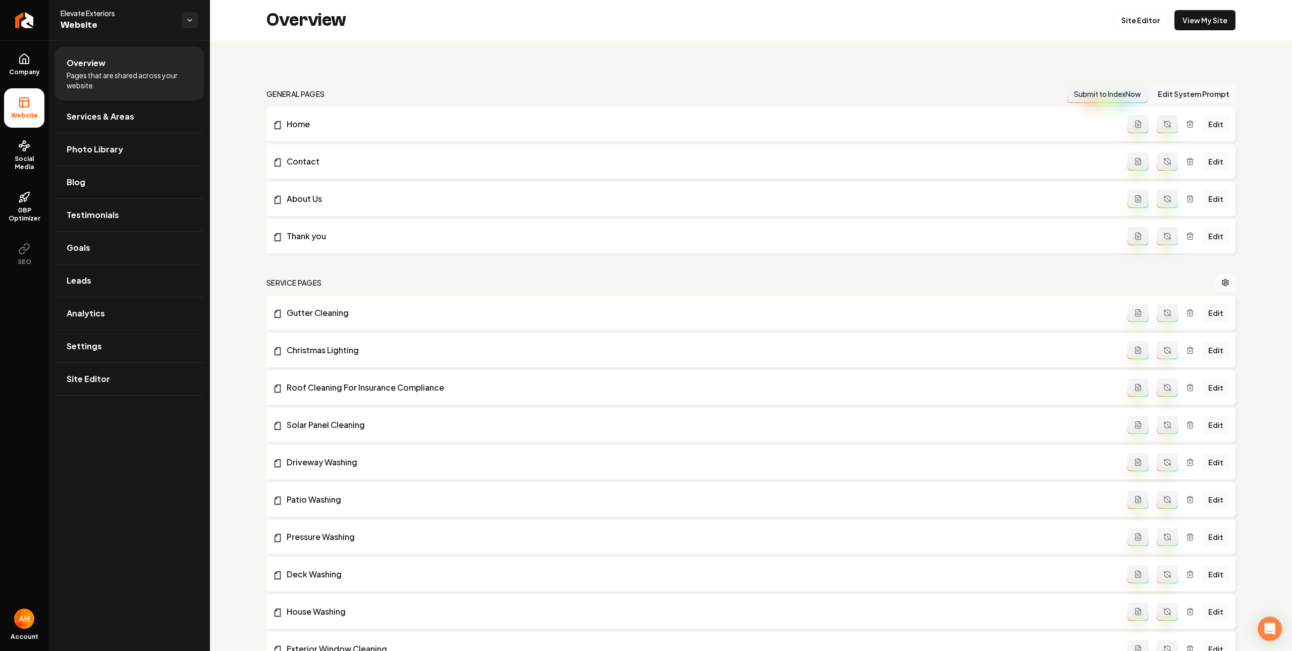
click at [574, 25] on div "Overview Site Editor View My Site" at bounding box center [751, 20] width 1082 height 40
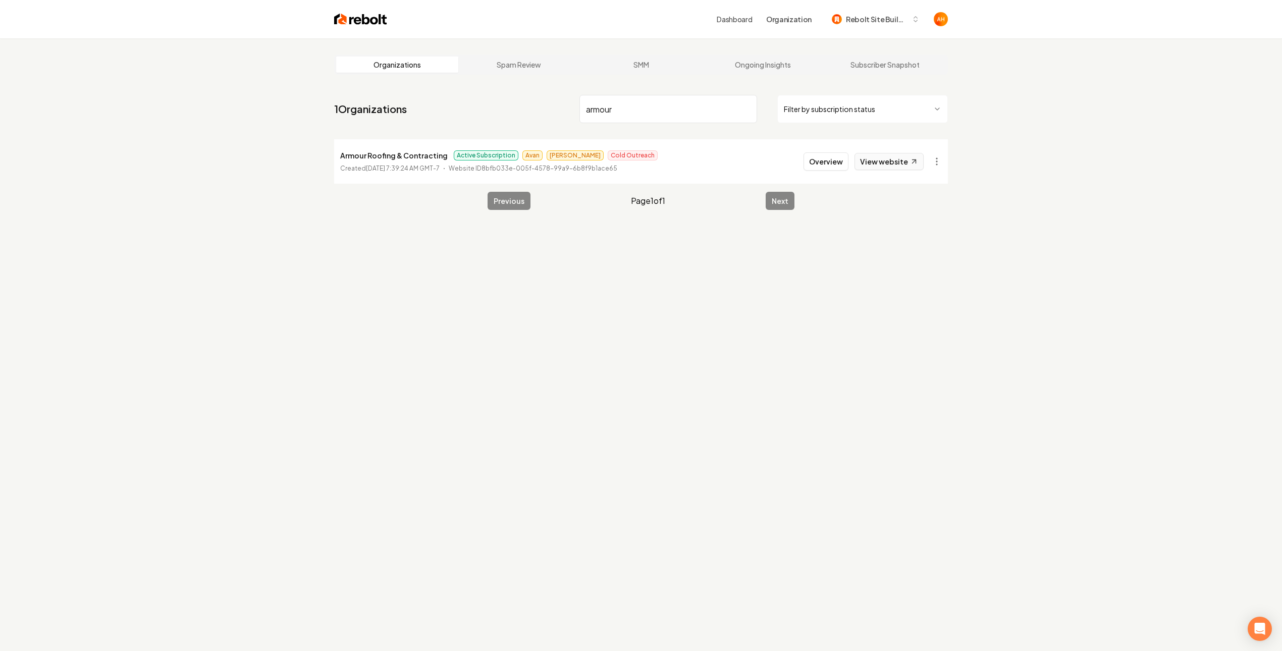
type input "armour"
click at [894, 158] on link "View website" at bounding box center [888, 161] width 69 height 17
click at [834, 161] on button "Overview" at bounding box center [825, 161] width 45 height 18
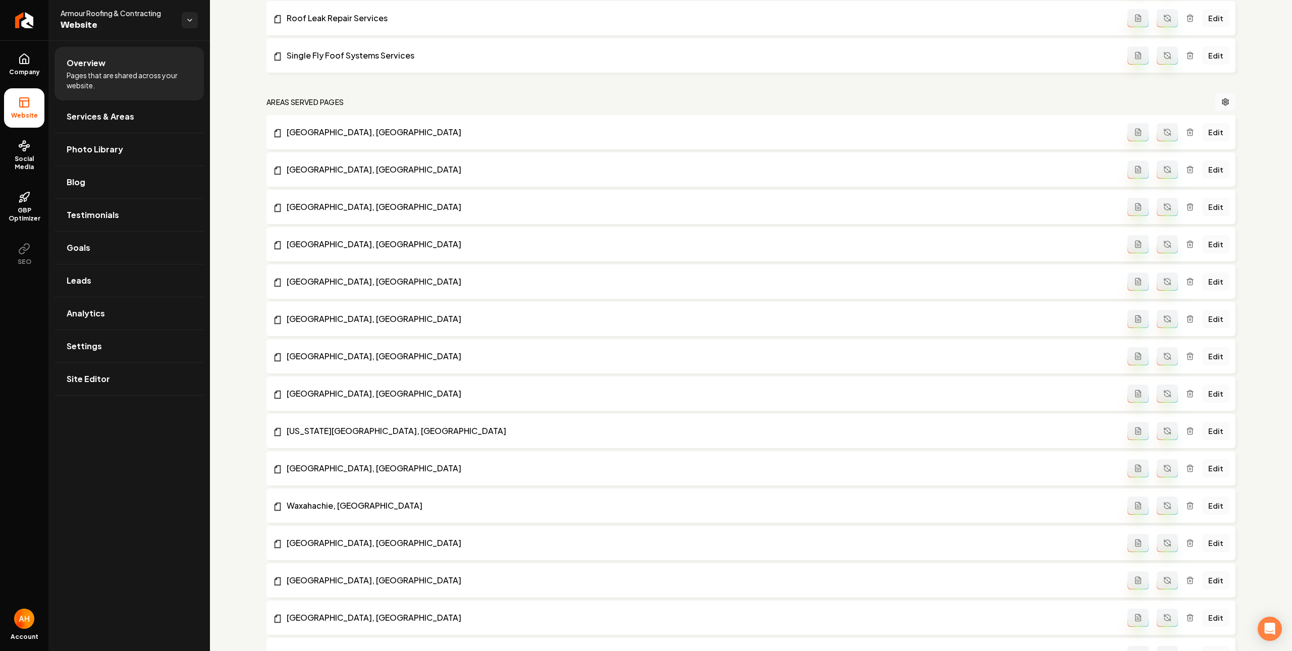
scroll to position [935, 0]
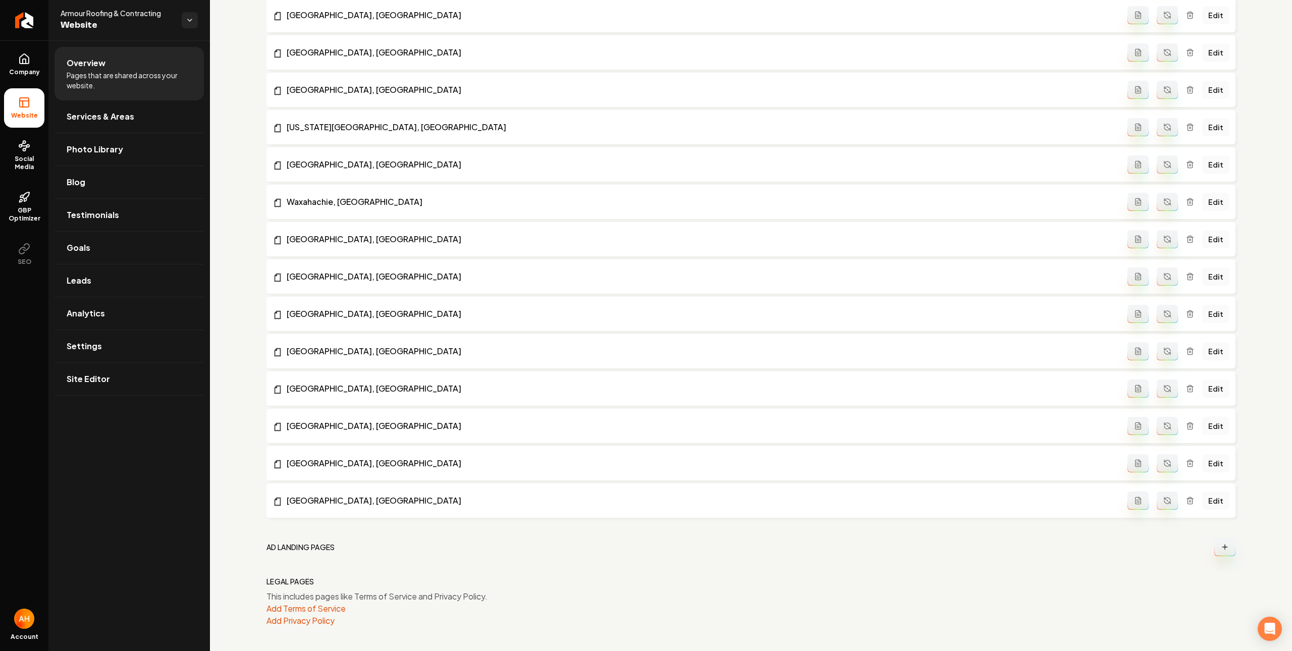
click at [1150, 553] on button "Main content area" at bounding box center [1224, 547] width 21 height 18
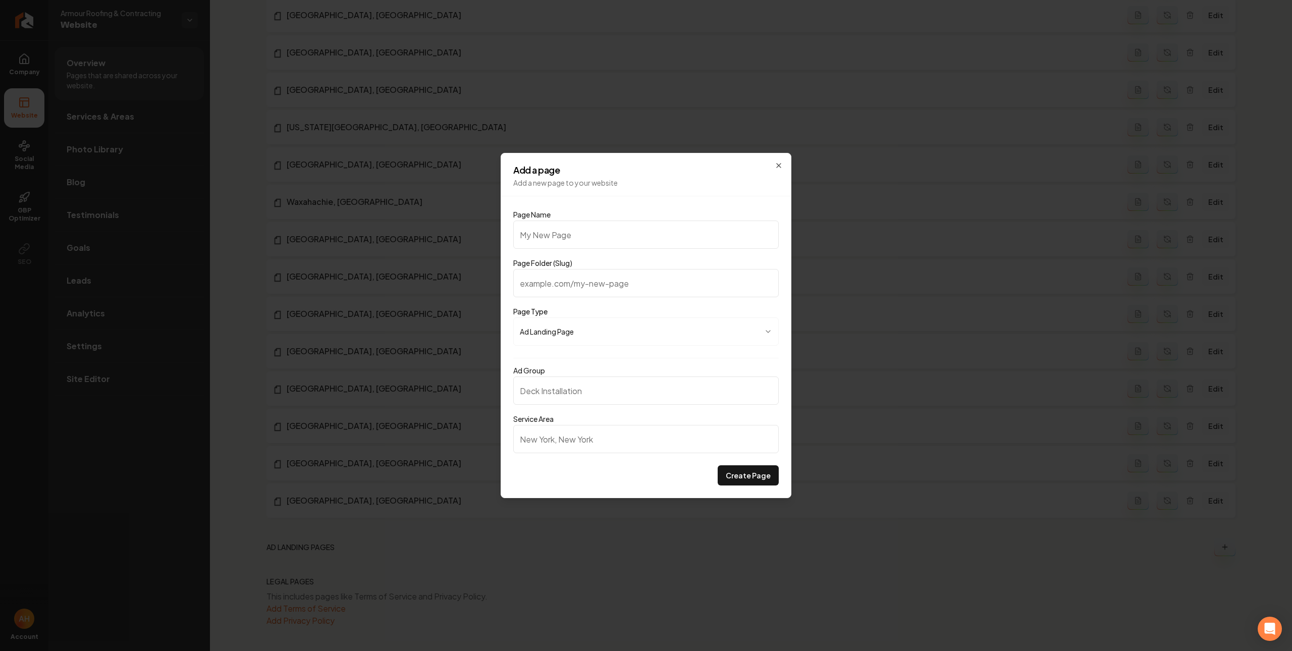
click at [606, 241] on input "Page Name" at bounding box center [645, 235] width 265 height 28
paste input "Commercial Roofing"
type input "Commercial Roofing"
type input "commercial-roofing"
type input "Commercial Roofing"
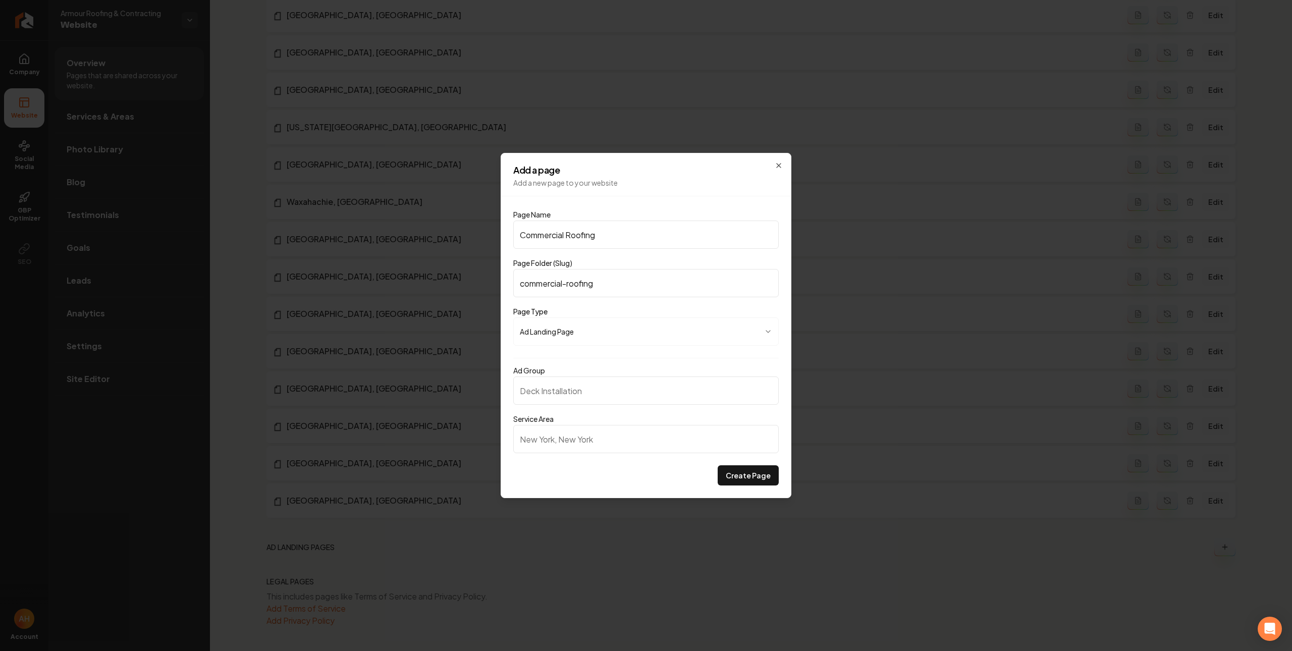
click at [617, 386] on input "Ad Group" at bounding box center [645, 390] width 265 height 28
paste input "Commercial Roofing"
type input "Commercial Roofing"
click at [584, 439] on input "Service Area" at bounding box center [645, 439] width 265 height 28
type input "Dallas, TX"
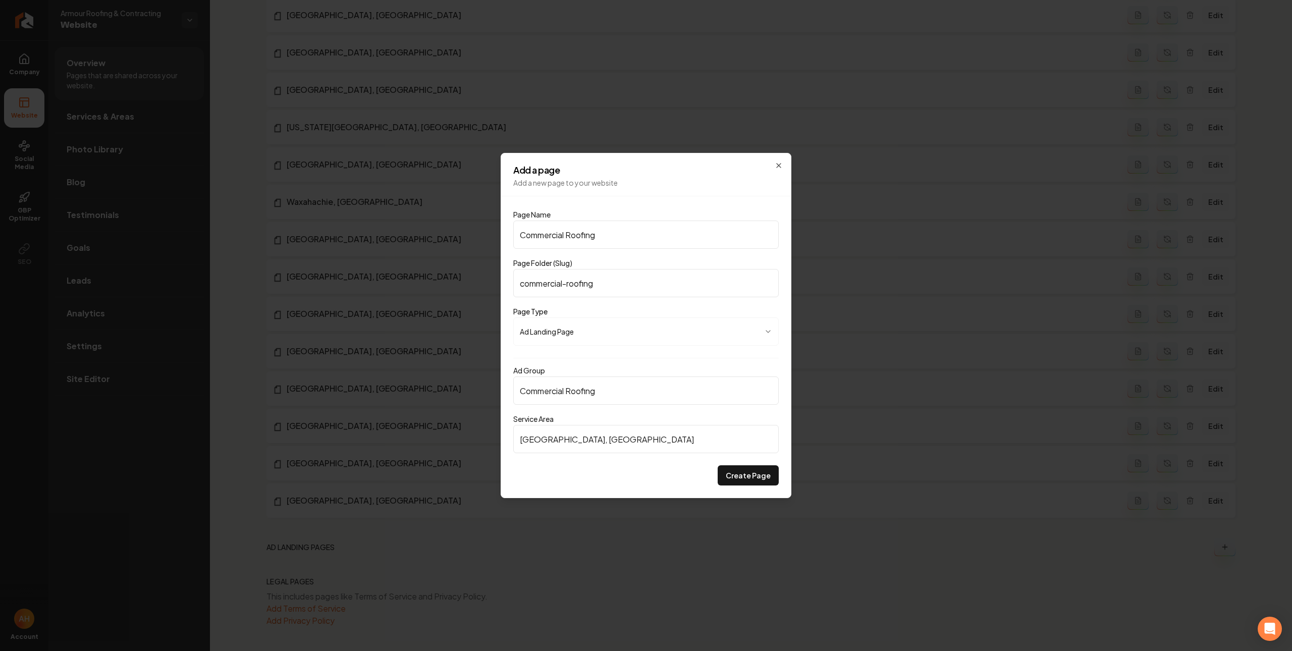
drag, startPoint x: 729, startPoint y: 474, endPoint x: 736, endPoint y: 468, distance: 9.6
click at [729, 474] on button "Create Page" at bounding box center [748, 475] width 61 height 20
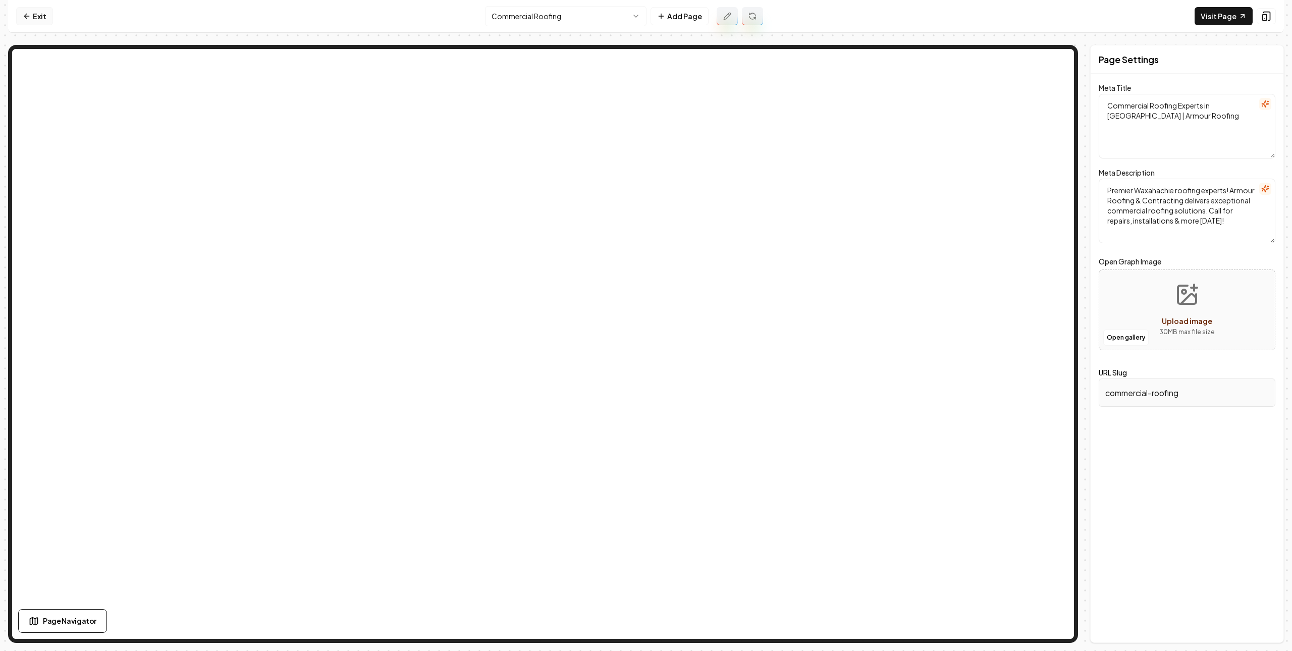
click at [37, 18] on link "Exit" at bounding box center [34, 16] width 37 height 18
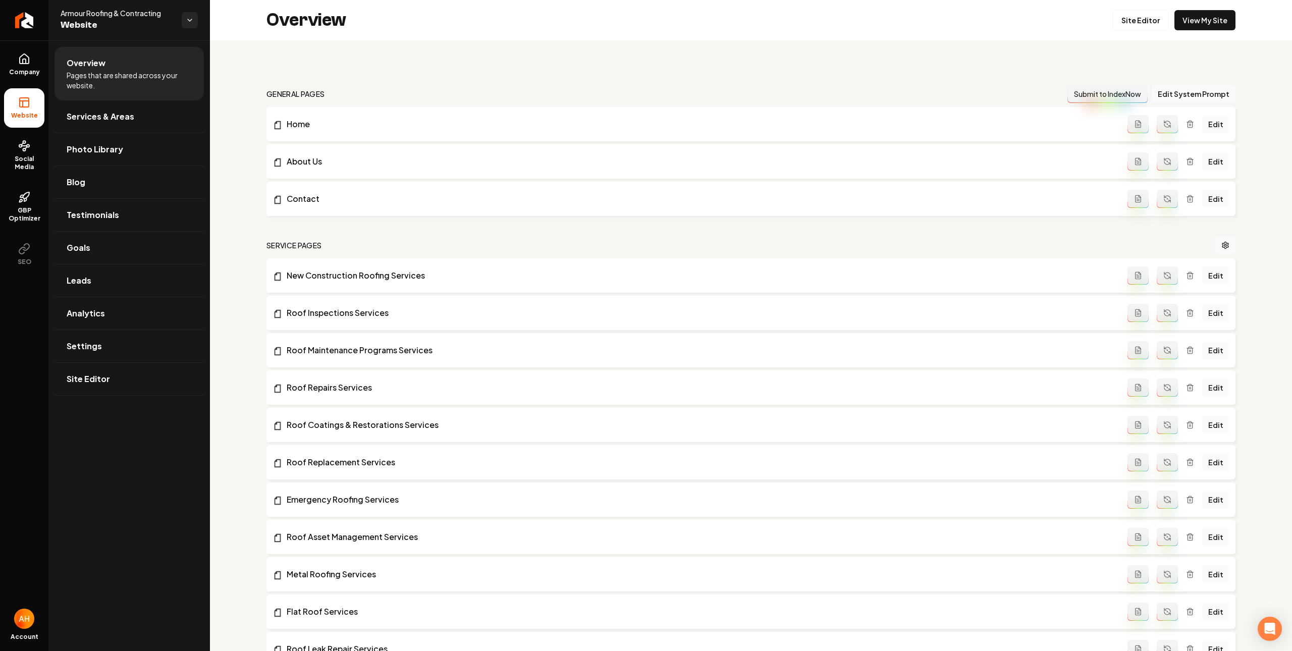
scroll to position [935, 0]
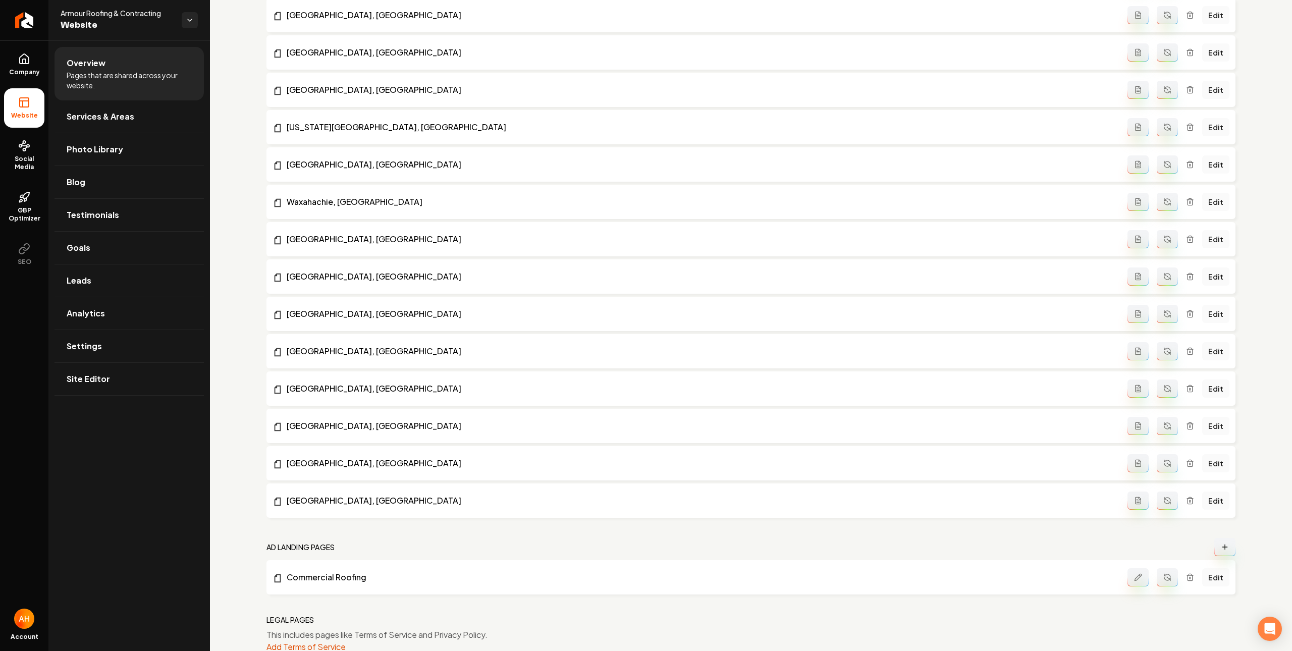
click at [1150, 575] on icon "Main content area" at bounding box center [1167, 577] width 8 height 8
click at [1150, 549] on button "Main content area" at bounding box center [1224, 547] width 21 height 18
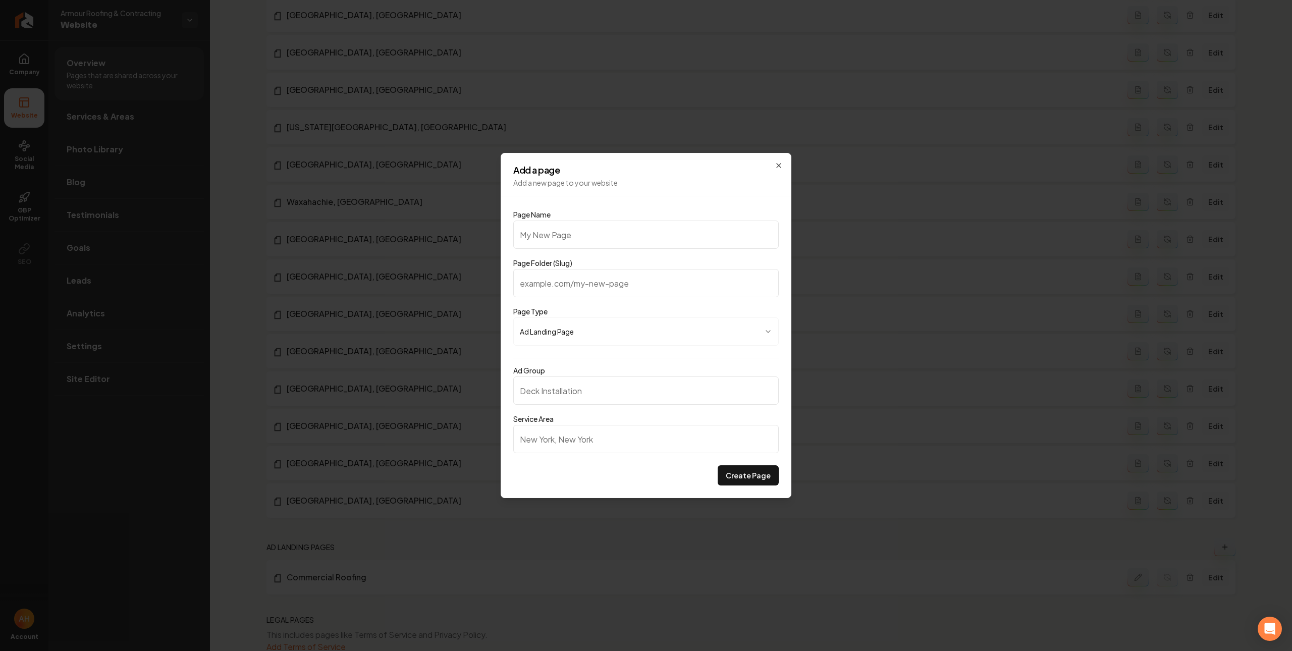
type input "Flat Roof Repair"
type input "flat-roof-repair"
type input "Flat Roof Repair"
click at [590, 285] on input "flat-roof-repair" at bounding box center [645, 283] width 265 height 28
click at [590, 397] on input "Ad Group" at bounding box center [645, 390] width 265 height 28
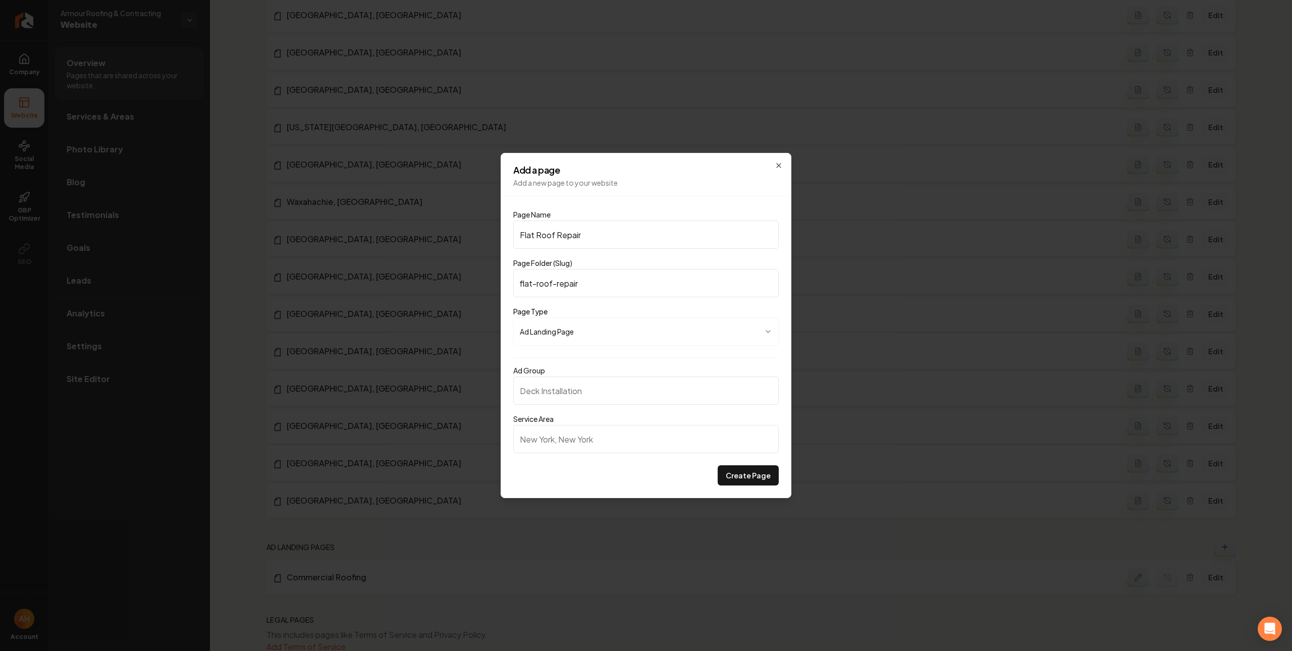
paste input "Flat Roof Repair"
type input "Flat Roof Repair"
click at [618, 442] on input "Service Area" at bounding box center [645, 439] width 265 height 28
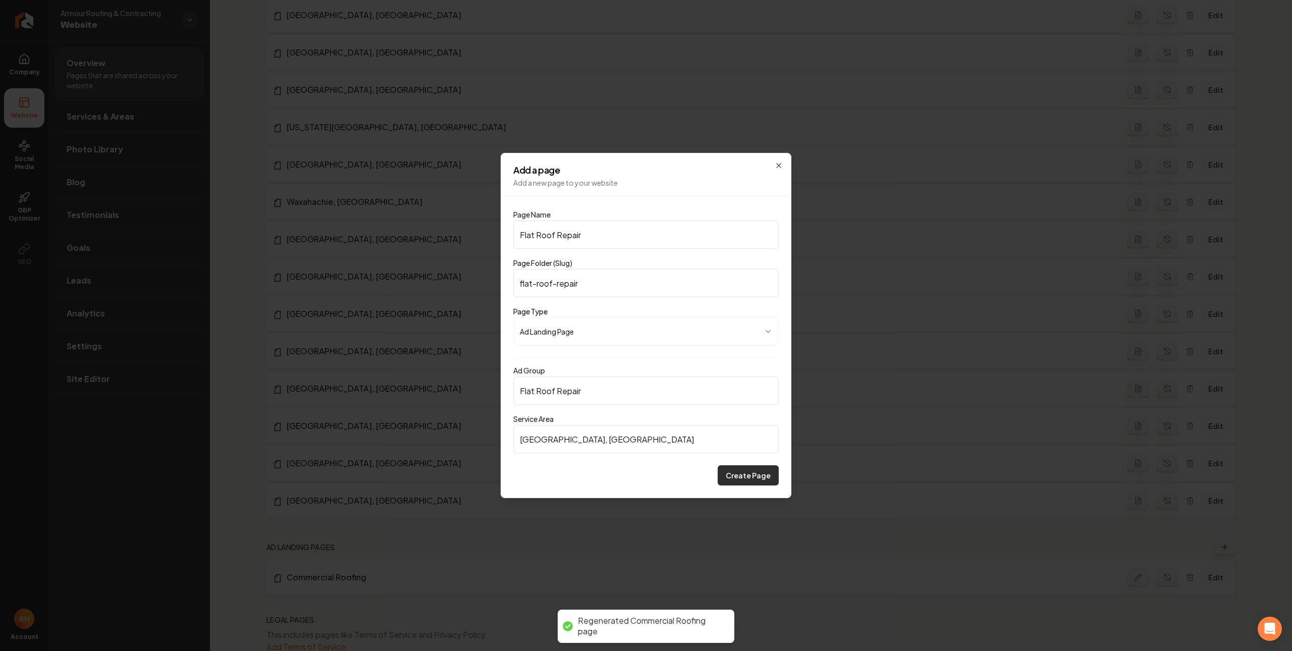
type input "Dallas, TX"
click at [736, 475] on button "Create Page" at bounding box center [748, 475] width 61 height 20
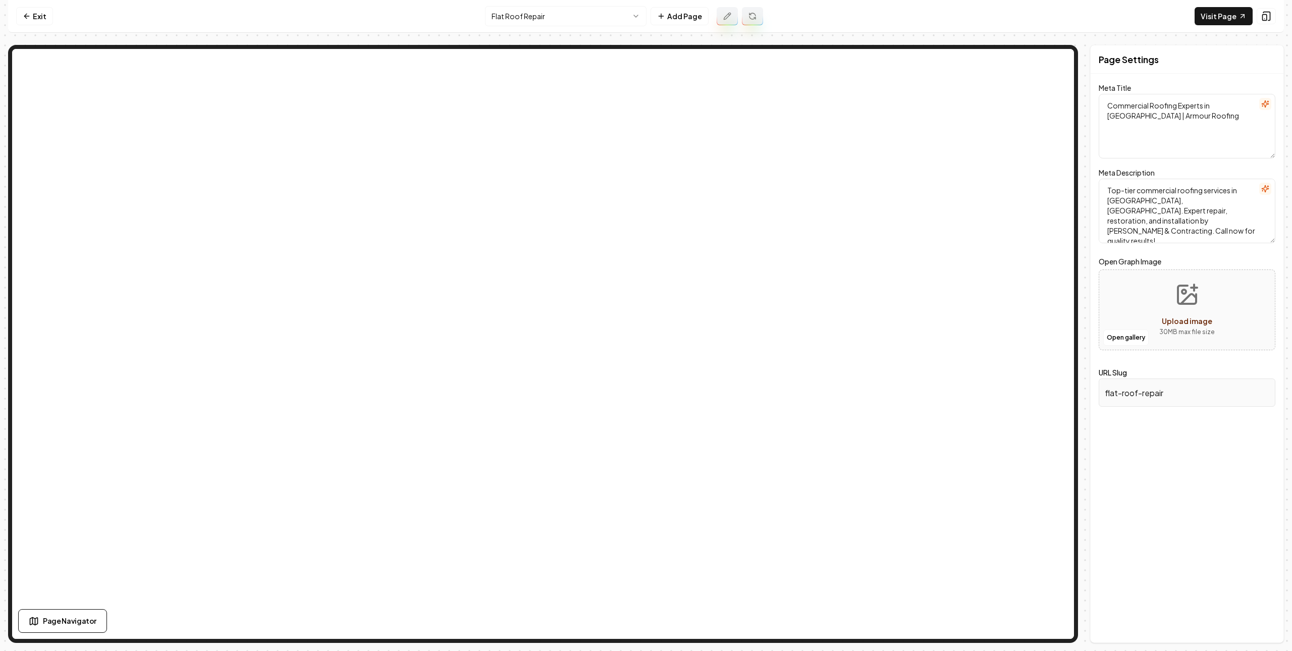
click at [280, 19] on nav "Exit Flat Roof Repair Add Page Visit Page" at bounding box center [646, 16] width 1276 height 33
click at [45, 11] on link "Exit" at bounding box center [34, 16] width 37 height 18
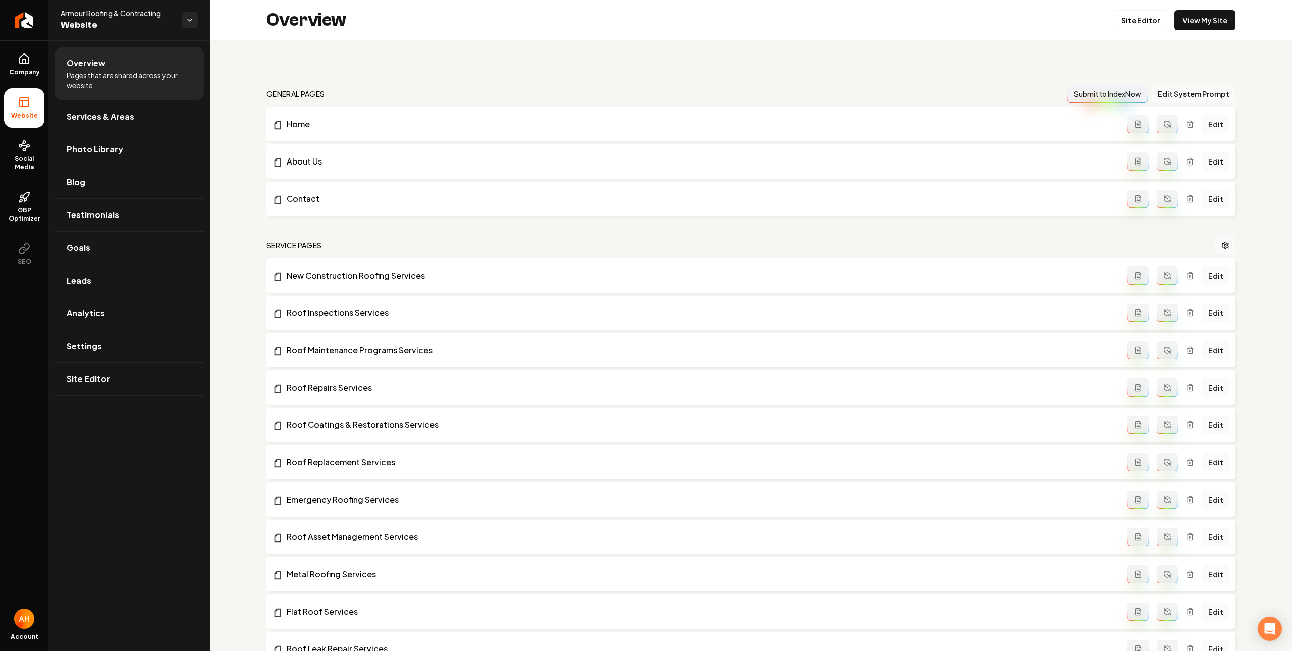
scroll to position [1010, 0]
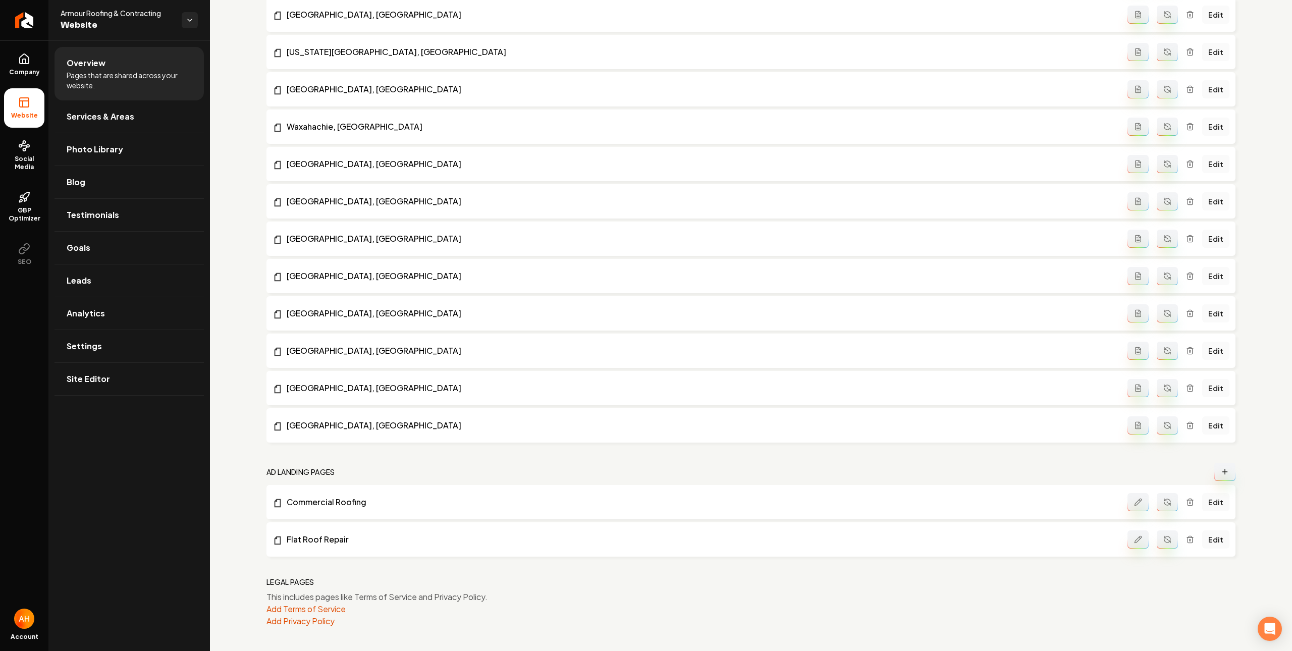
click at [1150, 539] on button "Main content area" at bounding box center [1167, 539] width 21 height 18
click at [349, 498] on link "Commercial Roofing" at bounding box center [700, 502] width 855 height 12
click at [1150, 501] on link "Edit" at bounding box center [1215, 502] width 27 height 18
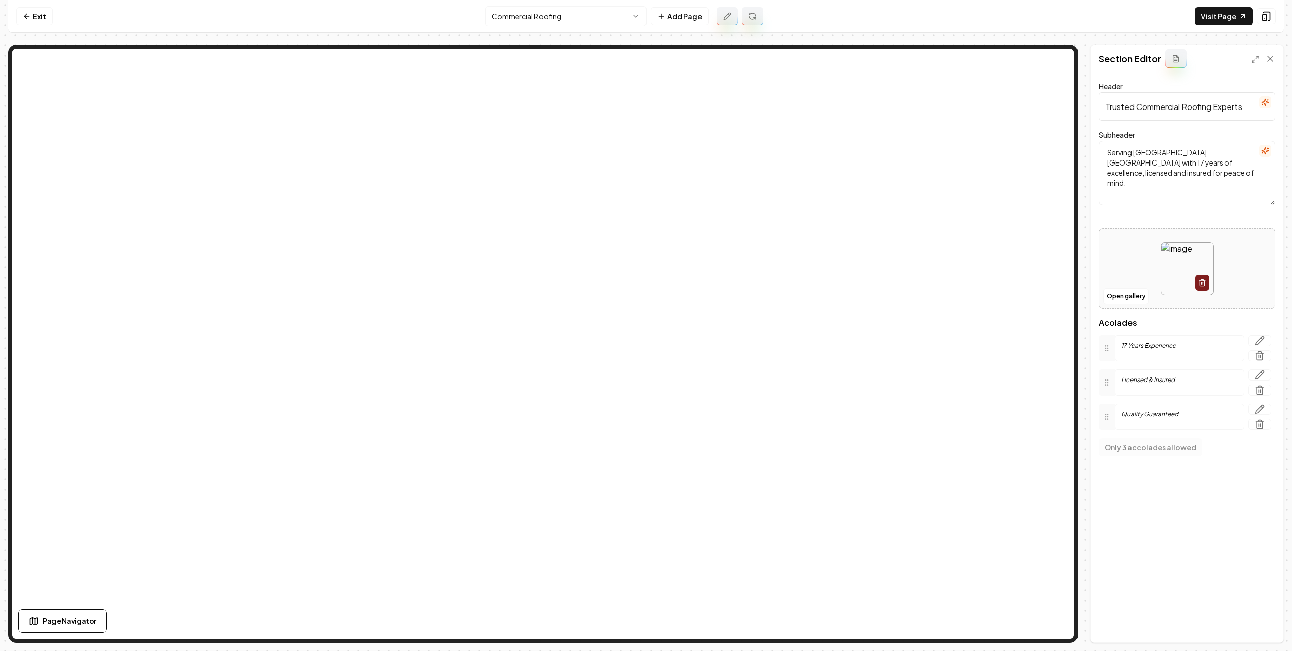
click at [1115, 309] on div "Open gallery" at bounding box center [1187, 268] width 177 height 81
click at [1128, 290] on button "Open gallery" at bounding box center [1125, 296] width 45 height 16
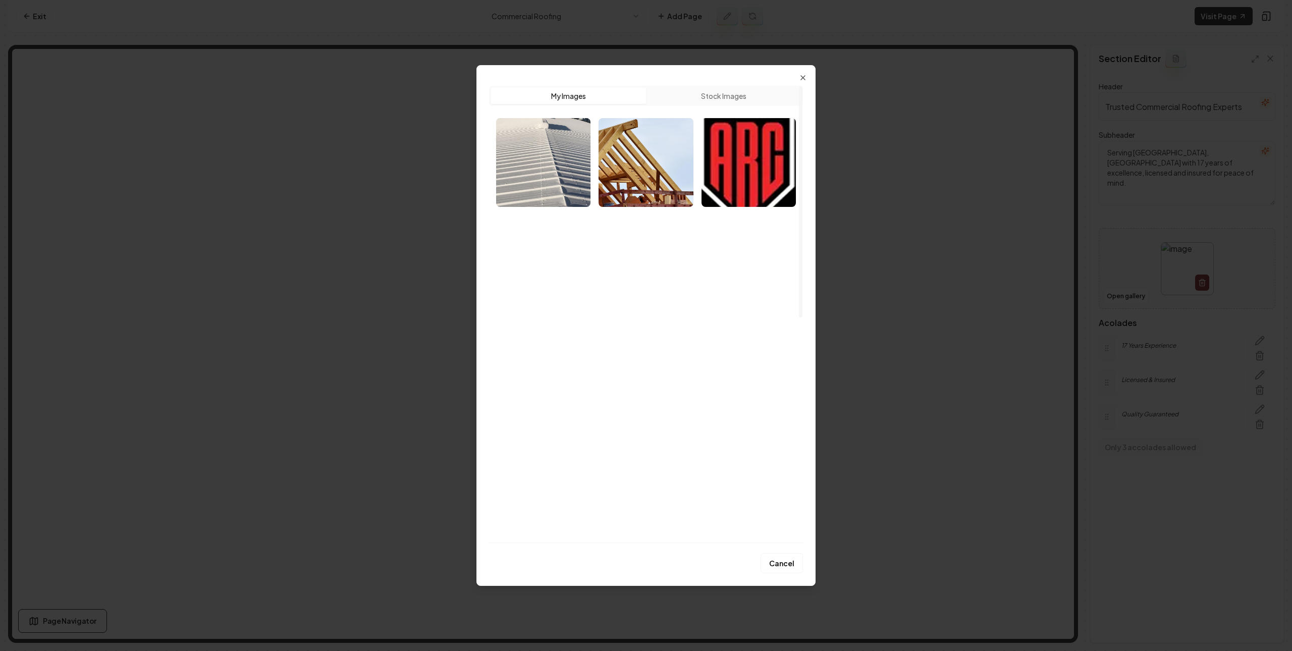
click at [699, 267] on div at bounding box center [646, 550] width 308 height 872
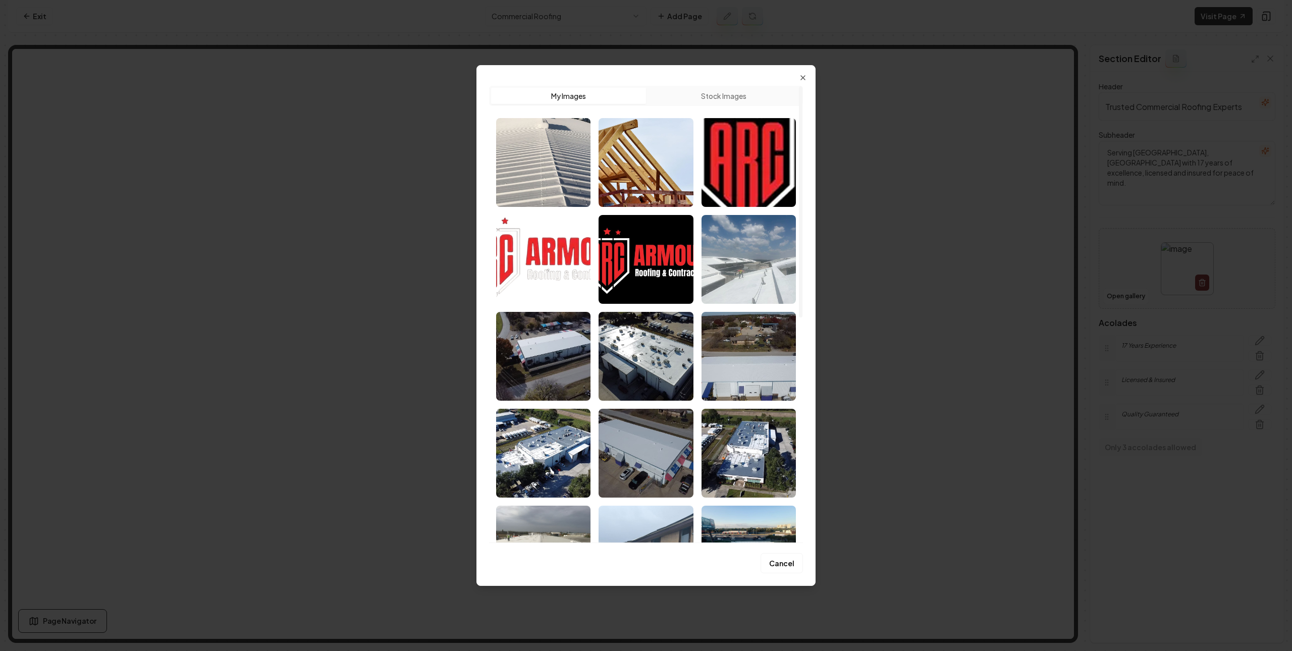
click at [714, 268] on img "Select image image_68262106432c4764162475e8.jpeg" at bounding box center [748, 259] width 94 height 89
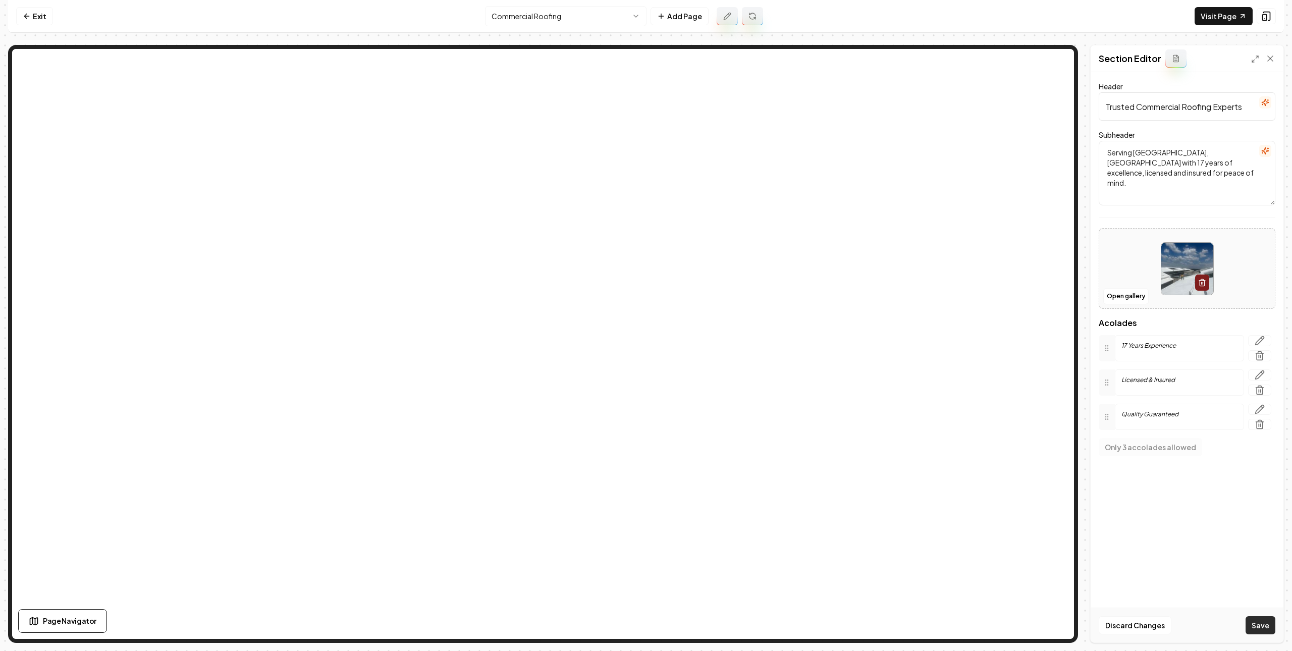
click at [1150, 618] on button "Save" at bounding box center [1261, 625] width 30 height 18
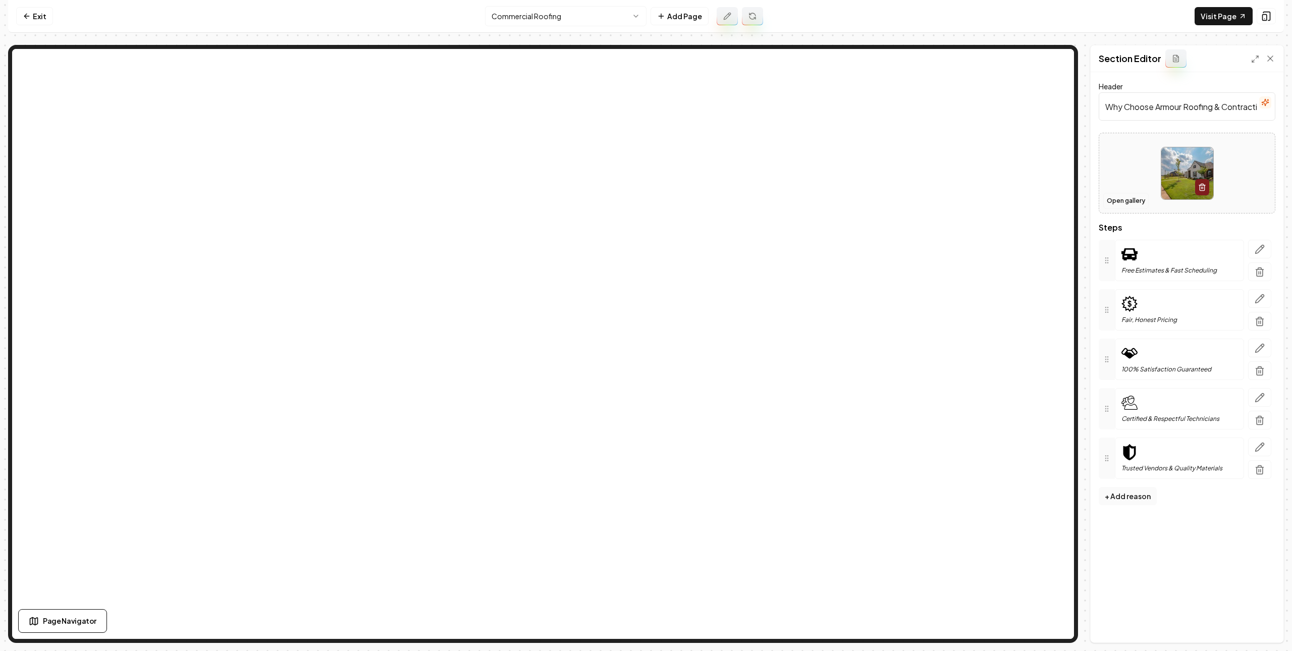
click at [1126, 203] on button "Open gallery" at bounding box center [1125, 201] width 45 height 16
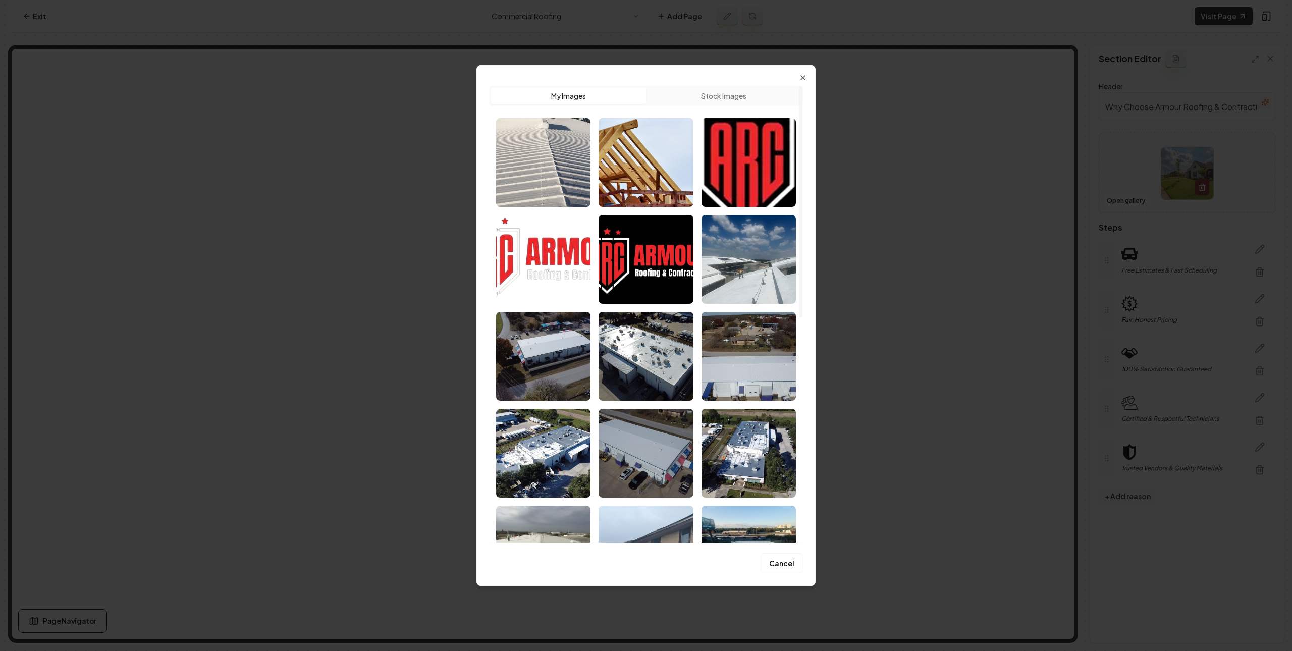
scroll to position [444, 0]
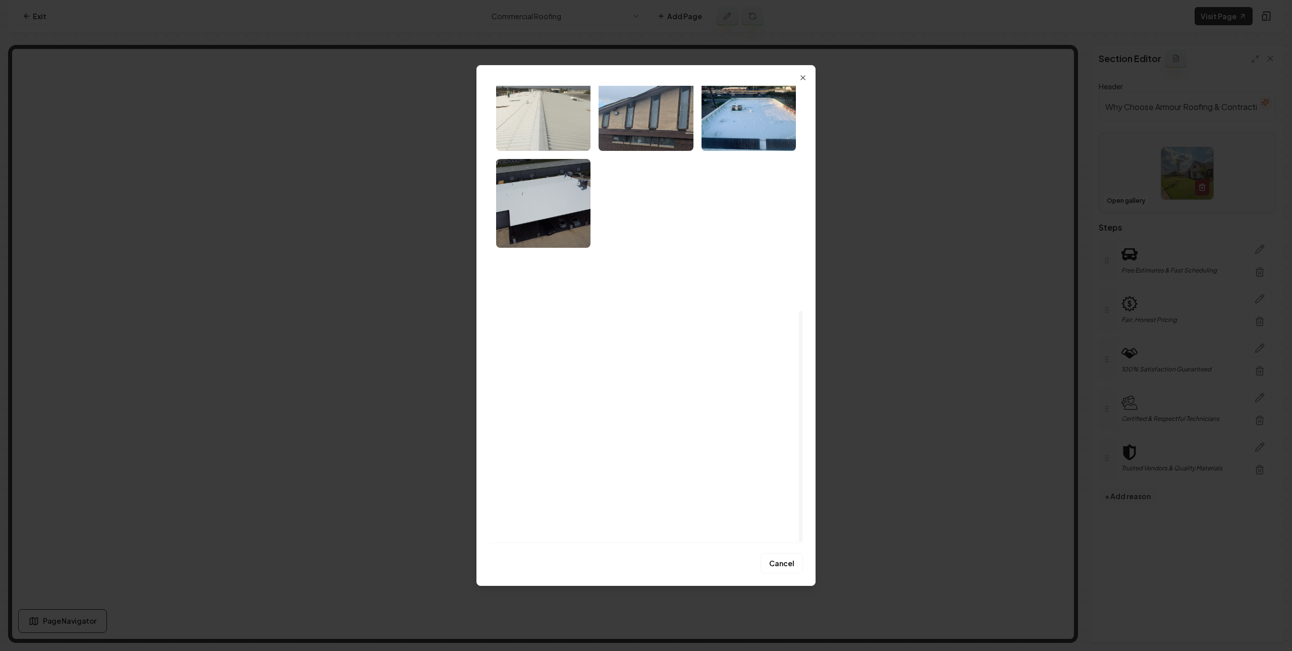
click at [762, 372] on img "Select image image_68262105432c476416246ee5.jpeg" at bounding box center [748, 397] width 94 height 89
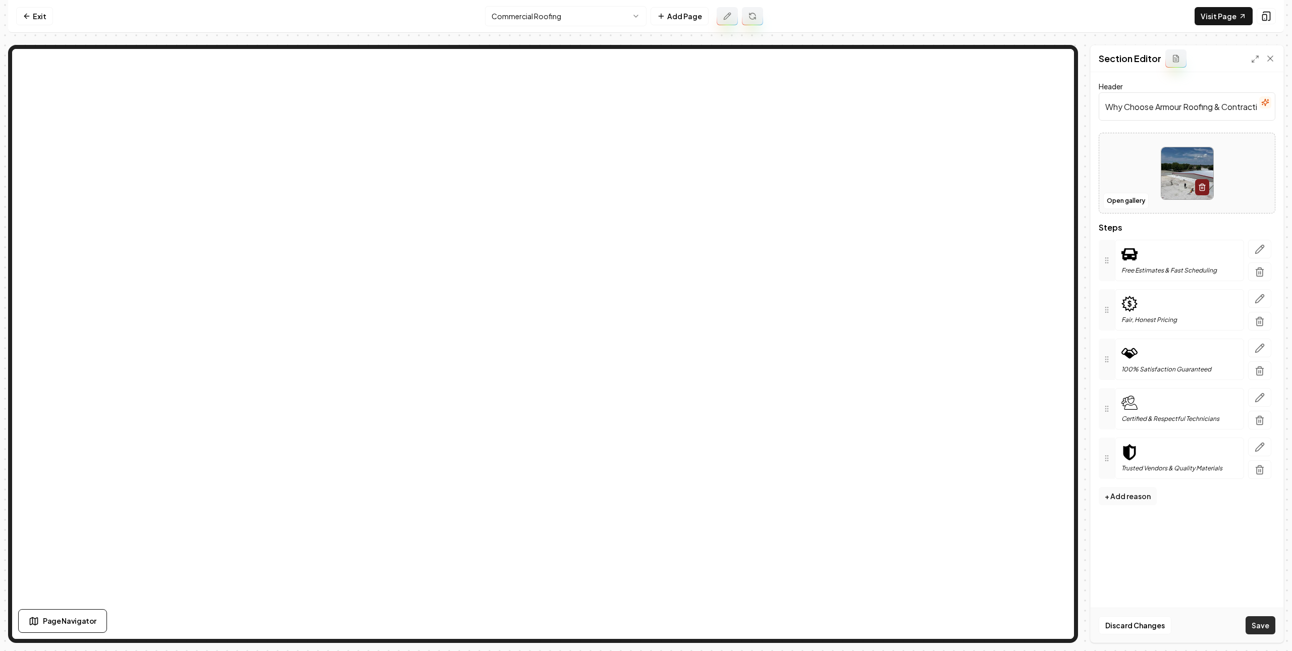
click at [1150, 621] on button "Save" at bounding box center [1261, 625] width 30 height 18
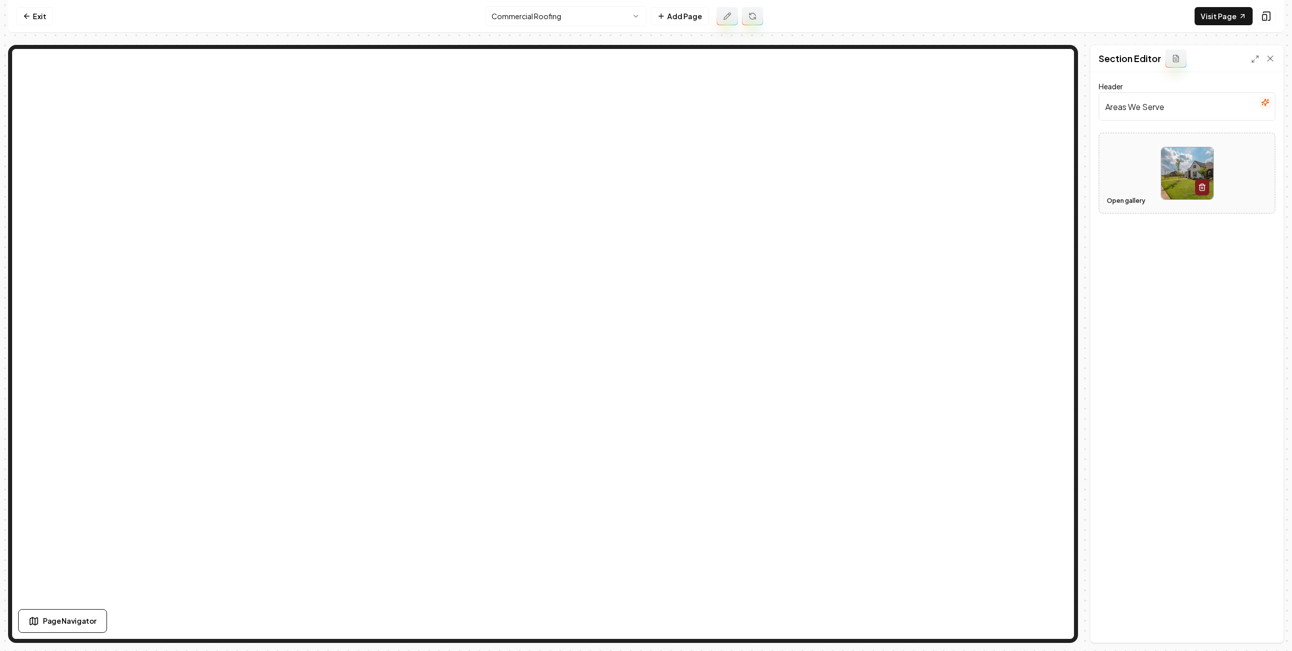
click at [1125, 201] on button "Open gallery" at bounding box center [1125, 201] width 45 height 16
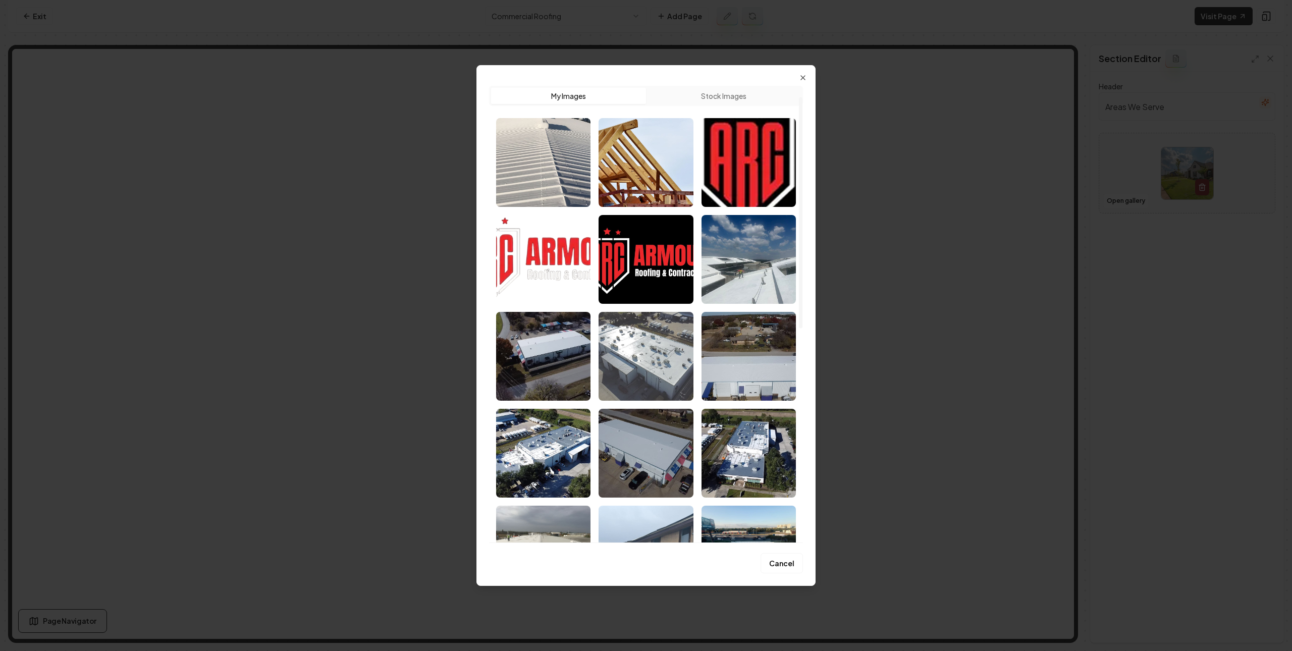
scroll to position [297, 0]
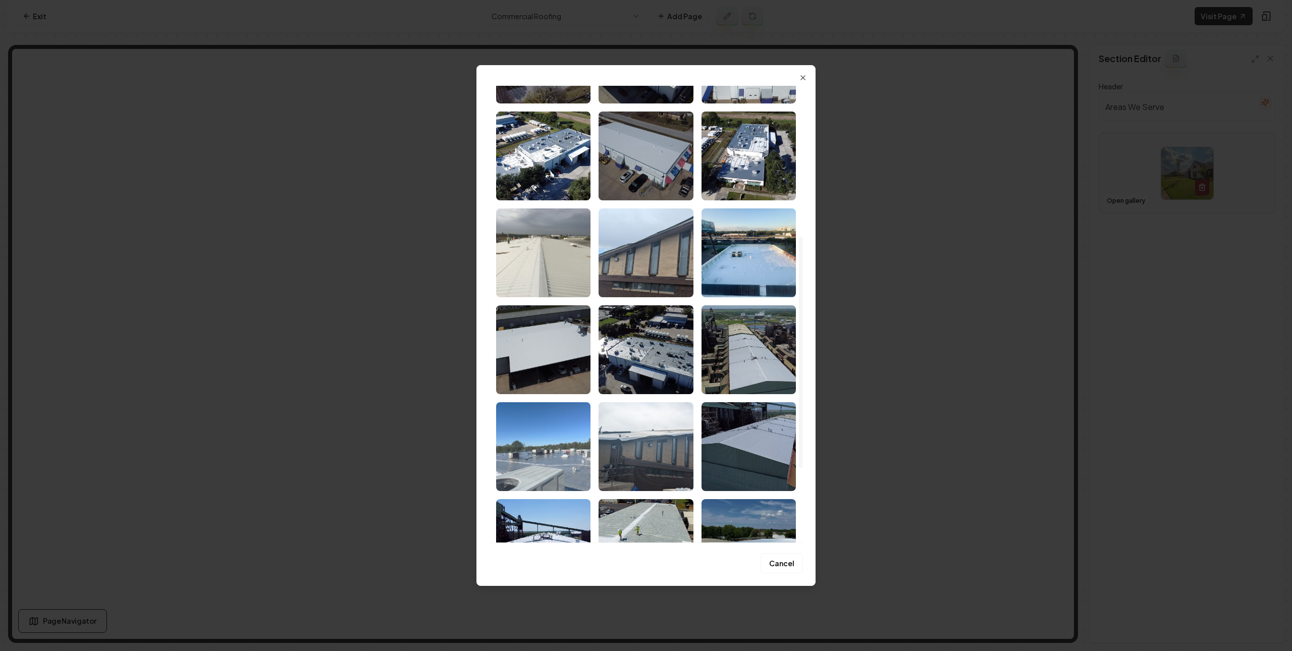
click at [580, 438] on img "Select image image_68262105432c476416247163.jpeg" at bounding box center [543, 446] width 94 height 89
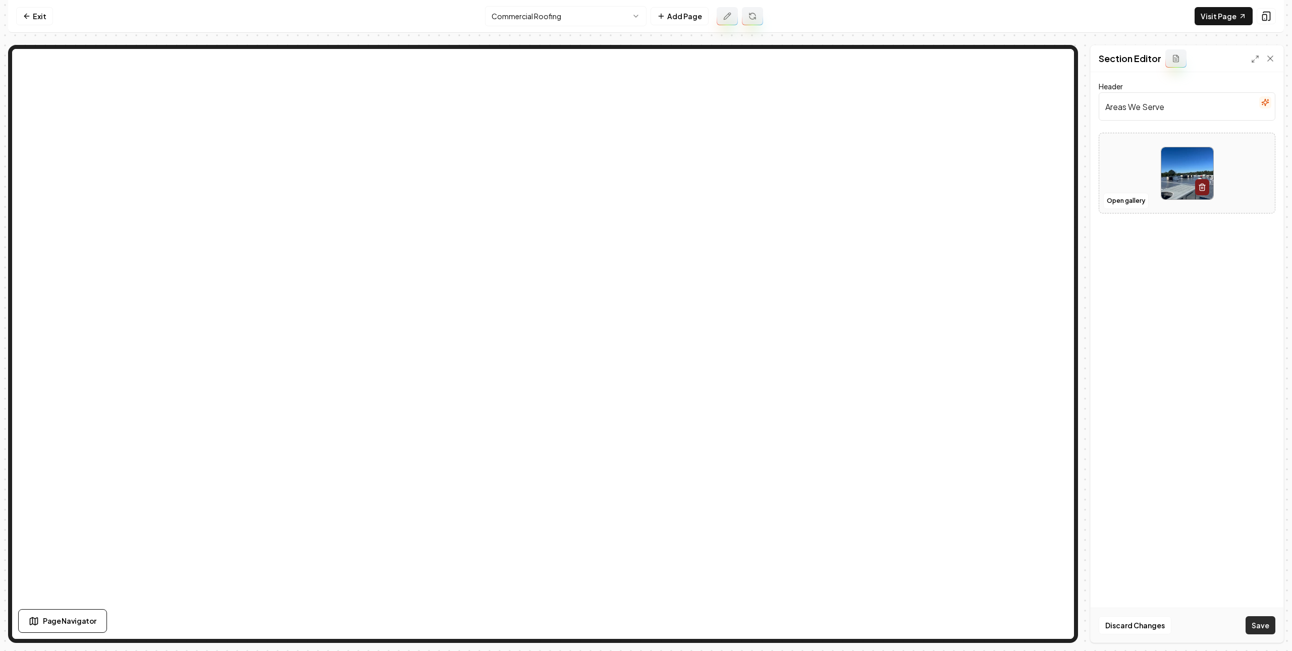
click at [1150, 627] on button "Save" at bounding box center [1261, 625] width 30 height 18
click at [26, 0] on nav "Exit Commercial Roofing Add Page Visit Page" at bounding box center [646, 16] width 1276 height 33
click at [27, 18] on icon at bounding box center [27, 16] width 8 height 8
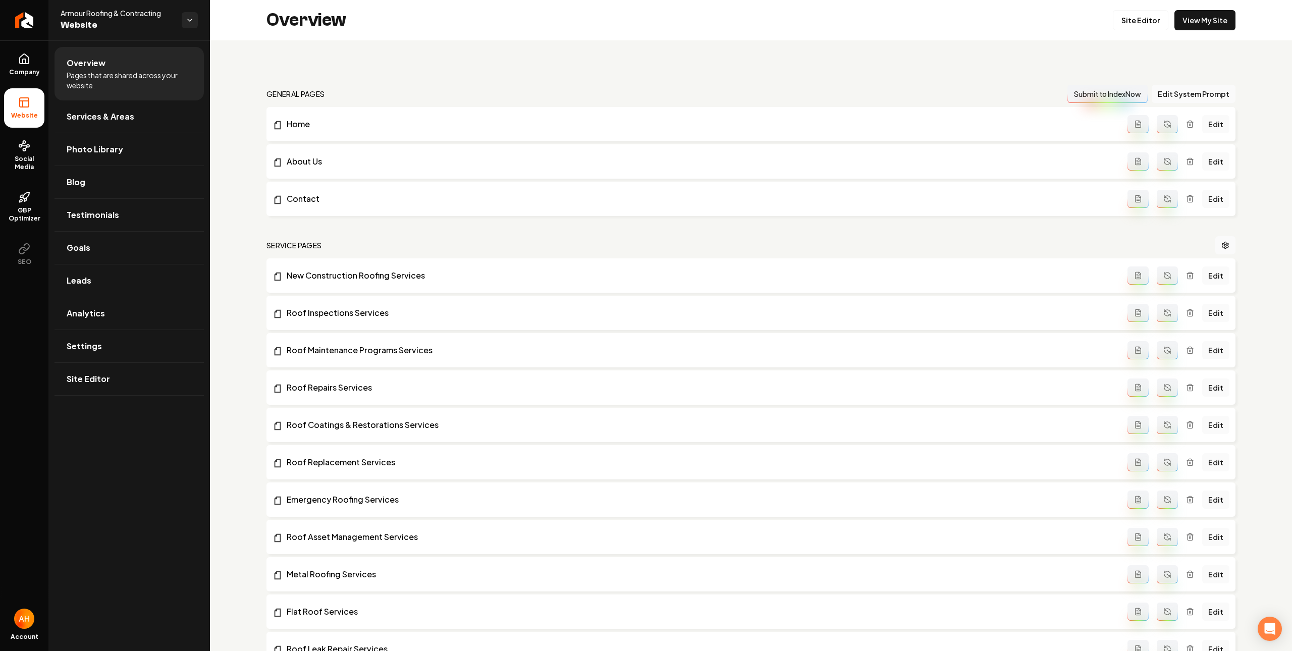
scroll to position [1010, 0]
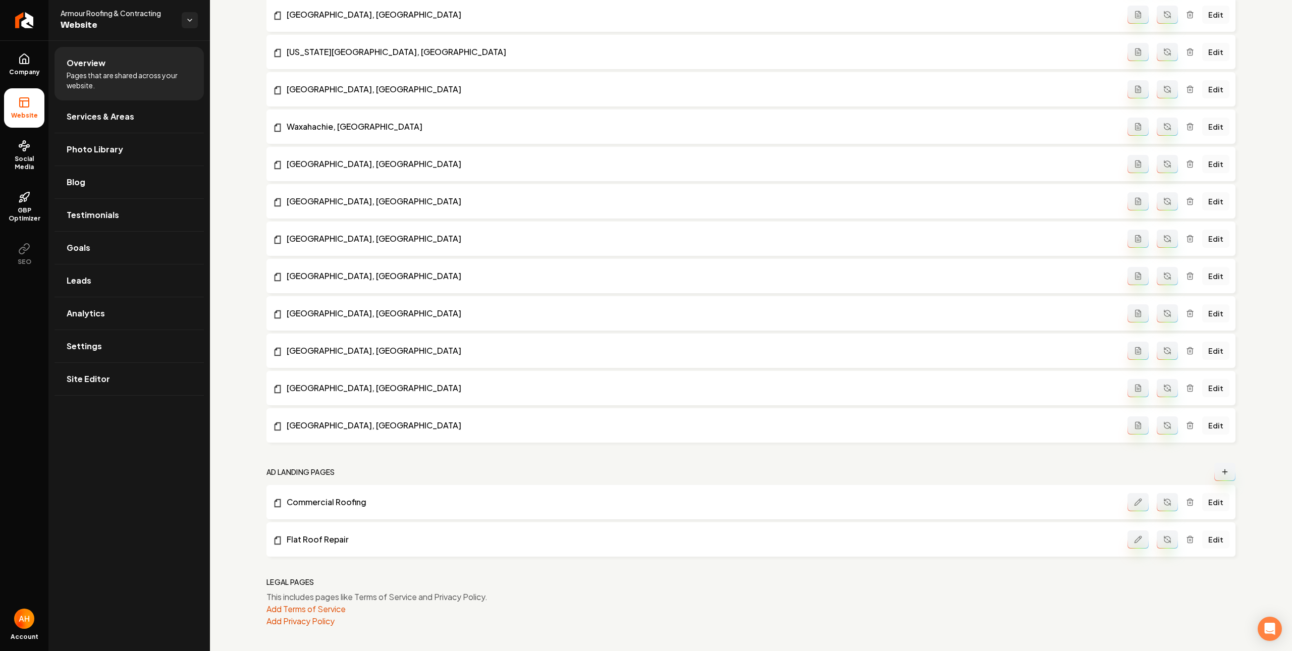
click at [1150, 541] on link "Edit" at bounding box center [1215, 539] width 27 height 18
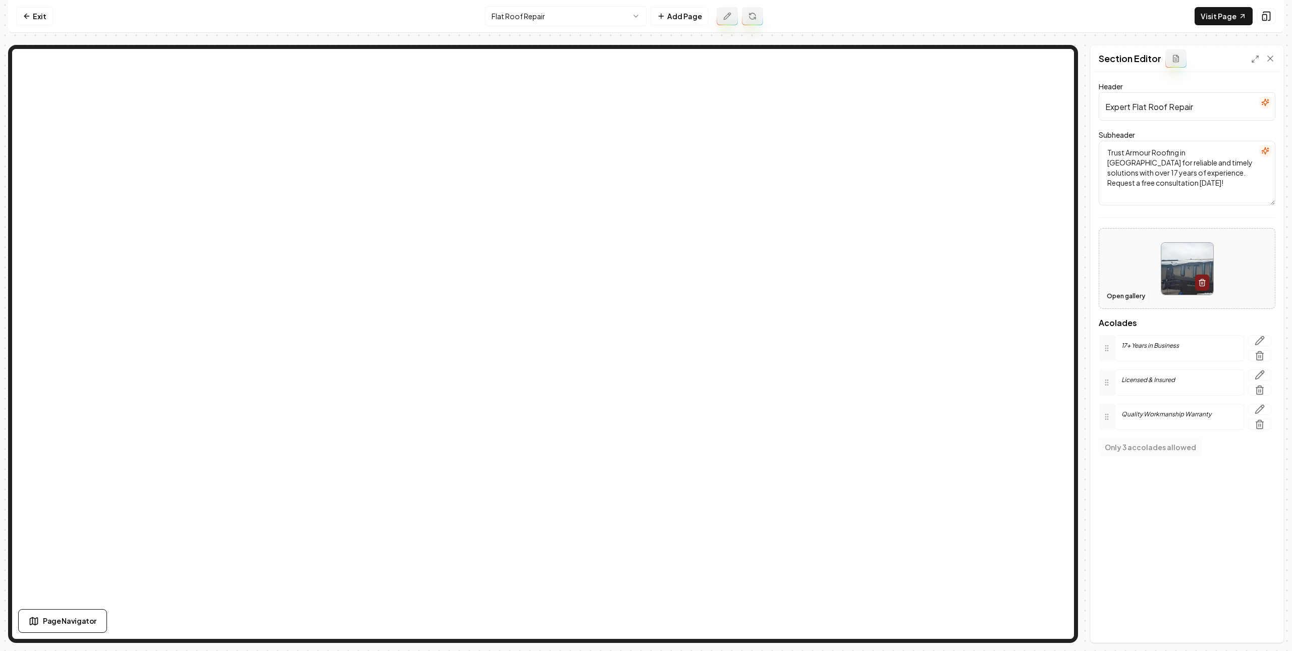
click at [1130, 298] on button "Open gallery" at bounding box center [1125, 296] width 45 height 16
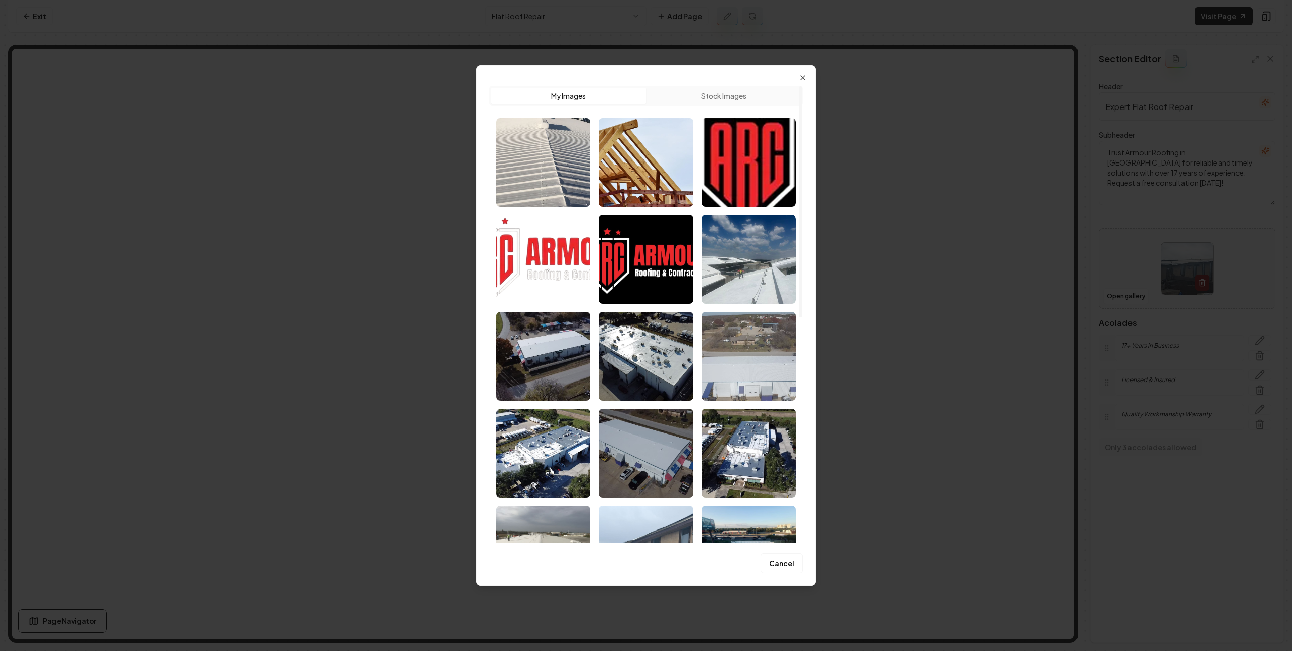
click at [741, 348] on img "Select image image_68262106432c4764162476ac.jpeg" at bounding box center [748, 356] width 94 height 89
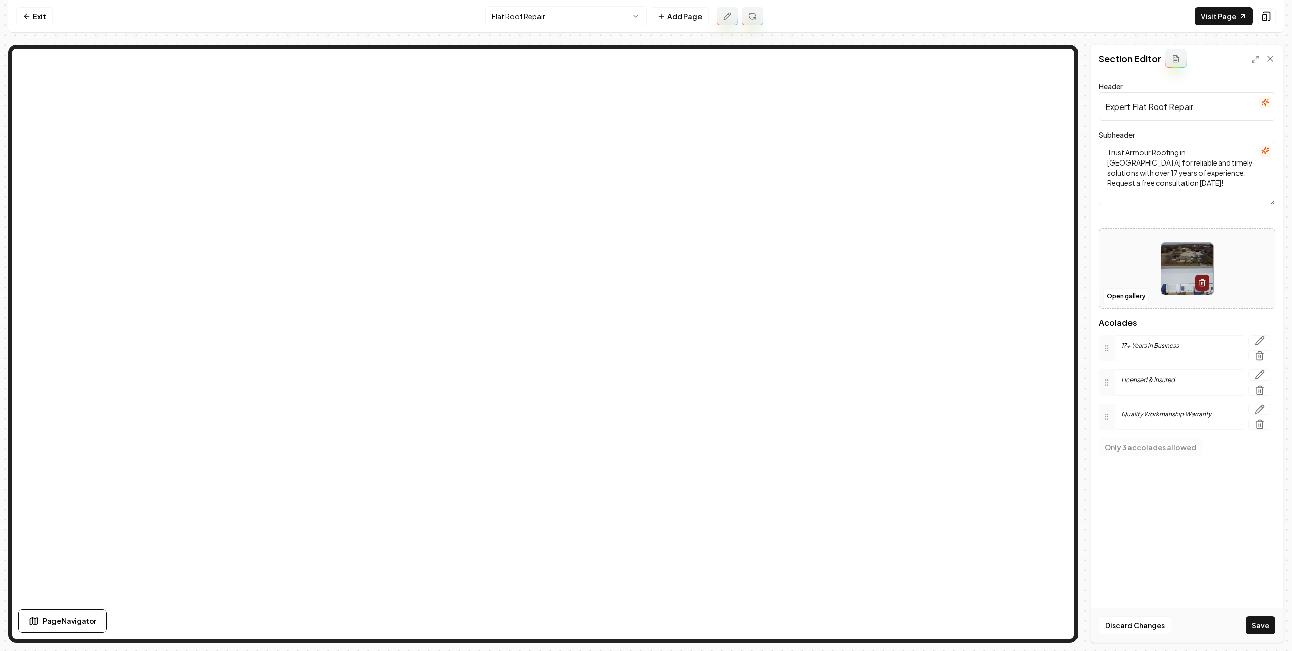
drag, startPoint x: 1257, startPoint y: 625, endPoint x: 1252, endPoint y: 622, distance: 6.2
click at [1150, 625] on button "Save" at bounding box center [1261, 625] width 30 height 18
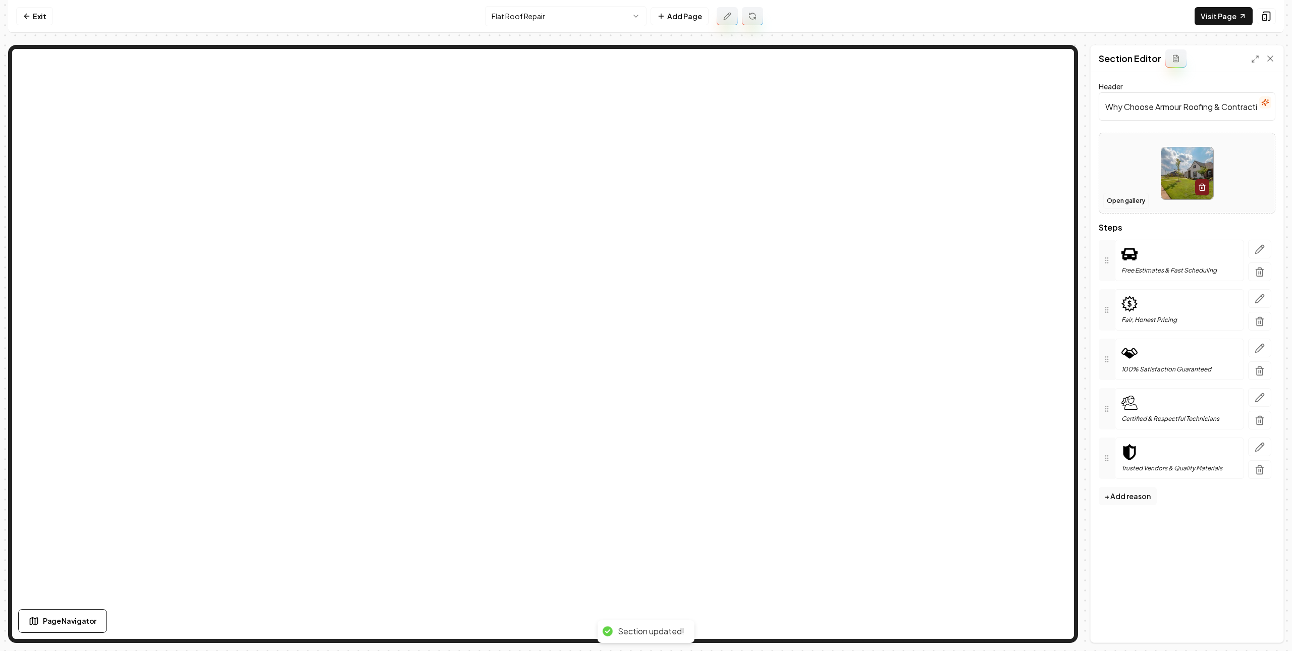
click at [1138, 201] on button "Open gallery" at bounding box center [1125, 201] width 45 height 16
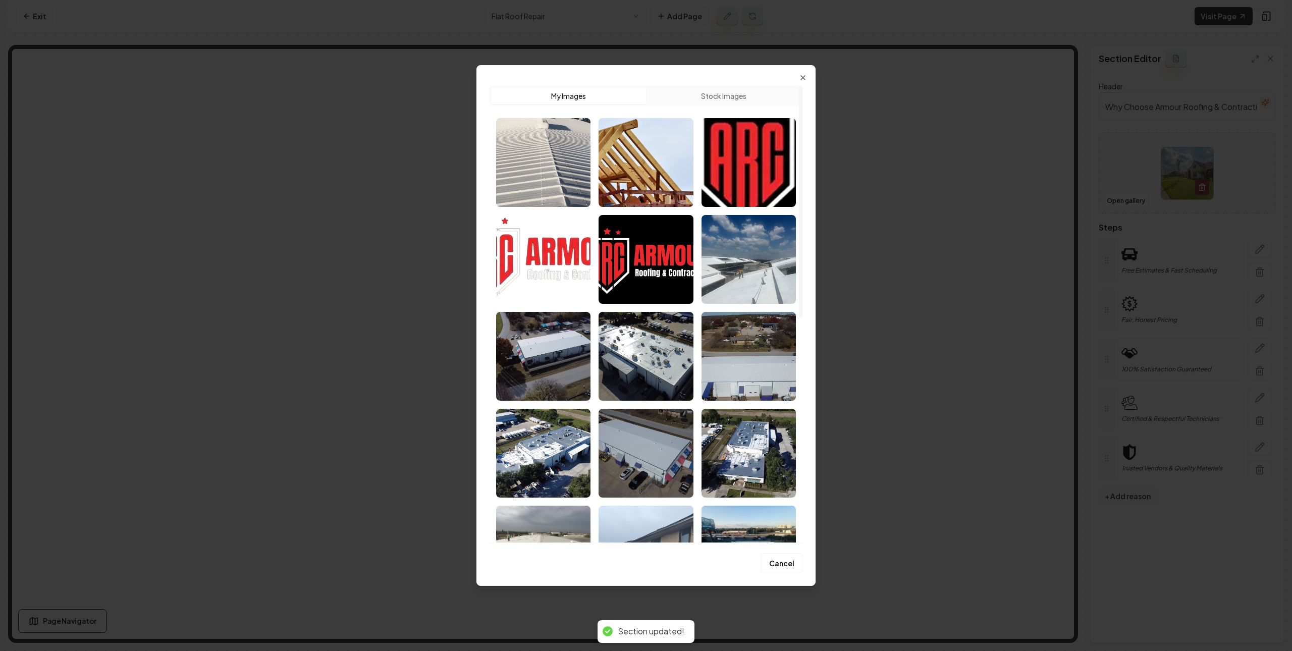
scroll to position [444, 0]
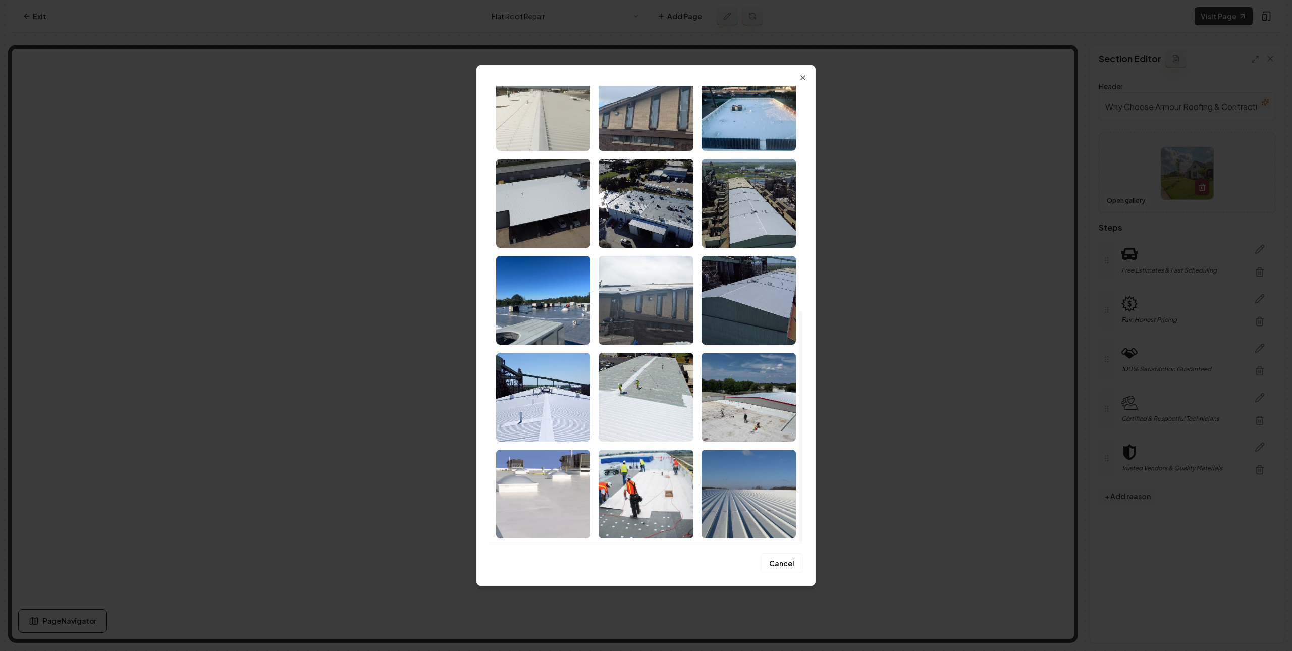
click at [559, 312] on img "Select image image_68262105432c476416247163.jpeg" at bounding box center [543, 300] width 94 height 89
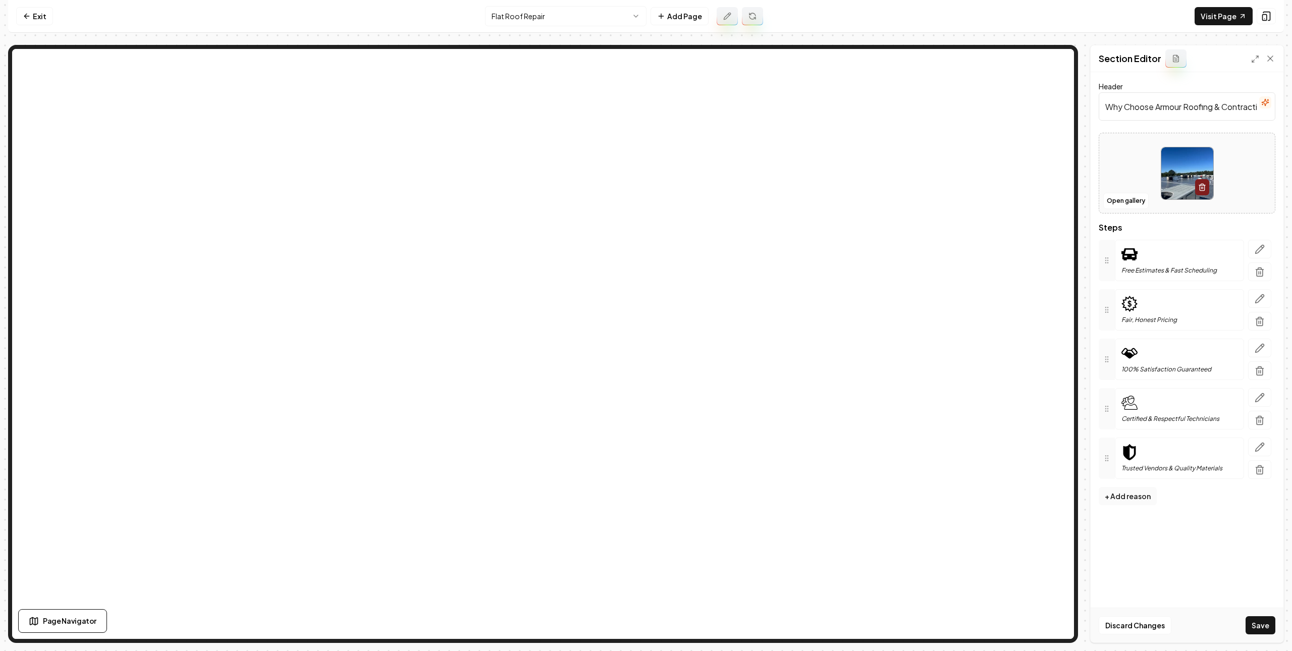
click at [1150, 620] on button "Save" at bounding box center [1261, 625] width 30 height 18
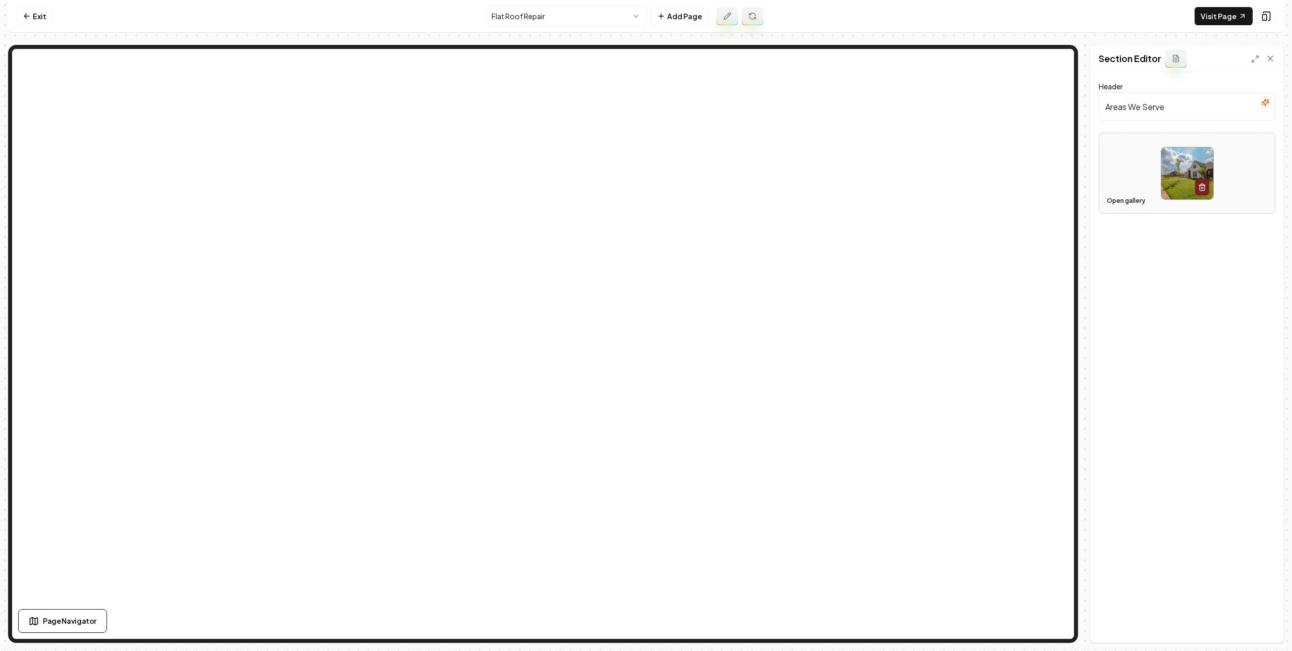
click at [1128, 201] on button "Open gallery" at bounding box center [1125, 201] width 45 height 16
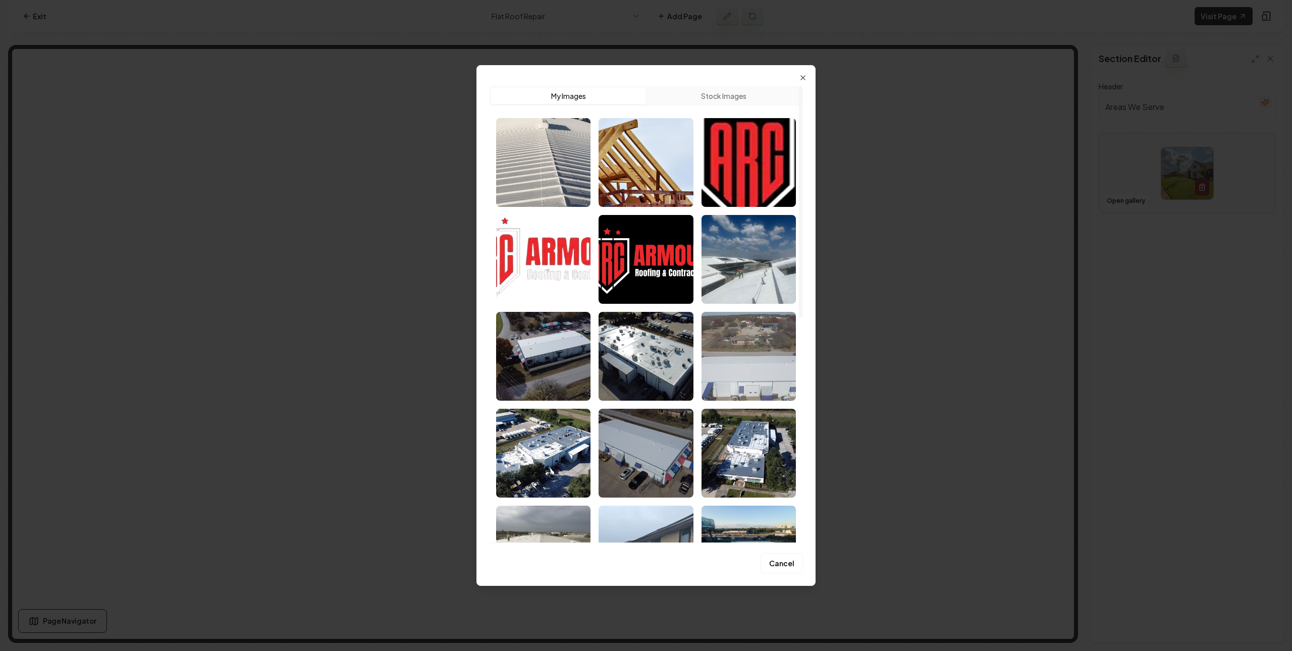
click at [782, 380] on img "Select image image_68262106432c4764162476ac.jpeg" at bounding box center [748, 356] width 94 height 89
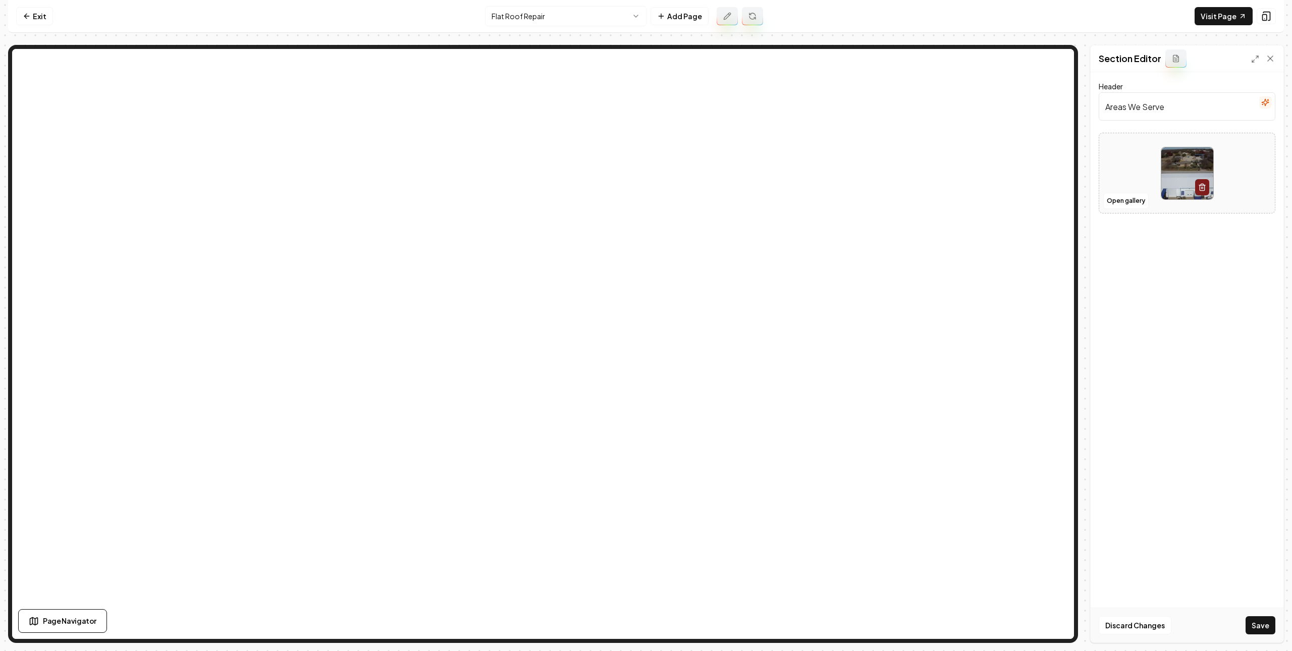
click at [1150, 622] on button "Save" at bounding box center [1261, 625] width 30 height 18
click at [1118, 215] on button "Open gallery" at bounding box center [1125, 211] width 45 height 16
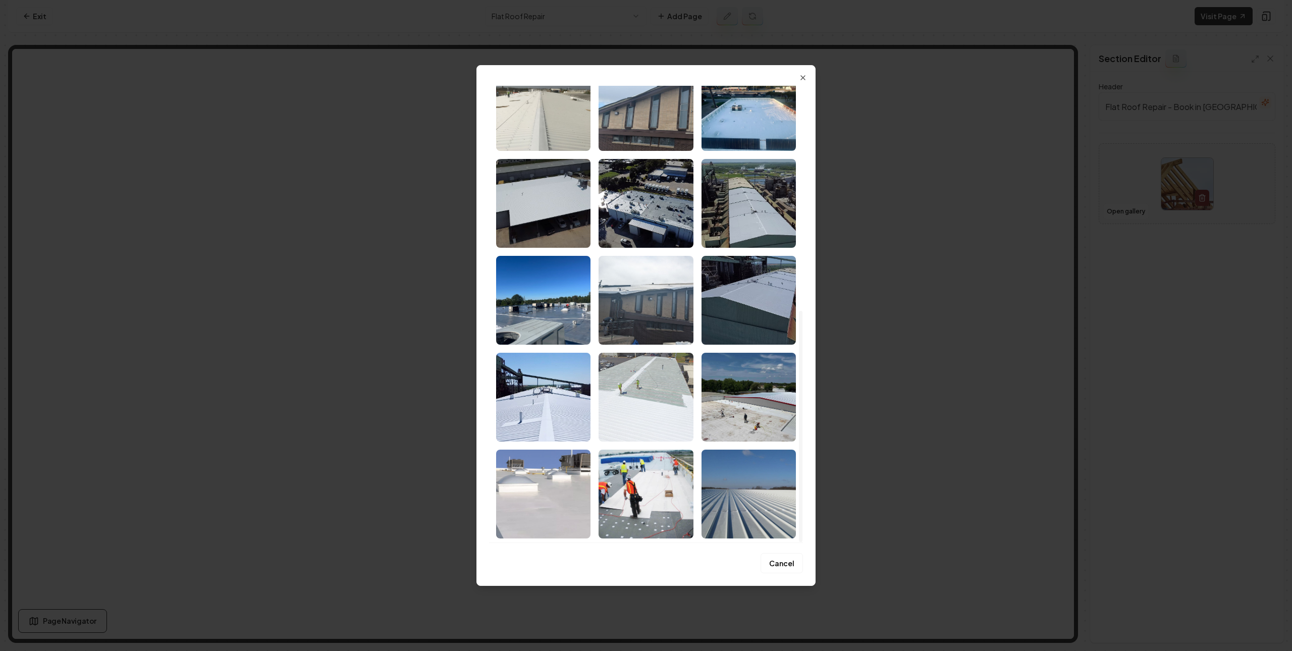
click at [651, 406] on img "Select image image_68262105432c476416246e85.jpeg" at bounding box center [646, 397] width 94 height 89
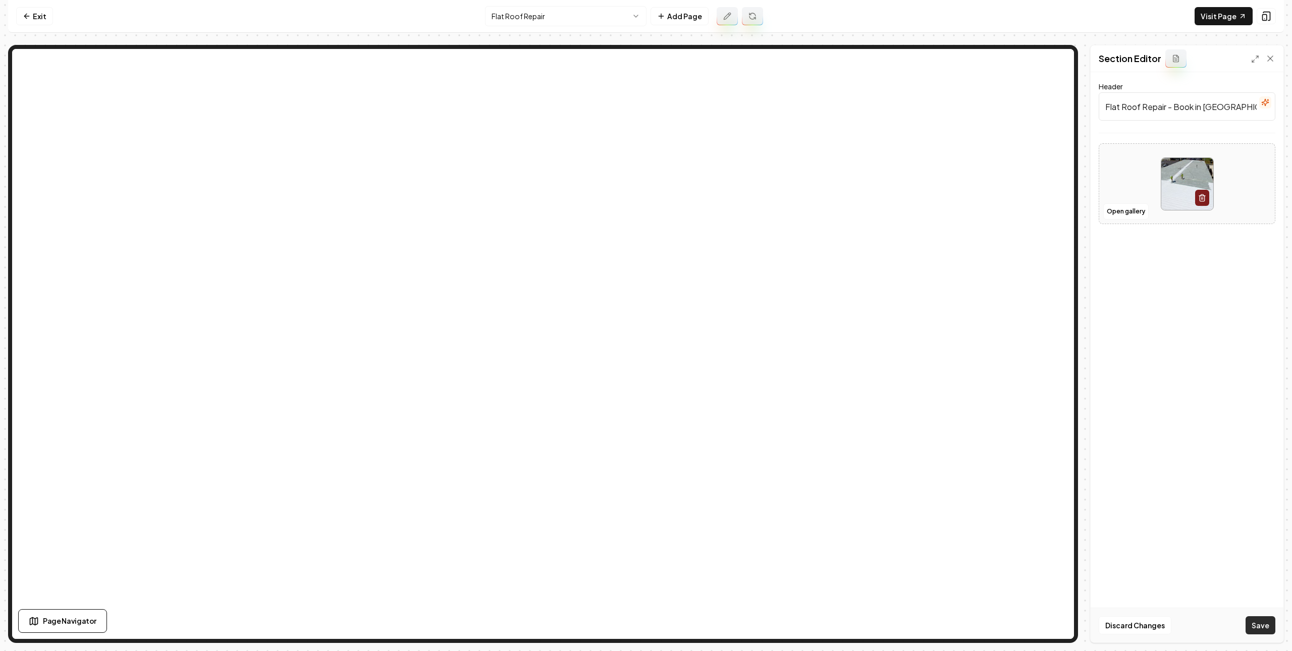
click at [1150, 624] on button "Save" at bounding box center [1261, 625] width 30 height 18
click at [42, 23] on link "Exit" at bounding box center [34, 16] width 37 height 18
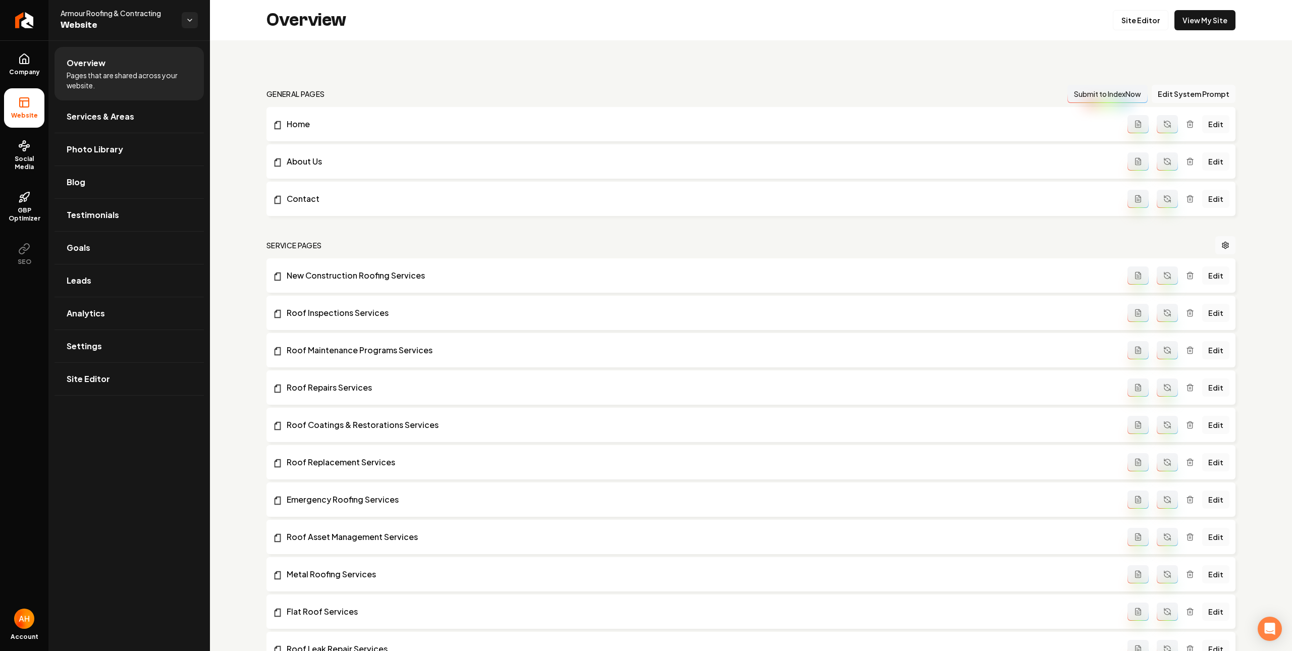
scroll to position [1010, 0]
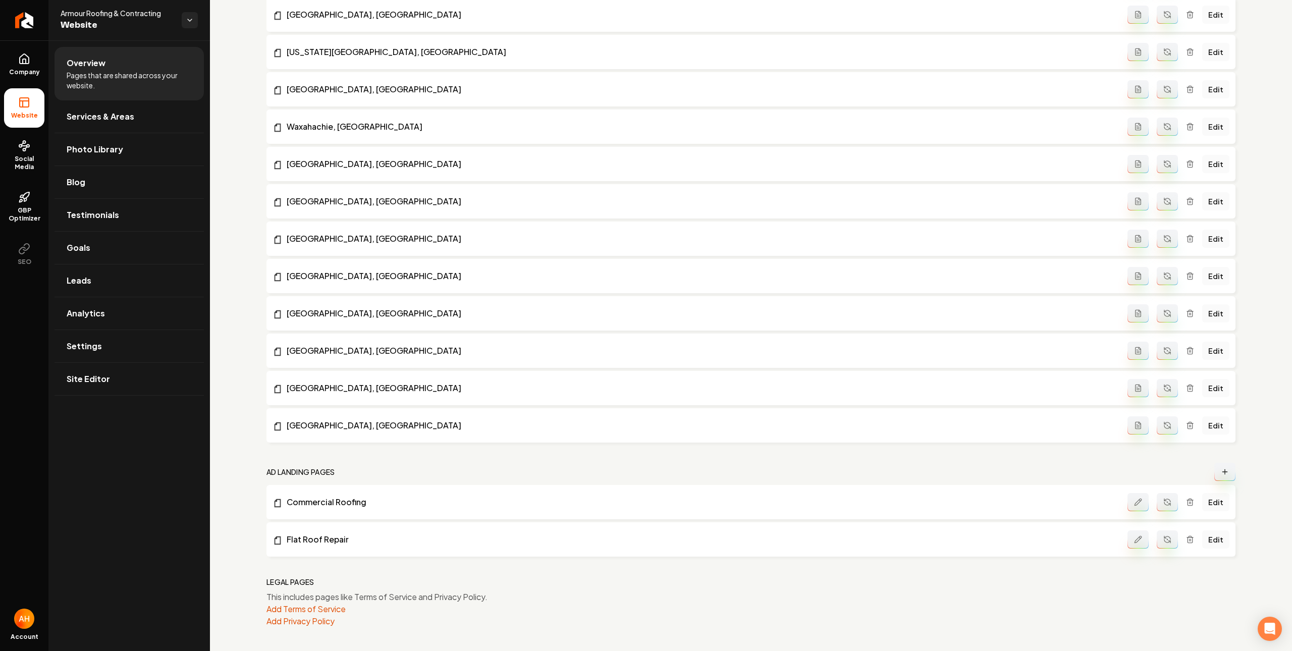
click at [1150, 470] on button "Main content area" at bounding box center [1224, 472] width 21 height 18
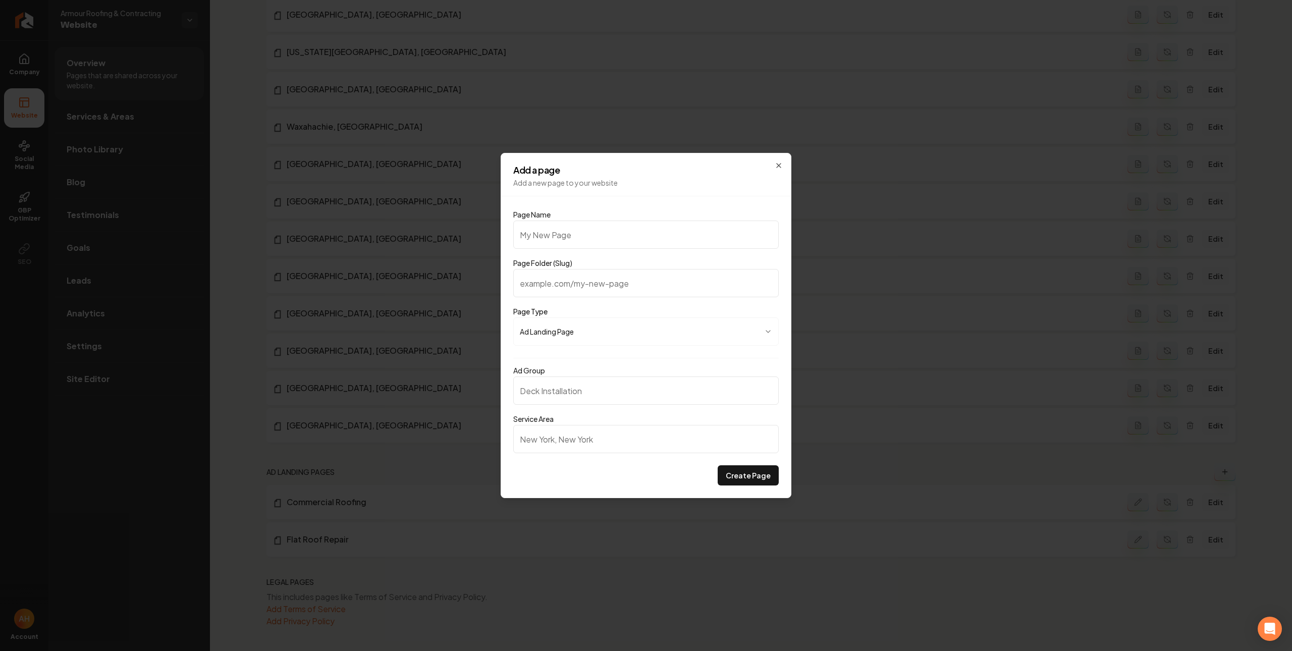
type input "TPO Installation"
type input "tpo-installation"
type input "TPO Installation"
click at [590, 392] on input "Ad Group" at bounding box center [645, 390] width 265 height 28
paste input "TPO Installation"
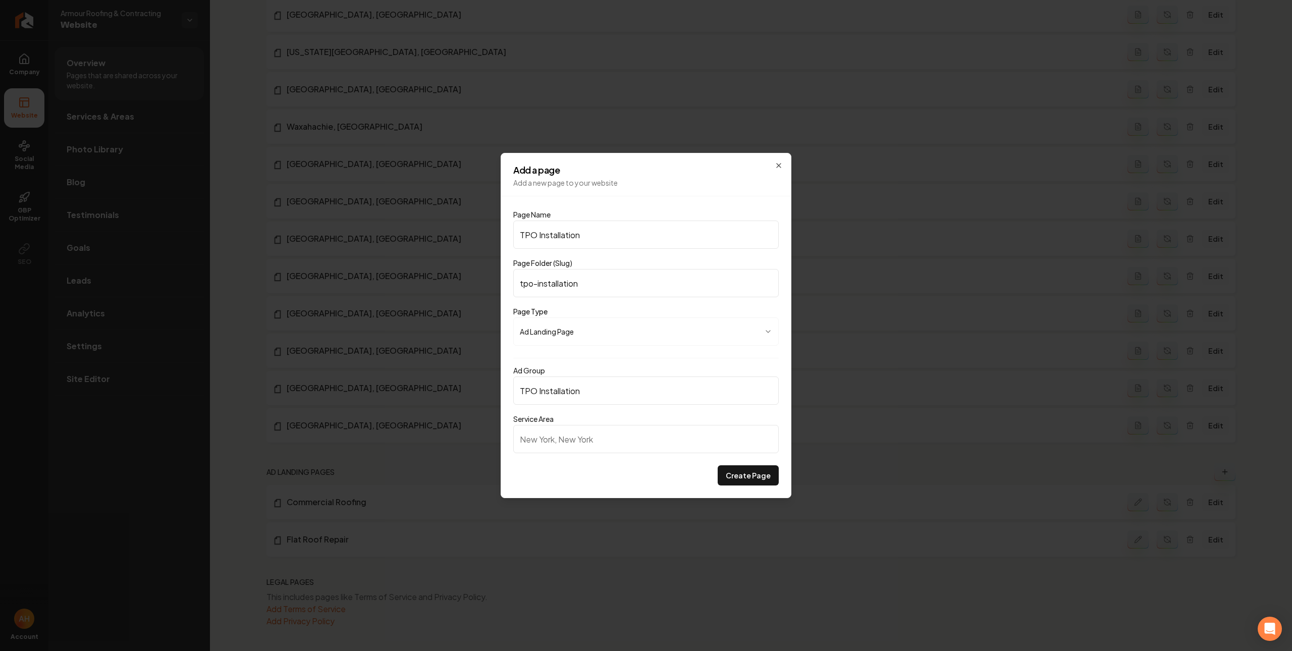
type input "TPO Installation"
click at [614, 445] on input "Service Area" at bounding box center [645, 439] width 265 height 28
type input "Dallas, TX"
click at [736, 479] on button "Create Page" at bounding box center [748, 475] width 61 height 20
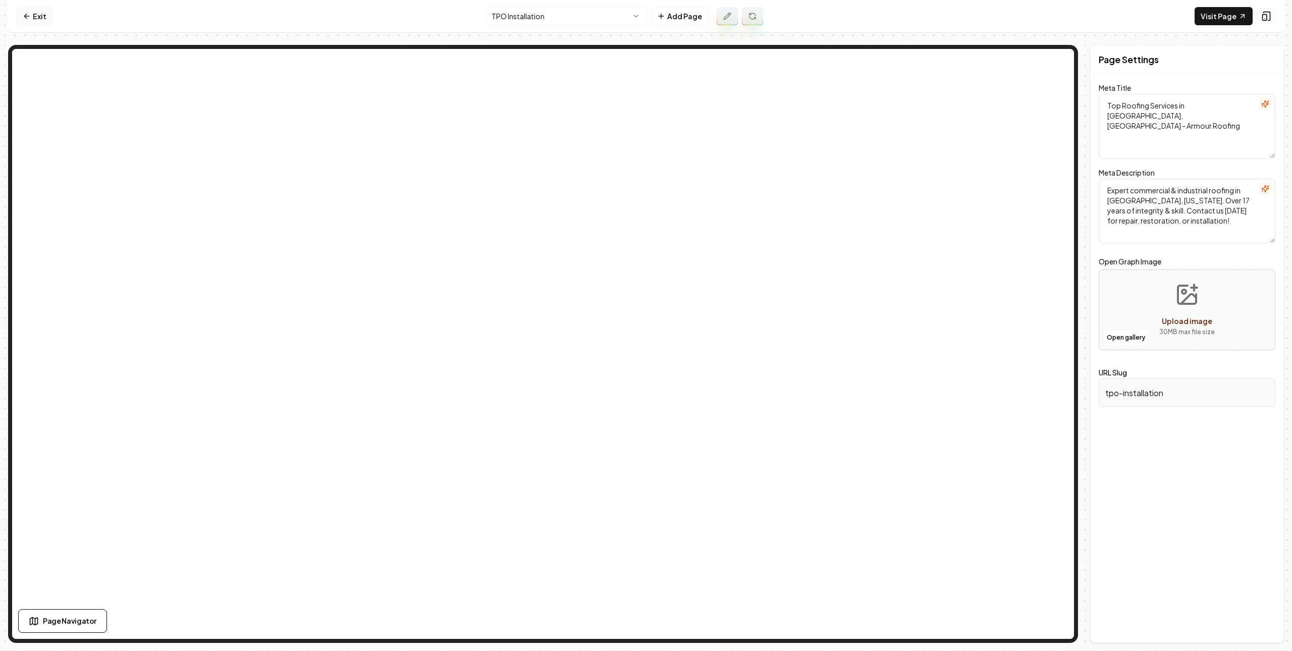
click at [34, 16] on link "Exit" at bounding box center [34, 16] width 37 height 18
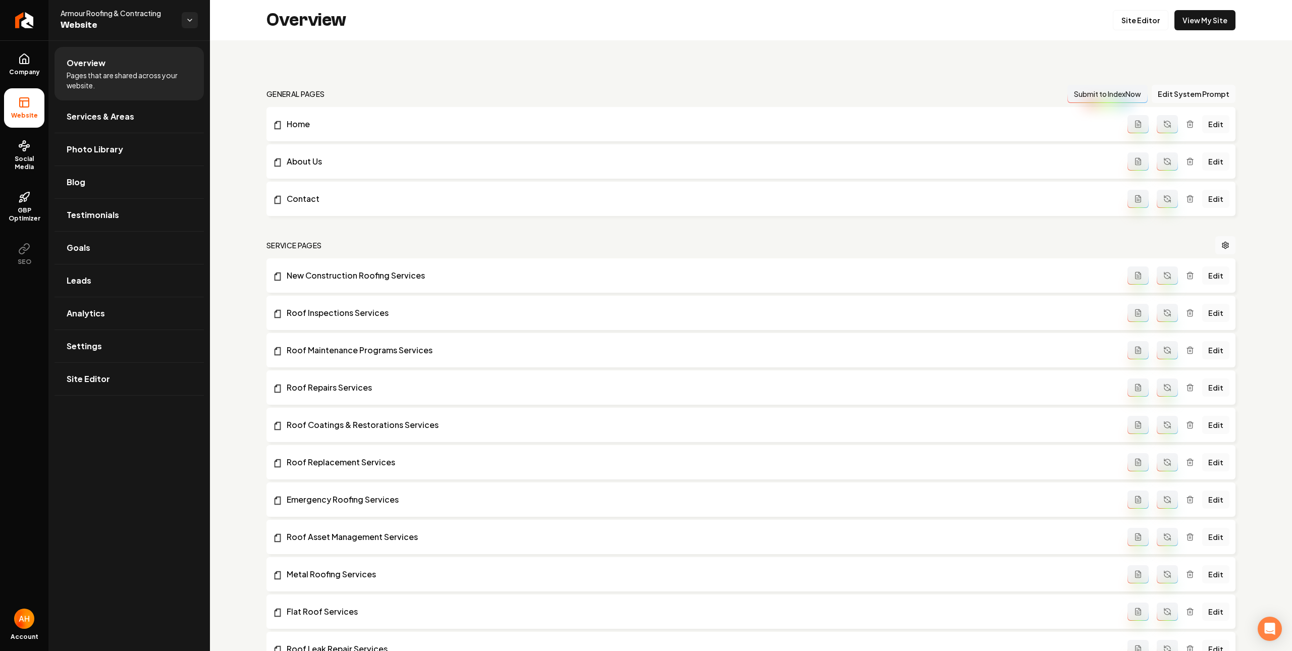
scroll to position [1048, 0]
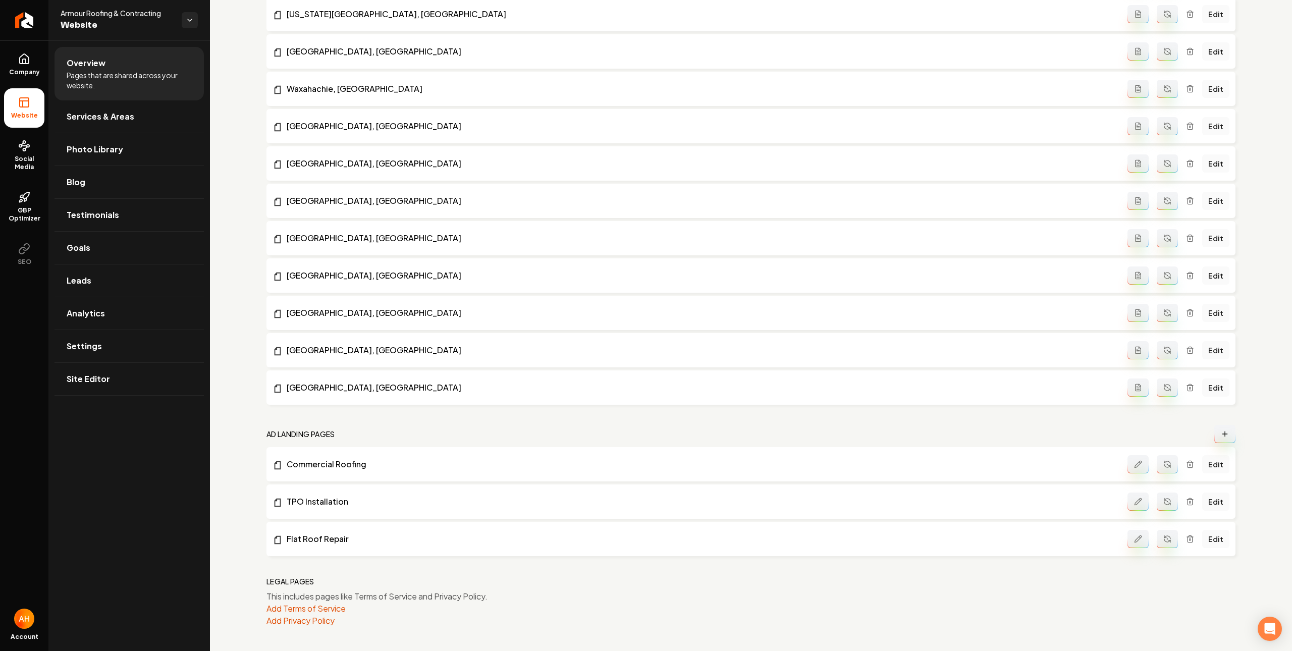
click at [1150, 544] on button "Main content area" at bounding box center [1167, 539] width 21 height 18
click at [1150, 539] on icon "Main content area" at bounding box center [1167, 539] width 8 height 8
click at [1150, 539] on link "Edit" at bounding box center [1215, 539] width 27 height 18
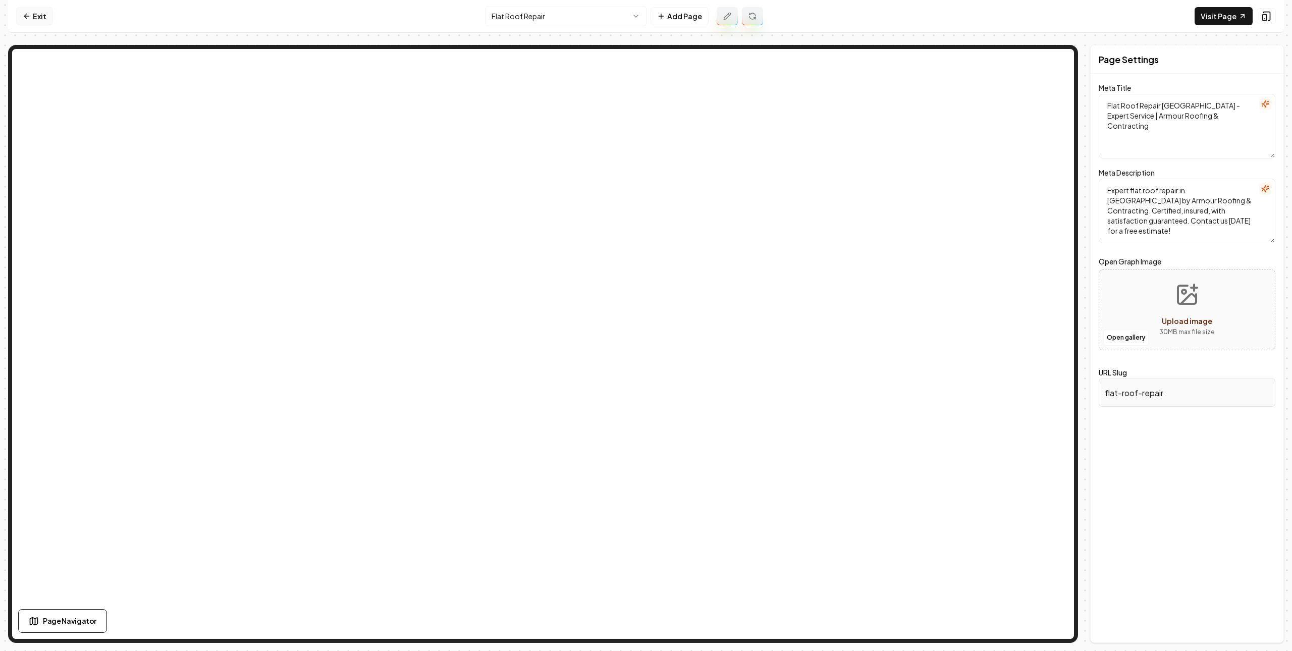
click at [34, 21] on link "Exit" at bounding box center [34, 16] width 37 height 18
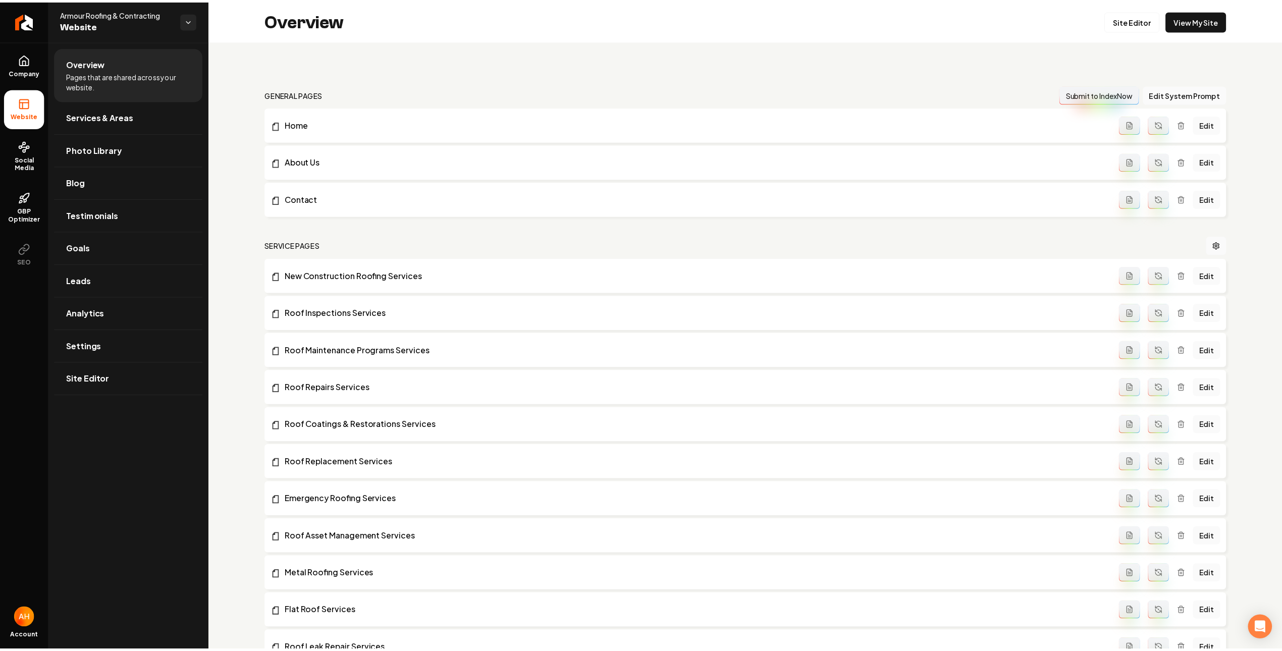
scroll to position [1048, 0]
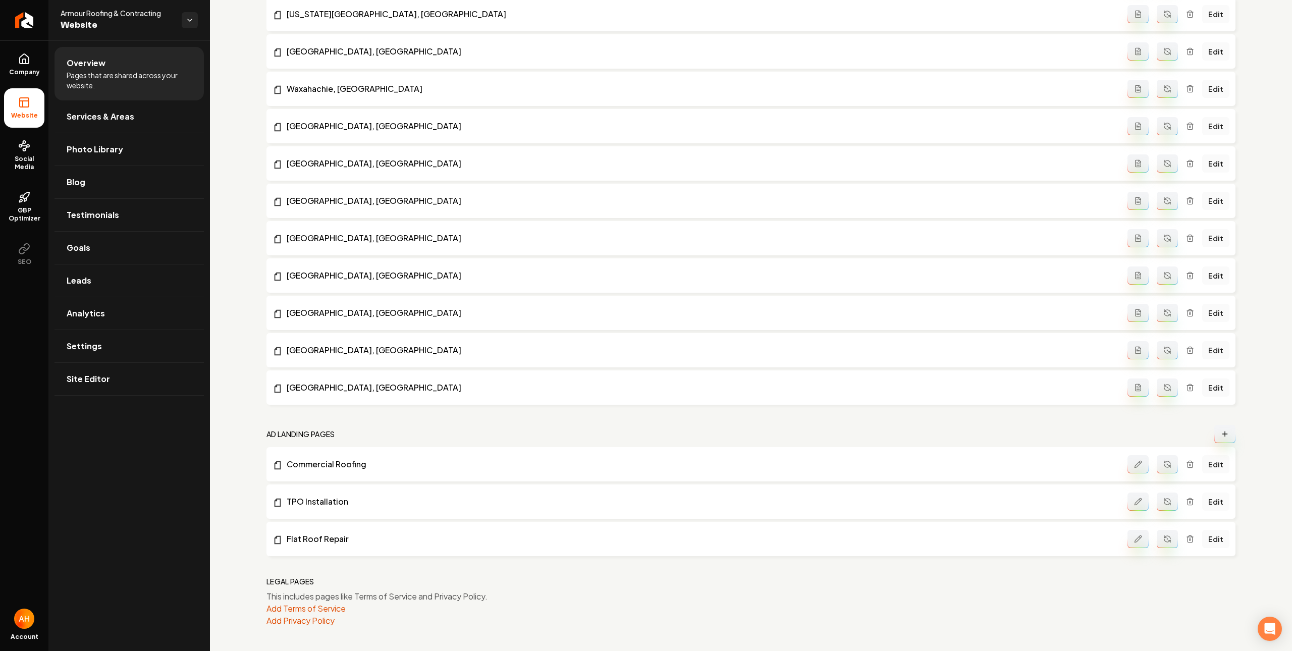
click at [1150, 504] on link "Edit" at bounding box center [1215, 502] width 27 height 18
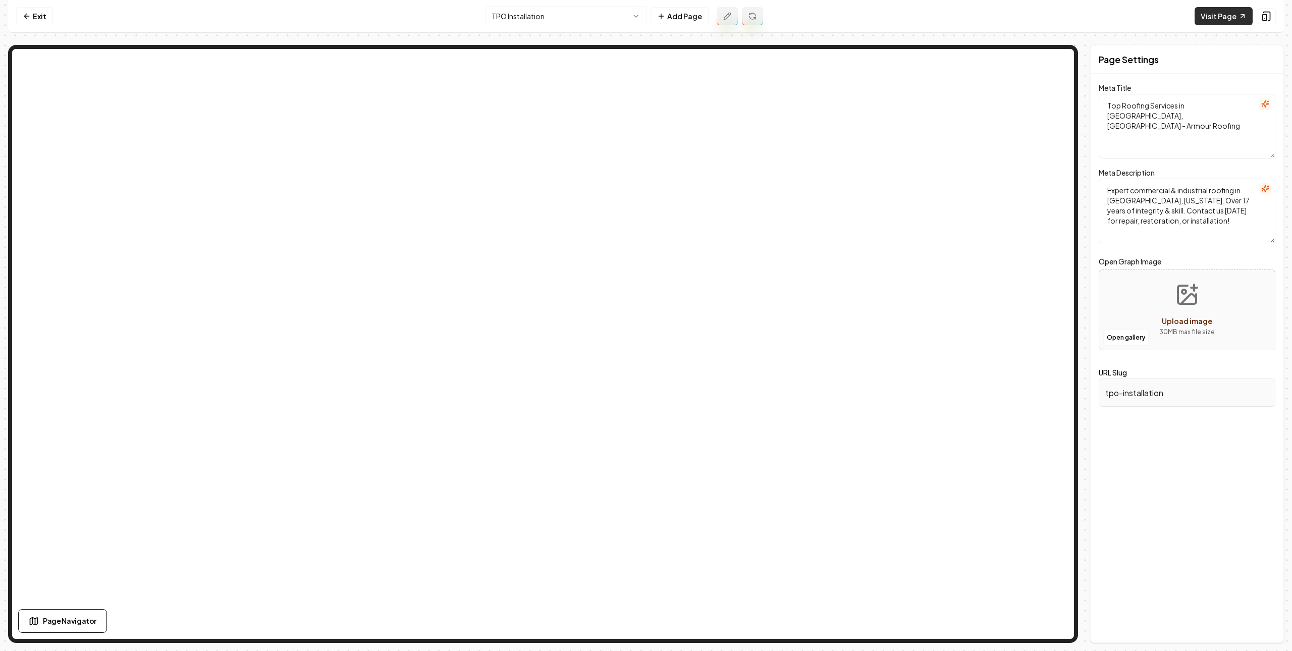
click at [1150, 17] on link "Visit Page" at bounding box center [1224, 16] width 58 height 18
click at [48, 20] on link "Exit" at bounding box center [34, 16] width 37 height 18
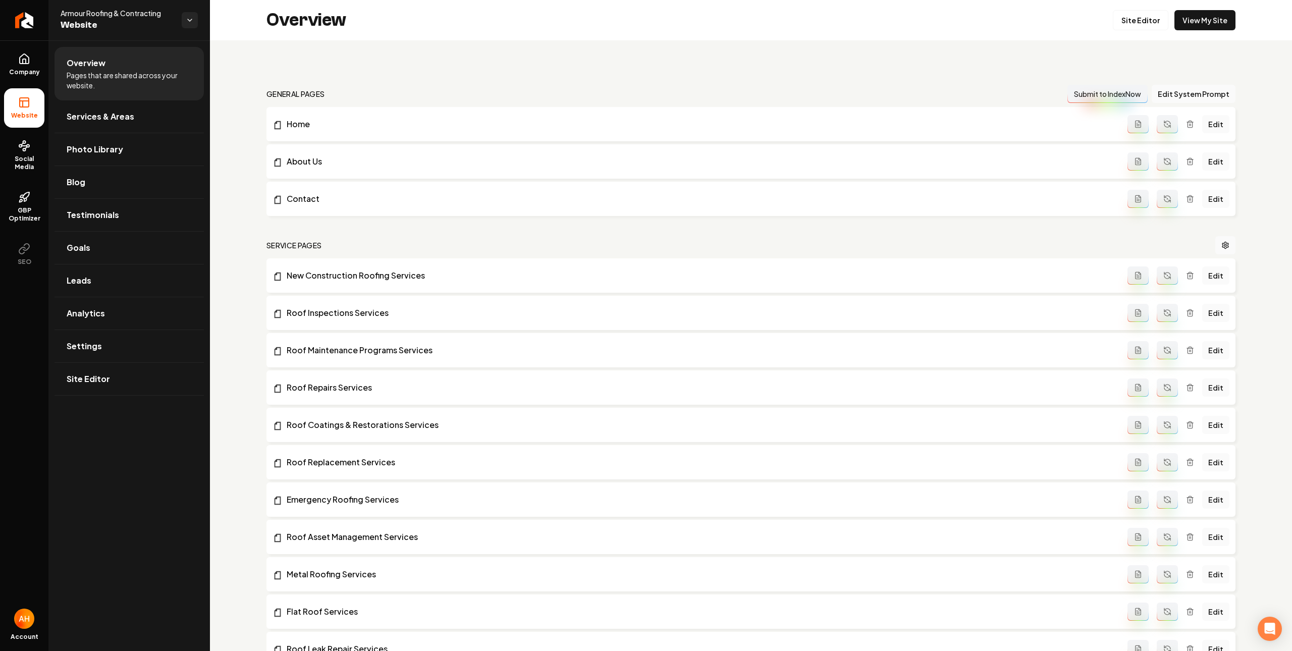
click at [410, 85] on nav "general pages Submit to IndexNow Edit System Prompt" at bounding box center [750, 94] width 969 height 18
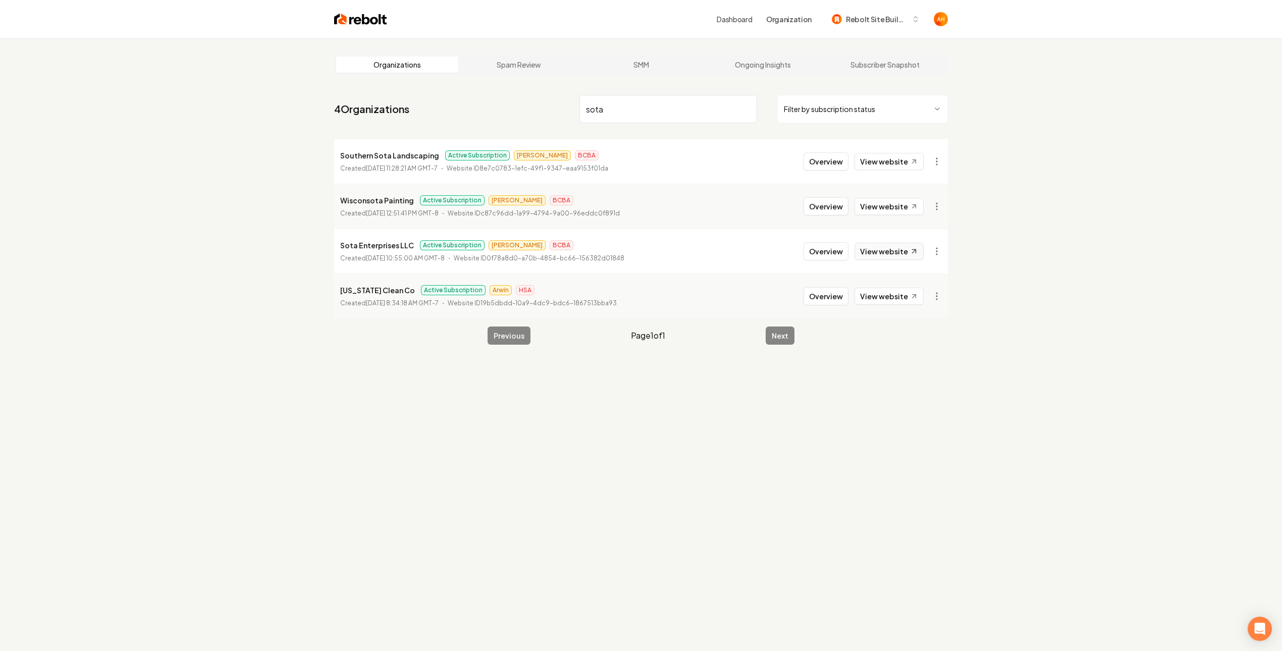
type input "sota"
click at [860, 252] on link "View website" at bounding box center [888, 251] width 69 height 17
click at [831, 248] on button "Overview" at bounding box center [825, 251] width 45 height 18
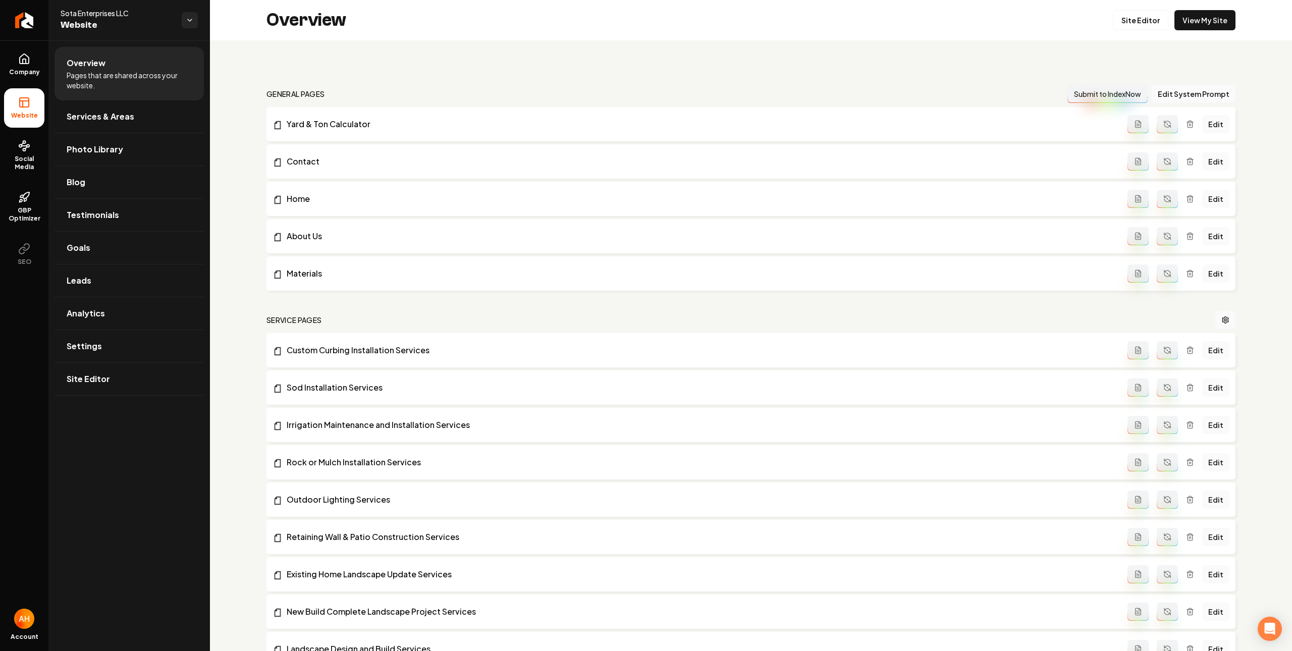
scroll to position [523, 0]
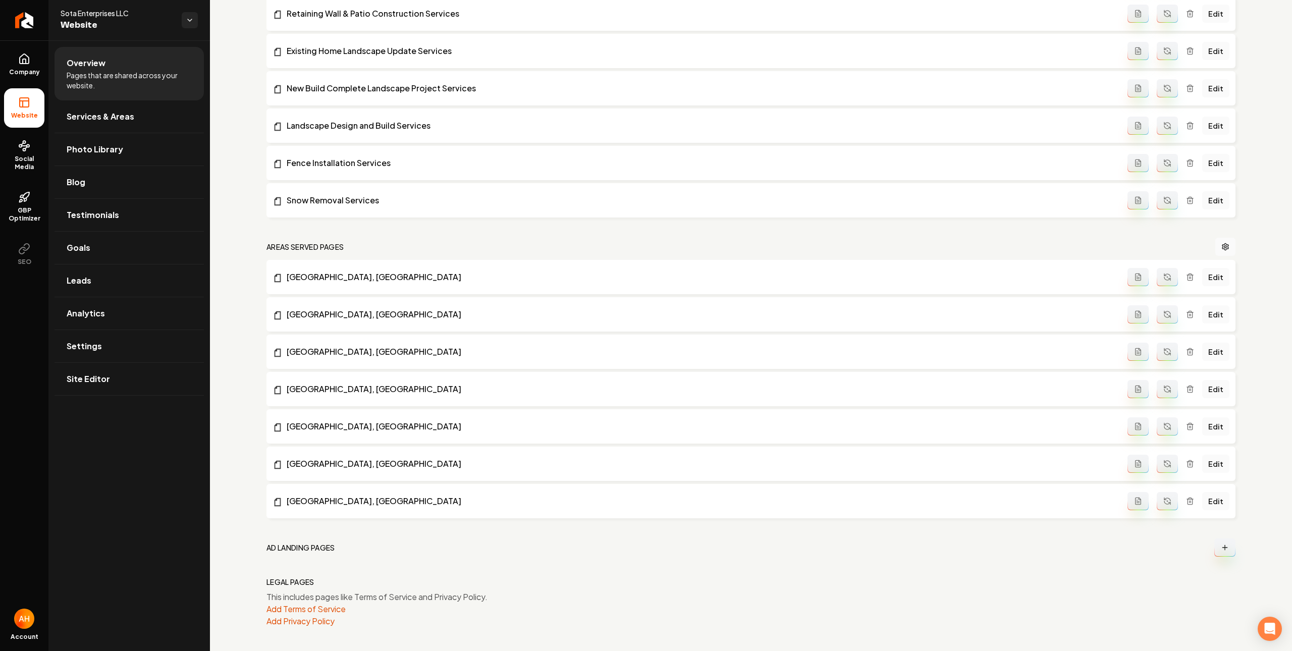
click at [1150, 547] on button "Main content area" at bounding box center [1224, 547] width 21 height 18
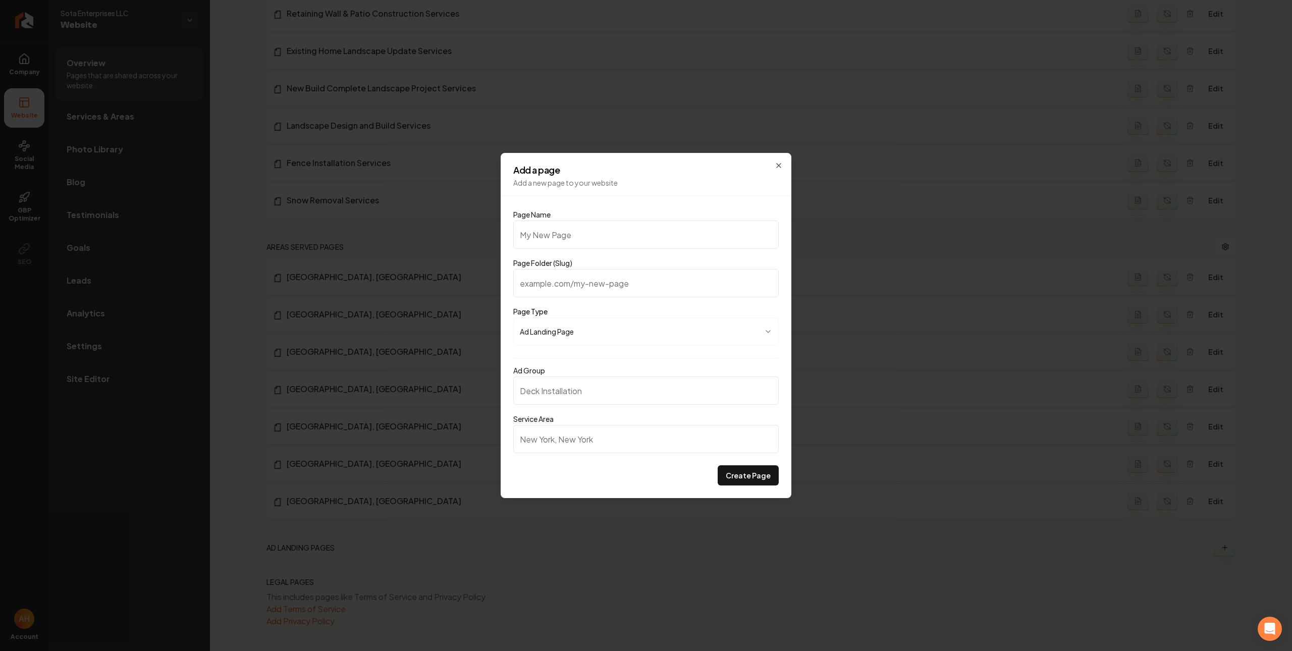
click at [682, 233] on input "Page Name" at bounding box center [645, 235] width 265 height 28
paste input "Custom Curbing Installation"
type input "Custom Curbing Installation"
type input "custom-curbing-installation"
type input "Custom Curbing Installation"
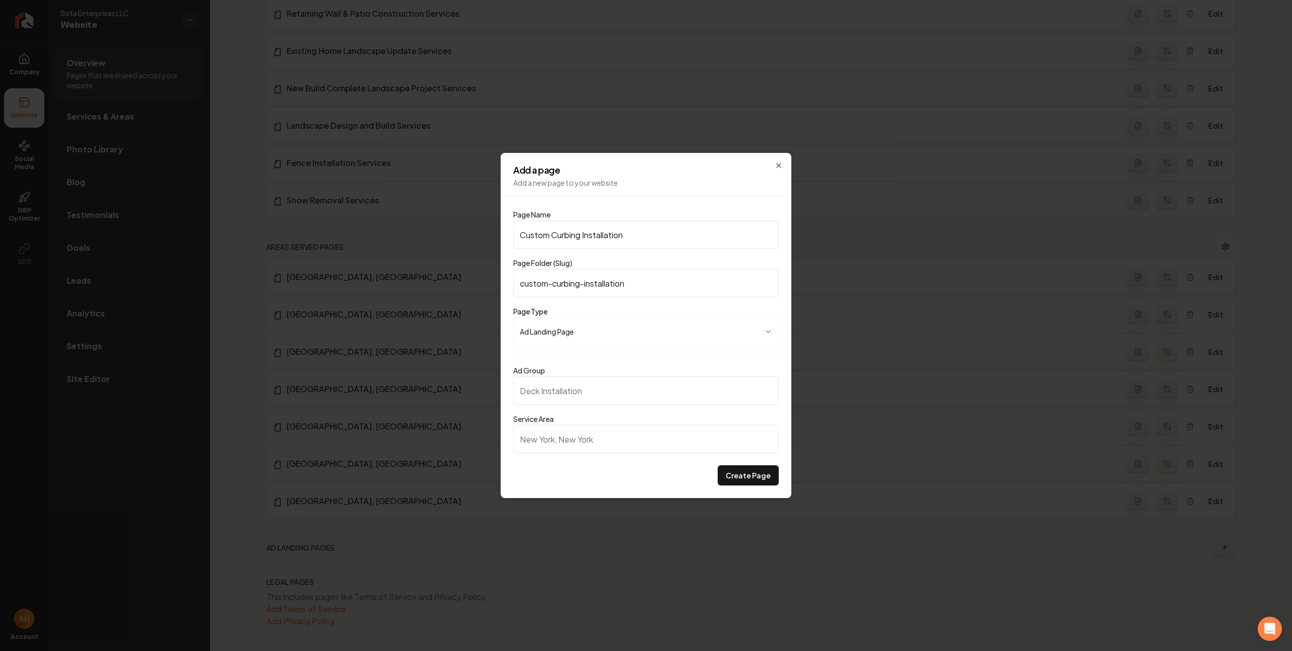
click at [638, 393] on input "Ad Group" at bounding box center [645, 390] width 265 height 28
paste input "Custom Curbing Installation"
type input "Custom Curbing Installation"
click at [621, 438] on input "Service Area" at bounding box center [645, 439] width 265 height 28
type input "Minneapolis, MN"
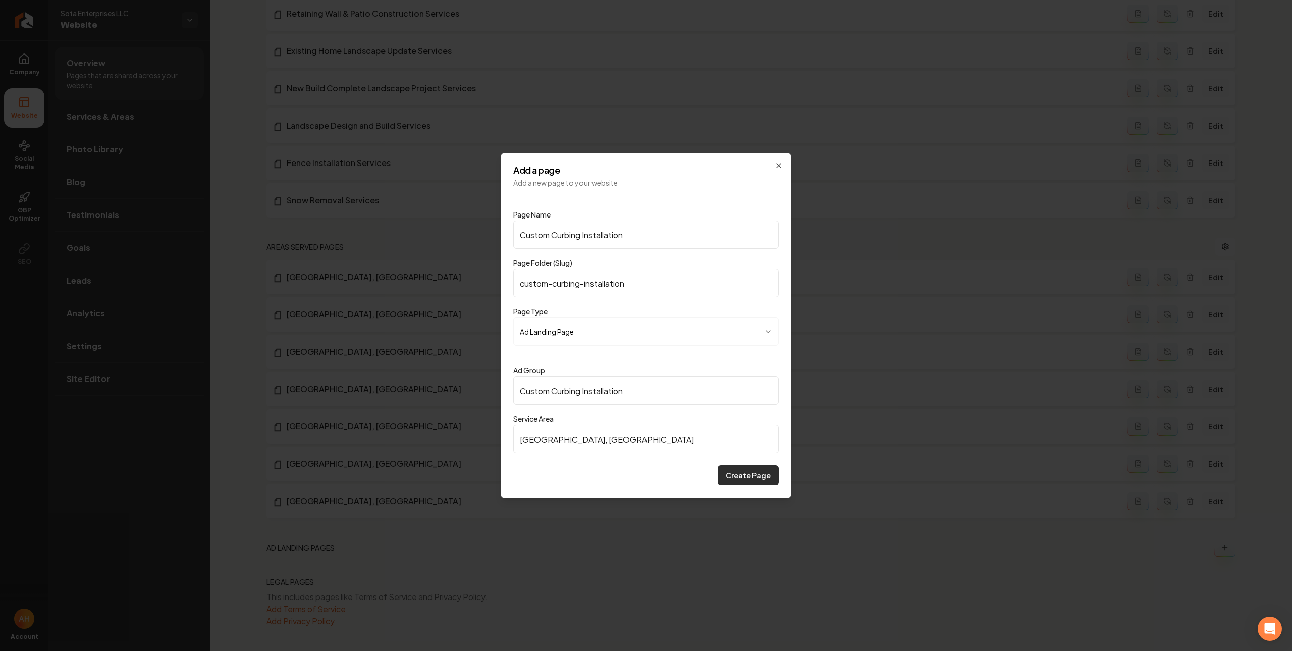
click at [738, 480] on button "Create Page" at bounding box center [748, 475] width 61 height 20
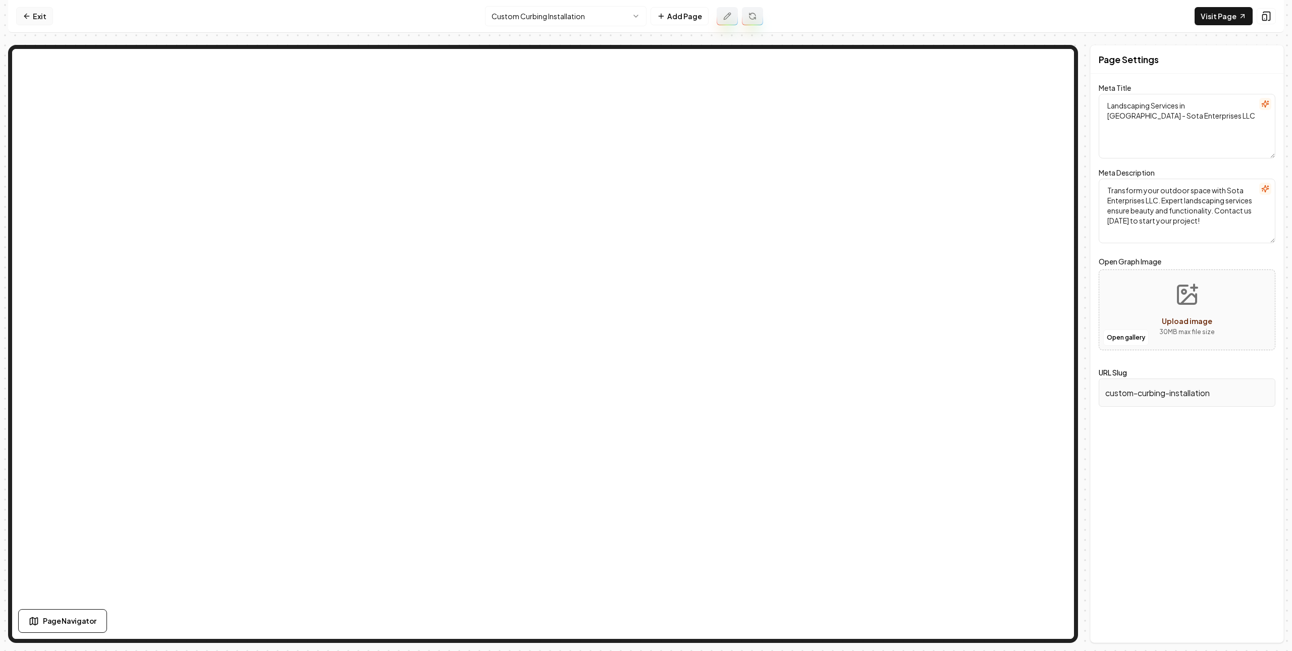
click at [30, 15] on icon at bounding box center [27, 16] width 8 height 8
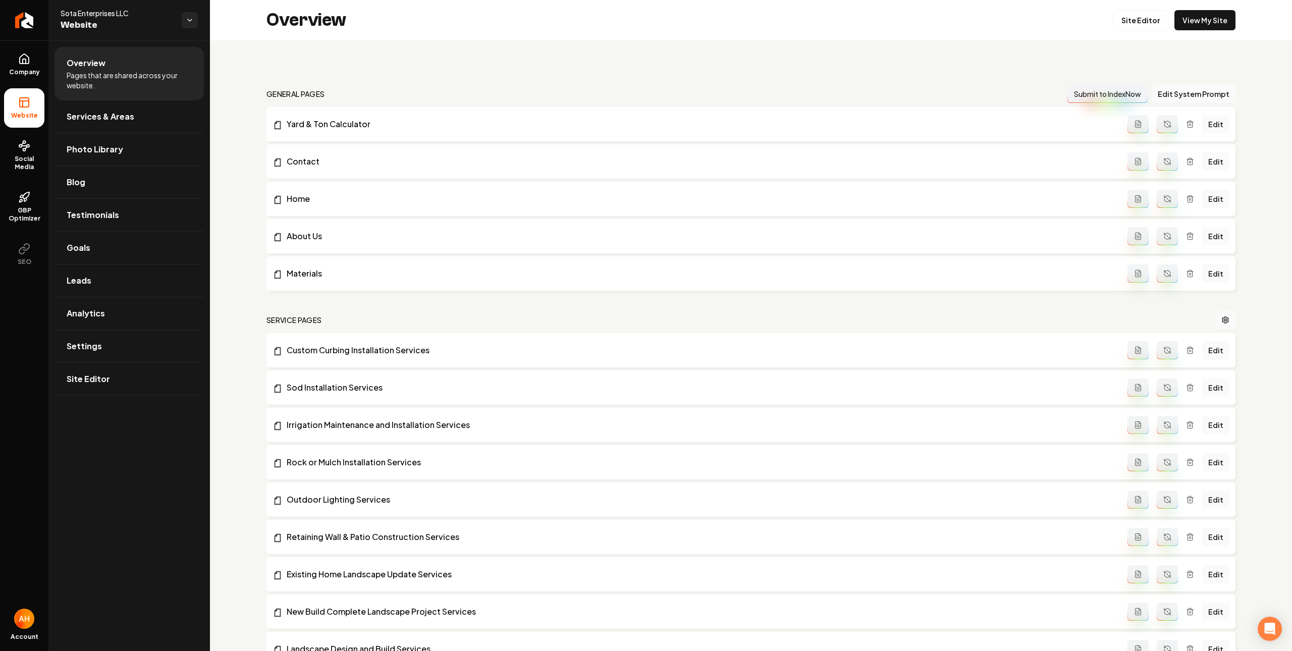
scroll to position [523, 0]
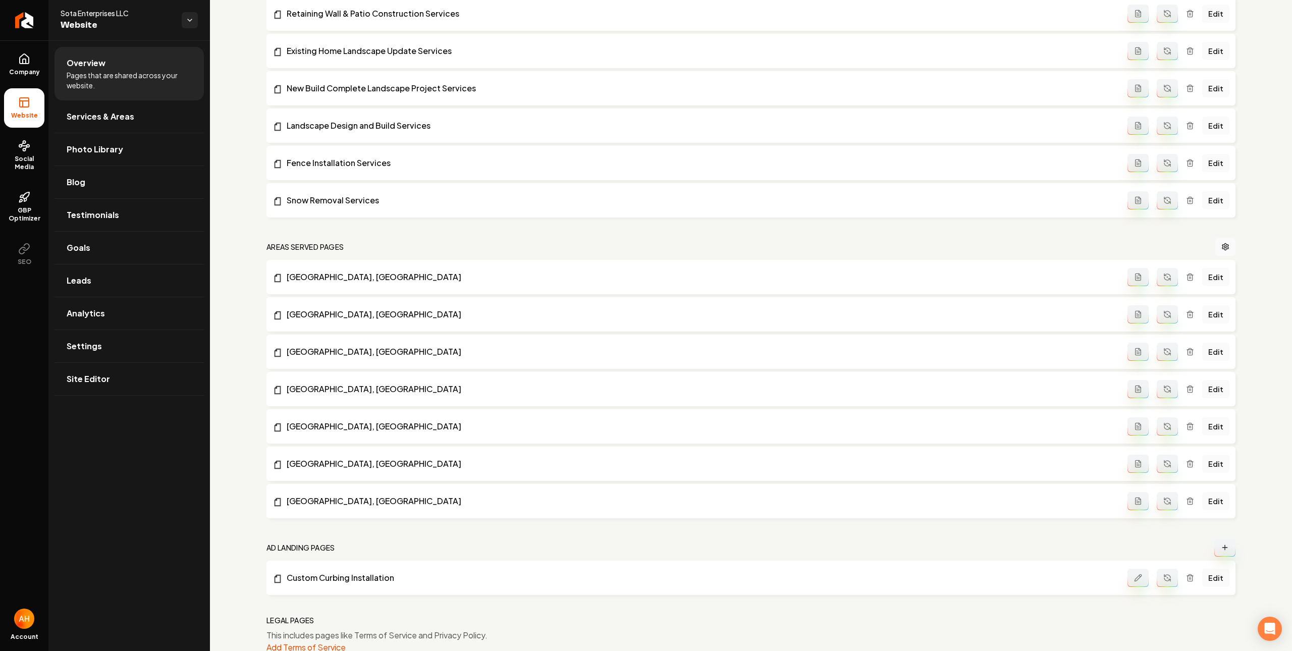
click at [1150, 548] on icon "Main content area" at bounding box center [1225, 548] width 8 height 8
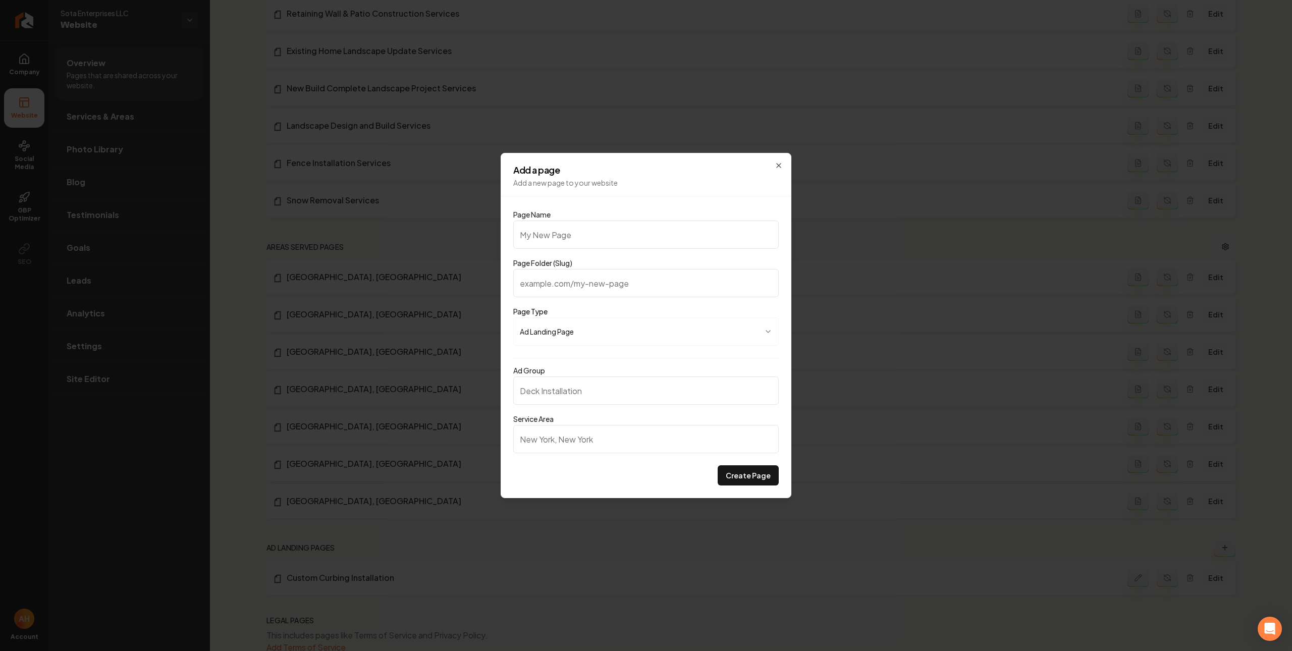
type input "F"
type input "f"
type input "Fe"
type input "fe"
type input "Fen"
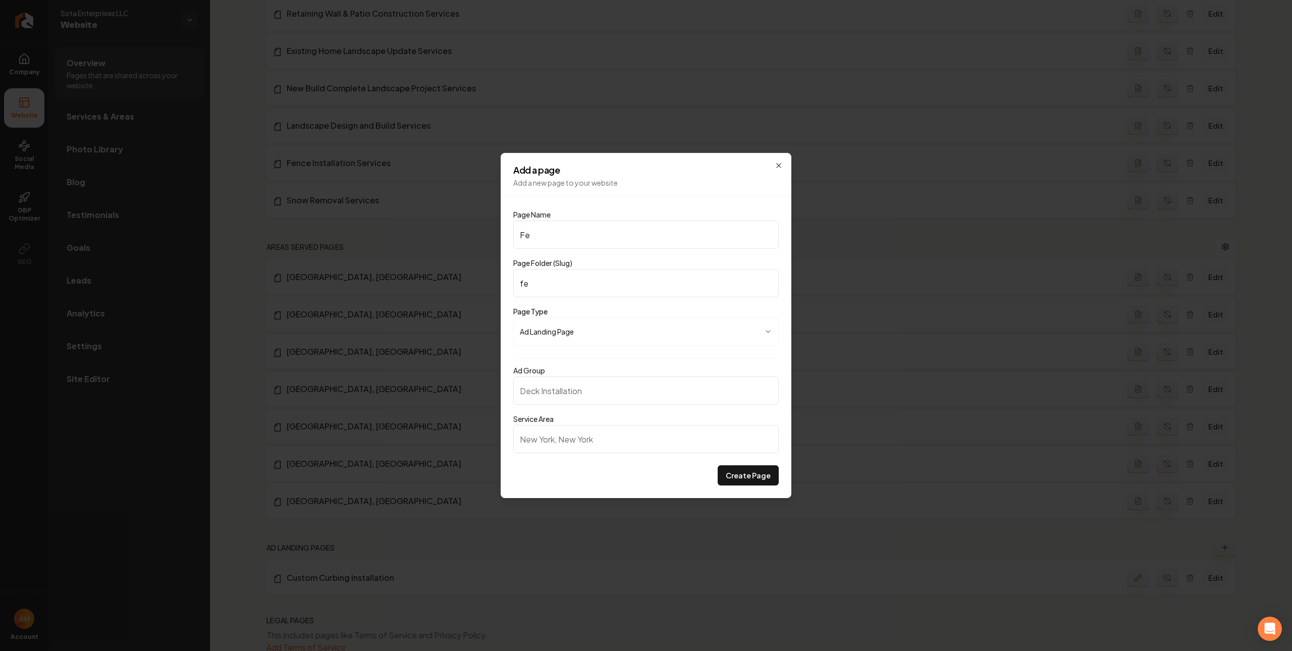
type input "fen"
type input "Fenc"
type input "fenc"
type input "Fence"
type input "fence"
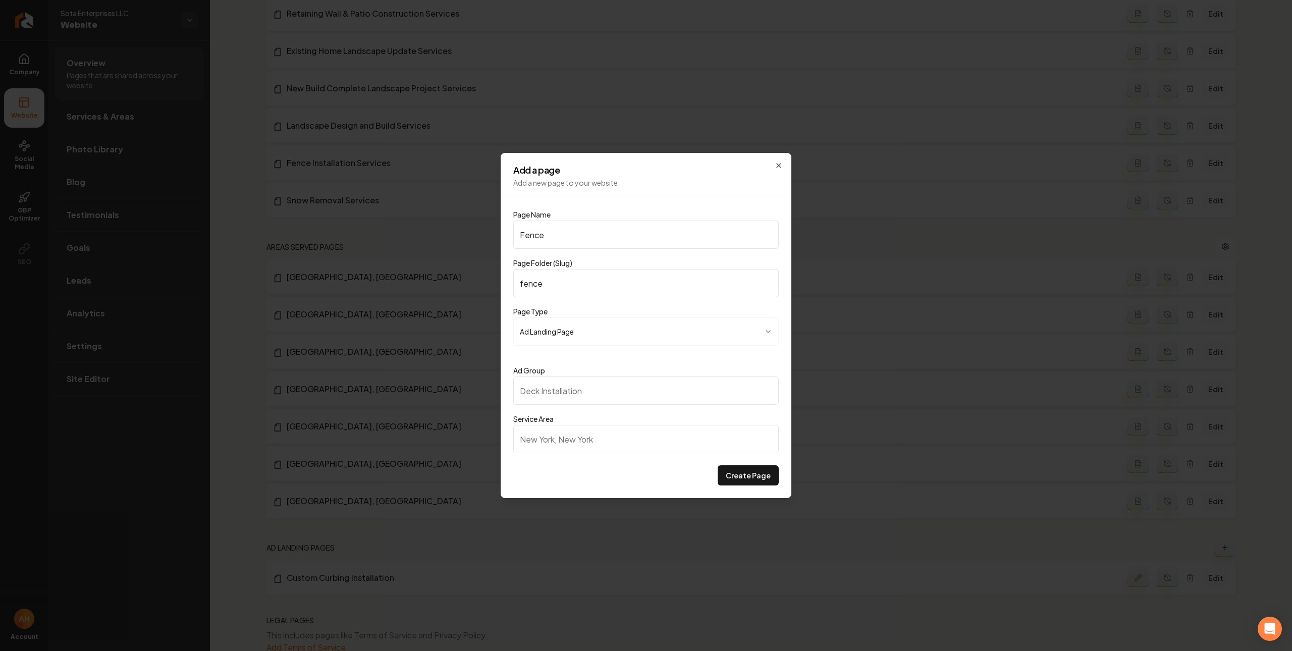
type input "Fence S"
type input "fence-s"
type input "Fence So"
type input "fence-so"
type input "Fence Sol"
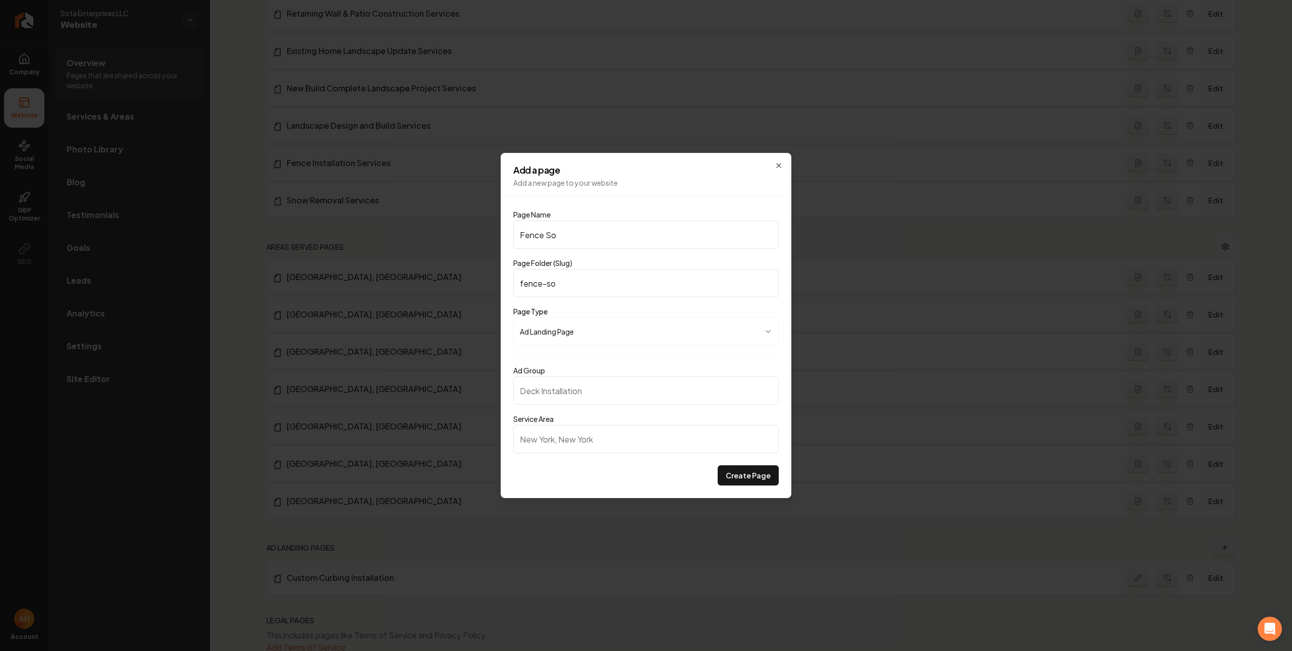
type input "fence-sol"
type input "Fence Solu"
type input "fence-solu"
type input "Fence Solut"
type input "fence-solut"
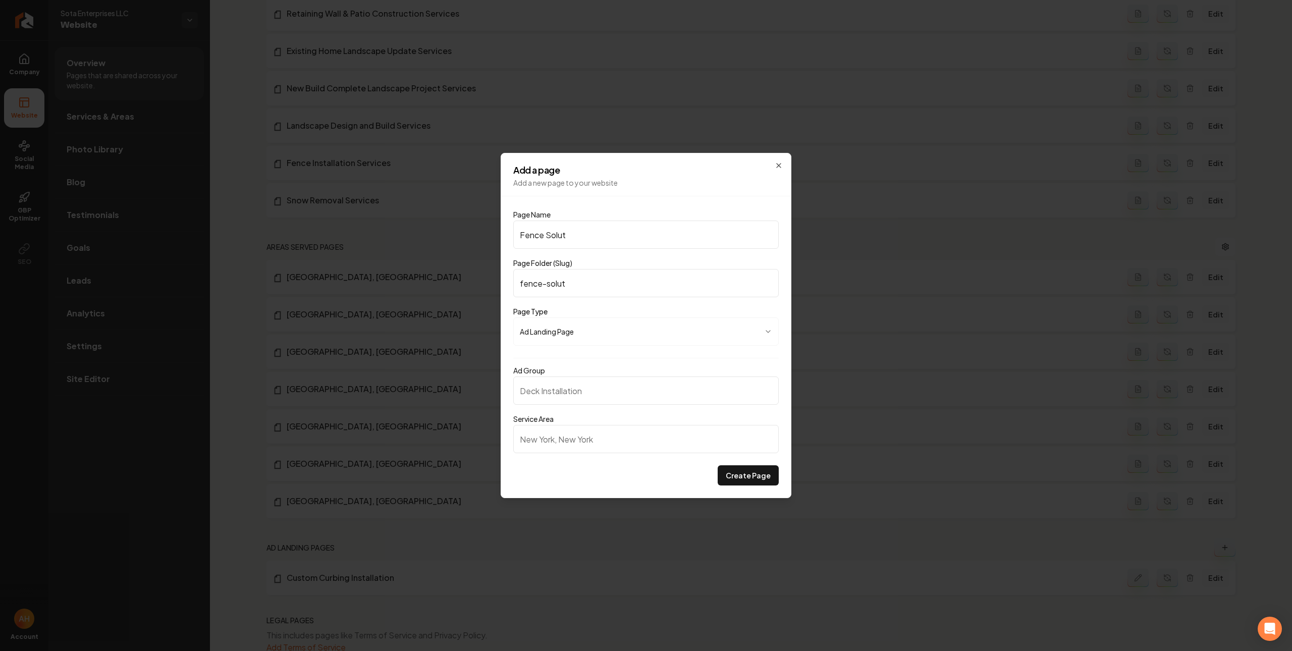
type input "Fence Soluti"
type input "fence-soluti"
type input "Fence Solutio"
type input "fence-solutio"
type input "Fence Solution"
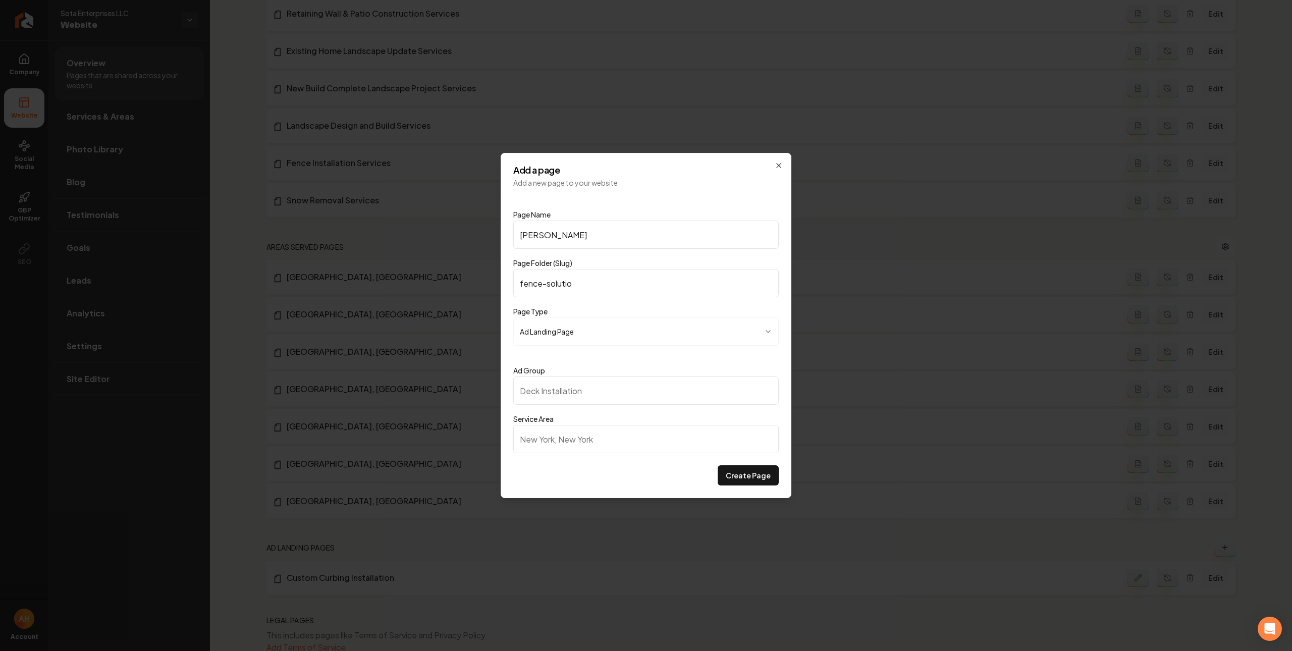
type input "fence-solution"
type input "Fence Solutions"
type input "fence-solutions"
type input "Fence Solutions"
paste input "Fence Solutions"
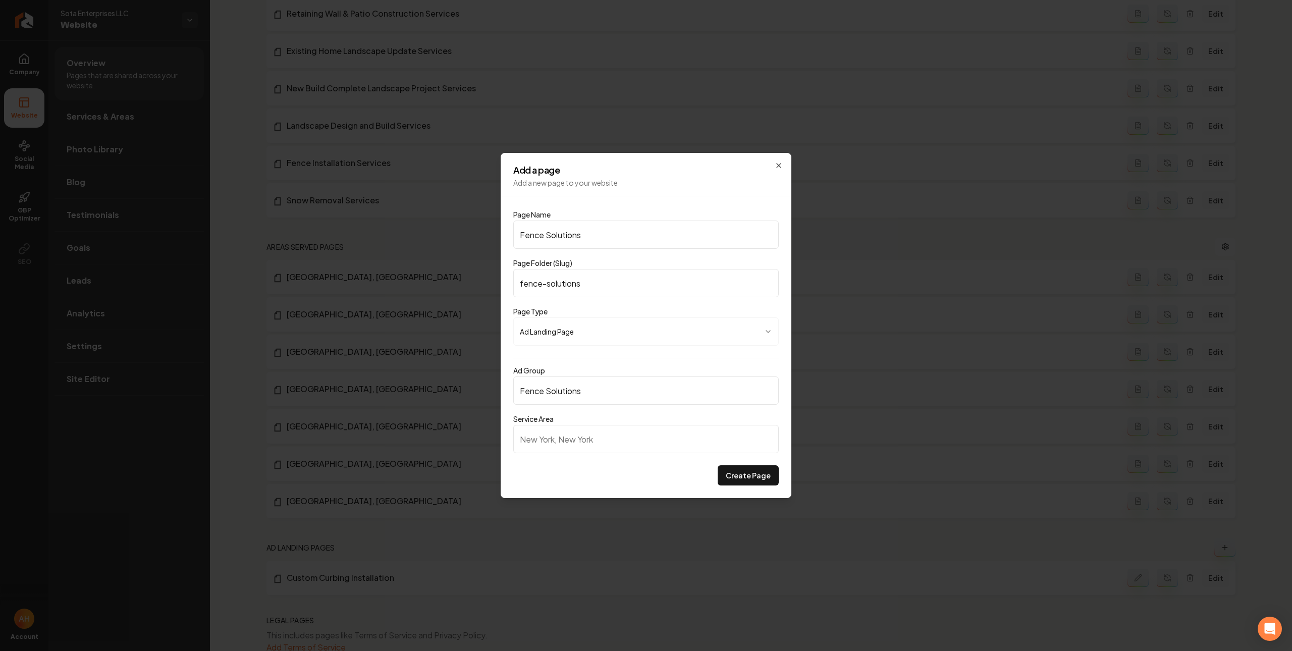
type input "Fence Solutions"
click at [589, 440] on input "Service Area" at bounding box center [645, 439] width 265 height 28
type input "N"
type input "Minneapolis, MN"
click at [754, 477] on button "Create Page" at bounding box center [748, 475] width 61 height 20
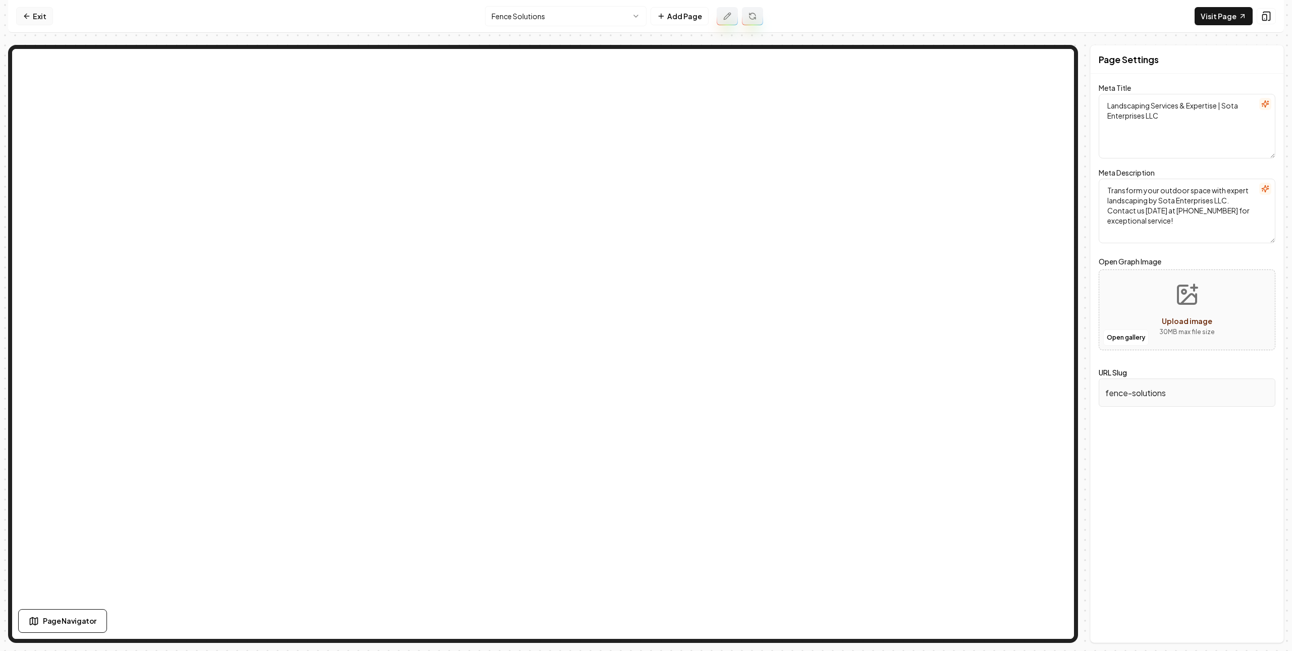
click at [48, 17] on link "Exit" at bounding box center [34, 16] width 37 height 18
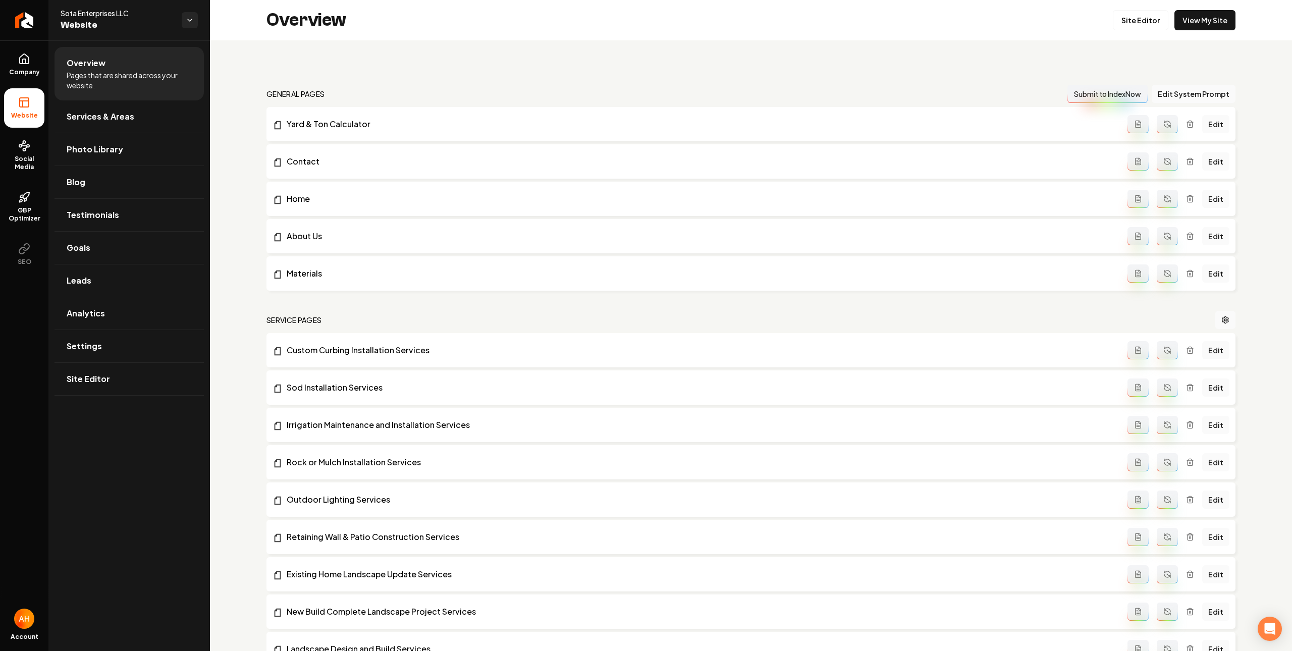
scroll to position [600, 0]
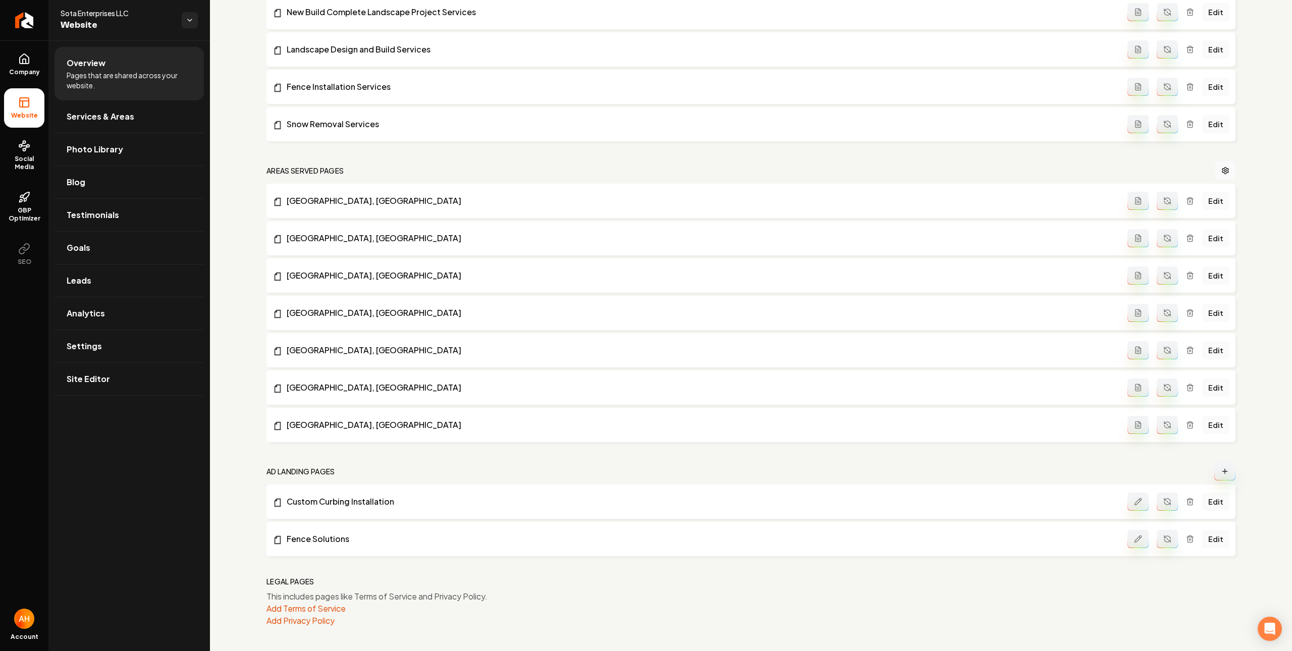
click at [1150, 471] on button "Main content area" at bounding box center [1224, 471] width 21 height 18
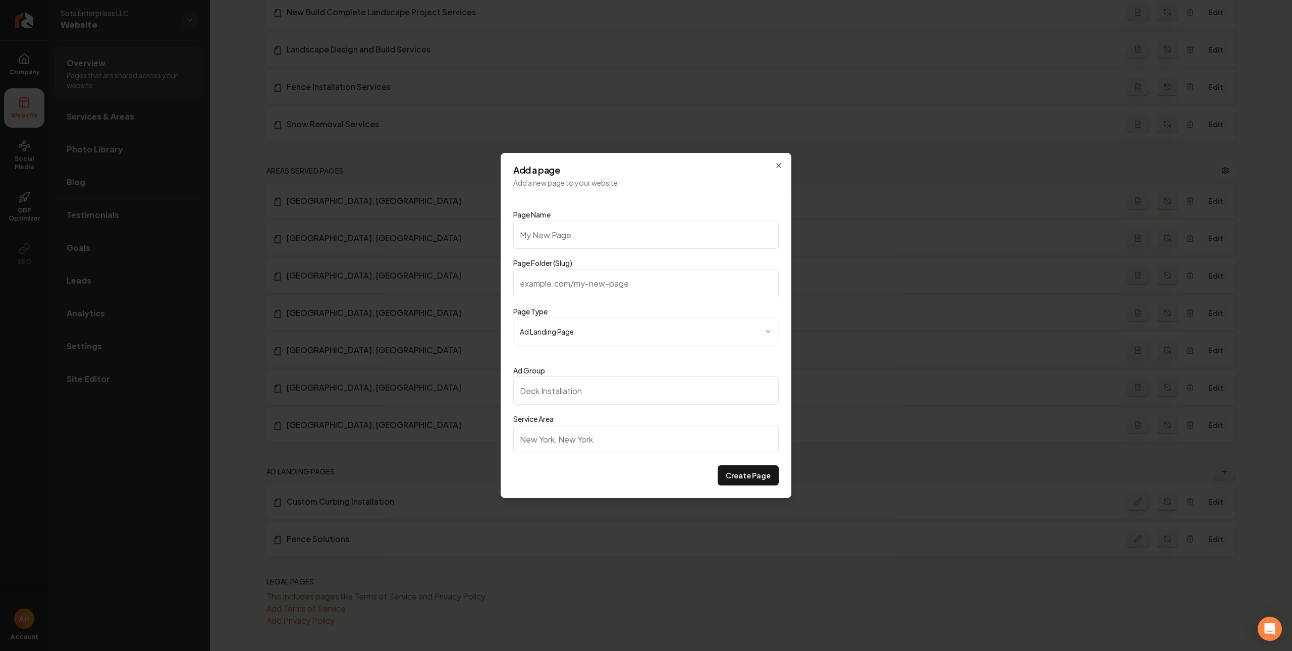
type input "Landscape Design & Build"
type input "landscape-design-build"
type input "Landscape Design & Build"
click at [620, 384] on input "Ad Group" at bounding box center [645, 390] width 265 height 28
paste input "Landscape Design & Build"
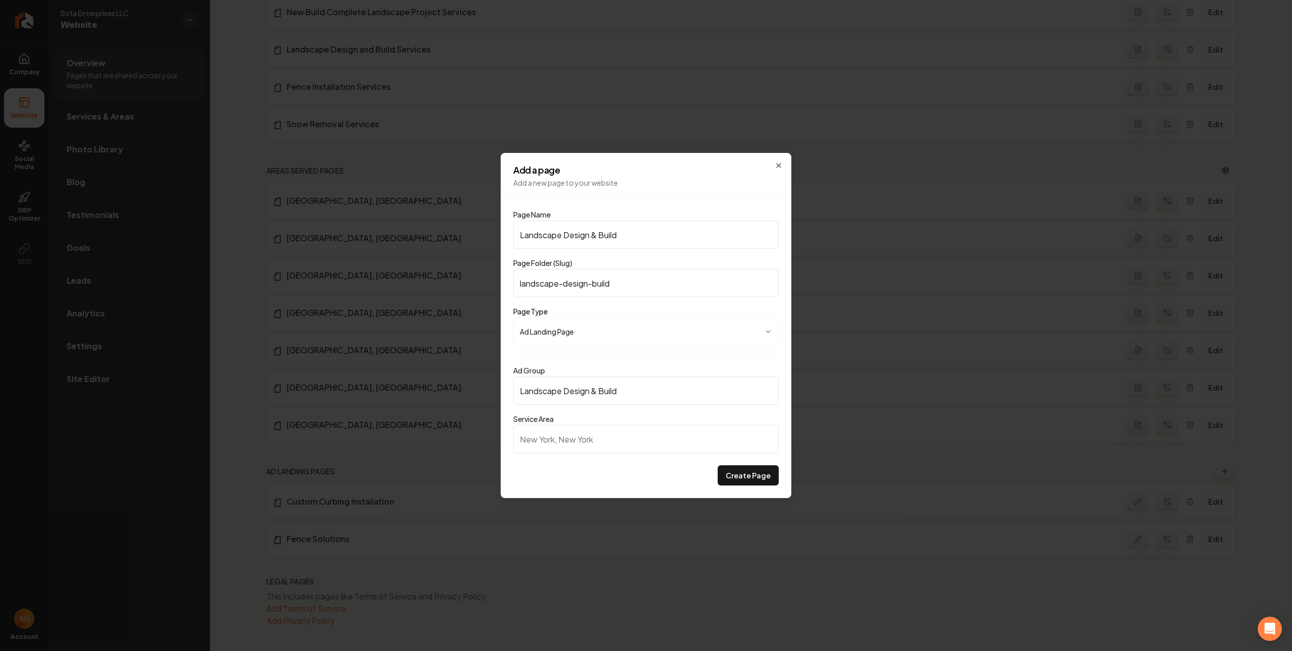
type input "Landscape Design & Build"
click at [661, 436] on input "Service Area" at bounding box center [645, 439] width 265 height 28
type input "Minneapolis, MN"
drag, startPoint x: 763, startPoint y: 468, endPoint x: 823, endPoint y: 209, distance: 266.3
click at [763, 469] on button "Create Page" at bounding box center [748, 475] width 61 height 20
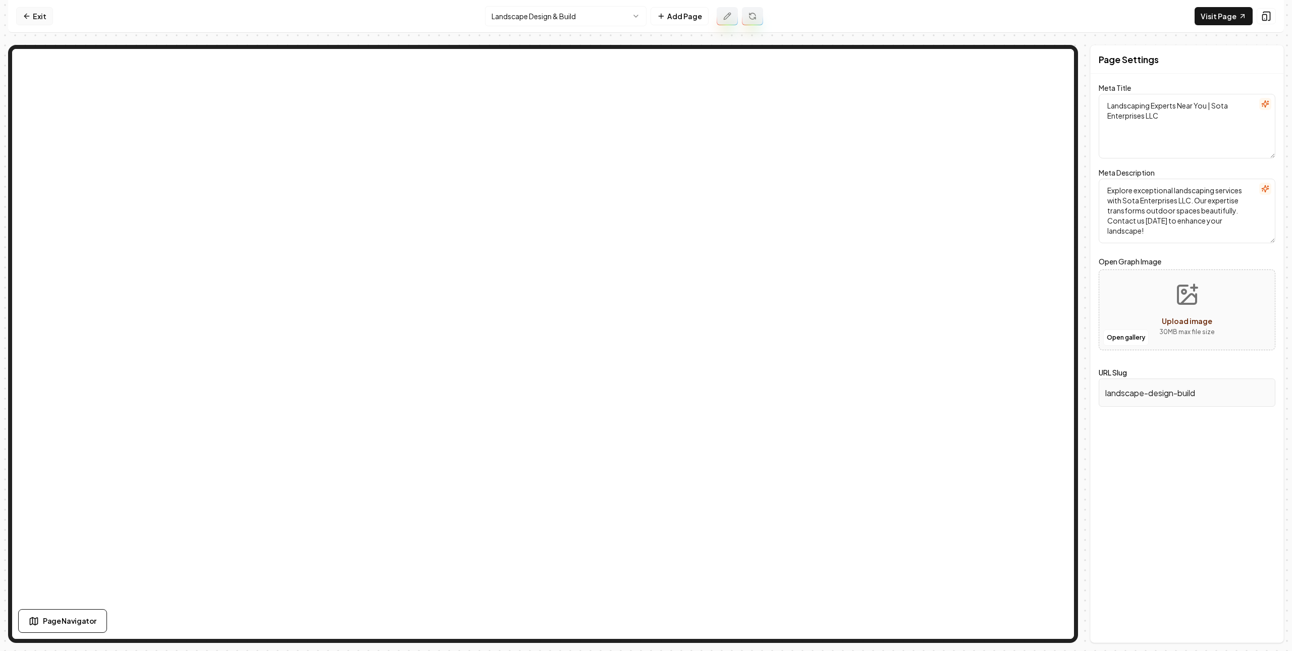
click at [34, 15] on link "Exit" at bounding box center [34, 16] width 37 height 18
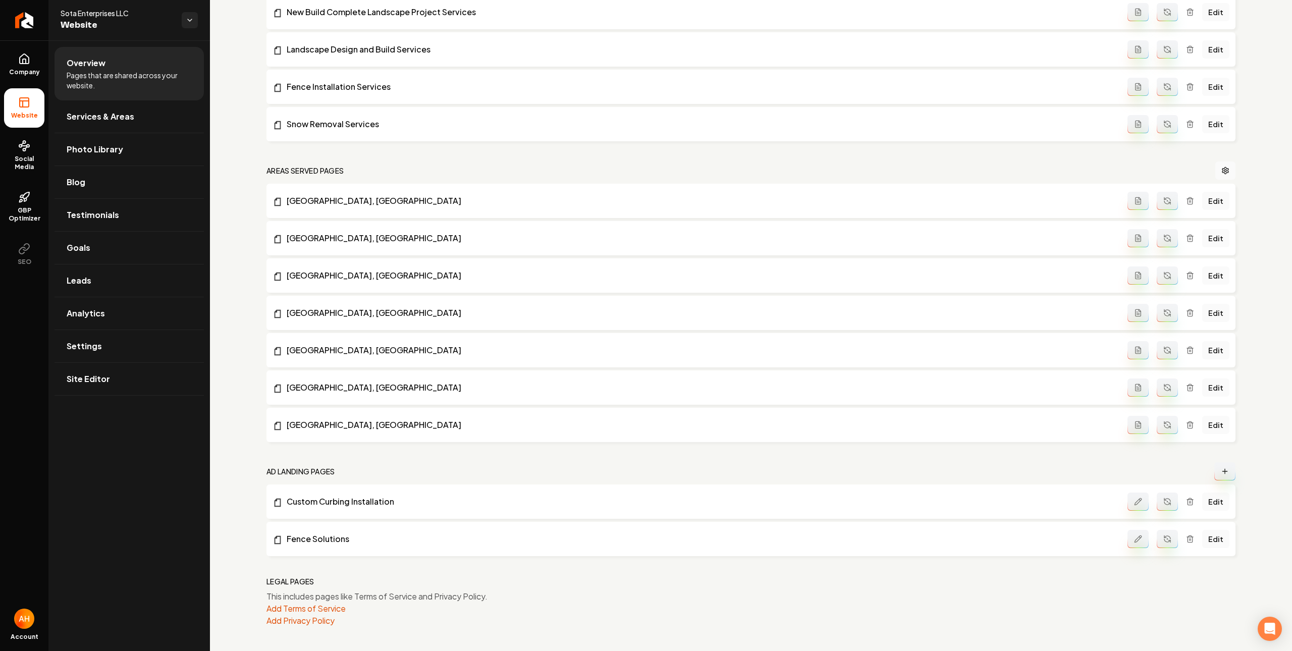
scroll to position [636, 0]
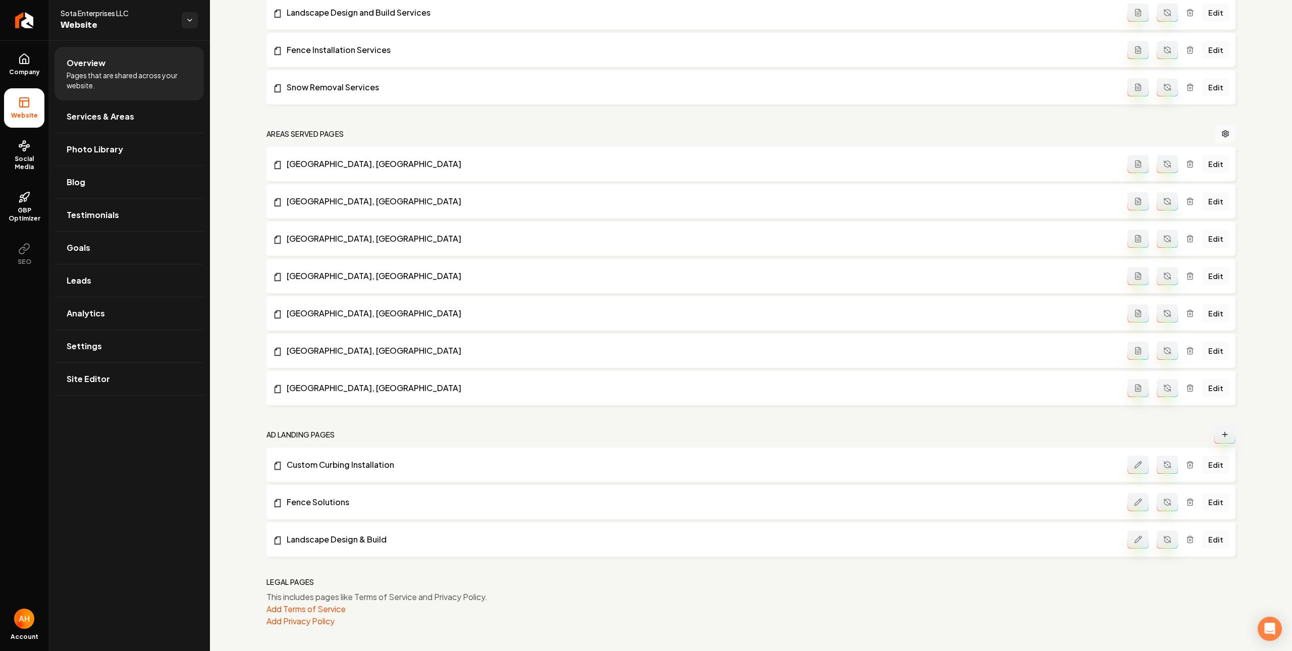
click at [1150, 542] on button "Main content area" at bounding box center [1167, 539] width 21 height 18
click at [1150, 462] on link "Edit" at bounding box center [1215, 465] width 27 height 18
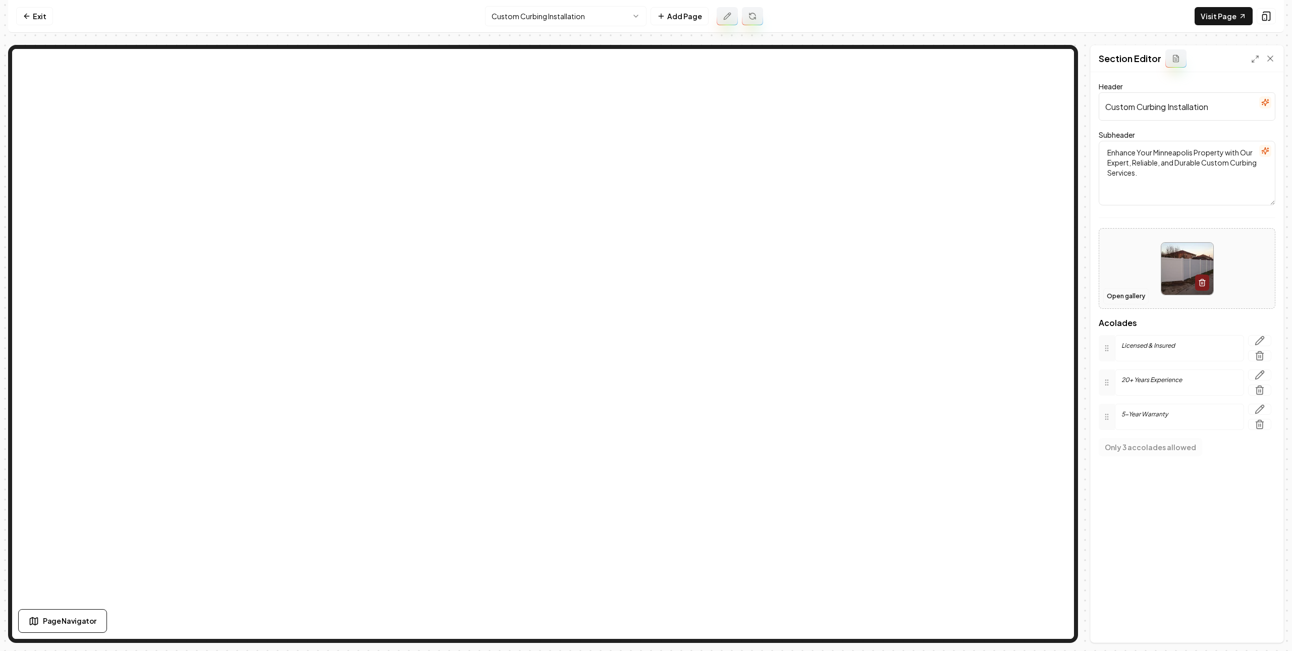
click at [1132, 294] on button "Open gallery" at bounding box center [1125, 296] width 45 height 16
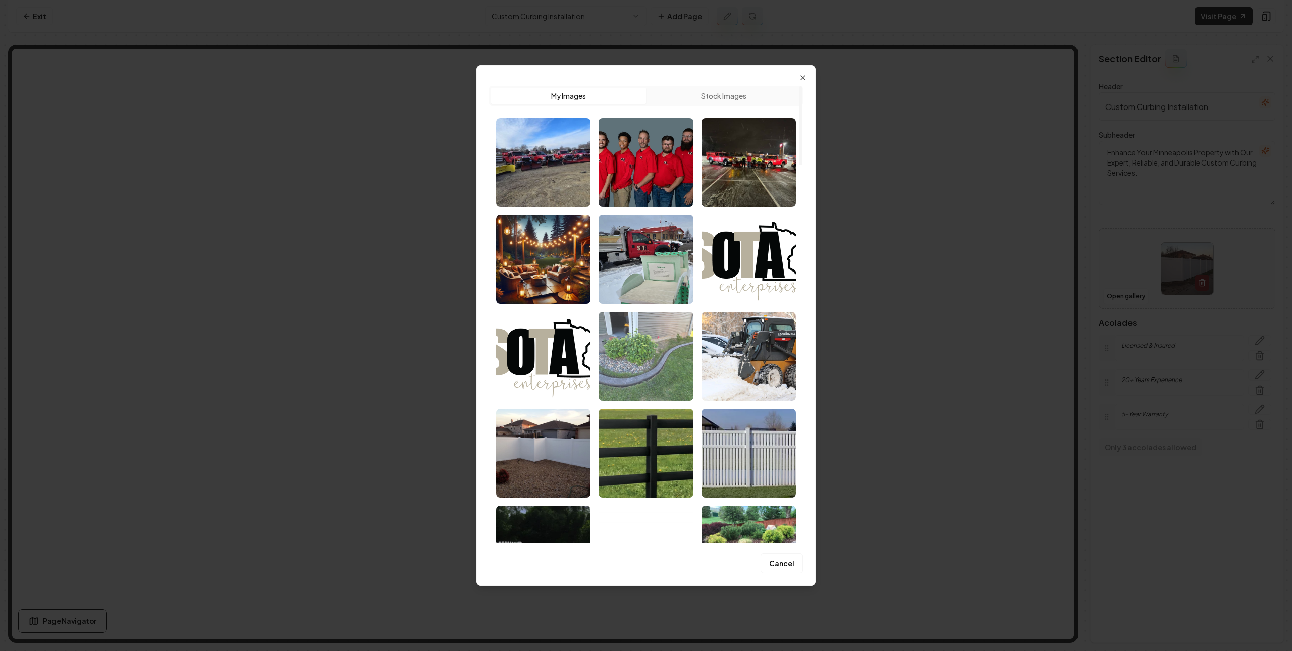
click at [684, 340] on img "Select image image_67acaf18432c4764163512d7.jpg" at bounding box center [646, 356] width 94 height 89
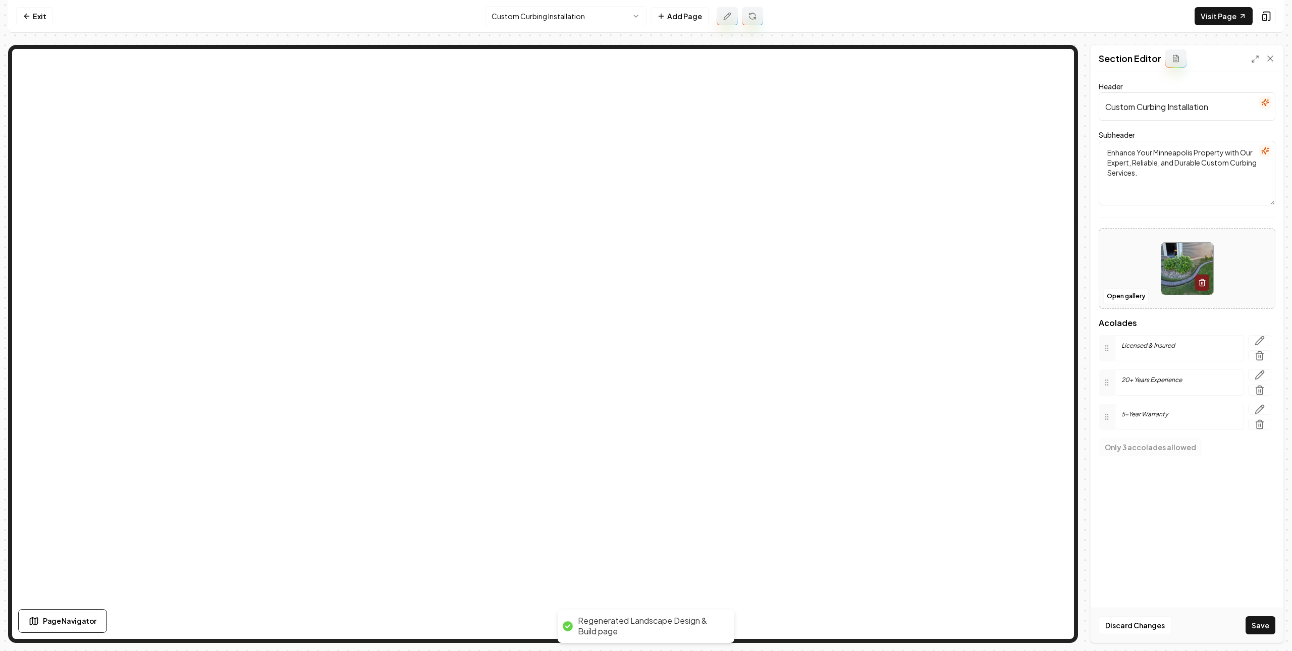
click at [1150, 627] on button "Save" at bounding box center [1261, 625] width 30 height 18
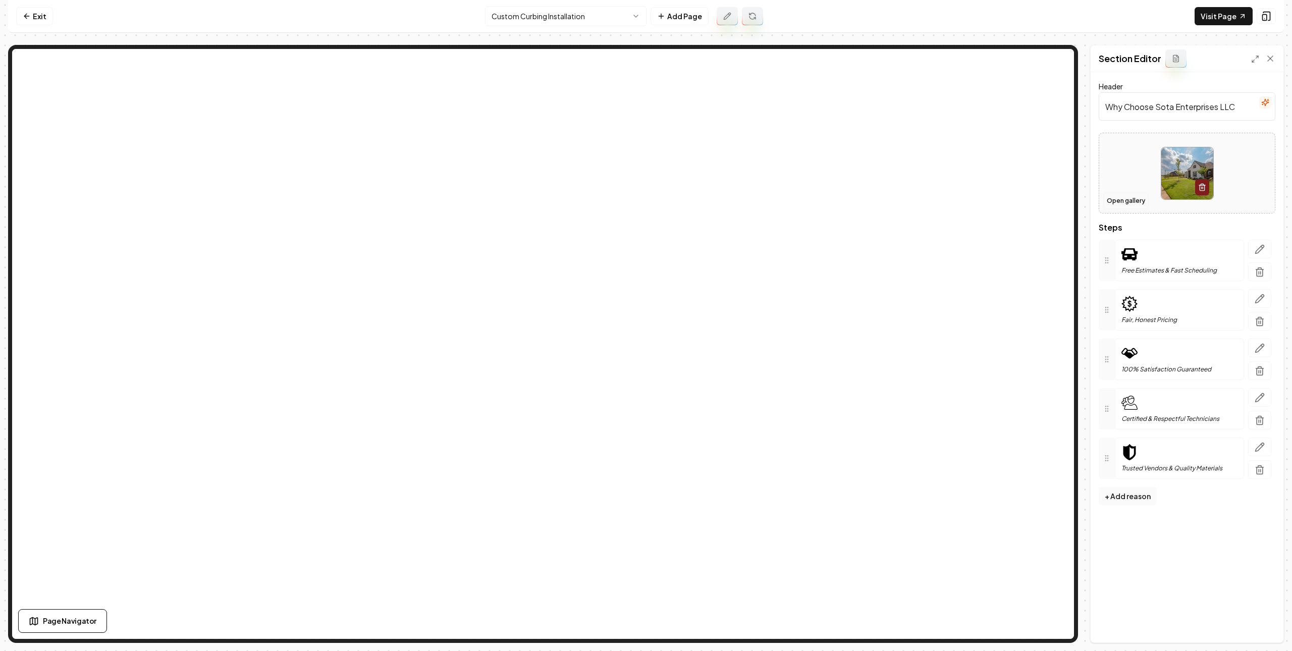
click at [1130, 201] on button "Open gallery" at bounding box center [1125, 201] width 45 height 16
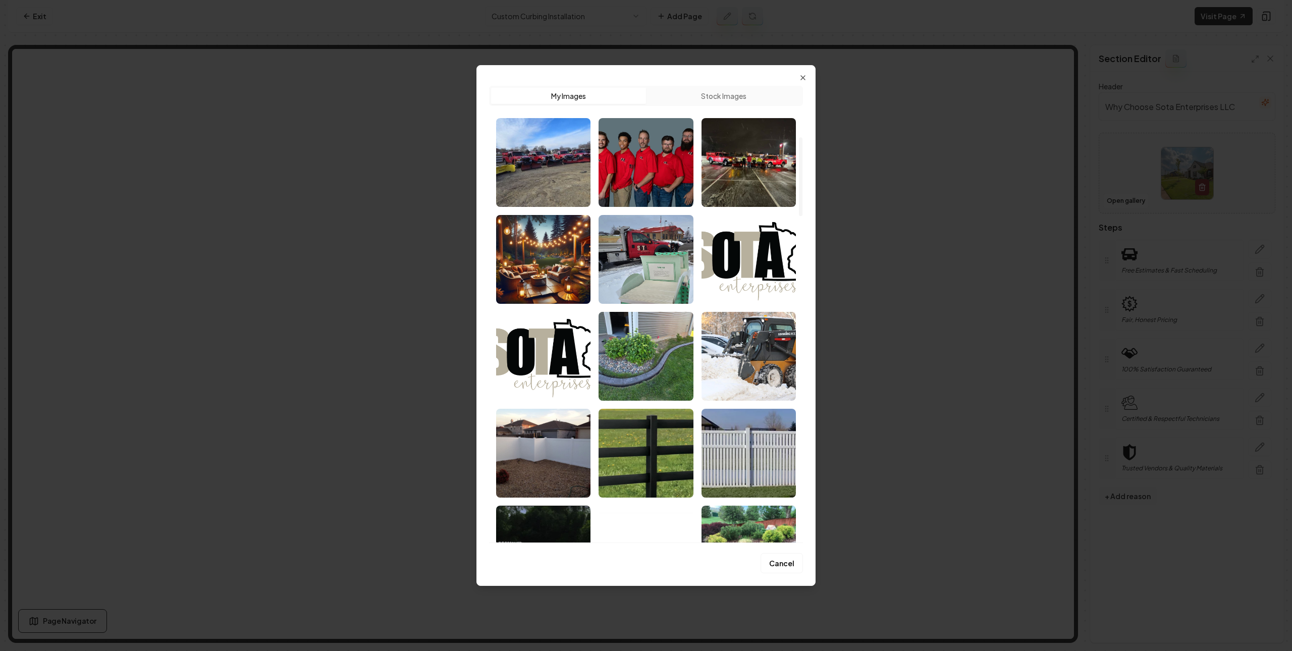
scroll to position [297, 0]
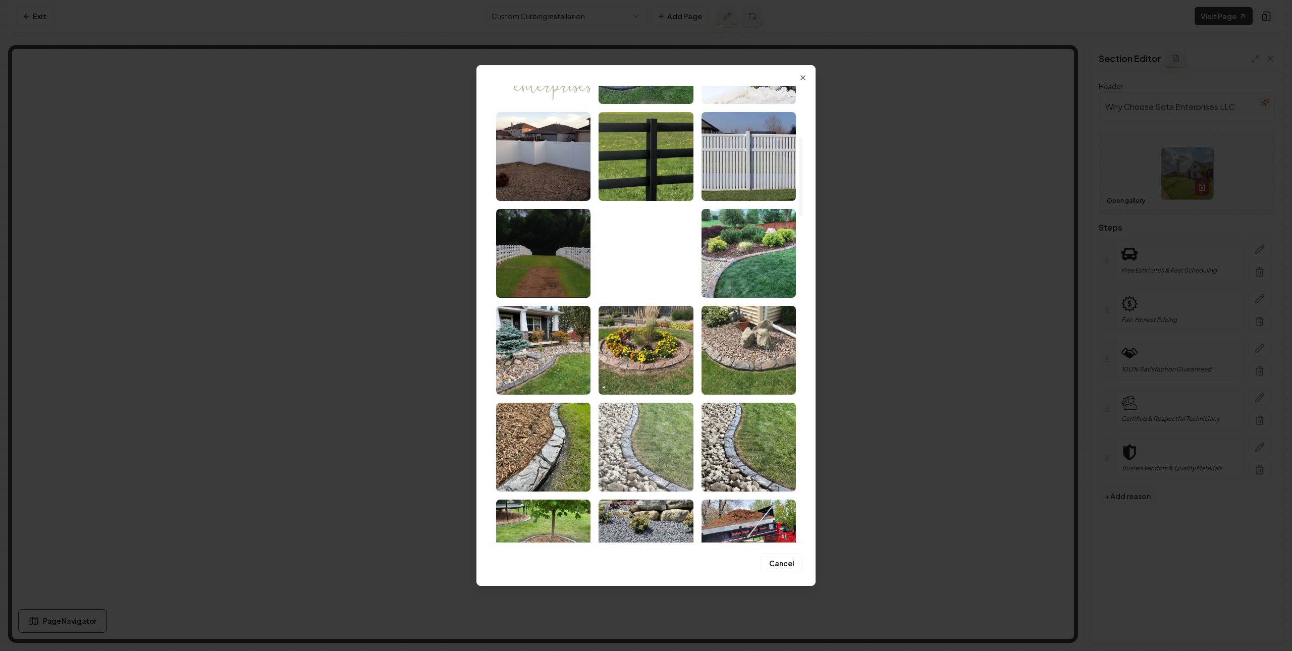
click at [681, 443] on img "Select image image_67a9f0bd432c4764167c10ce.webp" at bounding box center [646, 447] width 94 height 89
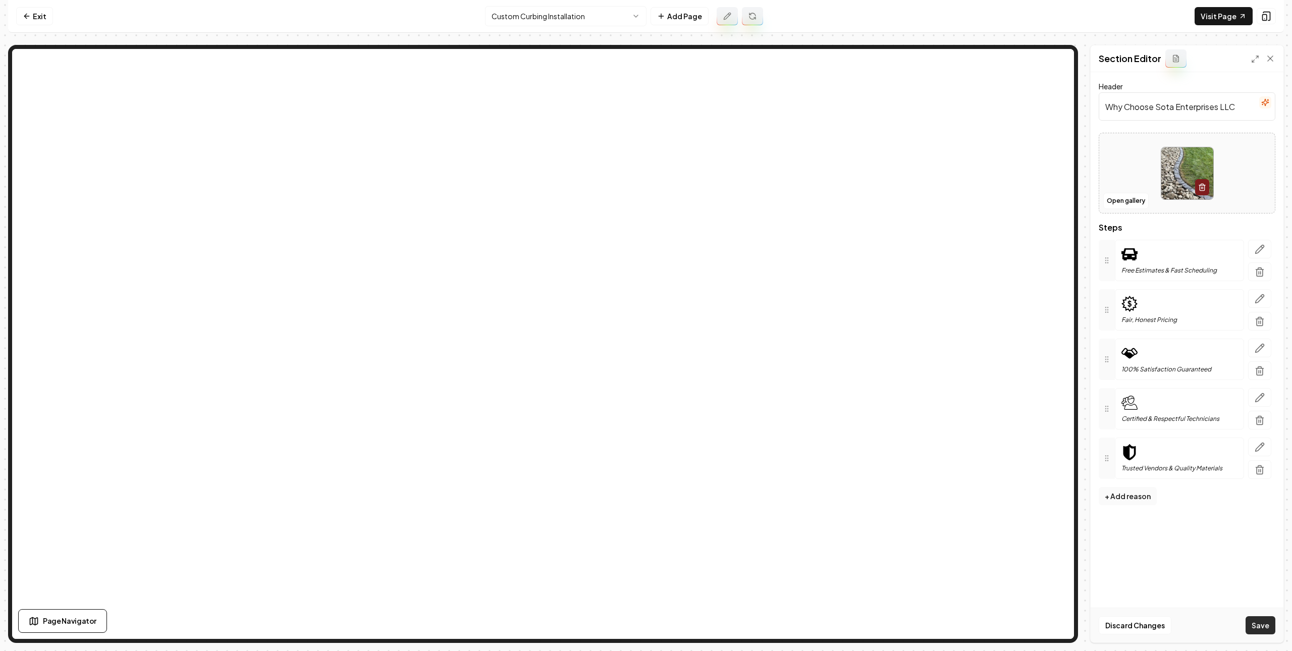
click at [1150, 617] on button "Save" at bounding box center [1261, 625] width 30 height 18
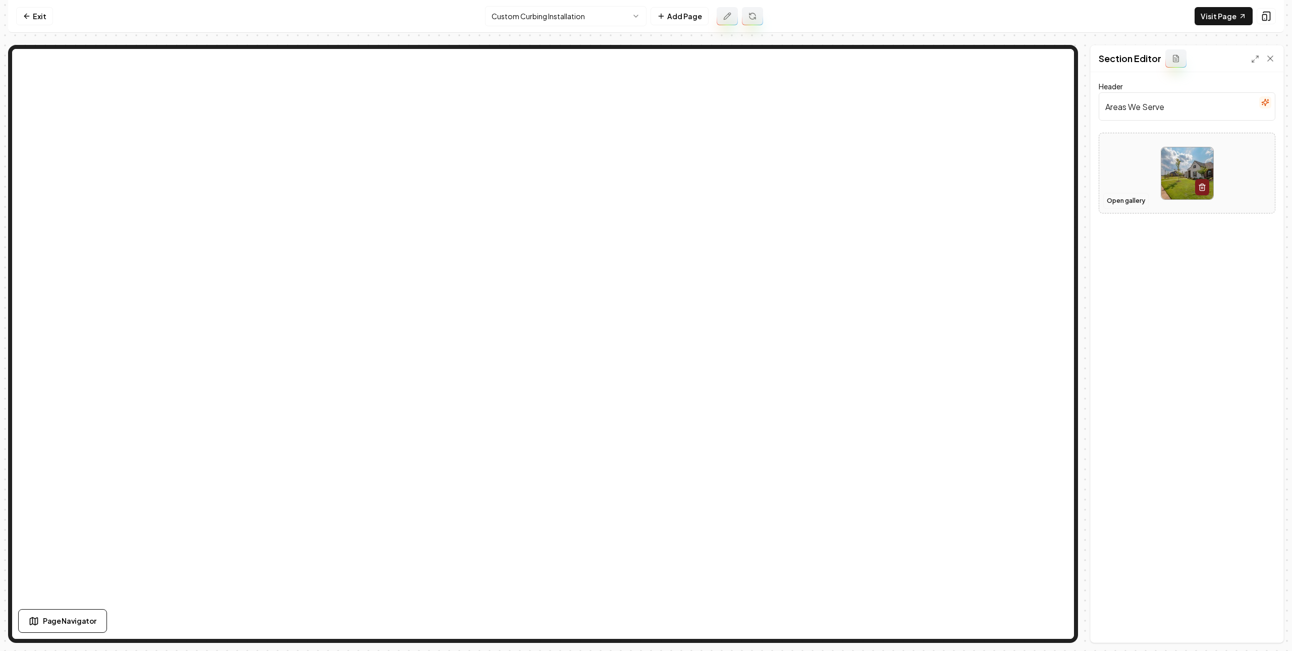
click at [1117, 204] on button "Open gallery" at bounding box center [1125, 201] width 45 height 16
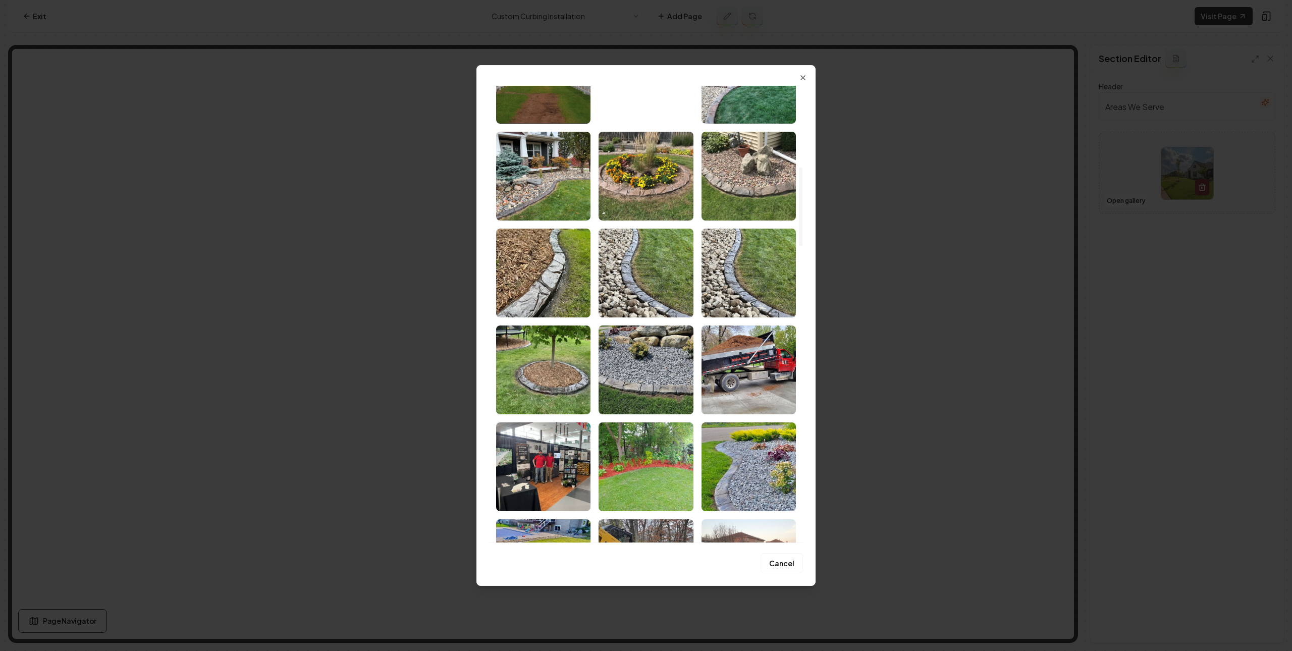
scroll to position [643, 0]
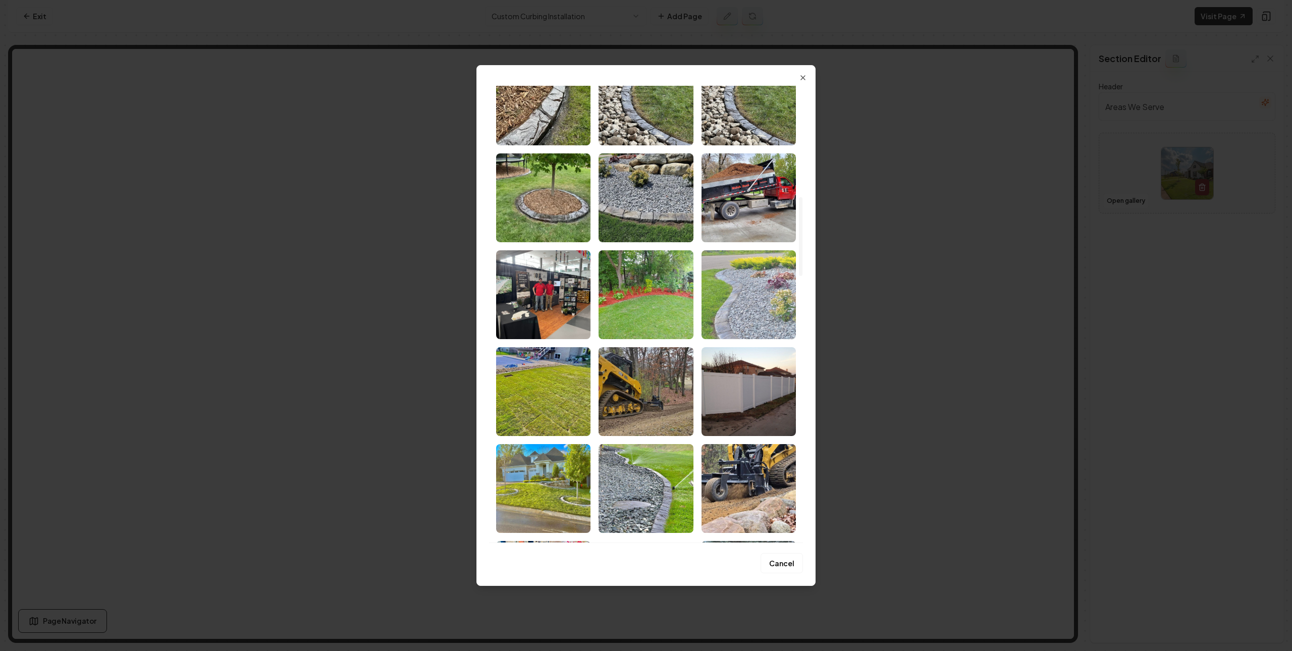
click at [744, 305] on img "Select image image_67a65bd5432c4764160ded56.jpg" at bounding box center [748, 294] width 94 height 89
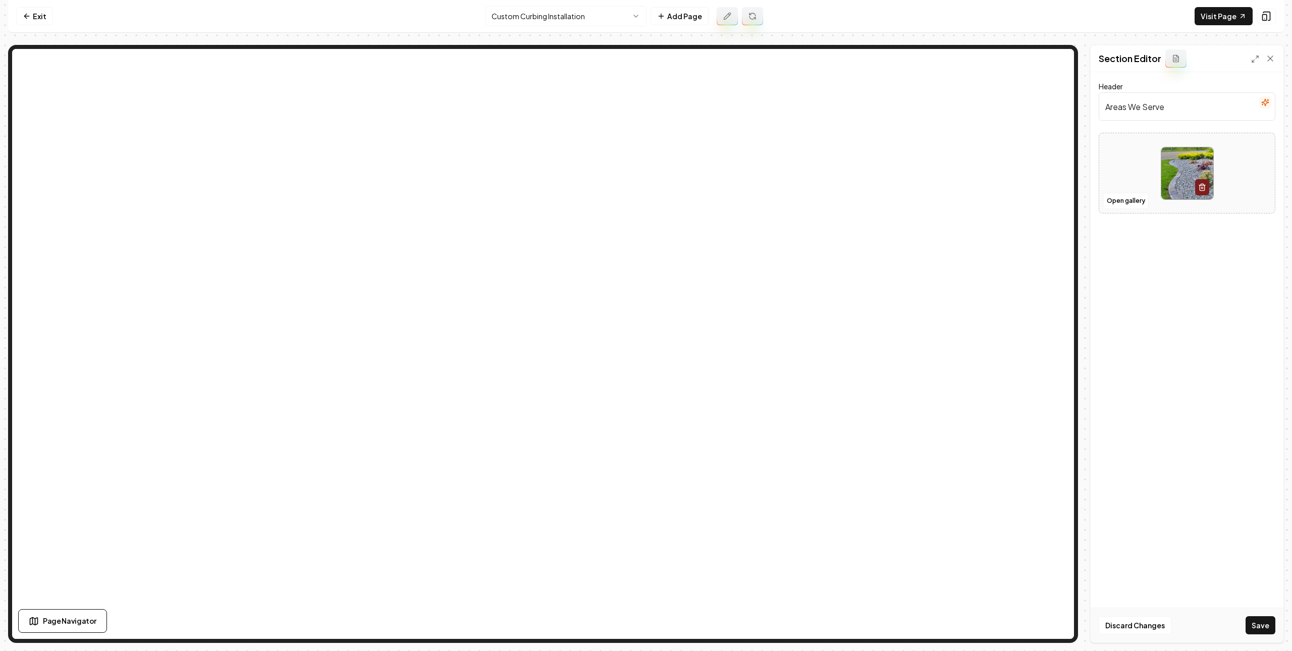
click at [1150, 618] on button "Save" at bounding box center [1261, 625] width 30 height 18
click at [1120, 211] on button "Open gallery" at bounding box center [1125, 211] width 45 height 16
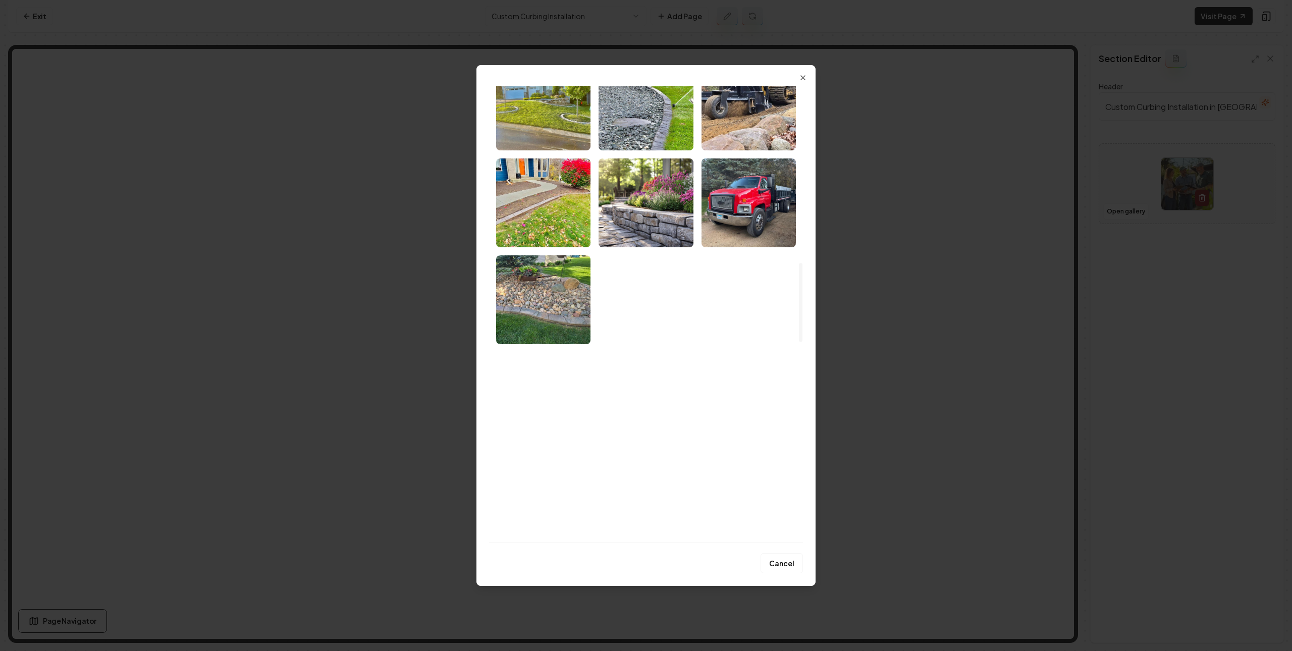
scroll to position [878, 0]
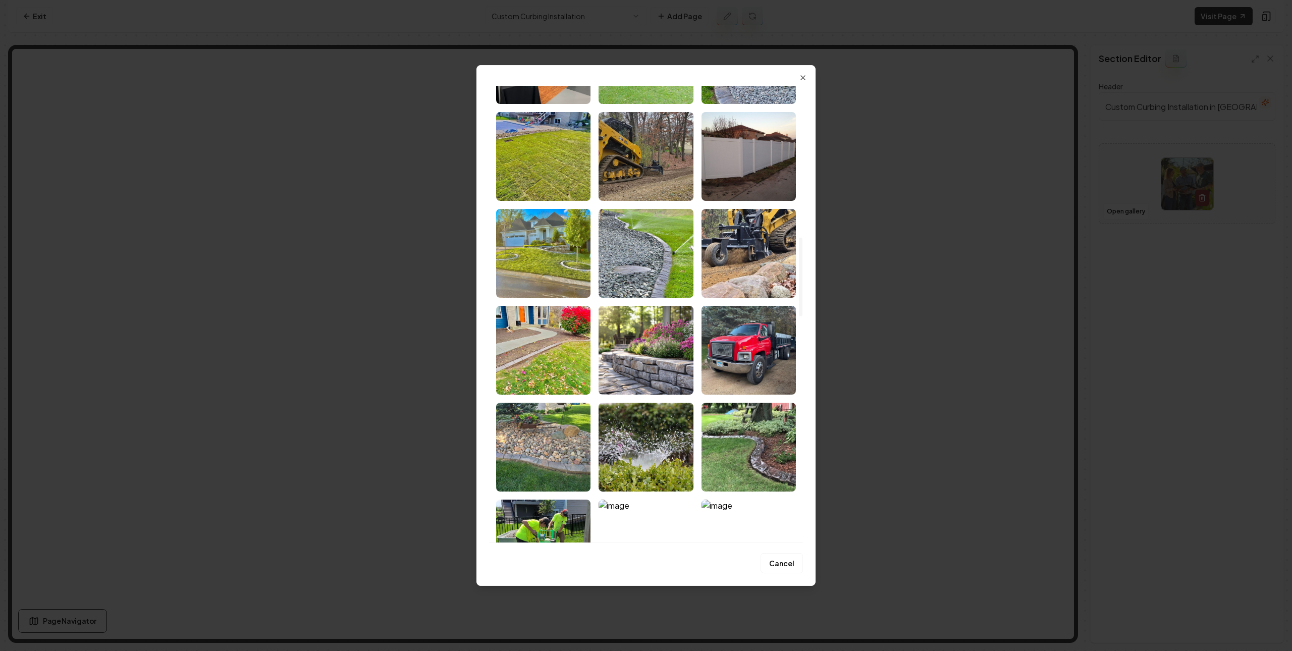
click at [636, 276] on img "Select image image_67a65b1b432c4764160a412e.jpg" at bounding box center [646, 253] width 94 height 89
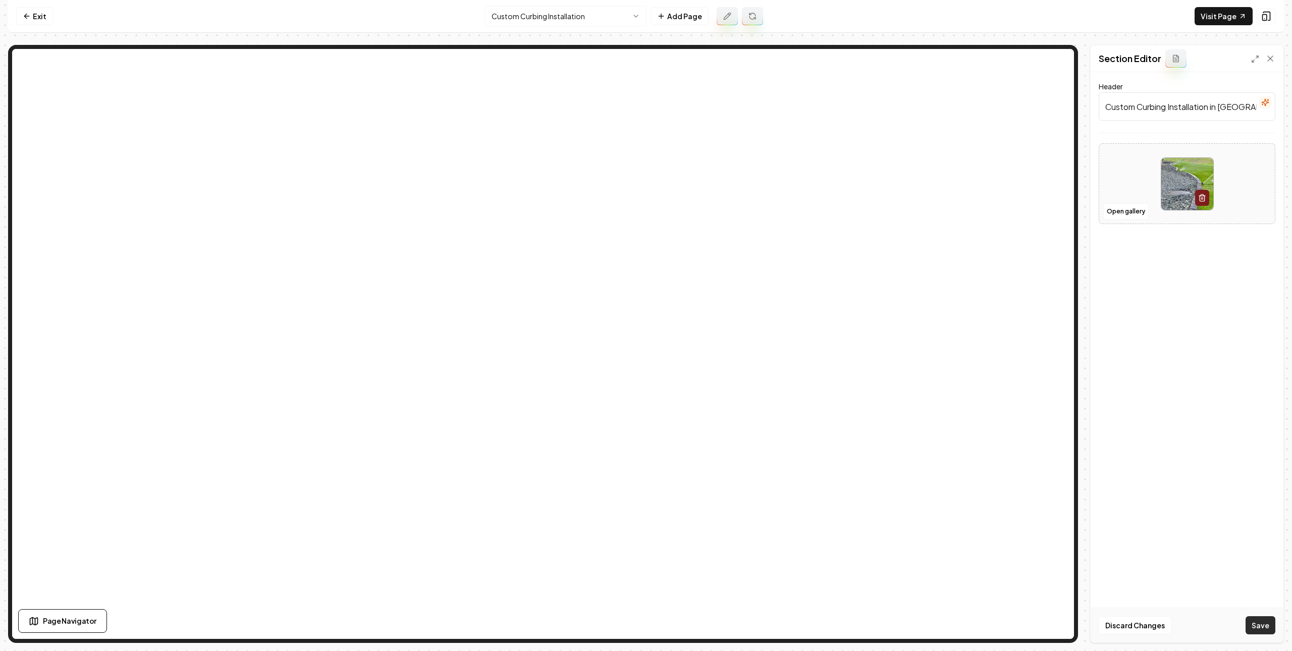
click at [1150, 625] on button "Save" at bounding box center [1261, 625] width 30 height 18
click at [33, 19] on link "Exit" at bounding box center [34, 16] width 37 height 18
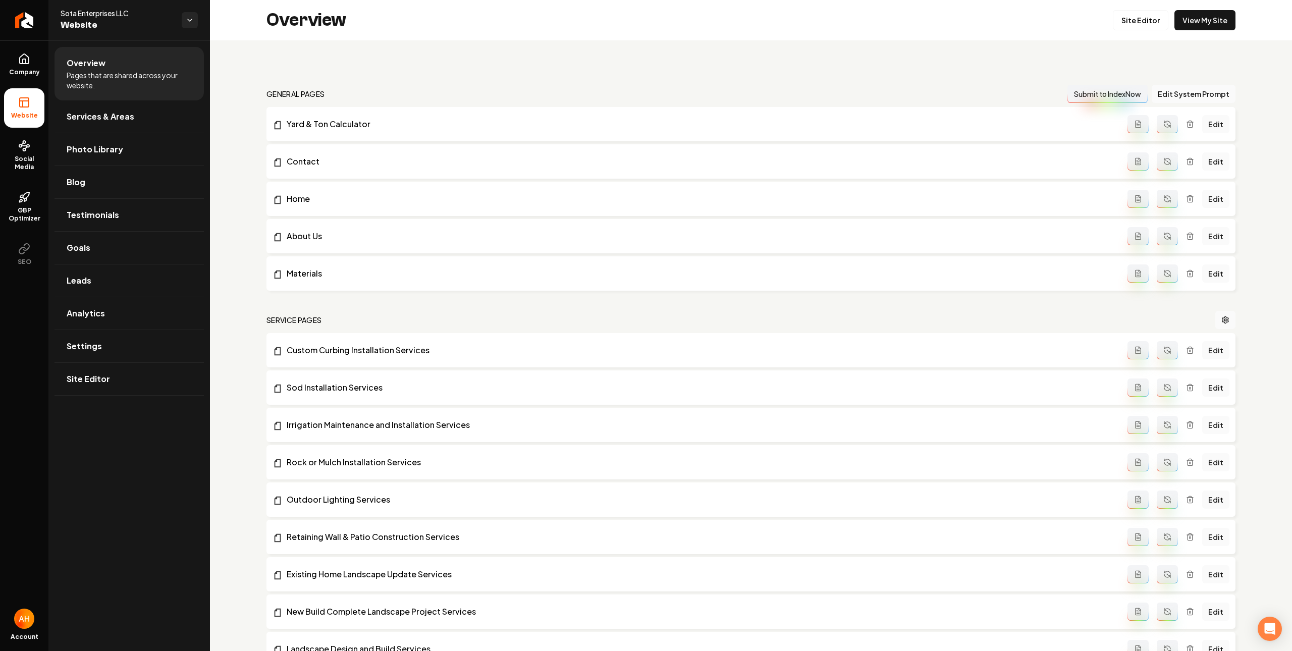
scroll to position [636, 0]
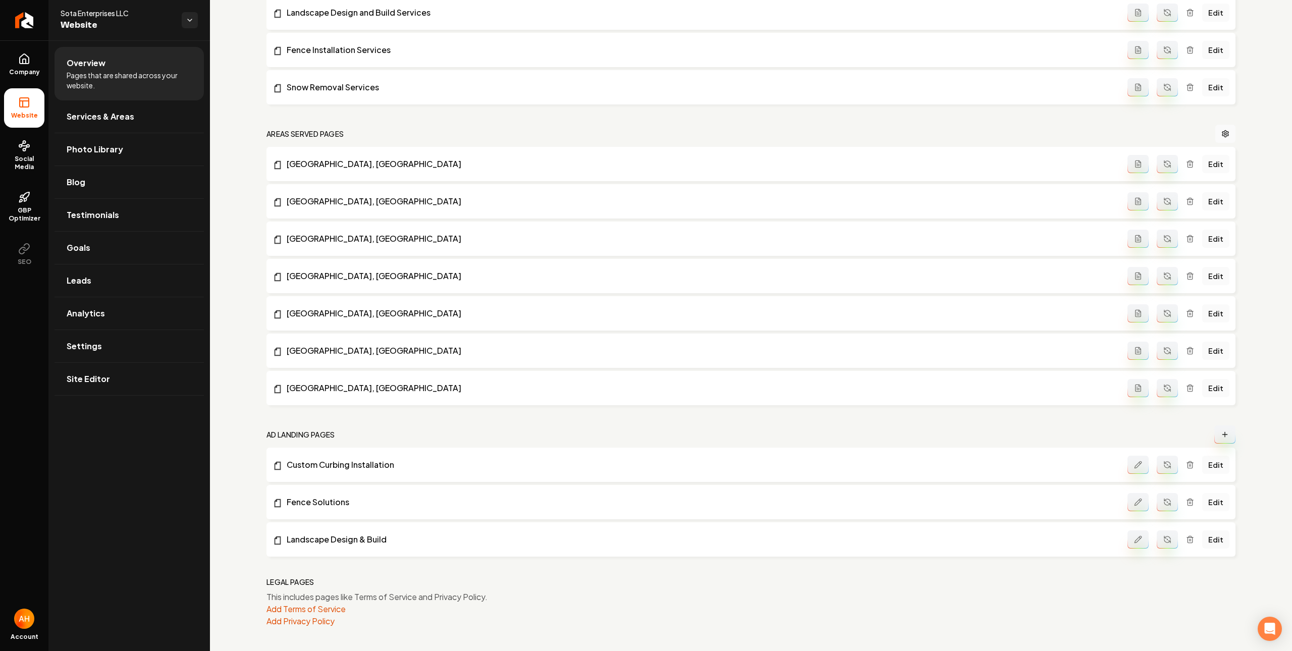
click at [1150, 499] on link "Edit" at bounding box center [1215, 502] width 27 height 18
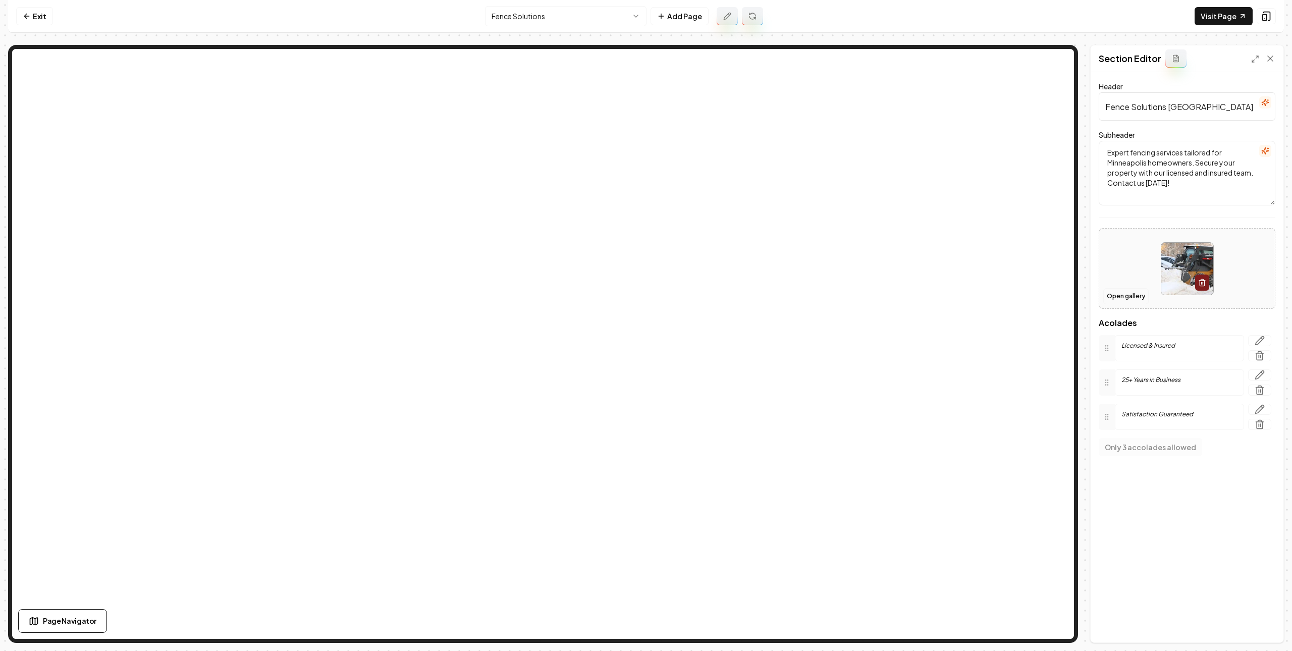
click at [1128, 298] on button "Open gallery" at bounding box center [1125, 296] width 45 height 16
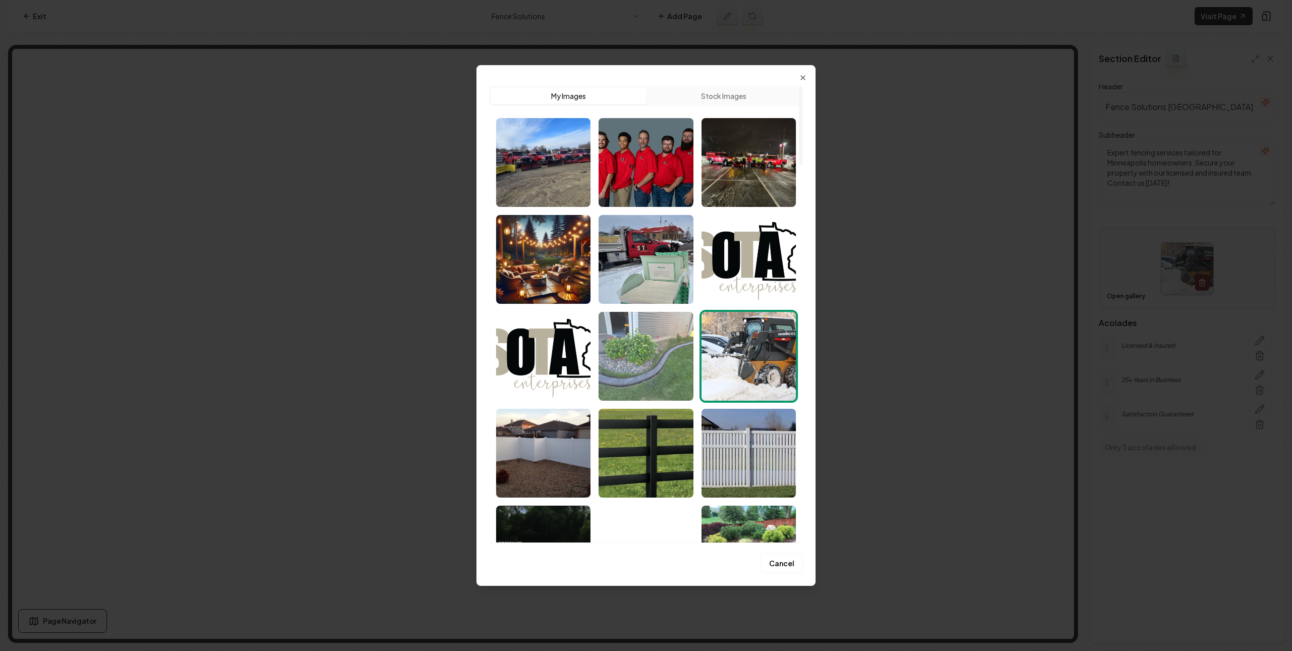
scroll to position [146, 0]
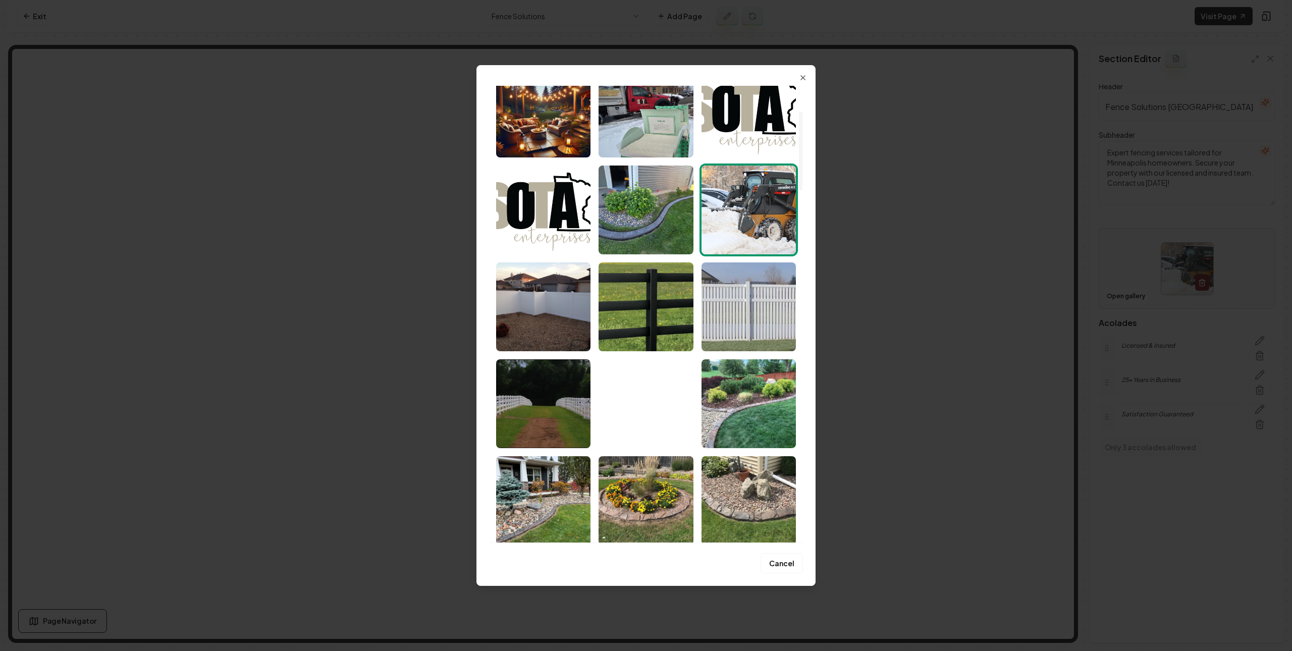
click at [777, 289] on img "Select image image_67a9f562432c476416961d03.webp" at bounding box center [748, 306] width 94 height 89
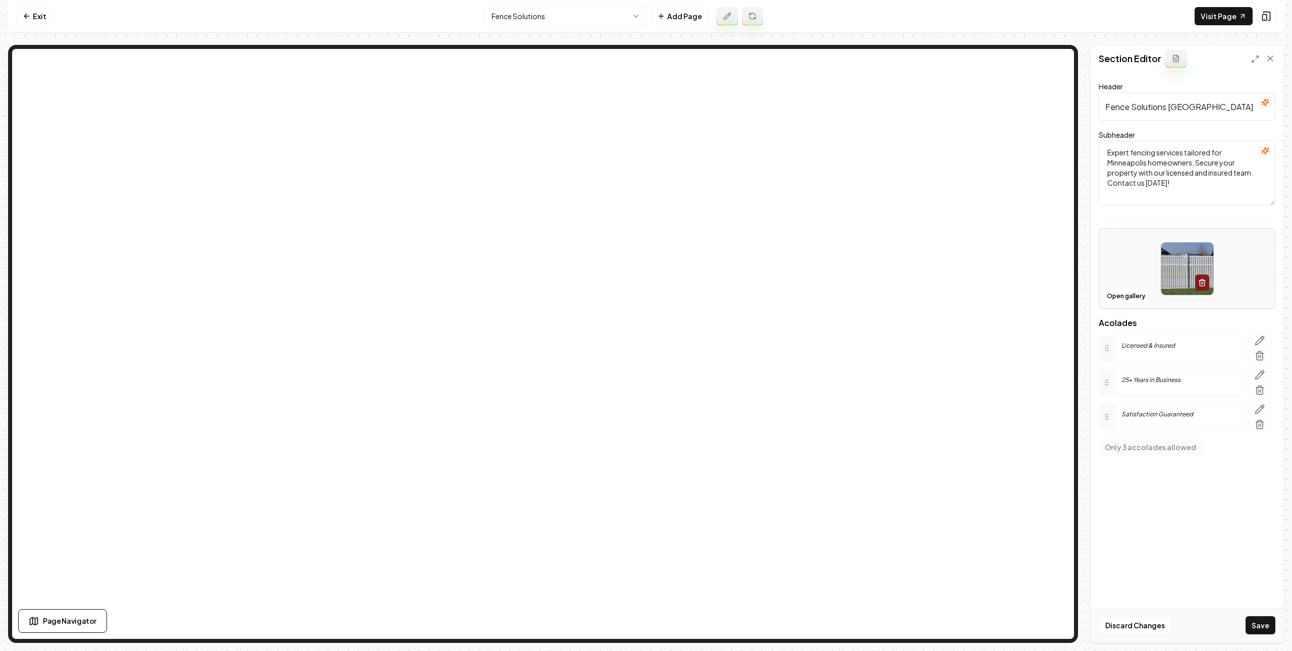
click at [1150, 637] on div "Discard Changes Save" at bounding box center [1187, 625] width 193 height 35
drag, startPoint x: 1266, startPoint y: 624, endPoint x: 1263, endPoint y: 619, distance: 5.6
click at [1150, 624] on button "Save" at bounding box center [1261, 625] width 30 height 18
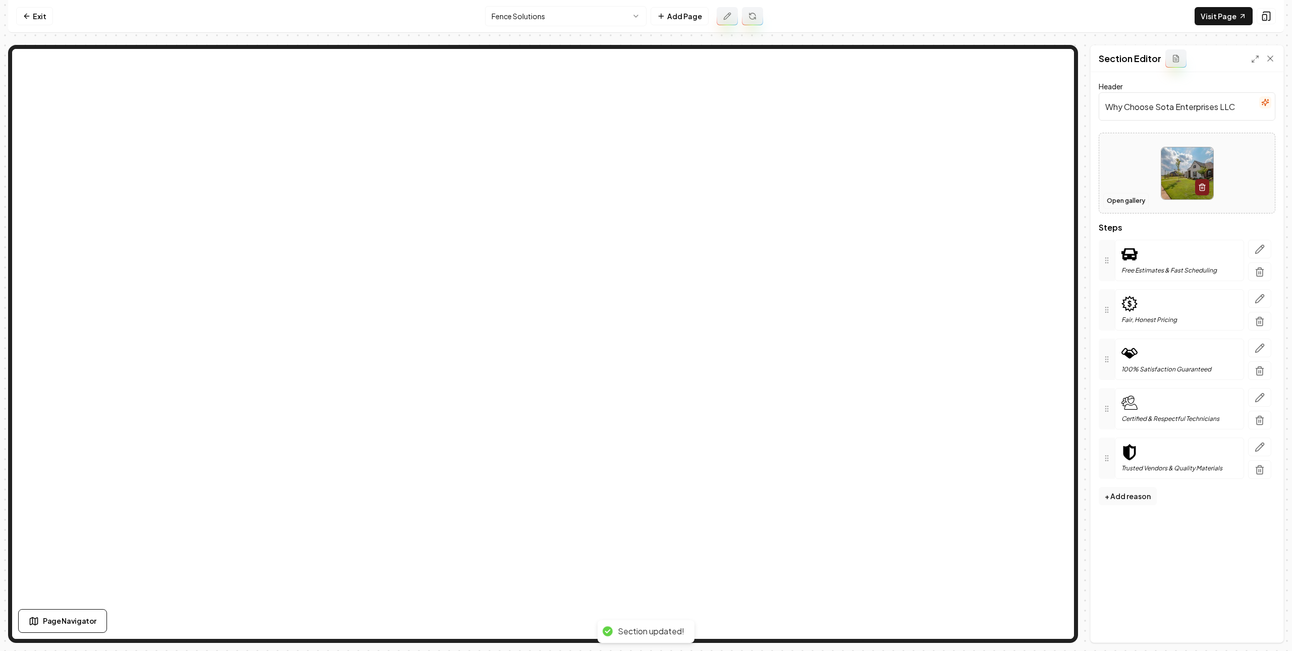
click at [1122, 198] on button "Open gallery" at bounding box center [1125, 201] width 45 height 16
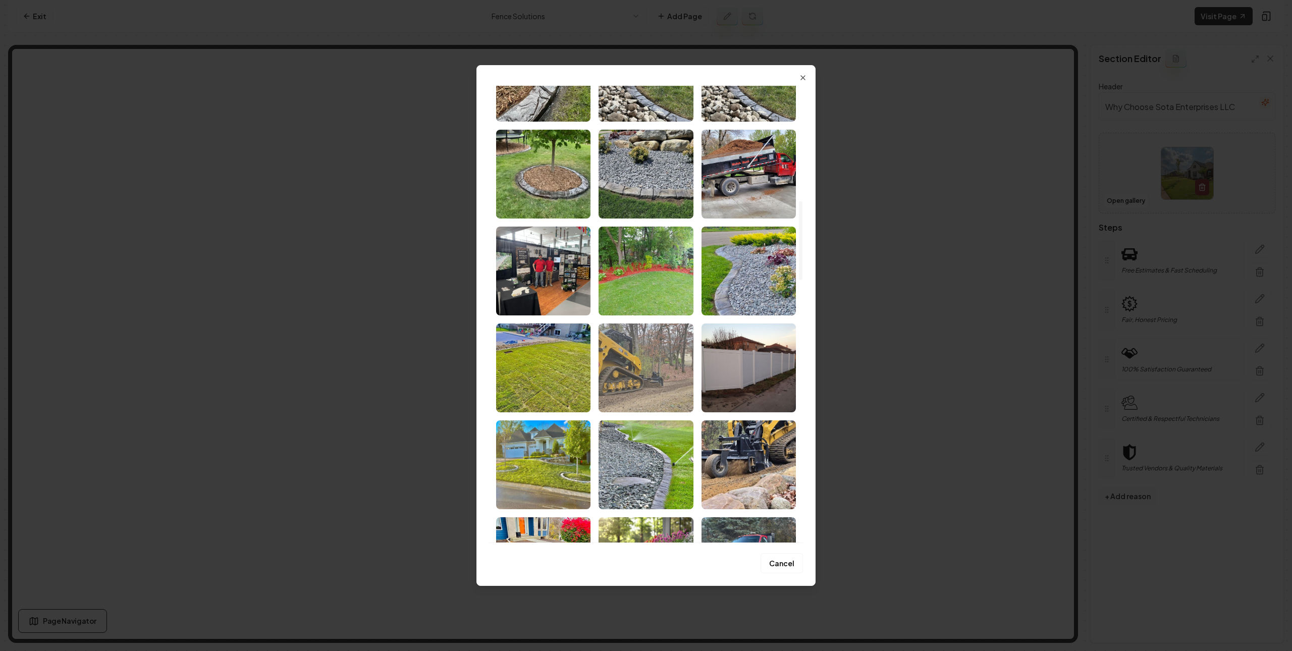
scroll to position [745, 0]
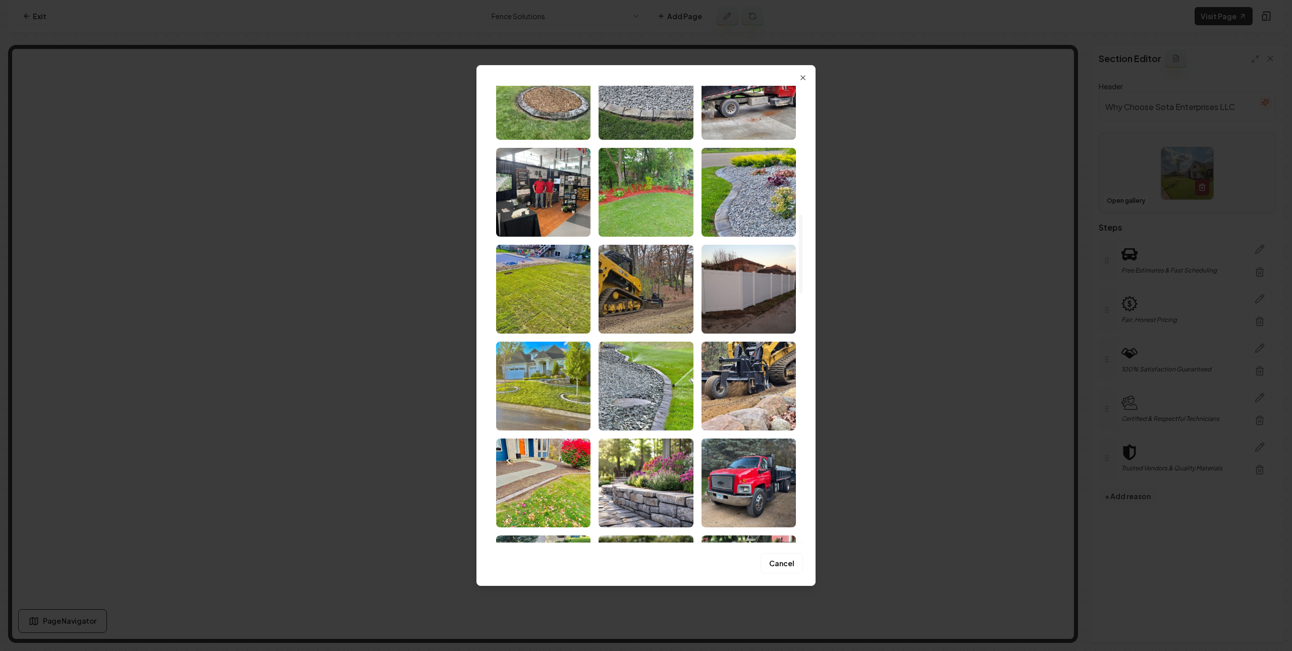
click at [735, 290] on img "Select image image_67a65b42432c4764160b0c17.jpg" at bounding box center [748, 289] width 94 height 89
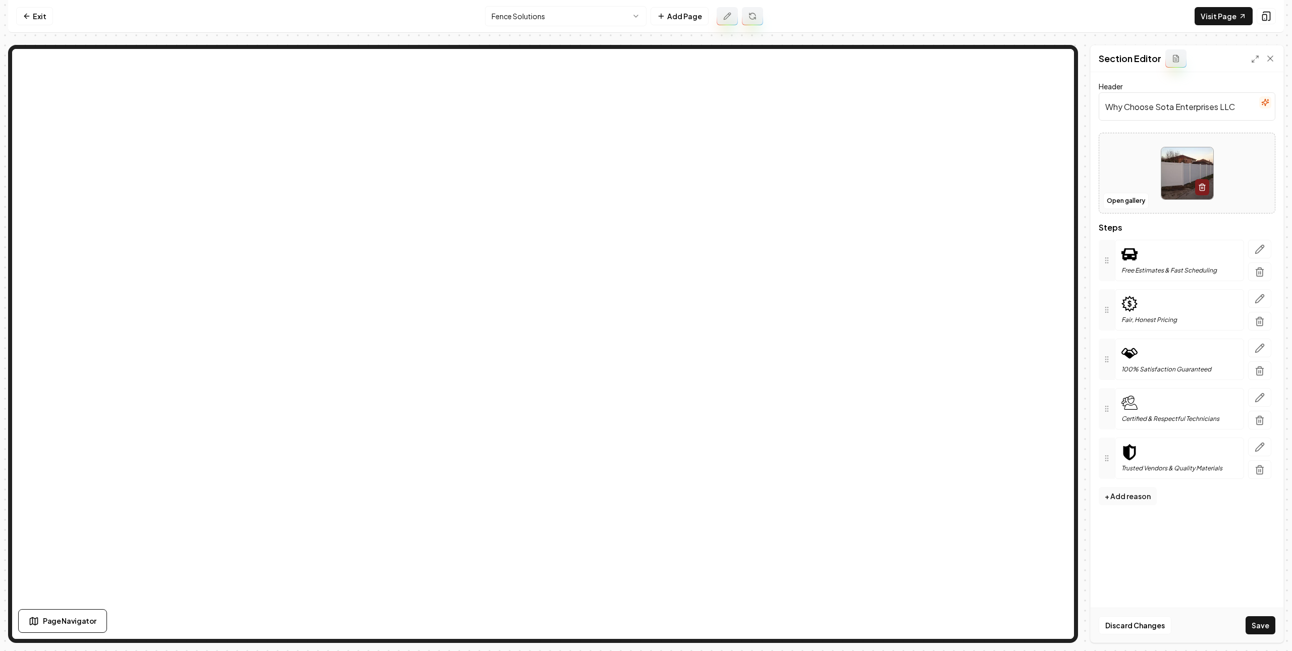
drag, startPoint x: 1262, startPoint y: 624, endPoint x: 1073, endPoint y: 556, distance: 200.7
click at [1150, 624] on button "Save" at bounding box center [1261, 625] width 30 height 18
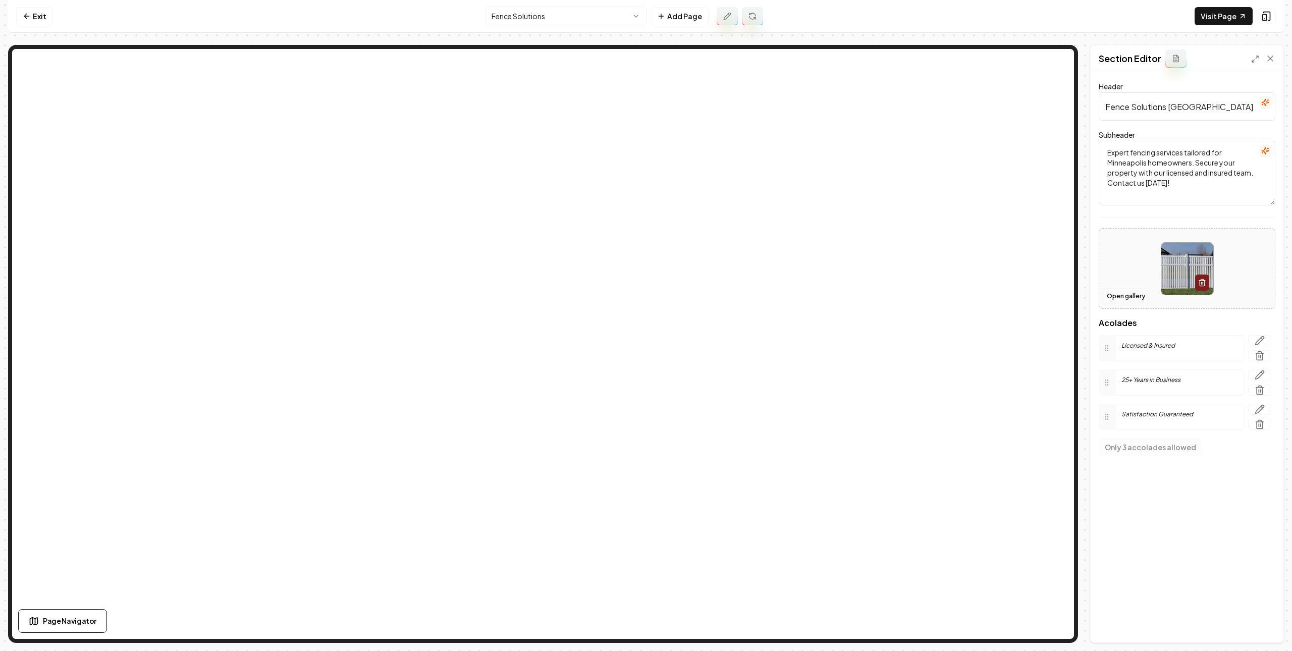
click at [1129, 294] on button "Open gallery" at bounding box center [1125, 296] width 45 height 16
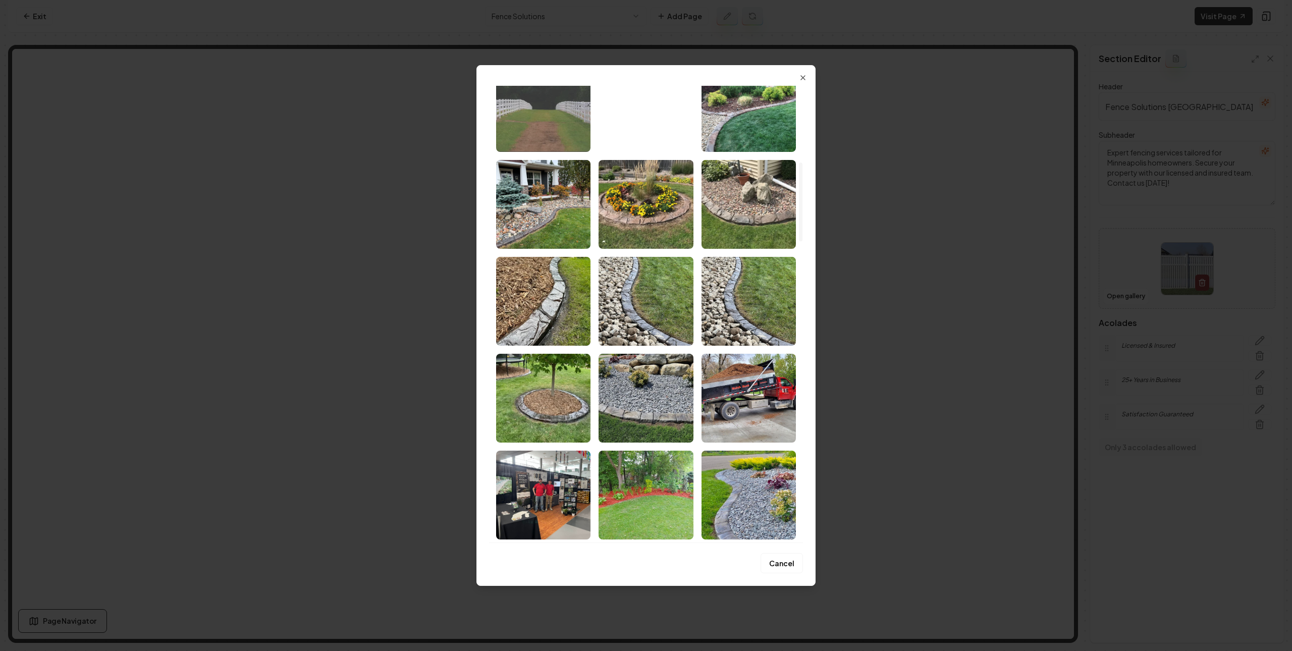
scroll to position [213, 0]
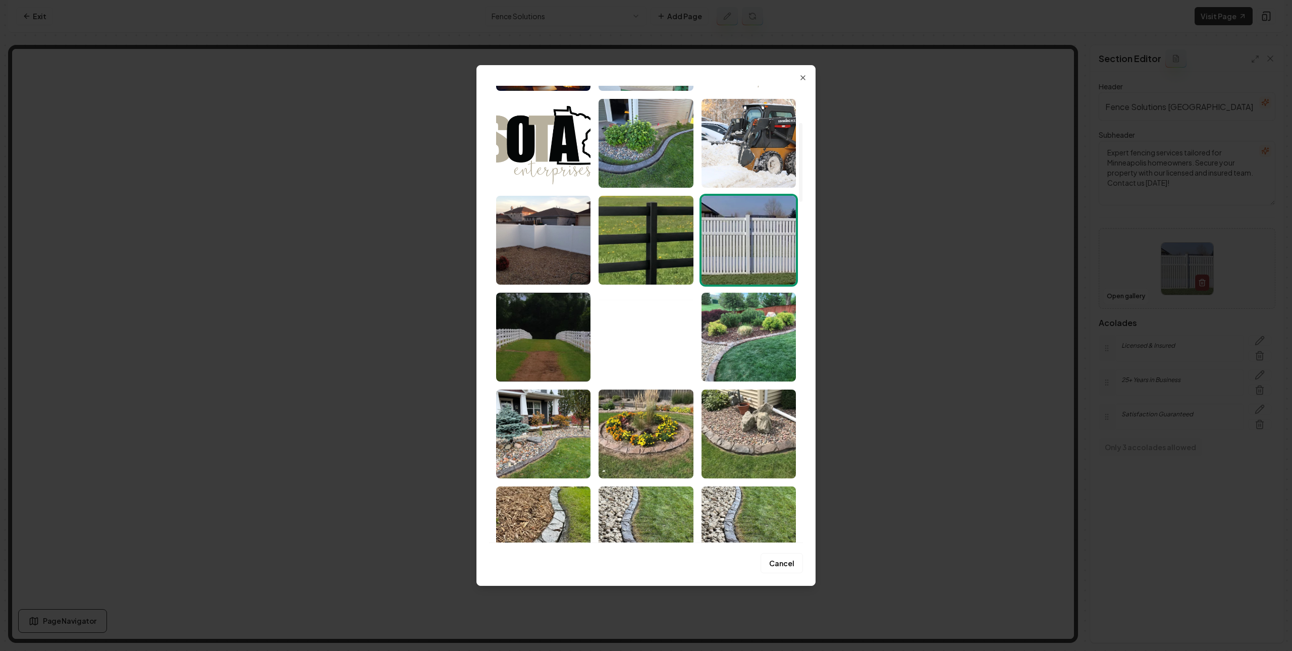
click at [559, 227] on img "Select image image_67a9f56d432c4764169655f2.webp" at bounding box center [543, 240] width 94 height 89
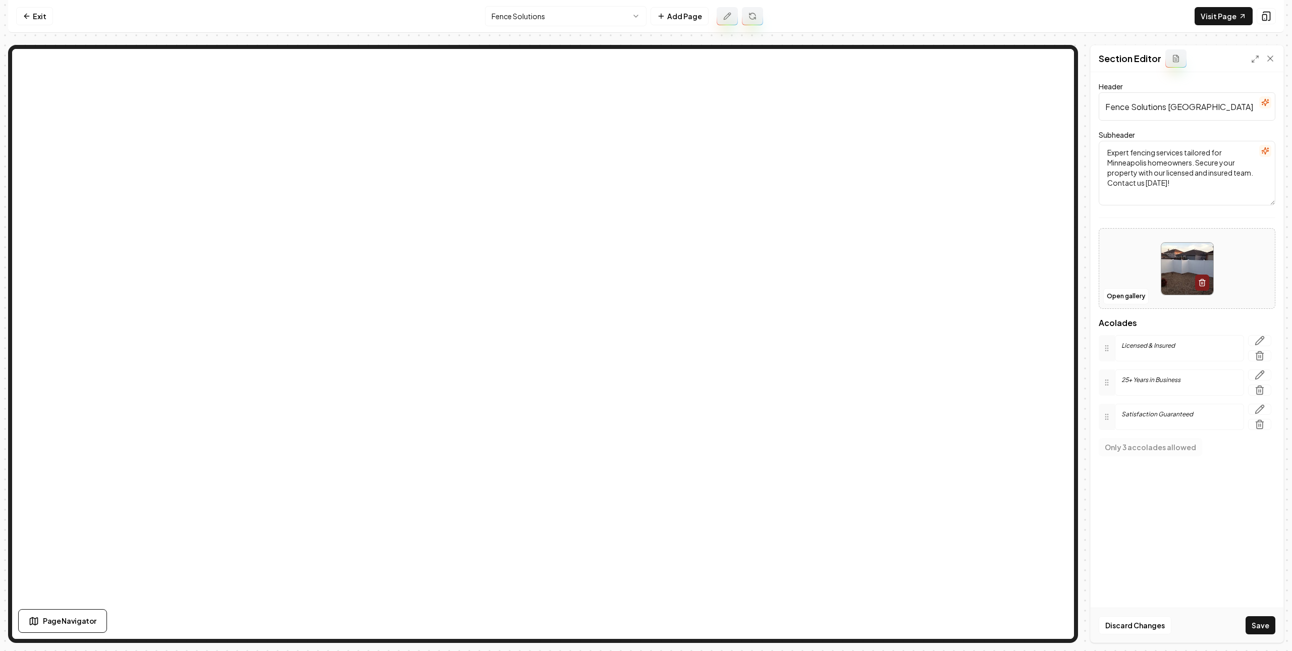
drag, startPoint x: 1265, startPoint y: 626, endPoint x: 1199, endPoint y: 589, distance: 75.7
click at [1150, 626] on button "Save" at bounding box center [1261, 625] width 30 height 18
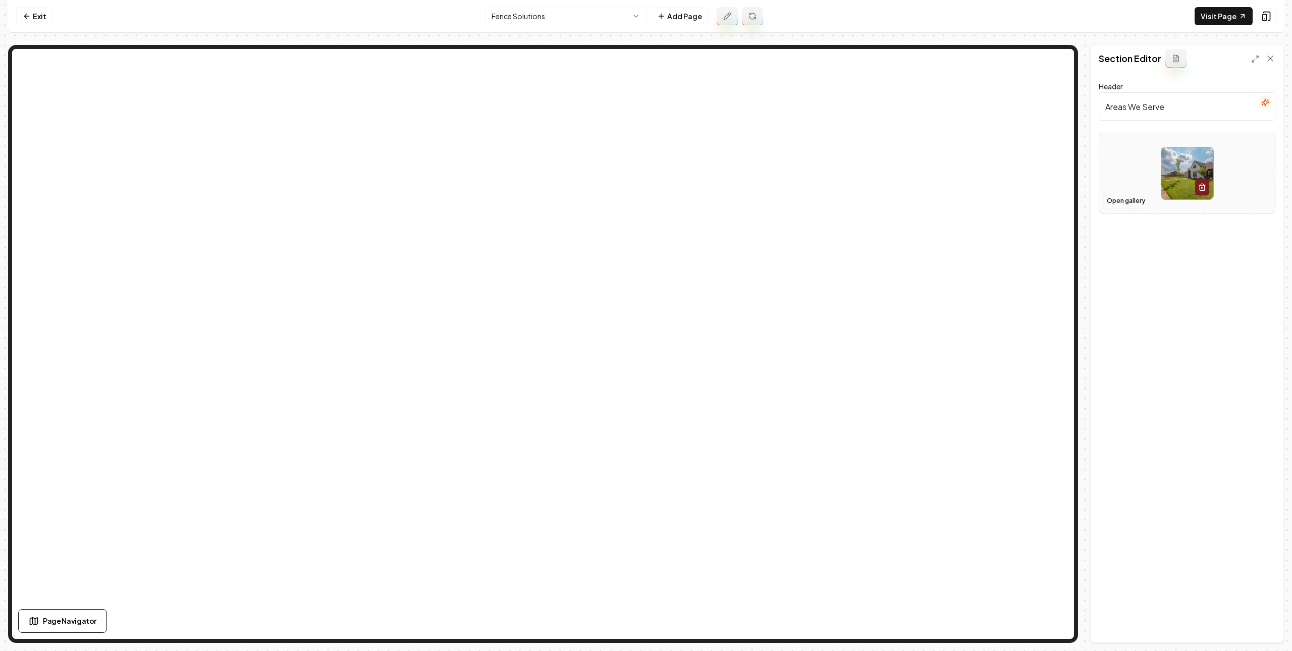
click at [1123, 204] on button "Open gallery" at bounding box center [1125, 201] width 45 height 16
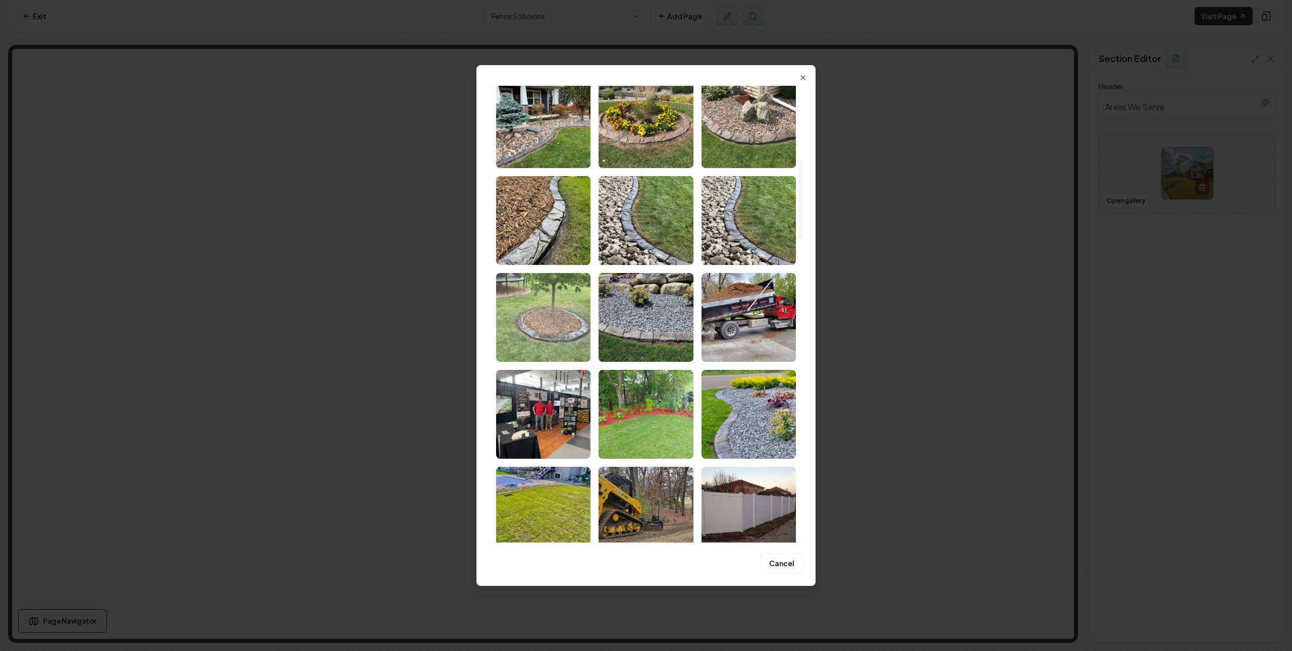
scroll to position [290, 0]
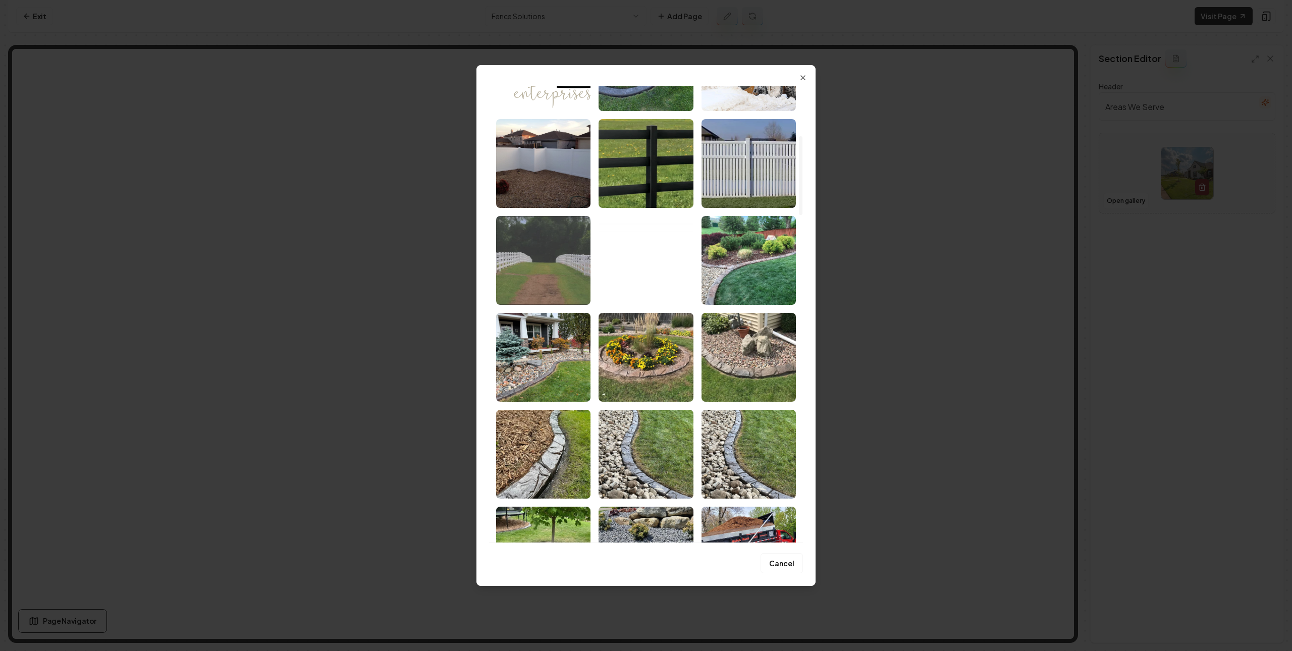
click at [539, 276] on img "Select image image_67a9f55c432c47641695fe40.webp" at bounding box center [543, 260] width 94 height 89
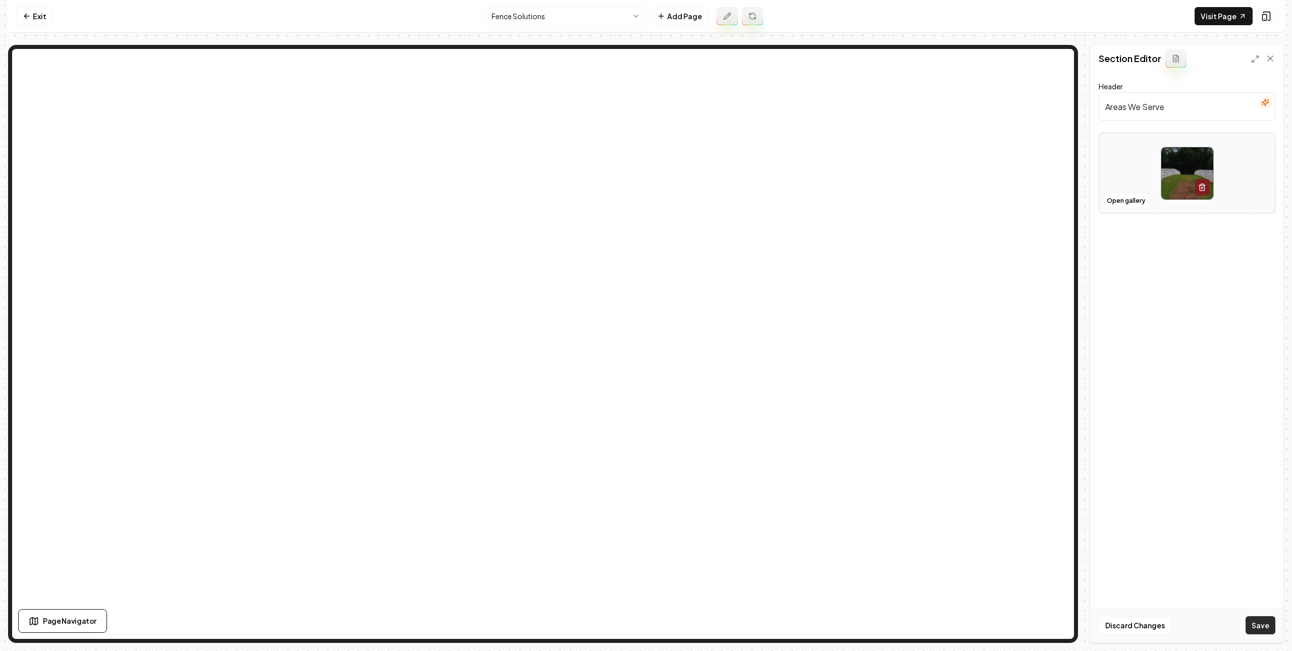
click at [1150, 622] on button "Save" at bounding box center [1261, 625] width 30 height 18
click at [1118, 217] on button "Open gallery" at bounding box center [1125, 211] width 45 height 16
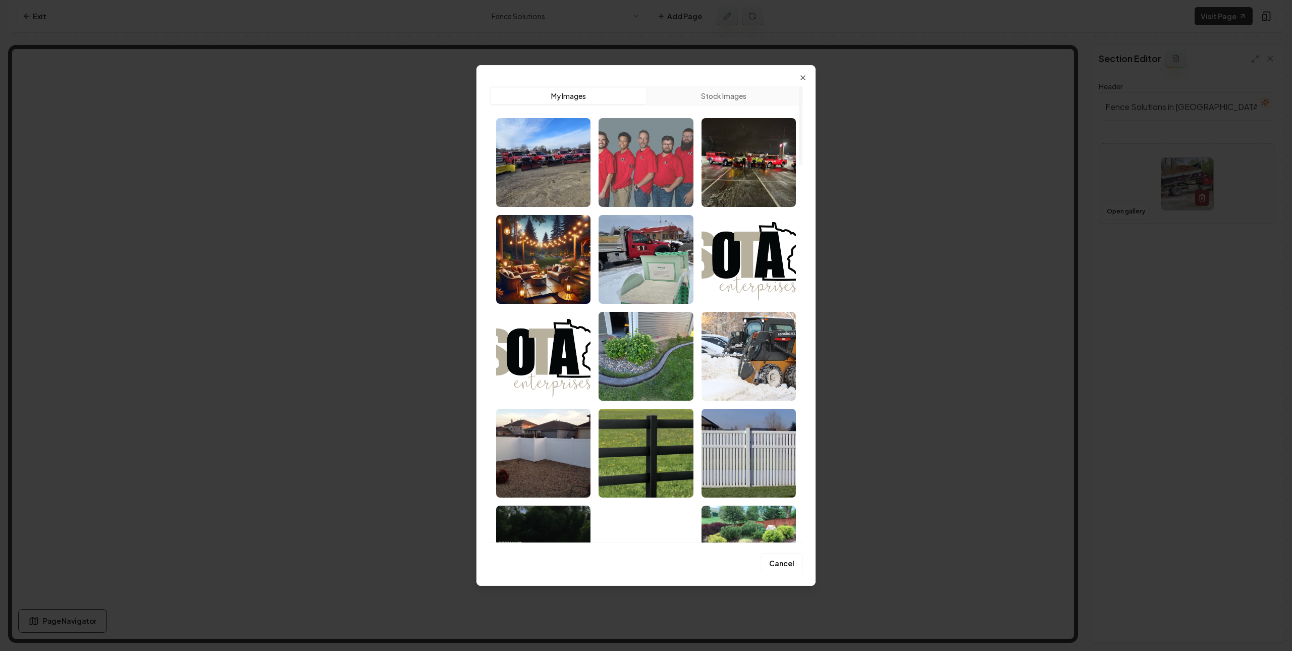
click at [664, 167] on img "Select image image_67b88512432c4764160e6ef1.jpg" at bounding box center [646, 162] width 94 height 89
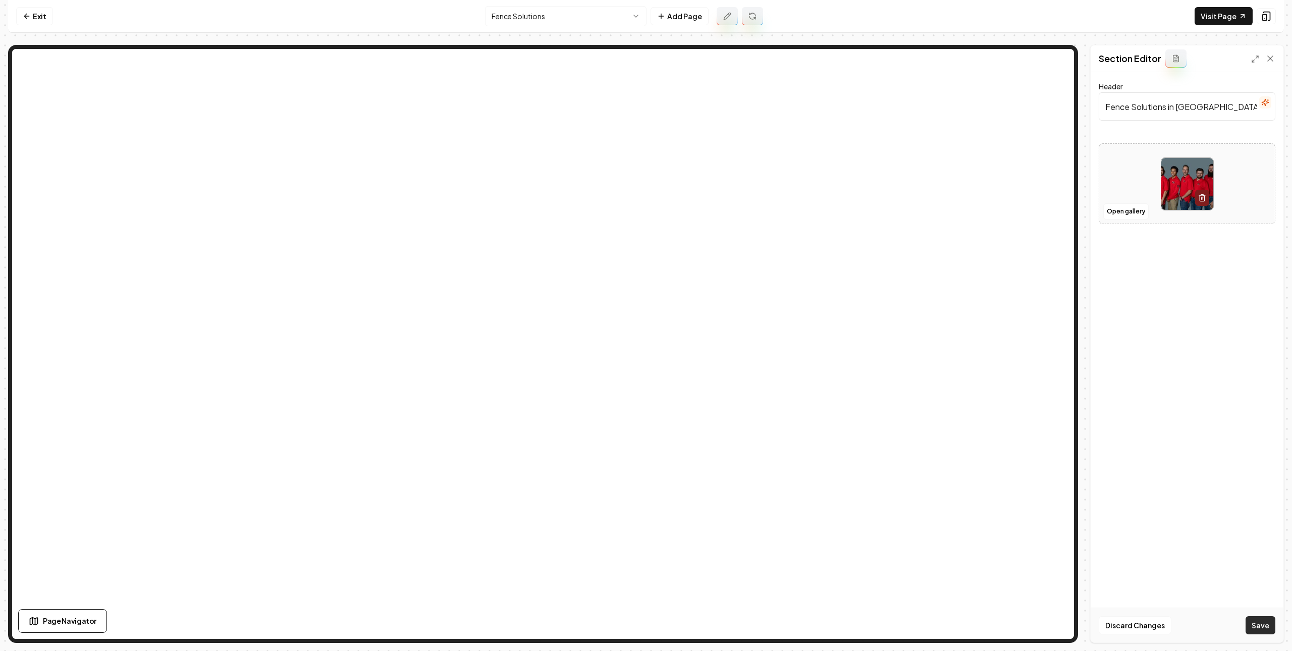
click at [1150, 618] on button "Save" at bounding box center [1261, 625] width 30 height 18
click at [32, 12] on link "Exit" at bounding box center [34, 16] width 37 height 18
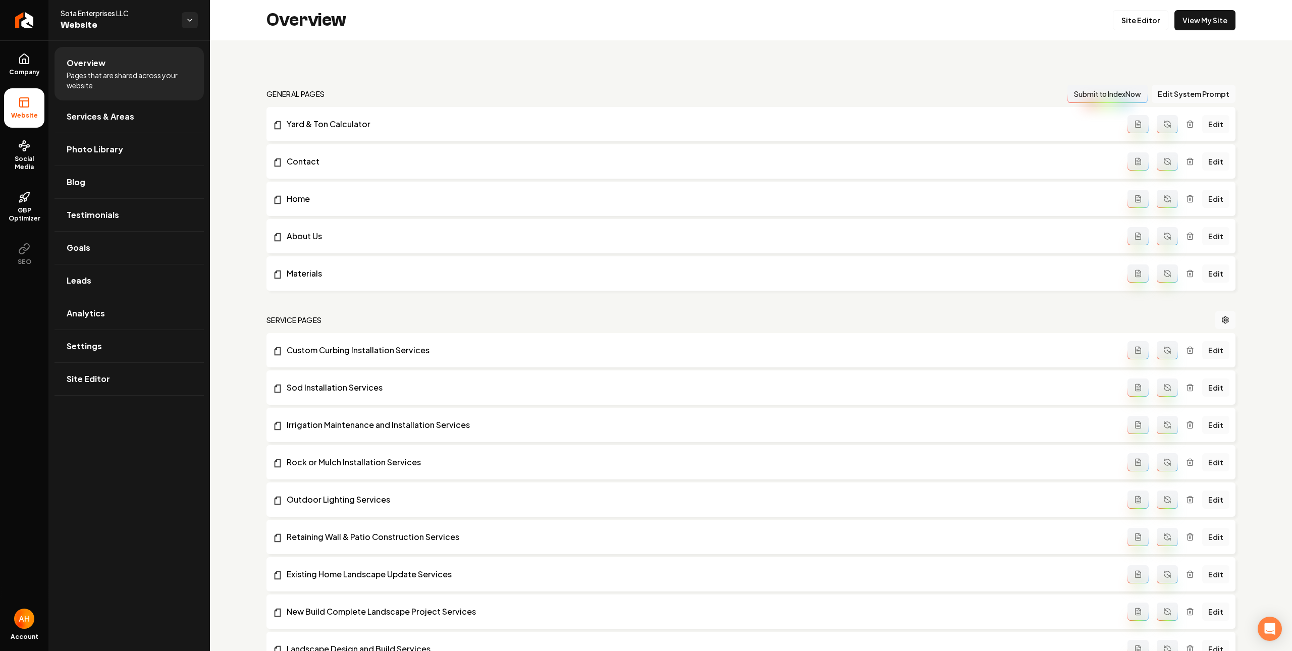
scroll to position [636, 0]
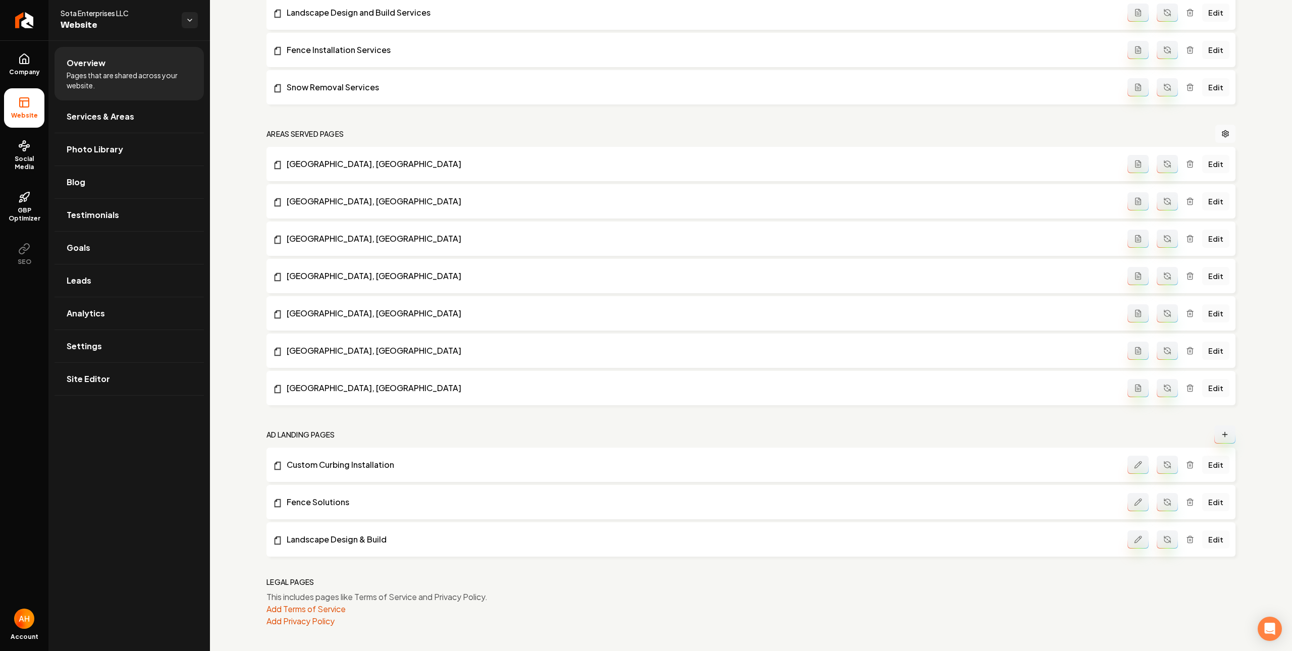
click at [1150, 539] on link "Edit" at bounding box center [1215, 539] width 27 height 18
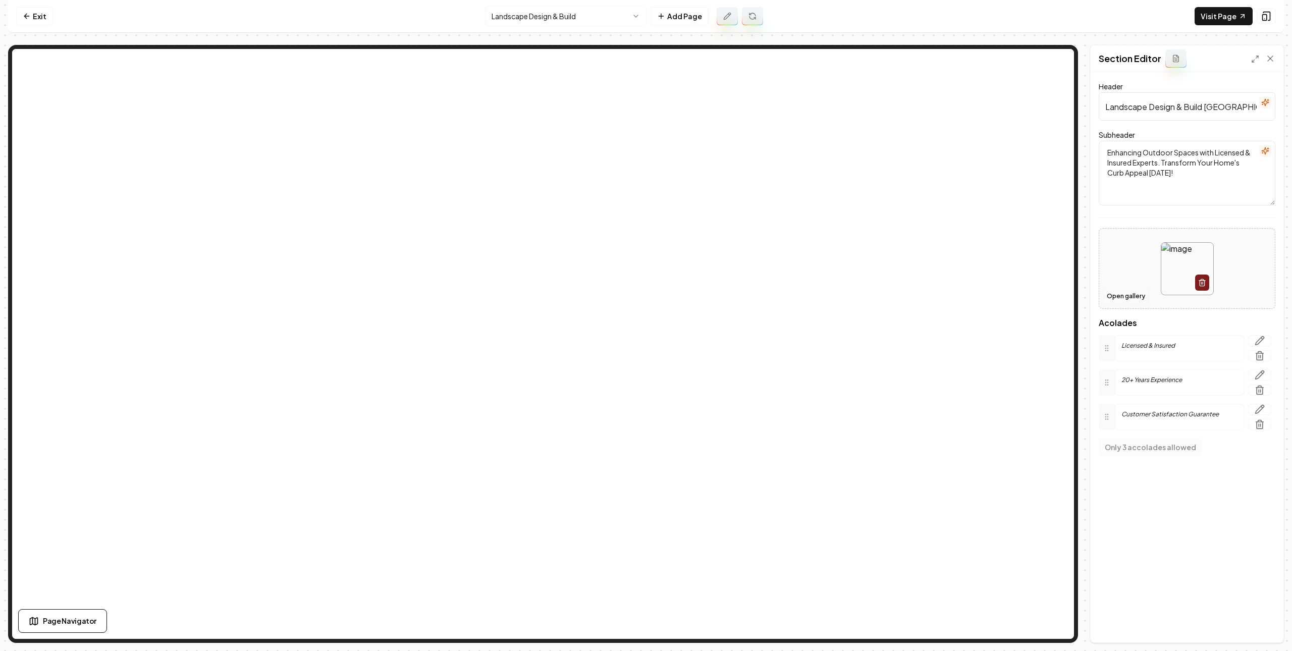
click at [1117, 300] on button "Open gallery" at bounding box center [1125, 296] width 45 height 16
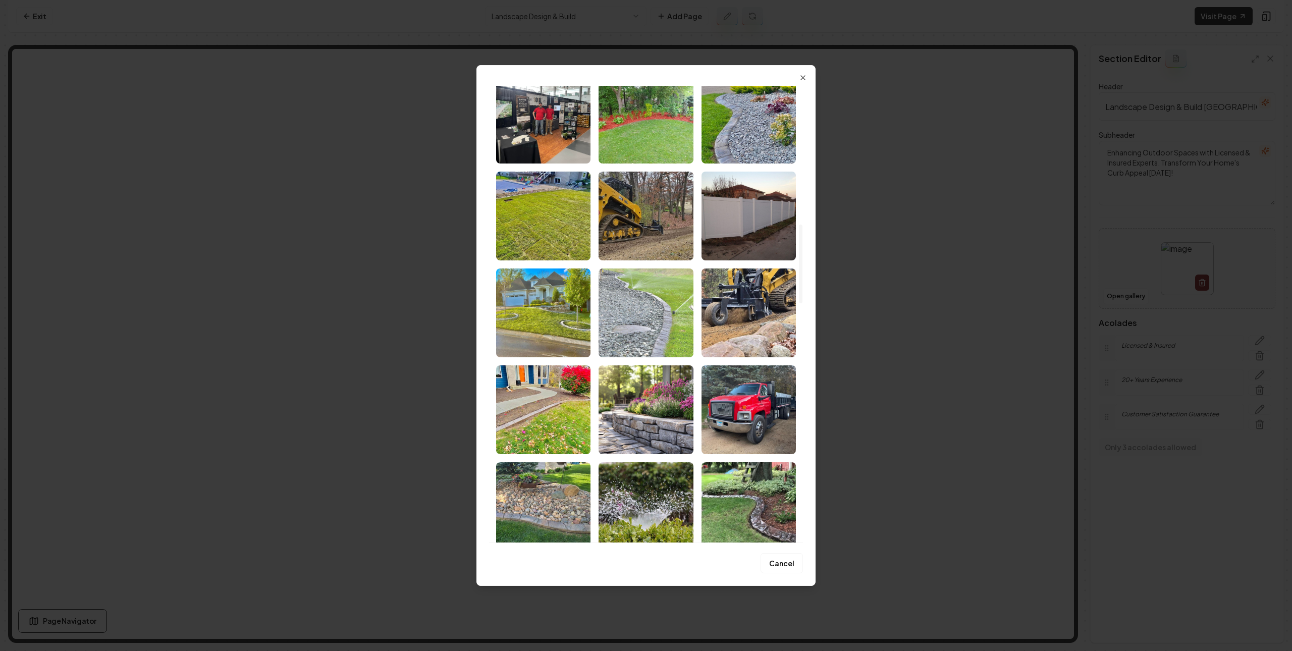
scroll to position [758, 0]
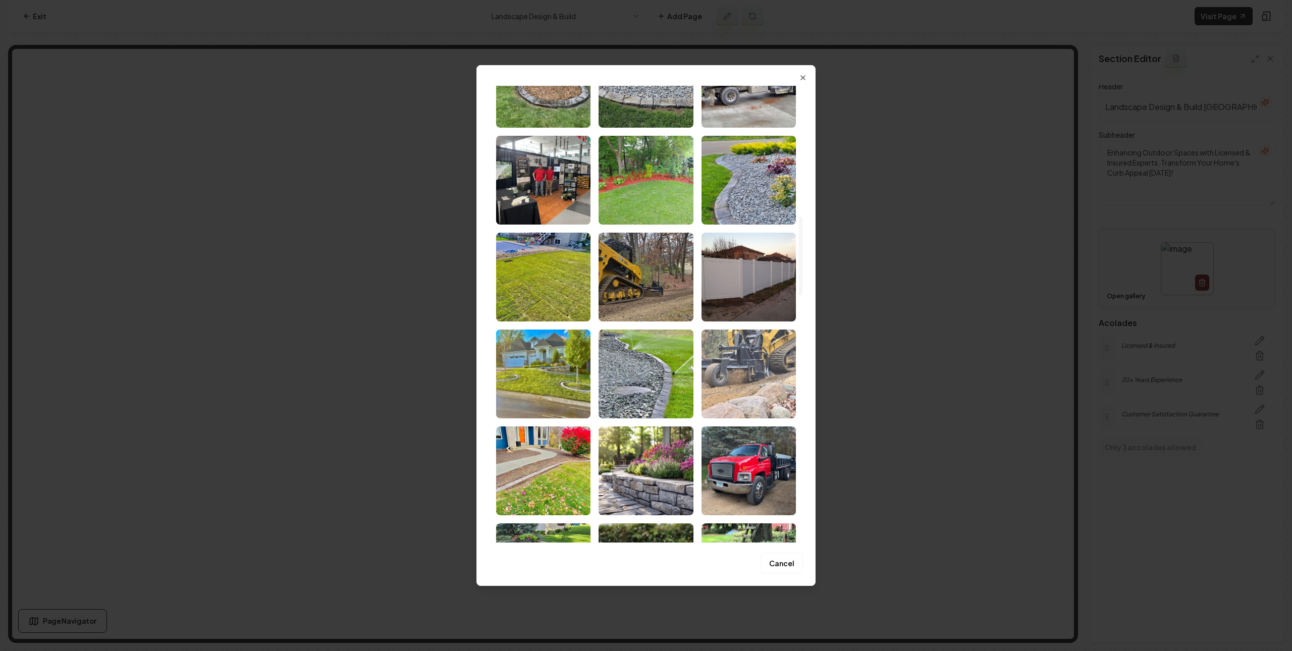
click at [735, 366] on img "Select image image_67a65afc432c47641609a777.jpg" at bounding box center [748, 374] width 94 height 89
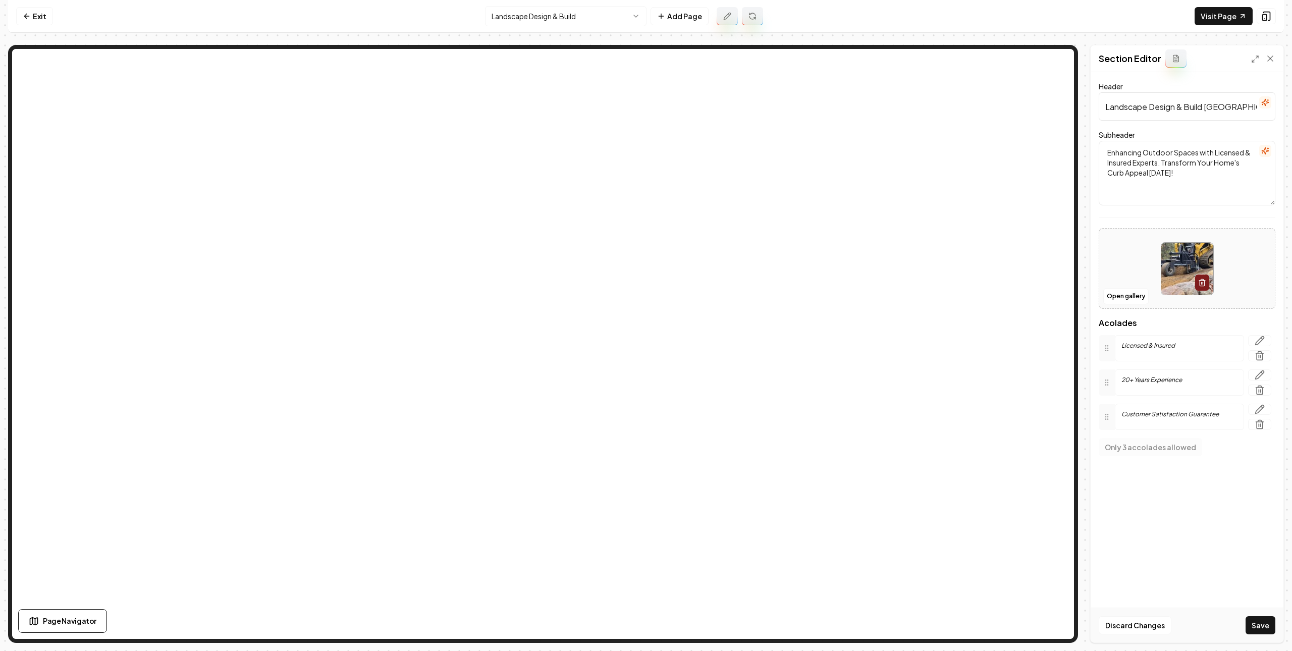
click at [1150, 625] on button "Save" at bounding box center [1261, 625] width 30 height 18
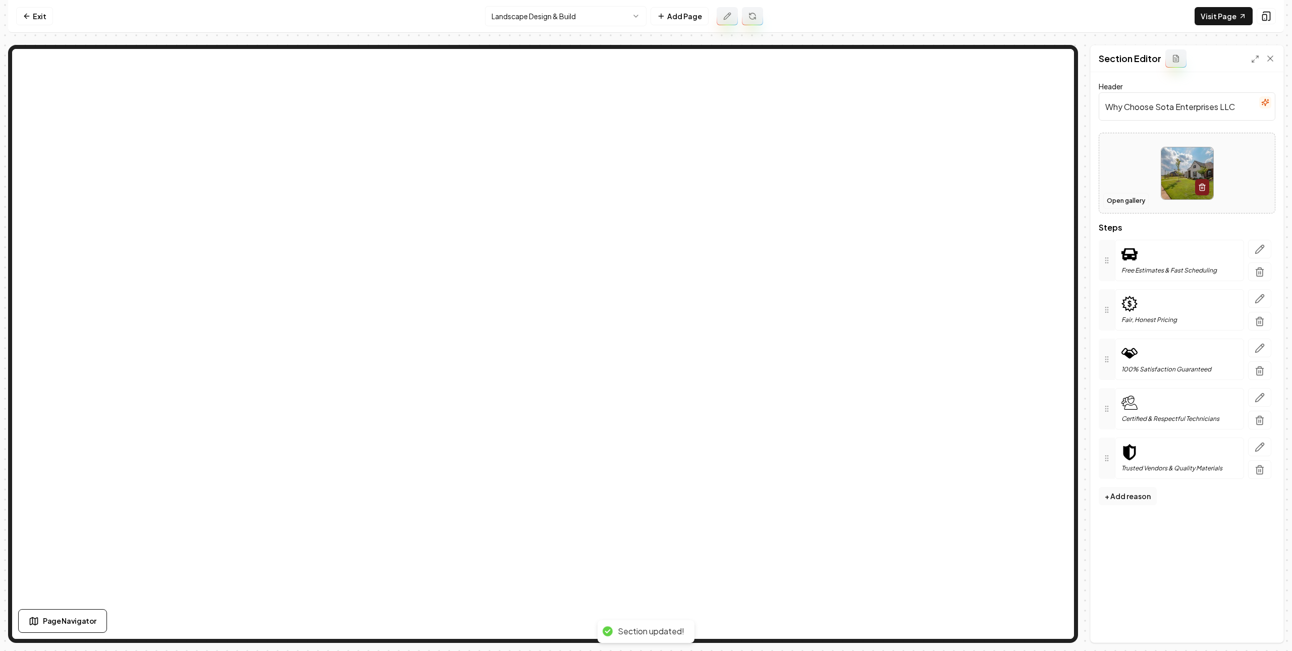
click at [1122, 203] on button "Open gallery" at bounding box center [1125, 201] width 45 height 16
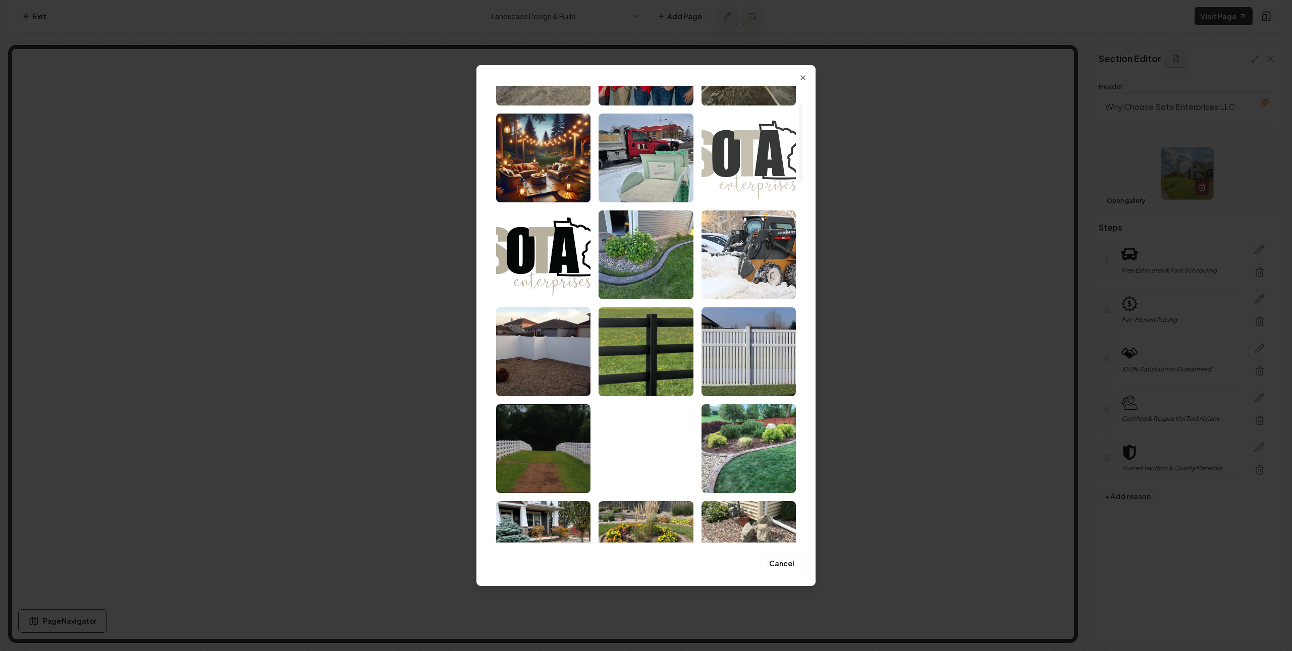
scroll to position [0, 0]
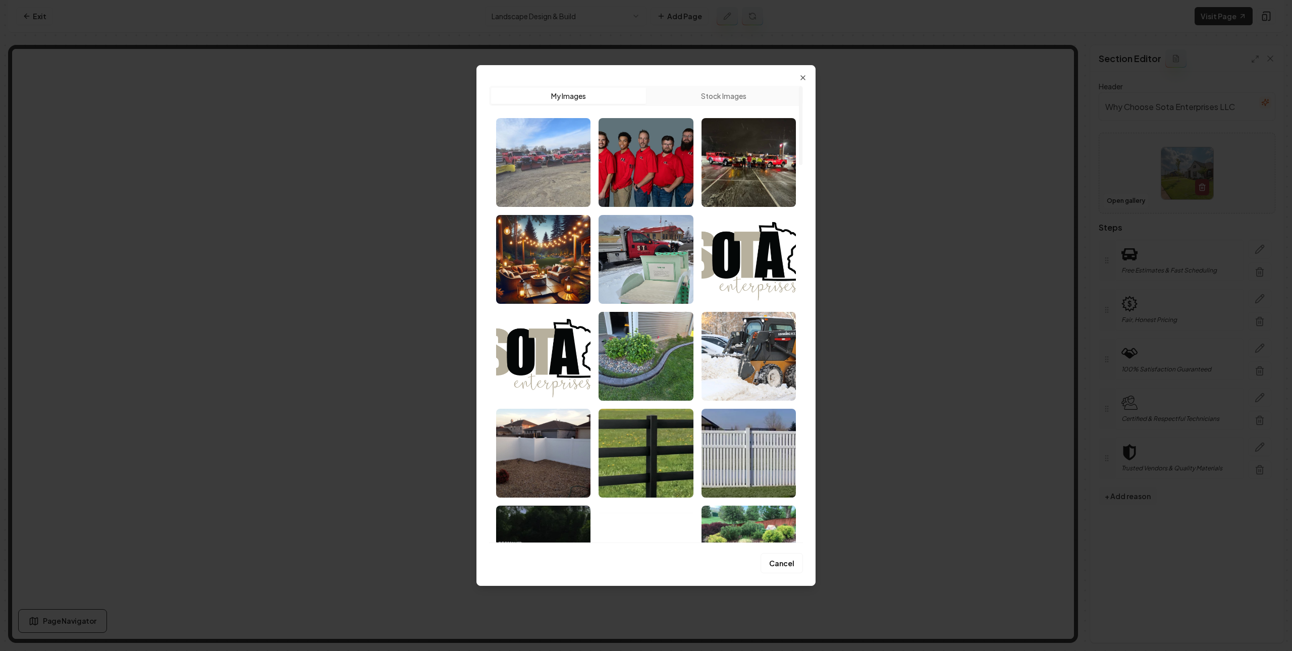
click at [559, 177] on img "Select image image_67b88547432c4764160f3805.jpg" at bounding box center [543, 162] width 94 height 89
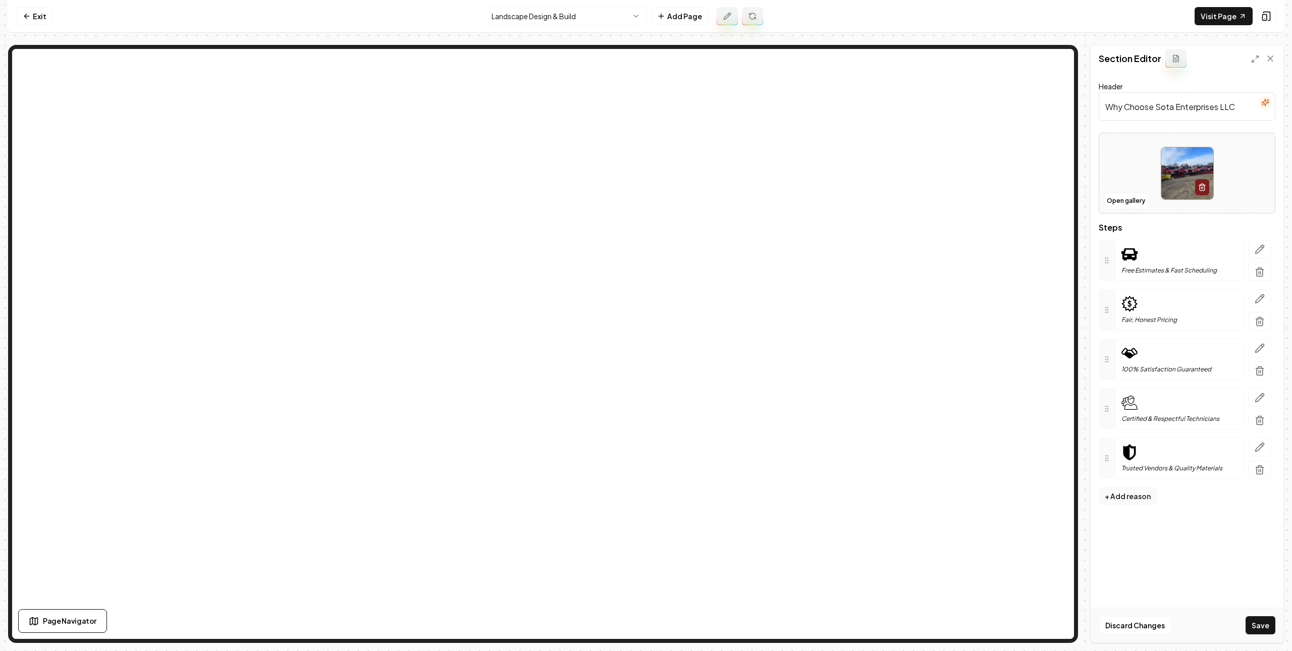
click at [1150, 623] on button "Save" at bounding box center [1261, 625] width 30 height 18
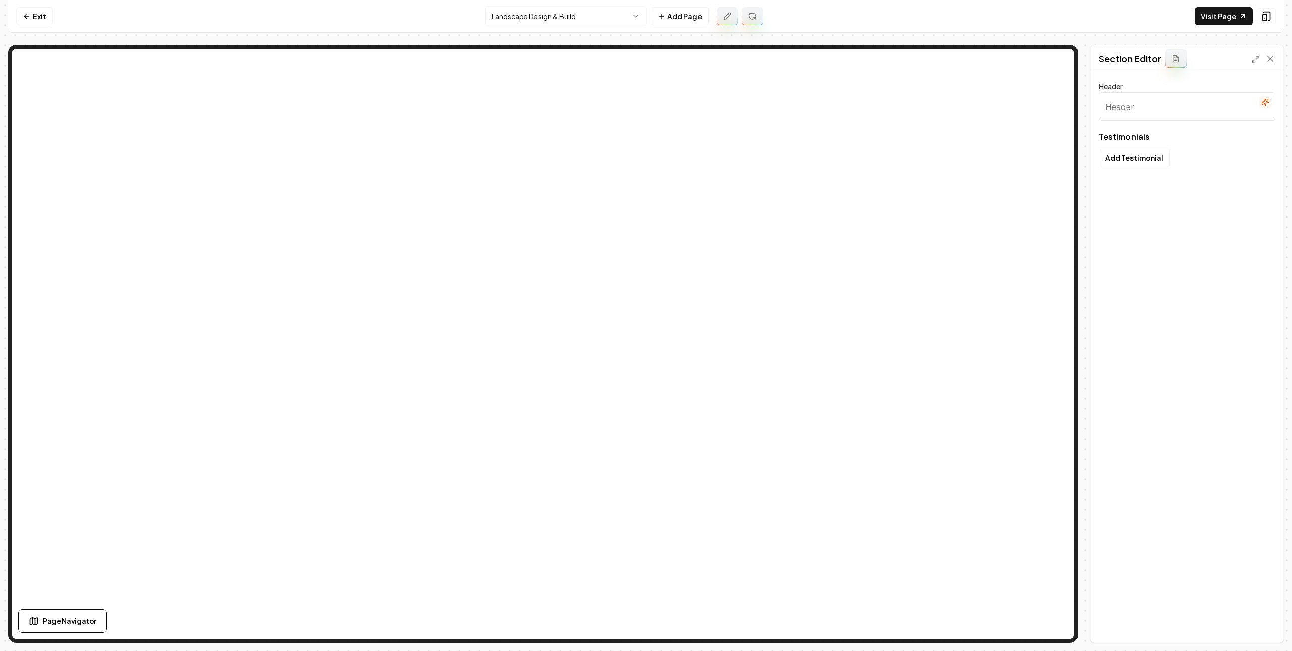
type input "What Your Neighbors Are Saying"
click at [1122, 205] on button "Open gallery" at bounding box center [1125, 201] width 45 height 16
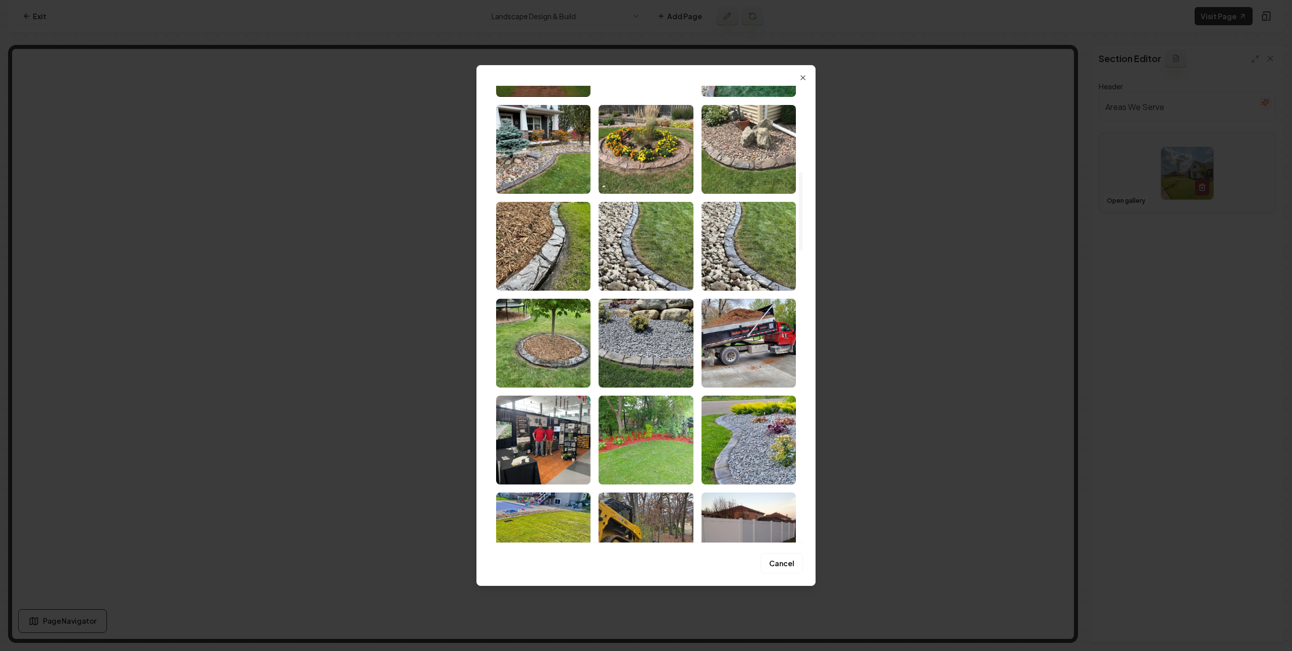
scroll to position [802, 0]
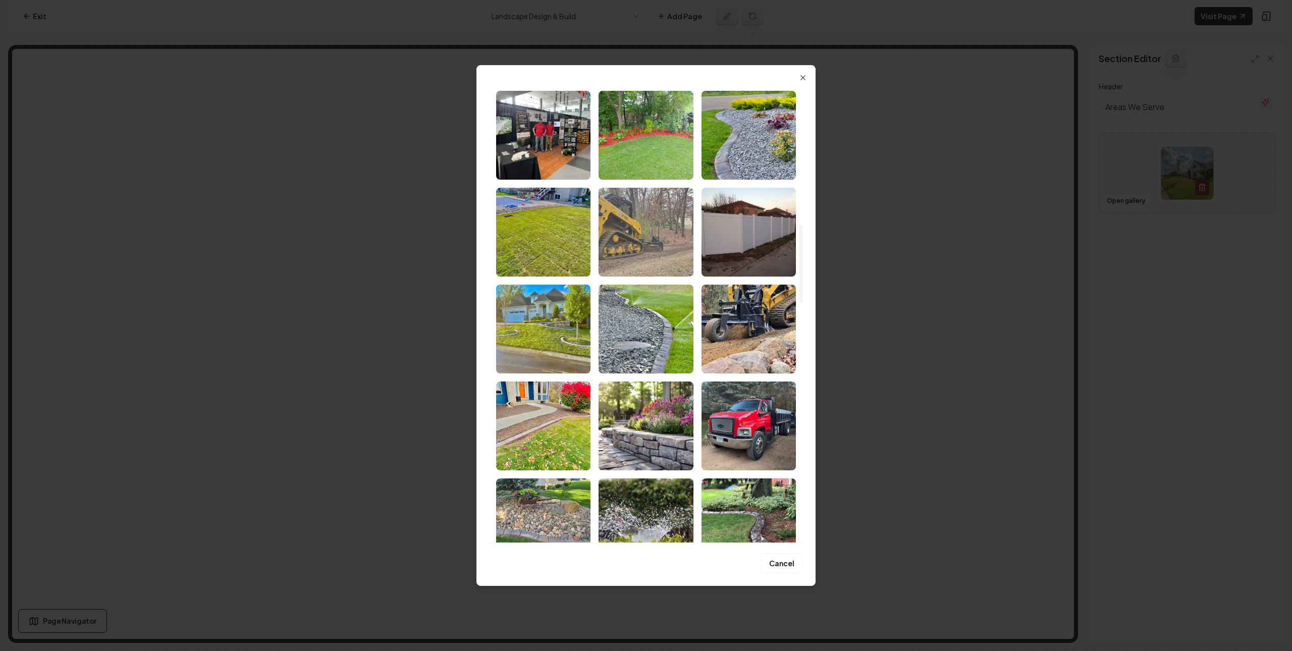
click at [644, 212] on img "Select image image_67a65b92432c4764160c96be.jpg" at bounding box center [646, 232] width 94 height 89
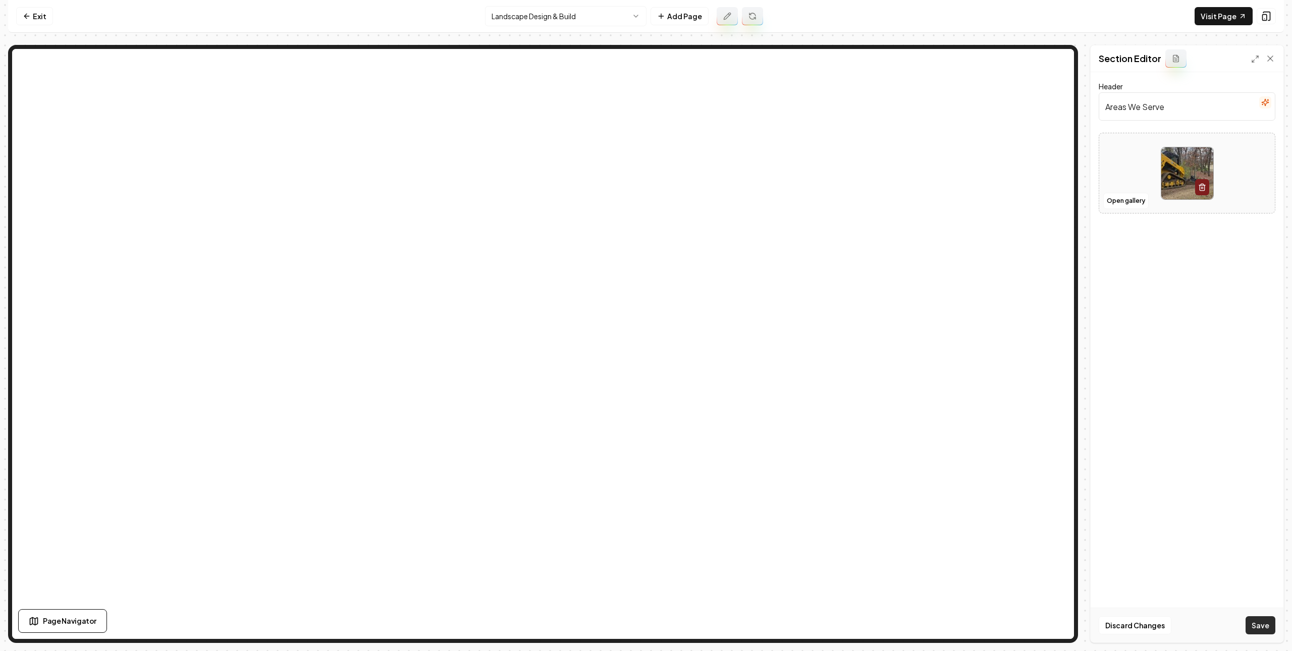
click at [1150, 628] on button "Save" at bounding box center [1261, 625] width 30 height 18
click at [1129, 217] on button "Open gallery" at bounding box center [1125, 211] width 45 height 16
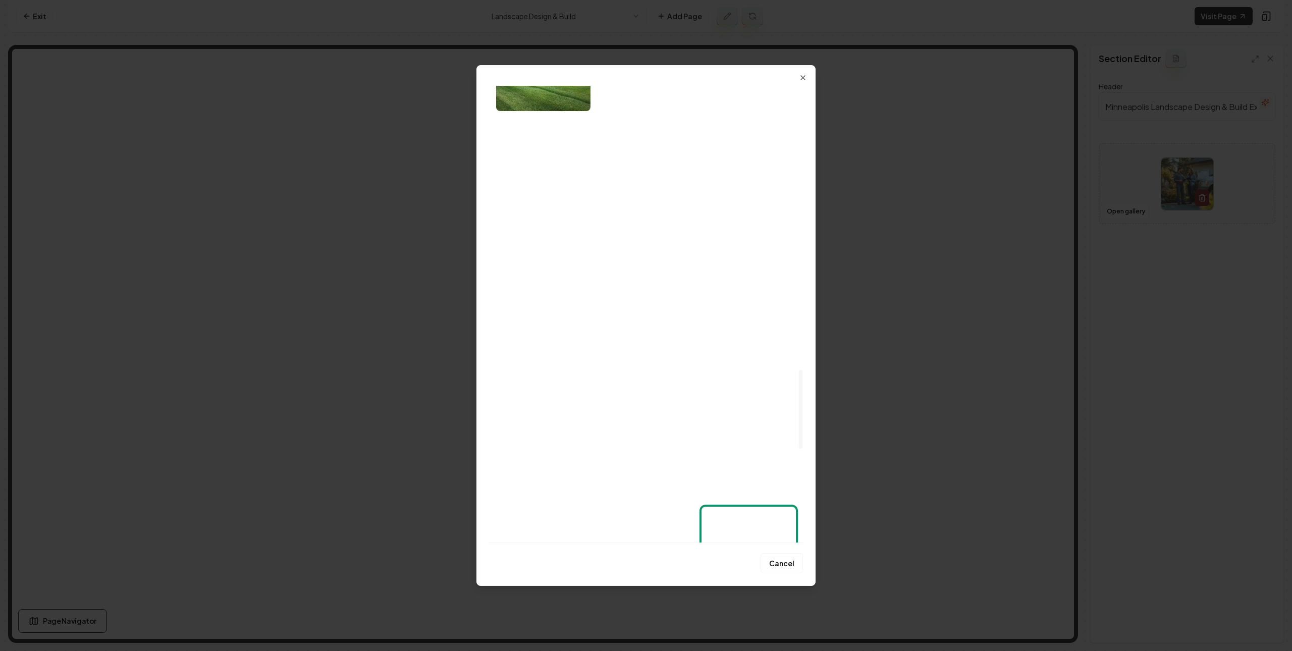
scroll to position [1163, 0]
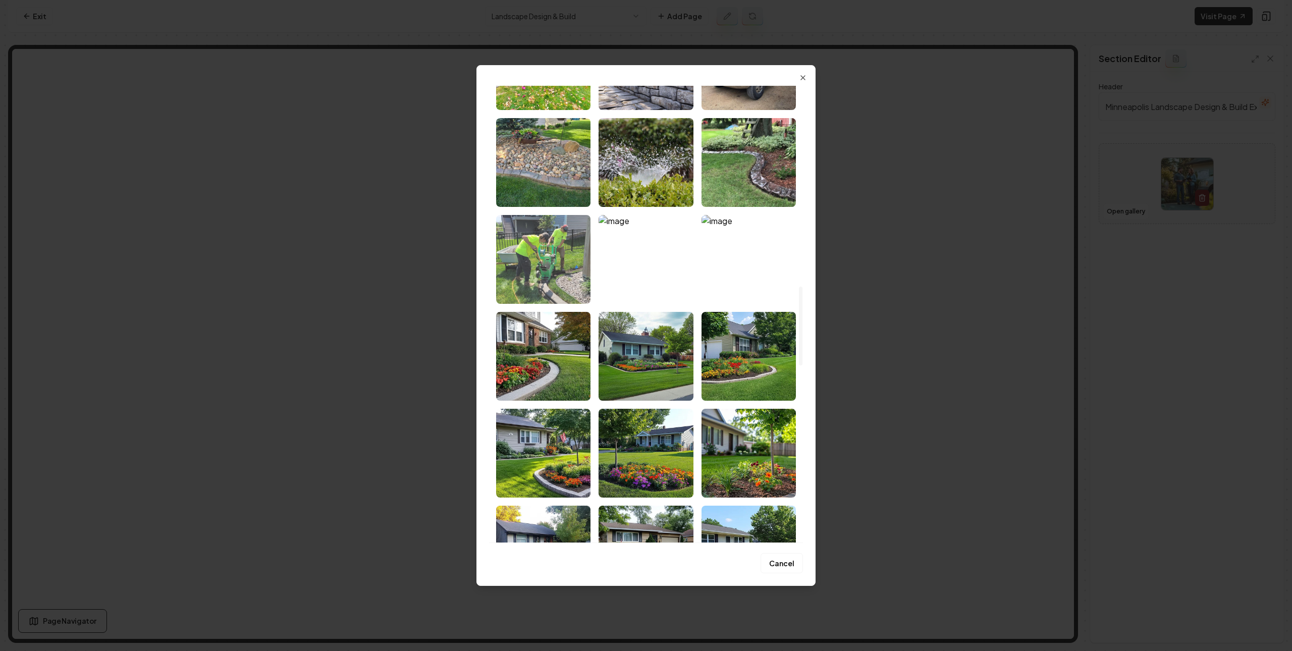
click at [529, 280] on img "Select image image_67a6592b432c476416f7ed1d.jpg" at bounding box center [543, 259] width 94 height 89
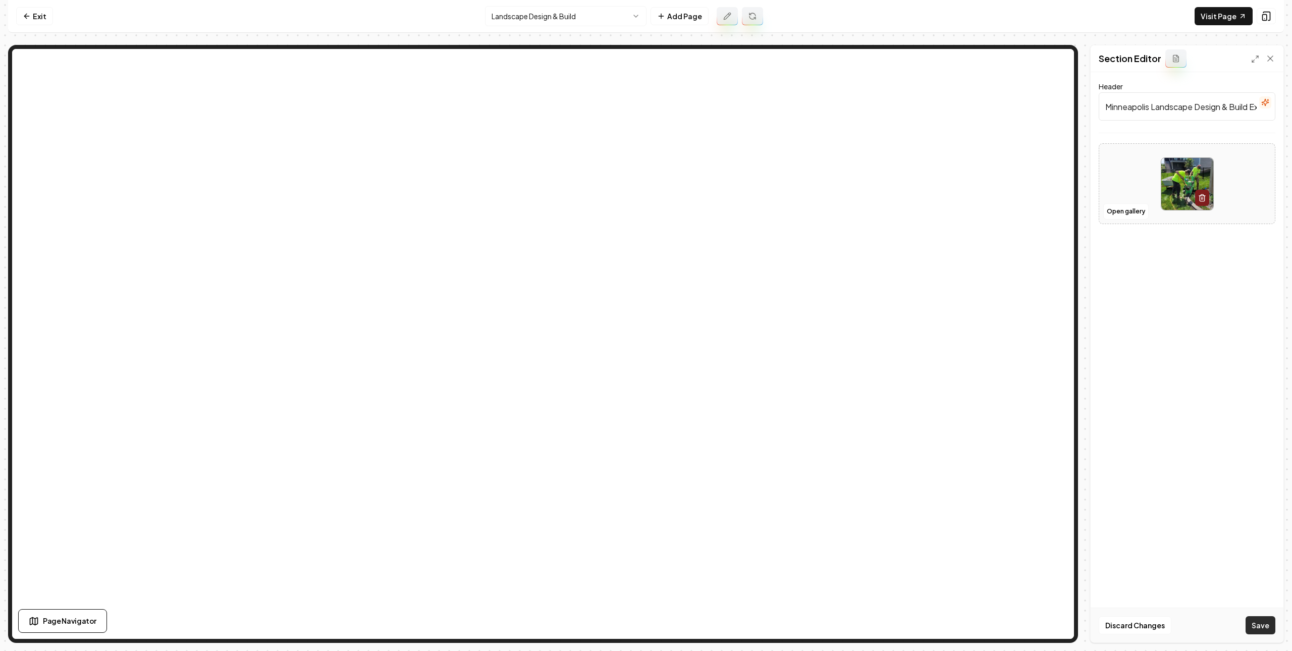
click at [1150, 619] on button "Save" at bounding box center [1261, 625] width 30 height 18
click at [1150, 14] on link "Visit Page" at bounding box center [1224, 16] width 58 height 18
click at [28, 12] on icon at bounding box center [27, 16] width 8 height 8
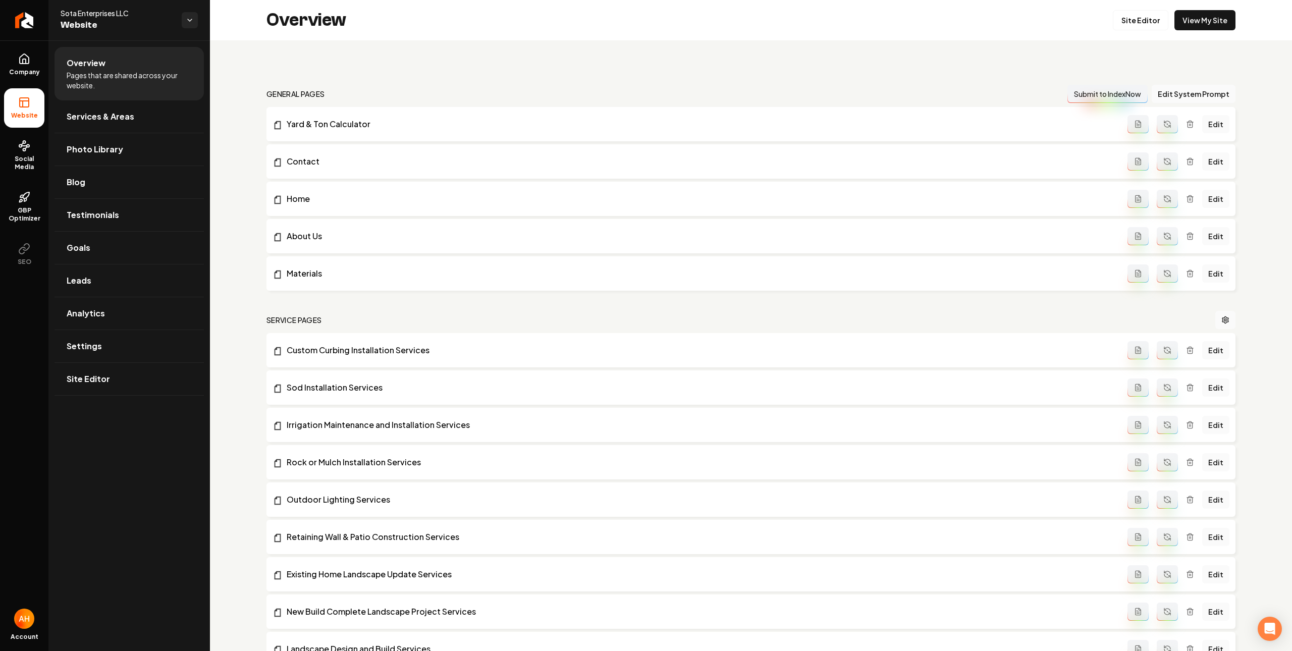
scroll to position [636, 0]
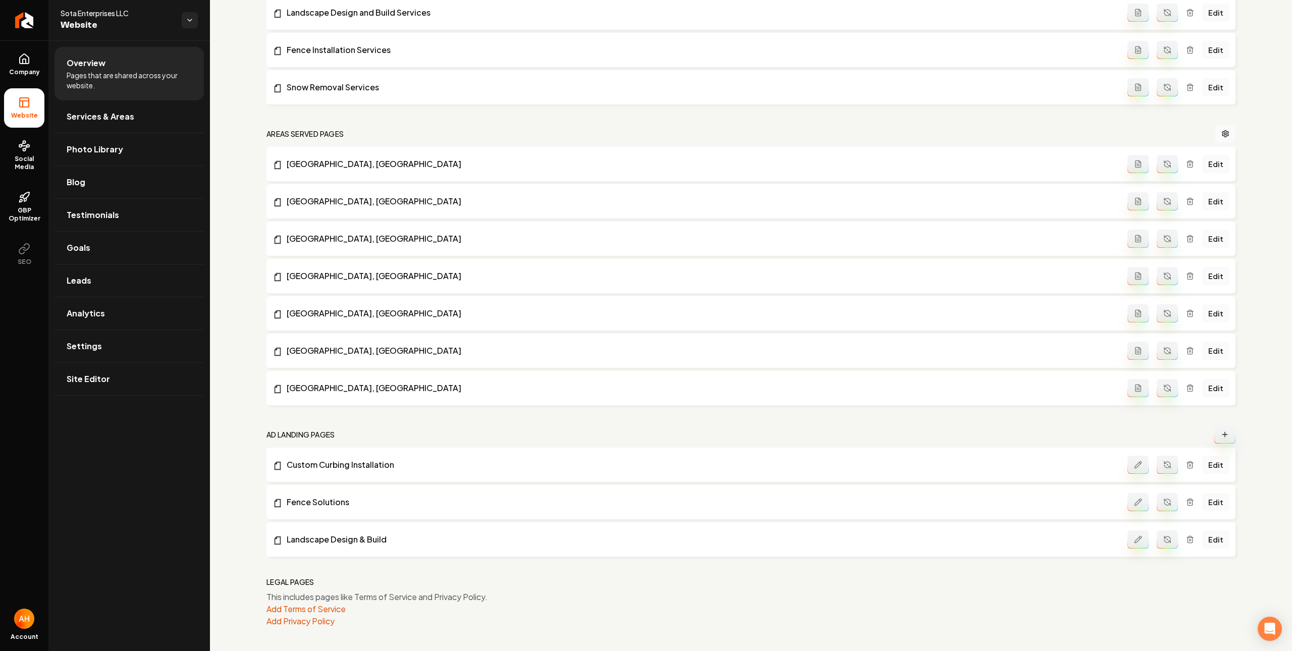
drag, startPoint x: 322, startPoint y: 496, endPoint x: 330, endPoint y: 530, distance: 35.3
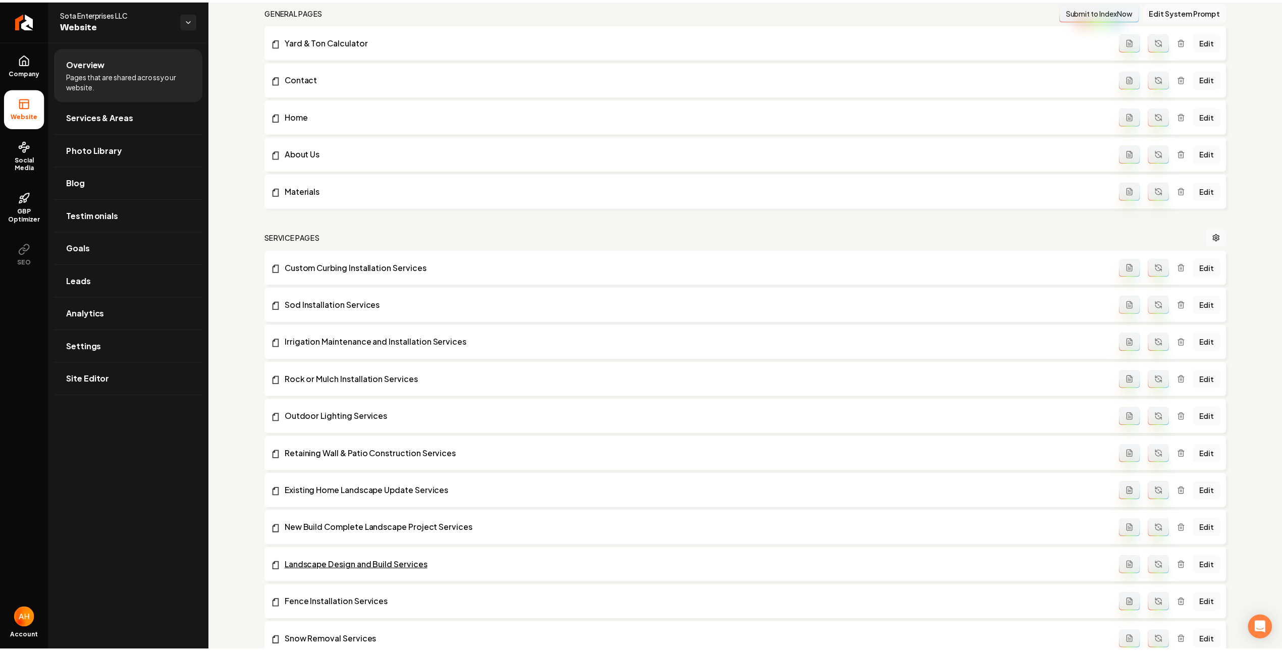
scroll to position [0, 0]
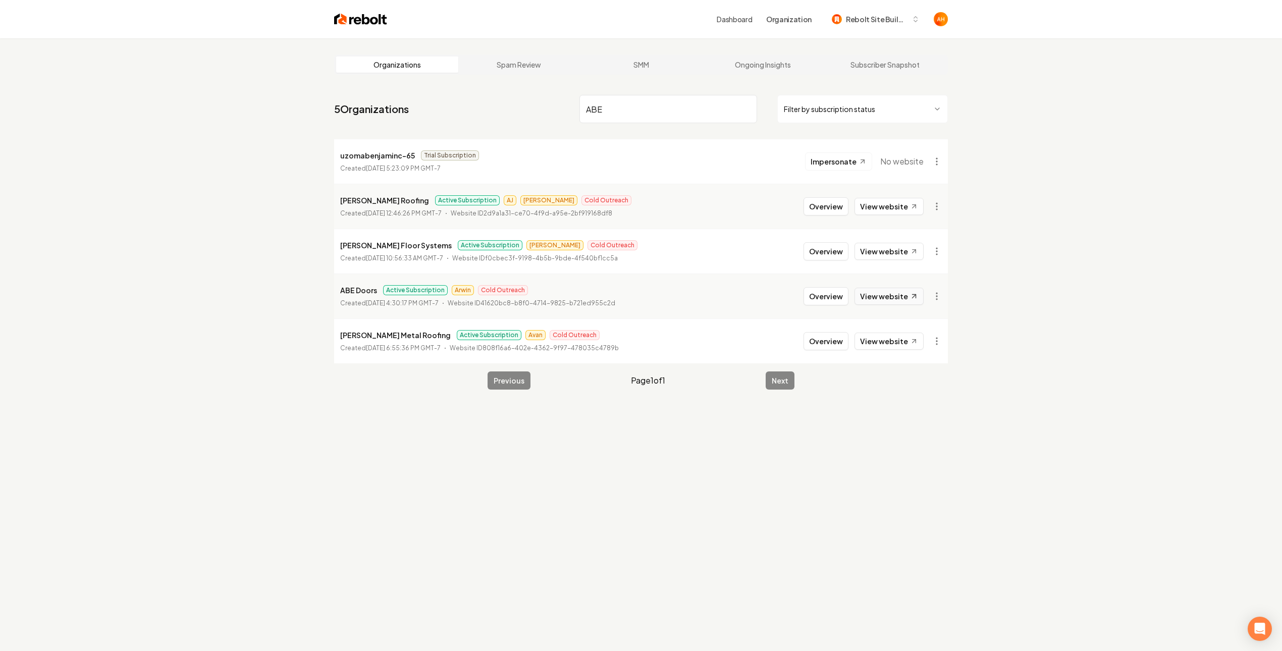
type input "ABE"
click at [877, 288] on link "View website" at bounding box center [888, 296] width 69 height 17
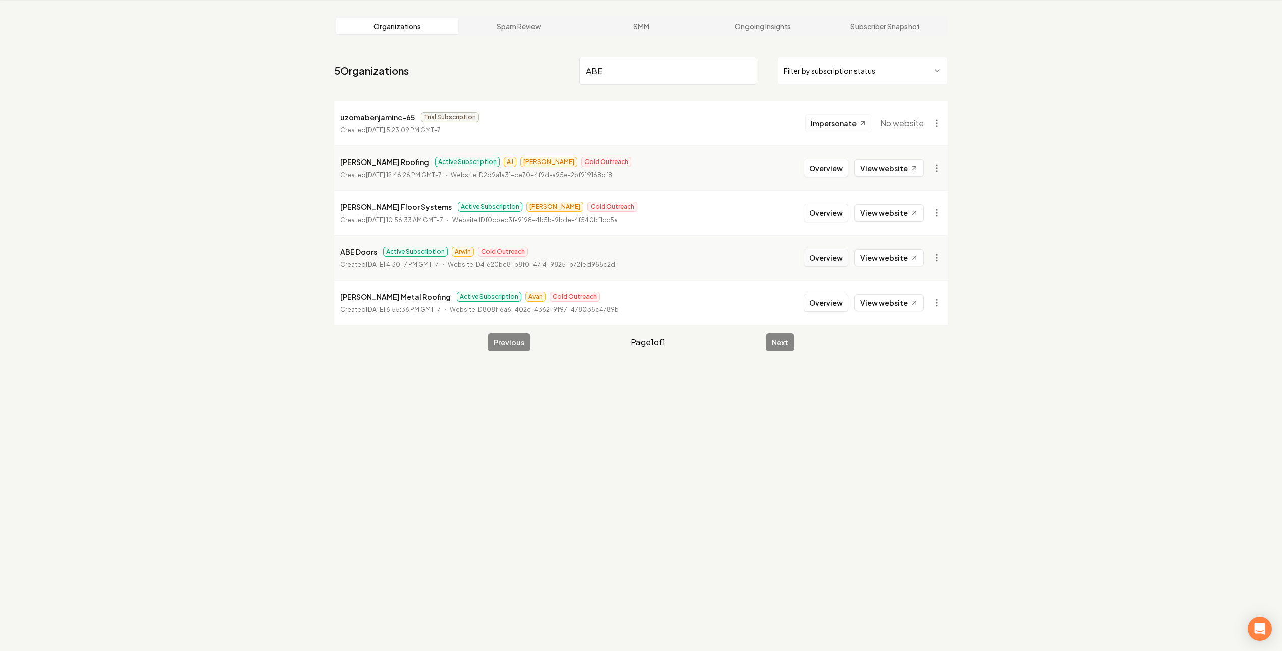
click at [823, 259] on button "Overview" at bounding box center [825, 258] width 45 height 18
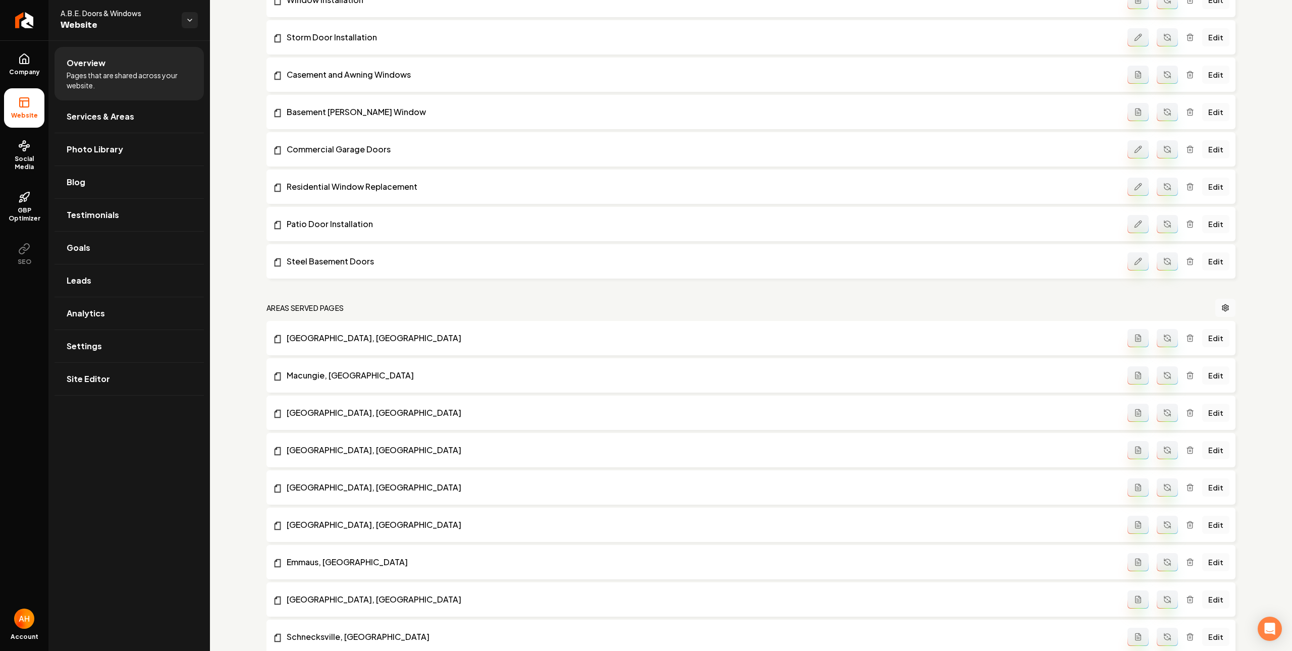
scroll to position [1197, 0]
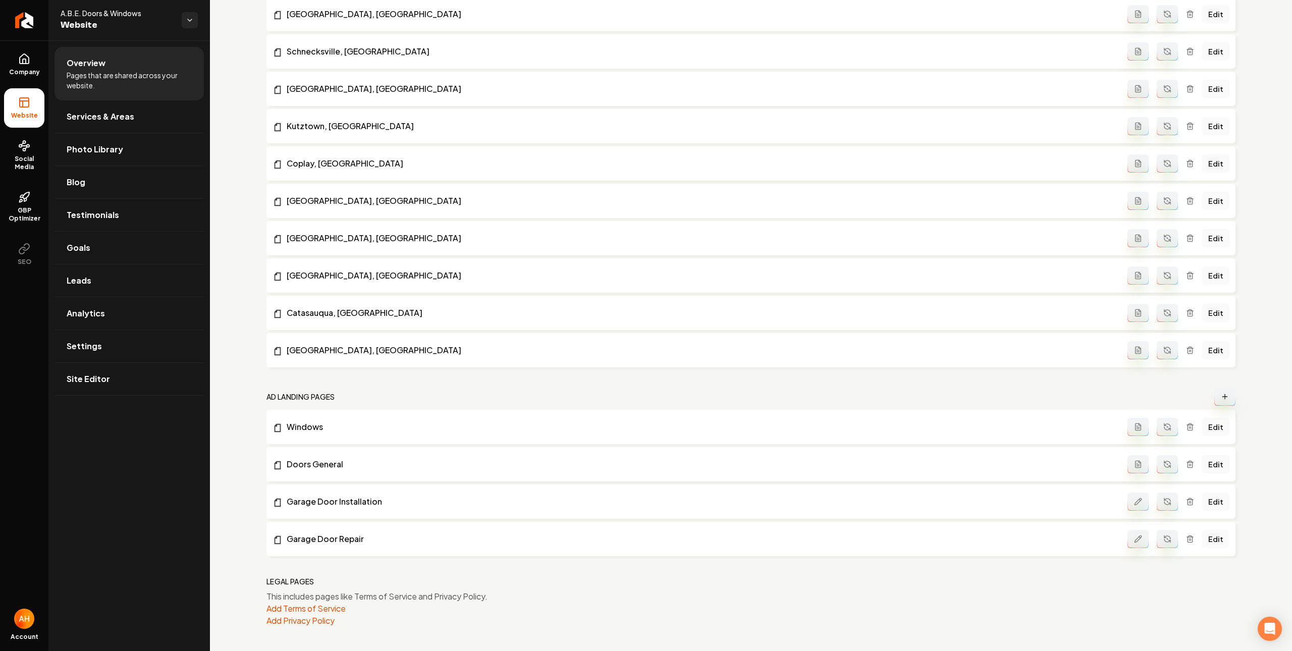
click at [1150, 542] on link "Edit" at bounding box center [1215, 539] width 27 height 18
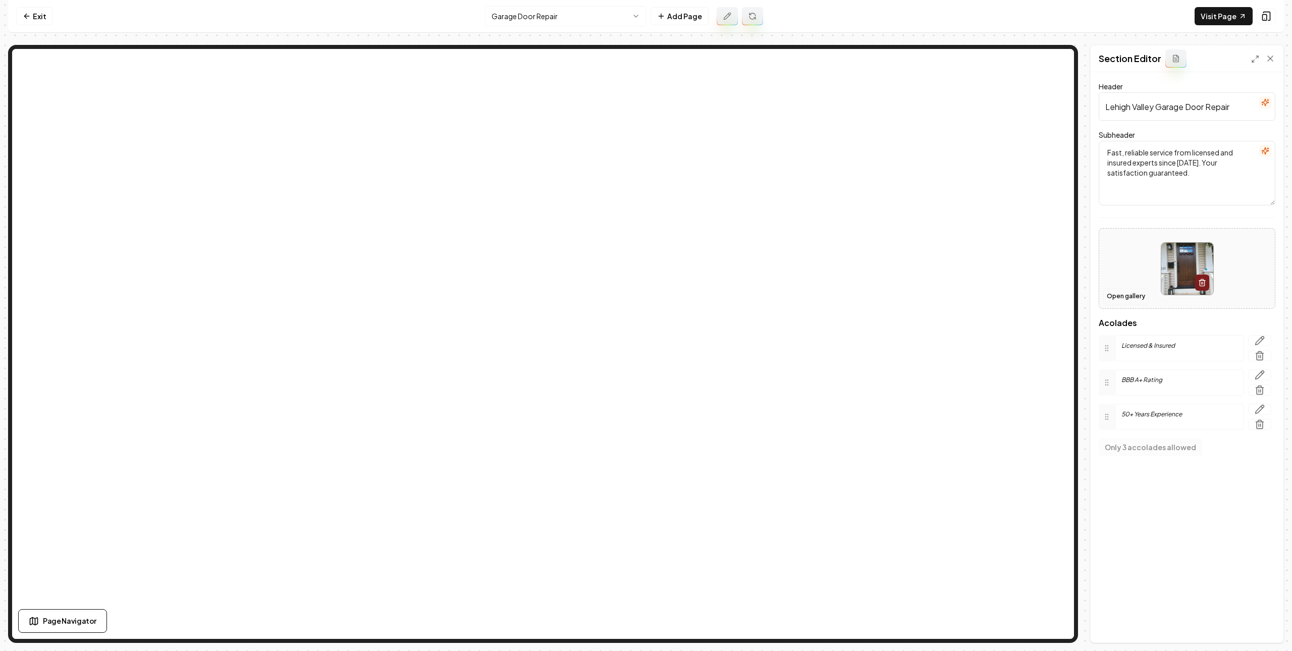
click at [1120, 295] on button "Open gallery" at bounding box center [1125, 296] width 45 height 16
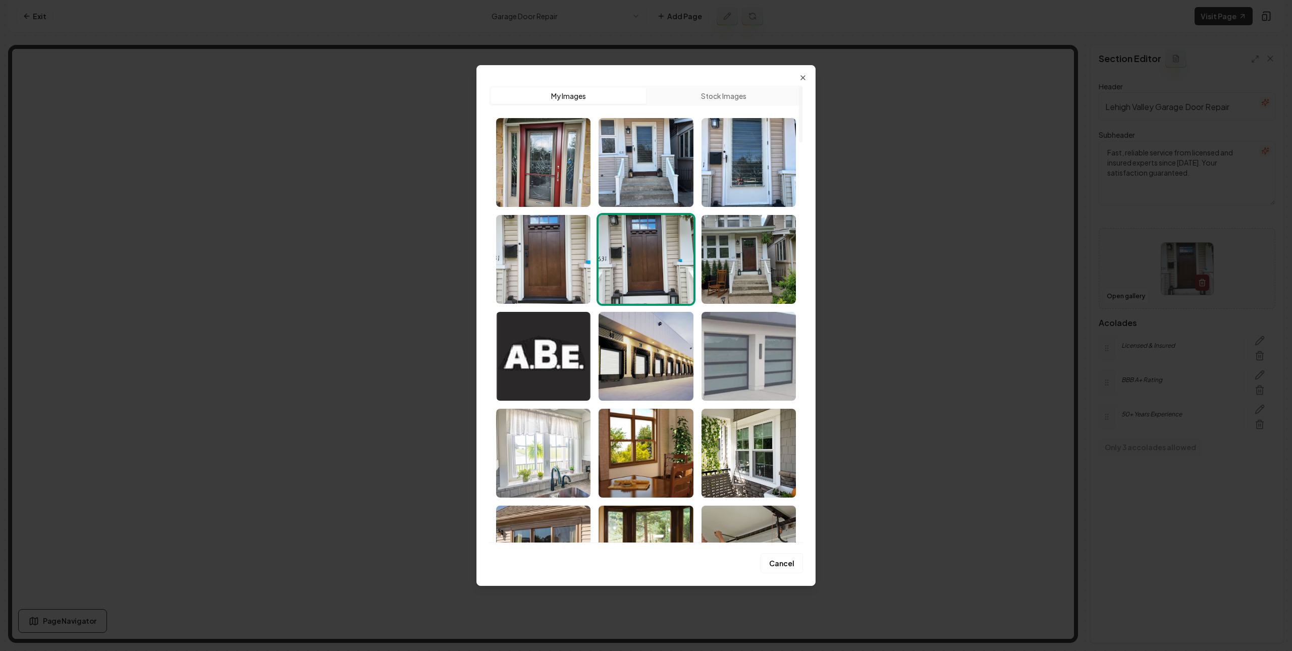
click at [732, 346] on img "Select image image_684a081cb13a102537ec411e.jpg" at bounding box center [748, 356] width 94 height 89
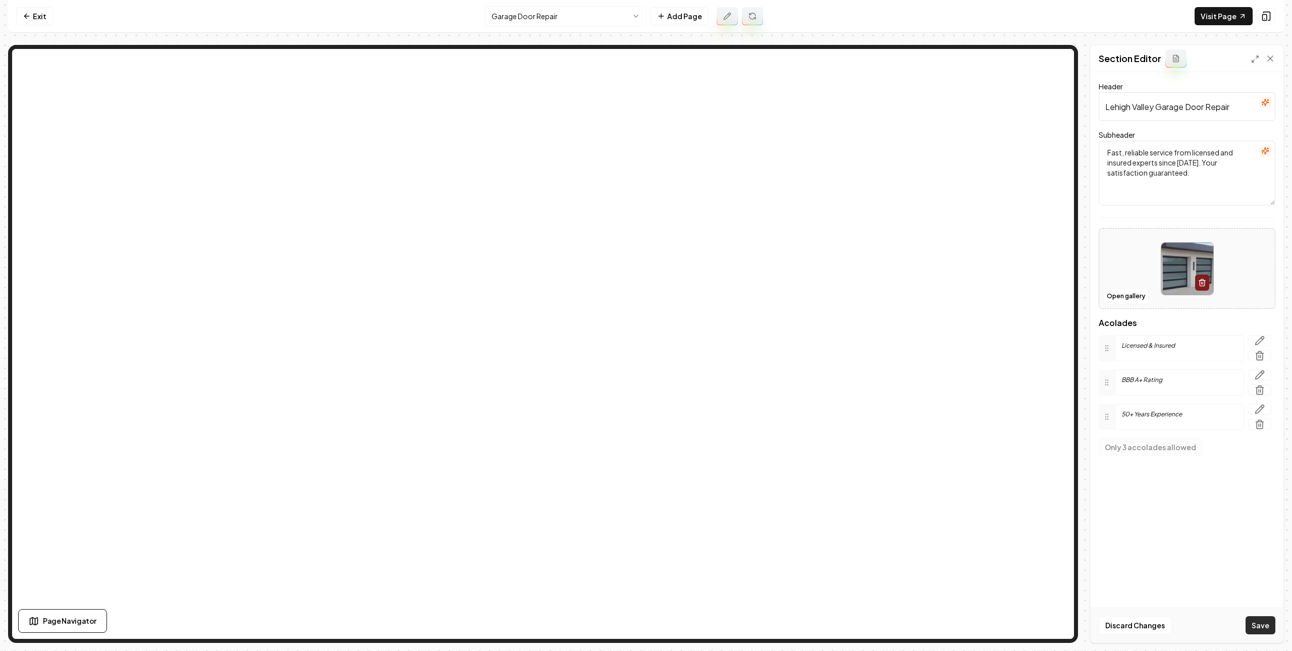
click at [1150, 617] on button "Save" at bounding box center [1261, 625] width 30 height 18
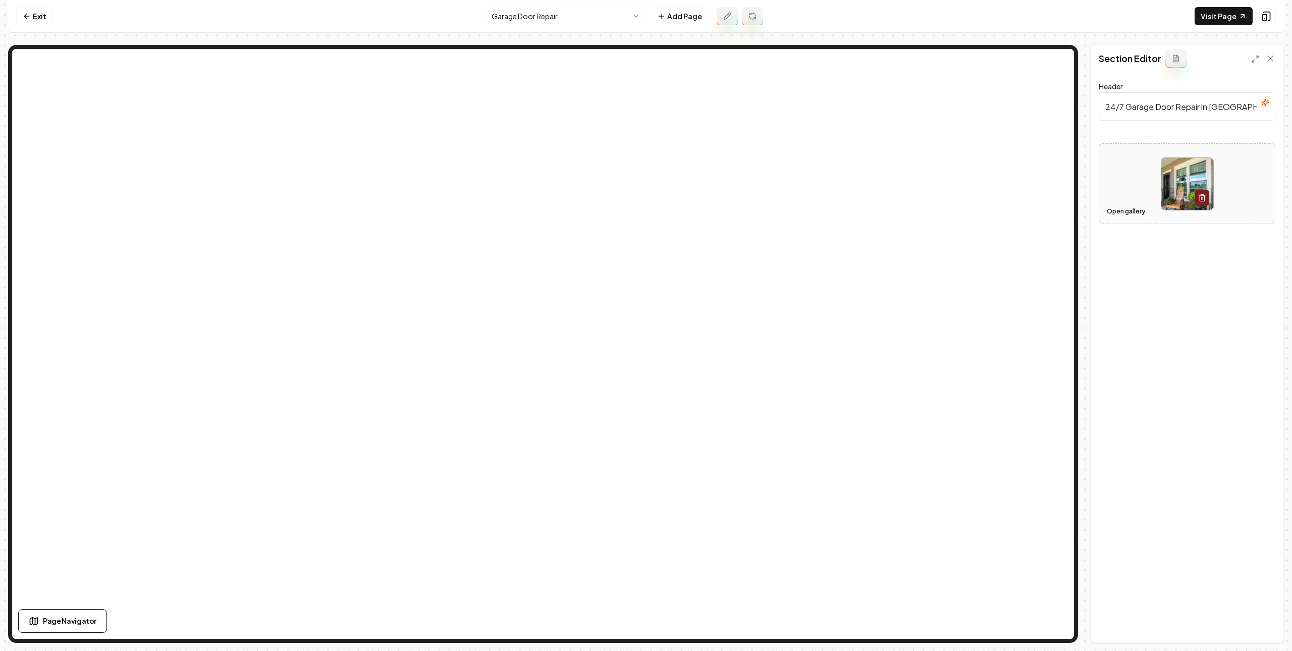
click at [1120, 215] on button "Open gallery" at bounding box center [1125, 211] width 45 height 16
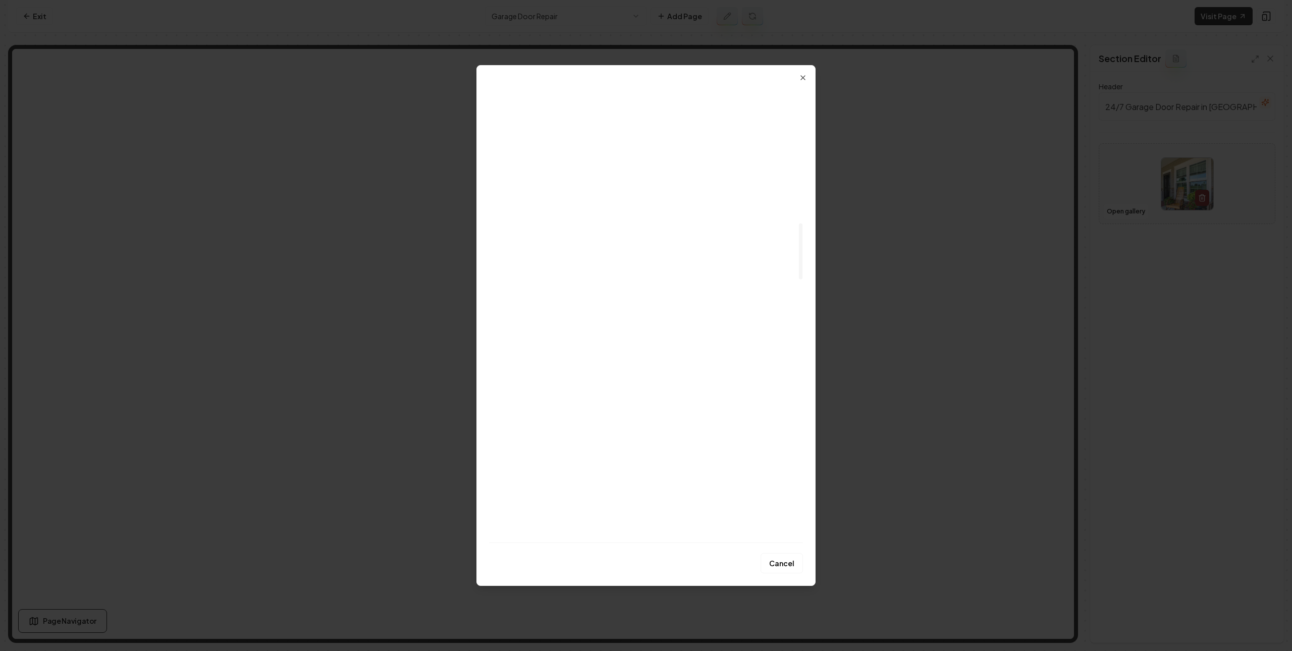
scroll to position [1340, 0]
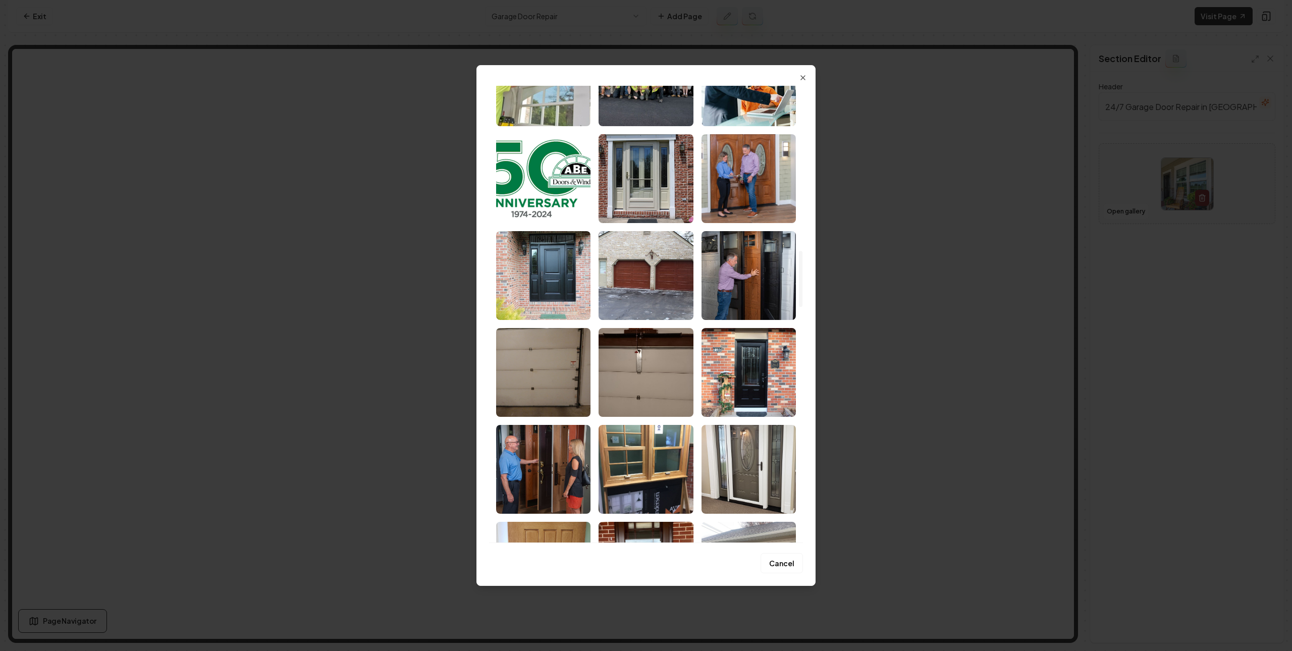
click at [627, 379] on img "Select image image_6836736e432c4764165f27af.jpeg" at bounding box center [646, 372] width 94 height 89
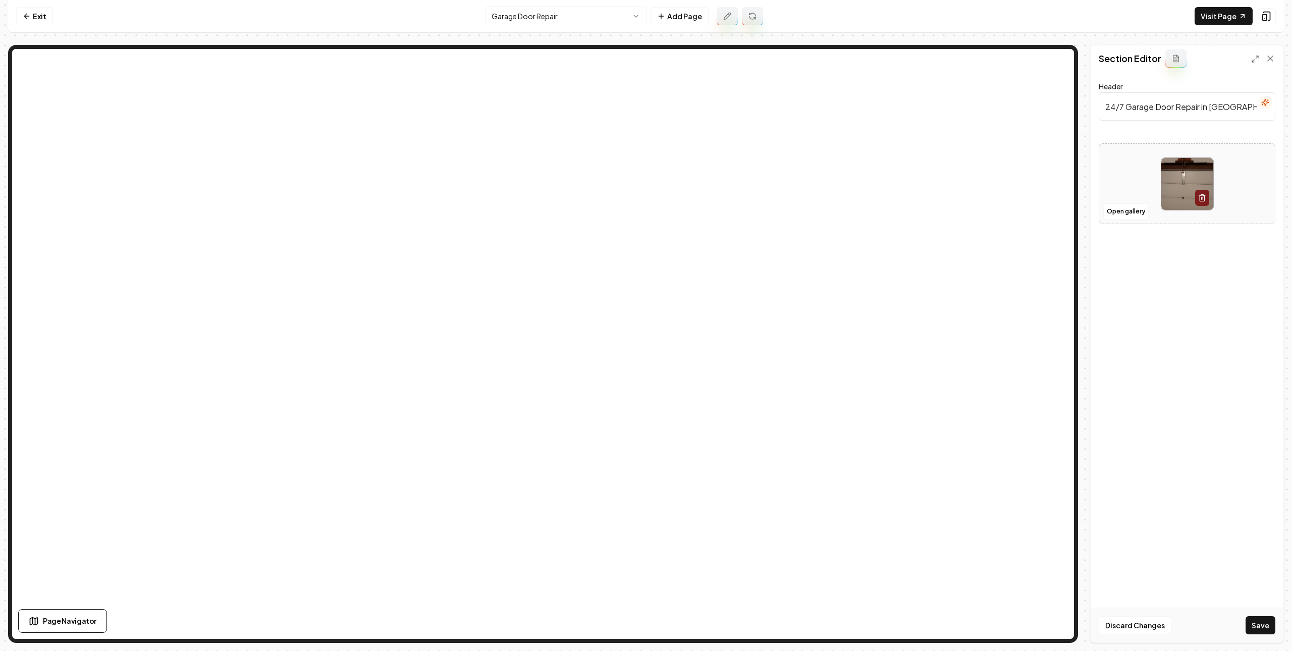
click at [1150, 625] on button "Save" at bounding box center [1261, 625] width 30 height 18
click at [27, 10] on link "Exit" at bounding box center [34, 16] width 37 height 18
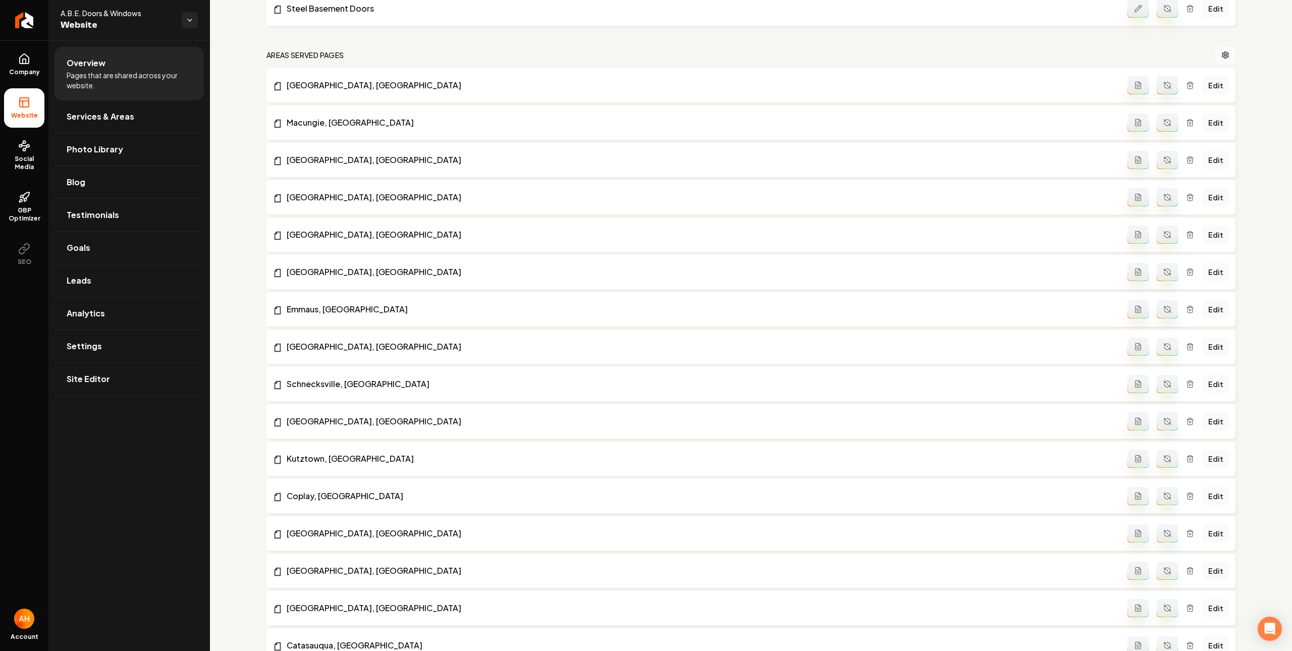
scroll to position [1197, 0]
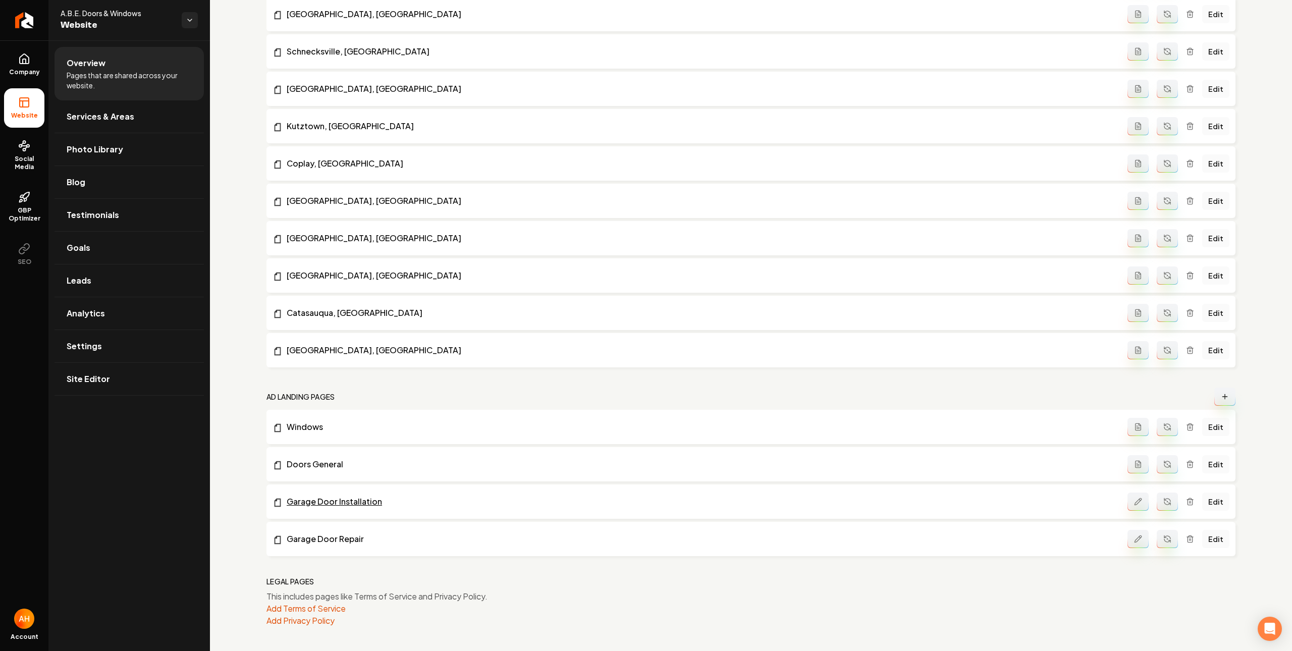
click at [327, 502] on link "Garage Door Installation" at bounding box center [700, 502] width 855 height 12
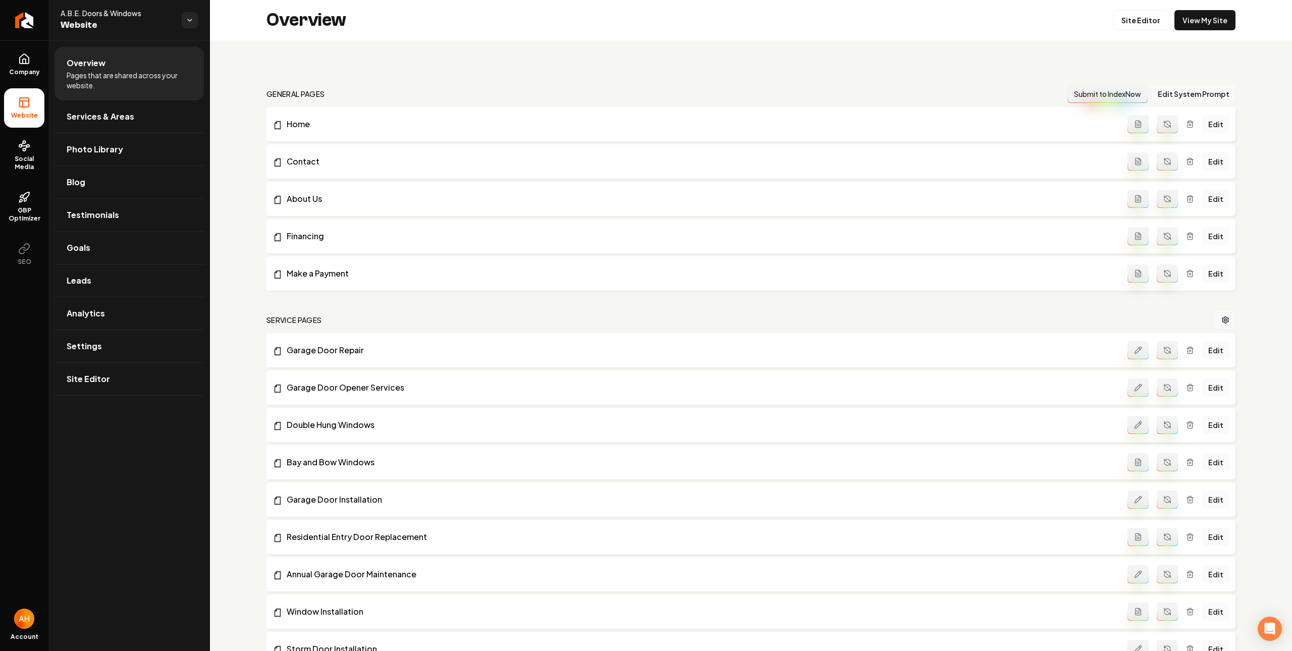
scroll to position [1197, 0]
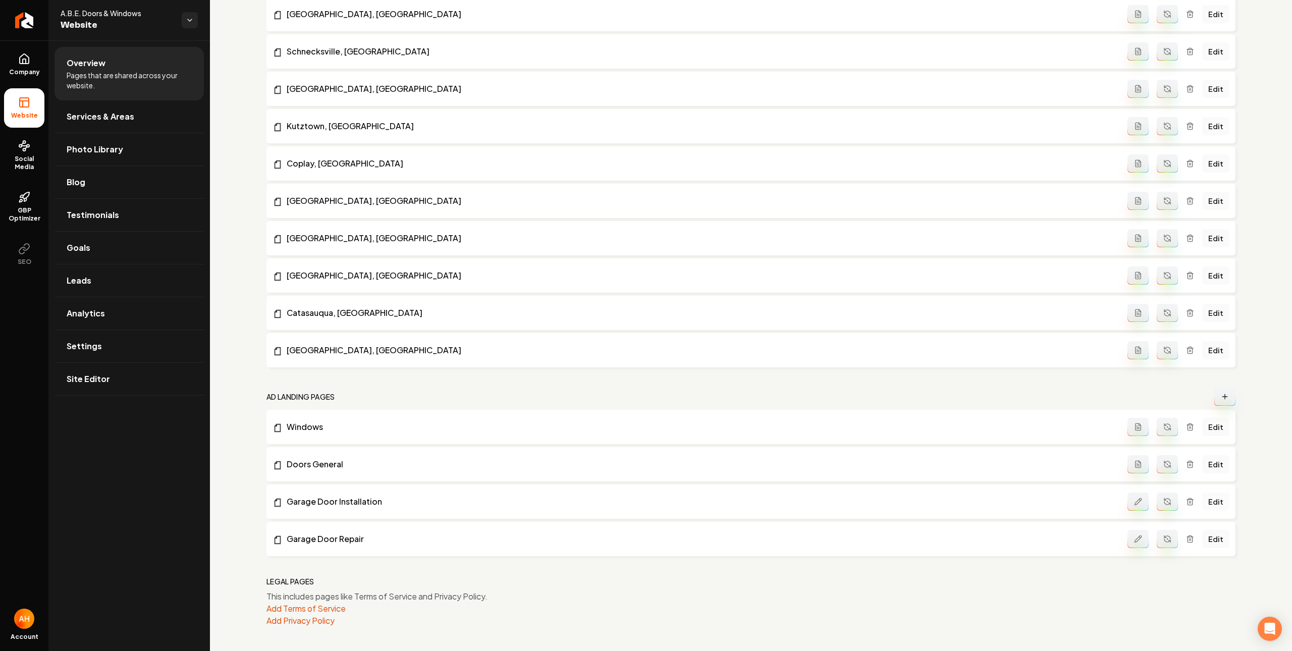
click at [1202, 505] on link "Edit" at bounding box center [1215, 502] width 27 height 18
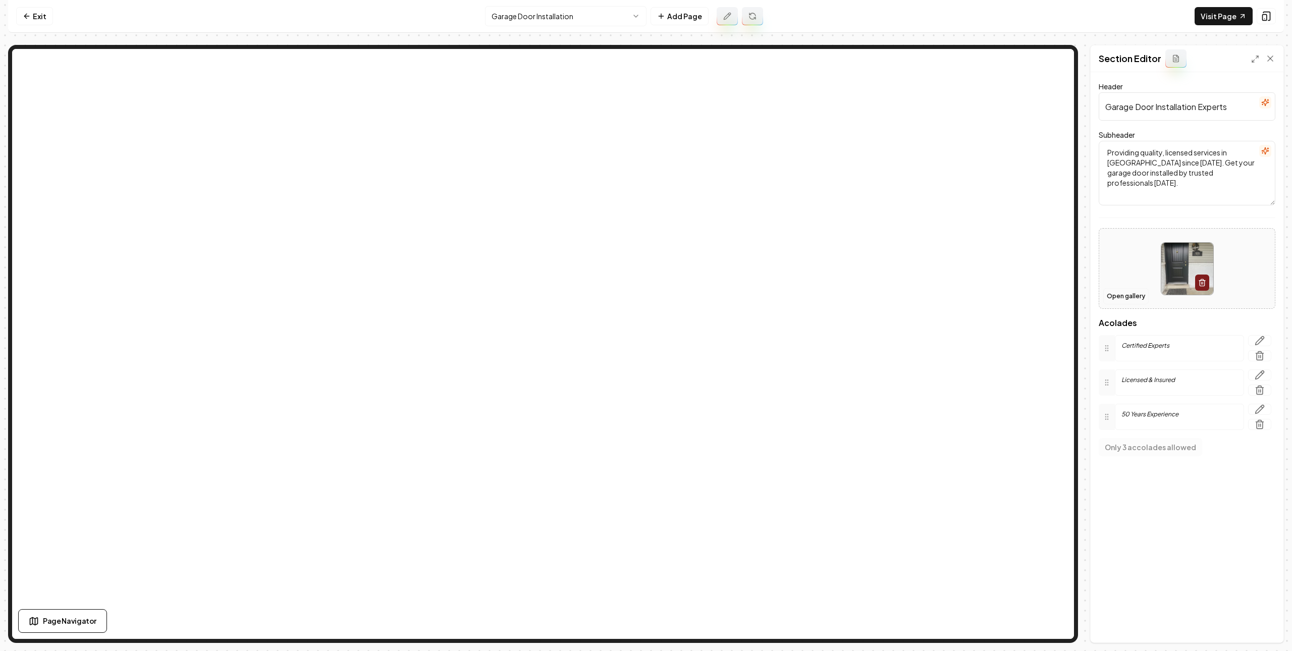
click at [1111, 292] on button "Open gallery" at bounding box center [1125, 296] width 45 height 16
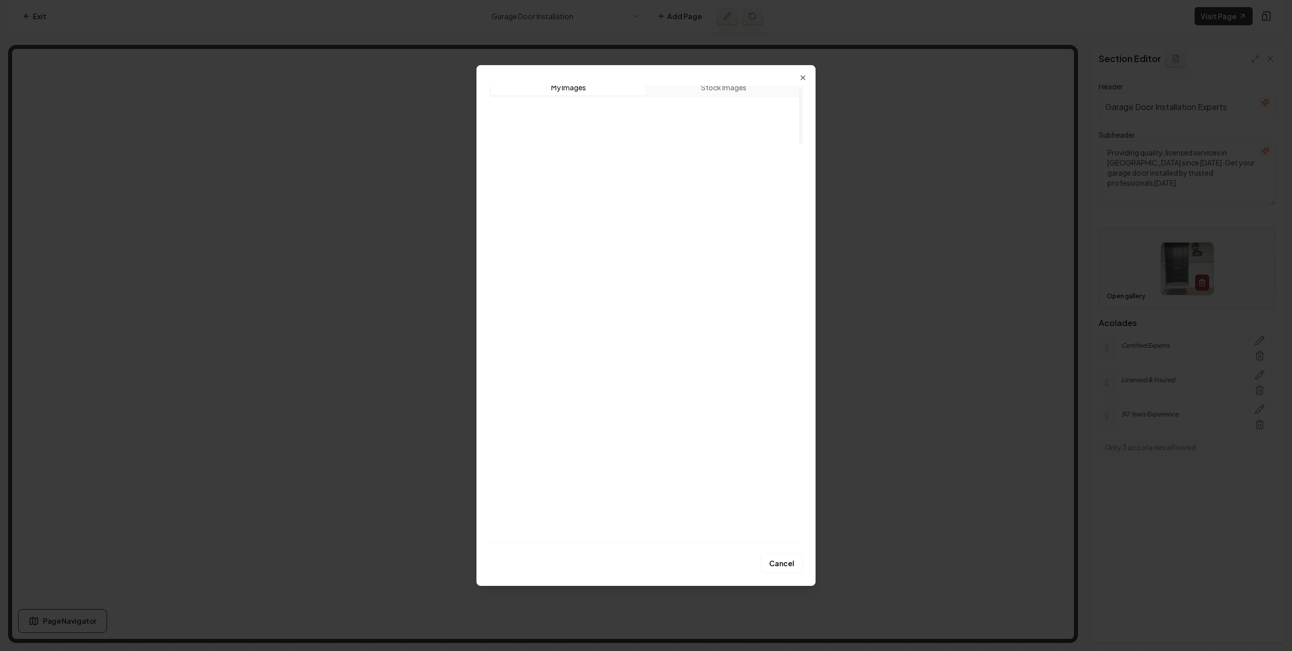
scroll to position [245, 0]
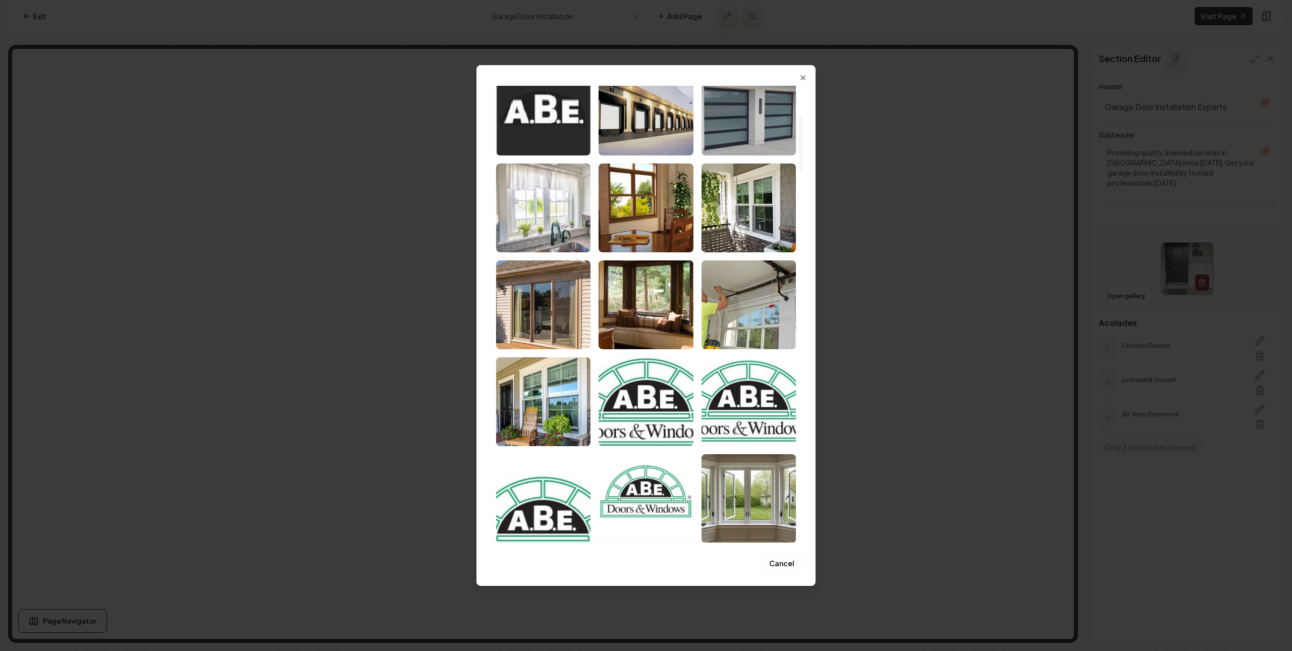
click at [766, 119] on img "Select image image_684a081cb13a102537ec411e.jpg" at bounding box center [748, 111] width 94 height 89
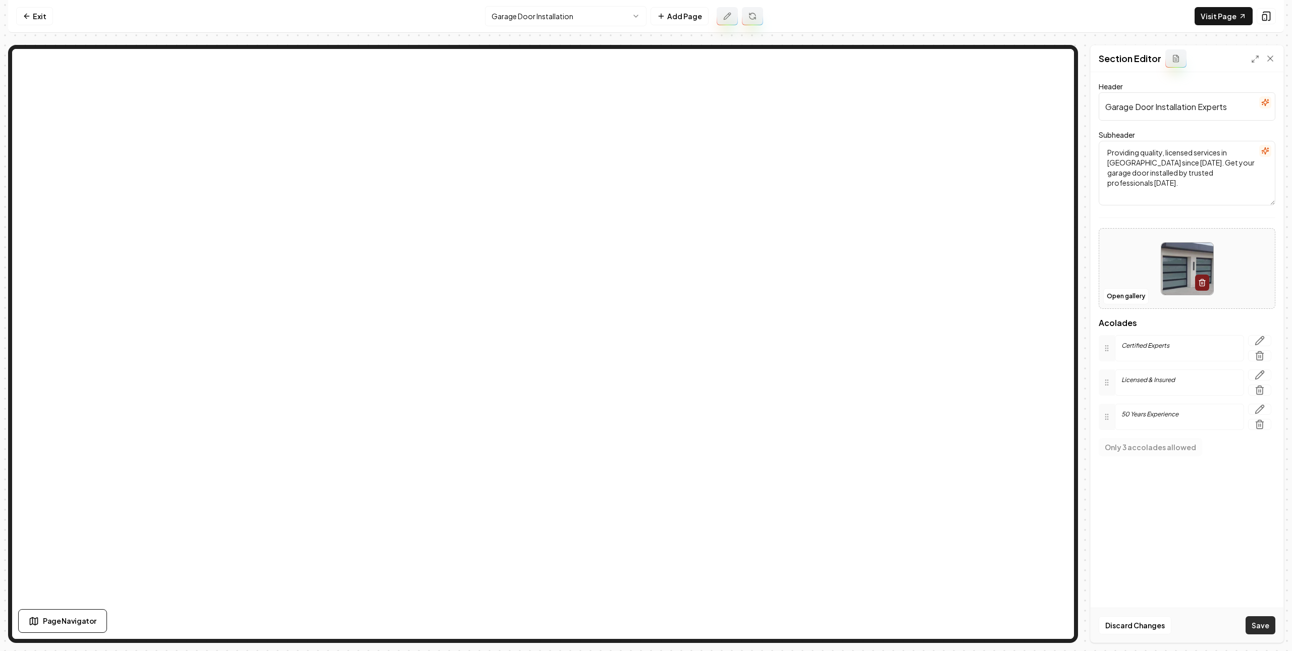
click at [1266, 616] on button "Save" at bounding box center [1261, 625] width 30 height 18
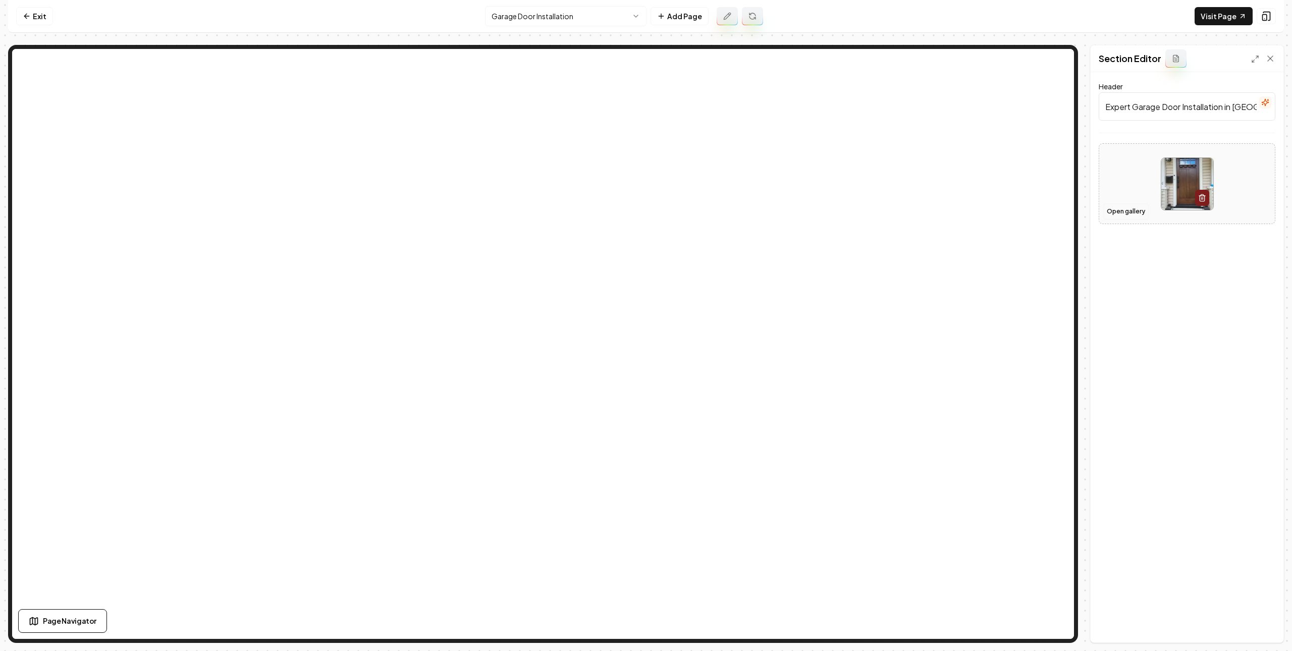
click at [1130, 211] on button "Open gallery" at bounding box center [1125, 211] width 45 height 16
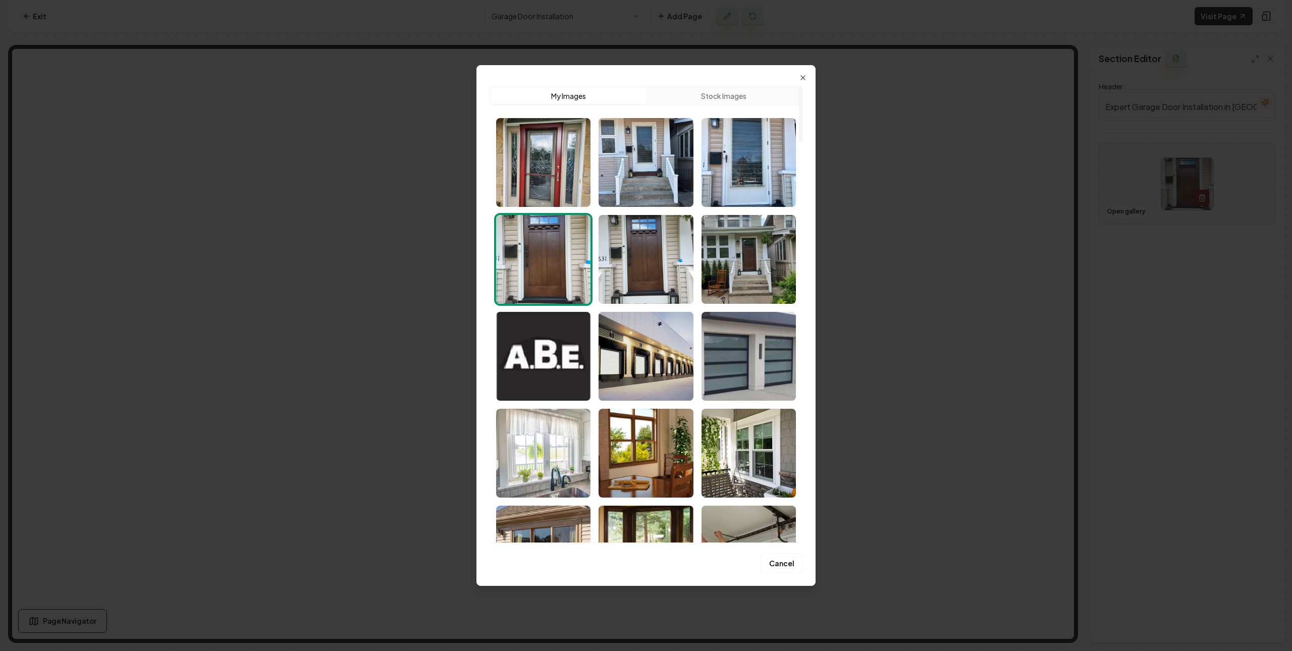
click at [733, 357] on img "Select image image_684a081cb13a102537ec411e.jpg" at bounding box center [748, 356] width 94 height 89
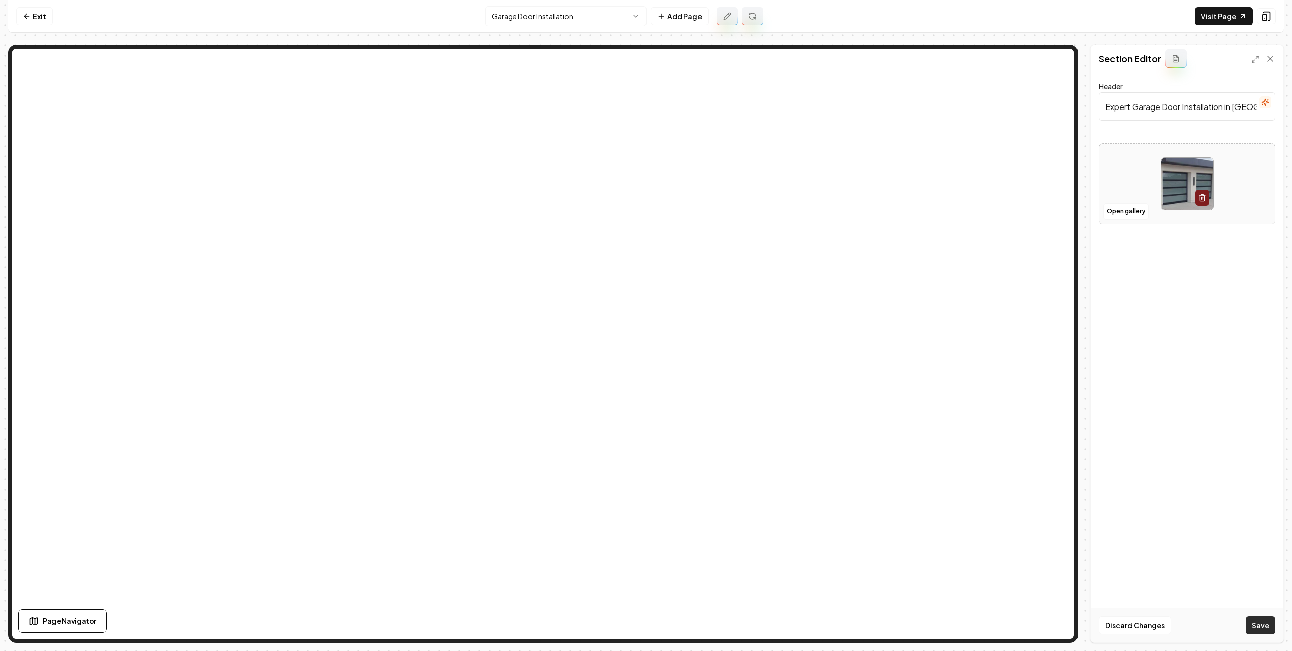
click at [1264, 622] on button "Save" at bounding box center [1261, 625] width 30 height 18
click at [1124, 209] on button "Open gallery" at bounding box center [1125, 211] width 45 height 16
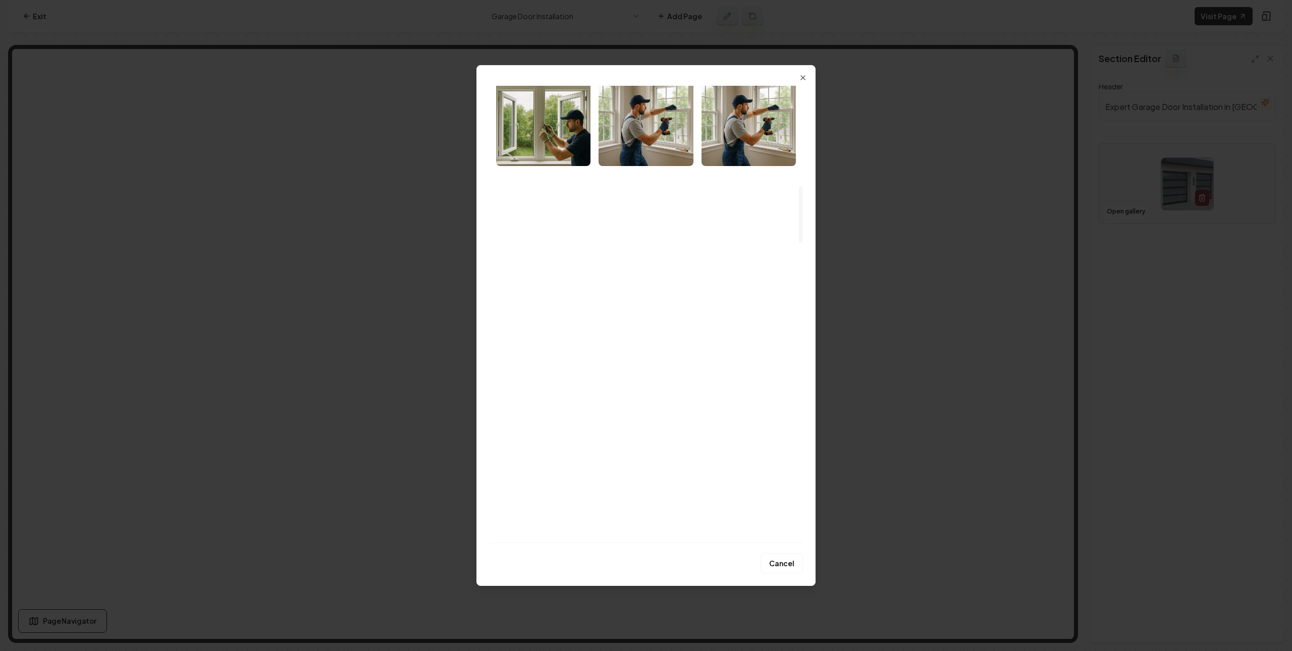
scroll to position [1301, 0]
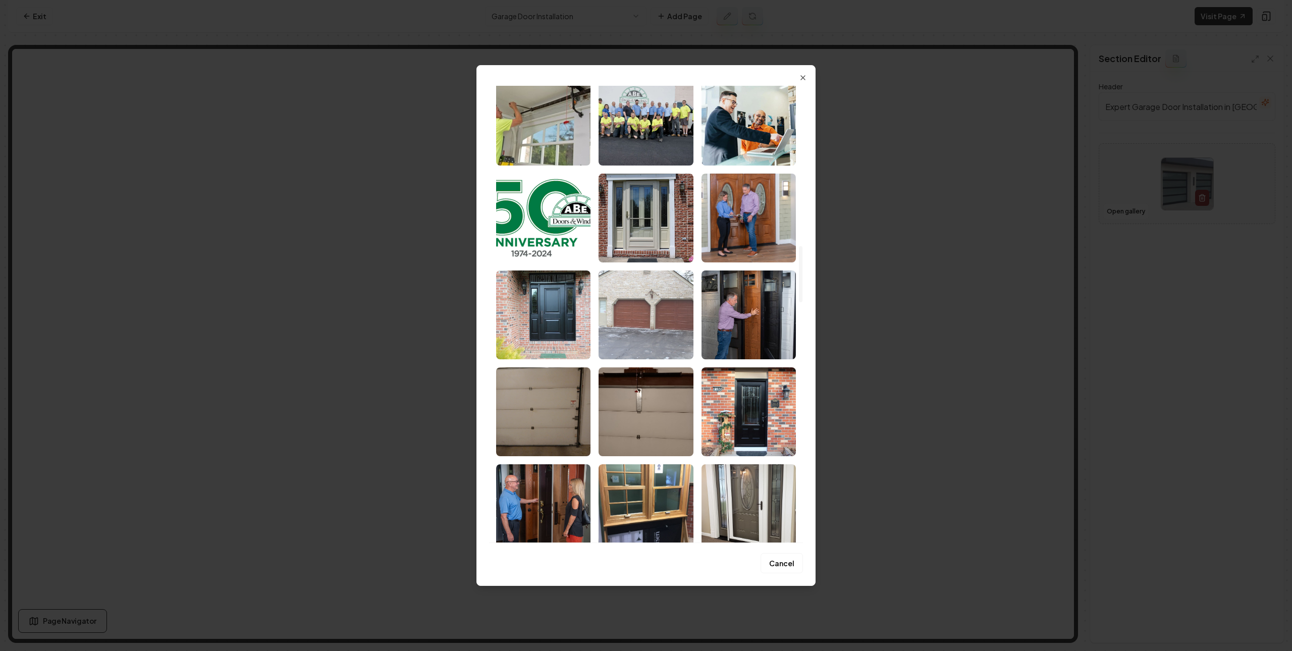
click at [644, 332] on img "Select image image_6836736e432c4764165f28fd.jpeg" at bounding box center [646, 315] width 94 height 89
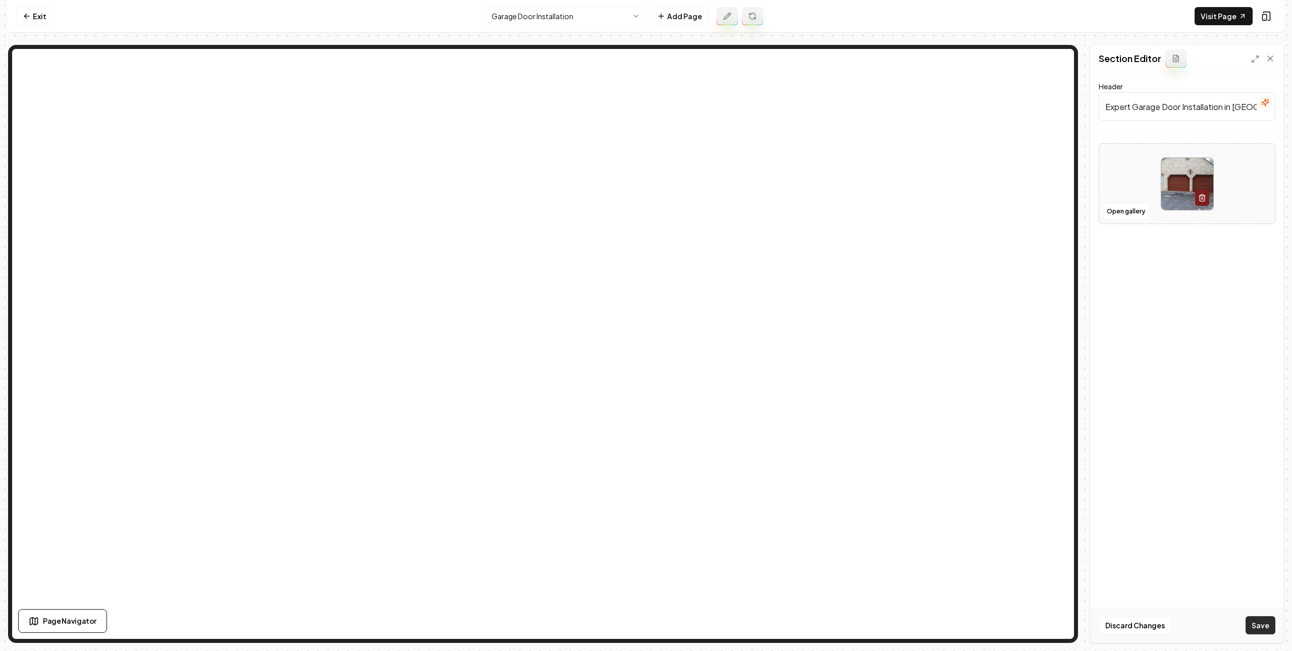
click at [1270, 621] on button "Save" at bounding box center [1261, 625] width 30 height 18
click at [39, 23] on link "Exit" at bounding box center [34, 16] width 37 height 18
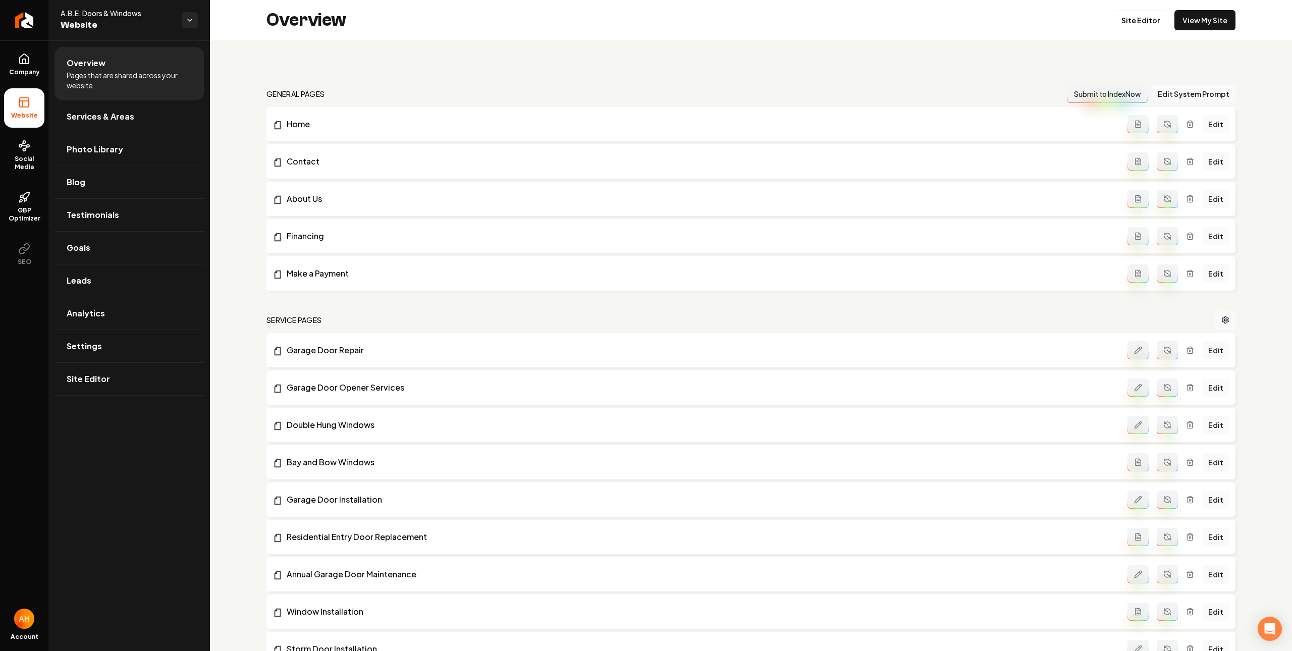
scroll to position [1197, 0]
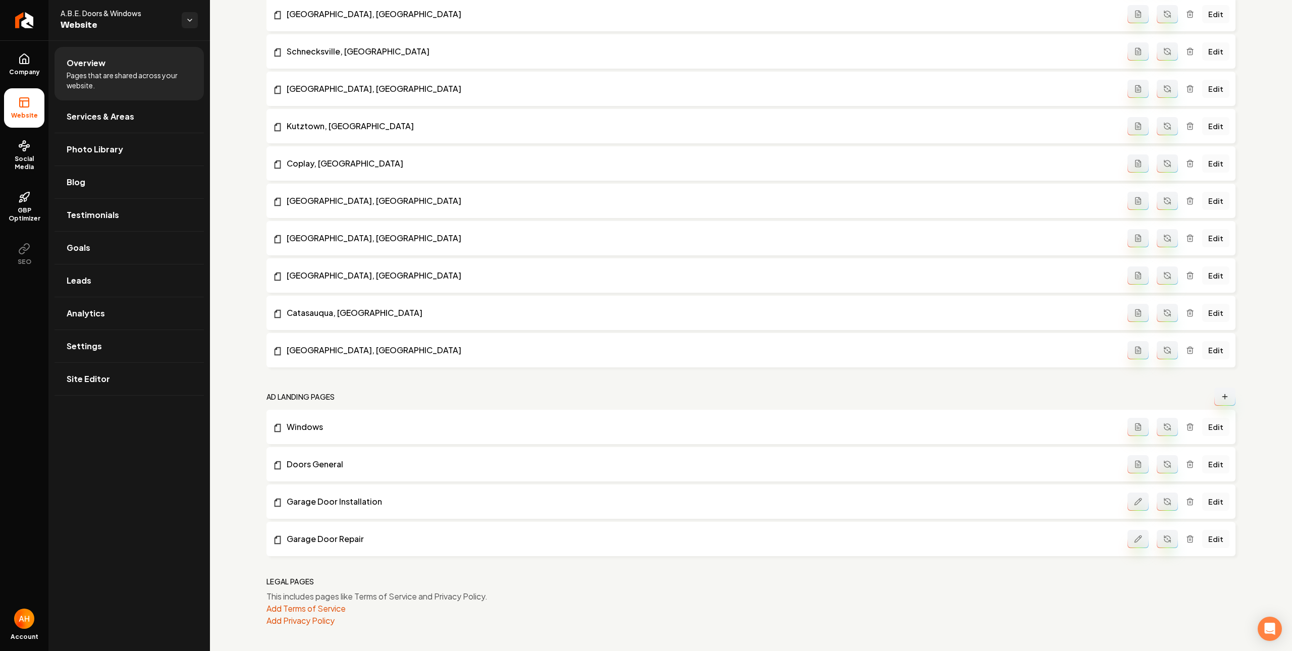
click at [1202, 423] on link "Edit" at bounding box center [1215, 427] width 27 height 18
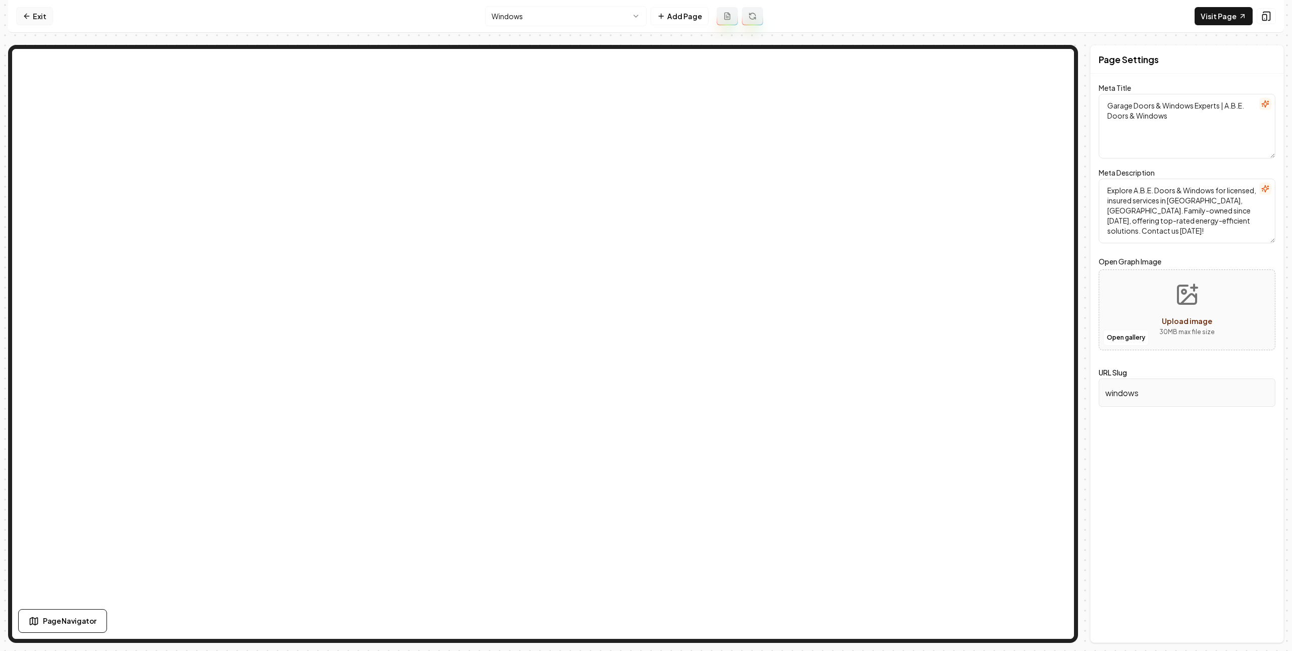
click at [30, 16] on icon at bounding box center [27, 16] width 8 height 8
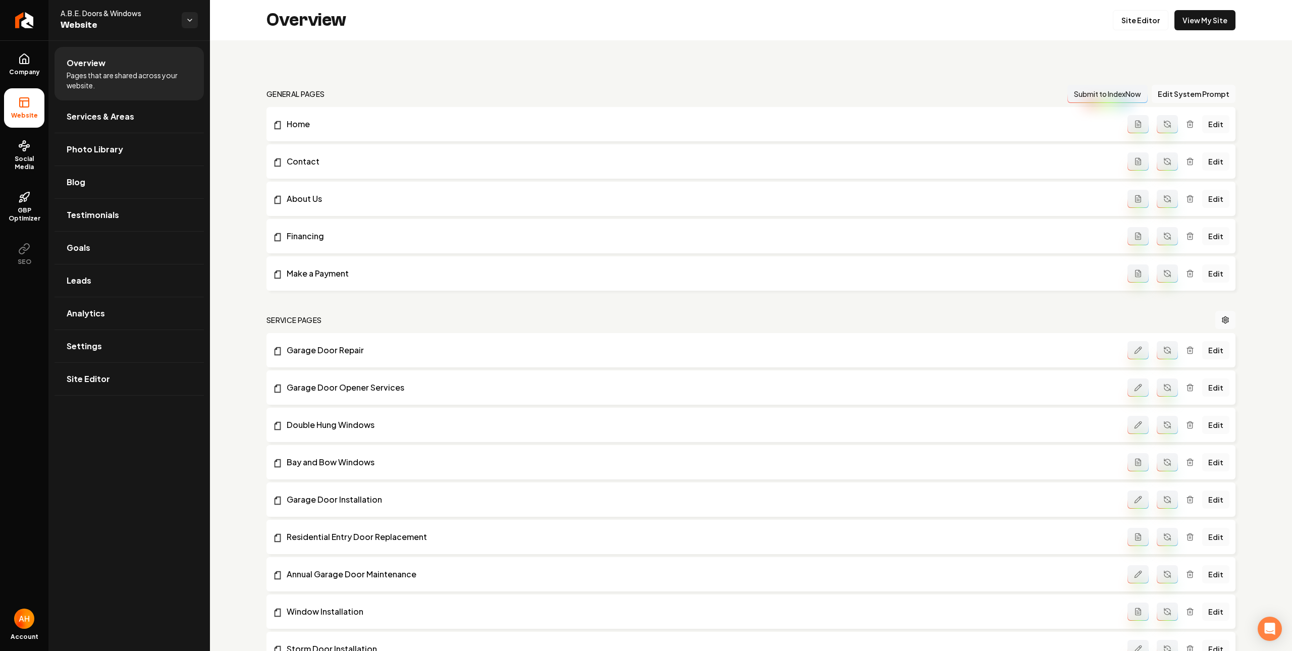
scroll to position [1197, 0]
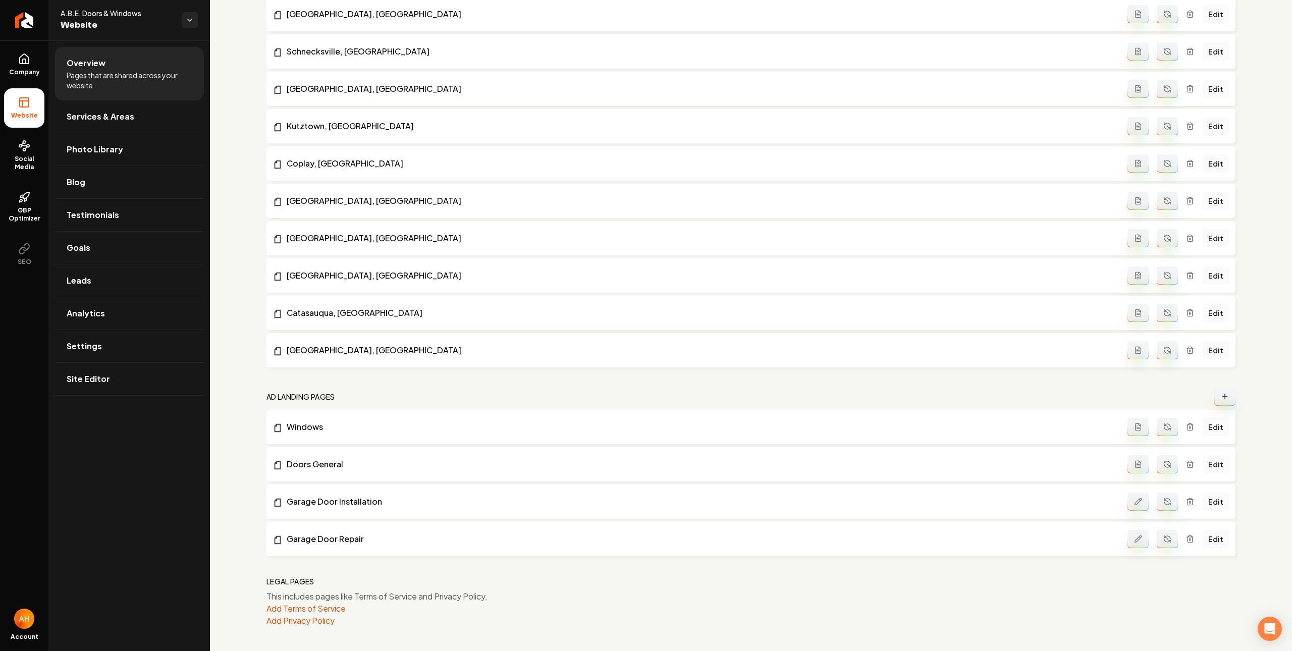
click at [1203, 458] on link "Edit" at bounding box center [1215, 464] width 27 height 18
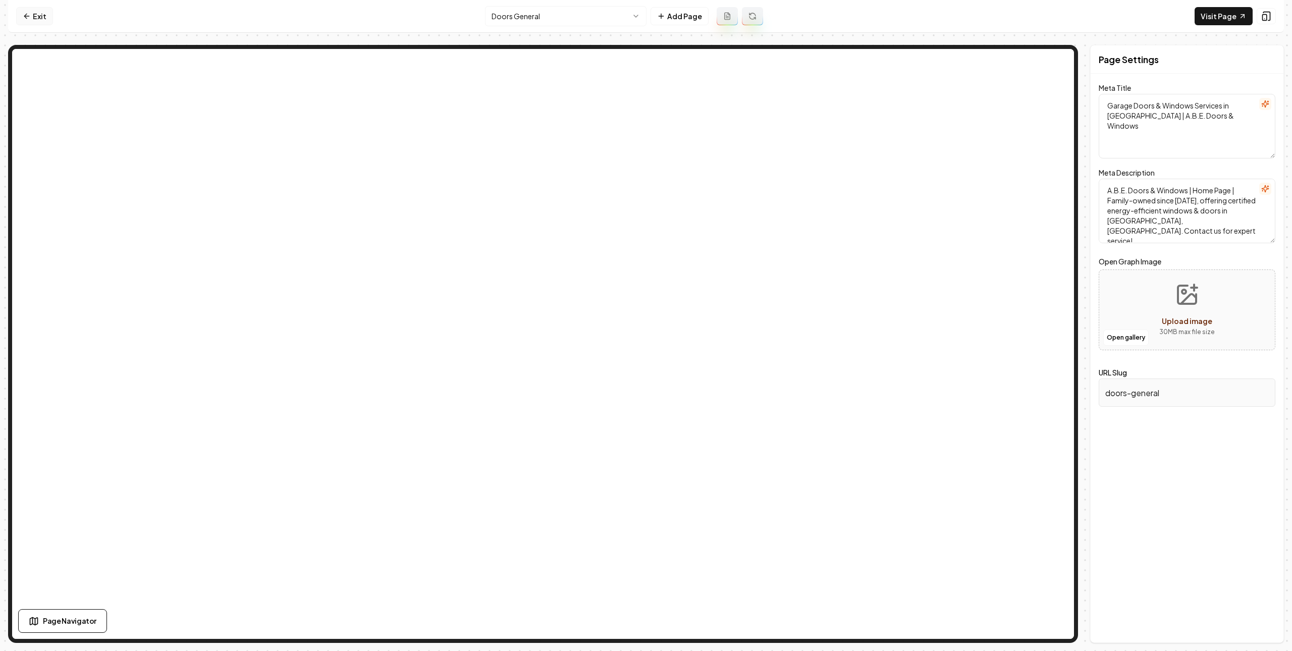
click at [34, 15] on link "Exit" at bounding box center [34, 16] width 37 height 18
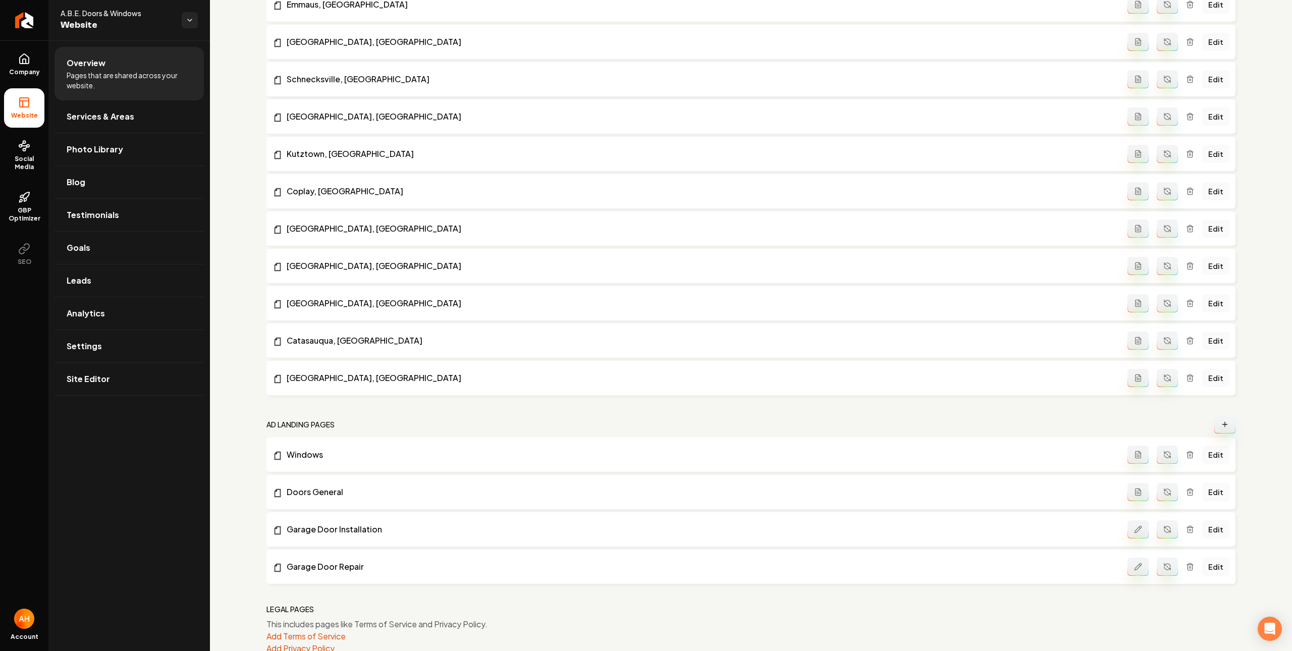
scroll to position [1197, 0]
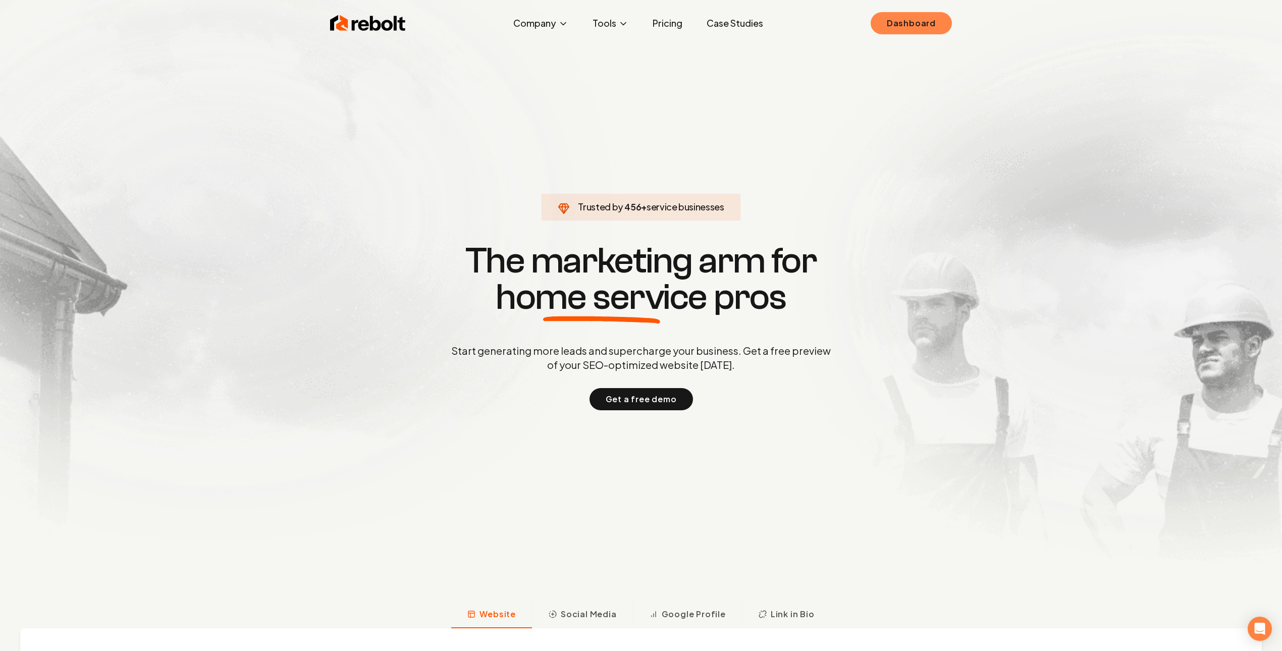
click at [922, 13] on link "Dashboard" at bounding box center [911, 23] width 81 height 22
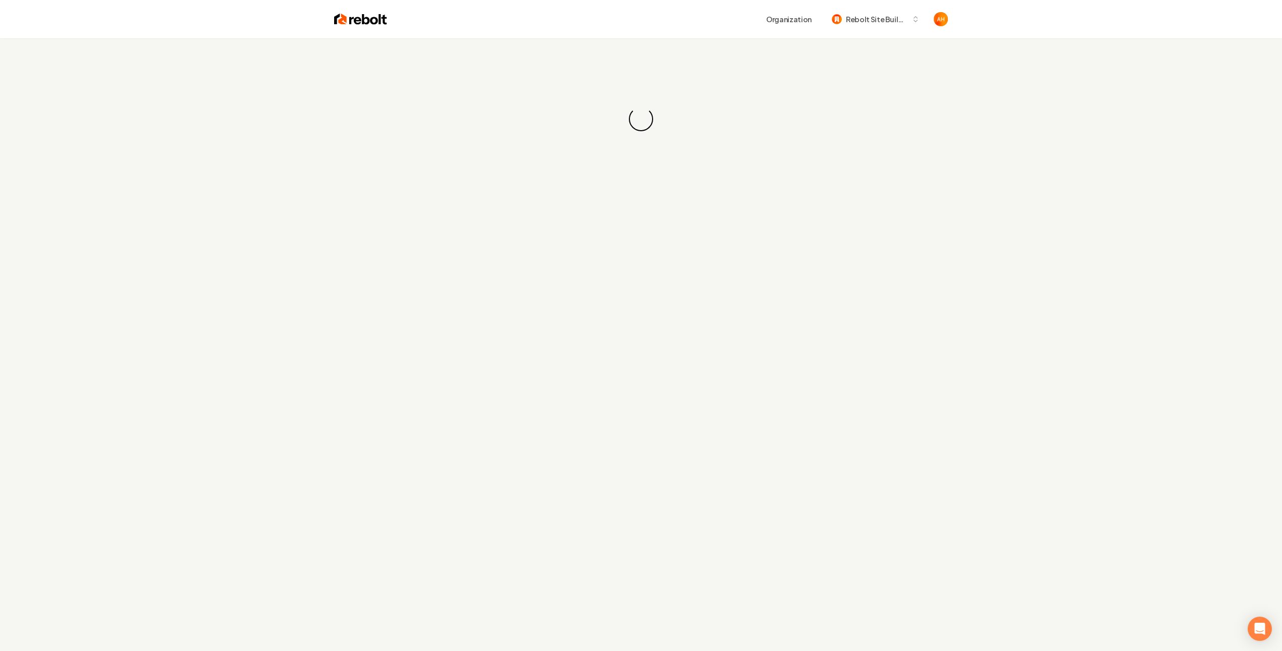
click at [707, 29] on div "Organization Rebolt Site Builder" at bounding box center [641, 19] width 646 height 38
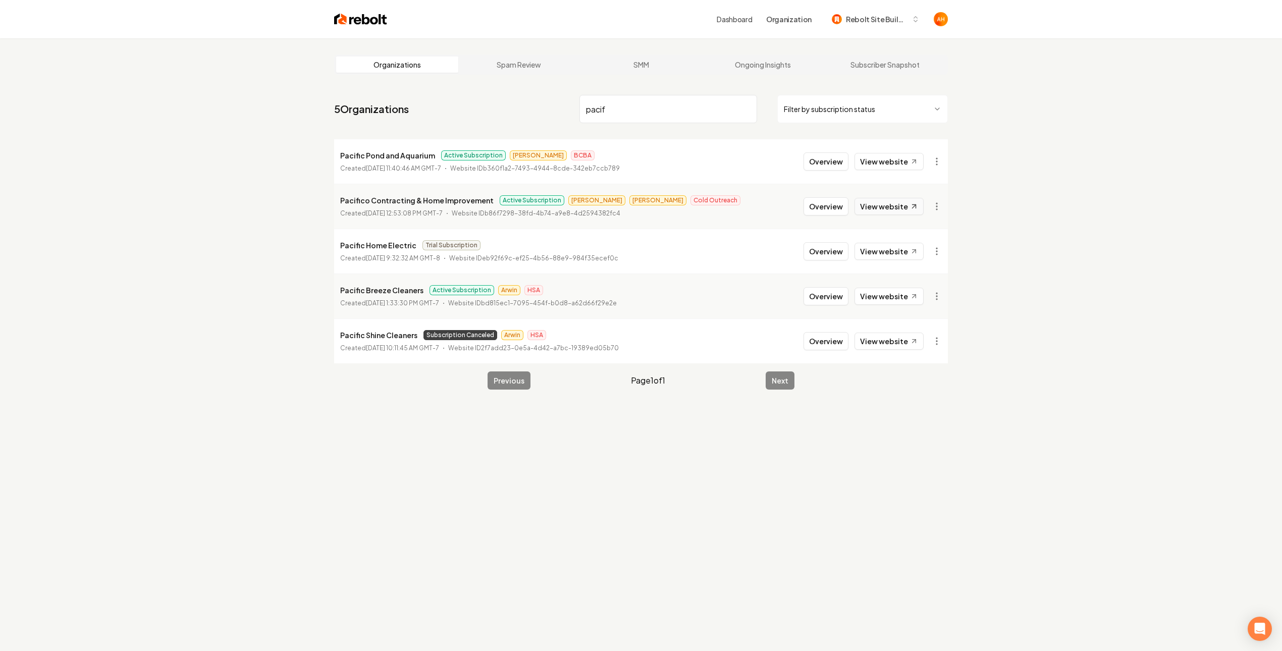
type input "pacif"
click at [890, 204] on link "View website" at bounding box center [888, 206] width 69 height 17
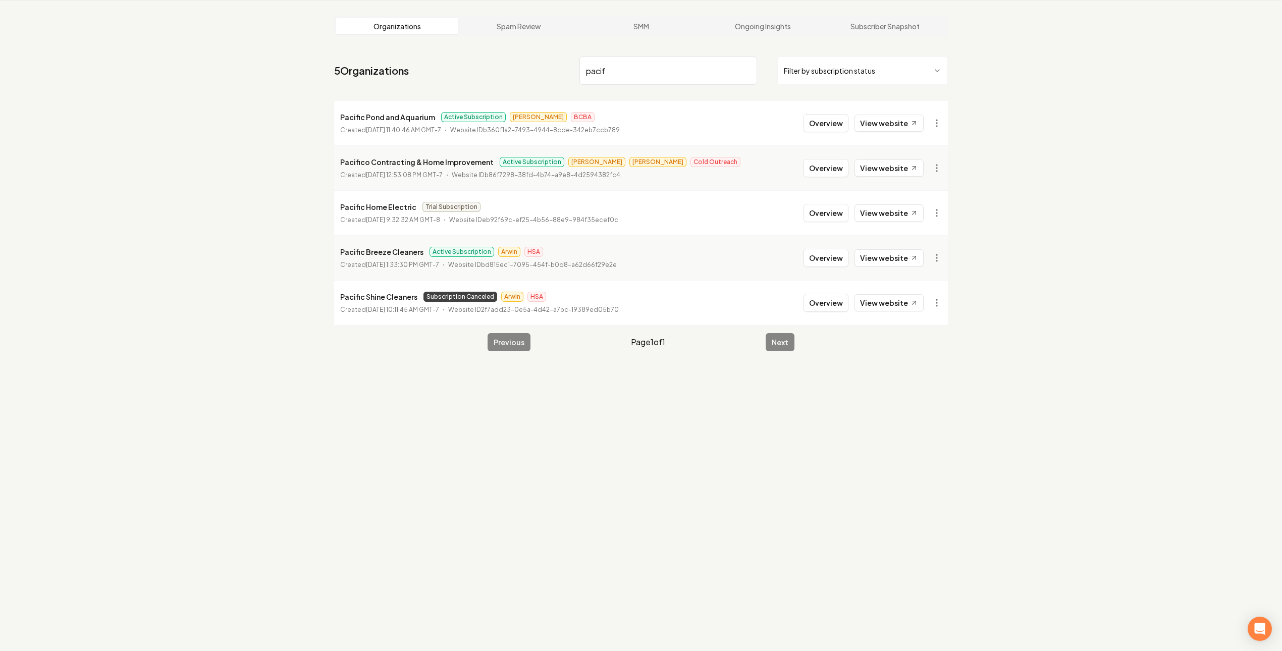
scroll to position [30, 0]
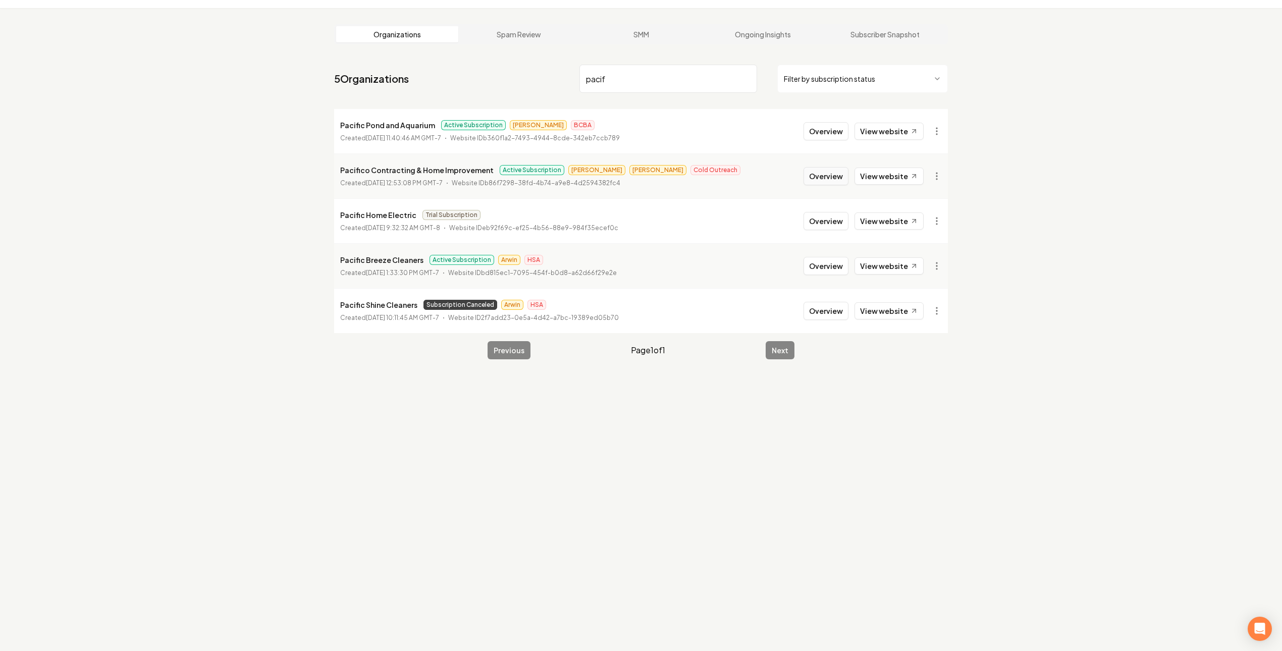
click at [844, 174] on button "Overview" at bounding box center [825, 176] width 45 height 18
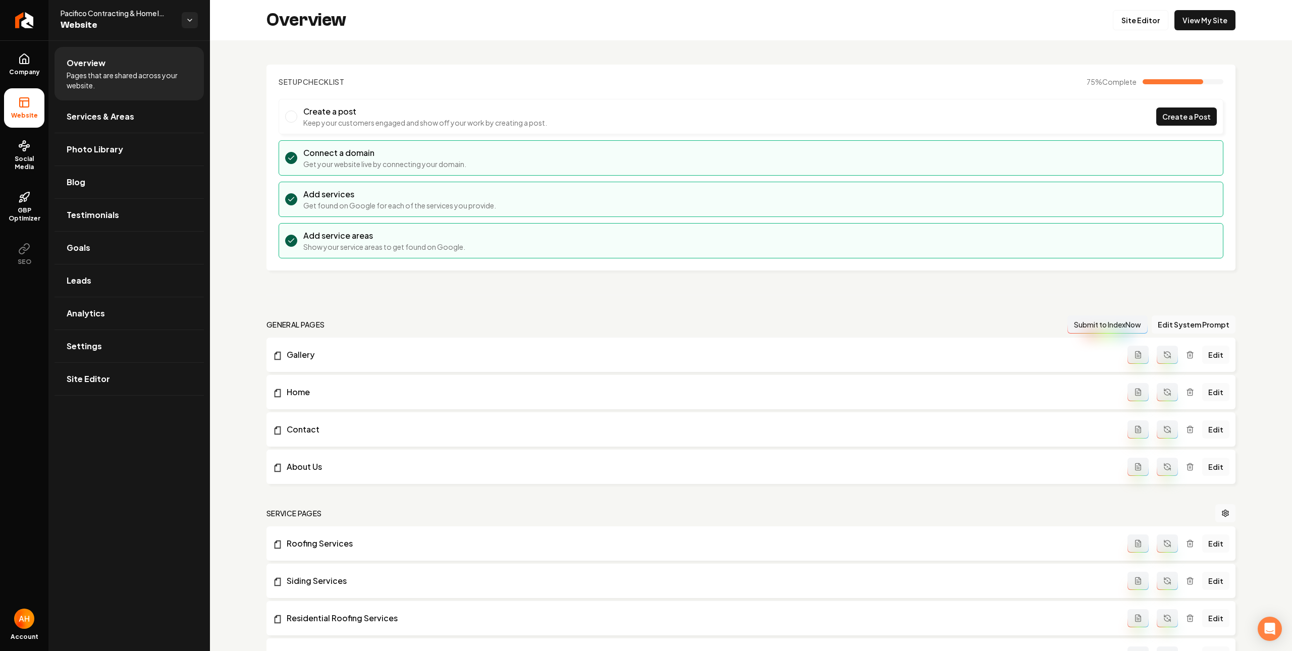
scroll to position [906, 0]
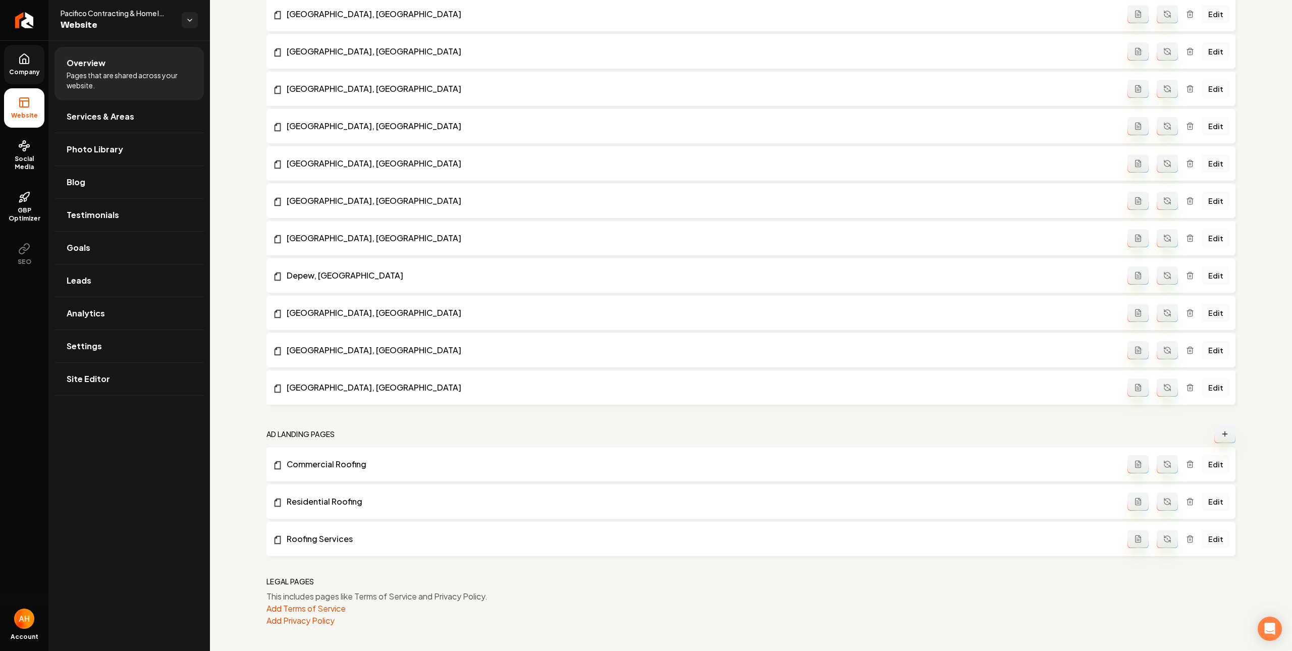
click at [13, 74] on span "Company" at bounding box center [24, 72] width 39 height 8
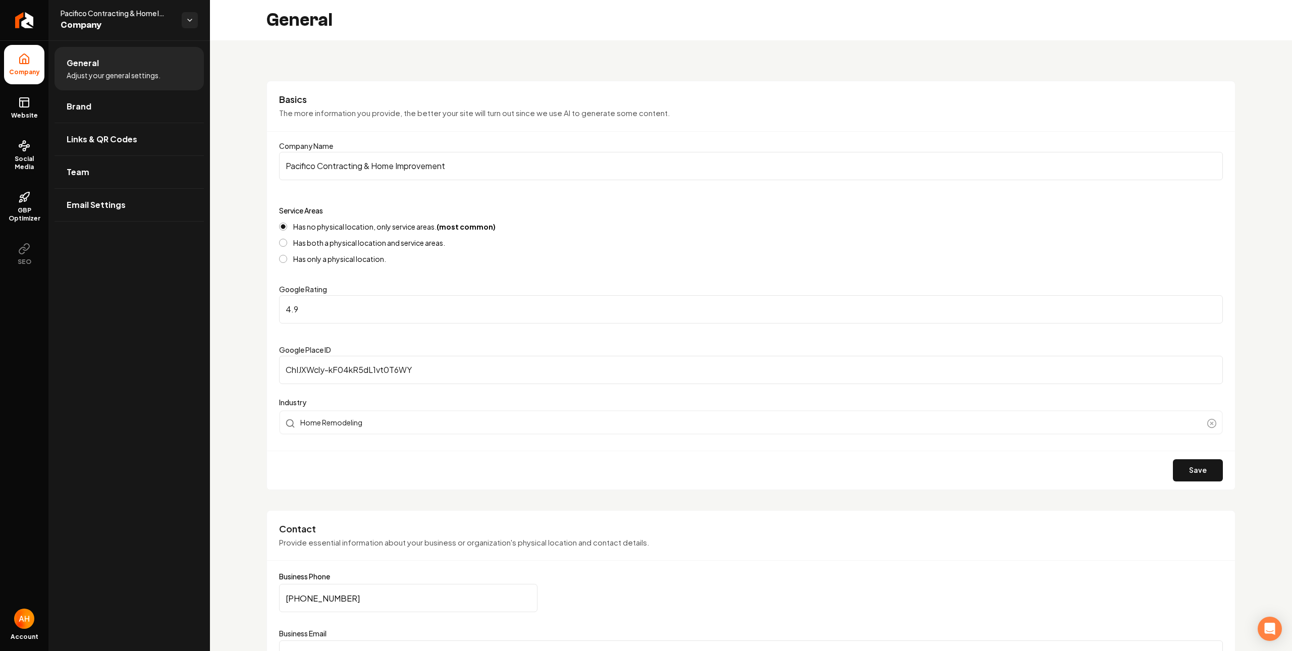
click at [471, 159] on input "Pacifico Contracting & Home Improvement" at bounding box center [751, 166] width 944 height 28
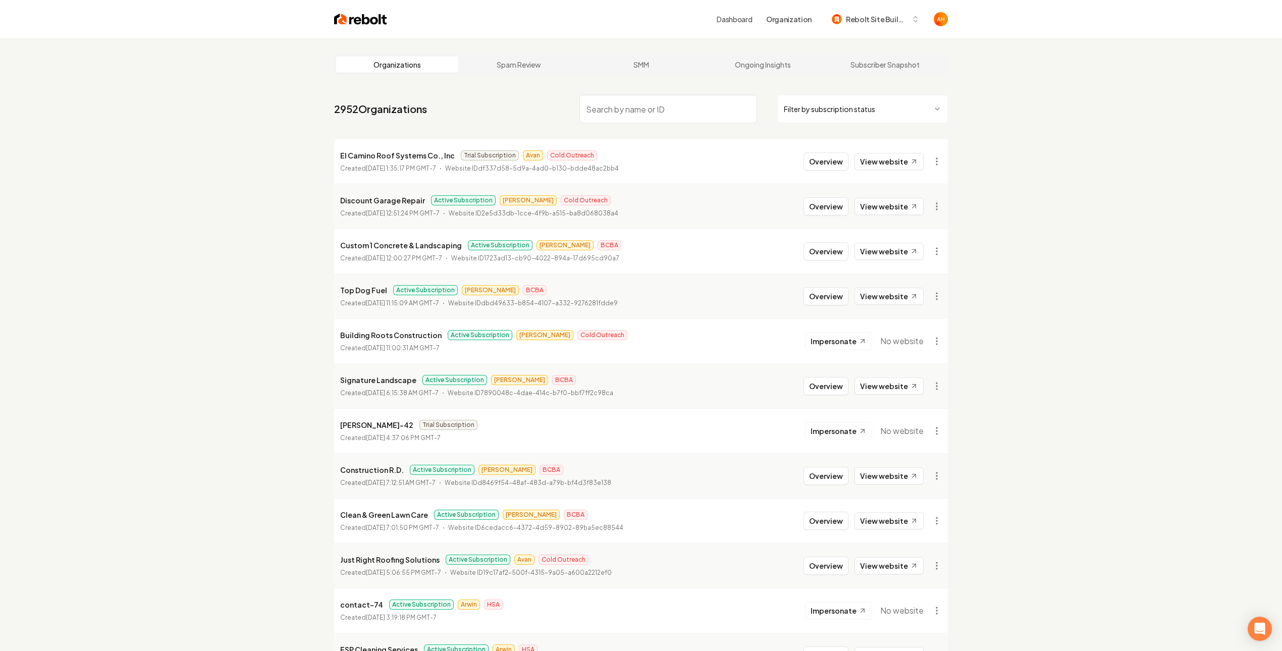
click at [665, 104] on input "search" at bounding box center [668, 109] width 178 height 28
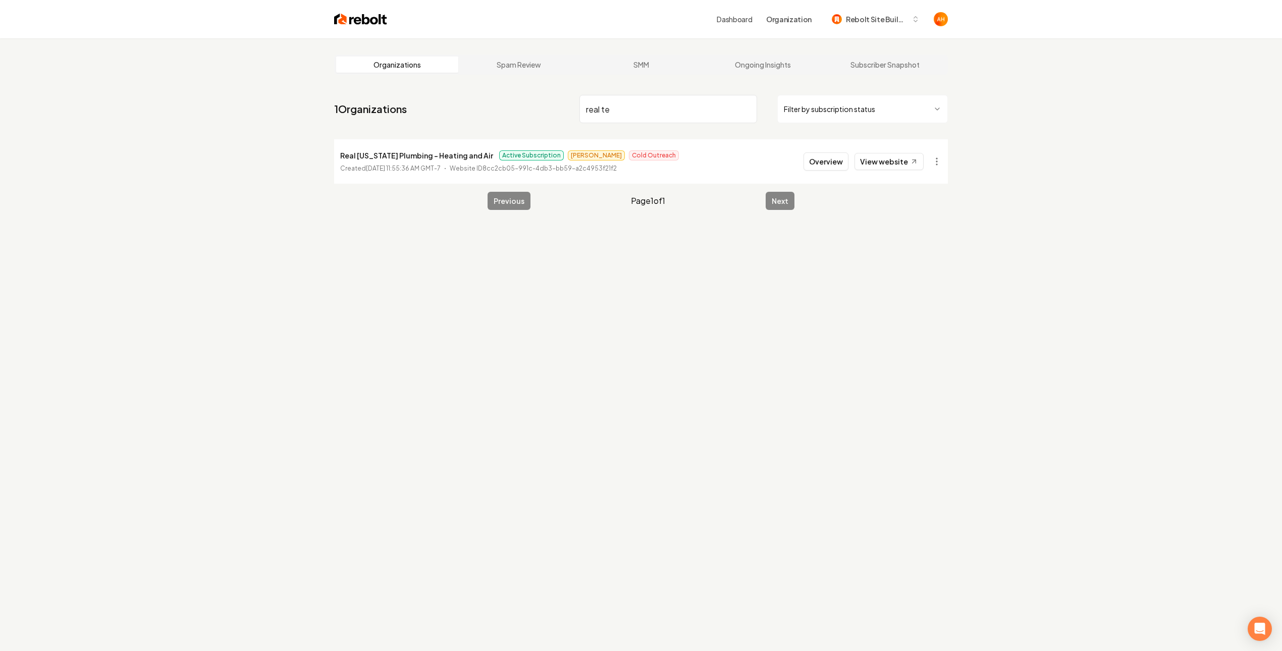
type input "real te"
click at [419, 158] on p "Real [US_STATE] Plumbing - Heating and Air" at bounding box center [416, 155] width 153 height 12
copy p "Real [US_STATE] Plumbing - Heating and Air"
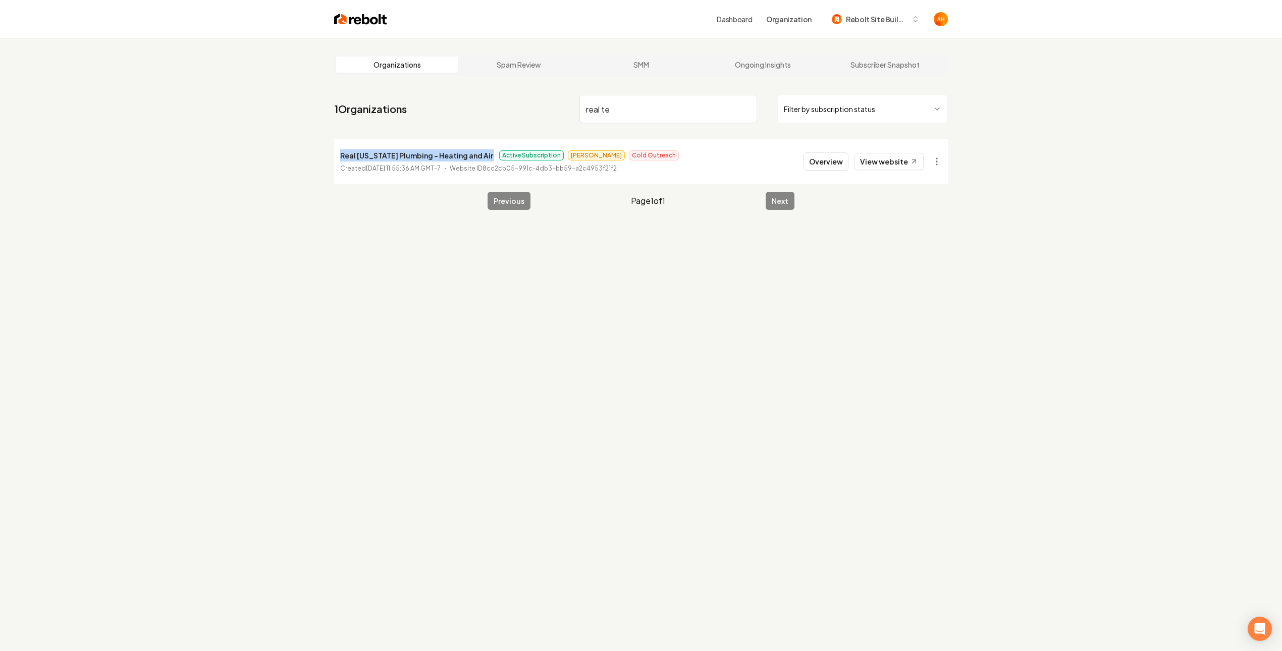
click at [408, 156] on p "Real [US_STATE] Plumbing - Heating and Air" at bounding box center [416, 155] width 153 height 12
click at [895, 166] on link "View website" at bounding box center [888, 161] width 69 height 17
click at [820, 166] on button "Overview" at bounding box center [825, 161] width 45 height 18
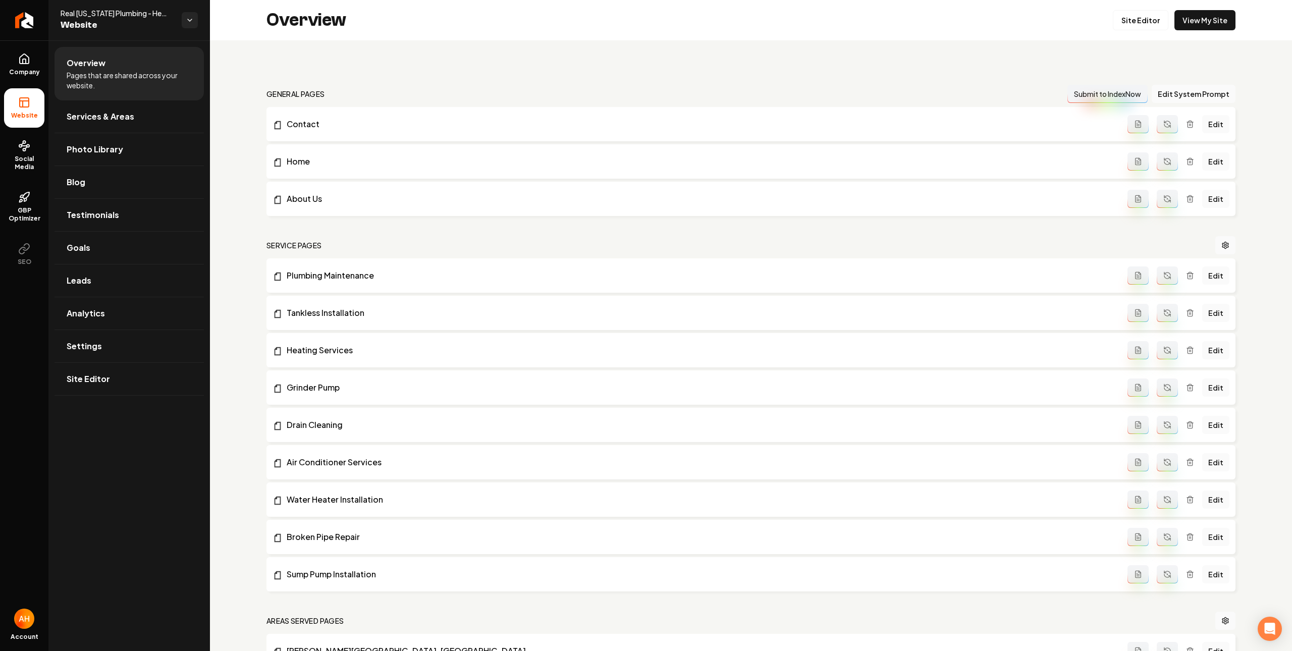
scroll to position [600, 0]
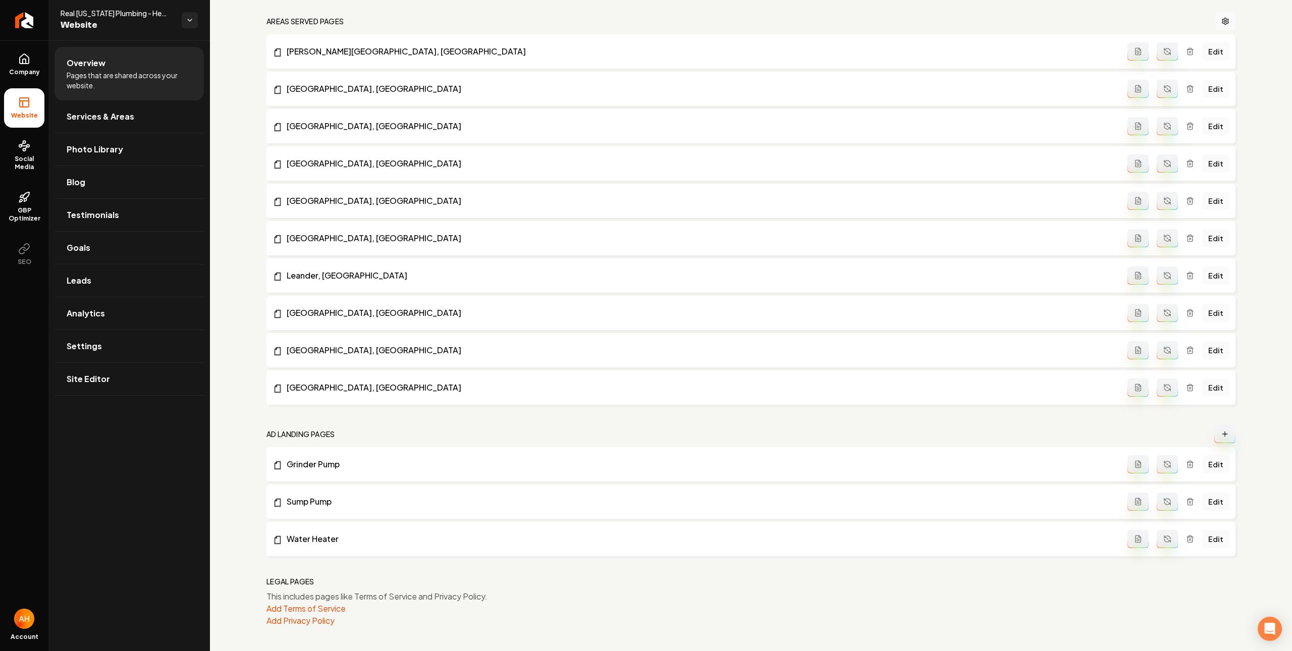
click at [1157, 456] on button "Main content area" at bounding box center [1167, 464] width 21 height 18
click at [1164, 499] on button "Main content area" at bounding box center [1167, 502] width 21 height 18
click at [1159, 544] on button "Main content area" at bounding box center [1167, 539] width 21 height 18
click at [1206, 536] on link "Edit" at bounding box center [1215, 539] width 27 height 18
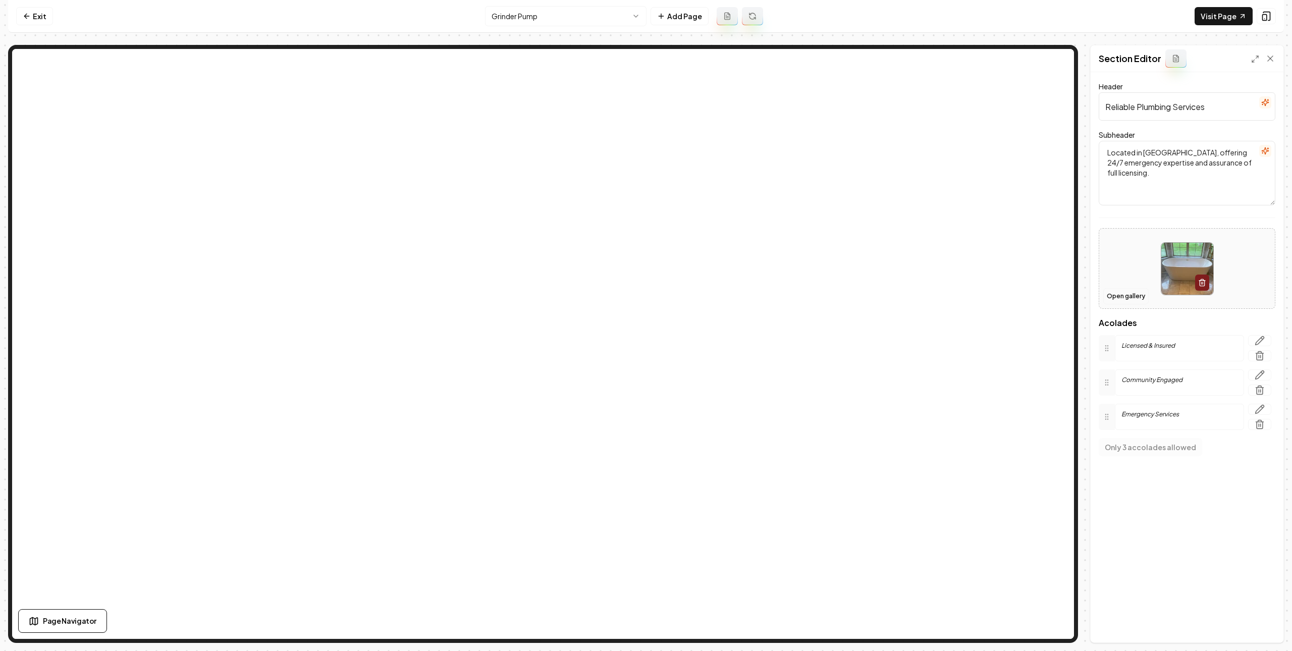
click at [1121, 291] on button "Open gallery" at bounding box center [1125, 296] width 45 height 16
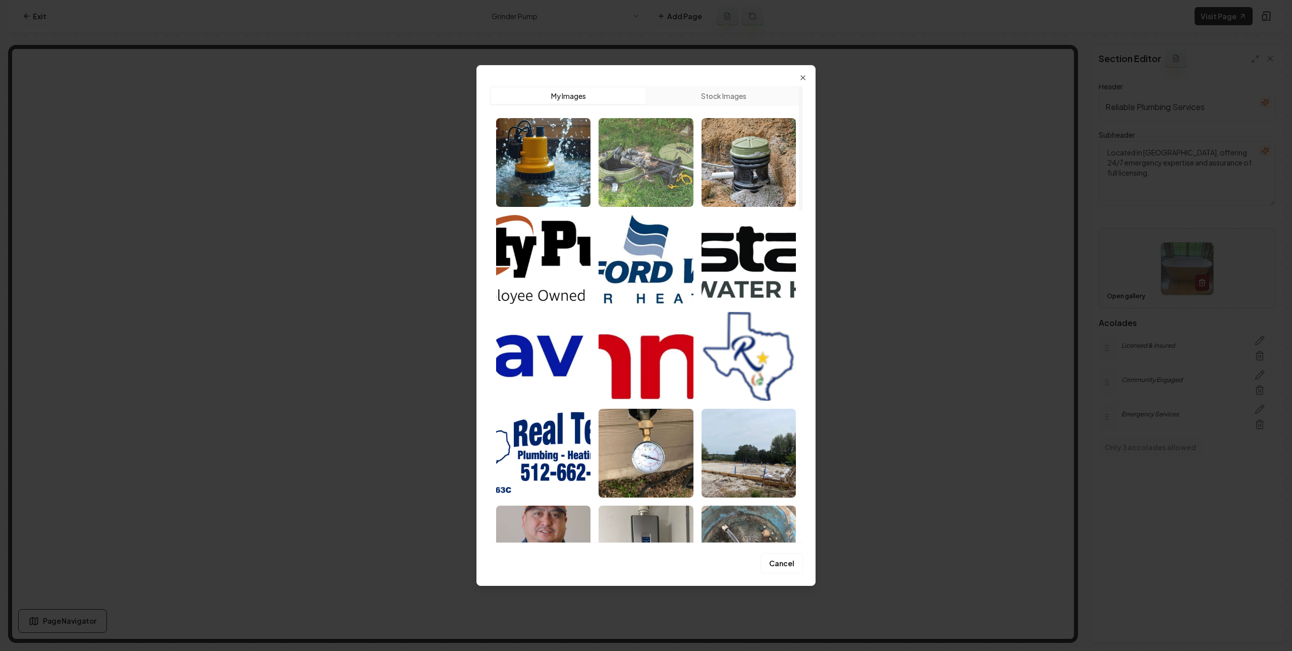
click at [628, 163] on img "Select image image_689f1ee25c7cd75eb8ab9e45.jpg" at bounding box center [646, 162] width 94 height 89
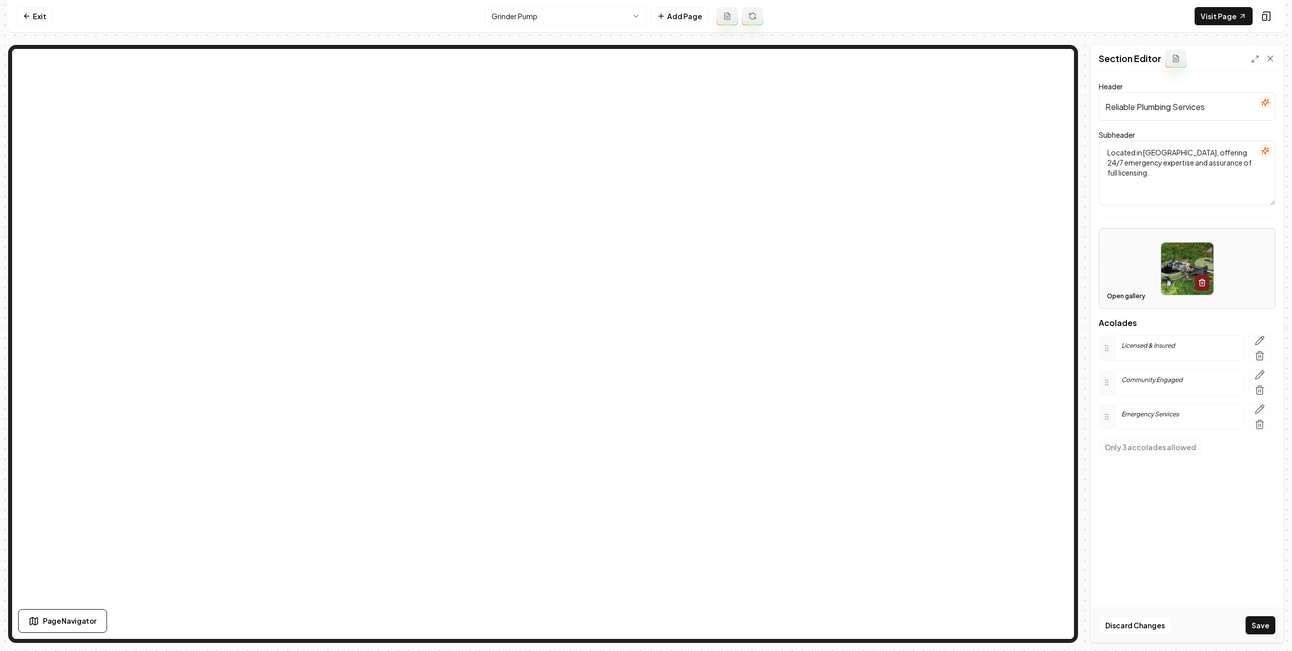
click at [1125, 292] on button "Open gallery" at bounding box center [1125, 296] width 45 height 16
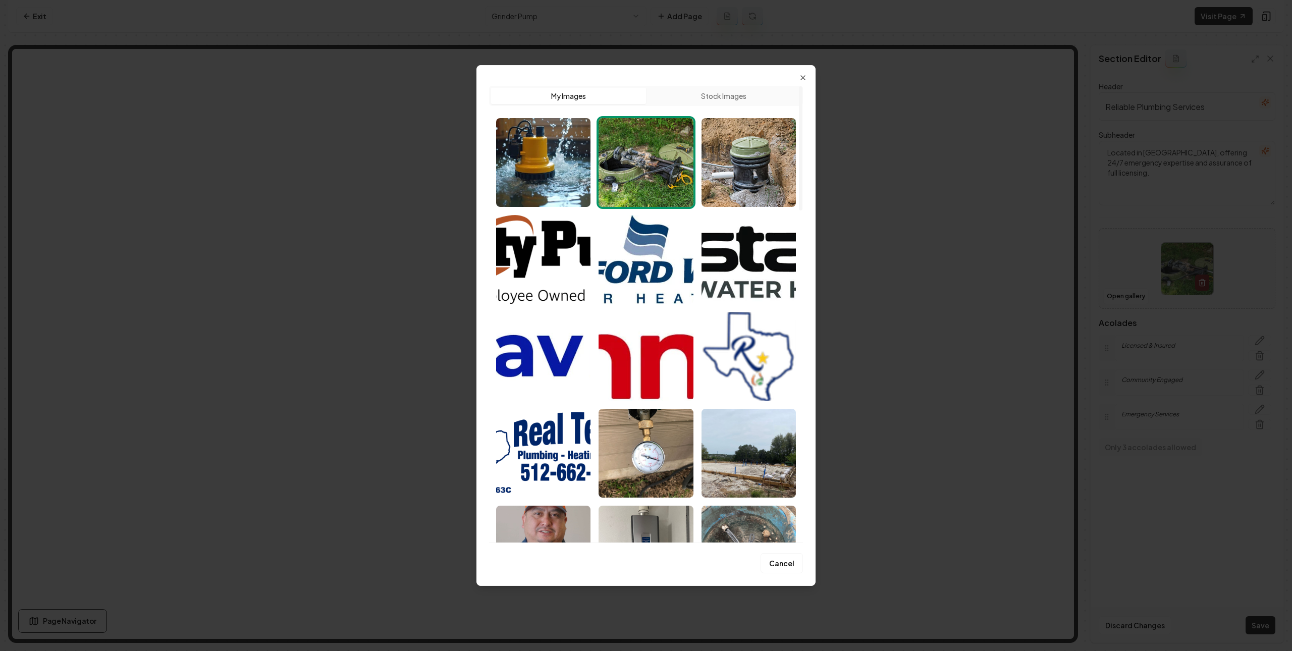
click at [666, 153] on img "Select image image_689f1ee25c7cd75eb8ab9e45.jpg" at bounding box center [646, 162] width 94 height 89
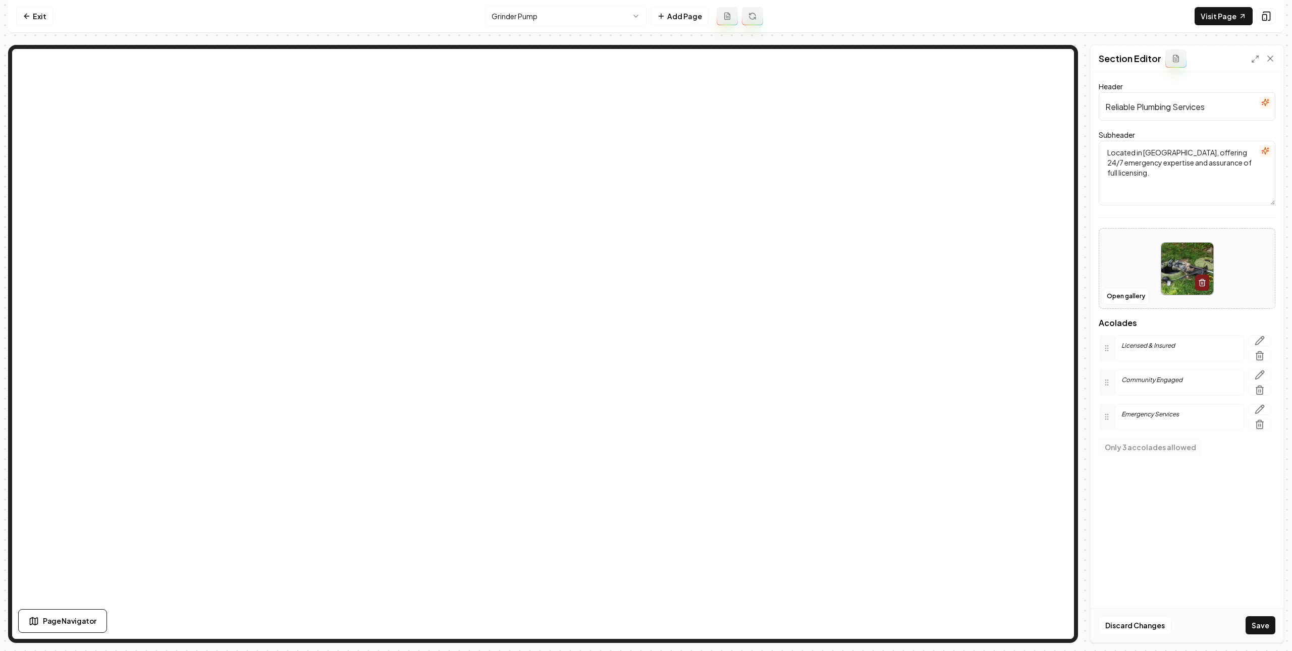
drag, startPoint x: 1262, startPoint y: 625, endPoint x: 1237, endPoint y: 604, distance: 31.9
click at [1262, 624] on button "Save" at bounding box center [1261, 625] width 30 height 18
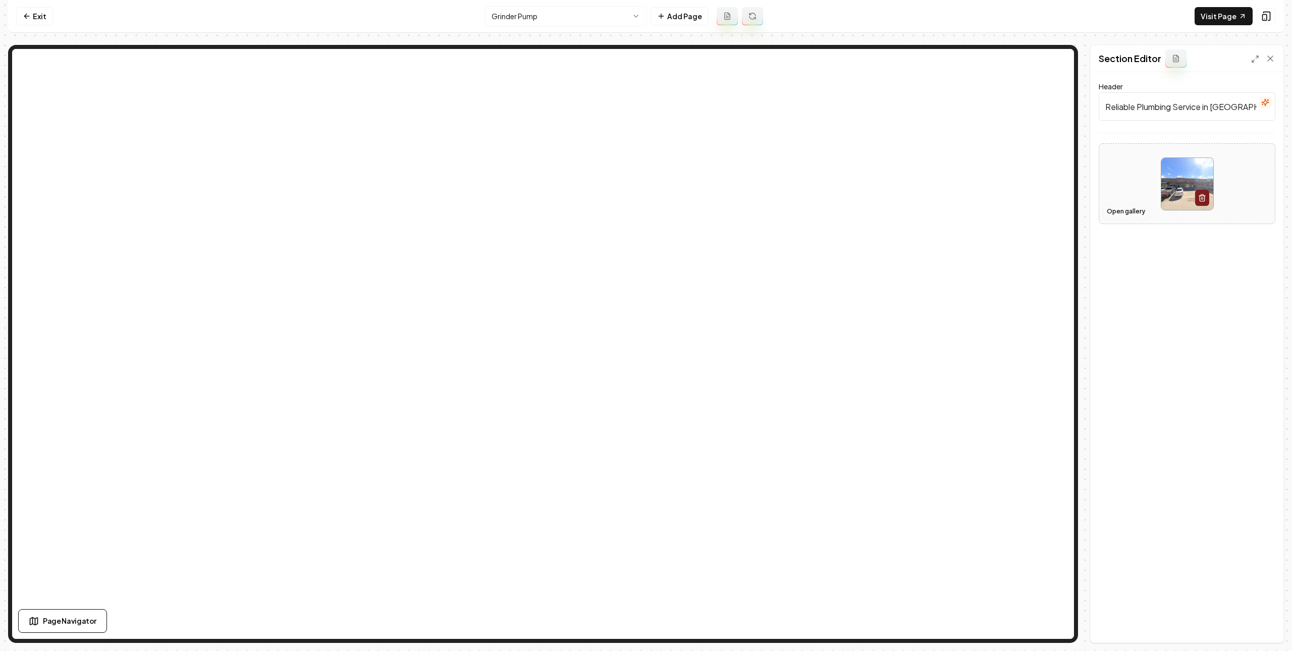
click at [1133, 215] on button "Open gallery" at bounding box center [1125, 211] width 45 height 16
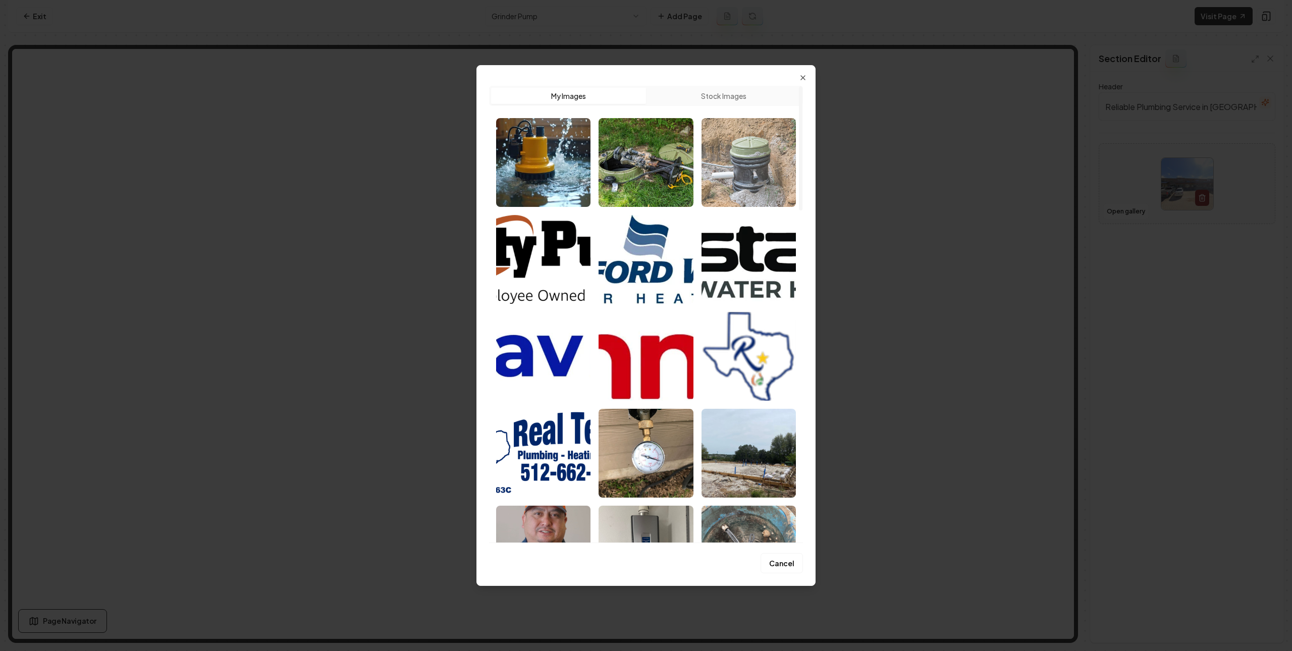
click at [749, 183] on img "Select image image_689f1e9b5c7cd75eb8a9e6c1.jpg" at bounding box center [748, 162] width 94 height 89
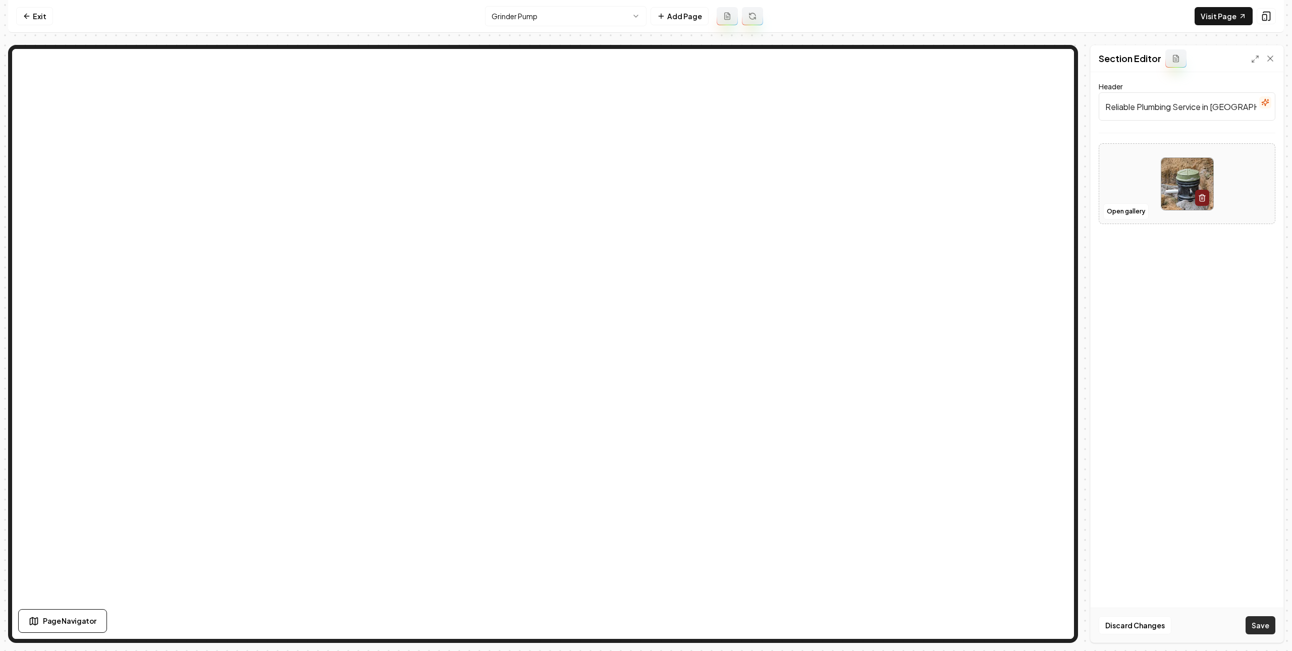
click at [1252, 625] on button "Save" at bounding box center [1261, 625] width 30 height 18
click at [29, 19] on icon at bounding box center [27, 16] width 8 height 8
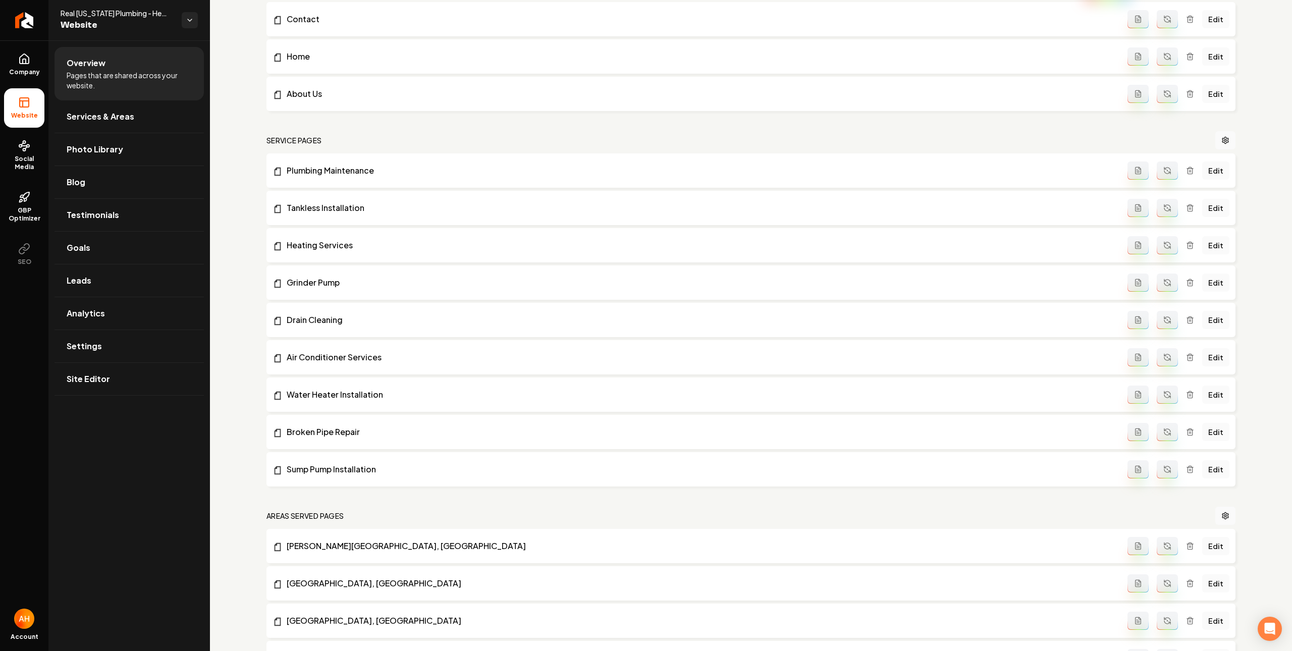
scroll to position [600, 0]
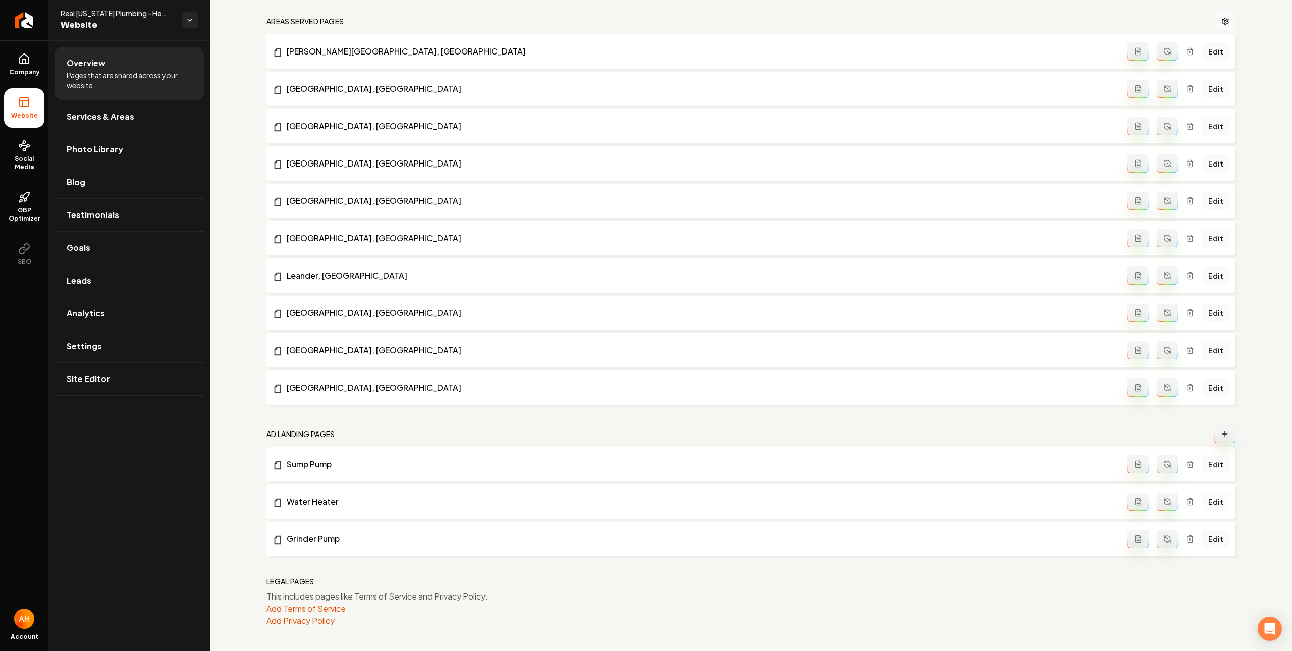
click at [1203, 500] on link "Edit" at bounding box center [1215, 502] width 27 height 18
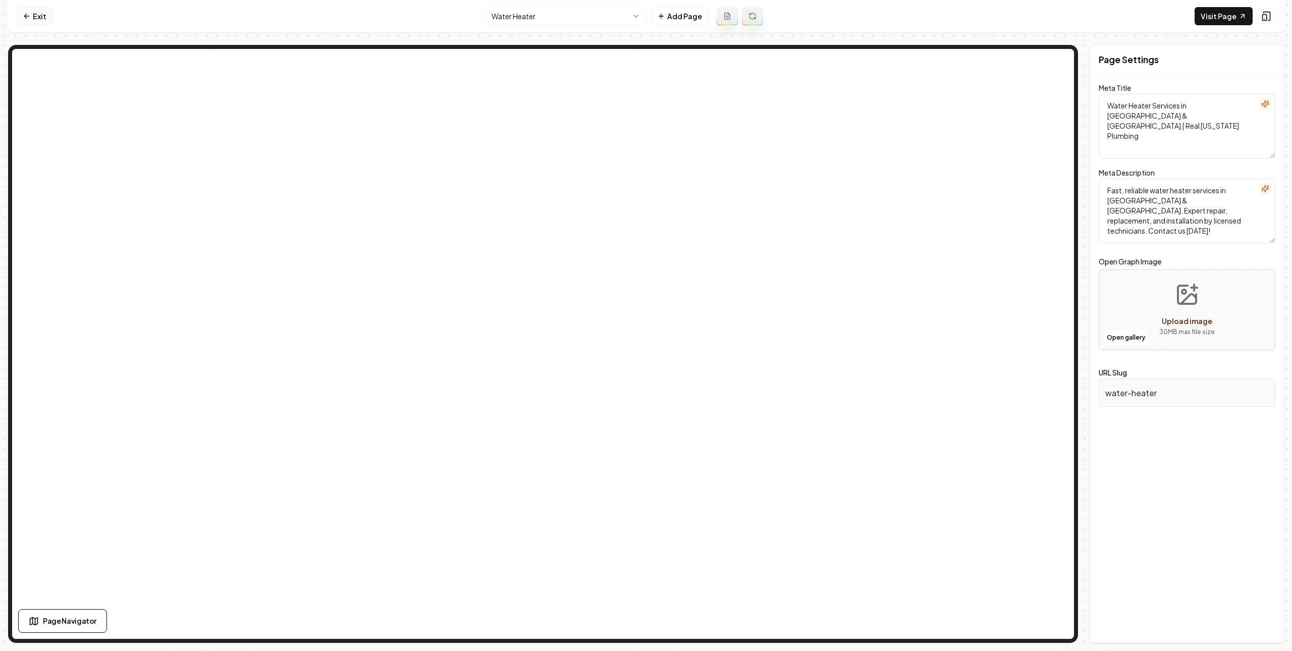
click at [25, 13] on icon at bounding box center [27, 16] width 8 height 8
